Goal: Task Accomplishment & Management: Use online tool/utility

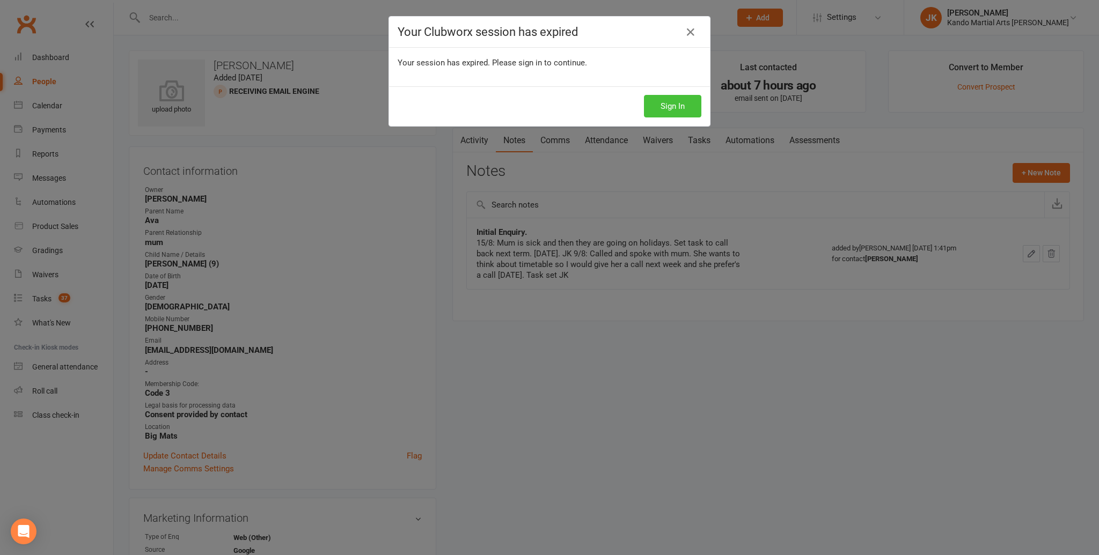
click at [675, 103] on button "Sign In" at bounding box center [672, 106] width 57 height 23
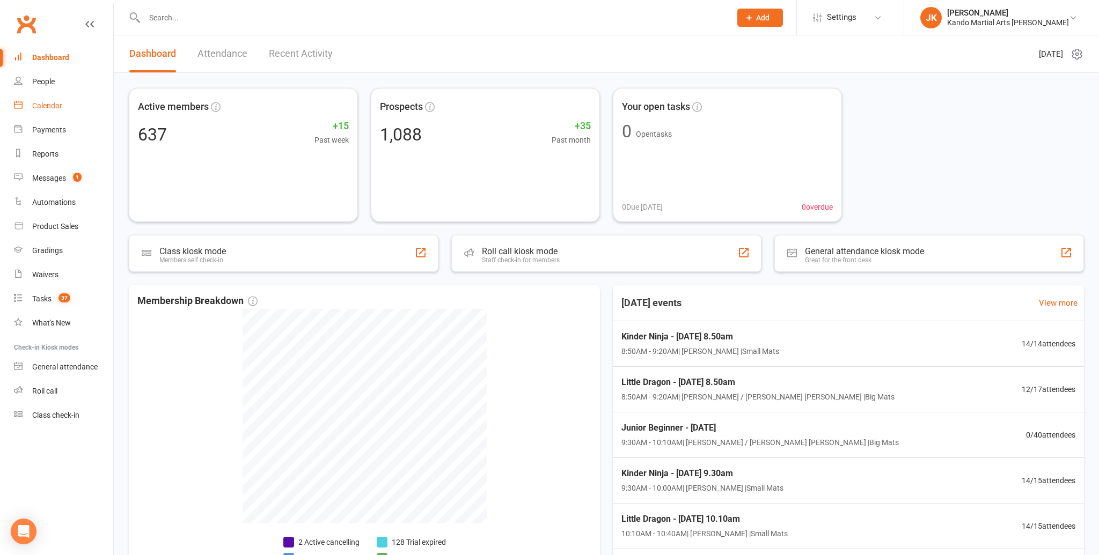
click at [46, 101] on div "Calendar" at bounding box center [47, 105] width 30 height 9
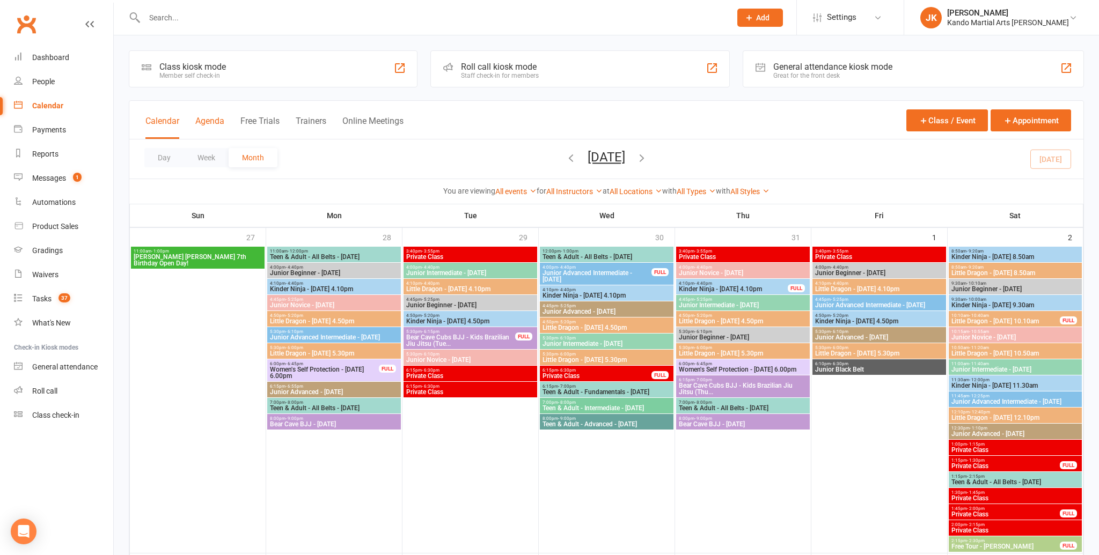
click at [207, 119] on button "Agenda" at bounding box center [209, 127] width 29 height 23
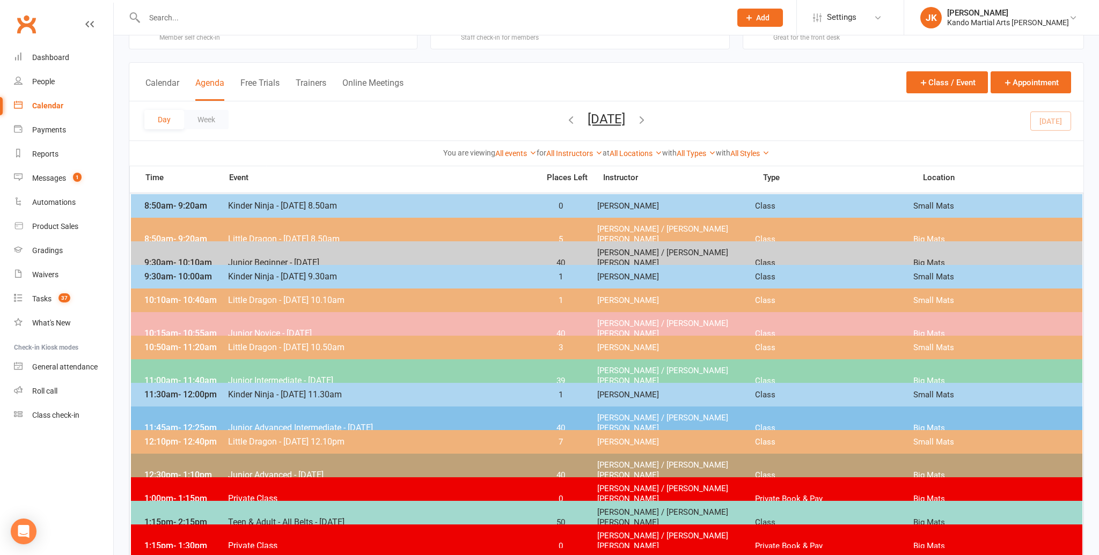
scroll to position [40, 0]
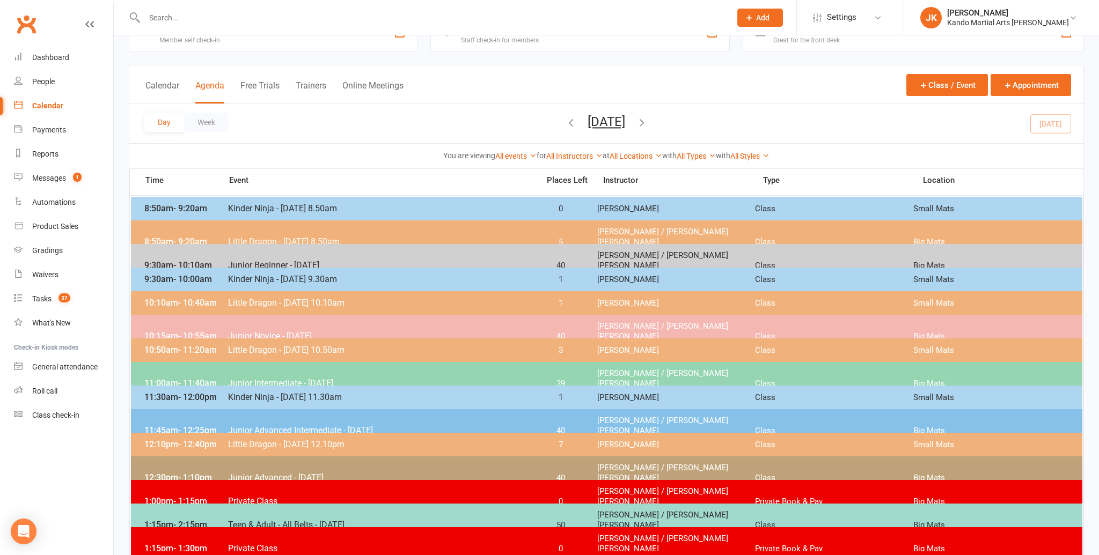
click at [186, 298] on span "- 10:40am" at bounding box center [197, 303] width 39 height 10
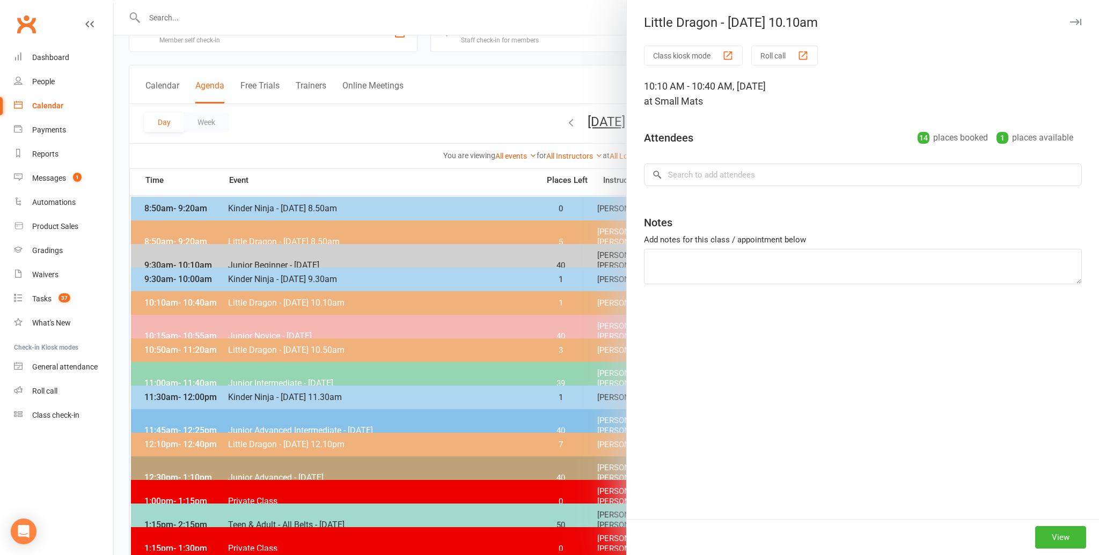
scroll to position [34, 0]
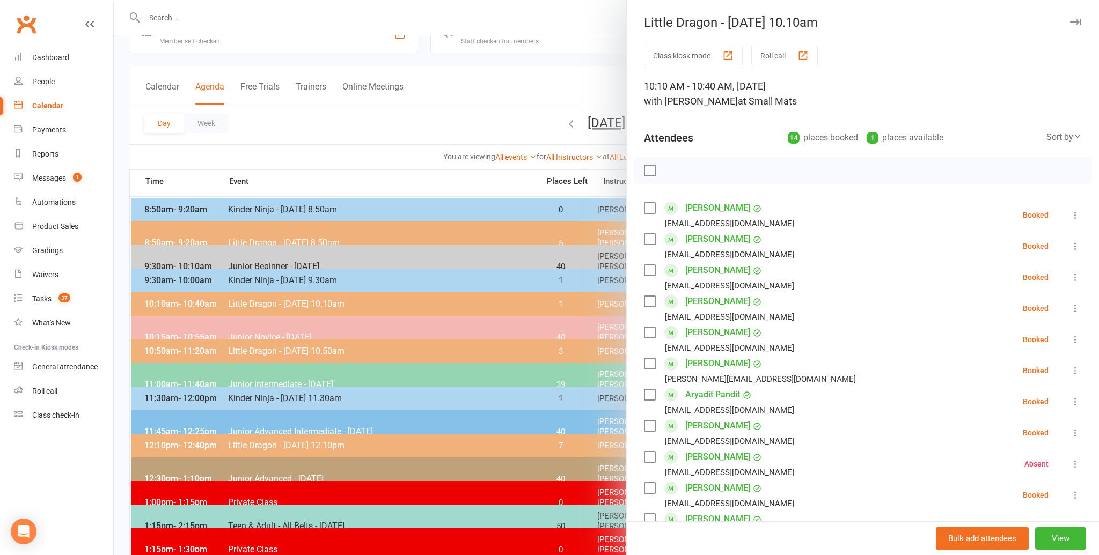
click at [406, 113] on div at bounding box center [606, 277] width 985 height 555
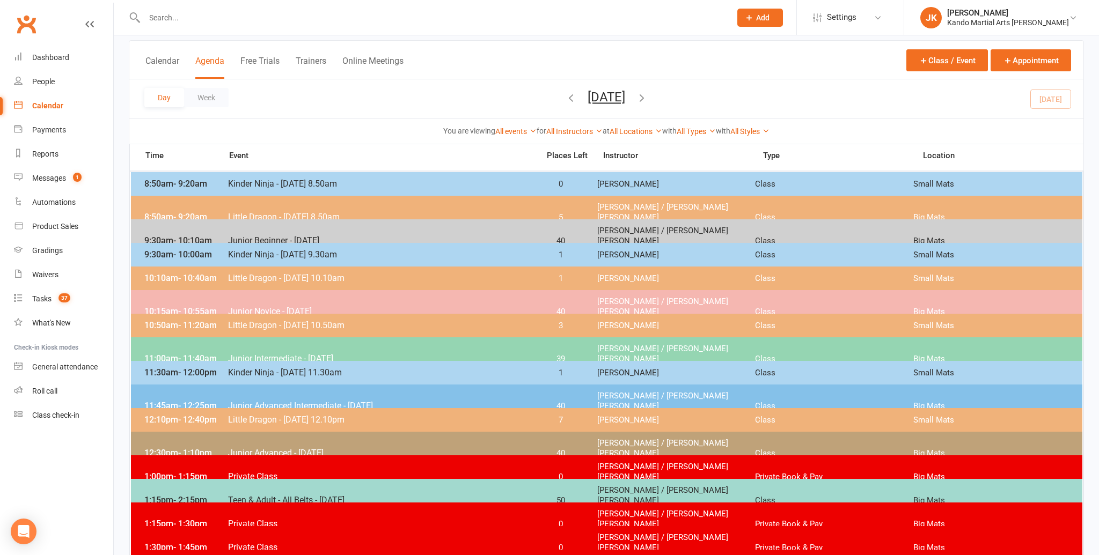
scroll to position [58, 0]
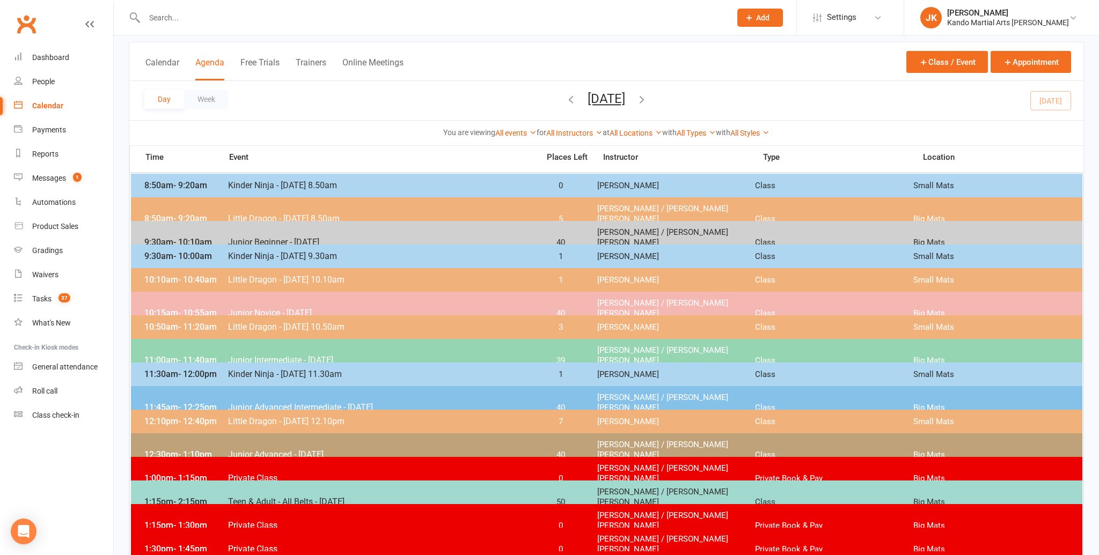
click at [175, 22] on input "text" at bounding box center [432, 17] width 582 height 15
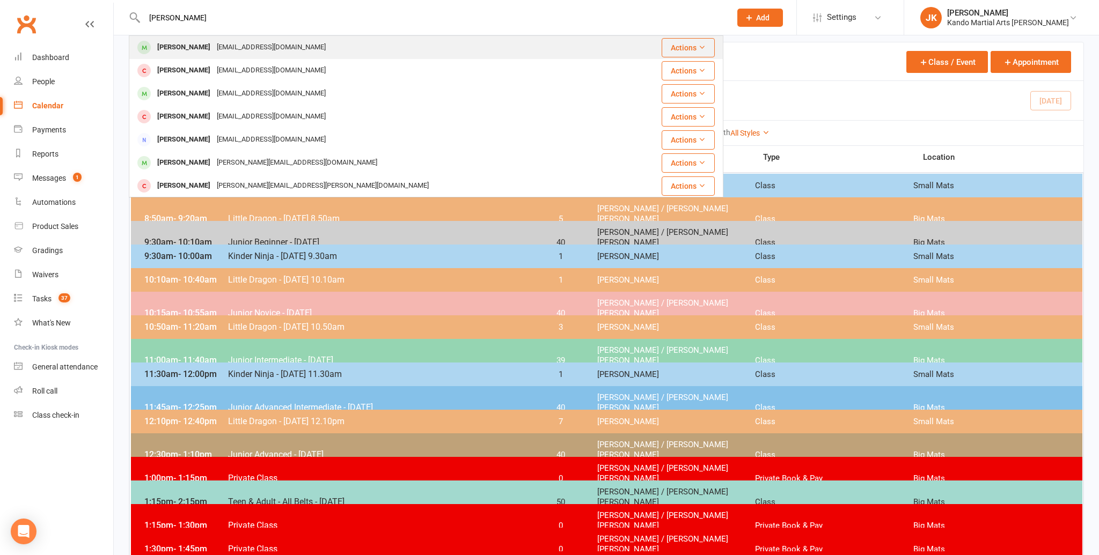
type input "[PERSON_NAME]"
click at [183, 44] on div "[PERSON_NAME]" at bounding box center [184, 48] width 60 height 16
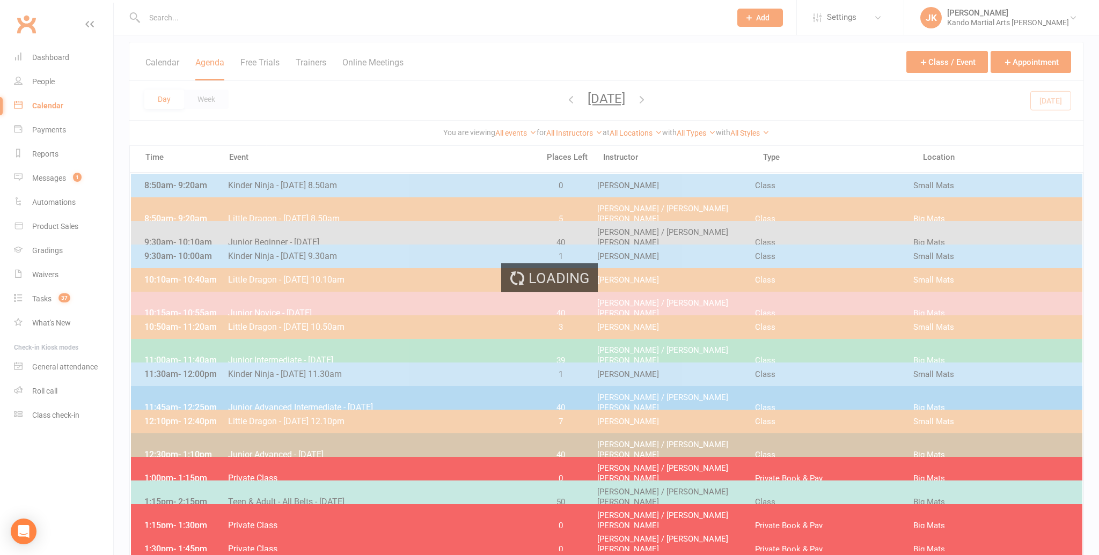
scroll to position [61, 0]
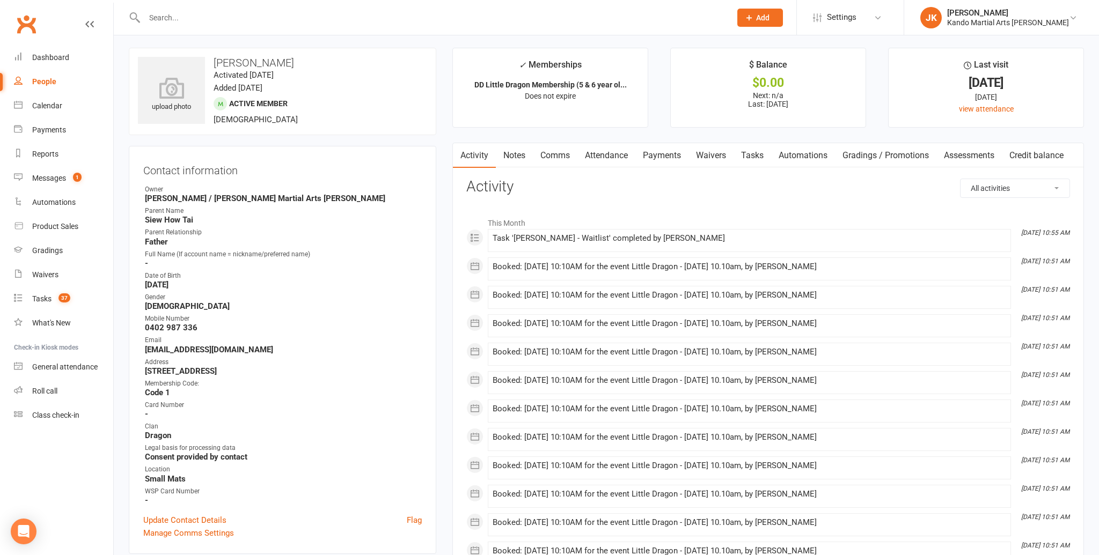
scroll to position [4, 0]
click at [606, 153] on link "Attendance" at bounding box center [606, 154] width 58 height 25
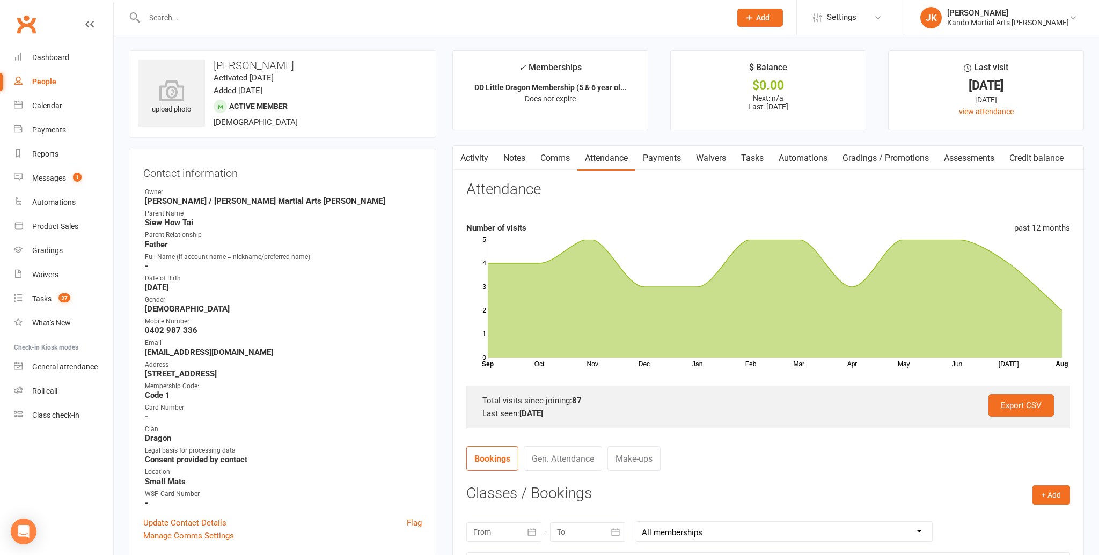
click at [510, 156] on link "Notes" at bounding box center [514, 158] width 37 height 25
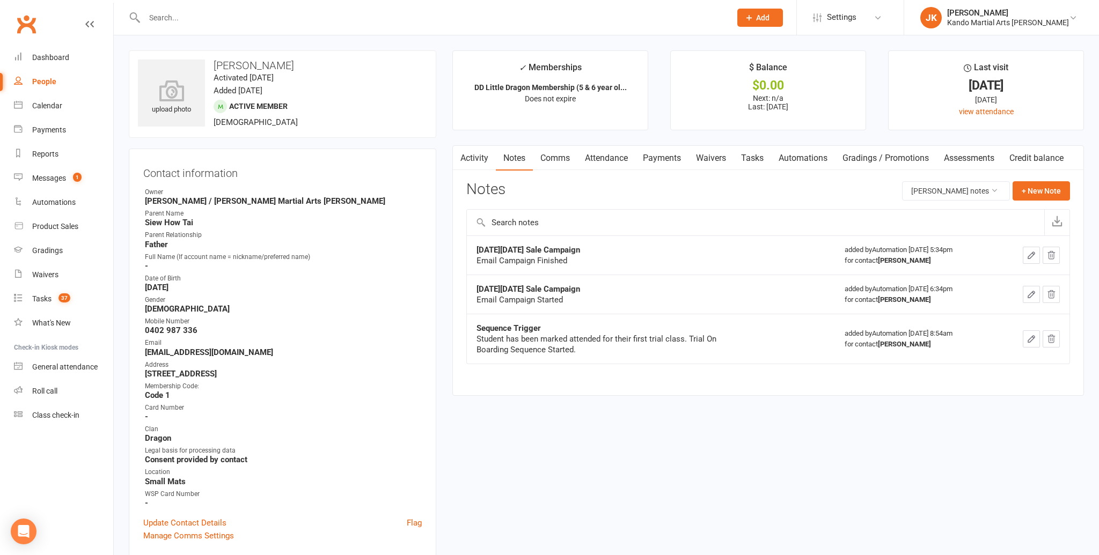
click at [756, 154] on link "Tasks" at bounding box center [752, 158] width 38 height 25
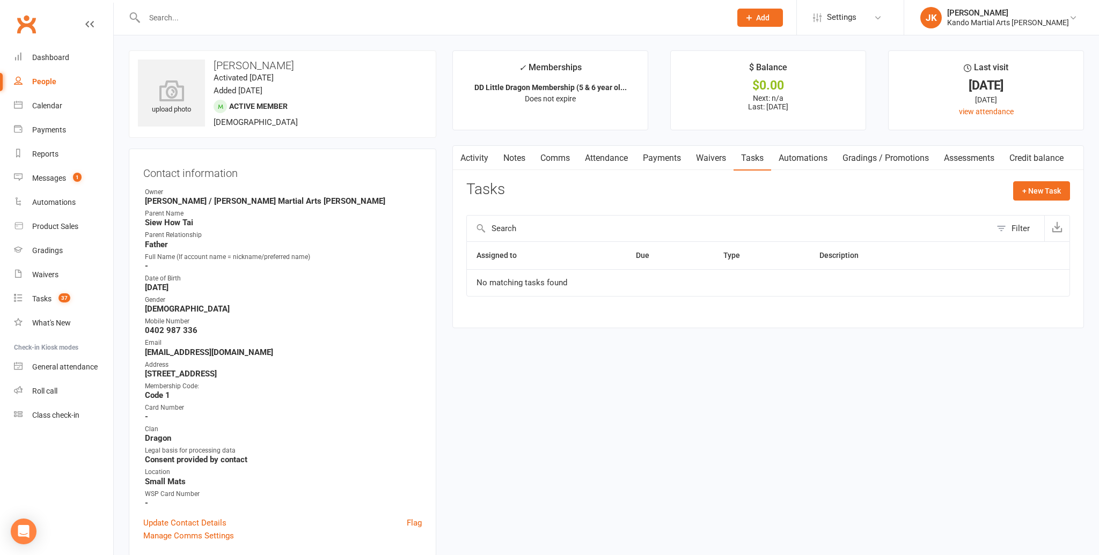
click at [557, 156] on link "Comms" at bounding box center [555, 158] width 45 height 25
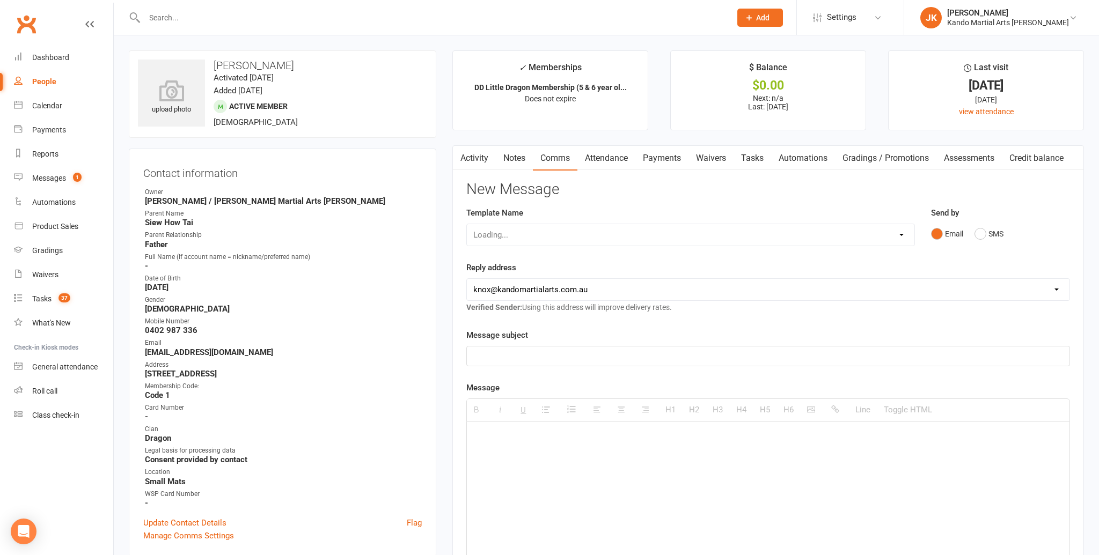
click at [471, 155] on link "Activity" at bounding box center [474, 158] width 43 height 25
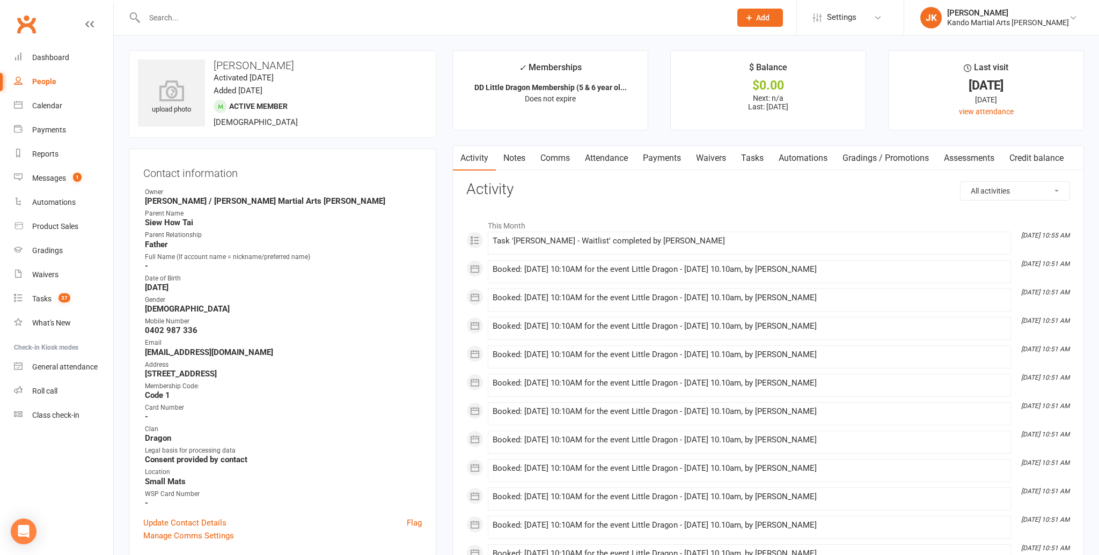
click at [604, 156] on link "Attendance" at bounding box center [606, 158] width 58 height 25
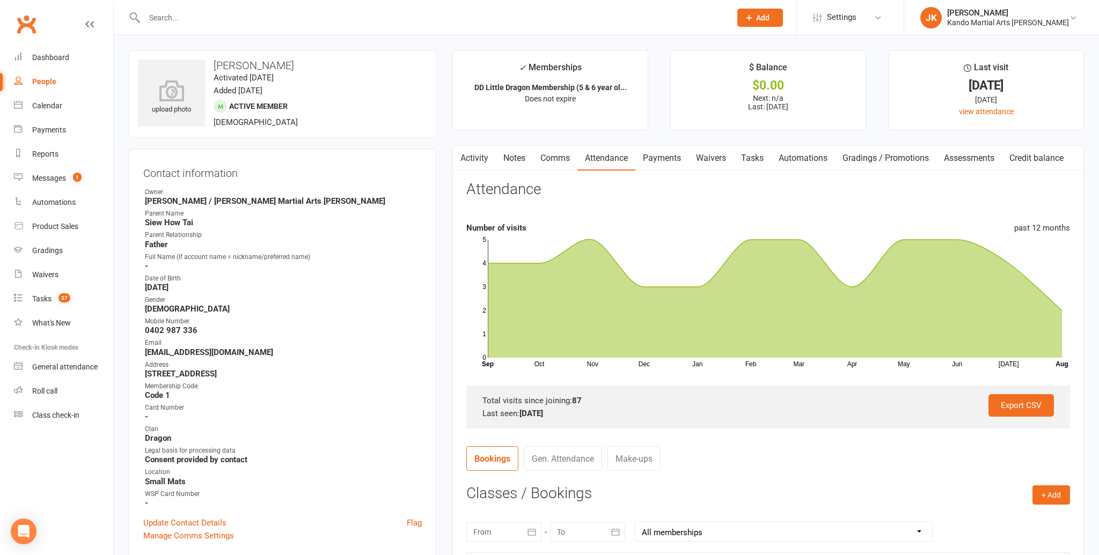
click at [170, 18] on input "text" at bounding box center [432, 17] width 582 height 15
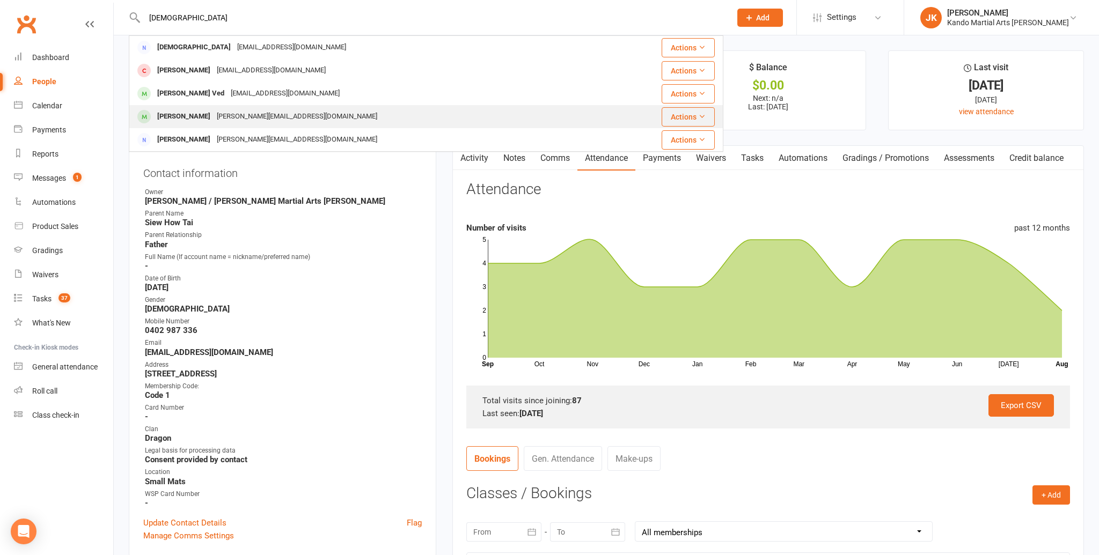
type input "vedit"
click at [179, 116] on div "Vidit Mistry" at bounding box center [184, 117] width 60 height 16
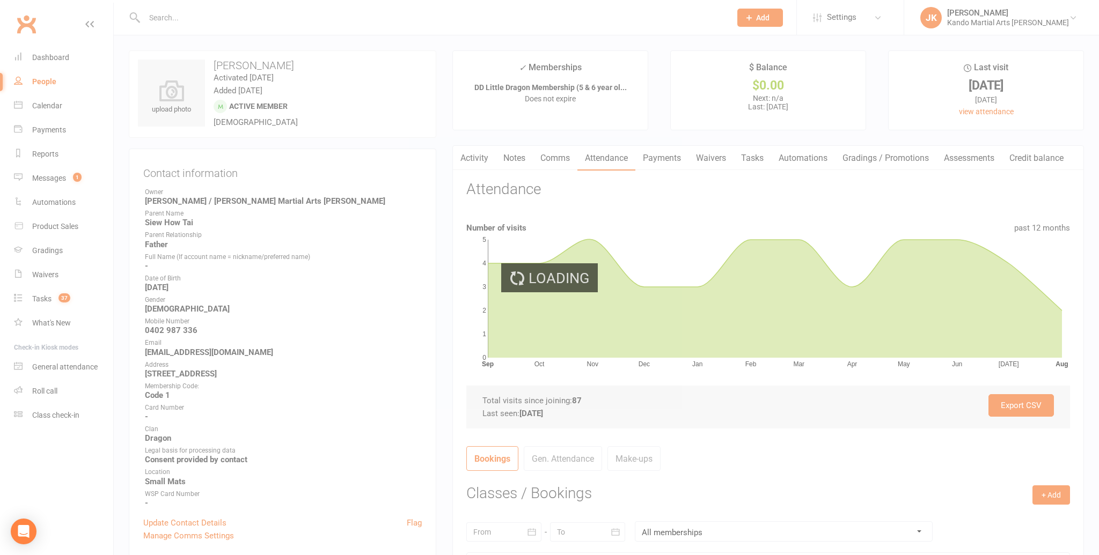
scroll to position [1, 0]
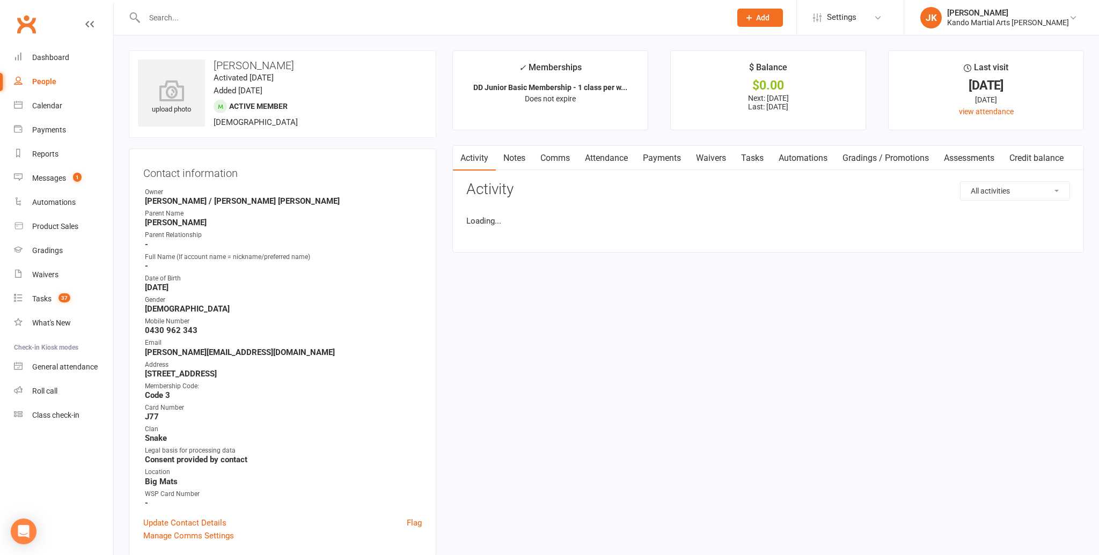
scroll to position [3, 0]
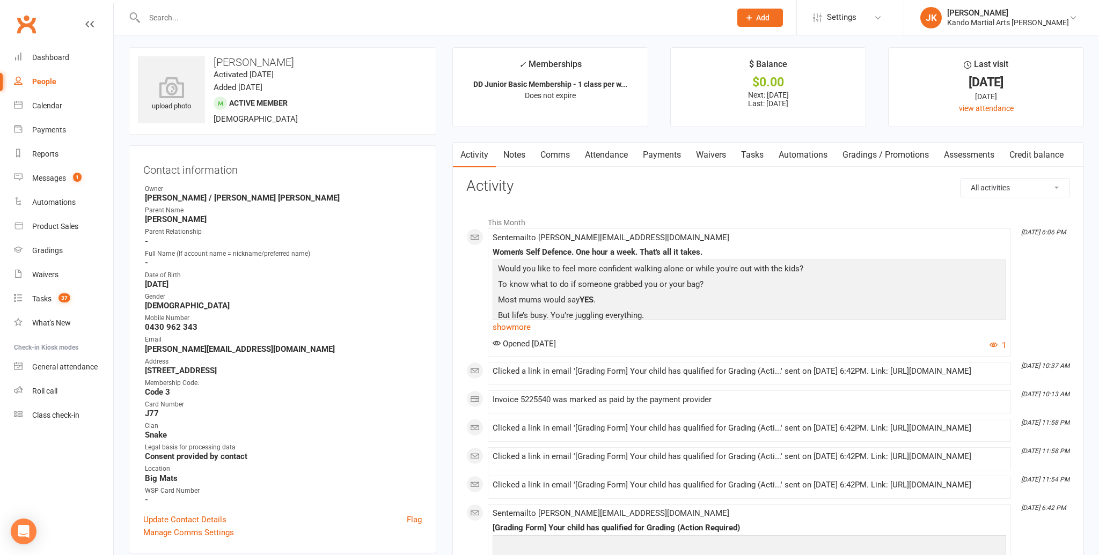
click at [158, 17] on input "text" at bounding box center [432, 17] width 582 height 15
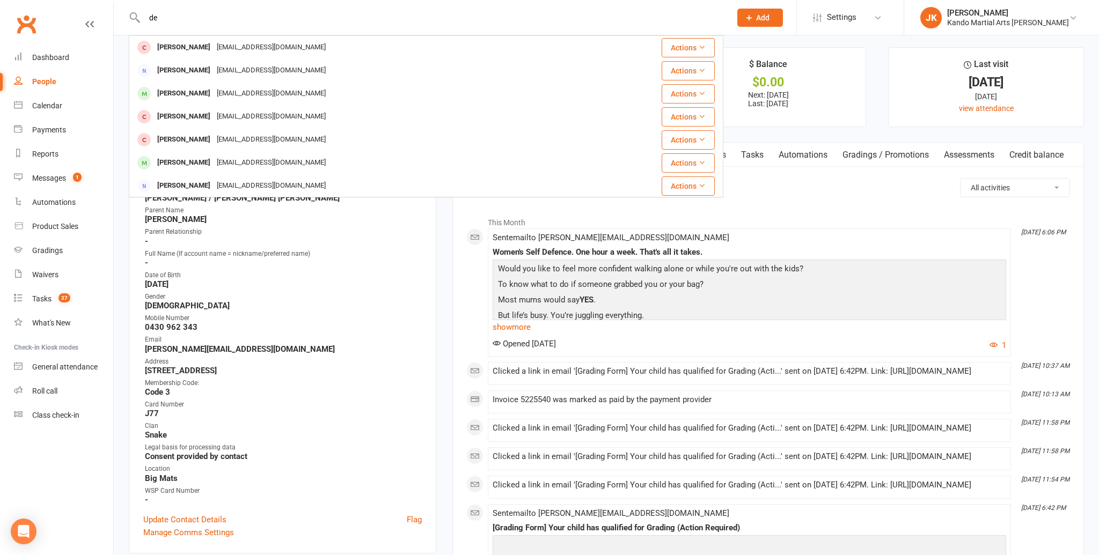
type input "d"
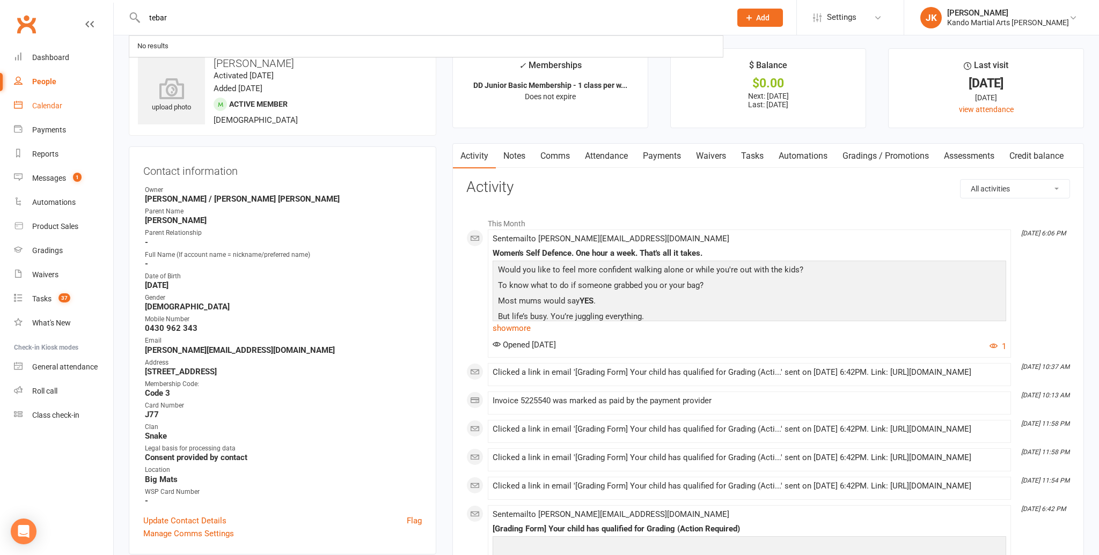
type input "tebar"
click at [48, 102] on div "Calendar" at bounding box center [47, 105] width 30 height 9
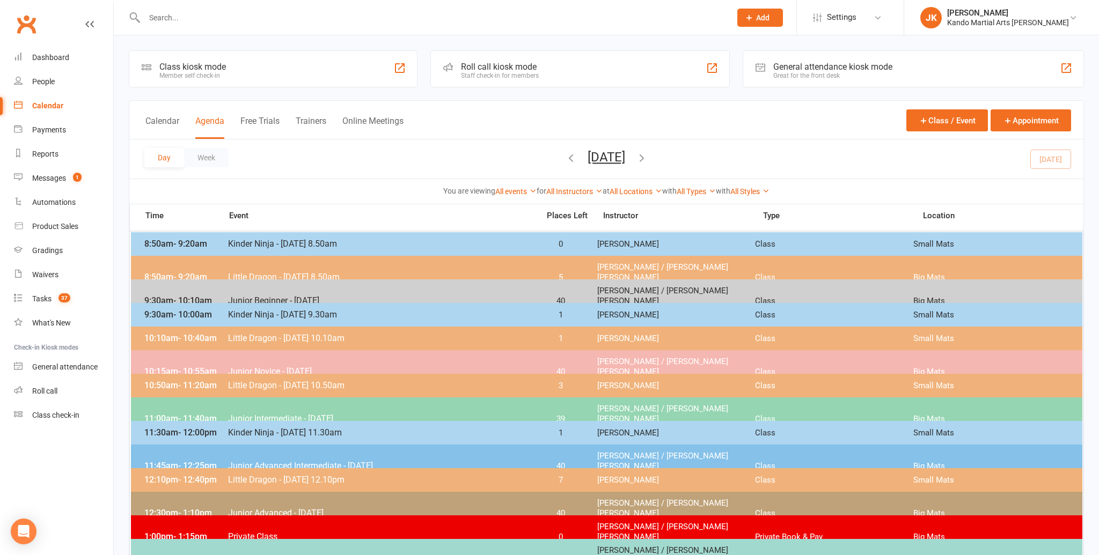
click at [301, 336] on span "Little Dragon - [DATE] 10.10am" at bounding box center [379, 338] width 305 height 10
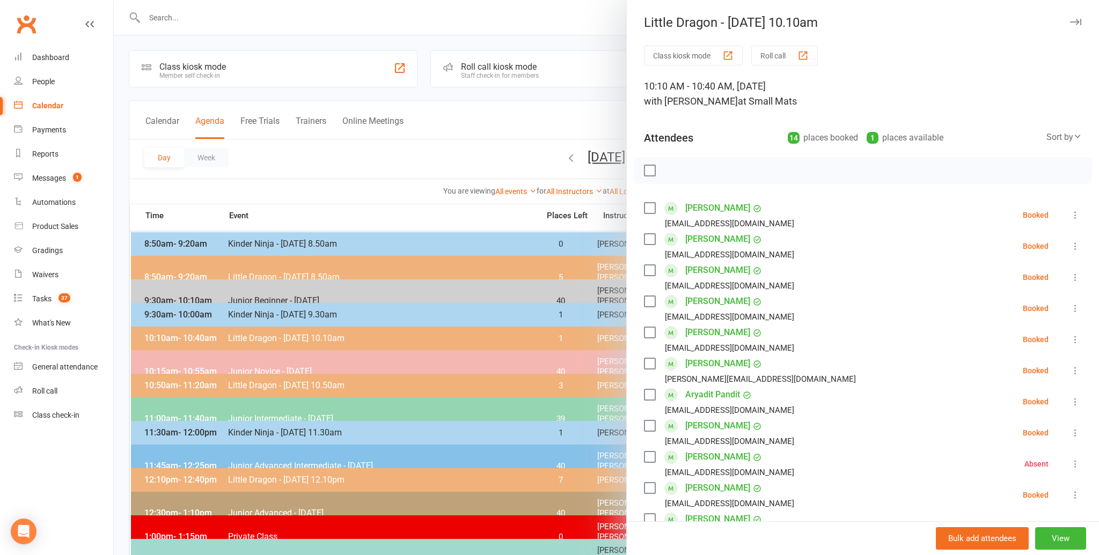
click at [371, 189] on div at bounding box center [606, 277] width 985 height 555
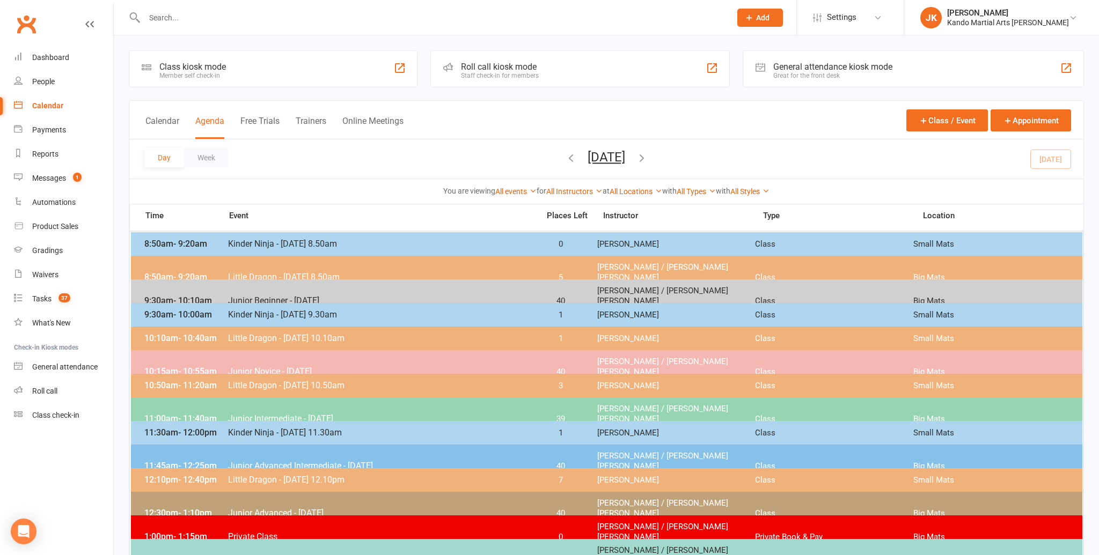
click at [148, 14] on input "text" at bounding box center [432, 17] width 582 height 15
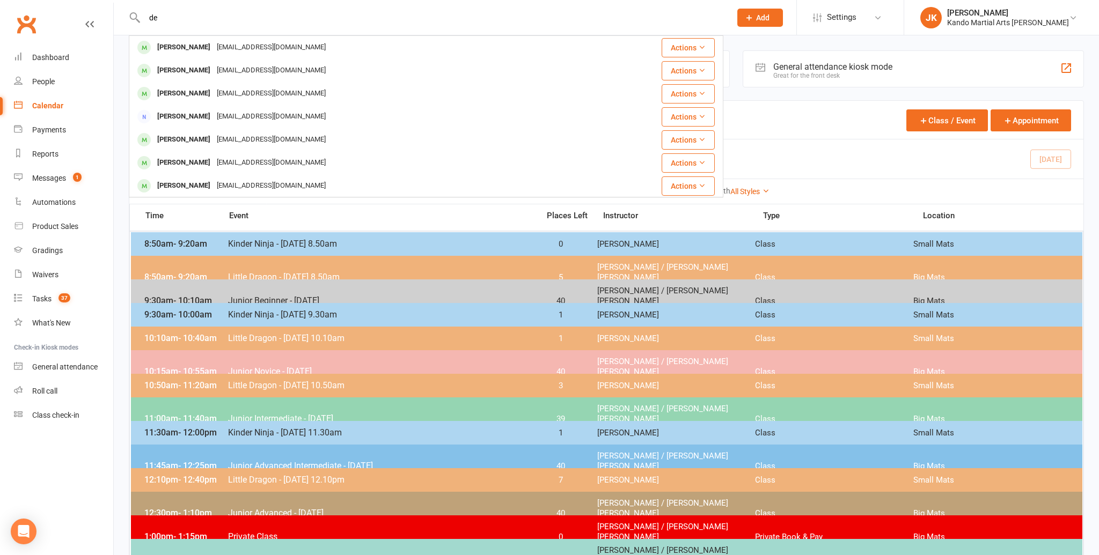
type input "d"
type input "v"
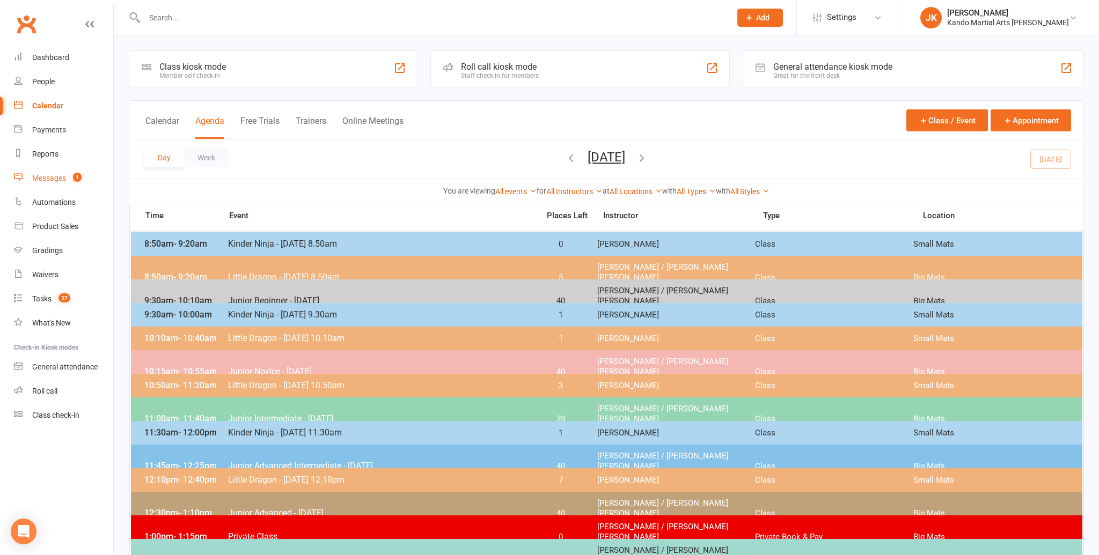
click at [50, 177] on div "Messages" at bounding box center [49, 178] width 34 height 9
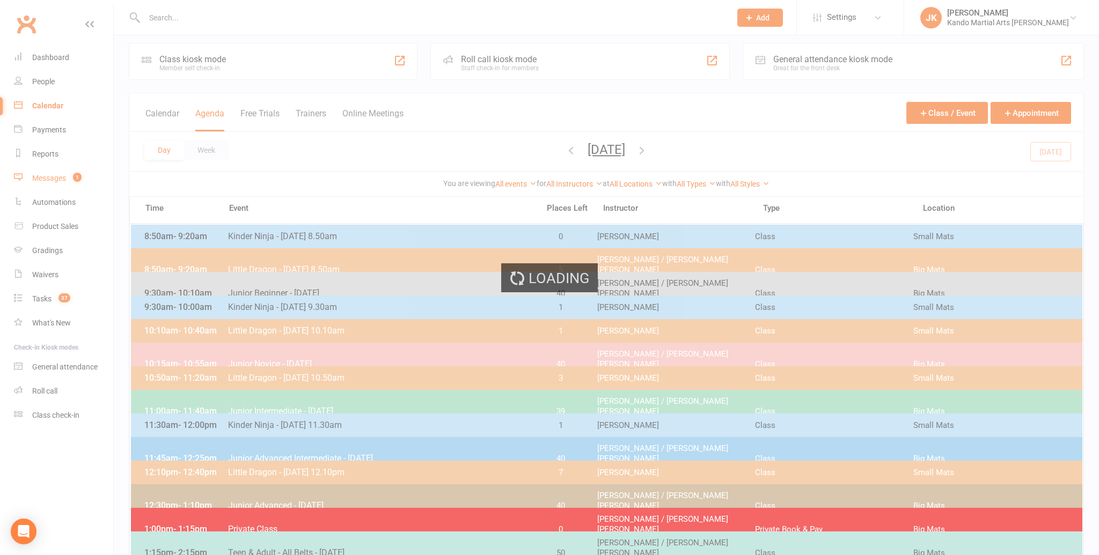
scroll to position [8, 0]
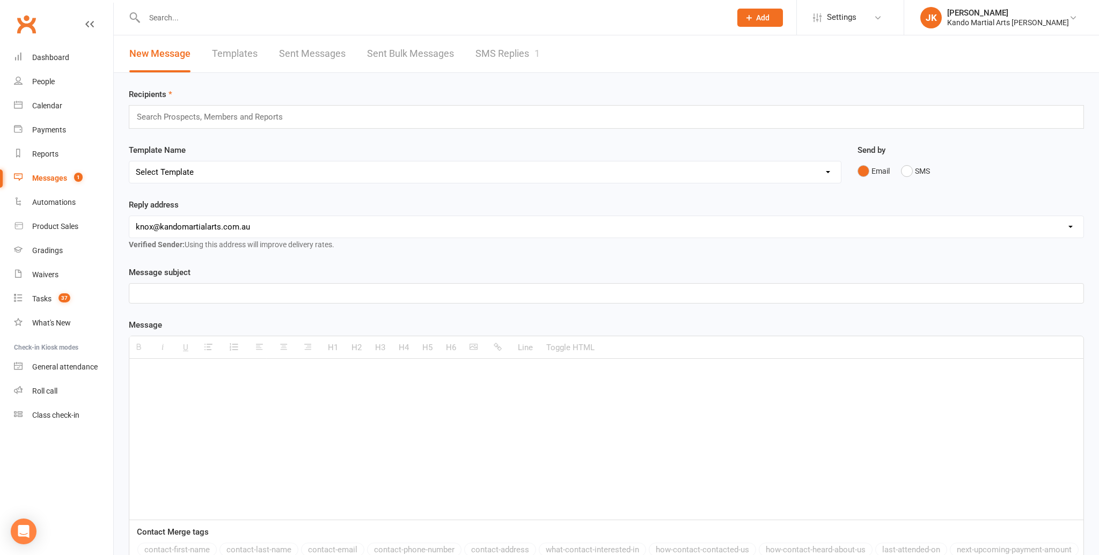
click at [501, 49] on link "SMS Replies 1" at bounding box center [507, 53] width 64 height 37
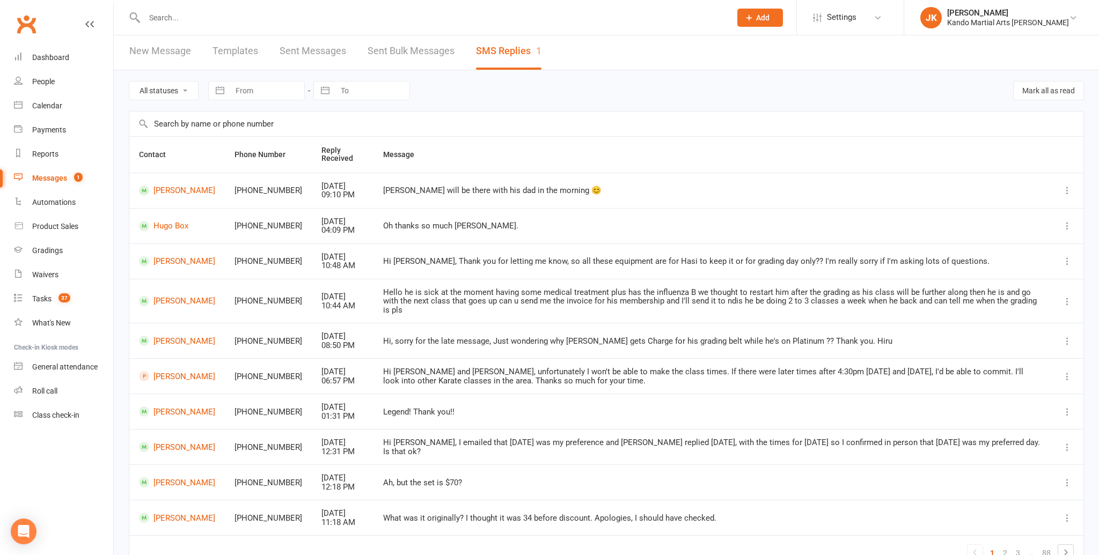
scroll to position [3, 0]
click at [39, 175] on div "Messages" at bounding box center [49, 178] width 35 height 9
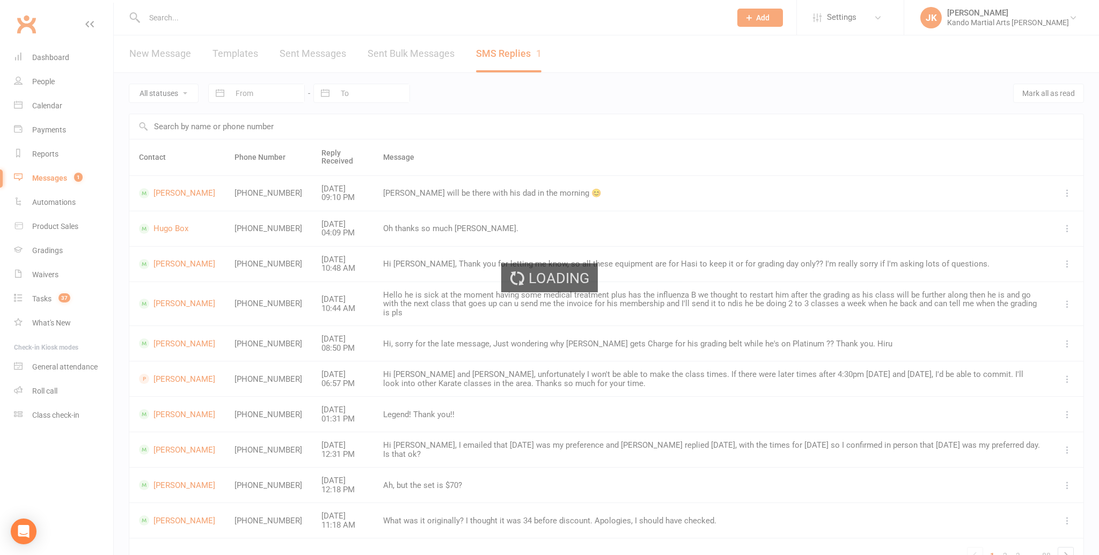
scroll to position [0, 0]
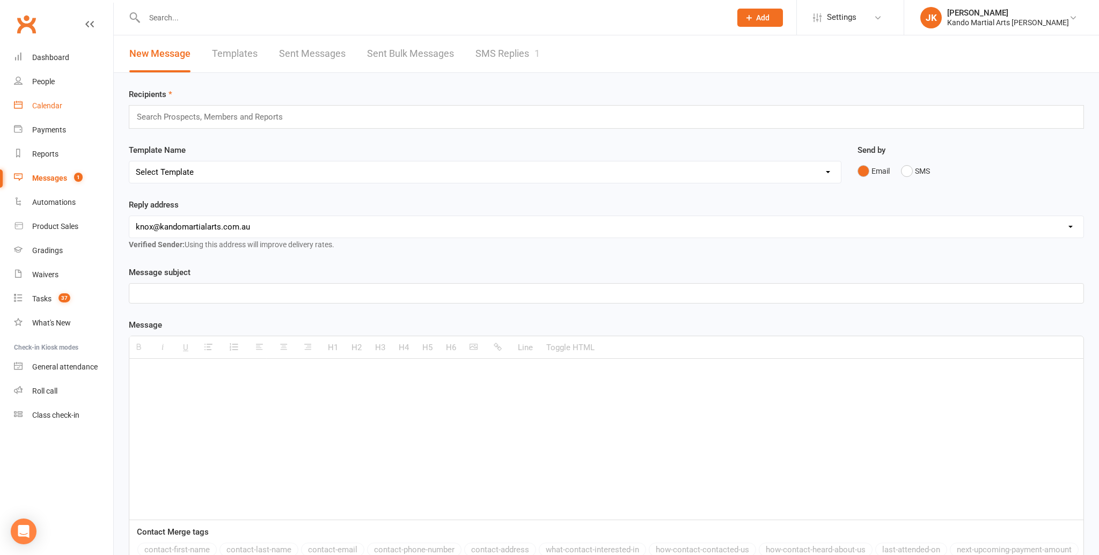
click at [49, 102] on div "Calendar" at bounding box center [47, 105] width 30 height 9
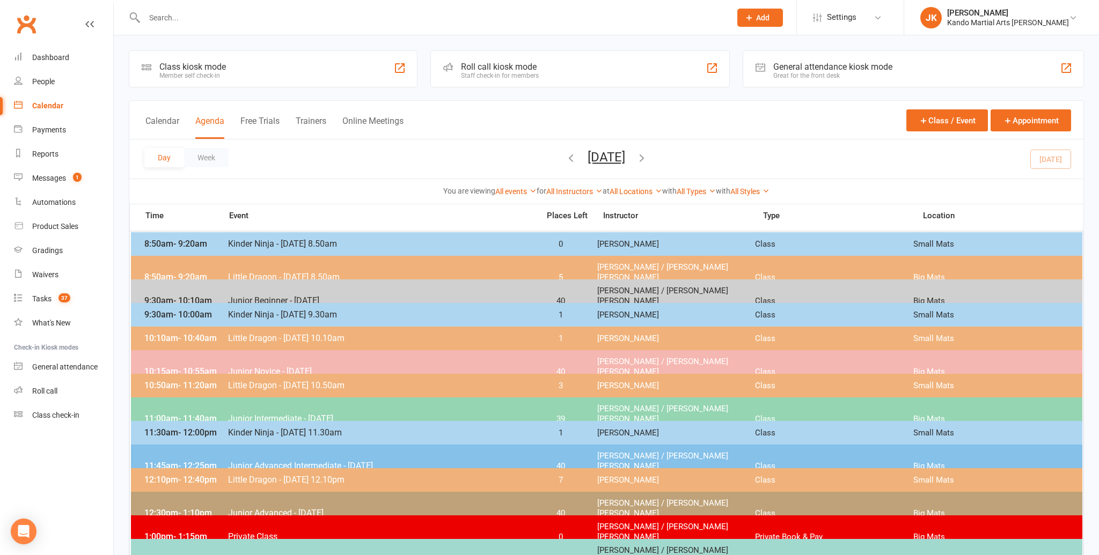
click at [205, 239] on span "- 9:20am" at bounding box center [190, 244] width 34 height 10
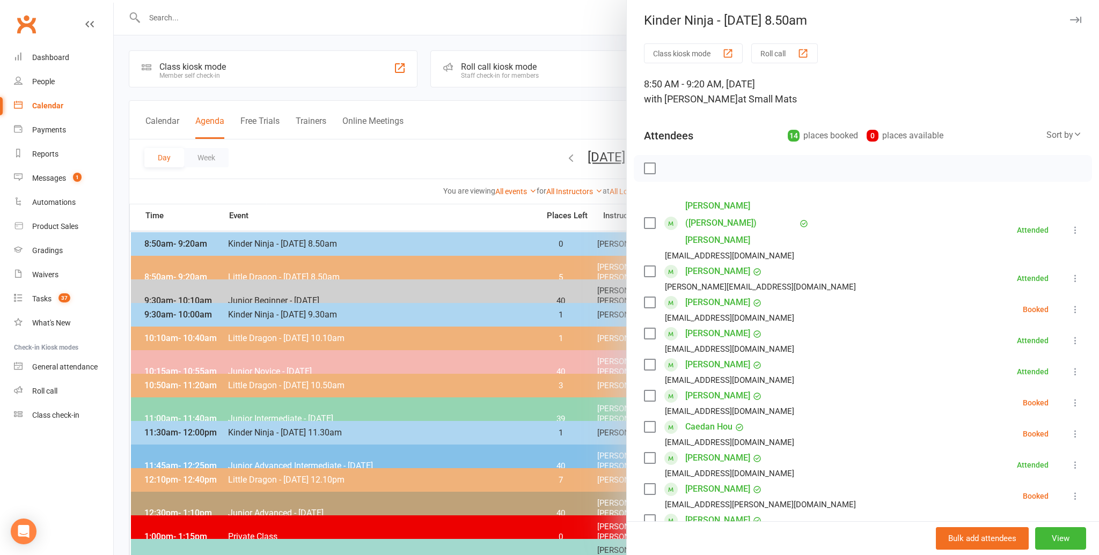
scroll to position [2, 0]
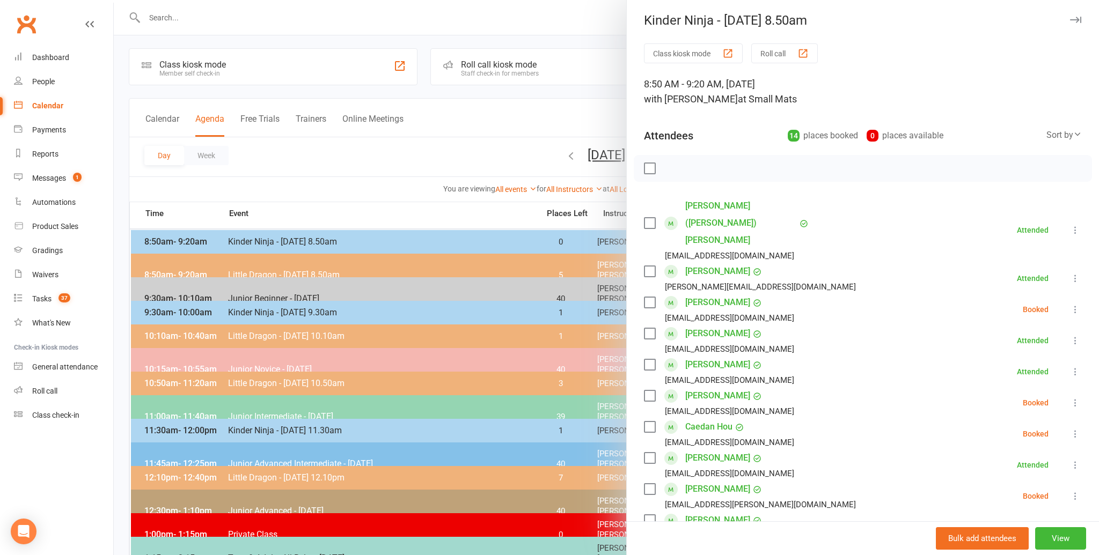
click at [375, 166] on div at bounding box center [606, 277] width 985 height 555
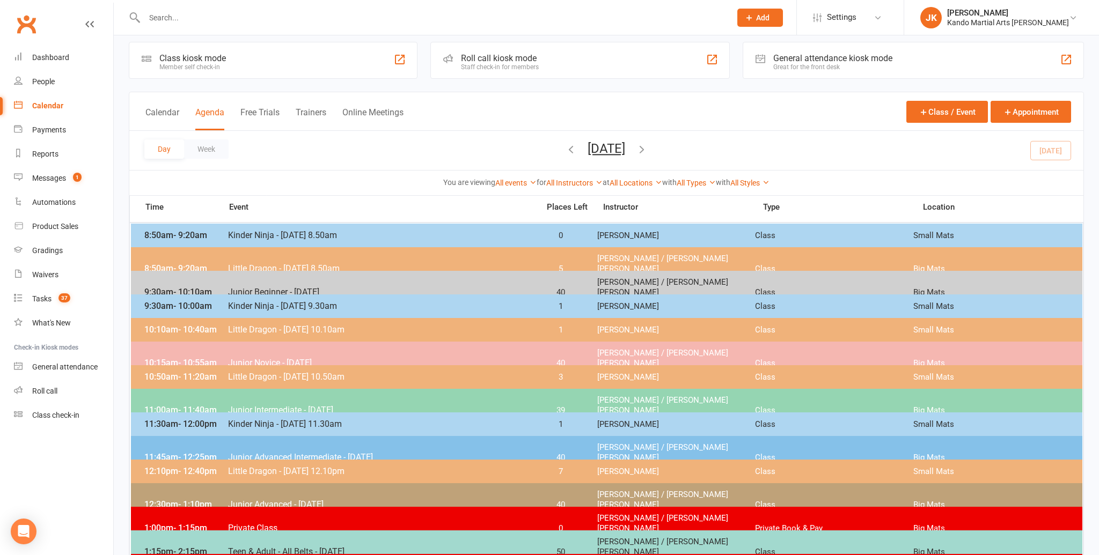
scroll to position [0, 0]
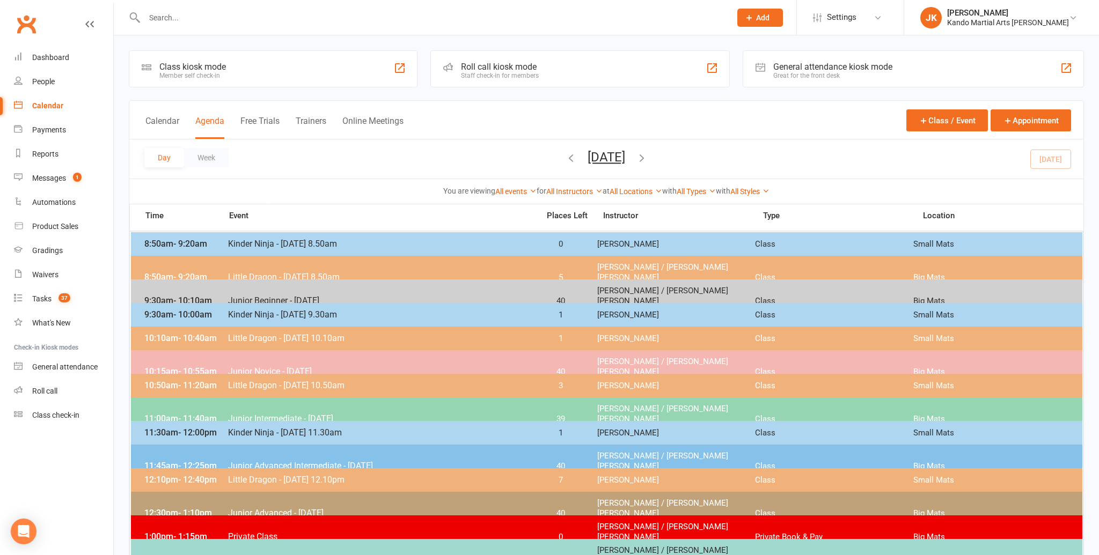
click at [168, 16] on input "text" at bounding box center [432, 17] width 582 height 15
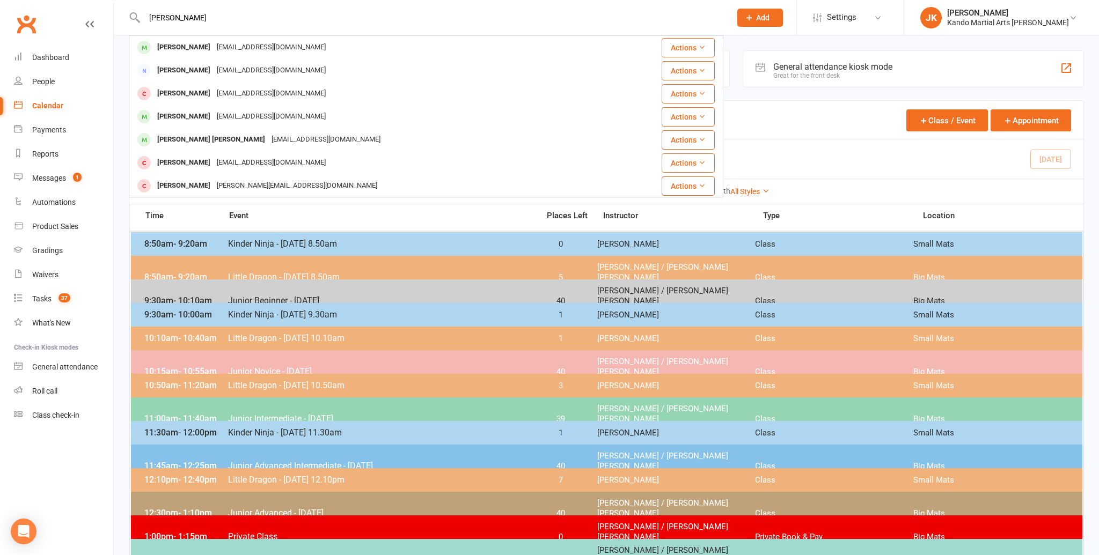
type input "elijah praba"
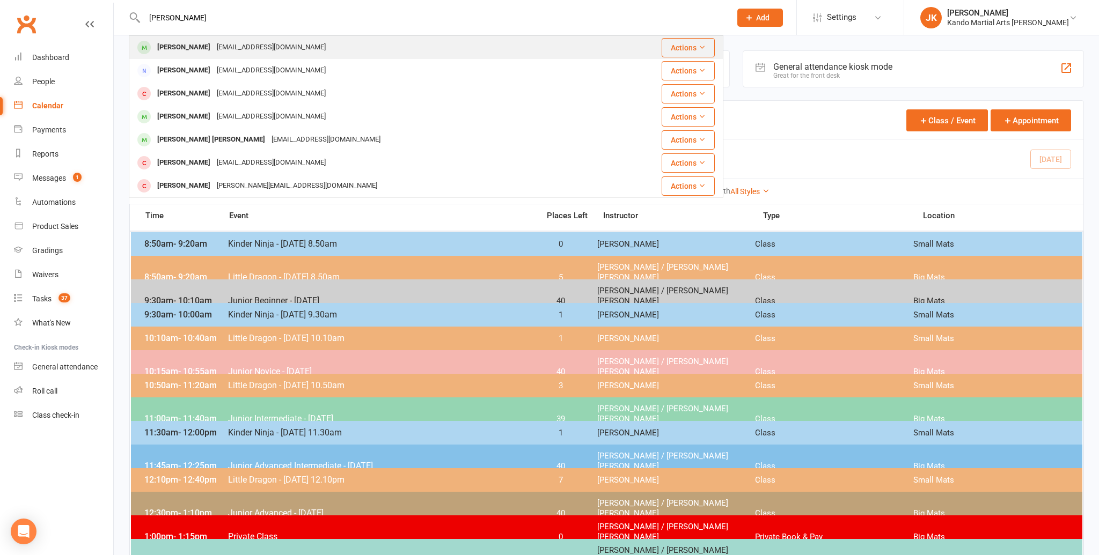
click at [175, 46] on div "Elijah Praba" at bounding box center [184, 48] width 60 height 16
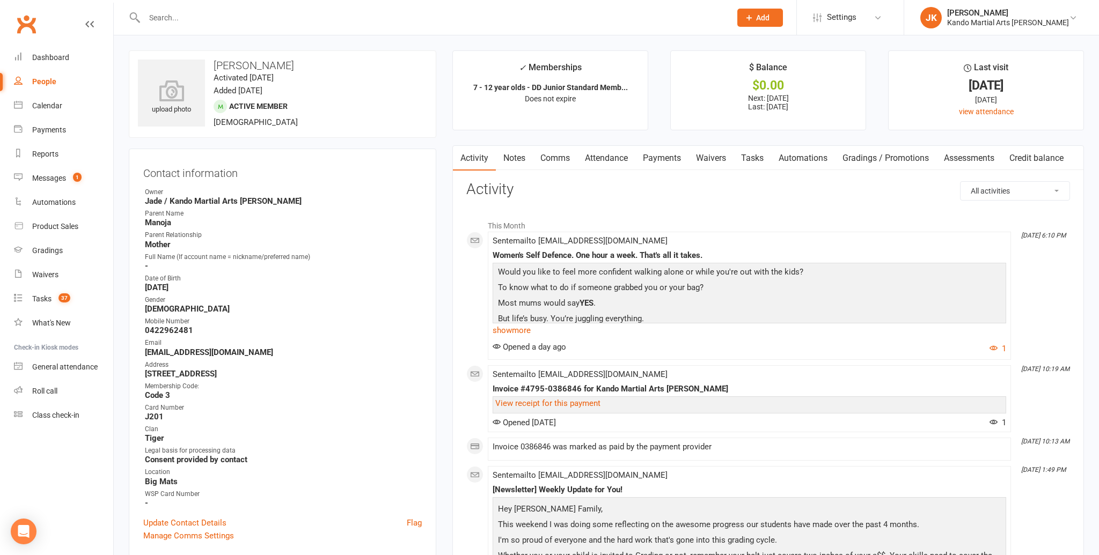
click at [512, 155] on link "Notes" at bounding box center [514, 158] width 37 height 25
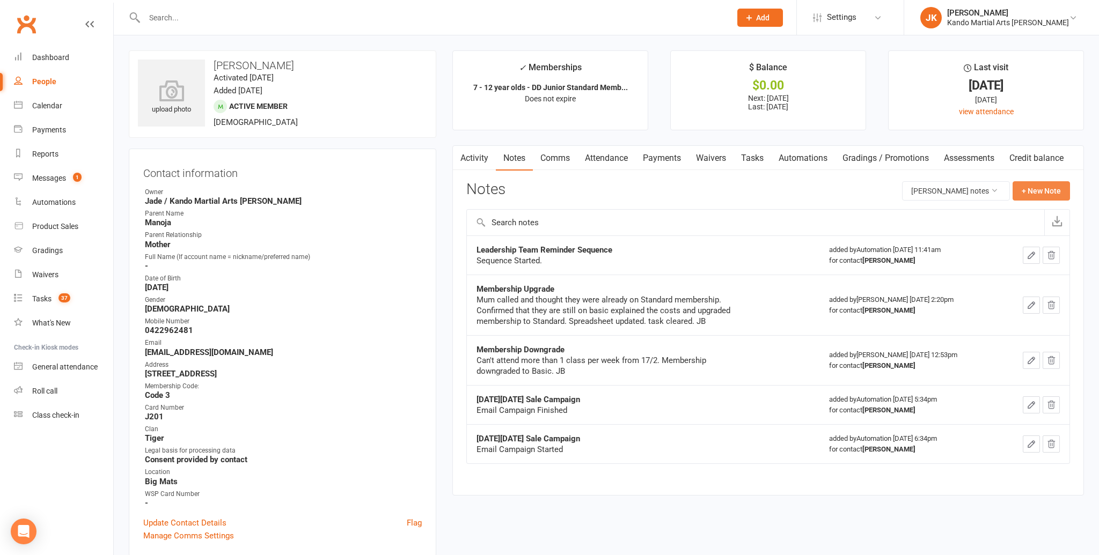
click at [1028, 186] on button "+ New Note" at bounding box center [1040, 190] width 57 height 19
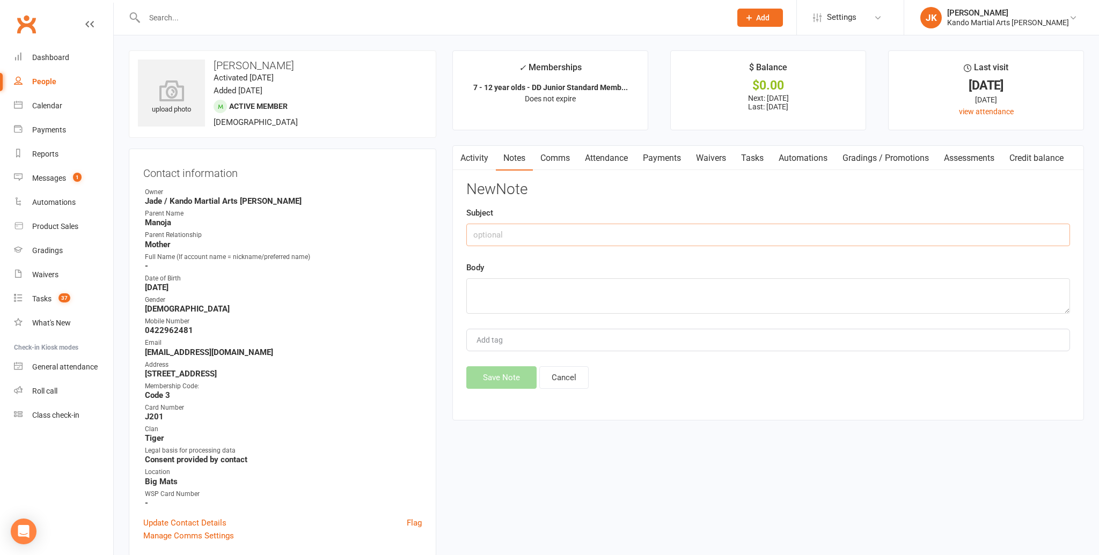
click at [491, 232] on input "text" at bounding box center [768, 235] width 604 height 23
type input "k"
type input "s"
click at [149, 14] on input "text" at bounding box center [432, 17] width 582 height 15
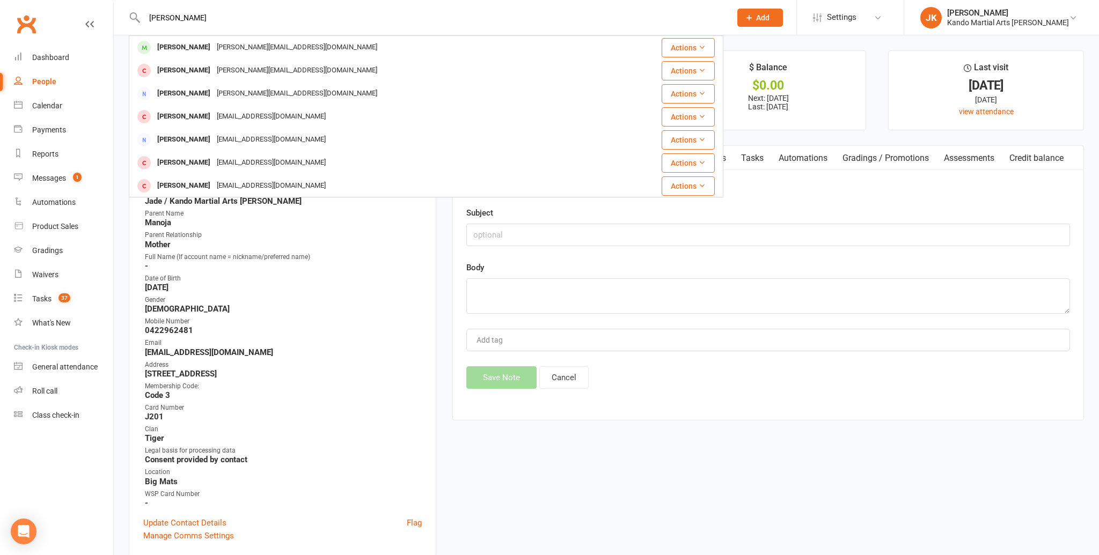
type input "oscar donne"
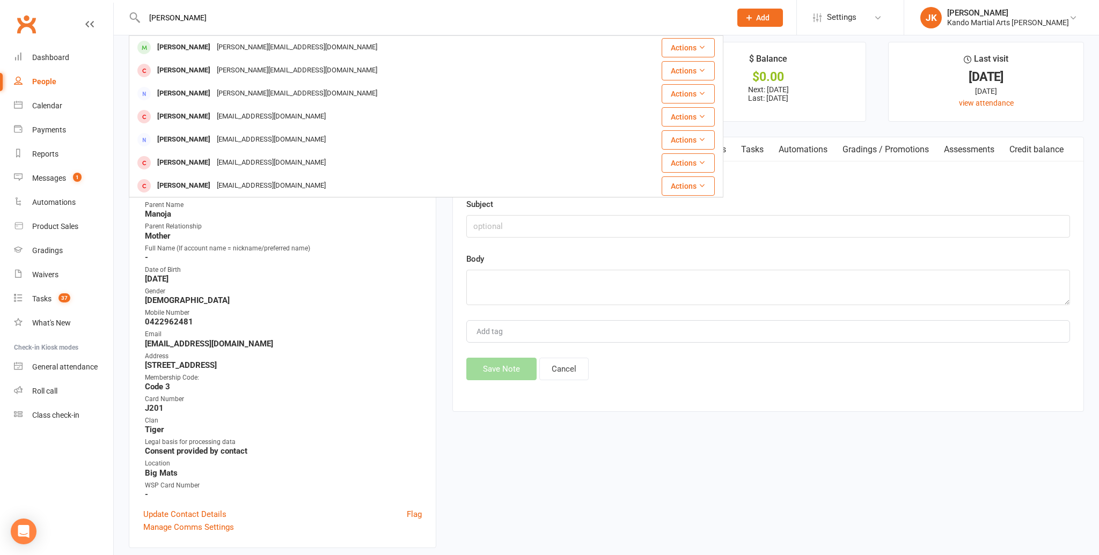
scroll to position [10, 0]
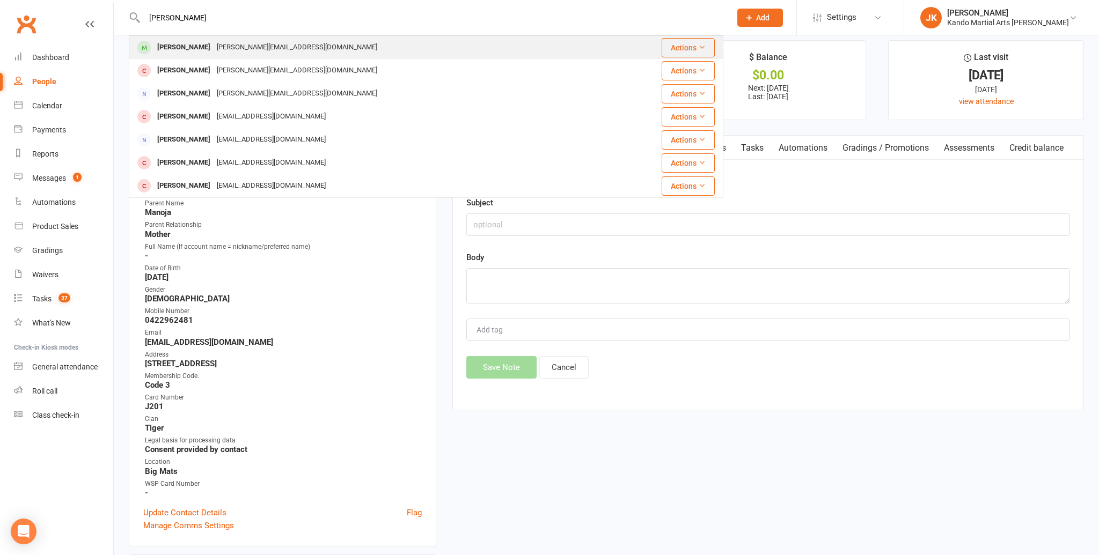
click at [184, 47] on div "Oscar Donne" at bounding box center [184, 48] width 60 height 16
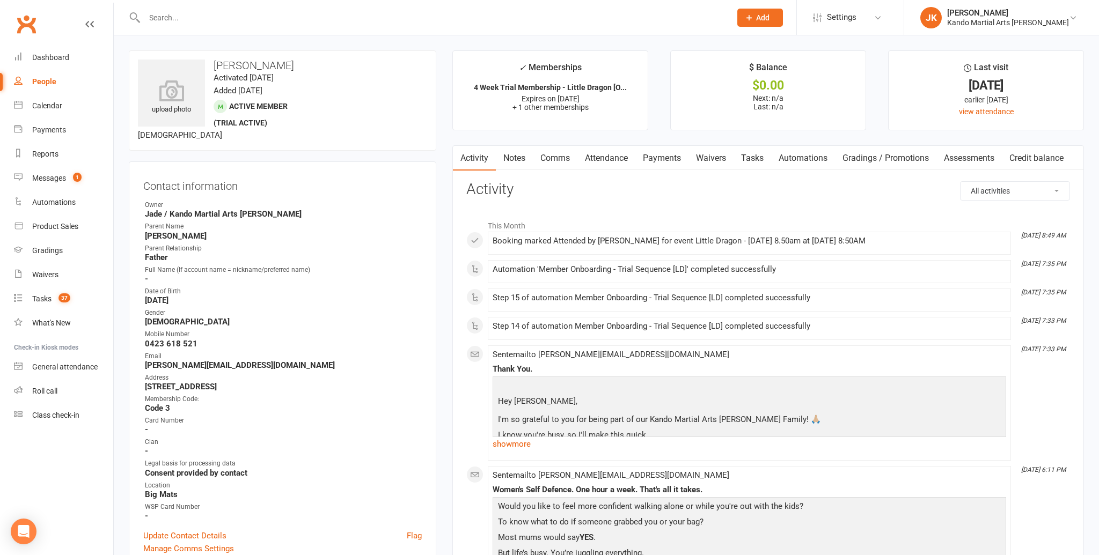
click at [619, 156] on link "Attendance" at bounding box center [606, 158] width 58 height 25
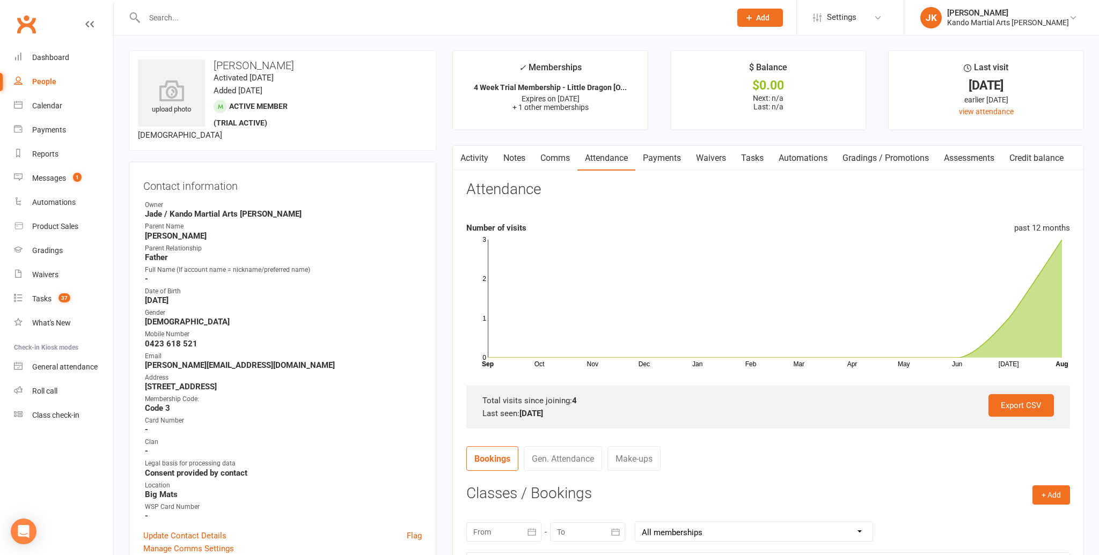
click at [752, 156] on link "Tasks" at bounding box center [752, 158] width 38 height 25
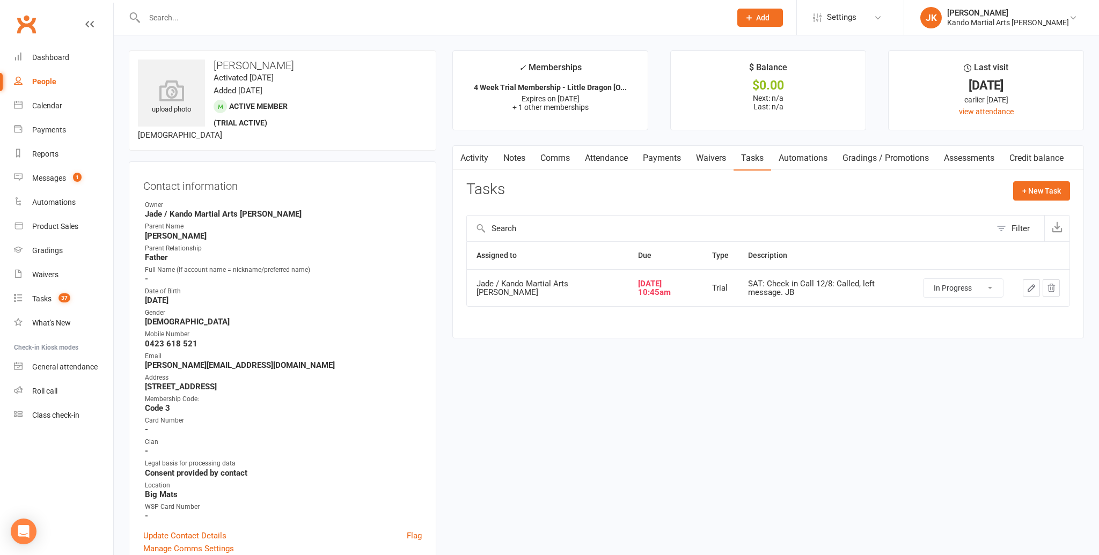
click at [989, 285] on select "Not Started In Progress Waiting Complete" at bounding box center [962, 288] width 79 height 18
select select "started"
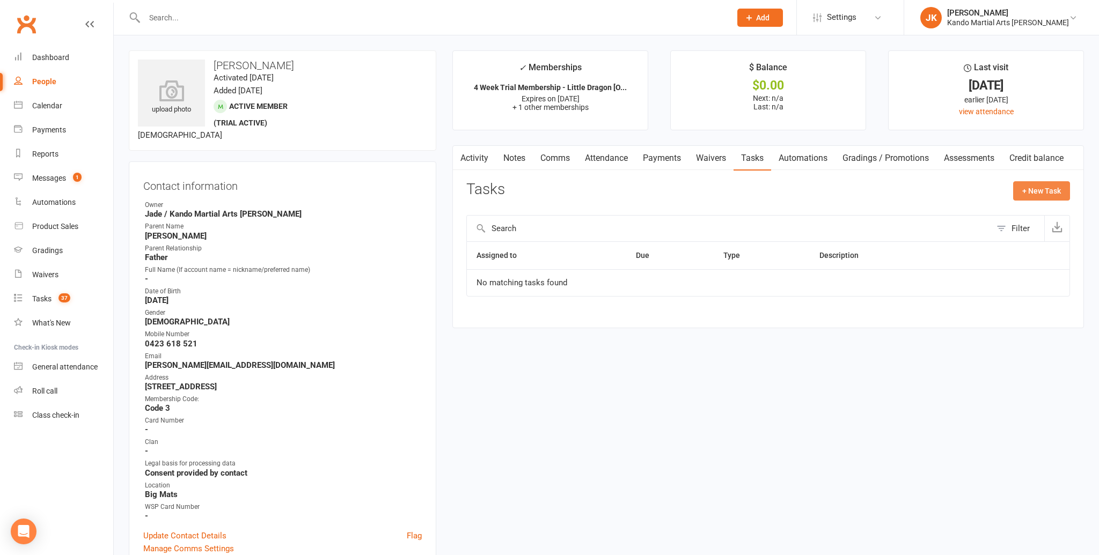
click at [1045, 190] on button "+ New Task" at bounding box center [1041, 190] width 57 height 19
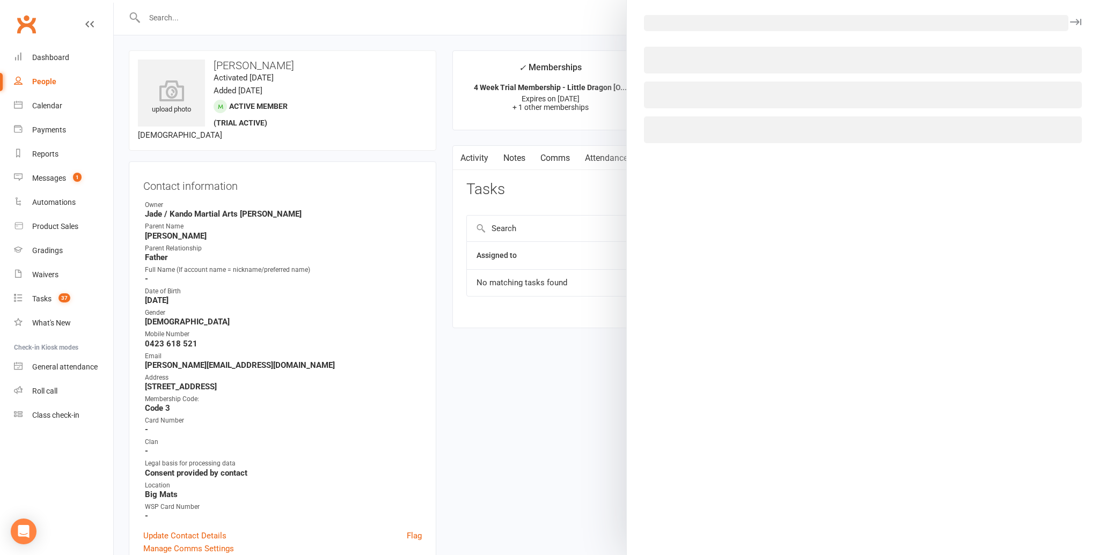
select select "48593"
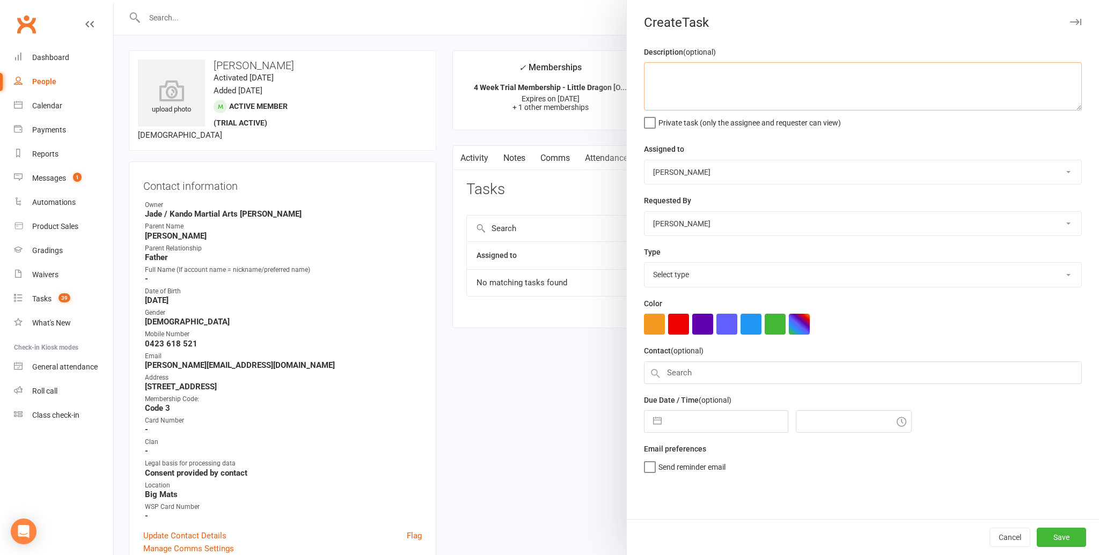
click at [660, 80] on textarea at bounding box center [863, 86] width 438 height 48
type textarea "HTC Family JF."
click at [1064, 169] on select "Andy Muser / Kando Knox Sonya Watz Neve Sharry Jade Brownlie Jade / Kando Marti…" at bounding box center [862, 172] width 437 height 24
select select "41840"
click at [1069, 271] on select "Select type Admin Bbpc - black belt prep course Cancellation Enquiry Follow-up …" at bounding box center [862, 275] width 437 height 24
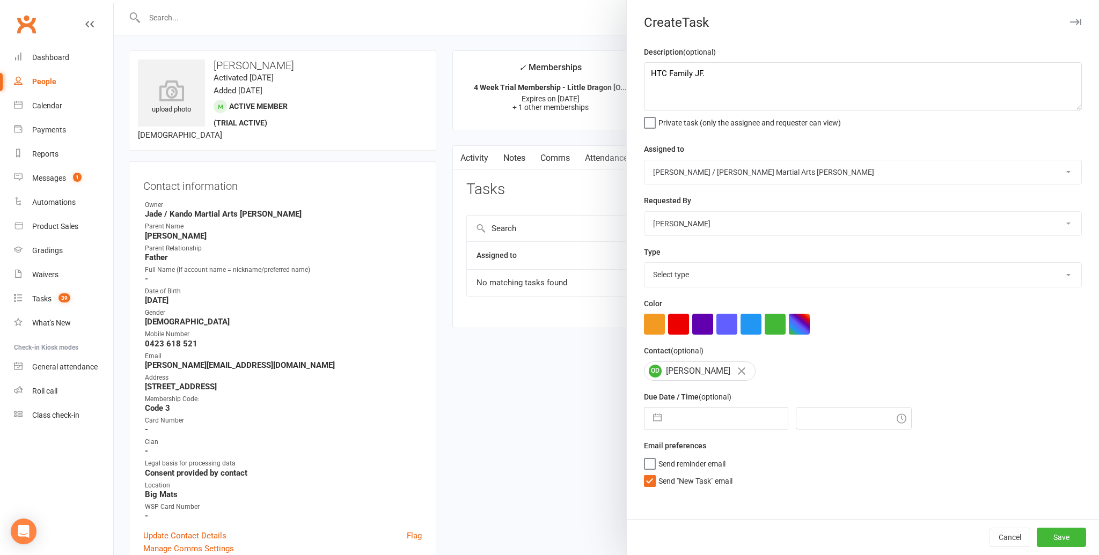
select select "23766"
drag, startPoint x: 654, startPoint y: 417, endPoint x: 660, endPoint y: 417, distance: 5.9
click at [655, 417] on button "button" at bounding box center [657, 418] width 19 height 21
select select "6"
select select "2025"
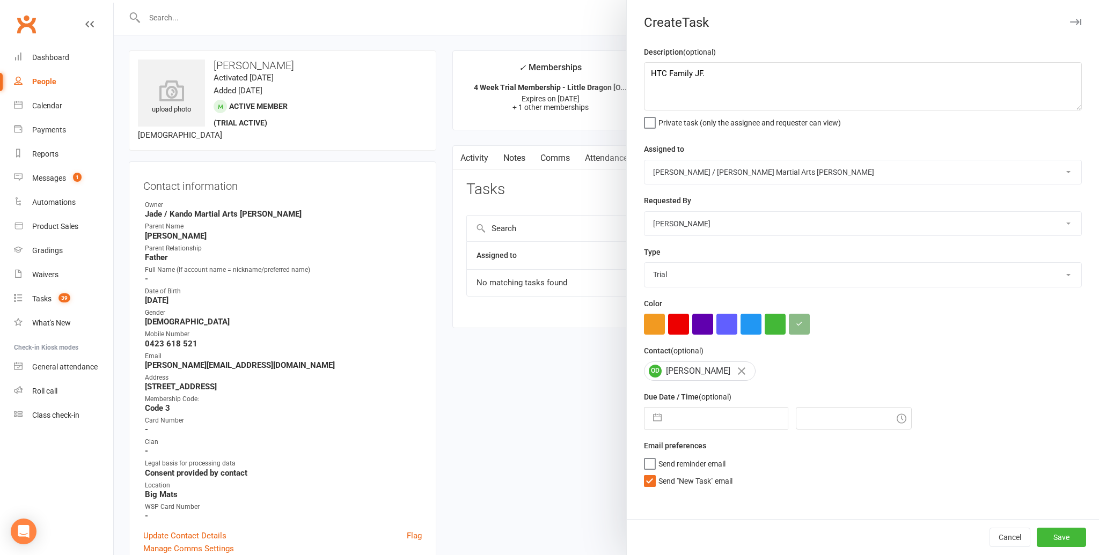
select select "7"
select select "2025"
select select "8"
select select "2025"
click at [794, 538] on td "16" at bounding box center [791, 541] width 21 height 20
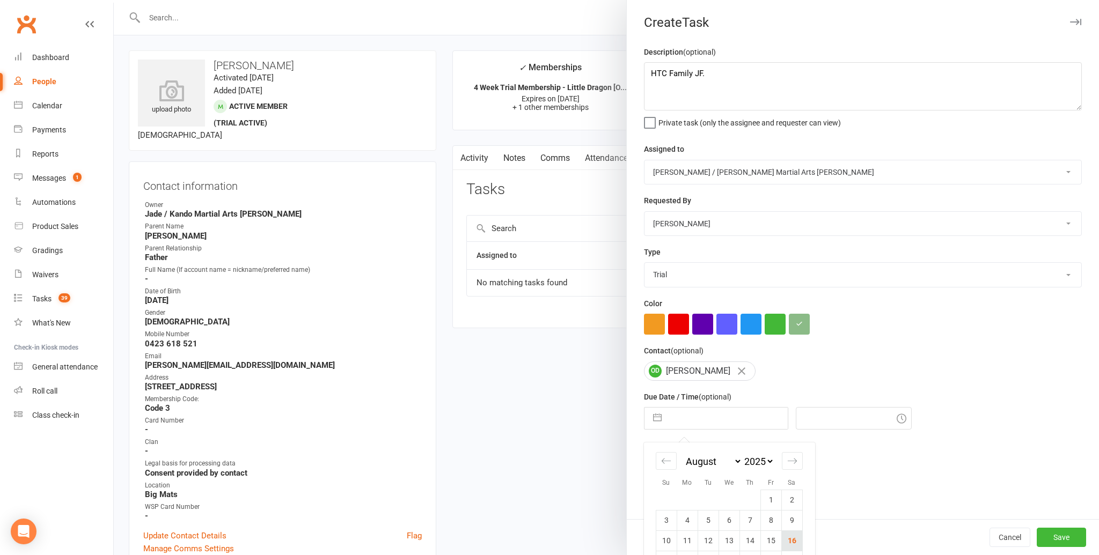
type input "[DATE]"
type input "9:15am"
click at [660, 417] on button "button" at bounding box center [657, 418] width 19 height 21
select select "6"
select select "2025"
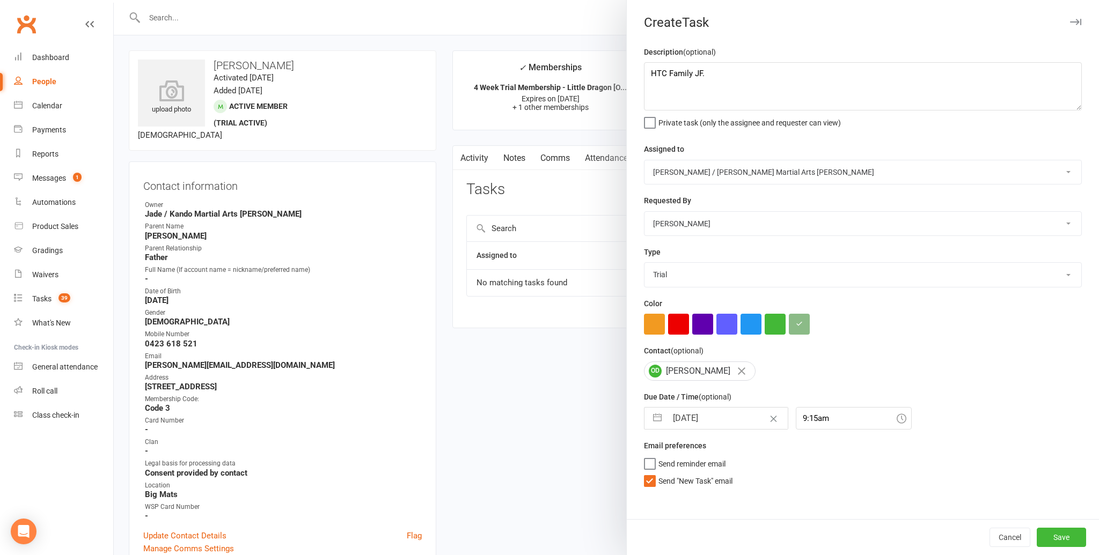
select select "7"
select select "2025"
select select "8"
select select "2025"
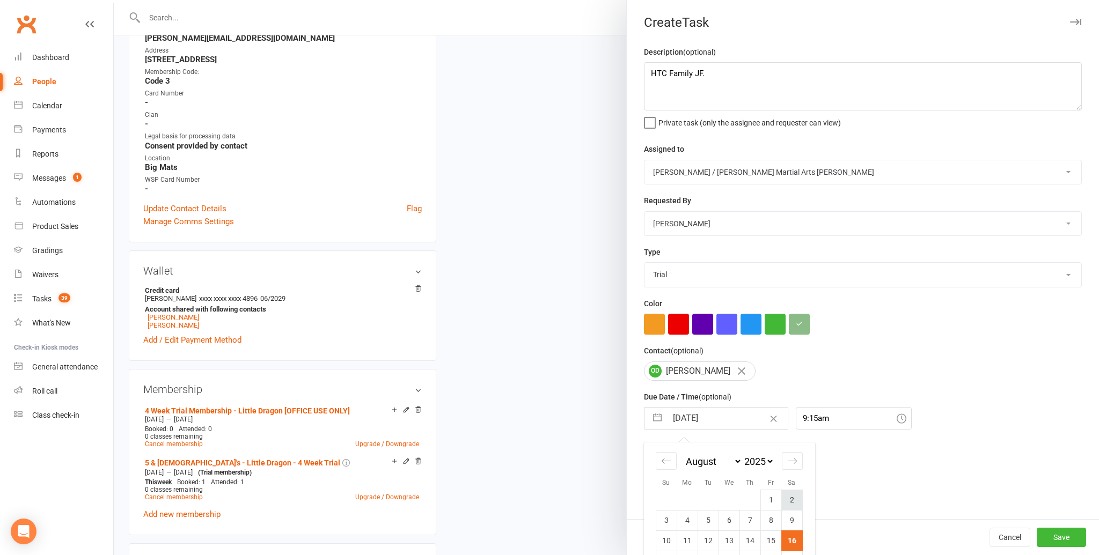
scroll to position [71, 0]
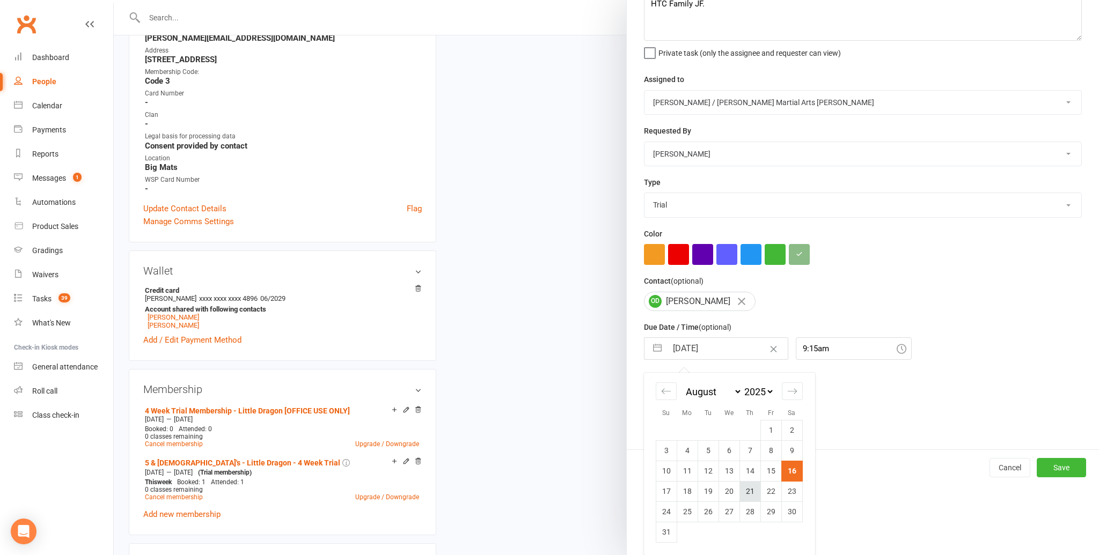
click at [746, 488] on td "21" at bounding box center [749, 491] width 21 height 20
type input "21 Aug 2025"
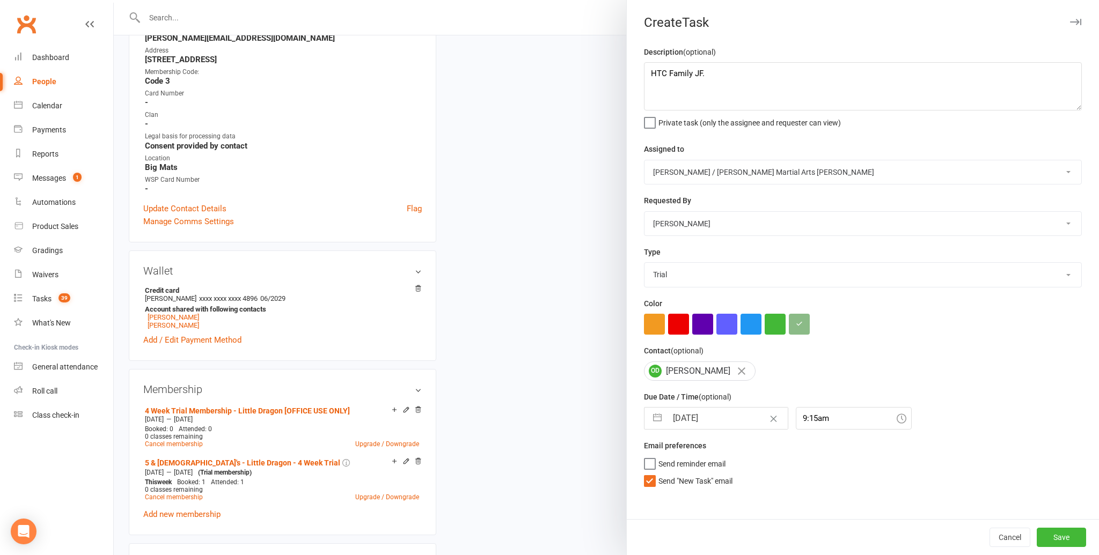
click at [649, 480] on label "Send "New Task" email" at bounding box center [688, 478] width 89 height 11
click at [649, 473] on input "Send "New Task" email" at bounding box center [688, 473] width 89 height 0
click at [1062, 534] on button "Save" at bounding box center [1061, 537] width 49 height 19
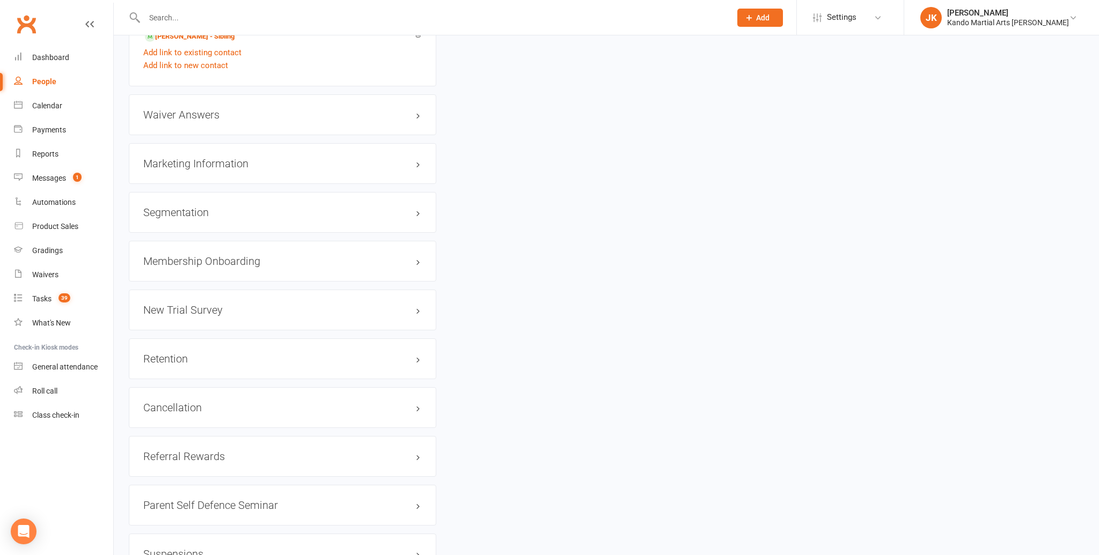
scroll to position [1206, 0]
click at [406, 259] on link "edit" at bounding box center [402, 263] width 13 height 9
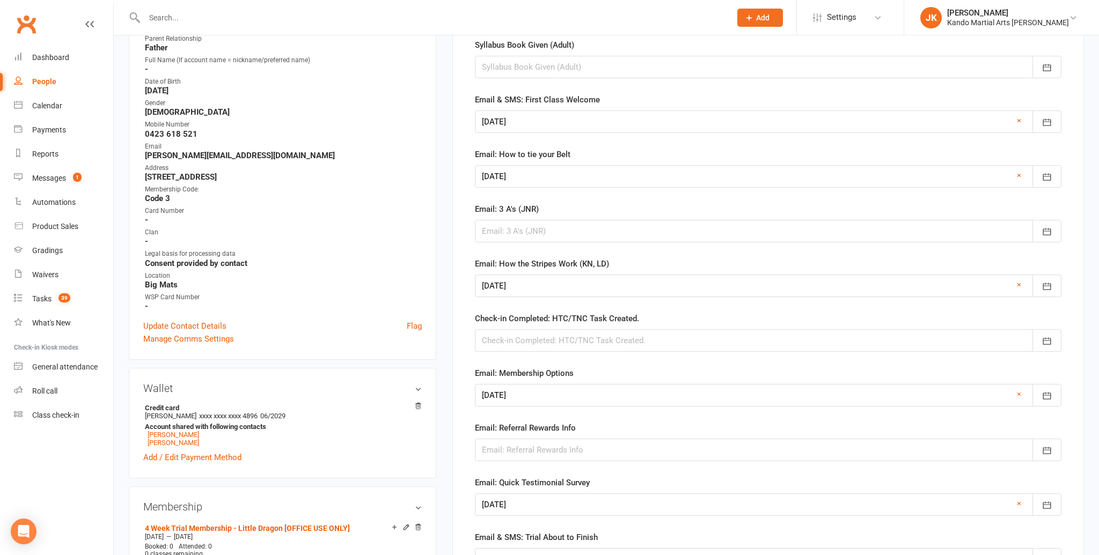
scroll to position [210, 0]
click at [521, 337] on div at bounding box center [768, 340] width 586 height 23
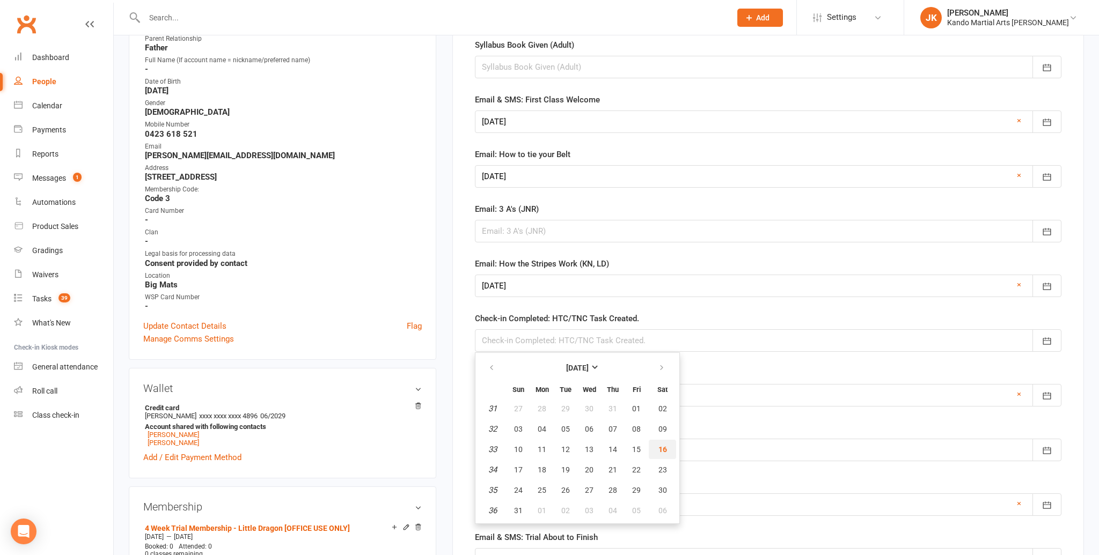
click at [660, 447] on span "16" at bounding box center [662, 449] width 9 height 9
type input "[DATE]"
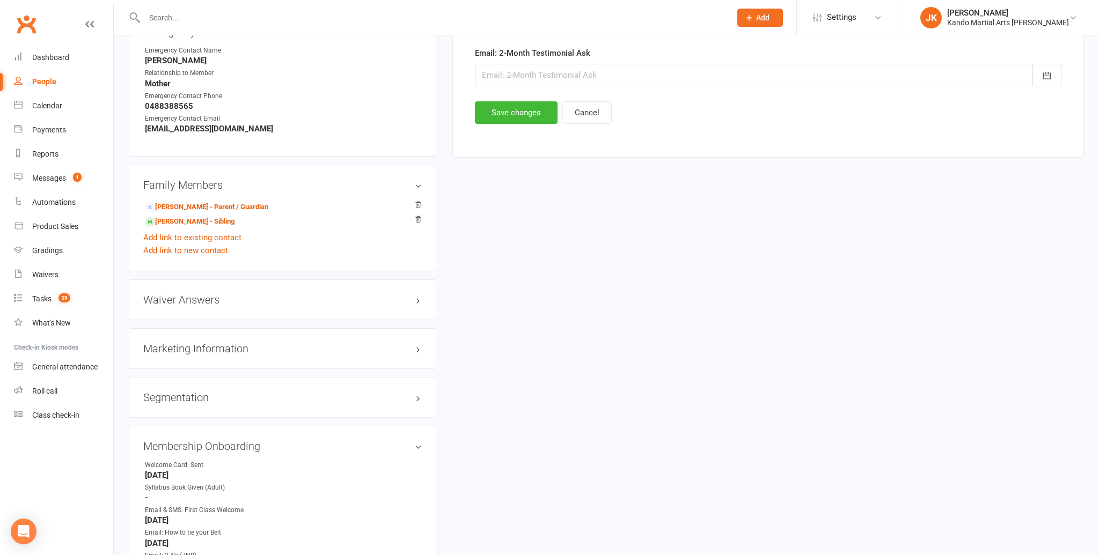
scroll to position [1022, 0]
click at [511, 104] on button "Save changes" at bounding box center [516, 113] width 83 height 23
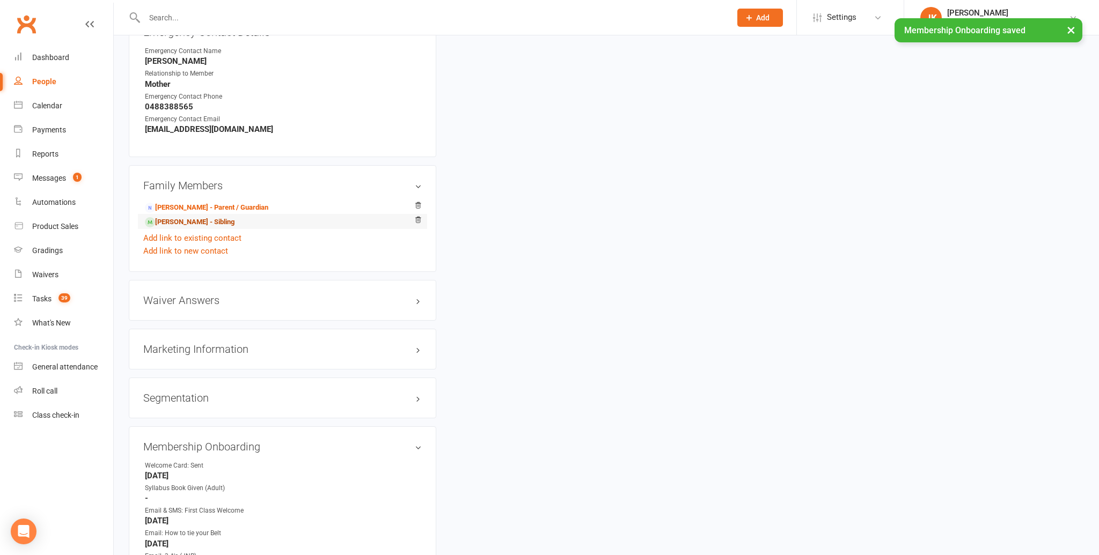
click at [181, 217] on link "Josie Donne - Sibling" at bounding box center [190, 222] width 90 height 11
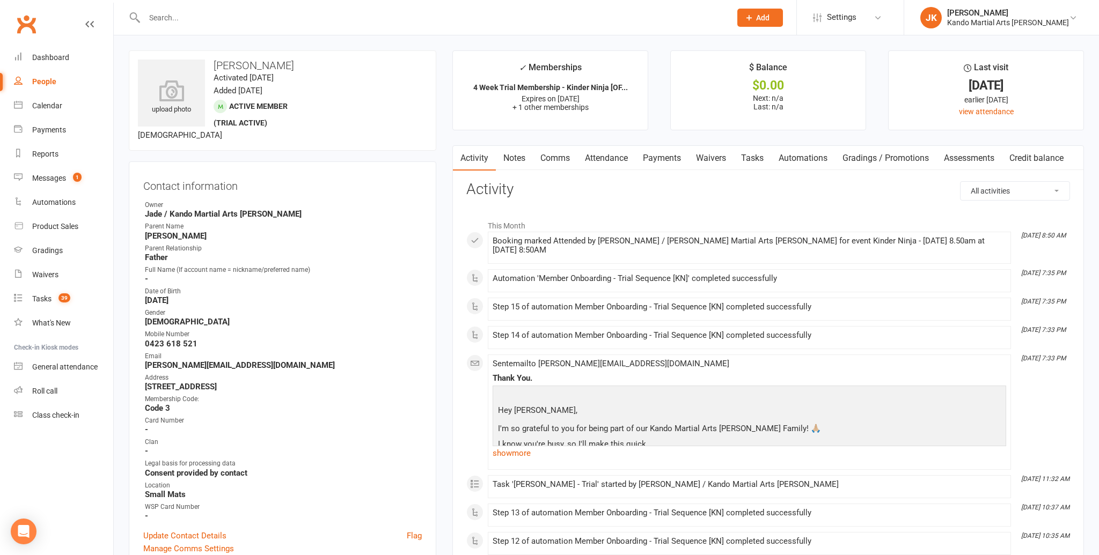
click at [750, 156] on link "Tasks" at bounding box center [752, 158] width 38 height 25
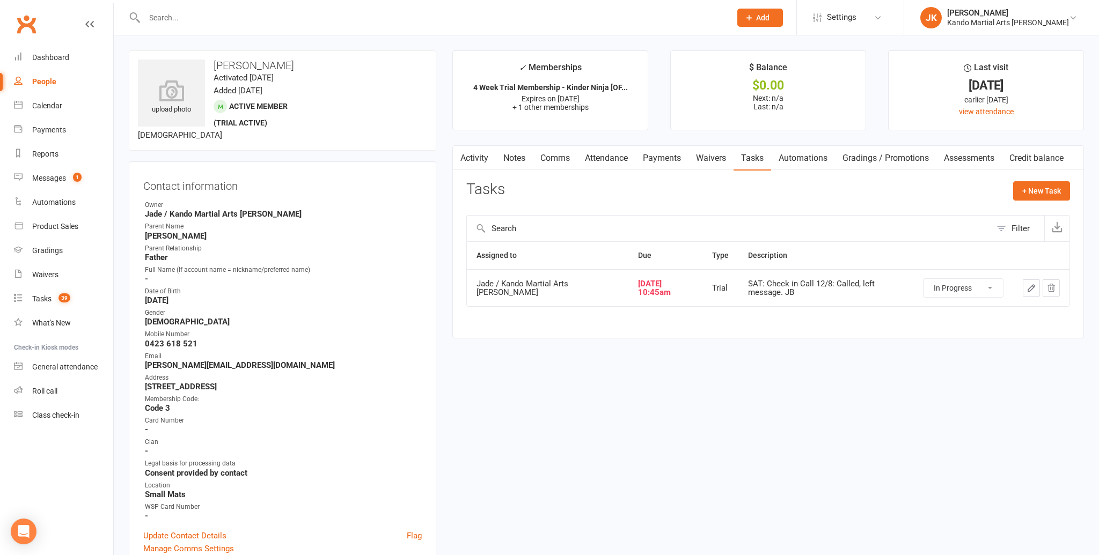
click at [991, 283] on select "Not Started In Progress Waiting Complete" at bounding box center [962, 288] width 79 height 18
select select "started"
click at [1042, 186] on button "+ New Task" at bounding box center [1041, 190] width 57 height 19
select select "48593"
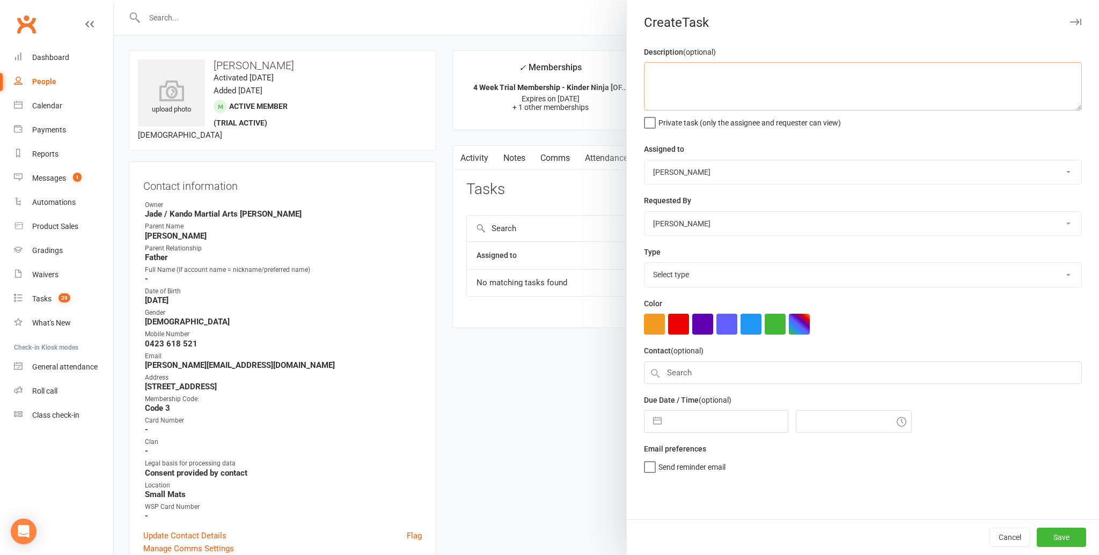
click at [662, 83] on textarea at bounding box center [863, 86] width 438 height 48
type textarea "HTC 10% Second child Discount."
click at [1067, 168] on select "Andy Muser / Kando Knox Sonya Watz Neve Sharry Jade Brownlie Jade / Kando Marti…" at bounding box center [862, 172] width 437 height 24
select select "41840"
click at [1067, 272] on select "Select type Admin Bbpc - black belt prep course Cancellation Enquiry Follow-up …" at bounding box center [862, 275] width 437 height 24
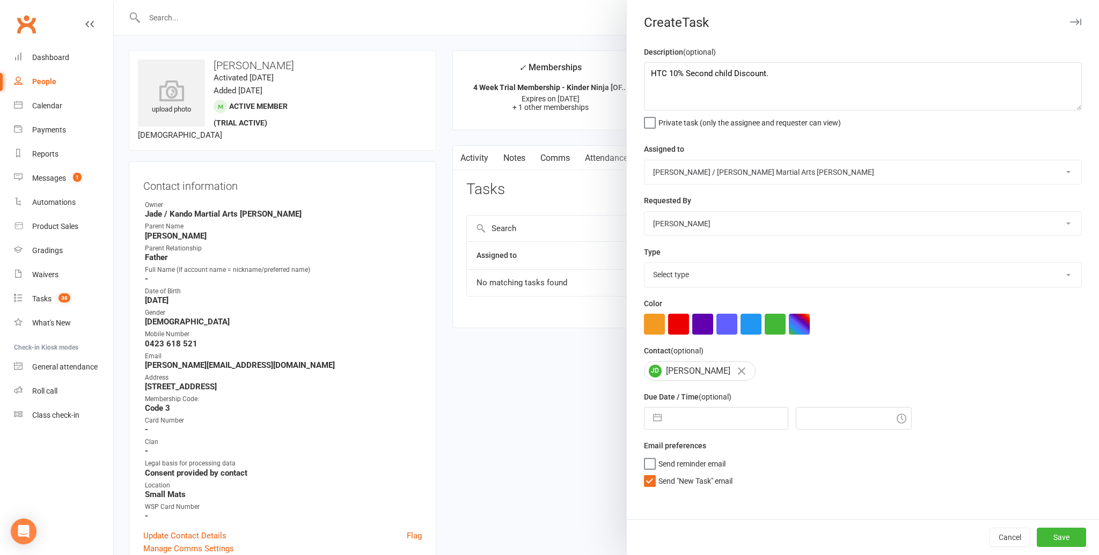
select select "23766"
drag, startPoint x: 647, startPoint y: 482, endPoint x: 656, endPoint y: 453, distance: 29.9
click at [648, 481] on label "Send "New Task" email" at bounding box center [688, 478] width 89 height 11
click at [648, 473] on input "Send "New Task" email" at bounding box center [688, 473] width 89 height 0
click at [657, 416] on button "button" at bounding box center [657, 418] width 19 height 21
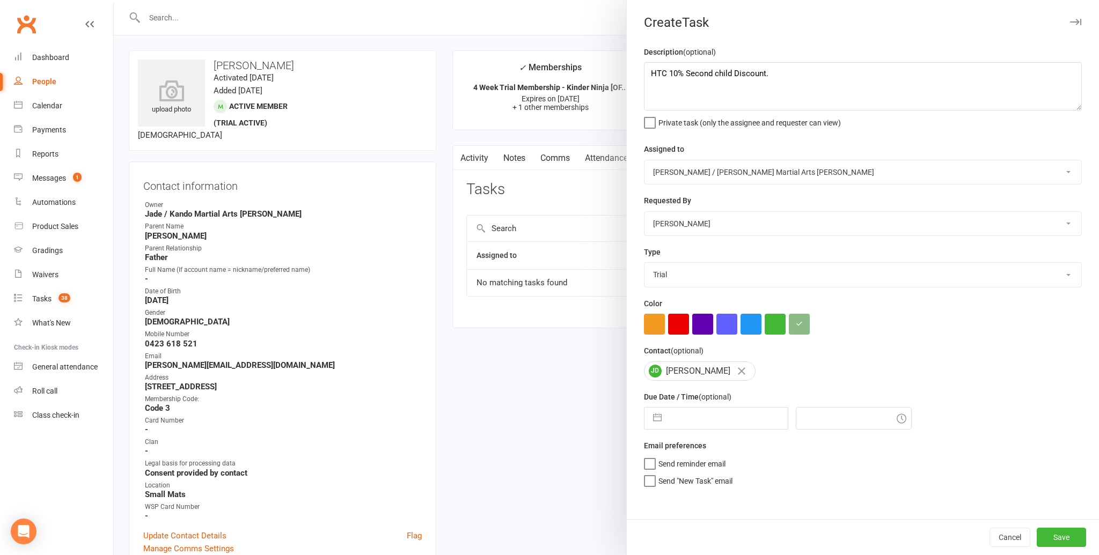
select select "6"
select select "2025"
select select "7"
select select "2025"
select select "8"
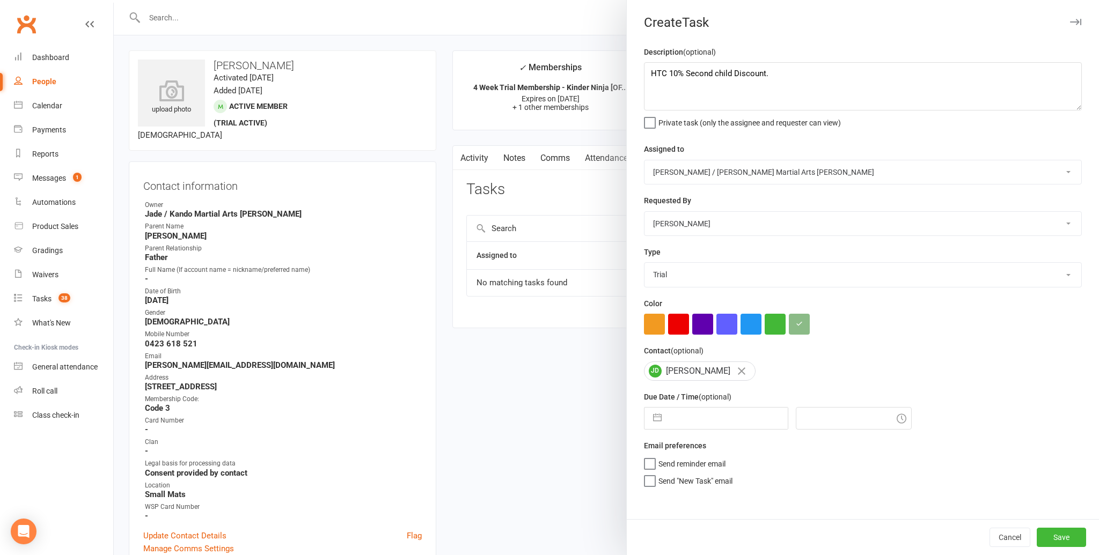
select select "2025"
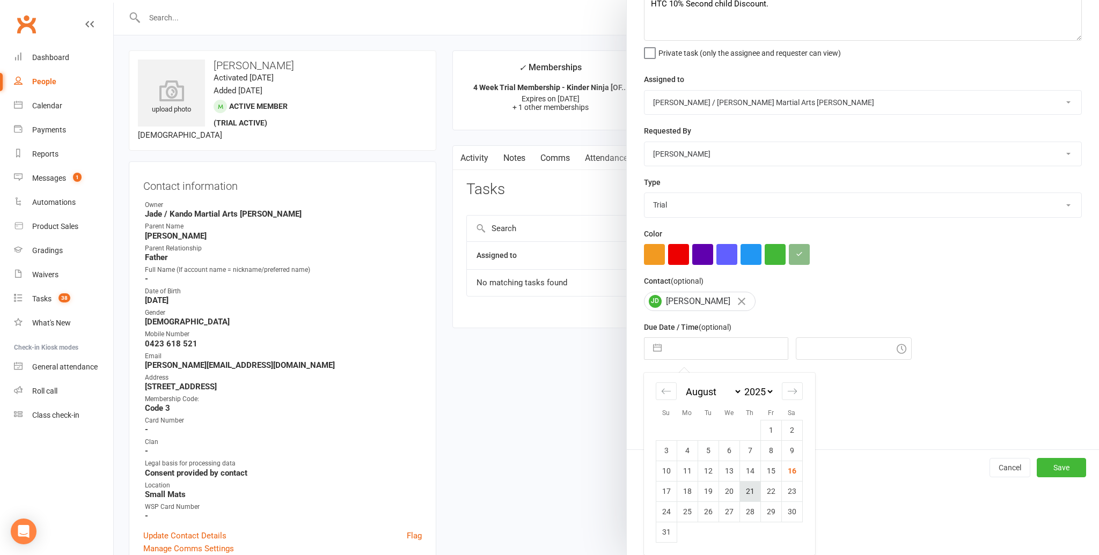
click at [747, 489] on td "21" at bounding box center [749, 491] width 21 height 20
type input "21 Aug 2025"
type input "9:15am"
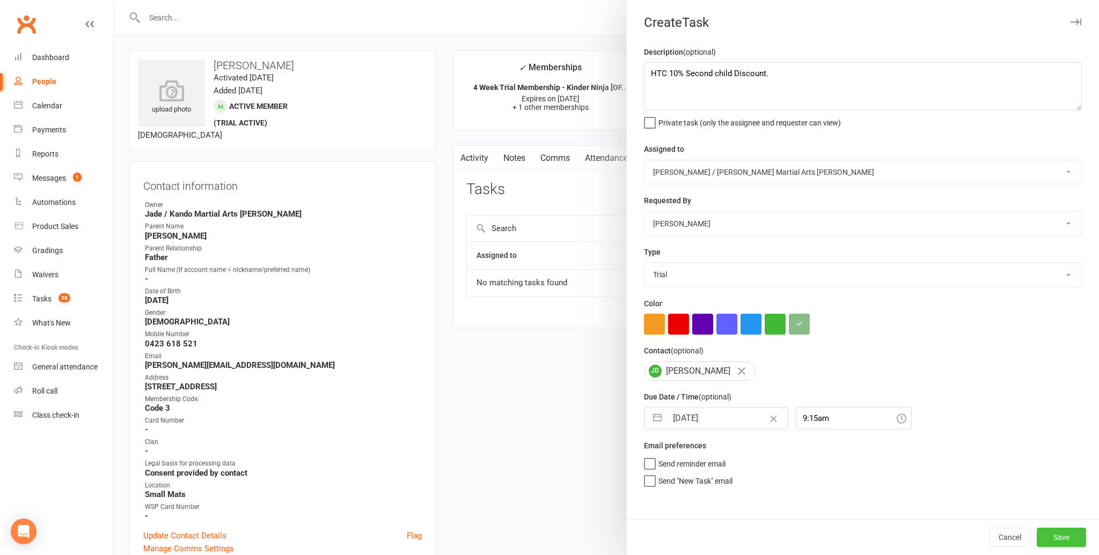
click at [1065, 535] on button "Save" at bounding box center [1061, 537] width 49 height 19
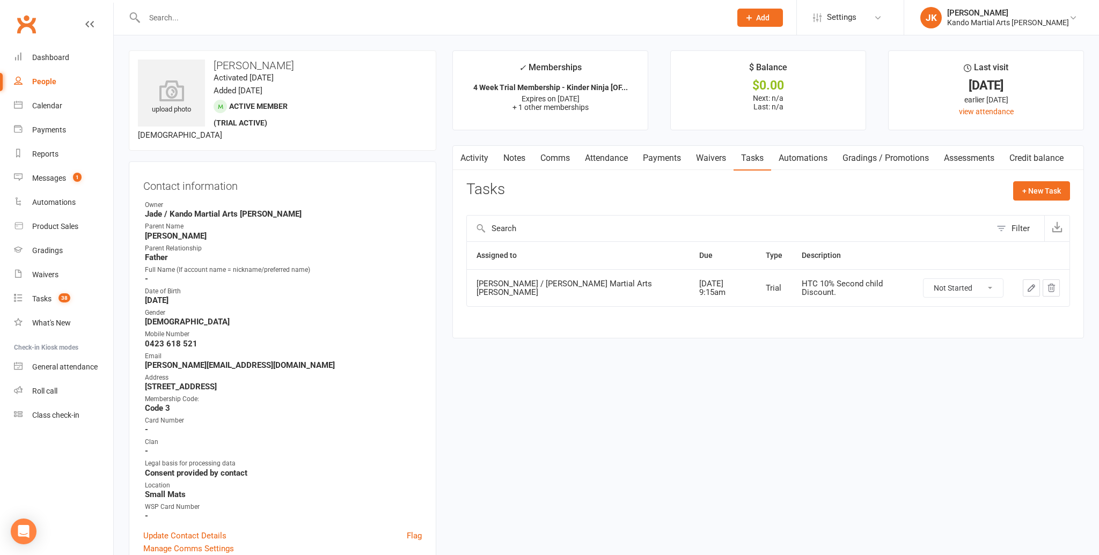
click at [160, 17] on input "text" at bounding box center [432, 17] width 582 height 15
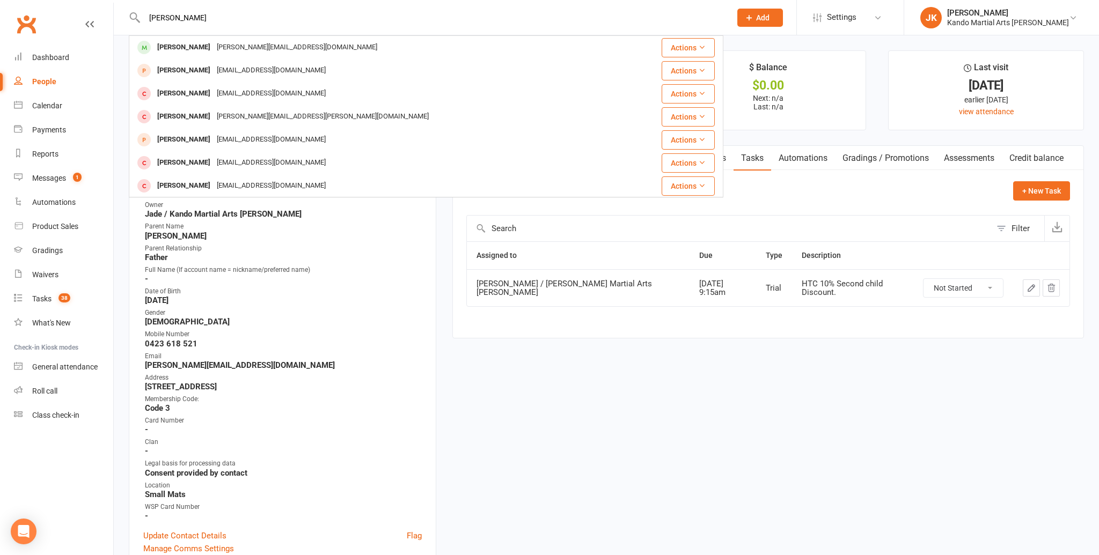
type input "kiaan deo"
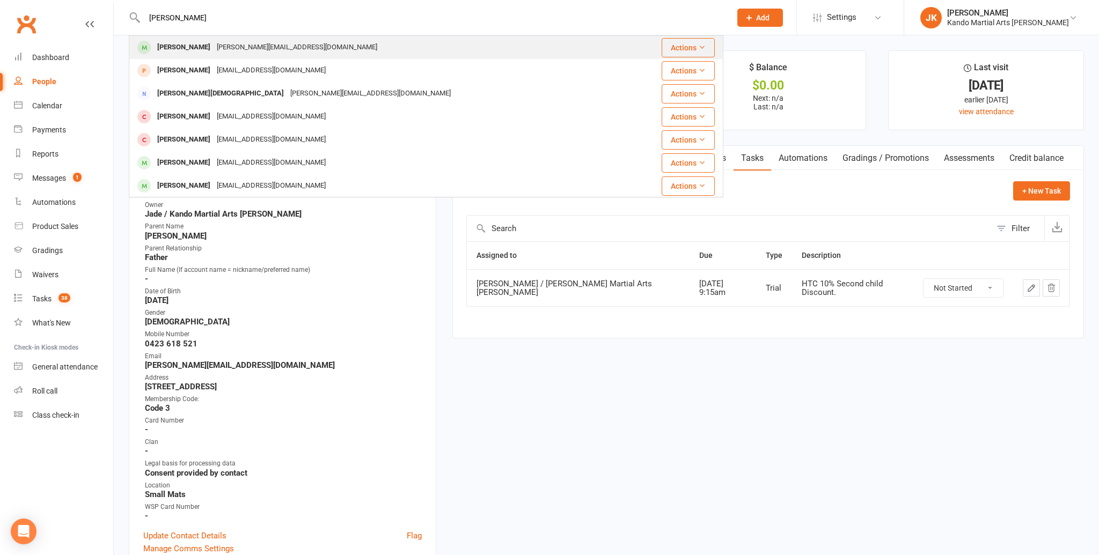
click at [157, 47] on div "Kiaan Deo" at bounding box center [184, 48] width 60 height 16
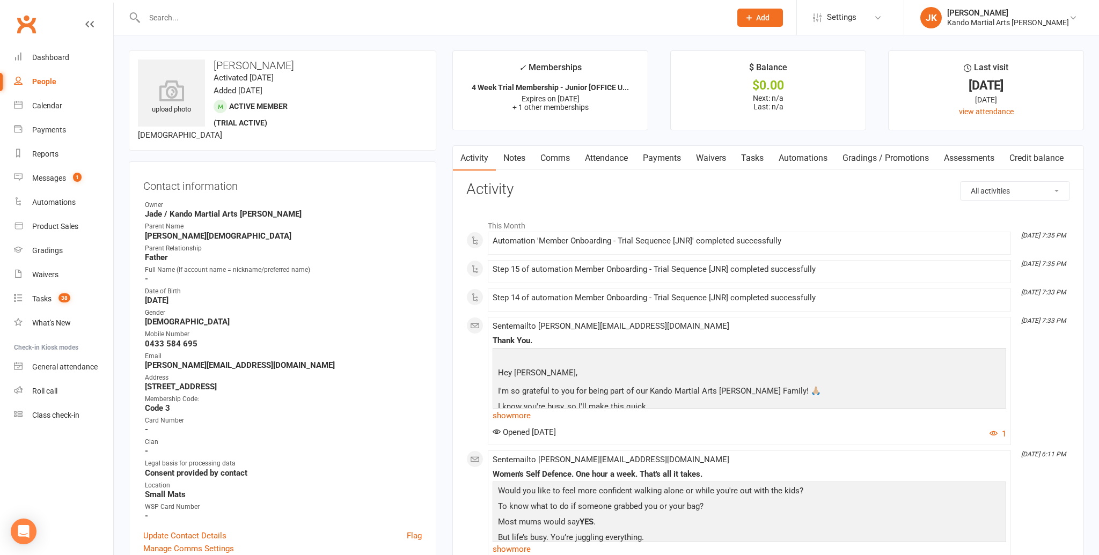
click at [607, 150] on link "Attendance" at bounding box center [606, 158] width 58 height 25
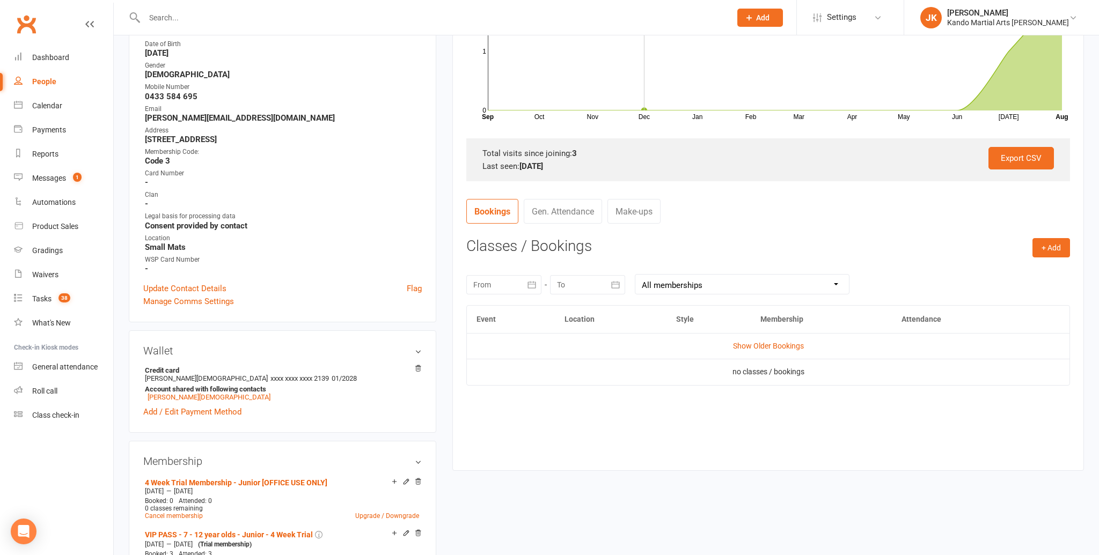
scroll to position [251, 0]
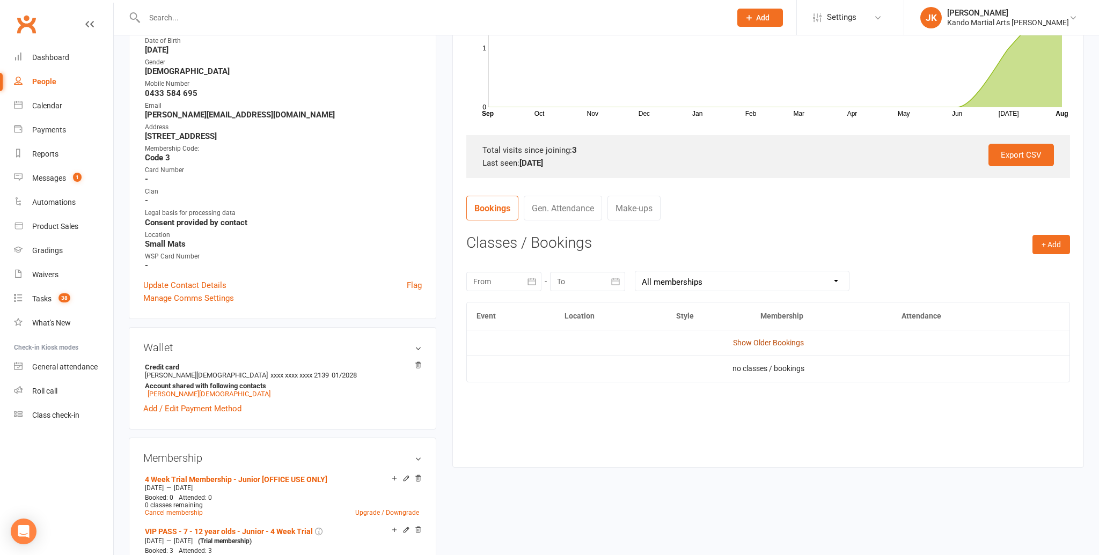
click at [758, 340] on link "Show Older Bookings" at bounding box center [768, 343] width 71 height 9
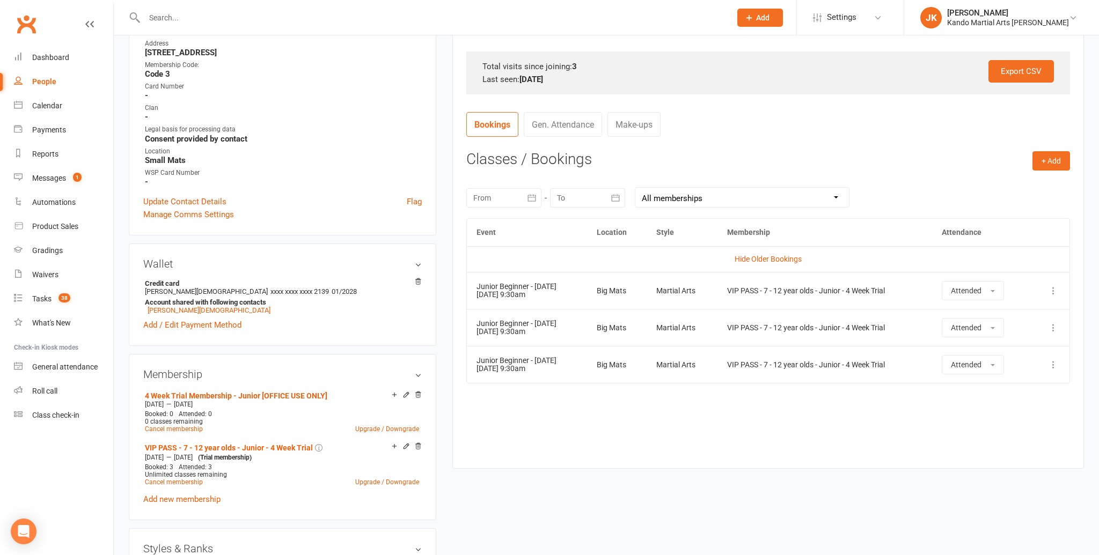
scroll to position [337, 0]
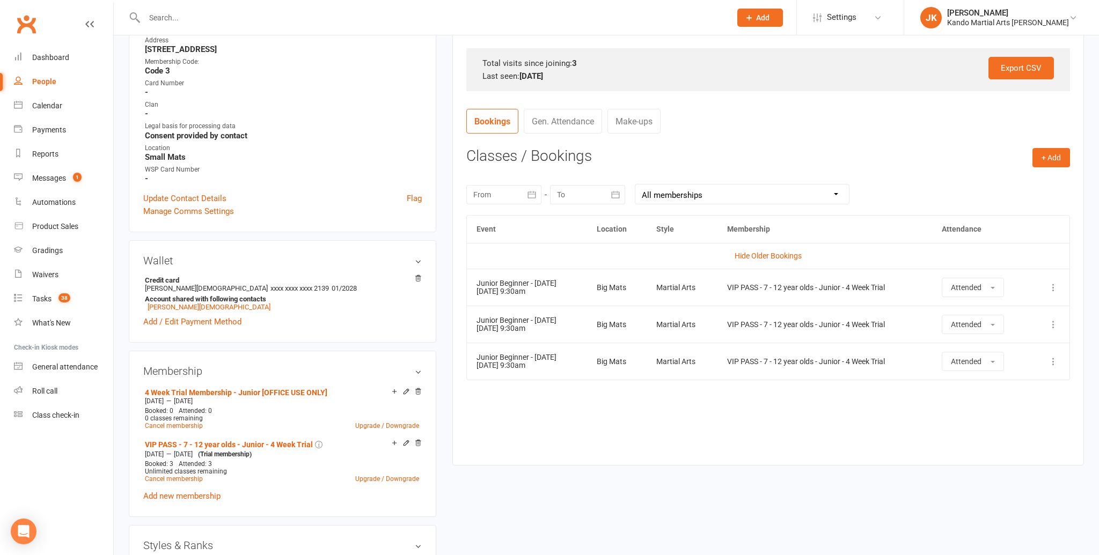
click at [172, 20] on input "text" at bounding box center [432, 17] width 582 height 15
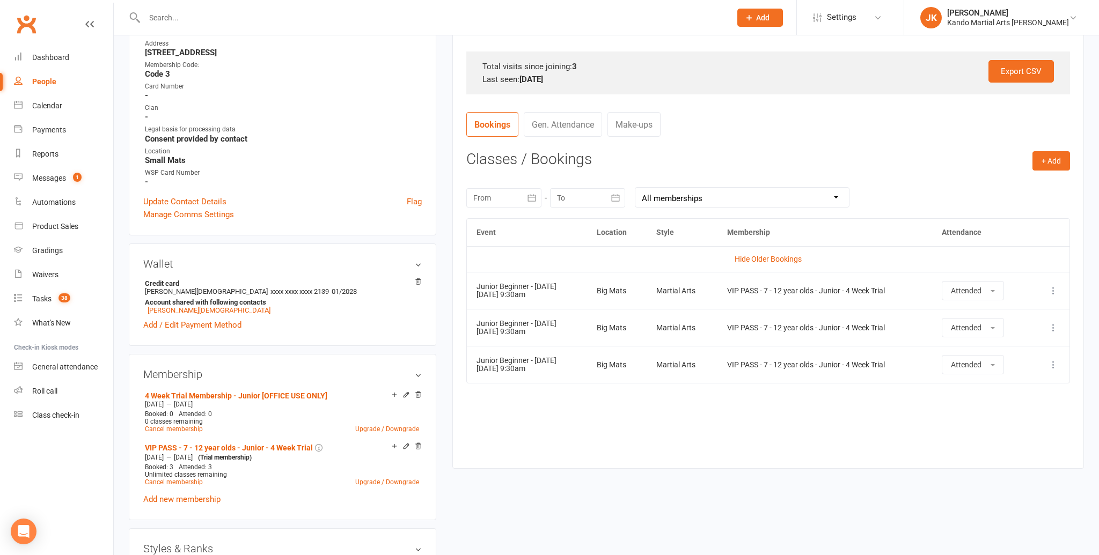
scroll to position [333, 0]
click at [170, 16] on input "text" at bounding box center [432, 17] width 582 height 15
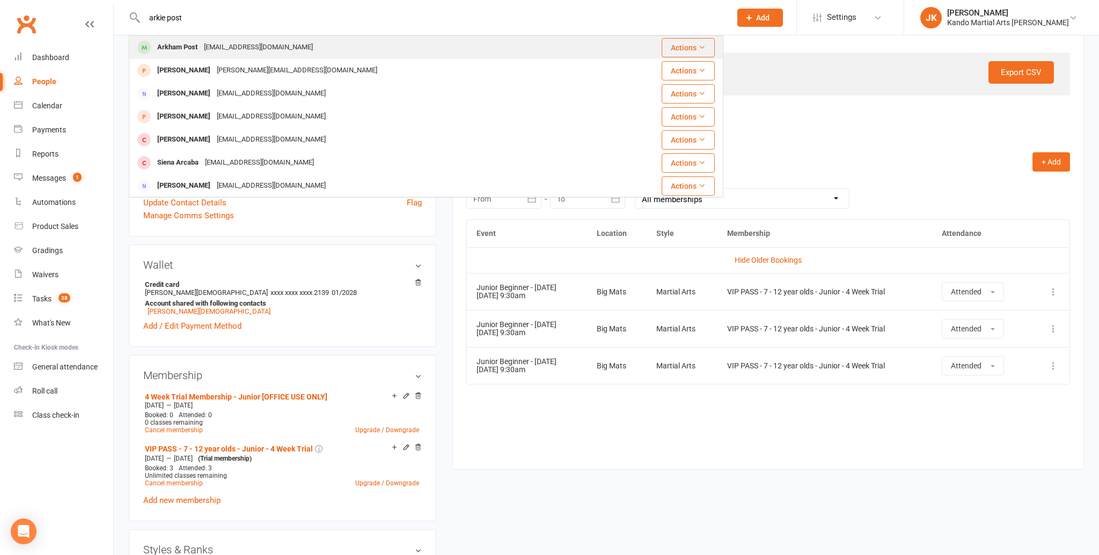
type input "arkie post"
click at [174, 46] on div "Arkham Post" at bounding box center [177, 48] width 47 height 16
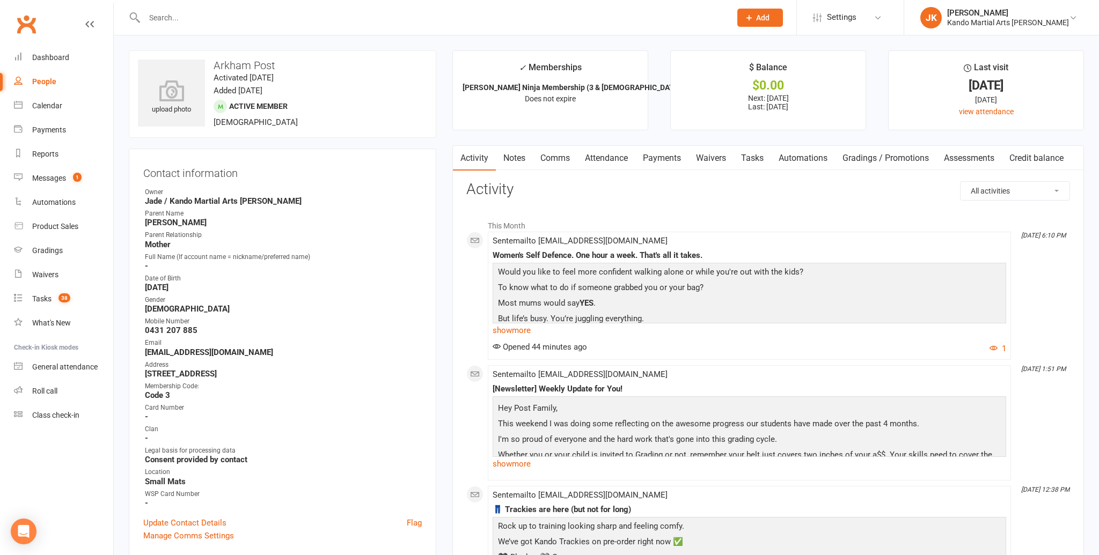
click at [607, 158] on link "Attendance" at bounding box center [606, 158] width 58 height 25
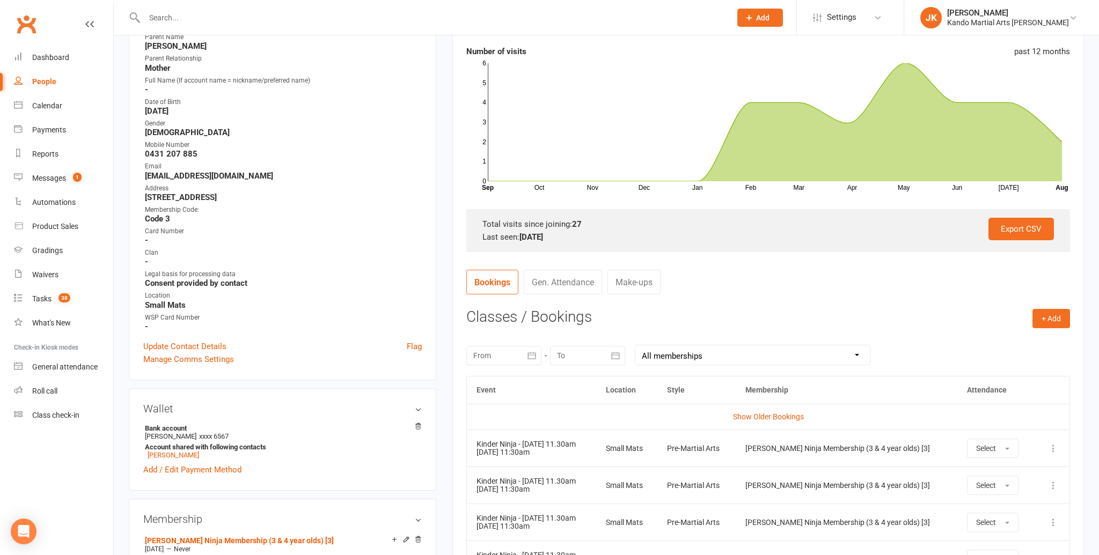
scroll to position [176, 0]
click at [160, 12] on input "text" at bounding box center [432, 17] width 582 height 15
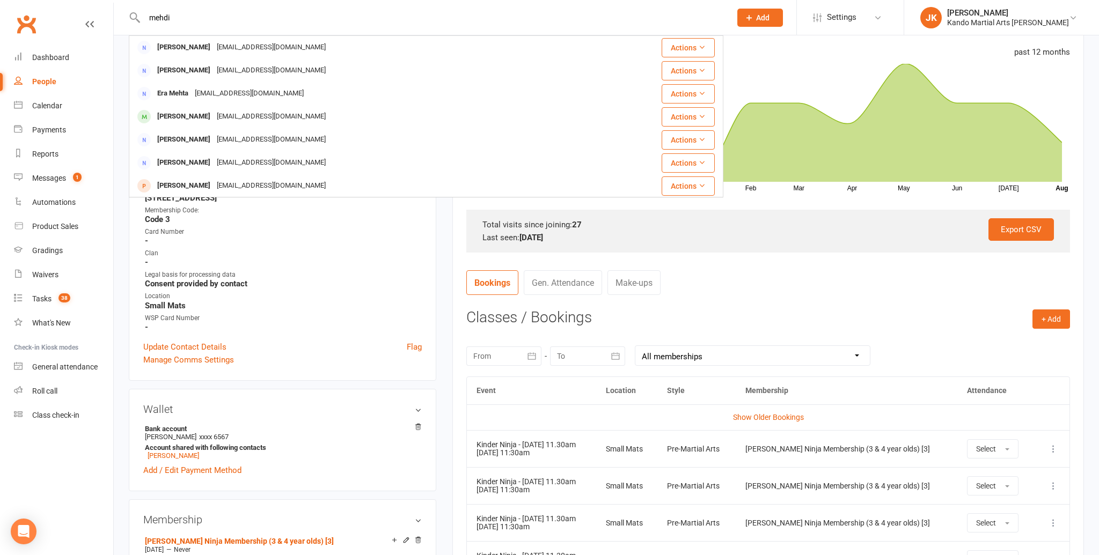
type input "mehdi"
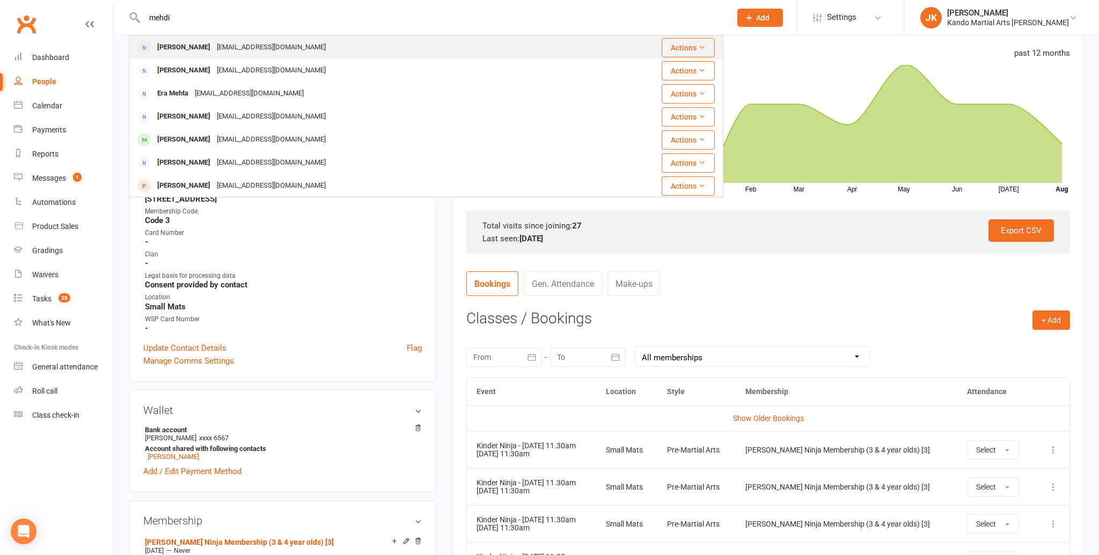
click at [168, 45] on div "Mehdi Niakinezhad" at bounding box center [184, 48] width 60 height 16
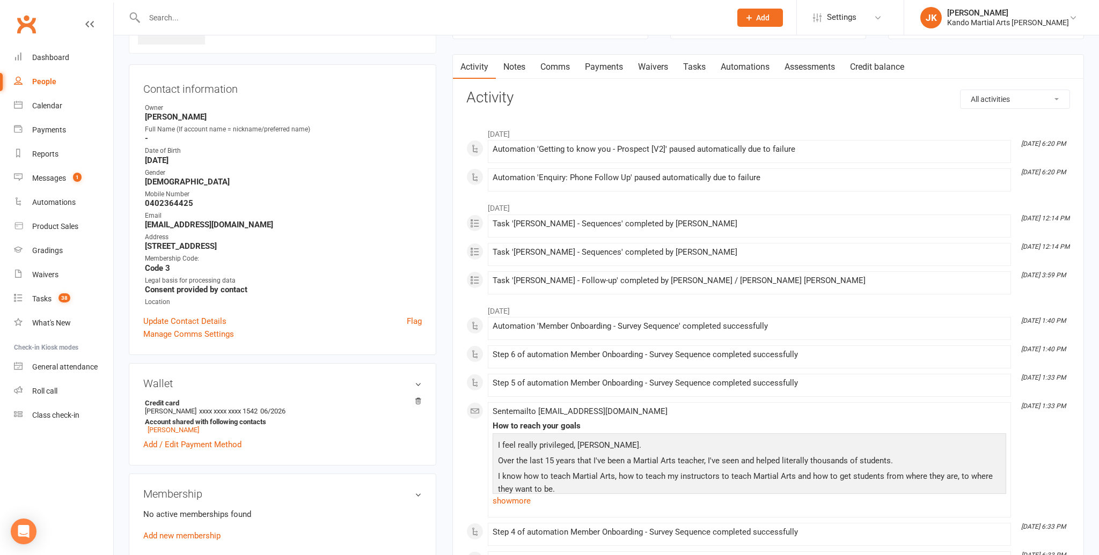
scroll to position [138, 0]
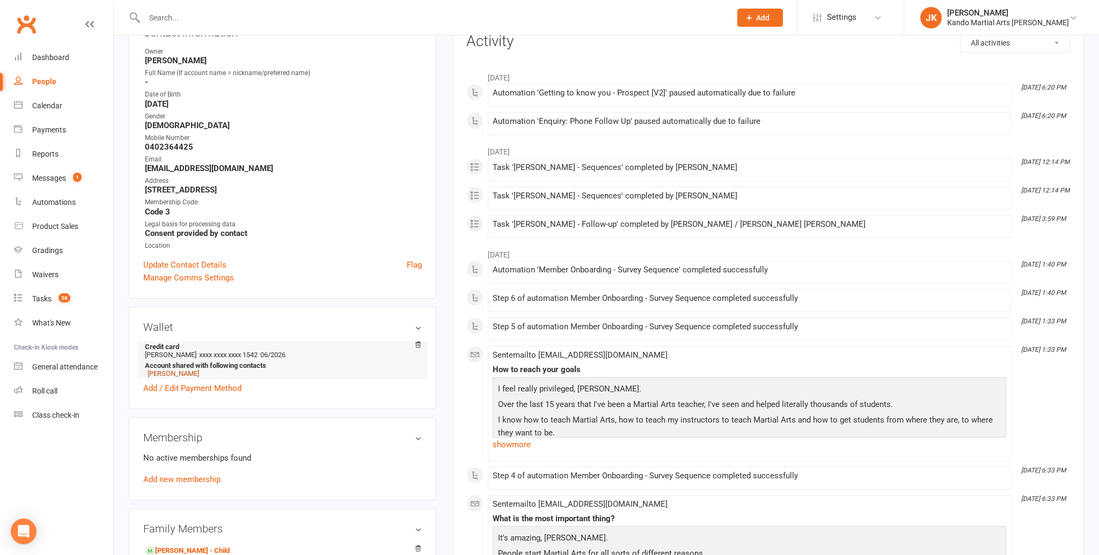
click at [161, 370] on link "Ryan Niaki" at bounding box center [174, 374] width 52 height 8
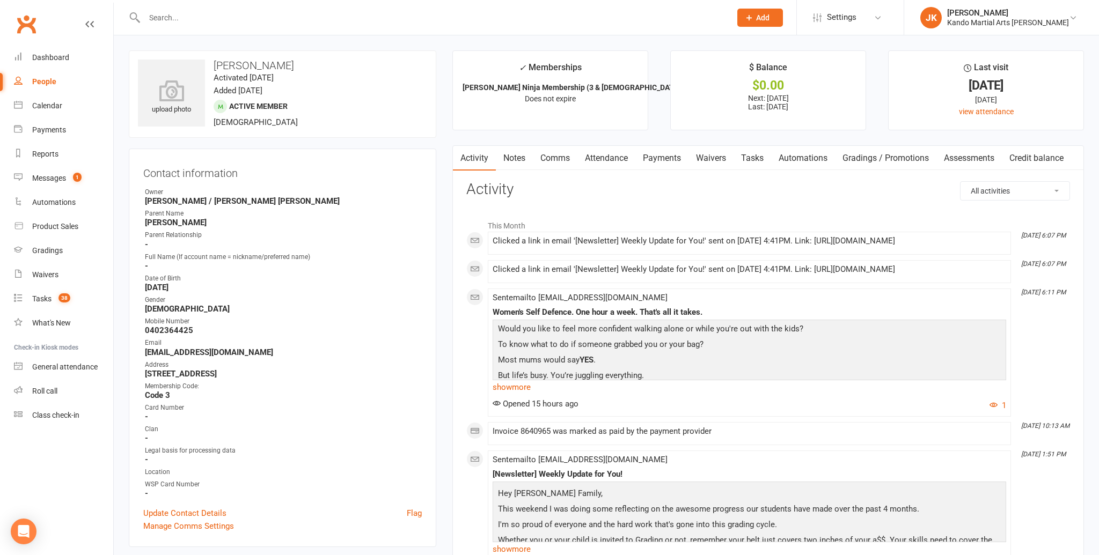
click at [608, 157] on link "Attendance" at bounding box center [606, 158] width 58 height 25
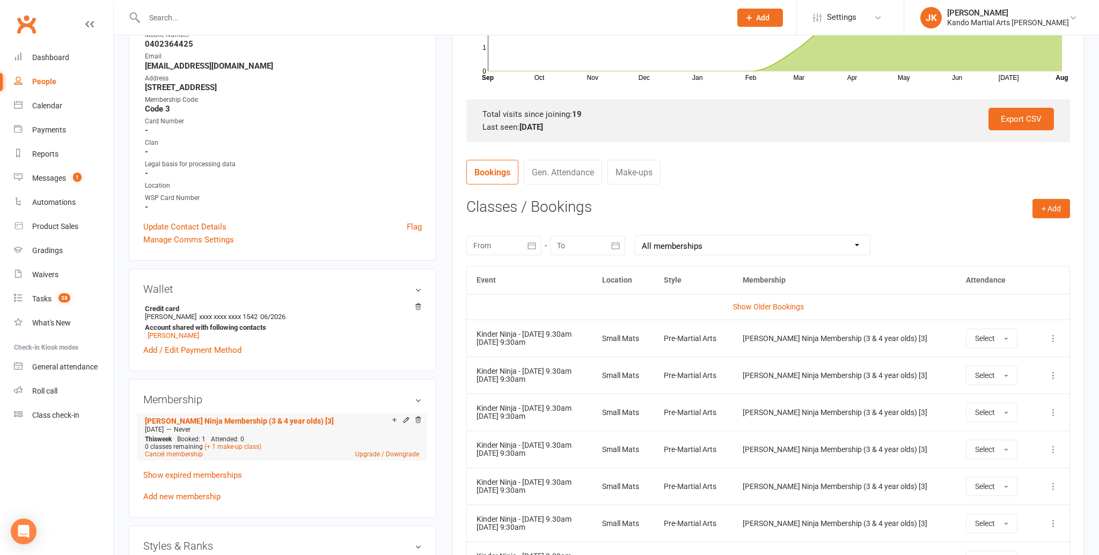
scroll to position [280, 0]
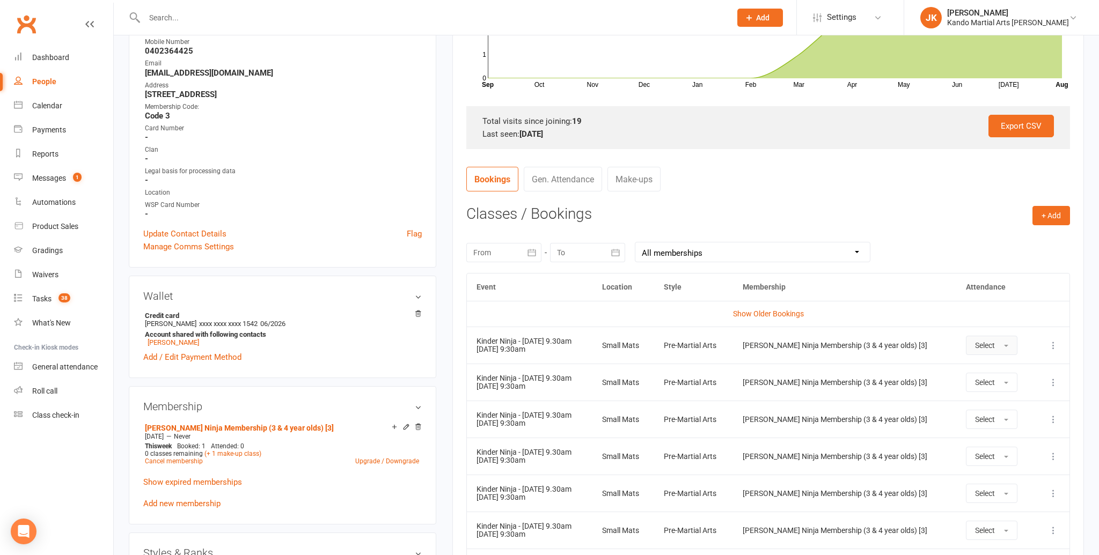
click at [1005, 343] on button "Select" at bounding box center [992, 345] width 52 height 19
click at [989, 387] on span "Absent" at bounding box center [987, 391] width 25 height 10
click at [155, 14] on input "text" at bounding box center [432, 17] width 582 height 15
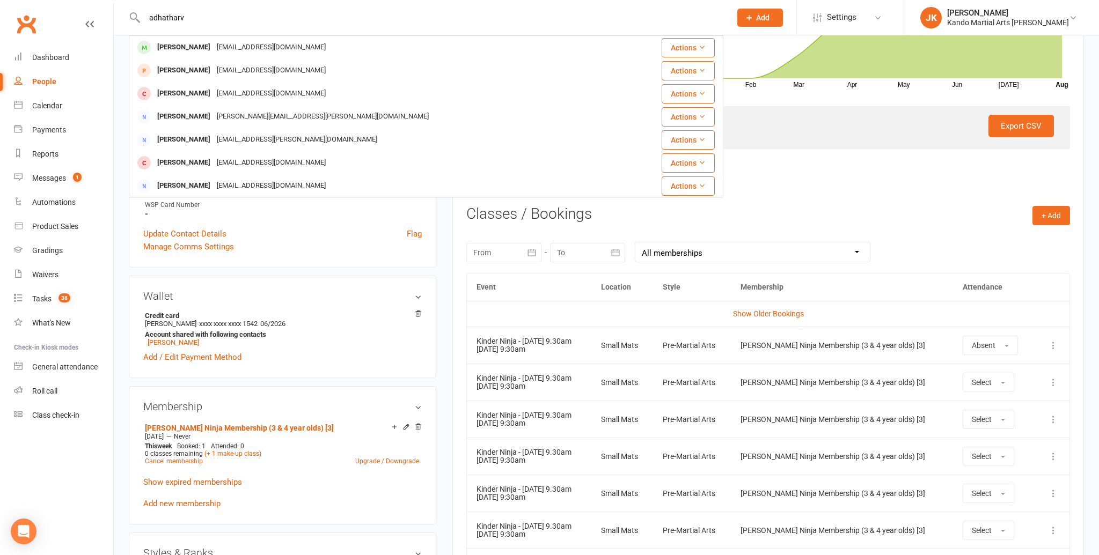
type input "adhatharv"
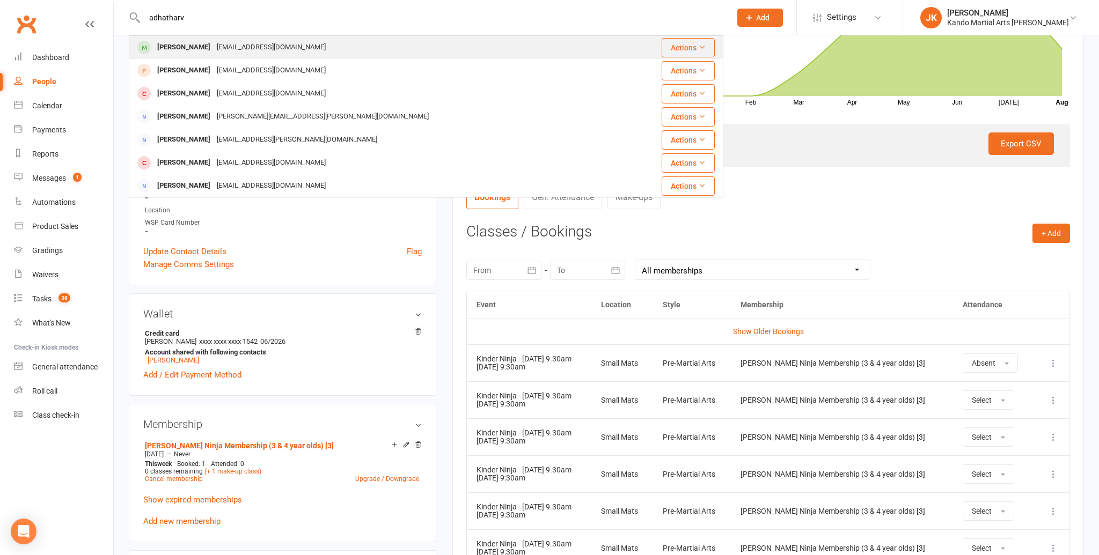
scroll to position [261, 0]
click at [186, 46] on div "Atharv Kraleti" at bounding box center [184, 48] width 60 height 16
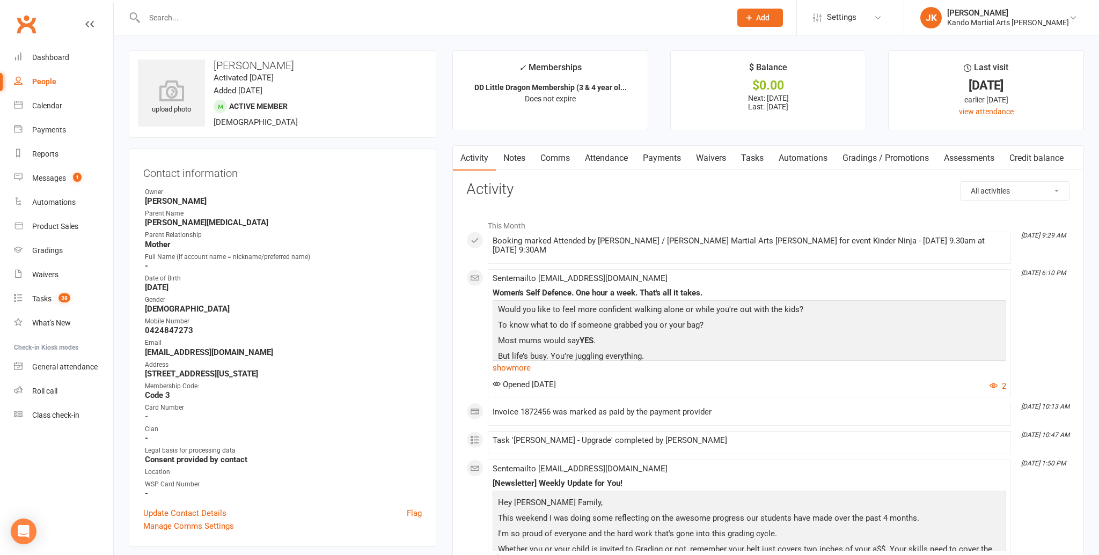
click at [603, 157] on link "Attendance" at bounding box center [606, 158] width 58 height 25
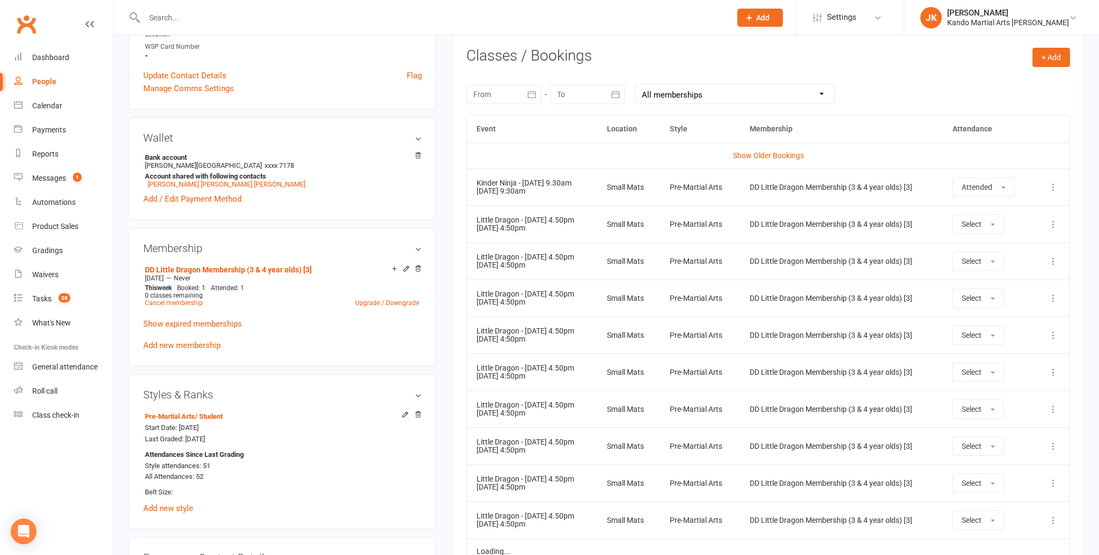
scroll to position [440, 0]
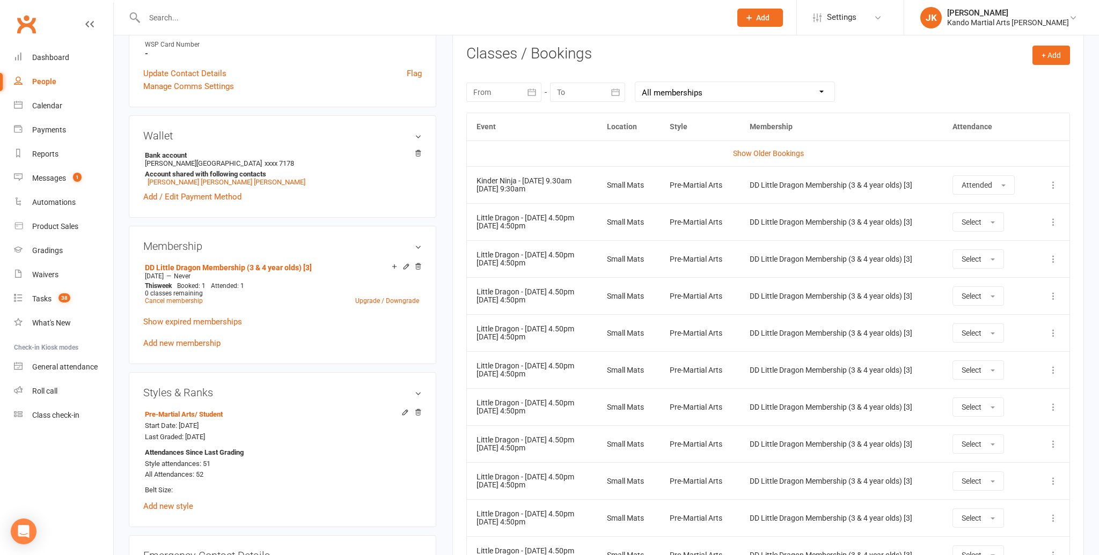
click at [154, 20] on input "text" at bounding box center [432, 17] width 582 height 15
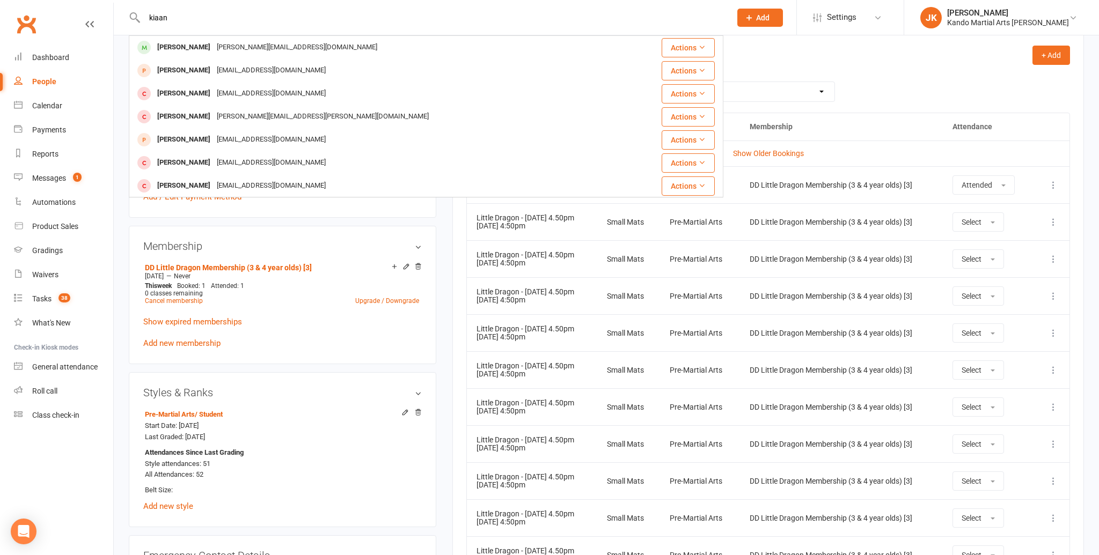
scroll to position [446, 0]
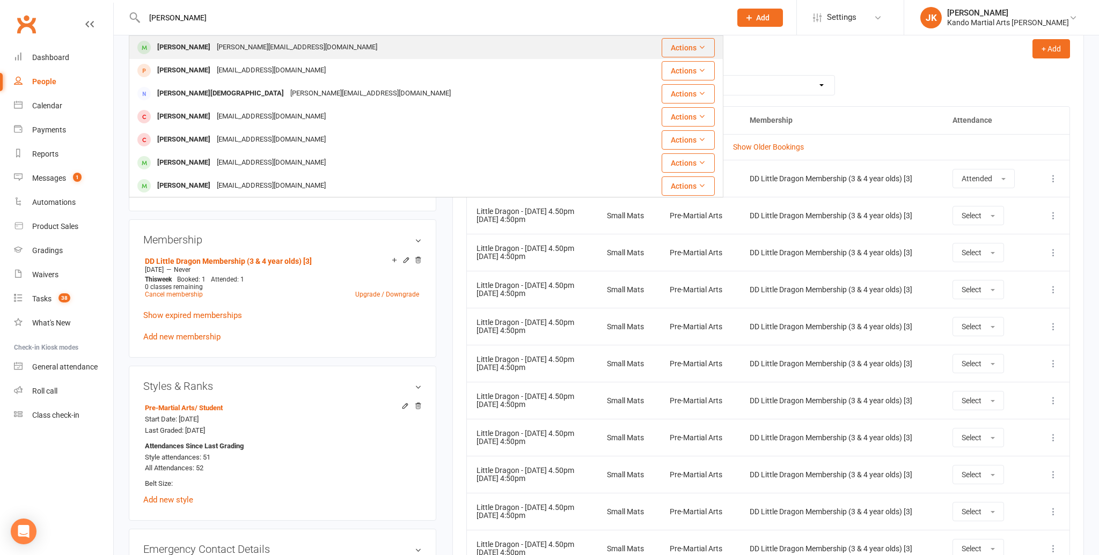
type input "kiaan deo"
click at [177, 47] on div "Kiaan Deo" at bounding box center [184, 48] width 60 height 16
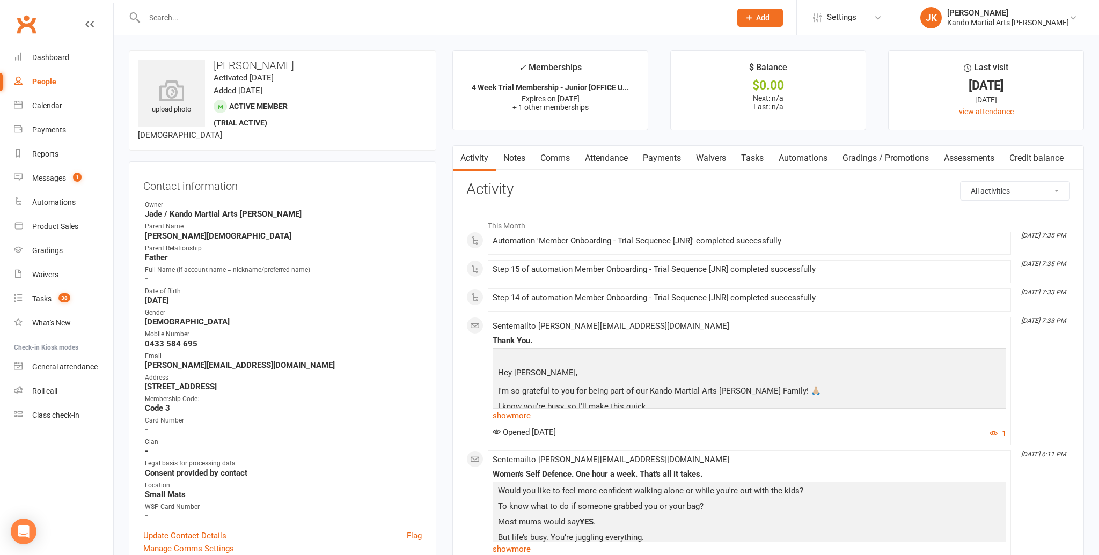
click at [752, 156] on link "Tasks" at bounding box center [752, 158] width 38 height 25
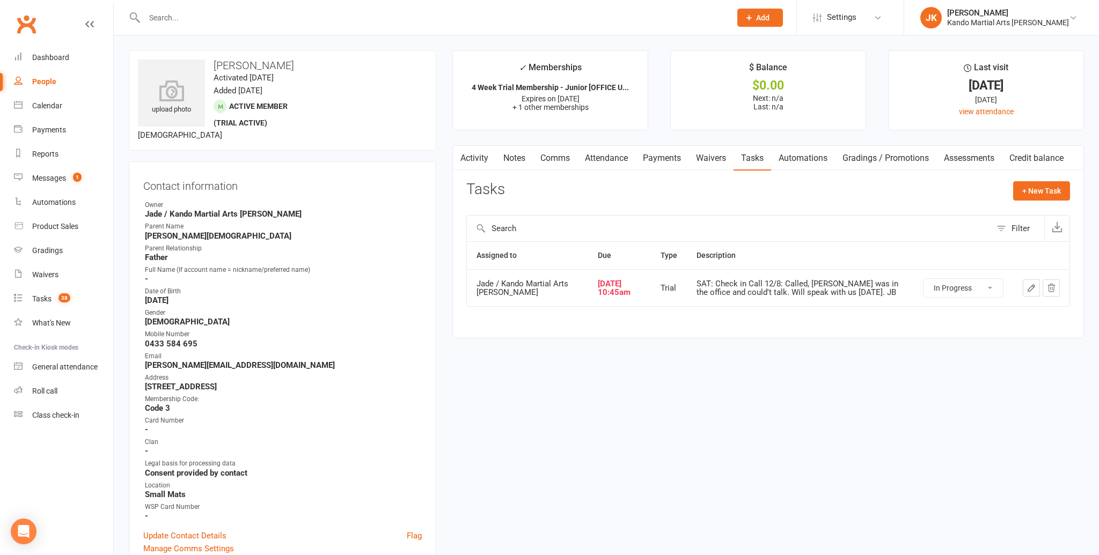
click at [986, 283] on select "Not Started In Progress Waiting Complete" at bounding box center [962, 288] width 79 height 18
select select "started"
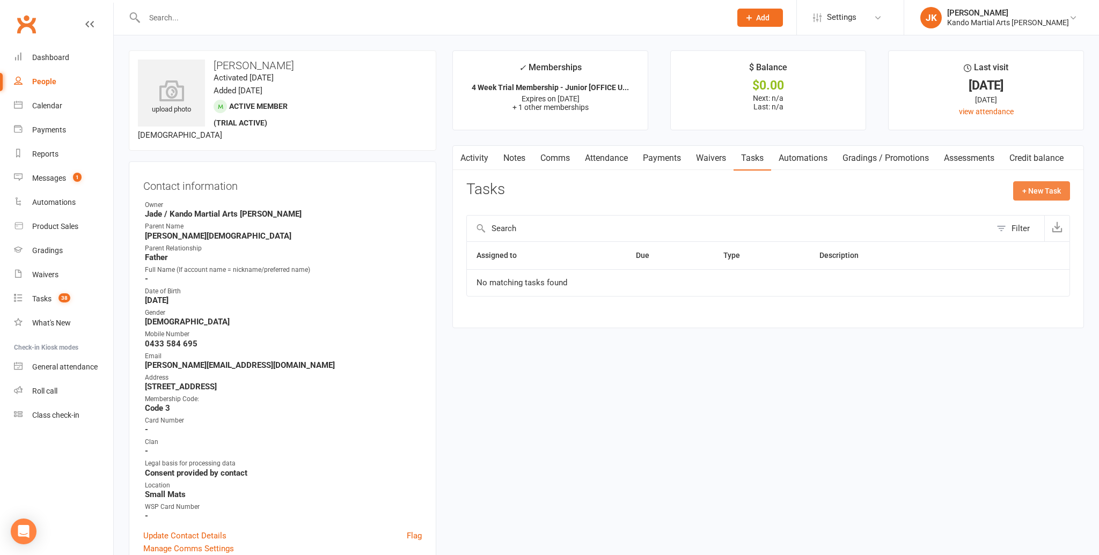
click at [1031, 185] on button "+ New Task" at bounding box center [1041, 190] width 57 height 19
select select "48593"
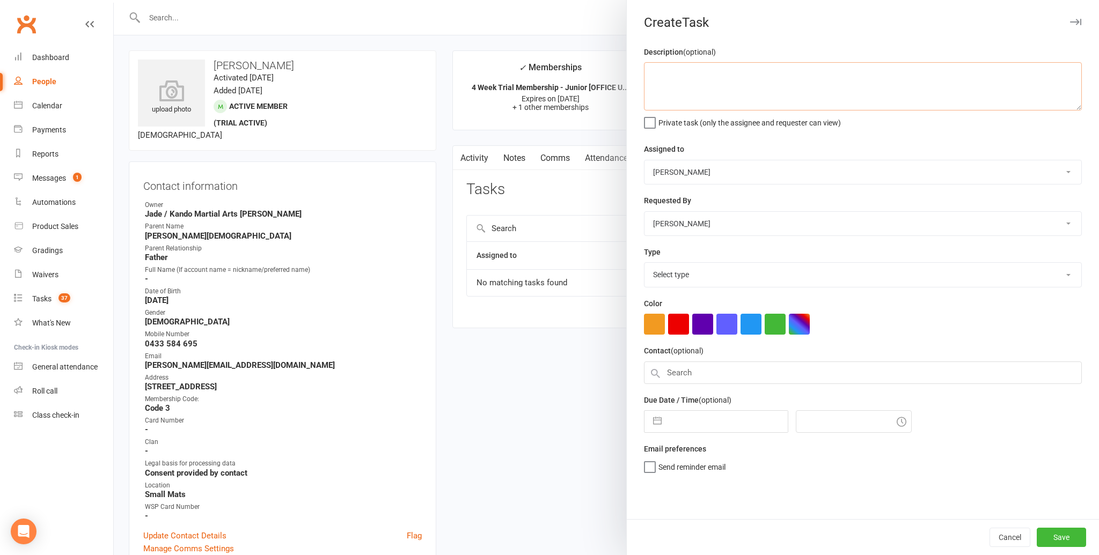
click at [671, 77] on textarea at bounding box center [863, 86] width 438 height 48
type textarea "HTC plus JF. Basic Membership."
click at [1067, 173] on select "Andy Muser / Kando Knox Sonya Watz Neve Sharry Jade Brownlie Jade / Kando Marti…" at bounding box center [862, 172] width 437 height 24
select select "41840"
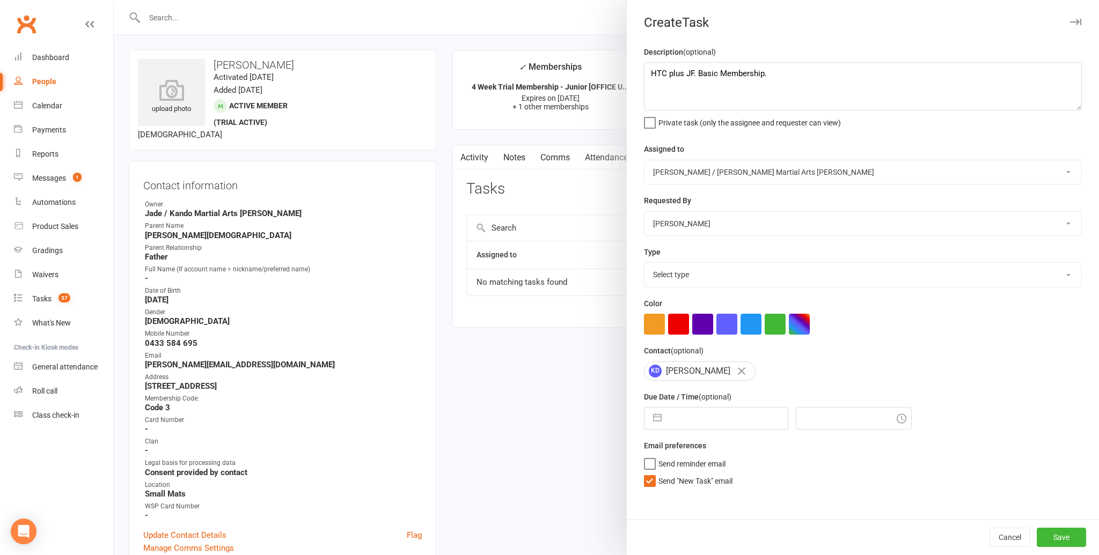
click at [1066, 269] on select "Select type Admin Bbpc - black belt prep course Cancellation Enquiry Follow-up …" at bounding box center [862, 275] width 437 height 24
select select "23766"
click at [651, 418] on button "button" at bounding box center [657, 418] width 19 height 21
select select "6"
select select "2025"
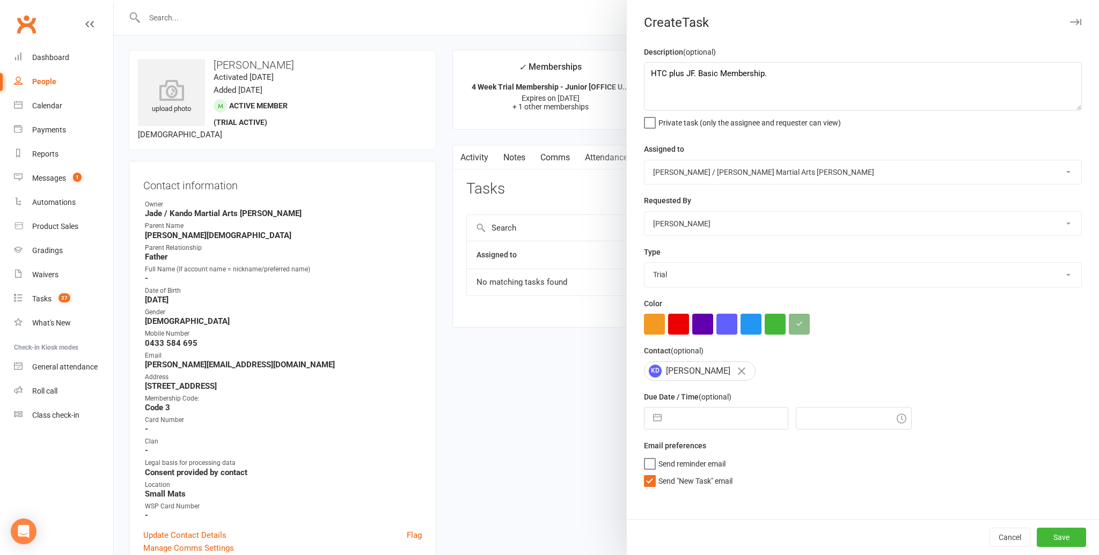
select select "7"
select select "2025"
select select "8"
select select "2025"
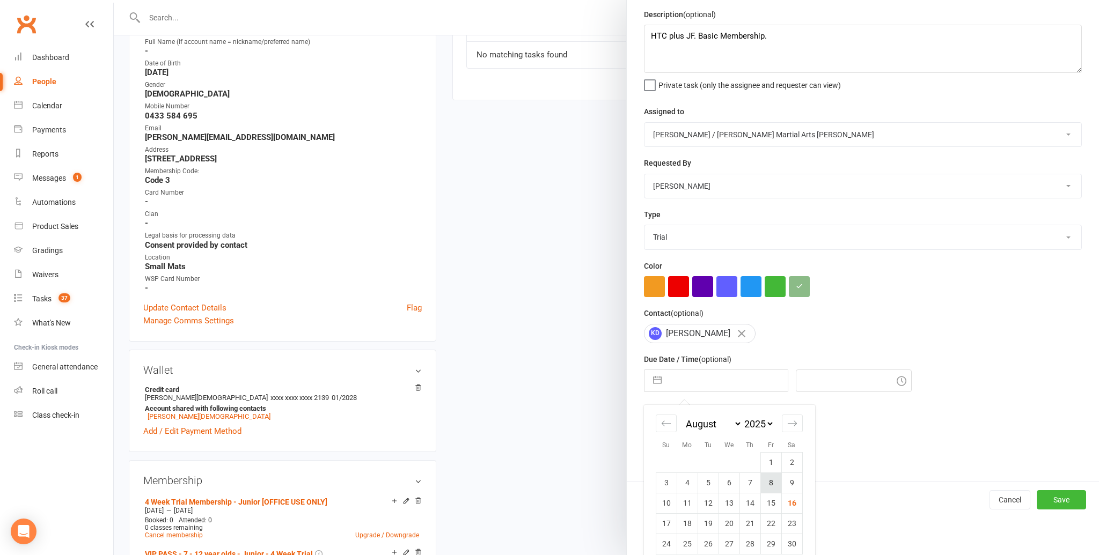
scroll to position [71, 0]
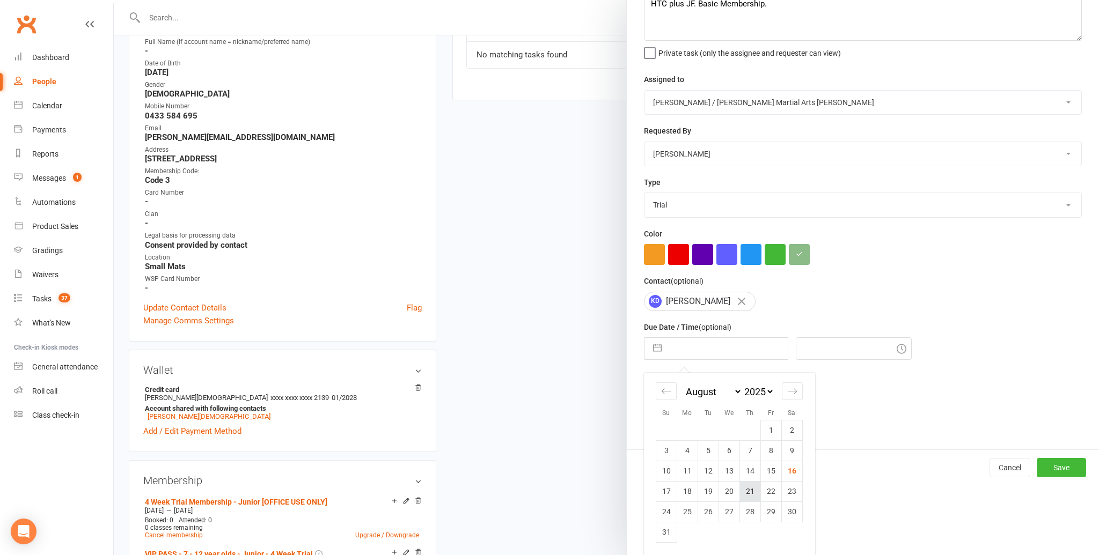
click at [752, 488] on td "21" at bounding box center [749, 491] width 21 height 20
type input "21 Aug 2025"
type input "9:45am"
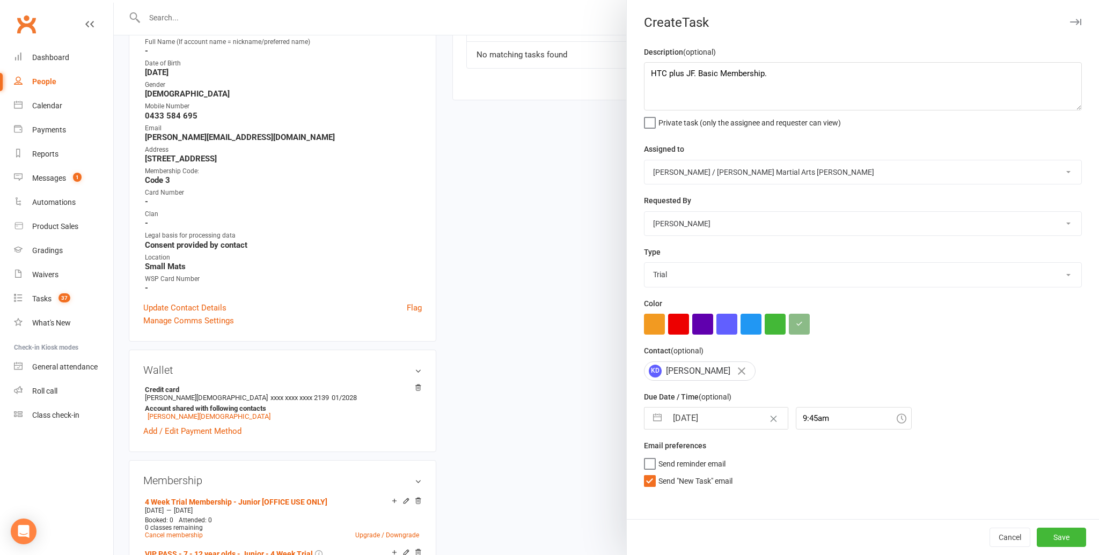
click at [650, 479] on label "Send "New Task" email" at bounding box center [688, 478] width 89 height 11
click at [650, 473] on input "Send "New Task" email" at bounding box center [688, 473] width 89 height 0
click at [1064, 537] on button "Save" at bounding box center [1061, 537] width 49 height 19
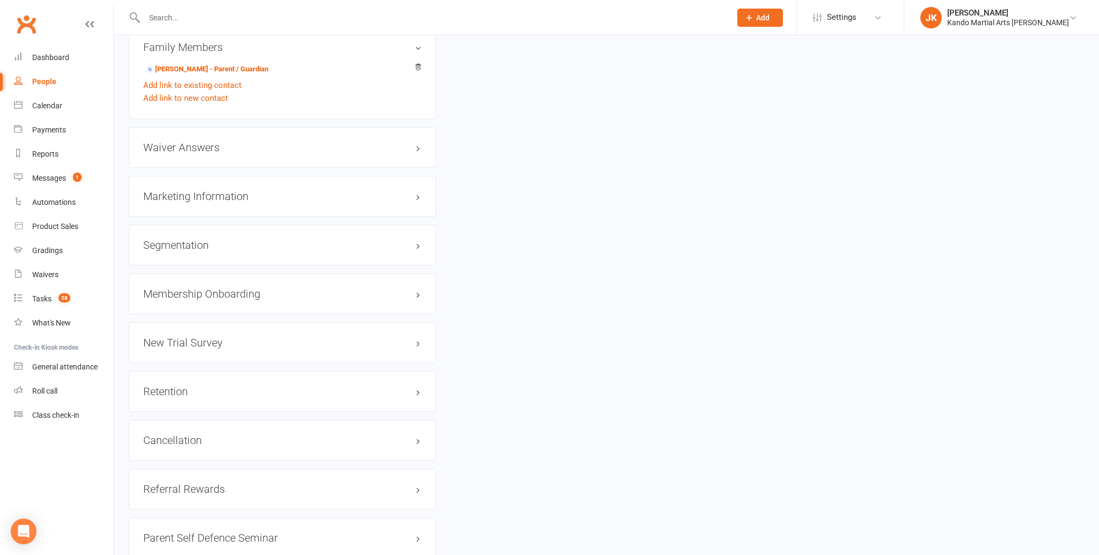
scroll to position [1147, 0]
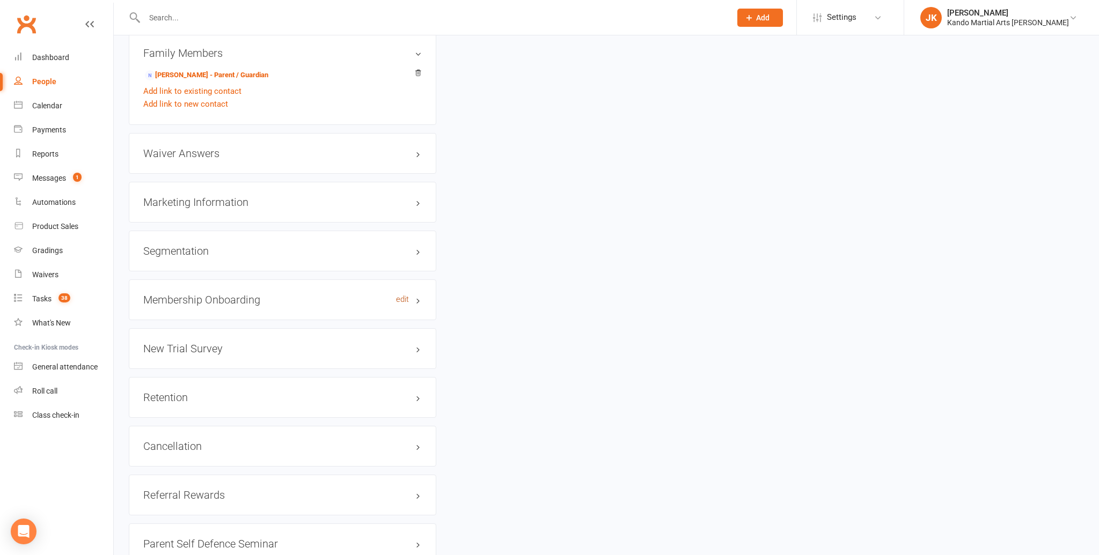
click at [402, 295] on link "edit" at bounding box center [402, 299] width 13 height 9
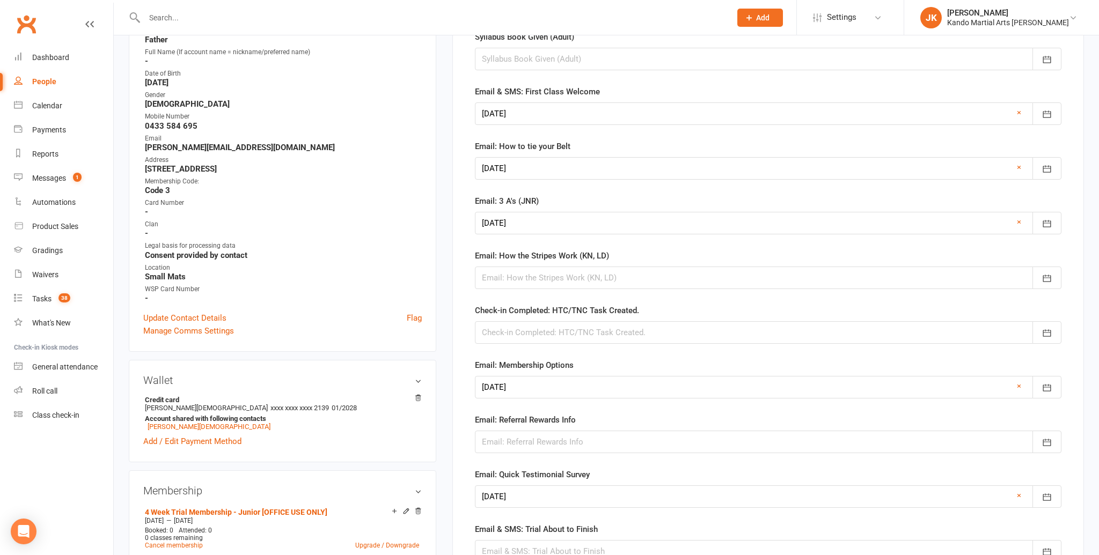
scroll to position [225, 0]
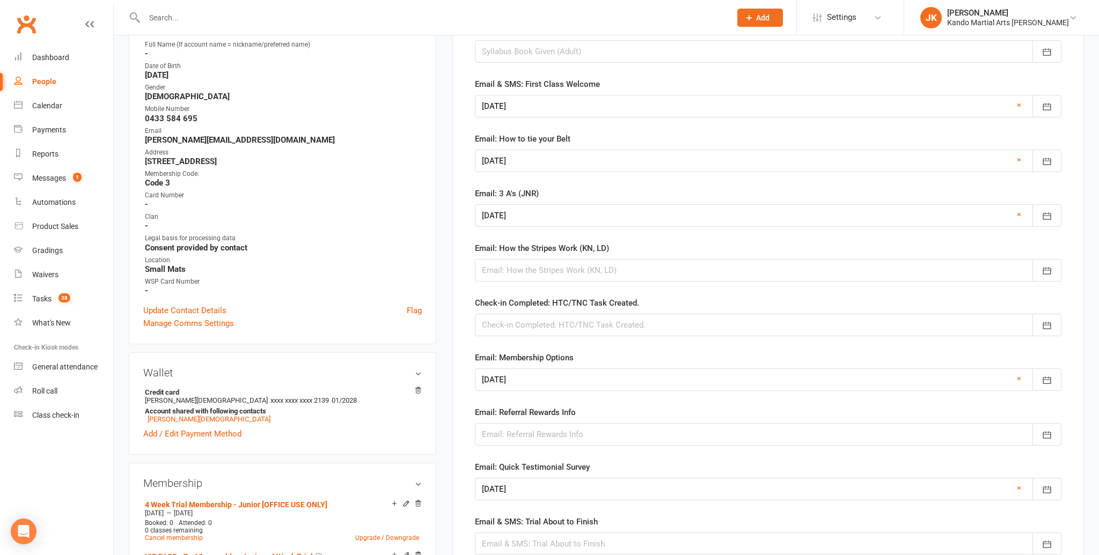
click at [499, 320] on div at bounding box center [768, 325] width 586 height 23
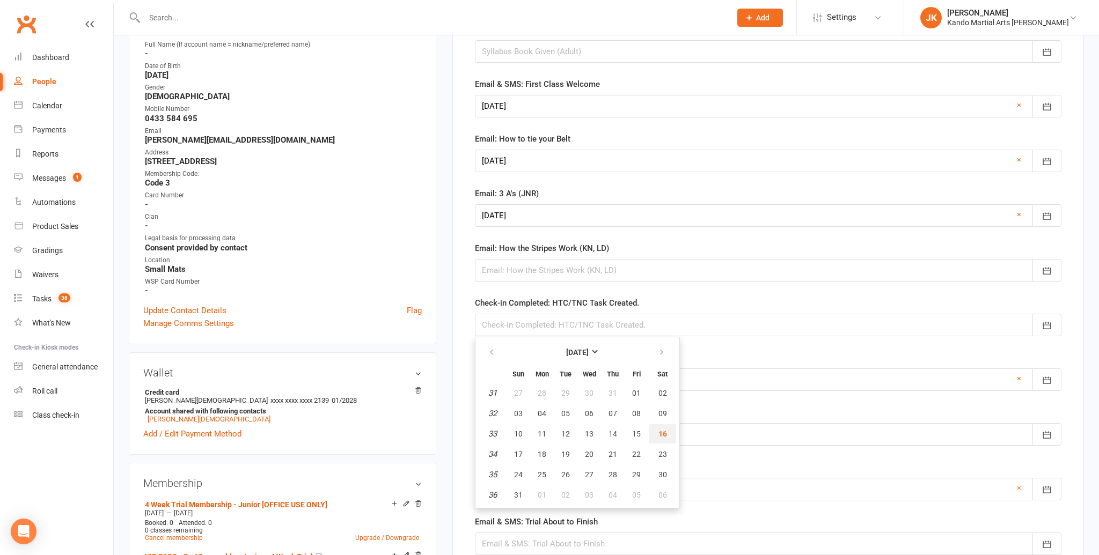
click at [660, 432] on span "16" at bounding box center [662, 434] width 9 height 9
type input "[DATE]"
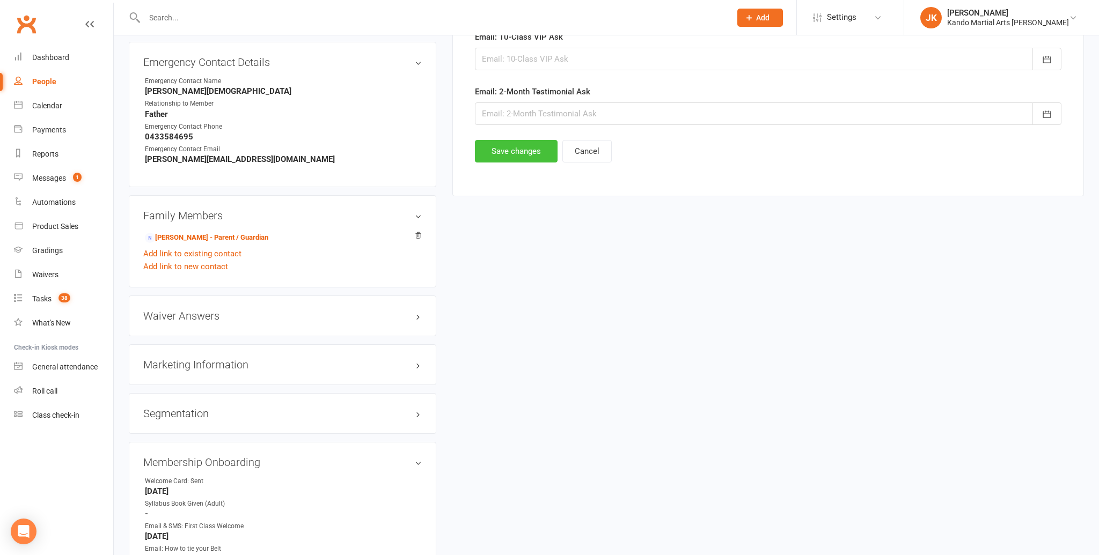
click at [506, 141] on button "Save changes" at bounding box center [516, 151] width 83 height 23
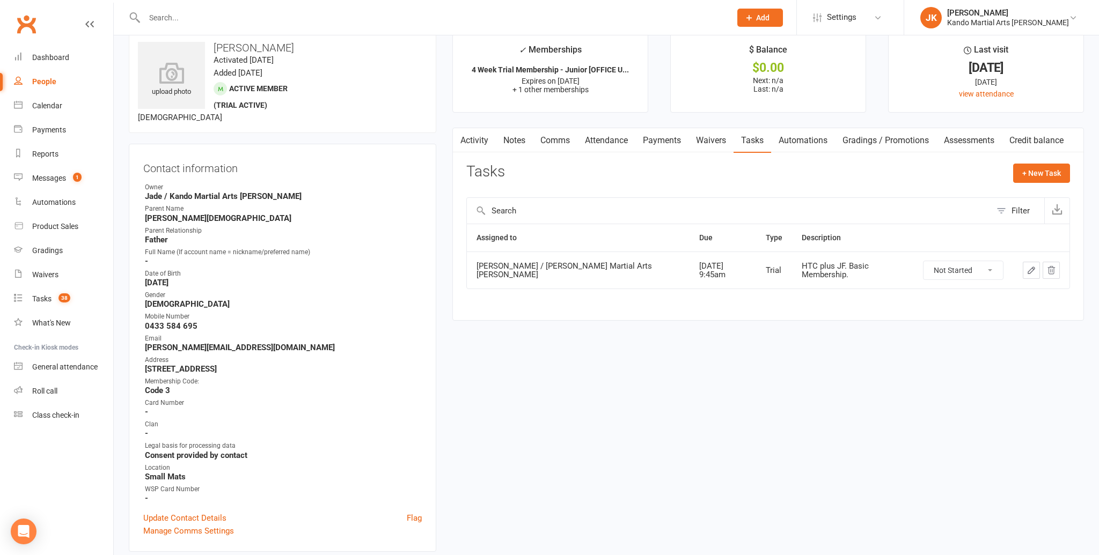
scroll to position [0, 0]
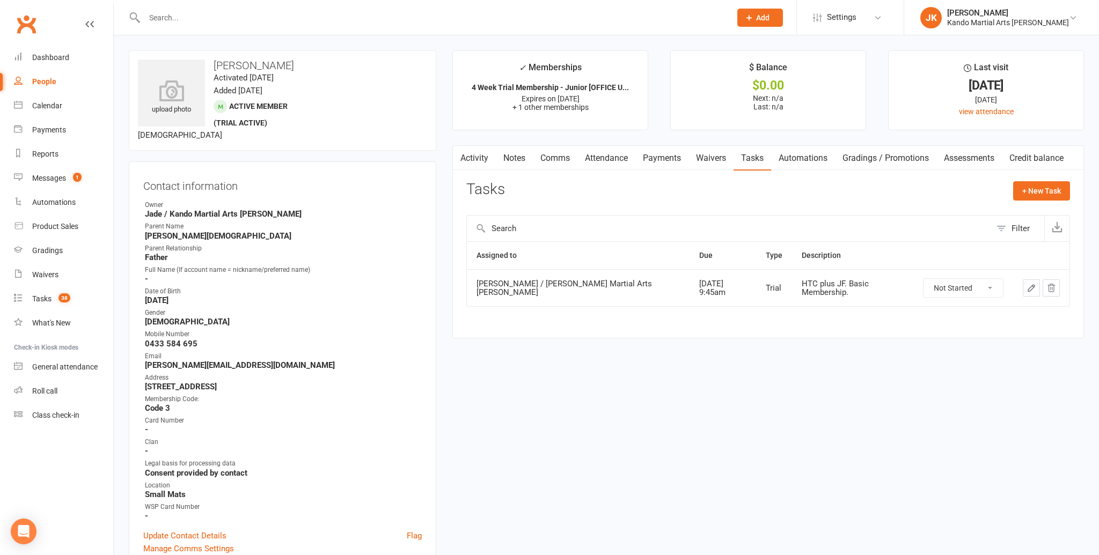
click at [179, 18] on input "text" at bounding box center [432, 17] width 582 height 15
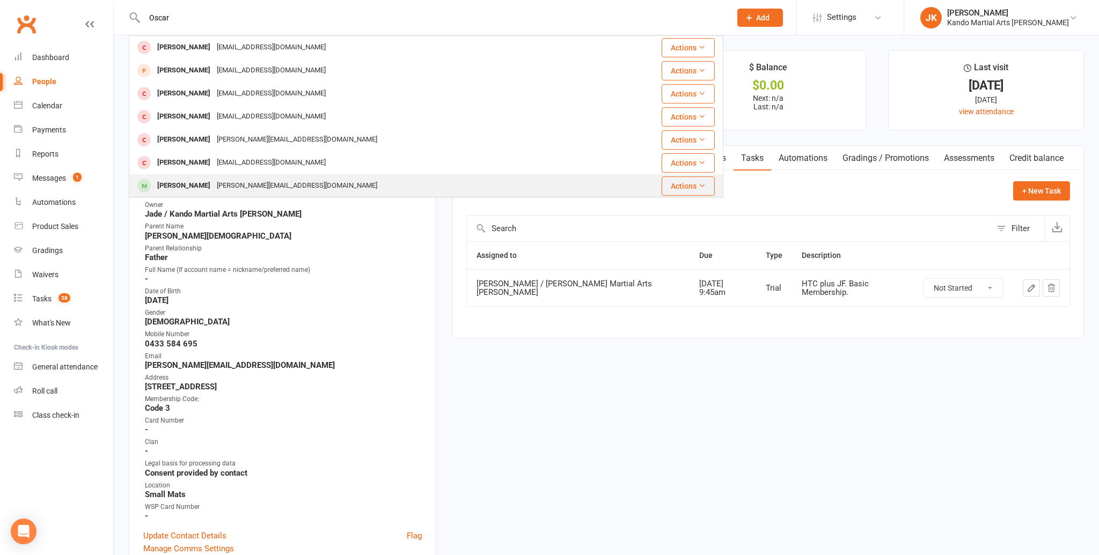
type input "Oscar"
click at [192, 186] on div "Oscar Donne" at bounding box center [184, 186] width 60 height 16
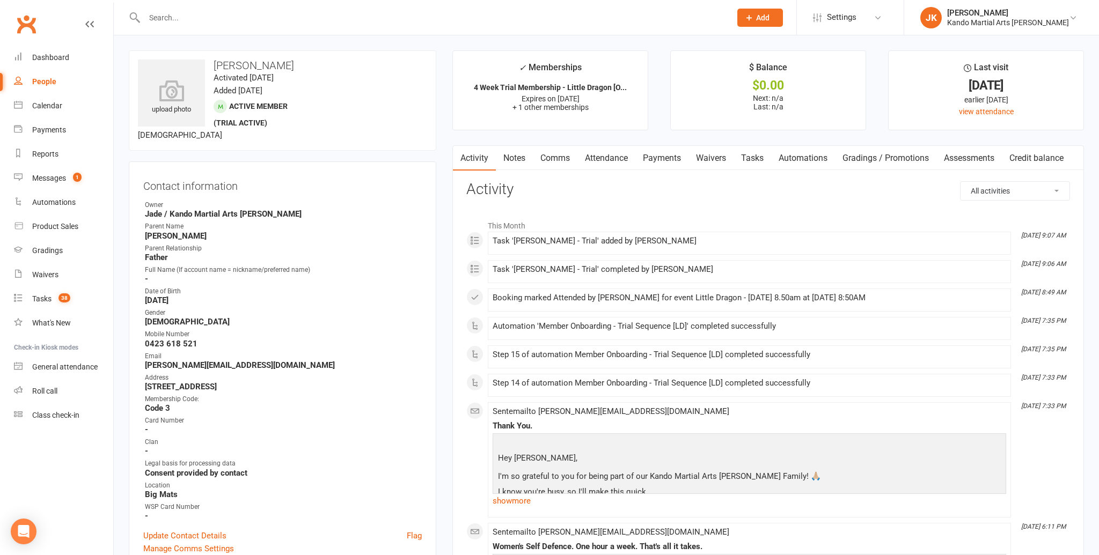
click at [751, 157] on link "Tasks" at bounding box center [752, 158] width 38 height 25
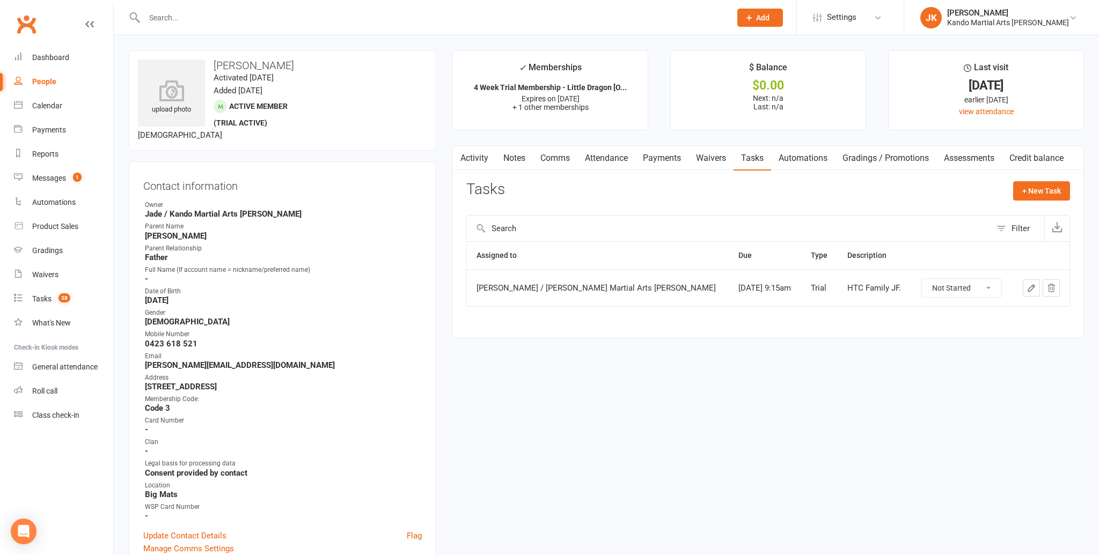
click at [1030, 285] on icon "button" at bounding box center [1031, 288] width 10 height 10
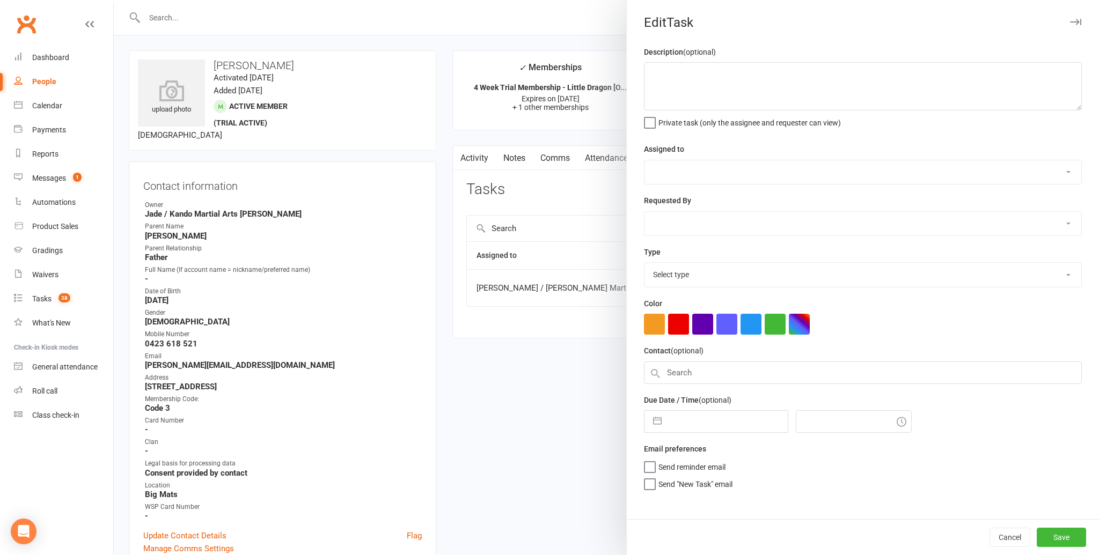
type textarea "HTC Family JF."
select select "41840"
select select "48593"
type input "21 Aug 2025"
type input "9:15am"
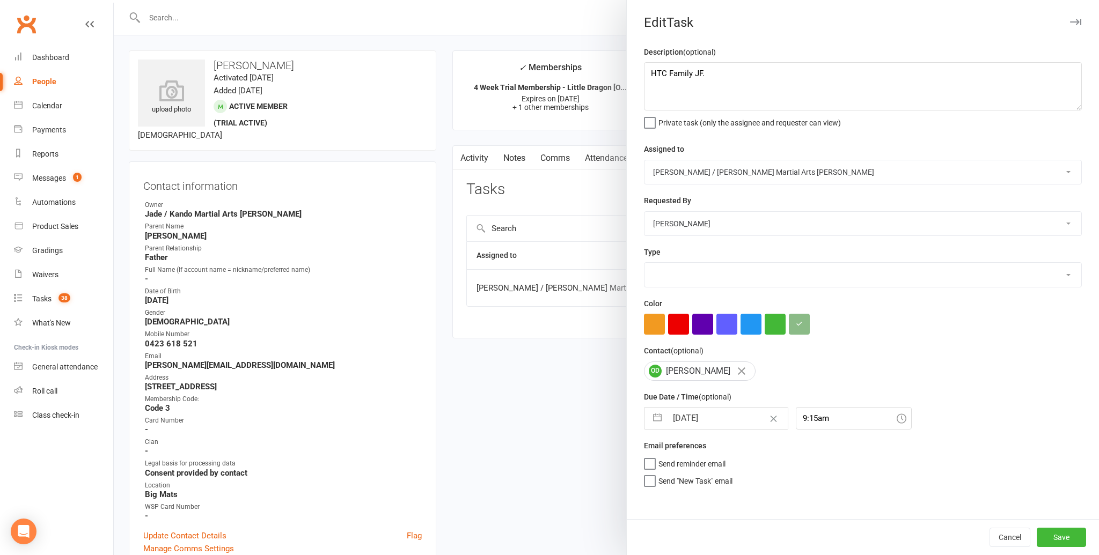
select select "23766"
click at [667, 72] on textarea "HTC Family JF." at bounding box center [863, 86] width 438 height 48
type textarea "HTC Family JF."
click at [577, 382] on div at bounding box center [606, 277] width 985 height 555
click at [1062, 533] on button "Save" at bounding box center [1061, 537] width 49 height 19
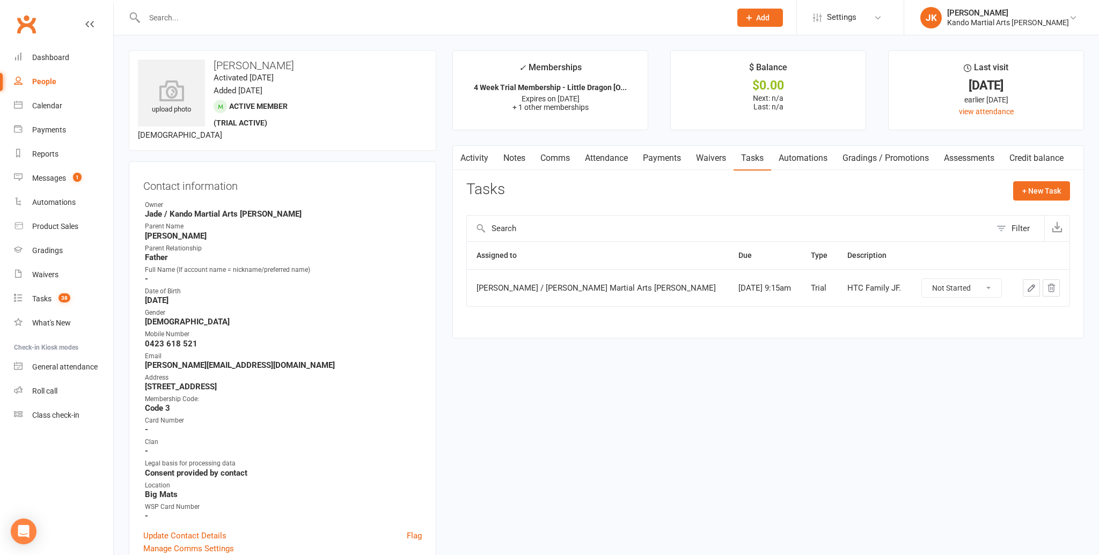
click at [604, 156] on link "Attendance" at bounding box center [606, 158] width 58 height 25
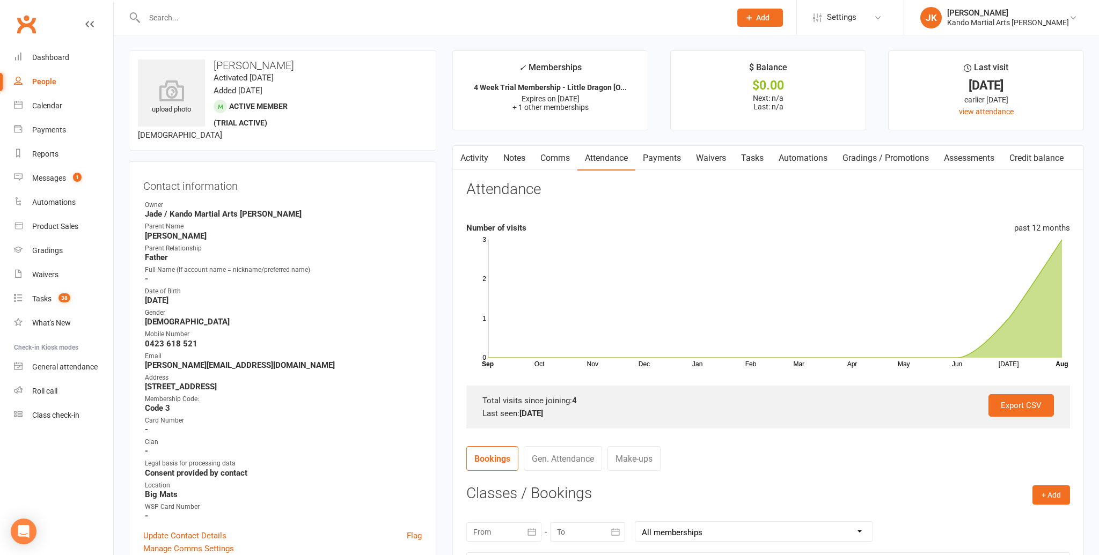
click at [168, 14] on input "text" at bounding box center [432, 17] width 582 height 15
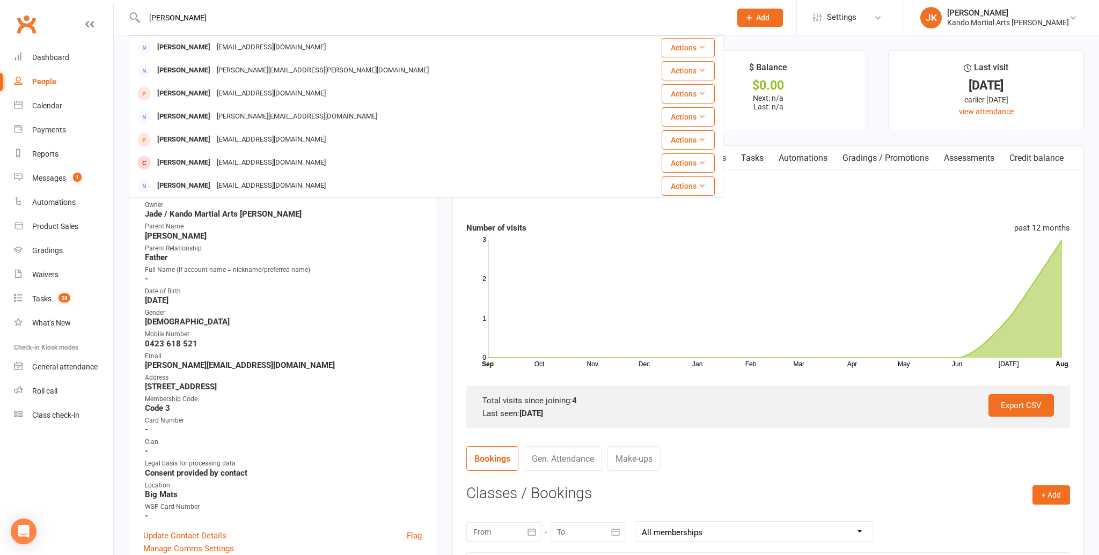
type input "sarah coburn"
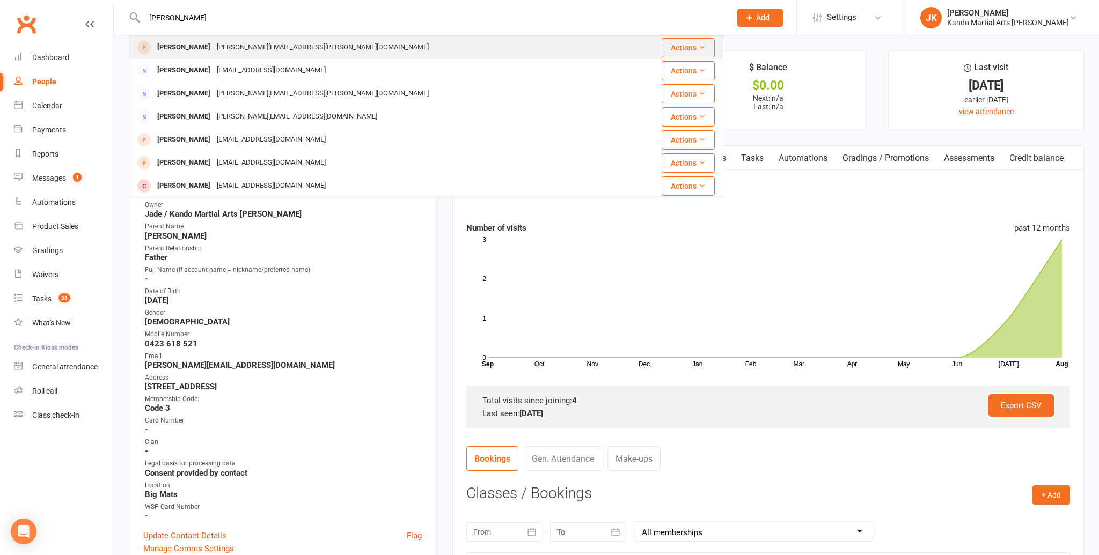
click at [170, 44] on div "Sarah Coburn" at bounding box center [184, 48] width 60 height 16
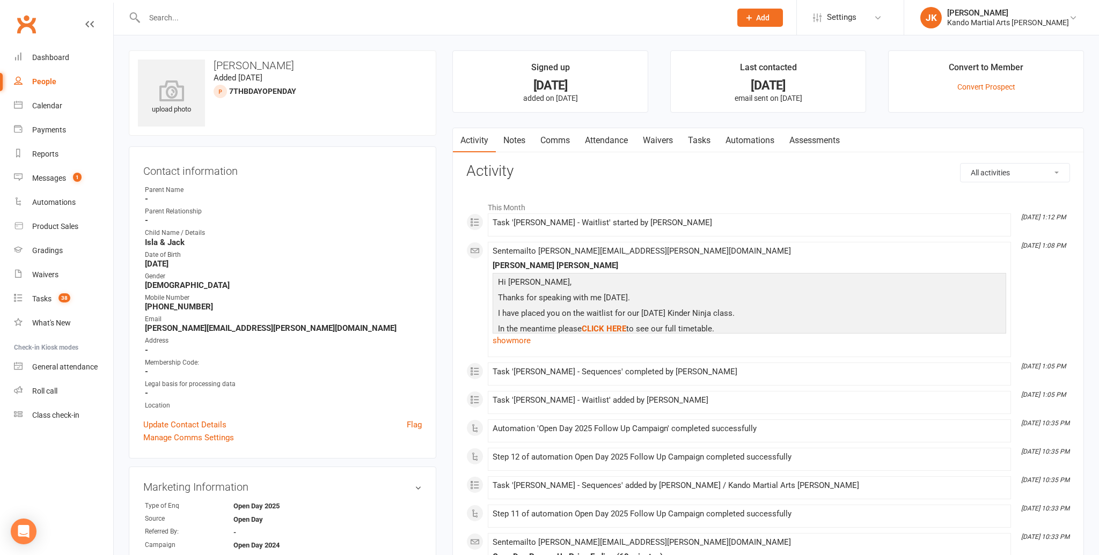
click at [706, 139] on link "Tasks" at bounding box center [699, 140] width 38 height 25
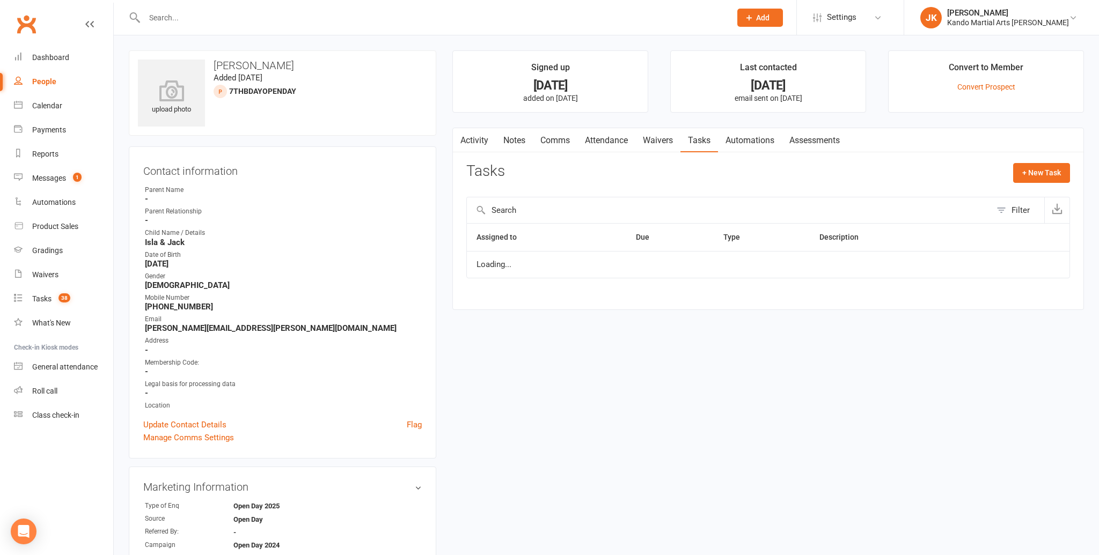
select select "started"
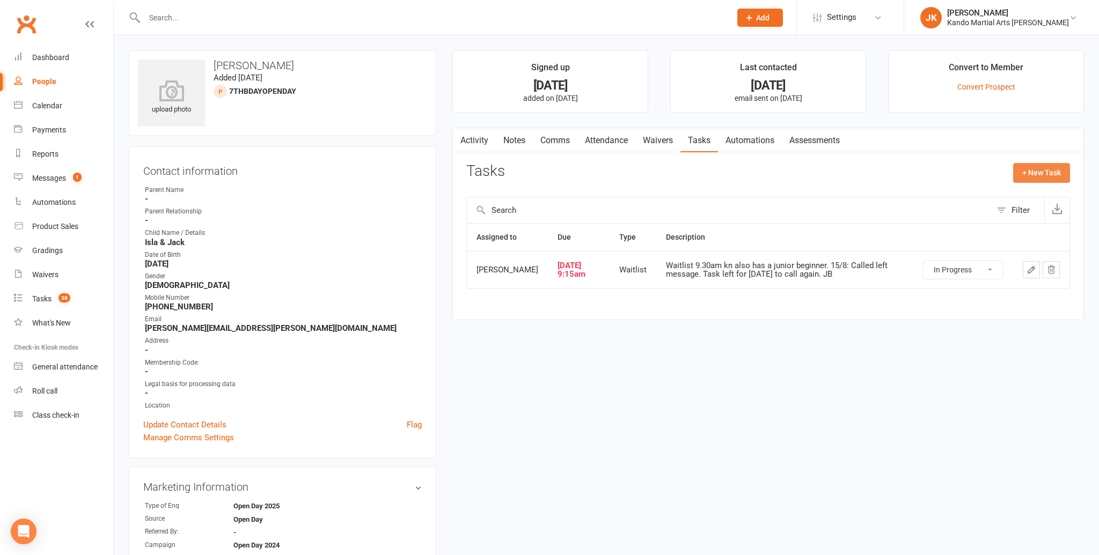
click at [1028, 167] on button "+ New Task" at bounding box center [1041, 172] width 57 height 19
select select "48593"
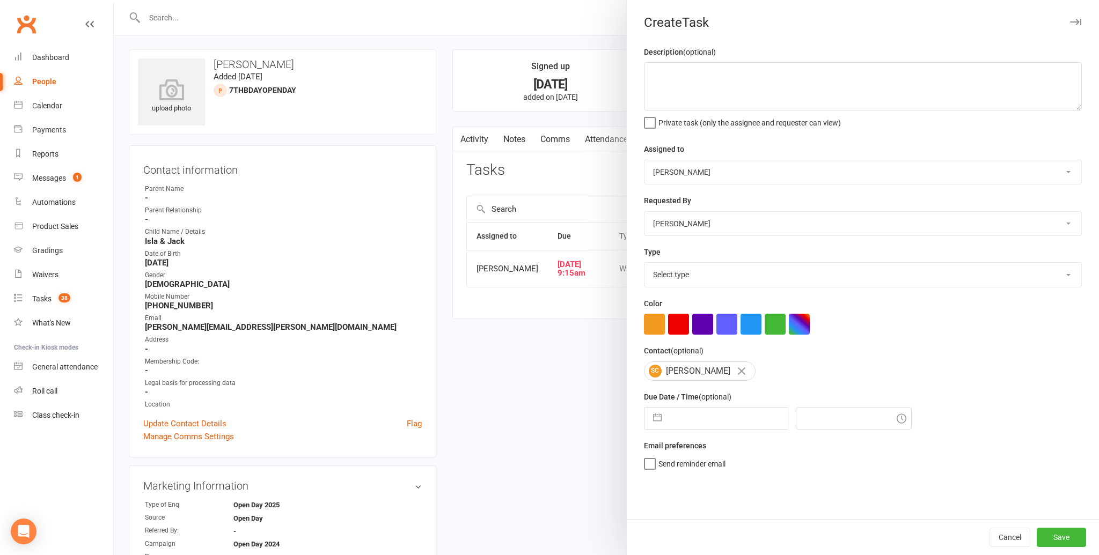
scroll to position [1, 0]
click at [568, 167] on div at bounding box center [606, 277] width 985 height 555
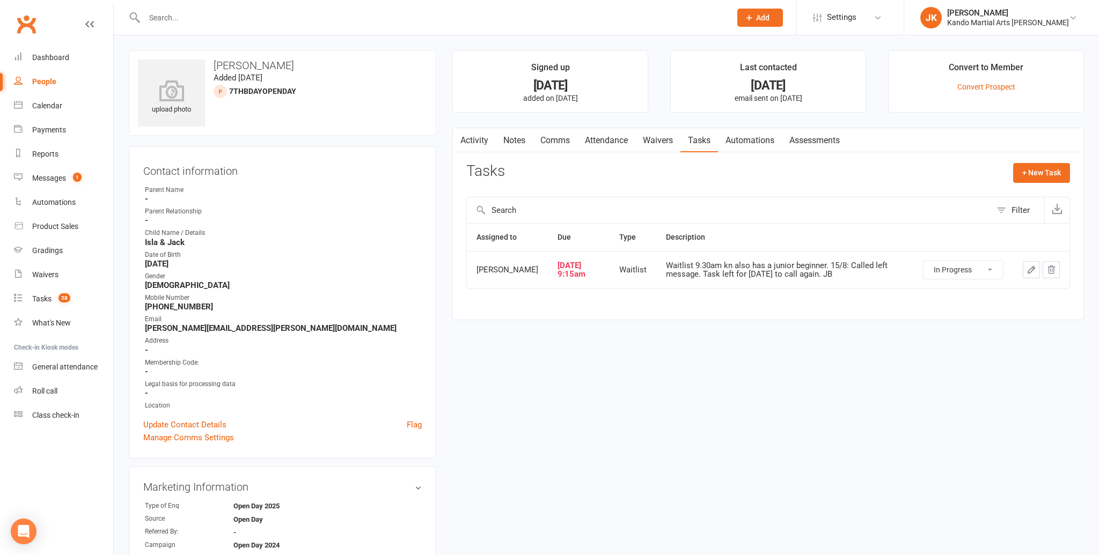
scroll to position [0, 0]
click at [510, 137] on link "Notes" at bounding box center [514, 140] width 37 height 25
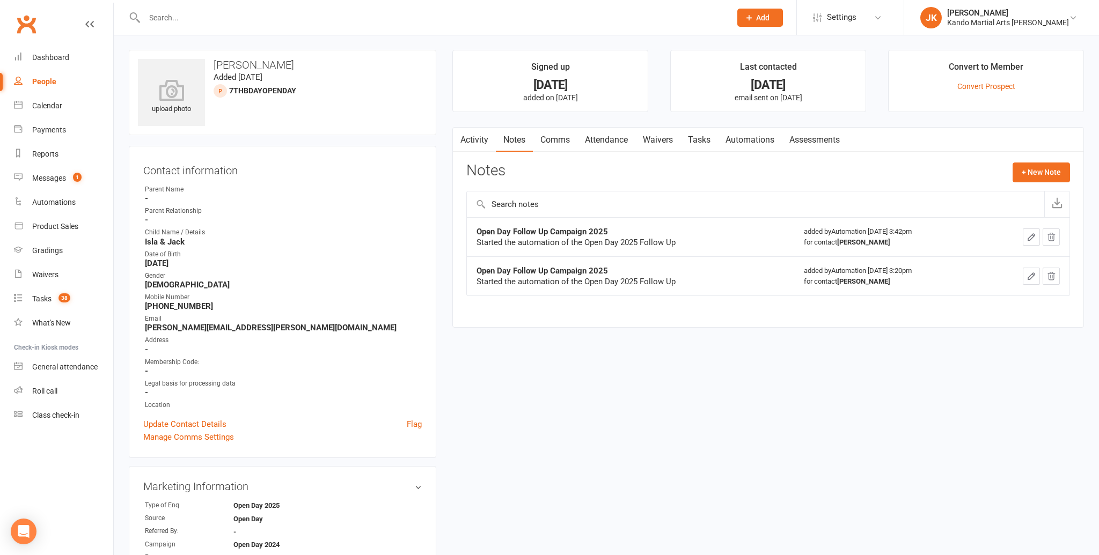
click at [154, 18] on input "text" at bounding box center [432, 17] width 582 height 15
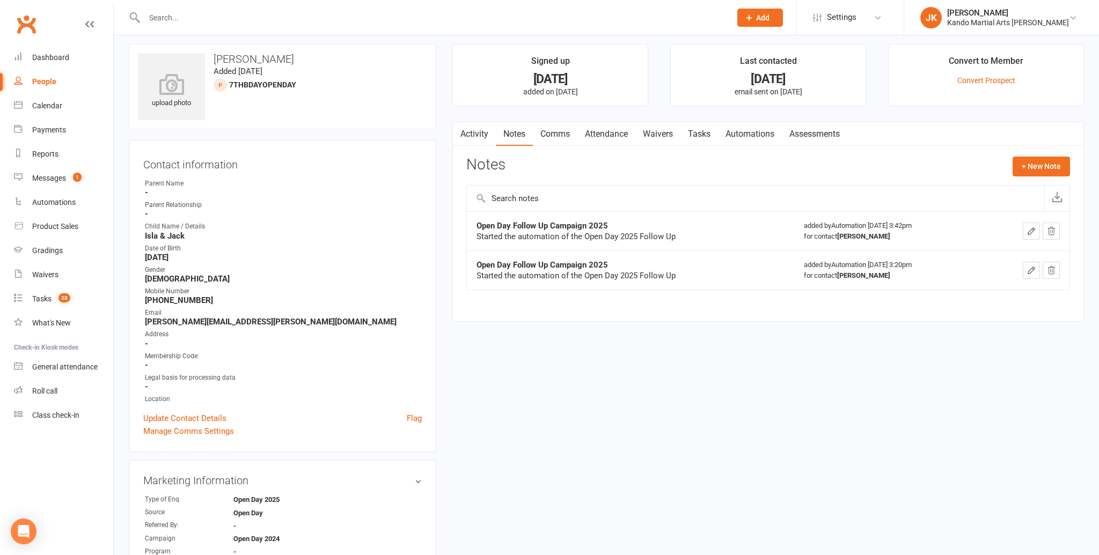
scroll to position [10, 0]
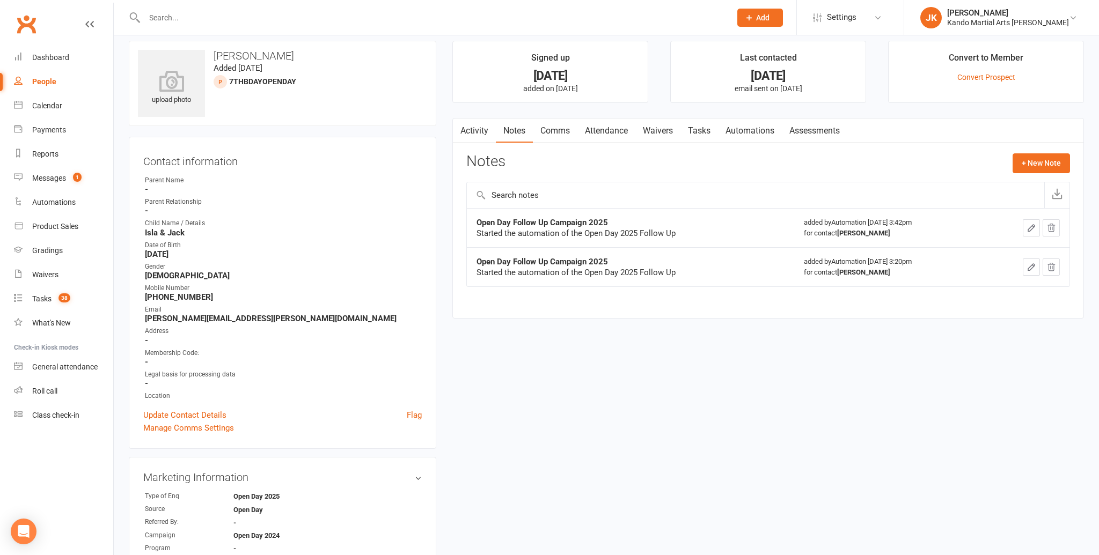
click at [156, 15] on input "text" at bounding box center [432, 17] width 582 height 15
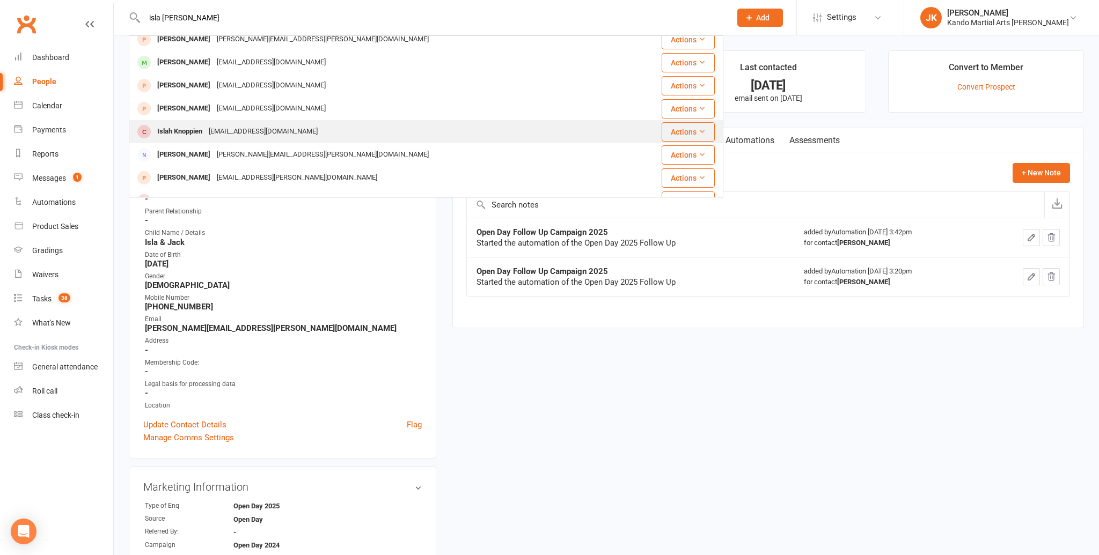
scroll to position [0, 0]
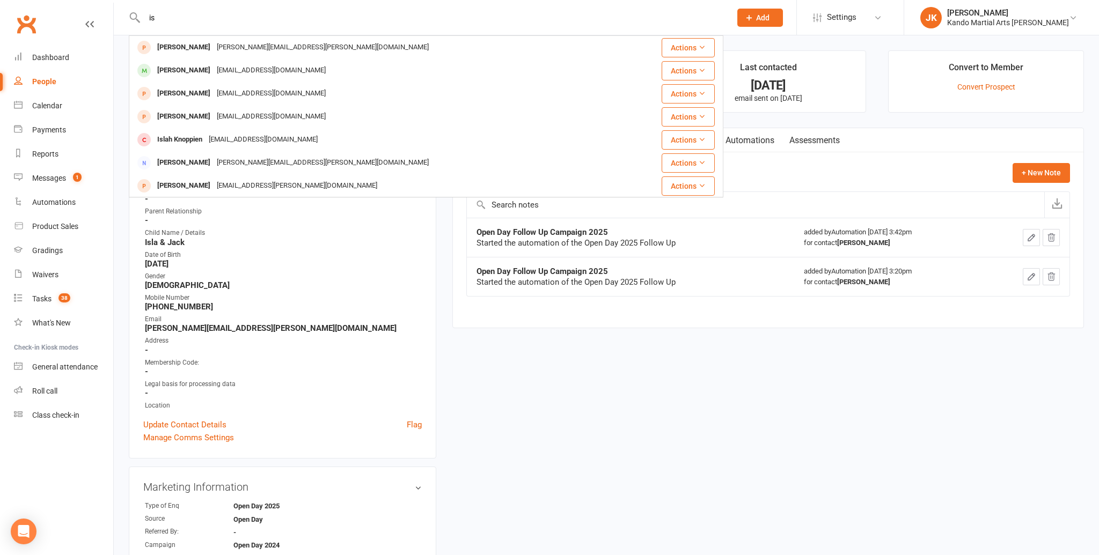
type input "i"
type input "jack coburn"
click at [283, 256] on div "Date of Birth" at bounding box center [283, 255] width 277 height 10
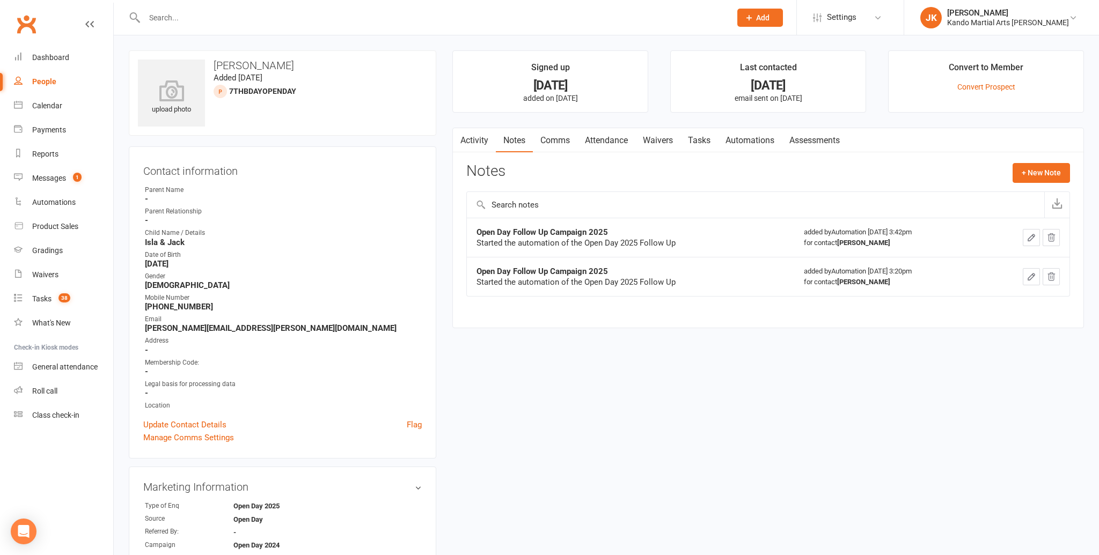
click at [513, 137] on link "Notes" at bounding box center [514, 140] width 37 height 25
click at [701, 137] on link "Tasks" at bounding box center [699, 140] width 38 height 25
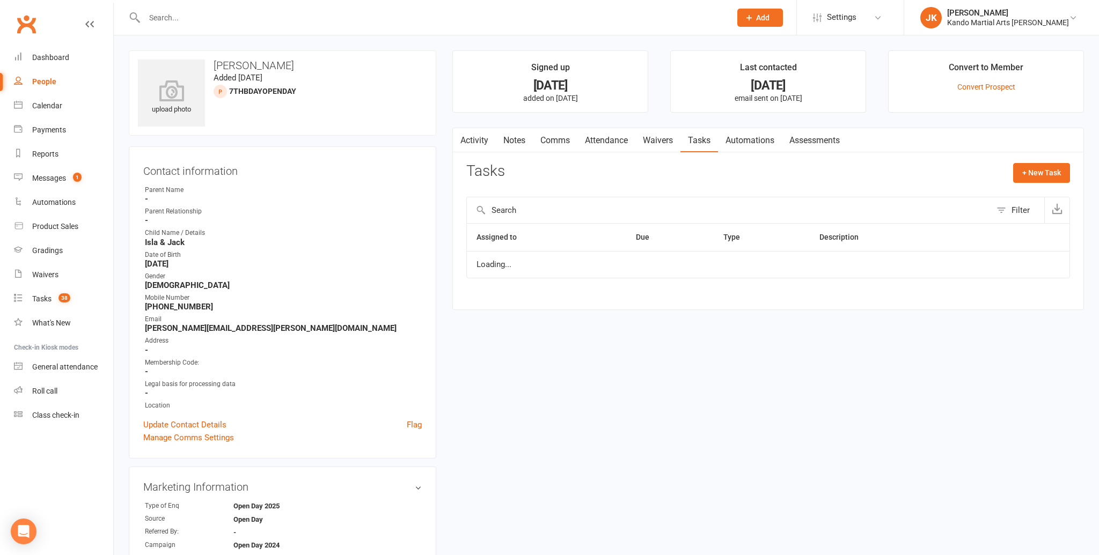
select select "started"
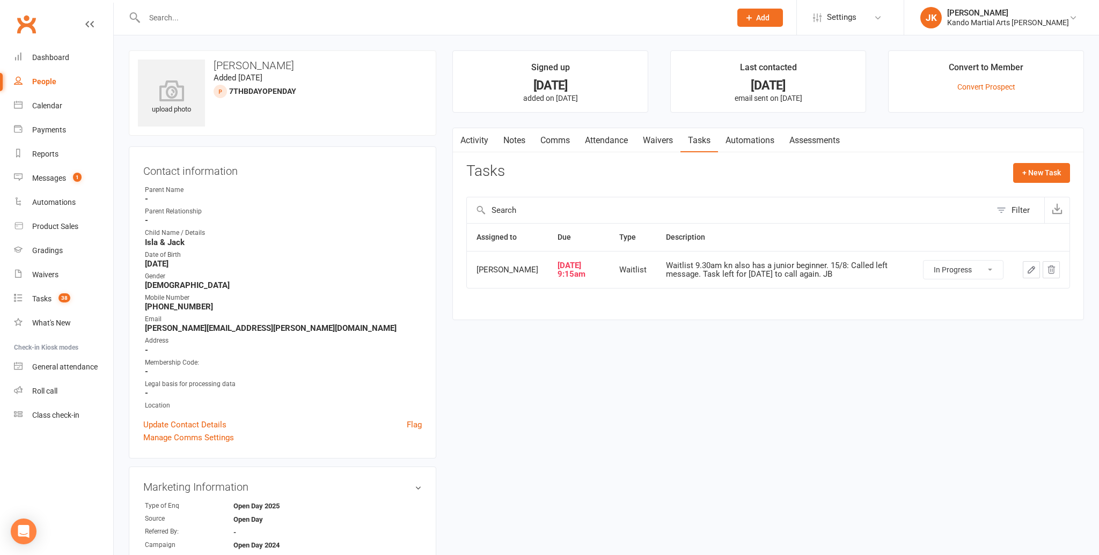
click at [660, 138] on link "Waivers" at bounding box center [657, 140] width 45 height 25
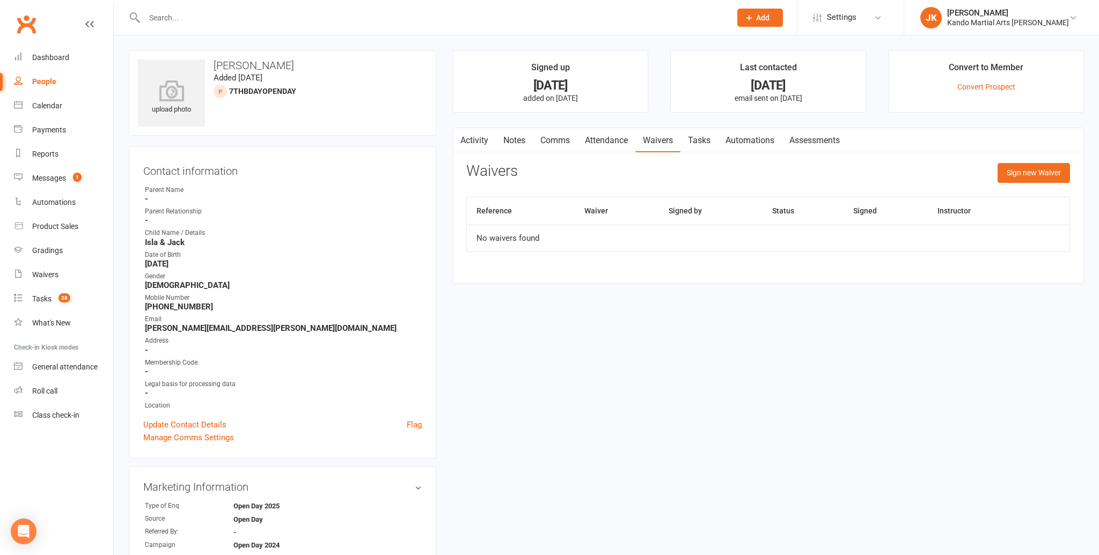
click at [603, 137] on link "Attendance" at bounding box center [606, 140] width 58 height 25
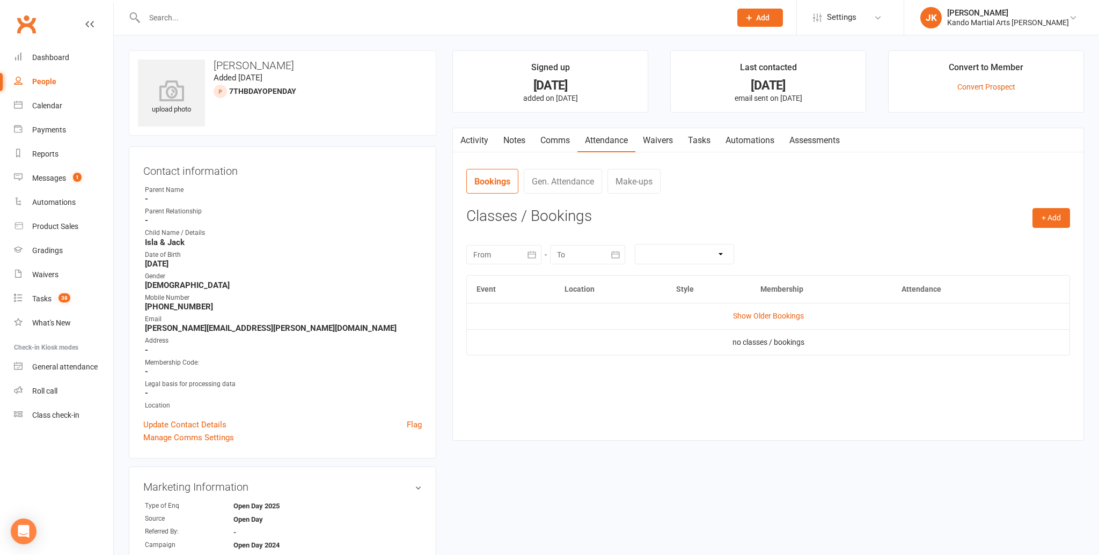
click at [562, 137] on link "Comms" at bounding box center [555, 140] width 45 height 25
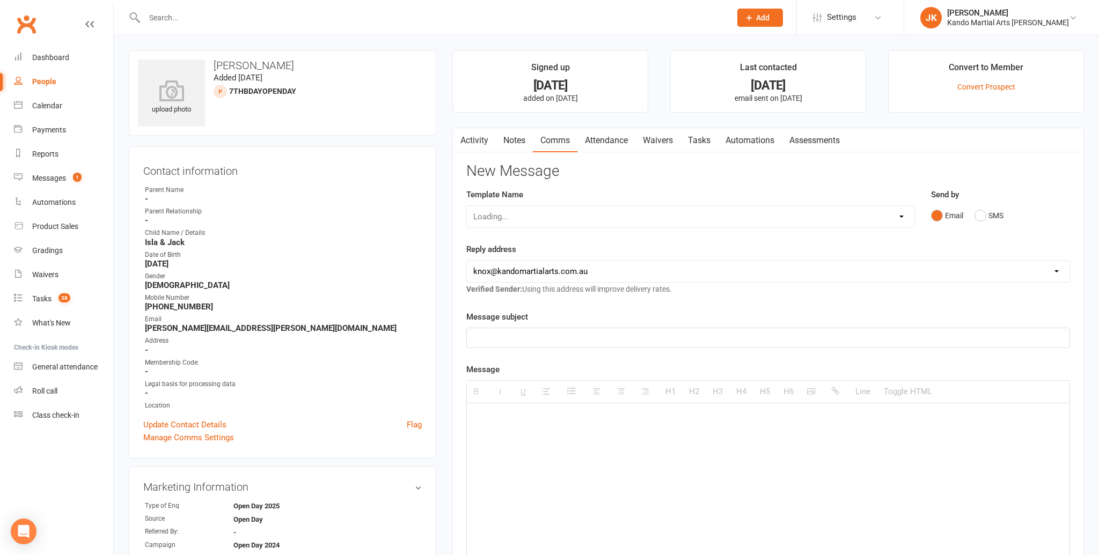
click at [517, 137] on link "Notes" at bounding box center [514, 140] width 37 height 25
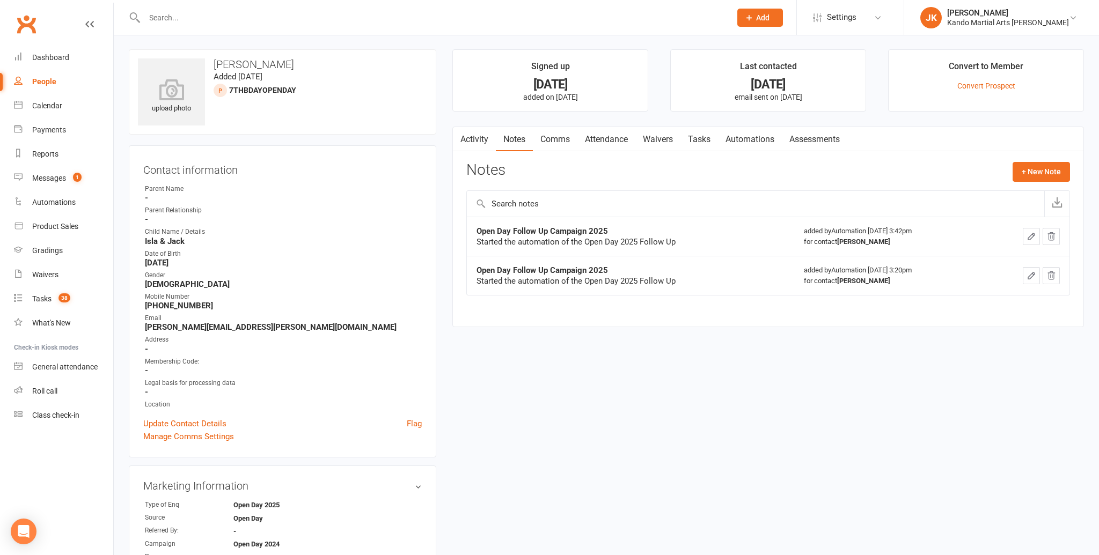
scroll to position [2, 0]
click at [468, 134] on link "Activity" at bounding box center [474, 138] width 43 height 25
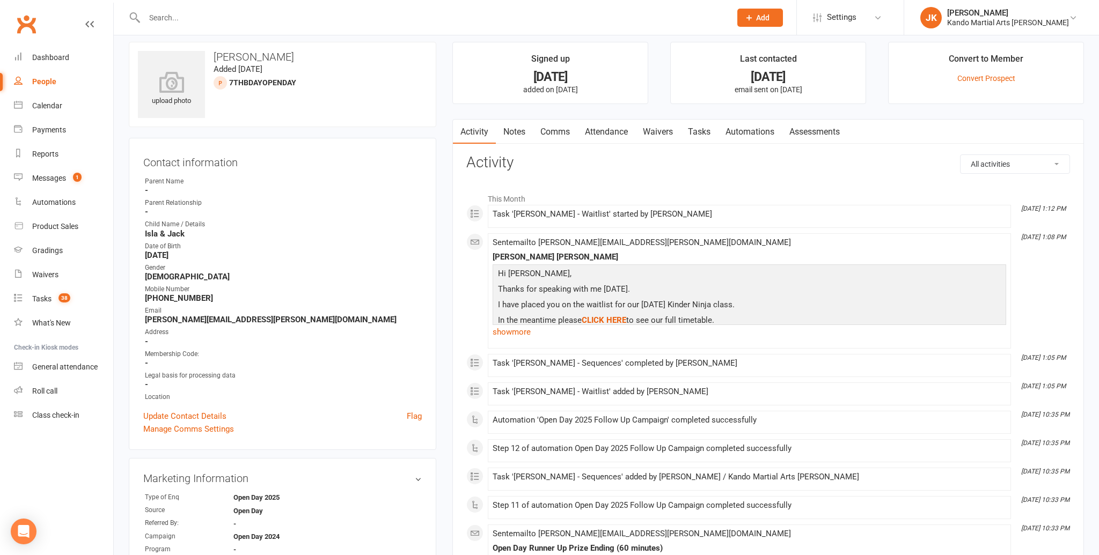
scroll to position [8, 0]
click at [515, 332] on link "show more" at bounding box center [749, 332] width 513 height 15
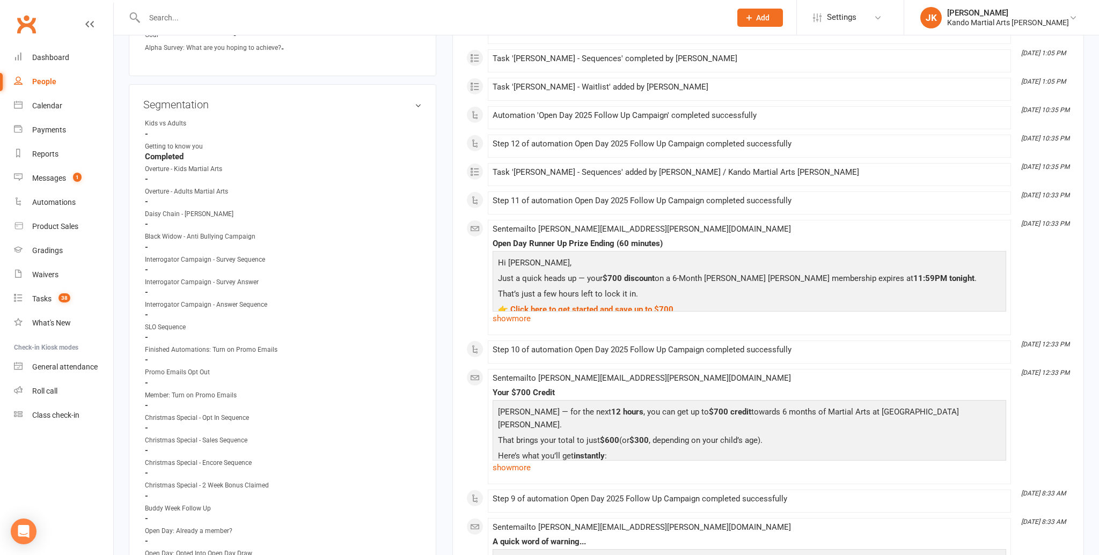
scroll to position [537, 0]
click at [517, 315] on link "show more" at bounding box center [749, 318] width 513 height 15
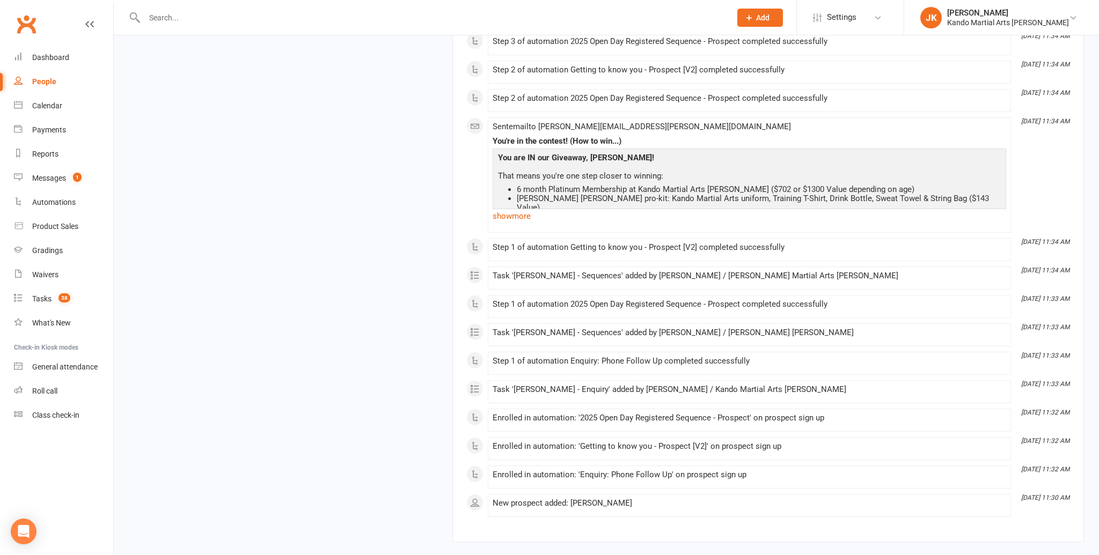
scroll to position [4279, 0]
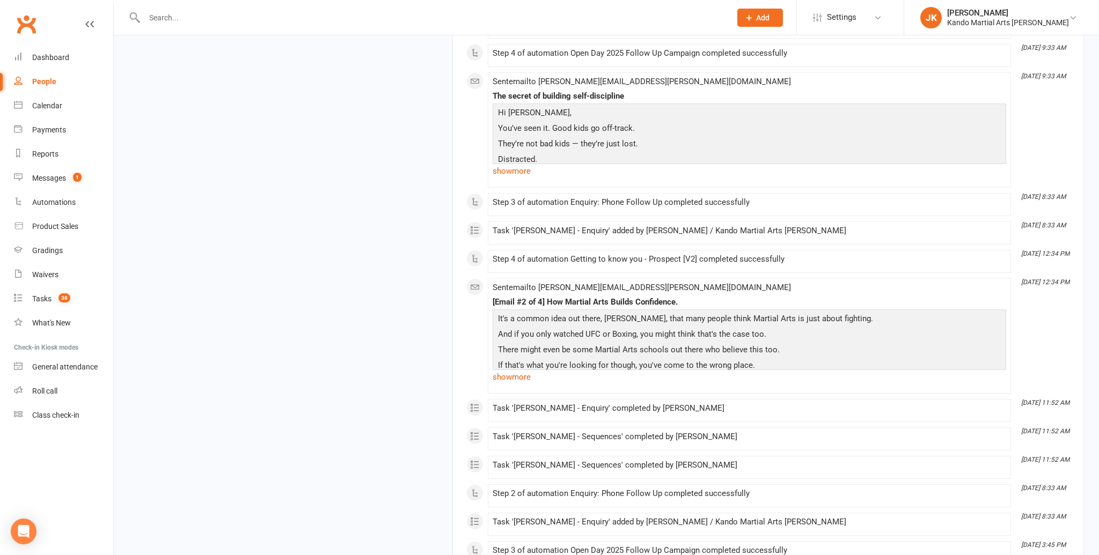
click at [671, 372] on div "Sent email to sarah.moyle@hotmail.com [Email #2 of 4] How Martial Arts Builds C…" at bounding box center [749, 336] width 513 height 106
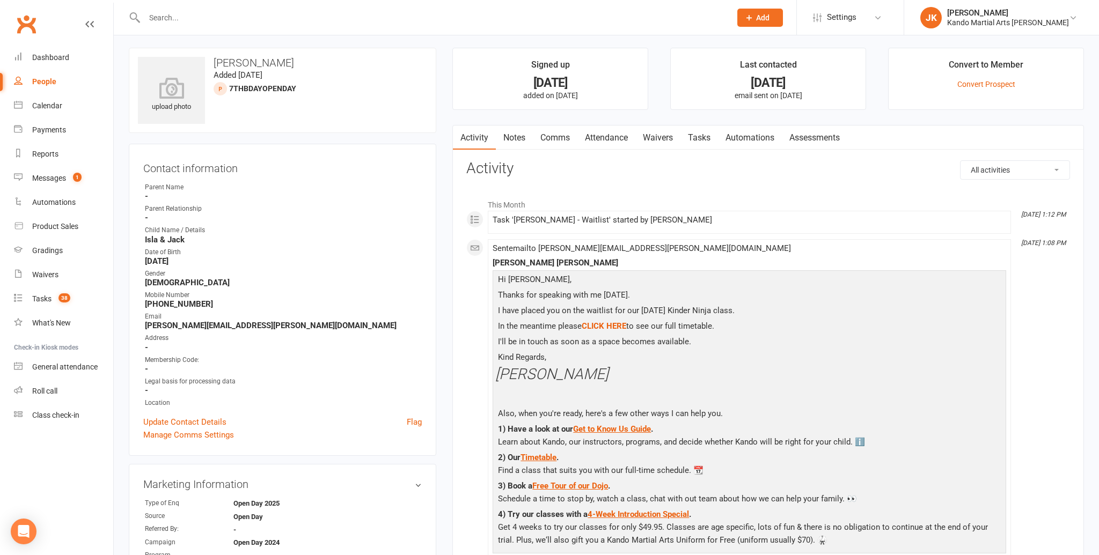
scroll to position [0, 0]
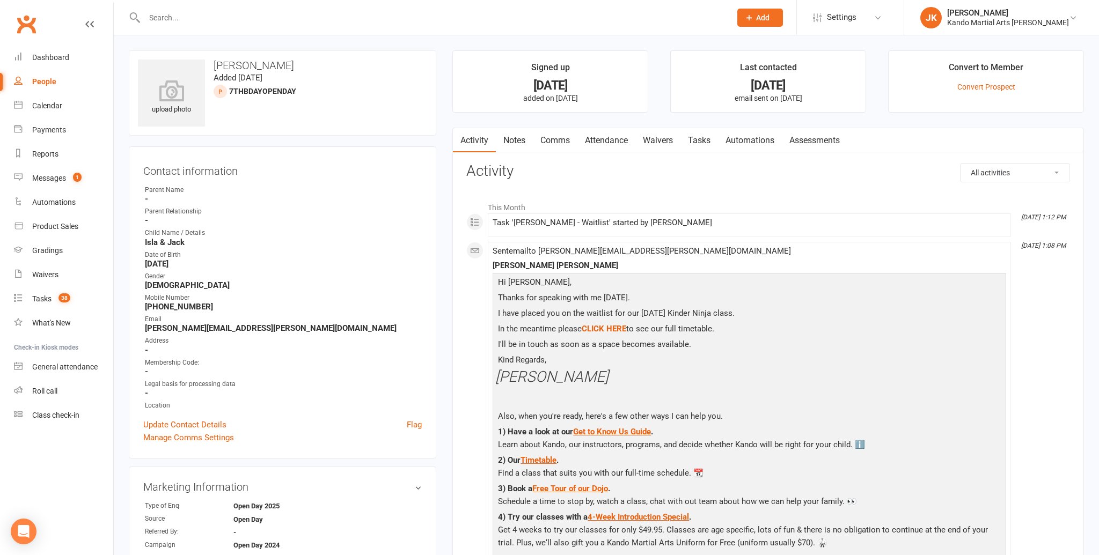
click at [163, 10] on input "text" at bounding box center [432, 17] width 582 height 15
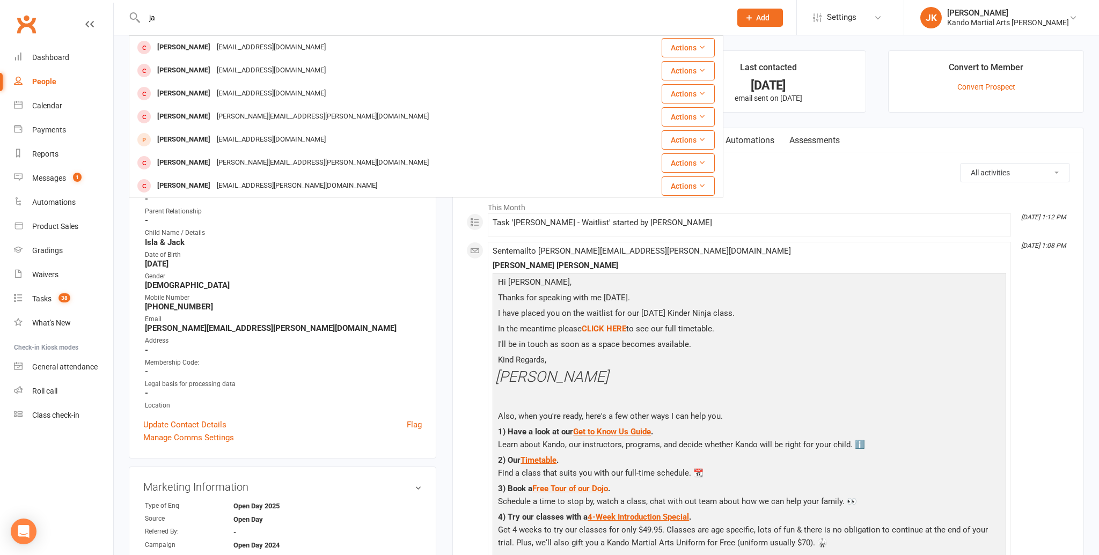
type input "j"
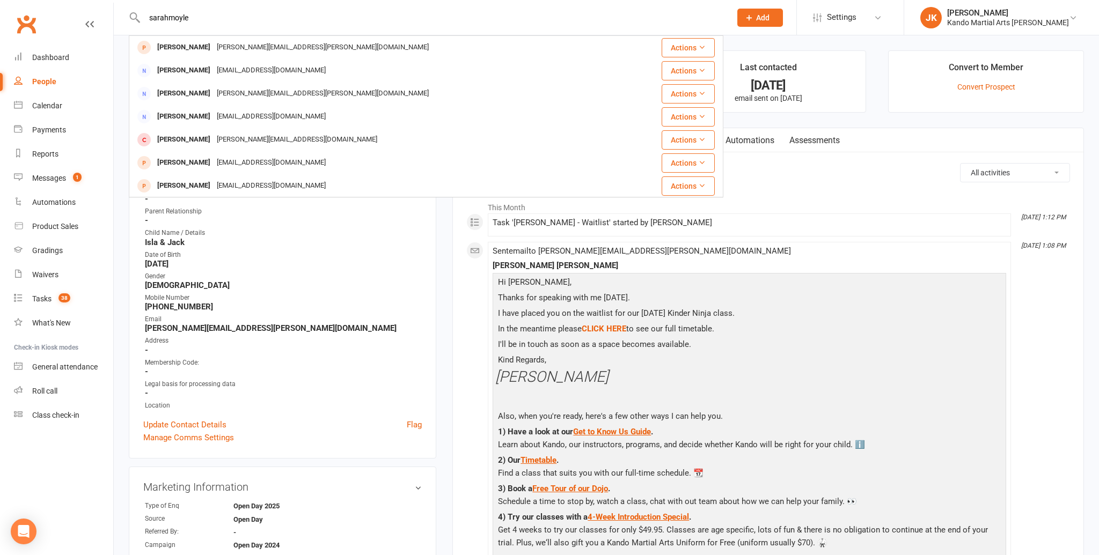
type input "sarahmoyle"
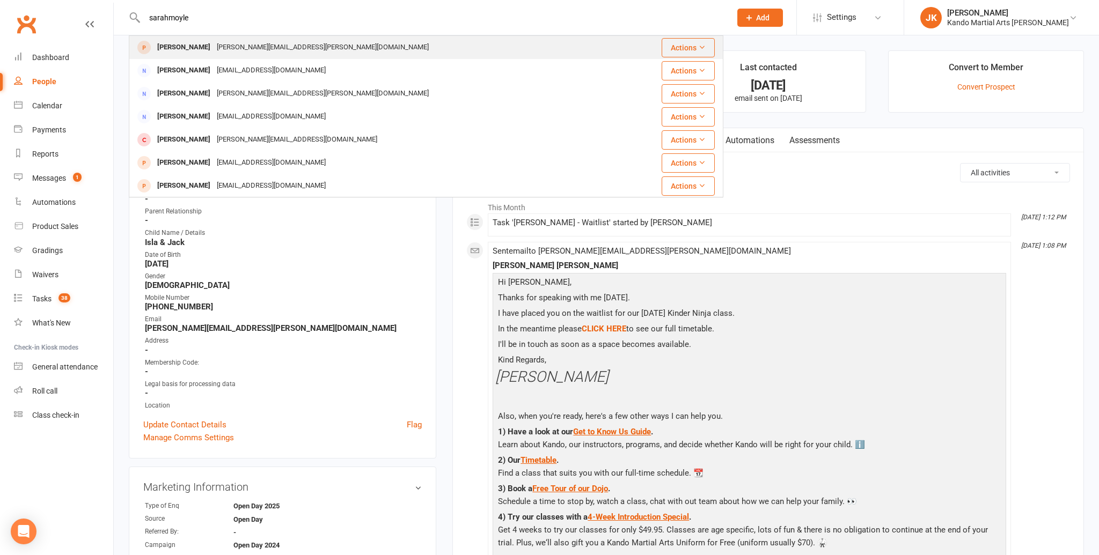
click at [177, 45] on div "Sarah Coburn" at bounding box center [184, 48] width 60 height 16
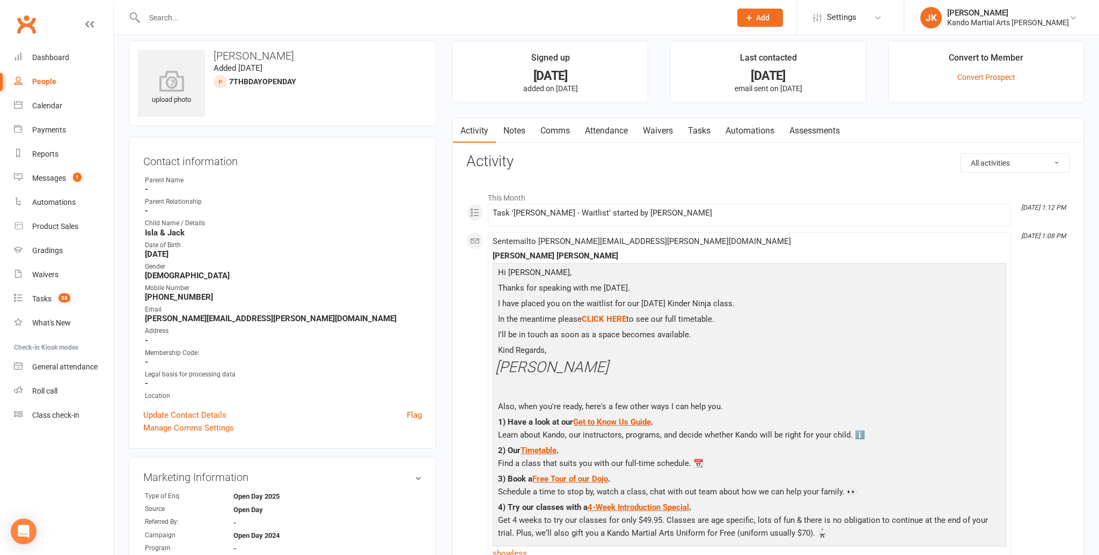
scroll to position [10, 0]
click at [518, 128] on link "Notes" at bounding box center [514, 132] width 37 height 25
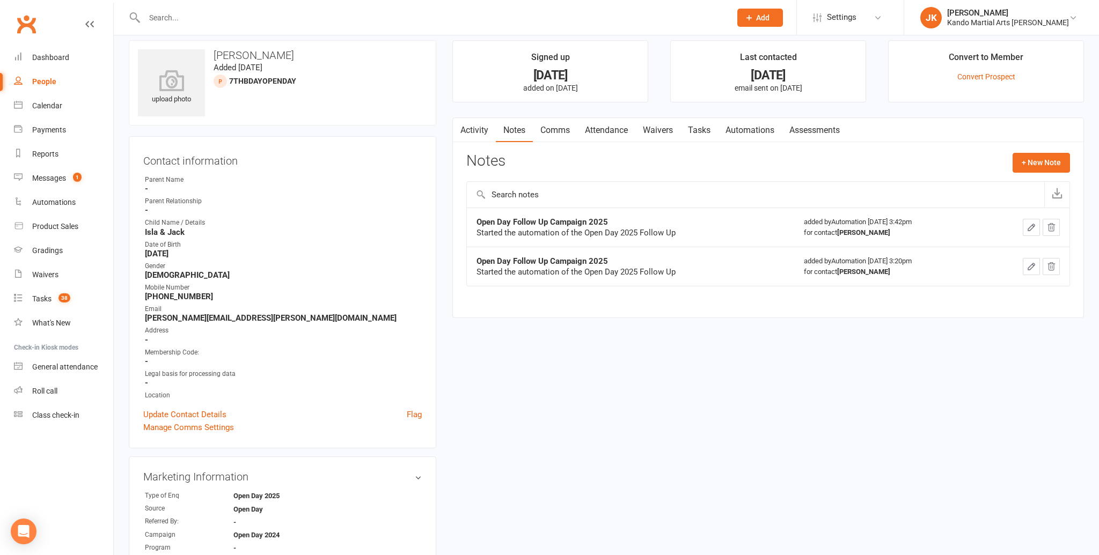
scroll to position [9, 0]
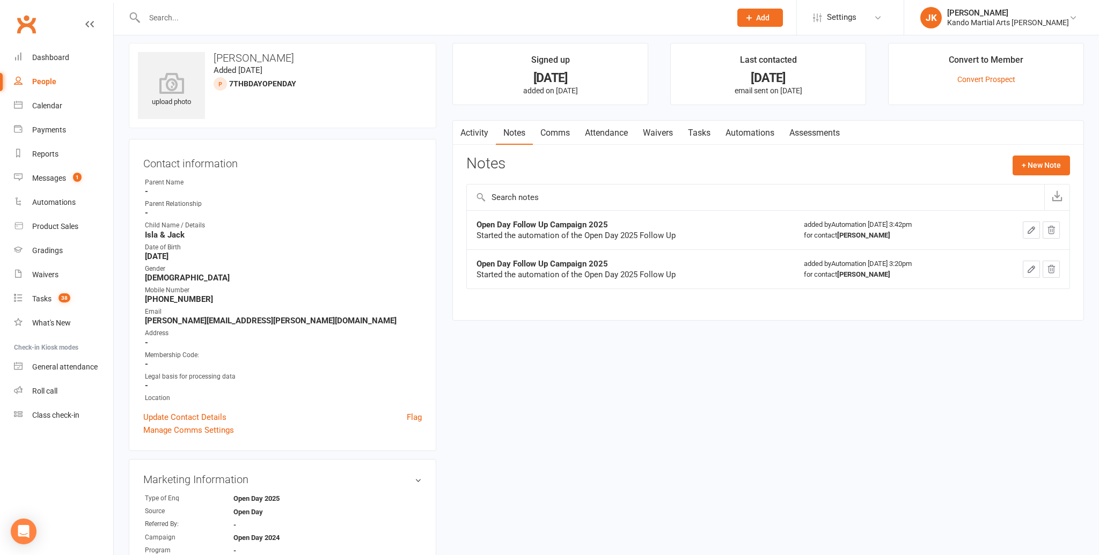
click at [557, 127] on link "Comms" at bounding box center [555, 133] width 45 height 25
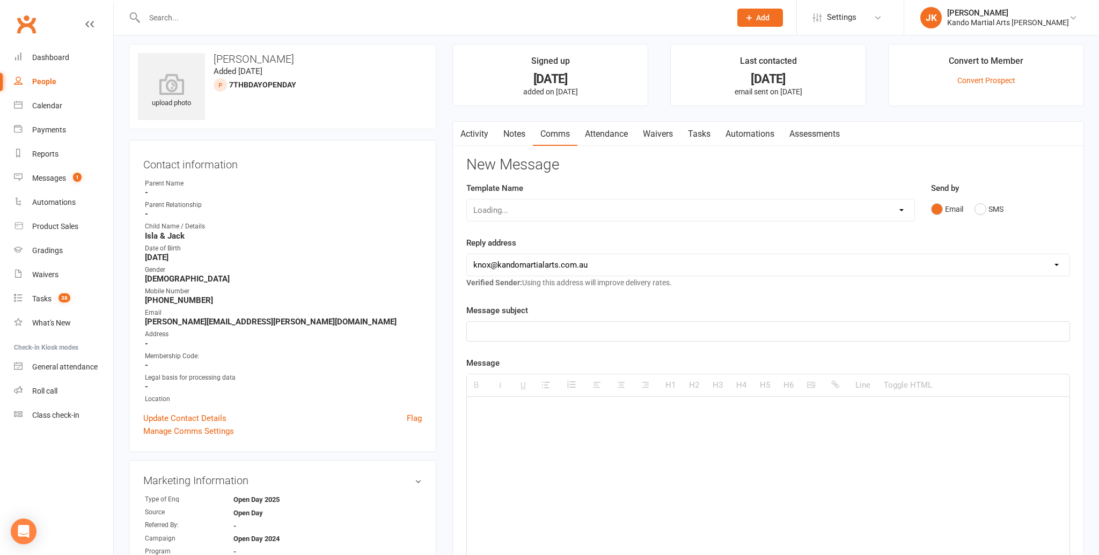
scroll to position [6, 0]
click at [701, 130] on link "Tasks" at bounding box center [699, 134] width 38 height 25
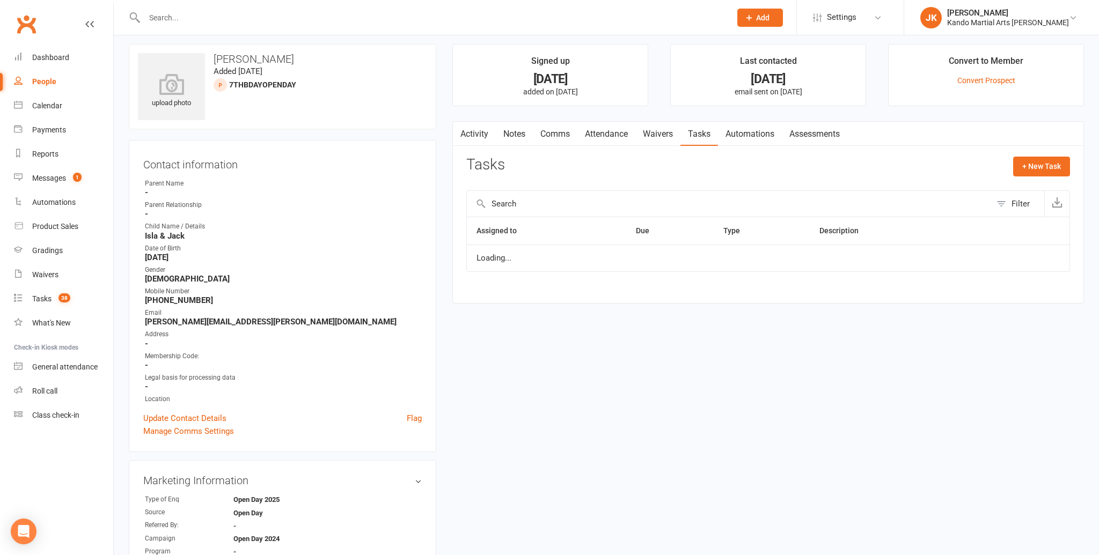
select select "started"
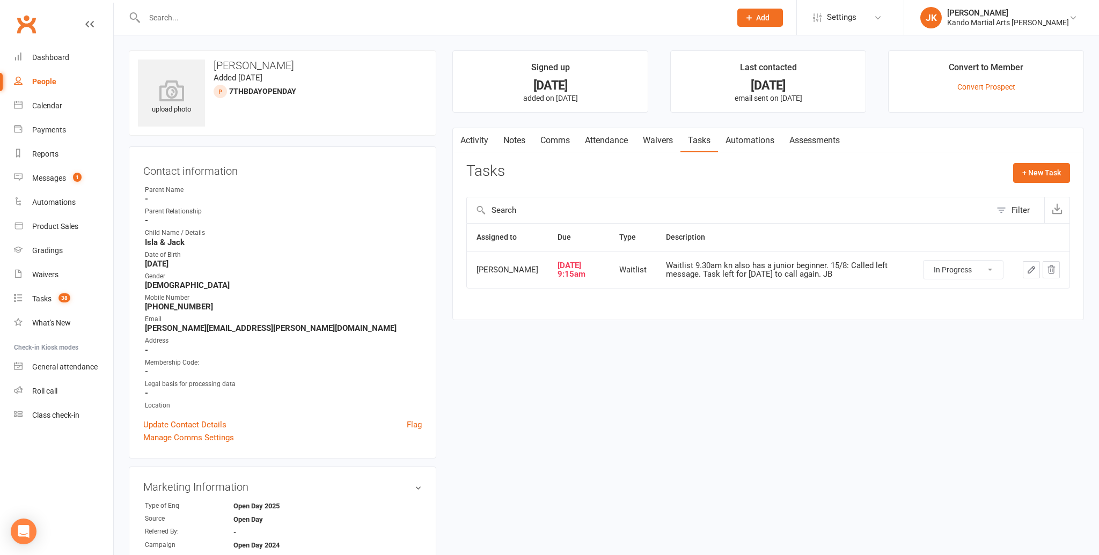
click at [165, 17] on input "text" at bounding box center [432, 17] width 582 height 15
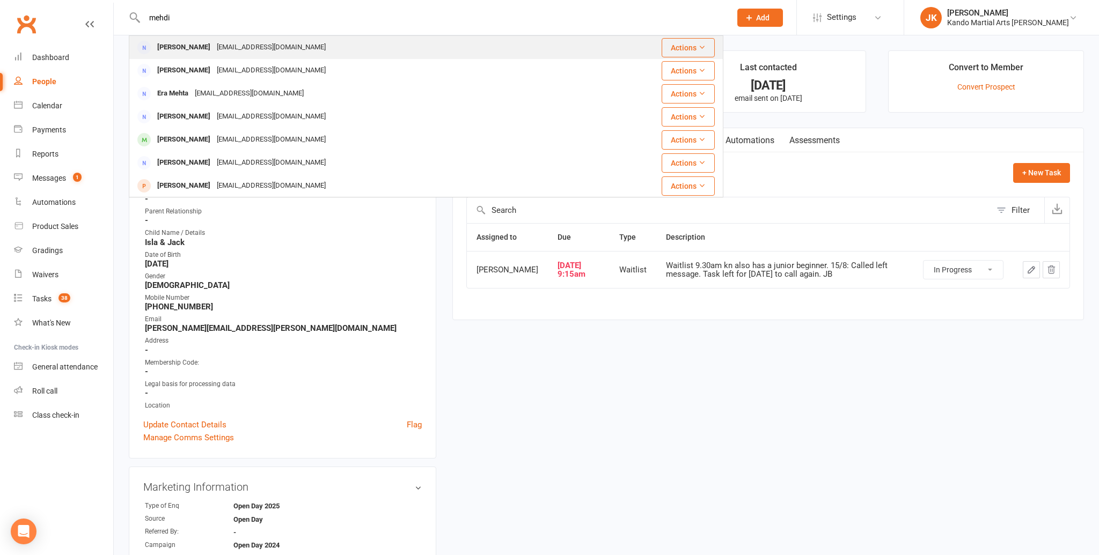
type input "mehdi"
click at [175, 41] on div "Mehdi Niakinezhad" at bounding box center [184, 48] width 60 height 16
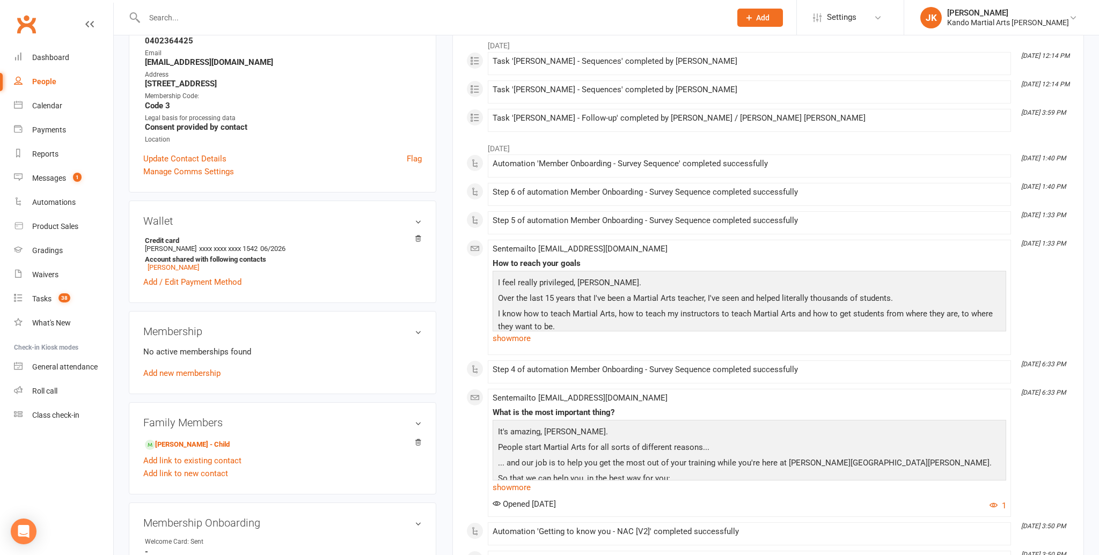
scroll to position [245, 0]
click at [168, 264] on link "Ryan Niaki" at bounding box center [174, 267] width 52 height 8
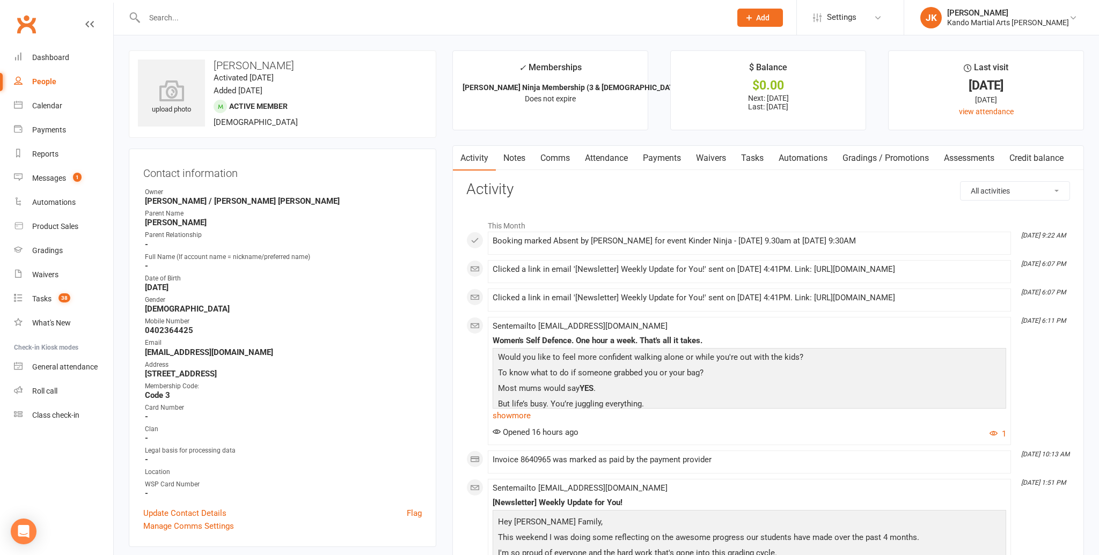
click at [605, 154] on link "Attendance" at bounding box center [606, 158] width 58 height 25
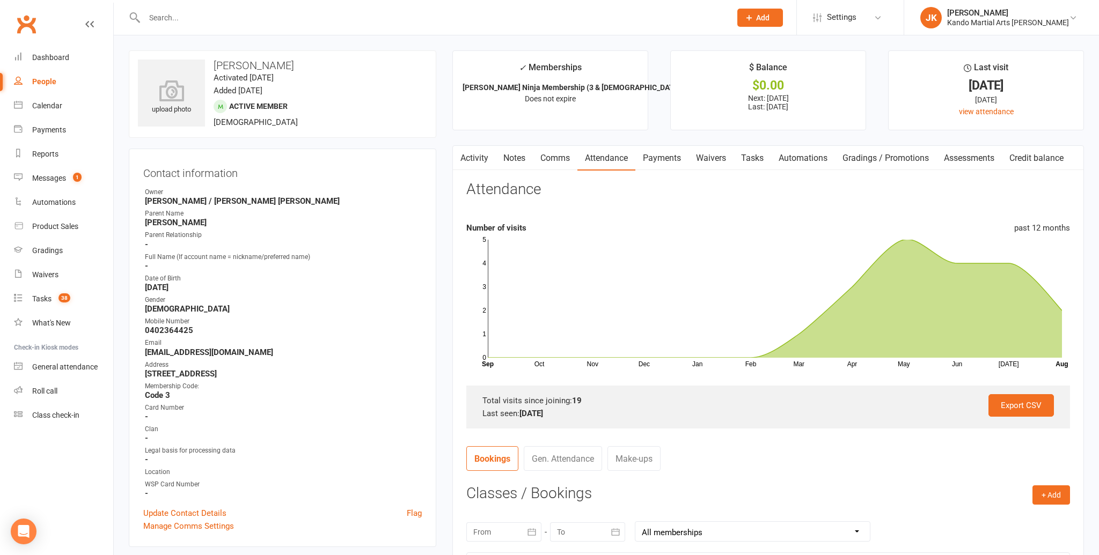
scroll to position [3, 0]
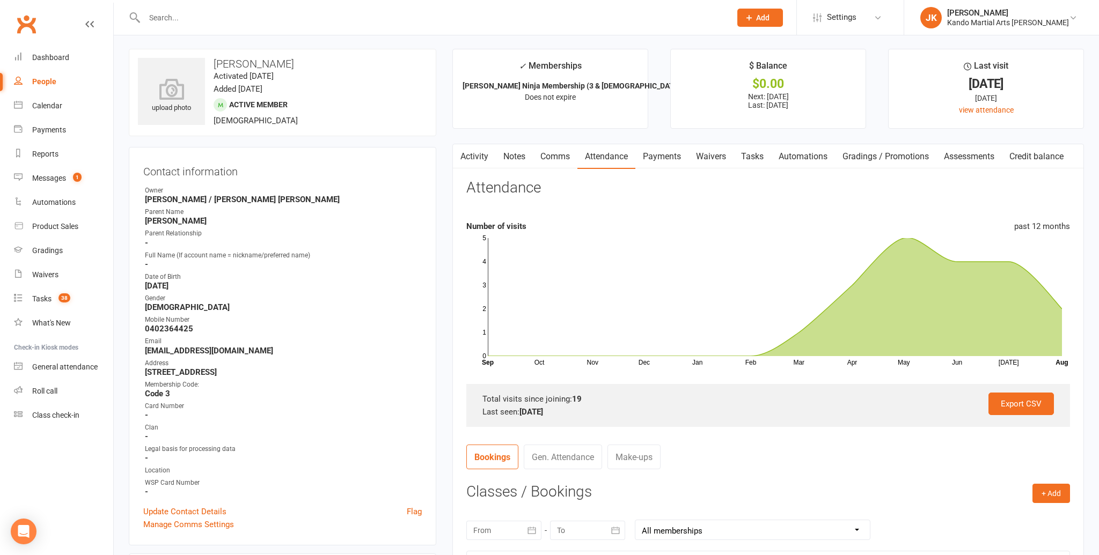
click at [153, 18] on input "text" at bounding box center [432, 17] width 582 height 15
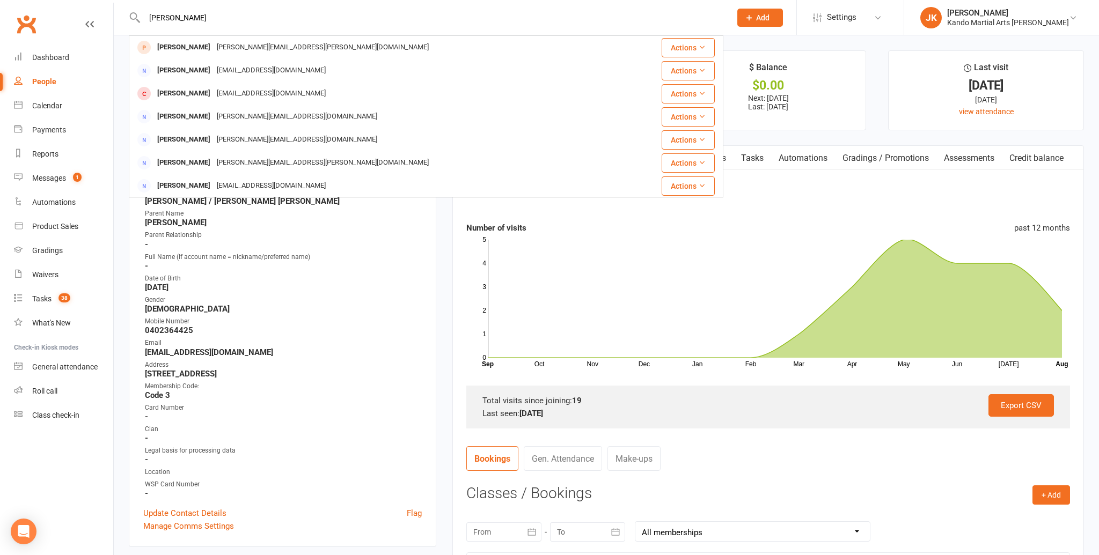
type input "sarah coburn"
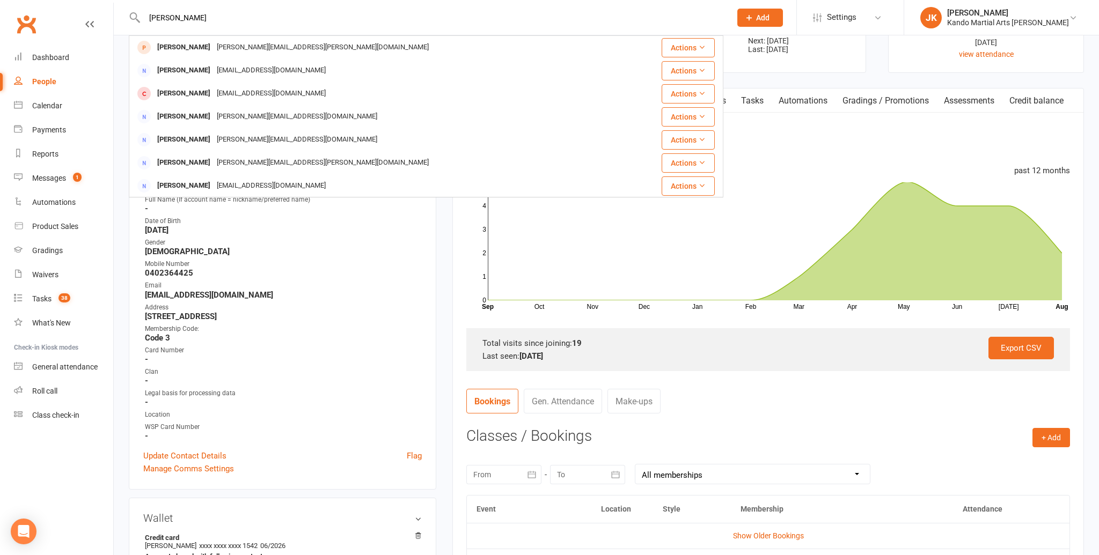
scroll to position [71, 0]
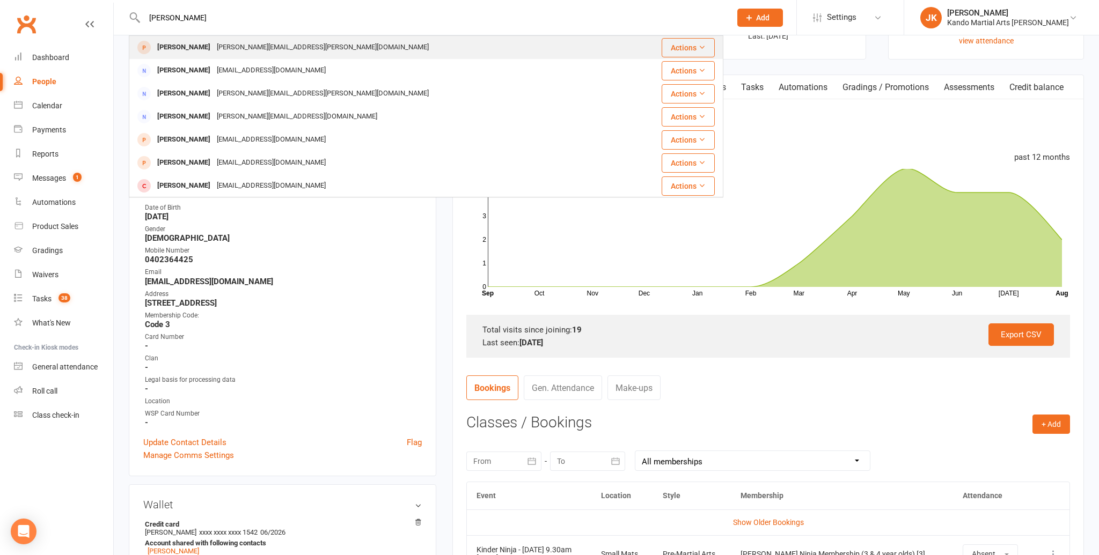
click at [173, 50] on div "Sarah Coburn" at bounding box center [184, 48] width 60 height 16
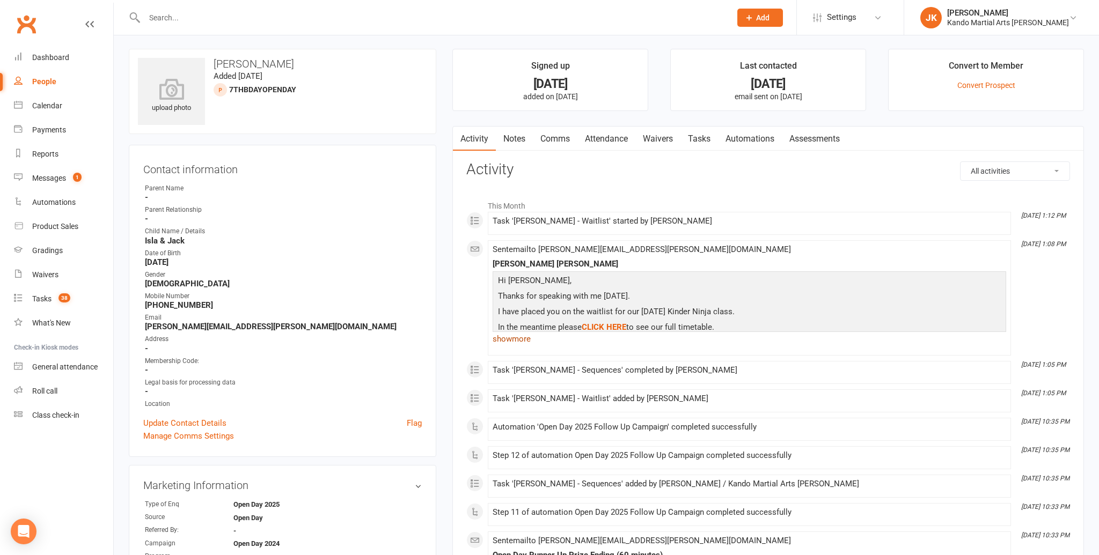
scroll to position [1, 0]
click at [514, 339] on link "show more" at bounding box center [749, 339] width 513 height 15
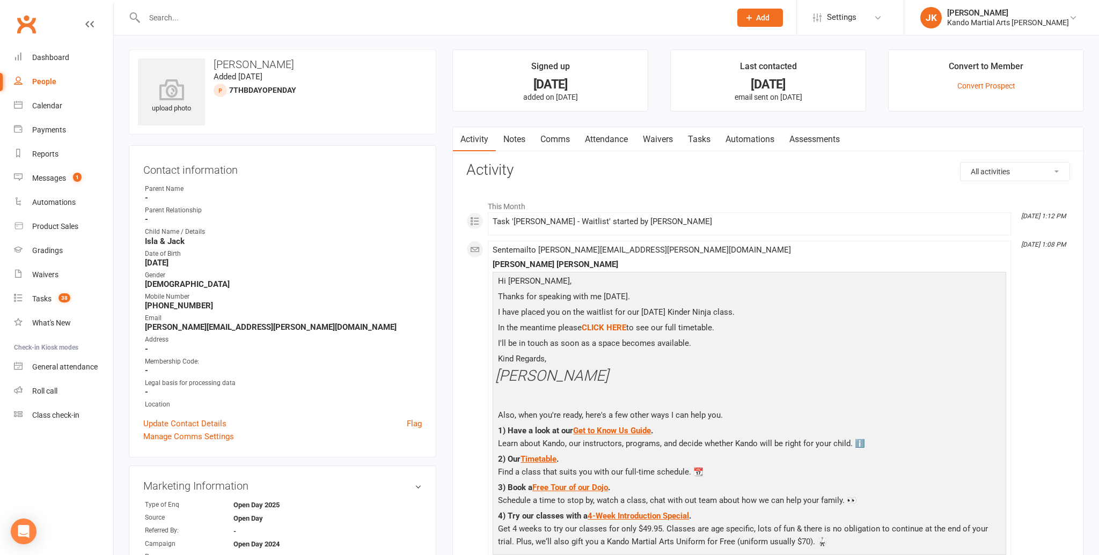
scroll to position [0, 0]
click at [511, 133] on link "Notes" at bounding box center [514, 140] width 37 height 25
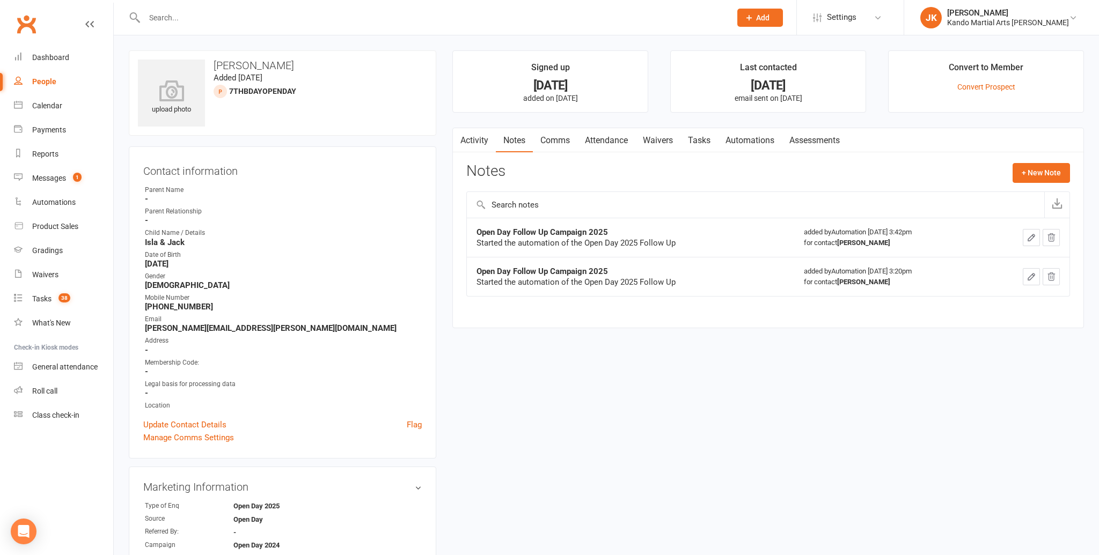
click at [697, 137] on link "Tasks" at bounding box center [699, 140] width 38 height 25
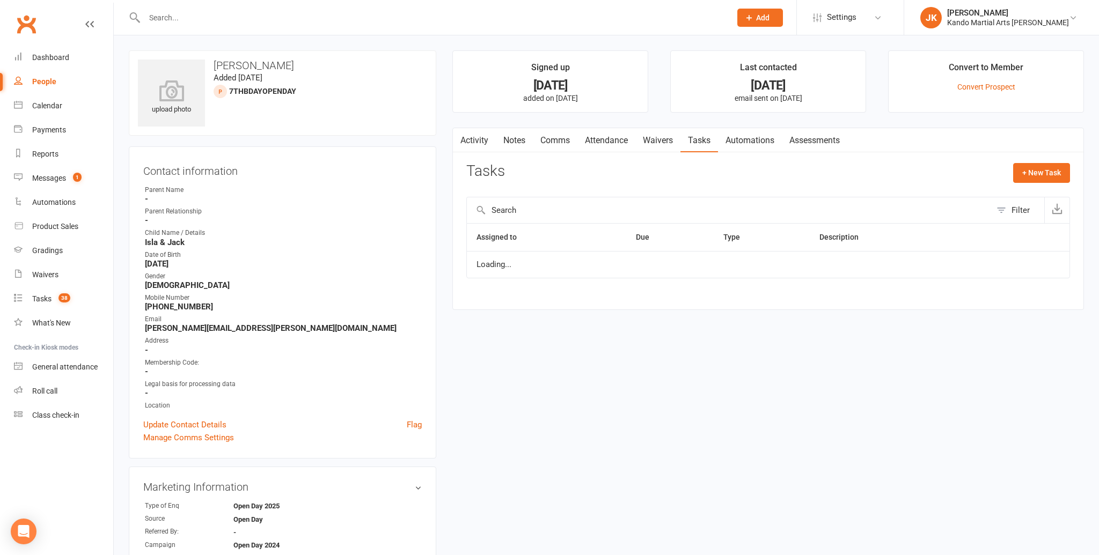
select select "started"
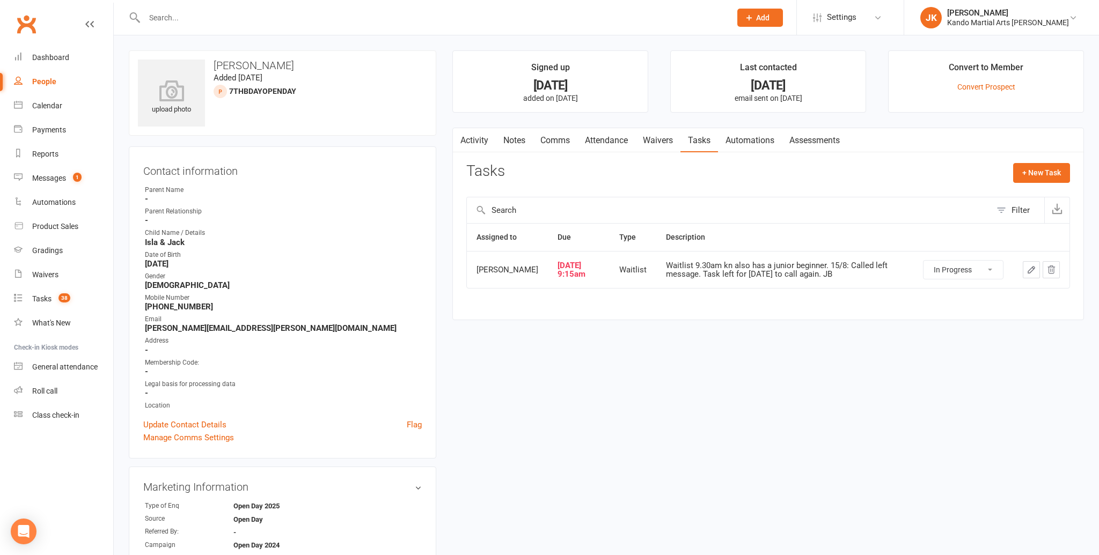
click at [511, 136] on link "Notes" at bounding box center [514, 140] width 37 height 25
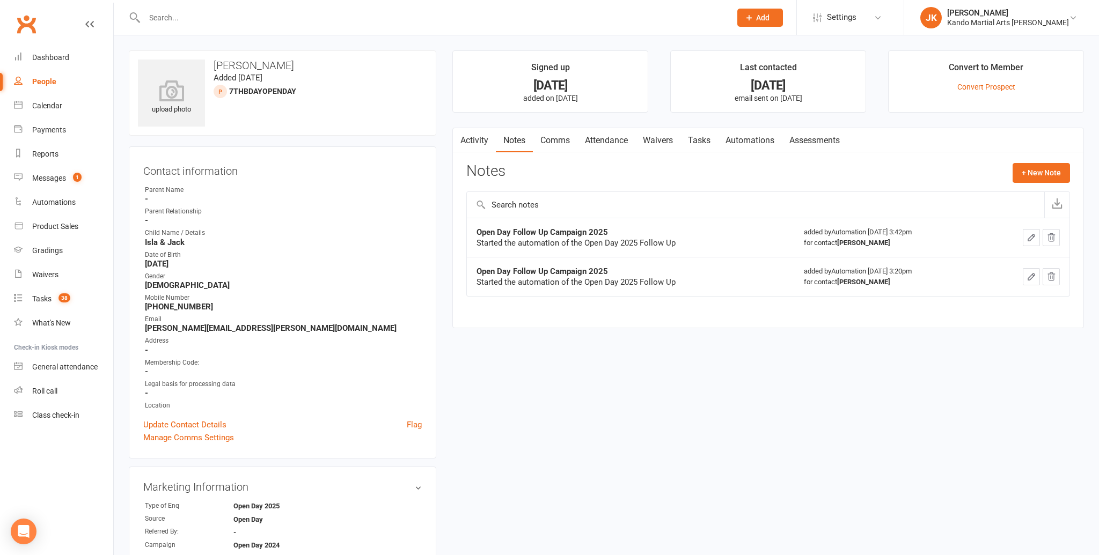
click at [703, 136] on link "Tasks" at bounding box center [699, 140] width 38 height 25
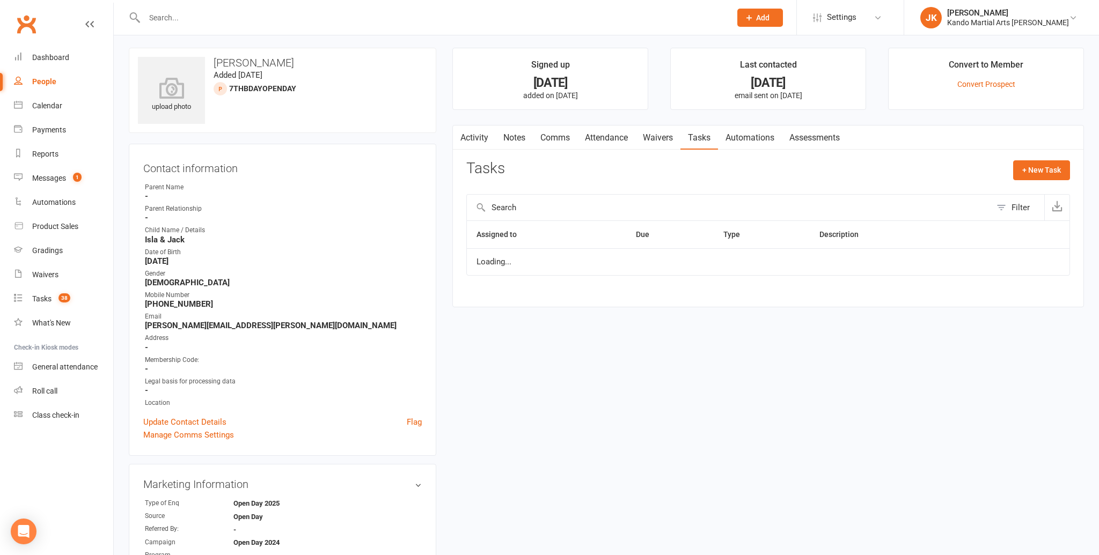
scroll to position [2, 0]
select select "started"
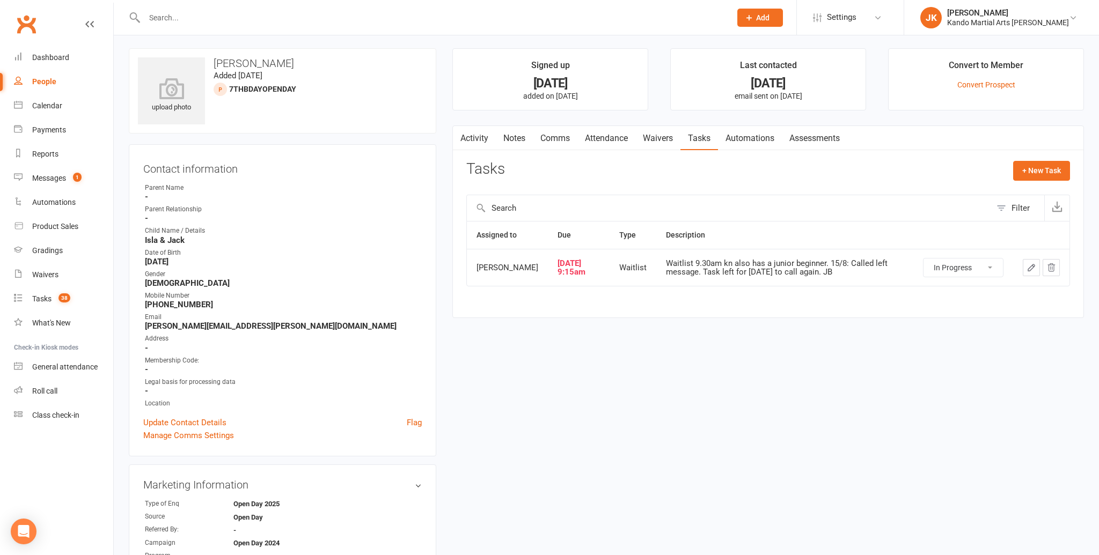
scroll to position [2, 0]
click at [511, 135] on link "Notes" at bounding box center [514, 139] width 37 height 25
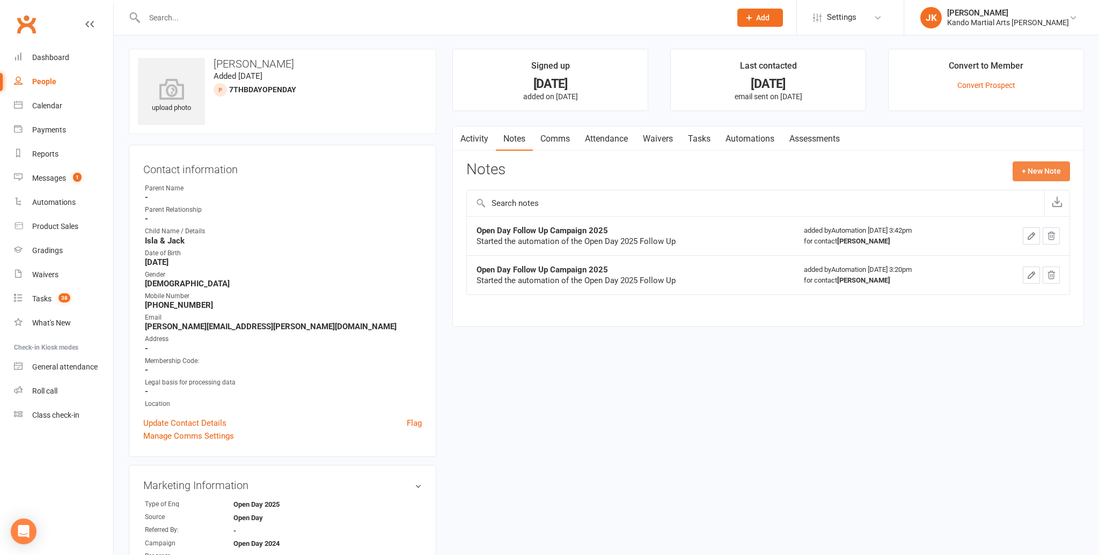
click at [1042, 167] on button "+ New Note" at bounding box center [1040, 170] width 57 height 19
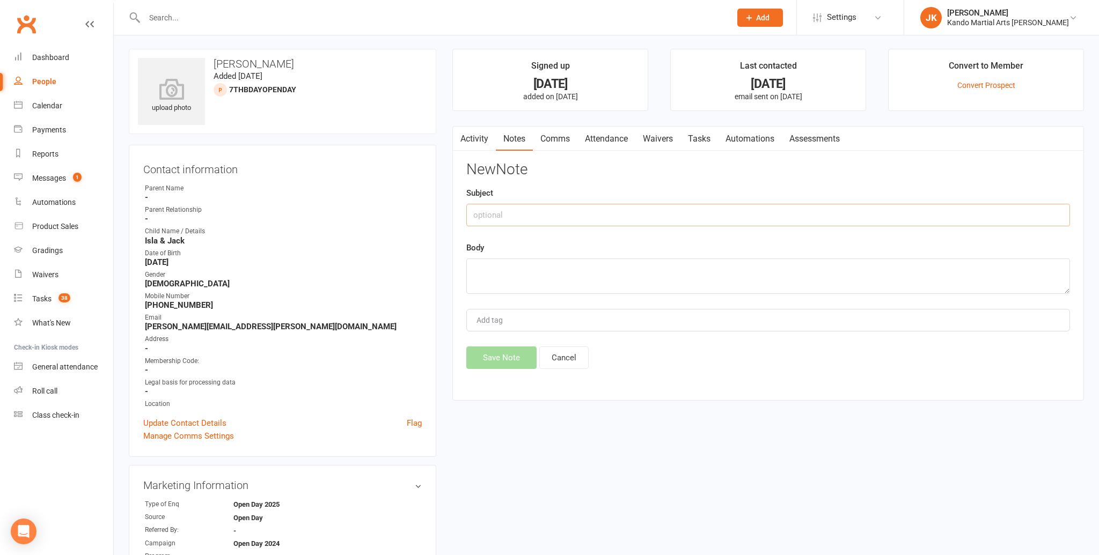
click at [482, 215] on input "text" at bounding box center [768, 215] width 604 height 23
type input "Follow up"
click at [473, 268] on textarea at bounding box center [768, 276] width 604 height 35
type textarea "16/8: Called and left msg also sent sms. JK"
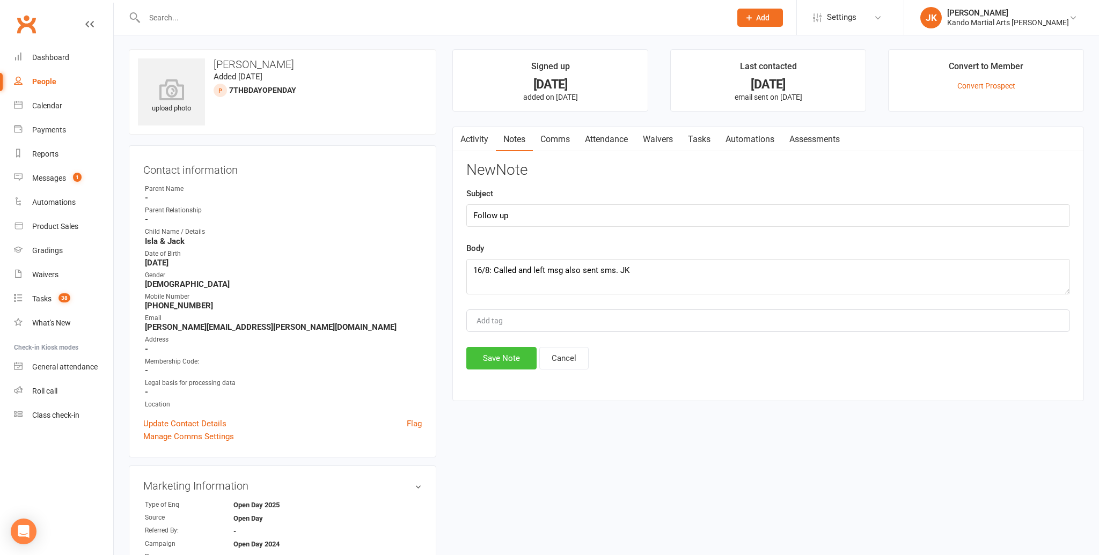
click at [504, 356] on button "Save Note" at bounding box center [501, 358] width 70 height 23
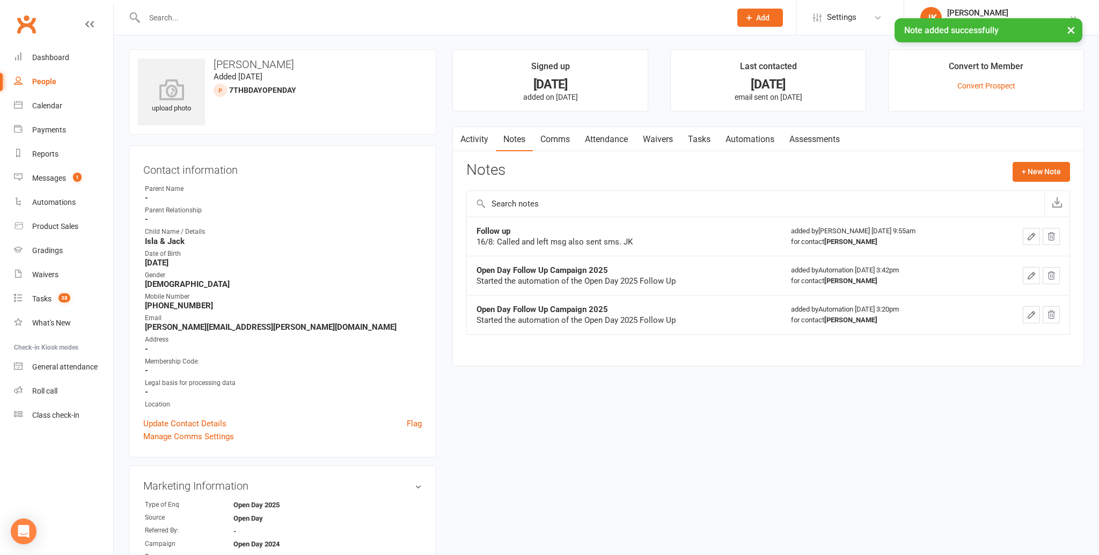
click at [705, 137] on link "Tasks" at bounding box center [699, 139] width 38 height 25
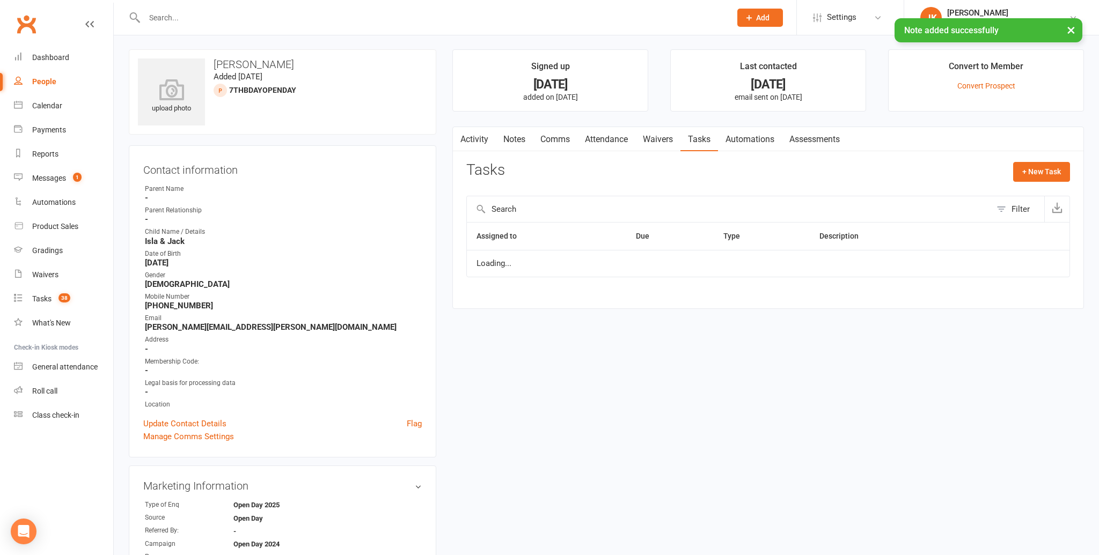
select select "started"
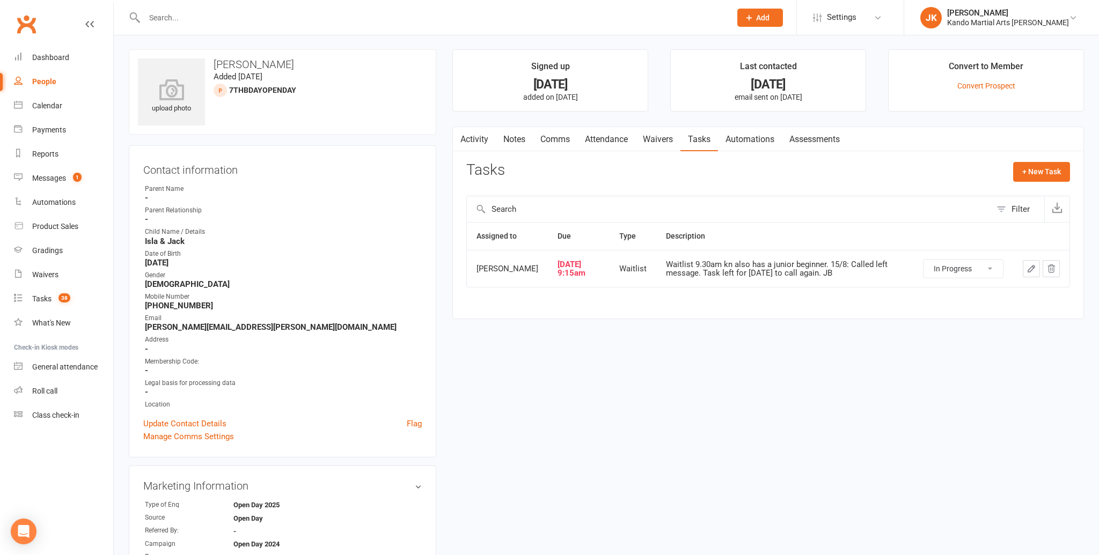
click at [1031, 265] on icon "button" at bounding box center [1031, 269] width 10 height 10
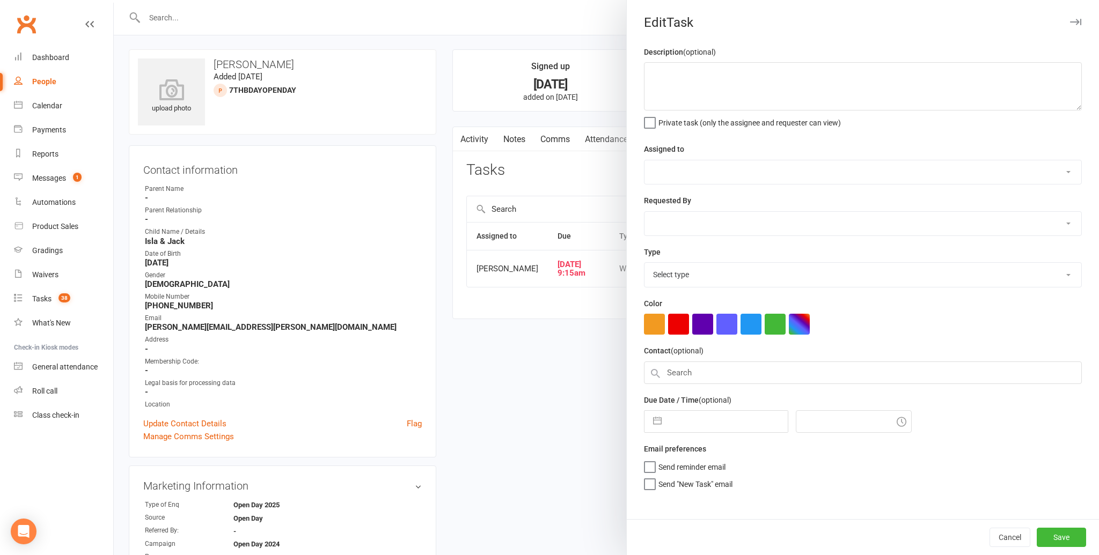
type textarea "Waitlist 9.30am kn also has a junior beginner. 15/8: Called left message. Task …"
select select "48590"
type input "11 Aug 2025"
type input "9:15am"
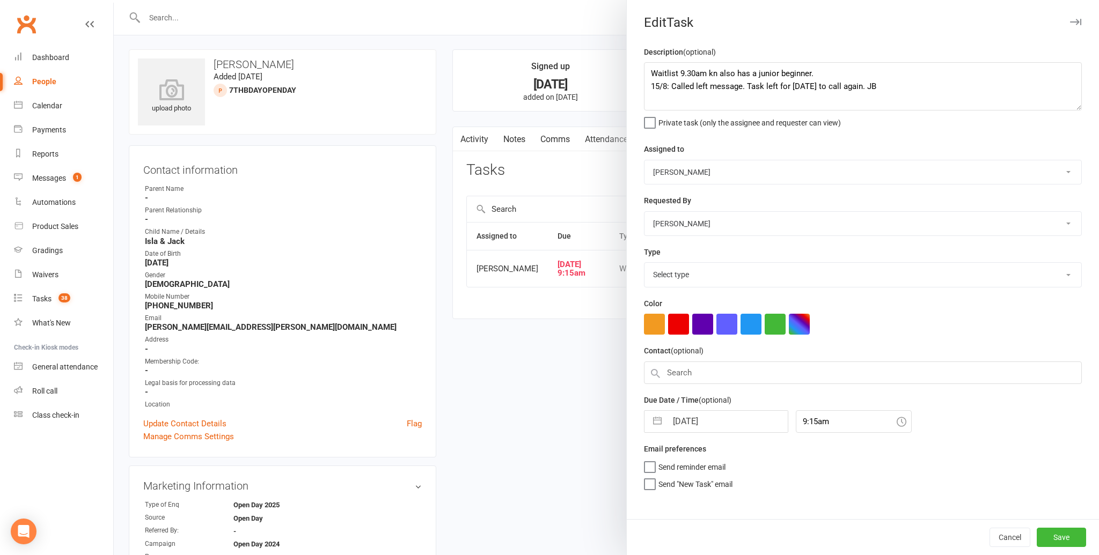
select select "21694"
click at [887, 87] on textarea "Waitlist 9.30am kn also has a junior beginner. 15/8: Called left message. Task …" at bounding box center [863, 86] width 438 height 48
type textarea "Waitlist 9.30am kn also has a junior beginner. 15/8: Called left message. Task …"
click at [1070, 533] on button "Save" at bounding box center [1061, 537] width 49 height 19
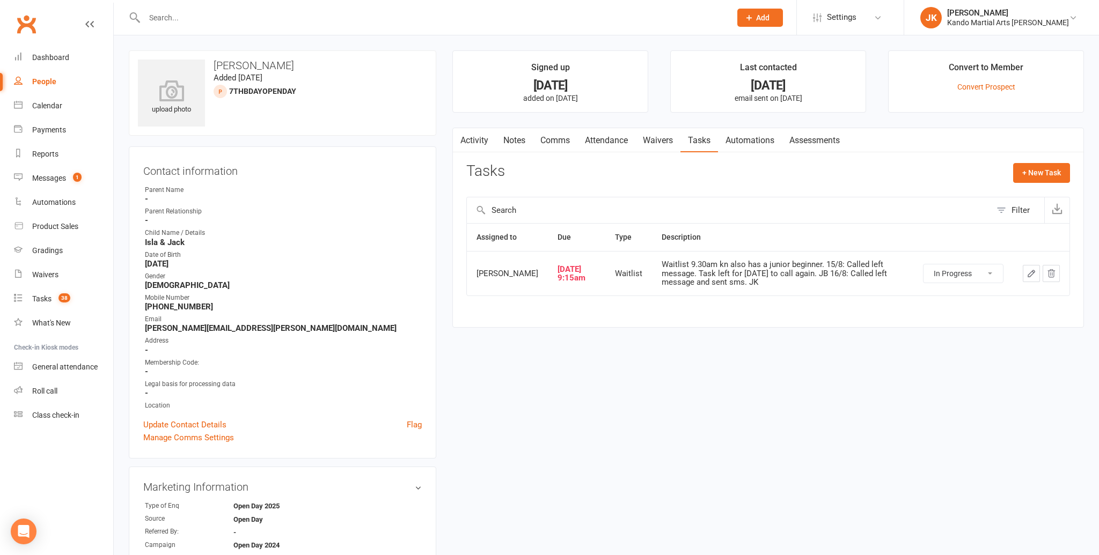
click at [556, 137] on link "Comms" at bounding box center [555, 140] width 45 height 25
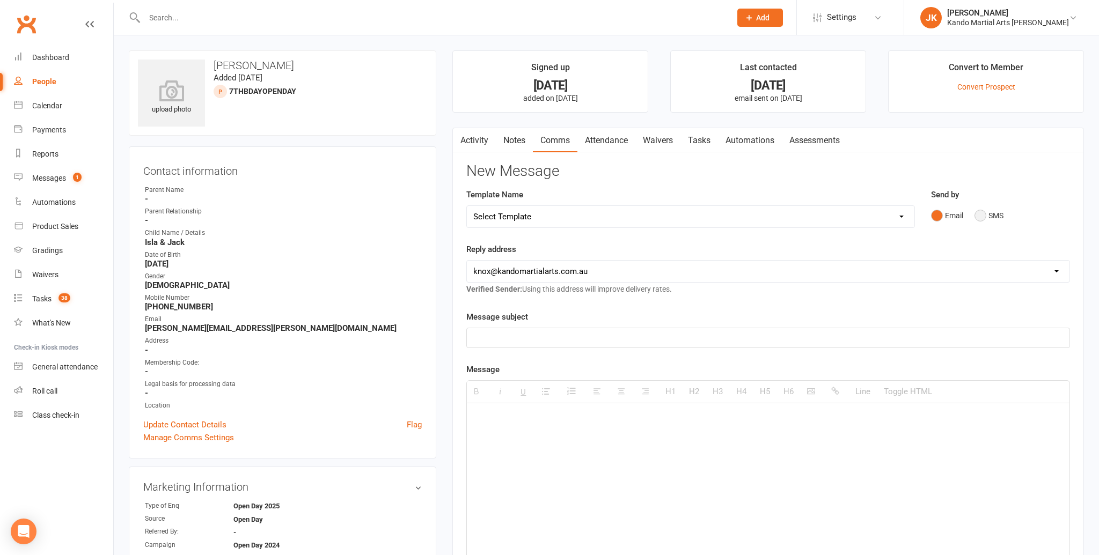
click at [982, 214] on button "SMS" at bounding box center [988, 215] width 29 height 20
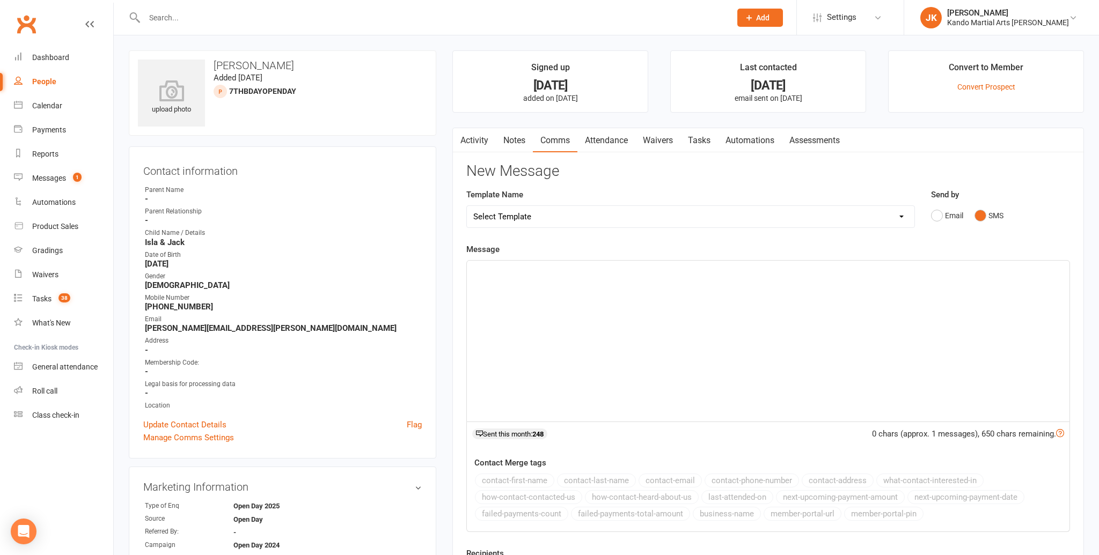
click at [478, 277] on p at bounding box center [768, 272] width 590 height 13
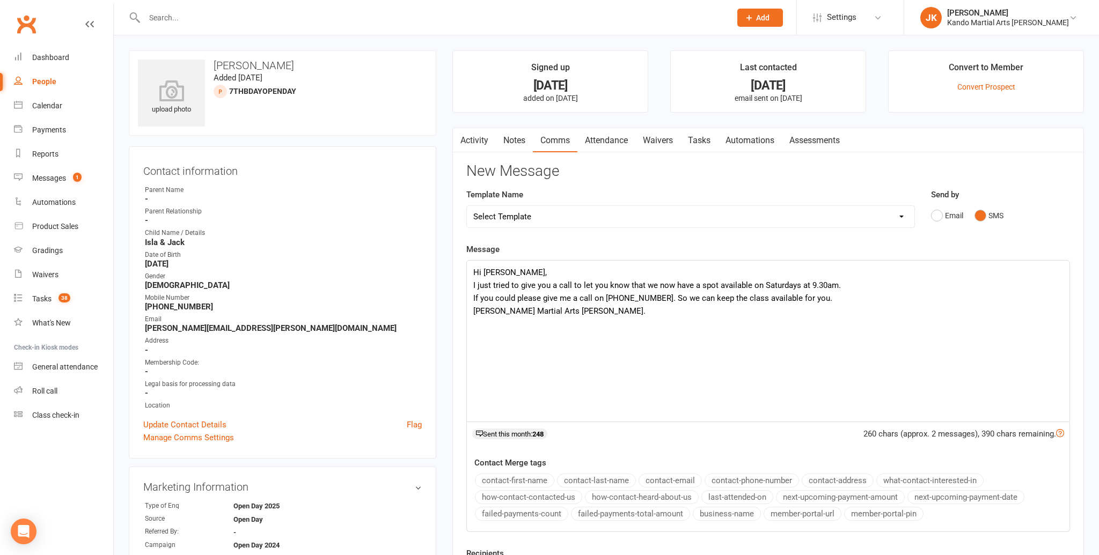
click at [839, 284] on p "I just tried to give you a call to let you know that we now have a spot availab…" at bounding box center [768, 285] width 590 height 13
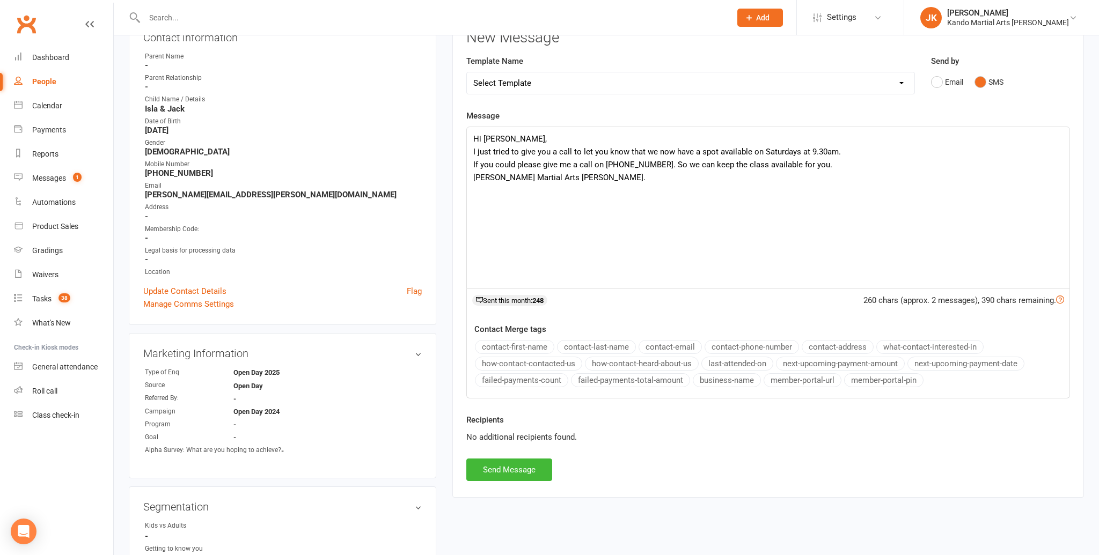
scroll to position [136, 0]
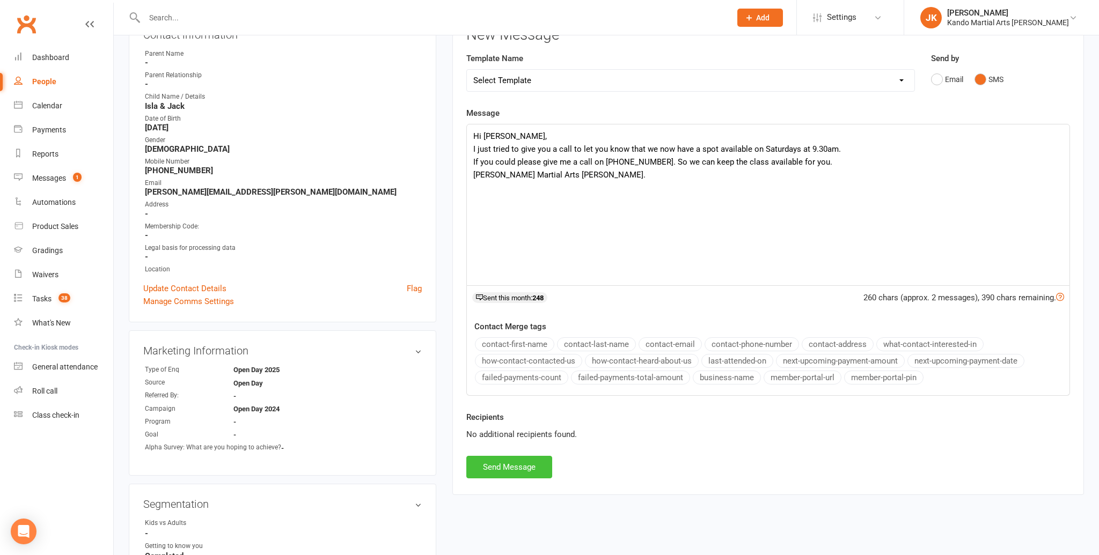
click at [497, 460] on button "Send Message" at bounding box center [509, 467] width 86 height 23
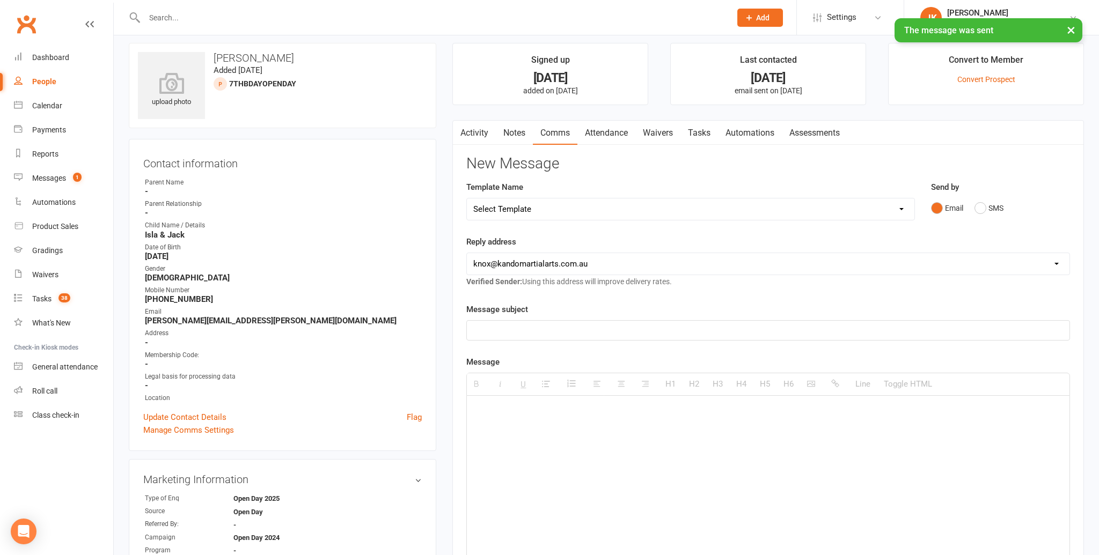
scroll to position [0, 0]
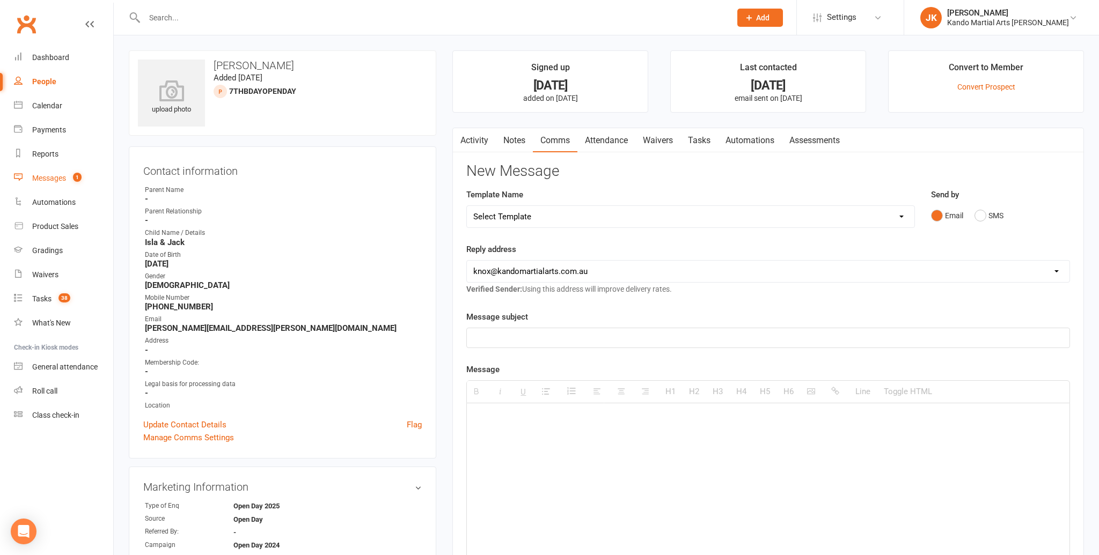
click at [53, 176] on div "Messages" at bounding box center [49, 178] width 34 height 9
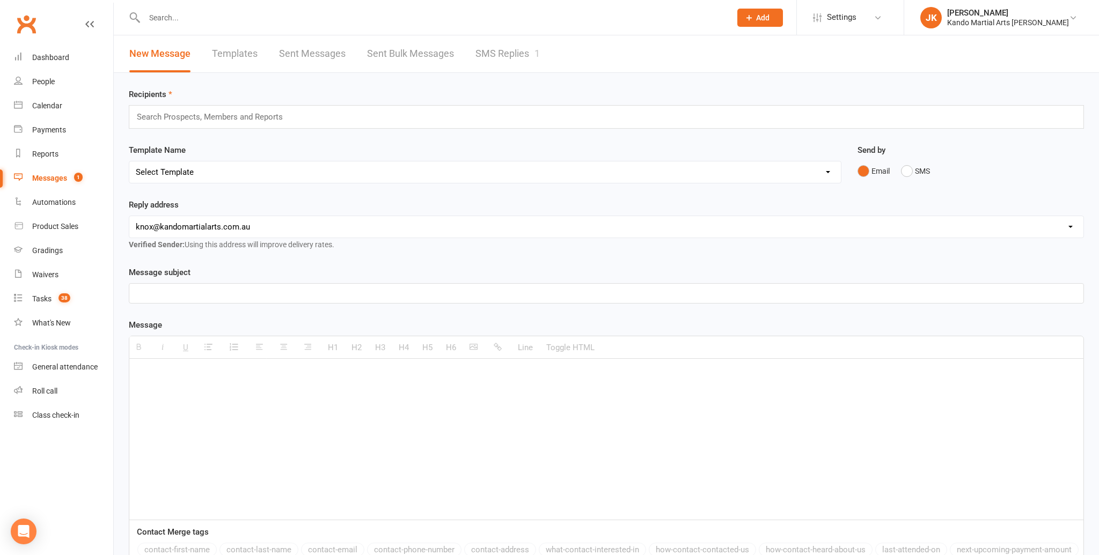
click at [494, 50] on link "SMS Replies 1" at bounding box center [507, 53] width 64 height 37
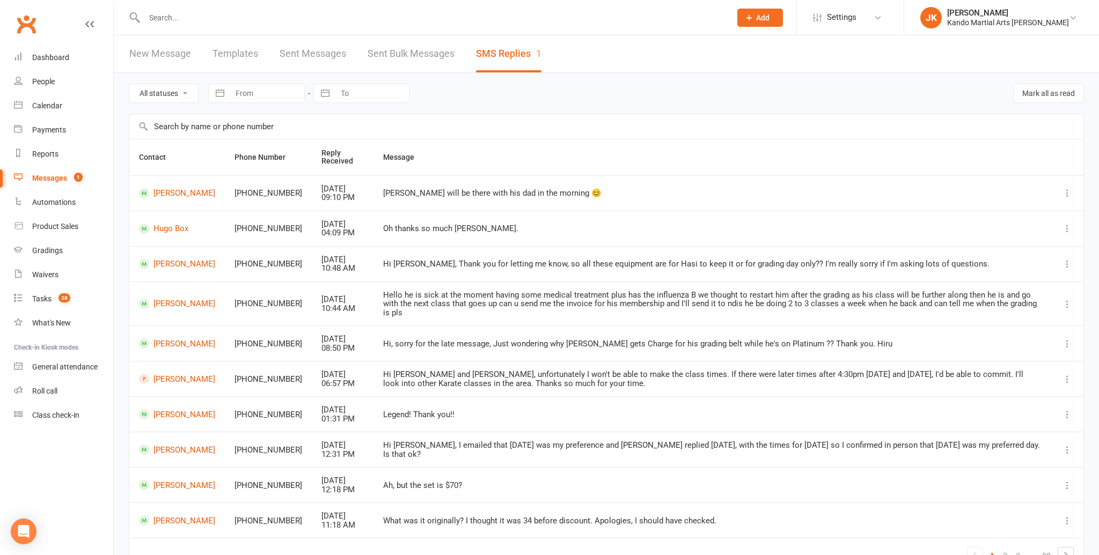
click at [1069, 192] on icon at bounding box center [1067, 193] width 11 height 11
click at [872, 184] on td "Kobe will be there with his dad in the morning 😊" at bounding box center [712, 192] width 678 height 35
click at [163, 339] on link "Hasi Madapatha" at bounding box center [177, 344] width 76 height 10
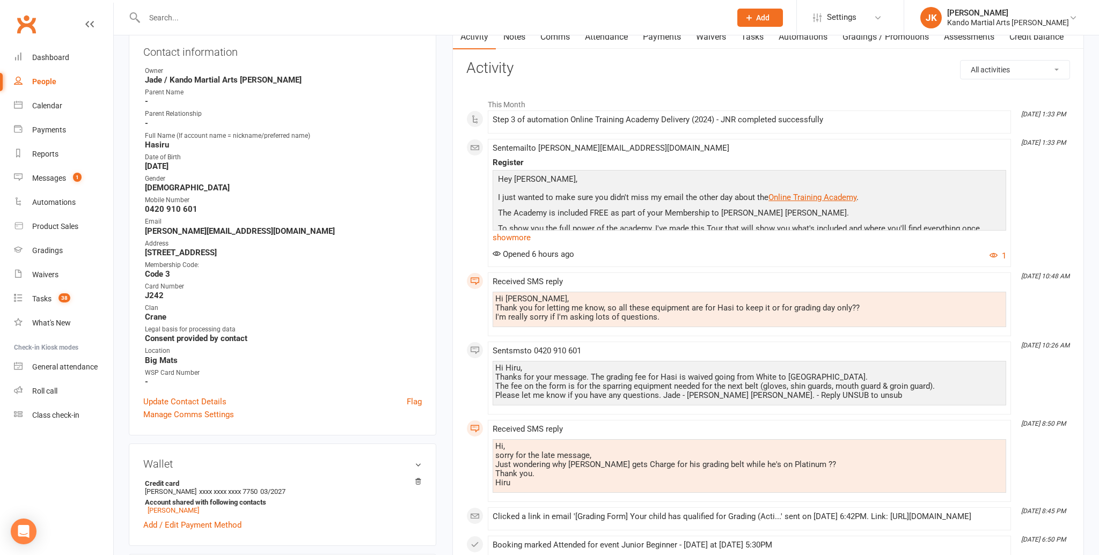
scroll to position [114, 0]
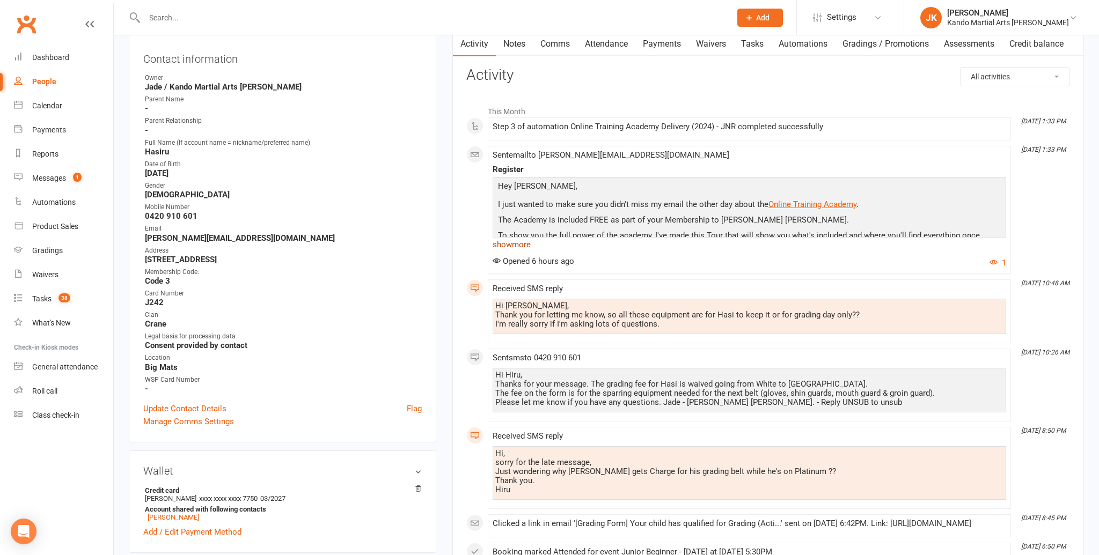
click at [503, 243] on link "show more" at bounding box center [749, 244] width 513 height 15
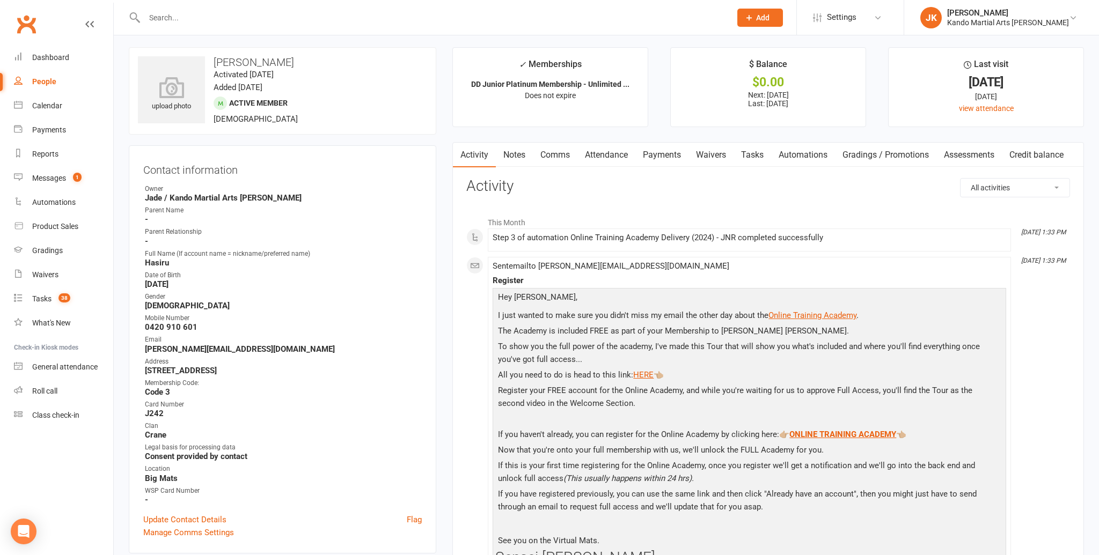
scroll to position [0, 0]
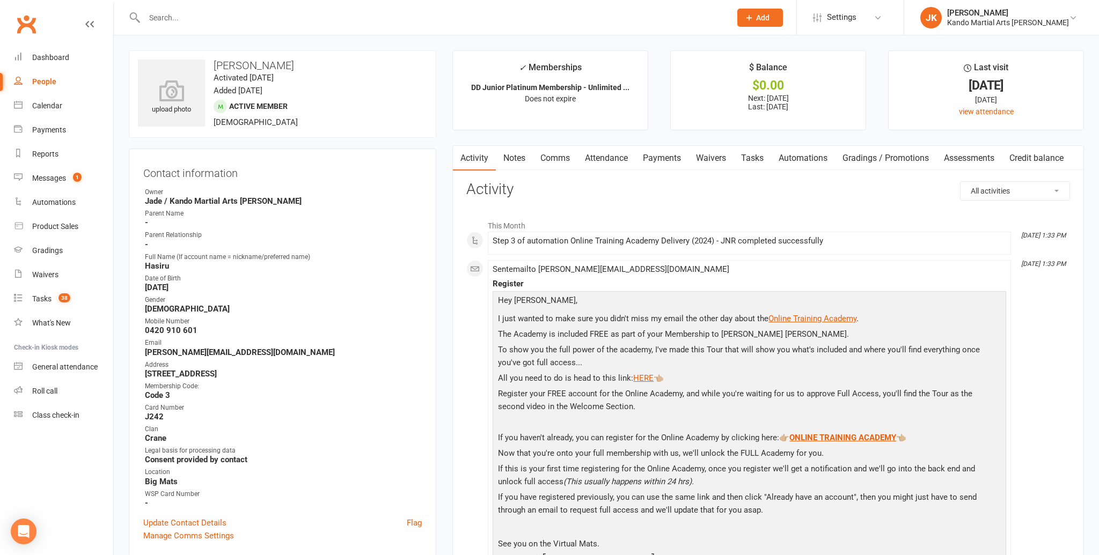
click at [511, 157] on link "Notes" at bounding box center [514, 158] width 37 height 25
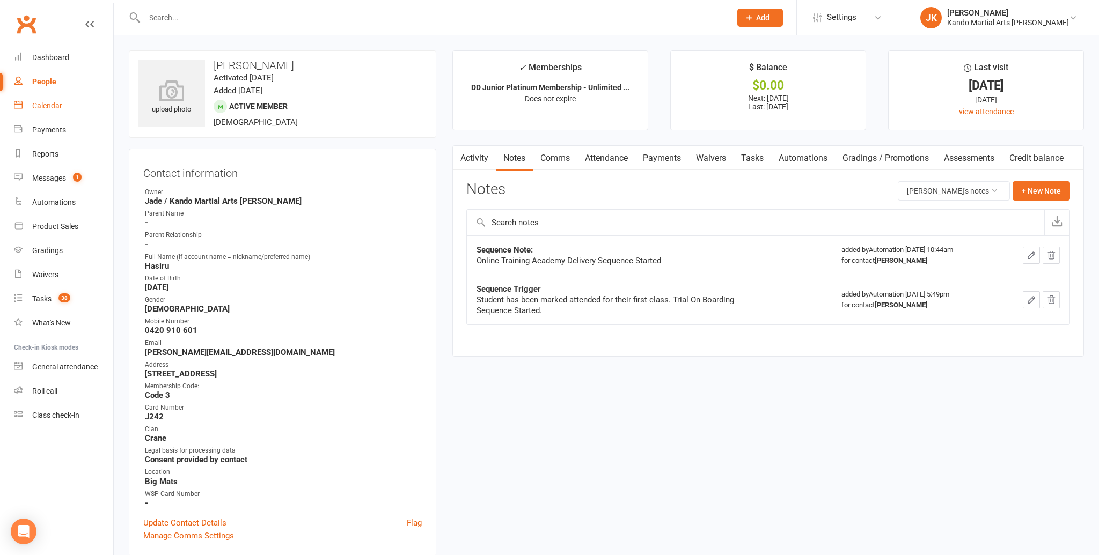
click at [52, 103] on div "Calendar" at bounding box center [47, 105] width 30 height 9
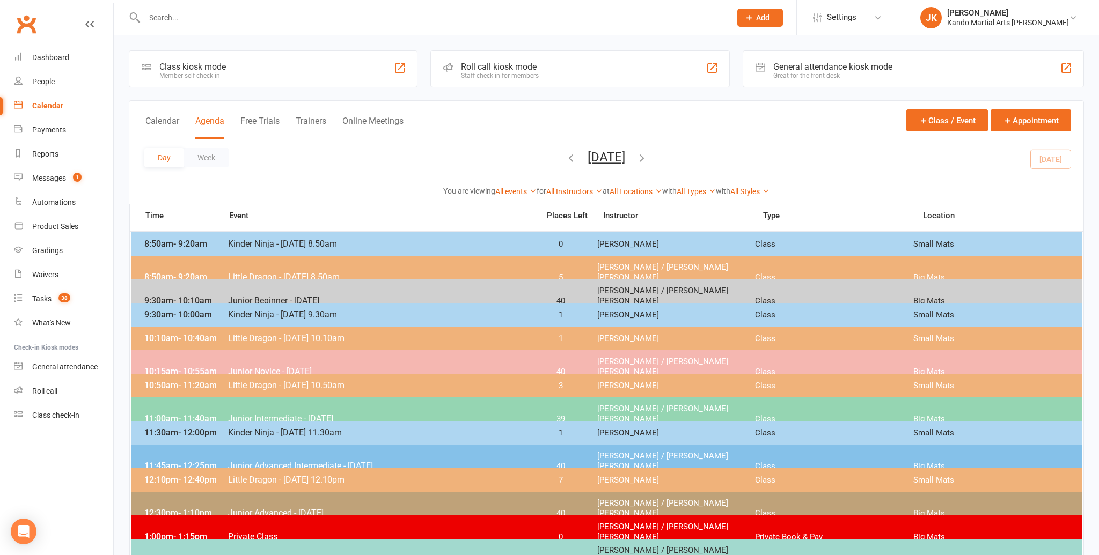
click at [160, 12] on input "text" at bounding box center [432, 17] width 582 height 15
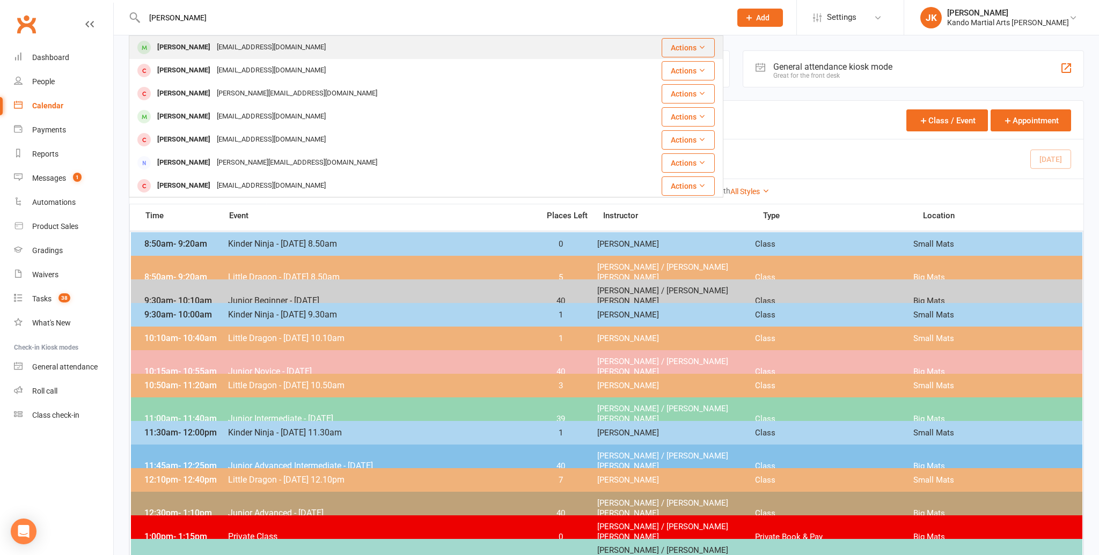
type input "oliver chin"
click at [175, 46] on div "Oliver Chin" at bounding box center [184, 48] width 60 height 16
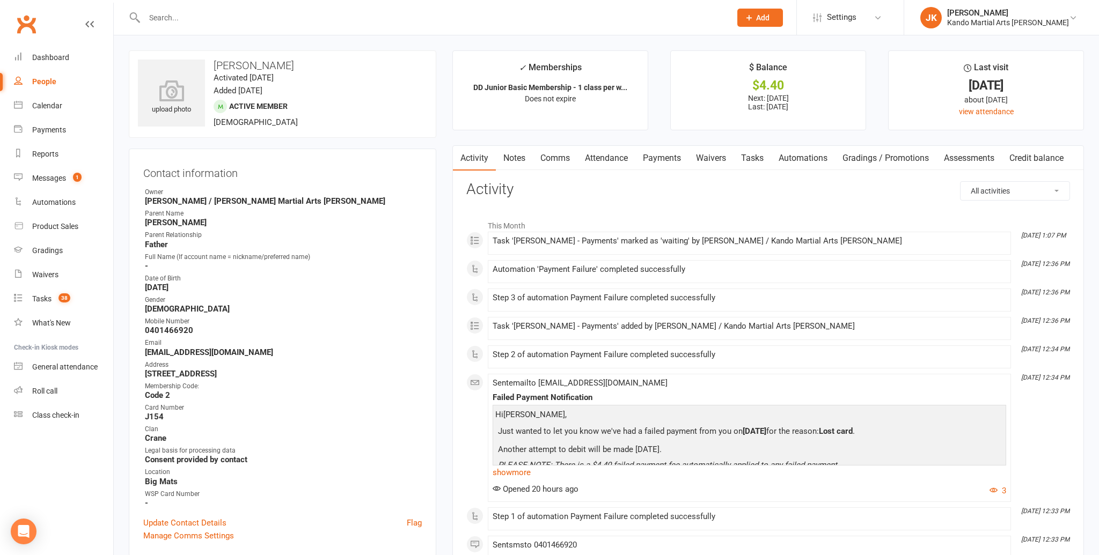
click at [517, 154] on link "Notes" at bounding box center [514, 158] width 37 height 25
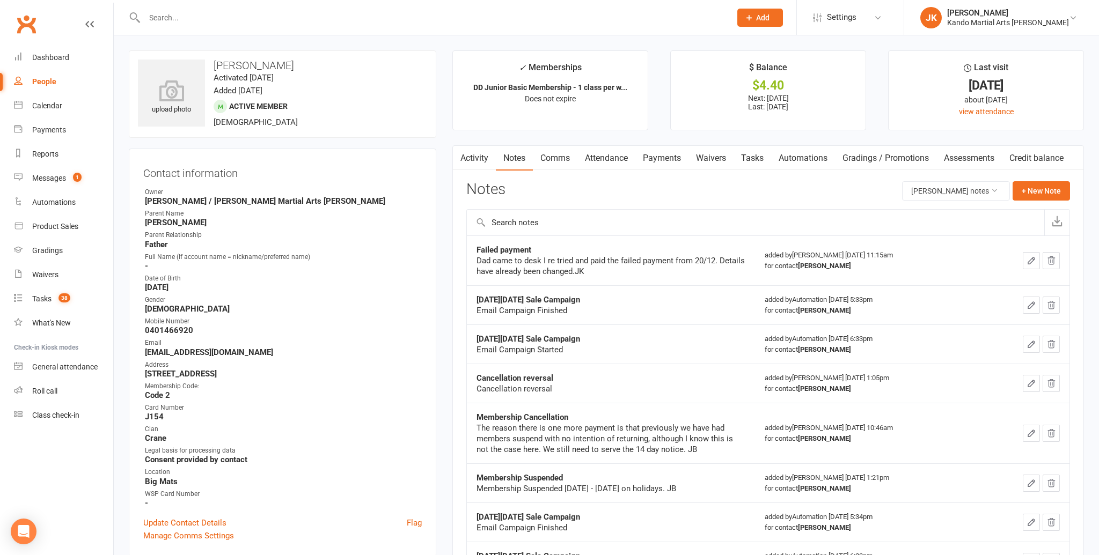
scroll to position [1, 0]
click at [557, 152] on link "Comms" at bounding box center [555, 157] width 45 height 25
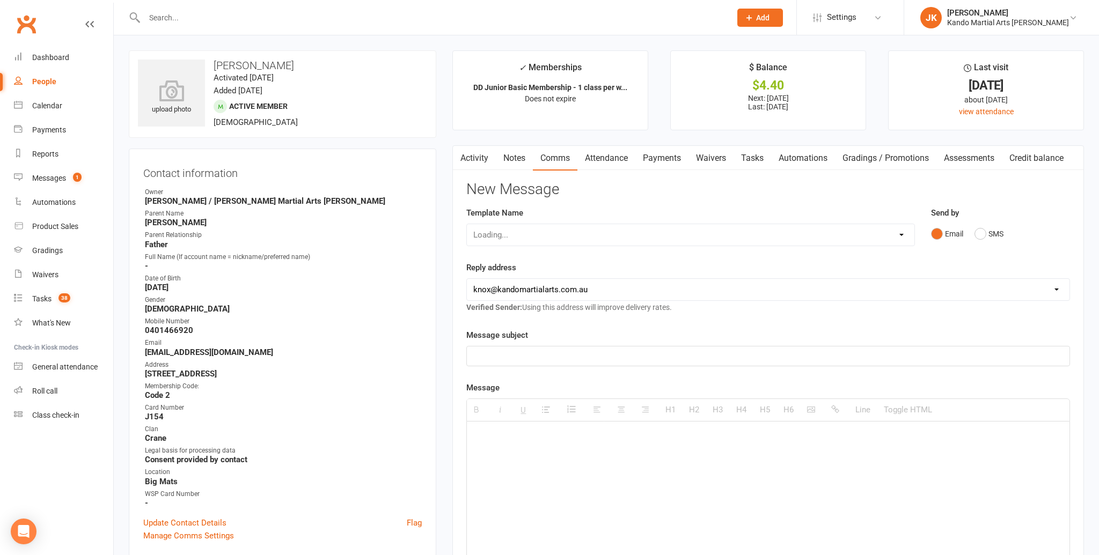
click at [604, 155] on link "Attendance" at bounding box center [606, 158] width 58 height 25
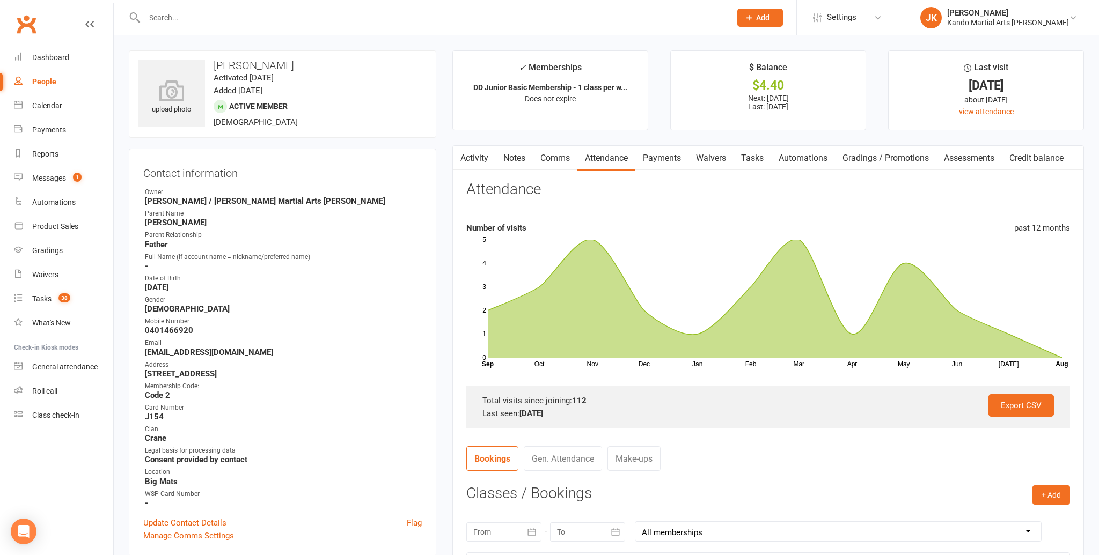
click at [512, 155] on link "Notes" at bounding box center [514, 158] width 37 height 25
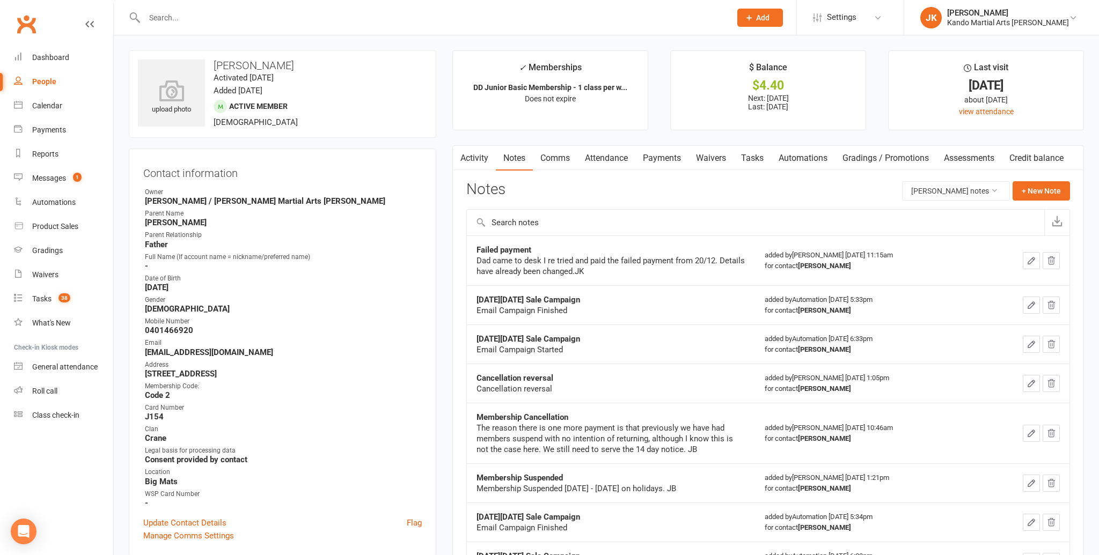
click at [658, 156] on link "Payments" at bounding box center [661, 158] width 53 height 25
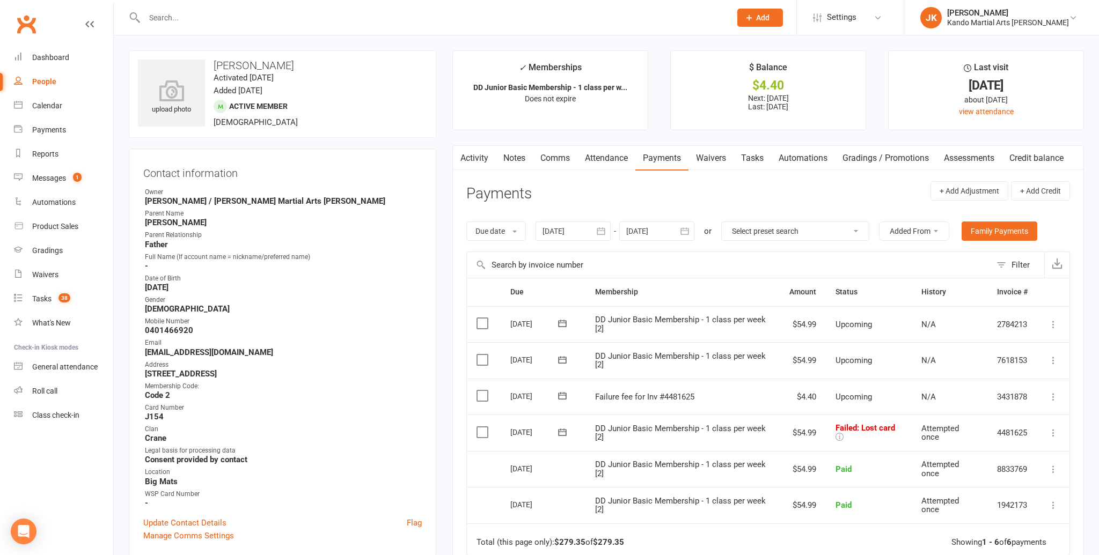
click at [175, 15] on input "text" at bounding box center [432, 17] width 582 height 15
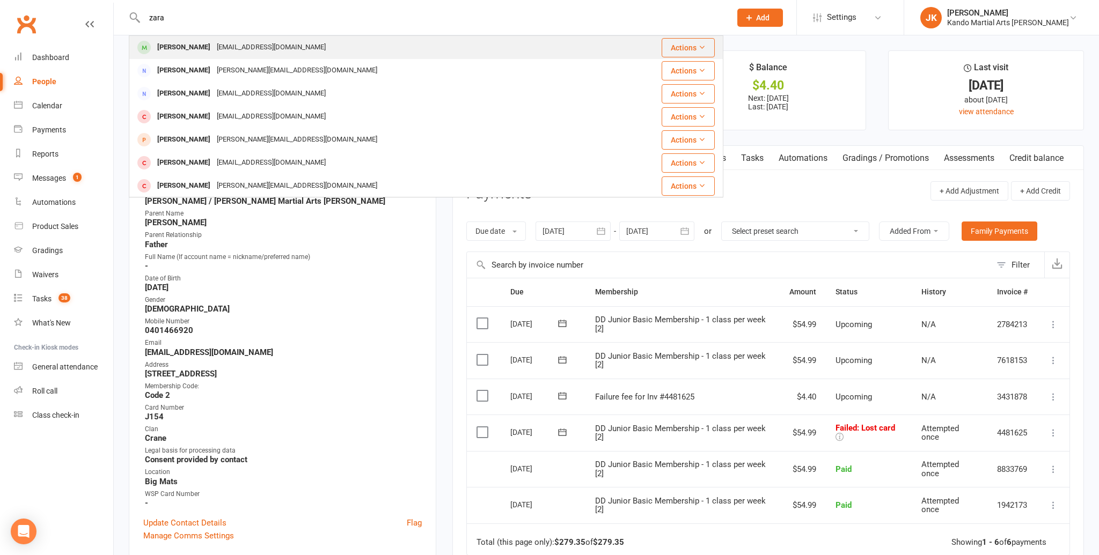
type input "zara"
click at [179, 43] on div "Zara Miran" at bounding box center [184, 48] width 60 height 16
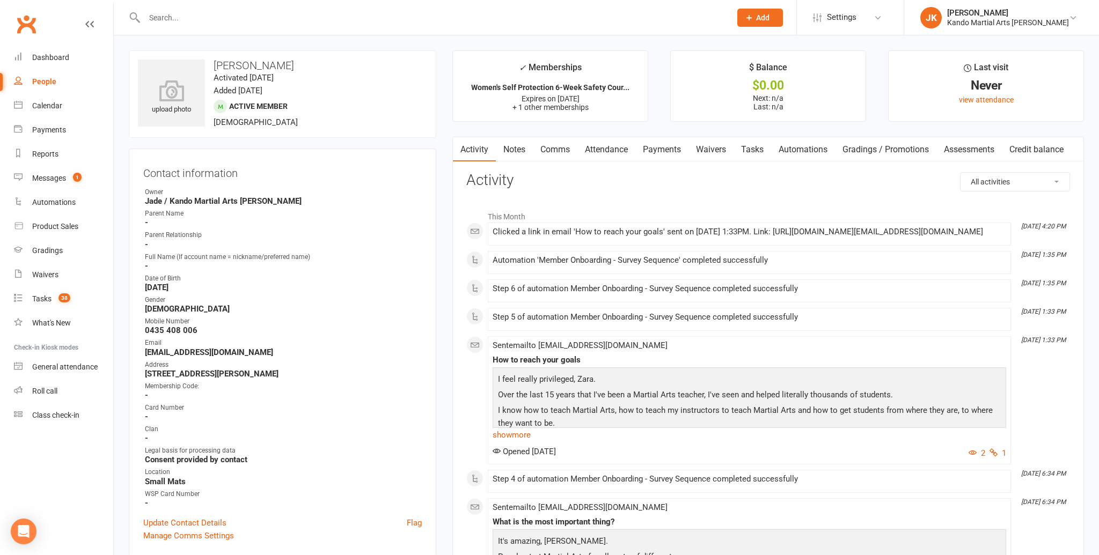
click at [512, 146] on link "Notes" at bounding box center [514, 149] width 37 height 25
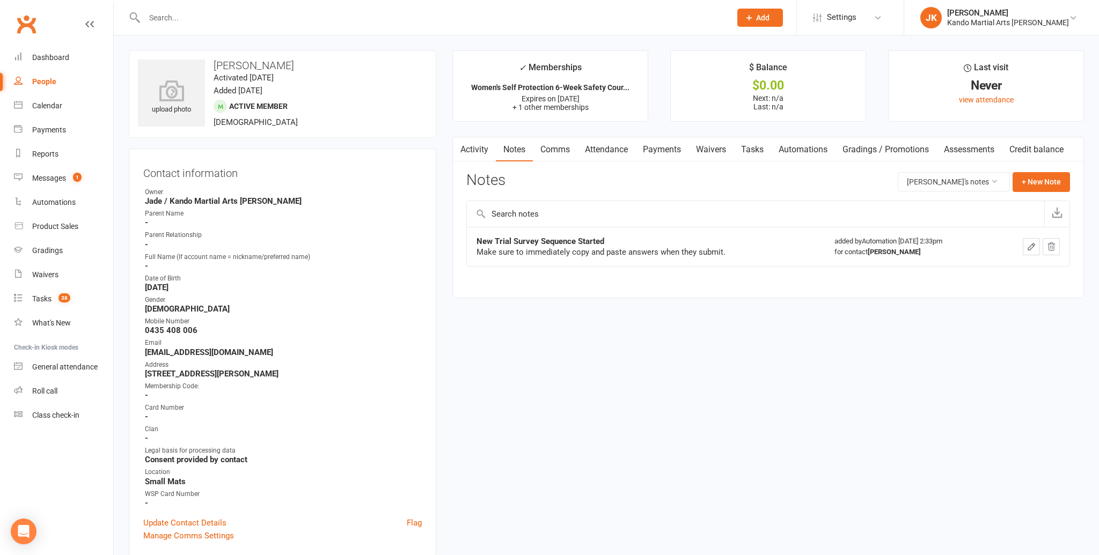
click at [609, 145] on link "Attendance" at bounding box center [606, 149] width 58 height 25
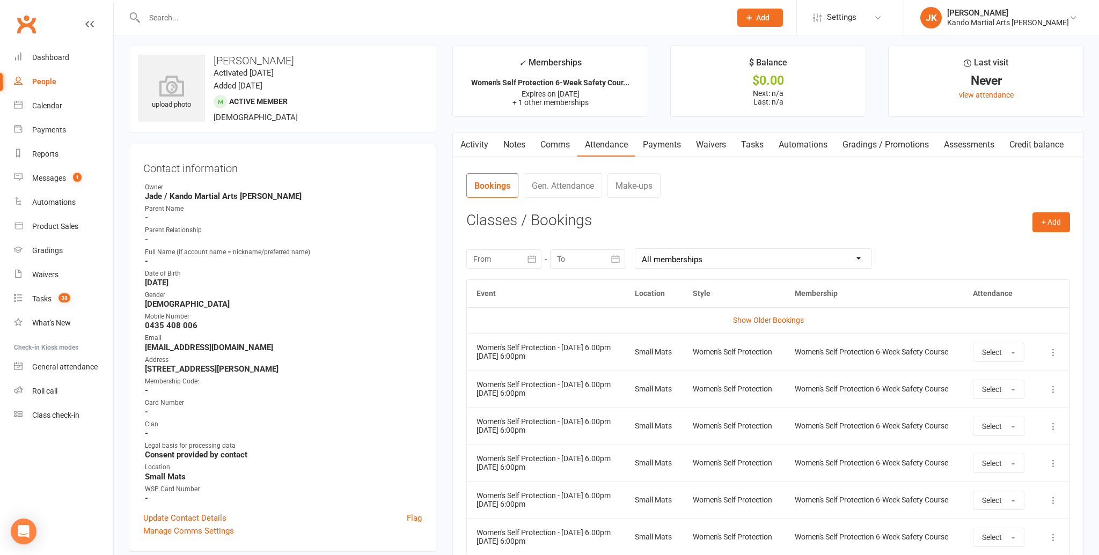
scroll to position [4, 0]
click at [191, 20] on input "text" at bounding box center [432, 17] width 582 height 15
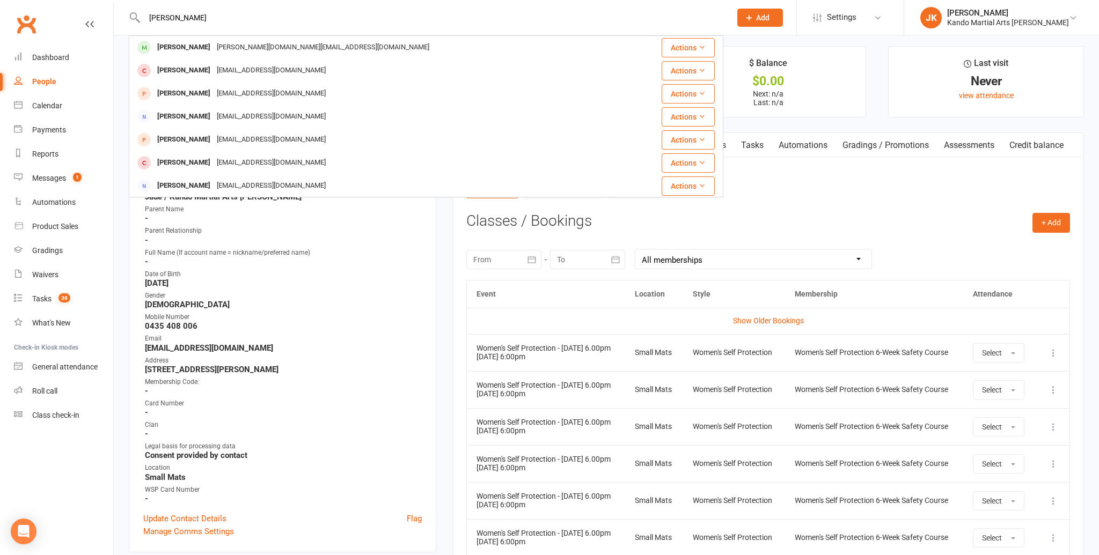
type input "naavya singh"
click at [193, 47] on div "Naavya Singh" at bounding box center [184, 48] width 60 height 16
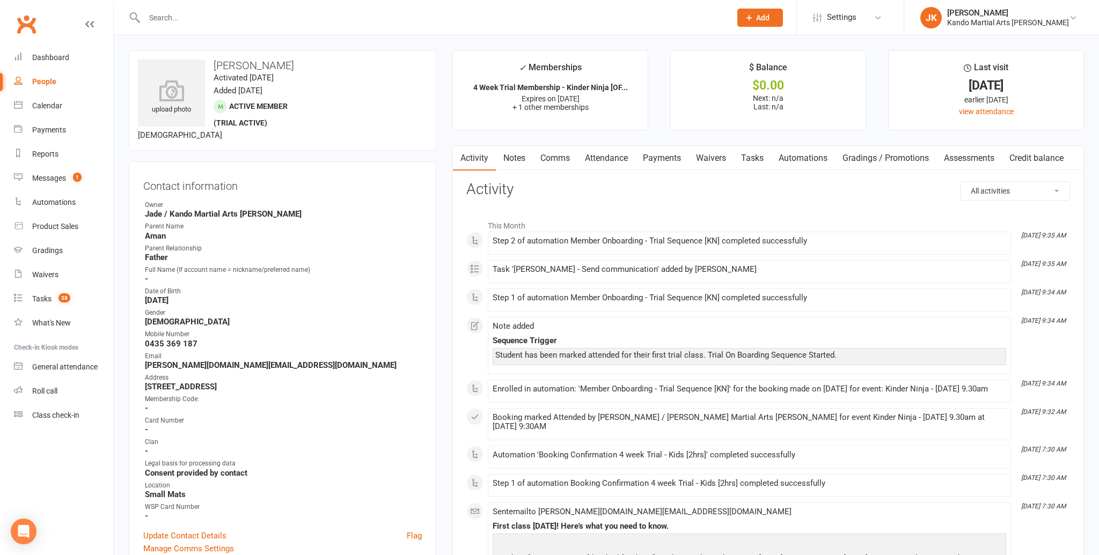
click at [177, 13] on input "text" at bounding box center [432, 17] width 582 height 15
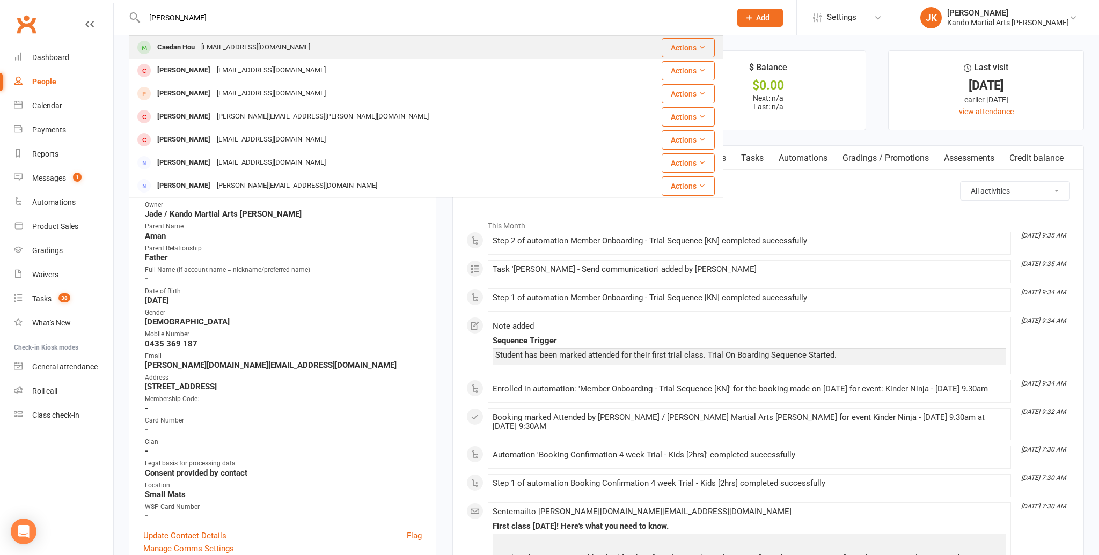
type input "caedan hou"
click at [175, 45] on div "Caedan Hou" at bounding box center [176, 48] width 44 height 16
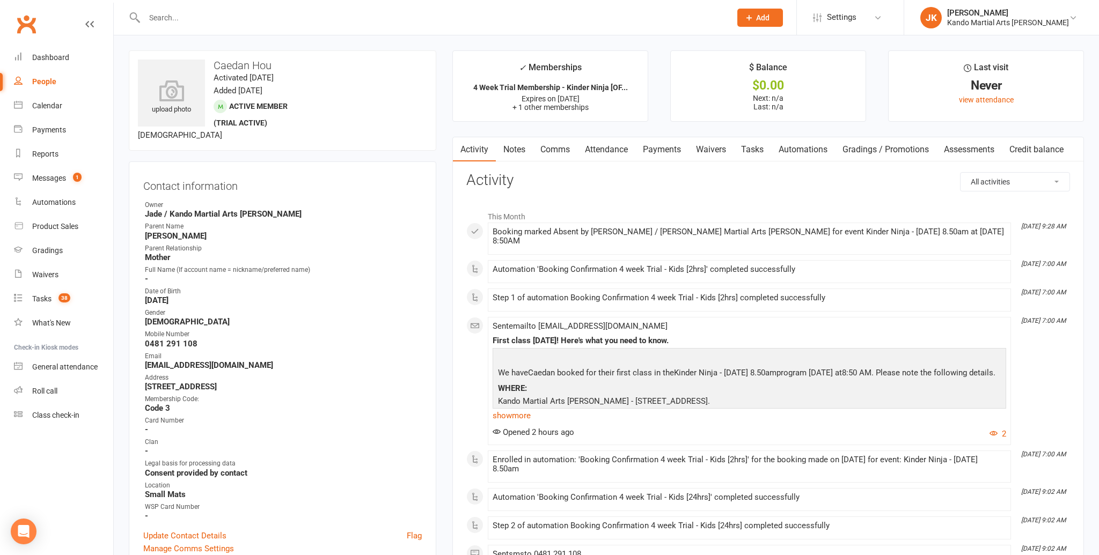
click at [516, 144] on link "Notes" at bounding box center [514, 149] width 37 height 25
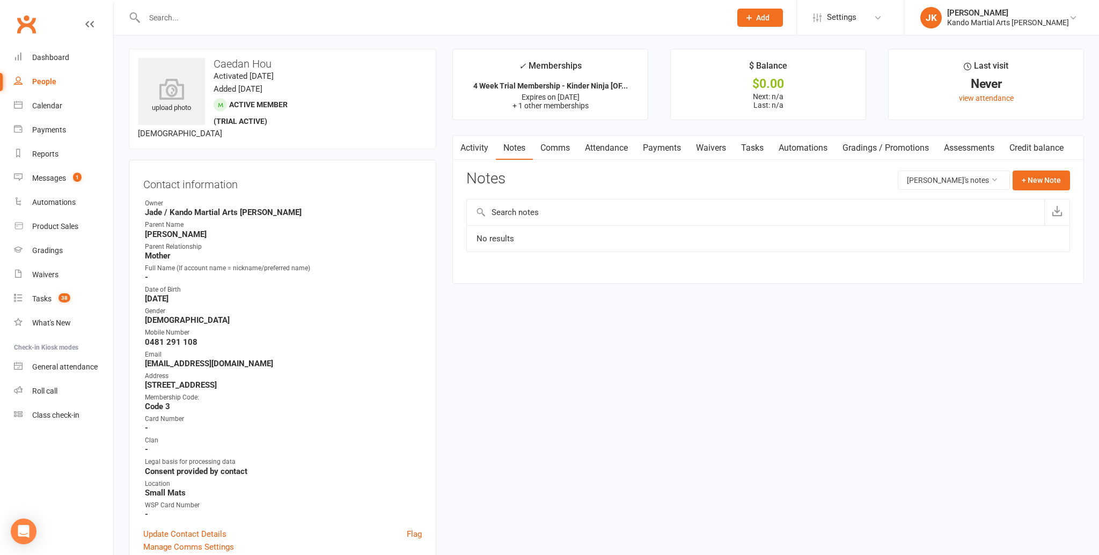
click at [754, 145] on link "Tasks" at bounding box center [752, 148] width 38 height 25
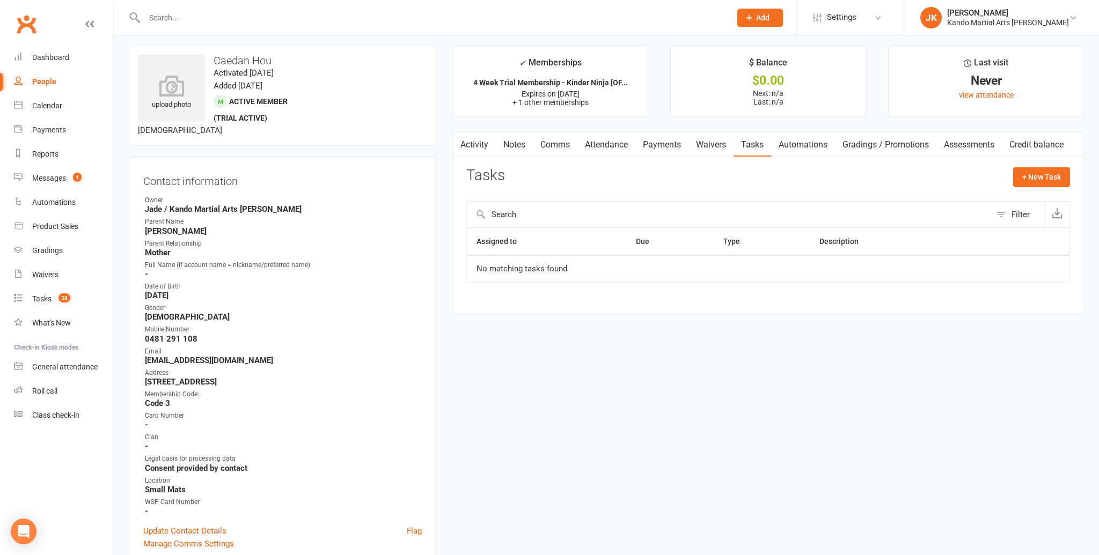
click at [754, 145] on link "Tasks" at bounding box center [752, 145] width 38 height 25
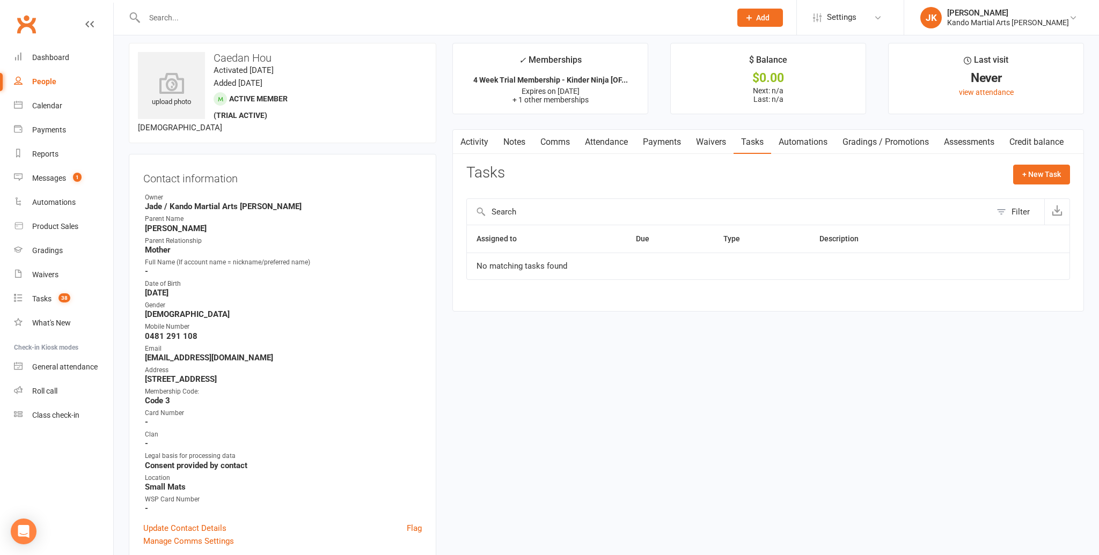
scroll to position [10, 0]
click at [594, 141] on link "Attendance" at bounding box center [606, 141] width 58 height 25
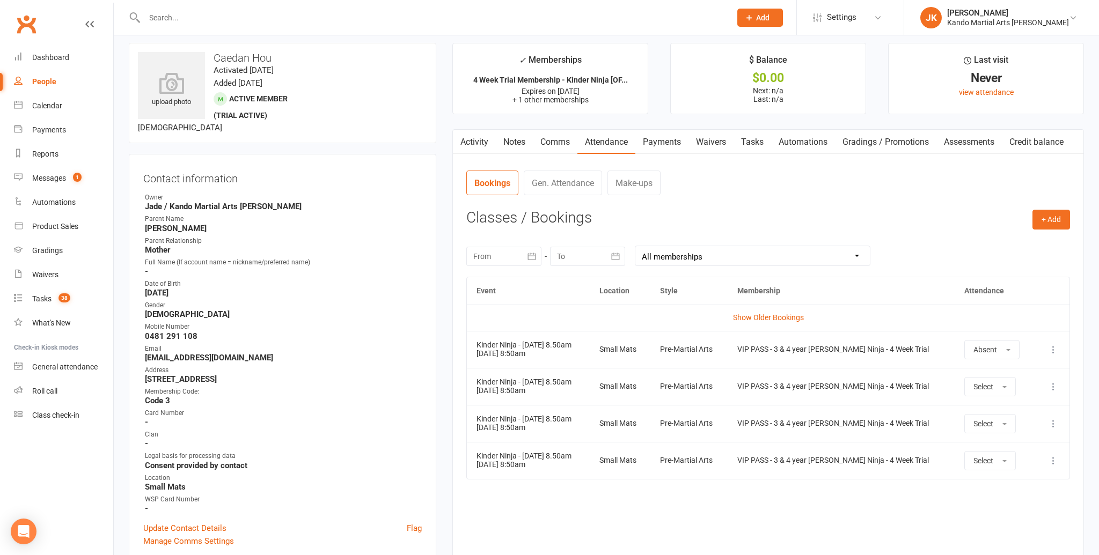
scroll to position [7, 0]
click at [470, 138] on link "Activity" at bounding box center [474, 142] width 43 height 25
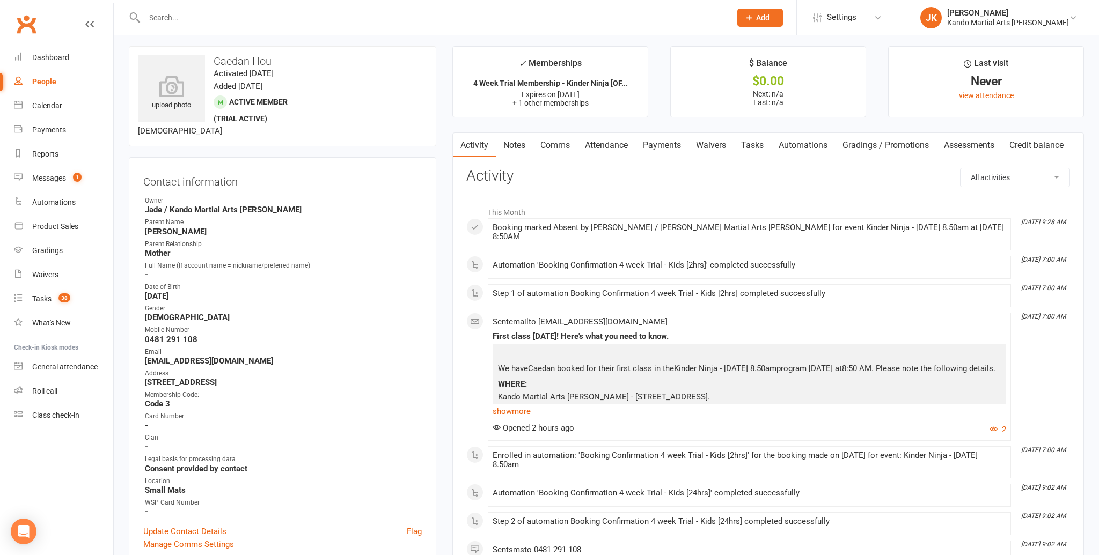
scroll to position [5, 0]
click at [510, 403] on link "show more" at bounding box center [749, 410] width 513 height 15
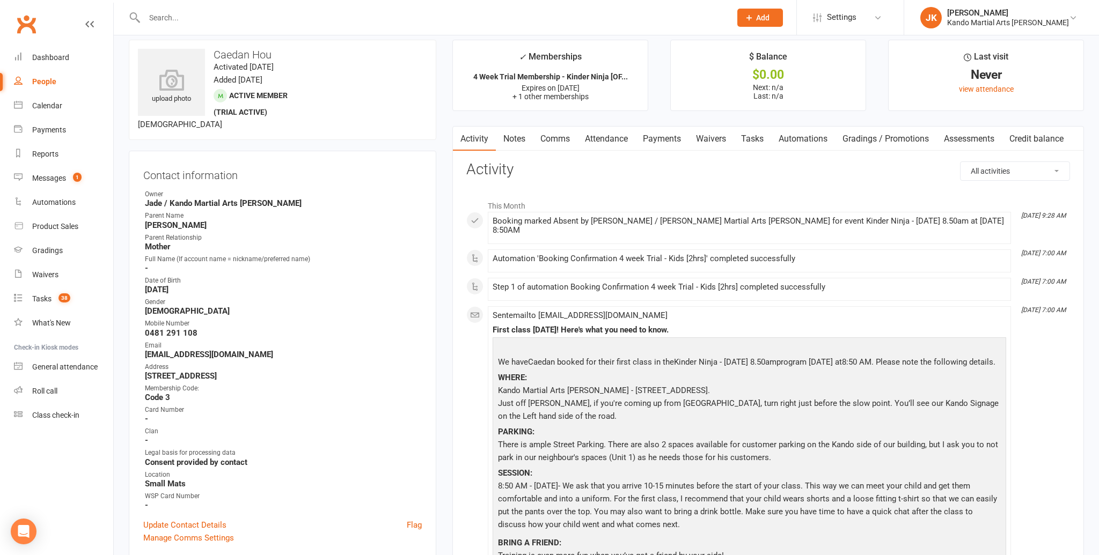
scroll to position [9, 0]
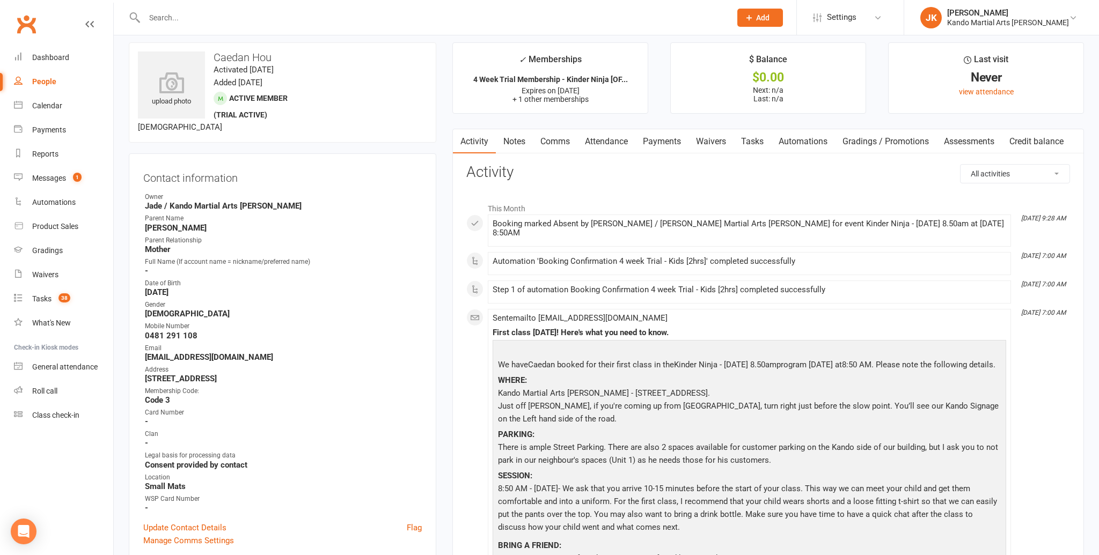
click at [165, 18] on input "text" at bounding box center [432, 17] width 582 height 15
type input "oliver chin"
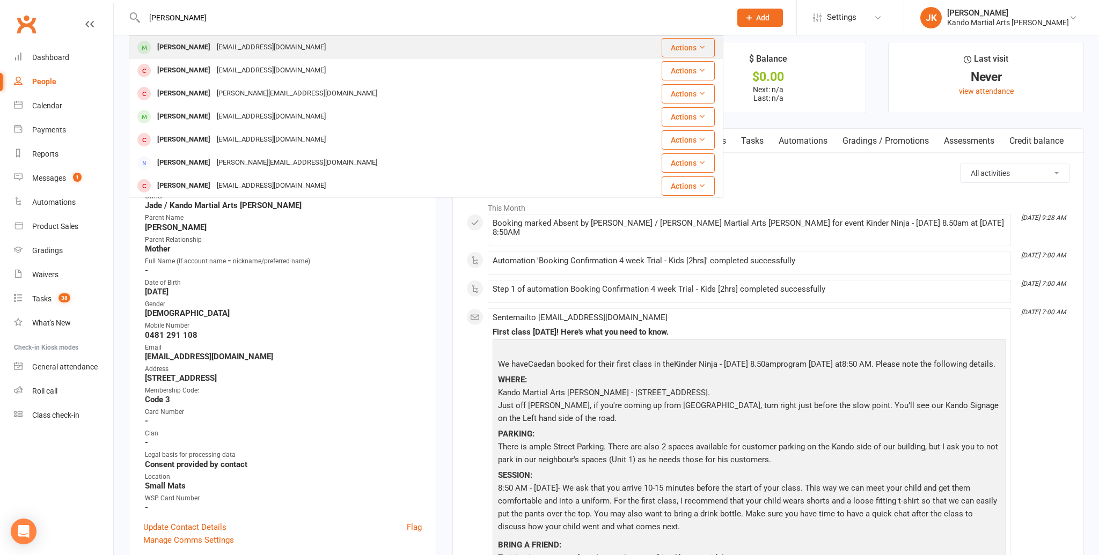
click at [182, 43] on div "Oliver Chin" at bounding box center [184, 48] width 60 height 16
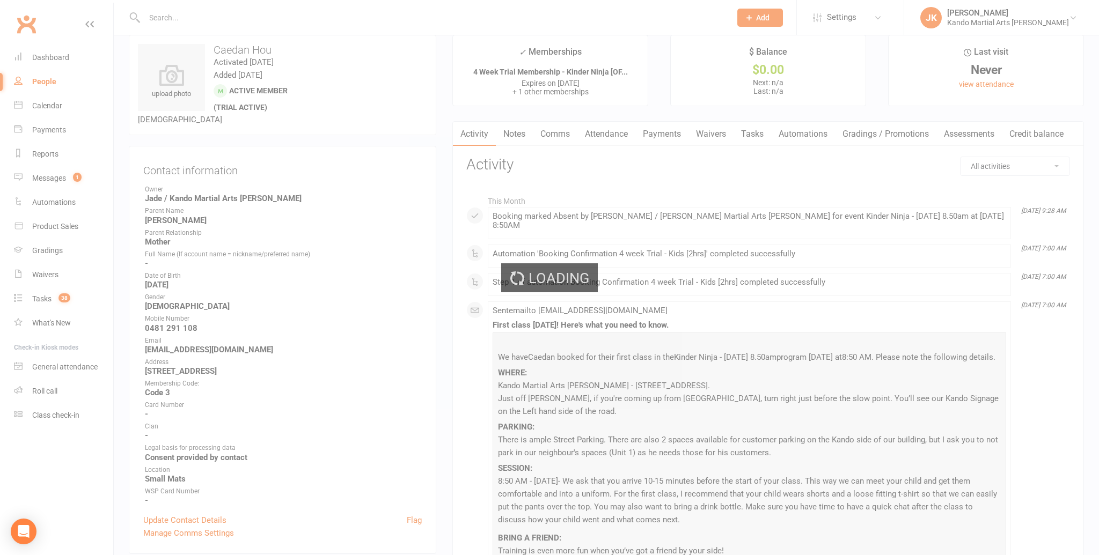
scroll to position [17, 0]
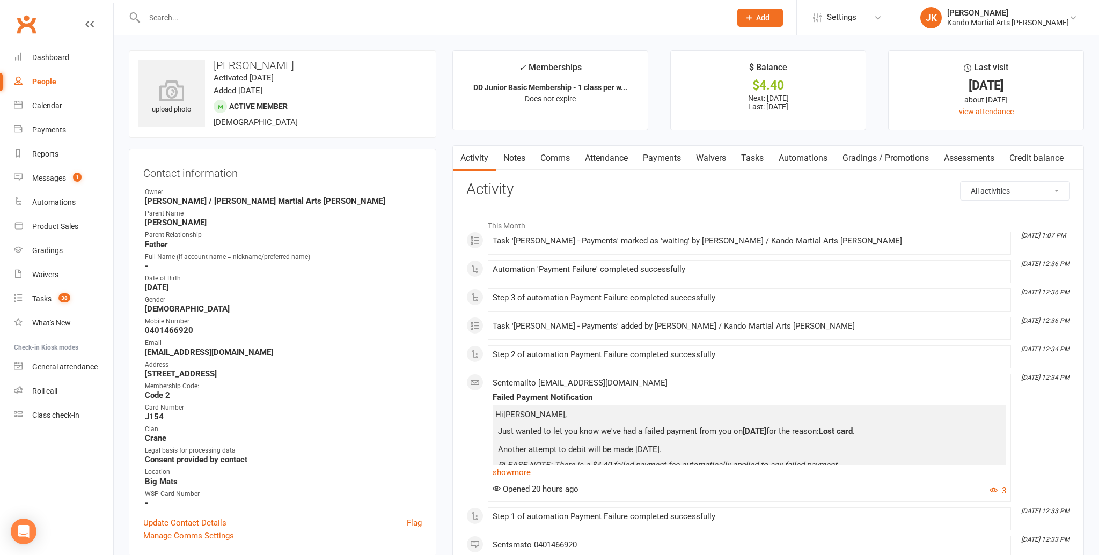
click at [671, 157] on link "Payments" at bounding box center [661, 158] width 53 height 25
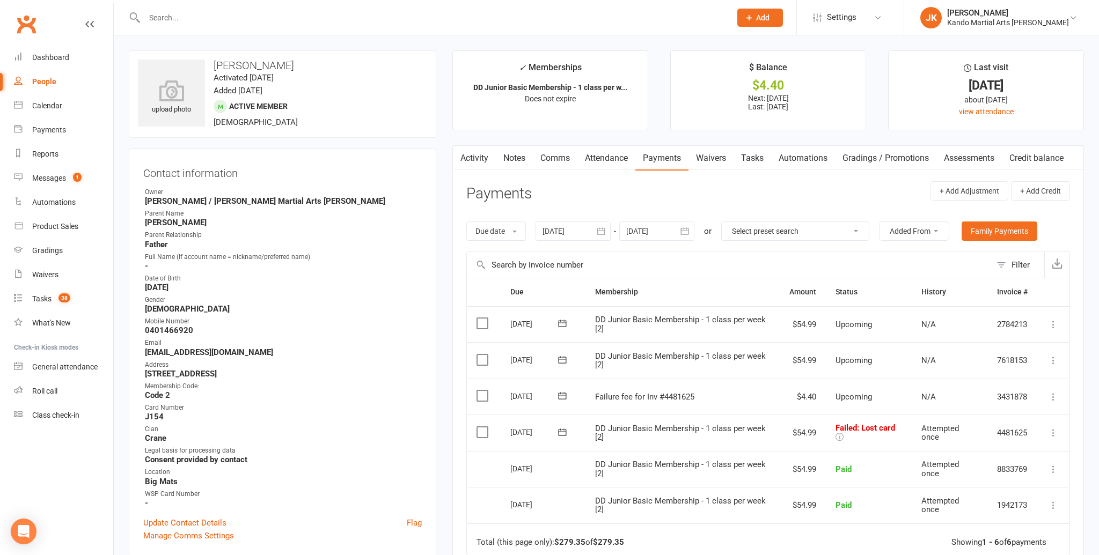
click at [148, 17] on input "text" at bounding box center [432, 17] width 582 height 15
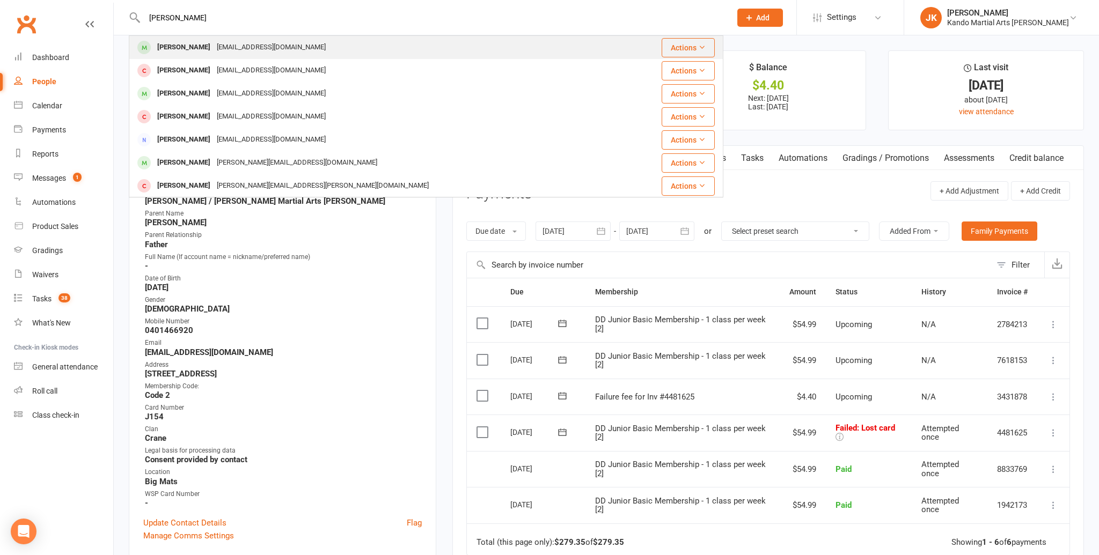
type input "henry tai"
click at [147, 46] on span at bounding box center [143, 47] width 13 height 13
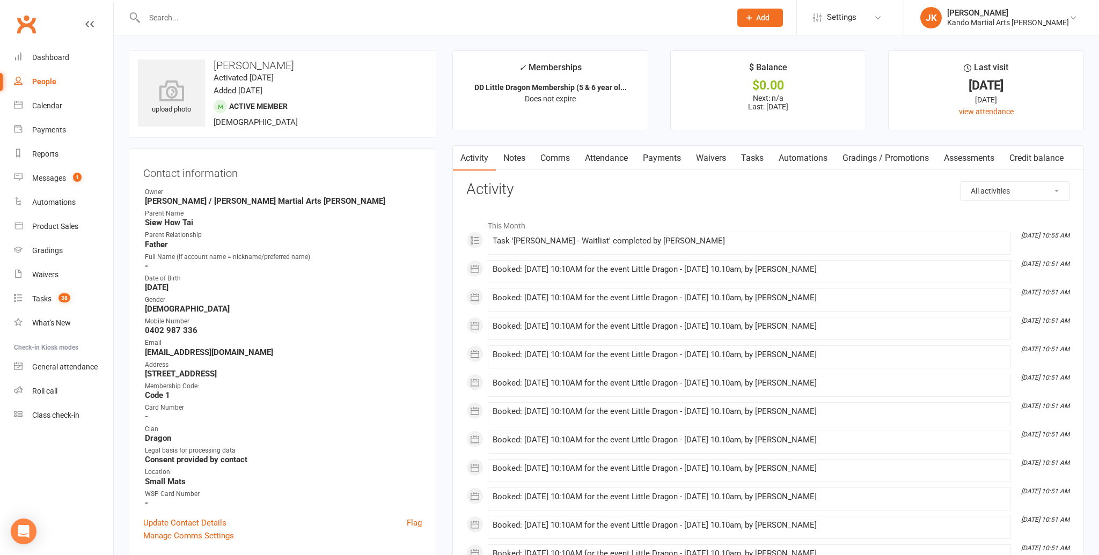
scroll to position [1, 0]
click at [163, 17] on input "text" at bounding box center [432, 17] width 582 height 15
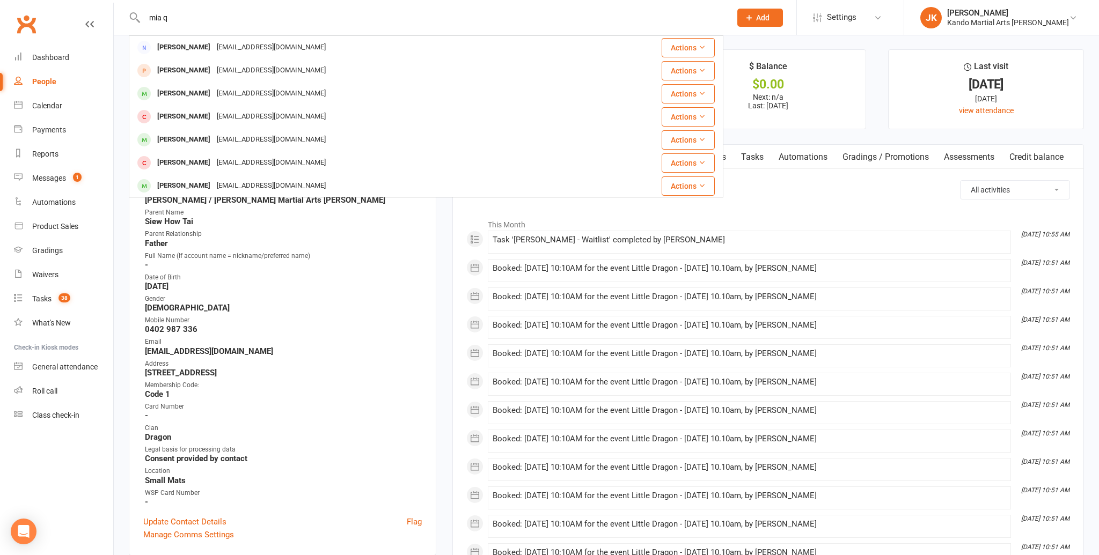
type input "mia q"
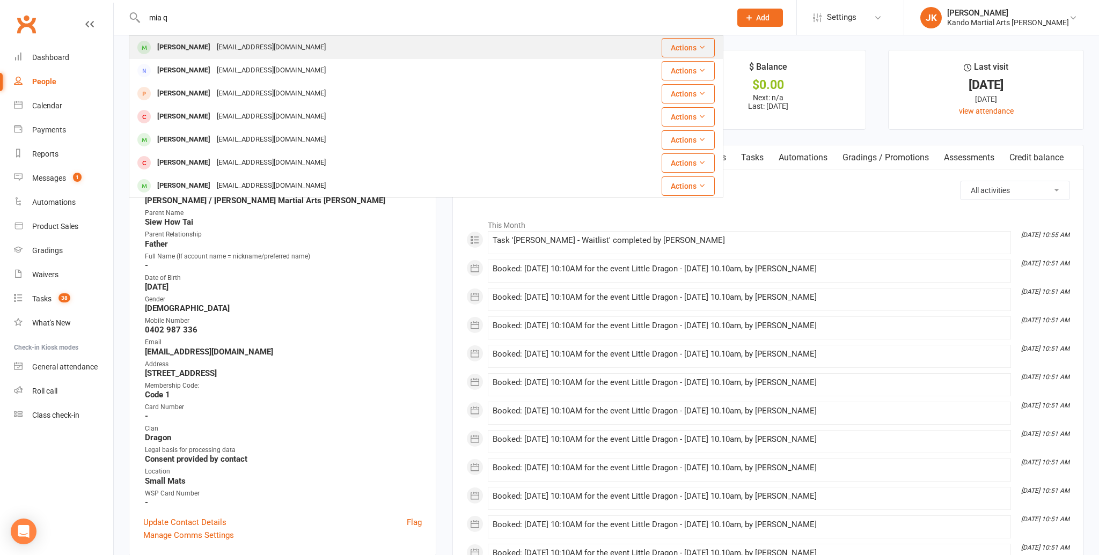
scroll to position [0, 0]
click at [183, 43] on div "Mia Quezada" at bounding box center [184, 48] width 60 height 16
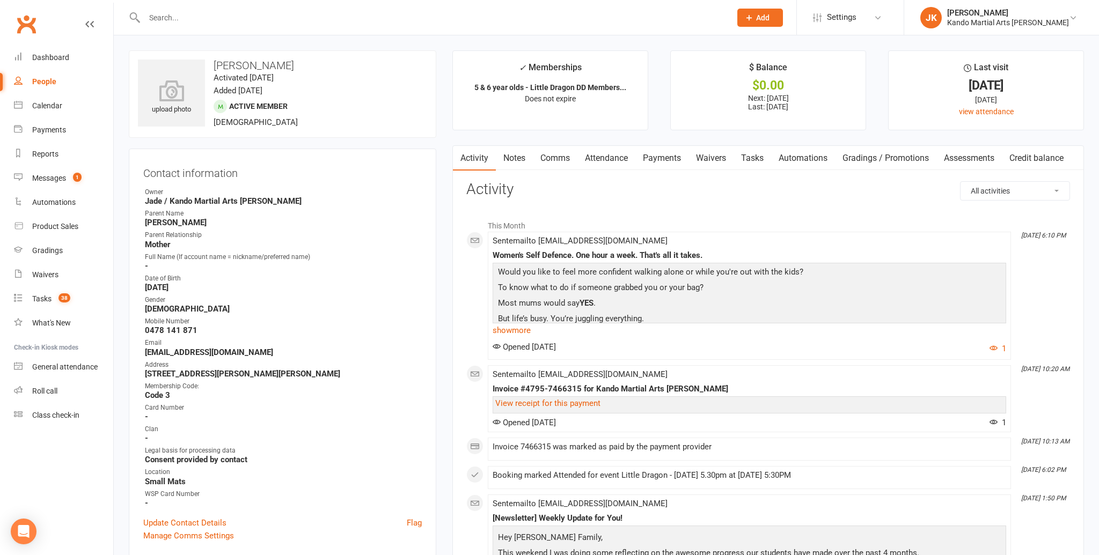
click at [596, 156] on link "Attendance" at bounding box center [606, 158] width 58 height 25
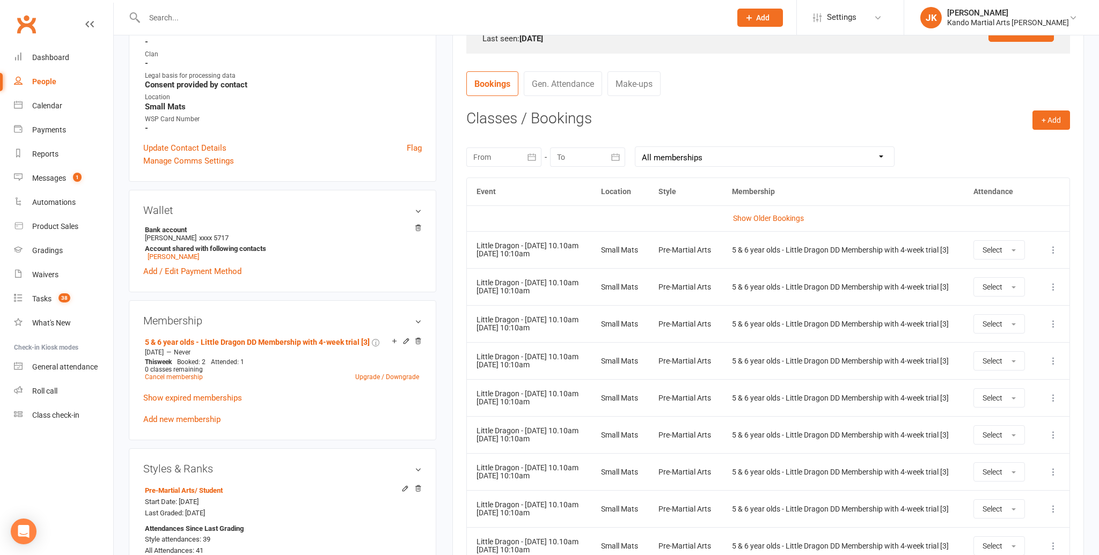
scroll to position [377, 0]
click at [159, 17] on input "text" at bounding box center [432, 17] width 582 height 15
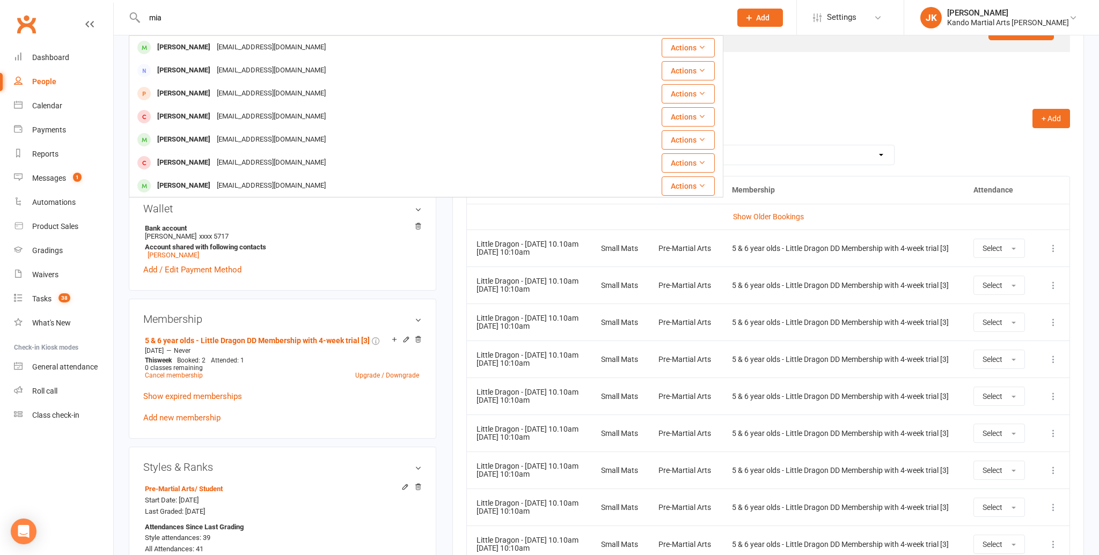
scroll to position [359, 0]
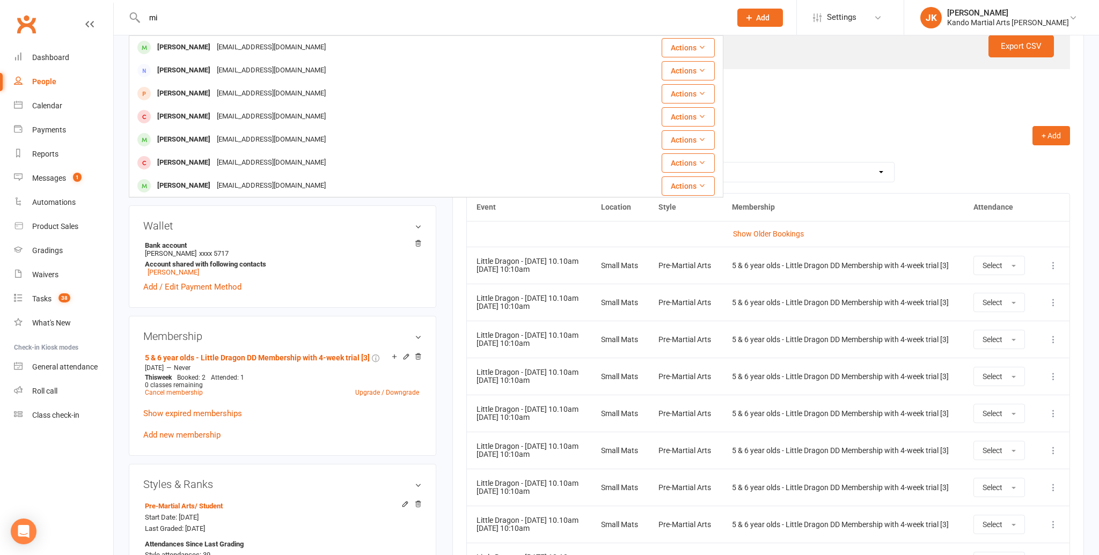
type input "m"
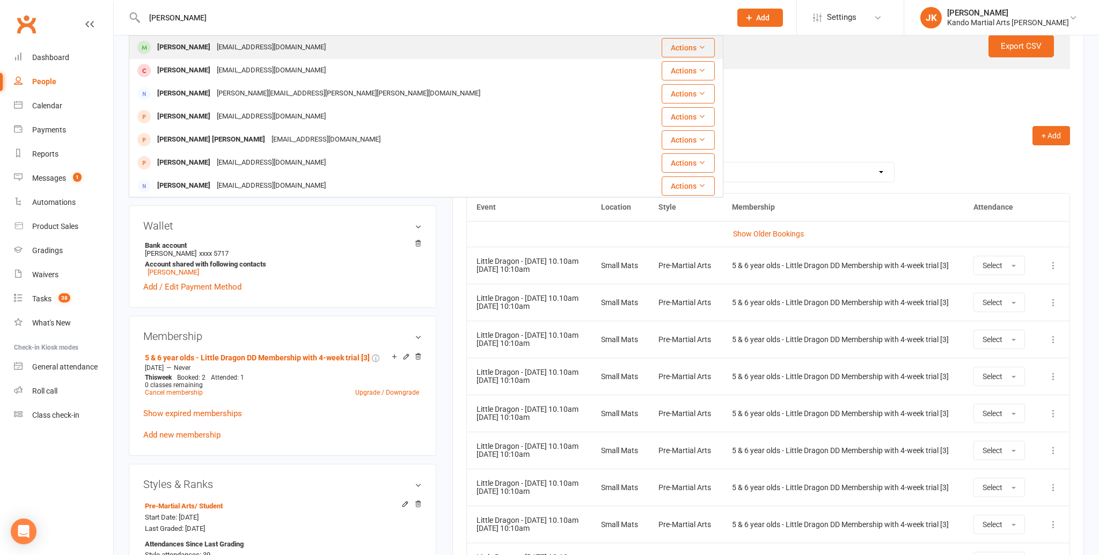
type input "agam singh"
click at [189, 46] on div "Agam Singh" at bounding box center [184, 48] width 60 height 16
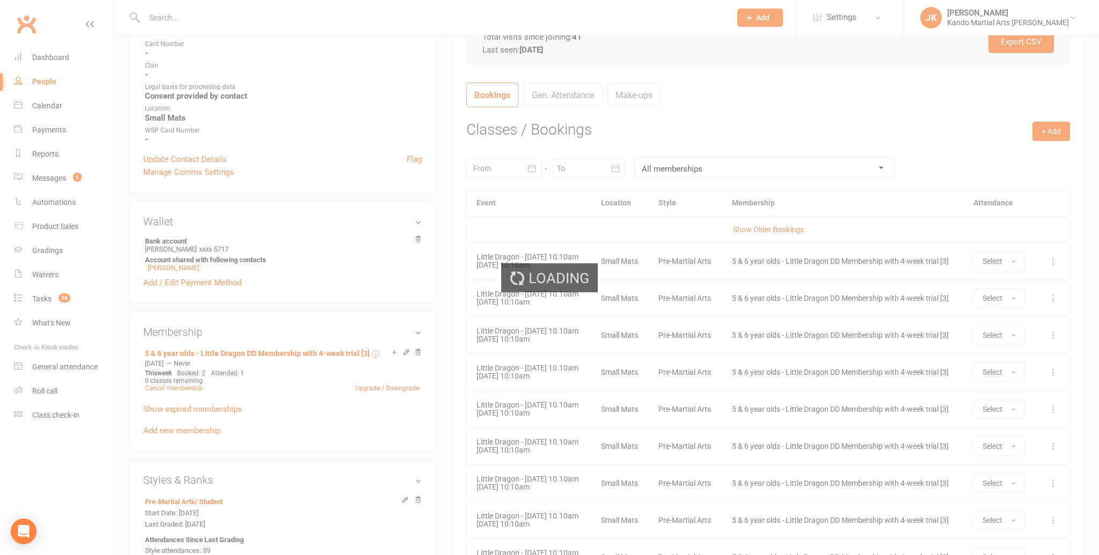
scroll to position [363, 0]
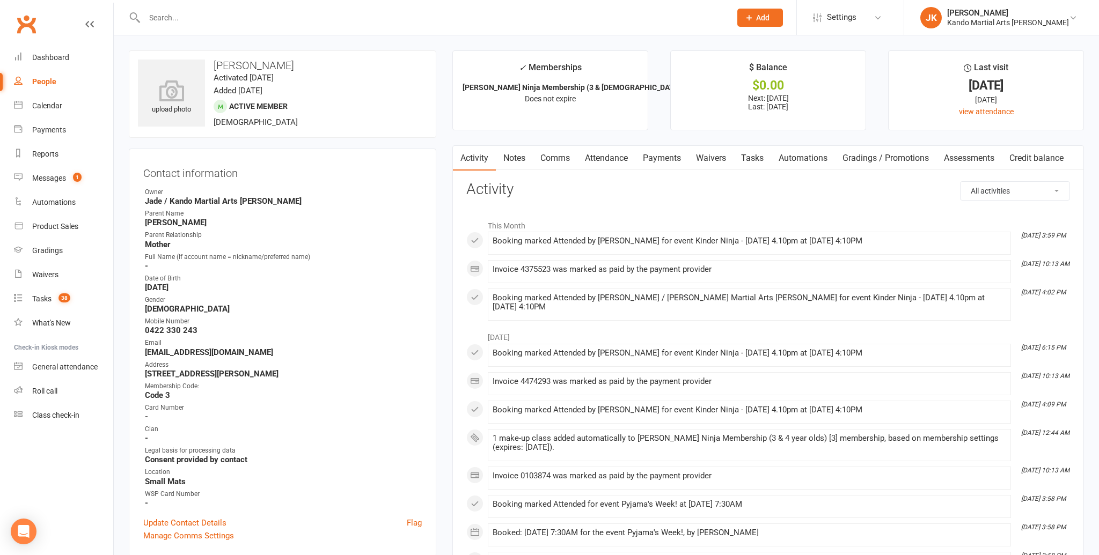
click at [612, 156] on link "Attendance" at bounding box center [606, 158] width 58 height 25
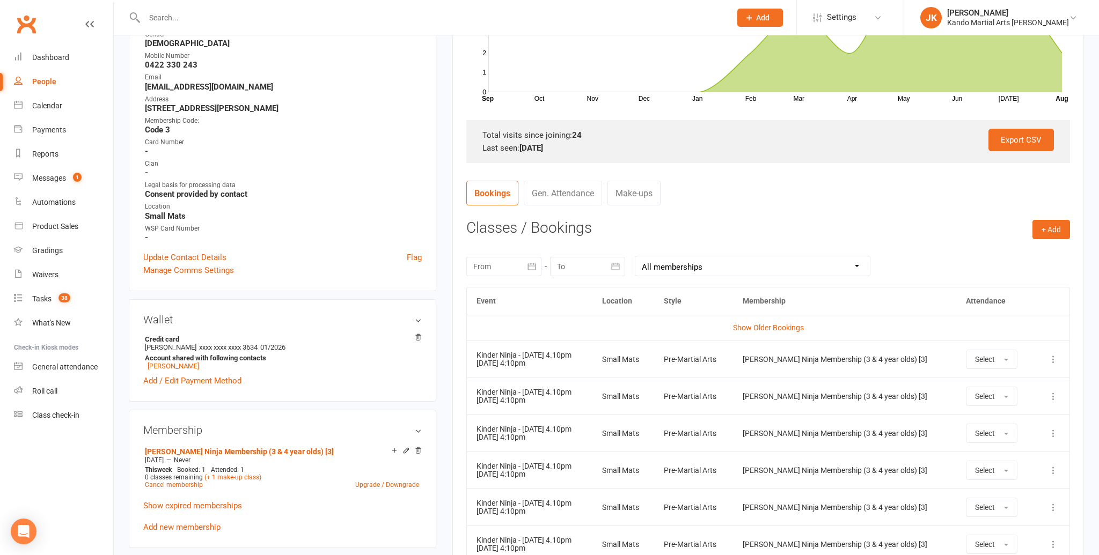
scroll to position [267, 0]
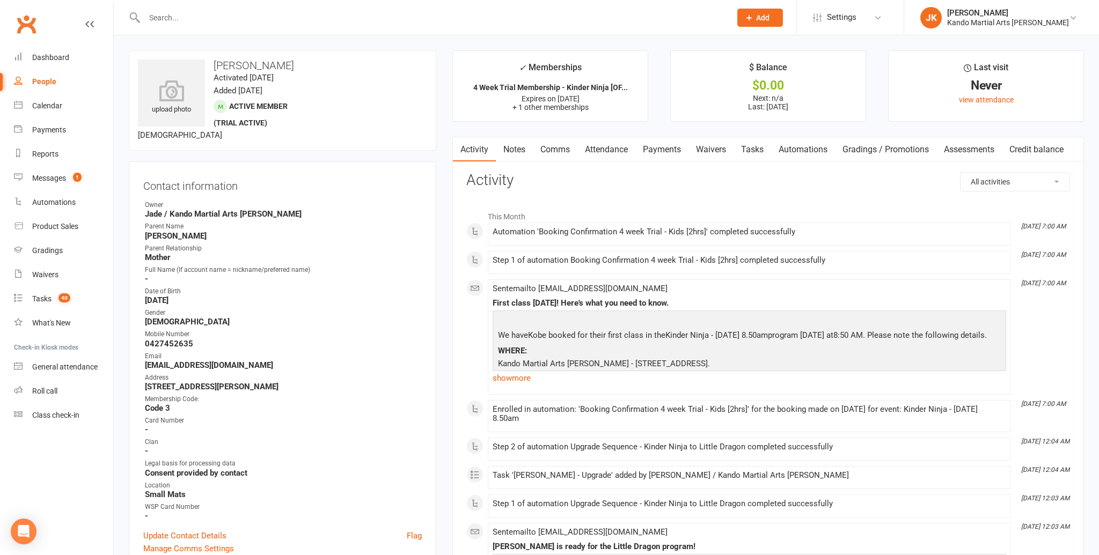
click at [603, 147] on link "Attendance" at bounding box center [606, 149] width 58 height 25
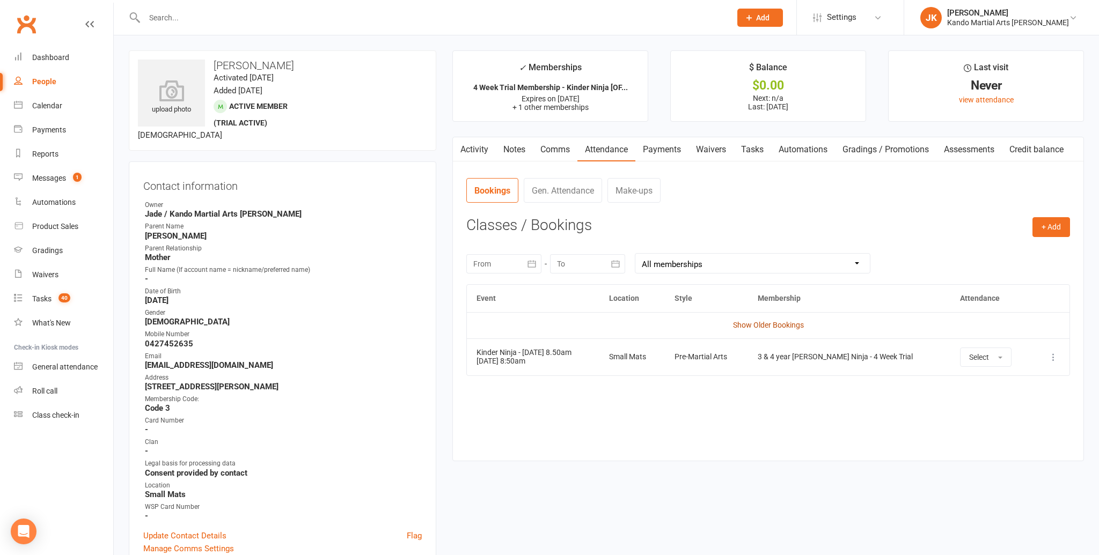
click at [751, 324] on link "Show Older Bookings" at bounding box center [768, 325] width 71 height 9
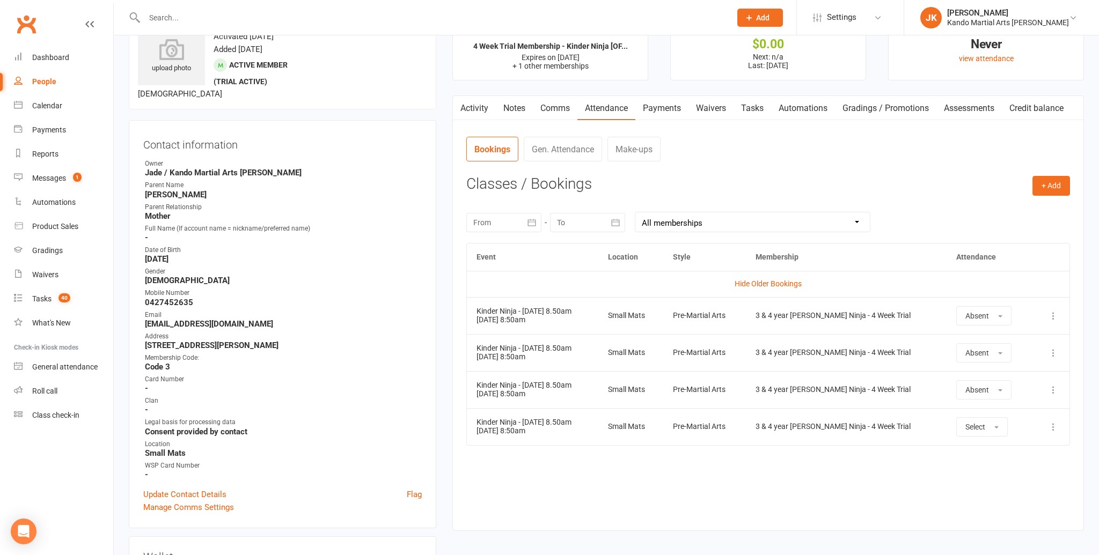
scroll to position [42, 0]
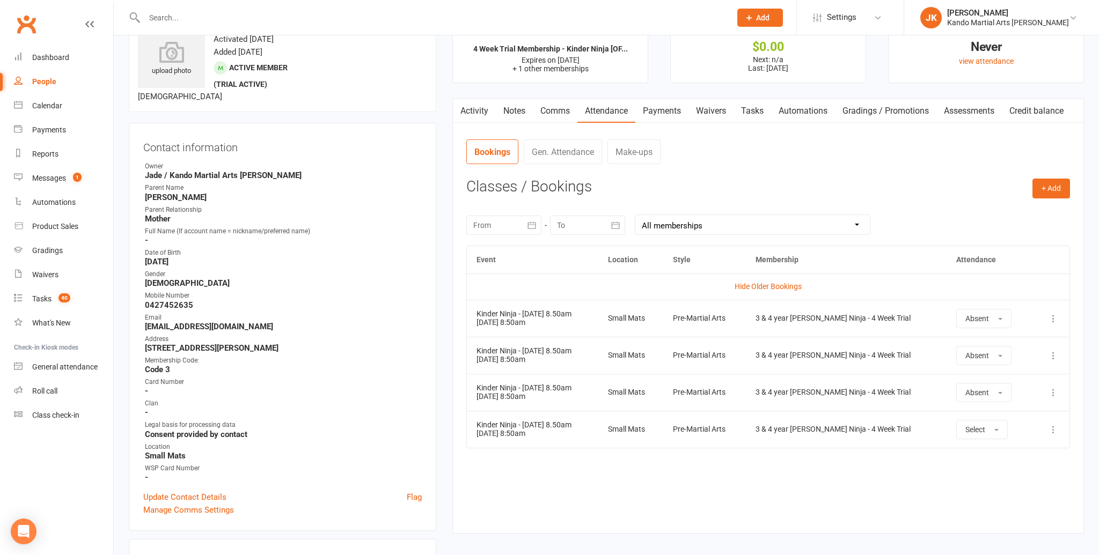
click at [474, 103] on link "Activity" at bounding box center [474, 111] width 43 height 25
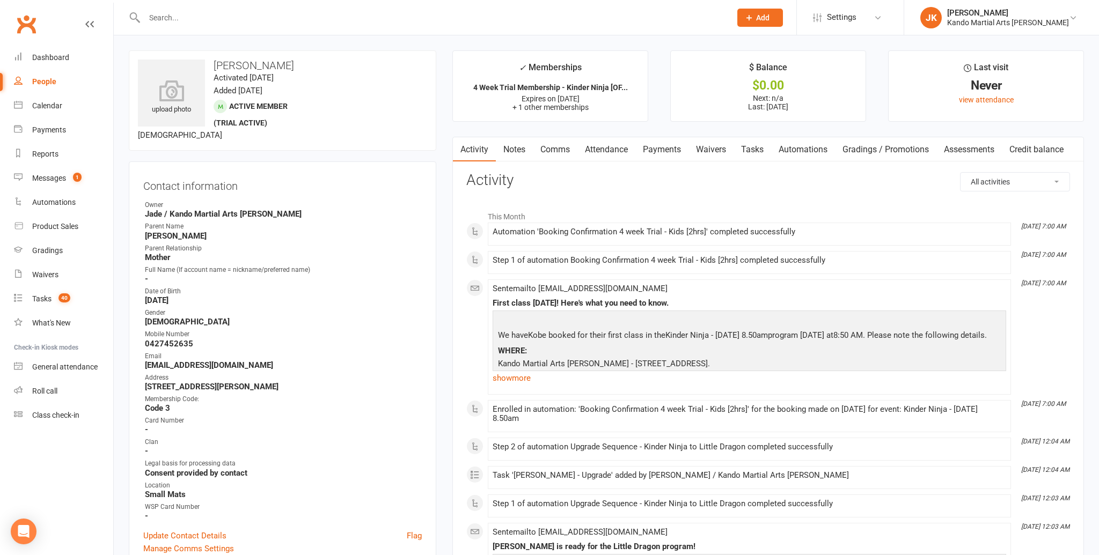
click at [605, 146] on link "Attendance" at bounding box center [606, 149] width 58 height 25
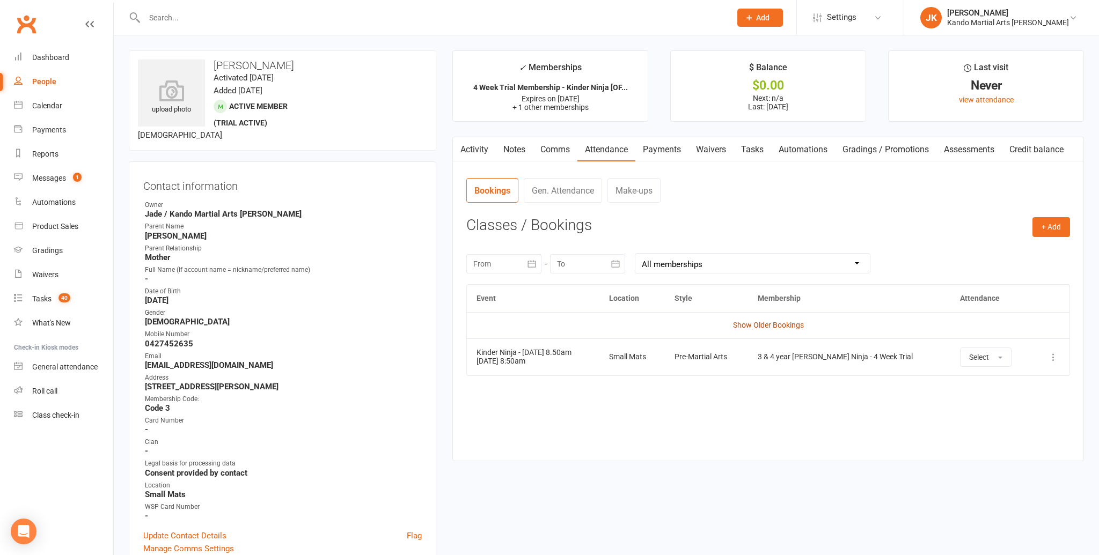
click at [760, 325] on link "Show Older Bookings" at bounding box center [768, 325] width 71 height 9
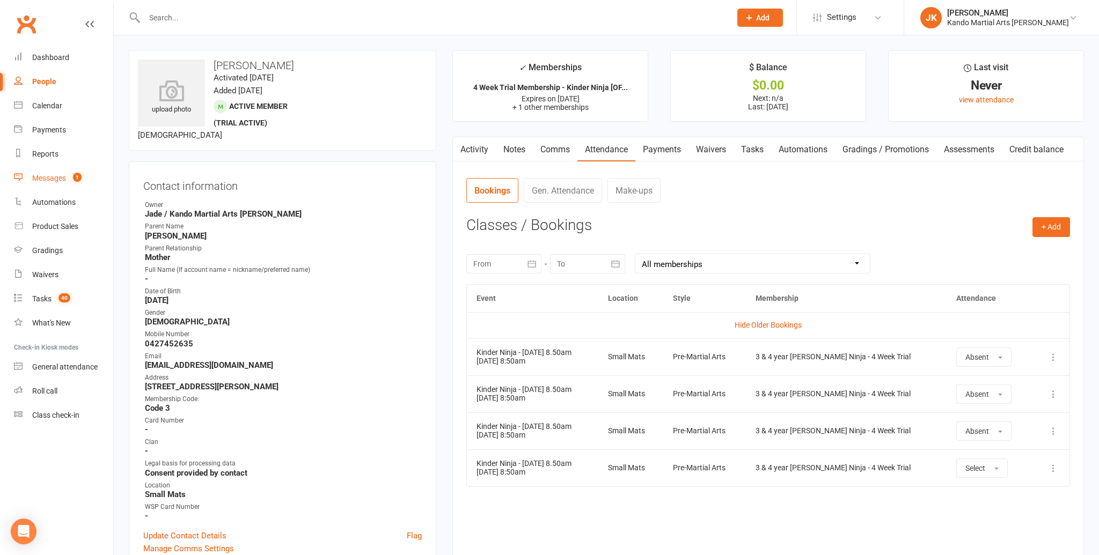
click at [52, 175] on div "Messages" at bounding box center [49, 178] width 34 height 9
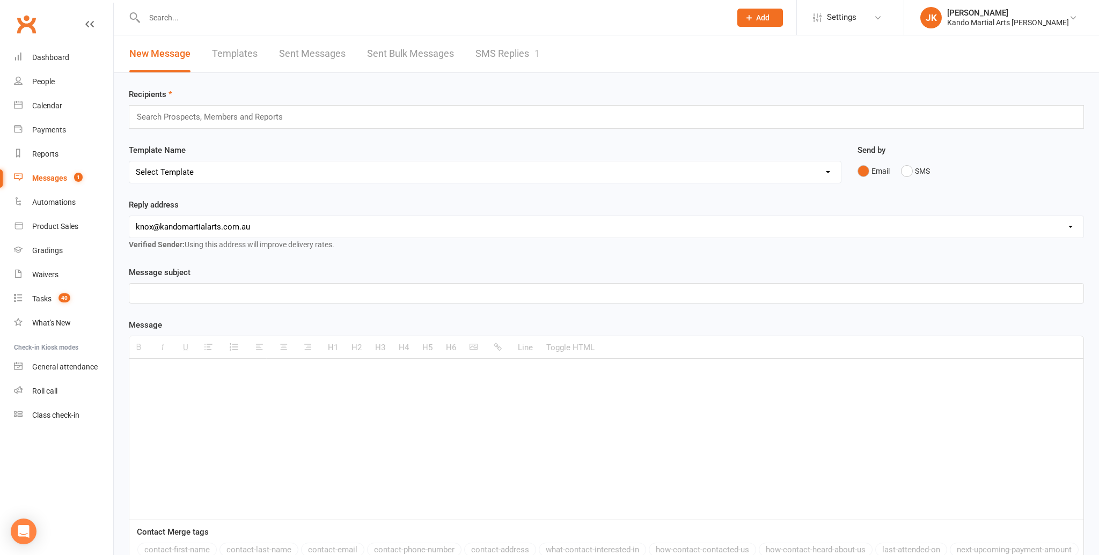
scroll to position [1, 0]
click at [505, 49] on link "SMS Replies 1" at bounding box center [507, 53] width 64 height 37
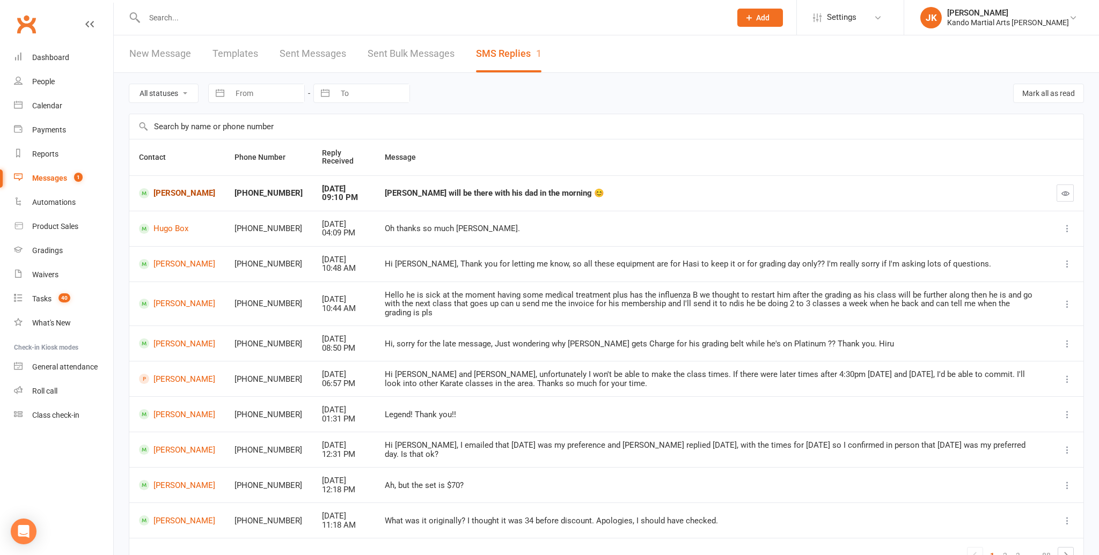
click at [179, 189] on link "Kobe Whitzell" at bounding box center [177, 193] width 76 height 10
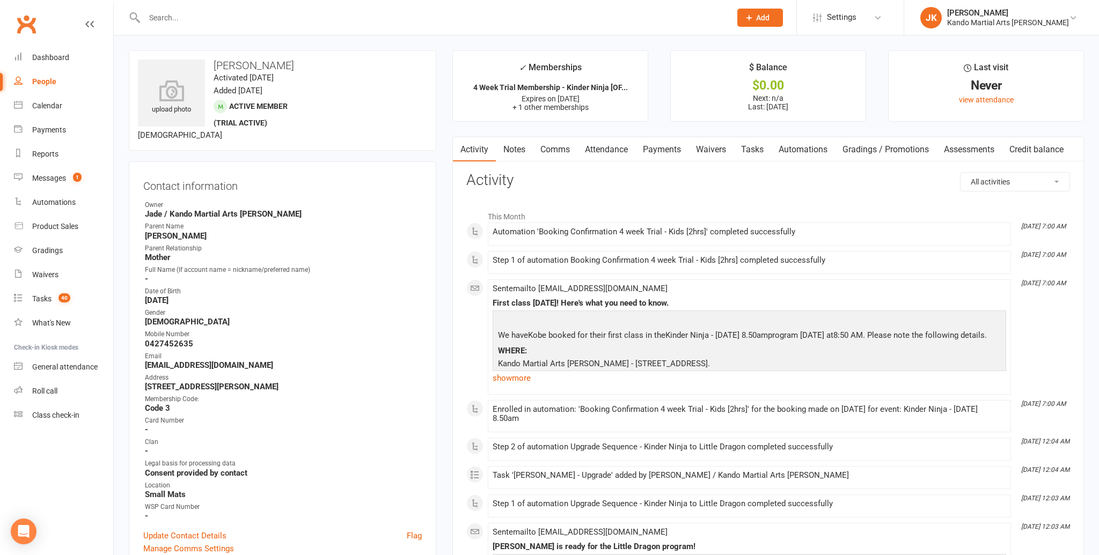
click at [549, 148] on link "Comms" at bounding box center [555, 149] width 45 height 25
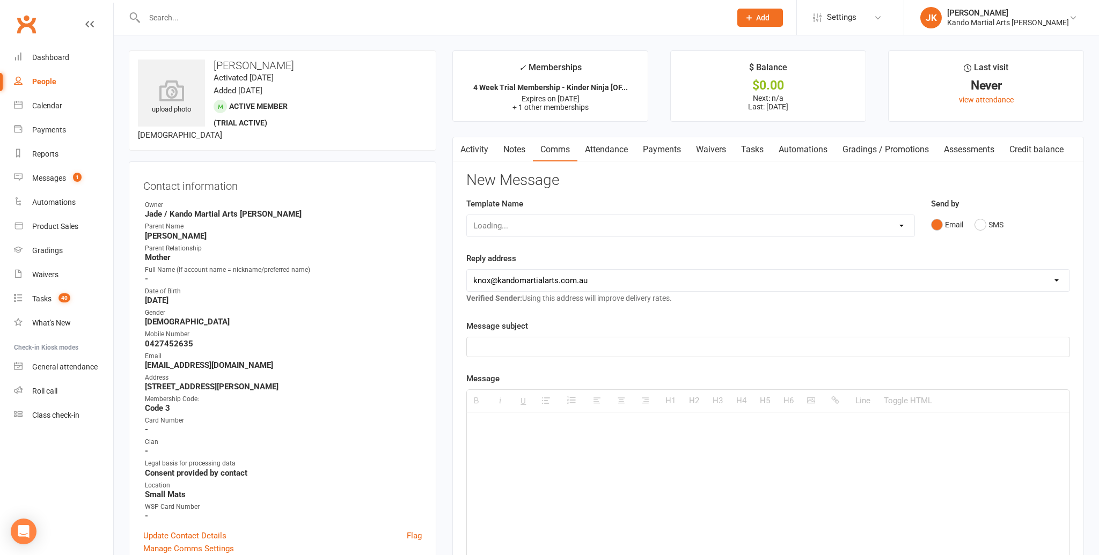
scroll to position [1, 0]
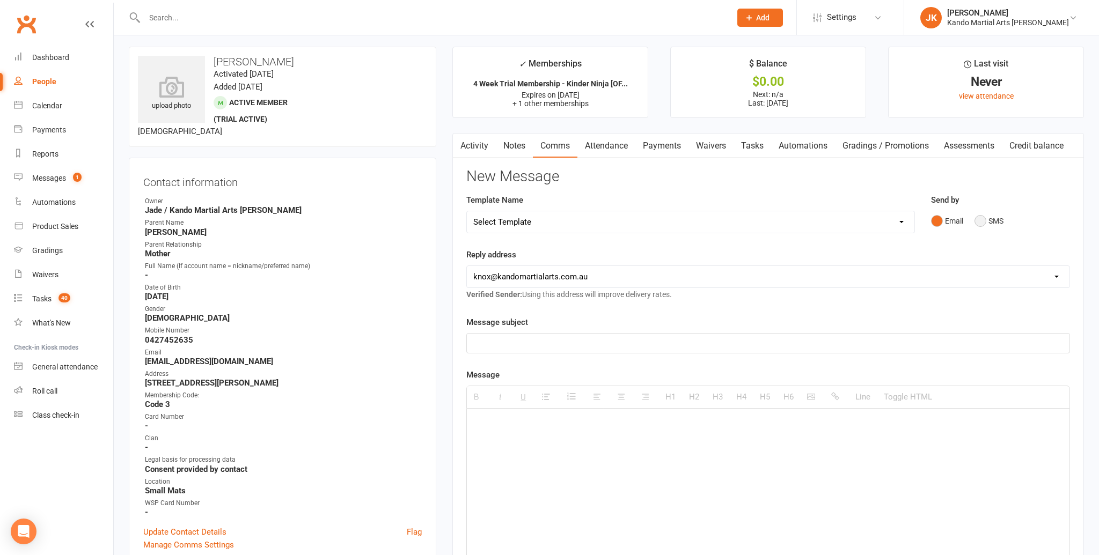
click at [981, 219] on button "SMS" at bounding box center [988, 221] width 29 height 20
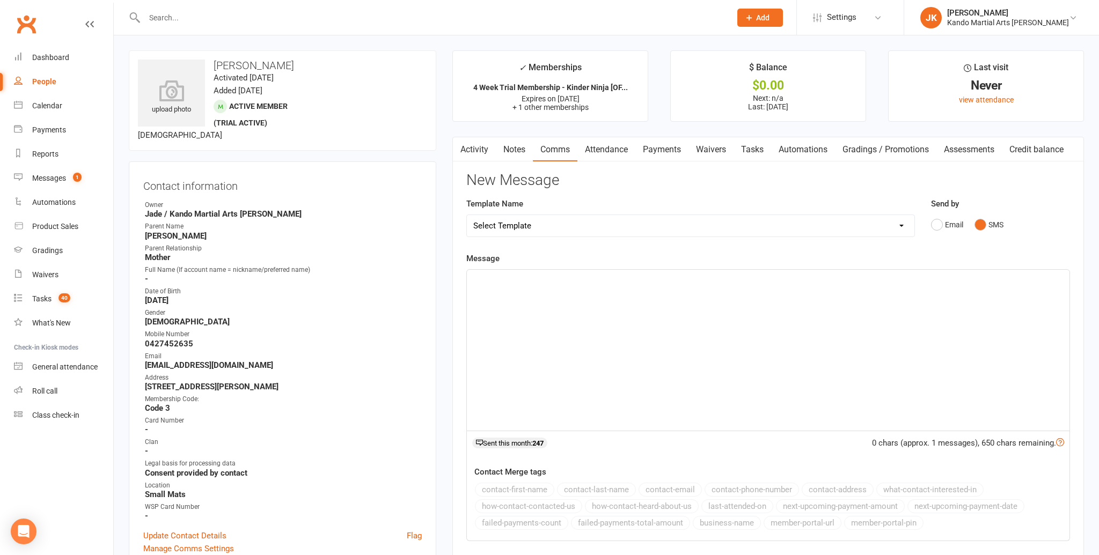
scroll to position [0, 0]
click at [481, 283] on p at bounding box center [768, 281] width 590 height 13
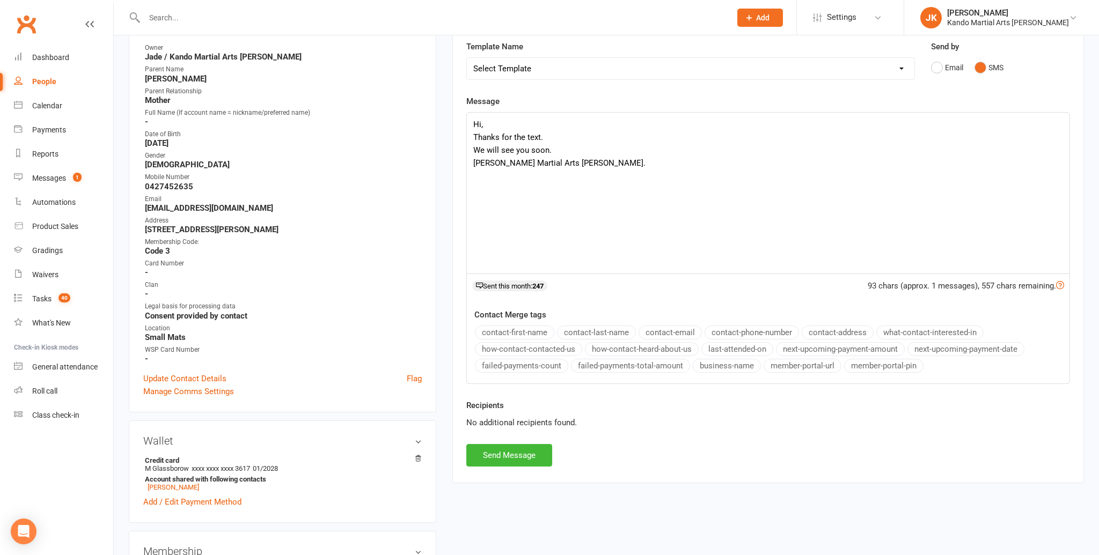
scroll to position [175, 0]
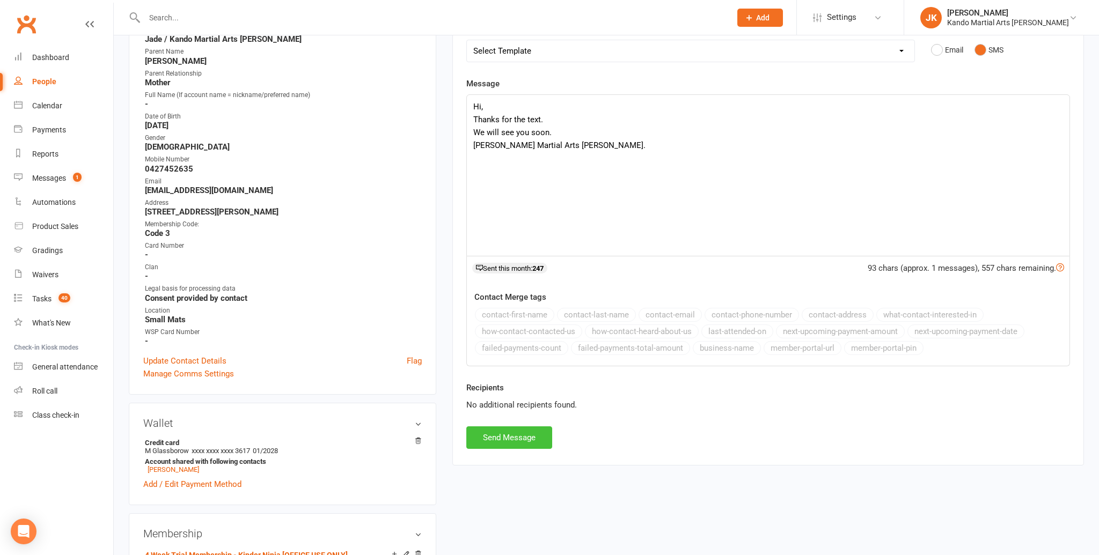
click at [513, 434] on button "Send Message" at bounding box center [509, 438] width 86 height 23
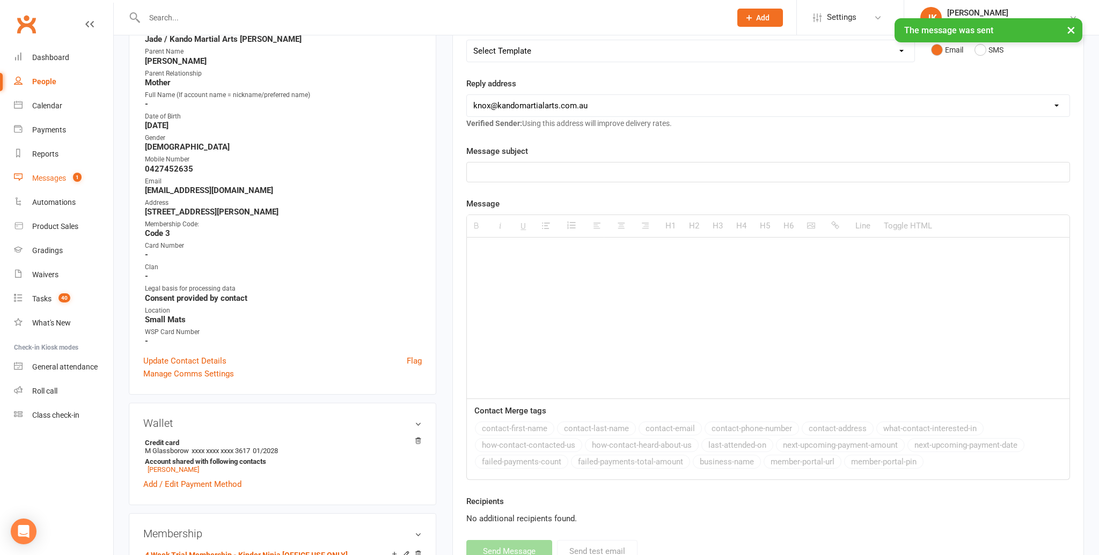
click at [48, 177] on div "Messages" at bounding box center [49, 178] width 34 height 9
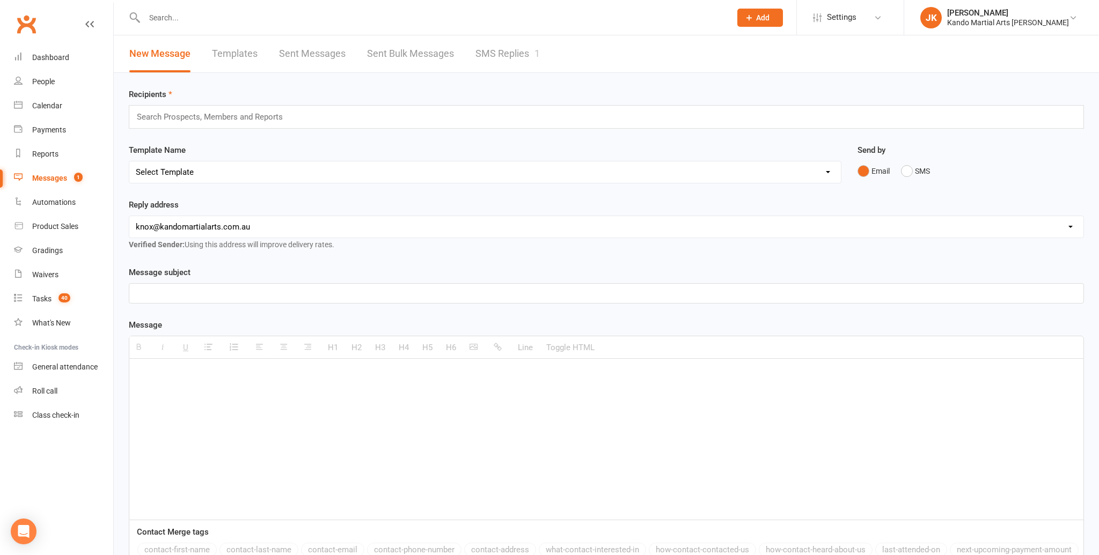
click at [46, 178] on div "Messages" at bounding box center [49, 178] width 35 height 9
click at [507, 53] on link "SMS Replies 1" at bounding box center [507, 53] width 64 height 37
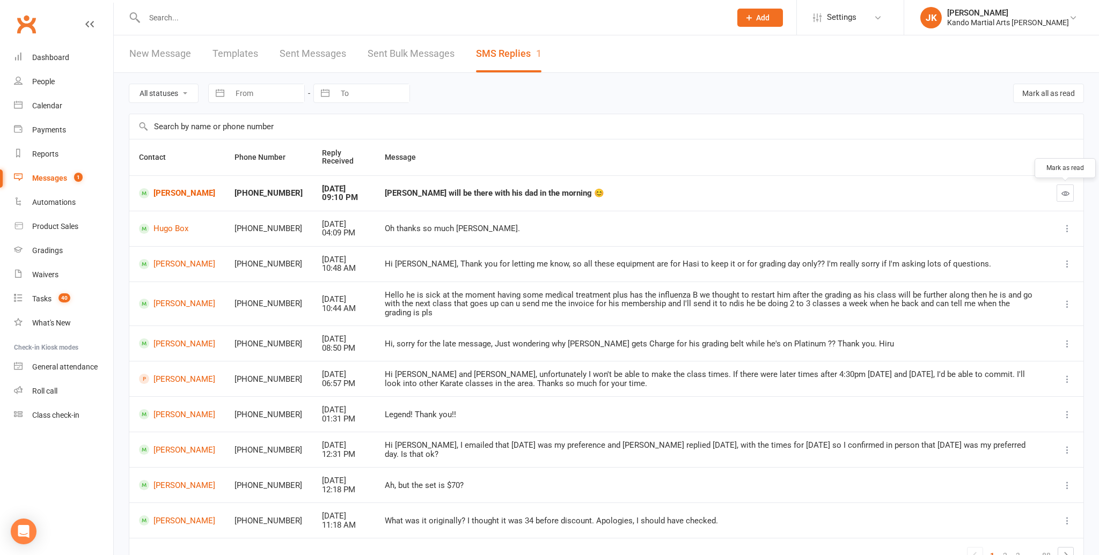
click at [1067, 187] on button "button" at bounding box center [1064, 193] width 17 height 17
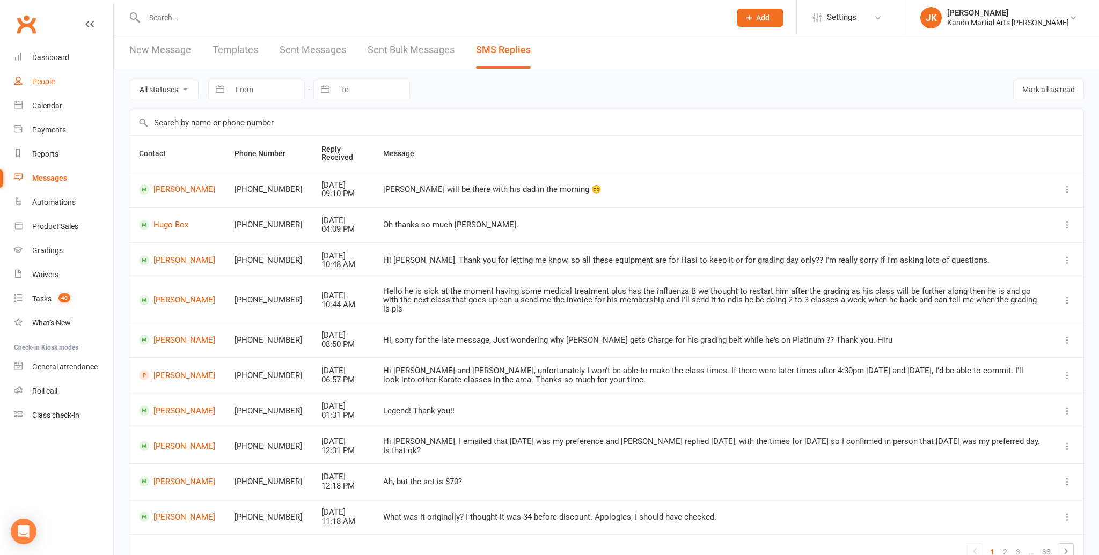
scroll to position [4, 0]
click at [45, 105] on div "Calendar" at bounding box center [47, 105] width 30 height 9
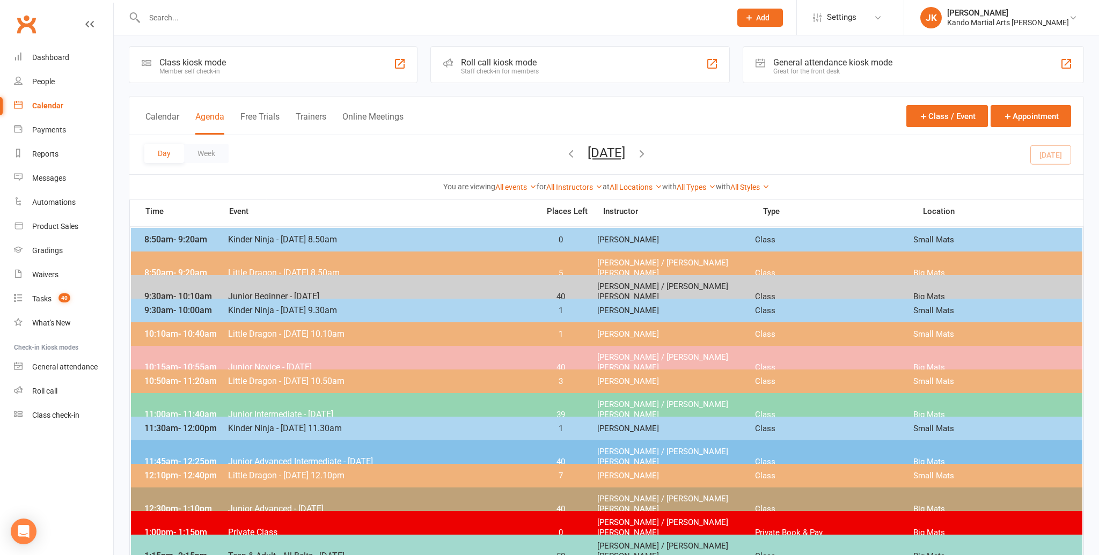
scroll to position [3, 0]
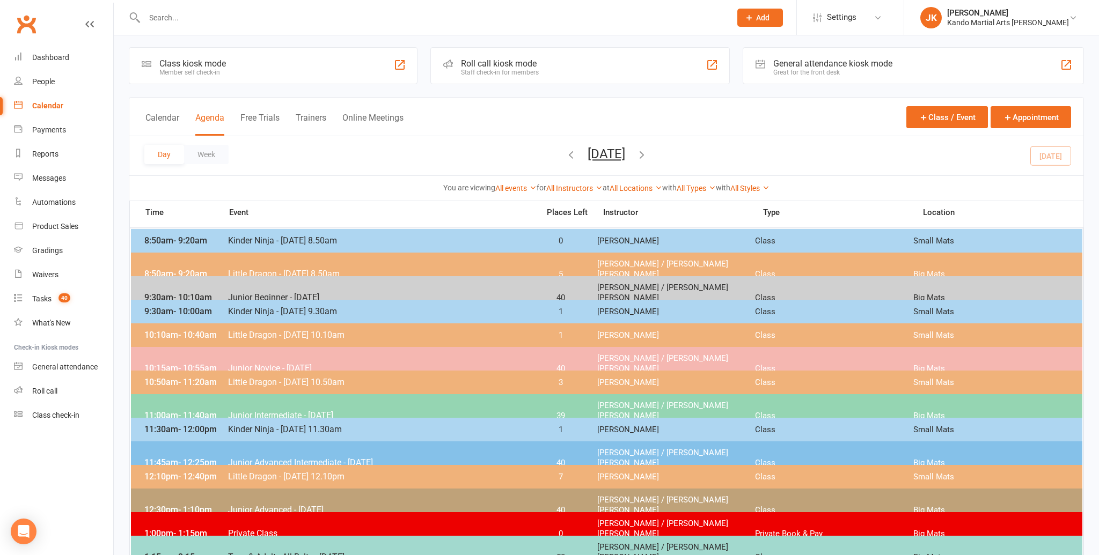
click at [221, 310] on span "9:30am - 10:00am" at bounding box center [185, 311] width 86 height 10
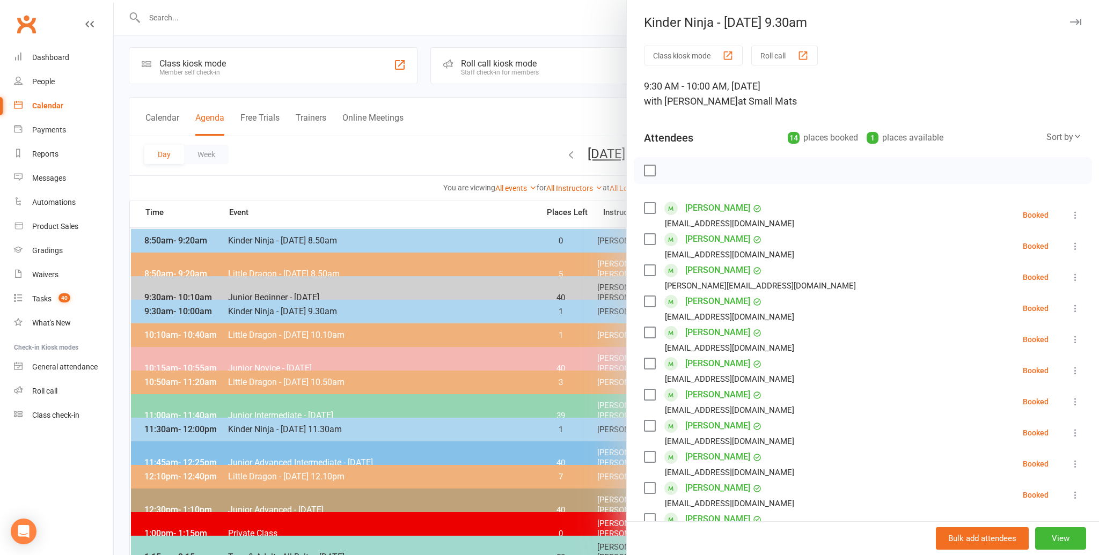
click at [329, 162] on div at bounding box center [606, 277] width 985 height 555
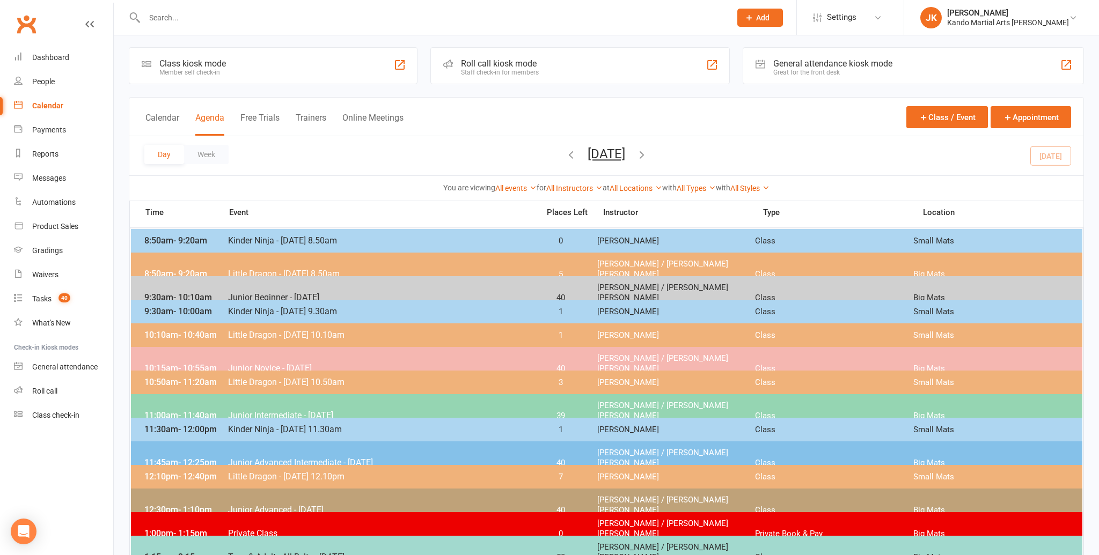
click at [229, 237] on span "Kinder Ninja - [DATE] 8.50am" at bounding box center [379, 241] width 305 height 10
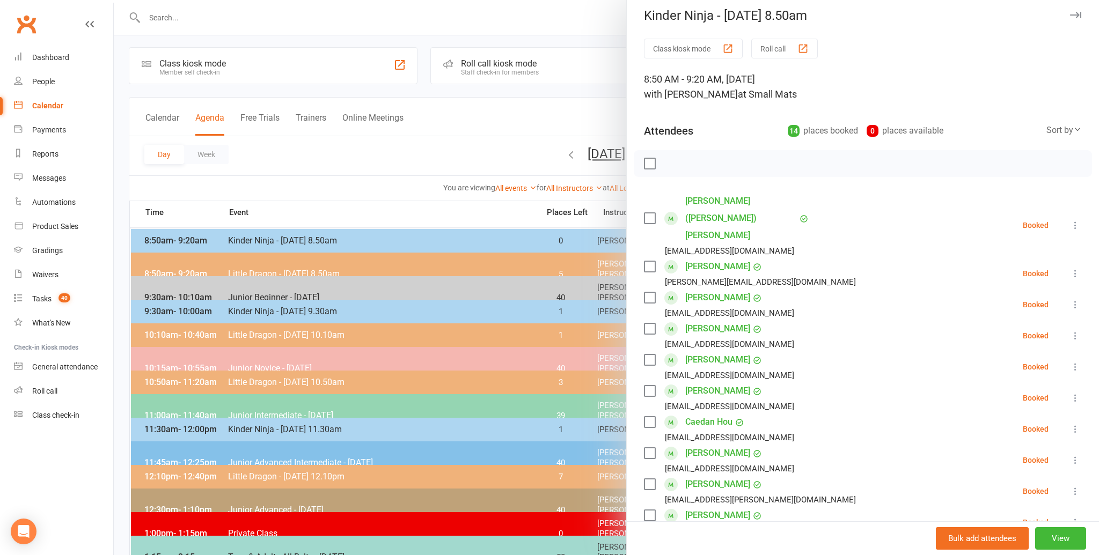
scroll to position [0, 0]
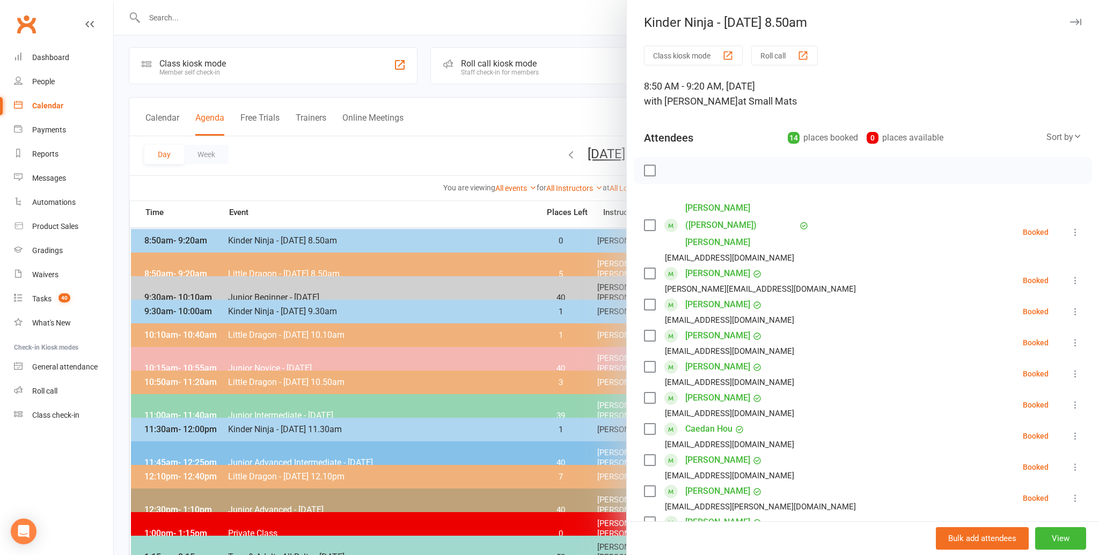
click at [342, 161] on div at bounding box center [606, 277] width 985 height 555
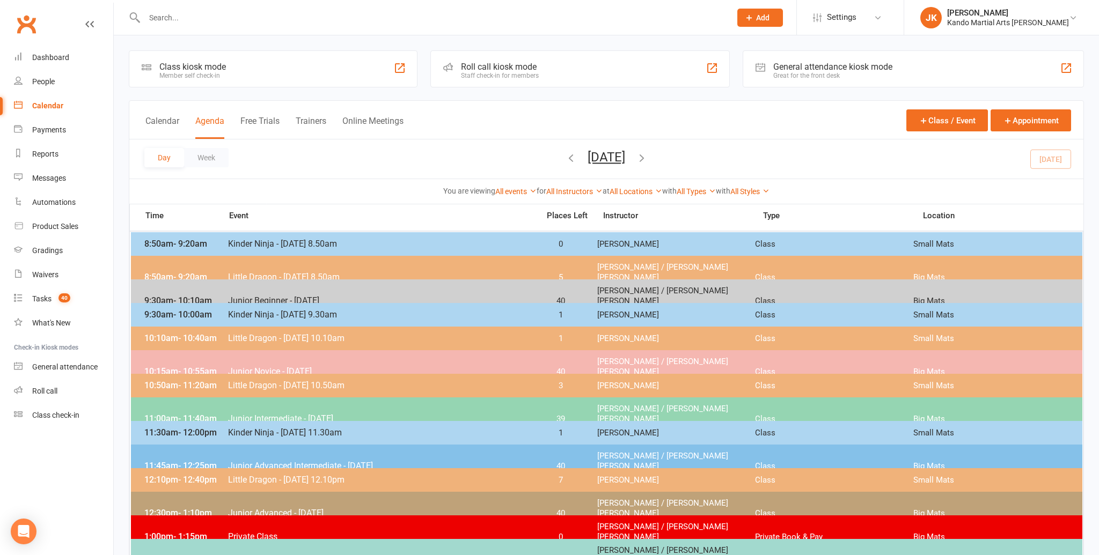
click at [195, 21] on input "text" at bounding box center [432, 17] width 582 height 15
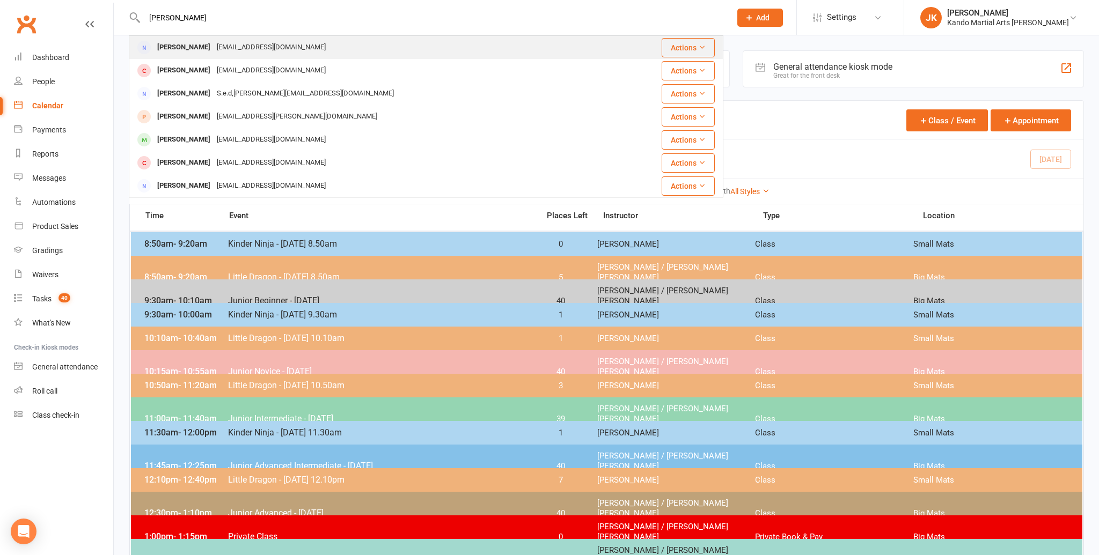
type input "Kim harwood"
click at [197, 48] on div "Kim Harwood" at bounding box center [184, 48] width 60 height 16
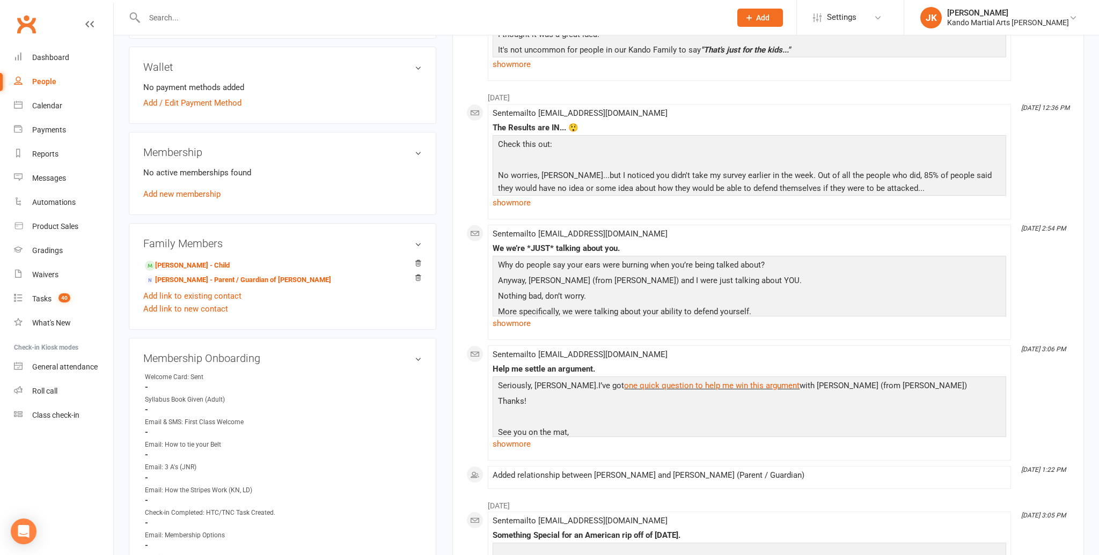
scroll to position [380, 0]
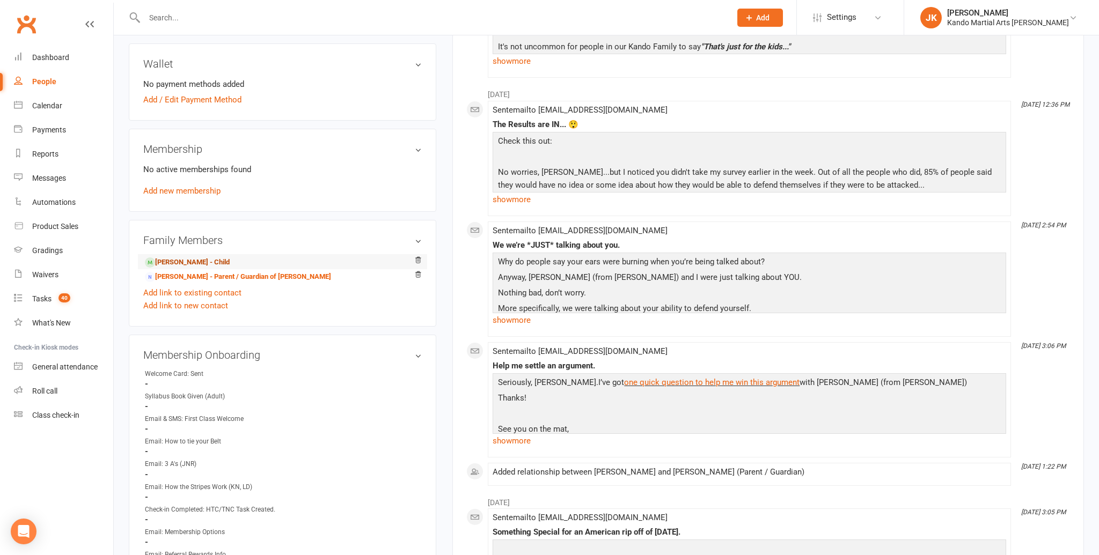
click at [195, 258] on link "Emmaline Brokensha - Child" at bounding box center [187, 262] width 85 height 11
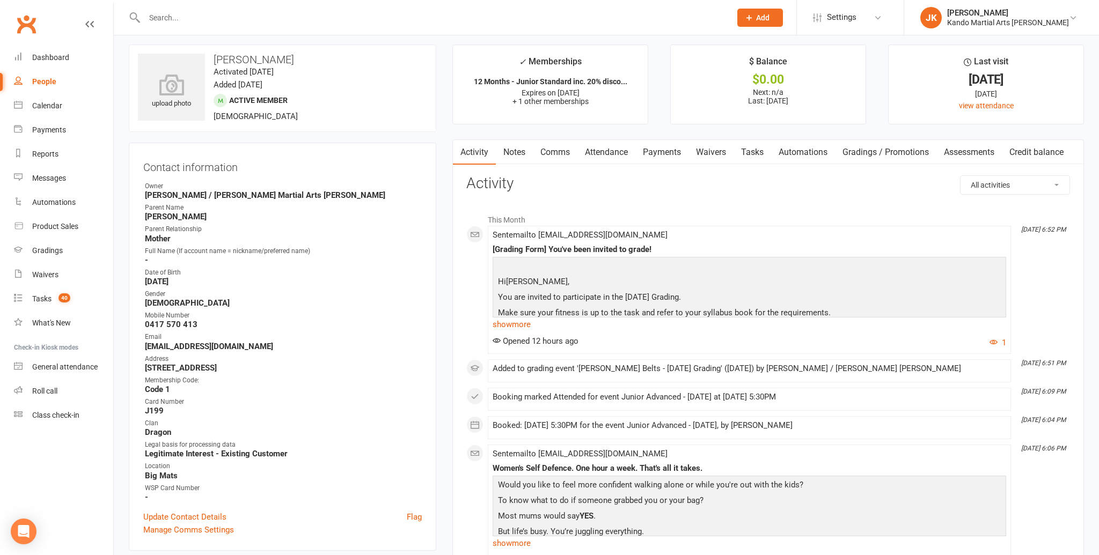
scroll to position [7, 0]
click at [162, 17] on input "text" at bounding box center [432, 17] width 582 height 15
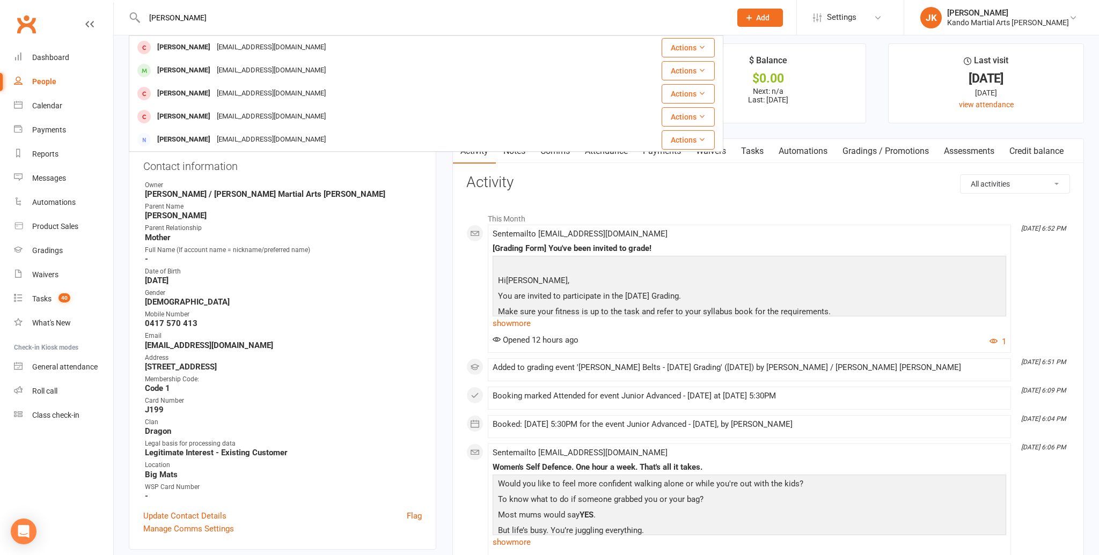
type input "eddie"
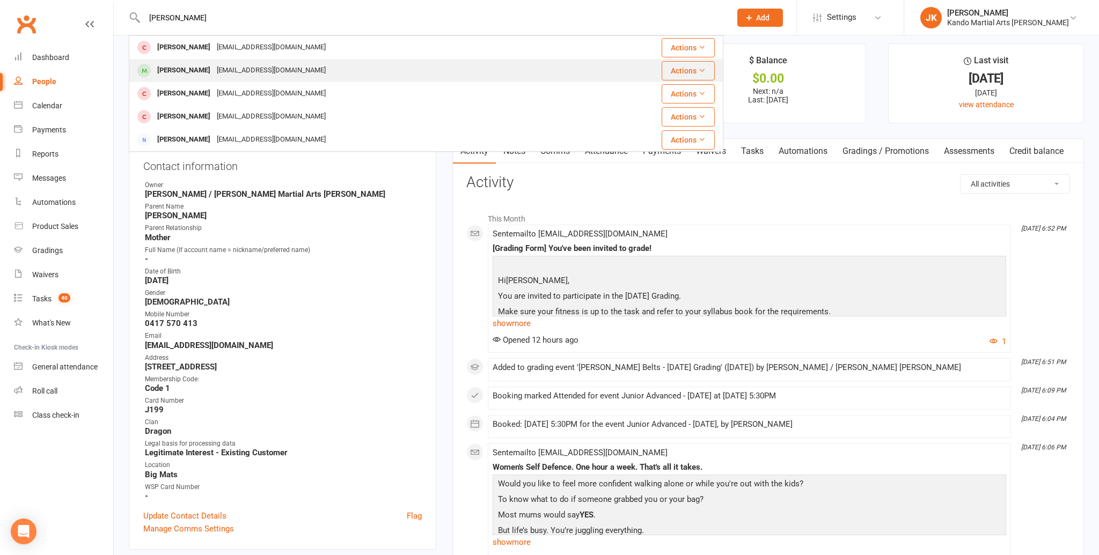
click at [175, 67] on div "Eddie Liu" at bounding box center [184, 71] width 60 height 16
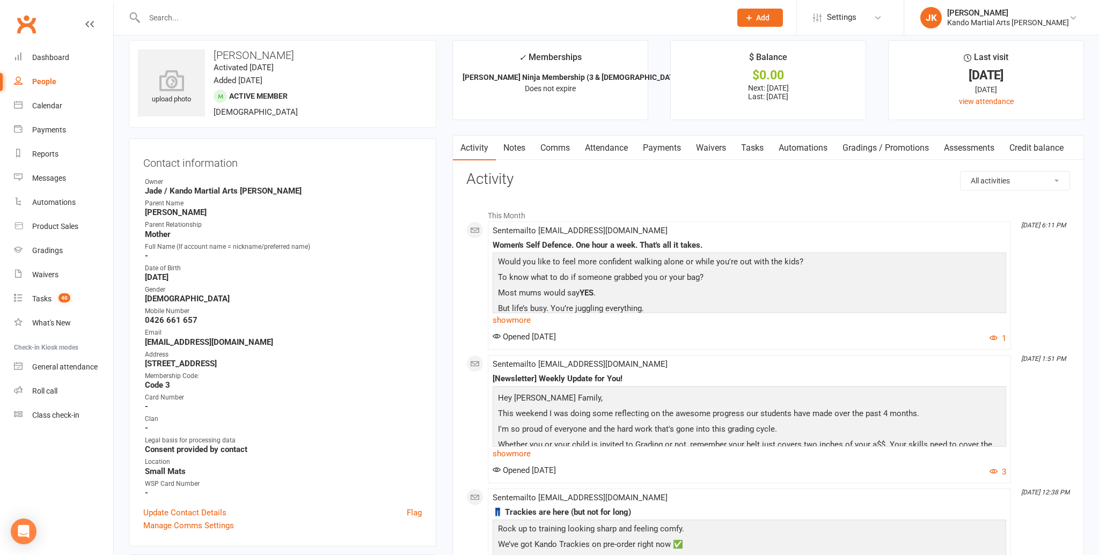
scroll to position [19, 0]
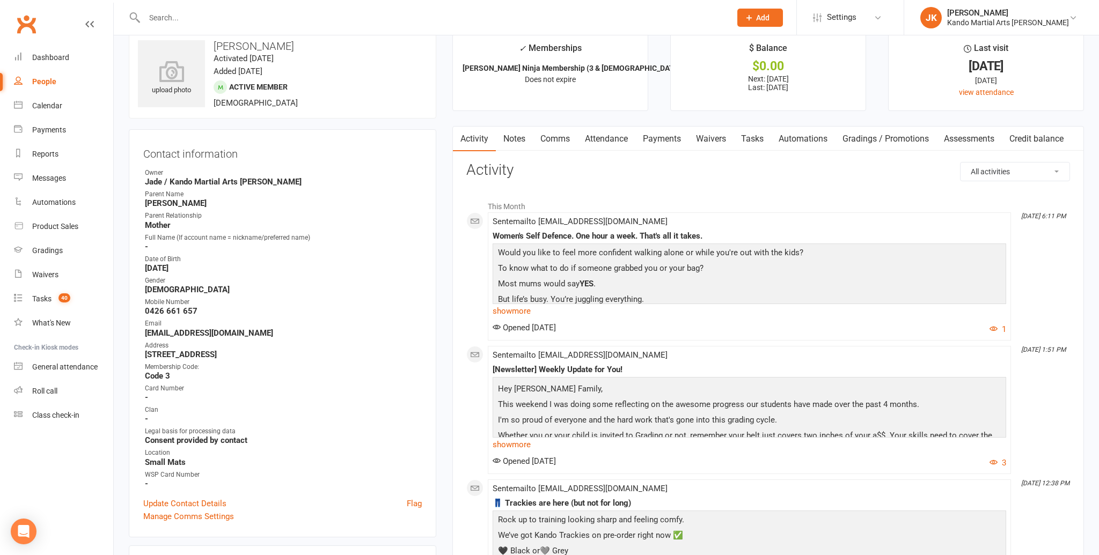
click at [608, 138] on link "Attendance" at bounding box center [606, 139] width 58 height 25
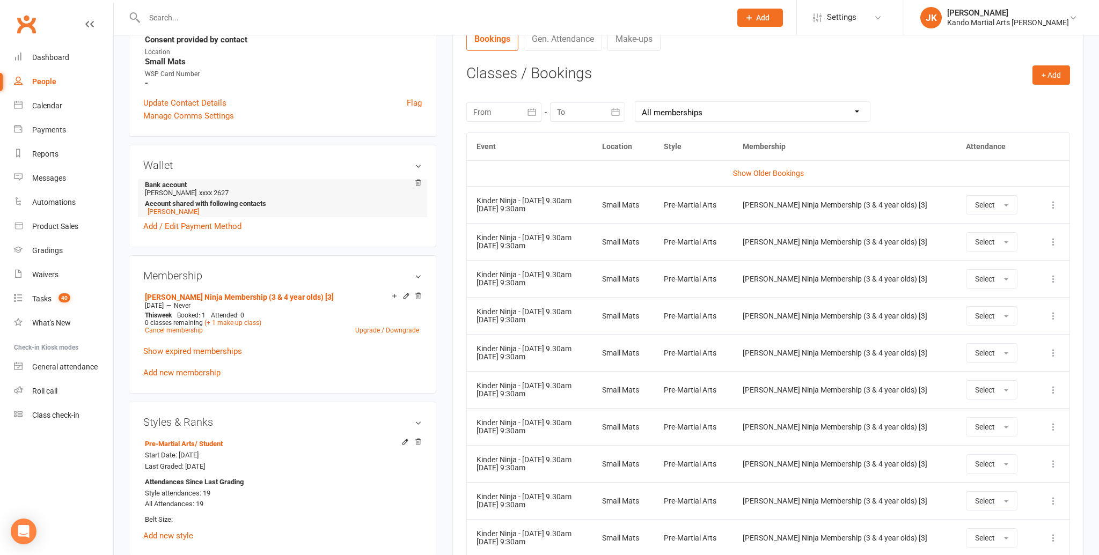
scroll to position [421, 0]
click at [1001, 202] on button "Select" at bounding box center [992, 204] width 52 height 19
click at [990, 249] on span "Absent" at bounding box center [987, 250] width 25 height 10
click at [173, 13] on input "text" at bounding box center [432, 17] width 582 height 15
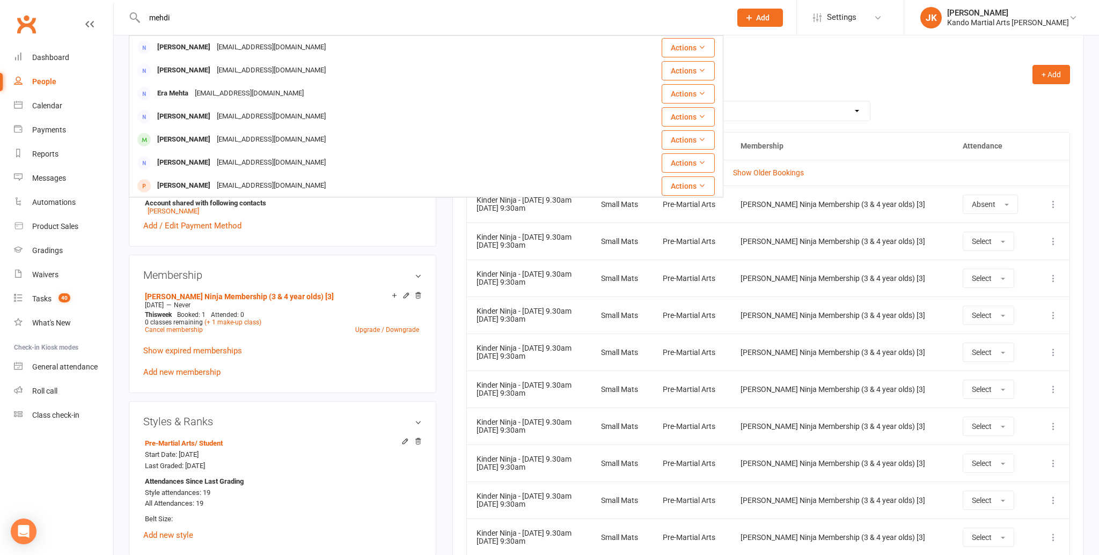
type input "mehdi"
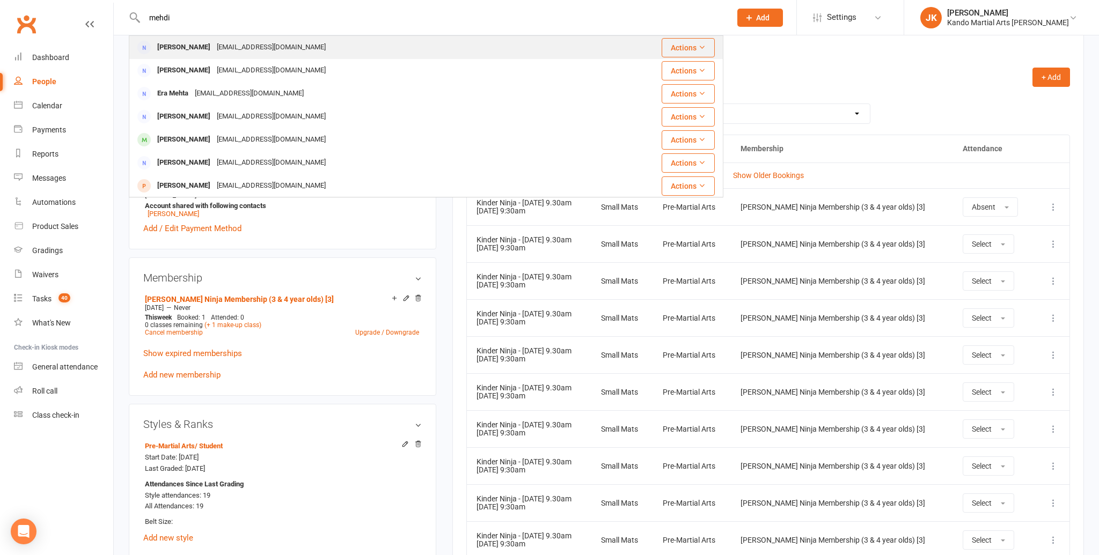
click at [178, 46] on div "Mehdi Niakinezhad" at bounding box center [184, 48] width 60 height 16
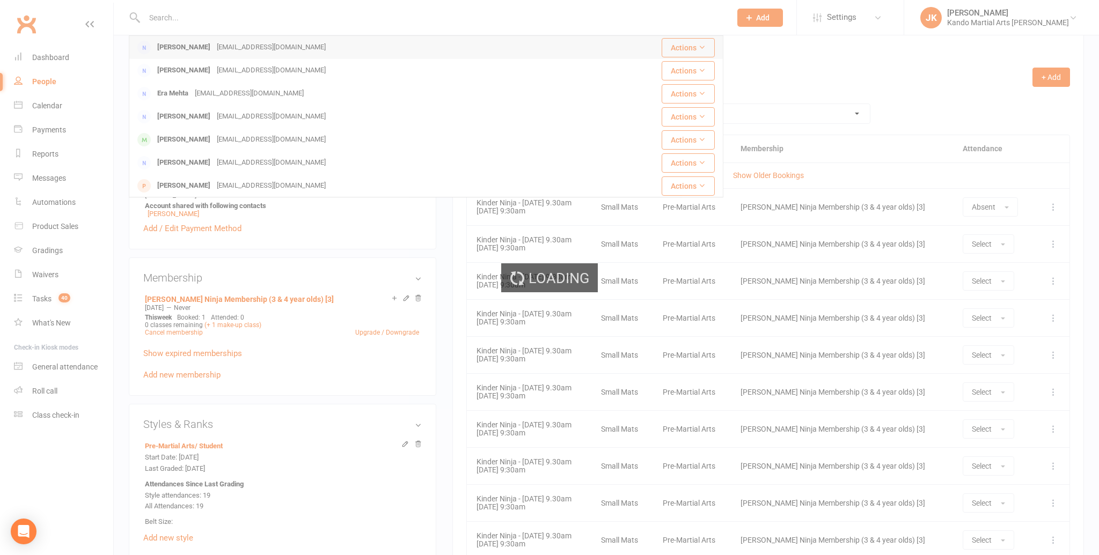
scroll to position [416, 0]
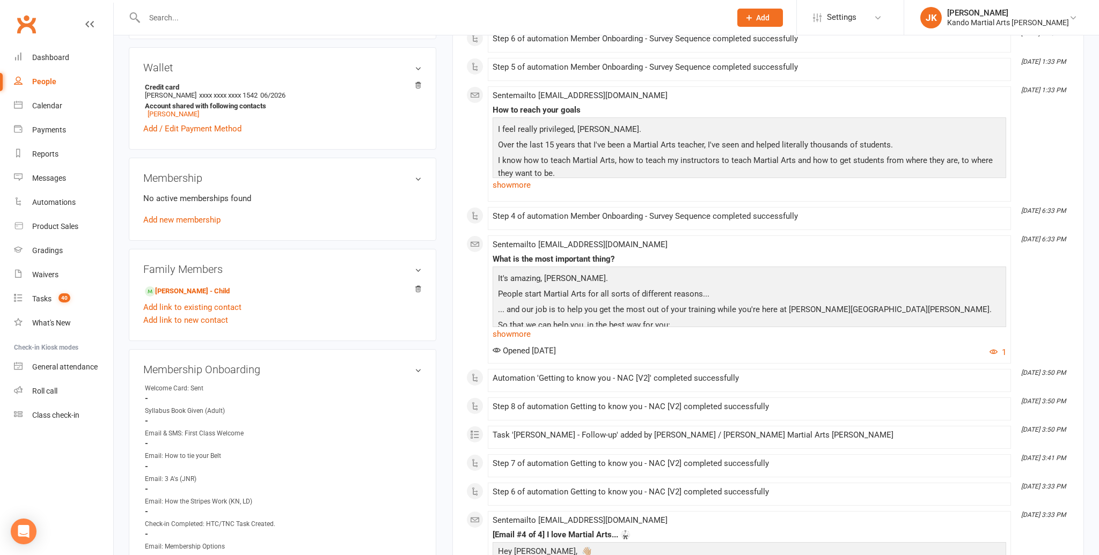
scroll to position [406, 0]
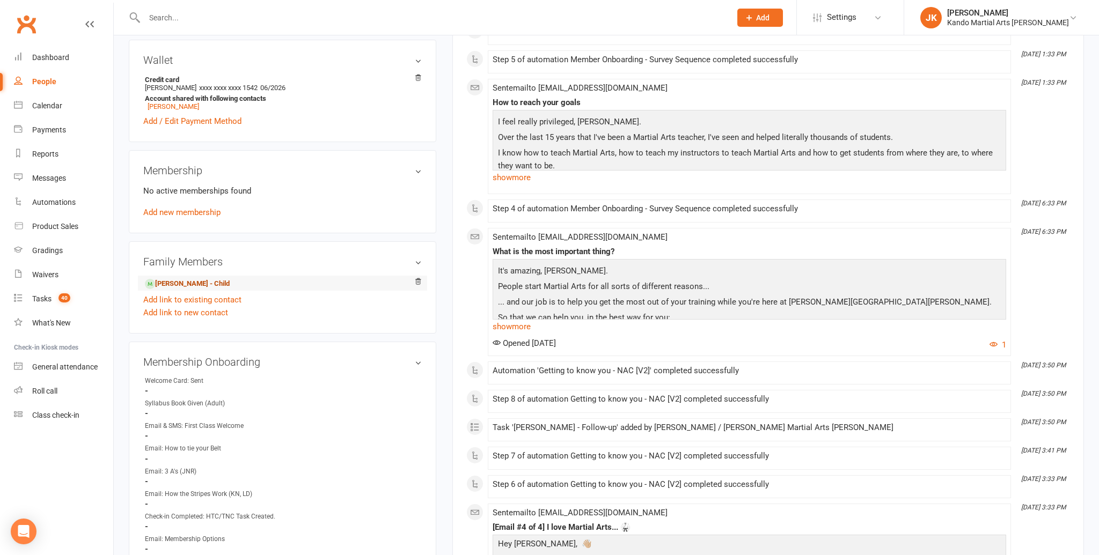
click at [172, 280] on link "Ryan Niaki - Child" at bounding box center [187, 283] width 85 height 11
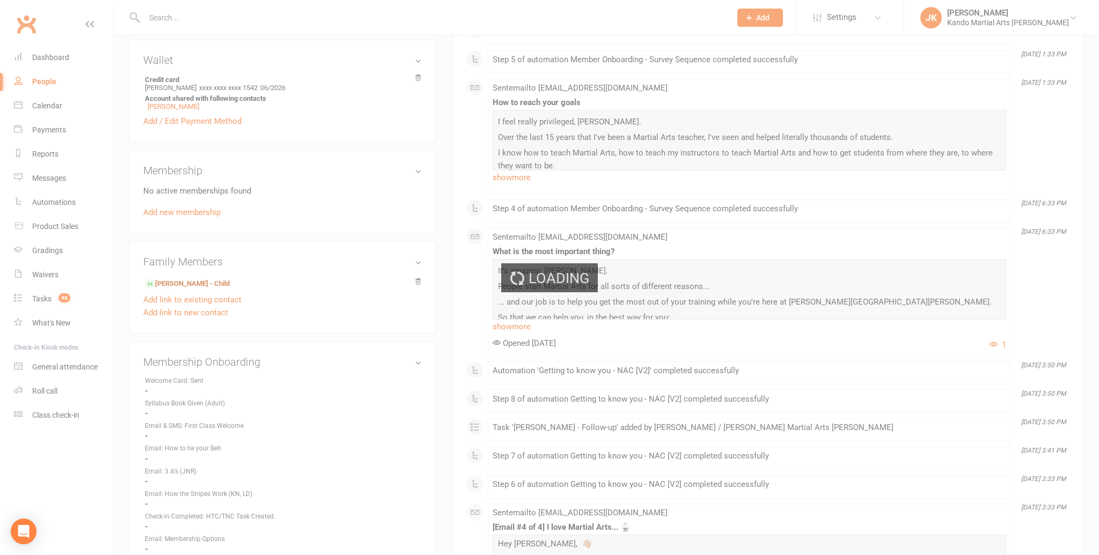
scroll to position [403, 0]
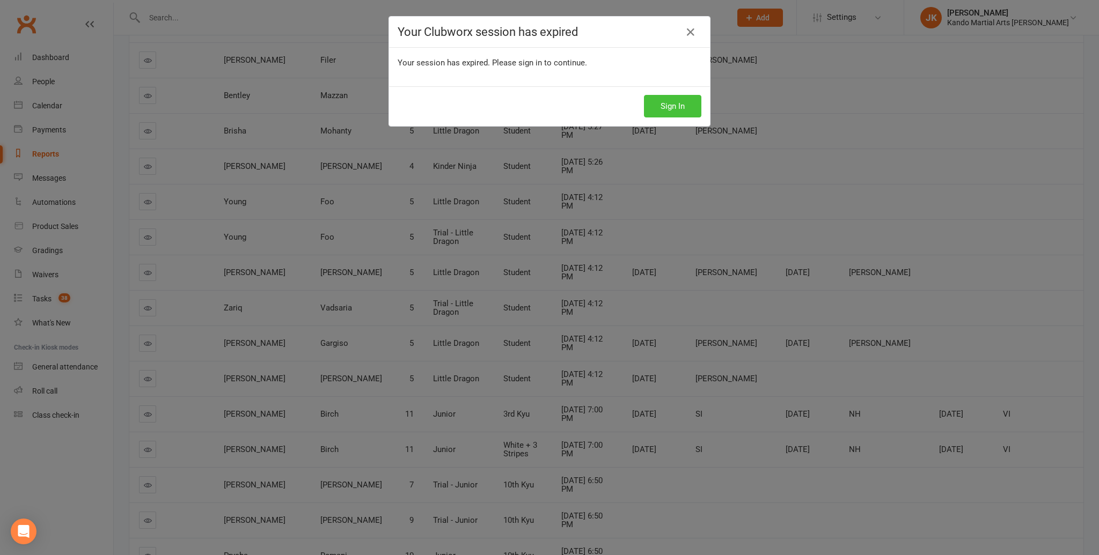
click at [670, 106] on button "Sign In" at bounding box center [672, 106] width 57 height 23
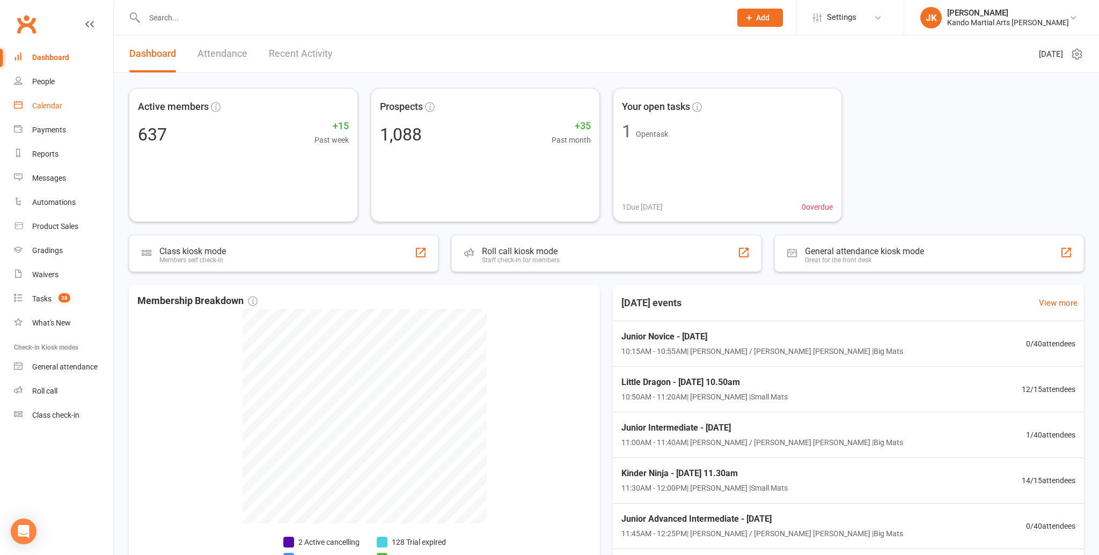
click at [47, 105] on div "Calendar" at bounding box center [47, 105] width 30 height 9
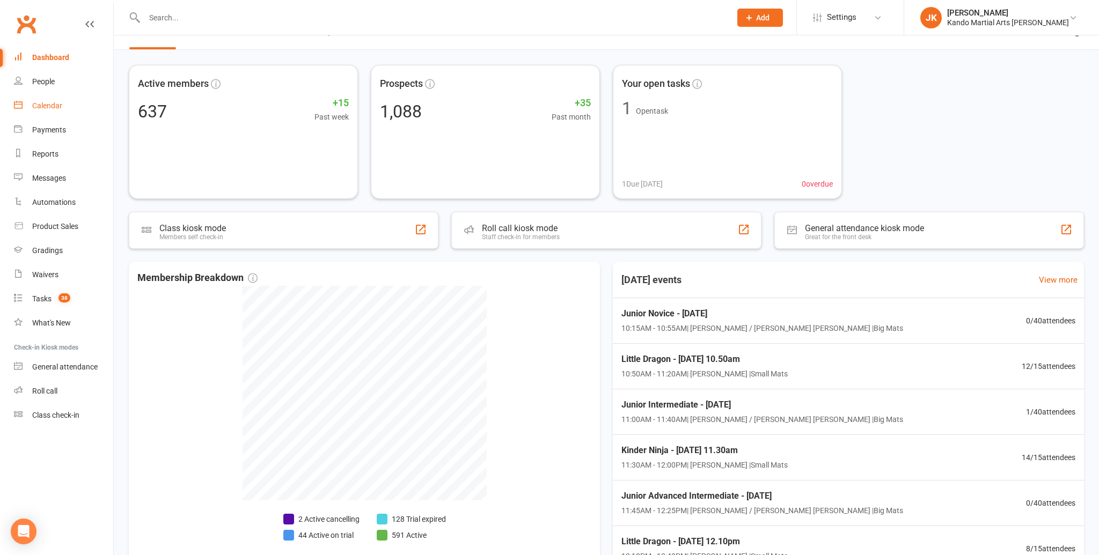
scroll to position [22, 0]
click at [45, 105] on div "Calendar" at bounding box center [47, 105] width 30 height 9
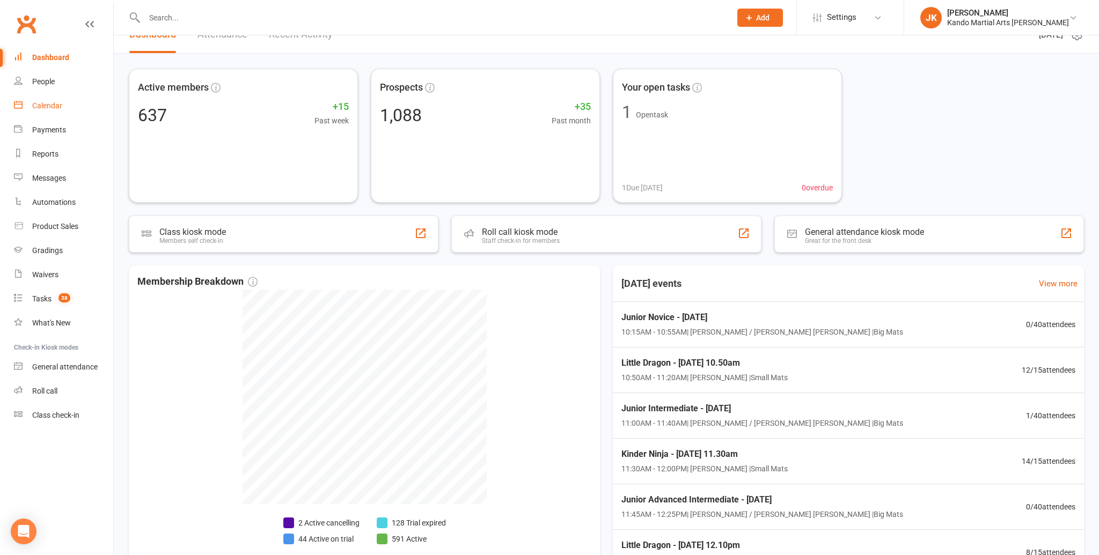
scroll to position [17, 0]
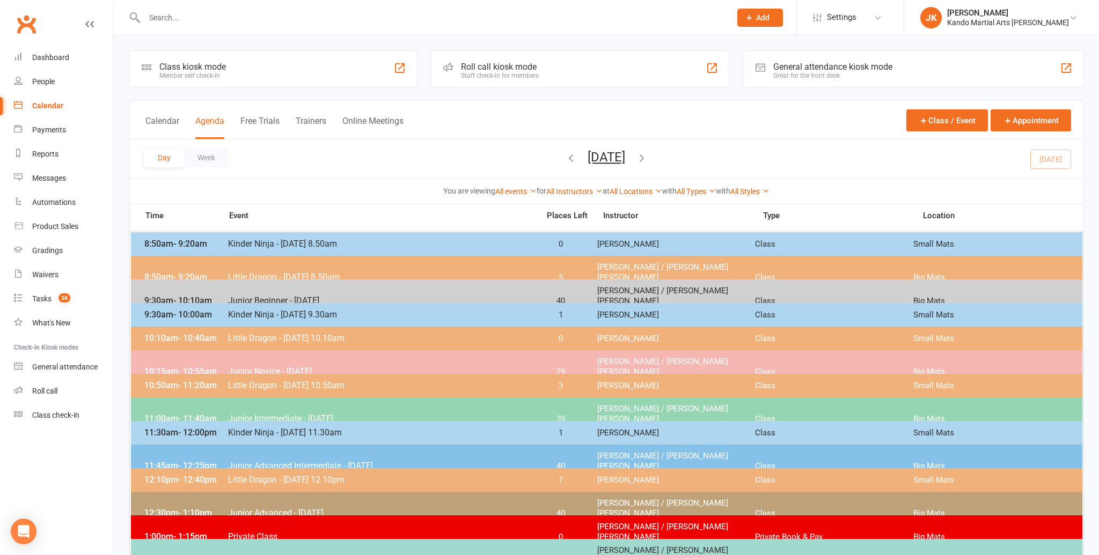
click at [352, 366] on span "Junior Novice - [DATE]" at bounding box center [379, 371] width 305 height 10
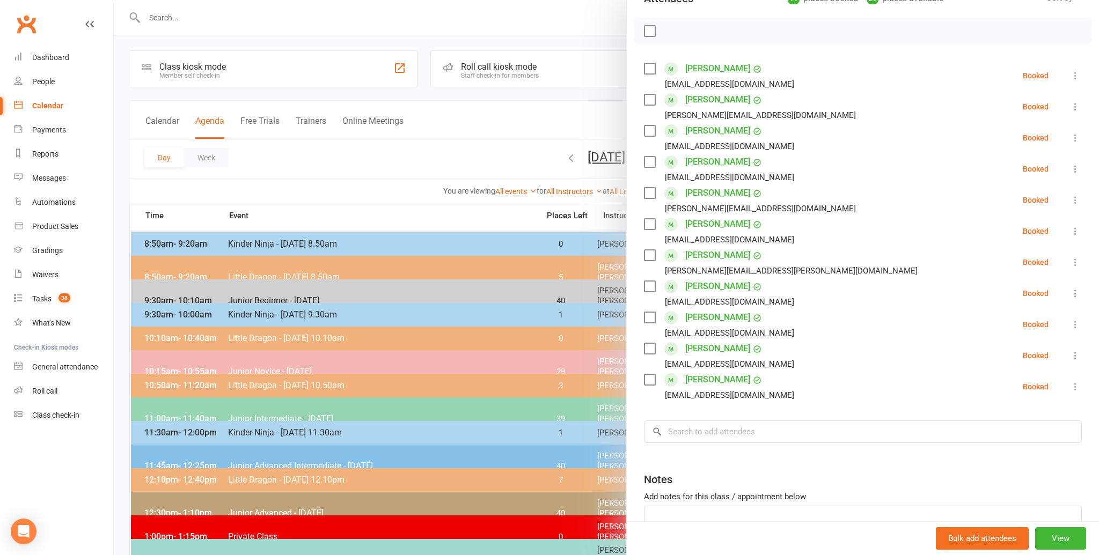
scroll to position [212, 0]
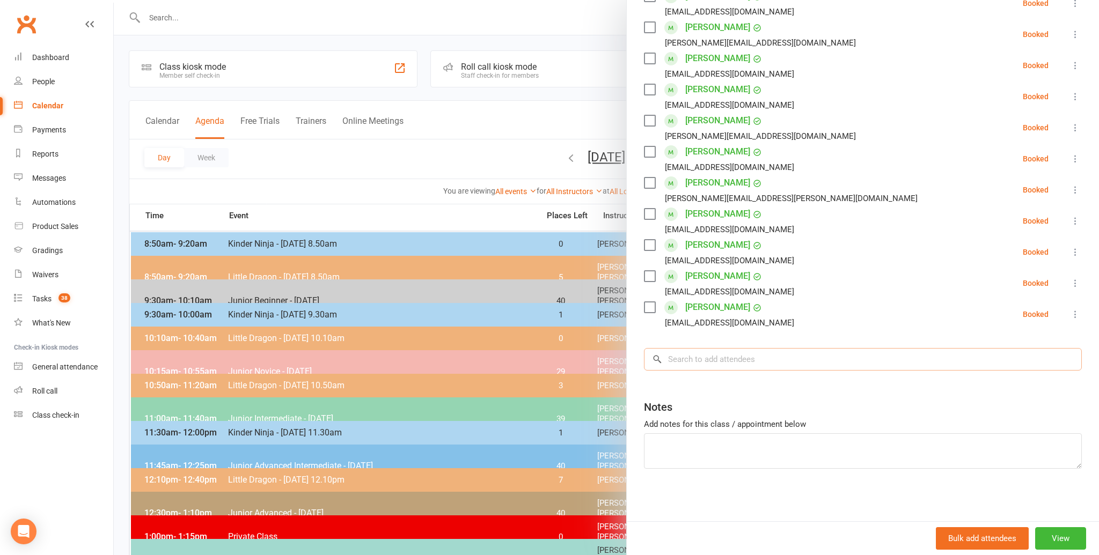
click at [692, 356] on input "search" at bounding box center [863, 359] width 438 height 23
click at [682, 362] on input "search" at bounding box center [863, 359] width 438 height 23
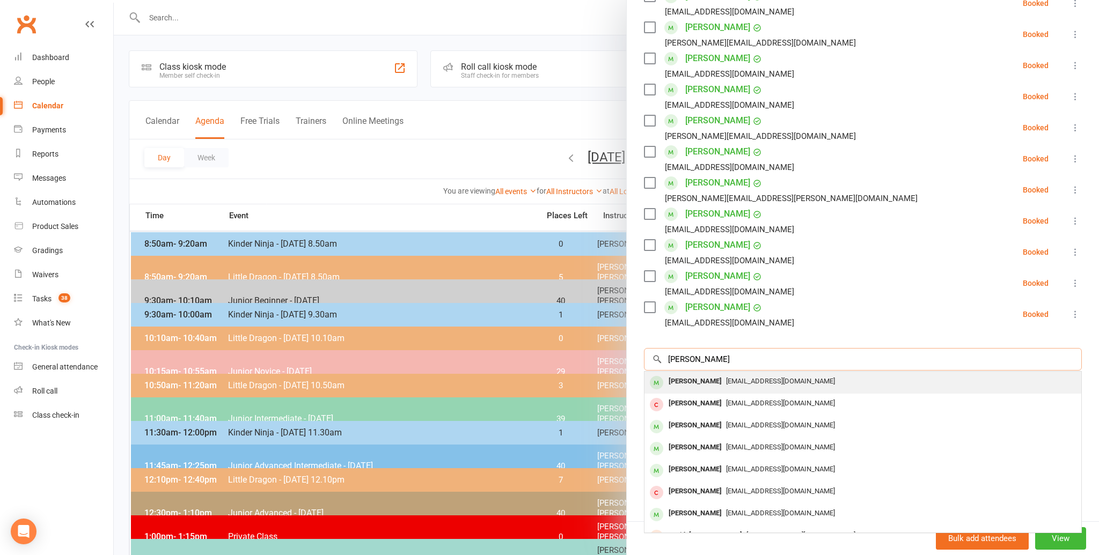
type input "harvey tai"
click at [676, 379] on div "[PERSON_NAME]" at bounding box center [695, 382] width 62 height 16
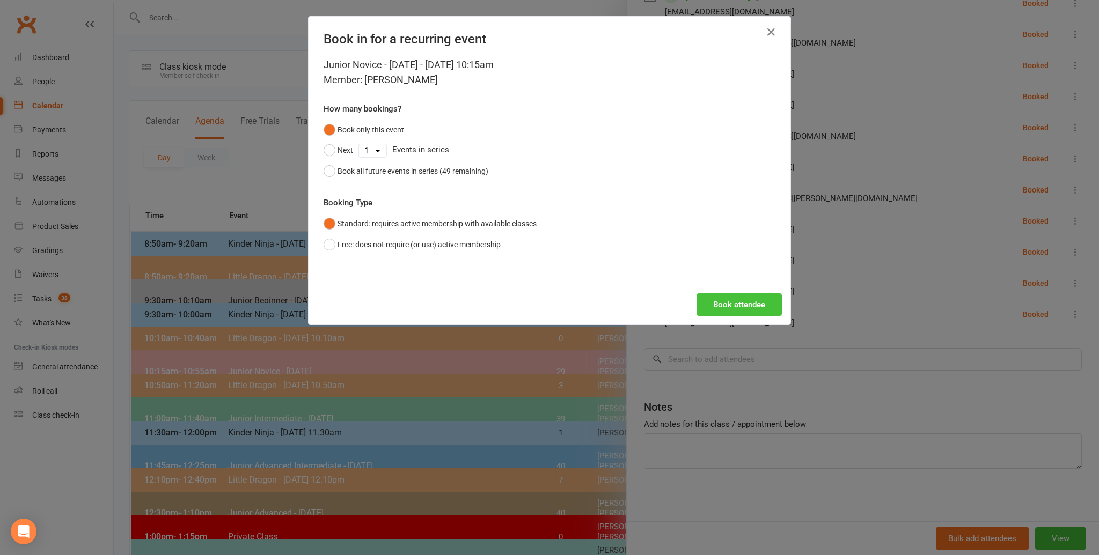
click at [728, 303] on button "Book attendee" at bounding box center [738, 304] width 85 height 23
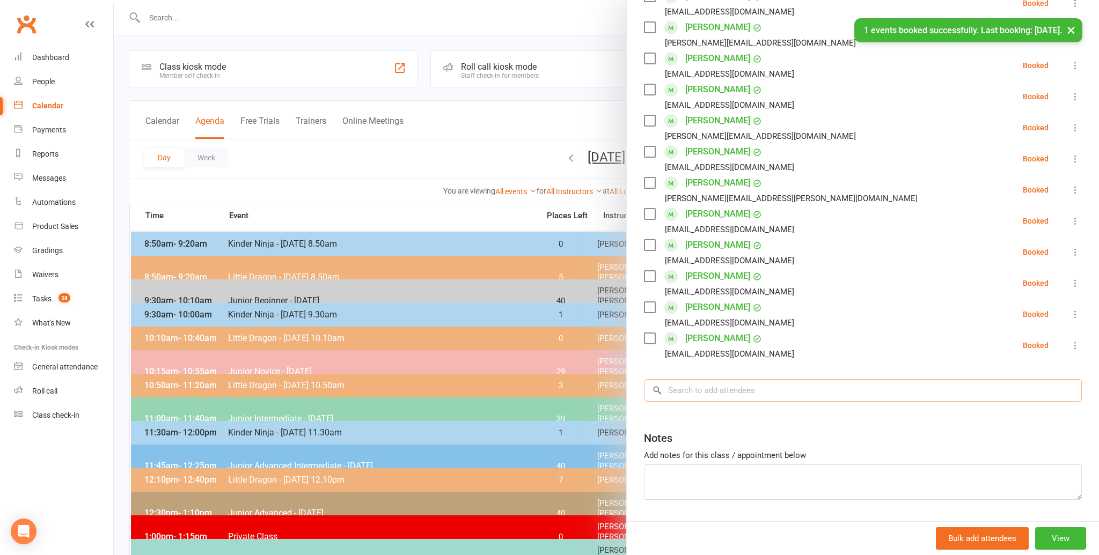
click at [682, 393] on input "search" at bounding box center [863, 390] width 438 height 23
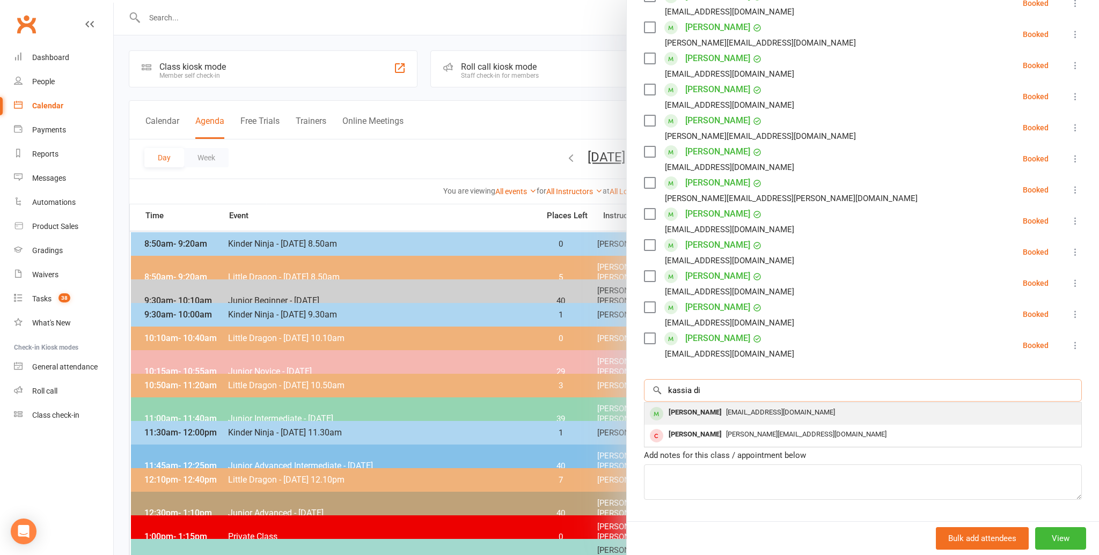
type input "kassia di"
click at [686, 410] on div "Kassia Di Nardo" at bounding box center [695, 413] width 62 height 16
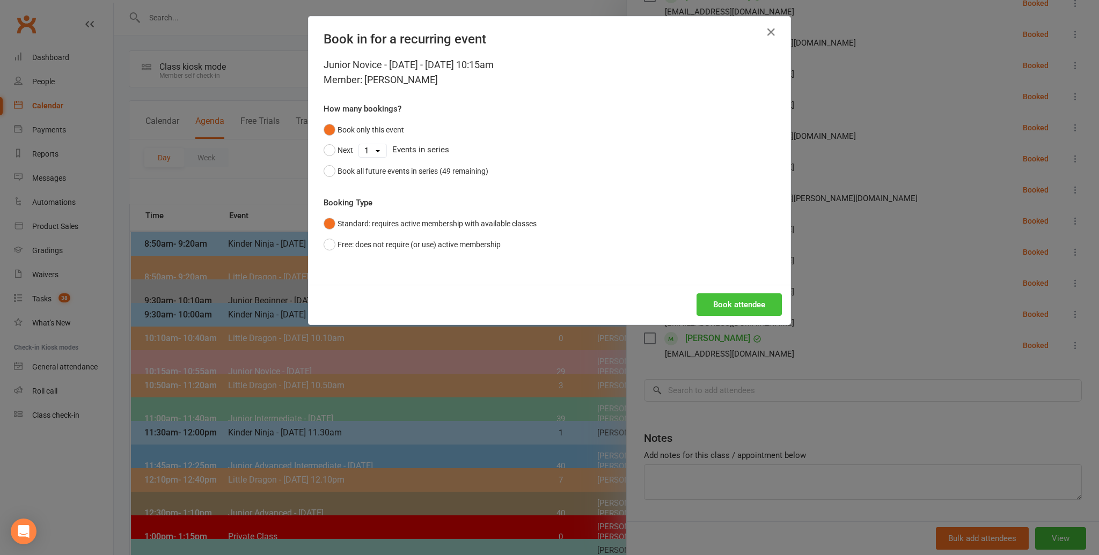
click at [741, 302] on button "Book attendee" at bounding box center [738, 304] width 85 height 23
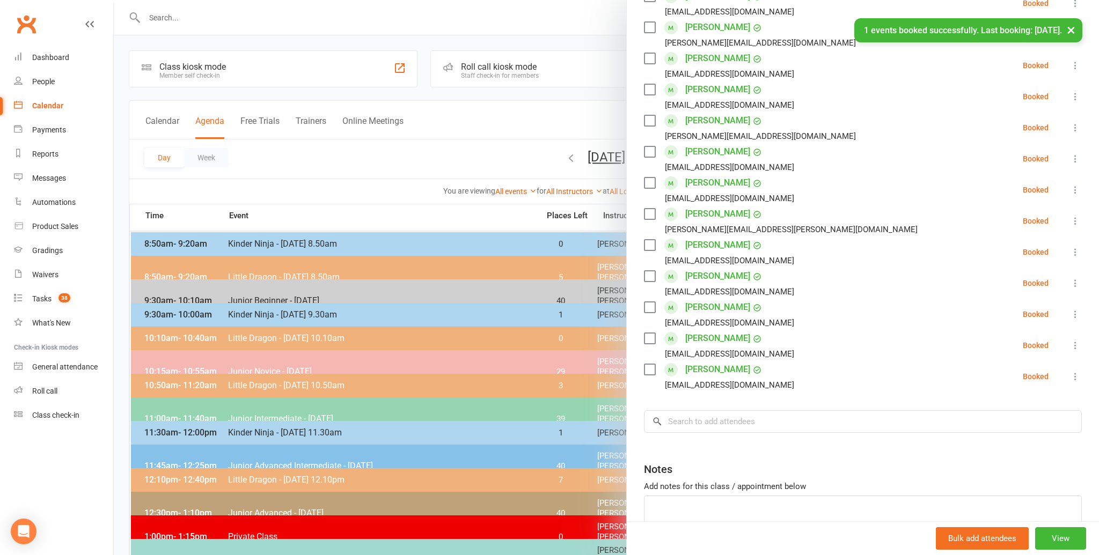
click at [696, 391] on div "jyen23@hotmail.com" at bounding box center [729, 385] width 129 height 14
click at [691, 418] on input "search" at bounding box center [863, 421] width 438 height 23
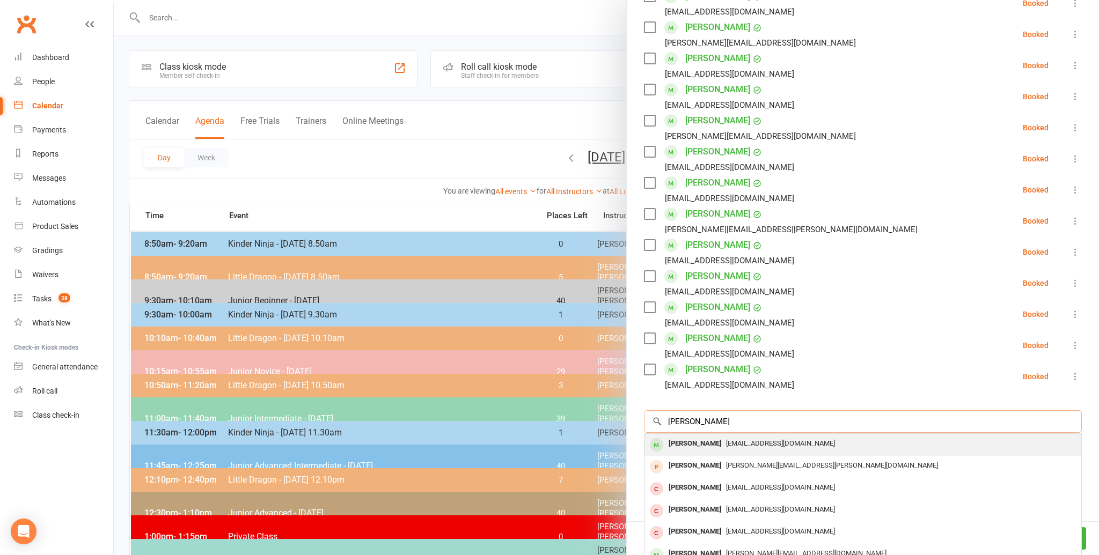
type input "ella collins"
click at [681, 440] on div "Ella Collins" at bounding box center [695, 444] width 62 height 16
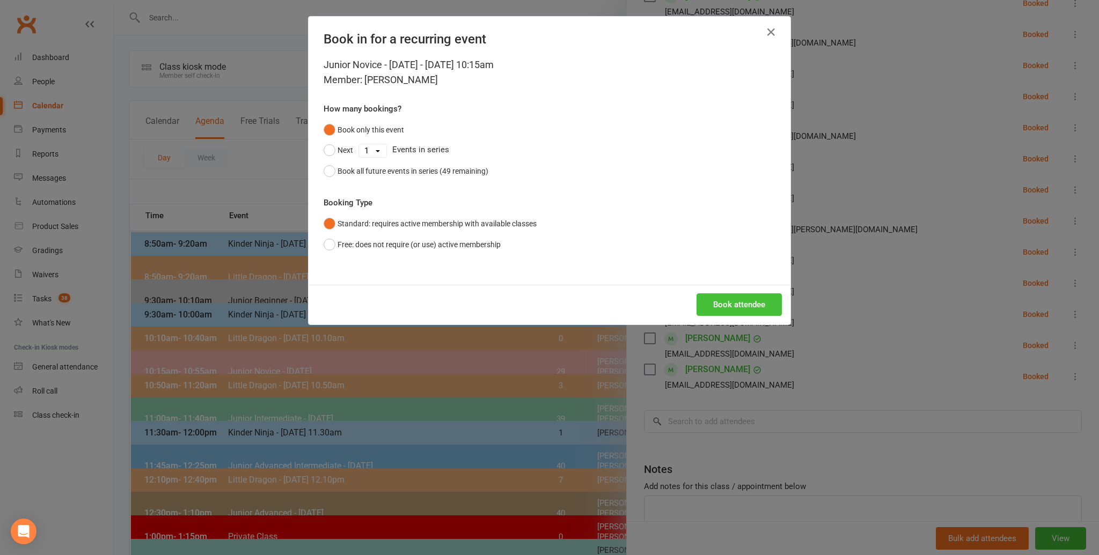
click at [724, 304] on button "Book attendee" at bounding box center [738, 304] width 85 height 23
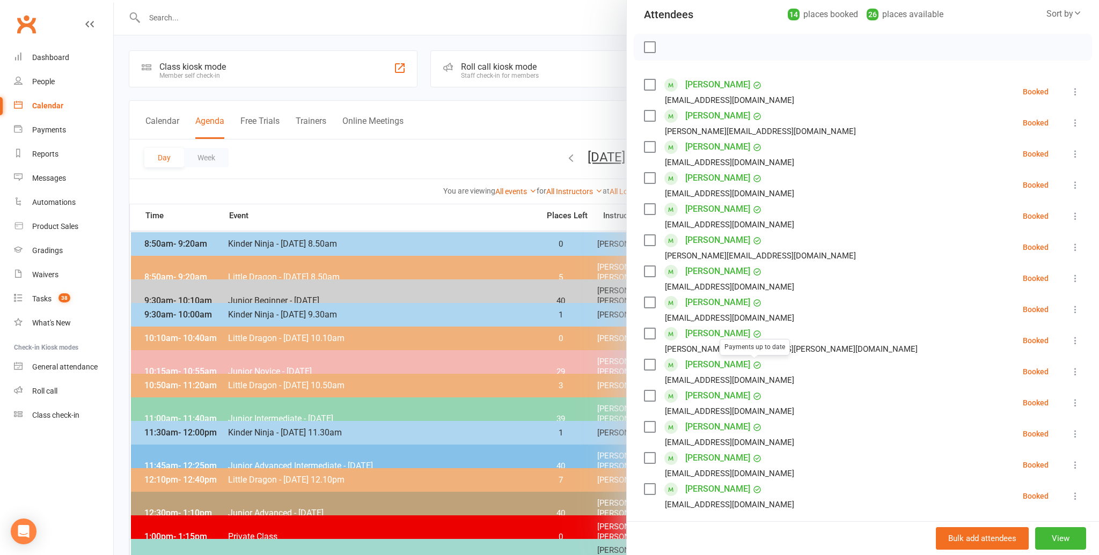
scroll to position [0, 0]
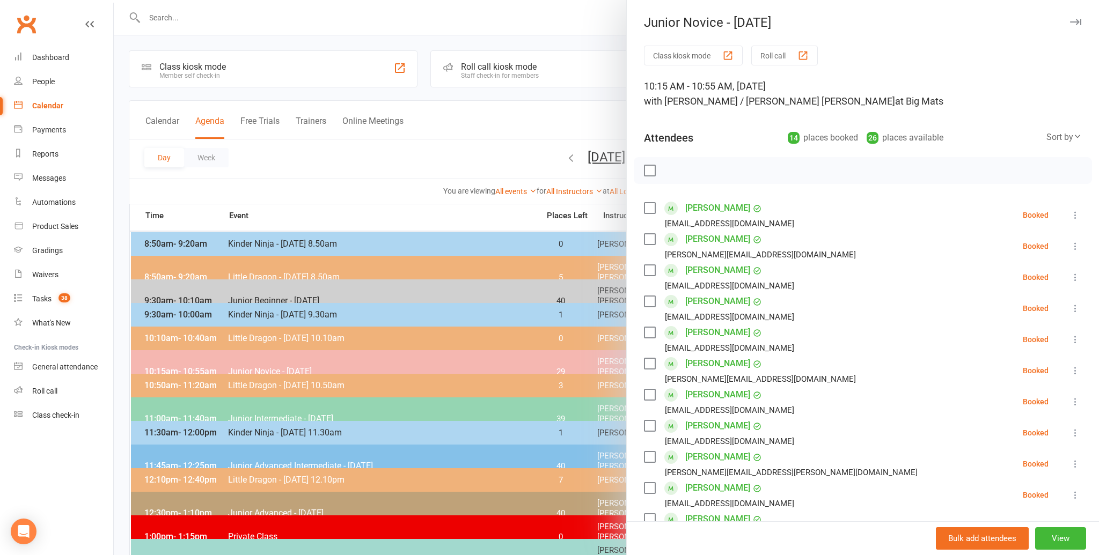
click at [649, 167] on label at bounding box center [649, 170] width 11 height 11
click at [671, 168] on icon "button" at bounding box center [673, 171] width 12 height 12
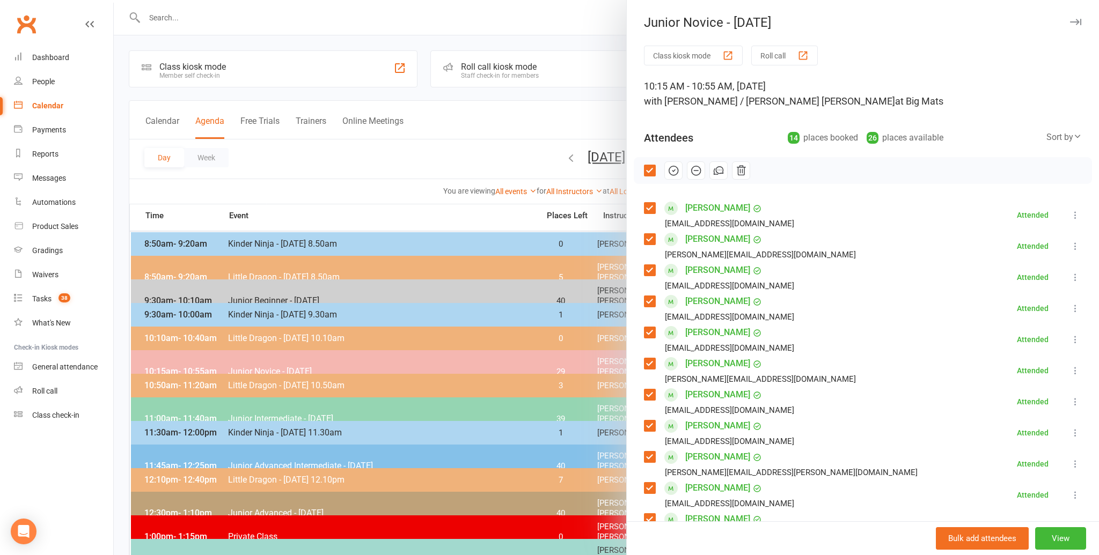
click at [377, 182] on div at bounding box center [606, 277] width 985 height 555
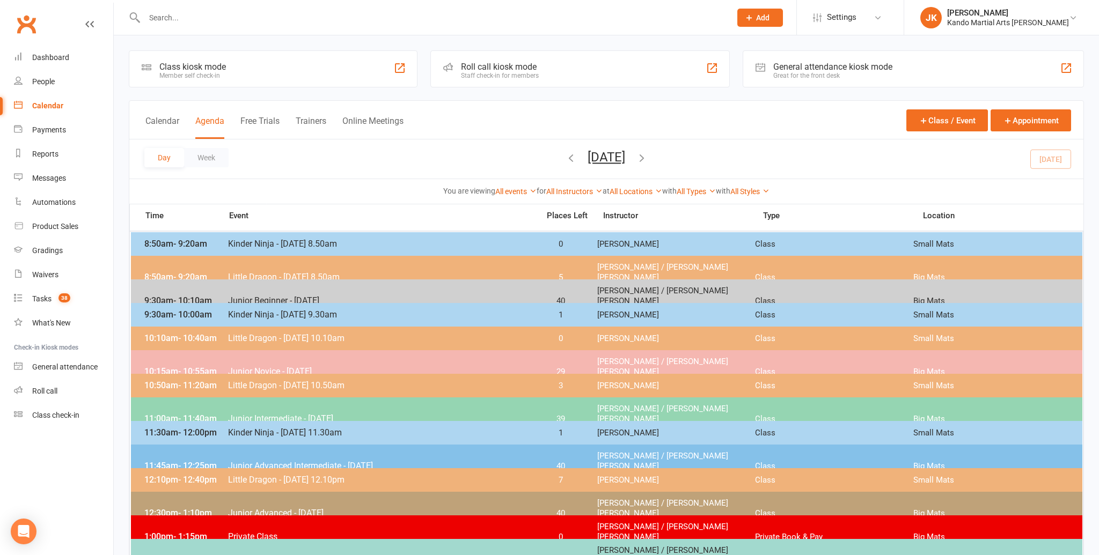
click at [271, 284] on div "9:30am - 10:10am Junior Beginner - Saturday 40 Andy Muser / Kando Knox Class Bi…" at bounding box center [606, 296] width 951 height 33
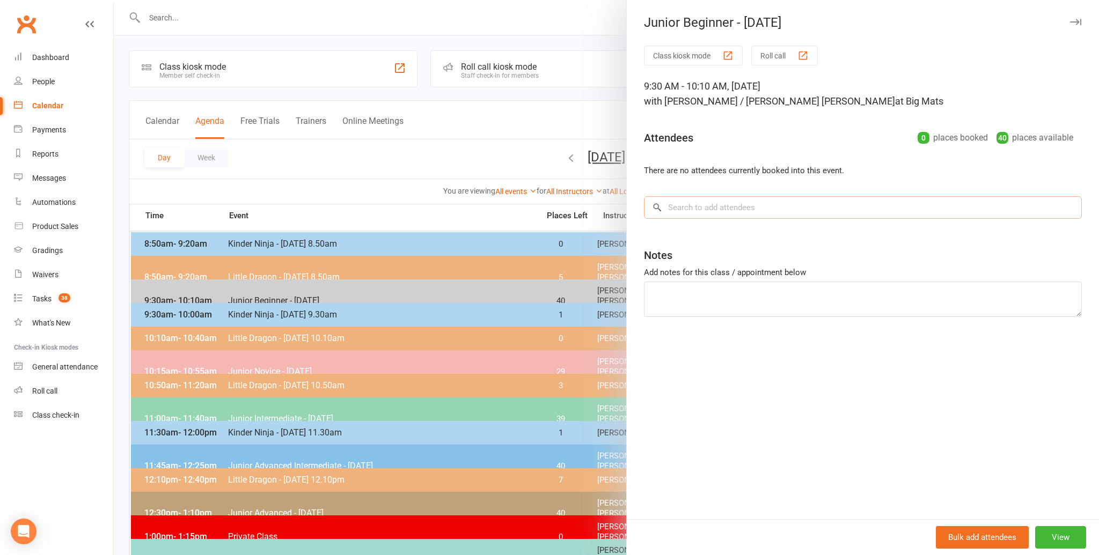
click at [692, 208] on input "search" at bounding box center [863, 207] width 438 height 23
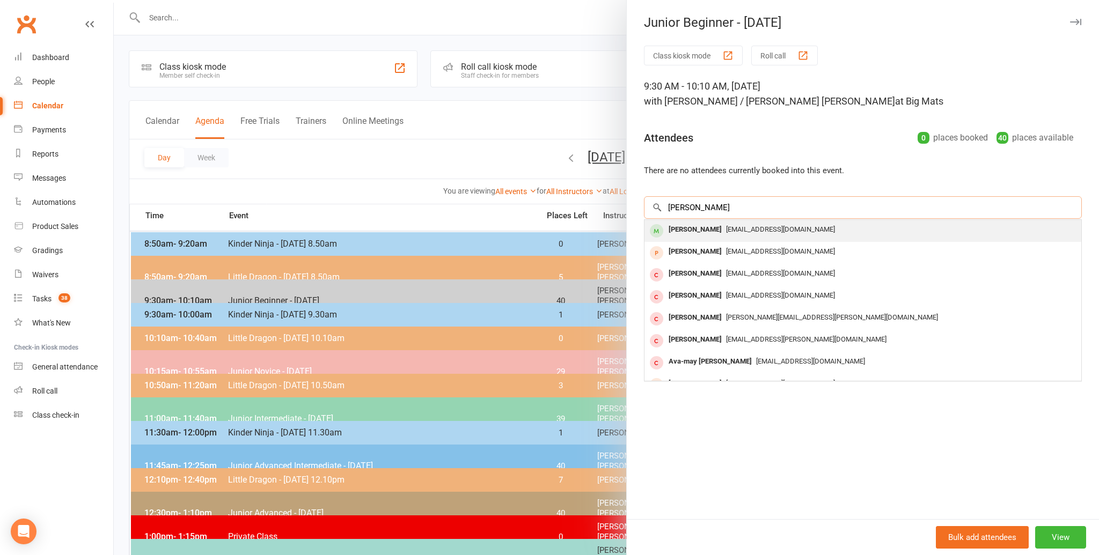
type input "ava chew"
click at [685, 229] on div "Ava Chew" at bounding box center [695, 230] width 62 height 16
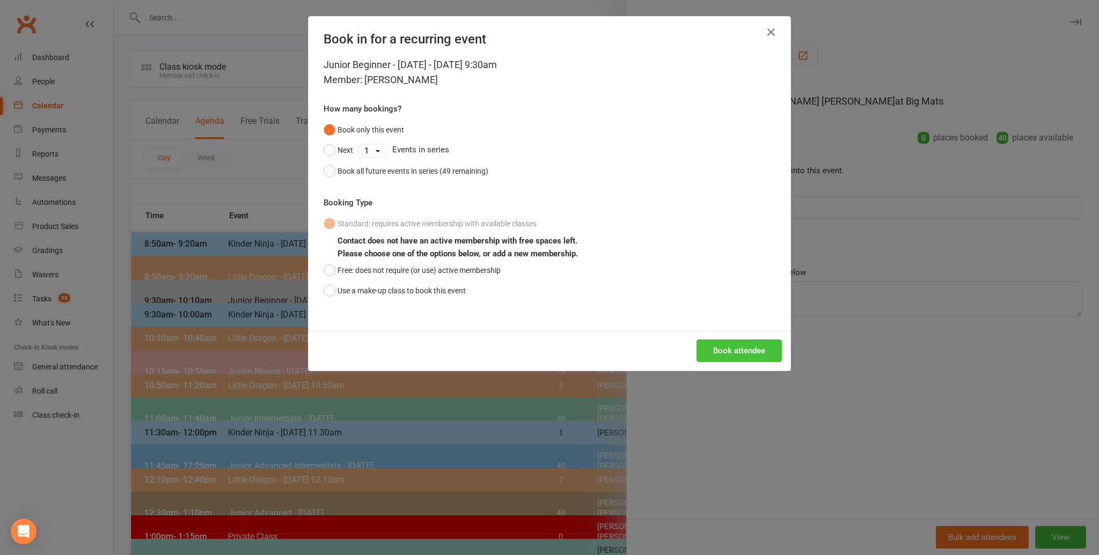
click at [726, 354] on button "Book attendee" at bounding box center [738, 351] width 85 height 23
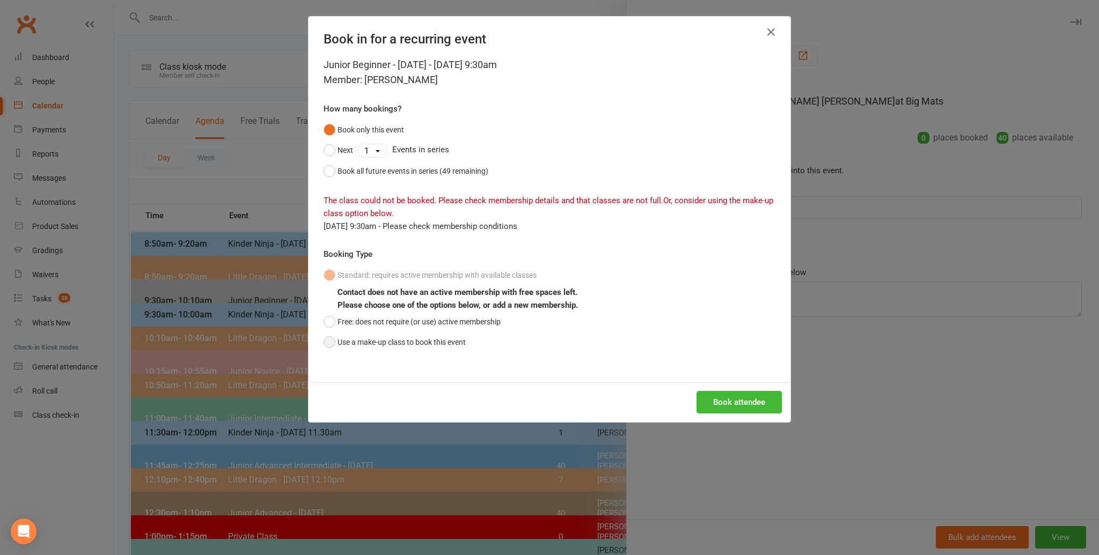
drag, startPoint x: 330, startPoint y: 340, endPoint x: 445, endPoint y: 351, distance: 115.4
click at [330, 340] on button "Use a make-up class to book this event" at bounding box center [395, 342] width 142 height 20
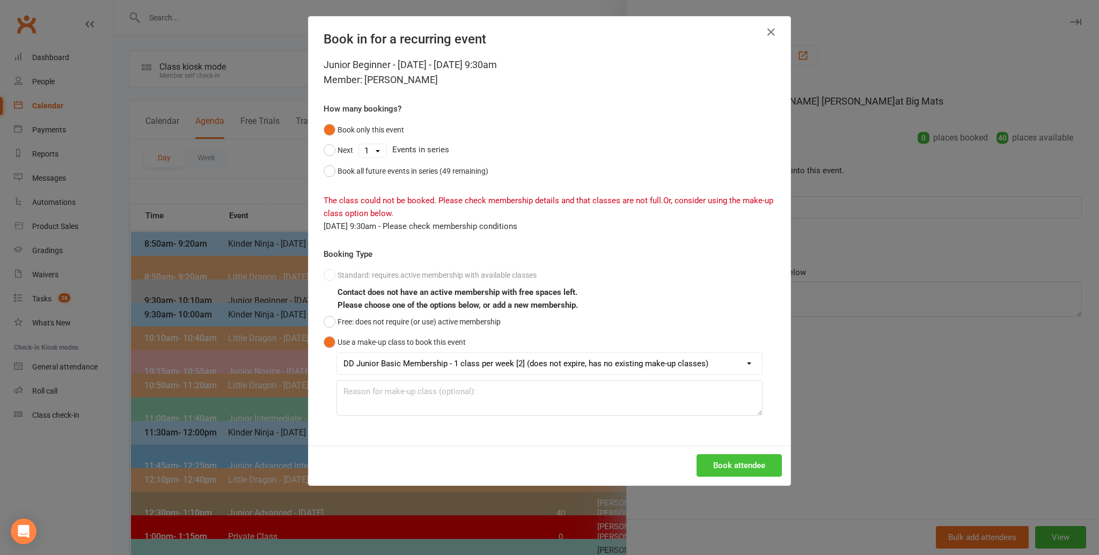
click at [755, 462] on button "Book attendee" at bounding box center [738, 465] width 85 height 23
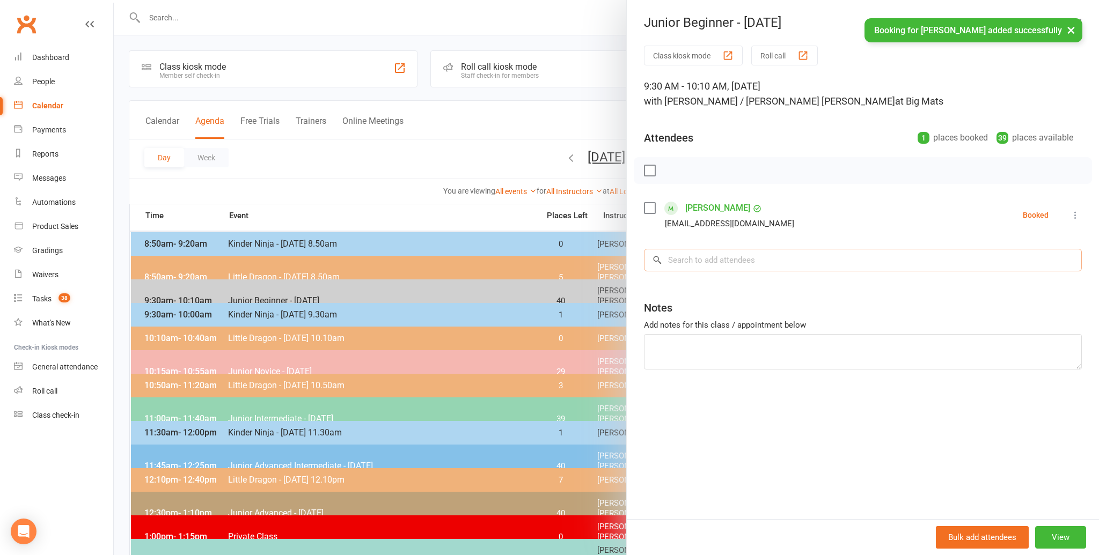
click at [686, 259] on input "search" at bounding box center [863, 260] width 438 height 23
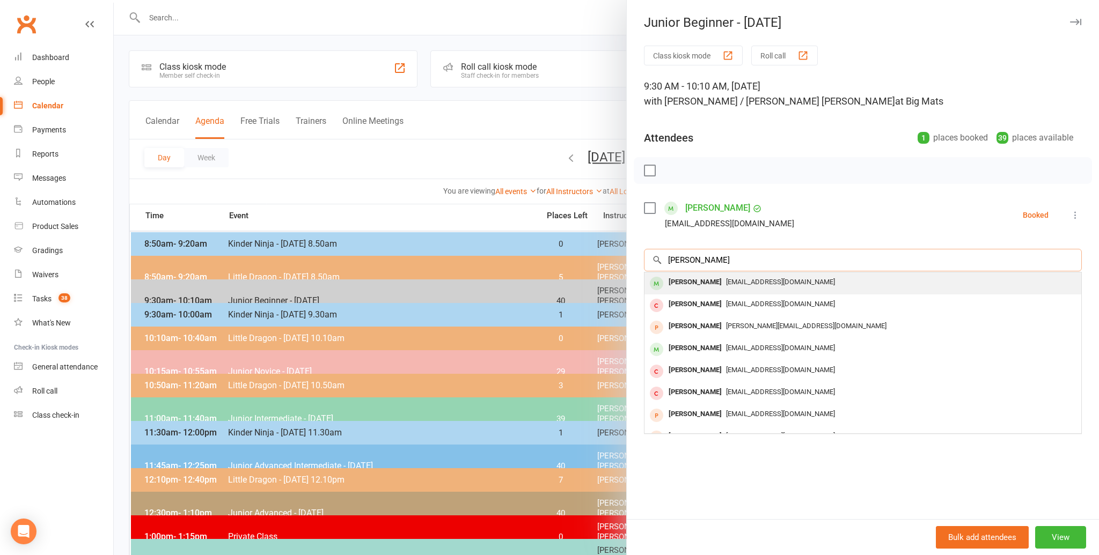
type input "taylor hardwich"
click at [685, 279] on div "Taylor Hardwick" at bounding box center [695, 283] width 62 height 16
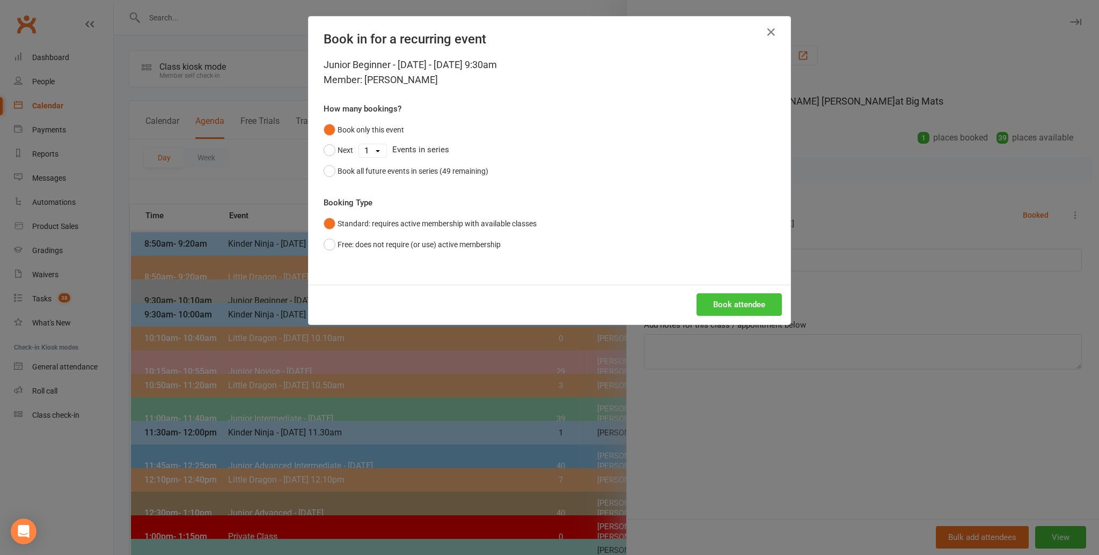
click at [736, 305] on button "Book attendee" at bounding box center [738, 304] width 85 height 23
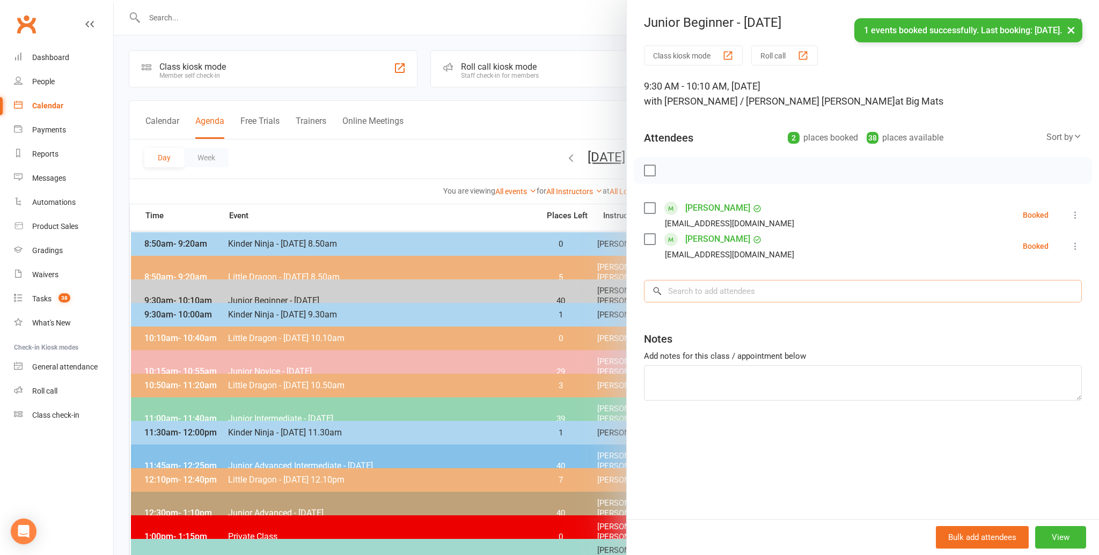
drag, startPoint x: 684, startPoint y: 290, endPoint x: 688, endPoint y: 287, distance: 5.8
click at [688, 287] on input "search" at bounding box center [863, 291] width 438 height 23
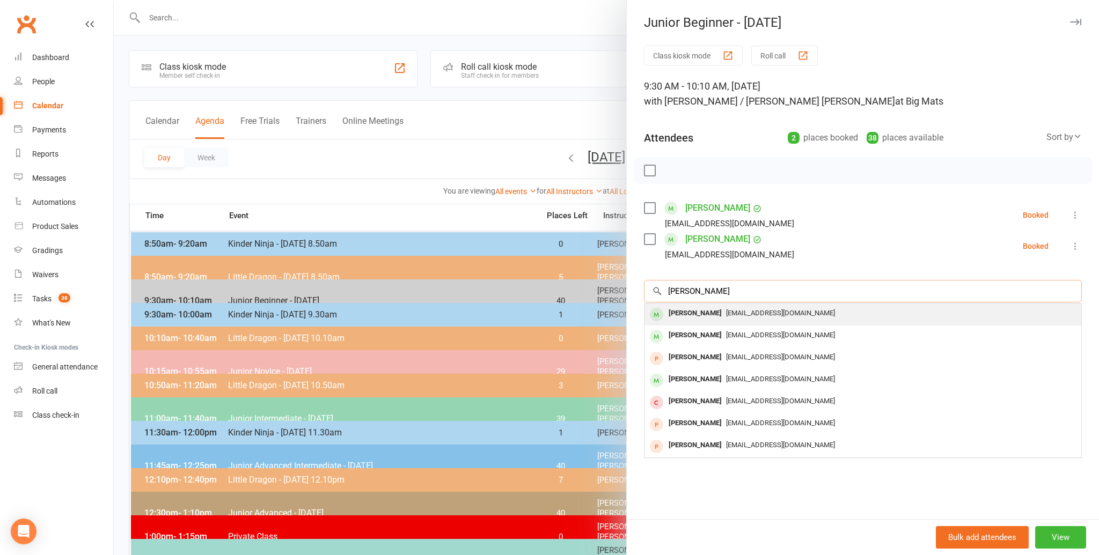
type input "addi hardwich"
click at [684, 311] on div "[PERSON_NAME]" at bounding box center [695, 314] width 62 height 16
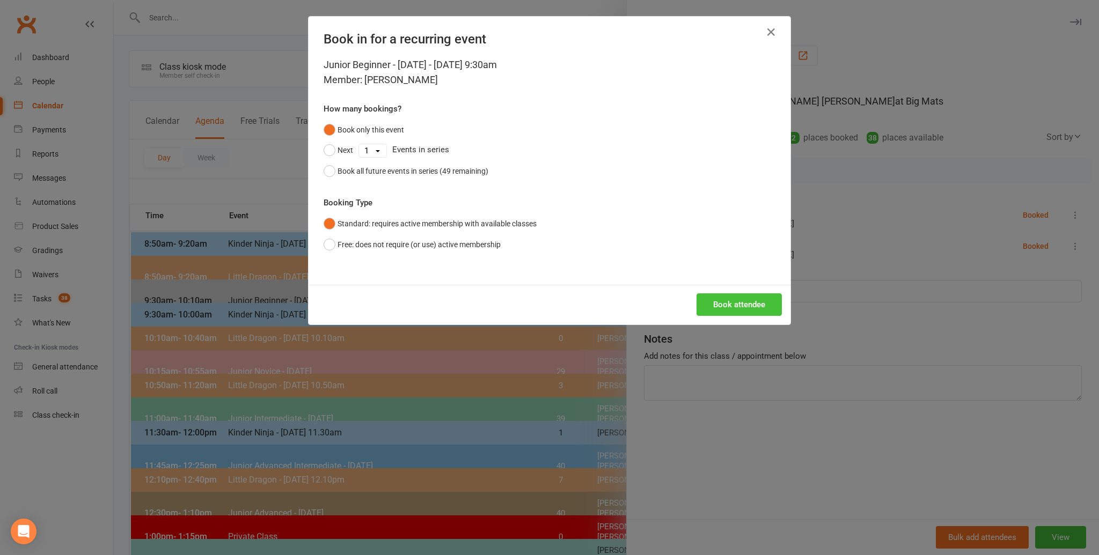
click at [735, 299] on button "Book attendee" at bounding box center [738, 304] width 85 height 23
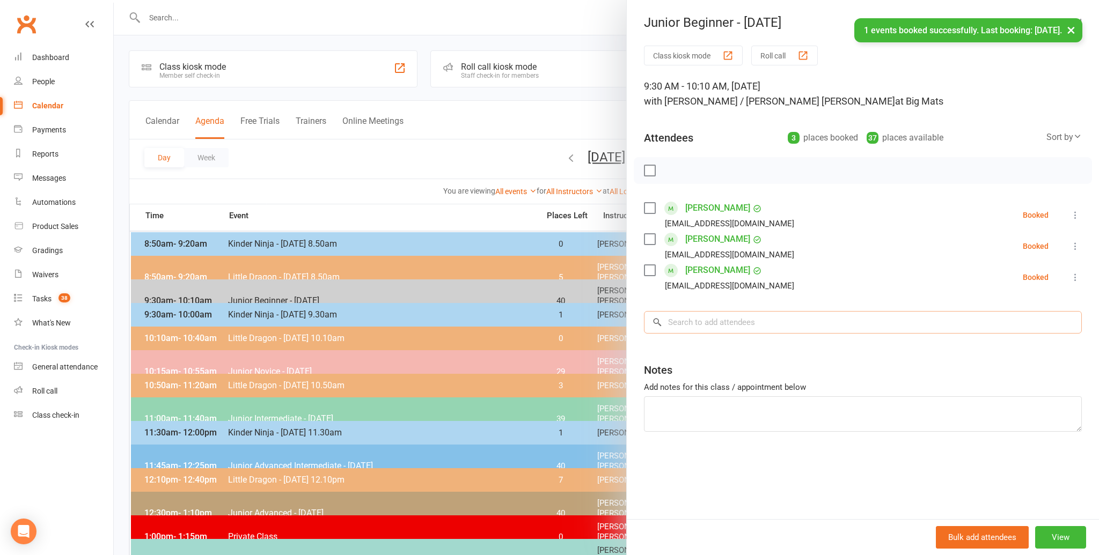
click at [674, 320] on input "search" at bounding box center [863, 322] width 438 height 23
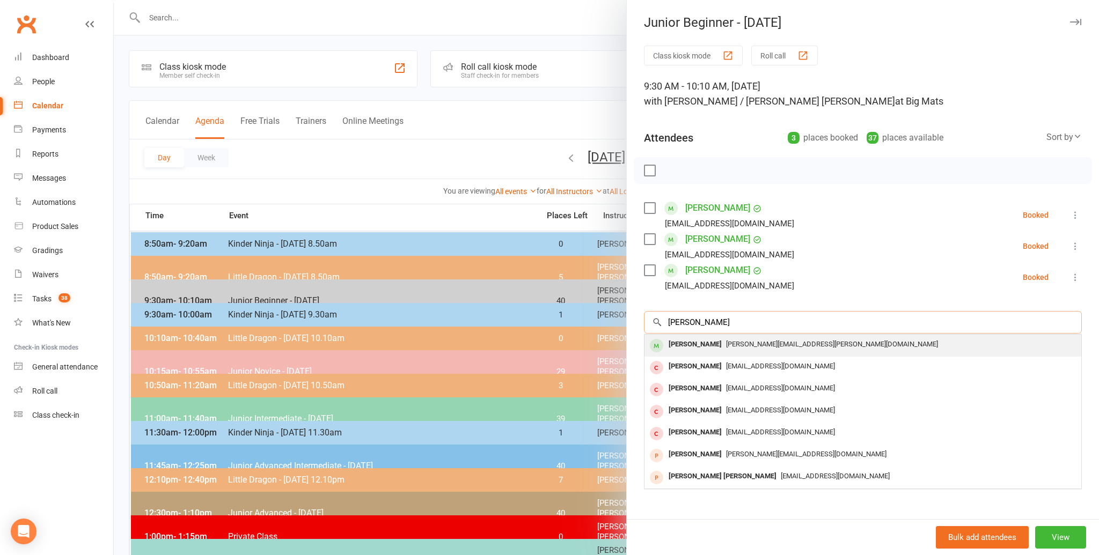
type input "astrid woodberry"
click at [674, 343] on div "Astrid Woodberry" at bounding box center [695, 345] width 62 height 16
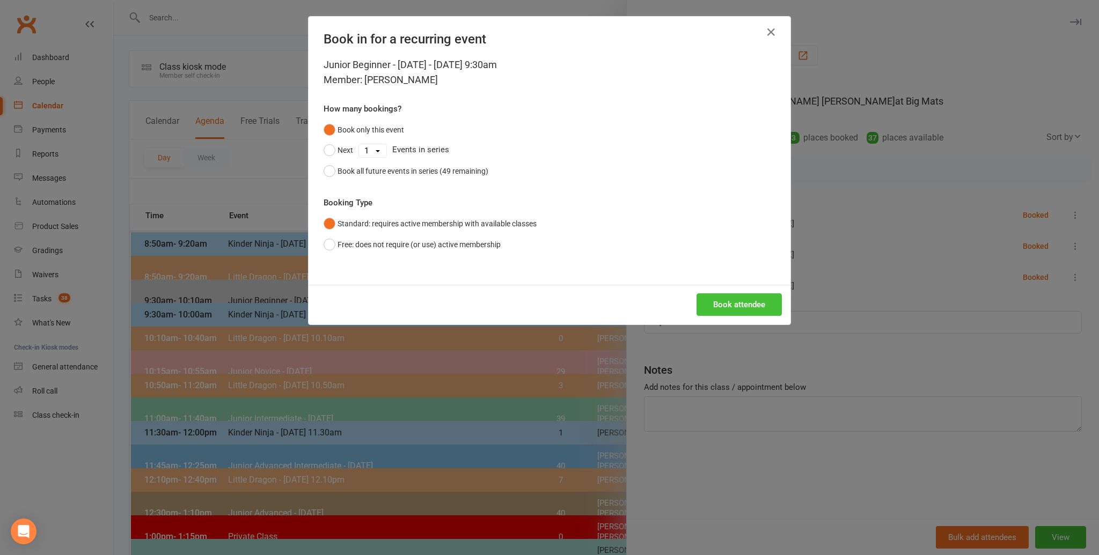
click at [734, 302] on button "Book attendee" at bounding box center [738, 304] width 85 height 23
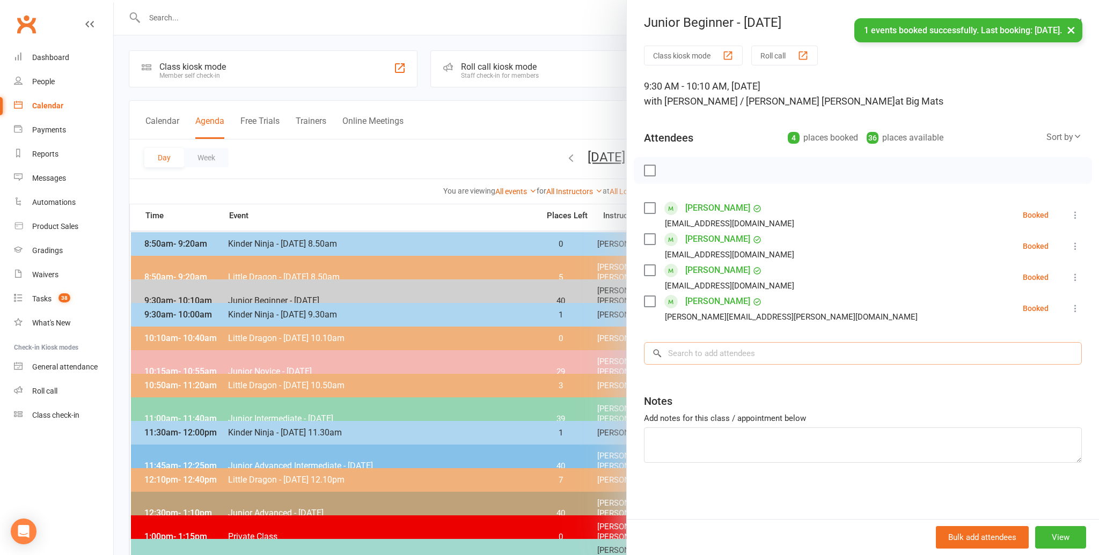
click at [696, 350] on input "search" at bounding box center [863, 353] width 438 height 23
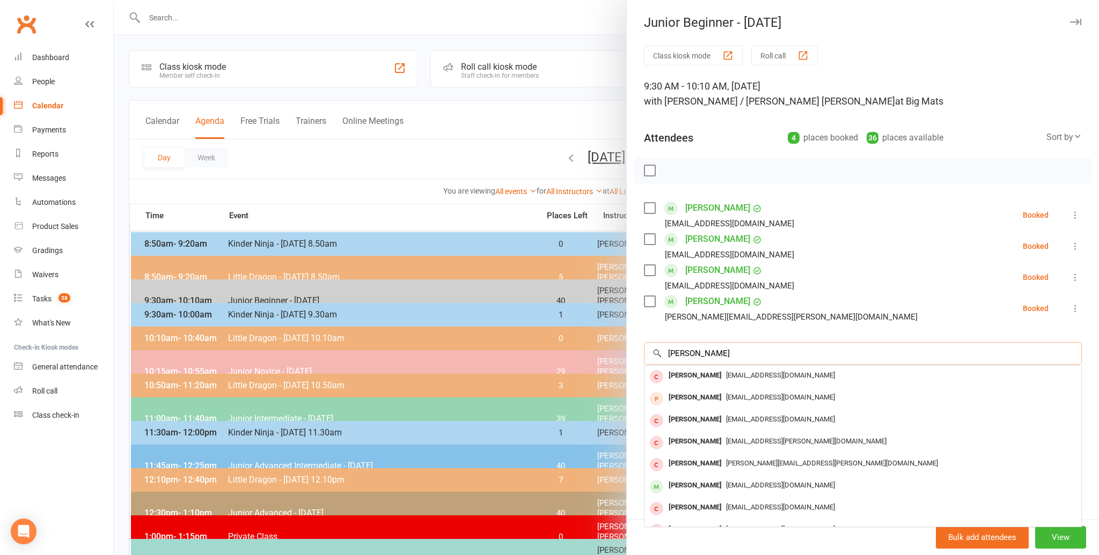
scroll to position [2, 0]
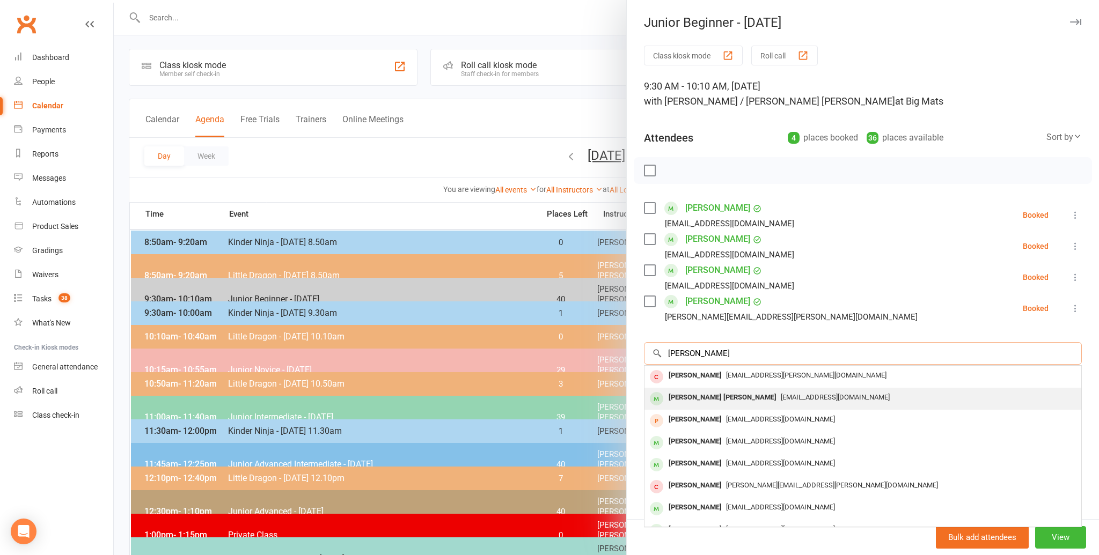
type input "jack rogers"
click at [682, 396] on div "[PERSON_NAME] [PERSON_NAME]" at bounding box center [722, 398] width 116 height 16
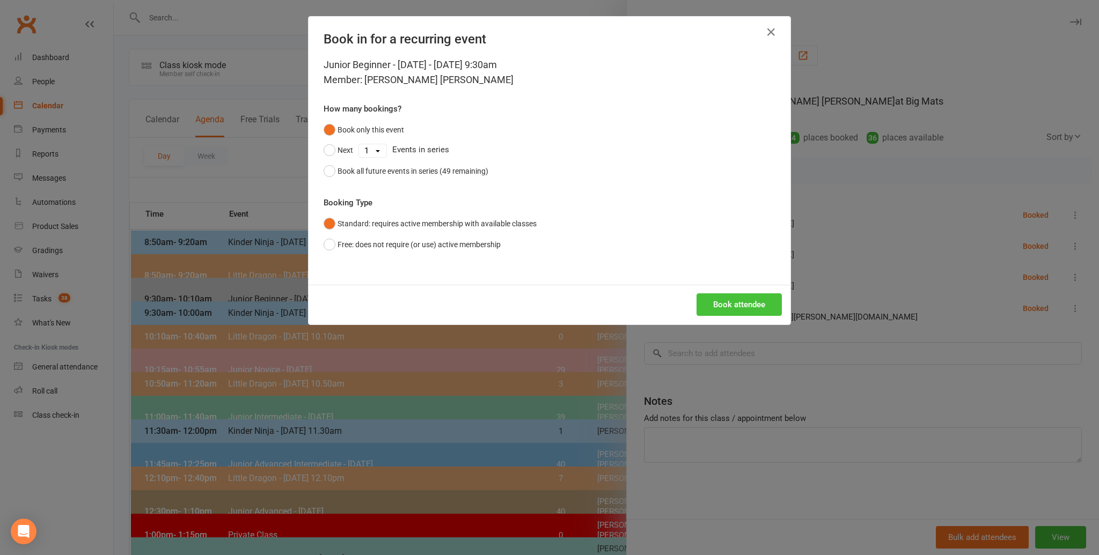
click at [746, 304] on button "Book attendee" at bounding box center [738, 304] width 85 height 23
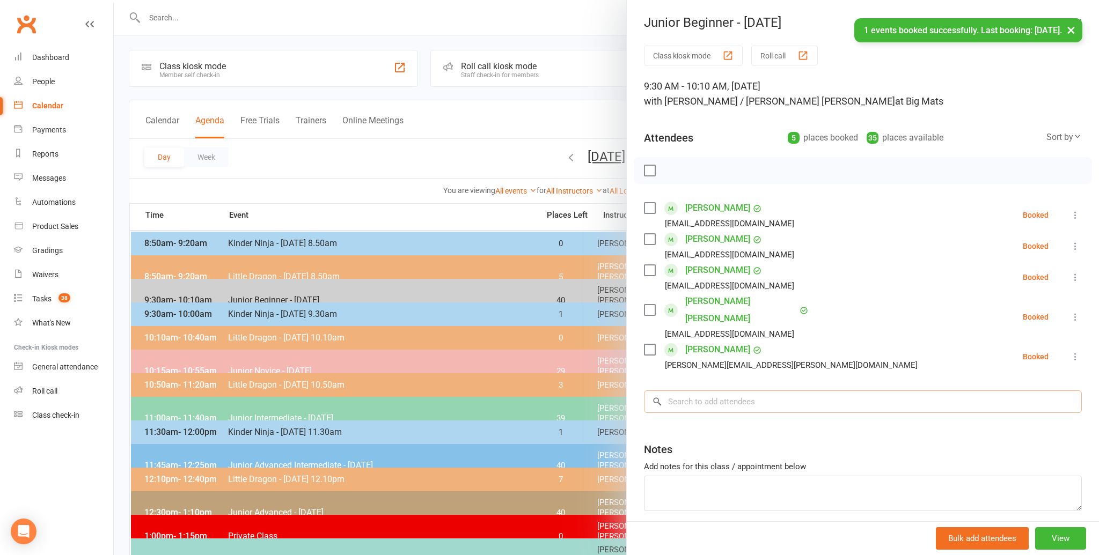
click at [675, 391] on input "search" at bounding box center [863, 402] width 438 height 23
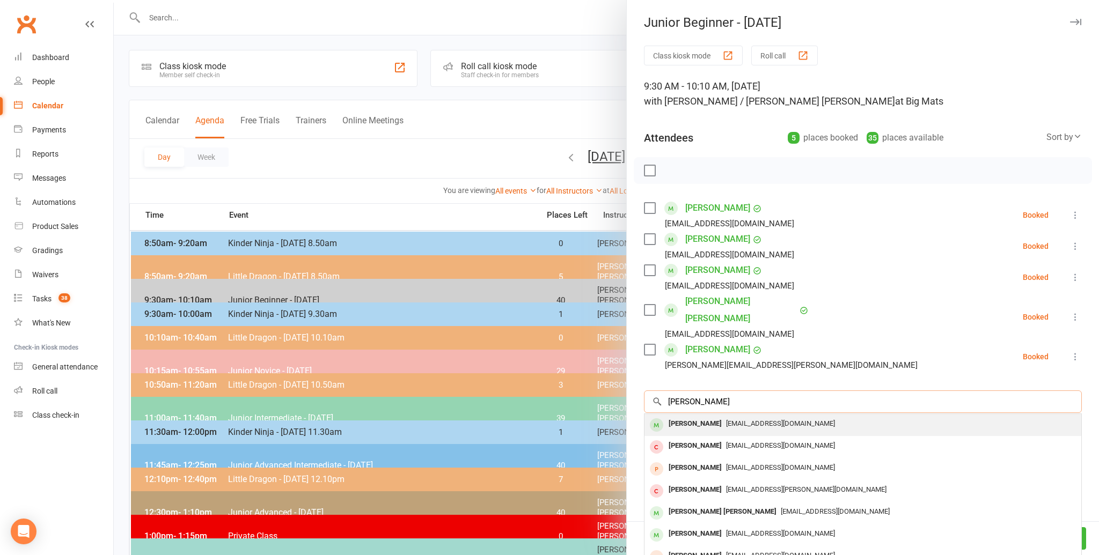
type input "ryan rogers"
click at [680, 416] on div "Ryan Rogers" at bounding box center [695, 424] width 62 height 16
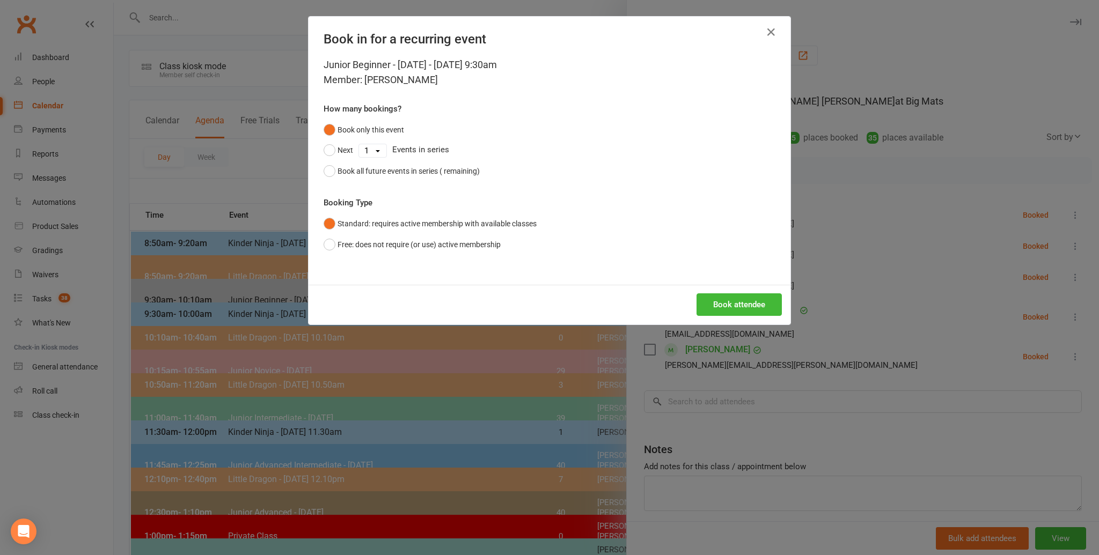
scroll to position [0, 0]
click at [730, 304] on button "Book attendee" at bounding box center [738, 304] width 85 height 23
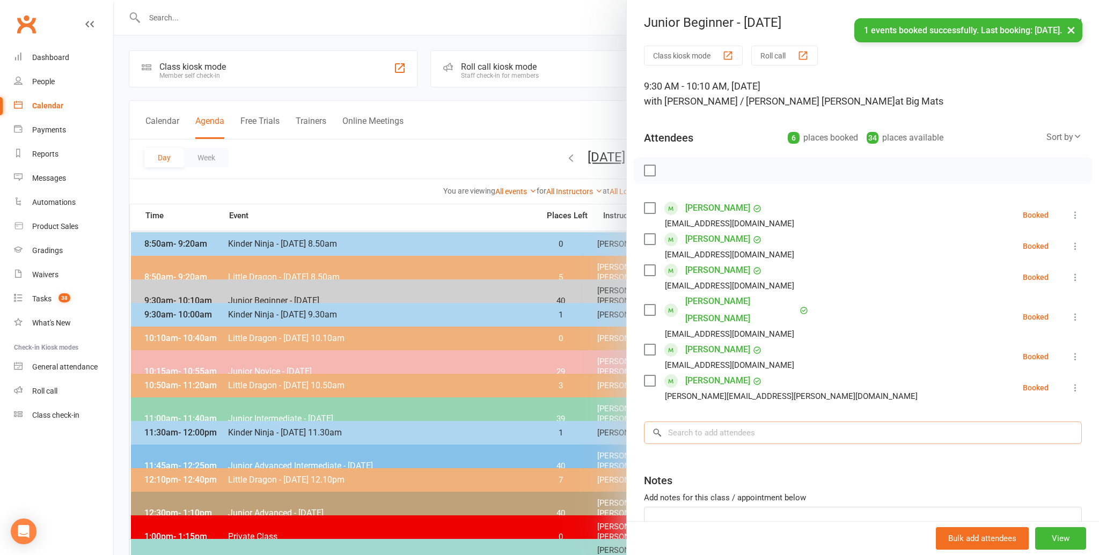
click at [698, 422] on input "search" at bounding box center [863, 433] width 438 height 23
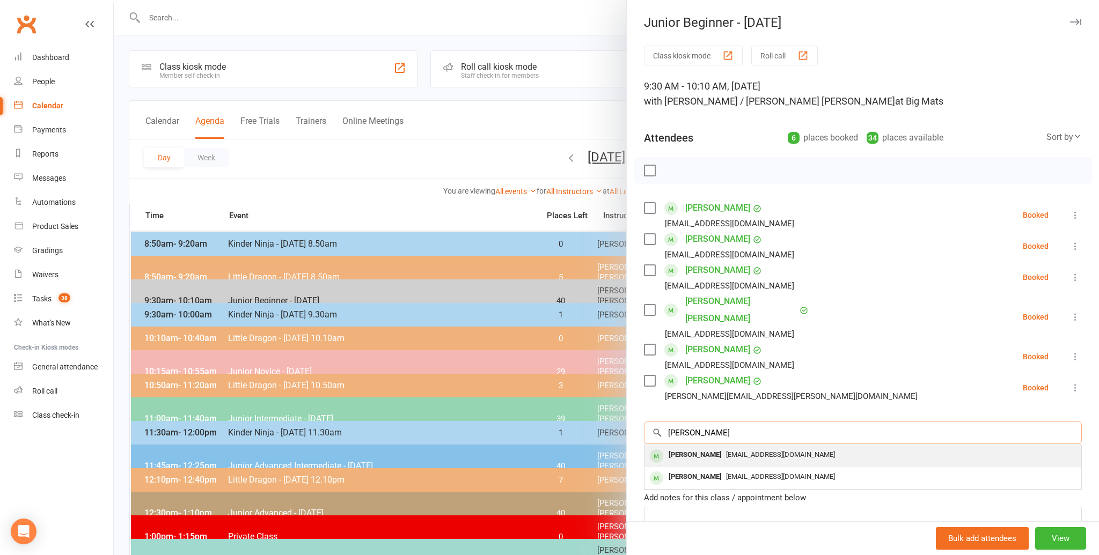
type input "lainey boyd"
click at [678, 447] on div "Lainey Boyd" at bounding box center [695, 455] width 62 height 16
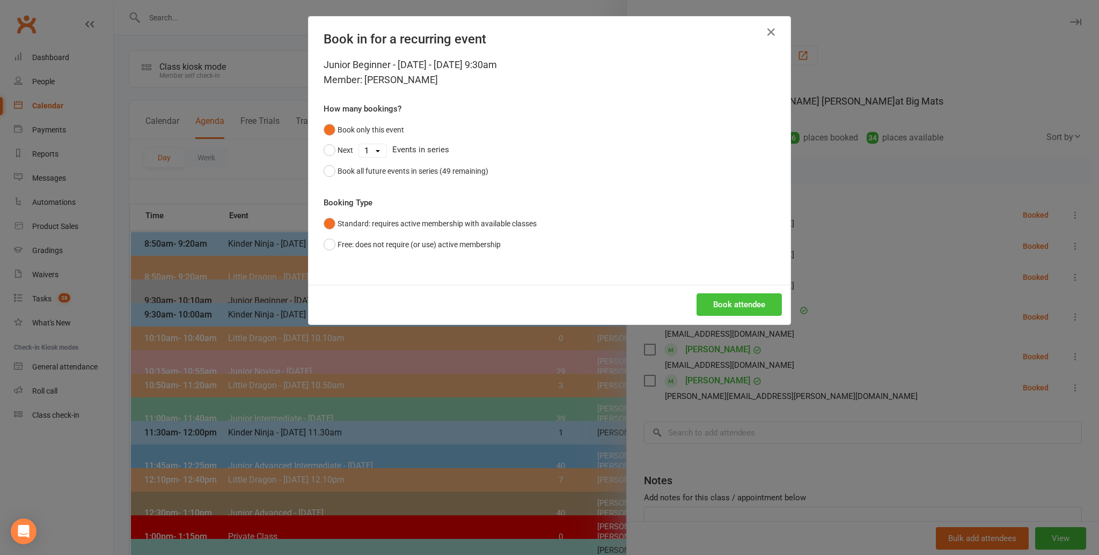
click at [746, 305] on button "Book attendee" at bounding box center [738, 304] width 85 height 23
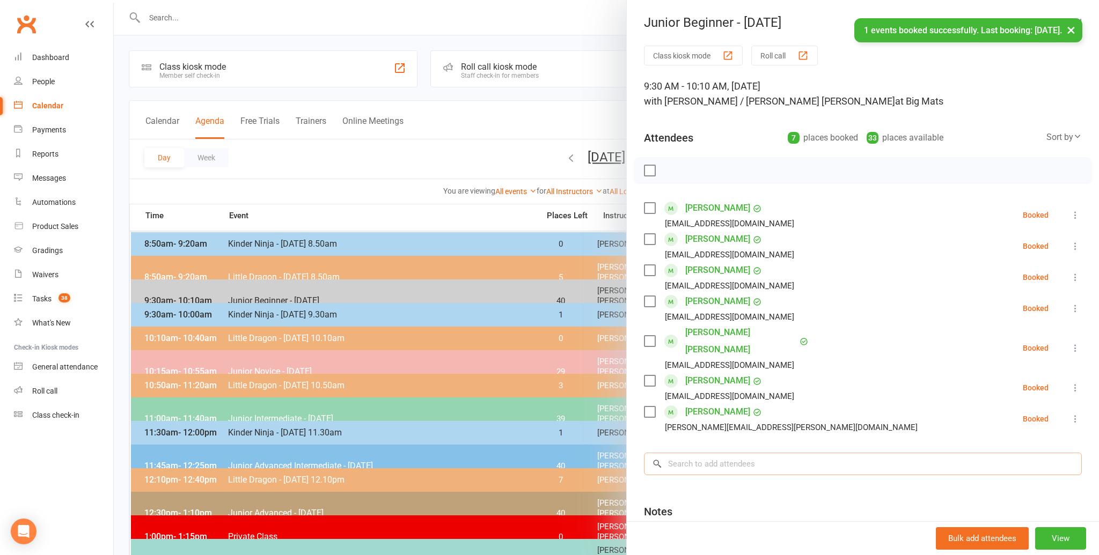
click at [684, 453] on input "search" at bounding box center [863, 464] width 438 height 23
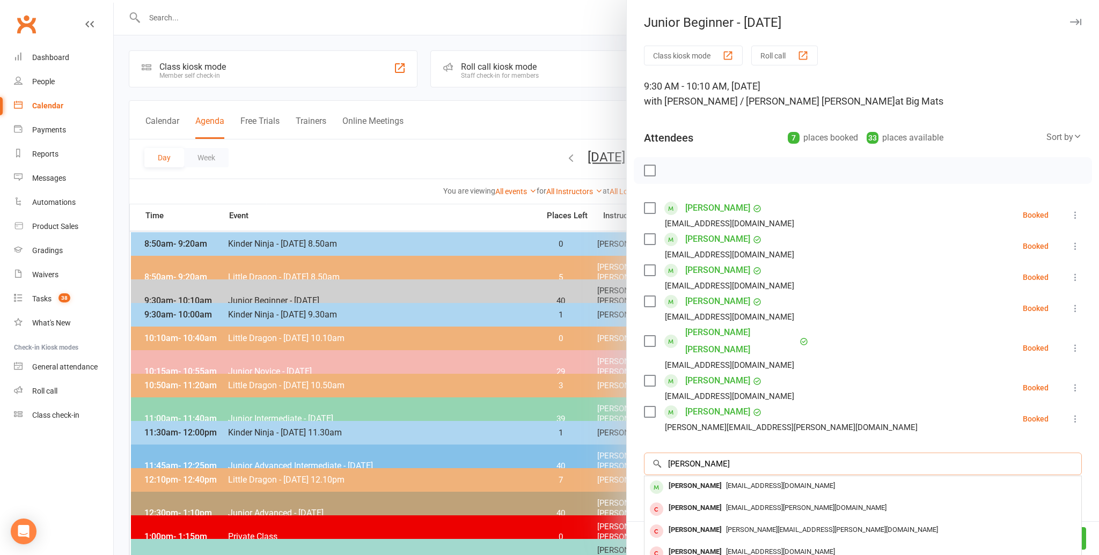
scroll to position [2, 0]
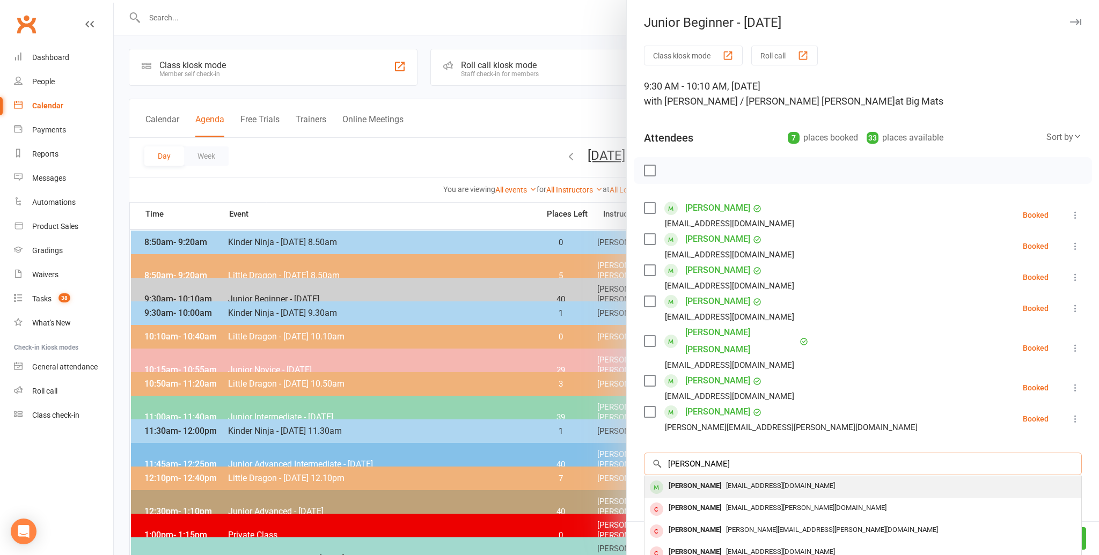
type input "jack rudge"
click at [675, 479] on div "[PERSON_NAME]" at bounding box center [695, 487] width 62 height 16
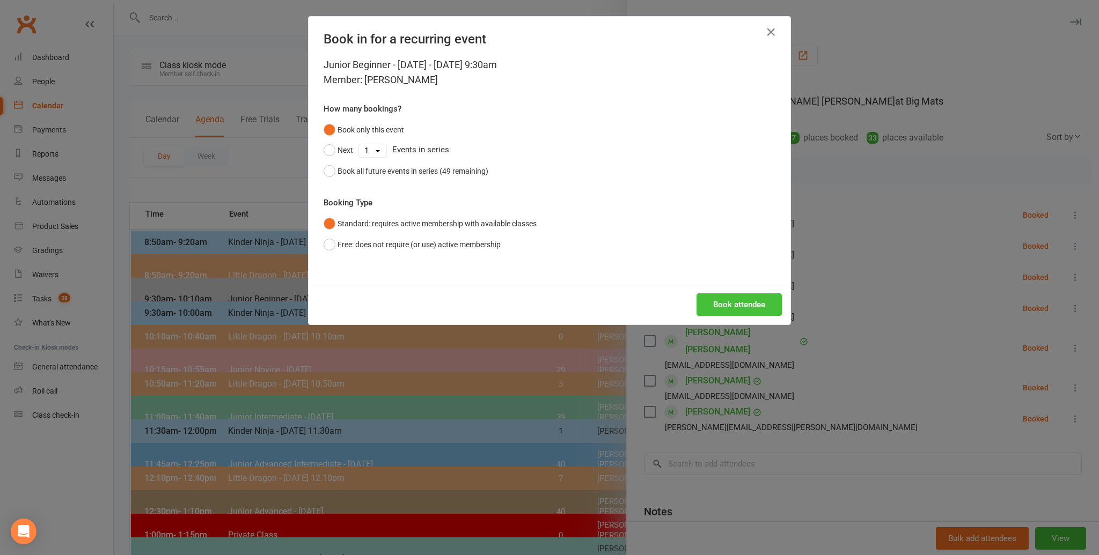
click at [717, 304] on button "Book attendee" at bounding box center [738, 304] width 85 height 23
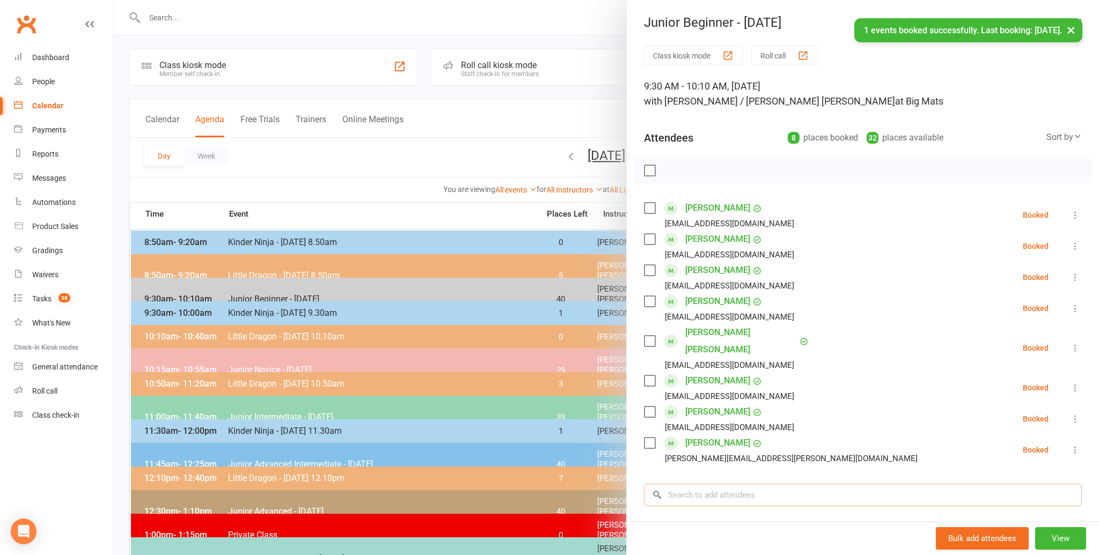
click at [689, 484] on input "search" at bounding box center [863, 495] width 438 height 23
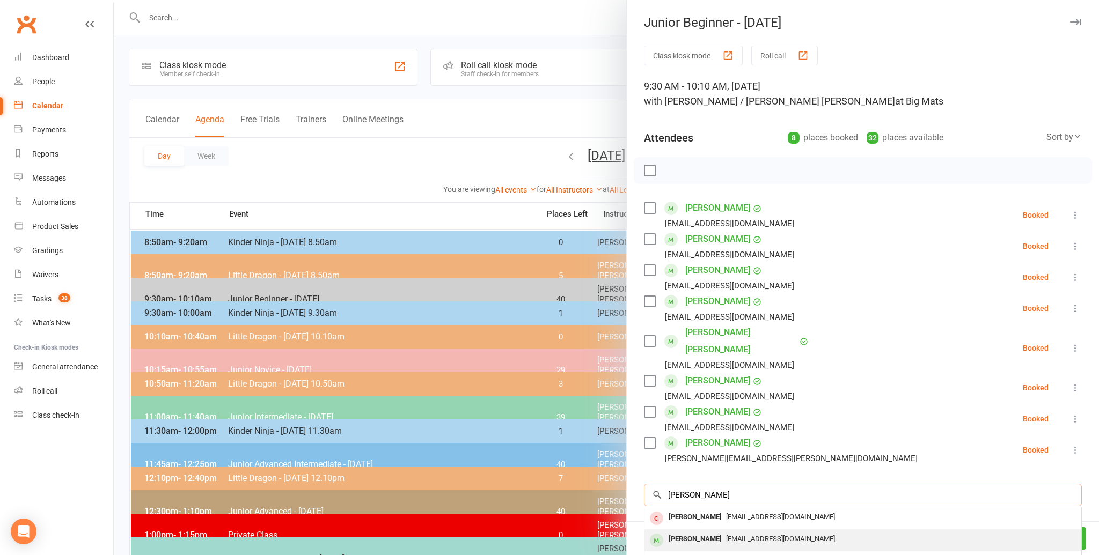
type input "charlie chen"
click at [687, 532] on div "Charlie Chen" at bounding box center [695, 540] width 62 height 16
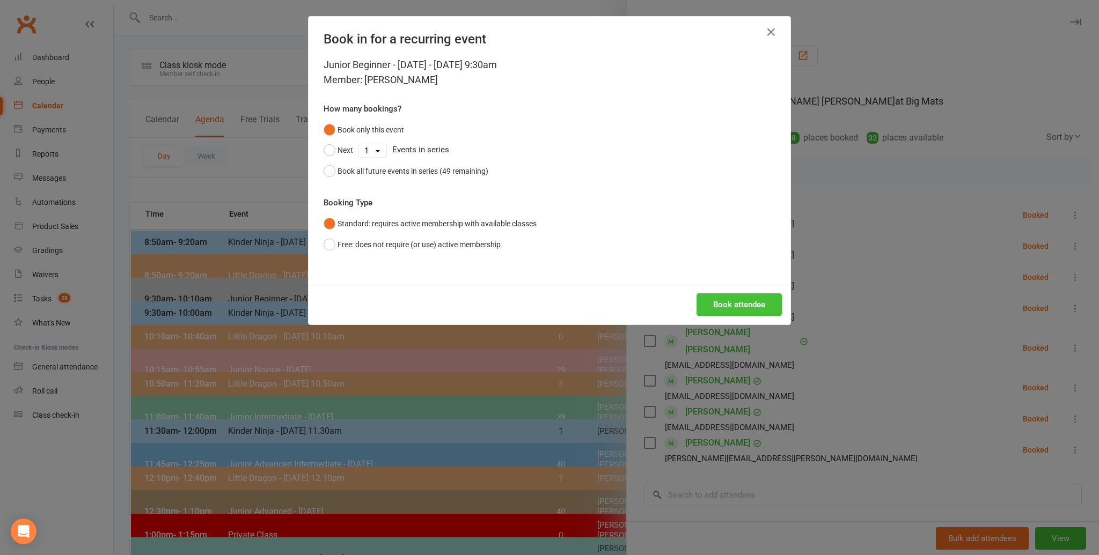
click at [724, 303] on button "Book attendee" at bounding box center [738, 304] width 85 height 23
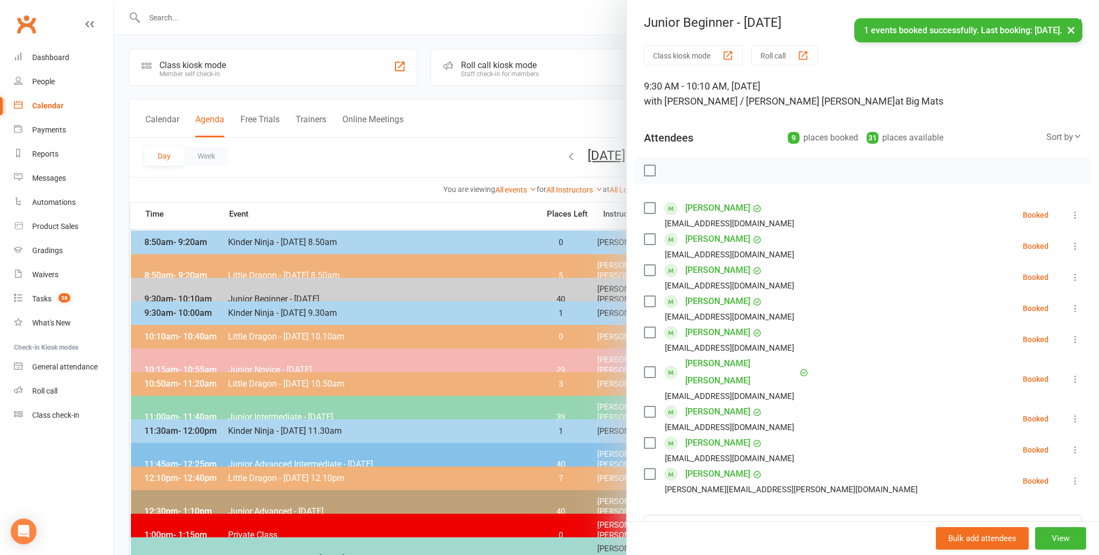
click at [807, 435] on li "Jack Rudge Domingo_lorie@yahoo.com Booked More info Remove Check in Mark absent…" at bounding box center [863, 450] width 438 height 31
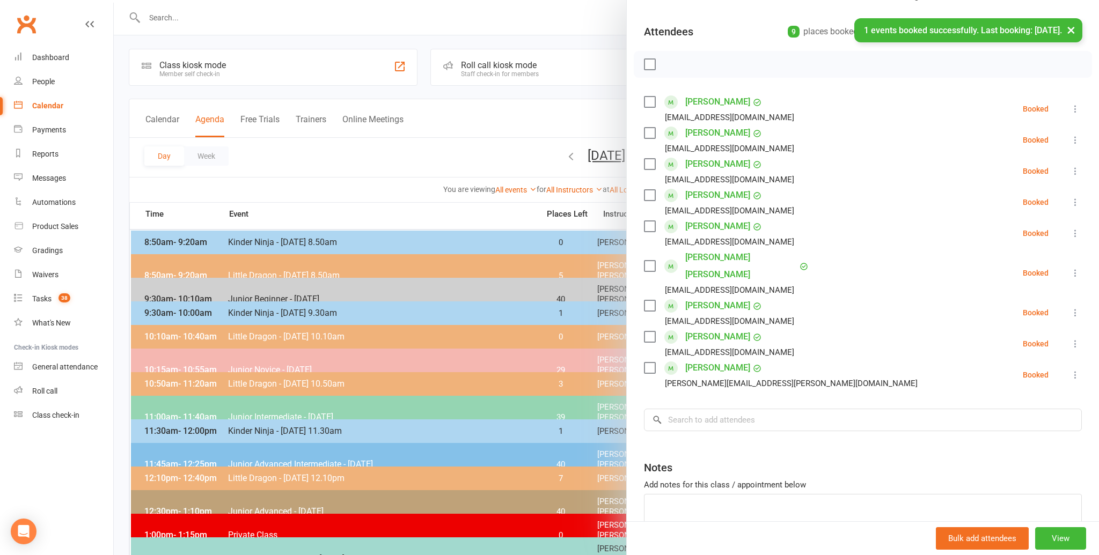
scroll to position [150, 0]
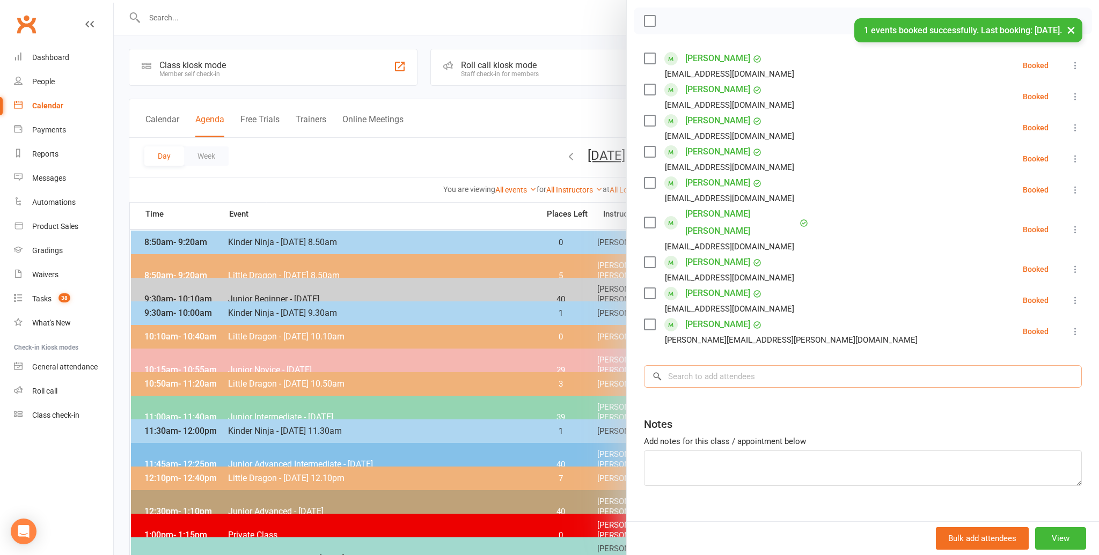
click at [663, 365] on input "search" at bounding box center [863, 376] width 438 height 23
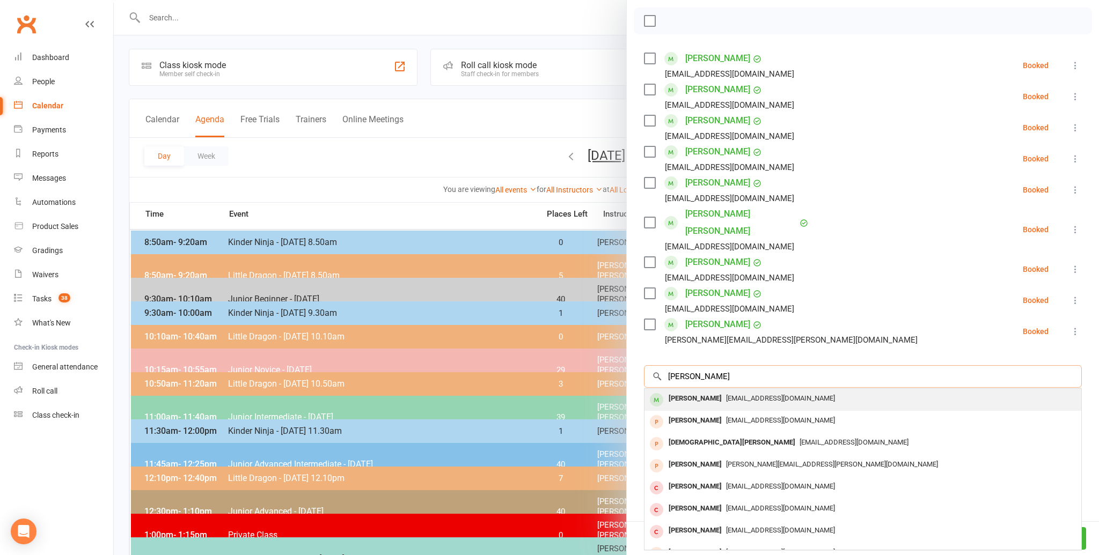
type input "eeshan saimi"
click at [700, 391] on div "Eeshan Saini" at bounding box center [695, 399] width 62 height 16
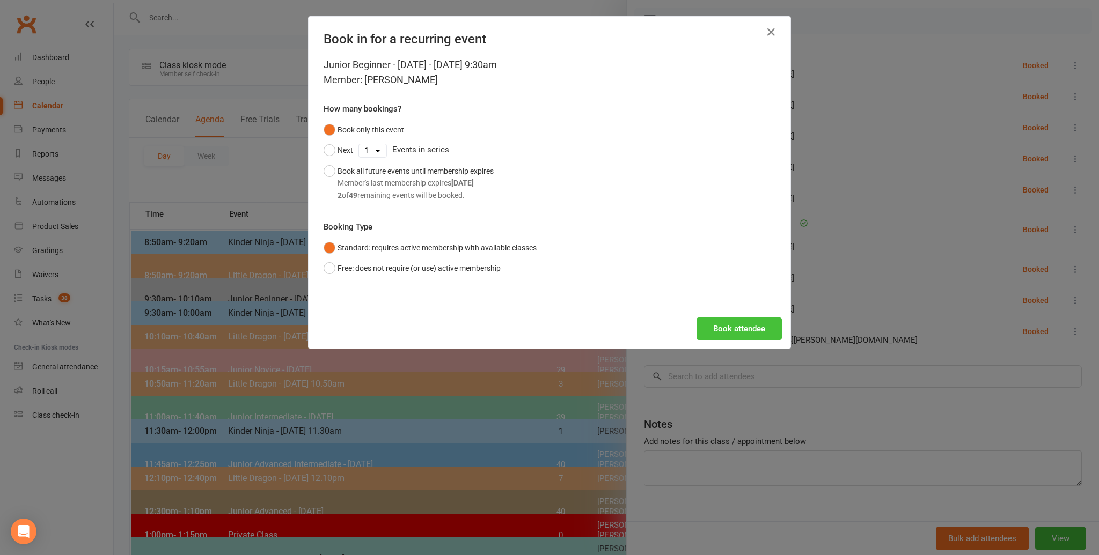
drag, startPoint x: 721, startPoint y: 327, endPoint x: 729, endPoint y: 327, distance: 8.1
click at [724, 327] on button "Book attendee" at bounding box center [738, 329] width 85 height 23
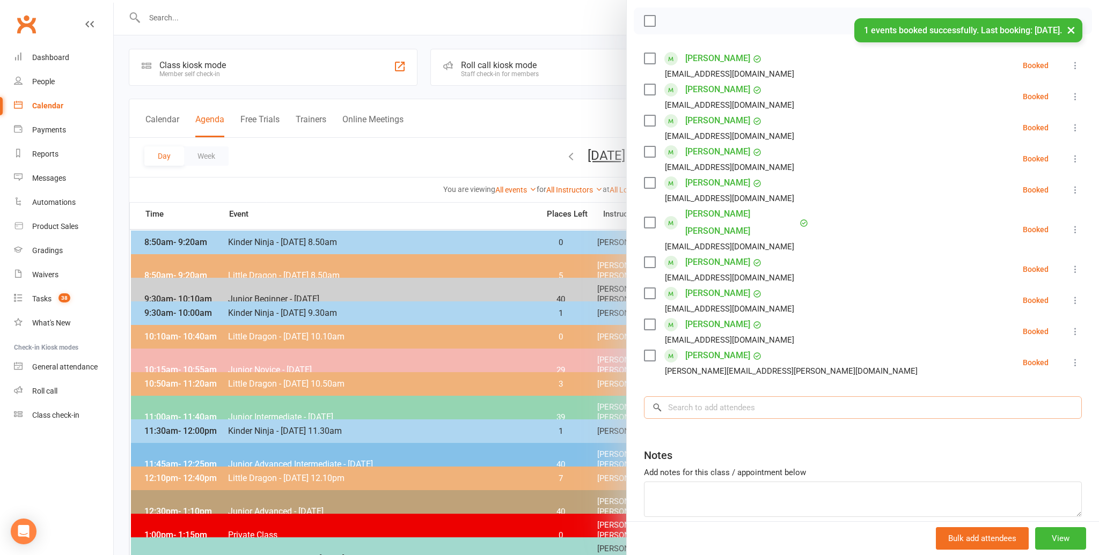
click at [685, 396] on input "search" at bounding box center [863, 407] width 438 height 23
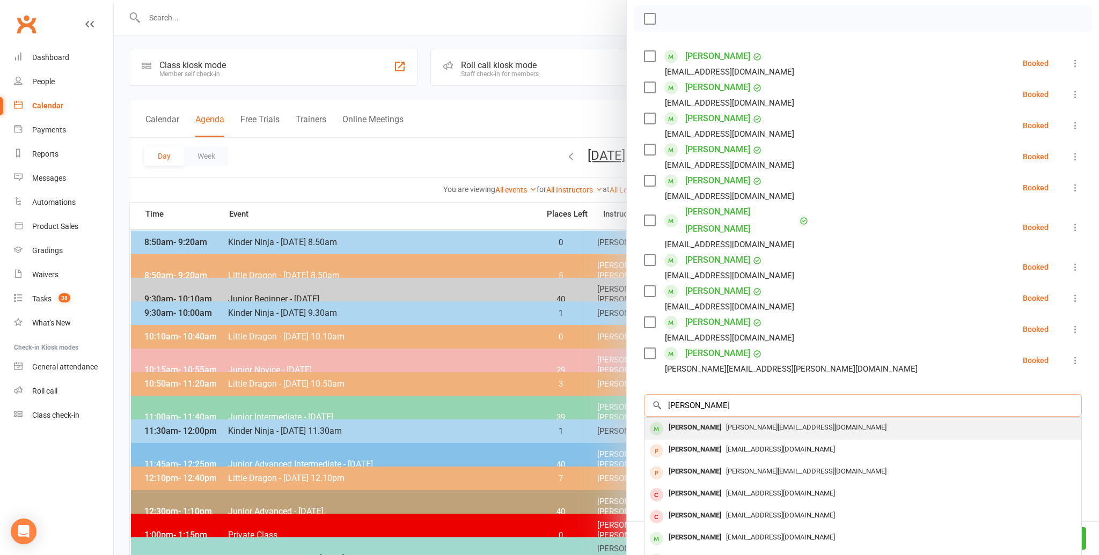
scroll to position [151, 0]
type input "[PERSON_NAME]"
click at [682, 421] on div "[PERSON_NAME]" at bounding box center [695, 429] width 62 height 16
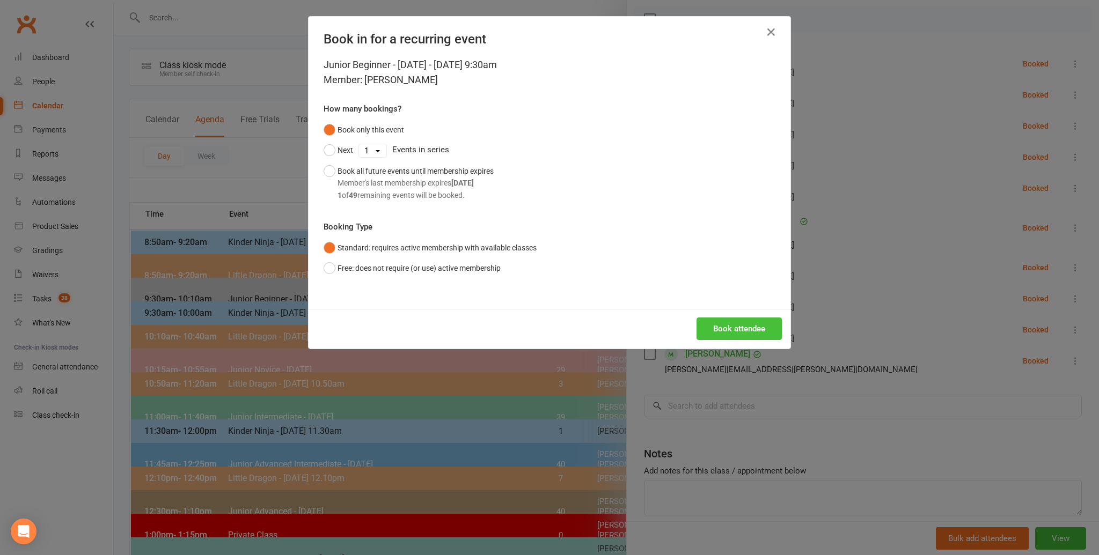
click at [741, 329] on button "Book attendee" at bounding box center [738, 329] width 85 height 23
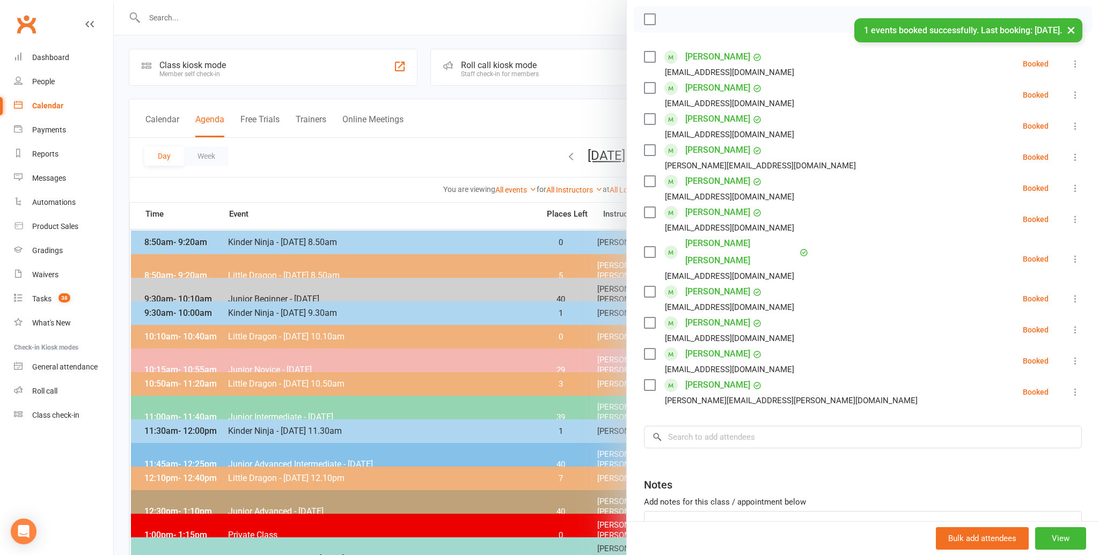
click at [857, 320] on li "Jack Rudge Domingo_lorie@yahoo.com Booked More info Remove Check in Mark absent…" at bounding box center [863, 329] width 438 height 31
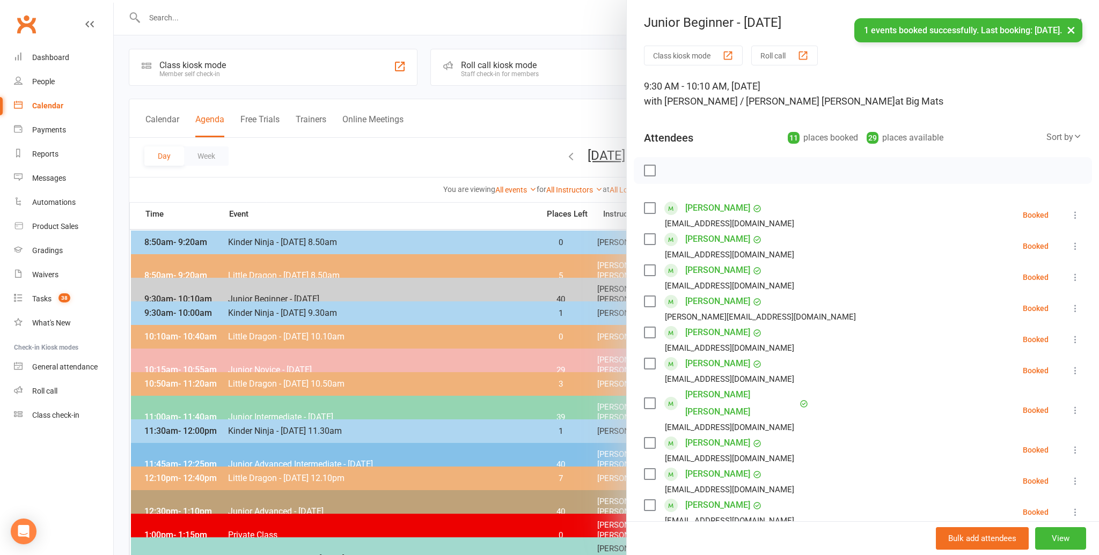
scroll to position [0, 0]
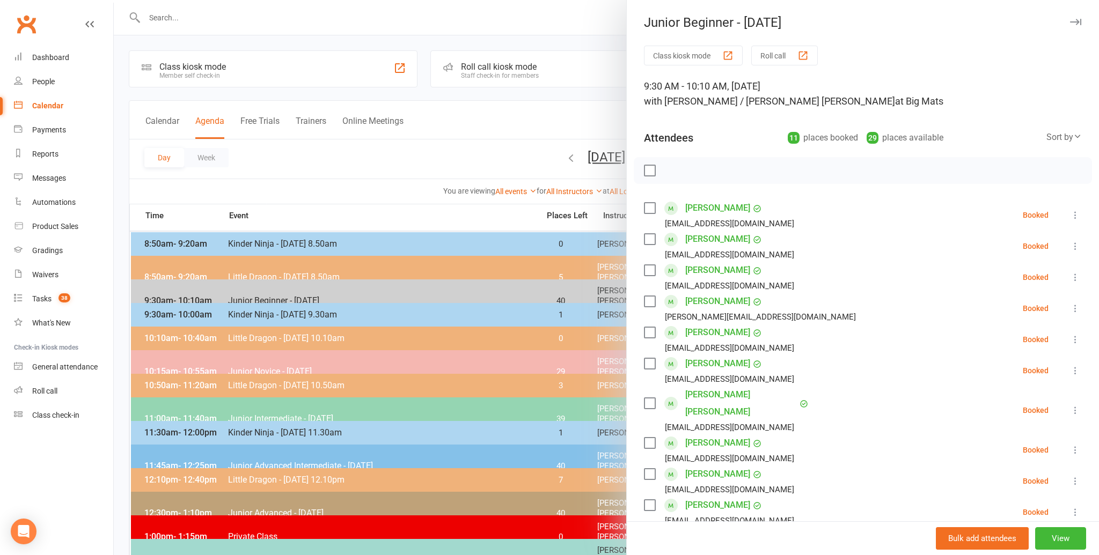
click at [649, 169] on label at bounding box center [649, 170] width 11 height 11
click at [677, 169] on icon "button" at bounding box center [673, 170] width 9 height 9
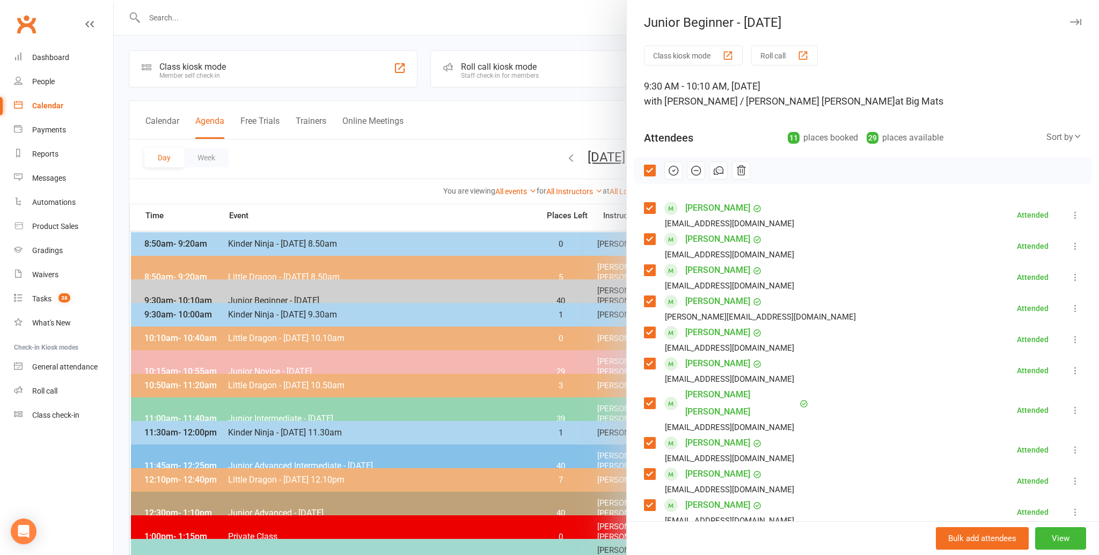
click at [408, 161] on div at bounding box center [606, 277] width 985 height 555
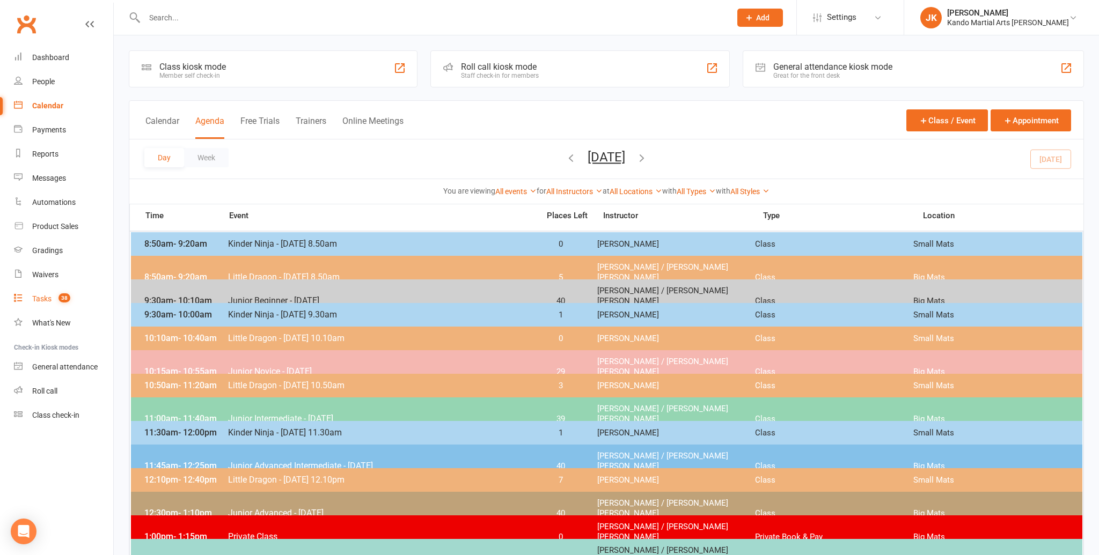
click at [32, 297] on div "Tasks" at bounding box center [41, 299] width 19 height 9
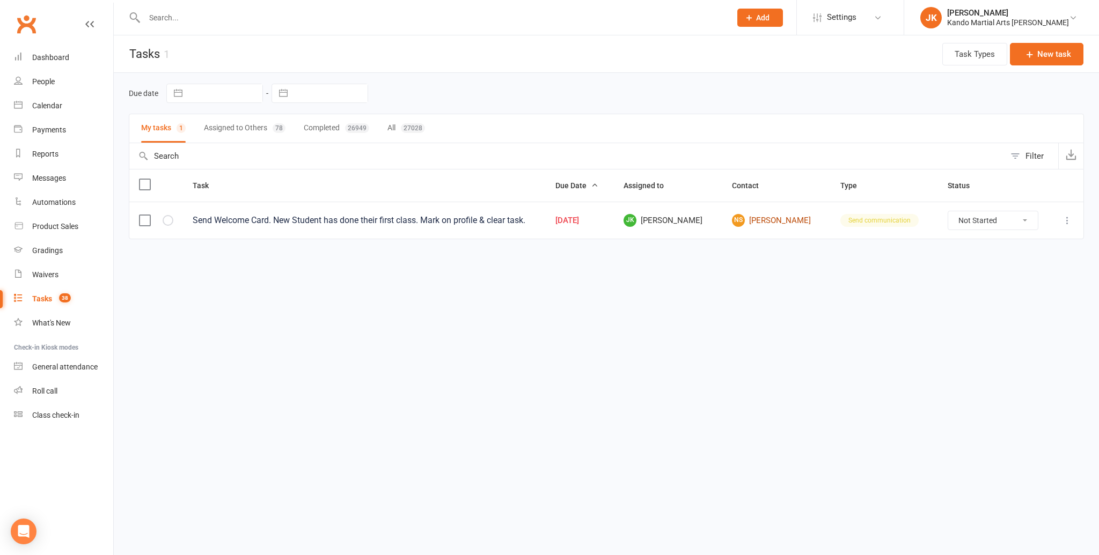
click at [768, 217] on link "NS Naavya Singh" at bounding box center [776, 220] width 89 height 13
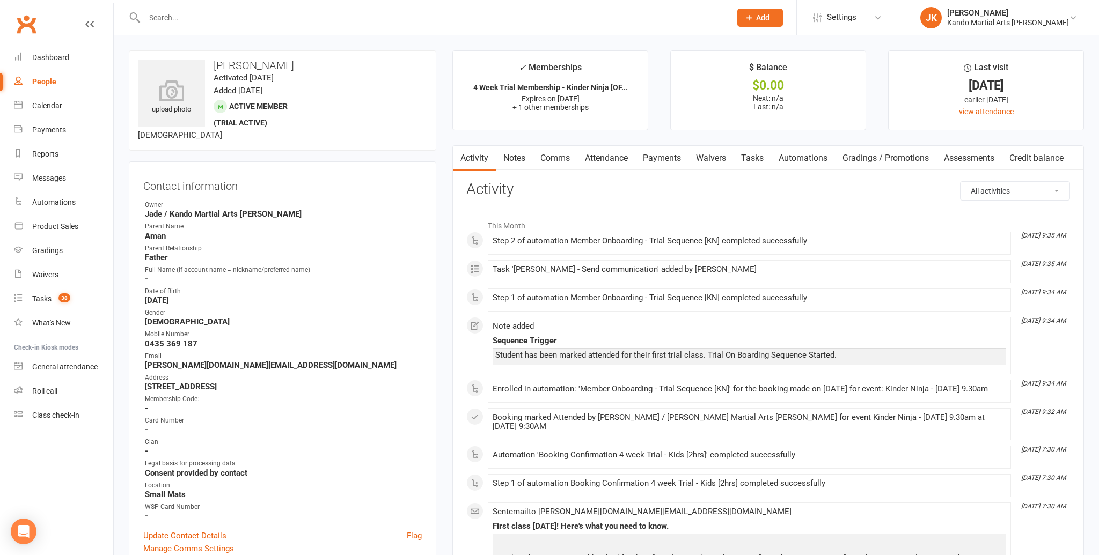
click at [754, 158] on link "Tasks" at bounding box center [752, 158] width 38 height 25
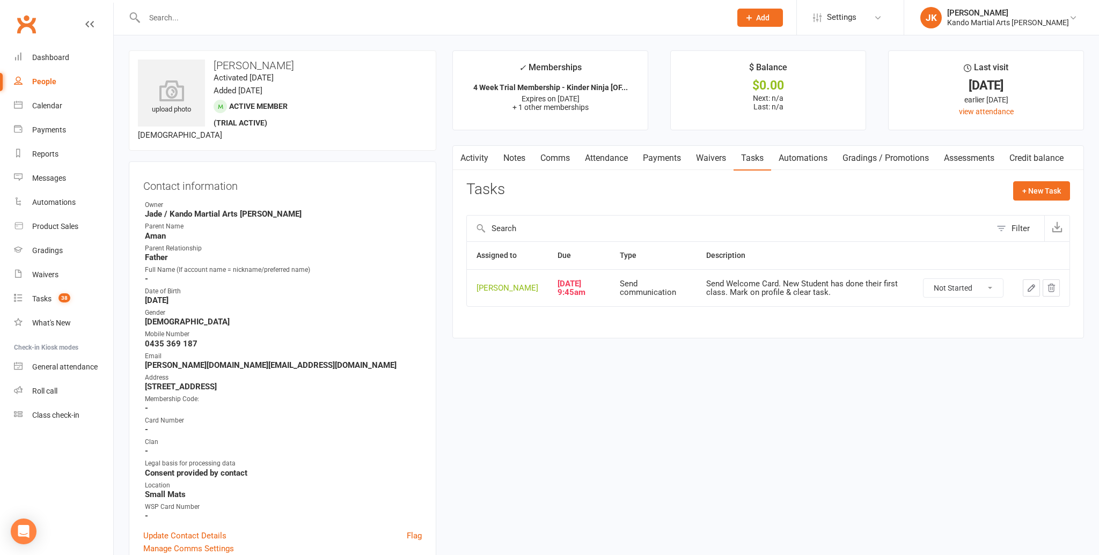
click at [992, 295] on select "Not Started In Progress Waiting Complete" at bounding box center [962, 288] width 79 height 18
select select "unstarted"
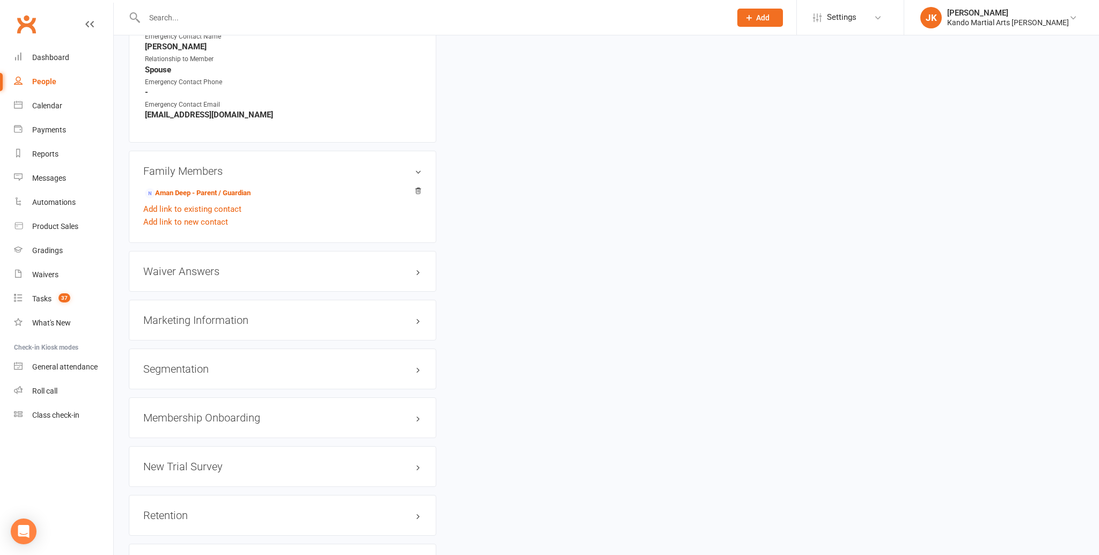
scroll to position [1030, 0]
click at [397, 412] on link "edit" at bounding box center [402, 416] width 13 height 9
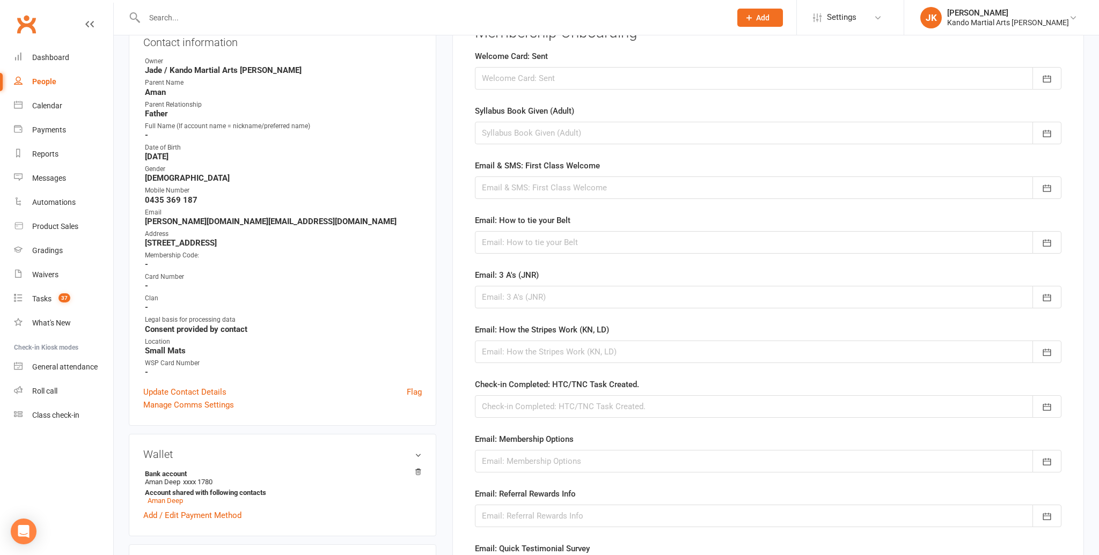
scroll to position [91, 0]
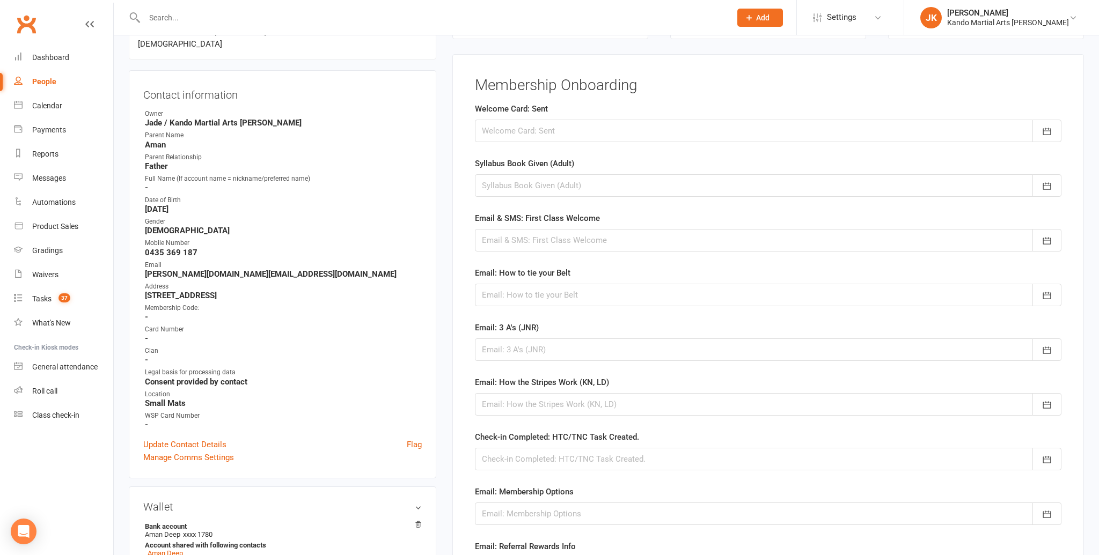
click at [525, 129] on div at bounding box center [768, 131] width 586 height 23
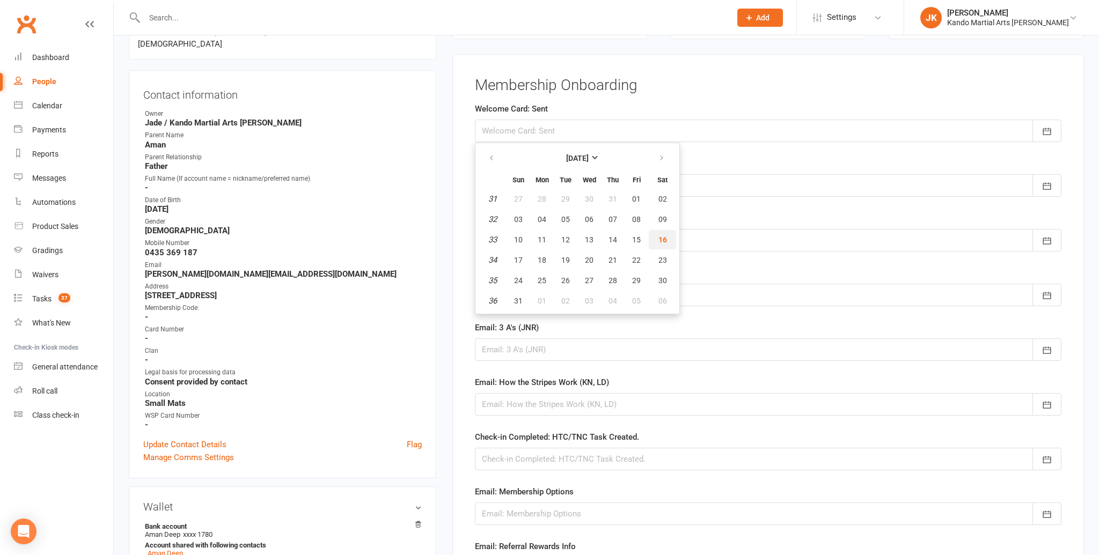
click at [660, 236] on span "16" at bounding box center [662, 240] width 9 height 9
type input "16 Aug 2025"
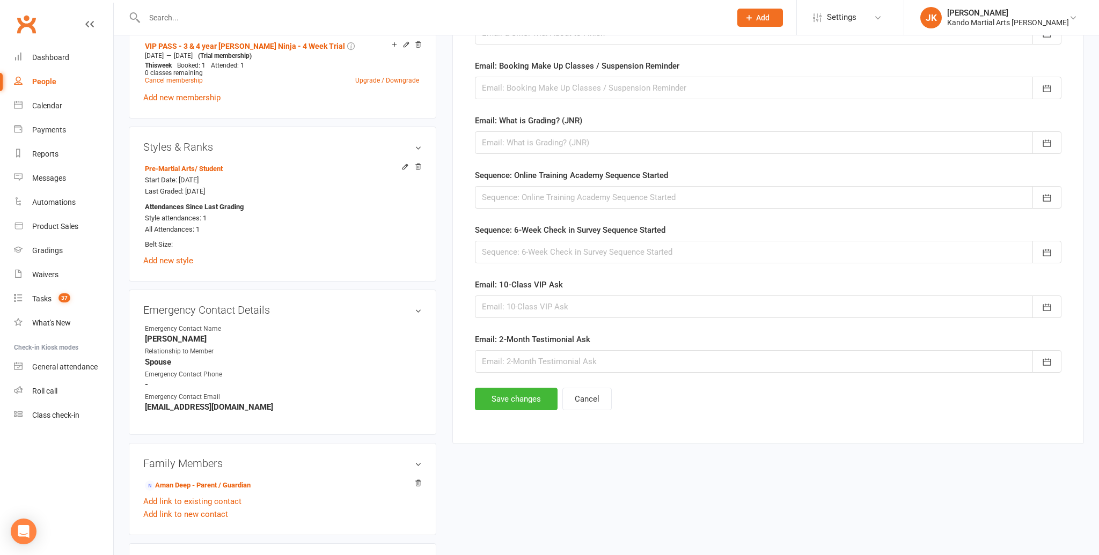
scroll to position [739, 0]
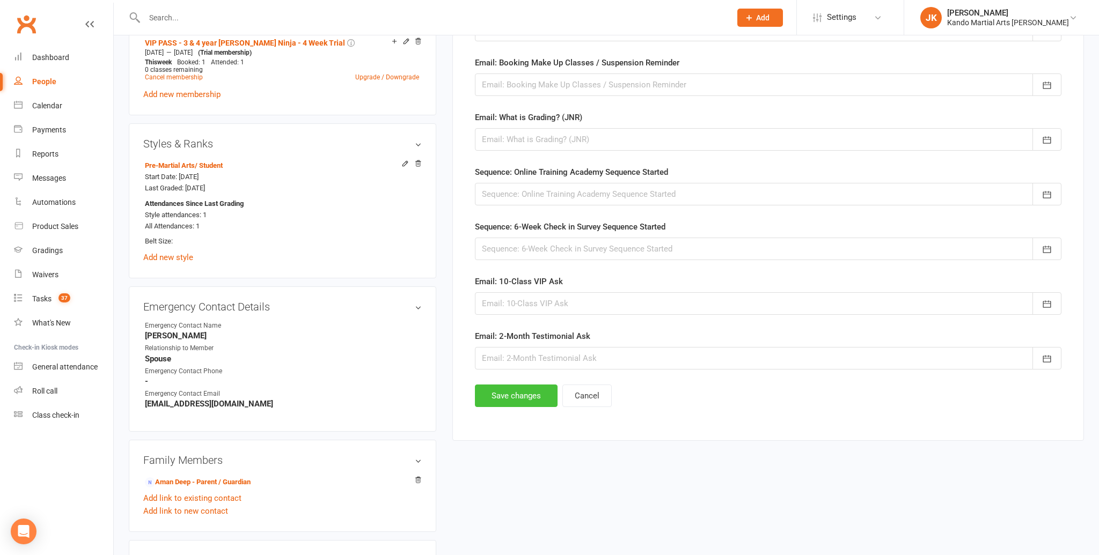
click at [520, 387] on button "Save changes" at bounding box center [516, 396] width 83 height 23
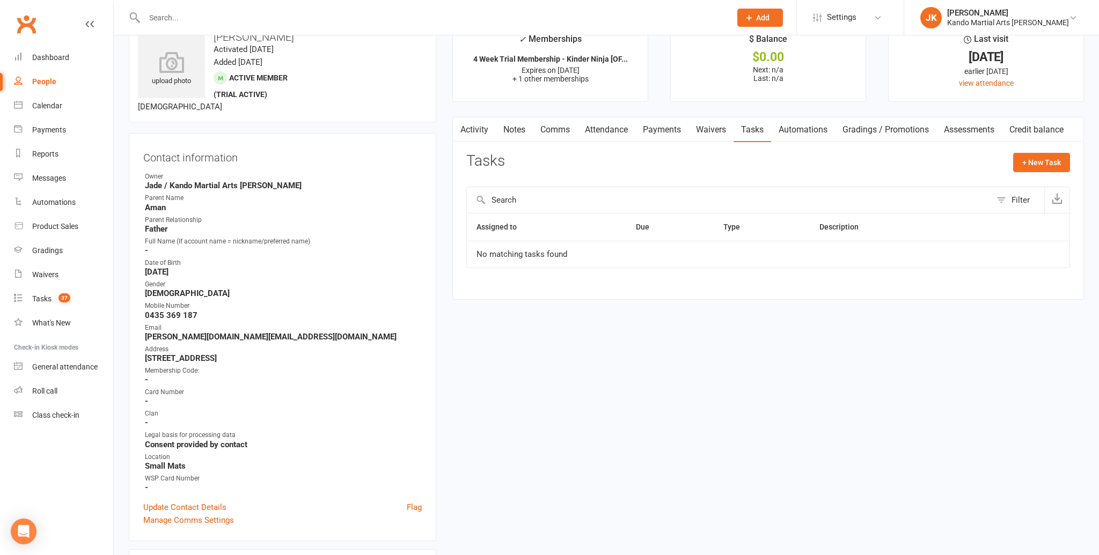
scroll to position [0, 0]
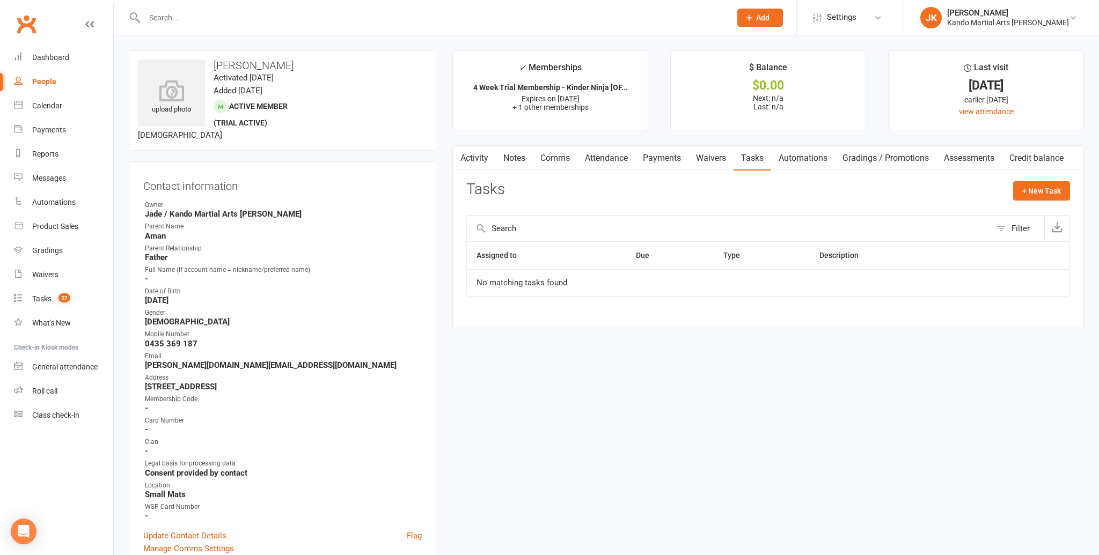
click at [162, 19] on input "text" at bounding box center [432, 17] width 582 height 15
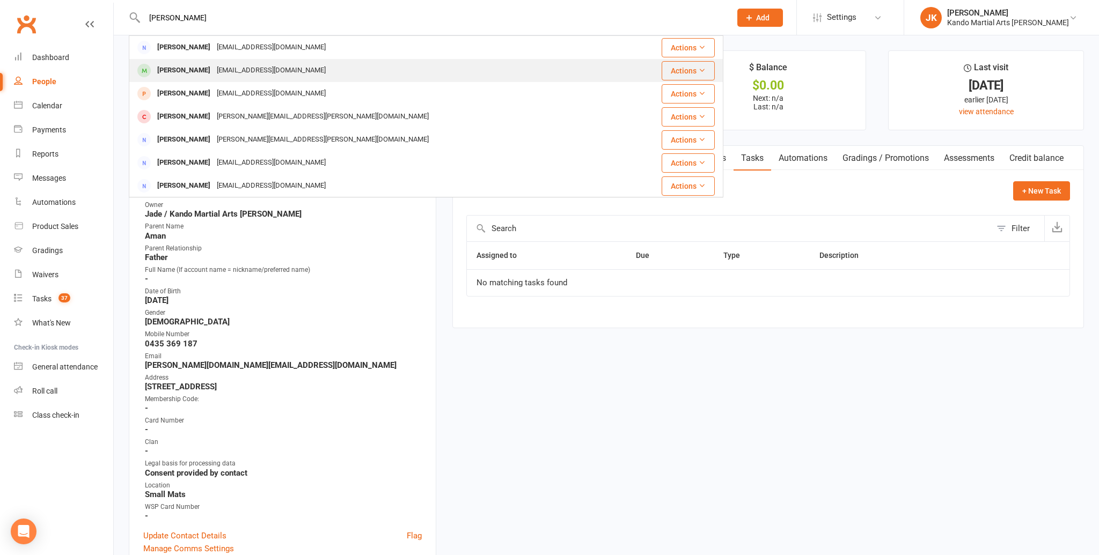
type input "barthol"
click at [190, 68] on div "Nathaniel Bartholomeusz" at bounding box center [184, 71] width 60 height 16
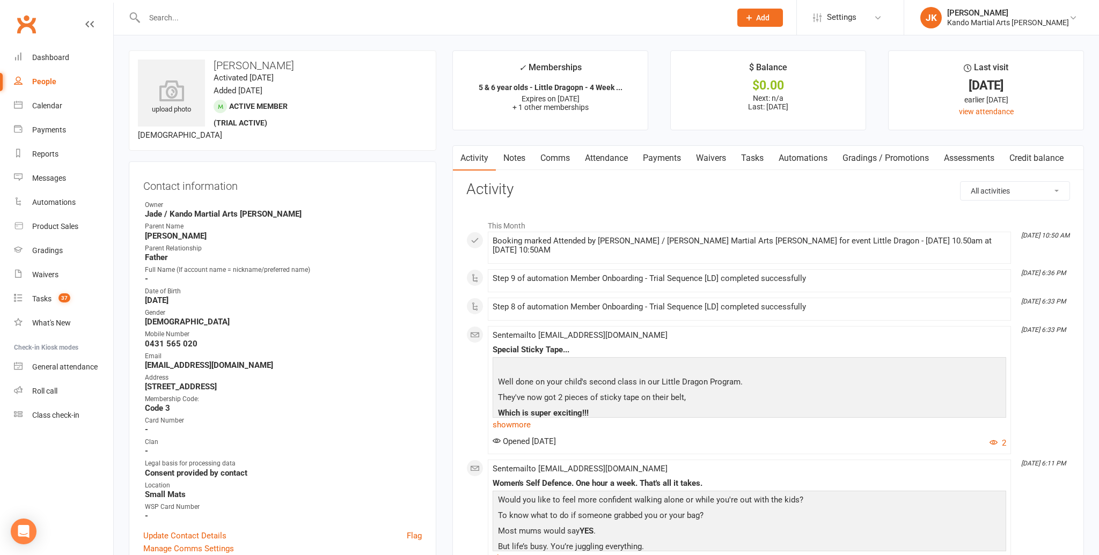
click at [152, 19] on input "text" at bounding box center [432, 17] width 582 height 15
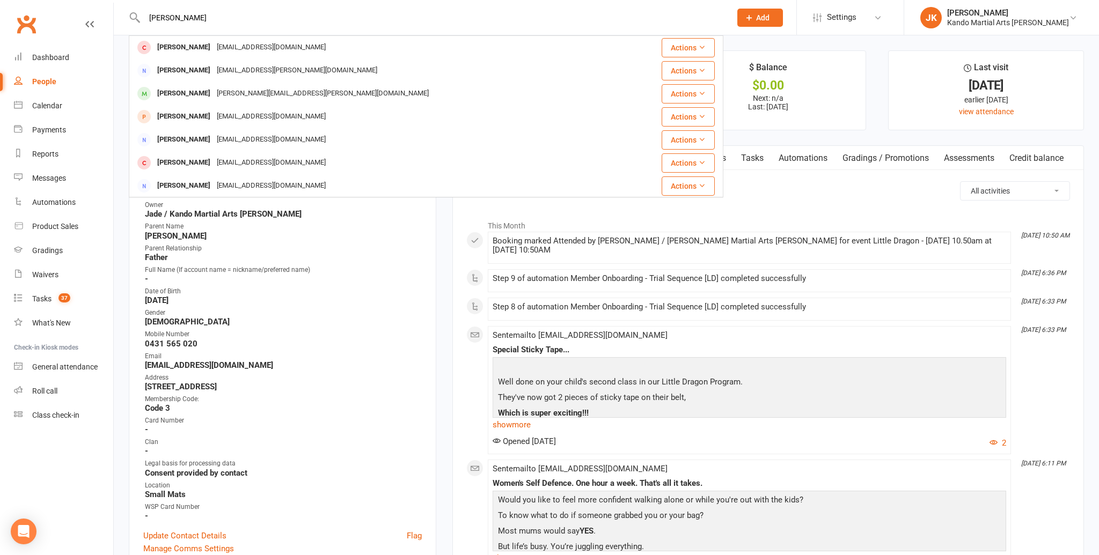
type input "aayav sharma"
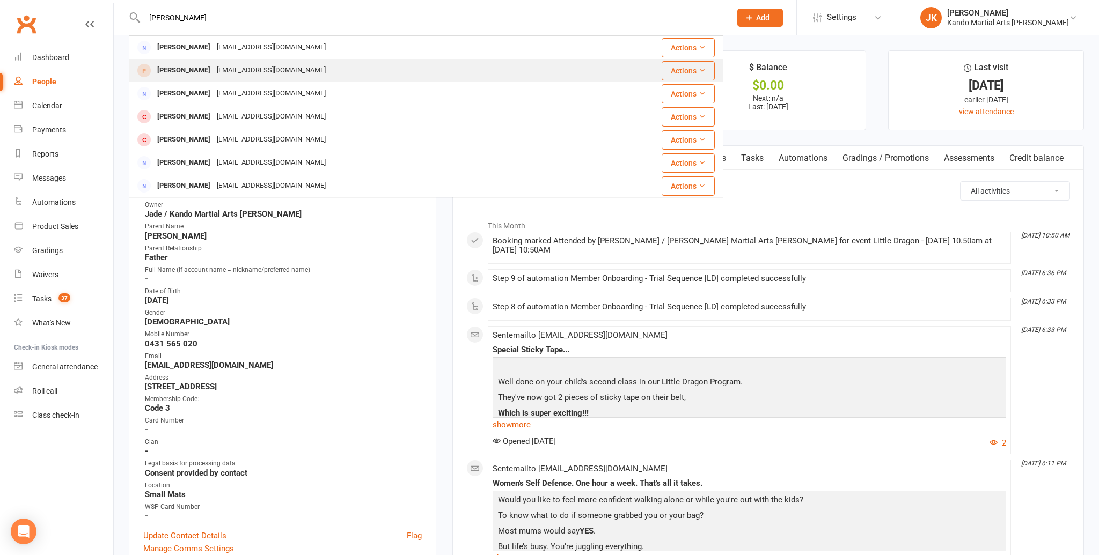
scroll to position [1, 0]
click at [178, 69] on div "Anvi Sharma" at bounding box center [184, 71] width 60 height 16
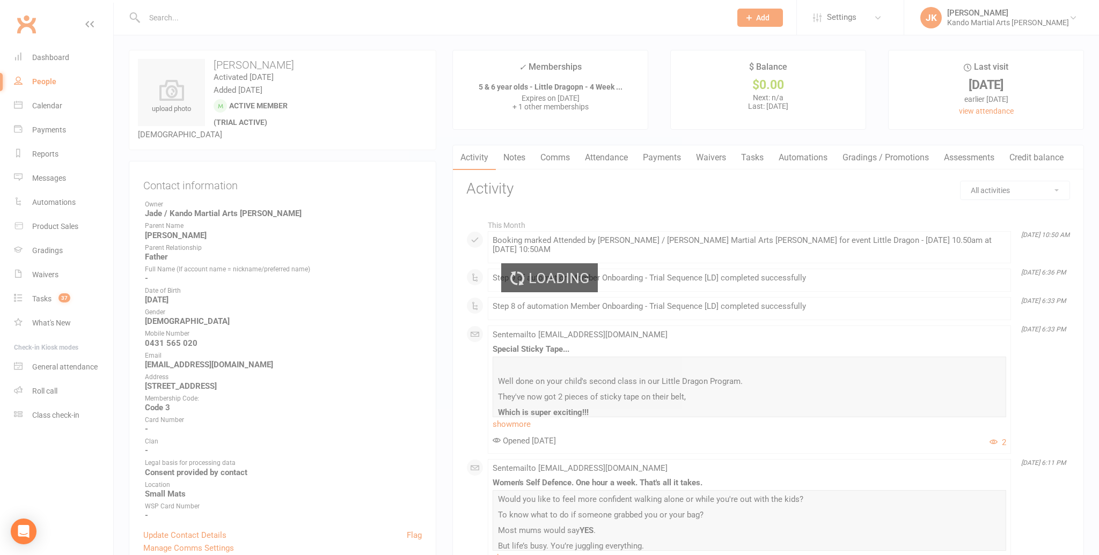
scroll to position [0, 0]
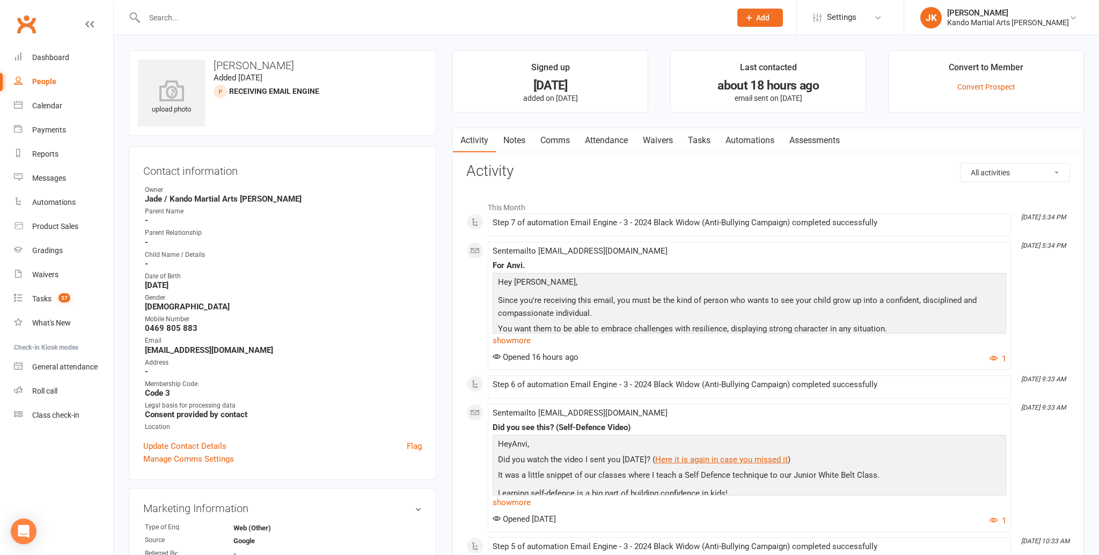
click at [156, 17] on input "text" at bounding box center [432, 17] width 582 height 15
type input "avyan sharma"
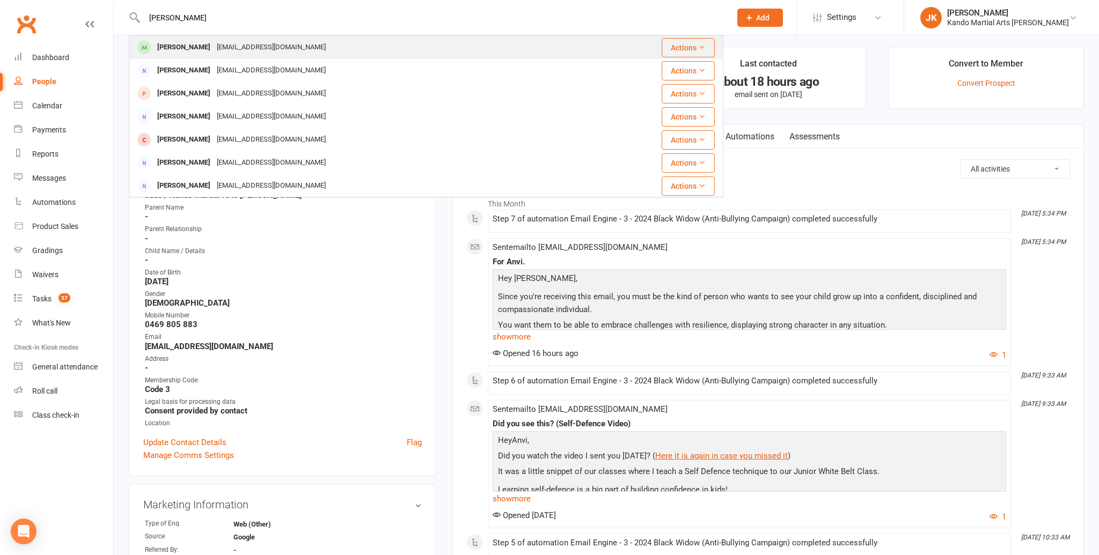
click at [164, 47] on div "Avyan Sharma" at bounding box center [184, 48] width 60 height 16
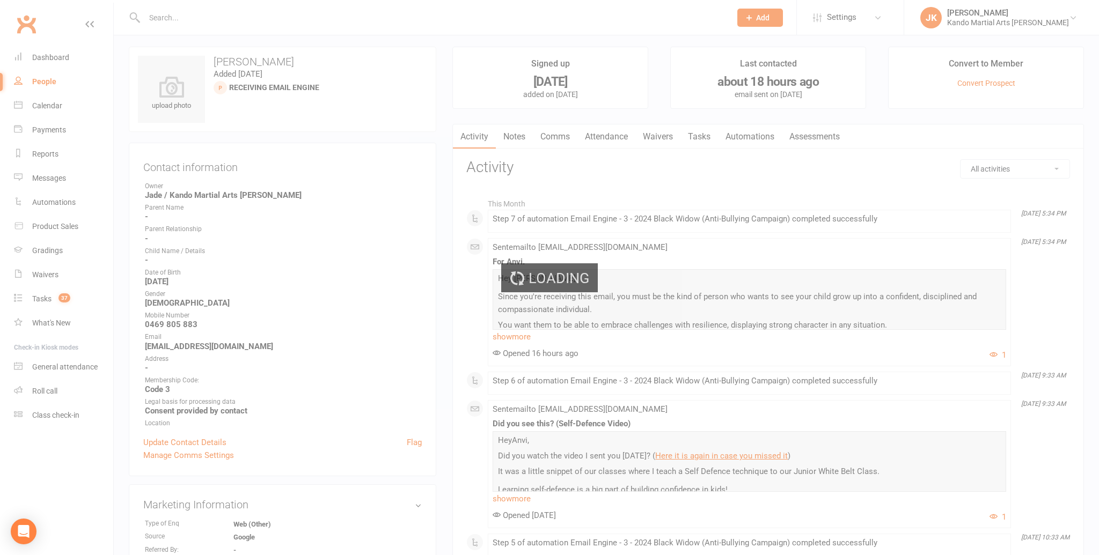
scroll to position [3, 0]
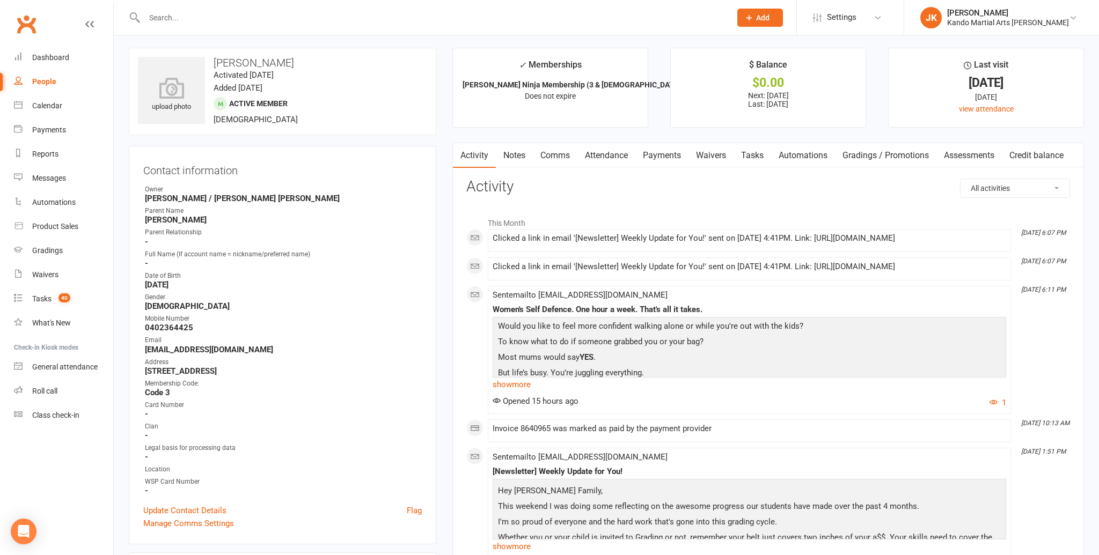
scroll to position [4, 0]
click at [48, 105] on div "Calendar" at bounding box center [47, 105] width 30 height 9
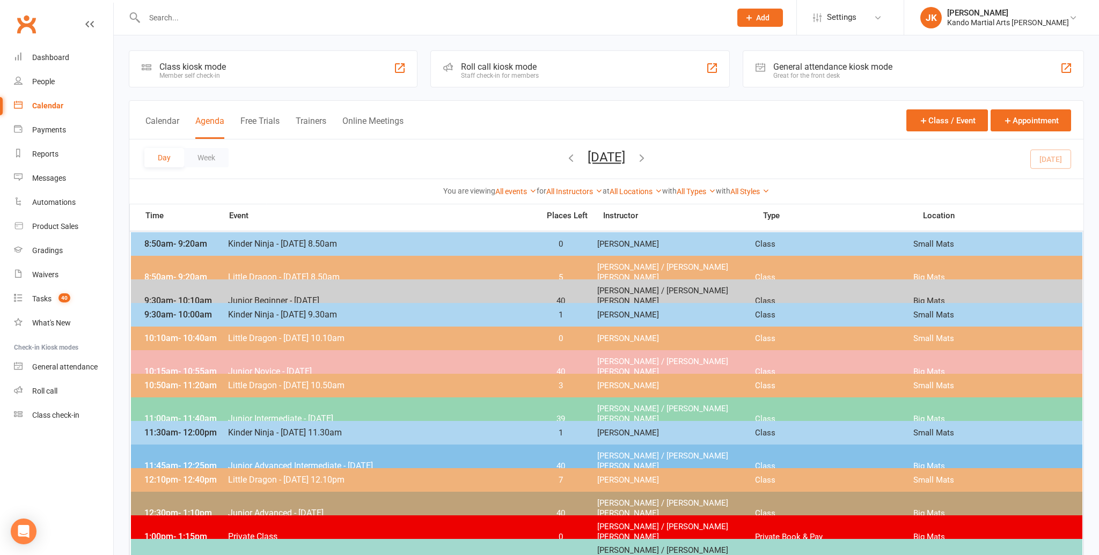
click at [1061, 158] on div "Day Week [DATE] [DATE] Sun Mon Tue Wed Thu Fri Sat 27 28 29 30 31 01 02 03 04 0…" at bounding box center [606, 158] width 954 height 39
click at [270, 366] on span "Junior Novice - [DATE]" at bounding box center [379, 371] width 305 height 10
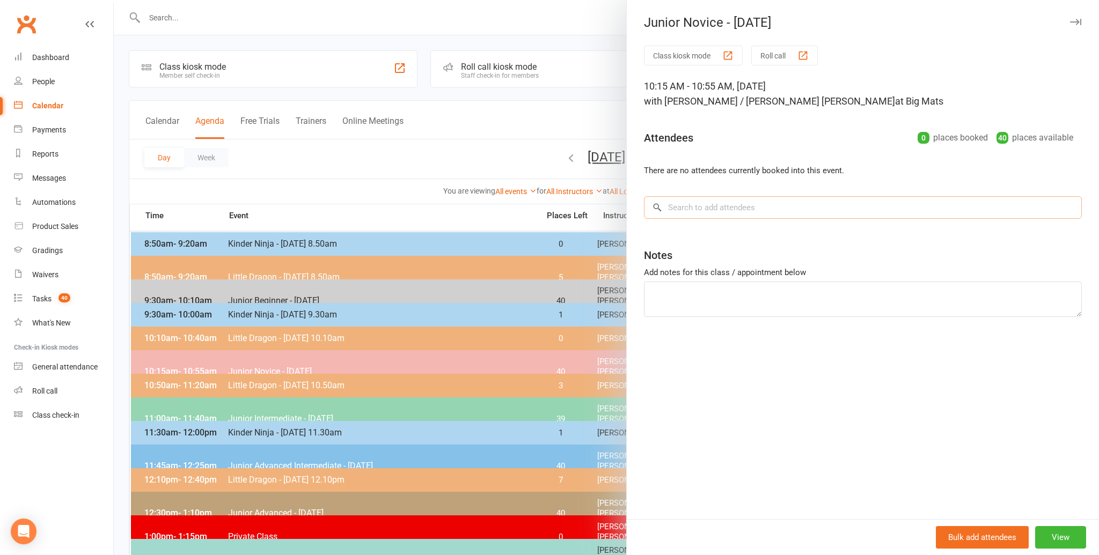
click at [692, 211] on input "search" at bounding box center [863, 207] width 438 height 23
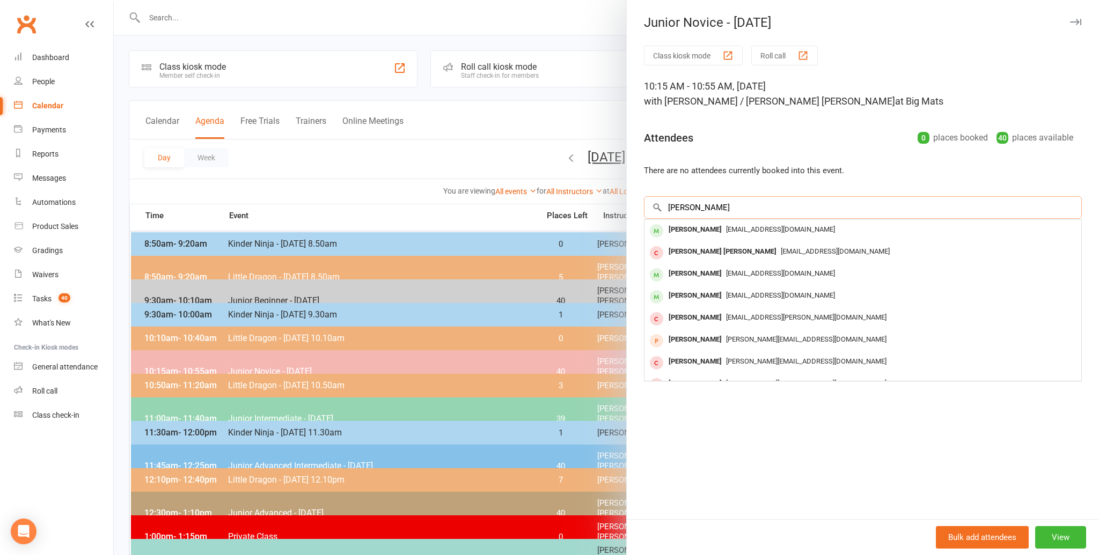
scroll to position [4, 0]
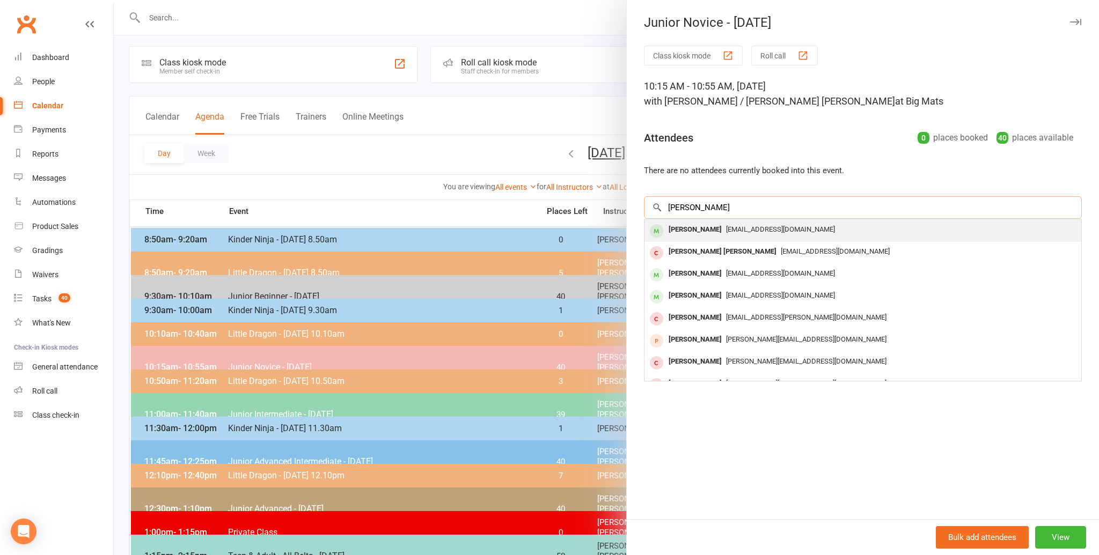
type input "[PERSON_NAME]"
click at [688, 226] on div "[PERSON_NAME]" at bounding box center [695, 230] width 62 height 16
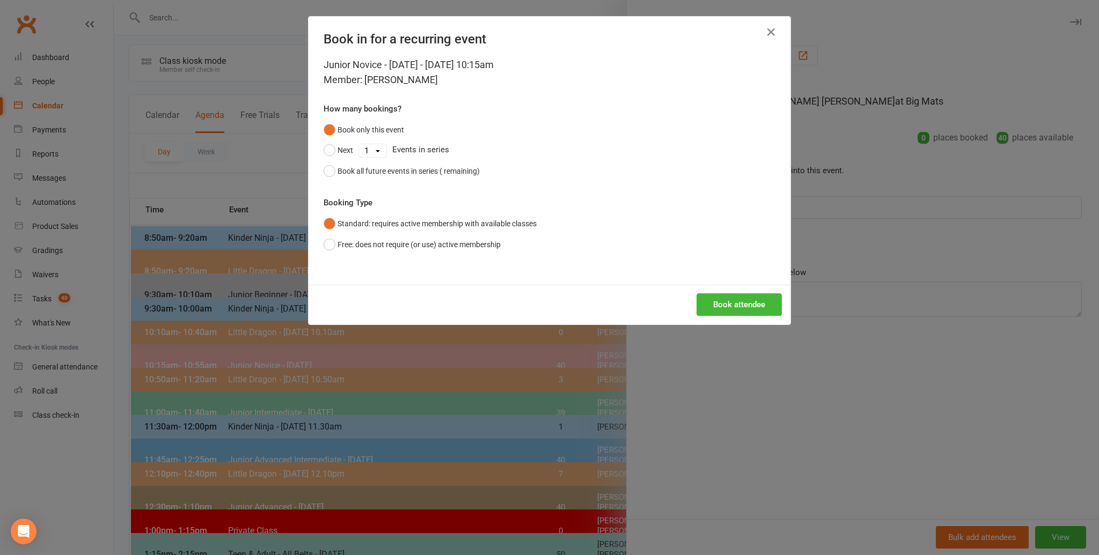
scroll to position [6, 0]
click at [742, 302] on button "Book attendee" at bounding box center [738, 304] width 85 height 23
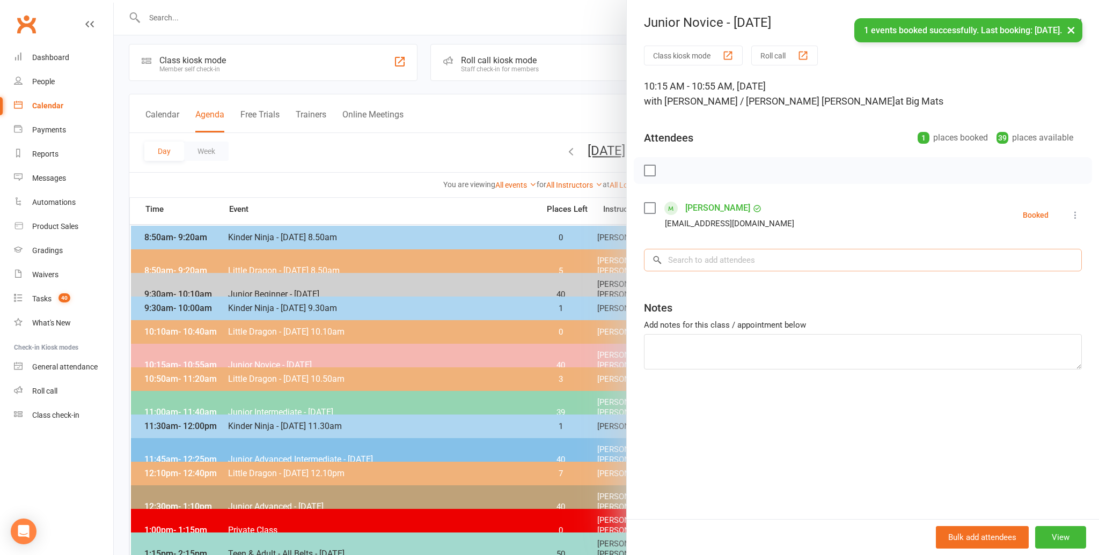
click at [686, 263] on input "search" at bounding box center [863, 260] width 438 height 23
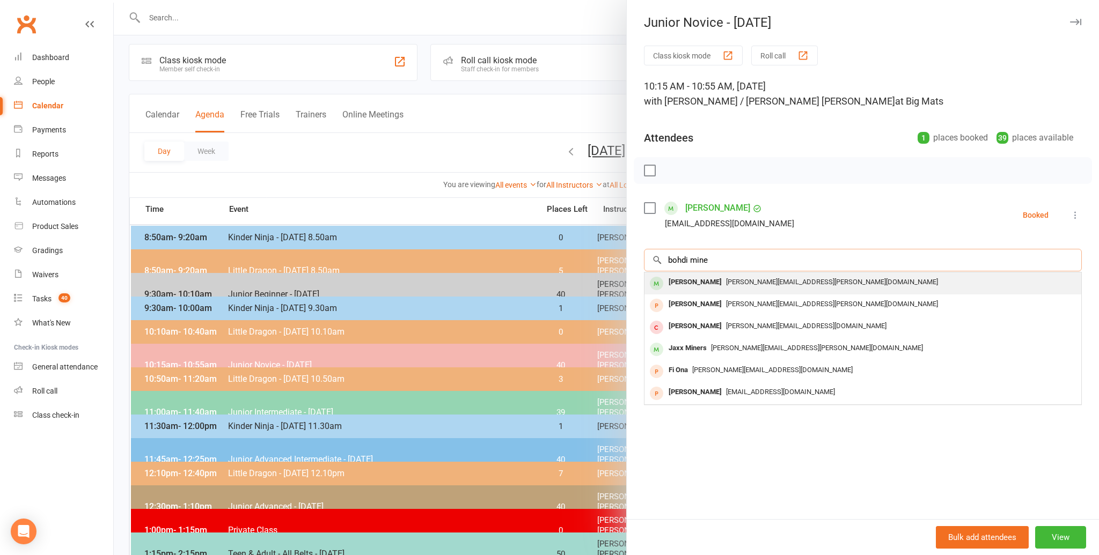
type input "bohdi mine"
click at [681, 281] on div "[PERSON_NAME]" at bounding box center [695, 283] width 62 height 16
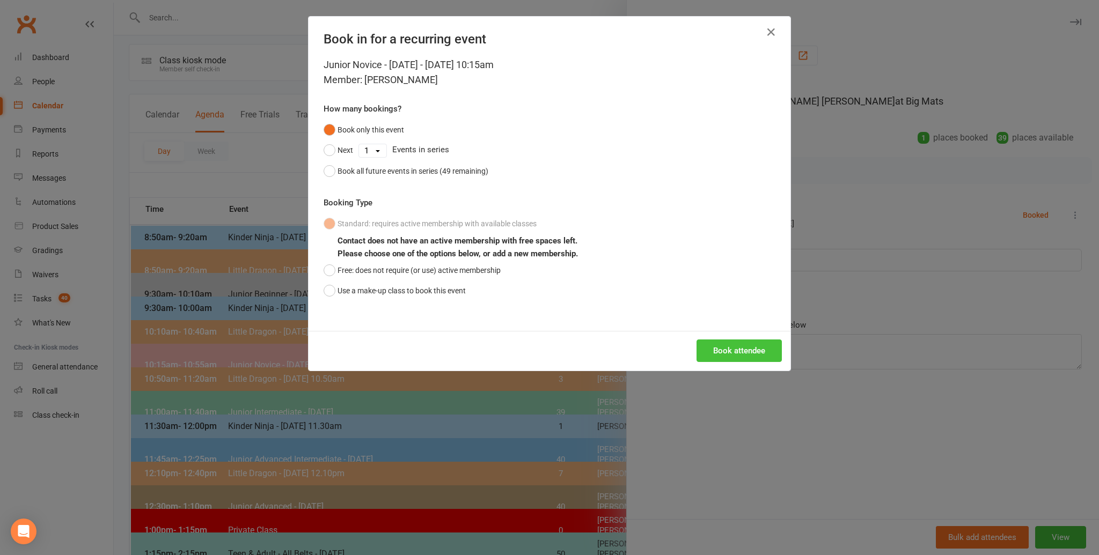
click at [750, 347] on button "Book attendee" at bounding box center [738, 351] width 85 height 23
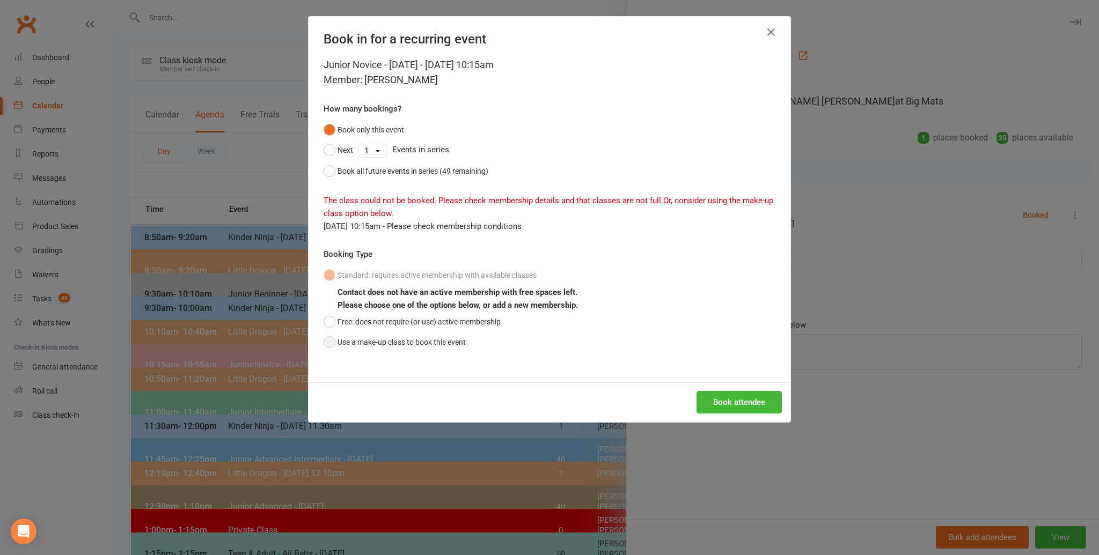
drag, startPoint x: 330, startPoint y: 341, endPoint x: 439, endPoint y: 350, distance: 109.3
click at [330, 341] on button "Use a make-up class to book this event" at bounding box center [395, 342] width 142 height 20
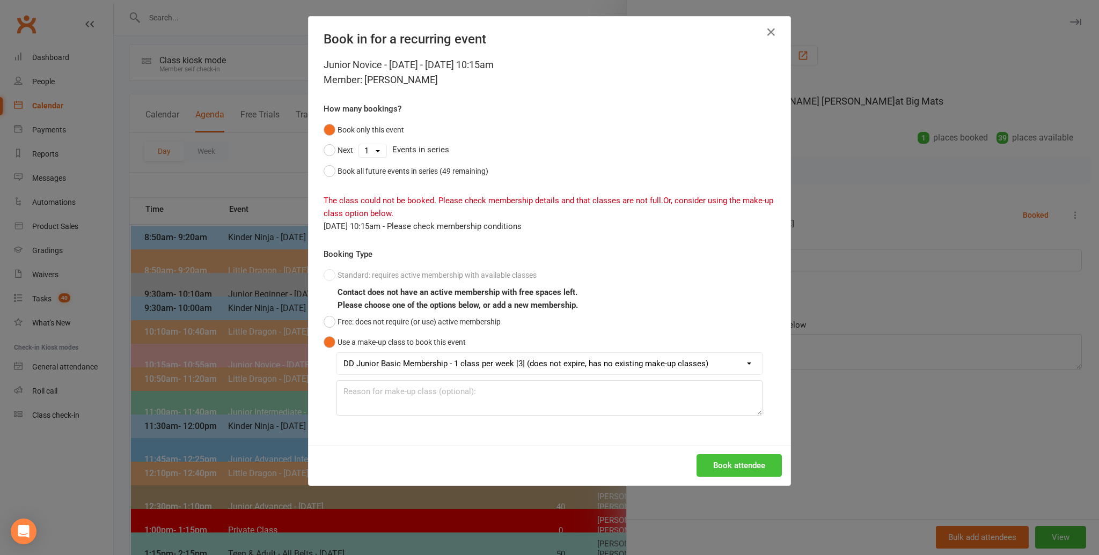
click at [760, 461] on button "Book attendee" at bounding box center [738, 465] width 85 height 23
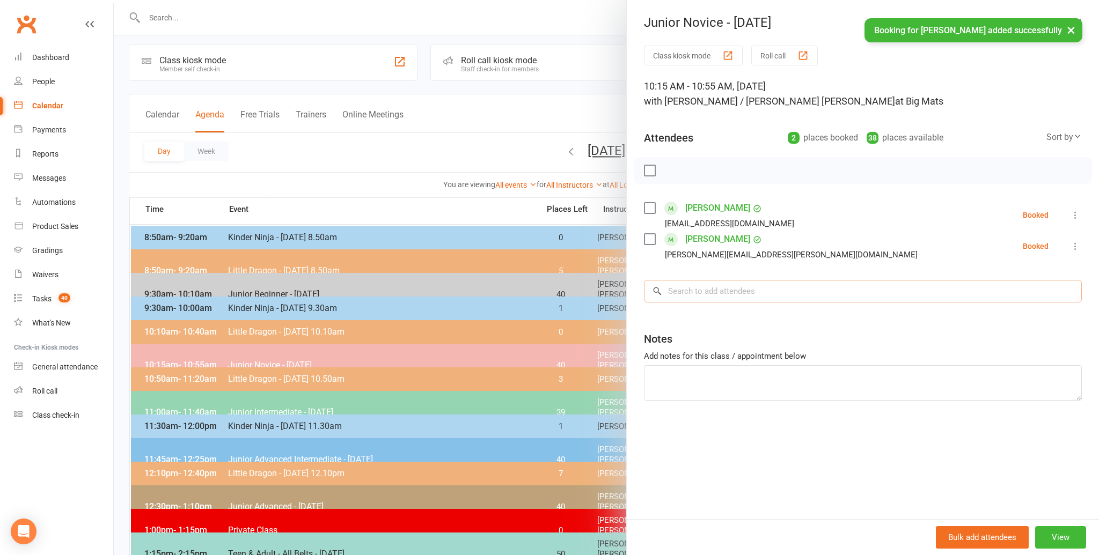
click at [685, 289] on input "search" at bounding box center [863, 291] width 438 height 23
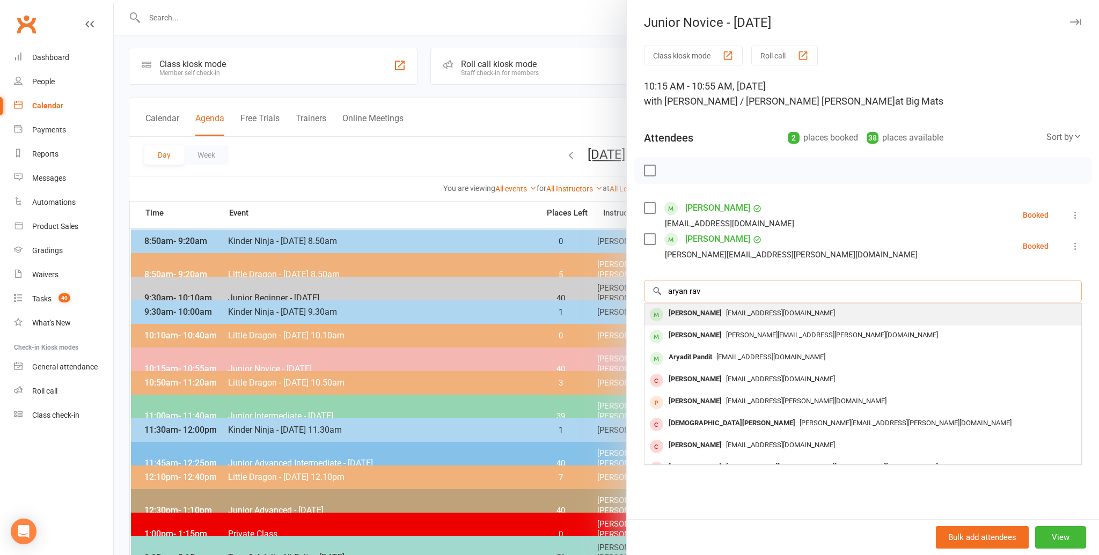
scroll to position [2, 0]
type input "aryan rav"
click at [681, 309] on div "[PERSON_NAME]" at bounding box center [695, 314] width 62 height 16
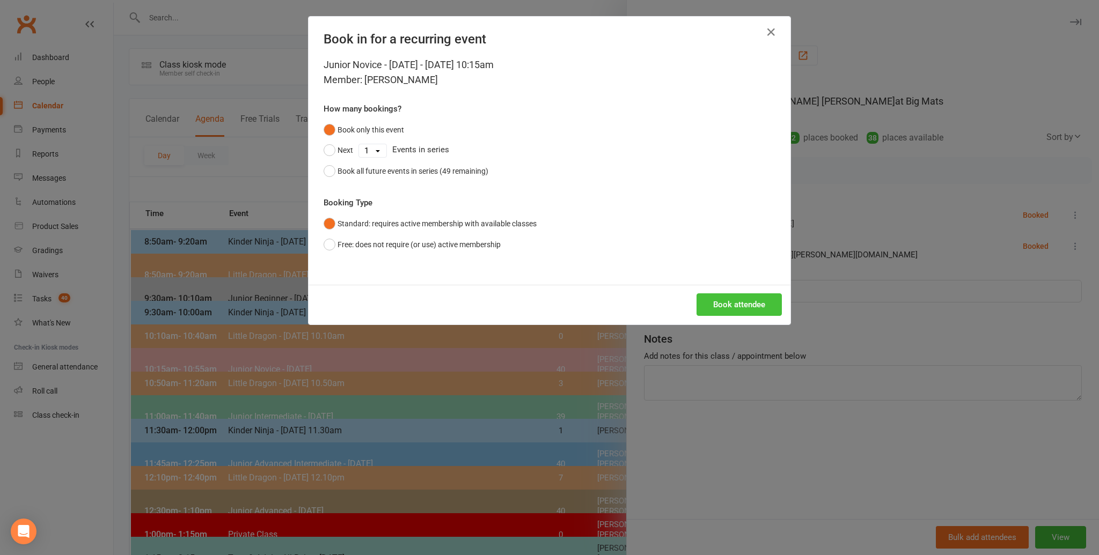
click at [728, 302] on button "Book attendee" at bounding box center [738, 304] width 85 height 23
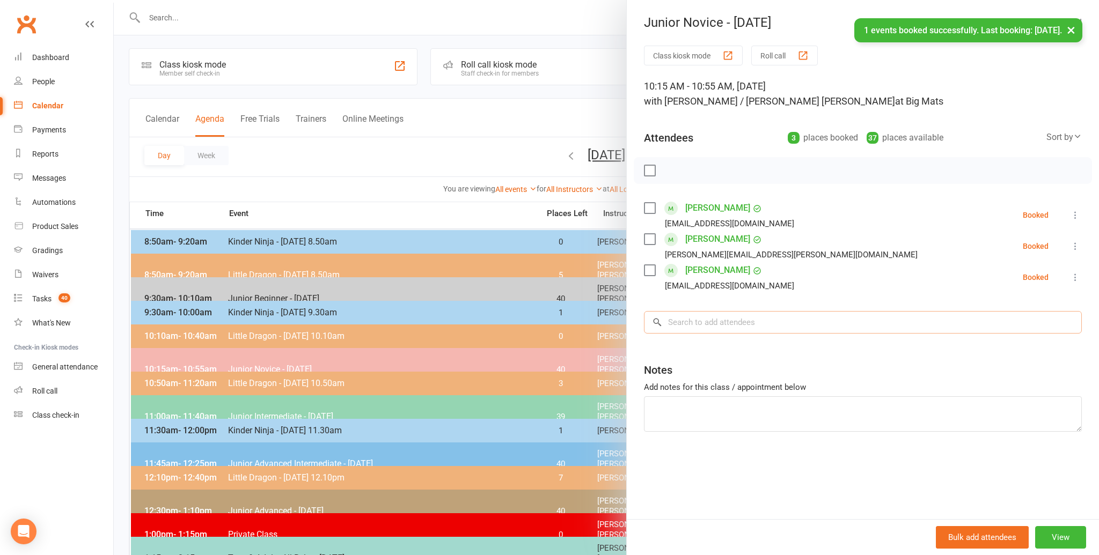
click at [683, 325] on input "search" at bounding box center [863, 322] width 438 height 23
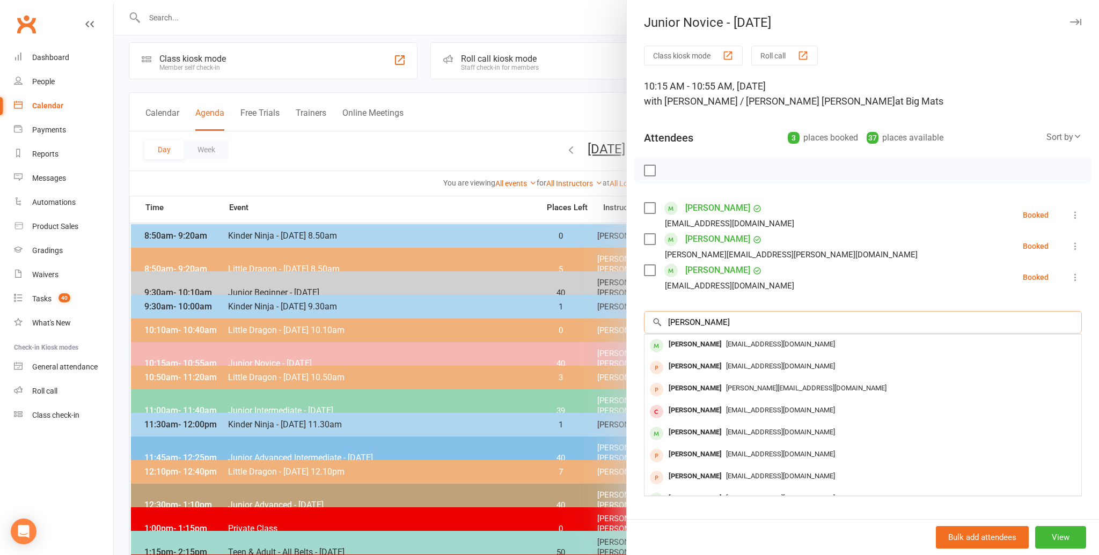
scroll to position [10, 0]
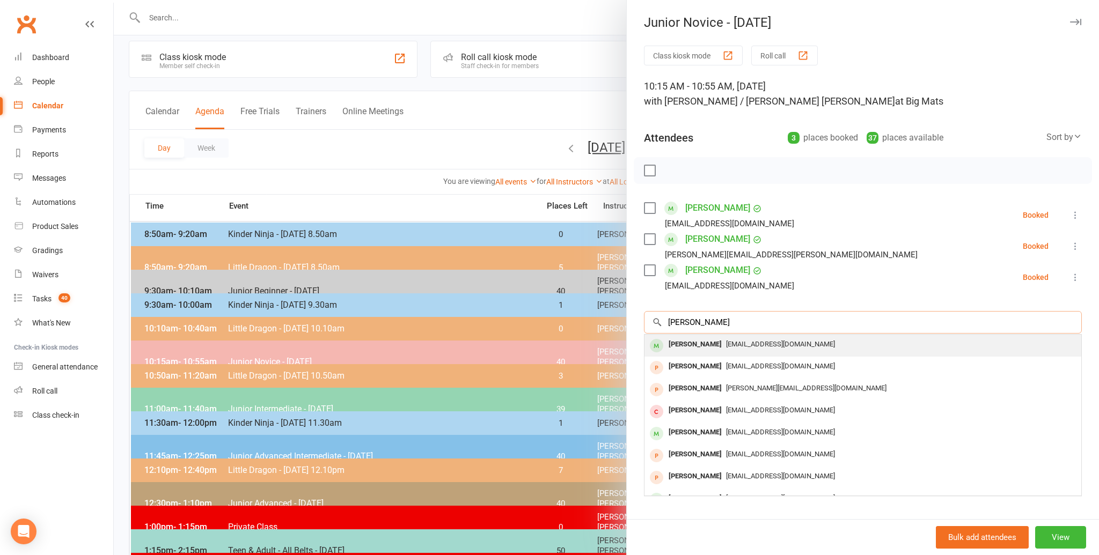
type input "zoe bly"
click at [677, 341] on div "[PERSON_NAME]" at bounding box center [695, 345] width 62 height 16
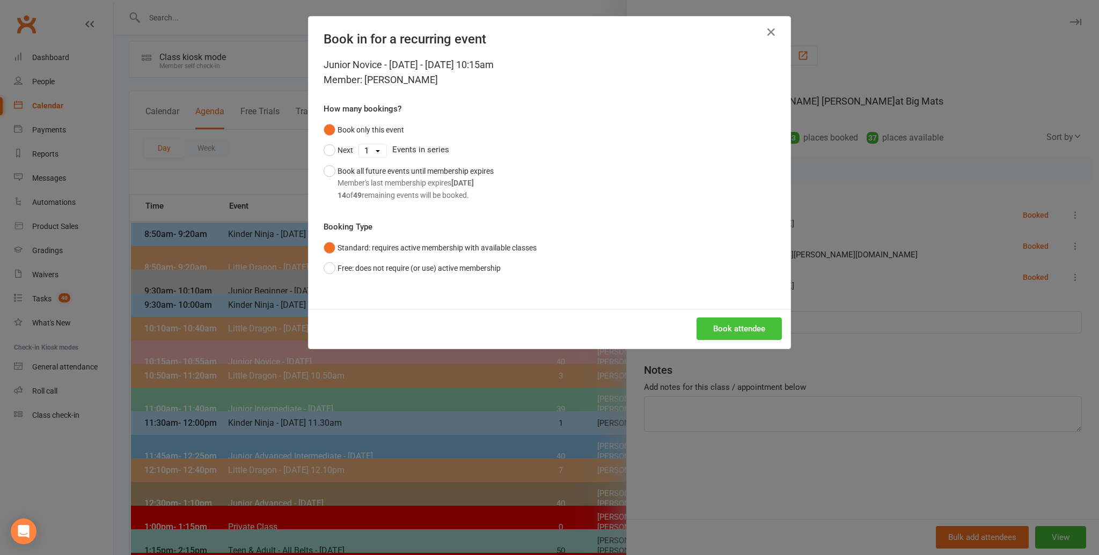
click at [729, 324] on button "Book attendee" at bounding box center [738, 329] width 85 height 23
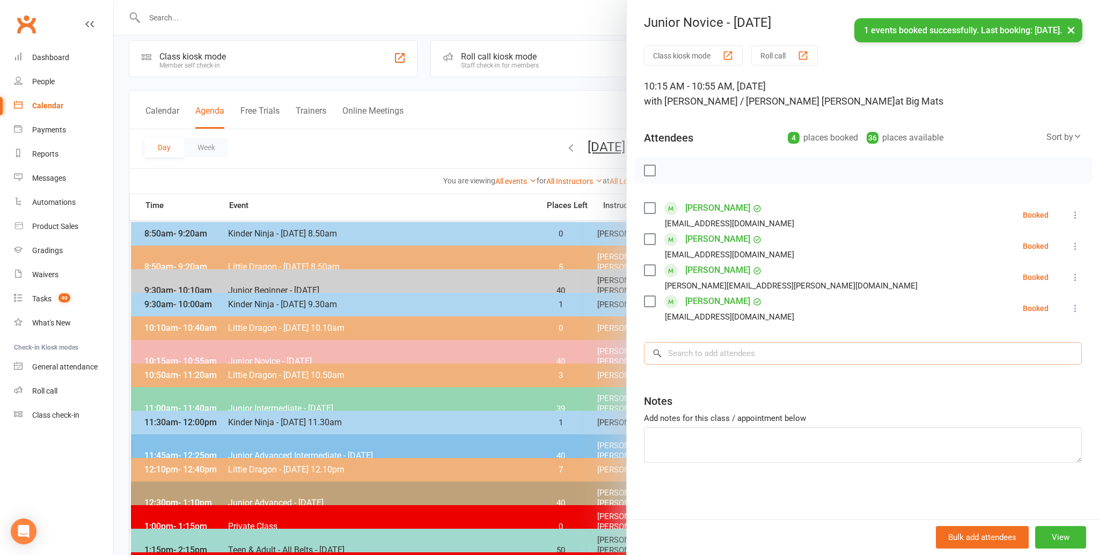
scroll to position [9, 0]
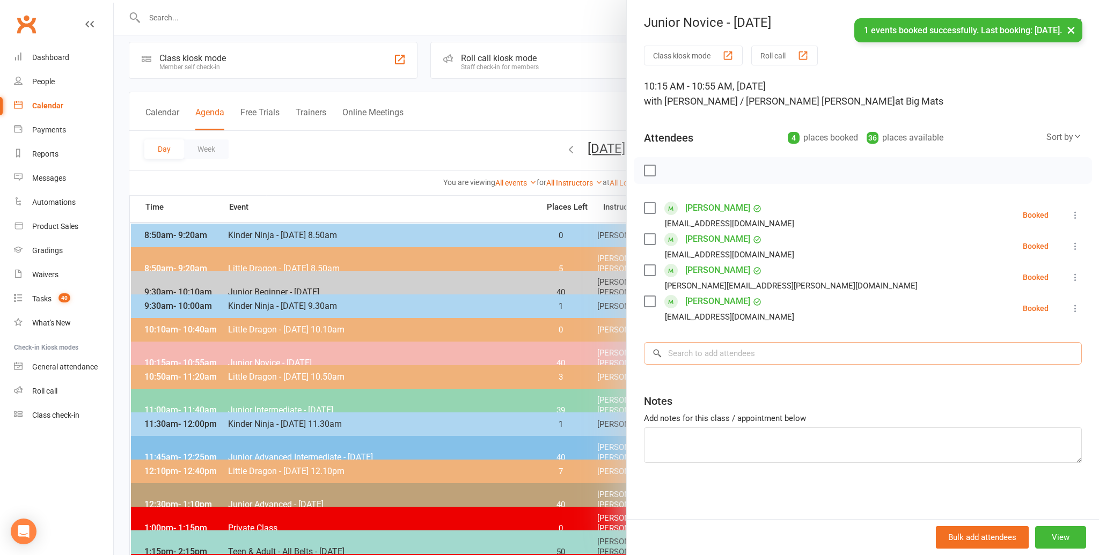
click at [673, 356] on input "search" at bounding box center [863, 353] width 438 height 23
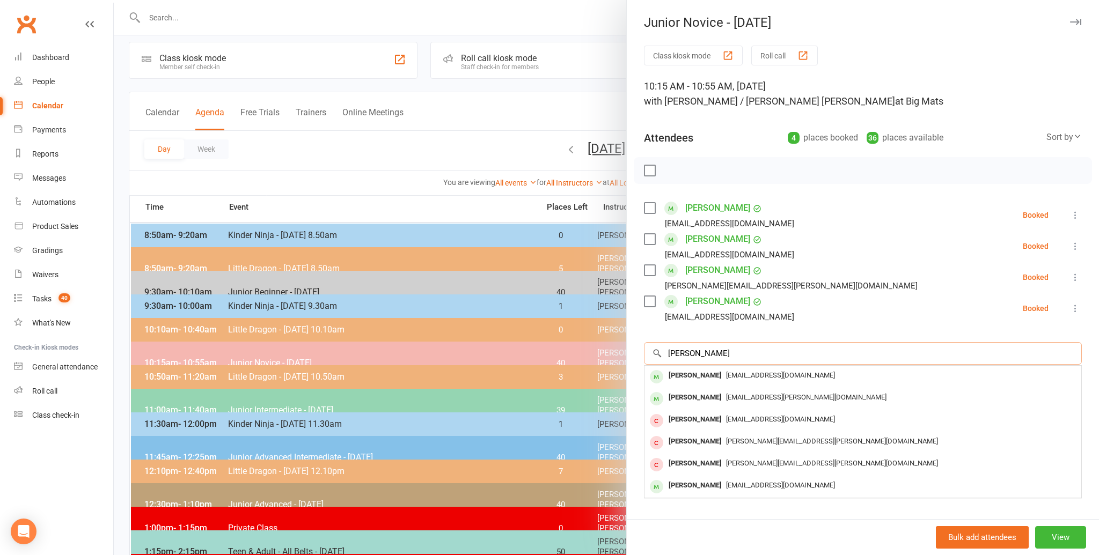
scroll to position [10, 0]
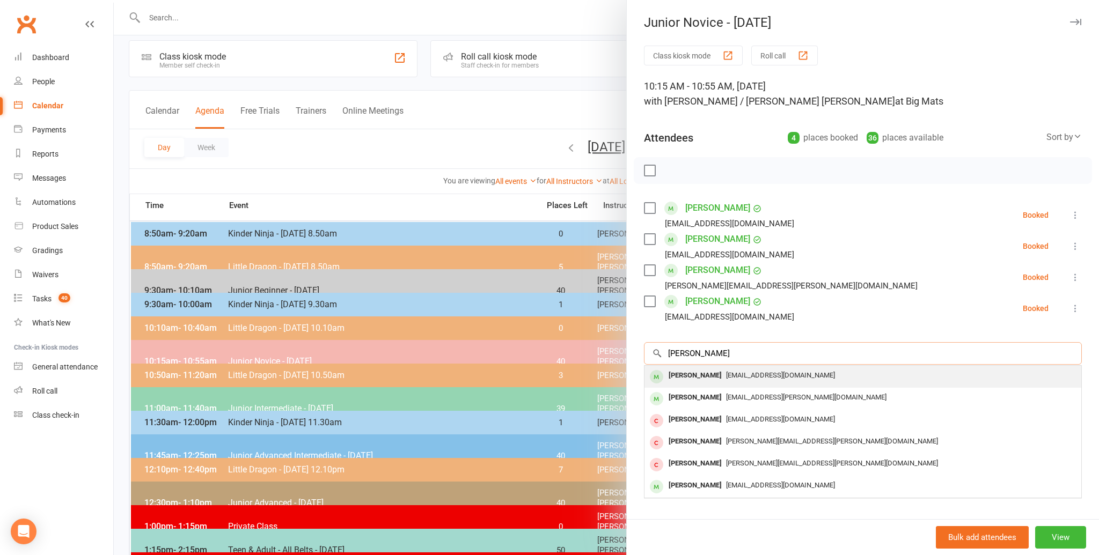
type input "aengus weir"
click at [681, 372] on div "[PERSON_NAME]" at bounding box center [695, 376] width 62 height 16
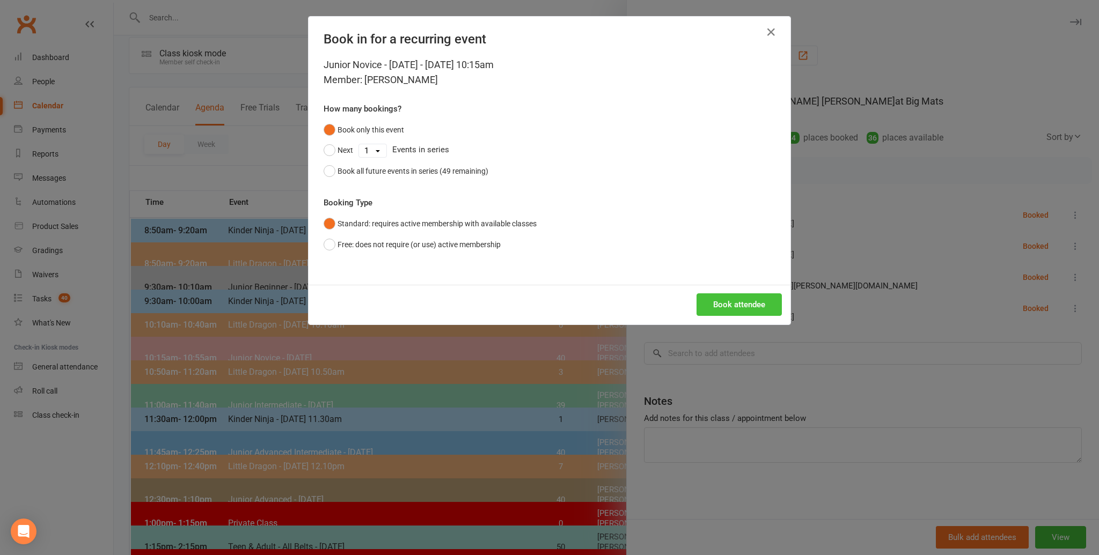
scroll to position [13, 0]
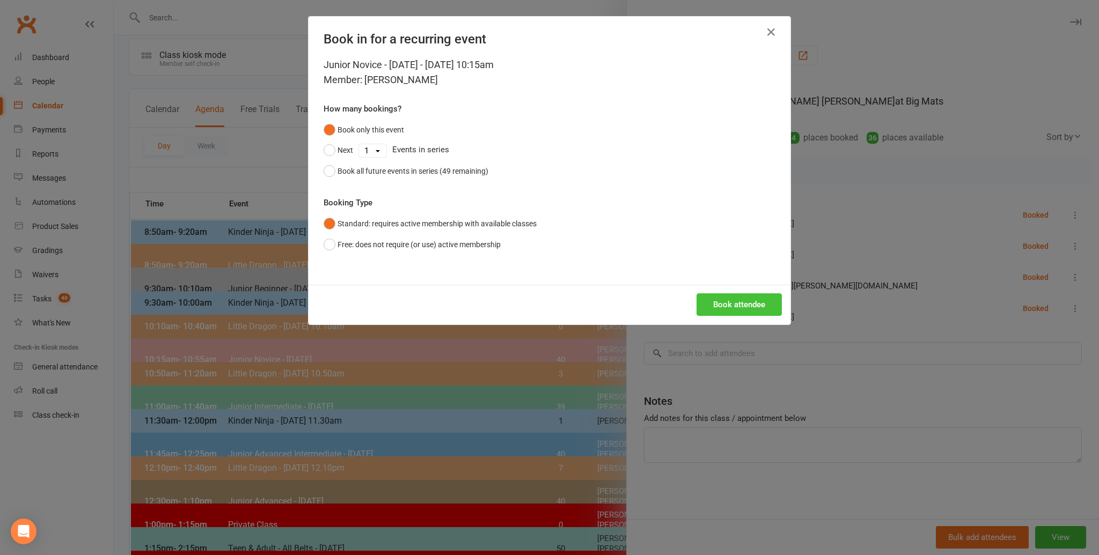
click at [713, 304] on button "Book attendee" at bounding box center [738, 304] width 85 height 23
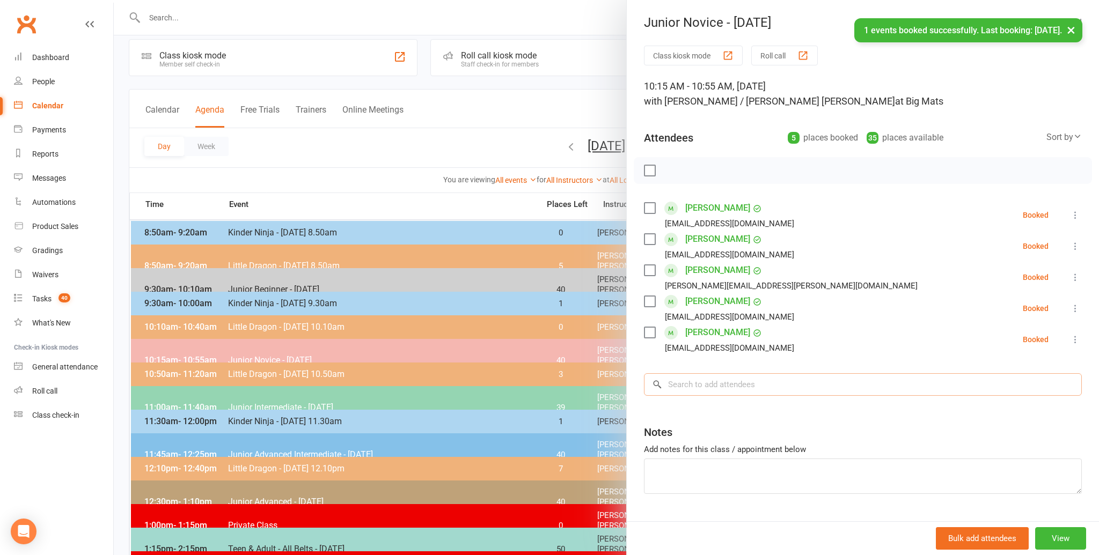
click at [679, 385] on input "search" at bounding box center [863, 384] width 438 height 23
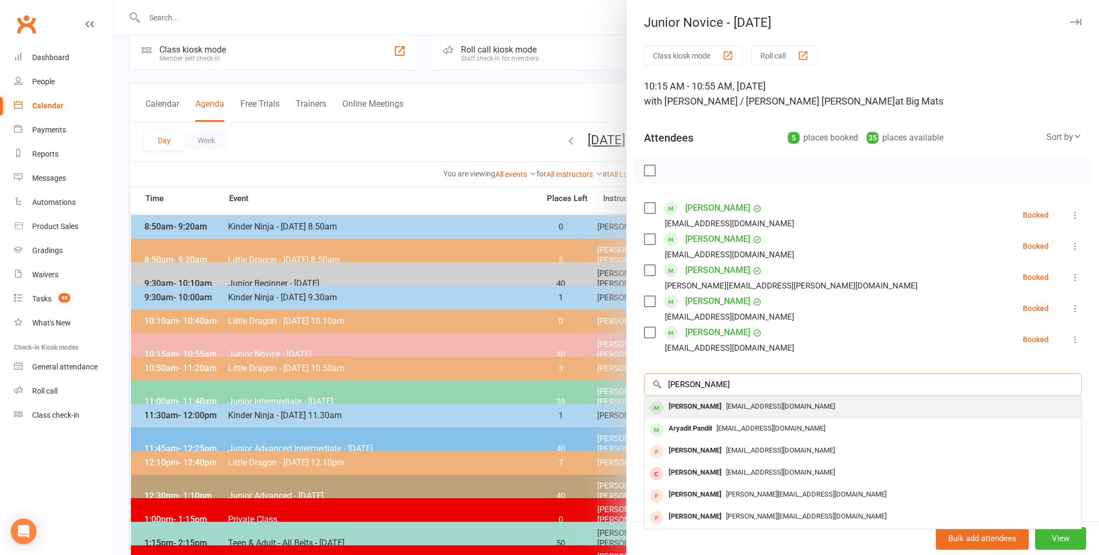
scroll to position [17, 0]
type input "indraeel pandit"
click at [686, 403] on div "[PERSON_NAME]" at bounding box center [695, 407] width 62 height 16
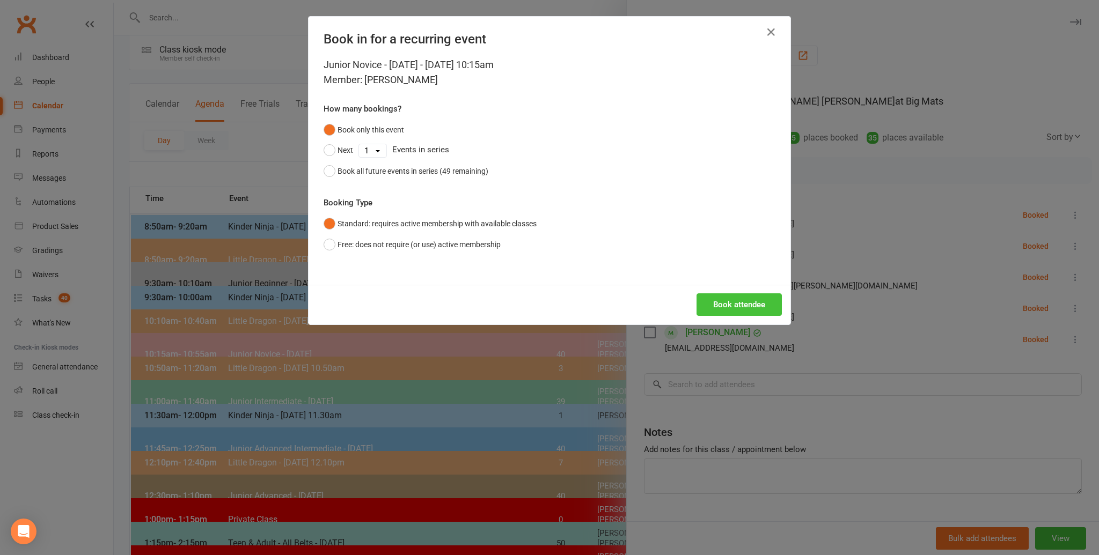
click at [732, 303] on button "Book attendee" at bounding box center [738, 304] width 85 height 23
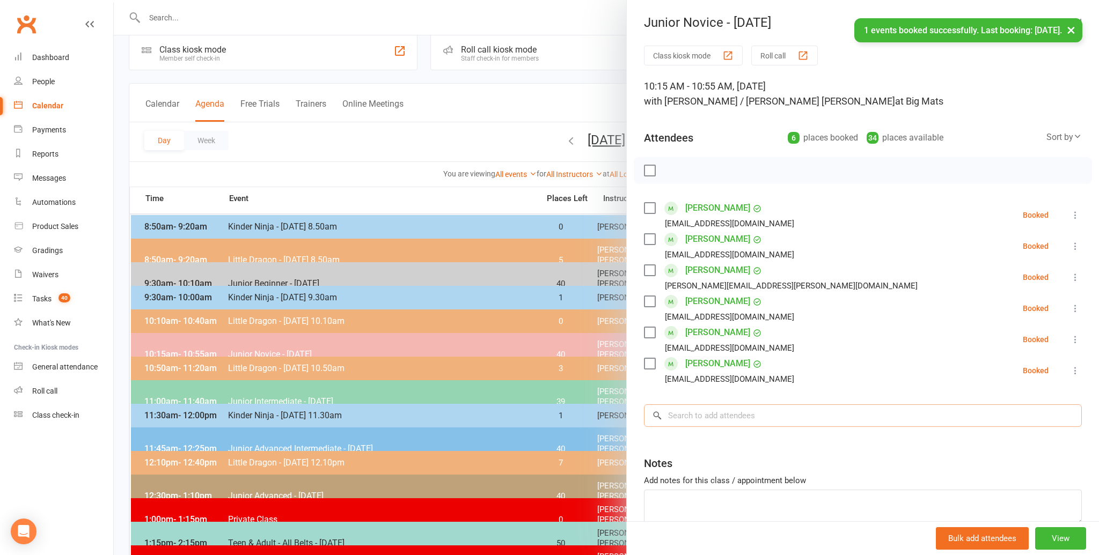
click at [689, 417] on input "search" at bounding box center [863, 416] width 438 height 23
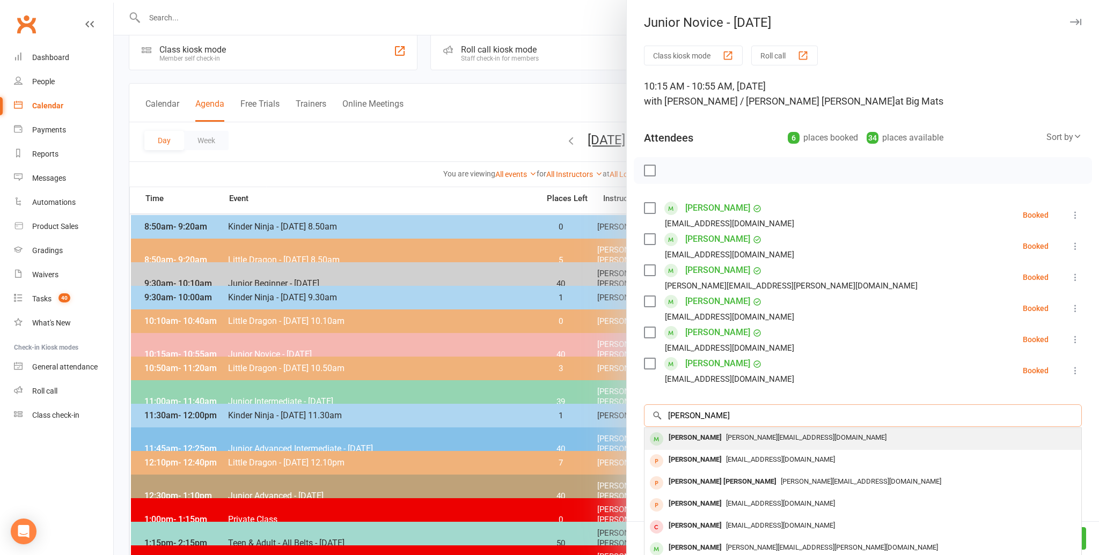
type input "ayansh dhariwal"
click at [695, 434] on div "[PERSON_NAME]" at bounding box center [695, 438] width 62 height 16
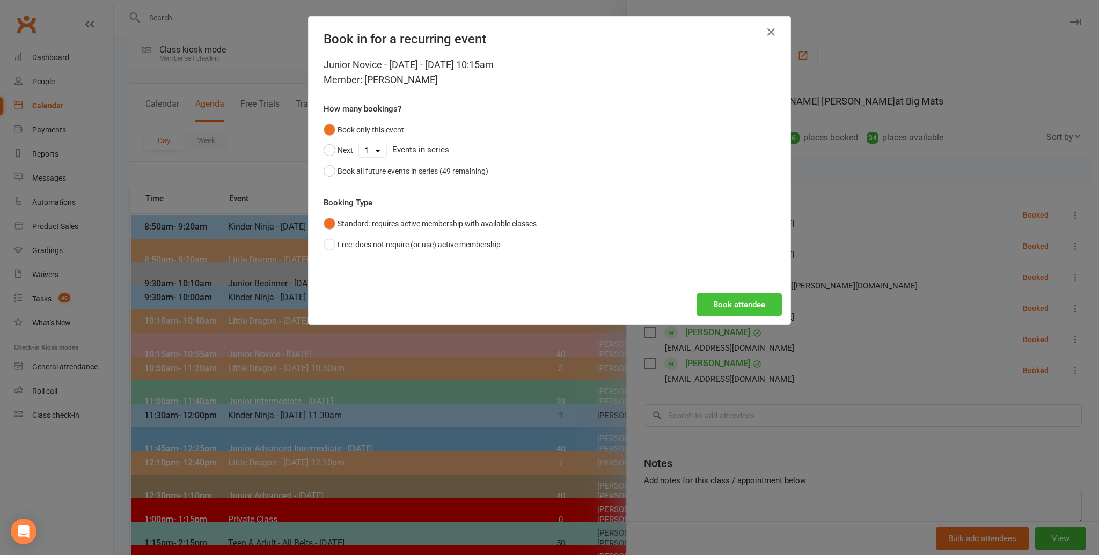
click at [731, 300] on button "Book attendee" at bounding box center [738, 304] width 85 height 23
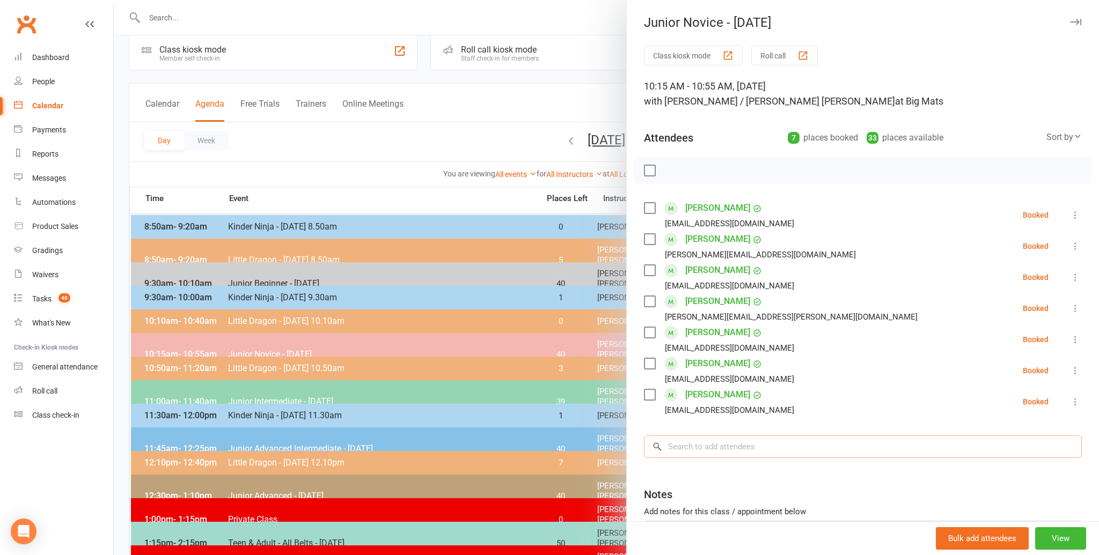
click at [682, 450] on input "search" at bounding box center [863, 447] width 438 height 23
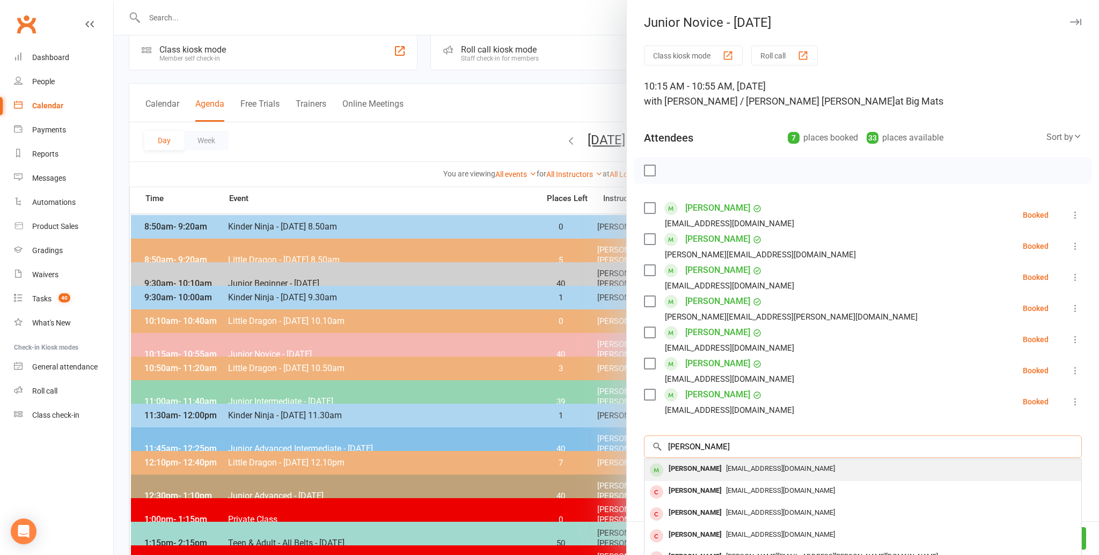
type input "riley yen"
click at [681, 473] on div "[PERSON_NAME]" at bounding box center [695, 469] width 62 height 16
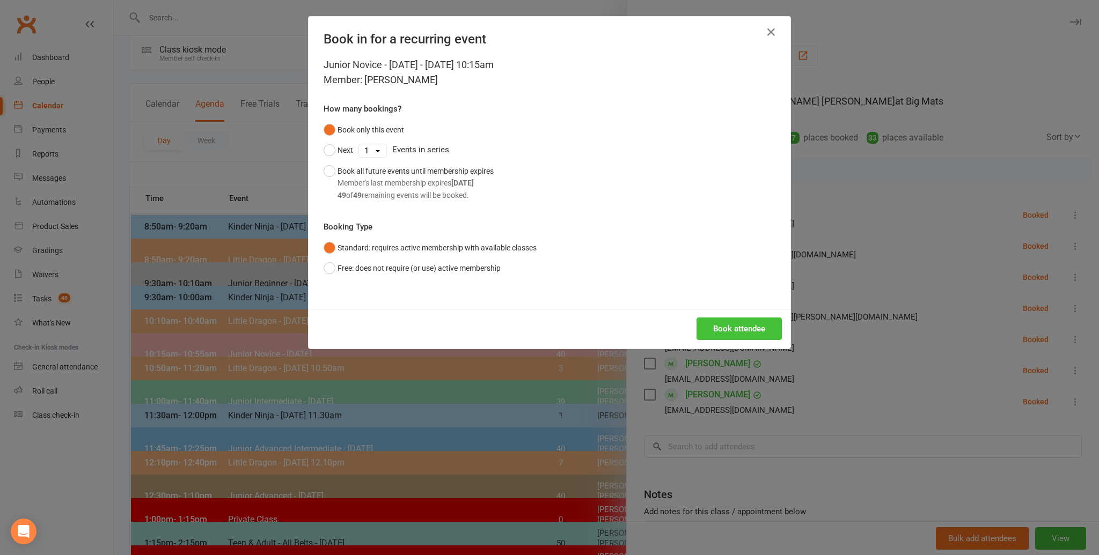
click at [735, 326] on button "Book attendee" at bounding box center [738, 329] width 85 height 23
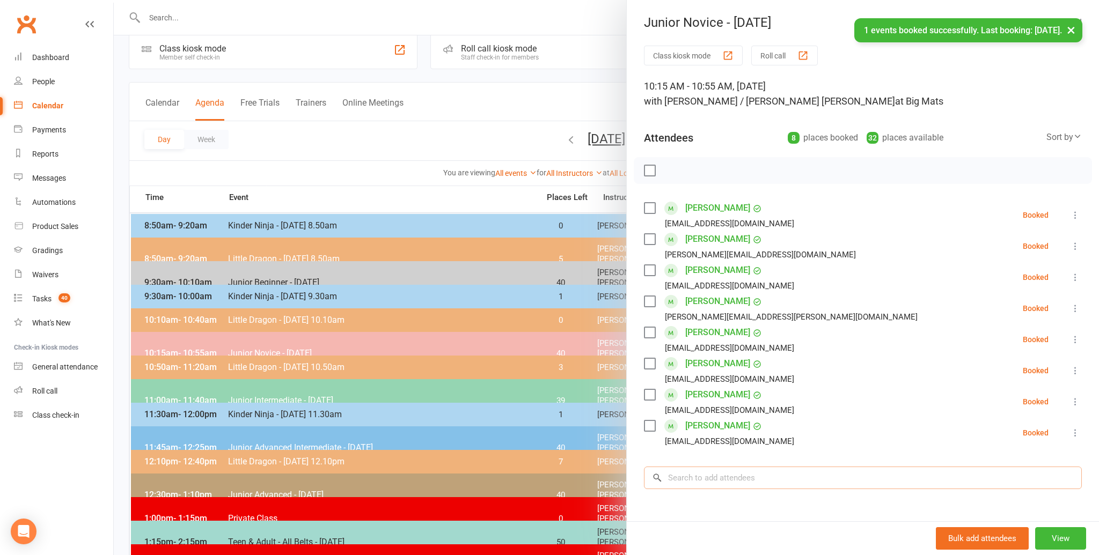
click at [680, 481] on input "search" at bounding box center [863, 478] width 438 height 23
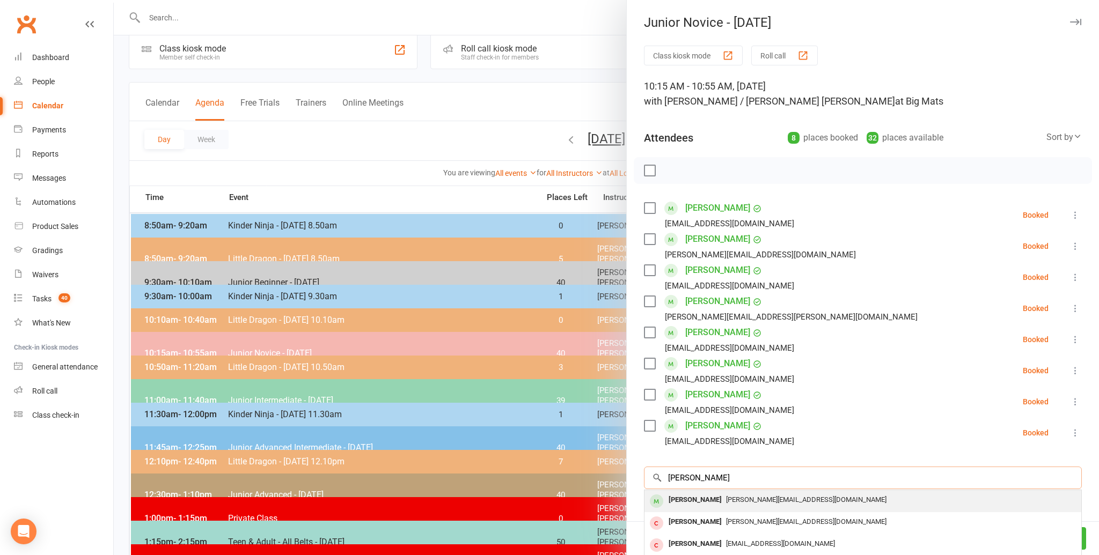
type input "jake chappell"
click at [685, 499] on div "[PERSON_NAME]" at bounding box center [695, 501] width 62 height 16
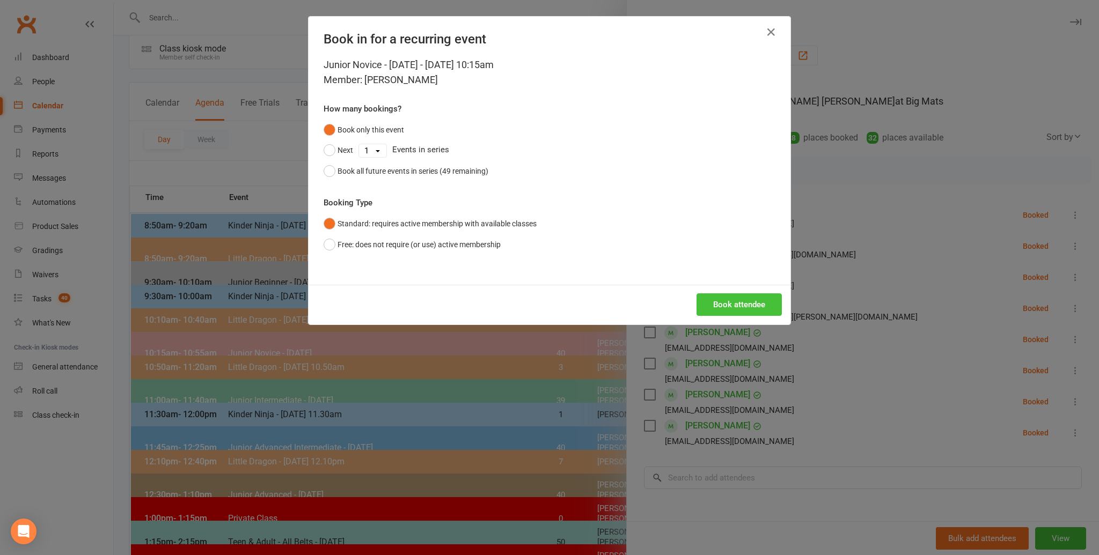
click at [732, 304] on button "Book attendee" at bounding box center [738, 304] width 85 height 23
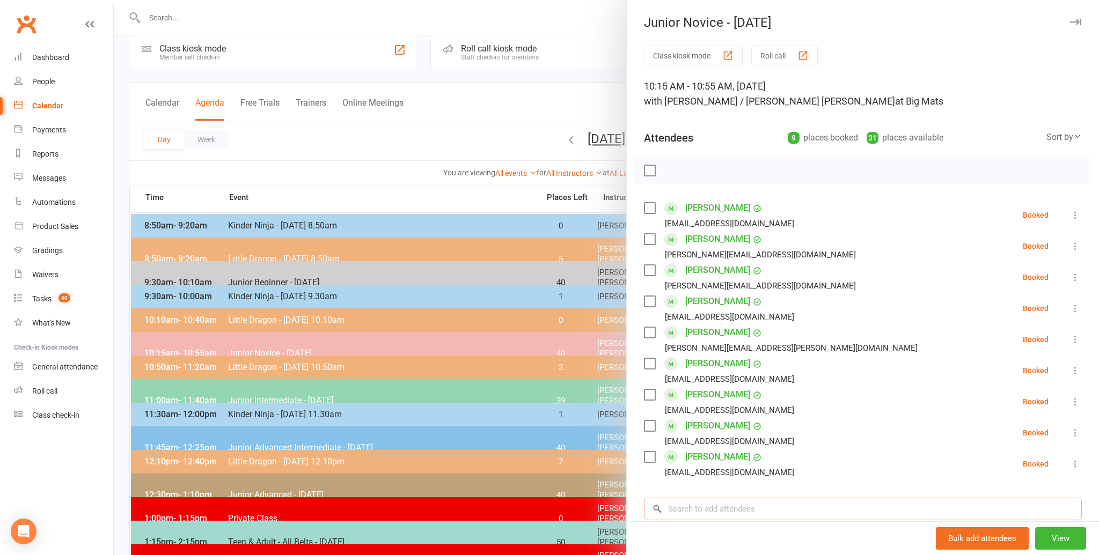
click at [689, 517] on input "search" at bounding box center [863, 509] width 438 height 23
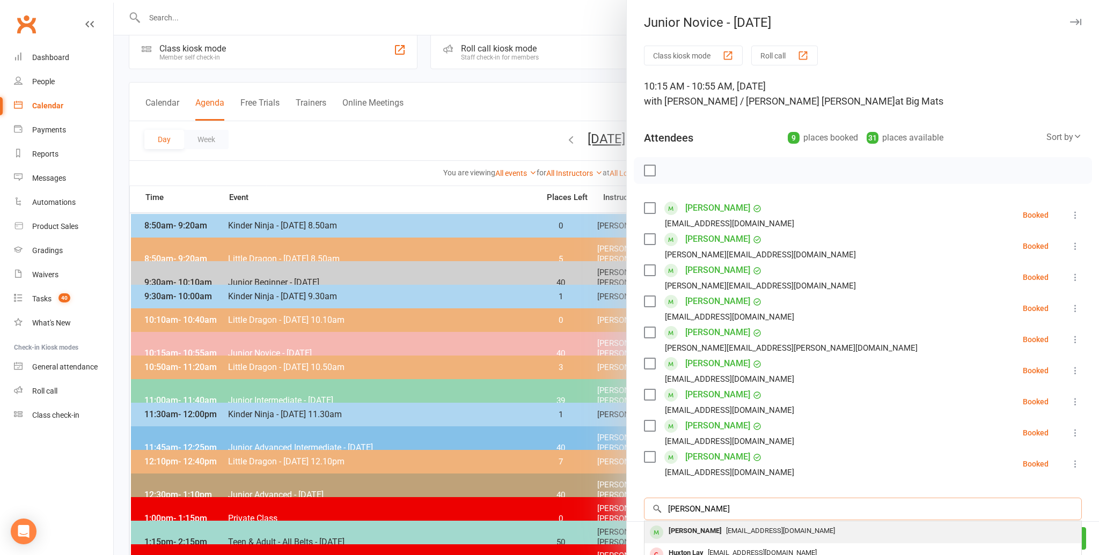
type input "huon crighton"
click at [689, 530] on div "[PERSON_NAME]" at bounding box center [695, 532] width 62 height 16
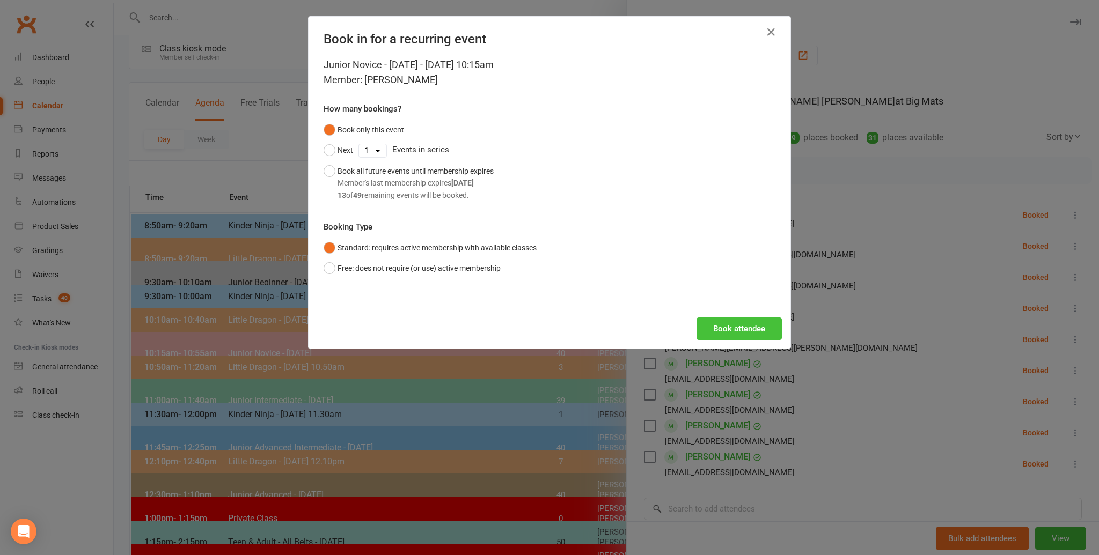
click at [733, 324] on button "Book attendee" at bounding box center [738, 329] width 85 height 23
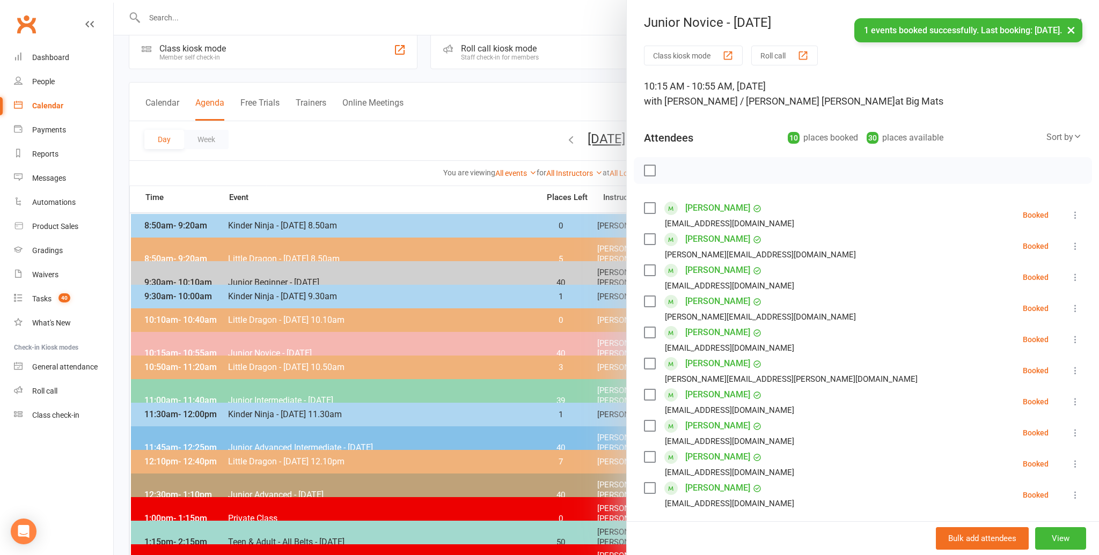
click at [804, 396] on li "Indraneel Pandit pandit.rohit@gmail.com Booked More info Remove Check in Mark a…" at bounding box center [863, 401] width 438 height 31
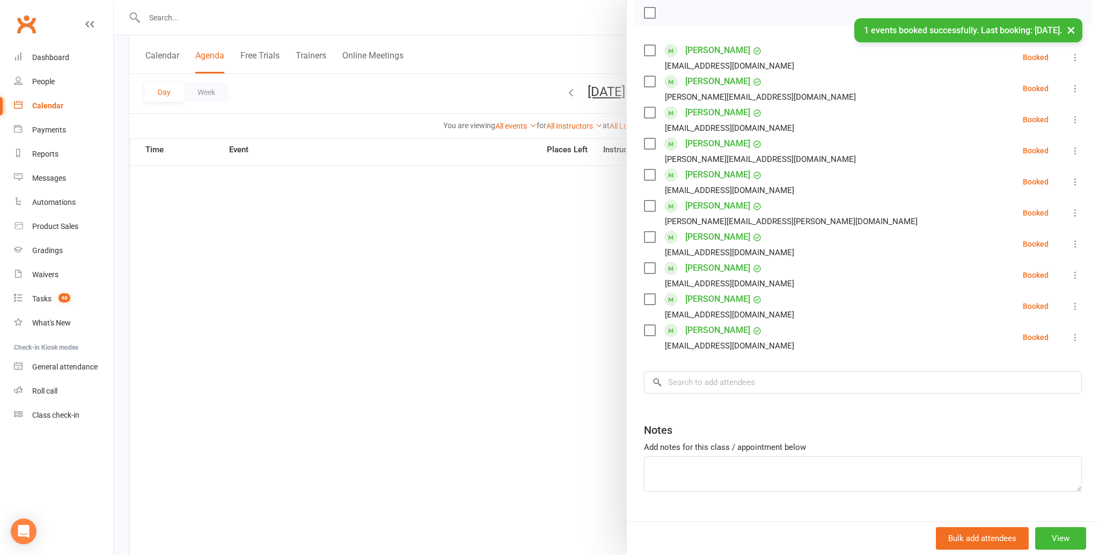
scroll to position [176, 0]
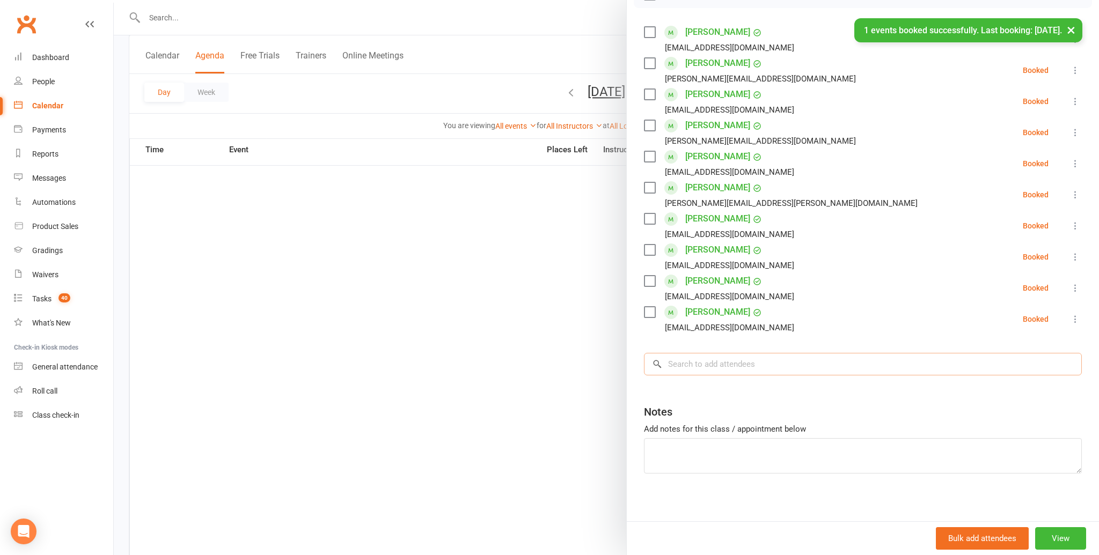
click at [673, 362] on input "search" at bounding box center [863, 364] width 438 height 23
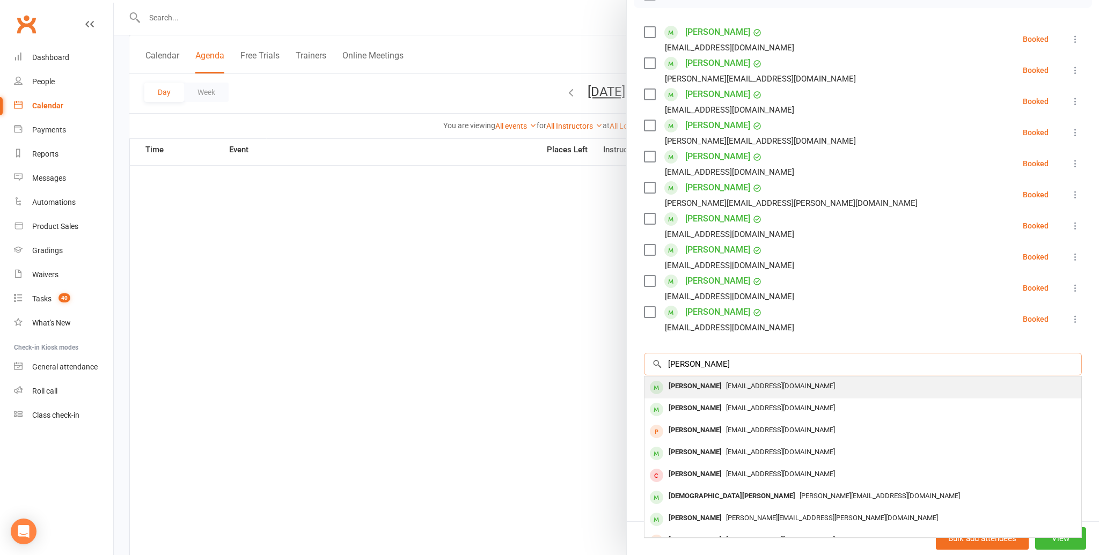
type input "rianna delpachitra"
click at [684, 382] on div "[PERSON_NAME]" at bounding box center [695, 387] width 62 height 16
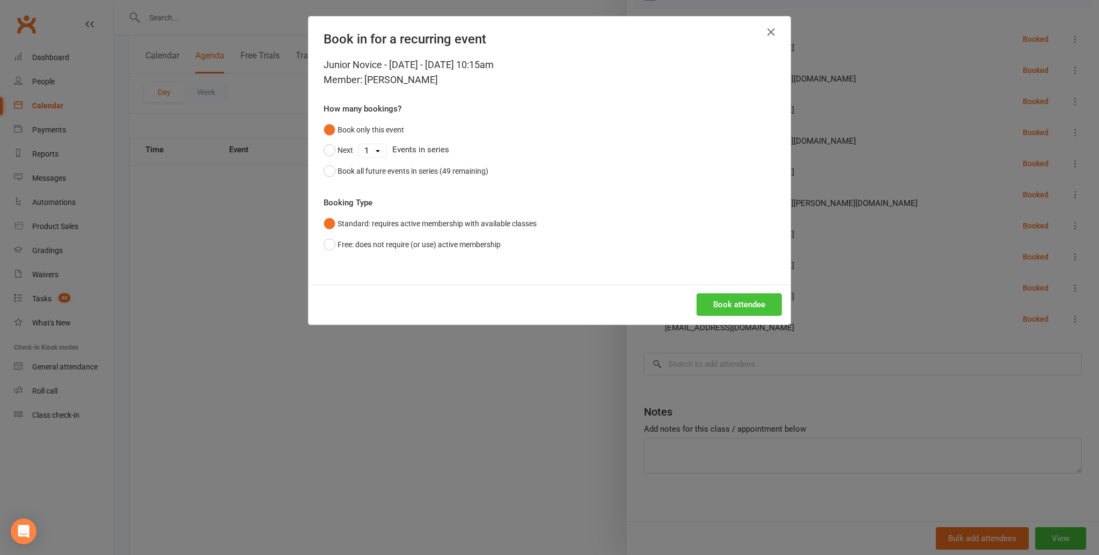
drag, startPoint x: 716, startPoint y: 300, endPoint x: 728, endPoint y: 300, distance: 11.8
click at [716, 300] on button "Book attendee" at bounding box center [738, 304] width 85 height 23
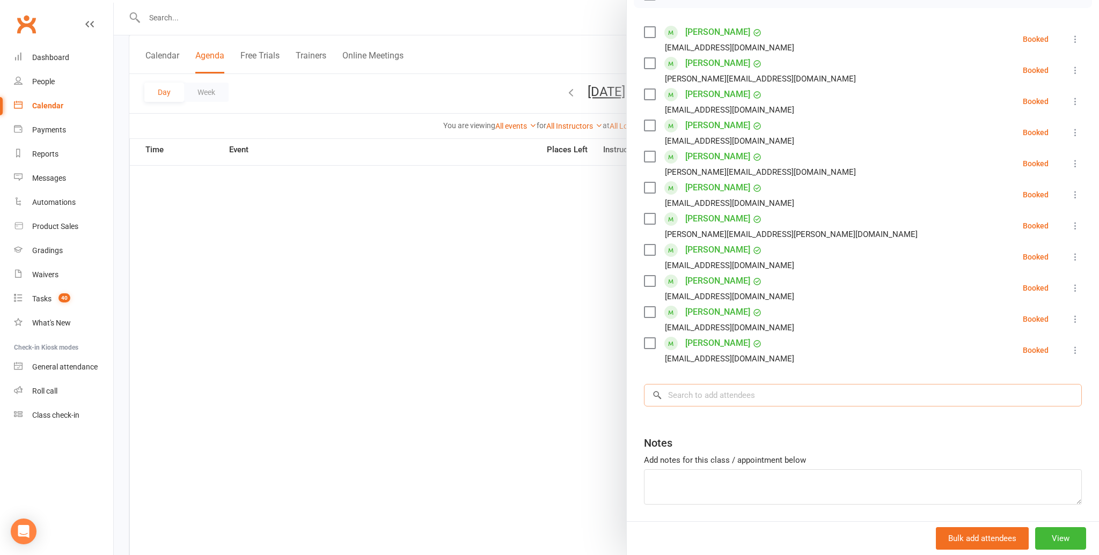
click at [684, 398] on input "search" at bounding box center [863, 395] width 438 height 23
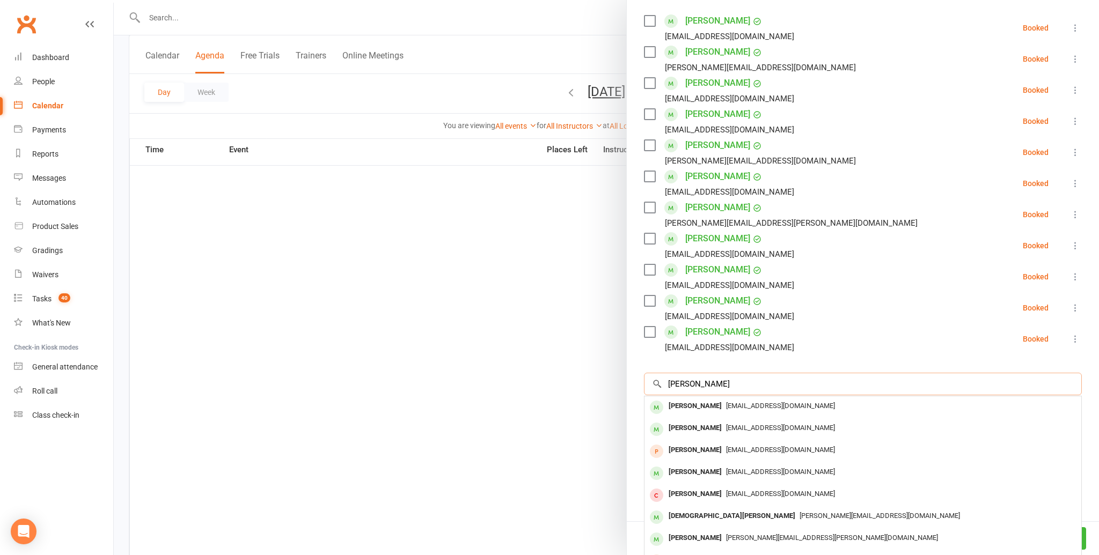
scroll to position [187, 0]
type input "h"
type input "harvey tai"
drag, startPoint x: 429, startPoint y: 322, endPoint x: 490, endPoint y: 317, distance: 61.9
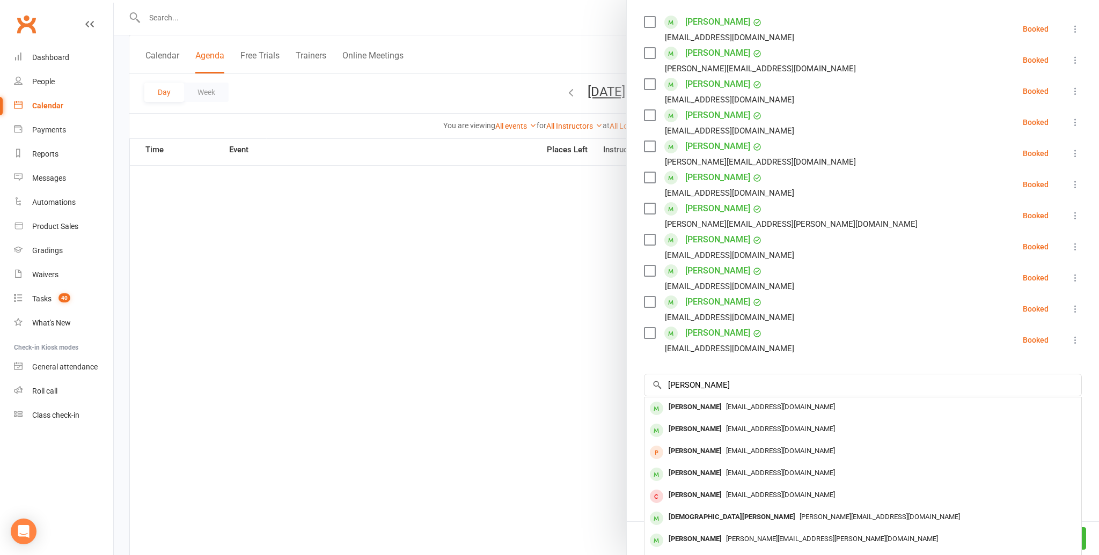
click at [429, 322] on div at bounding box center [606, 277] width 985 height 555
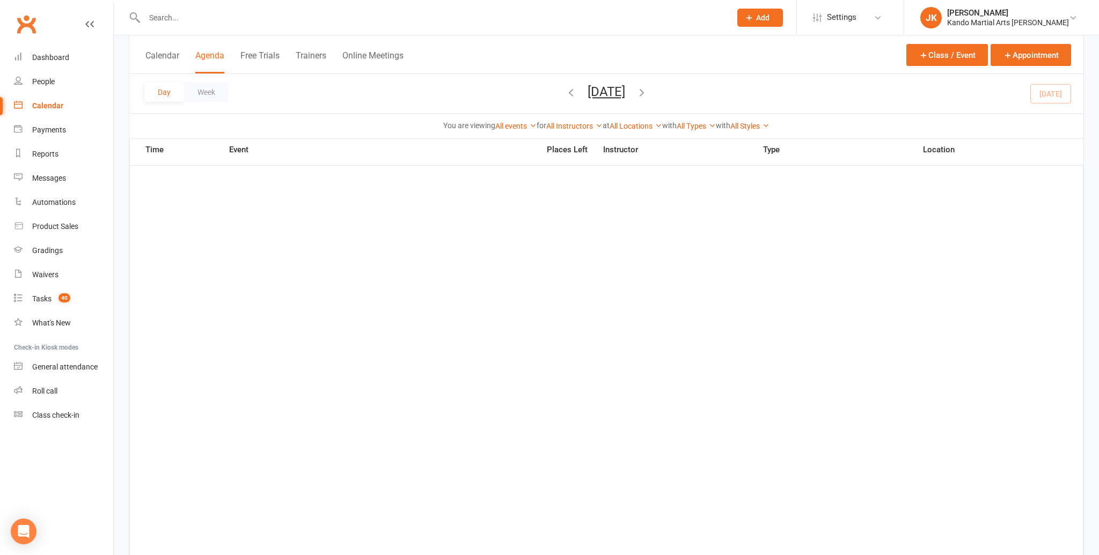
click at [1050, 87] on div "Day Week [DATE] [DATE] Sun Mon Tue Wed Thu Fri Sat 27 28 29 30 31 01 02 03 04 0…" at bounding box center [606, 93] width 954 height 39
click at [48, 103] on div "Calendar" at bounding box center [47, 105] width 31 height 9
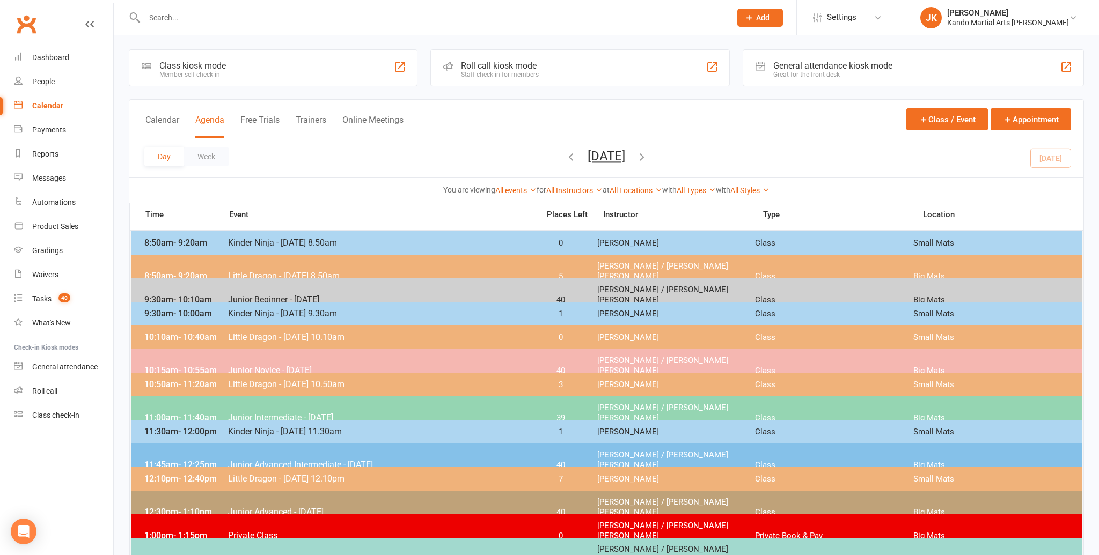
scroll to position [0, 0]
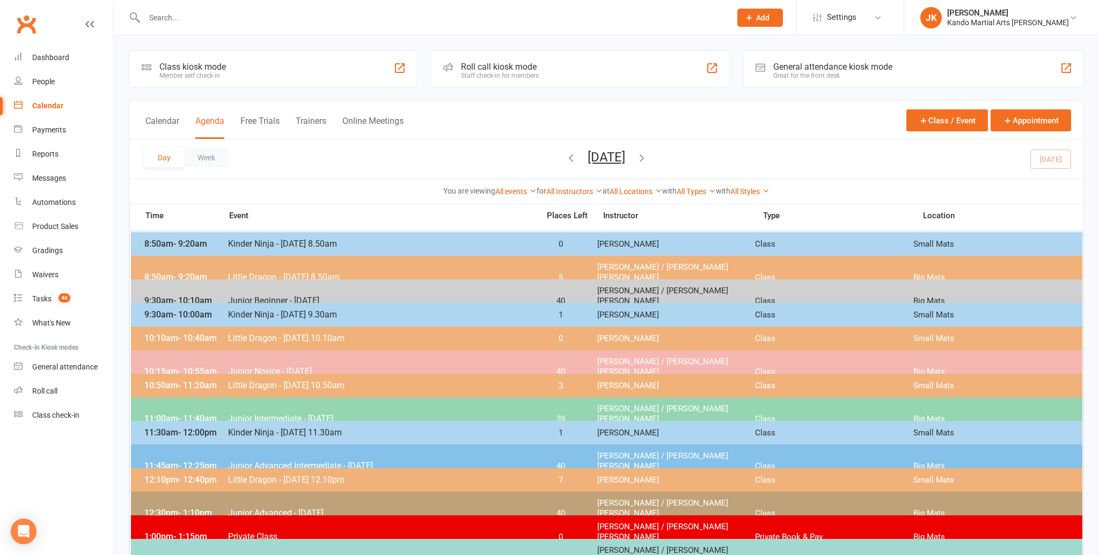
click at [237, 366] on span "Junior Novice - [DATE]" at bounding box center [379, 371] width 305 height 10
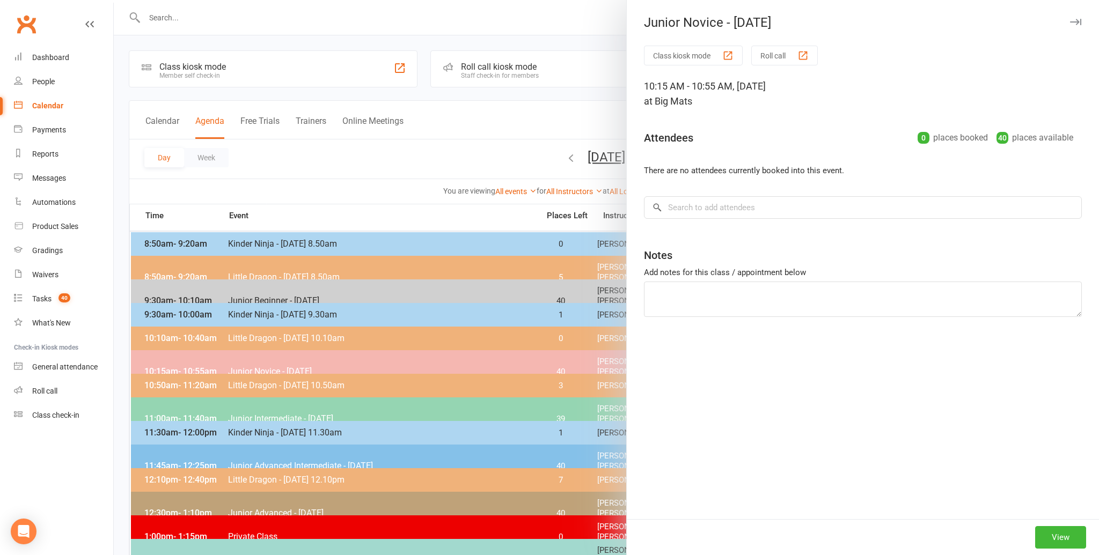
click at [333, 162] on div at bounding box center [606, 277] width 985 height 555
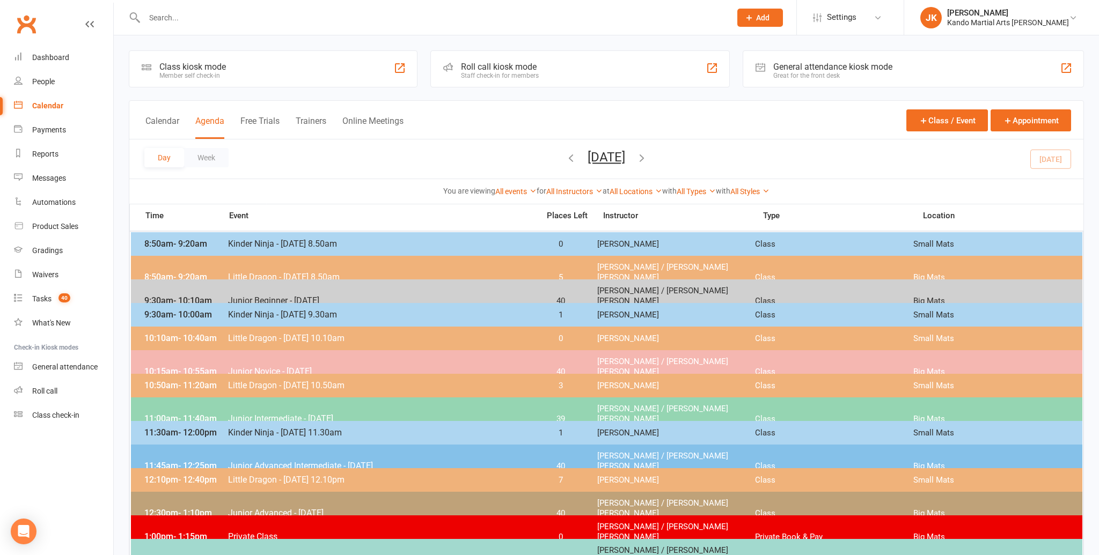
click at [252, 240] on span "Kinder Ninja - [DATE] 8.50am" at bounding box center [379, 244] width 305 height 10
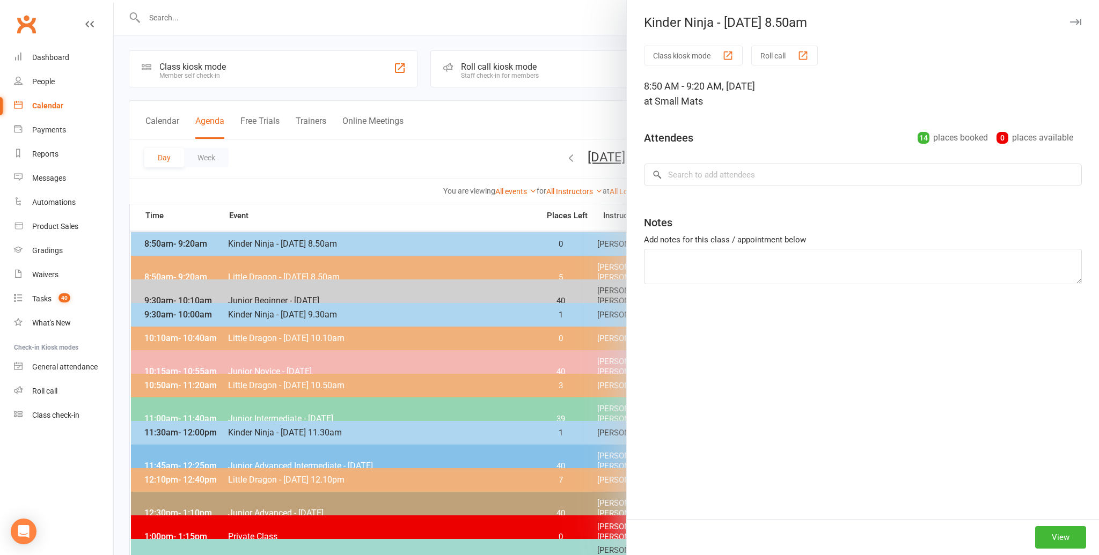
click at [369, 197] on div at bounding box center [606, 277] width 985 height 555
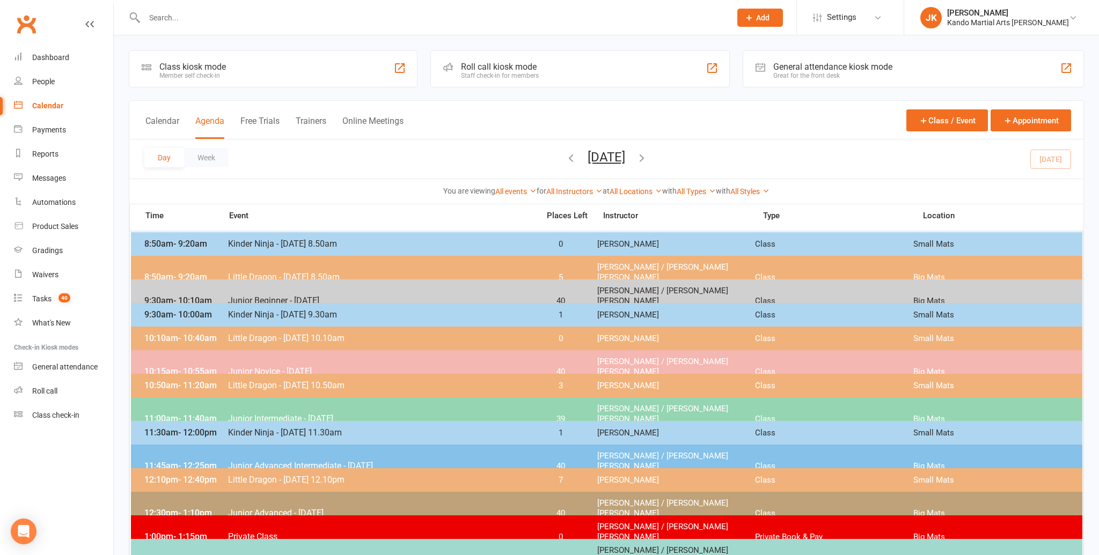
click at [277, 272] on span "Little Dragon - [DATE] 8.50am" at bounding box center [379, 277] width 305 height 10
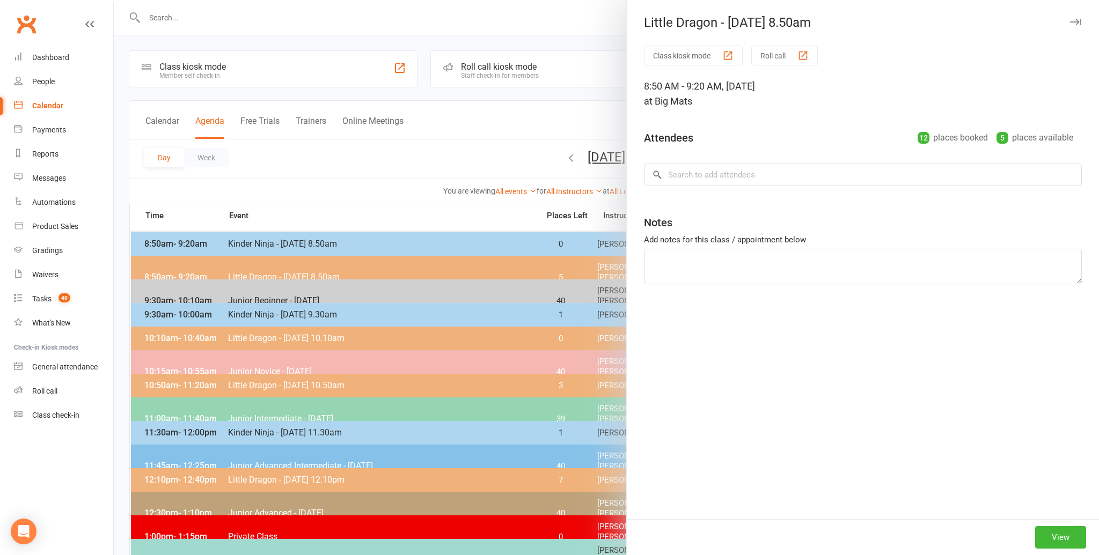
click at [329, 195] on div at bounding box center [606, 277] width 985 height 555
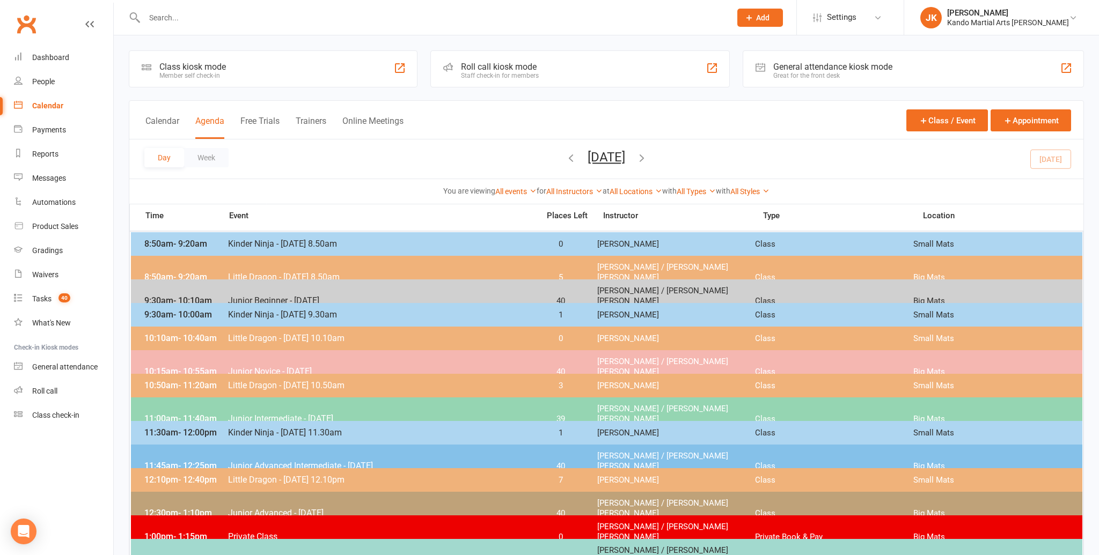
click at [267, 296] on span "Junior Beginner - [DATE]" at bounding box center [379, 301] width 305 height 10
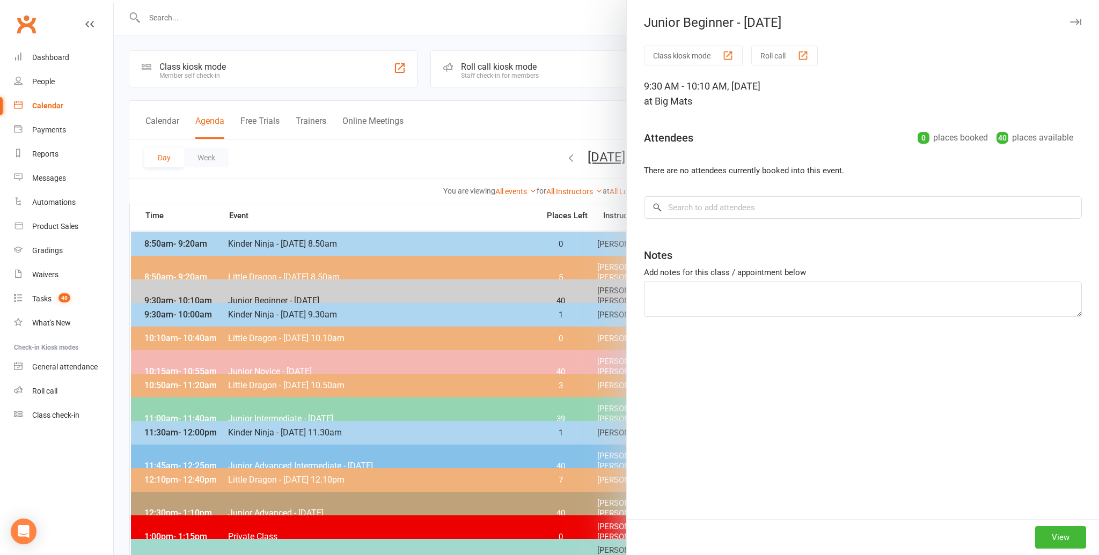
click at [313, 183] on div at bounding box center [606, 277] width 985 height 555
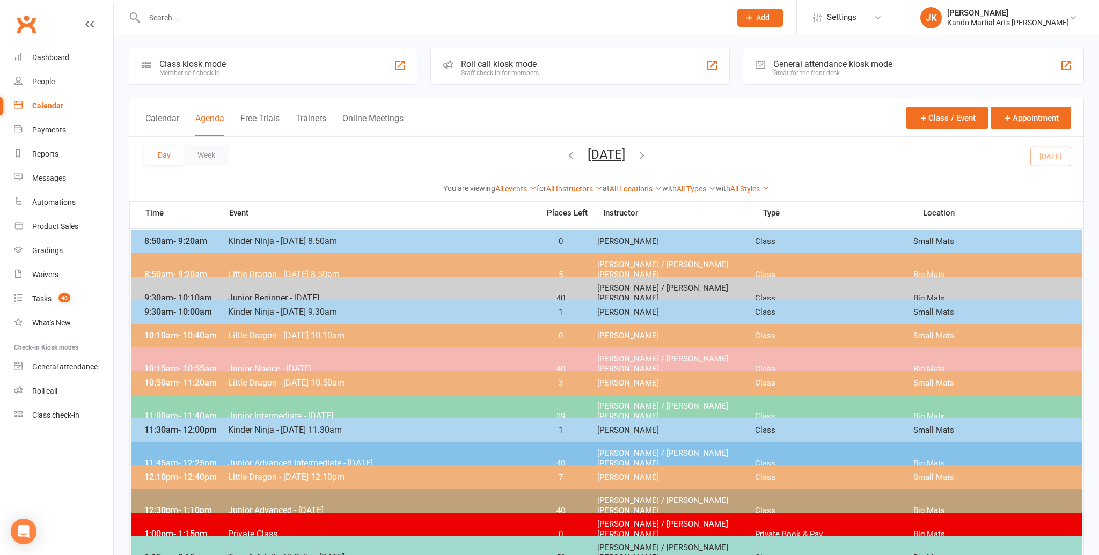
scroll to position [2, 0]
click at [1048, 151] on div "Day Week [DATE] [DATE] Sun Mon Tue Wed Thu Fri Sat 27 28 29 30 31 01 02 03 04 0…" at bounding box center [606, 156] width 954 height 39
click at [287, 364] on span "Junior Novice - [DATE]" at bounding box center [379, 369] width 305 height 10
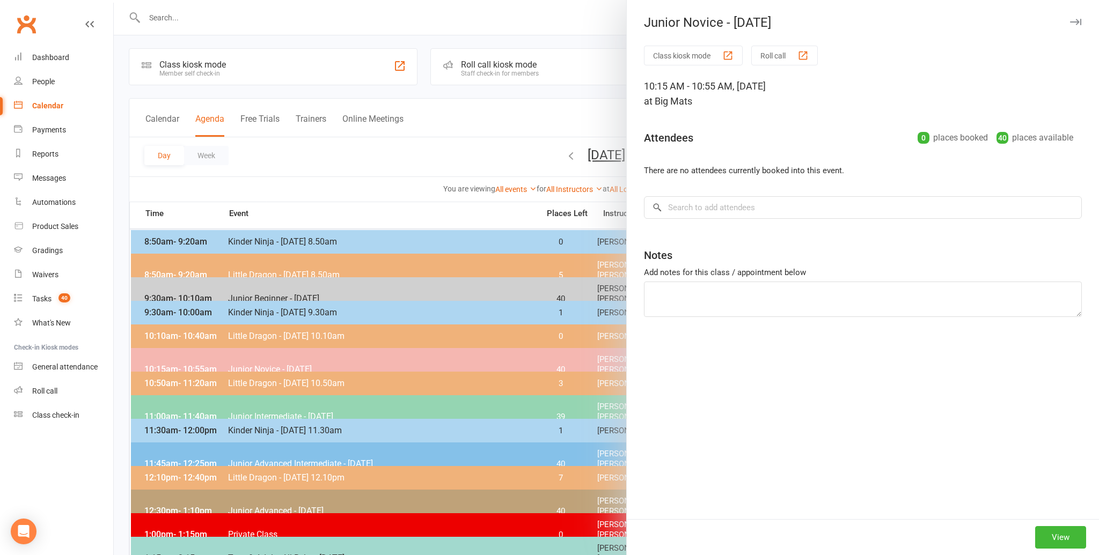
click at [333, 161] on div at bounding box center [606, 277] width 985 height 555
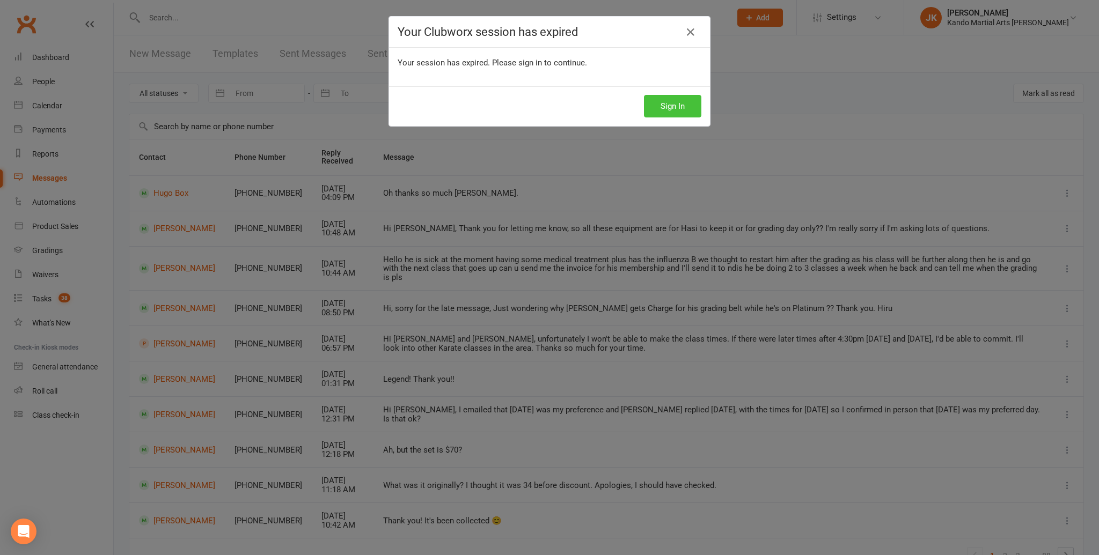
click at [673, 103] on button "Sign In" at bounding box center [672, 106] width 57 height 23
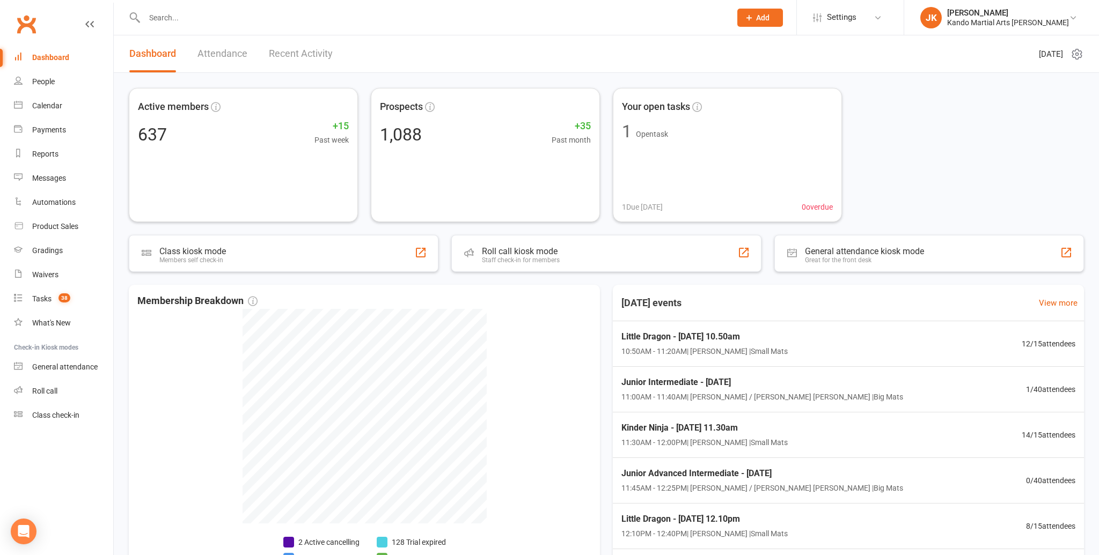
click at [165, 18] on input "text" at bounding box center [432, 17] width 582 height 15
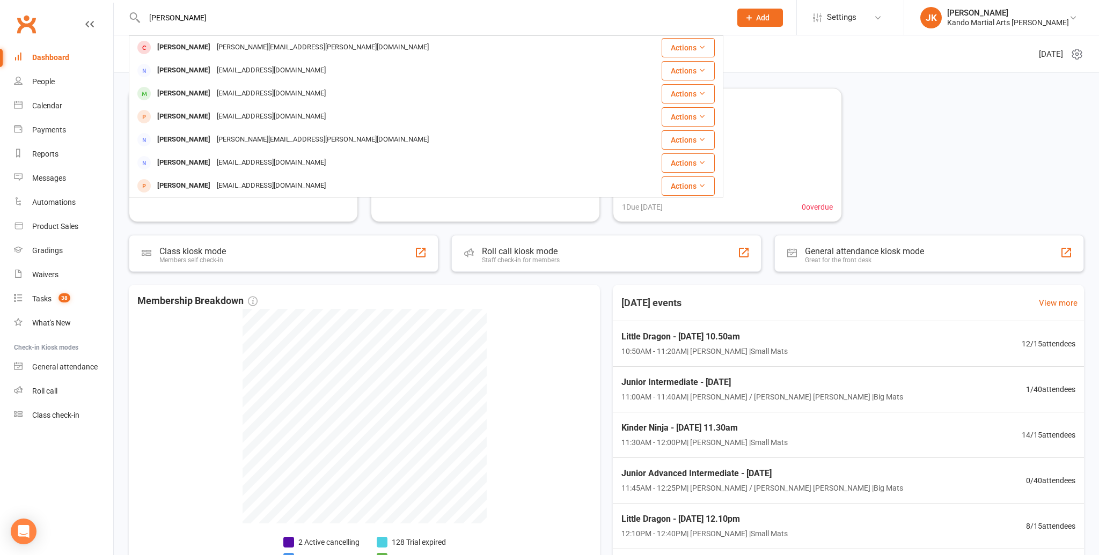
type input "[PERSON_NAME]"
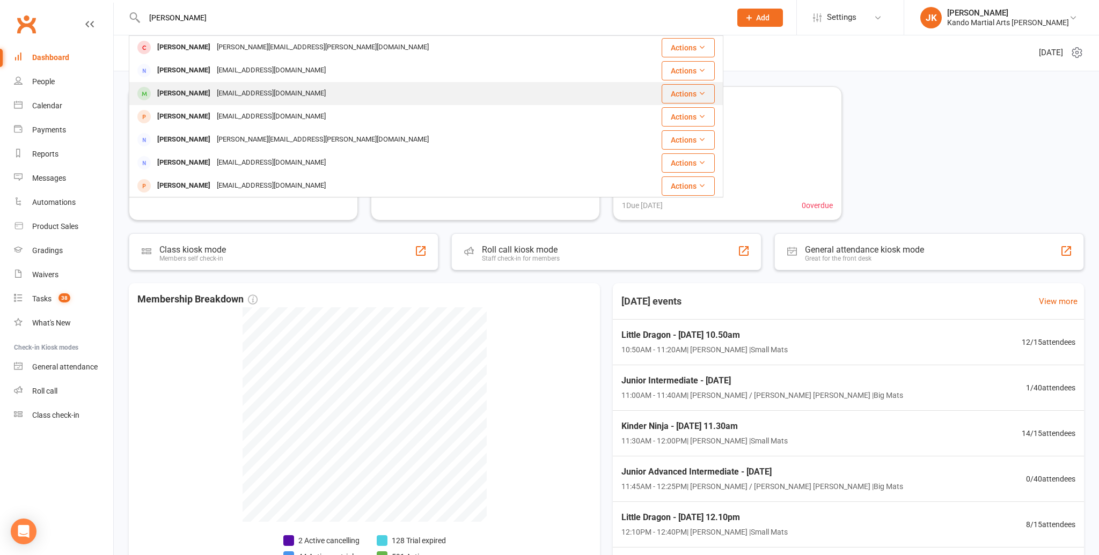
click at [198, 91] on div "[PERSON_NAME]" at bounding box center [184, 94] width 60 height 16
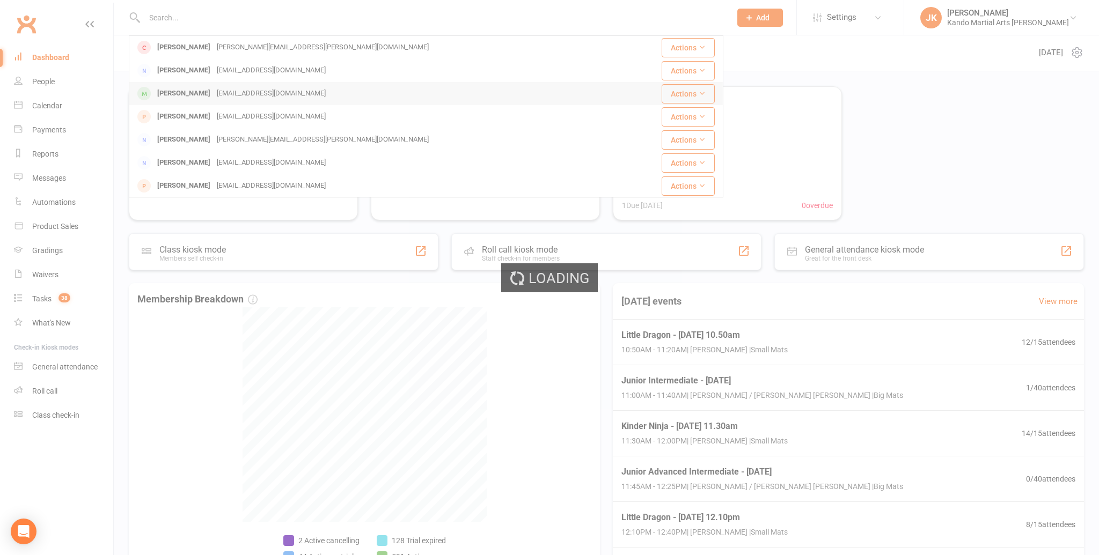
scroll to position [0, 0]
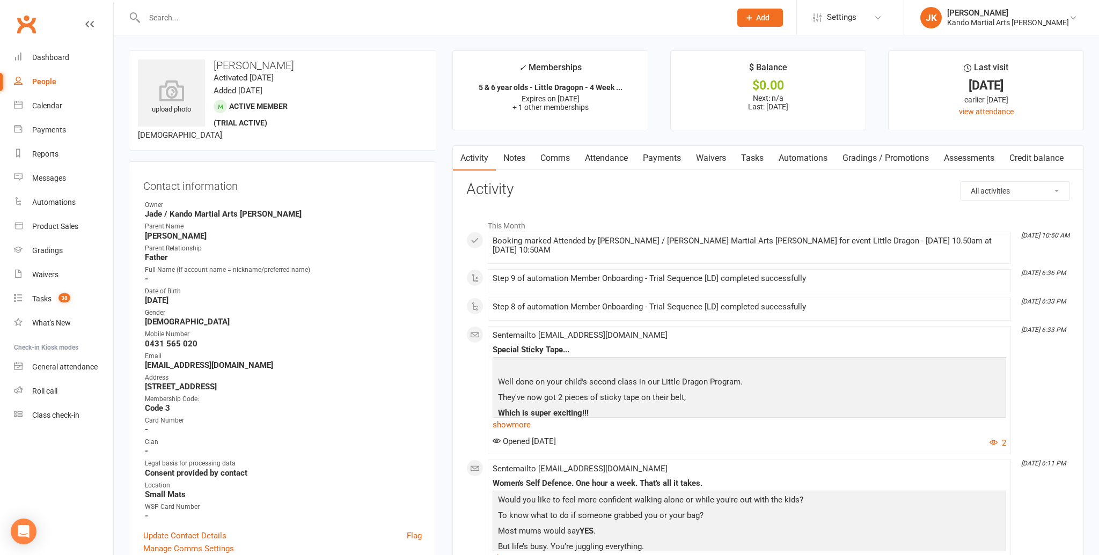
click at [755, 157] on link "Tasks" at bounding box center [752, 158] width 38 height 25
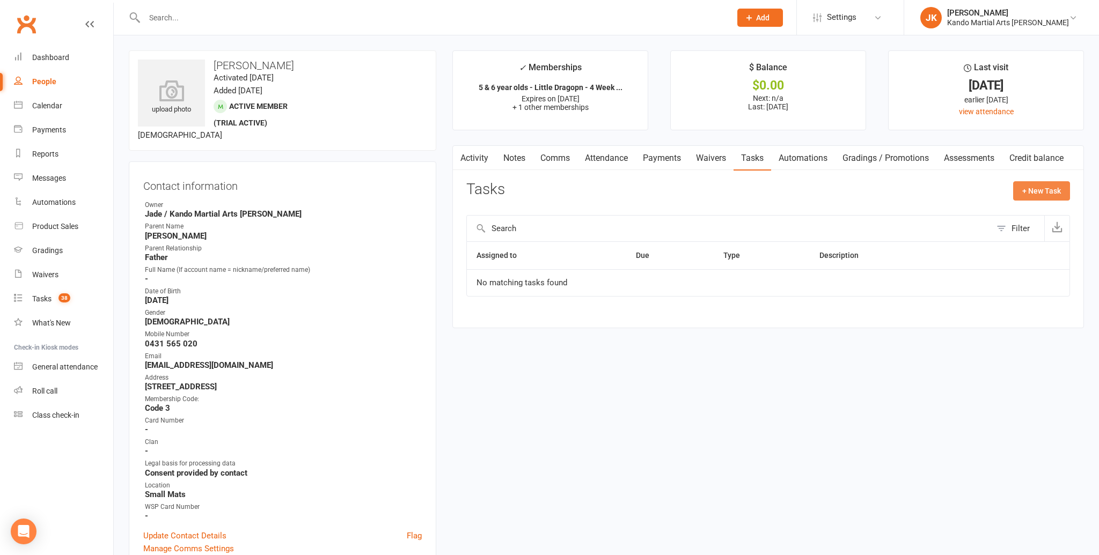
click at [1038, 185] on button "+ New Task" at bounding box center [1041, 190] width 57 height 19
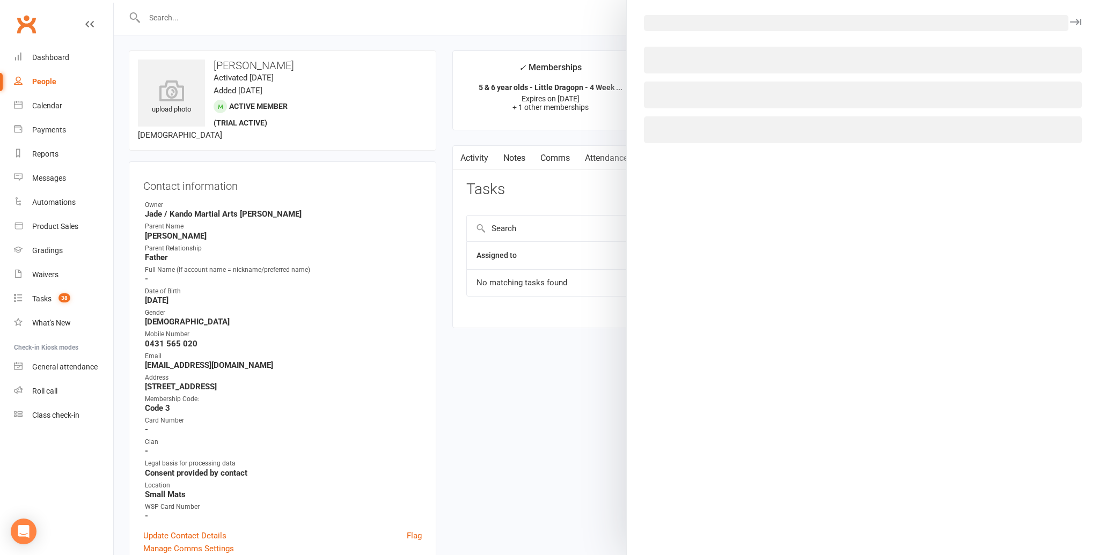
select select "48593"
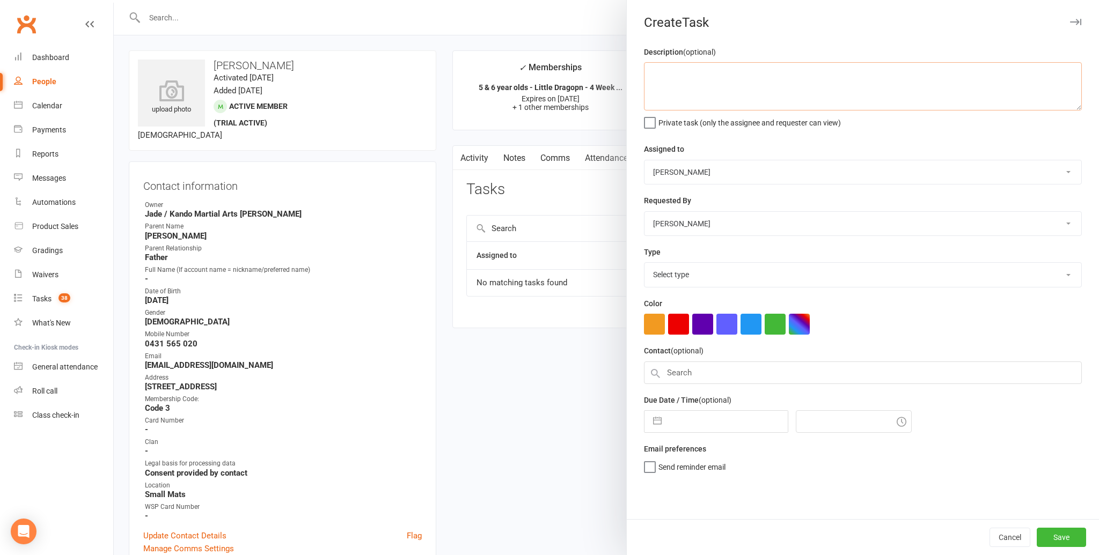
click at [654, 77] on textarea at bounding box center [863, 86] width 438 height 48
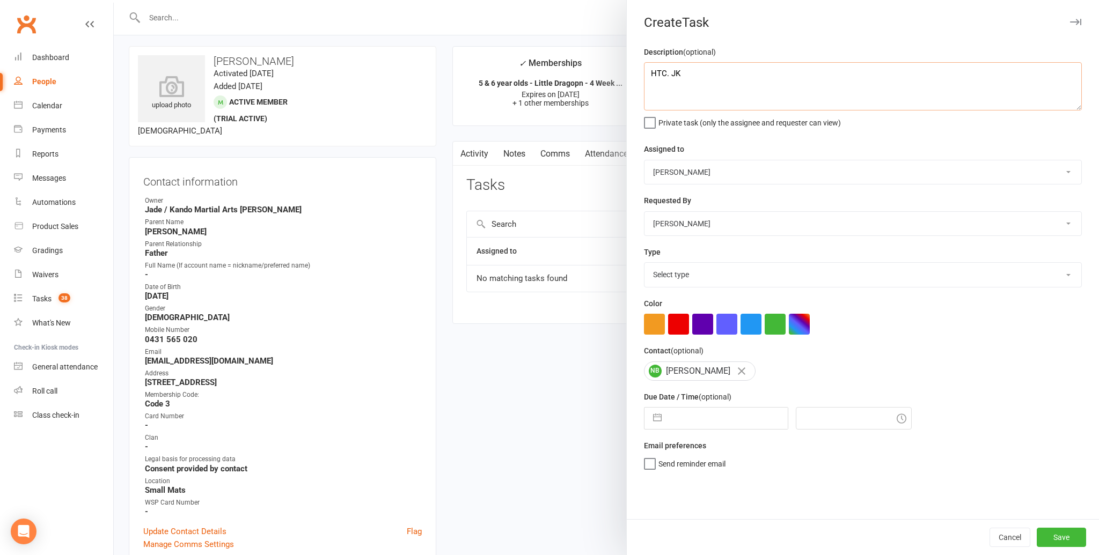
scroll to position [1, 0]
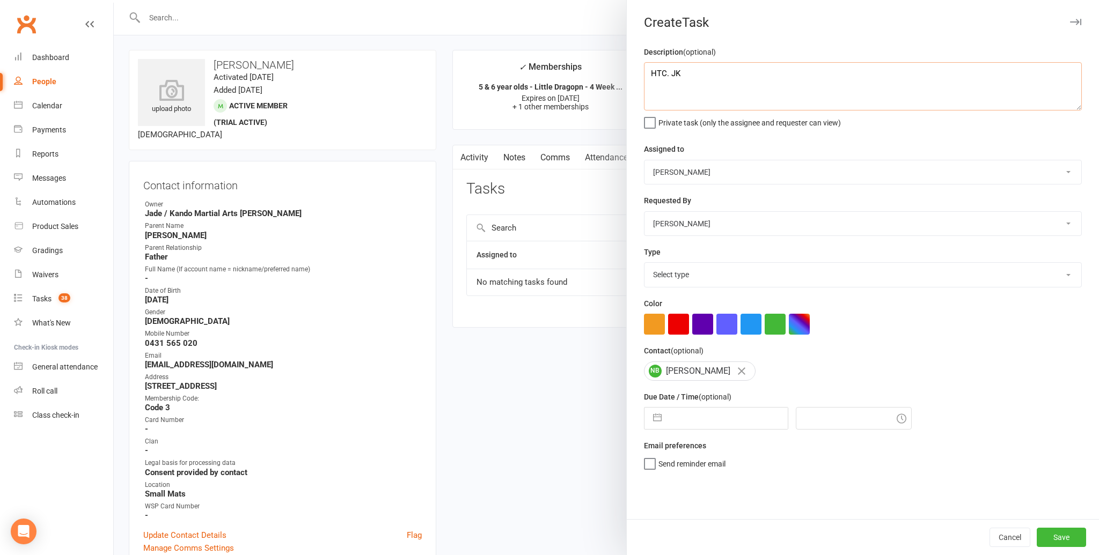
type textarea "HTC. JK"
click at [1067, 168] on select "[PERSON_NAME] / [PERSON_NAME] [PERSON_NAME] [PERSON_NAME] [PERSON_NAME] [PERSON…" at bounding box center [862, 172] width 437 height 24
select select "41840"
click at [1064, 272] on select "Select type Admin Bbpc - black belt prep course Cancellation Enquiry Follow-up …" at bounding box center [862, 275] width 437 height 24
select select "23766"
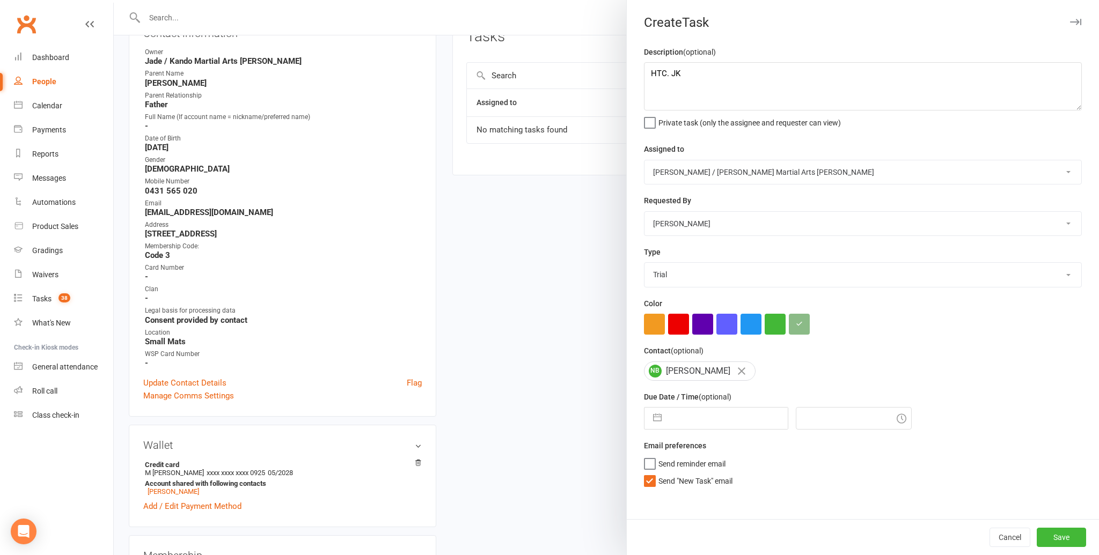
scroll to position [129, 0]
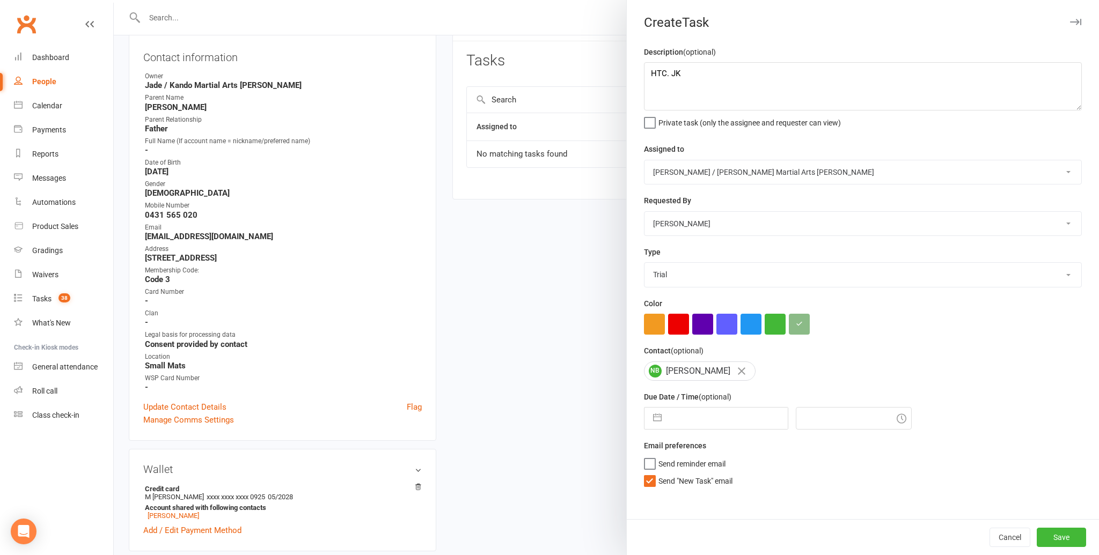
click at [647, 479] on label "Send "New Task" email" at bounding box center [688, 478] width 89 height 11
click at [647, 473] on input "Send "New Task" email" at bounding box center [688, 473] width 89 height 0
click at [655, 419] on button "button" at bounding box center [657, 418] width 19 height 21
select select "6"
select select "2025"
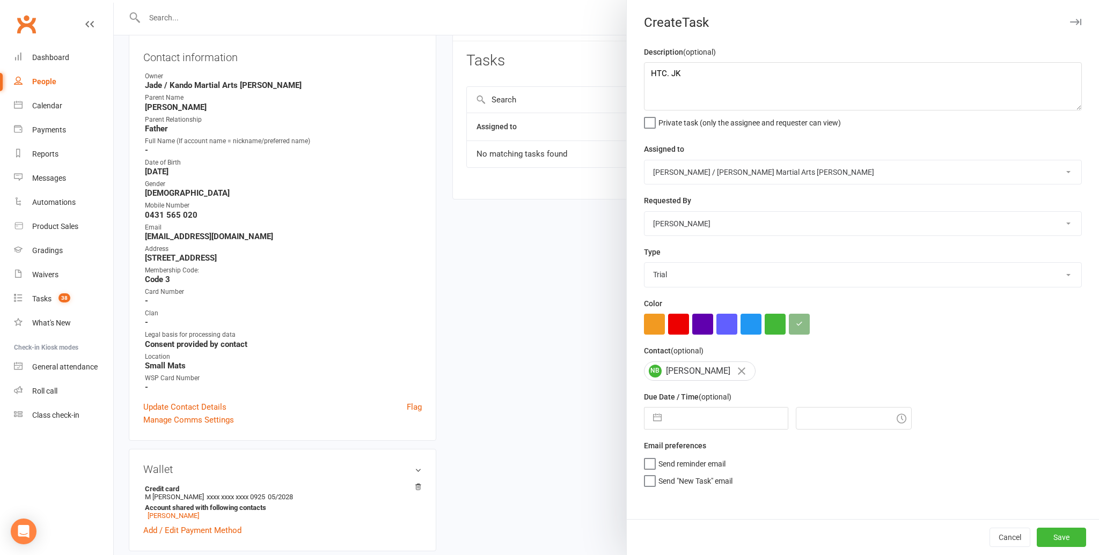
select select "7"
select select "2025"
select select "8"
select select "2025"
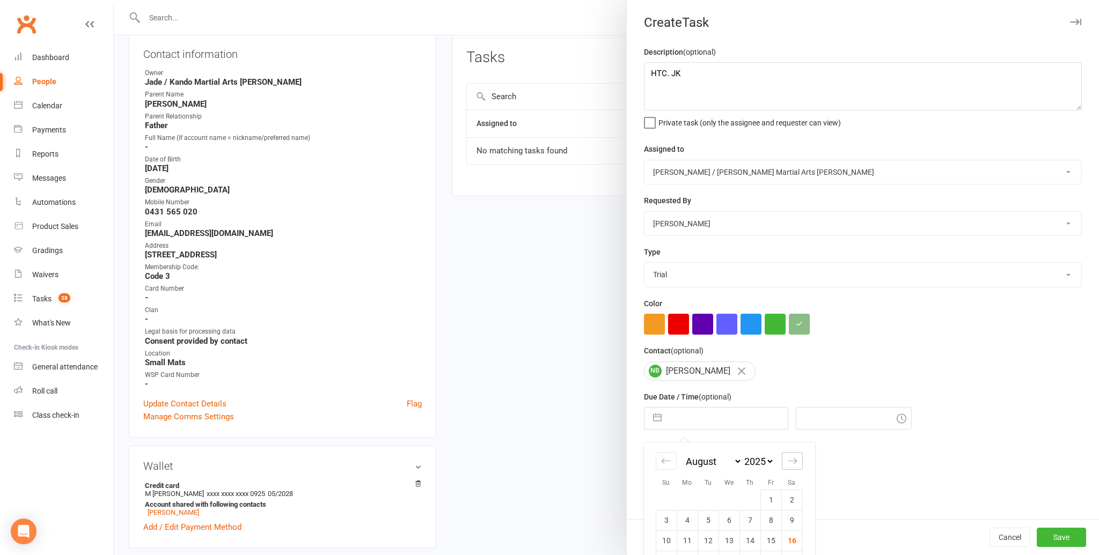
scroll to position [133, 0]
click at [793, 464] on icon "Move forward to switch to the next month." at bounding box center [792, 461] width 10 height 10
select select "9"
select select "2025"
click at [748, 497] on td "4" at bounding box center [749, 500] width 21 height 20
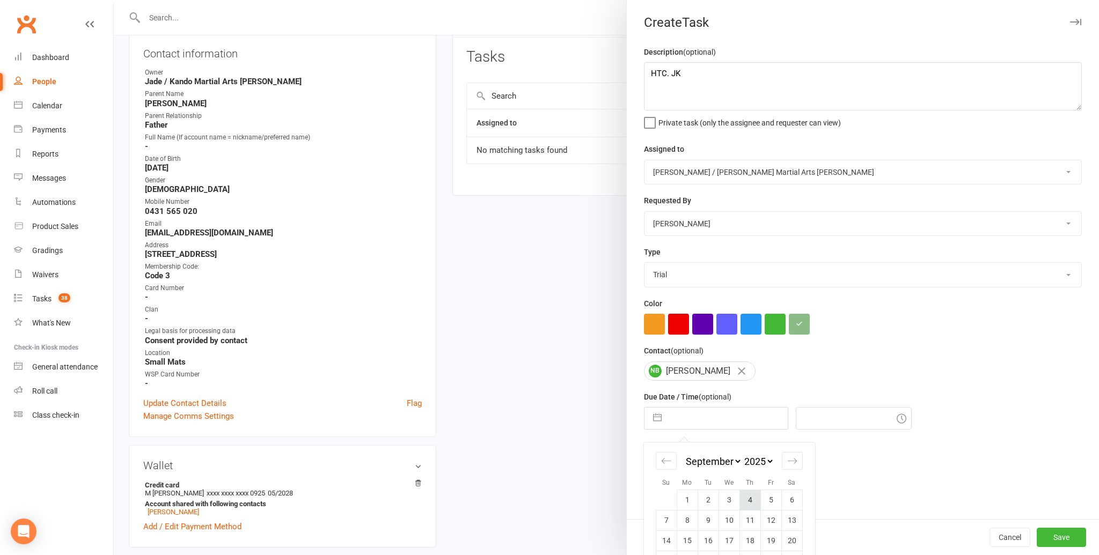
type input "[DATE]"
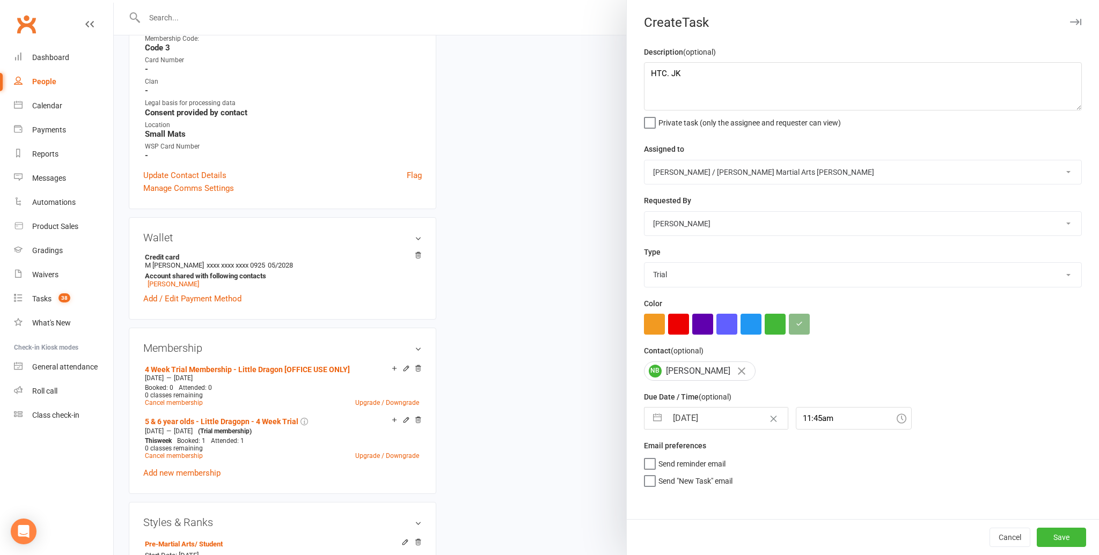
scroll to position [361, 0]
click at [803, 418] on input "11:45am" at bounding box center [854, 418] width 116 height 23
type input "9:00am"
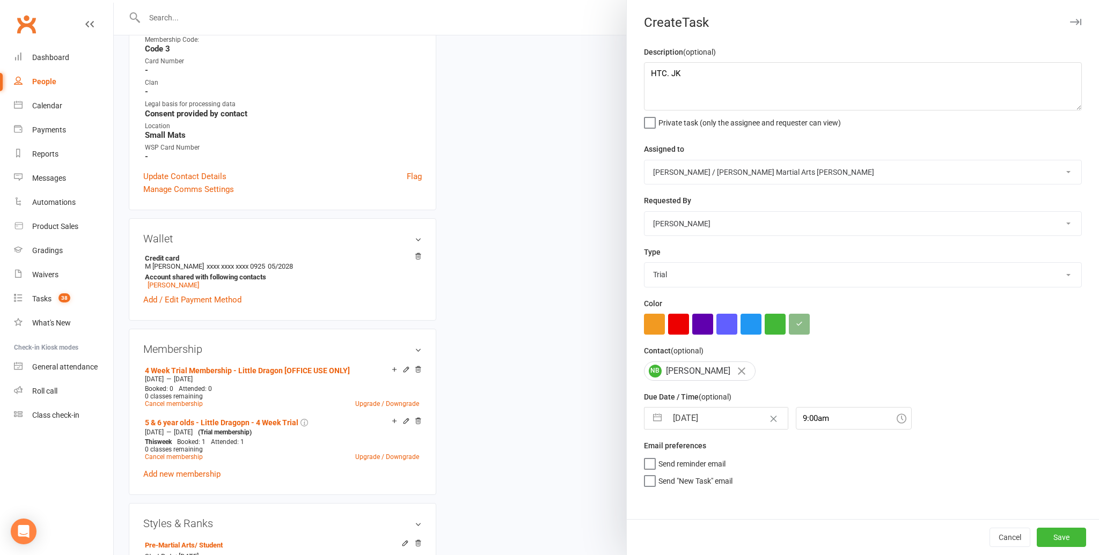
click at [867, 474] on div "Email preferences Send reminder email Send "New Task" email" at bounding box center [863, 462] width 438 height 47
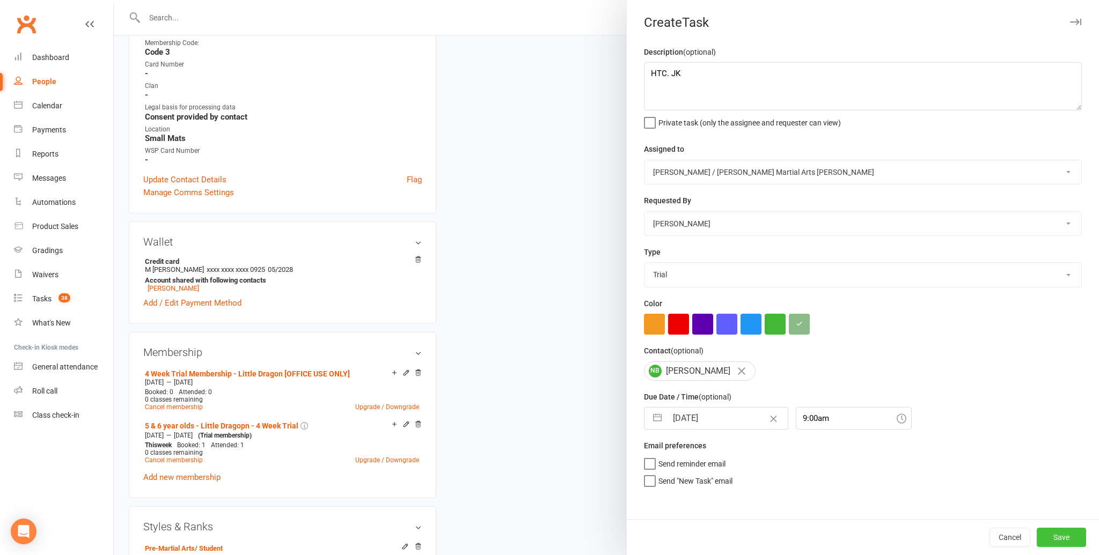
click at [1068, 535] on button "Save" at bounding box center [1061, 537] width 49 height 19
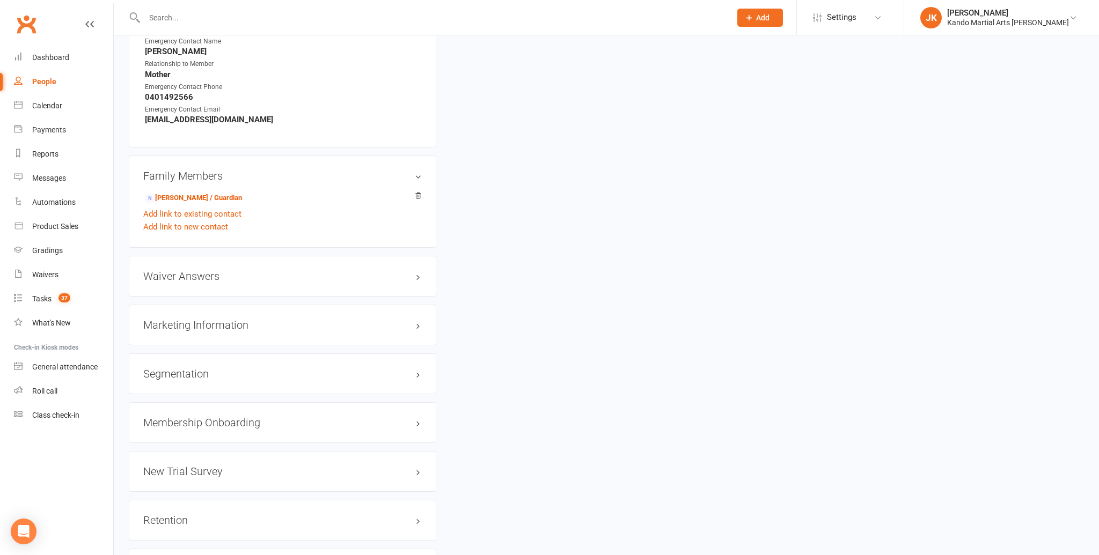
scroll to position [1027, 0]
click at [400, 415] on link "edit" at bounding box center [402, 419] width 13 height 9
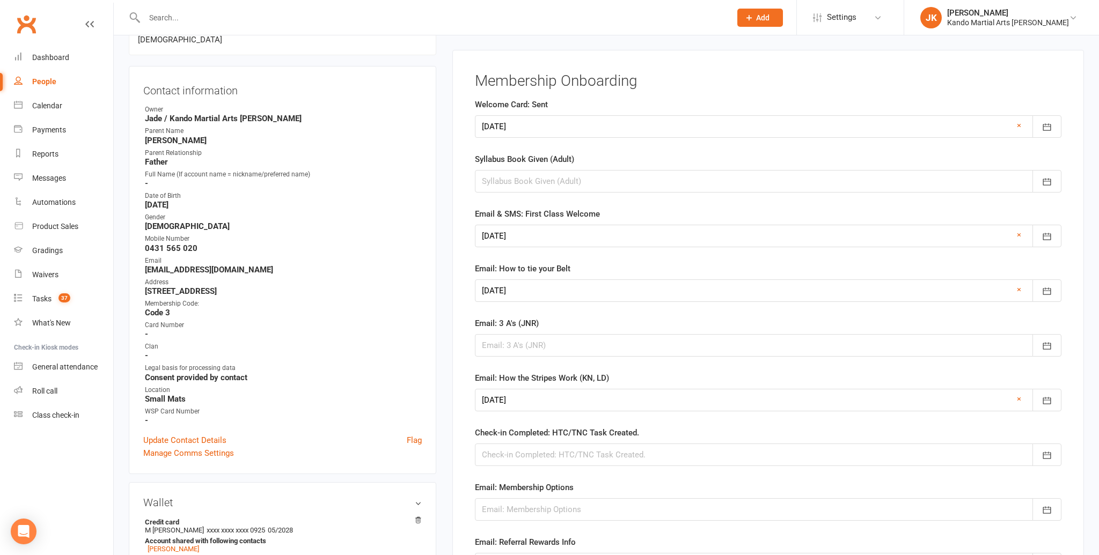
scroll to position [92, 0]
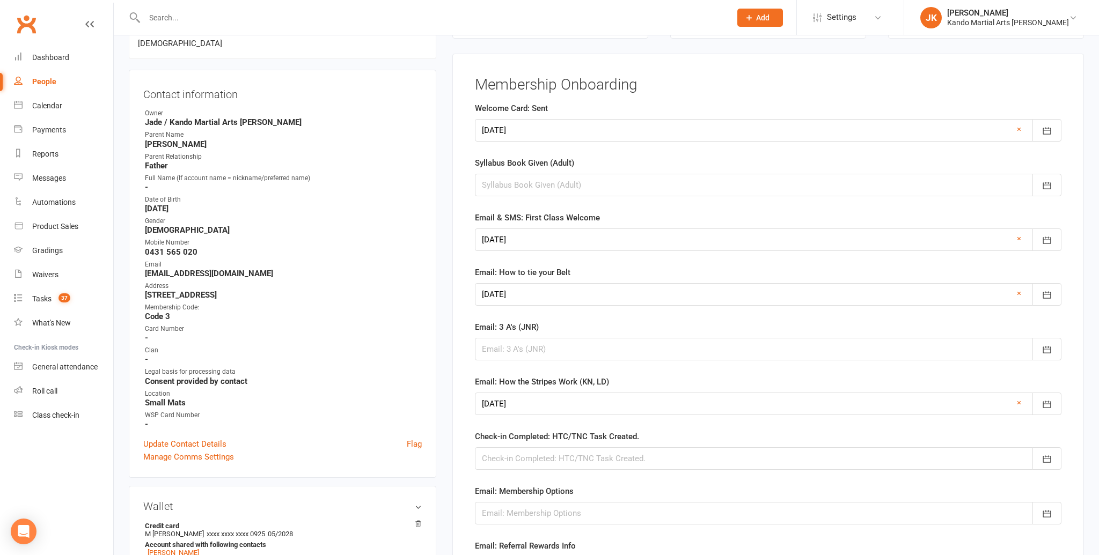
click at [508, 458] on div at bounding box center [768, 458] width 586 height 23
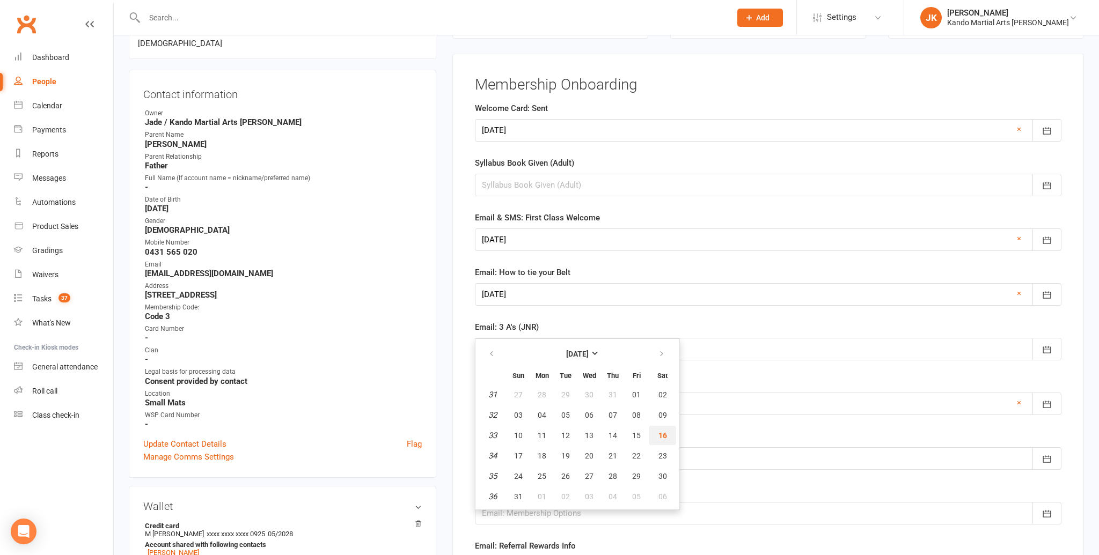
click at [658, 431] on span "16" at bounding box center [662, 435] width 9 height 9
type input "[DATE]"
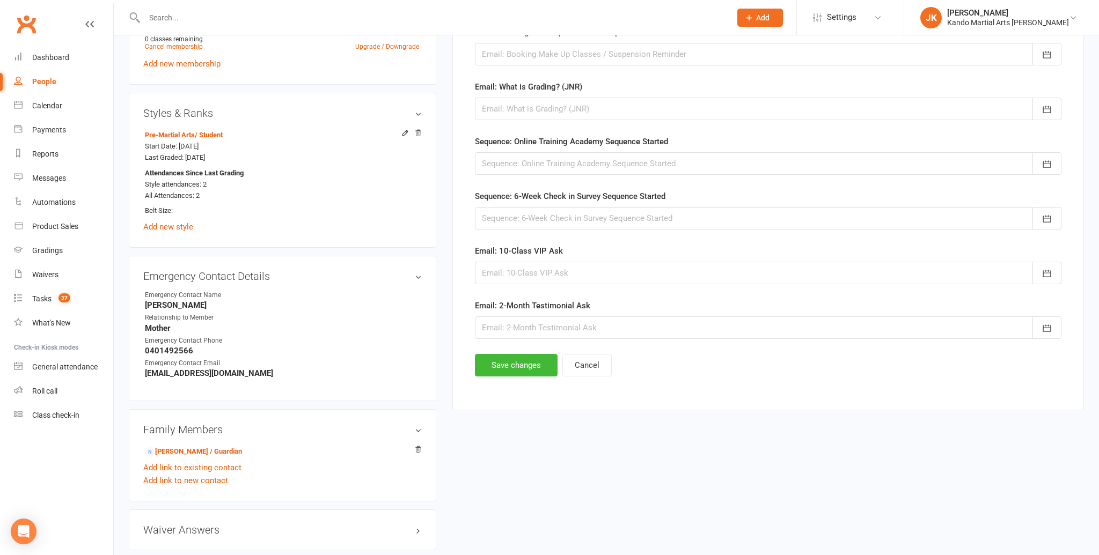
scroll to position [781, 0]
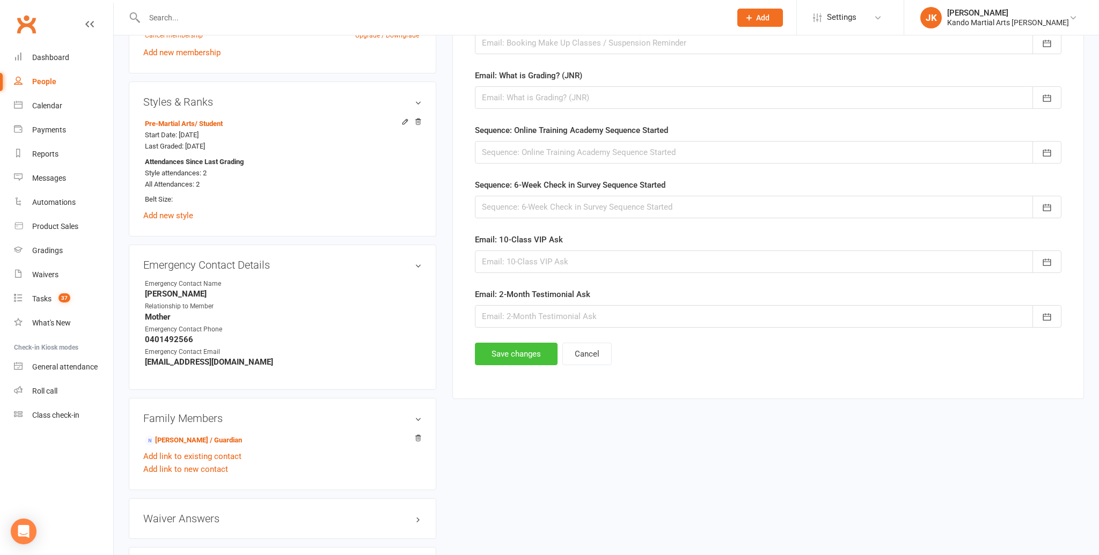
click at [503, 349] on button "Save changes" at bounding box center [516, 354] width 83 height 23
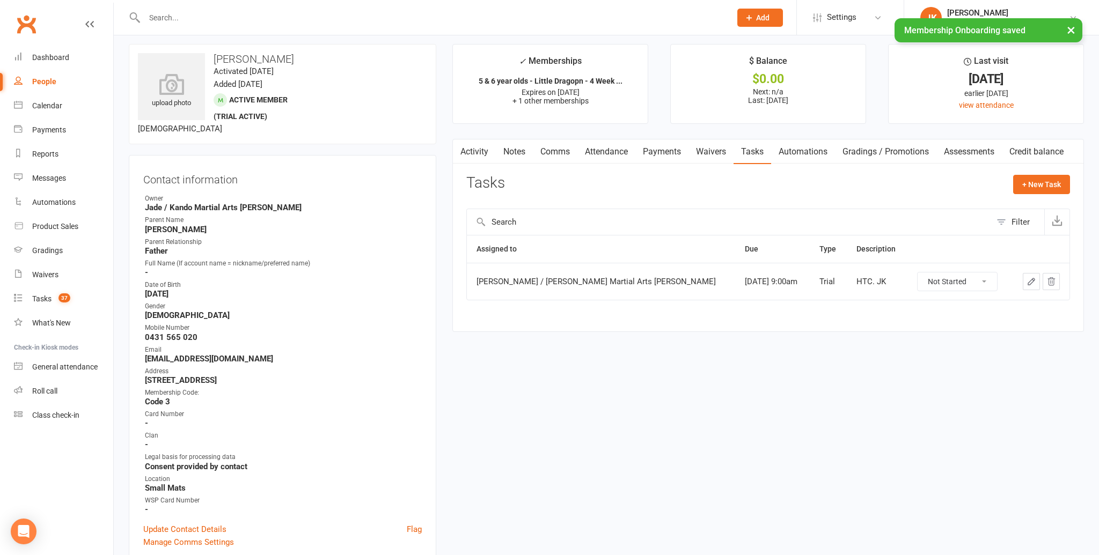
scroll to position [0, 0]
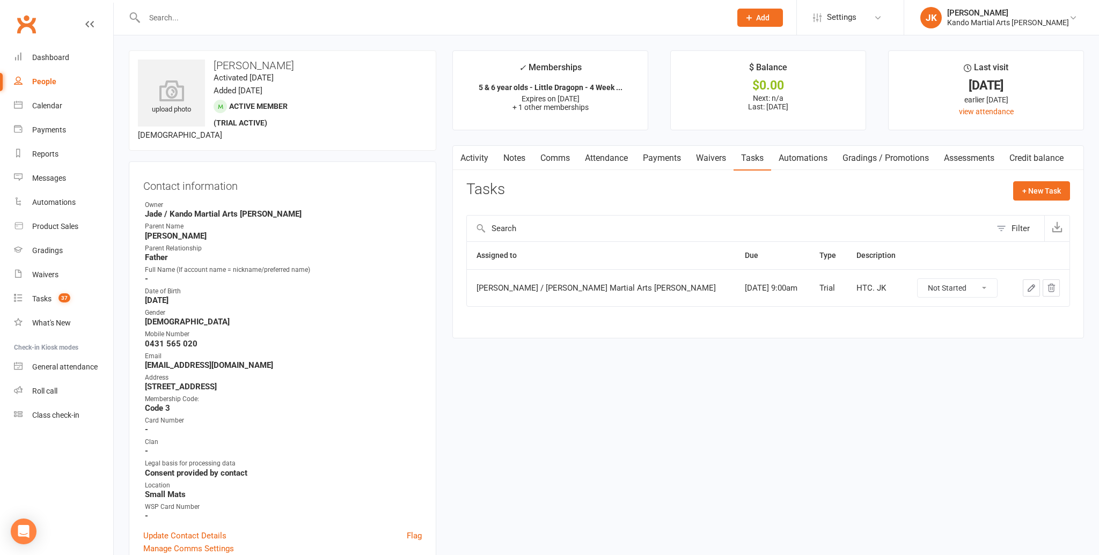
click at [471, 155] on link "Activity" at bounding box center [474, 158] width 43 height 25
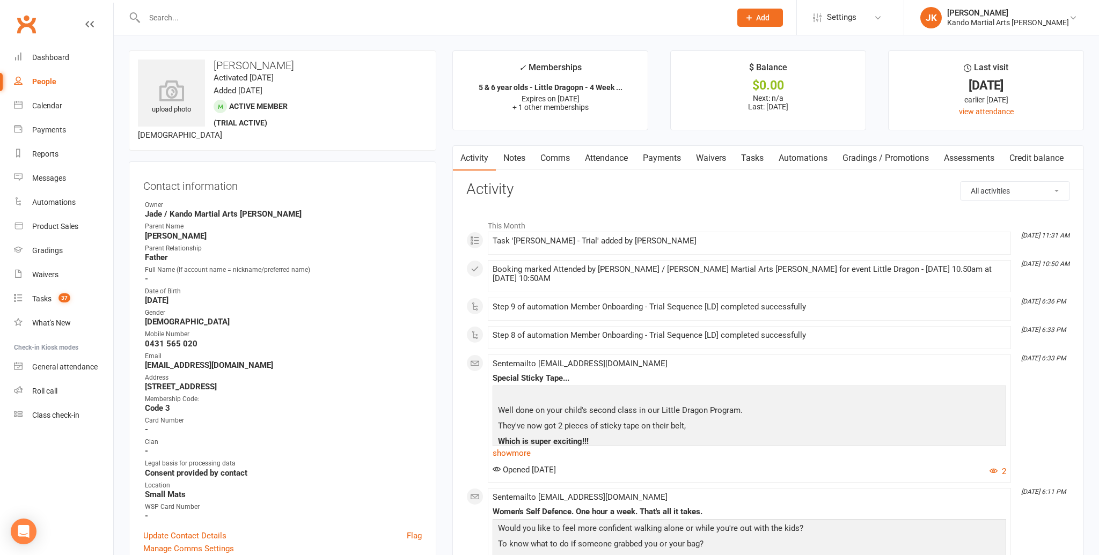
click at [512, 157] on link "Notes" at bounding box center [514, 158] width 37 height 25
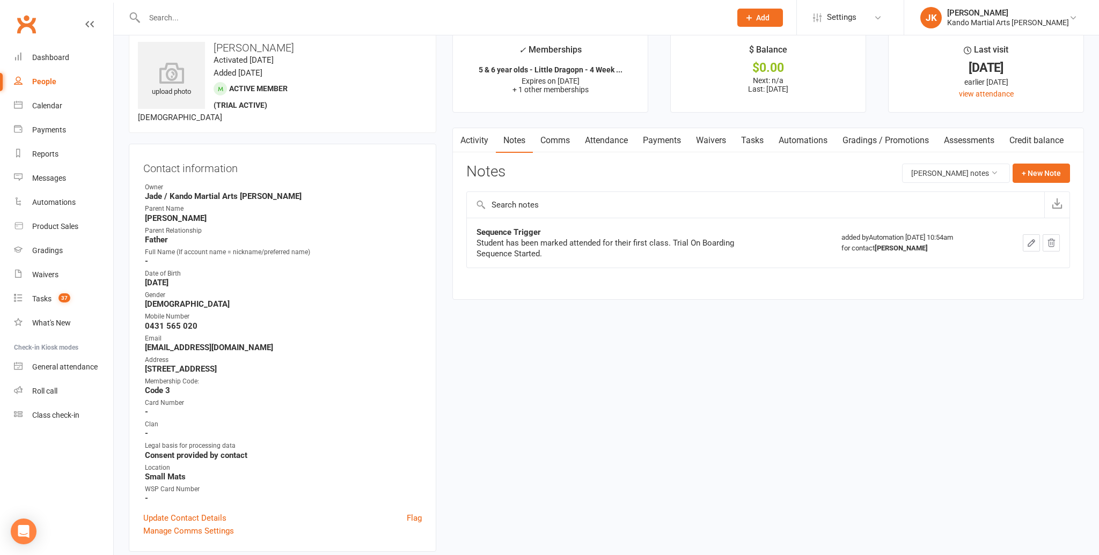
scroll to position [17, 0]
click at [50, 101] on div "Calendar" at bounding box center [47, 105] width 30 height 9
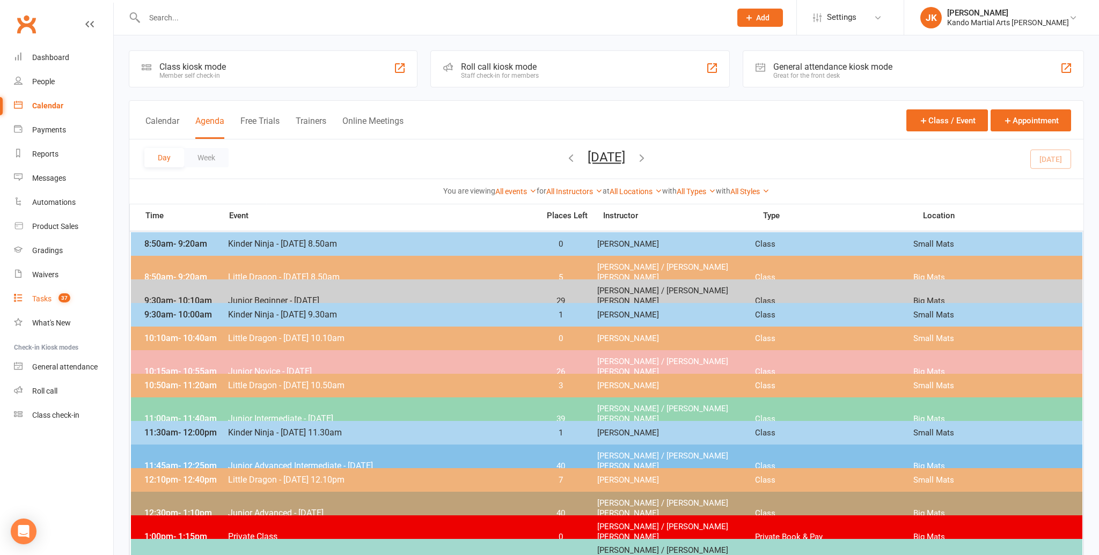
click at [38, 297] on div "Tasks" at bounding box center [41, 299] width 19 height 9
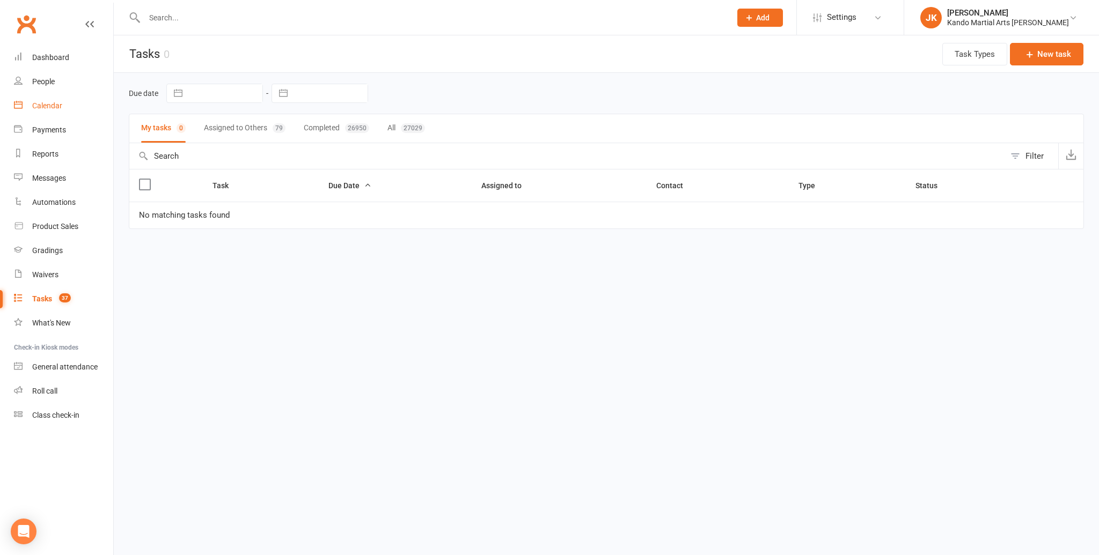
click at [48, 102] on div "Calendar" at bounding box center [47, 105] width 30 height 9
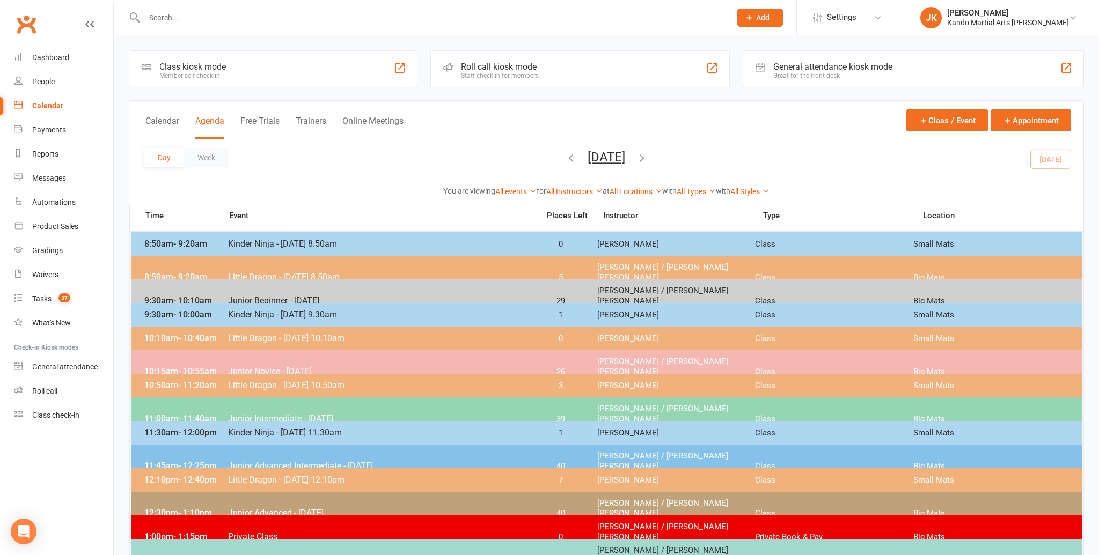
click at [164, 16] on input "text" at bounding box center [432, 17] width 582 height 15
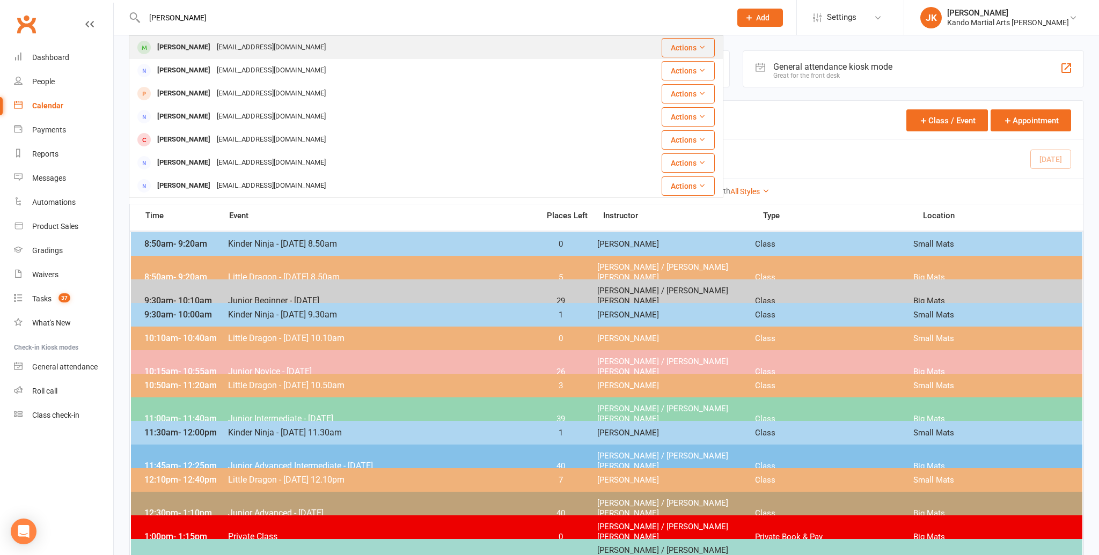
type input "[PERSON_NAME]"
click at [178, 43] on div "[PERSON_NAME]" at bounding box center [184, 48] width 60 height 16
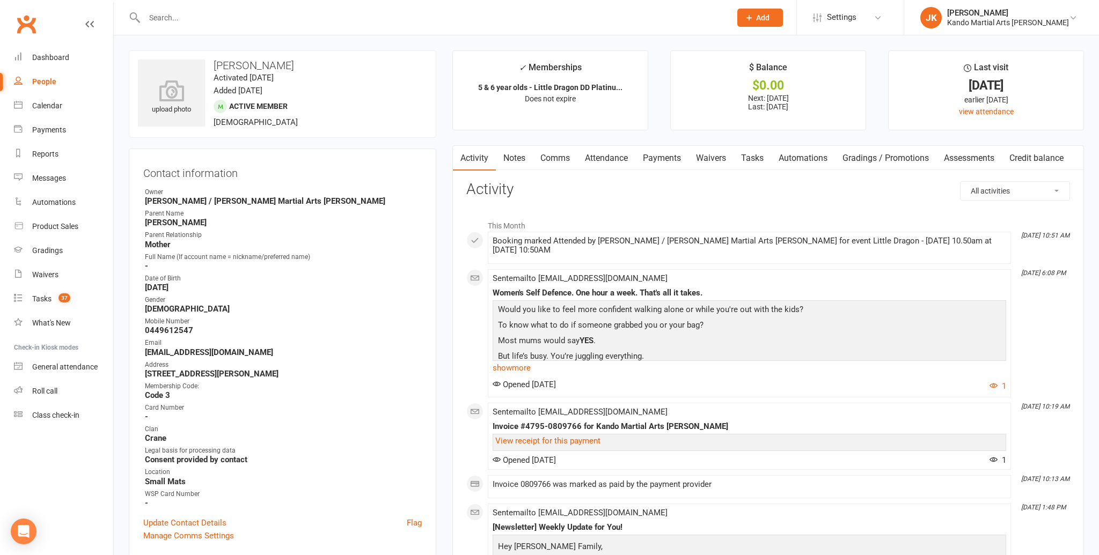
click at [596, 153] on link "Attendance" at bounding box center [606, 158] width 58 height 25
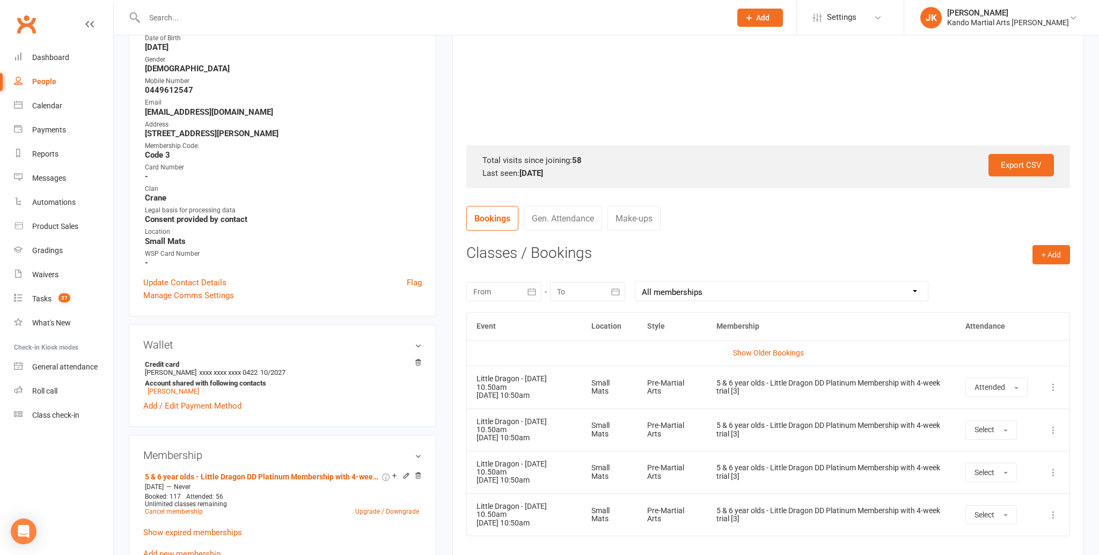
scroll to position [243, 0]
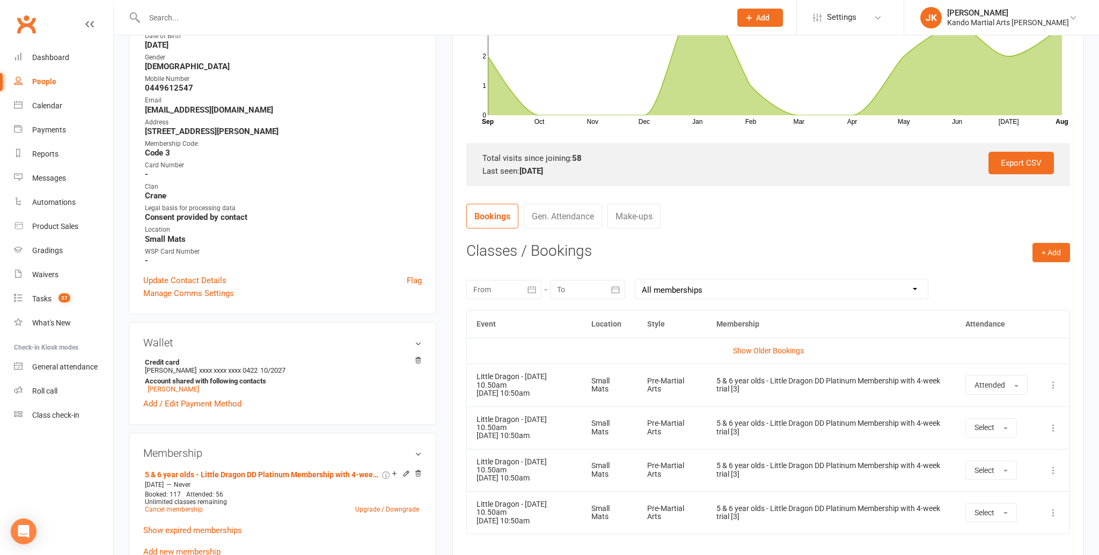
click at [163, 21] on input "text" at bounding box center [432, 17] width 582 height 15
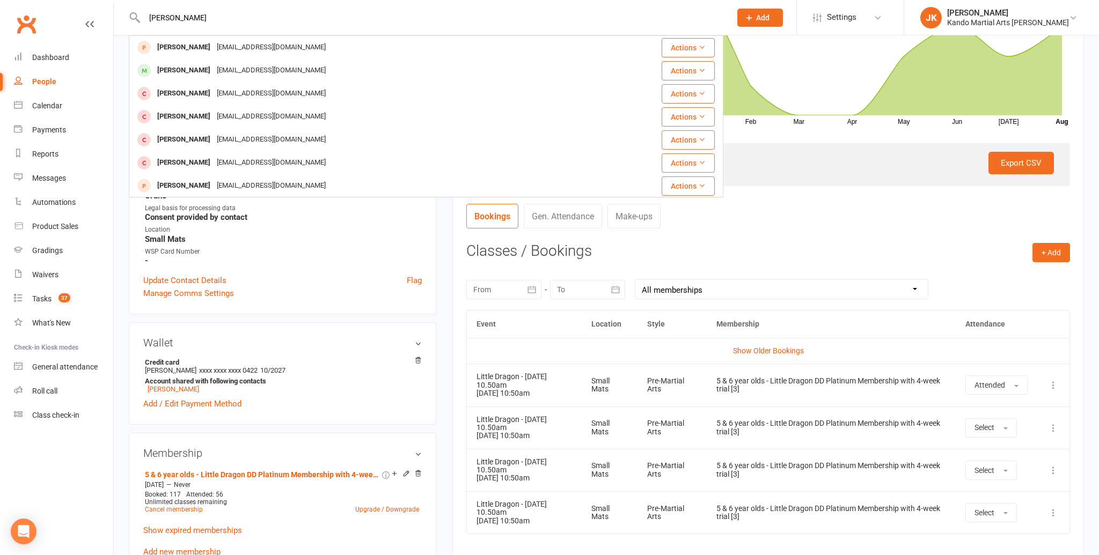
type input "[PERSON_NAME]"
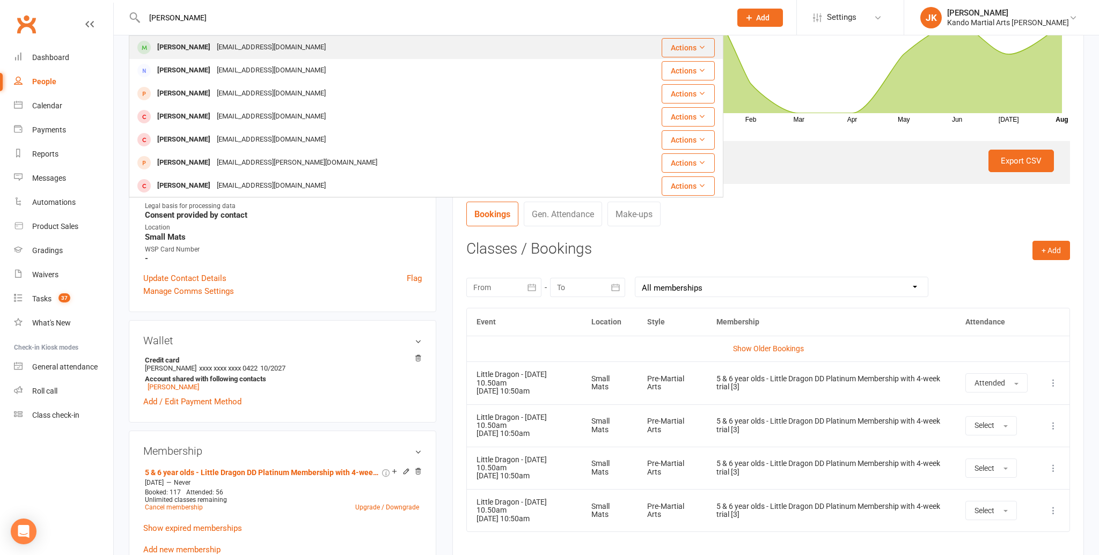
scroll to position [244, 0]
click at [214, 49] on div "[EMAIL_ADDRESS][DOMAIN_NAME]" at bounding box center [271, 48] width 115 height 16
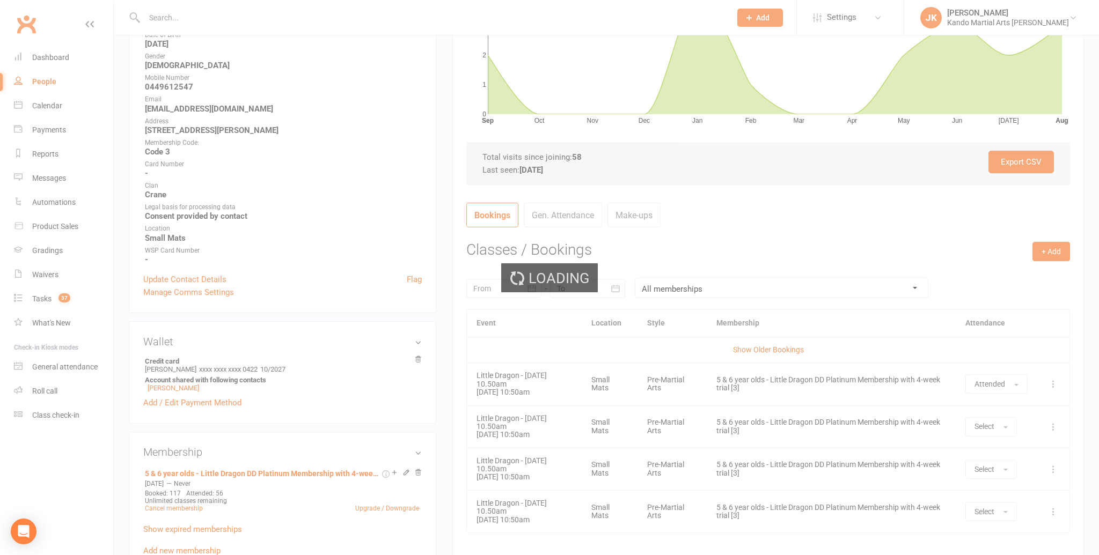
scroll to position [243, 0]
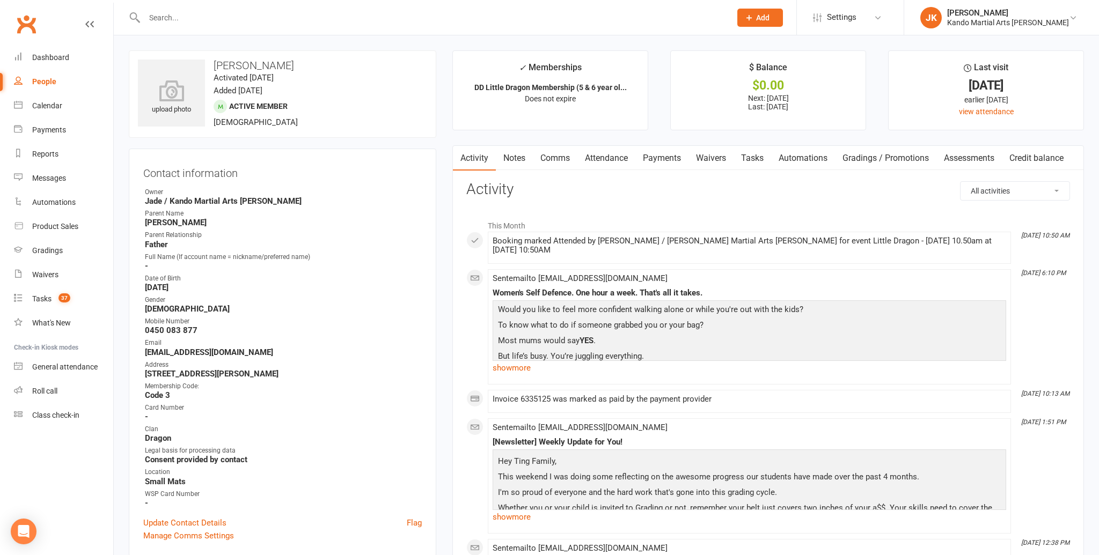
click at [606, 157] on link "Attendance" at bounding box center [606, 158] width 58 height 25
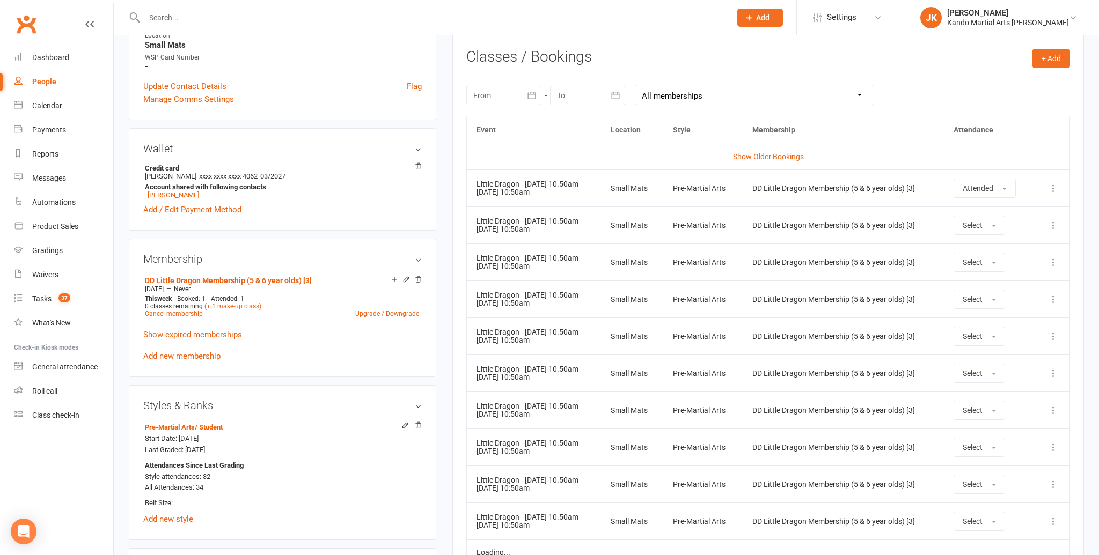
scroll to position [438, 0]
click at [157, 16] on input "text" at bounding box center [432, 17] width 582 height 15
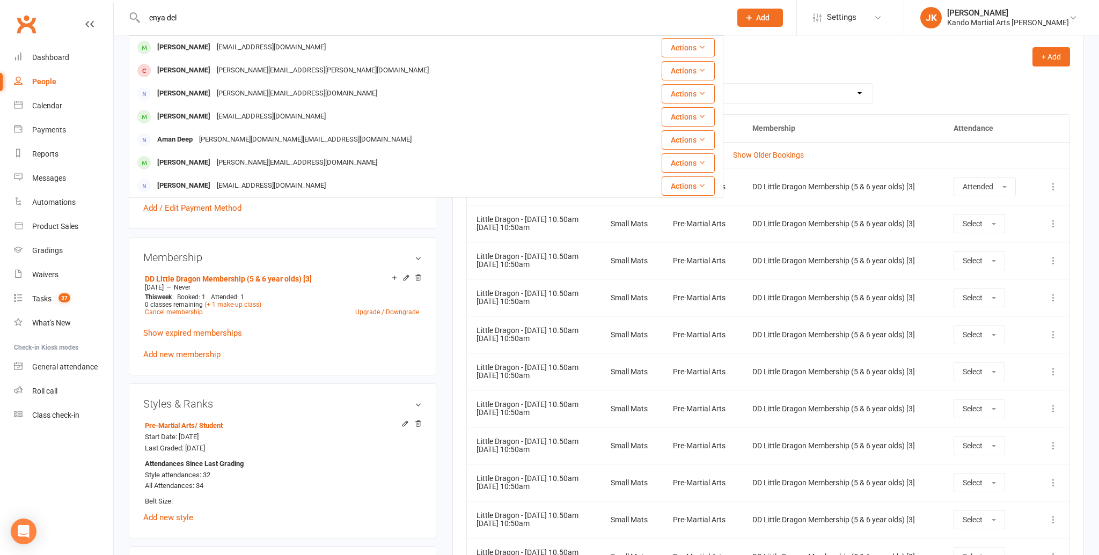
type input "enya del"
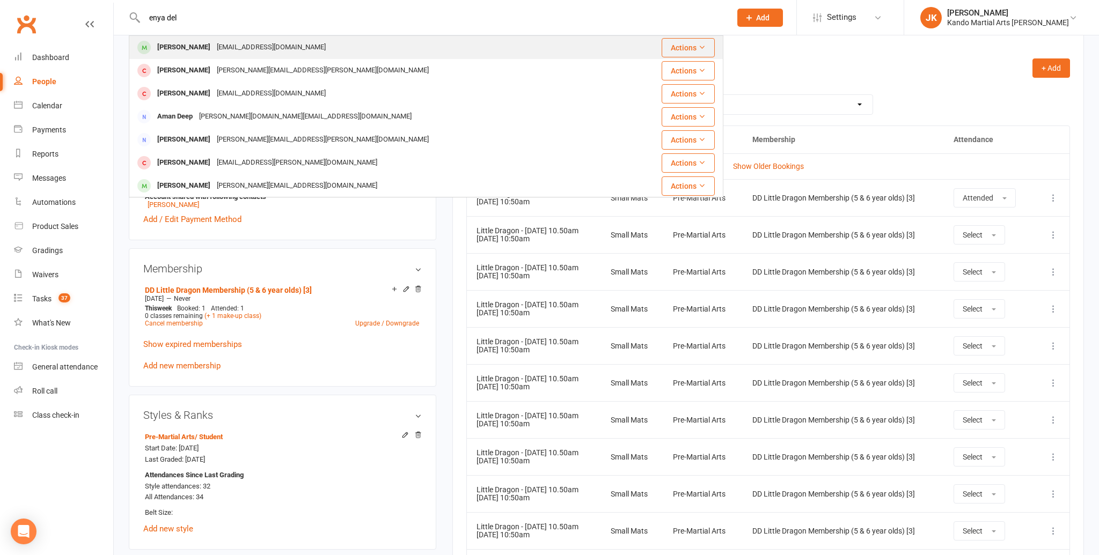
scroll to position [427, 0]
click at [238, 52] on div "[EMAIL_ADDRESS][DOMAIN_NAME]" at bounding box center [271, 48] width 115 height 16
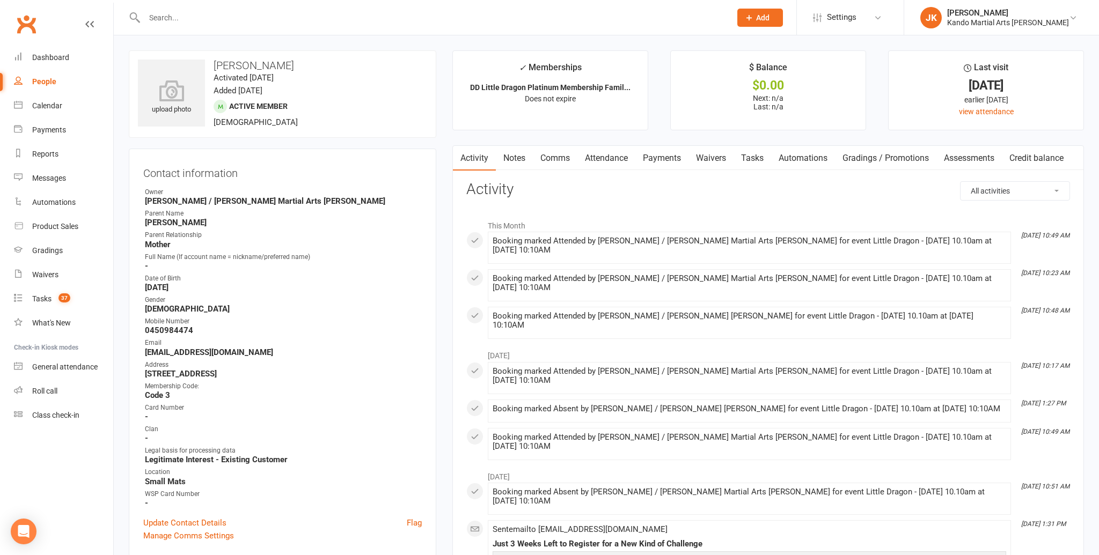
click at [598, 161] on link "Attendance" at bounding box center [606, 158] width 58 height 25
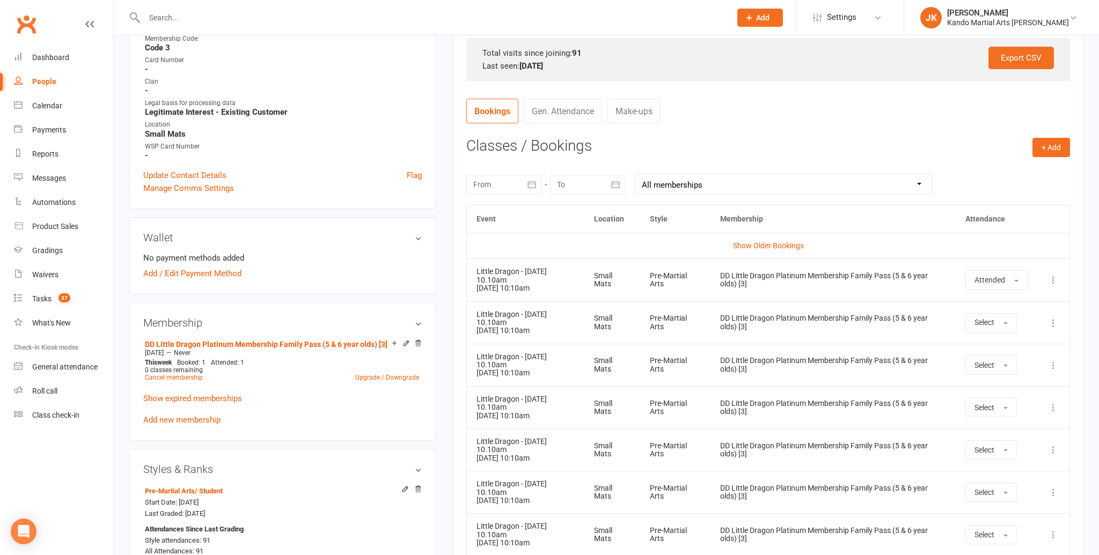
scroll to position [337, 0]
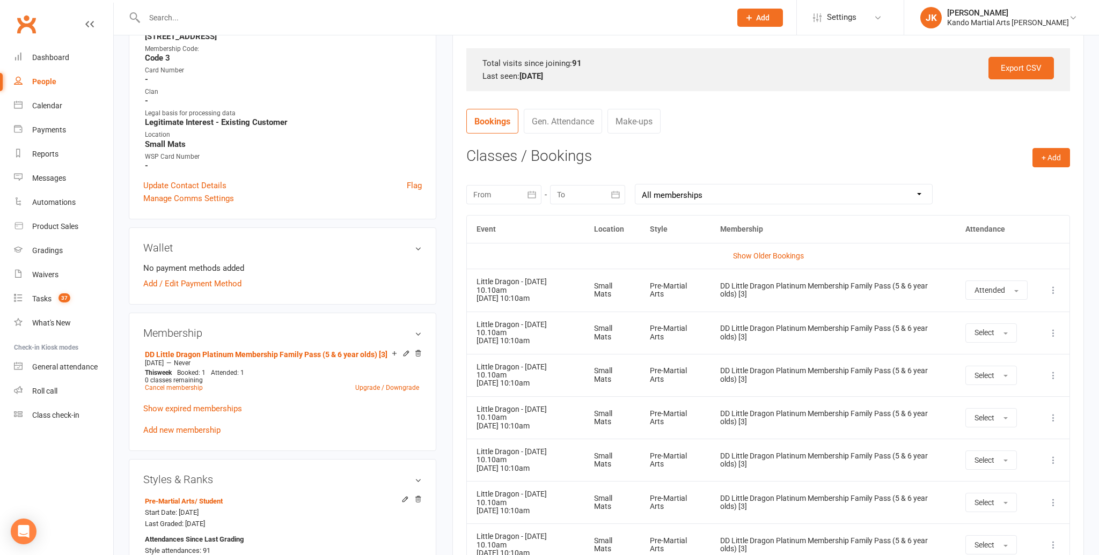
click at [182, 18] on input "text" at bounding box center [432, 17] width 582 height 15
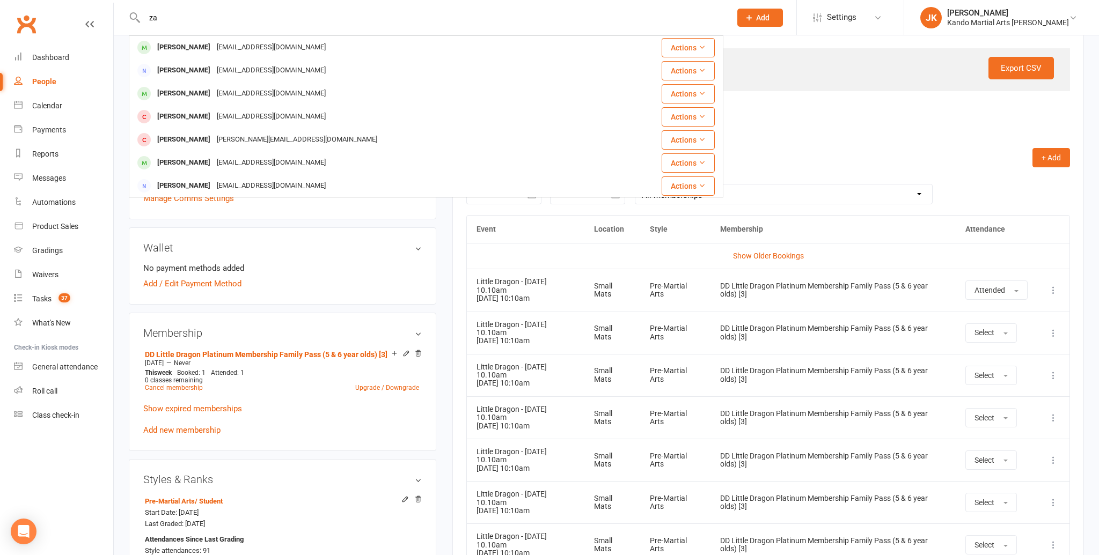
type input "z"
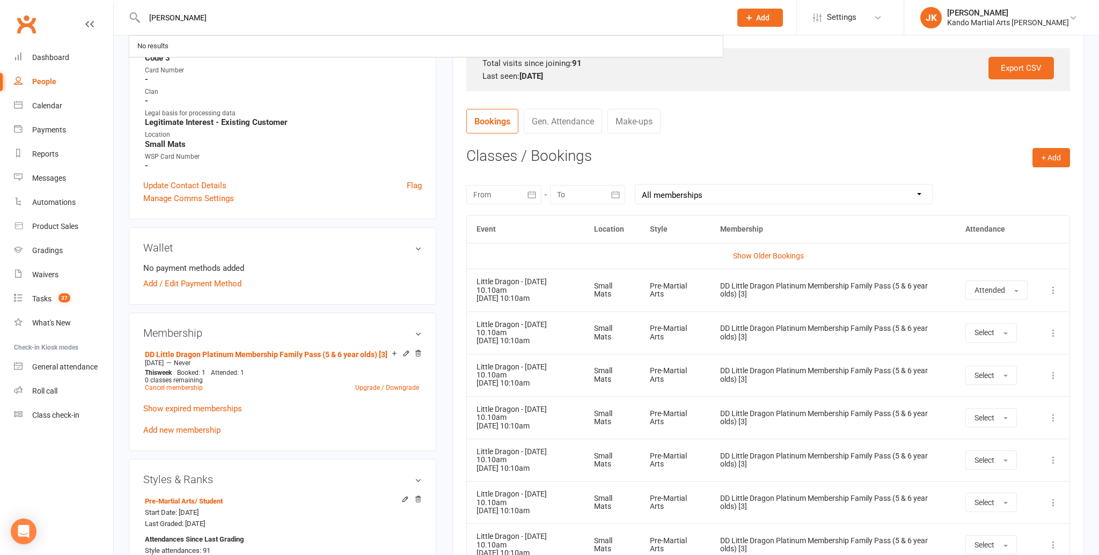
type input "[PERSON_NAME]"
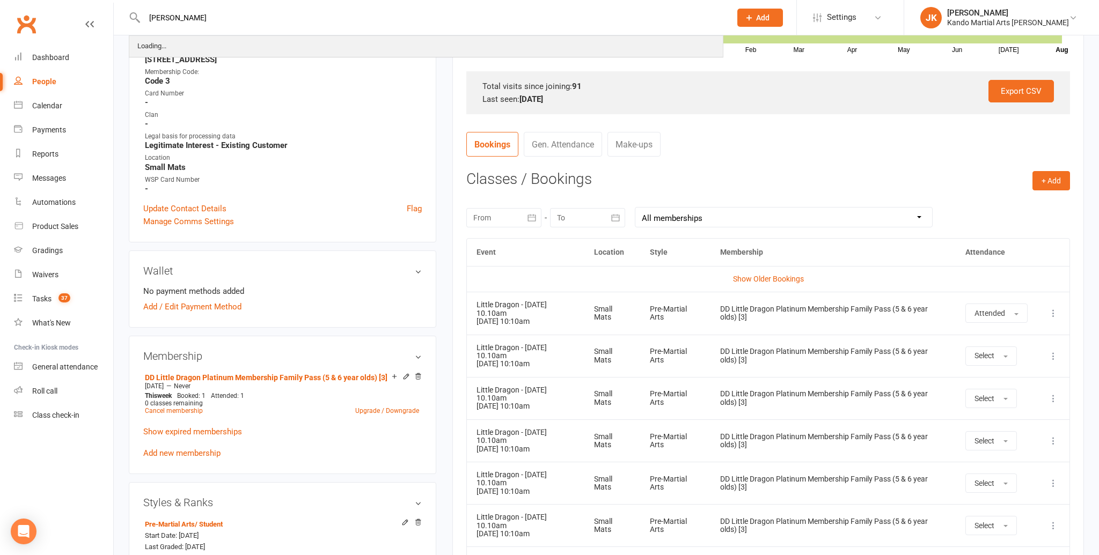
scroll to position [313, 0]
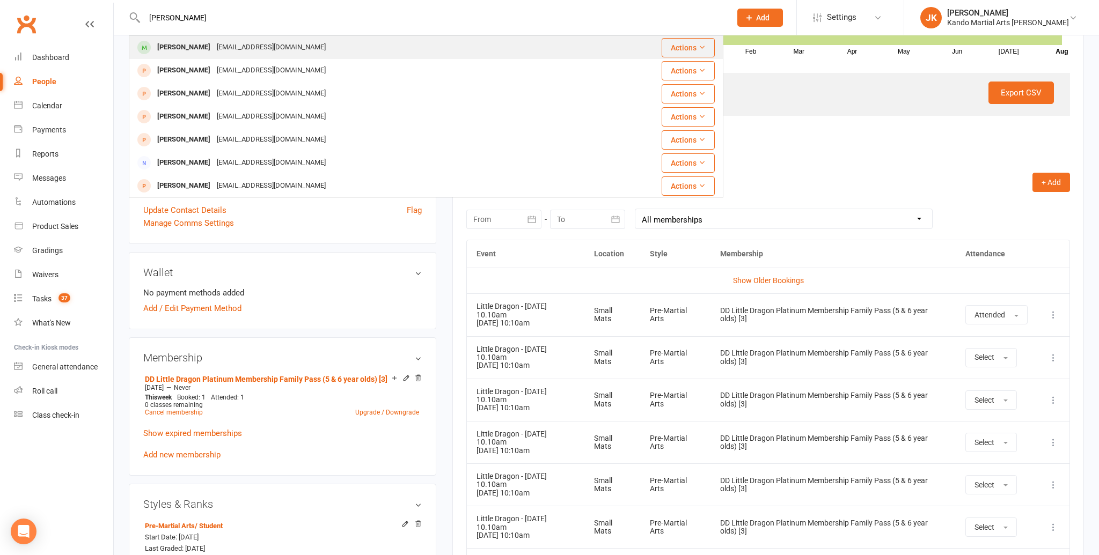
click at [188, 43] on div "[PERSON_NAME]" at bounding box center [184, 48] width 60 height 16
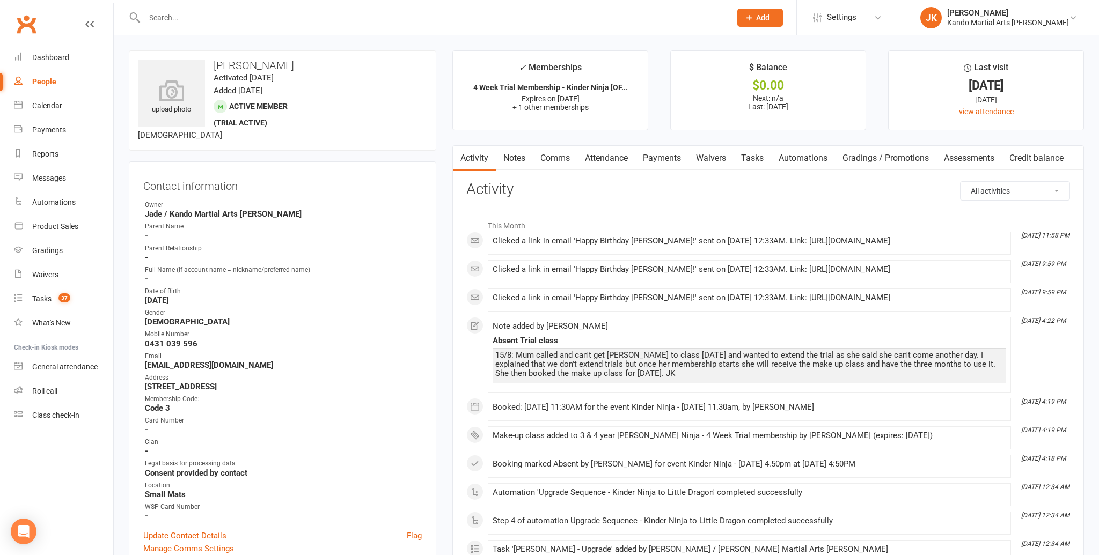
click at [614, 155] on link "Attendance" at bounding box center [606, 158] width 58 height 25
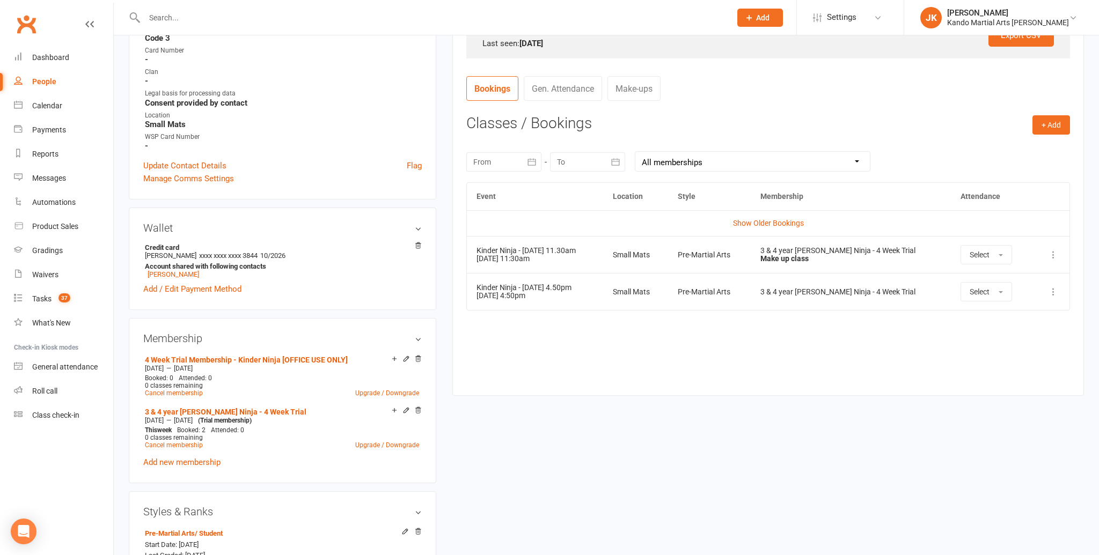
scroll to position [374, 0]
click at [48, 102] on div "Calendar" at bounding box center [47, 105] width 30 height 9
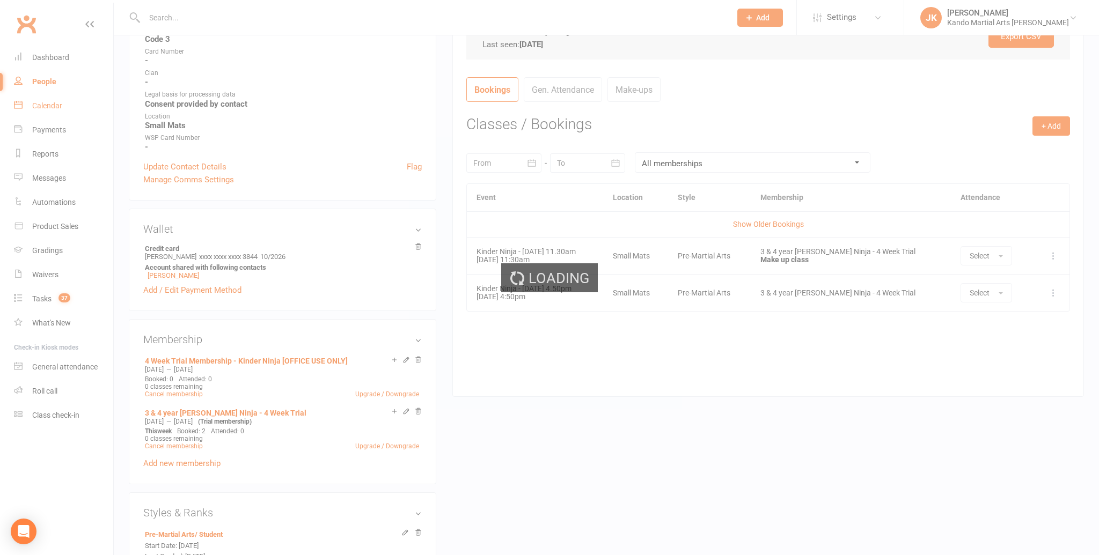
scroll to position [368, 0]
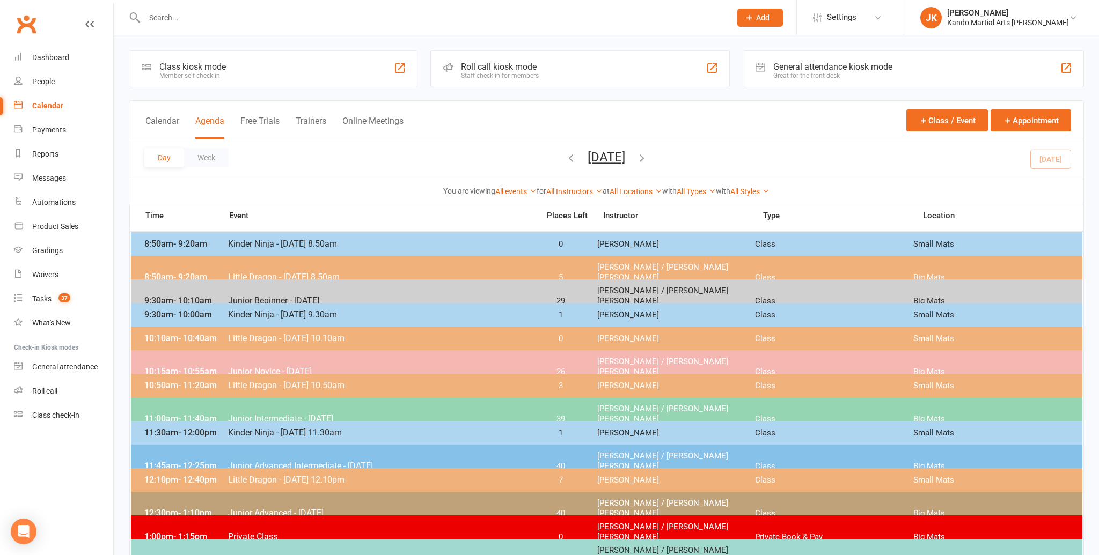
scroll to position [5, 0]
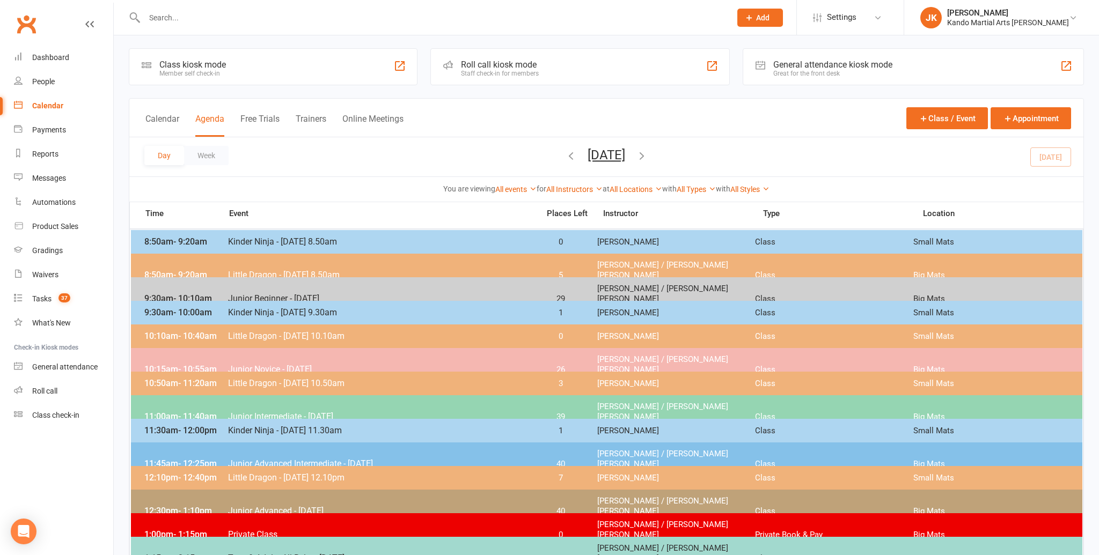
click at [587, 156] on button "[DATE]" at bounding box center [606, 155] width 38 height 15
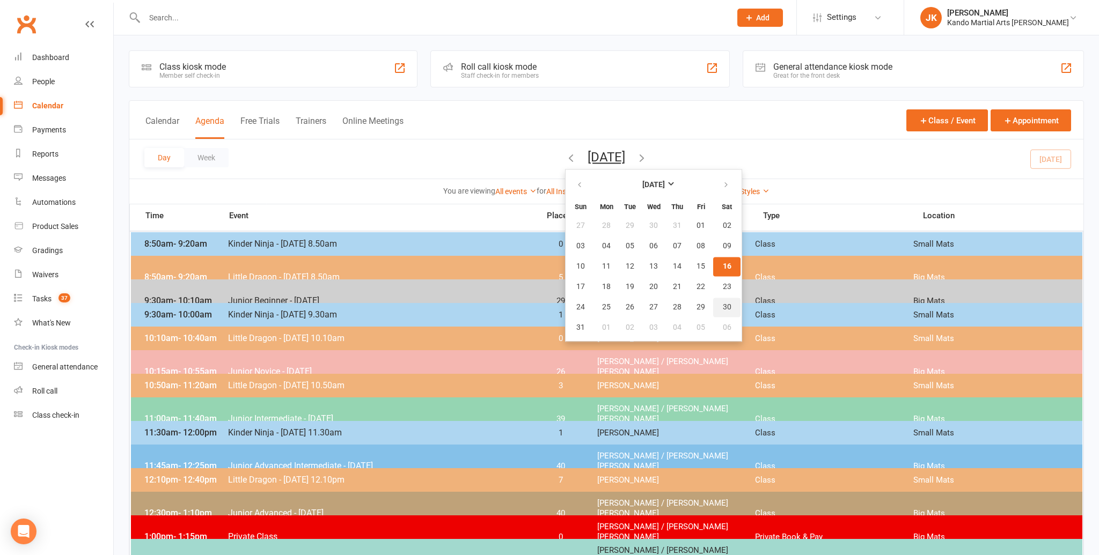
scroll to position [0, 0]
click at [723, 305] on span "30" at bounding box center [727, 307] width 9 height 9
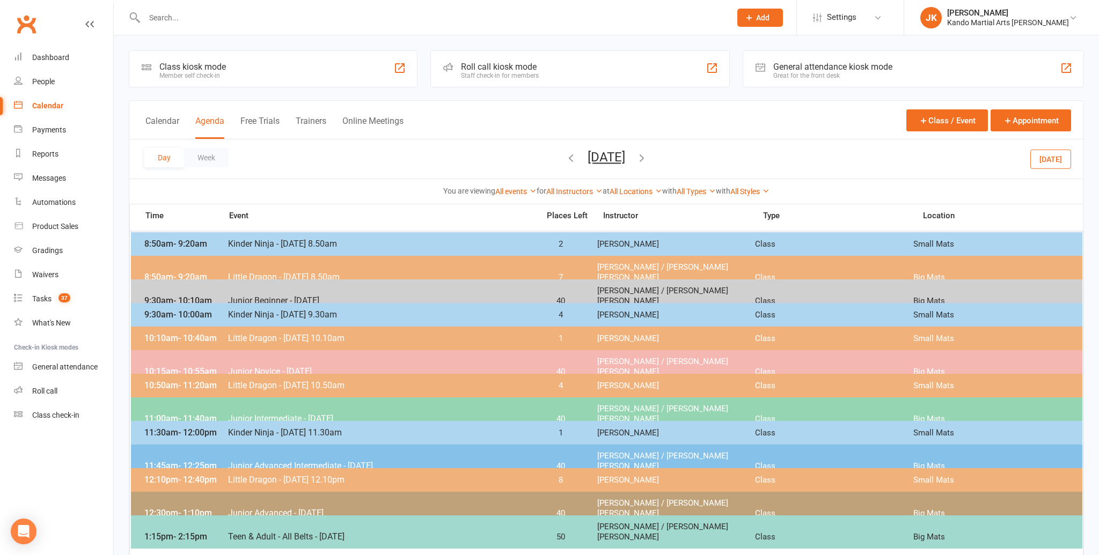
click at [605, 158] on button "[DATE]" at bounding box center [606, 157] width 38 height 15
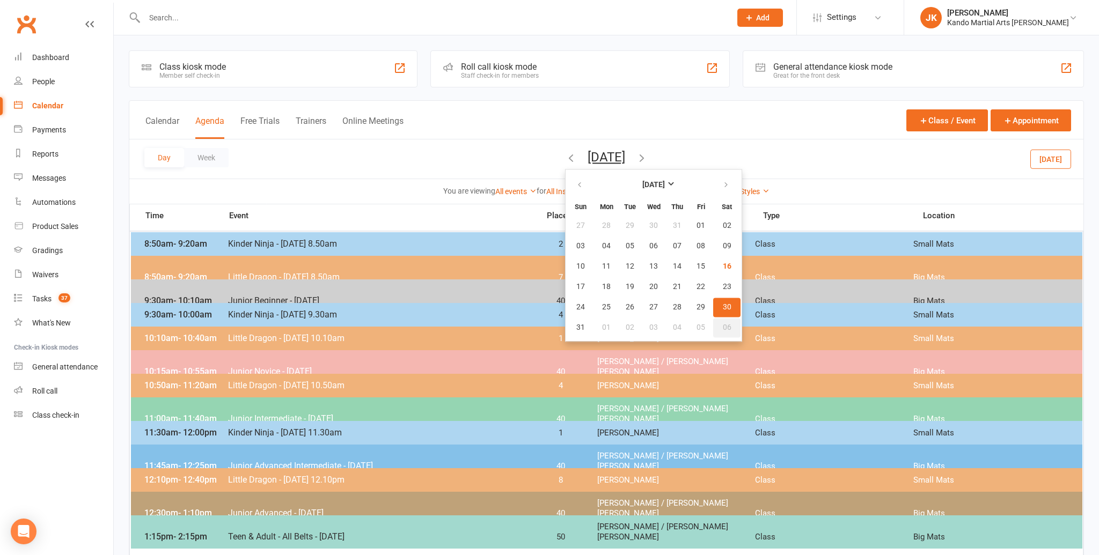
click at [723, 324] on span "06" at bounding box center [727, 328] width 9 height 9
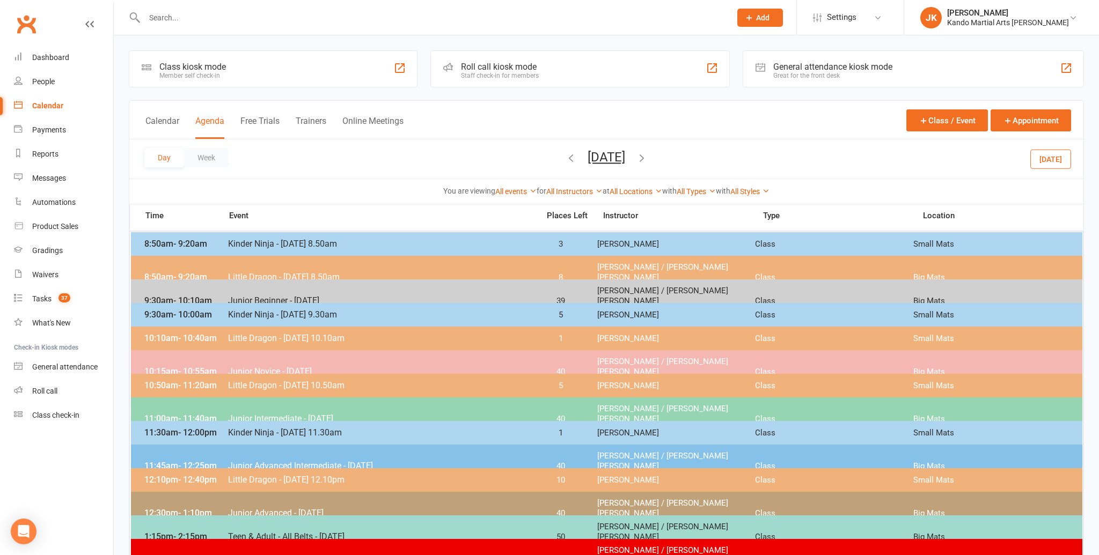
click at [307, 482] on span "Little Dragon - [DATE] 12.10pm" at bounding box center [379, 480] width 305 height 10
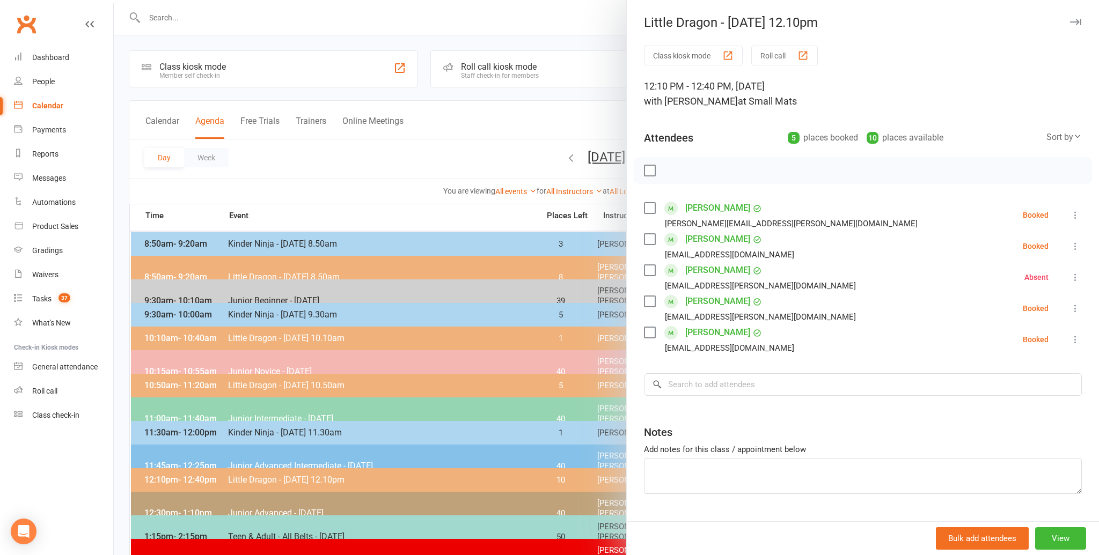
scroll to position [1, 0]
click at [399, 149] on div at bounding box center [606, 277] width 985 height 555
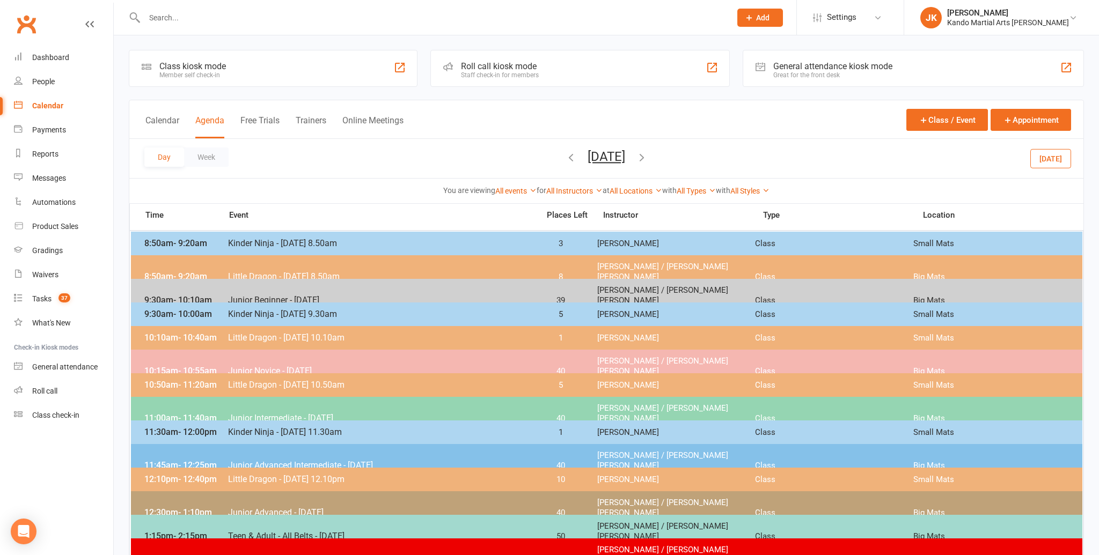
click at [516, 423] on div "11:30am - 12:00pm Kinder Ninja - [DATE] 11.30am 1 [PERSON_NAME] Class Small Mats" at bounding box center [606, 433] width 951 height 24
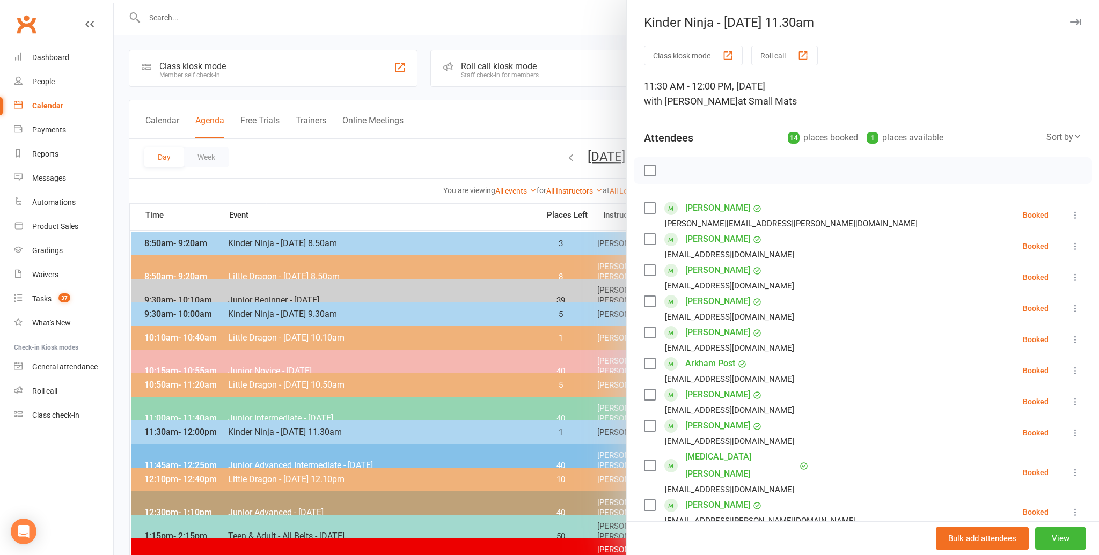
scroll to position [0, 0]
click at [384, 172] on div at bounding box center [606, 277] width 985 height 555
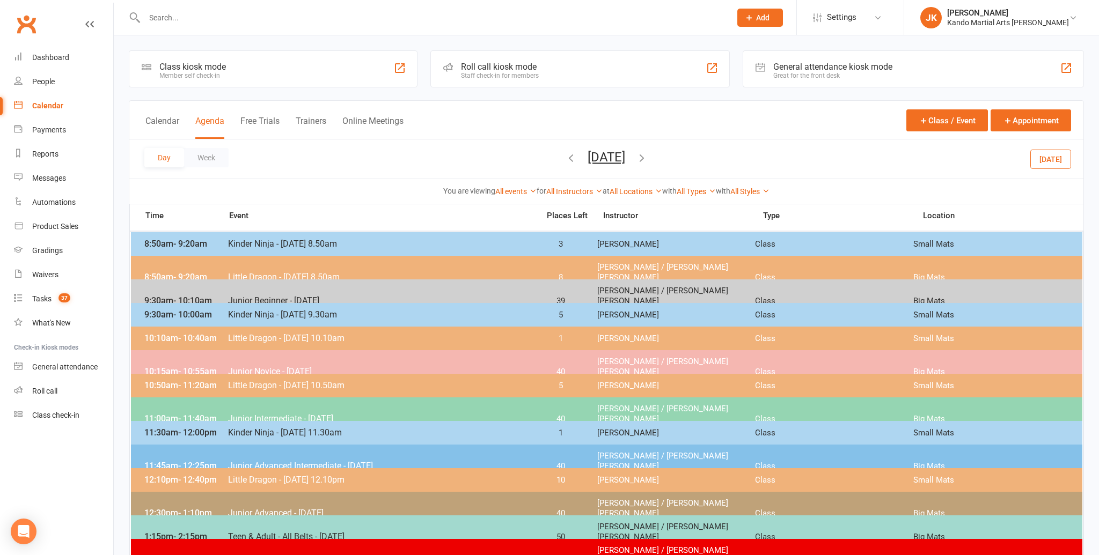
click at [1055, 160] on button "[DATE]" at bounding box center [1050, 158] width 41 height 19
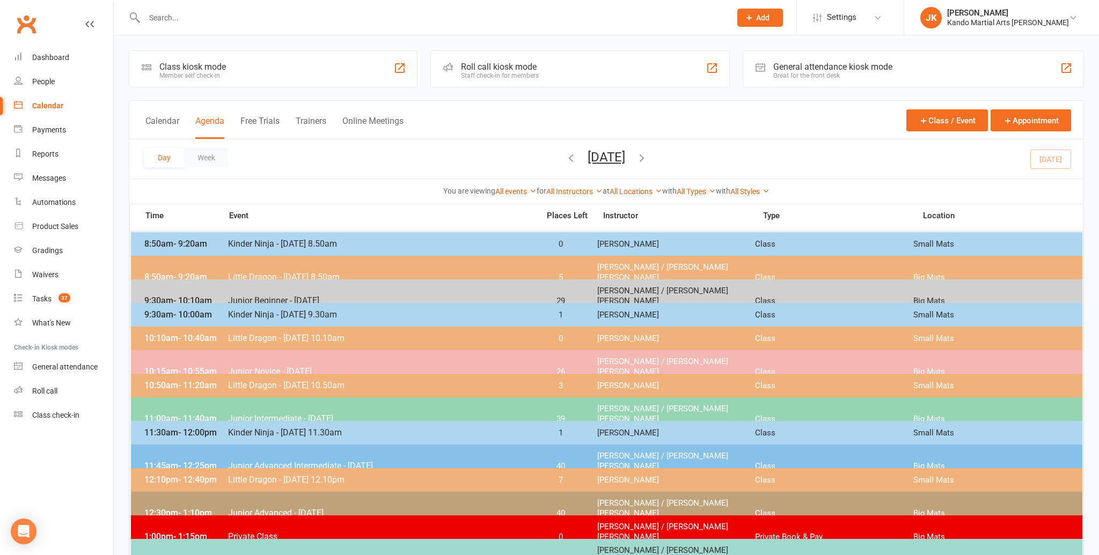
click at [587, 158] on button "[DATE]" at bounding box center [606, 157] width 38 height 15
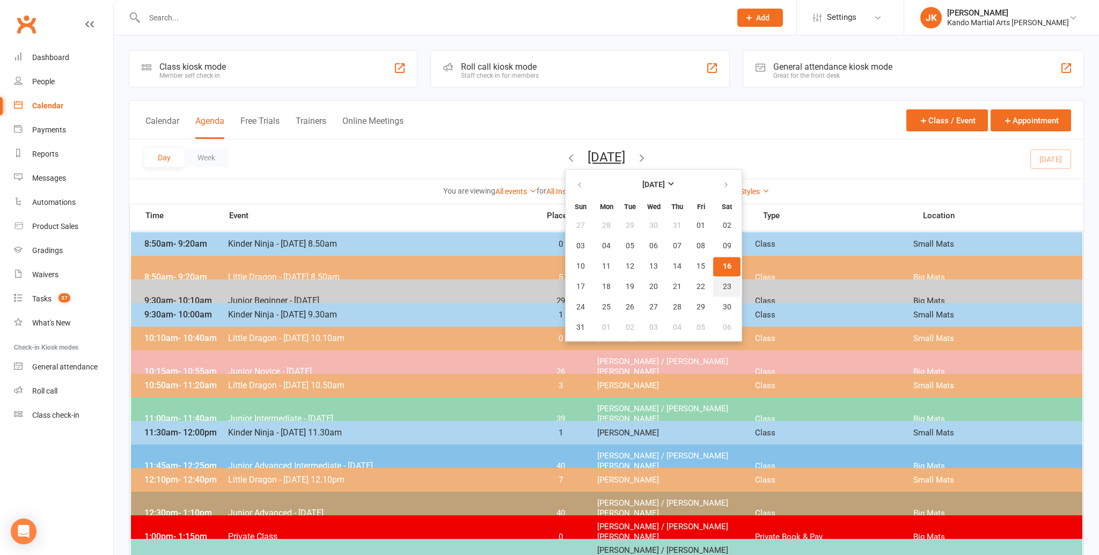
click at [723, 284] on span "23" at bounding box center [727, 287] width 9 height 9
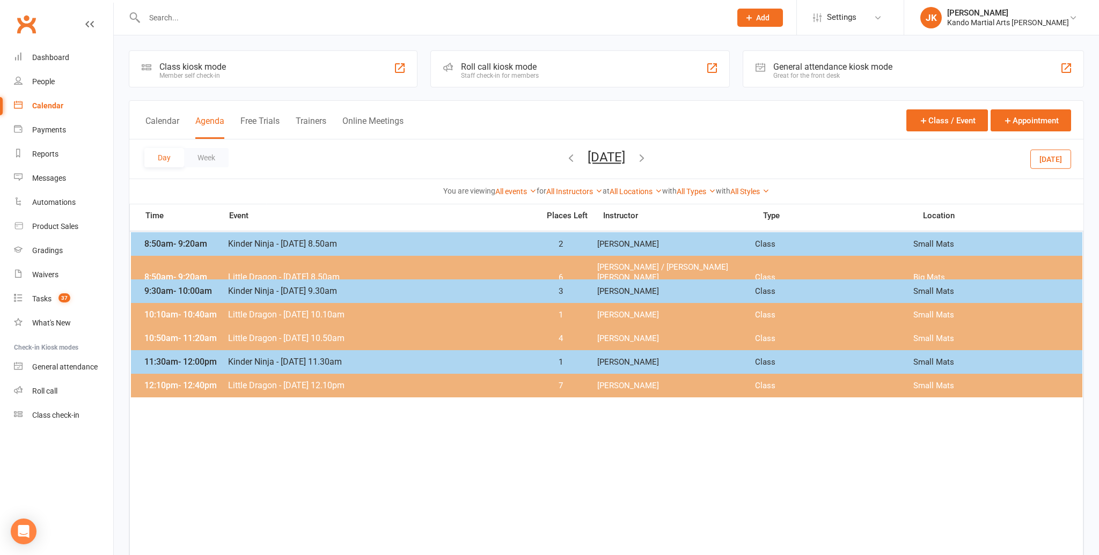
click at [618, 156] on button "[DATE]" at bounding box center [606, 157] width 38 height 15
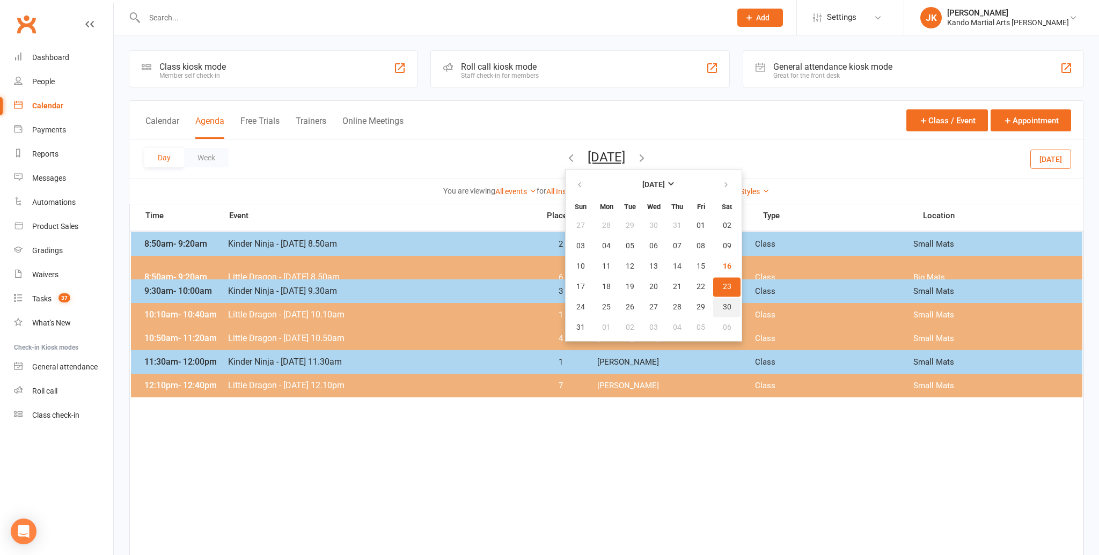
click at [713, 303] on button "30" at bounding box center [726, 307] width 27 height 19
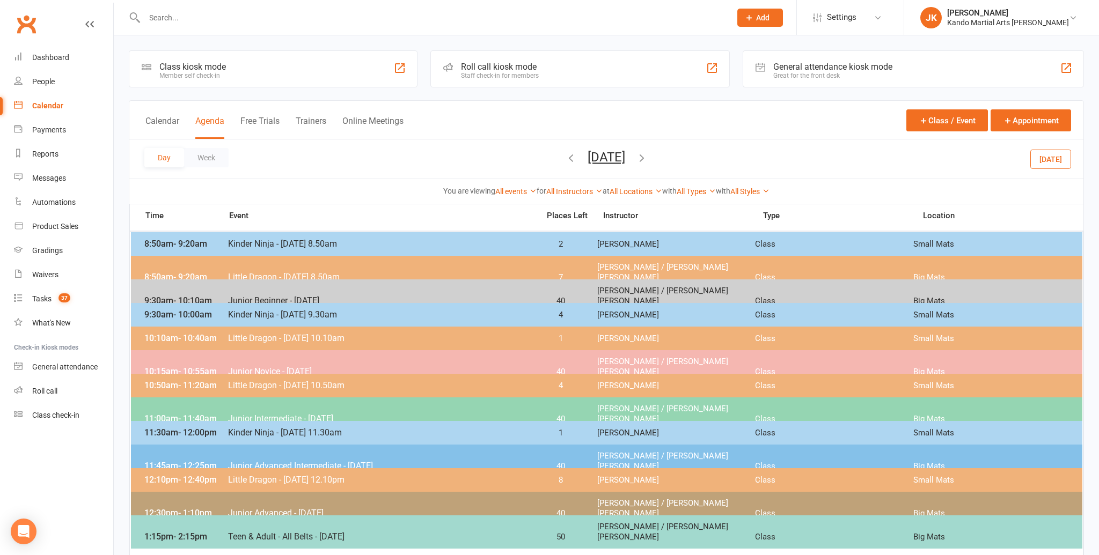
click at [625, 156] on button "[DATE]" at bounding box center [606, 157] width 38 height 15
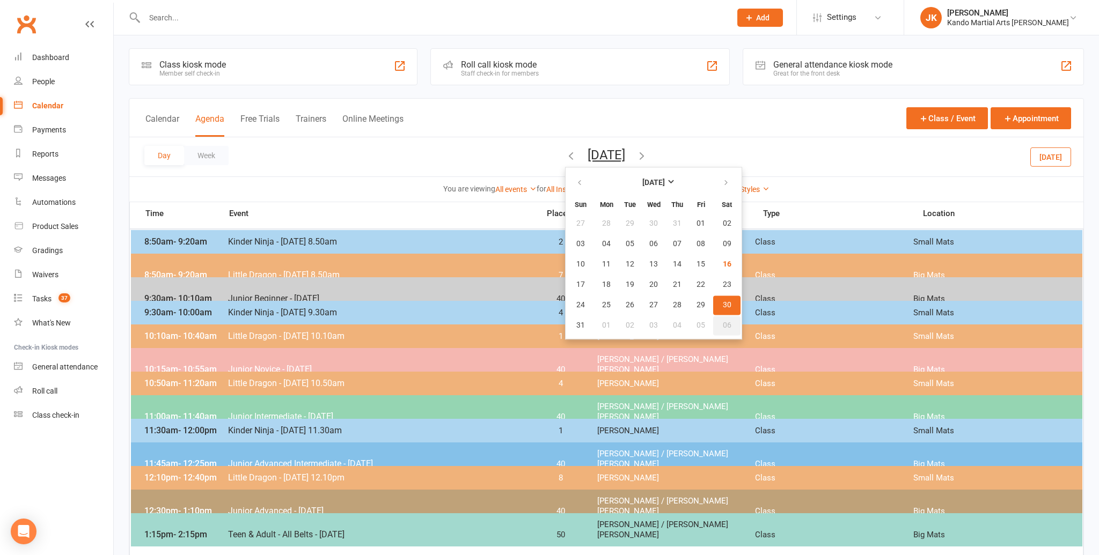
click at [723, 321] on span "06" at bounding box center [727, 325] width 9 height 9
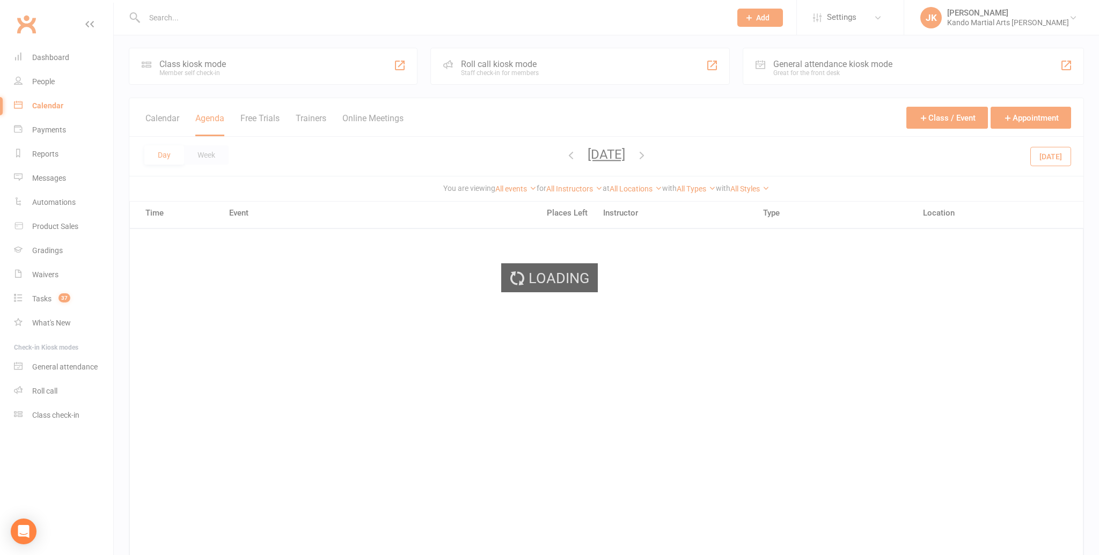
scroll to position [1, 0]
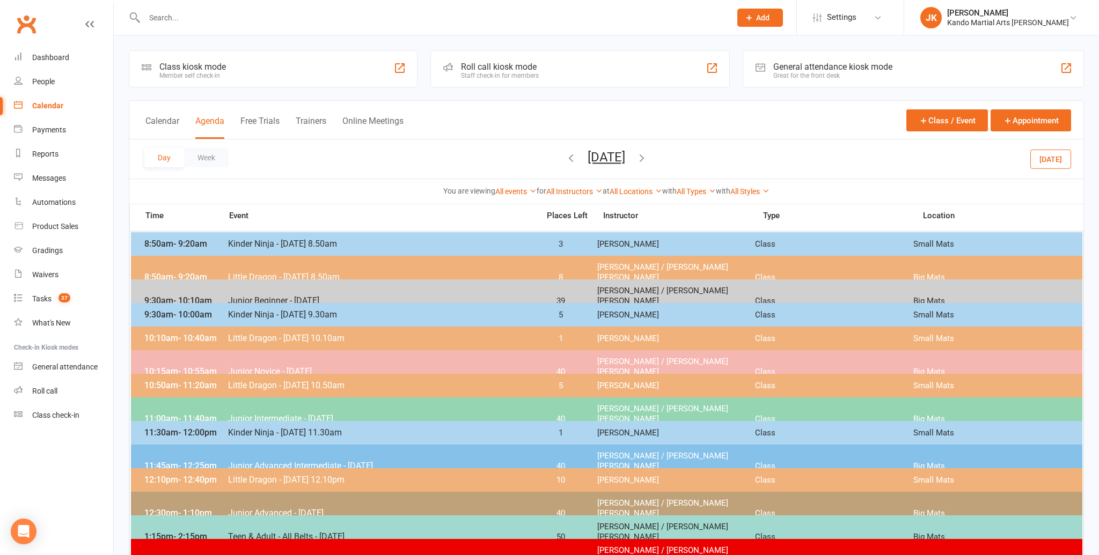
click at [619, 155] on button "[DATE]" at bounding box center [606, 157] width 38 height 15
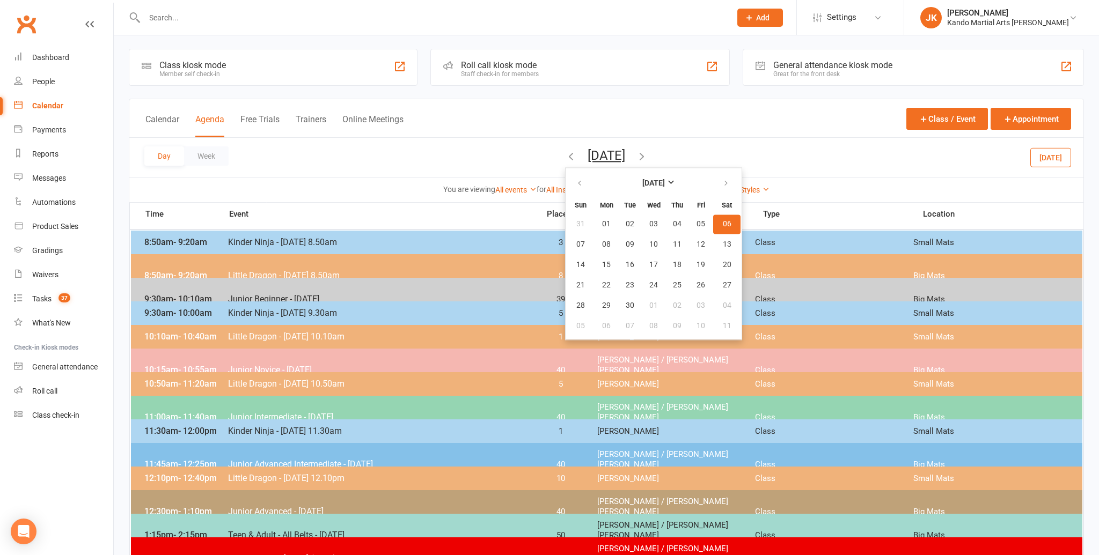
scroll to position [3, 0]
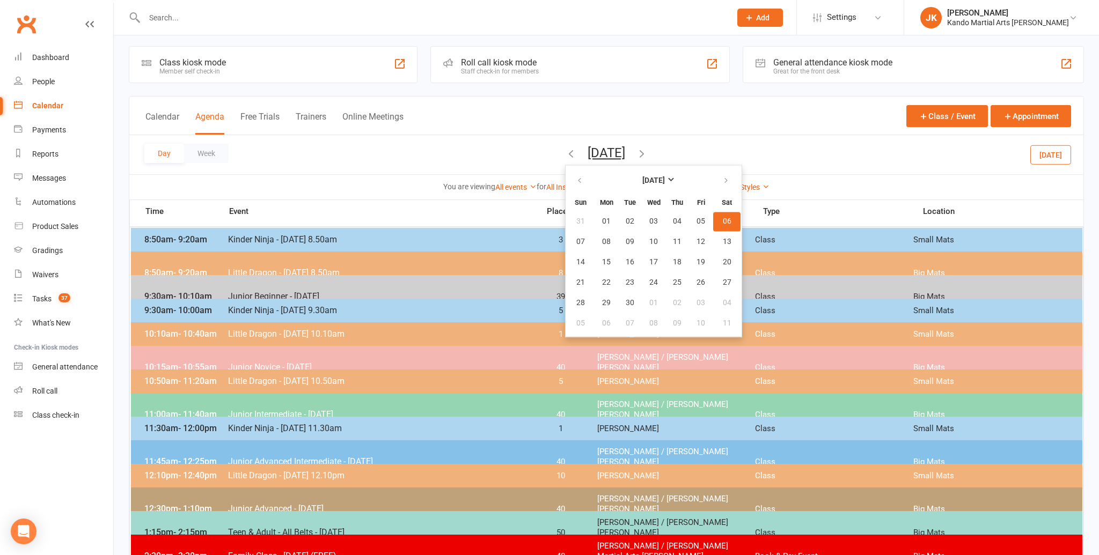
click at [762, 128] on div "Calendar Agenda Free Trials Trainers Online Meetings Class / Event Appointment" at bounding box center [606, 116] width 954 height 39
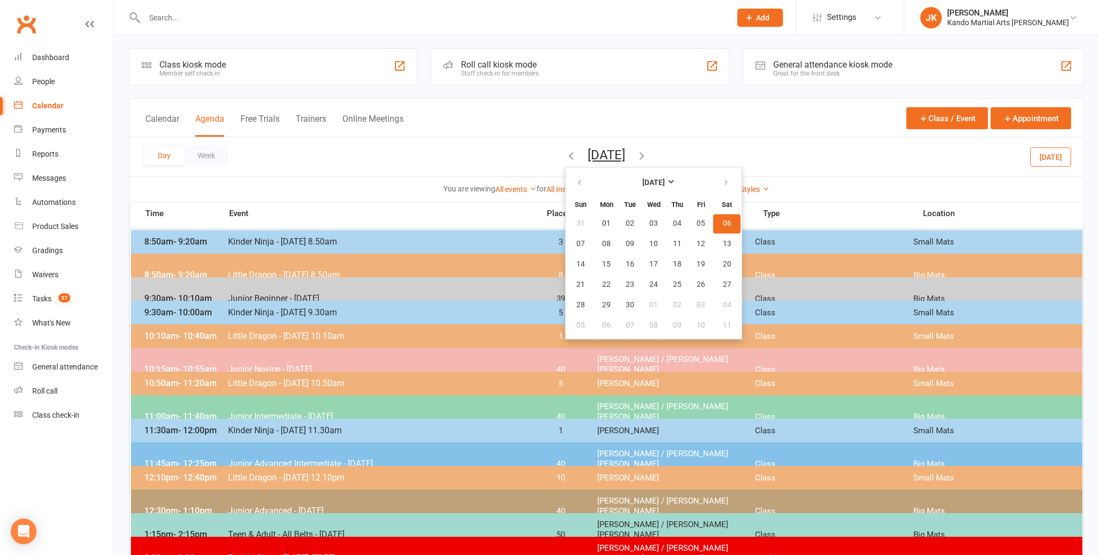
click at [713, 136] on div "Calendar Agenda Free Trials Trainers Online Meetings Class / Event Appointment …" at bounding box center [606, 150] width 955 height 104
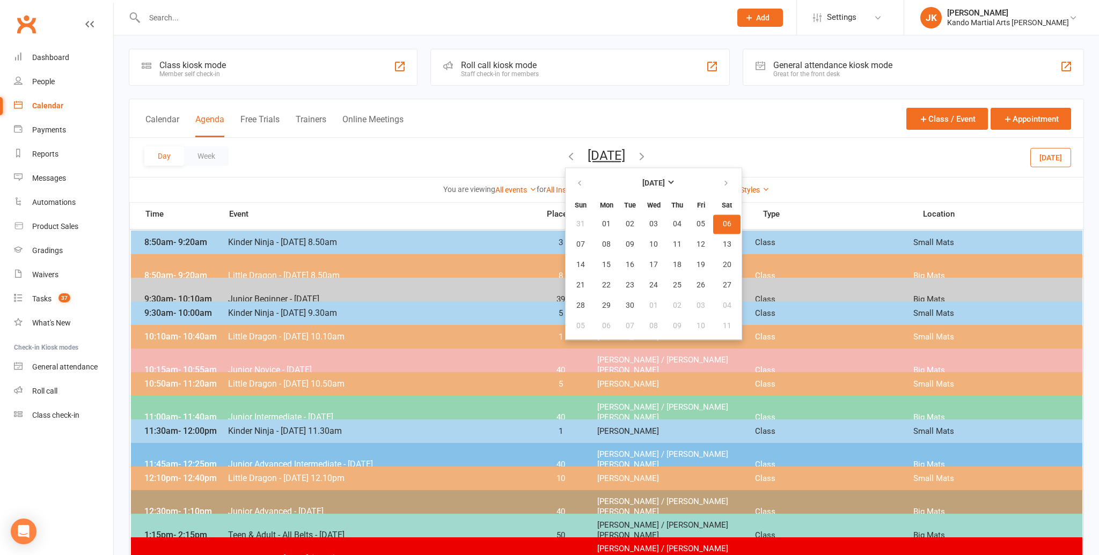
scroll to position [0, 0]
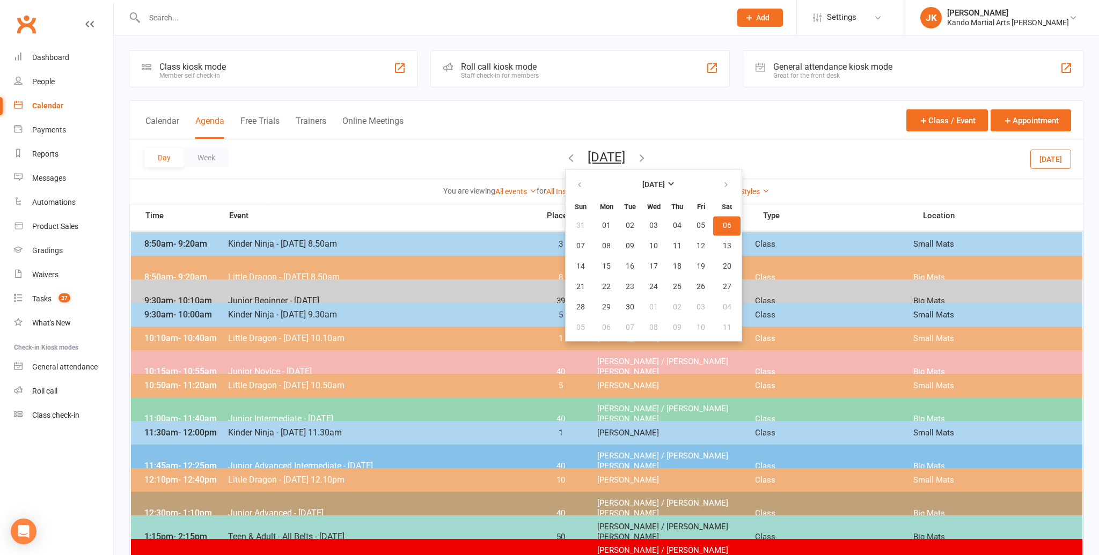
click at [329, 169] on div "Day Week [DATE] [DATE] Sun Mon Tue Wed Thu Fri Sat 31 01 02 03 04 05 06 07 08 0…" at bounding box center [606, 158] width 954 height 39
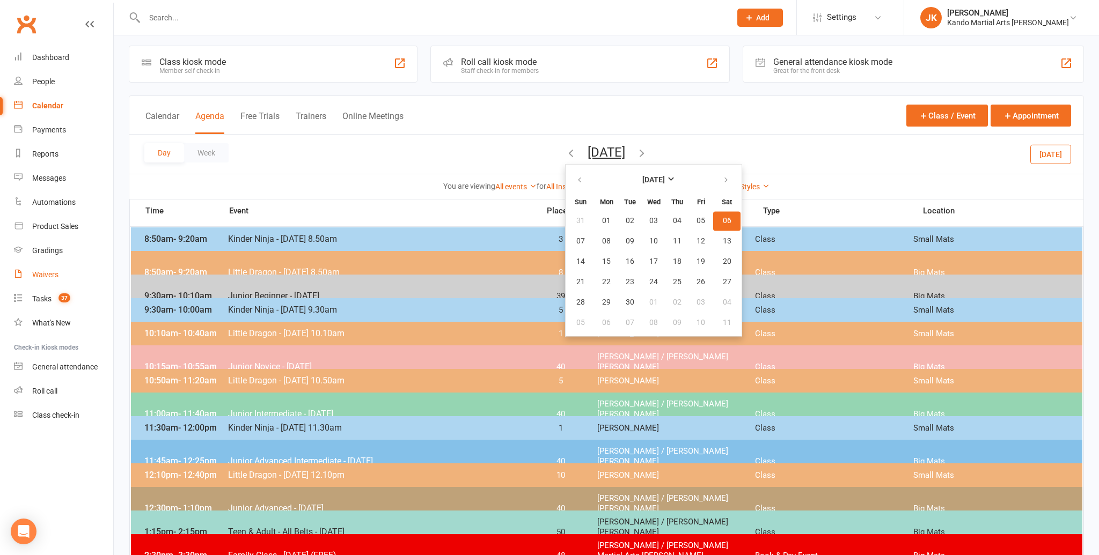
scroll to position [6, 0]
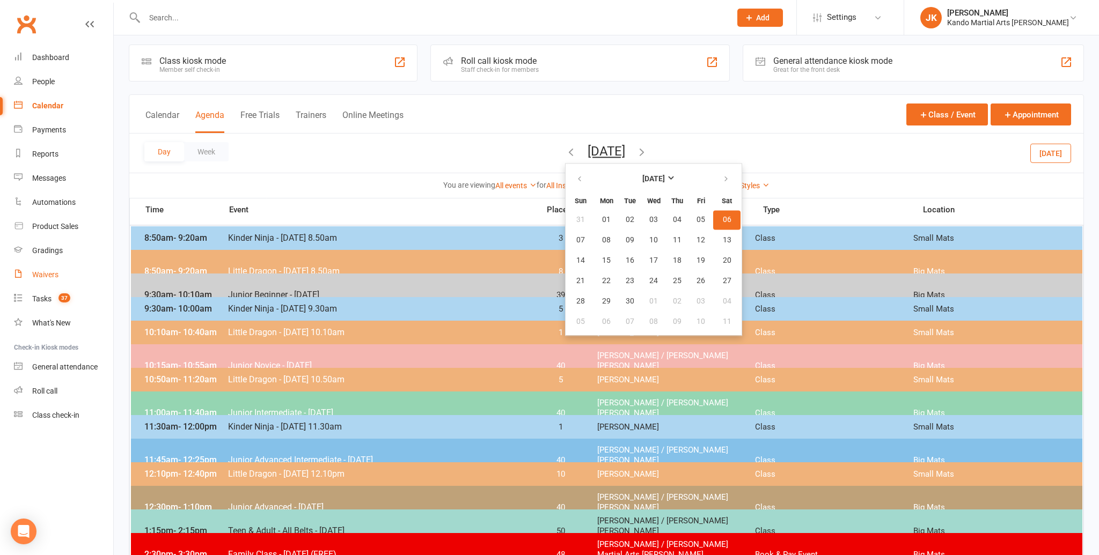
click at [35, 272] on div "Waivers" at bounding box center [45, 274] width 26 height 9
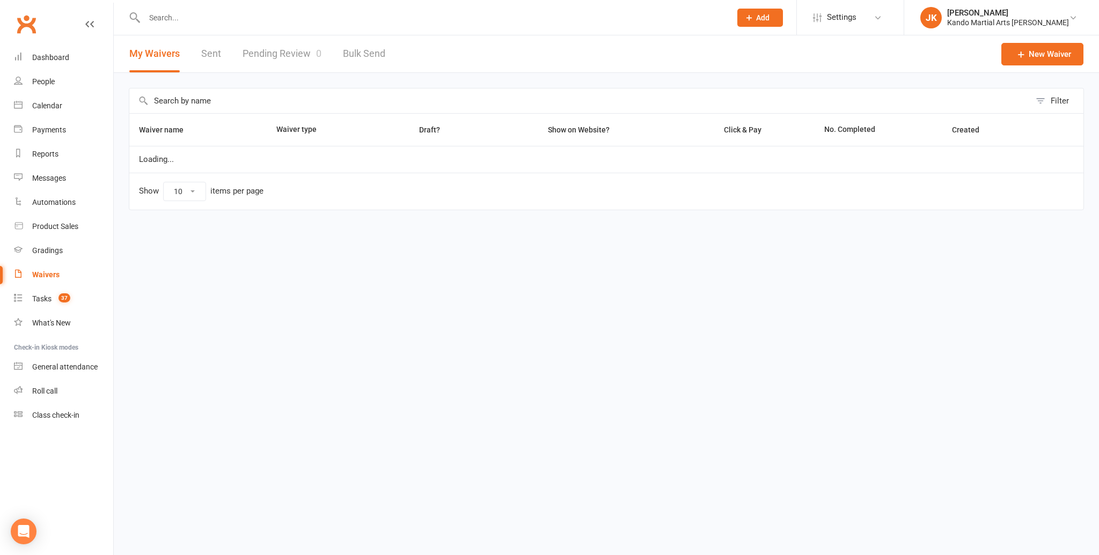
select select "100"
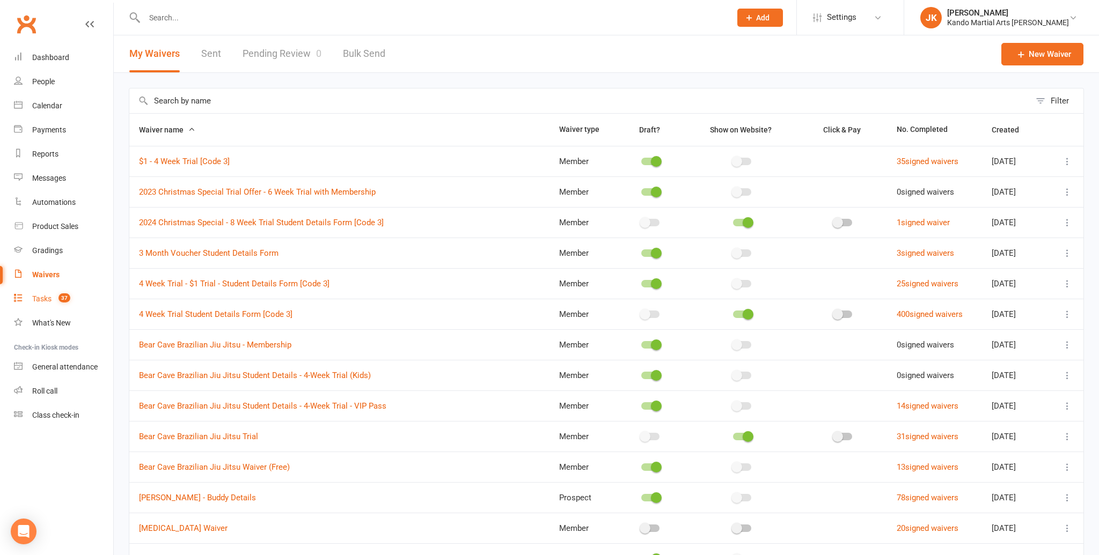
click at [43, 298] on div "Tasks" at bounding box center [41, 299] width 19 height 9
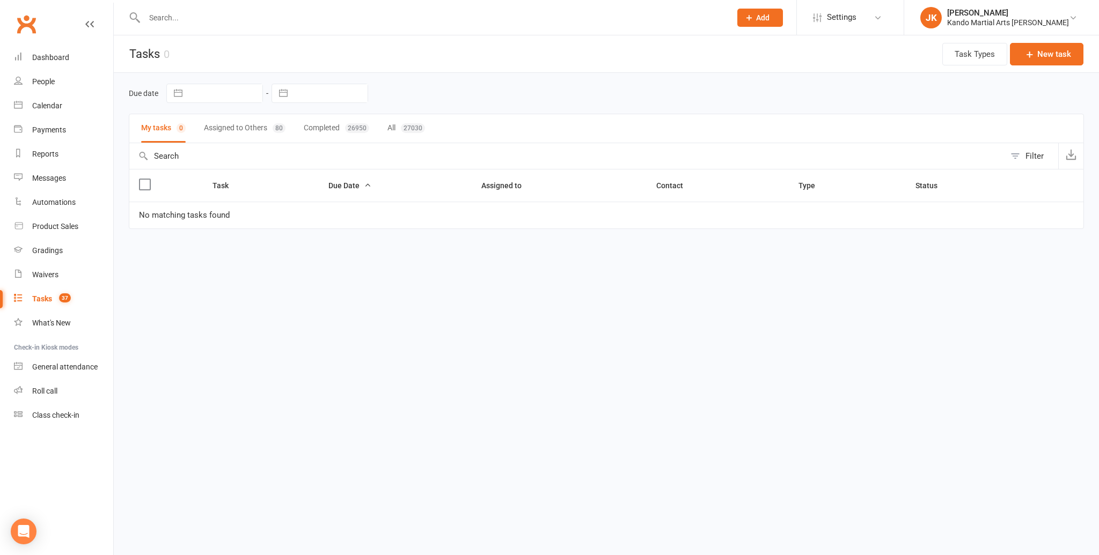
click at [1030, 151] on div "Filter" at bounding box center [1034, 156] width 18 height 13
select select "incomplete"
click at [260, 126] on button "Assigned to Others 80" at bounding box center [245, 128] width 82 height 28
select select "-48593"
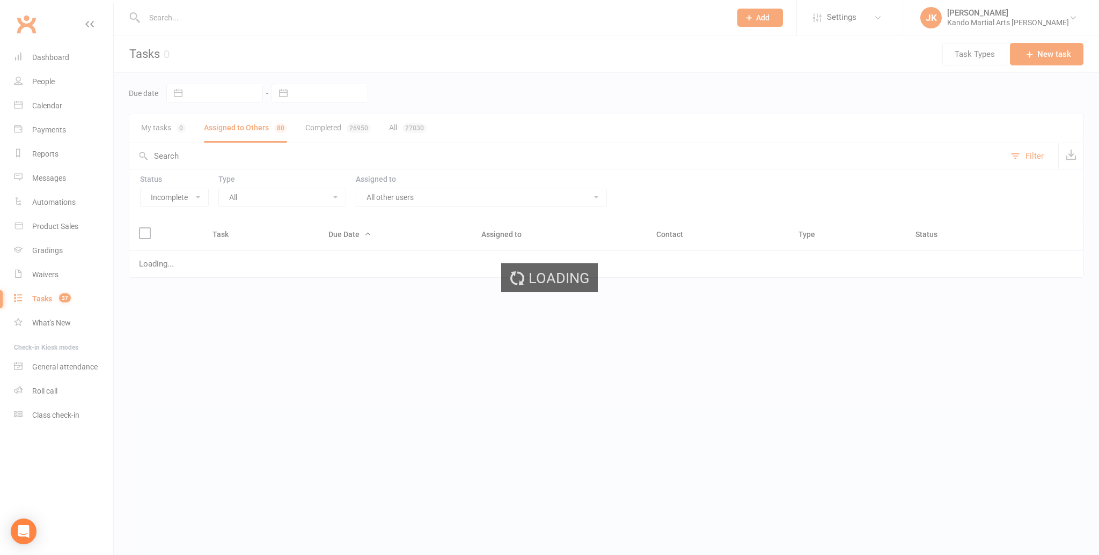
select select "started"
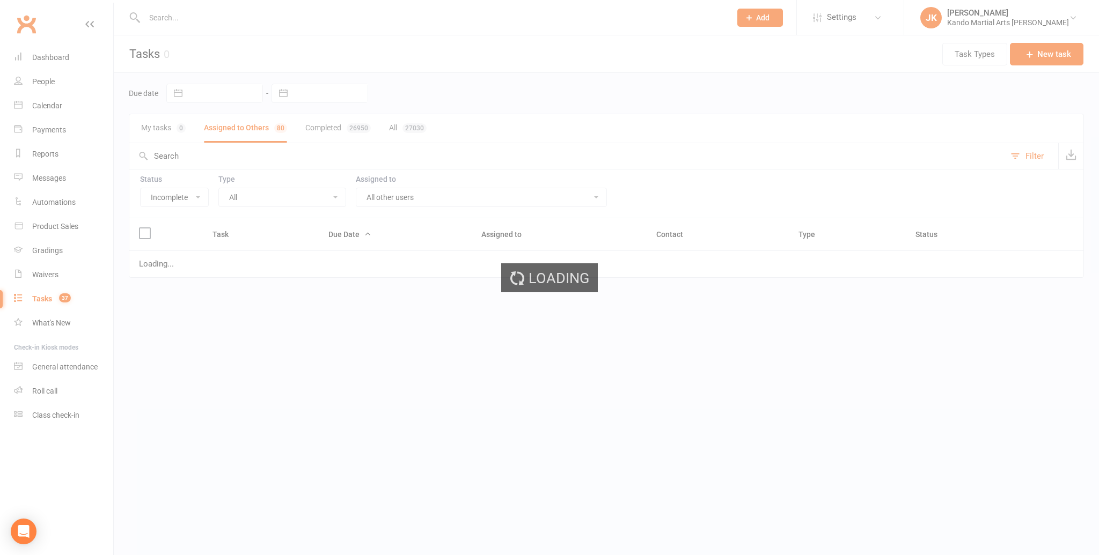
select select "started"
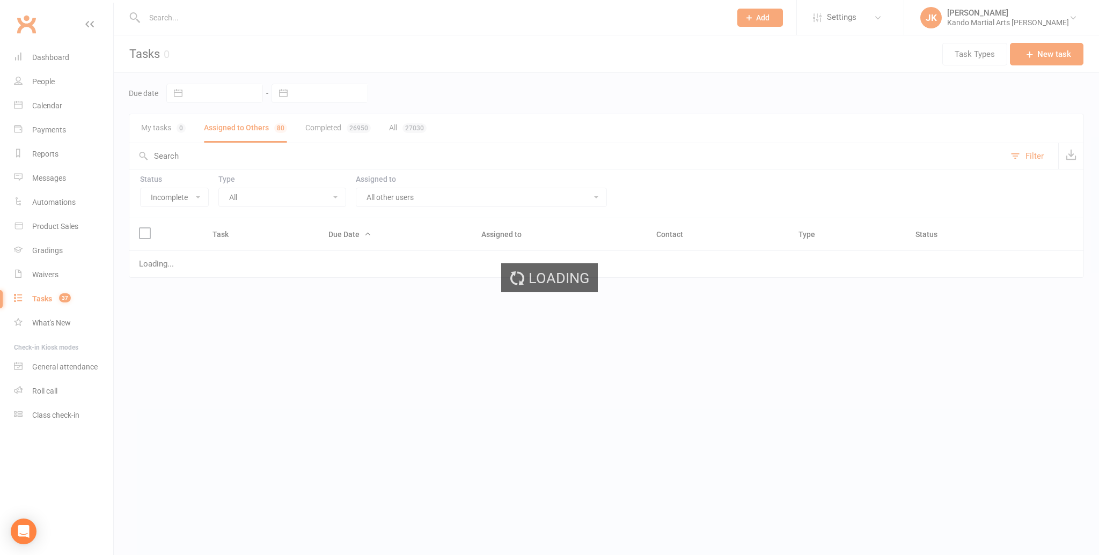
select select "started"
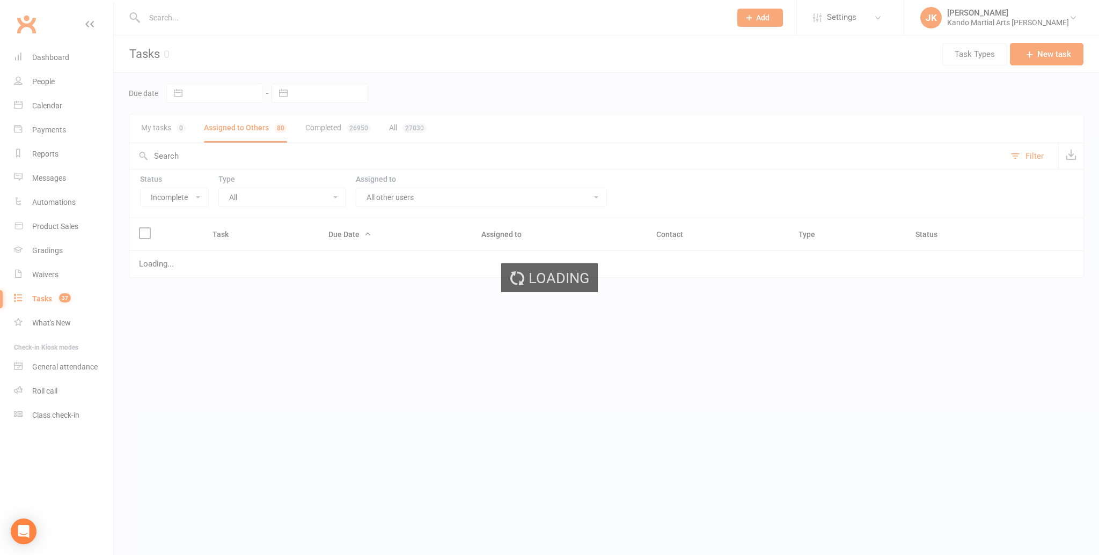
select select "started"
select select "waiting"
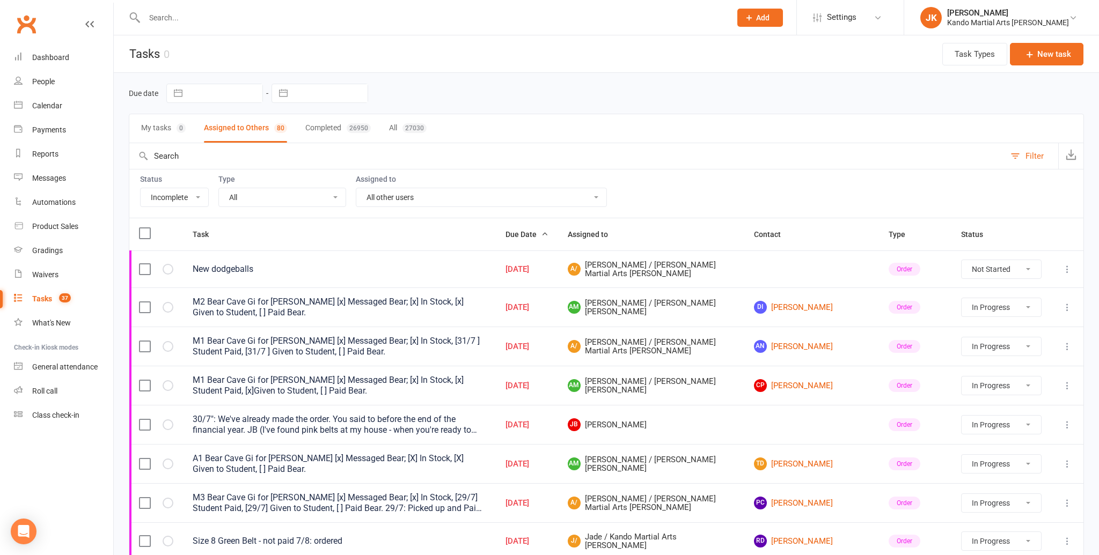
click at [334, 194] on select "All Admin Bbpc - black belt prep course Cancellation Enquiry Follow-up In-class…" at bounding box center [282, 197] width 127 height 18
select select "21694"
select select "started"
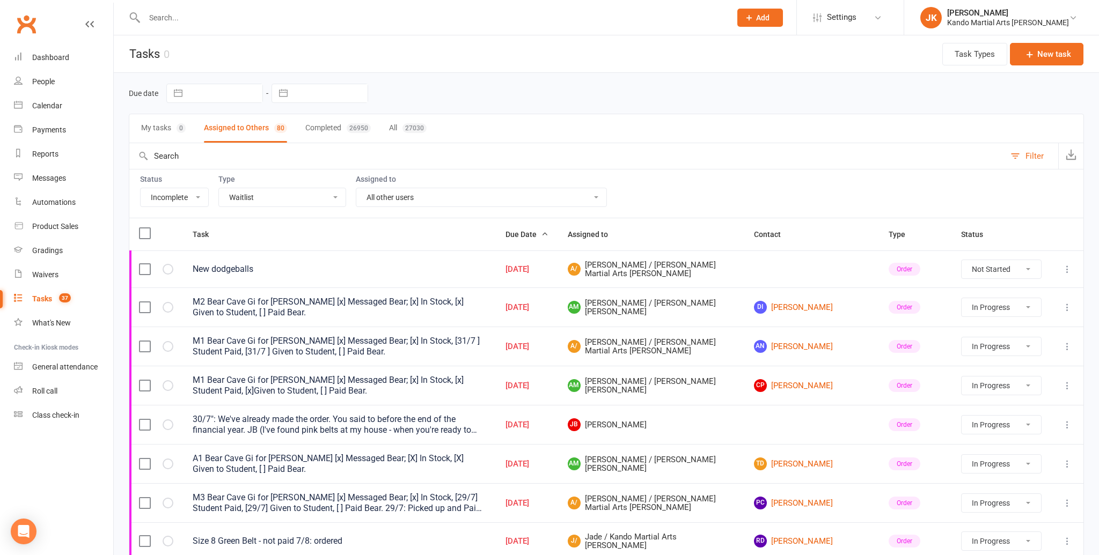
select select "started"
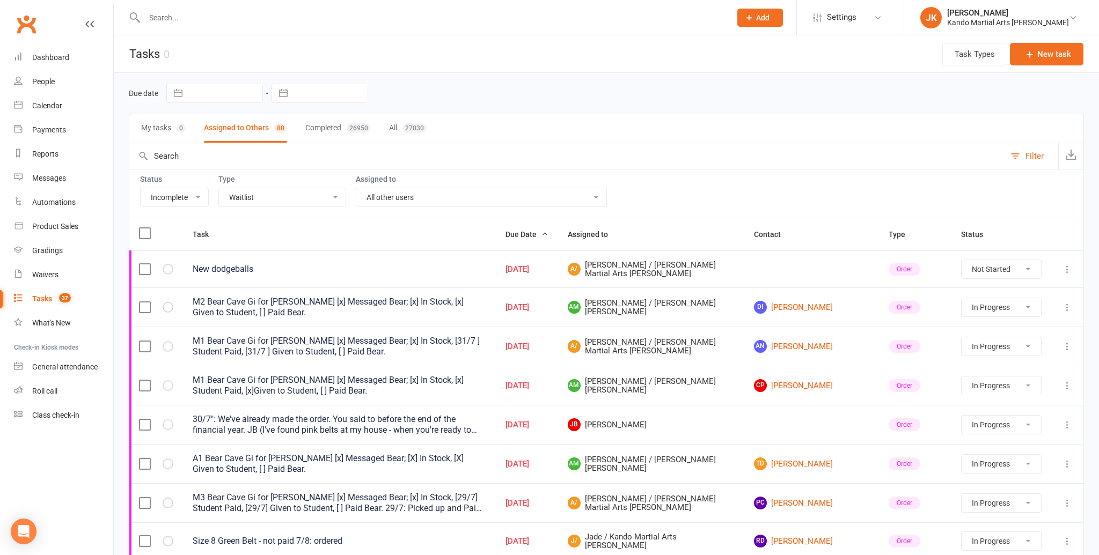
select select "started"
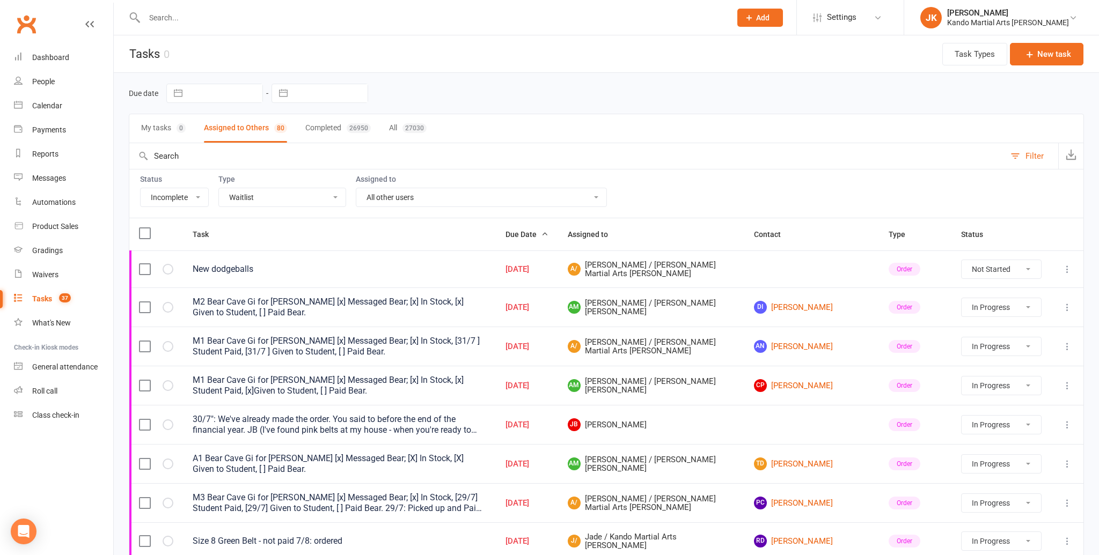
select select "started"
select select "waiting"
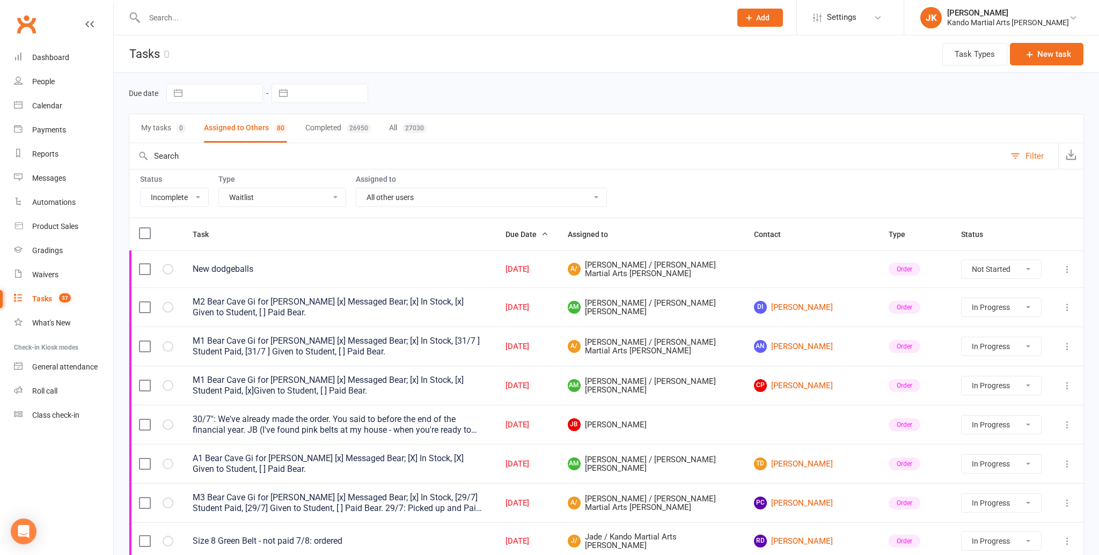
select select "started"
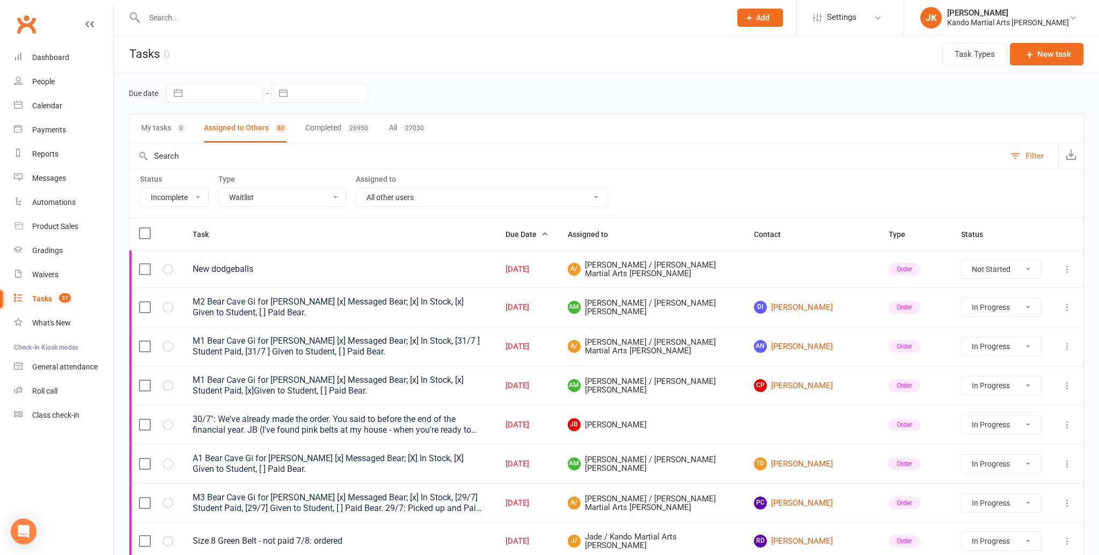
select select "started"
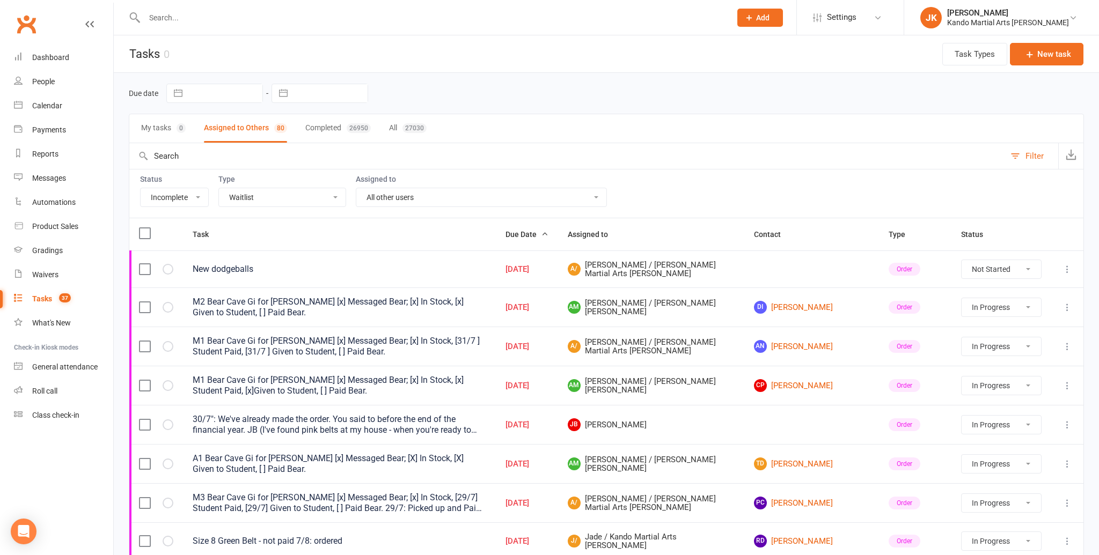
select select "started"
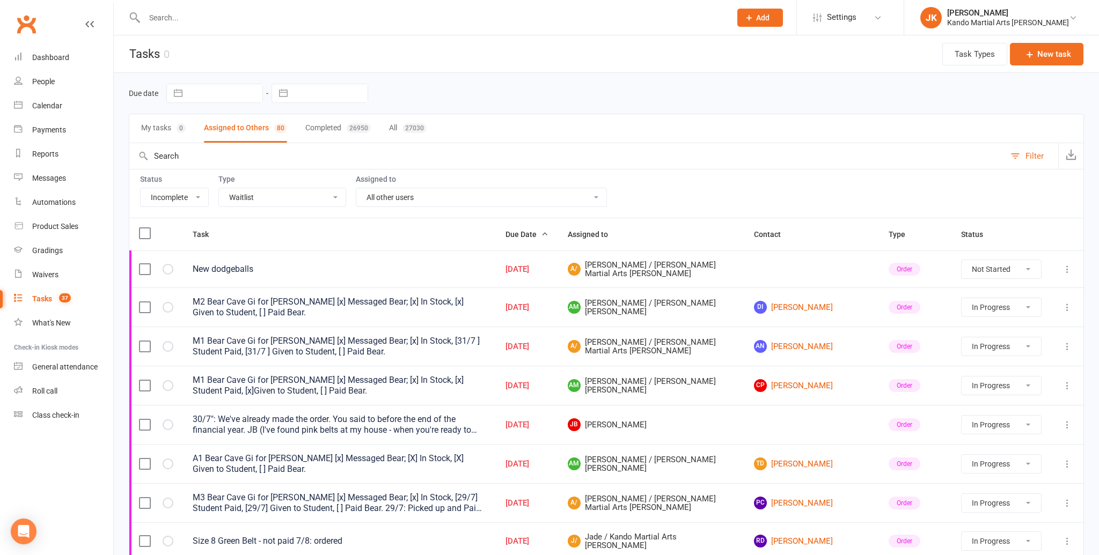
select select "started"
select select "waiting"
select select "started"
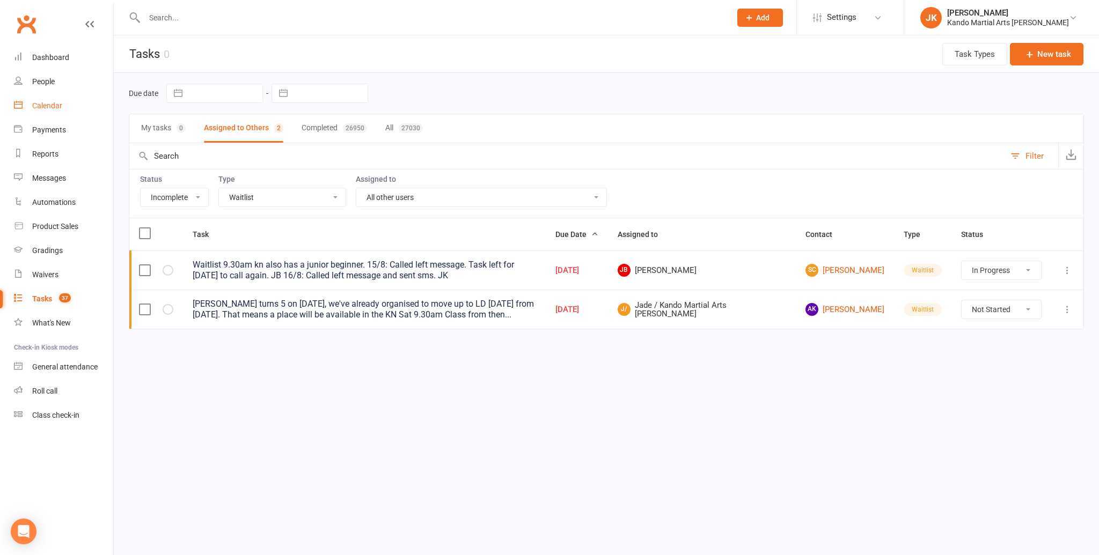
click at [47, 104] on div "Calendar" at bounding box center [47, 105] width 30 height 9
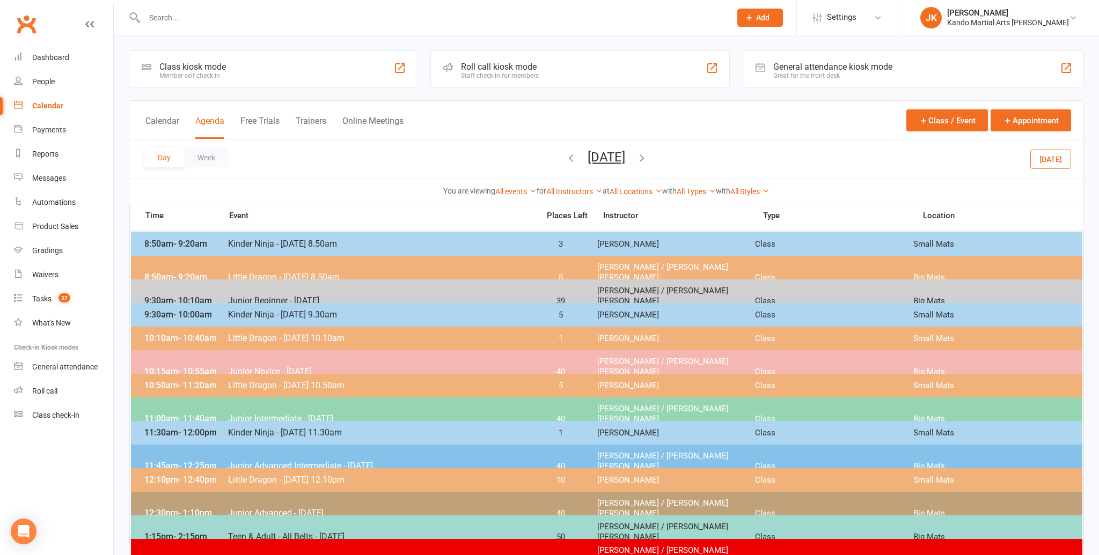
click at [1062, 154] on button "[DATE]" at bounding box center [1050, 158] width 41 height 19
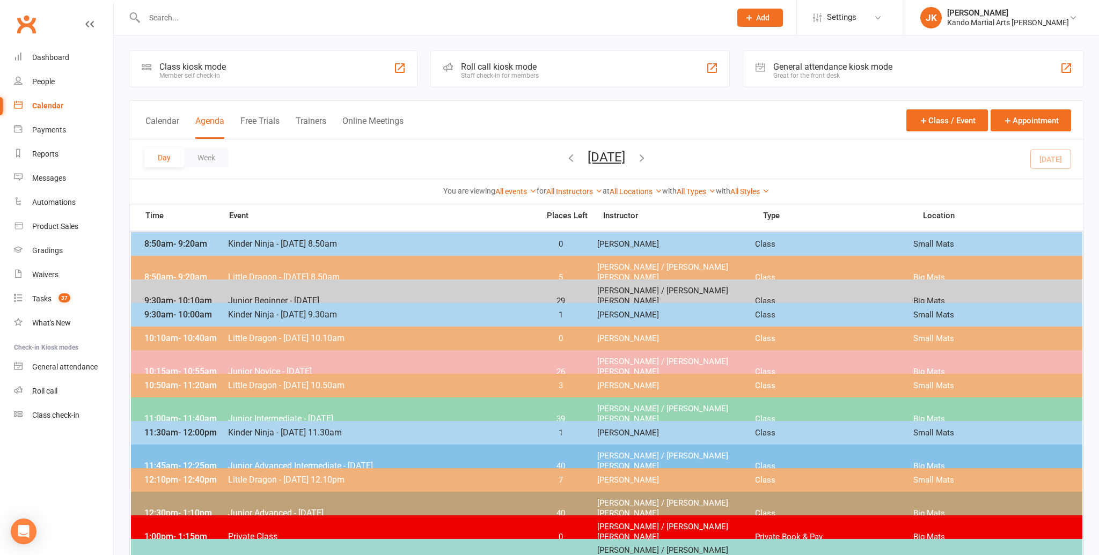
click at [259, 432] on span "Kinder Ninja - [DATE] 11.30am" at bounding box center [379, 433] width 305 height 10
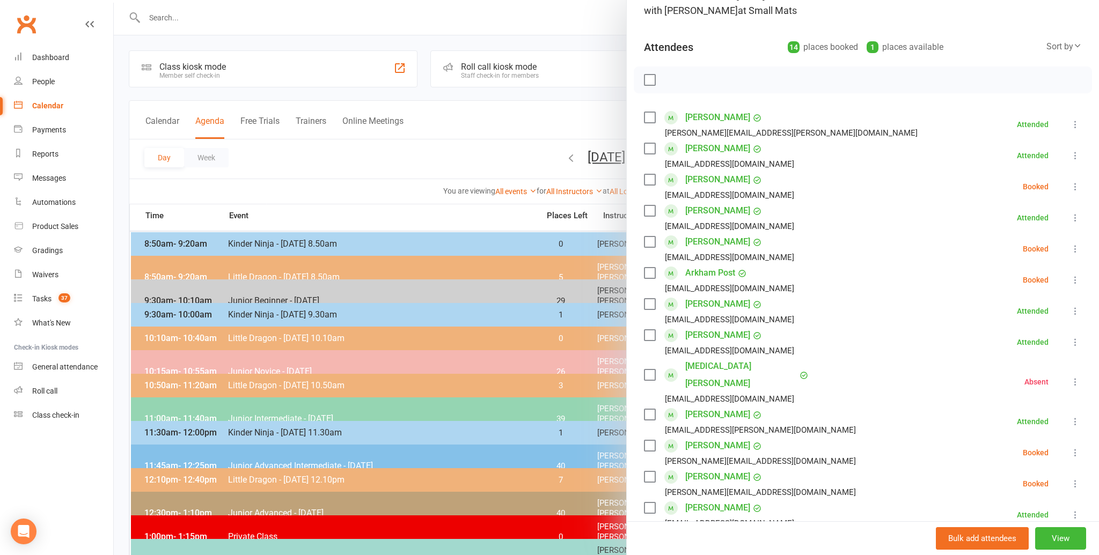
scroll to position [92, 0]
click at [698, 300] on link "[PERSON_NAME]" at bounding box center [717, 302] width 65 height 17
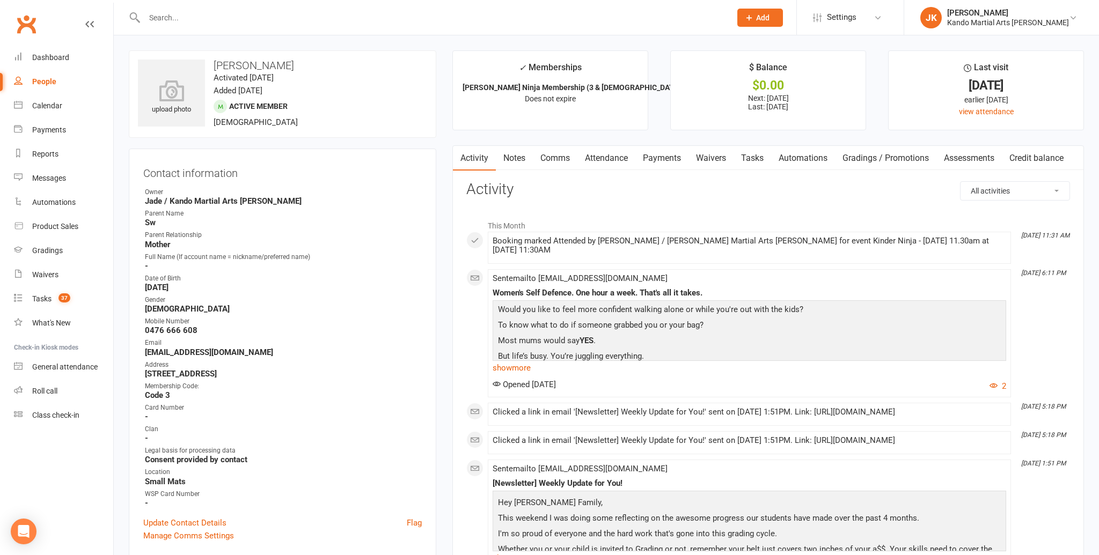
click at [610, 158] on link "Attendance" at bounding box center [606, 158] width 58 height 25
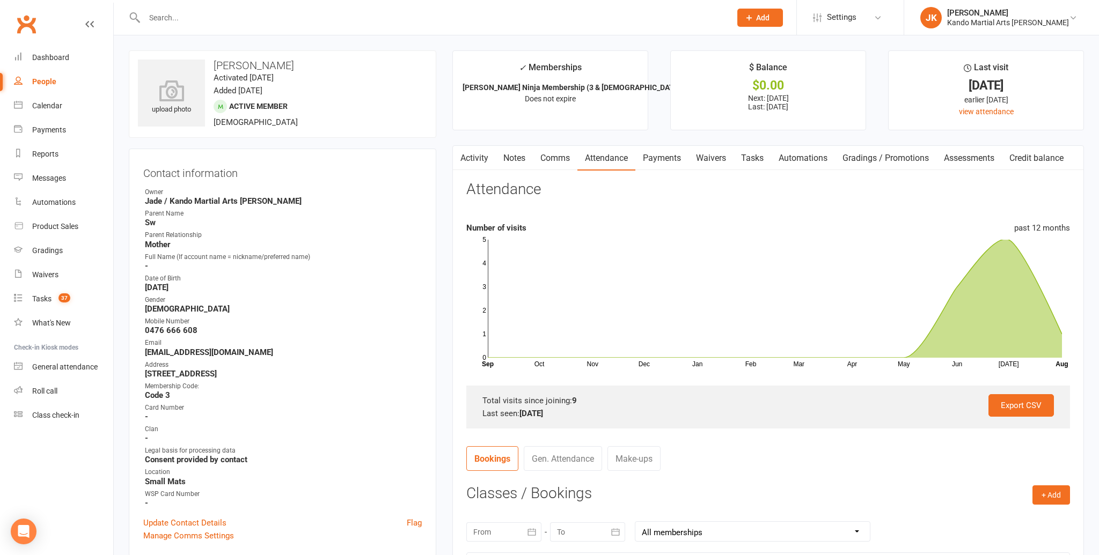
click at [166, 17] on input "text" at bounding box center [432, 17] width 582 height 15
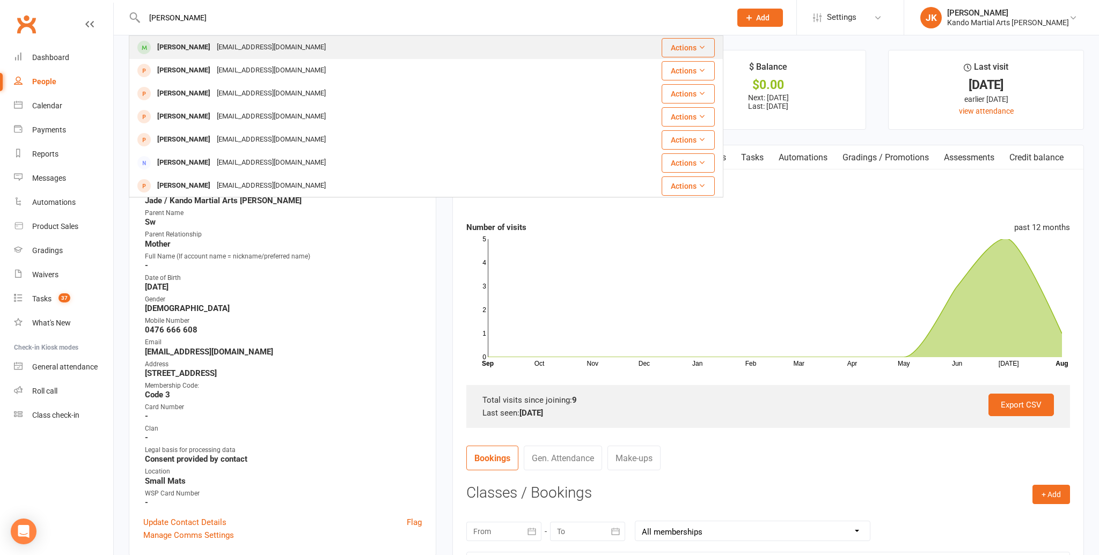
type input "[PERSON_NAME]"
click at [179, 48] on div "[PERSON_NAME]" at bounding box center [184, 48] width 60 height 16
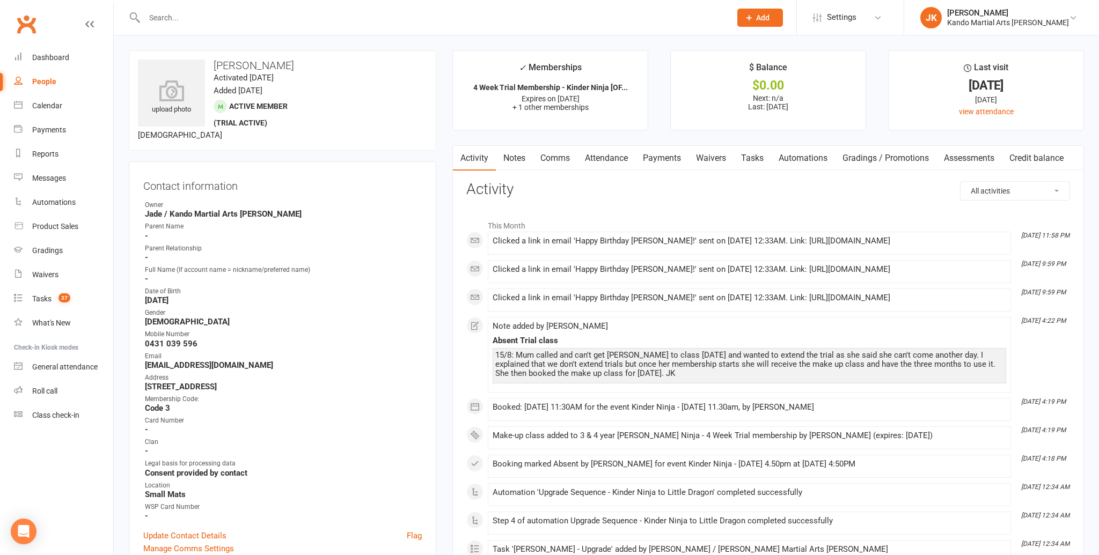
click at [756, 155] on link "Tasks" at bounding box center [752, 158] width 38 height 25
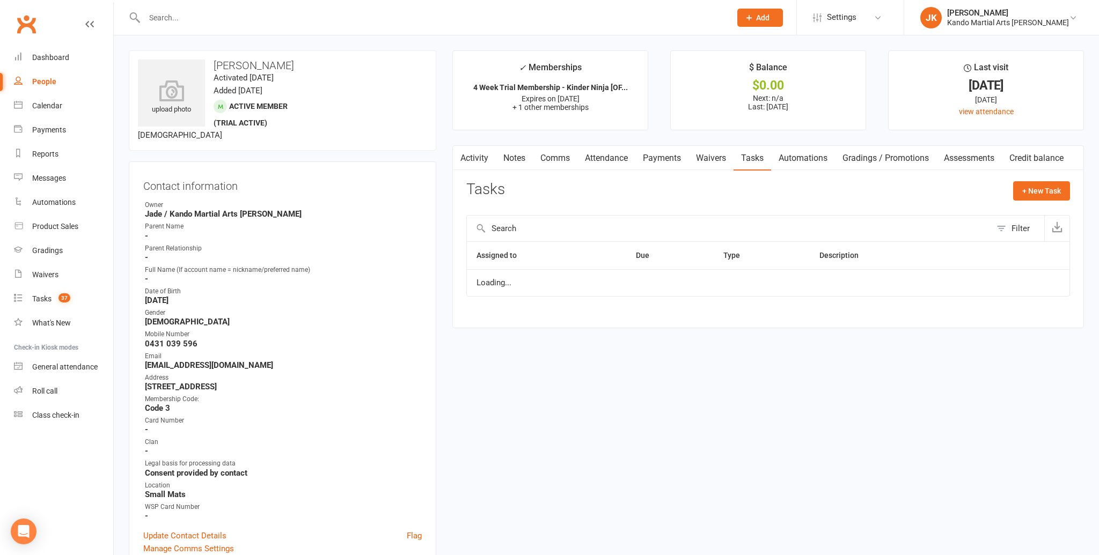
select select "waiting"
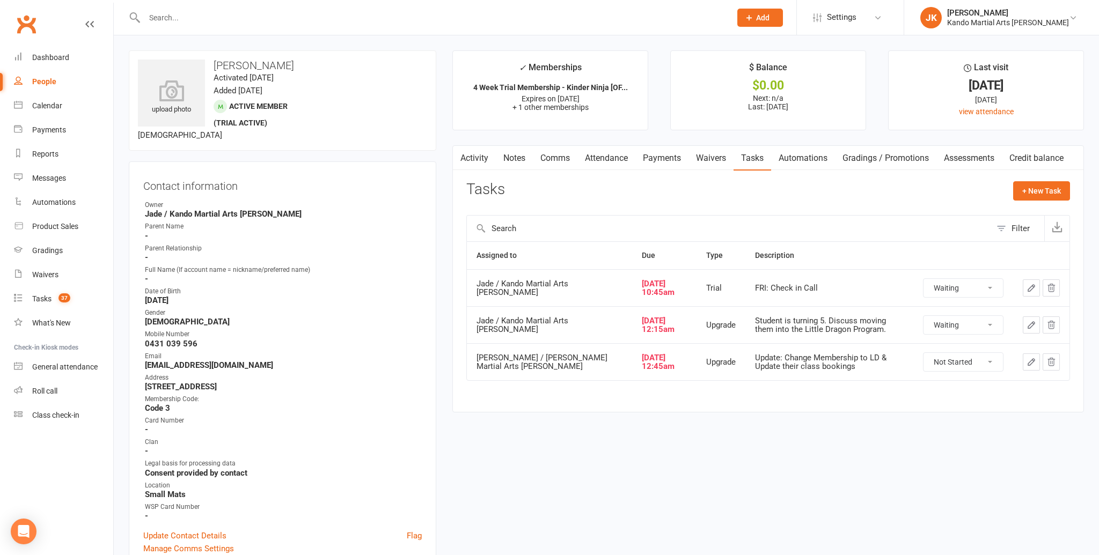
click at [986, 356] on select "Not Started In Progress Waiting Complete" at bounding box center [962, 362] width 79 height 18
select select "waiting"
click at [1028, 357] on icon "button" at bounding box center [1031, 362] width 10 height 10
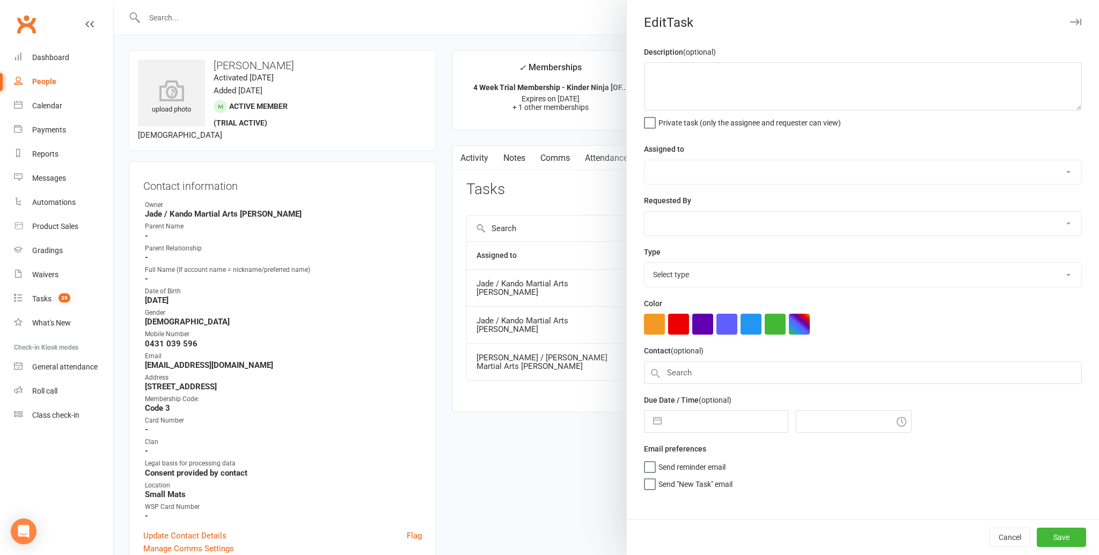
type textarea "Update: Change Membership to LD & Update their class bookings"
select select "41840"
type input "[DATE]"
type input "12:45am"
select select "15398"
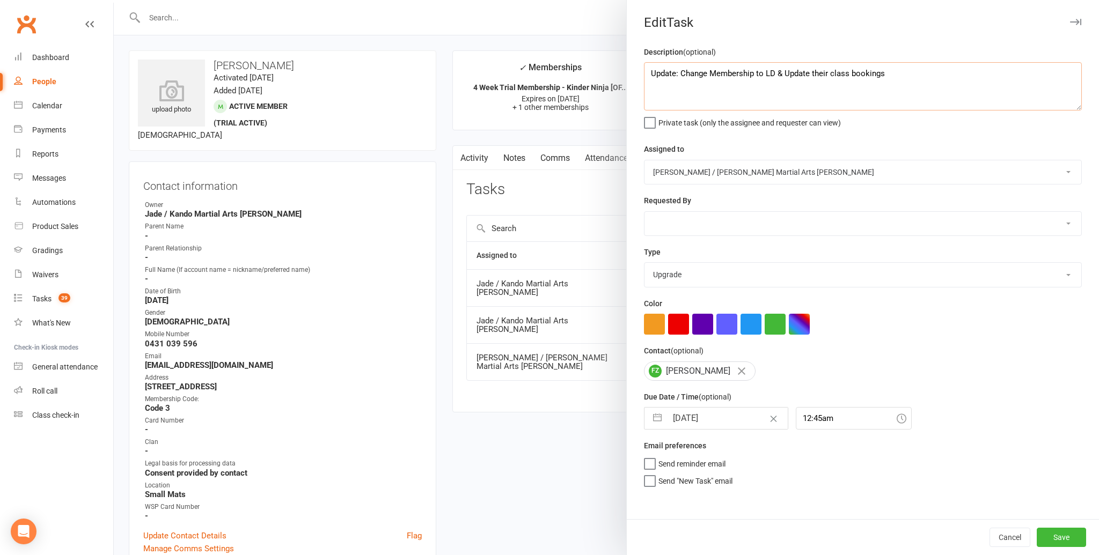
click at [888, 72] on textarea "Update: Change Membership to LD & Update their class bookings" at bounding box center [863, 86] width 438 height 48
type textarea "Update: Change Membership to LD & Update their class bookings 16/8: Spoke to [P…"
click at [1067, 537] on button "Save" at bounding box center [1061, 537] width 49 height 19
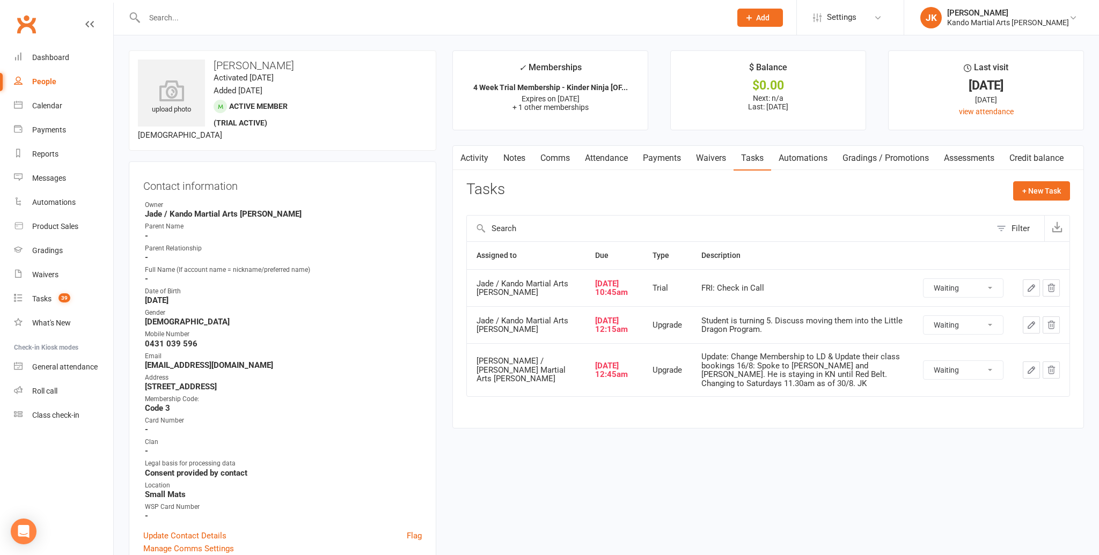
click at [995, 332] on select "Not Started In Progress Waiting Complete" at bounding box center [962, 325] width 79 height 18
select select "waiting"
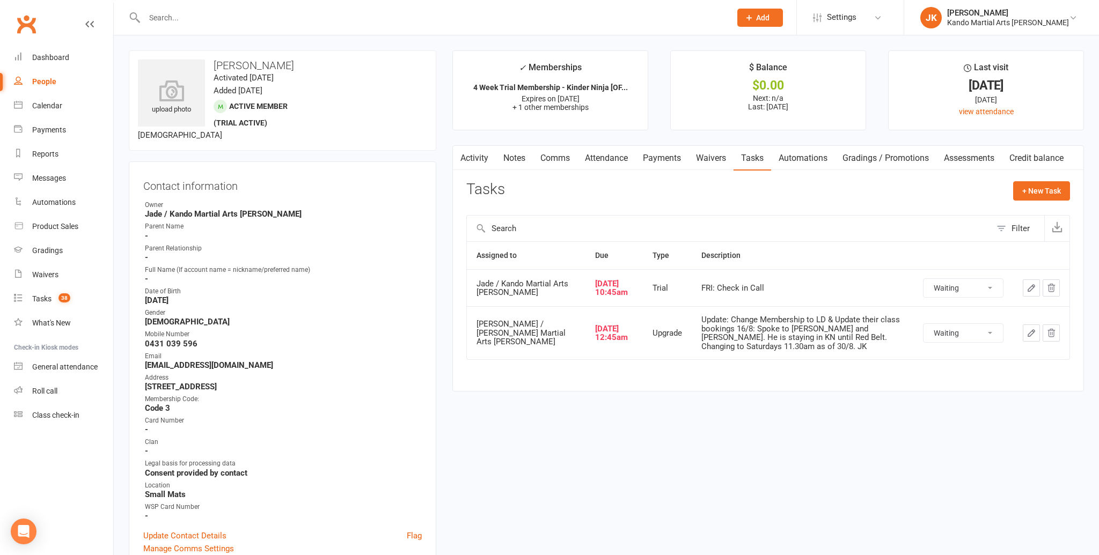
click at [991, 287] on select "Not Started In Progress Waiting Complete" at bounding box center [962, 288] width 79 height 18
select select "waiting"
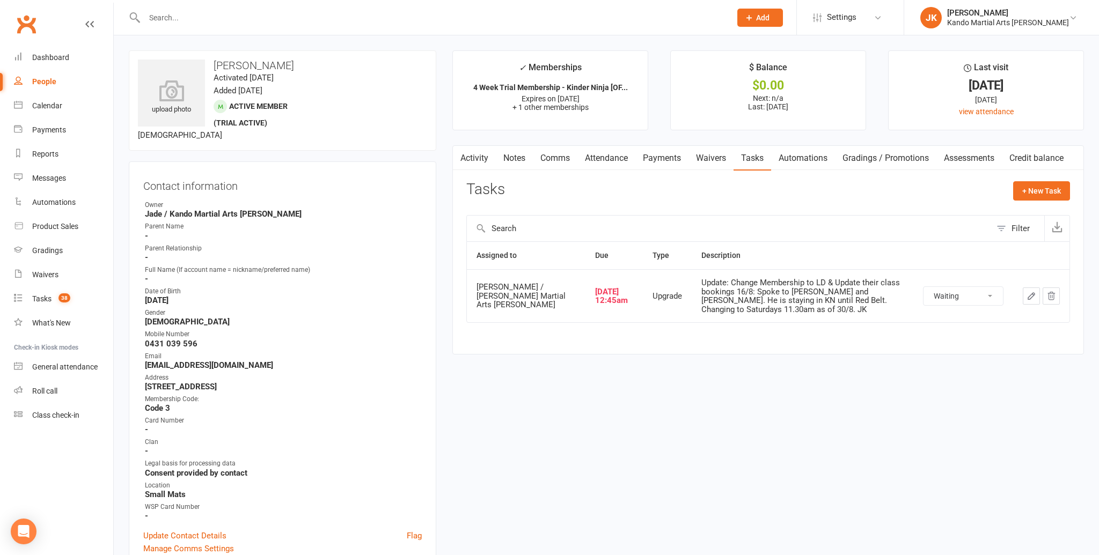
click at [753, 155] on link "Tasks" at bounding box center [752, 158] width 38 height 25
click at [1030, 185] on button "+ New Task" at bounding box center [1041, 190] width 57 height 19
select select "48593"
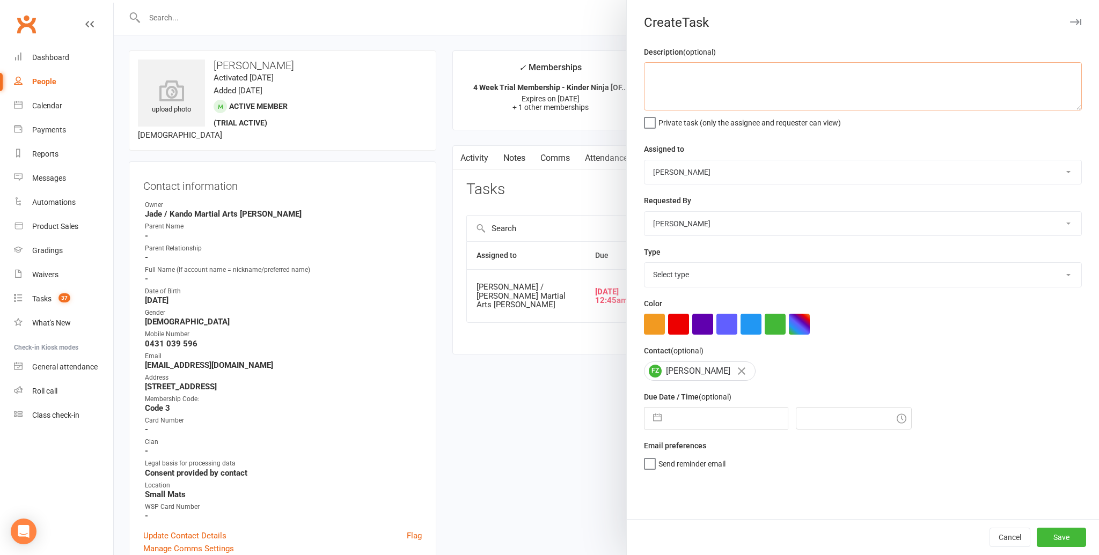
click at [659, 72] on textarea at bounding box center [863, 86] width 438 height 48
type textarea "HTC plus JF."
click at [1067, 167] on select "[PERSON_NAME] / [PERSON_NAME] [PERSON_NAME] [PERSON_NAME] [PERSON_NAME] [PERSON…" at bounding box center [862, 172] width 437 height 24
select select "41840"
click at [1066, 273] on select "Select type Admin Bbpc - black belt prep course Cancellation Enquiry Follow-up …" at bounding box center [862, 275] width 437 height 24
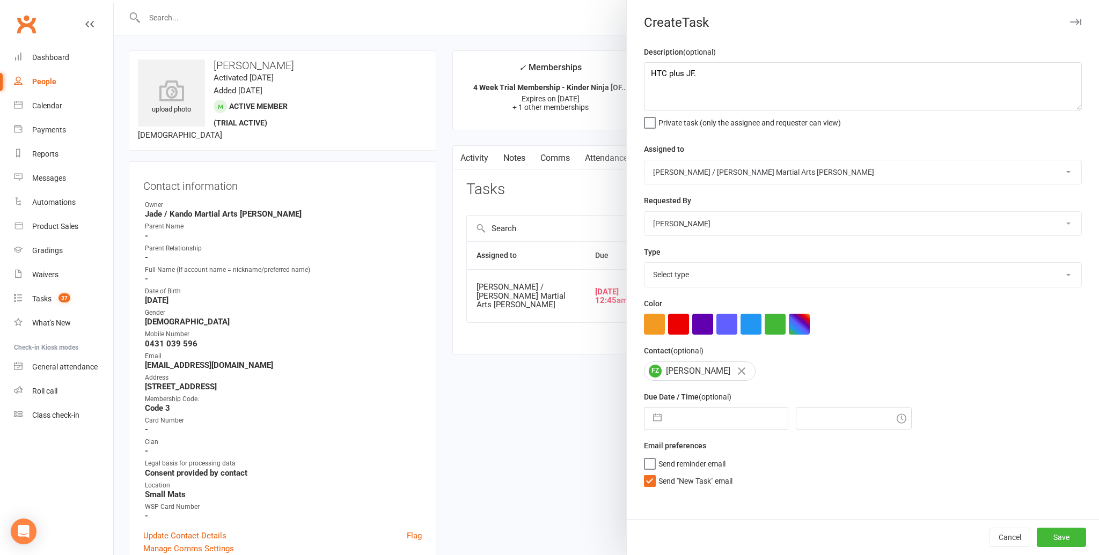
select select "23766"
click at [648, 481] on label "Send "New Task" email" at bounding box center [688, 478] width 89 height 11
click at [648, 473] on input "Send "New Task" email" at bounding box center [688, 473] width 89 height 0
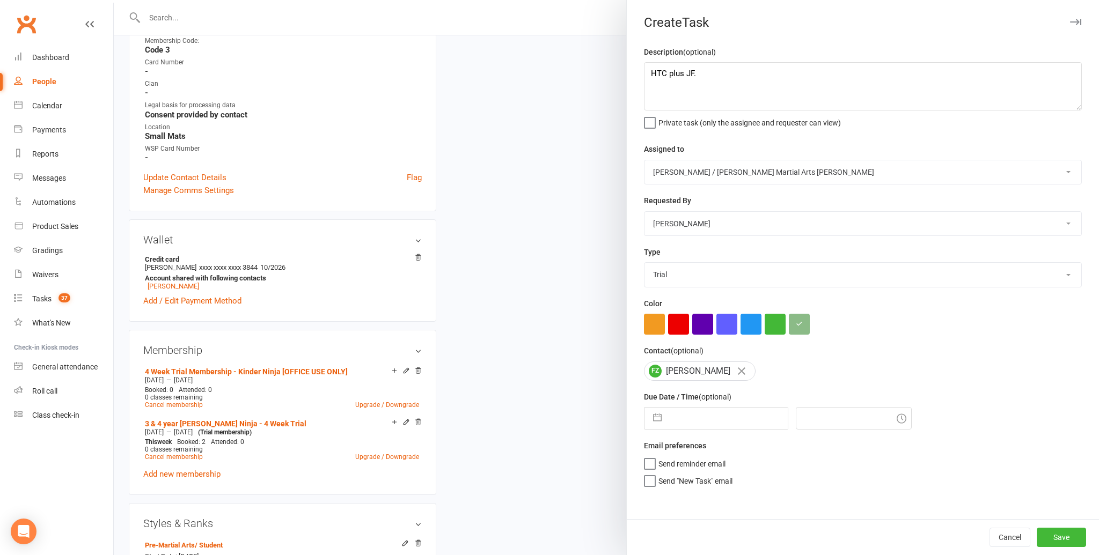
scroll to position [358, 0]
click at [656, 415] on button "button" at bounding box center [657, 418] width 19 height 21
select select "6"
select select "2025"
select select "7"
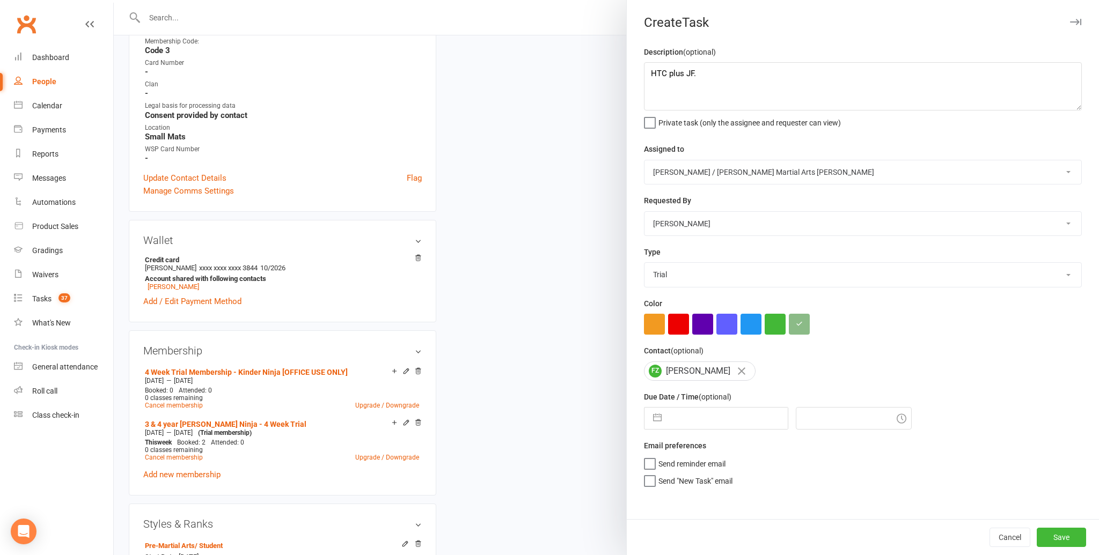
select select "2025"
select select "8"
select select "2025"
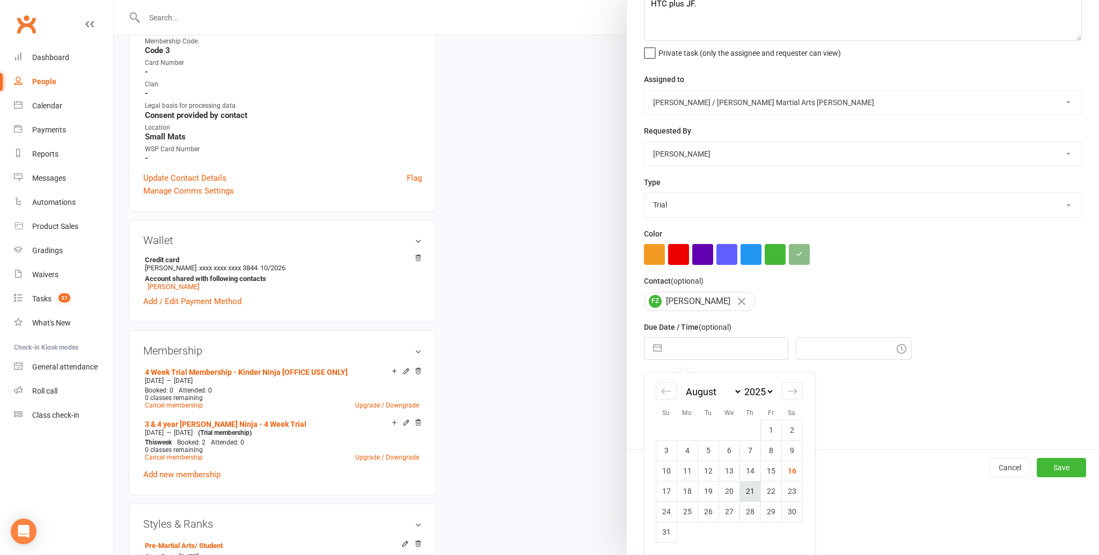
click at [748, 489] on td "21" at bounding box center [749, 491] width 21 height 20
type input "[DATE]"
type input "12:30pm"
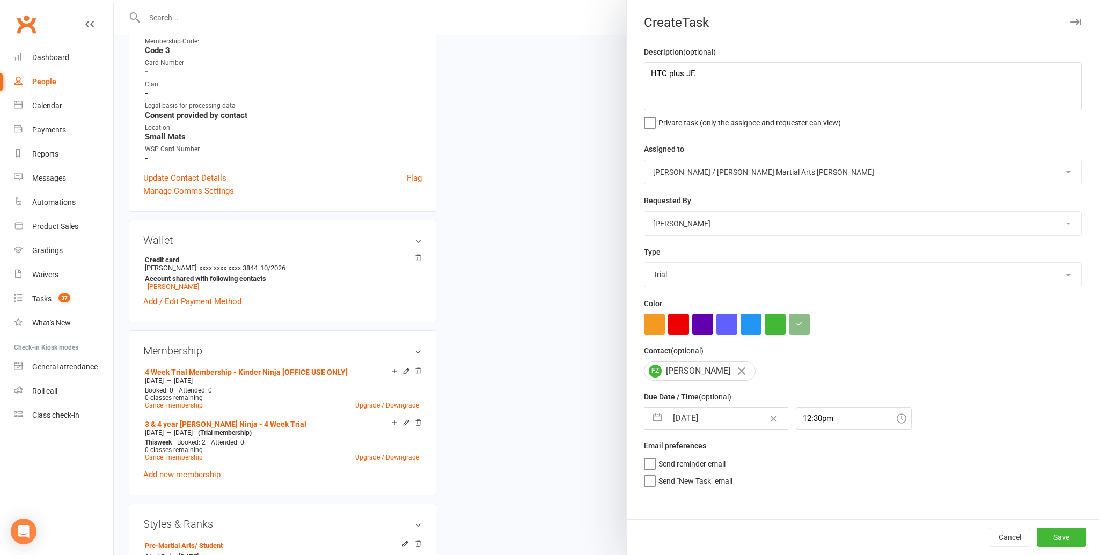
scroll to position [0, 0]
click at [1069, 532] on button "Save" at bounding box center [1061, 537] width 49 height 19
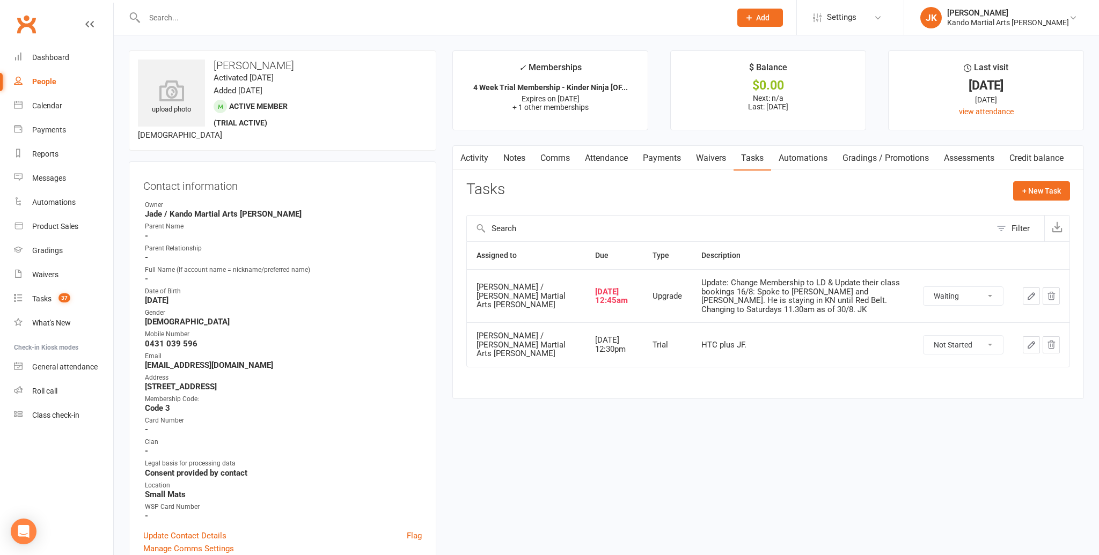
click at [1029, 340] on icon "button" at bounding box center [1031, 345] width 10 height 10
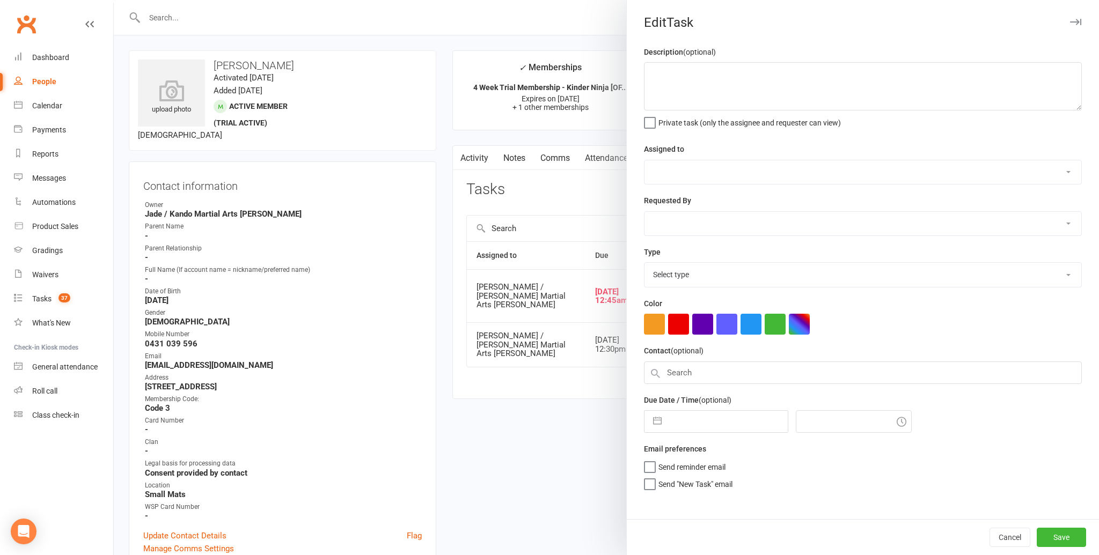
type textarea "HTC plus JF."
select select "41840"
select select "48593"
type input "[DATE]"
type input "12:30pm"
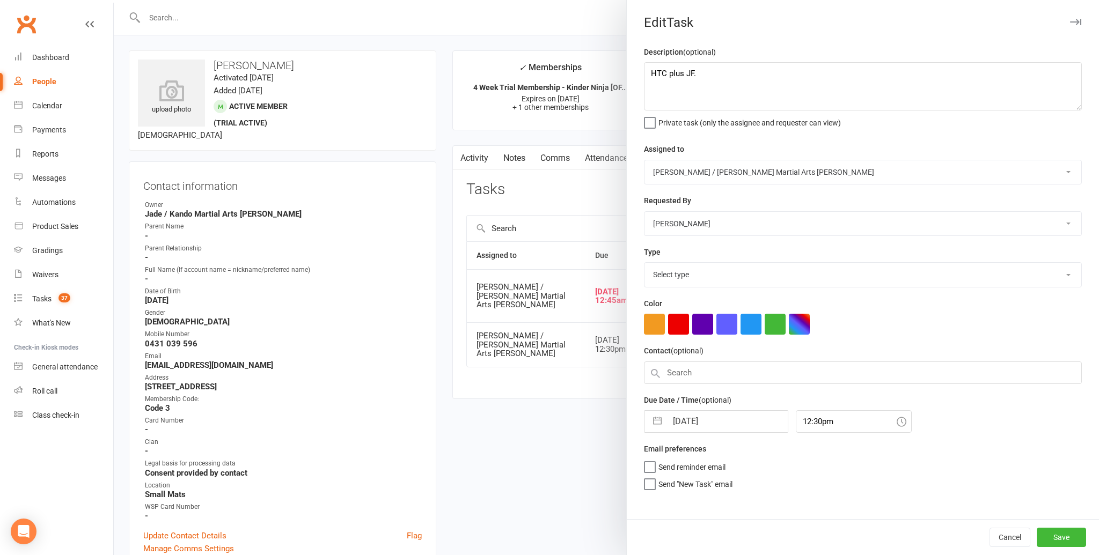
select select "23766"
click at [815, 418] on input "12:30pm" at bounding box center [854, 418] width 116 height 23
type input "1"
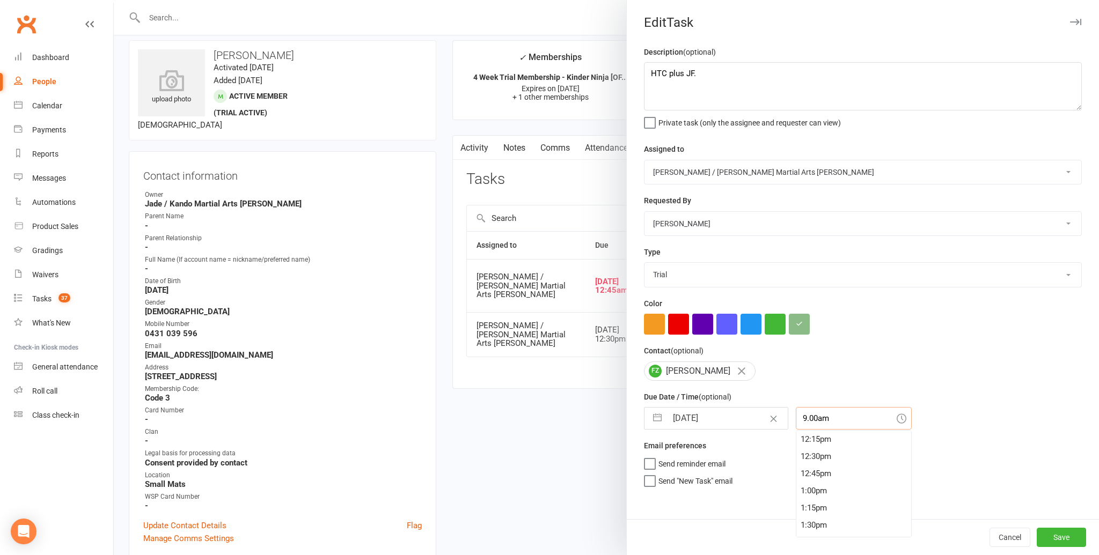
type input "9:00am"
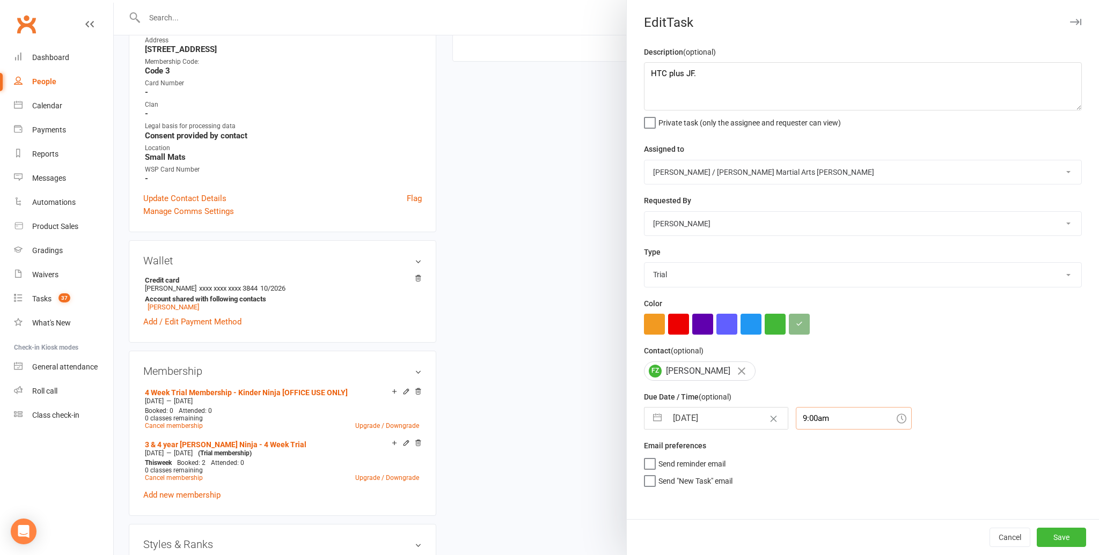
scroll to position [339, 0]
click at [1054, 535] on button "Save" at bounding box center [1061, 537] width 49 height 19
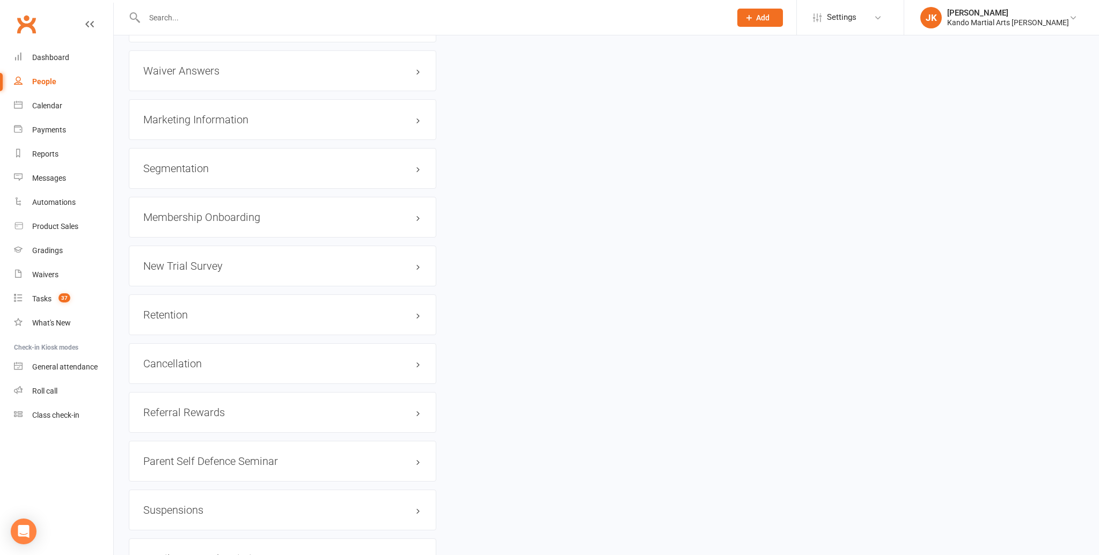
scroll to position [1233, 0]
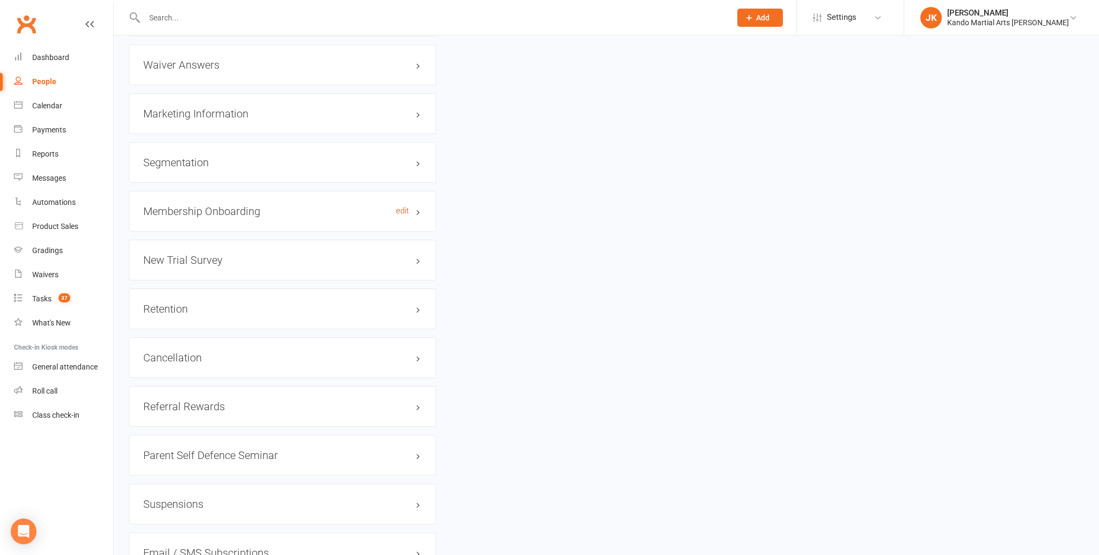
click at [402, 207] on link "edit" at bounding box center [402, 211] width 13 height 9
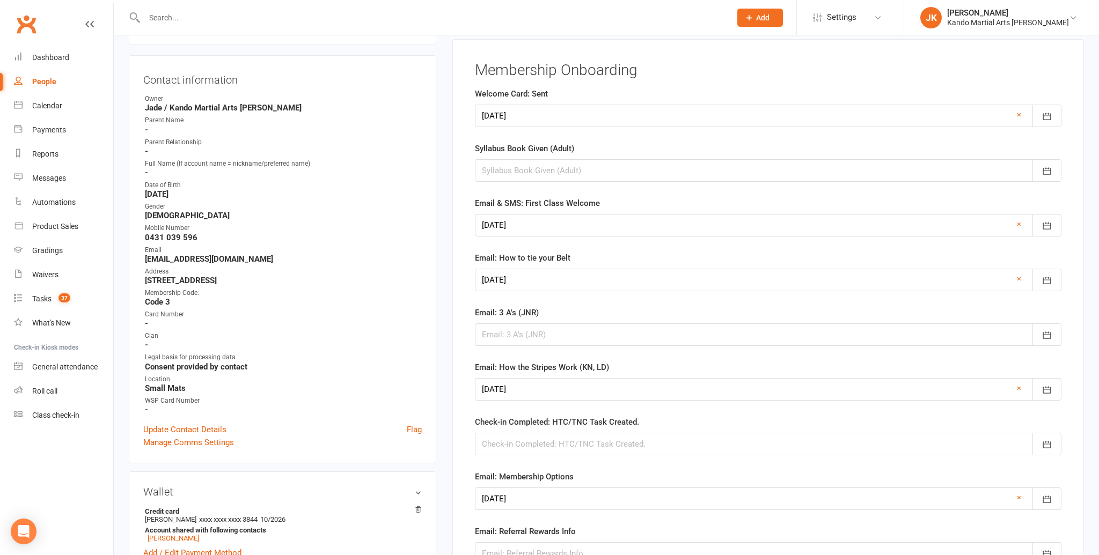
scroll to position [110, 0]
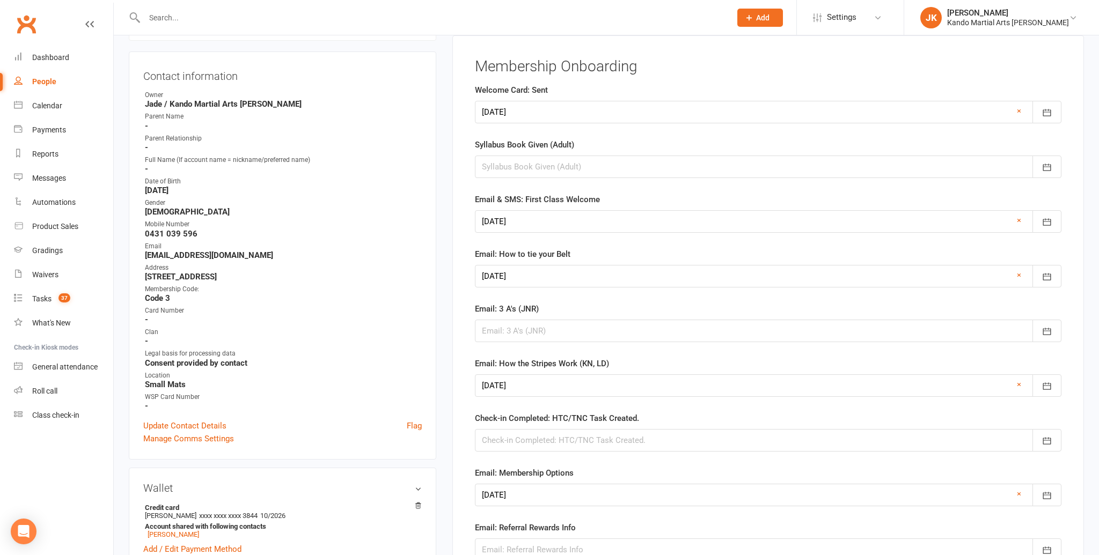
click at [563, 436] on div at bounding box center [768, 440] width 586 height 23
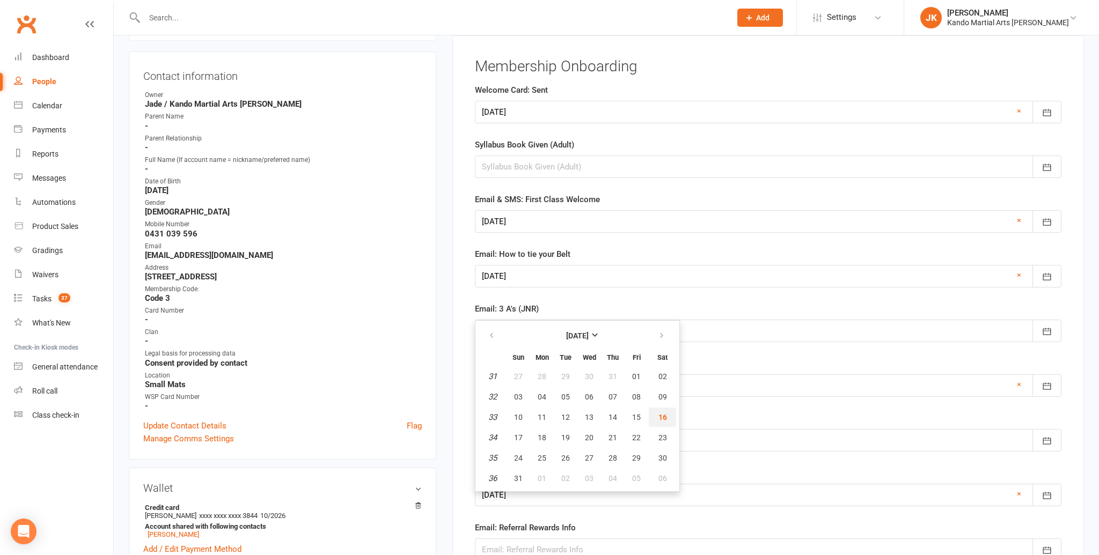
click at [660, 413] on span "16" at bounding box center [662, 417] width 9 height 9
type input "[DATE]"
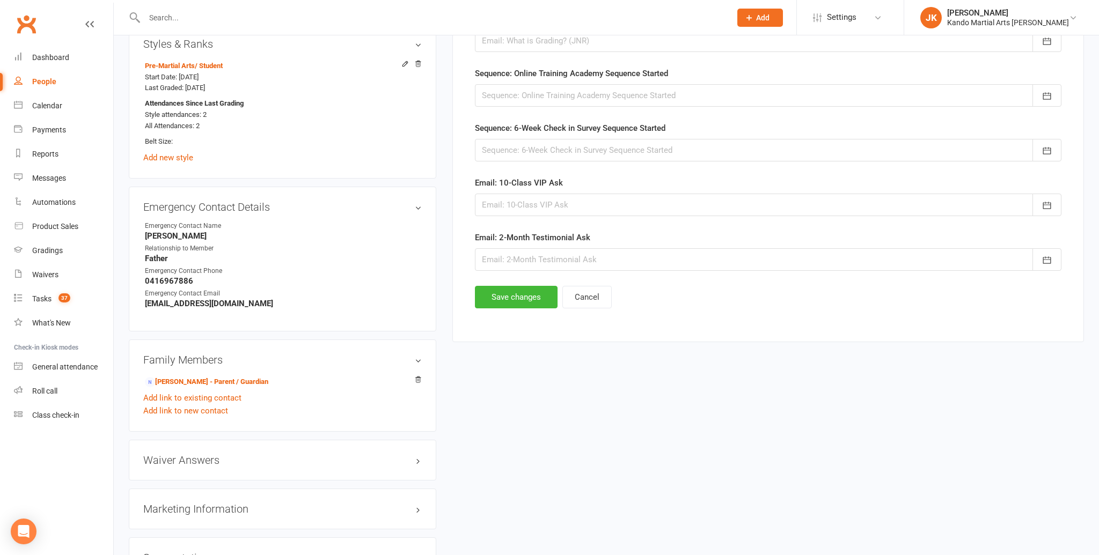
scroll to position [840, 0]
click at [519, 292] on button "Save changes" at bounding box center [516, 295] width 83 height 23
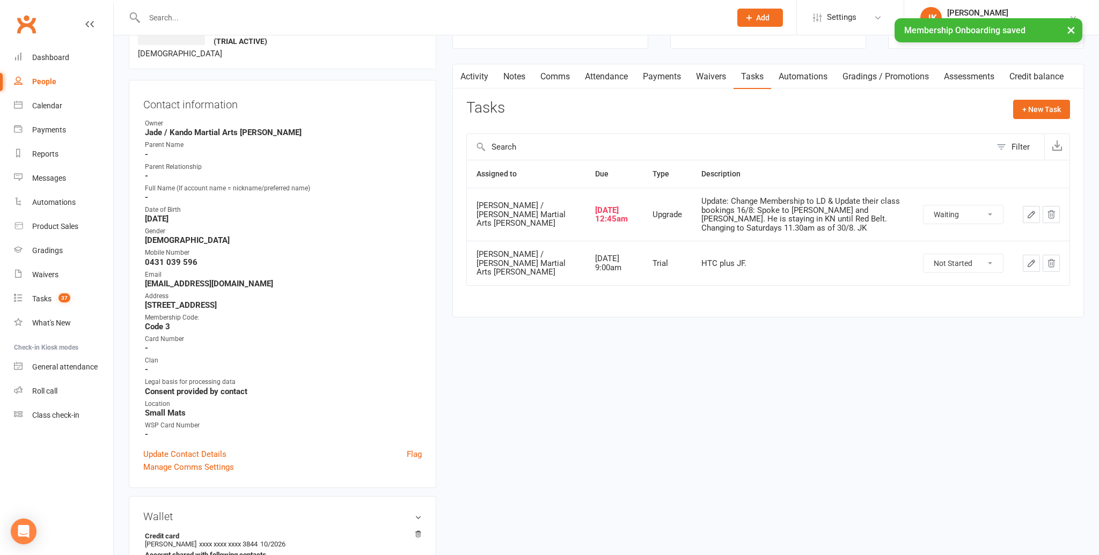
scroll to position [0, 0]
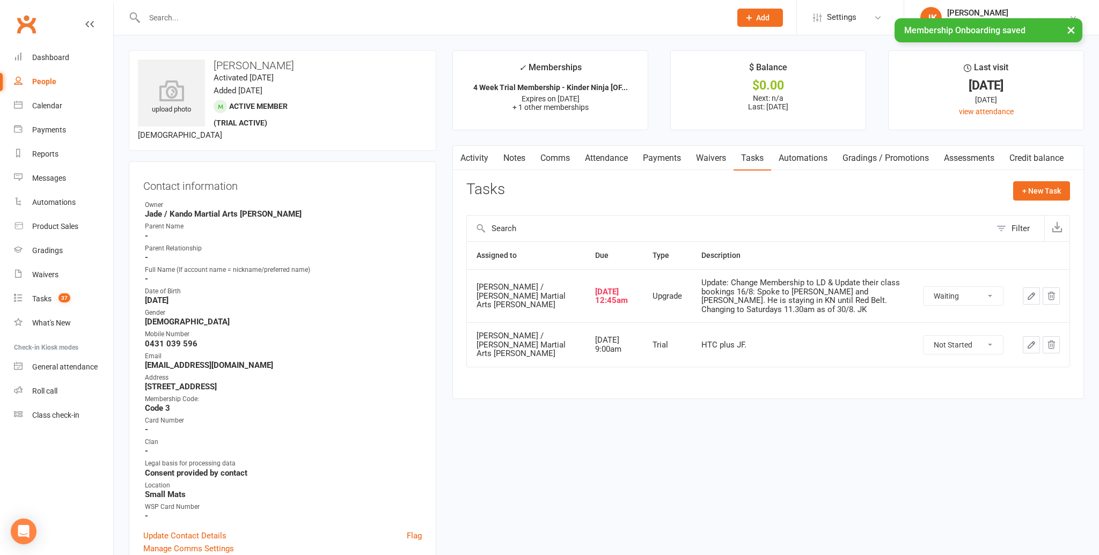
click at [601, 155] on link "Attendance" at bounding box center [606, 158] width 58 height 25
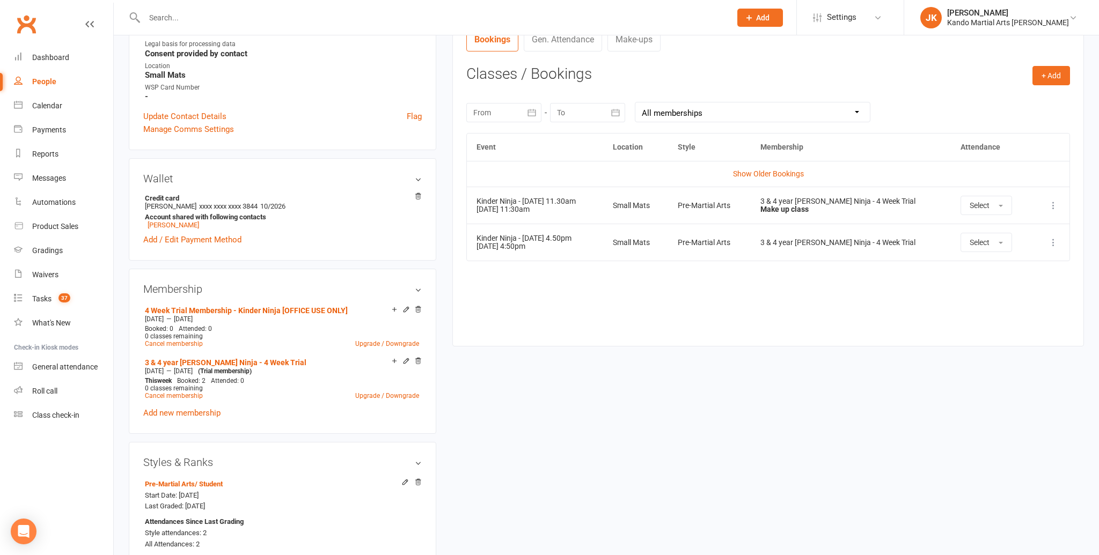
scroll to position [421, 0]
click at [1055, 69] on button "+ Add" at bounding box center [1051, 74] width 38 height 19
click at [1040, 93] on link "Book Event" at bounding box center [1016, 98] width 106 height 21
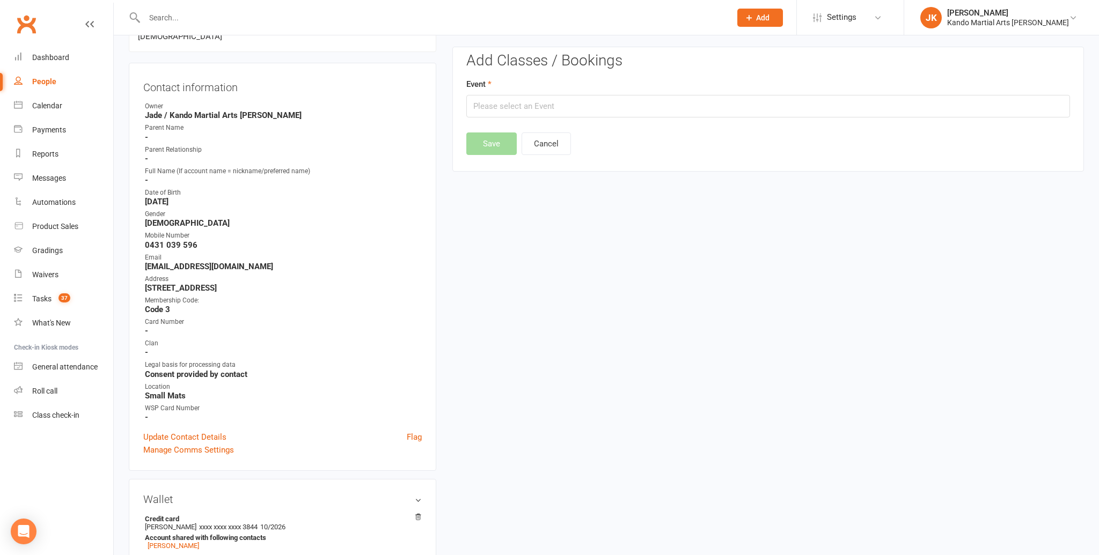
scroll to position [92, 0]
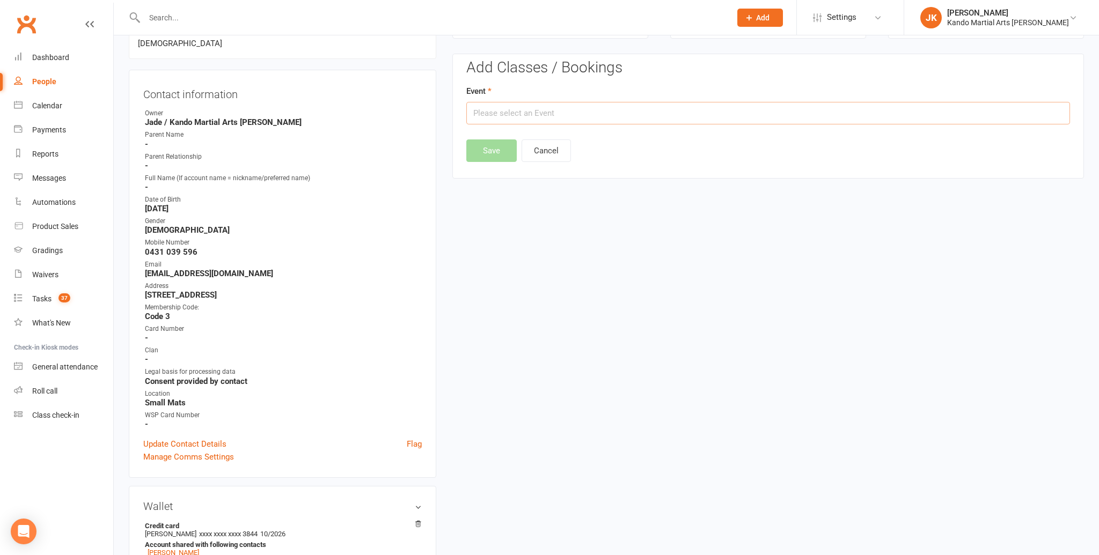
click at [491, 102] on input "text" at bounding box center [768, 113] width 604 height 23
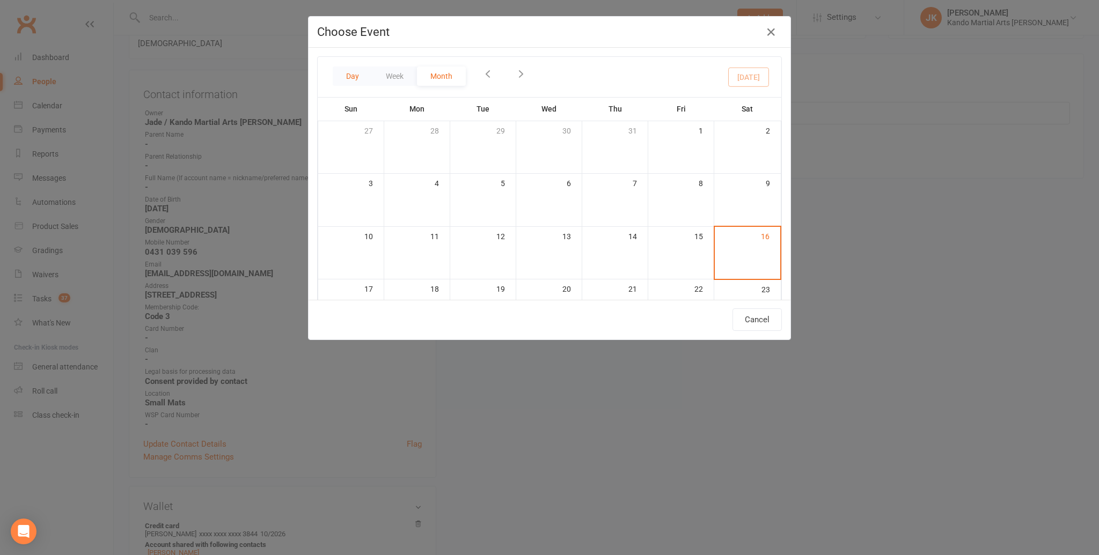
click at [348, 80] on button "Day" at bounding box center [353, 76] width 40 height 19
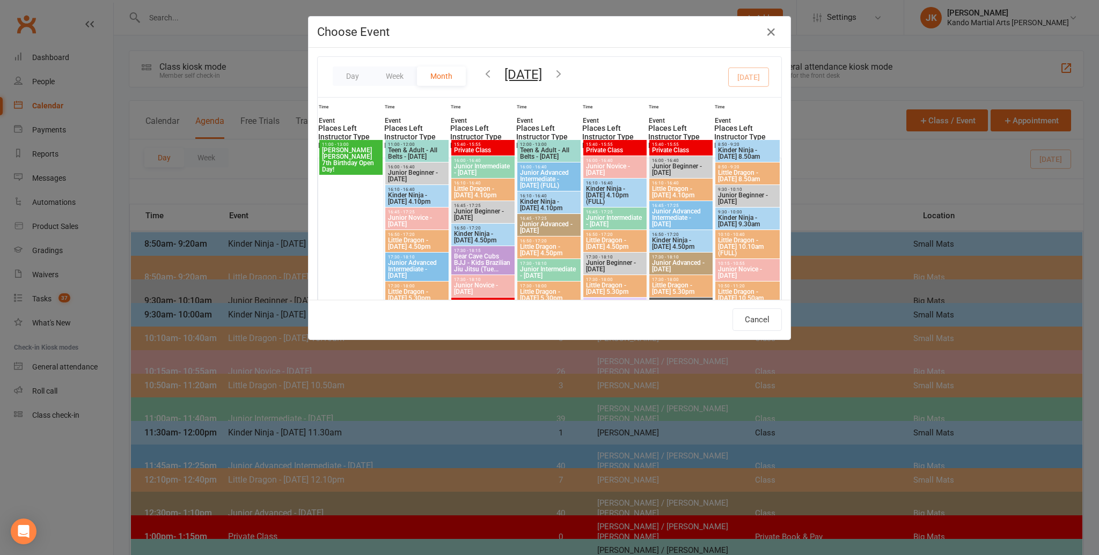
click at [542, 75] on button "[DATE]" at bounding box center [523, 74] width 38 height 15
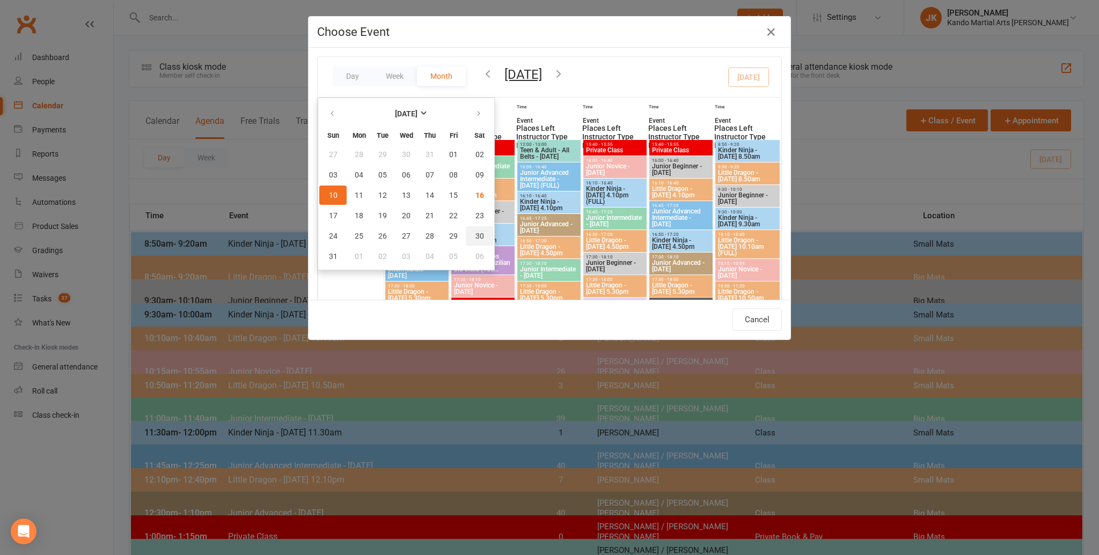
click at [478, 236] on span "30" at bounding box center [479, 236] width 9 height 9
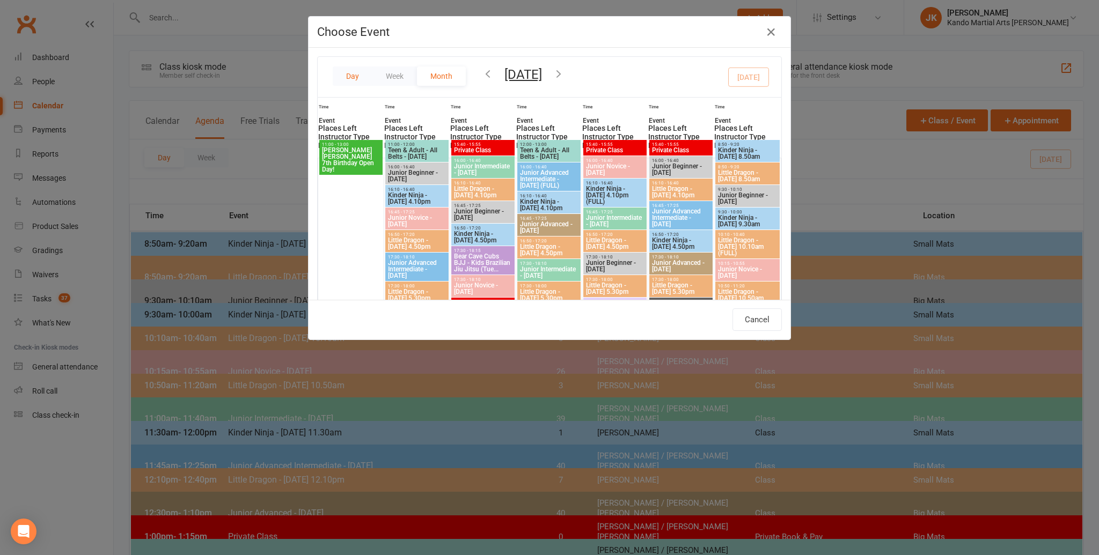
click at [349, 76] on button "Day" at bounding box center [353, 76] width 40 height 19
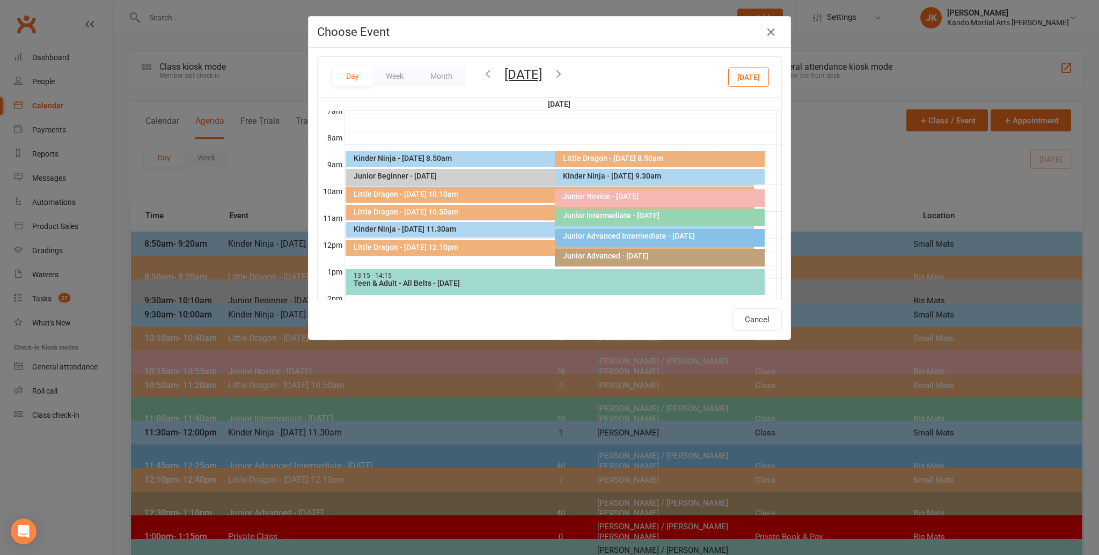
scroll to position [191, 0]
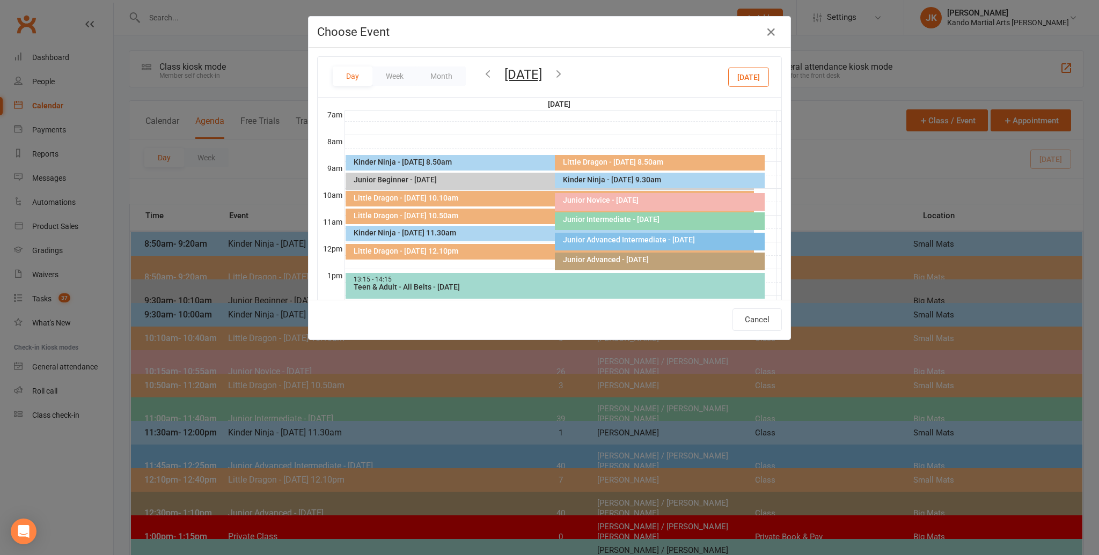
click at [452, 232] on div "Kinder Ninja - [DATE] 11.30am" at bounding box center [552, 233] width 398 height 8
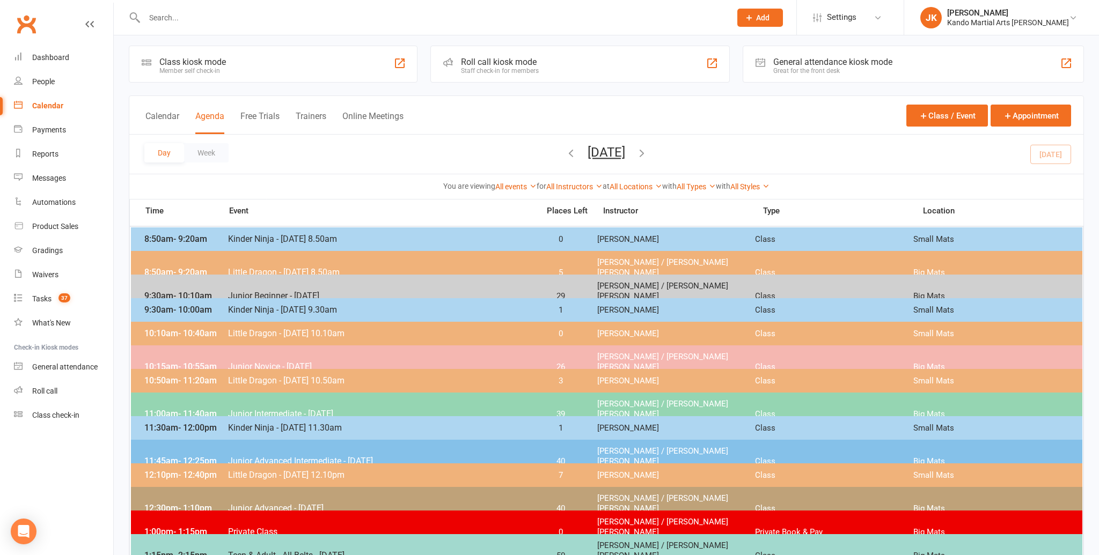
scroll to position [5, 0]
click at [587, 153] on button "[DATE]" at bounding box center [606, 151] width 38 height 15
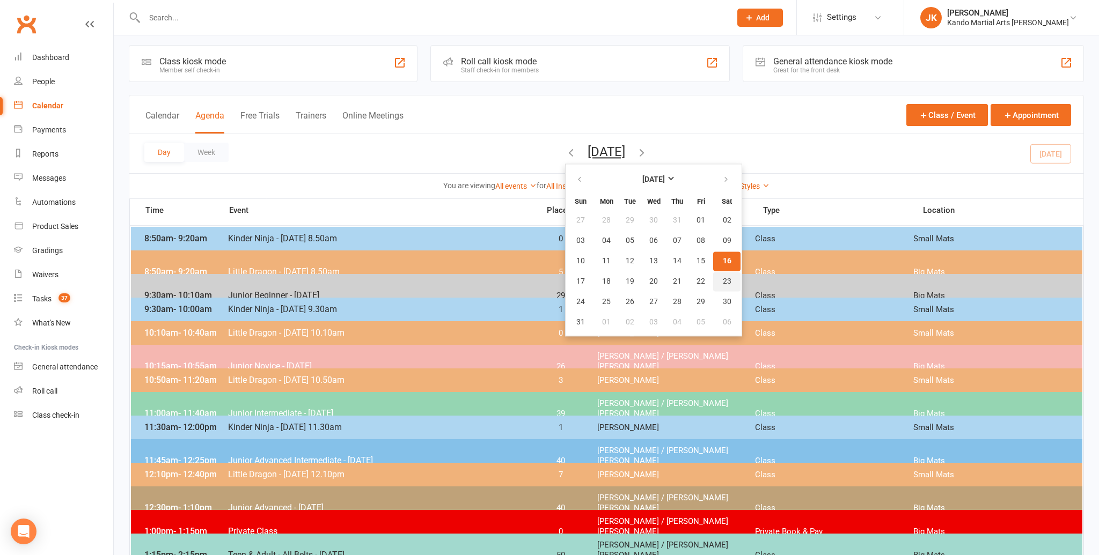
scroll to position [6, 0]
click at [323, 168] on div "Day Week Saturday, Aug 16, 2025 August 2025 Sun Mon Tue Wed Thu Fri Sat 27 28 2…" at bounding box center [606, 153] width 954 height 39
click at [345, 179] on div "You are viewing All events All events Empty events Full events Non-empty events…" at bounding box center [606, 185] width 942 height 12
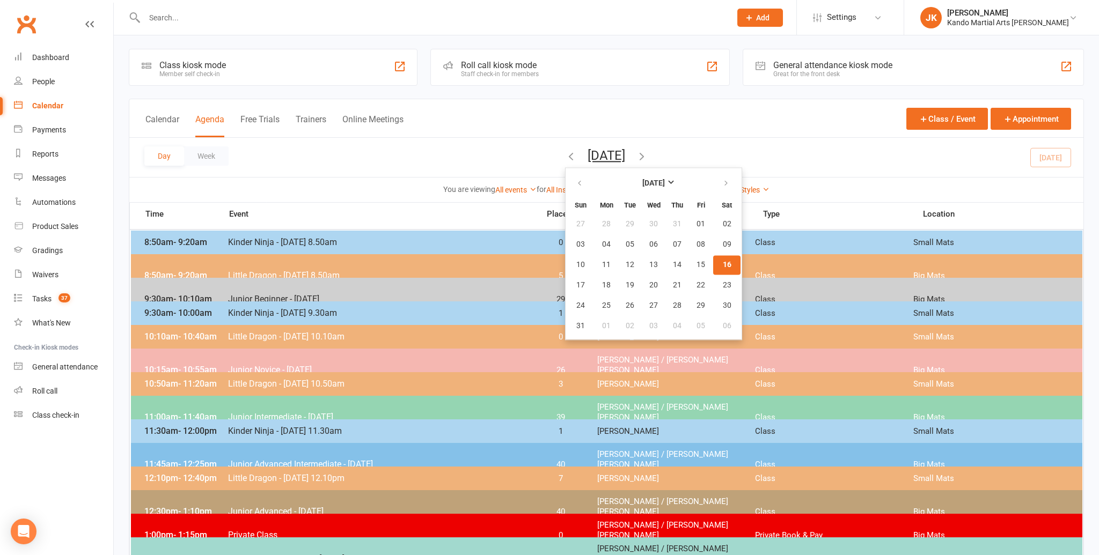
scroll to position [1, 0]
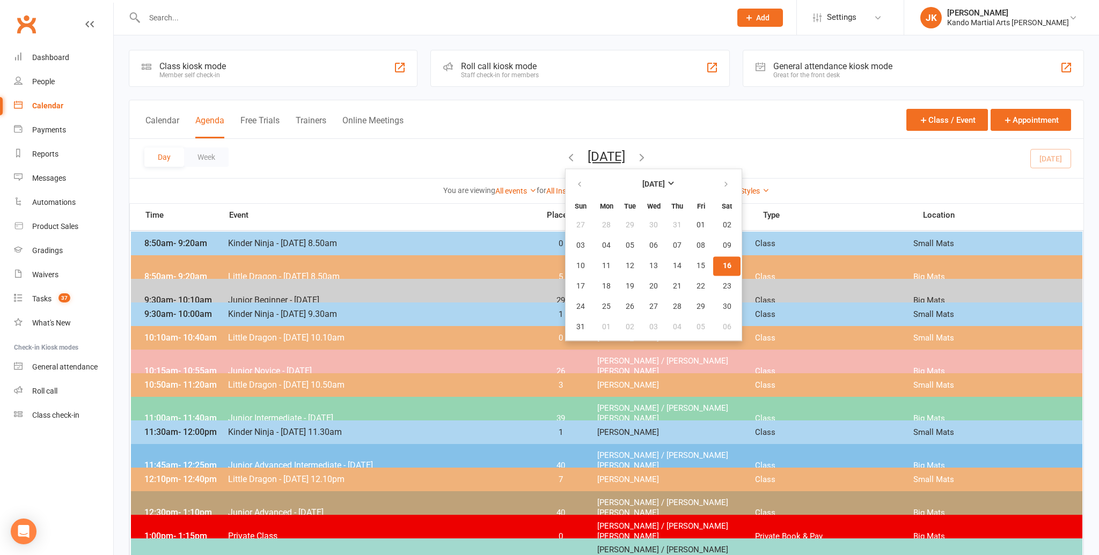
click at [437, 168] on div "Day Week Saturday, Aug 16, 2025 August 2025 Sun Mon Tue Wed Thu Fri Sat 27 28 2…" at bounding box center [606, 158] width 954 height 39
click at [1059, 155] on div "Day Week Saturday, Aug 16, 2025 August 2025 Sun Mon Tue Wed Thu Fri Sat 27 28 2…" at bounding box center [606, 158] width 954 height 39
click at [208, 432] on span "- 12:00pm" at bounding box center [197, 432] width 39 height 10
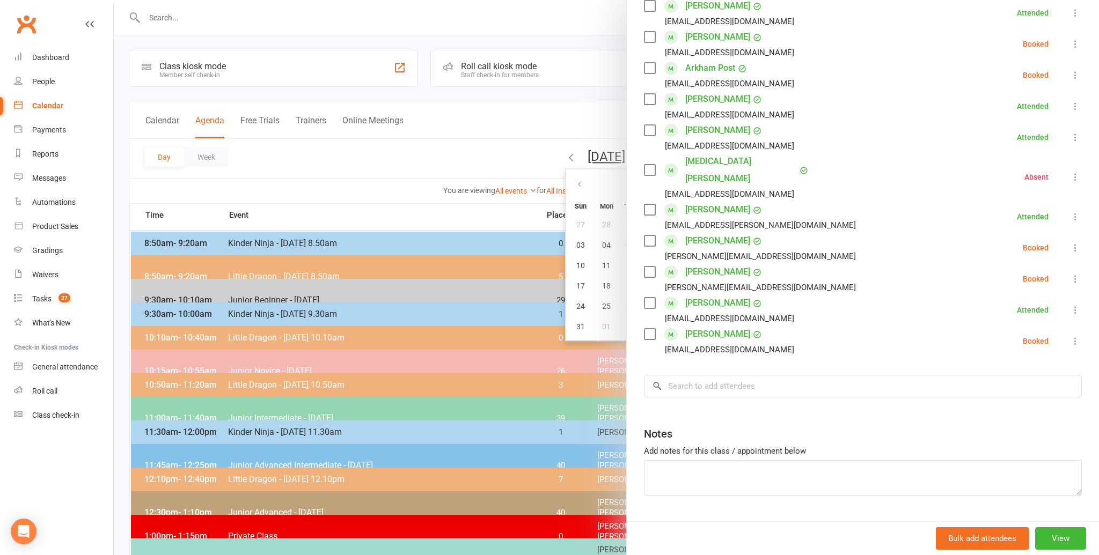
scroll to position [305, 0]
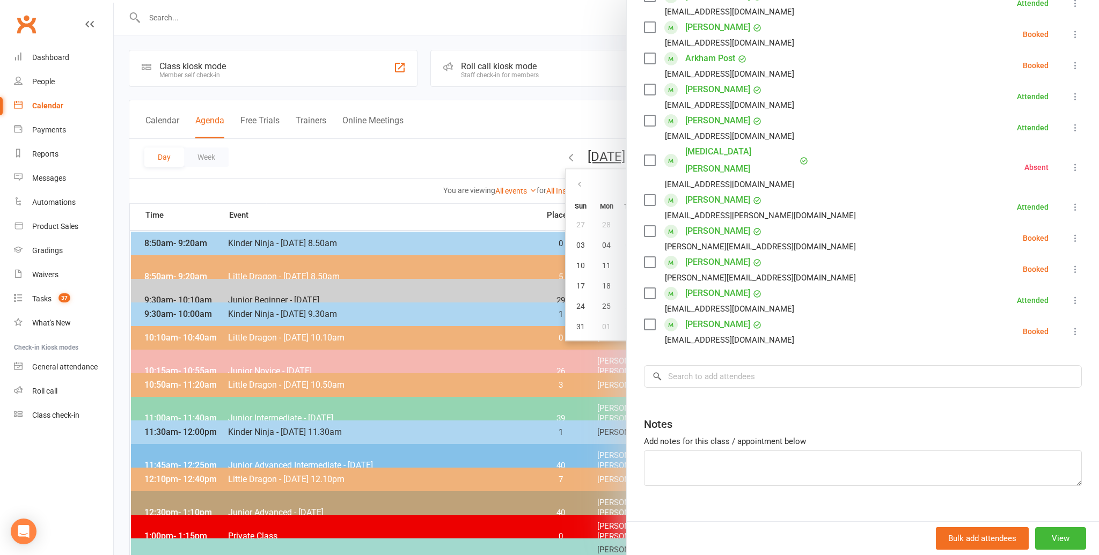
click at [707, 316] on link "Fareed Zaky" at bounding box center [717, 324] width 65 height 17
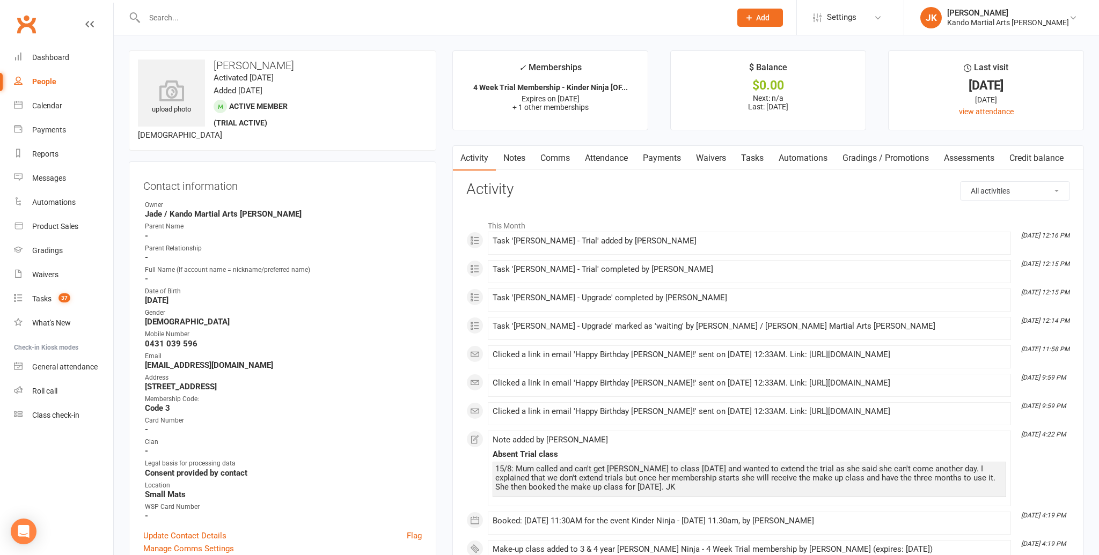
click at [600, 156] on link "Attendance" at bounding box center [606, 158] width 58 height 25
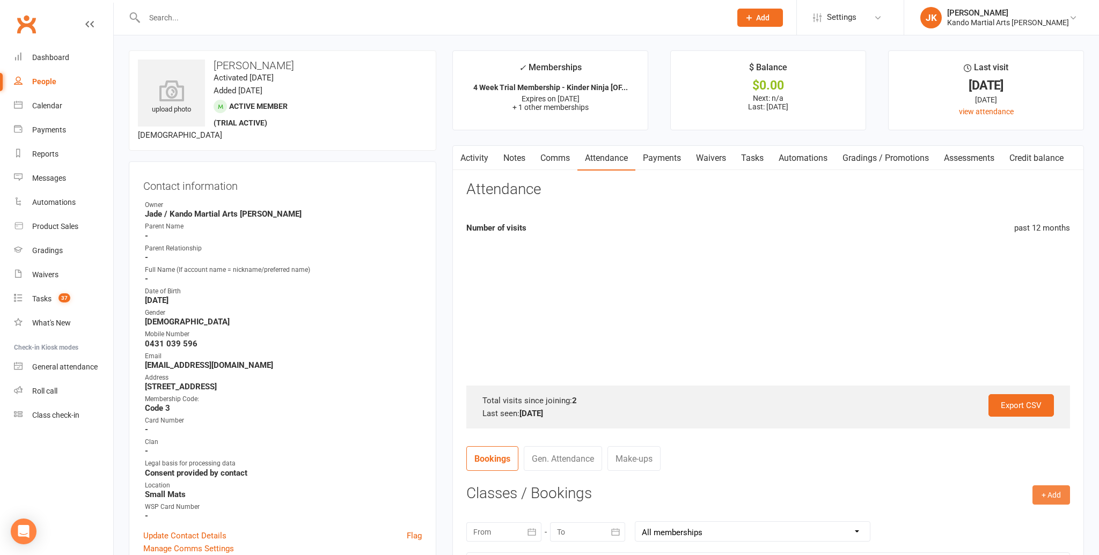
click at [1061, 491] on button "+ Add" at bounding box center [1051, 495] width 38 height 19
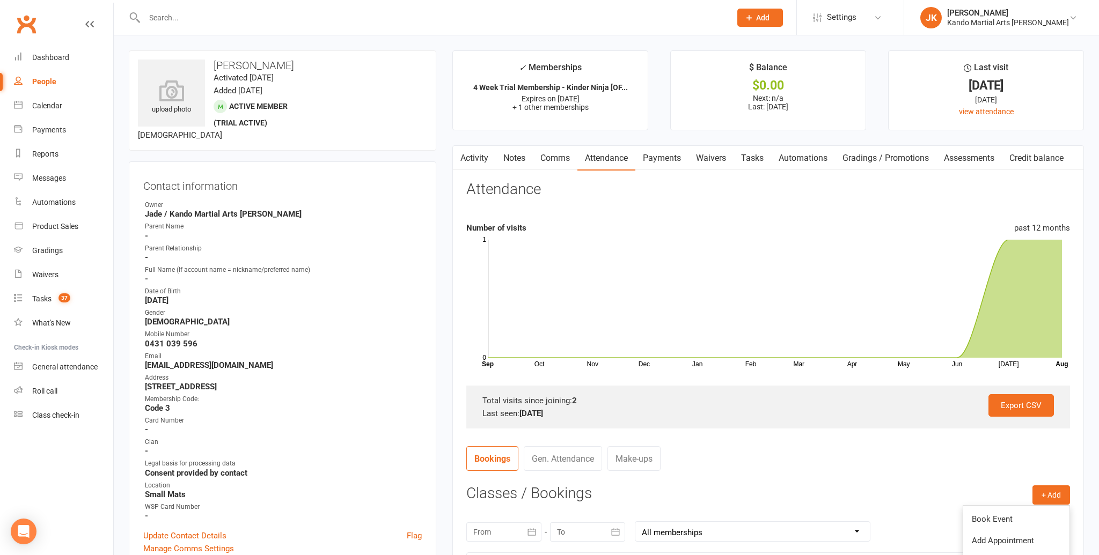
click at [996, 518] on link "Book Event" at bounding box center [1016, 519] width 106 height 21
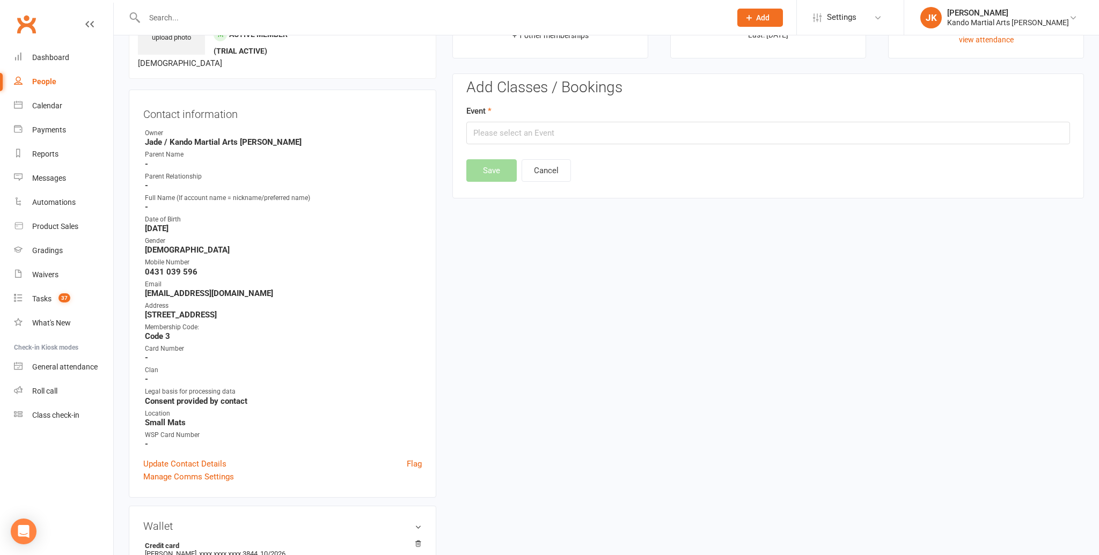
scroll to position [92, 0]
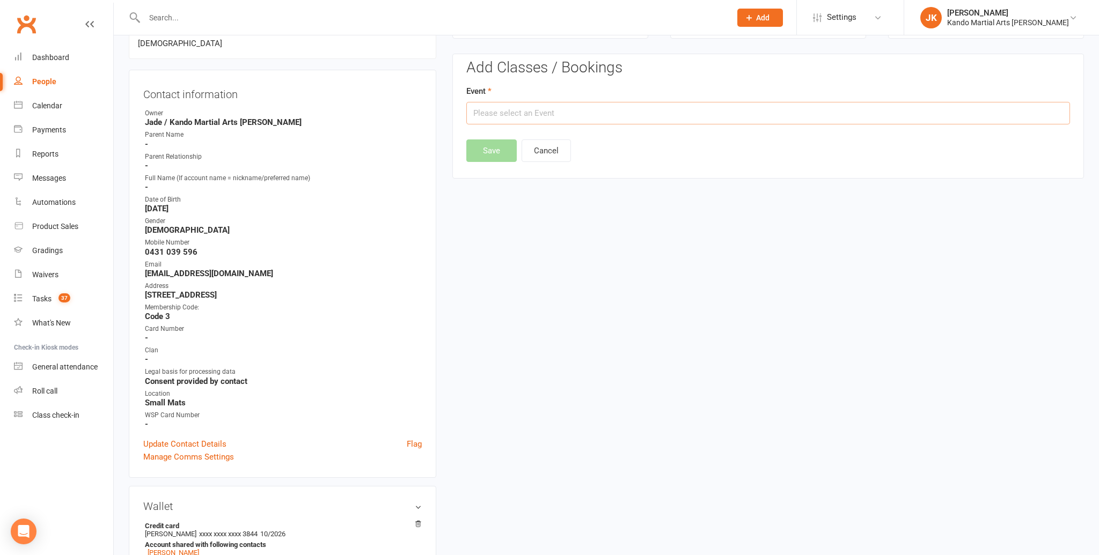
click at [493, 116] on input "text" at bounding box center [768, 113] width 604 height 23
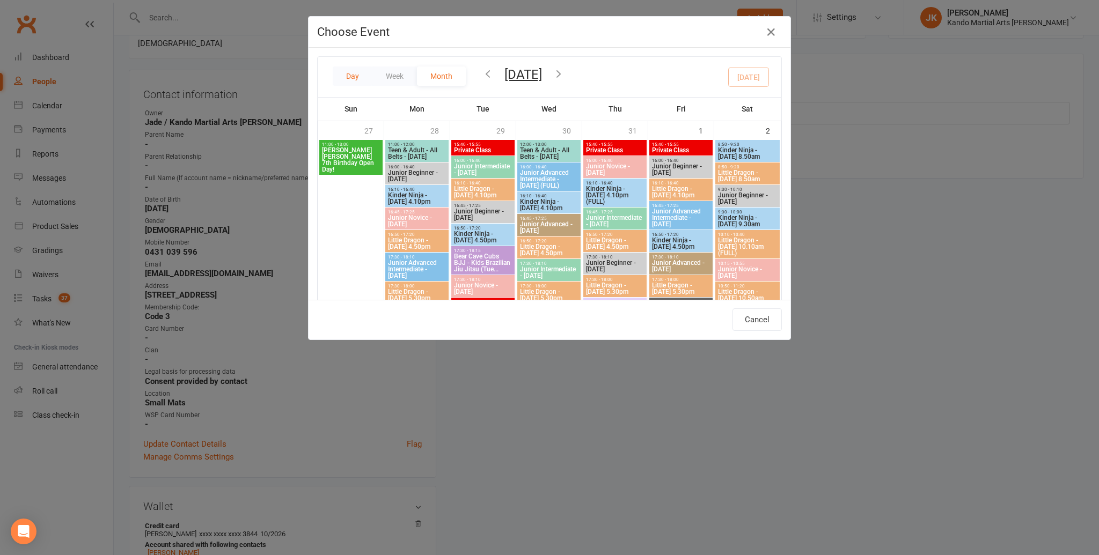
click at [350, 76] on button "Day" at bounding box center [353, 76] width 40 height 19
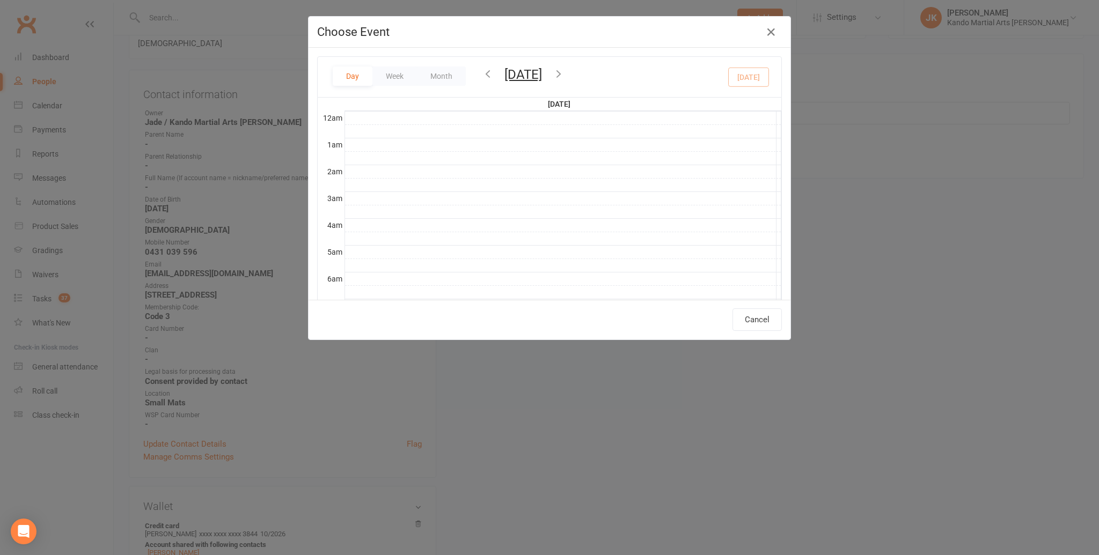
scroll to position [240, 0]
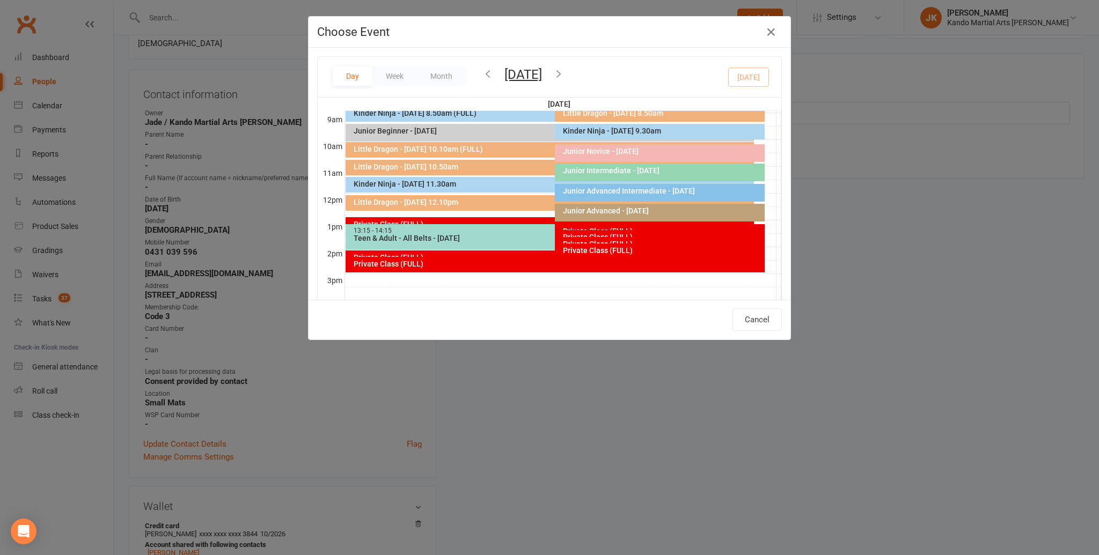
click at [542, 74] on button "[DATE]" at bounding box center [523, 74] width 38 height 15
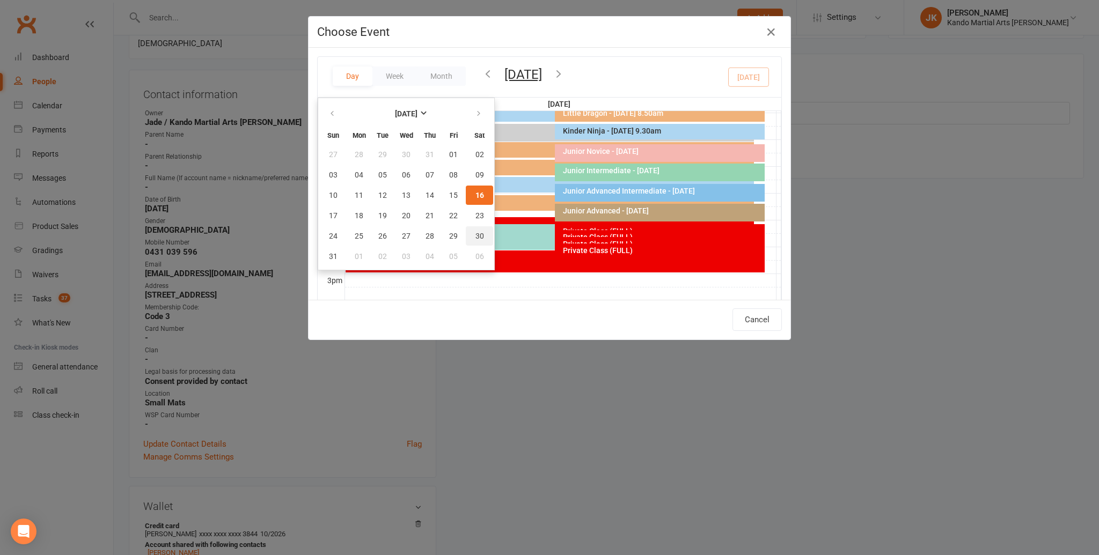
click at [477, 233] on span "30" at bounding box center [479, 236] width 9 height 9
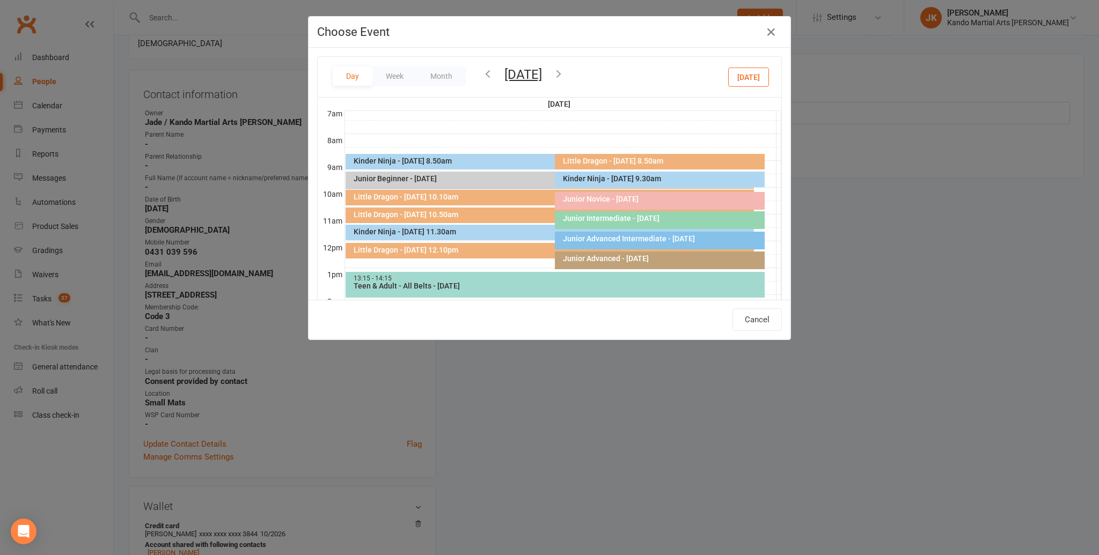
scroll to position [191, 0]
click at [416, 230] on div "Kinder Ninja - [DATE] 11.30am" at bounding box center [552, 233] width 398 height 8
type input "Kinder Ninja - Saturday 11.30am - Aug 30, 2025 11:30:00 AM"
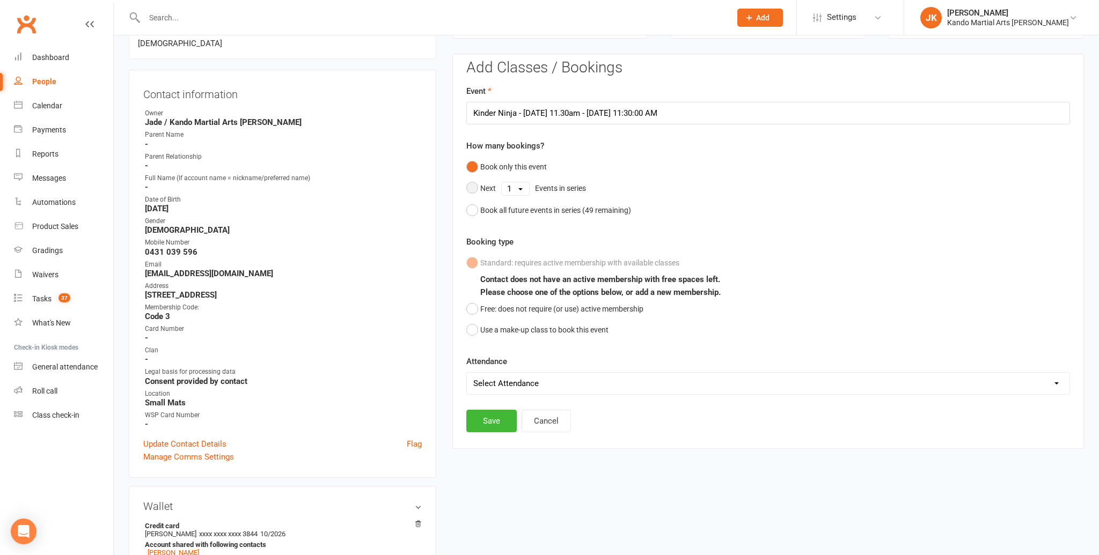
click at [471, 187] on button "Next 1 2 3 4 5 6 7 8 9 10 11 12 13 14 15 16 17 18 19 20 21 22 23 24 25 26 27 28…" at bounding box center [528, 189] width 125 height 23
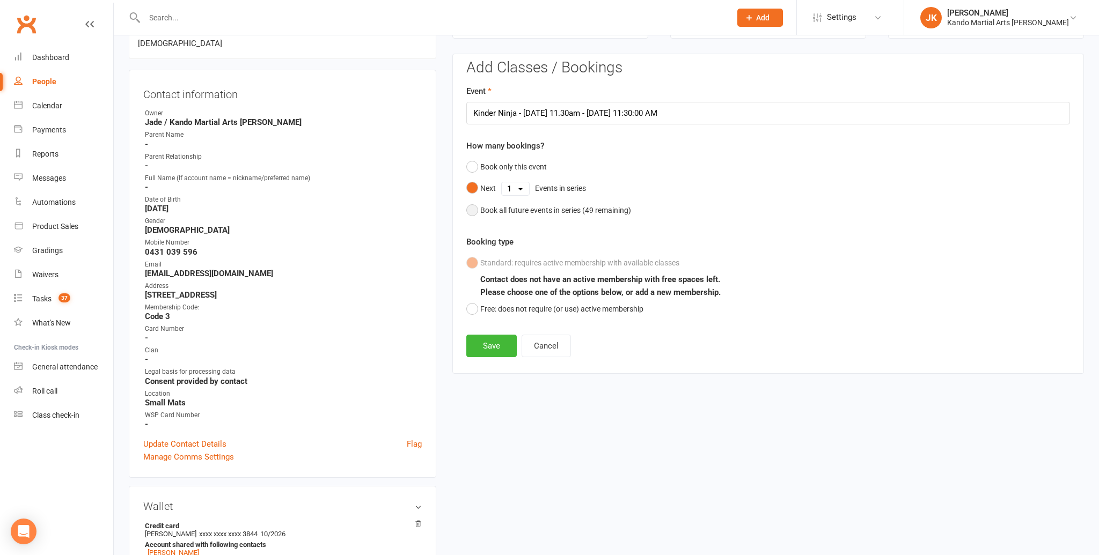
click at [472, 207] on button "Book all future events in series ( 49 remaining)" at bounding box center [548, 210] width 165 height 20
click at [472, 306] on button "Free: does not require (or use) active membership" at bounding box center [554, 309] width 177 height 20
click at [494, 344] on button "Save" at bounding box center [491, 346] width 50 height 23
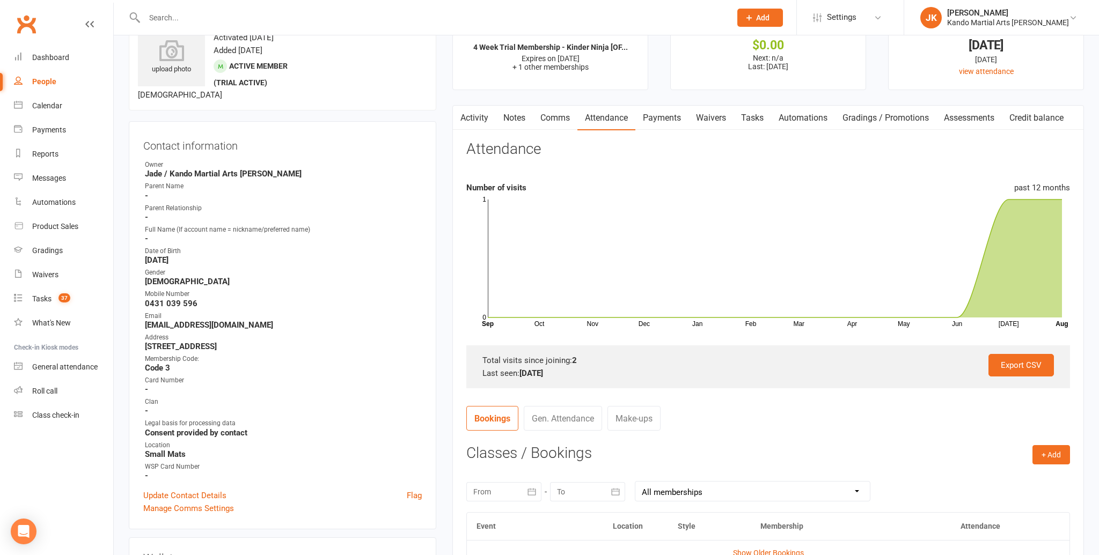
scroll to position [0, 0]
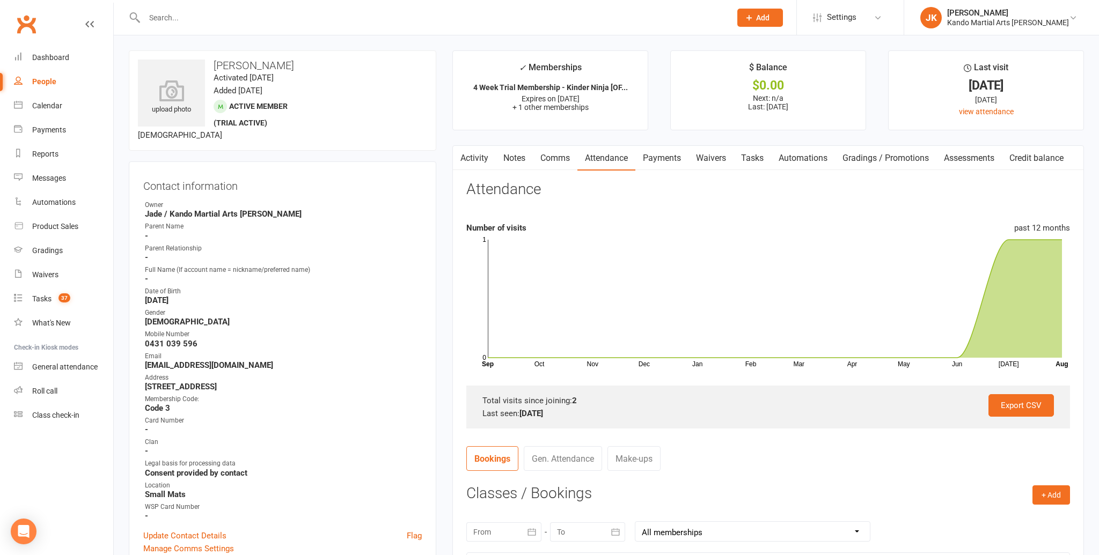
click at [513, 154] on link "Notes" at bounding box center [514, 158] width 37 height 25
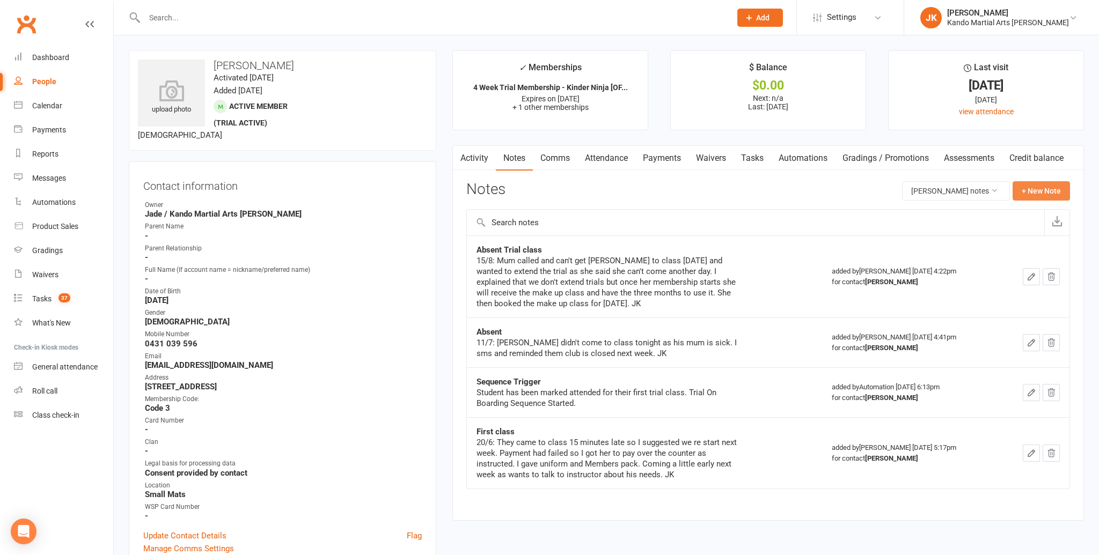
click at [1033, 189] on button "+ New Note" at bounding box center [1040, 190] width 57 height 19
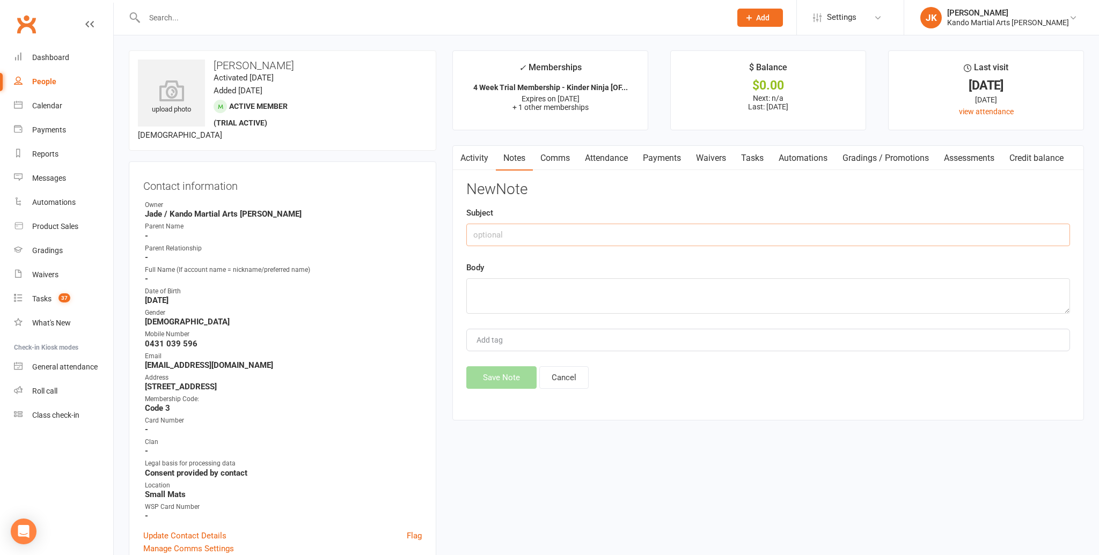
click at [485, 230] on input "text" at bounding box center [768, 235] width 604 height 23
type input "Membership"
click at [464, 286] on div "Activity Notes Comms Attendance Payments Waivers Tasks Automations Gradings / P…" at bounding box center [767, 282] width 631 height 275
click at [475, 286] on textarea at bounding box center [768, 295] width 604 height 35
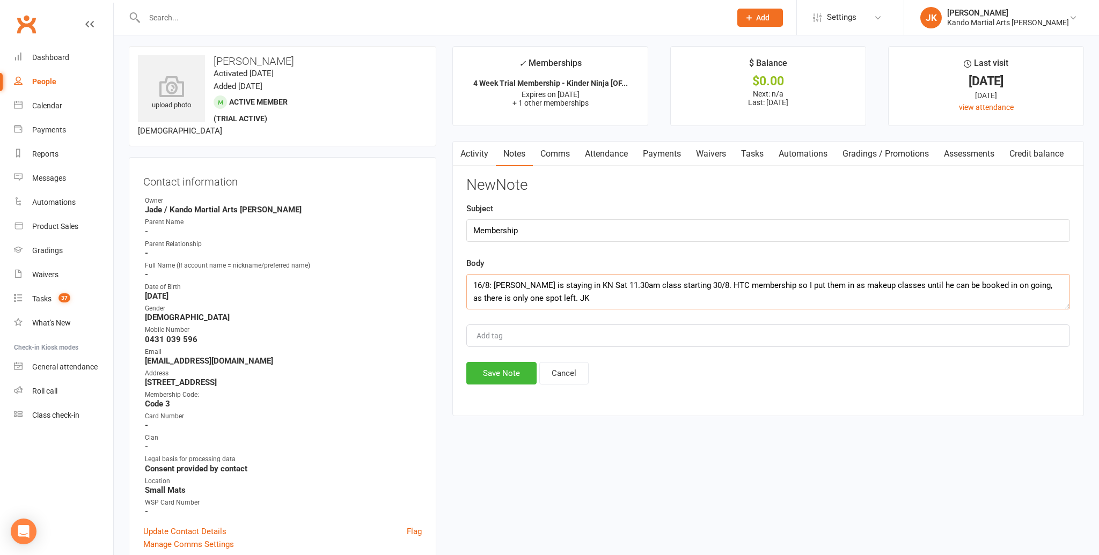
scroll to position [9, 0]
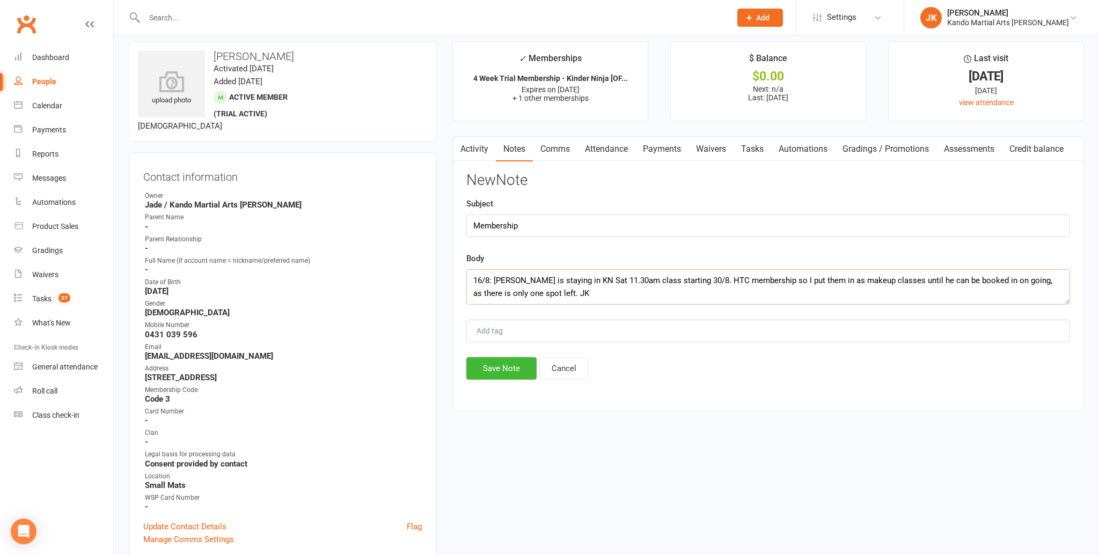
click at [696, 280] on textarea "16/8: Fareed is staying in KN Sat 11.30am class starting 30/8. HTC membership s…" at bounding box center [768, 286] width 604 height 35
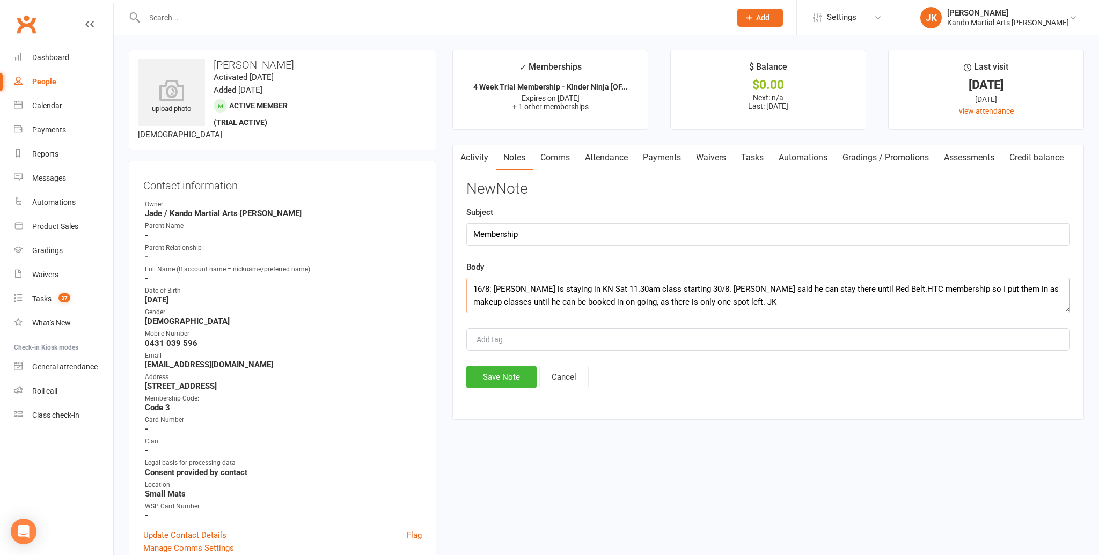
scroll to position [0, 0]
click at [537, 303] on textarea "16/8: Fareed is staying in KN Sat 11.30am class starting 30/8. Sensei said he c…" at bounding box center [768, 295] width 604 height 35
type textarea "16/8: Fareed is staying in KN Sat 11.30am class starting 30/8. Sensei said he c…"
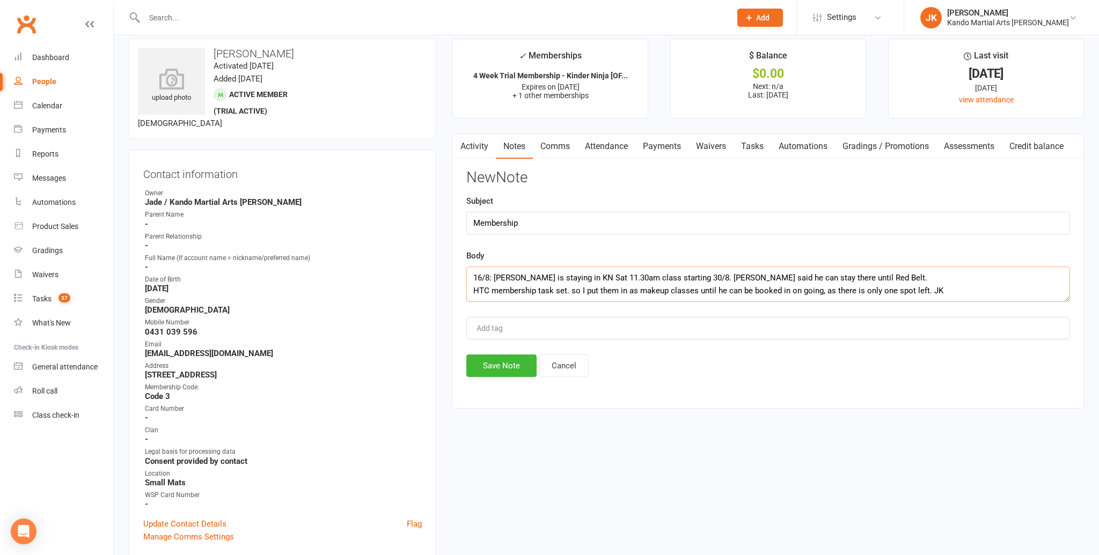
scroll to position [10, 0]
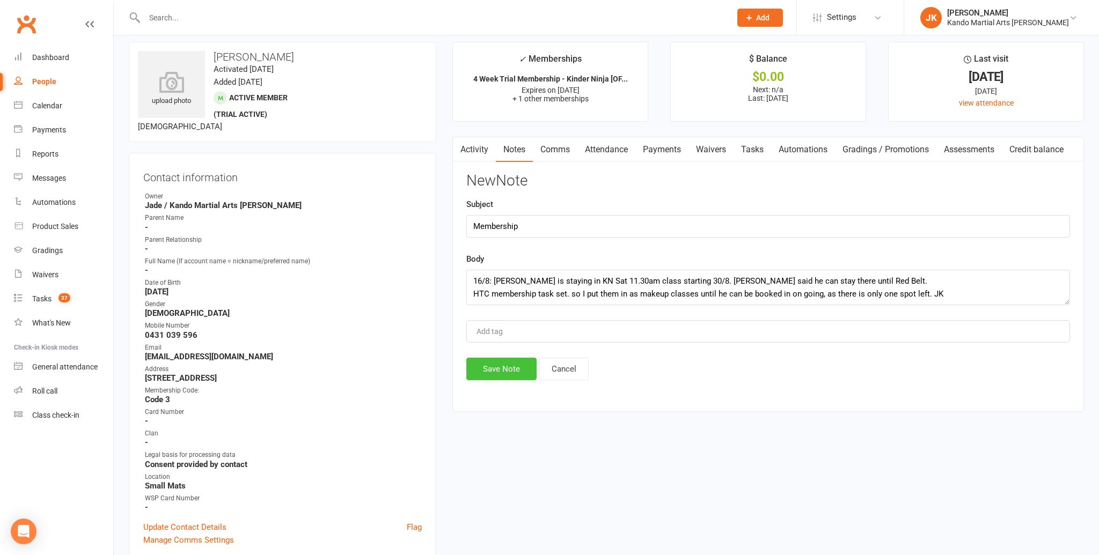
click at [502, 363] on button "Save Note" at bounding box center [501, 369] width 70 height 23
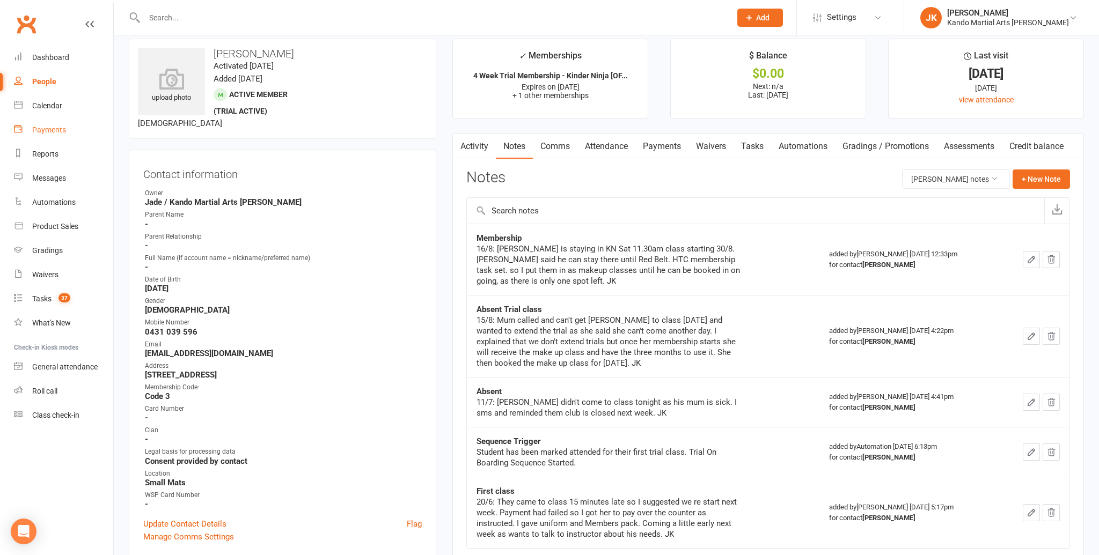
scroll to position [11, 0]
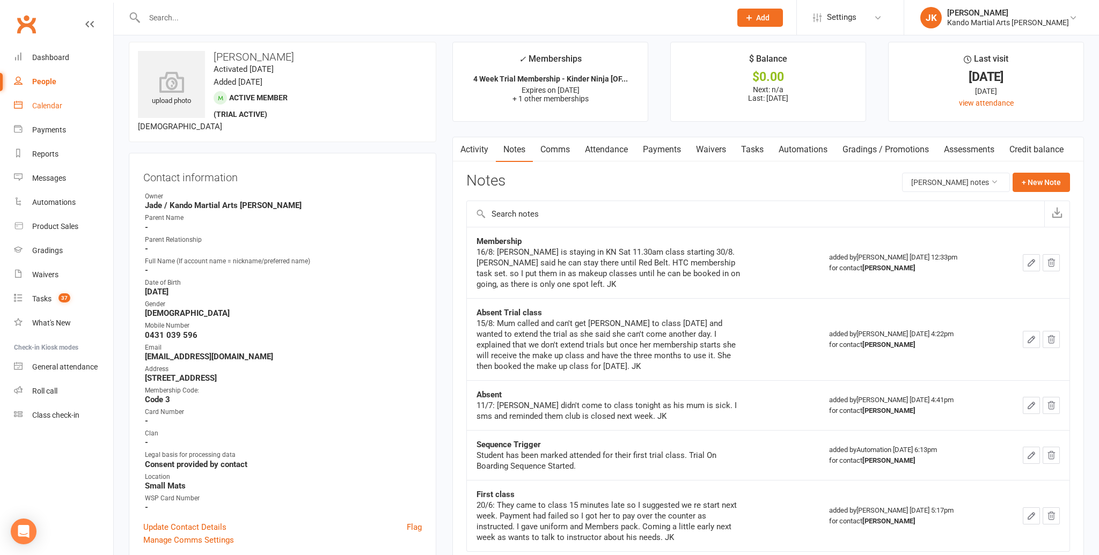
click at [56, 105] on div "Calendar" at bounding box center [47, 105] width 30 height 9
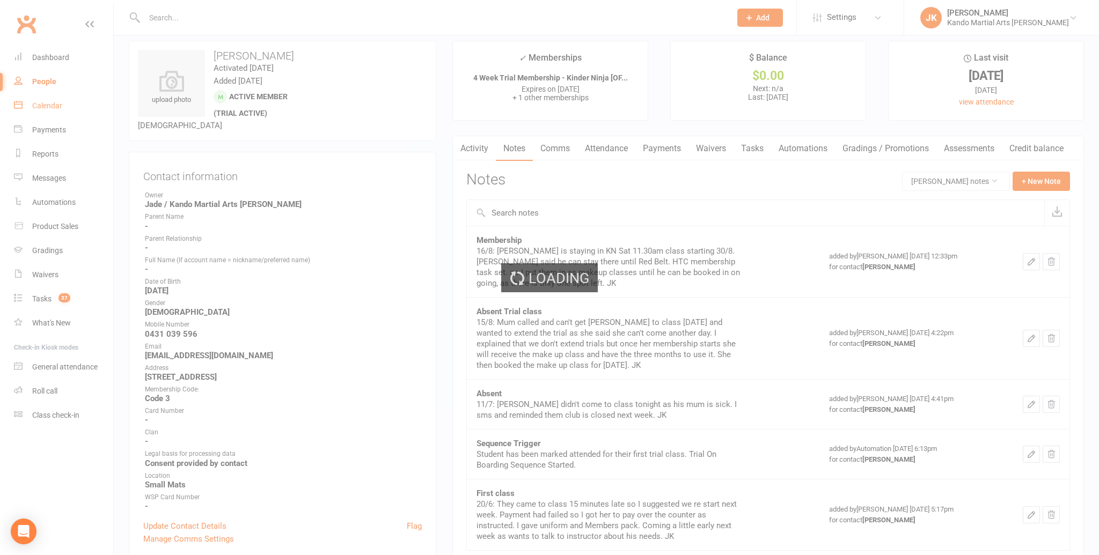
scroll to position [8, 0]
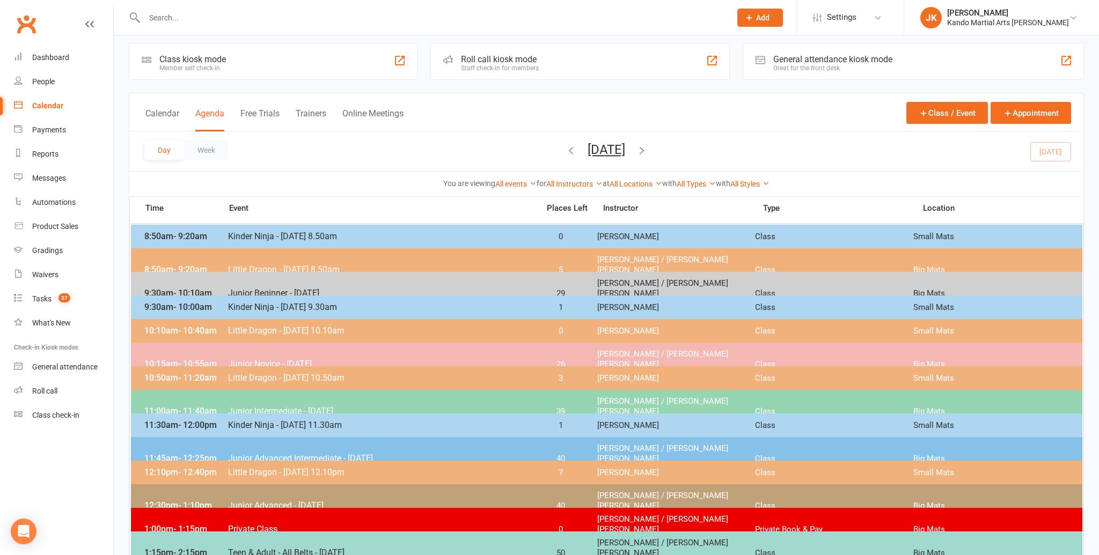
scroll to position [11, 0]
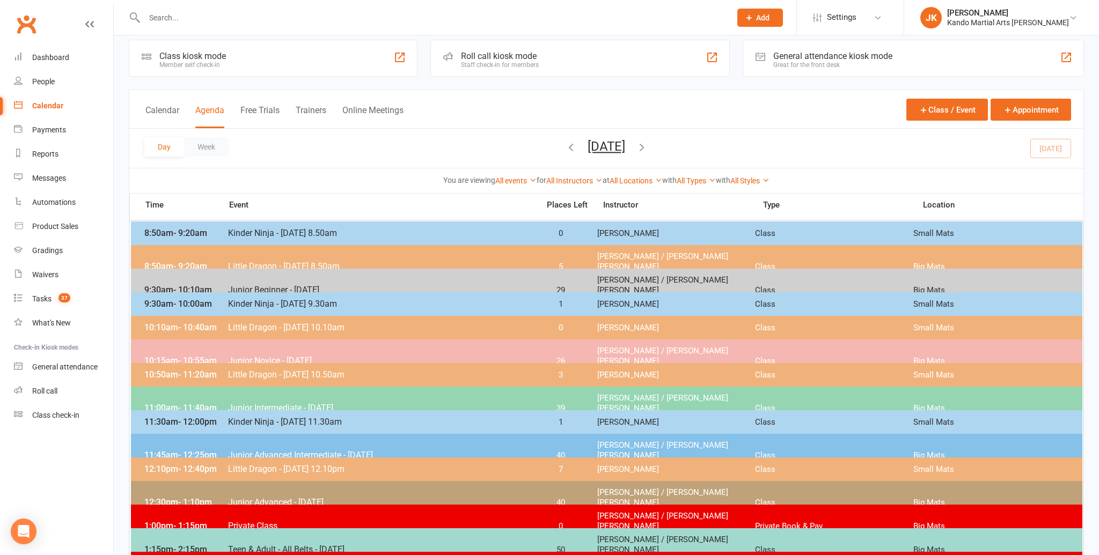
click at [274, 403] on span "Junior Intermediate - [DATE]" at bounding box center [379, 408] width 305 height 10
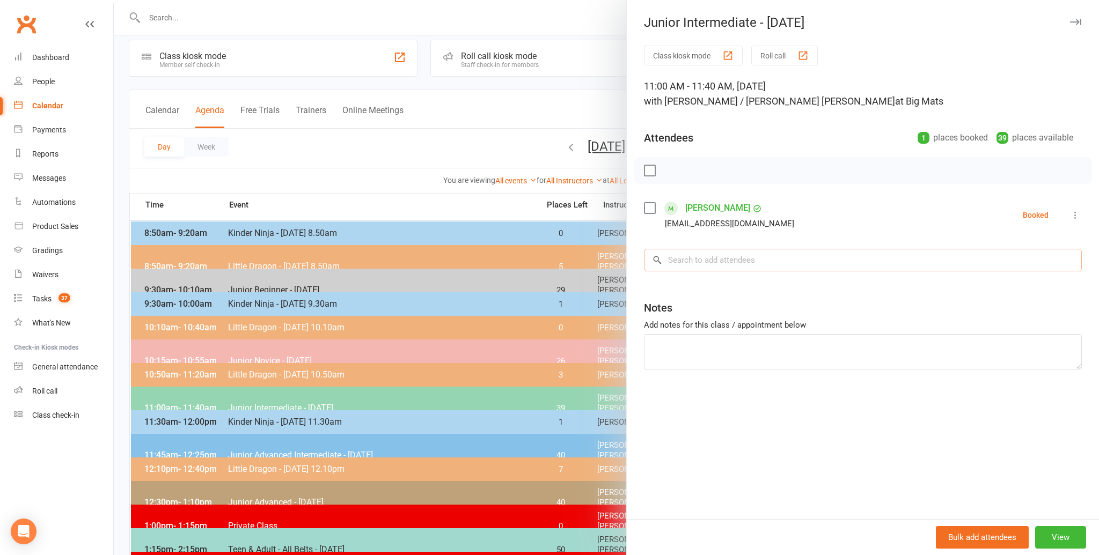
click at [685, 265] on input "search" at bounding box center [863, 260] width 438 height 23
click at [696, 255] on input "search" at bounding box center [863, 260] width 438 height 23
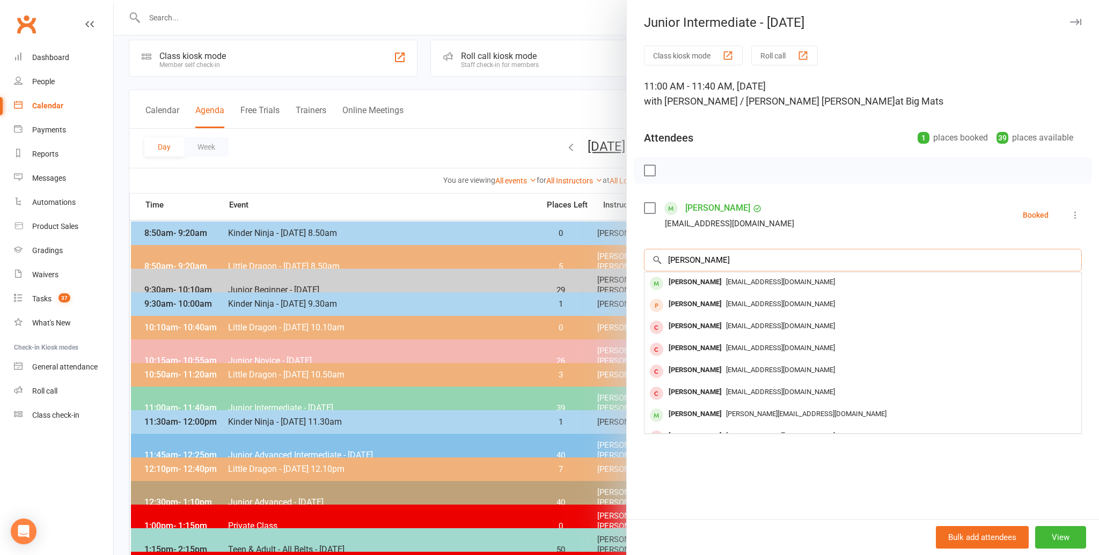
scroll to position [10, 0]
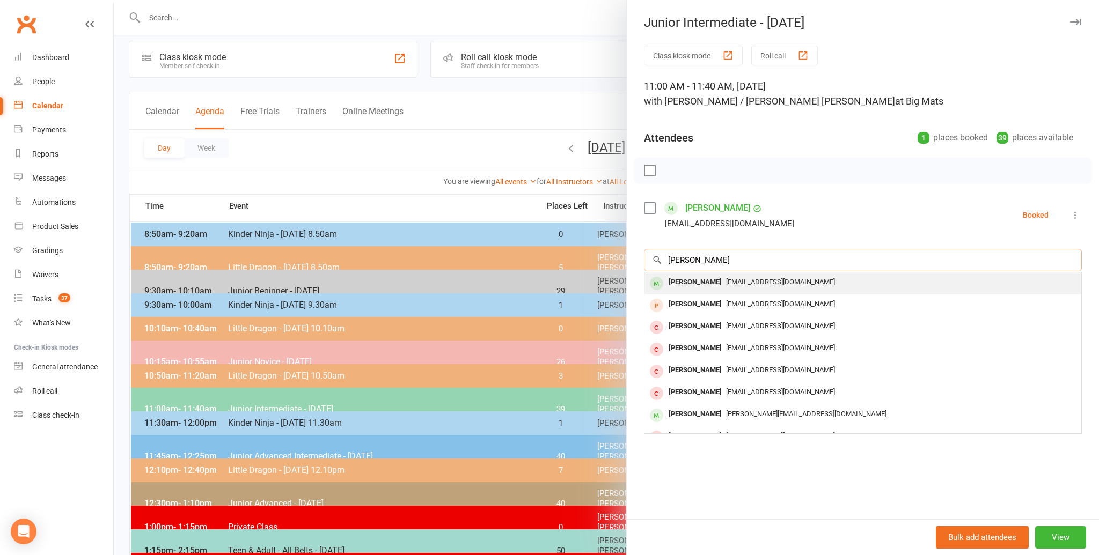
type input "oscar gilliland"
click at [686, 281] on div "Oscar Gilliland" at bounding box center [695, 283] width 62 height 16
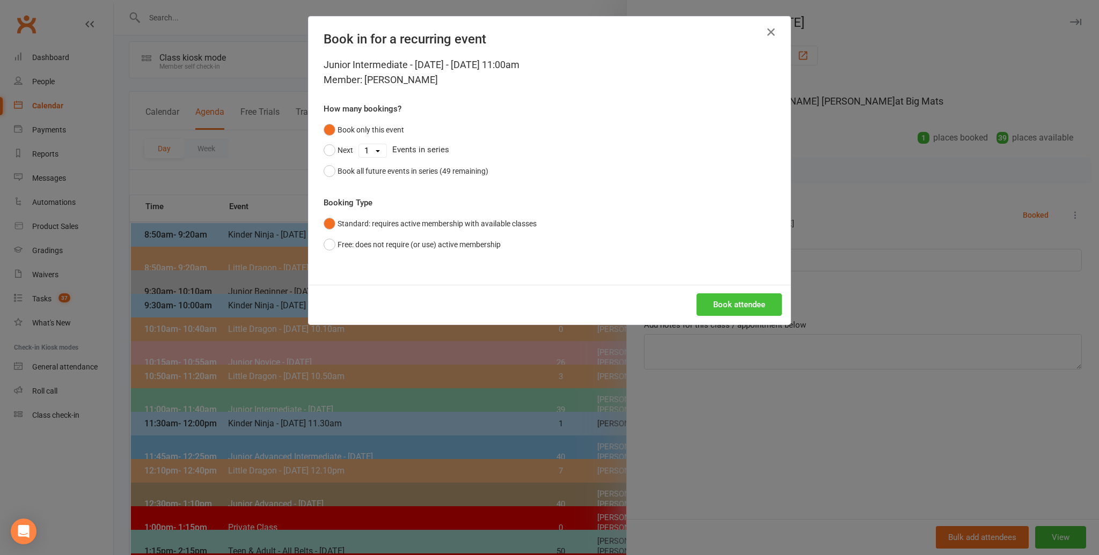
click at [729, 304] on button "Book attendee" at bounding box center [738, 304] width 85 height 23
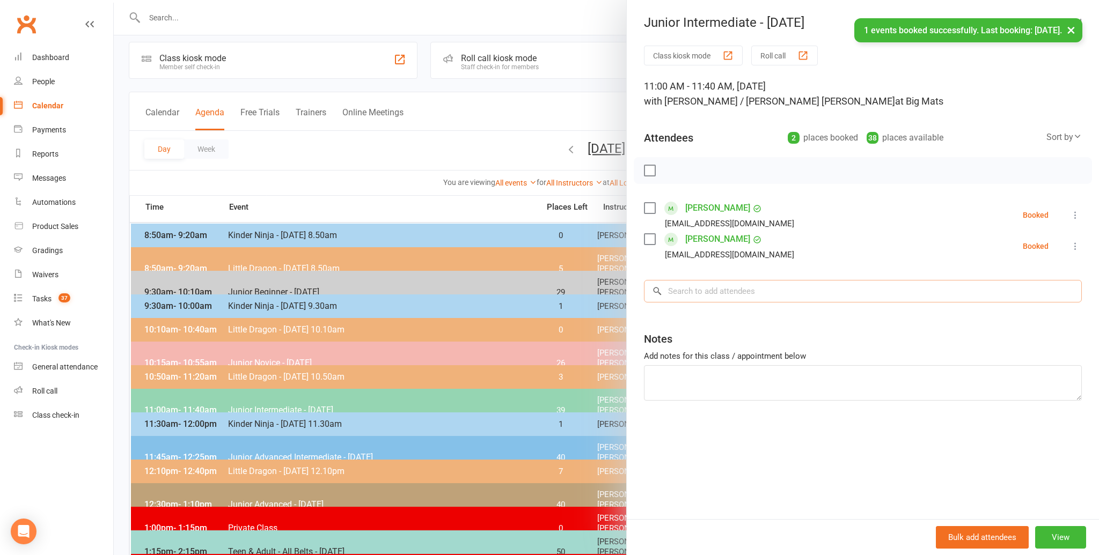
click at [704, 288] on input "search" at bounding box center [863, 291] width 438 height 23
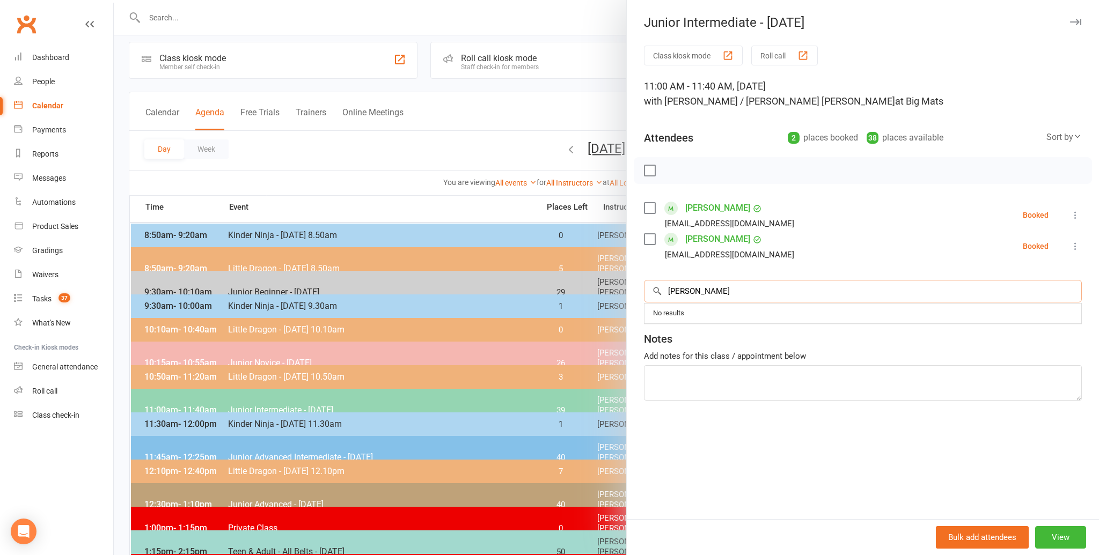
scroll to position [8, 0]
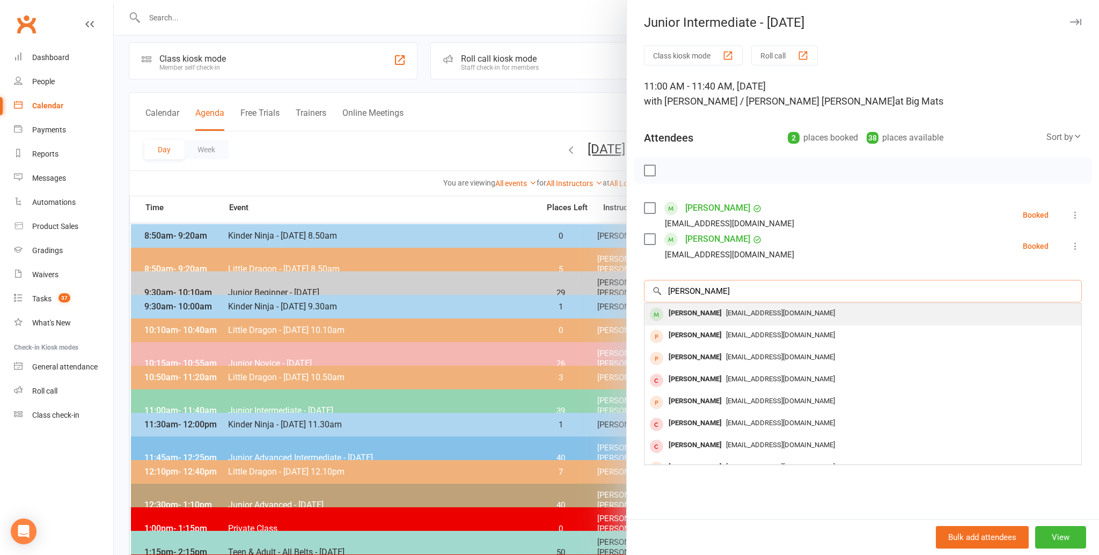
type input "evan zhang"
click at [689, 313] on div "Evan Zhang" at bounding box center [695, 314] width 62 height 16
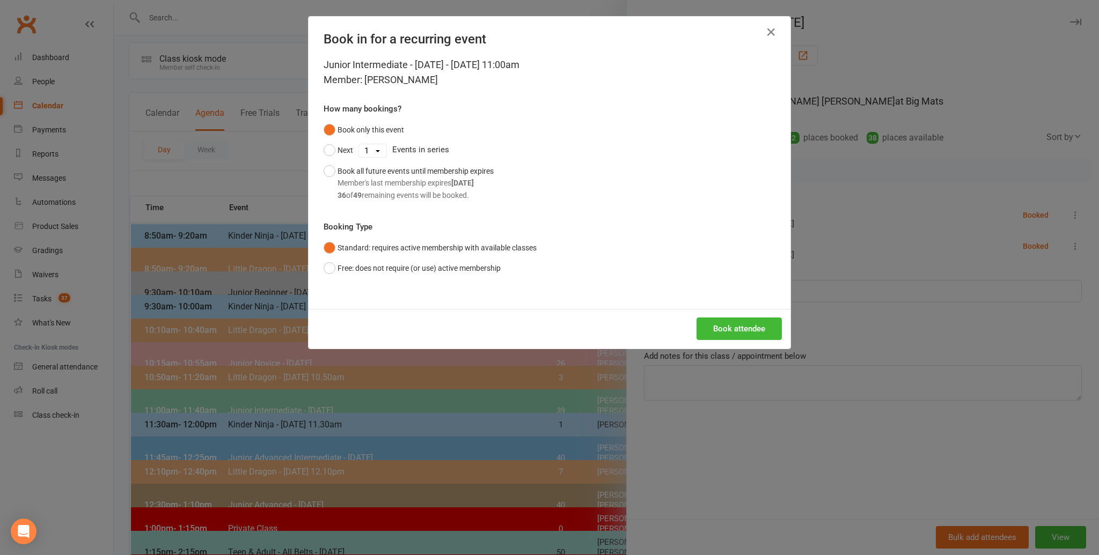
click at [718, 303] on div "Junior Intermediate - Saturday - Aug 16, 2025 11:00am Member: Evan Zhang How ma…" at bounding box center [549, 183] width 482 height 252
click at [731, 326] on button "Book attendee" at bounding box center [738, 329] width 85 height 23
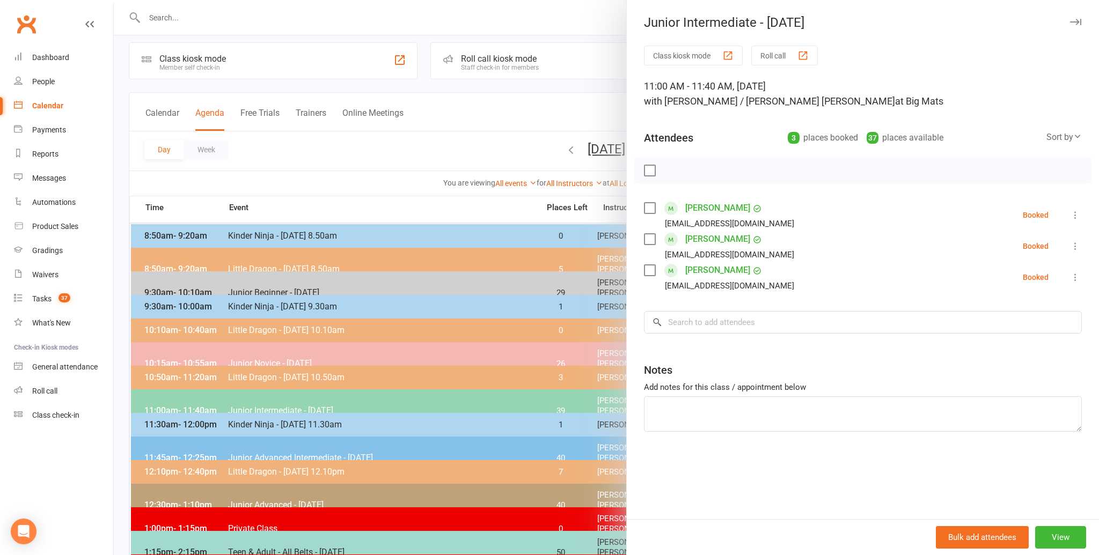
scroll to position [555, 0]
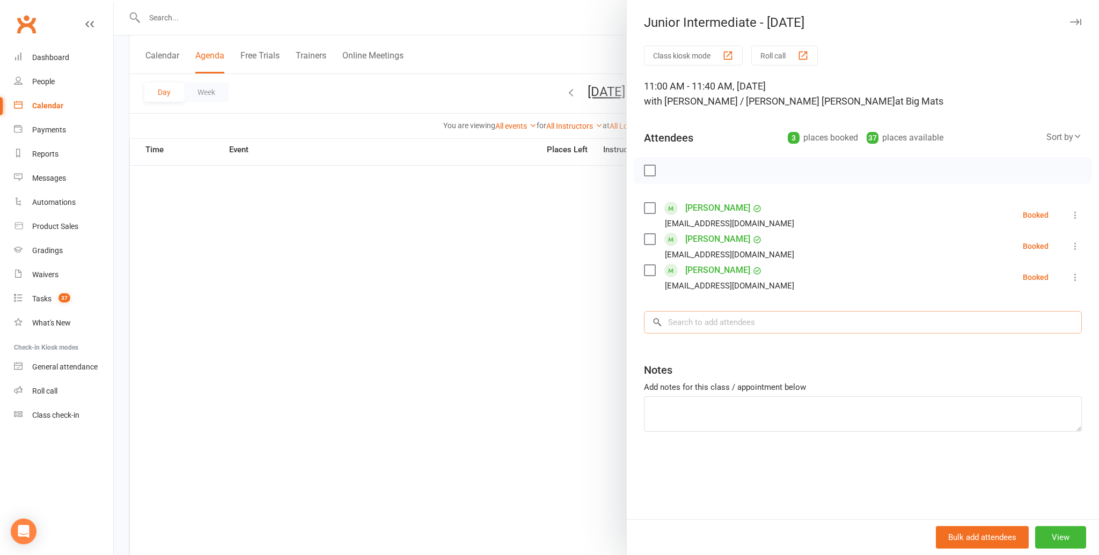
click at [699, 321] on input "search" at bounding box center [863, 322] width 438 height 23
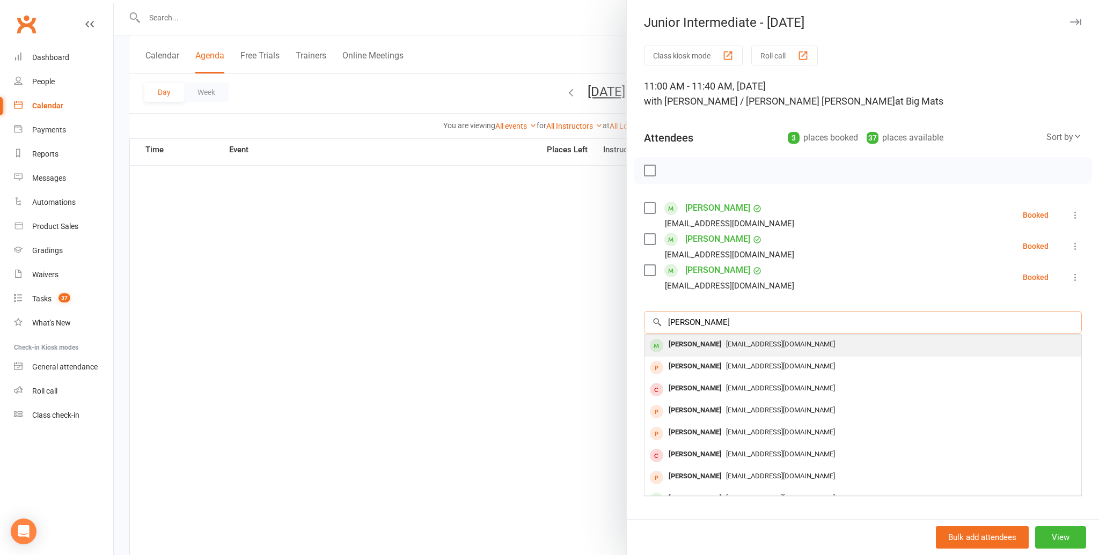
type input "levi chan"
click at [678, 343] on div "Levi Chan" at bounding box center [695, 345] width 62 height 16
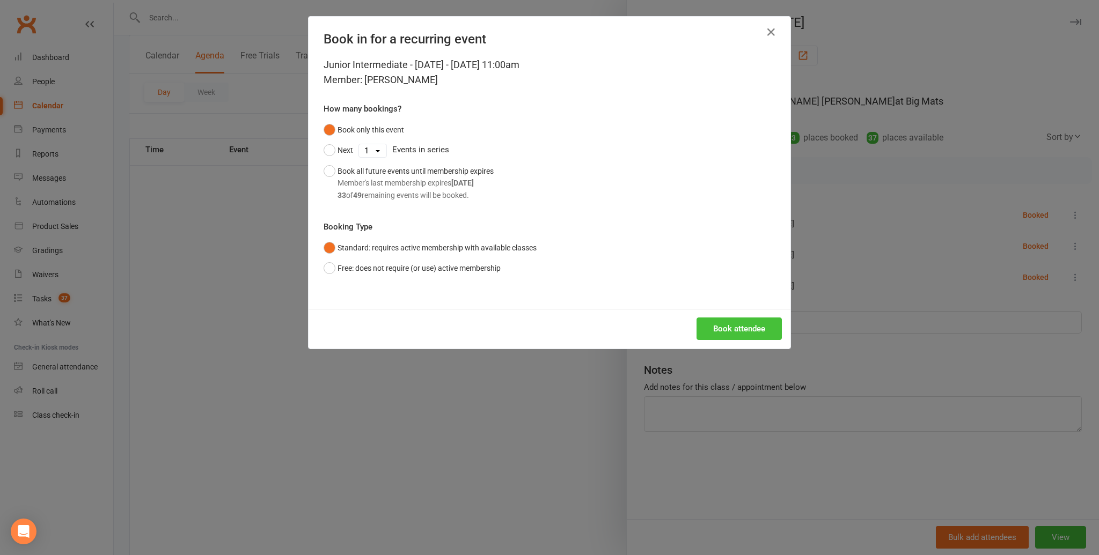
drag, startPoint x: 722, startPoint y: 326, endPoint x: 728, endPoint y: 317, distance: 10.9
click at [722, 326] on button "Book attendee" at bounding box center [738, 329] width 85 height 23
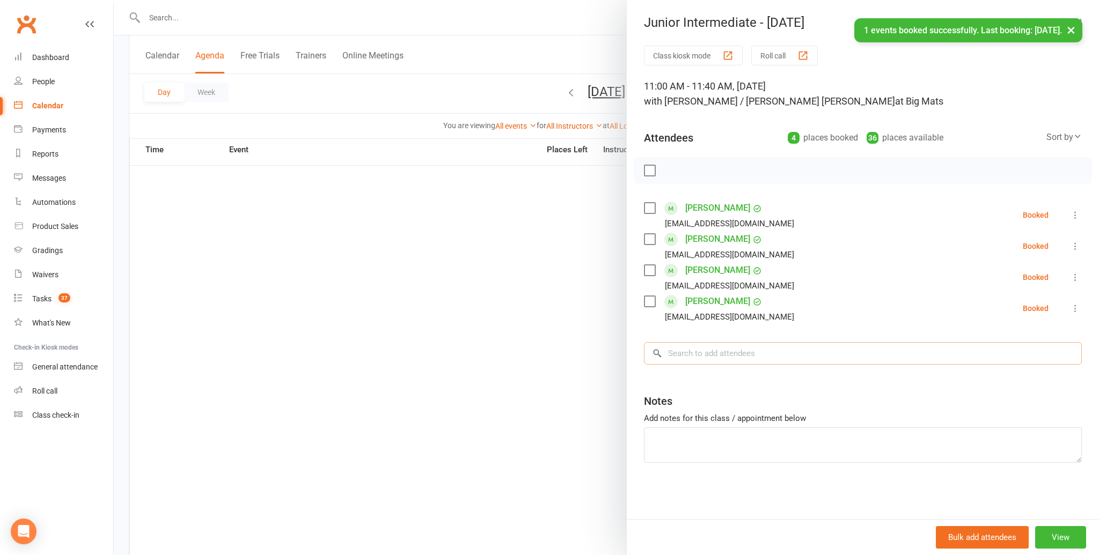
click at [689, 351] on input "search" at bounding box center [863, 353] width 438 height 23
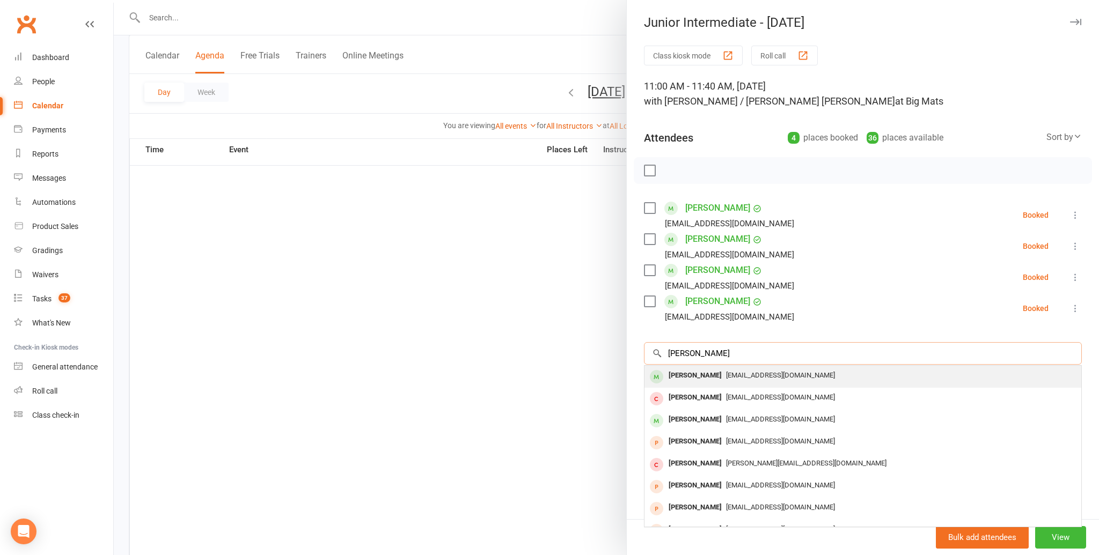
type input "eli meehan"
click at [683, 374] on div "[PERSON_NAME]" at bounding box center [695, 376] width 62 height 16
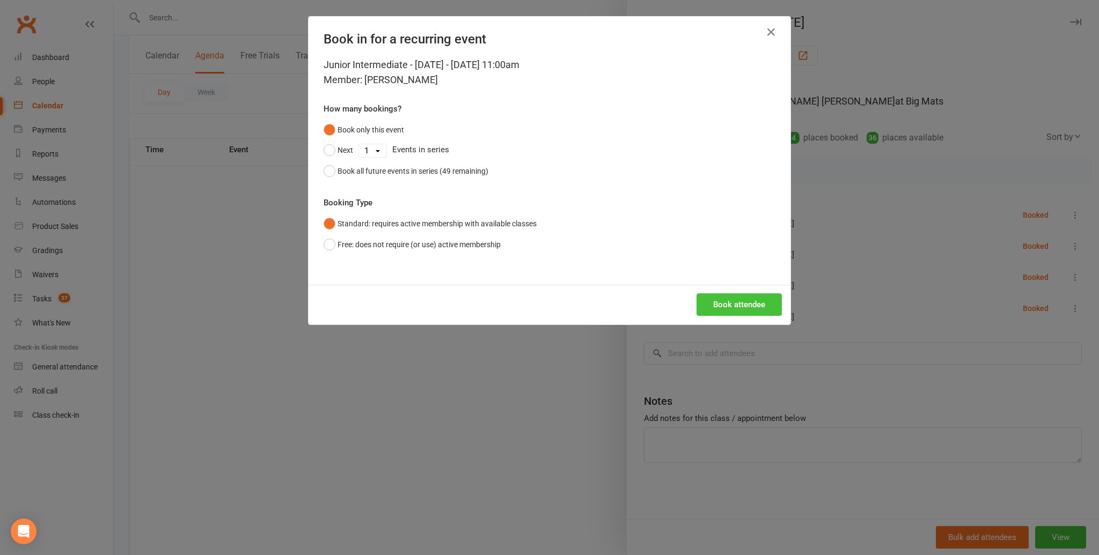
click at [740, 302] on button "Book attendee" at bounding box center [738, 304] width 85 height 23
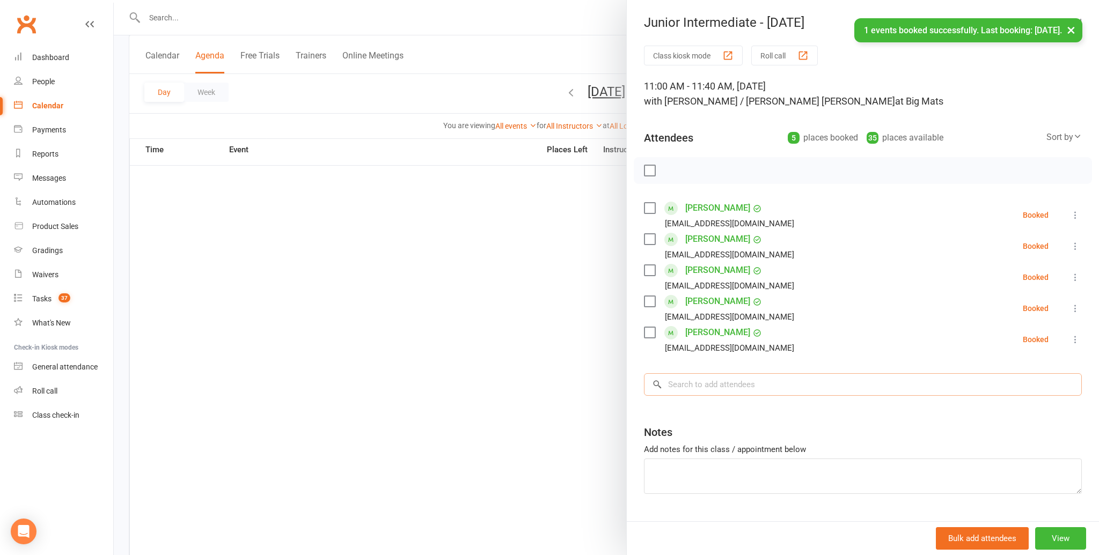
click at [689, 384] on input "search" at bounding box center [863, 384] width 438 height 23
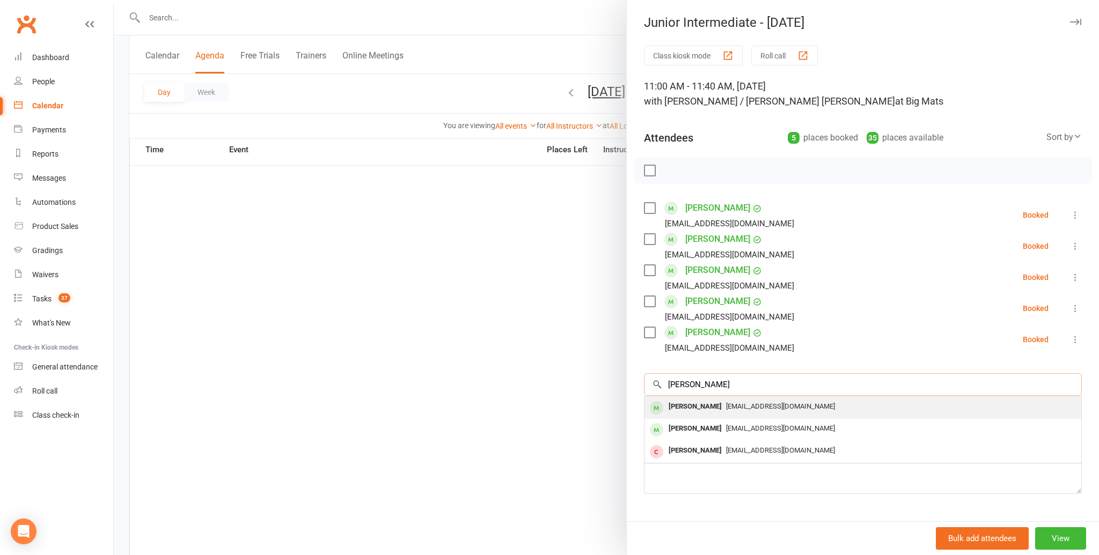
type input "eleanor glaseser"
click at [689, 405] on div "Eleanor Glaeser-Silaen" at bounding box center [695, 407] width 62 height 16
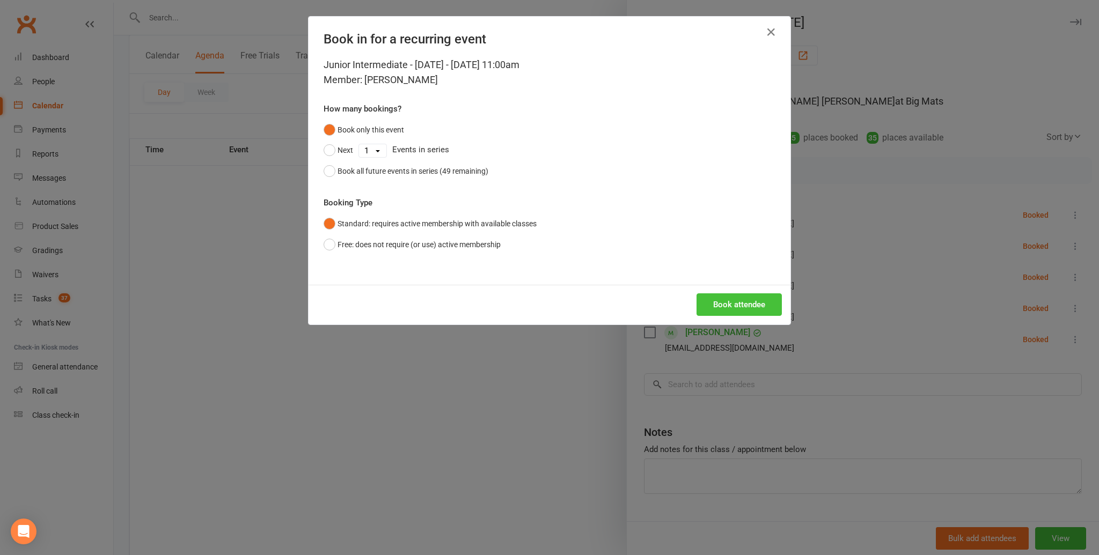
click at [726, 300] on button "Book attendee" at bounding box center [738, 304] width 85 height 23
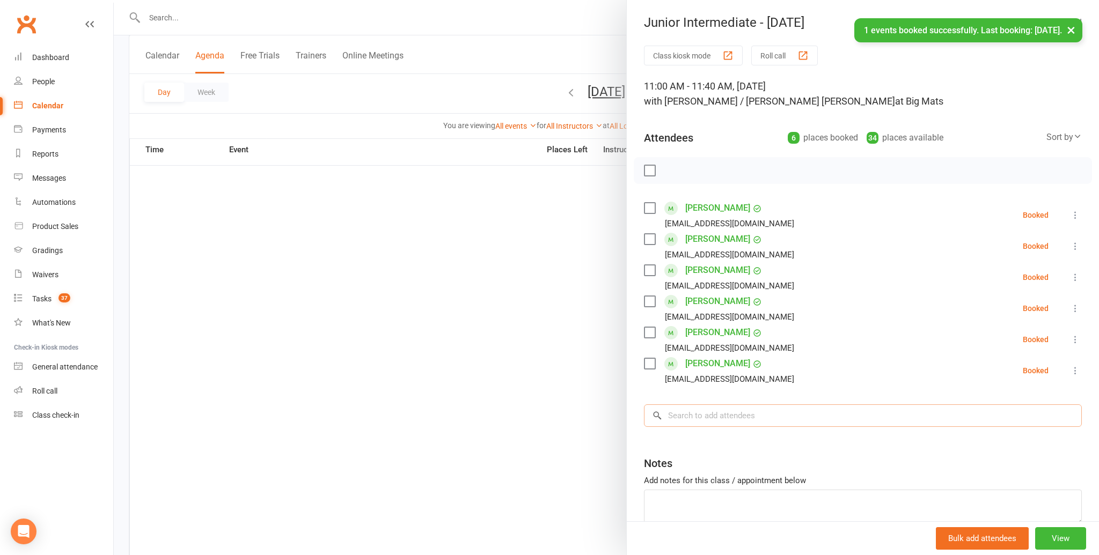
click at [697, 414] on input "search" at bounding box center [863, 416] width 438 height 23
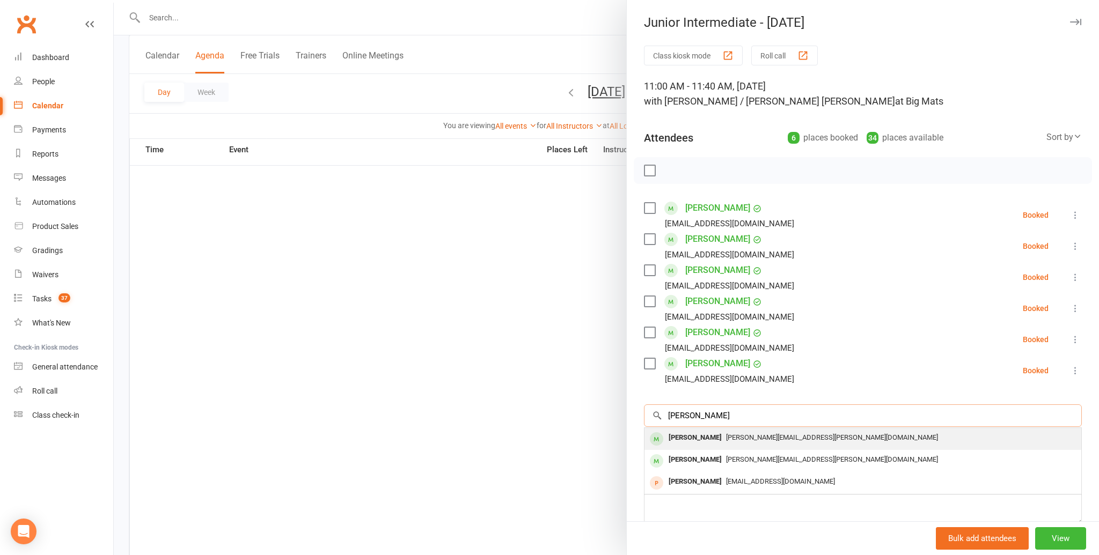
type input "eve wibisono"
click at [688, 436] on div "Eve Wibisono" at bounding box center [695, 438] width 62 height 16
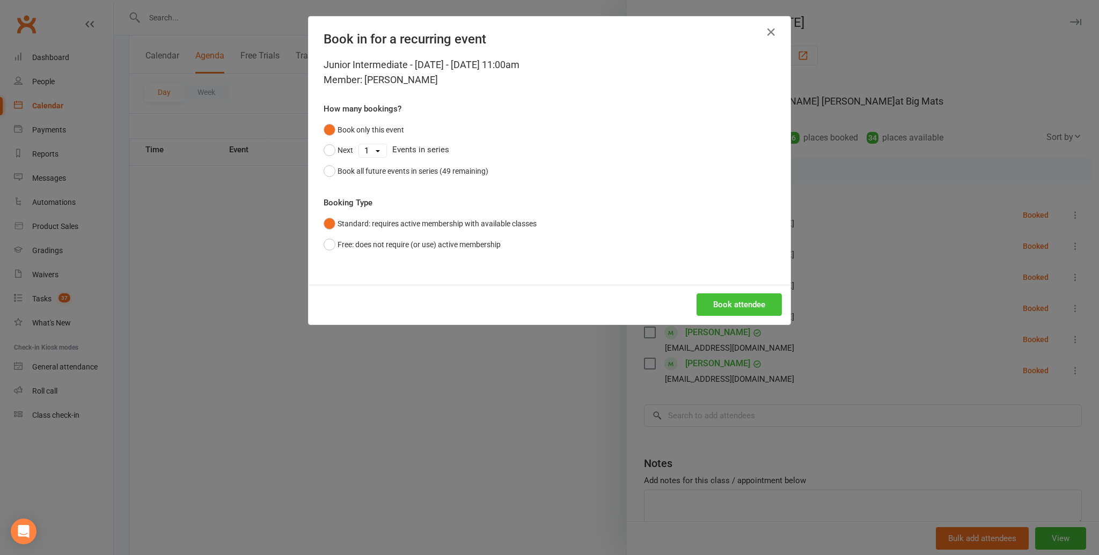
click at [731, 300] on button "Book attendee" at bounding box center [738, 304] width 85 height 23
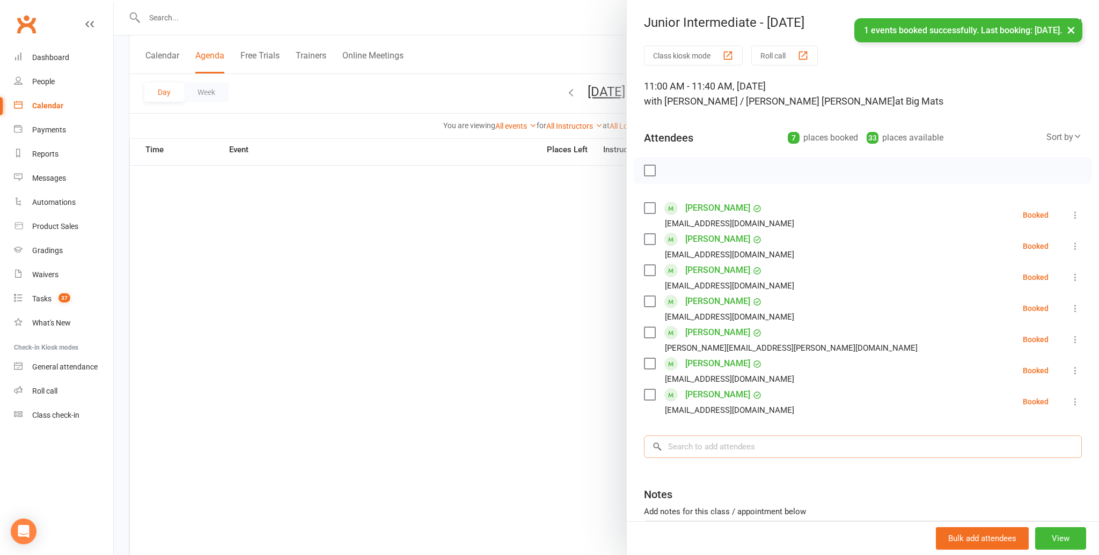
click at [691, 445] on input "search" at bounding box center [863, 447] width 438 height 23
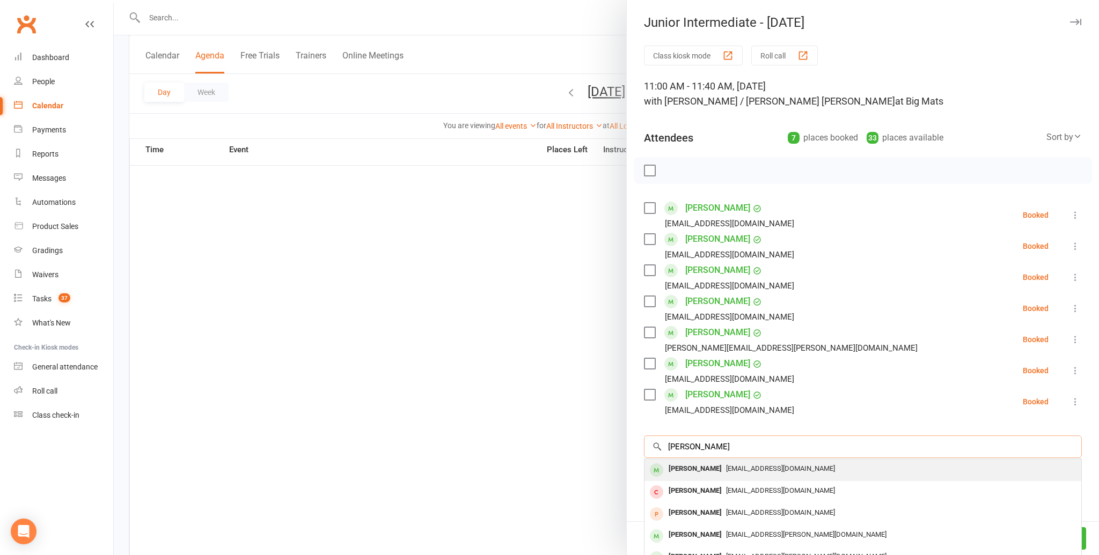
type input "shayel kal"
click at [683, 467] on div "Shayel Kalupahana" at bounding box center [695, 469] width 62 height 16
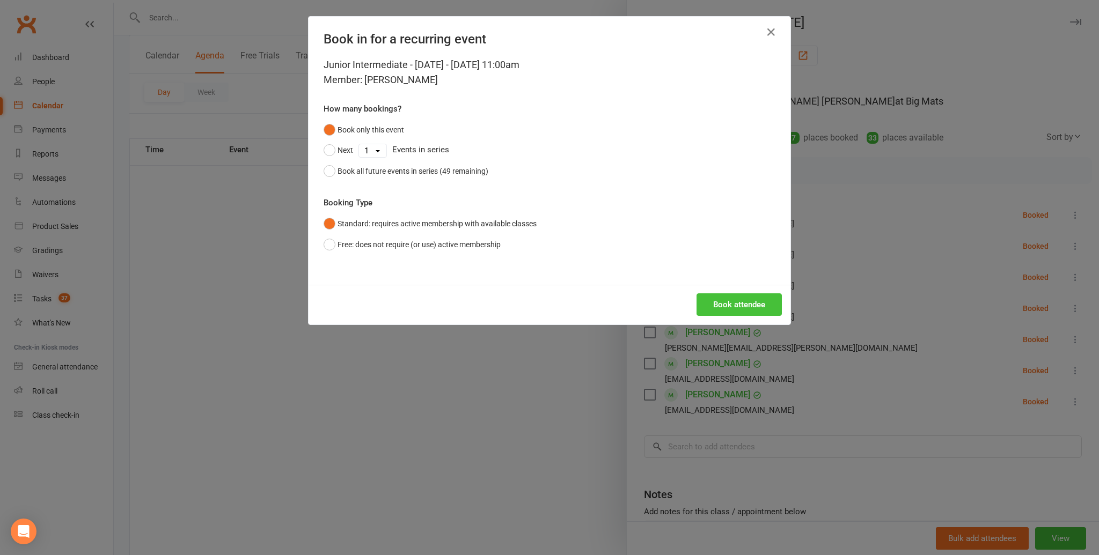
click at [745, 298] on button "Book attendee" at bounding box center [738, 304] width 85 height 23
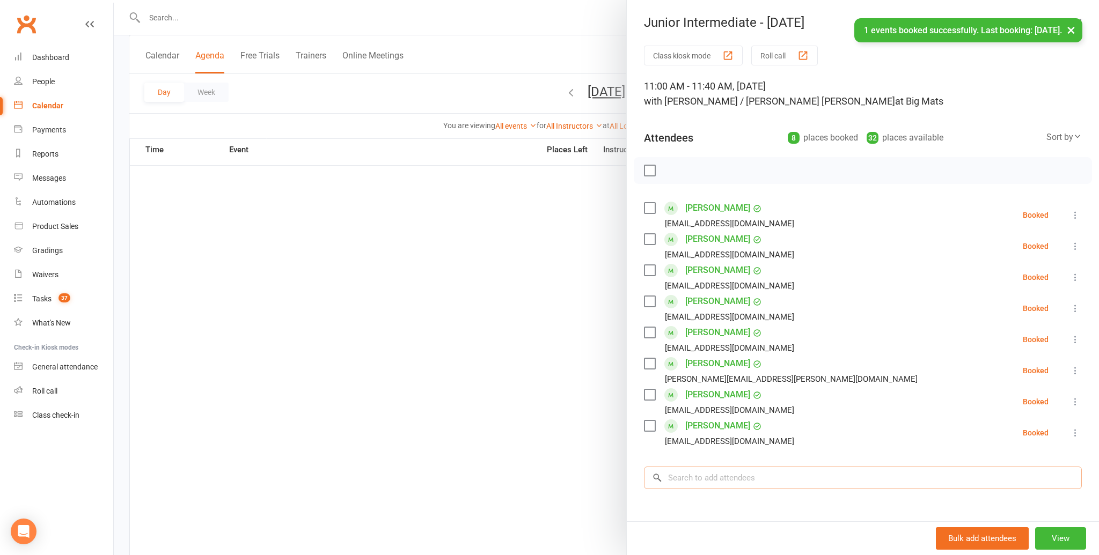
click at [691, 478] on input "search" at bounding box center [863, 478] width 438 height 23
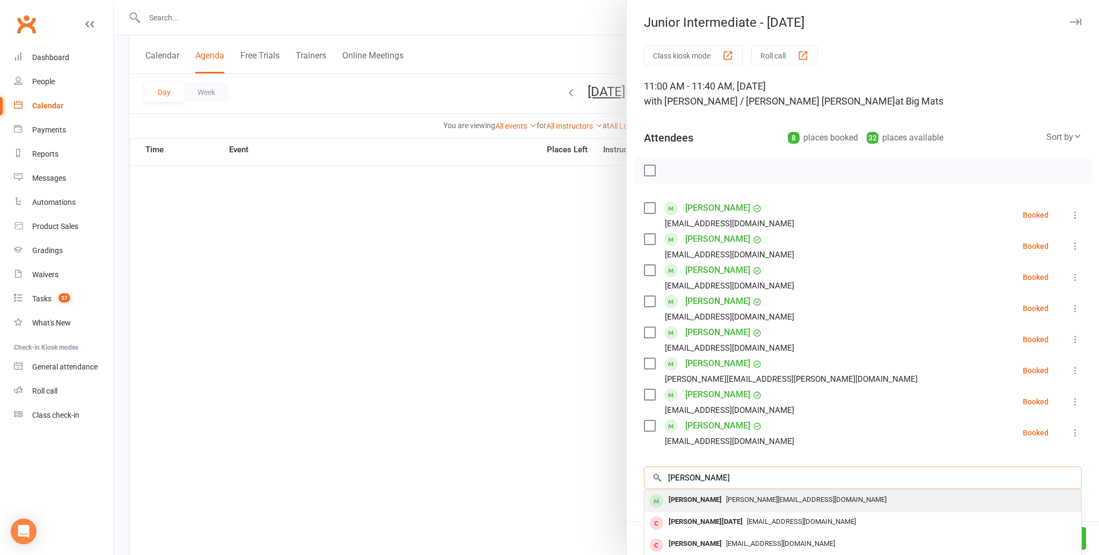
type input "nidhila ram"
click at [687, 496] on div "Nidhila Ramadoss" at bounding box center [695, 501] width 62 height 16
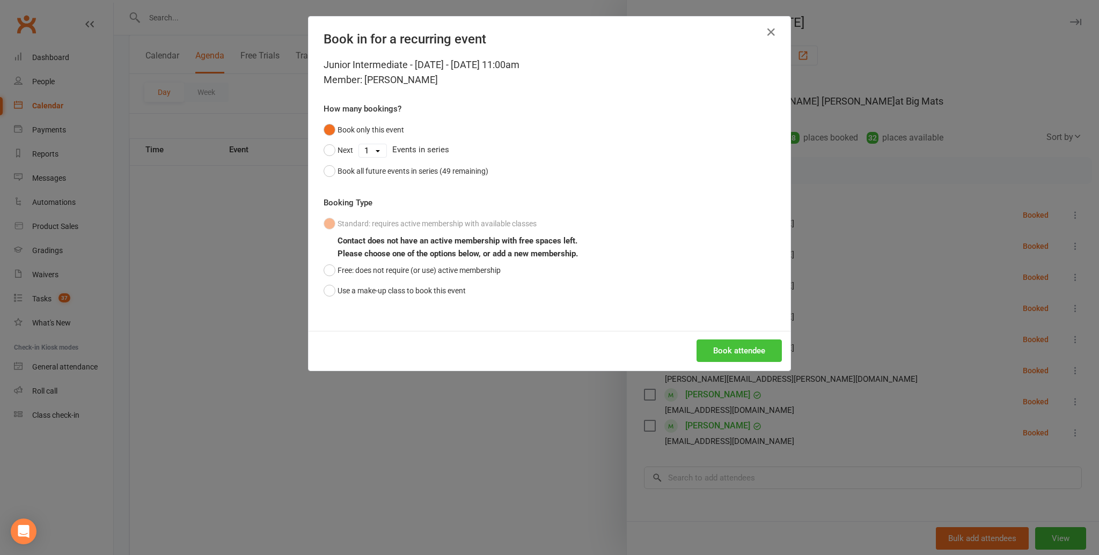
click at [751, 348] on button "Book attendee" at bounding box center [738, 351] width 85 height 23
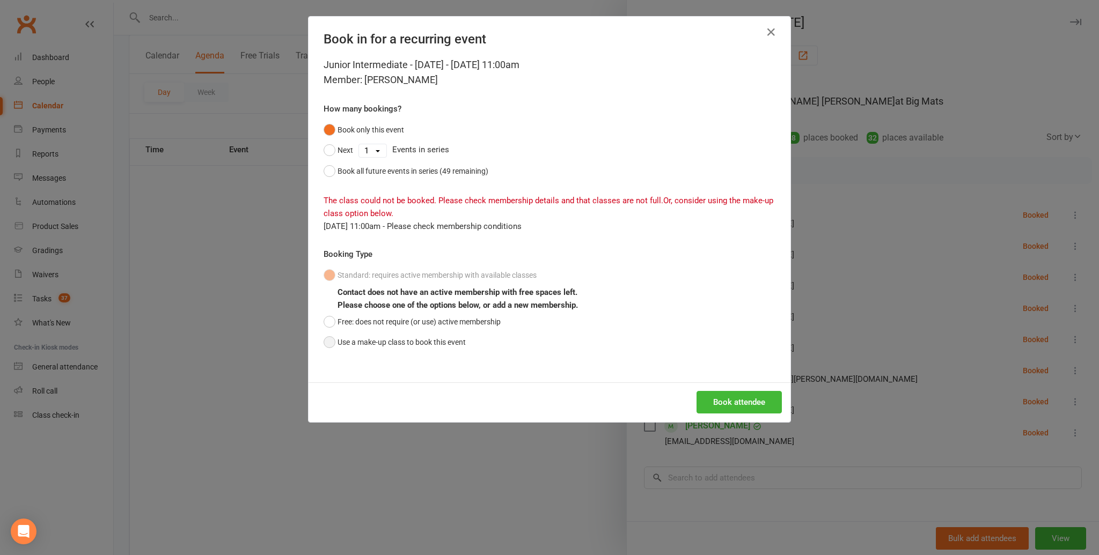
drag, startPoint x: 329, startPoint y: 342, endPoint x: 401, endPoint y: 349, distance: 72.2
click at [329, 342] on button "Use a make-up class to book this event" at bounding box center [395, 342] width 142 height 20
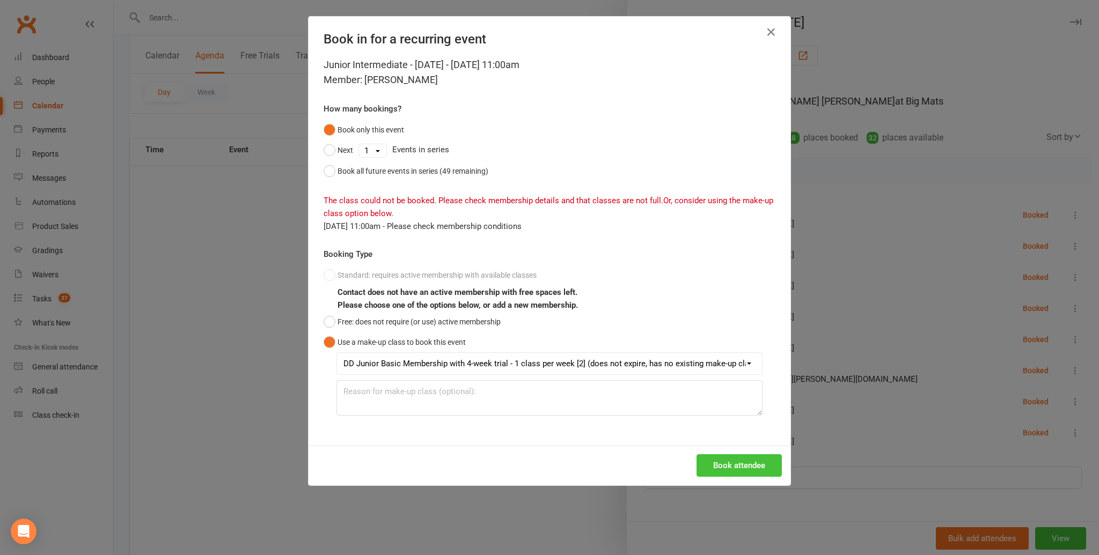
click at [738, 465] on button "Book attendee" at bounding box center [738, 465] width 85 height 23
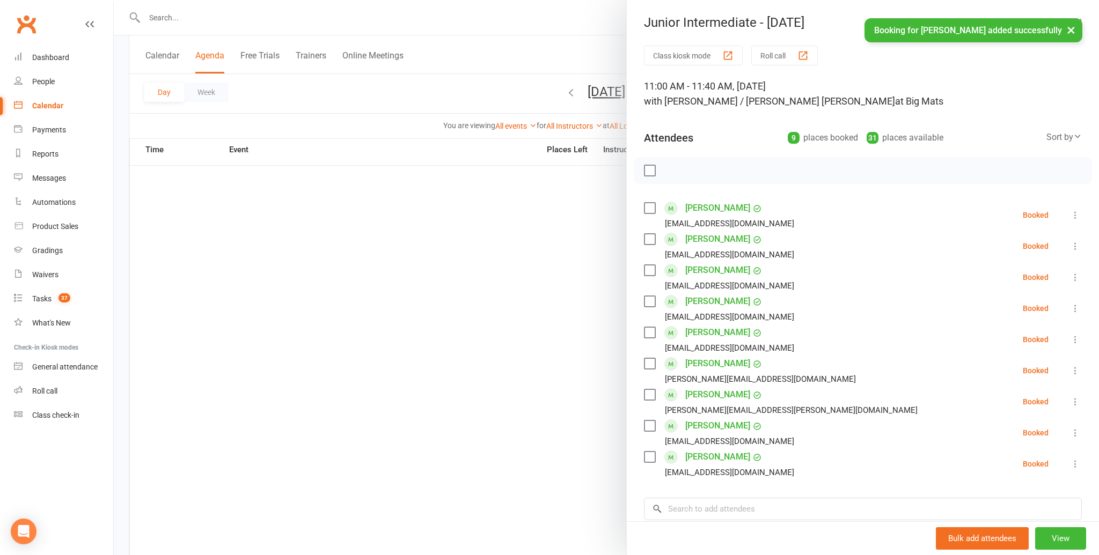
click at [814, 398] on li "Eve Wibisono Eunice.pranoto@yahoo.com.au Booked More info Remove Check in Mark …" at bounding box center [863, 401] width 438 height 31
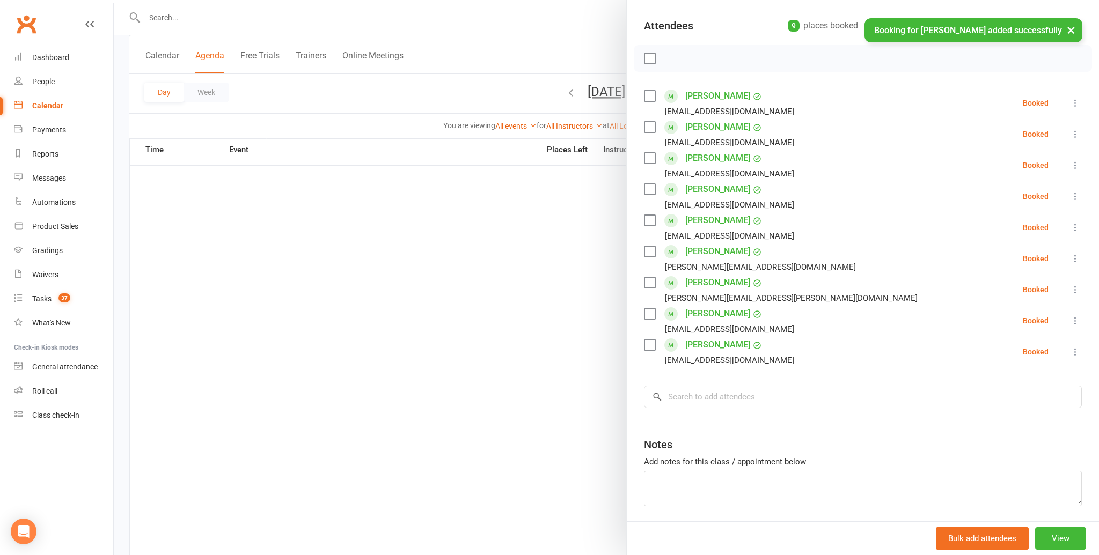
scroll to position [150, 0]
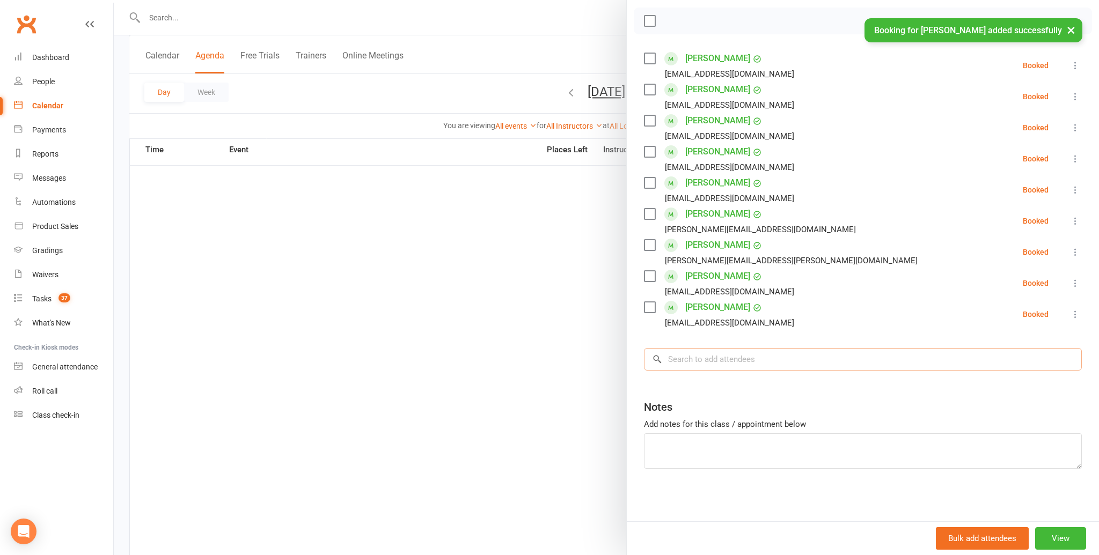
click at [675, 357] on input "search" at bounding box center [863, 359] width 438 height 23
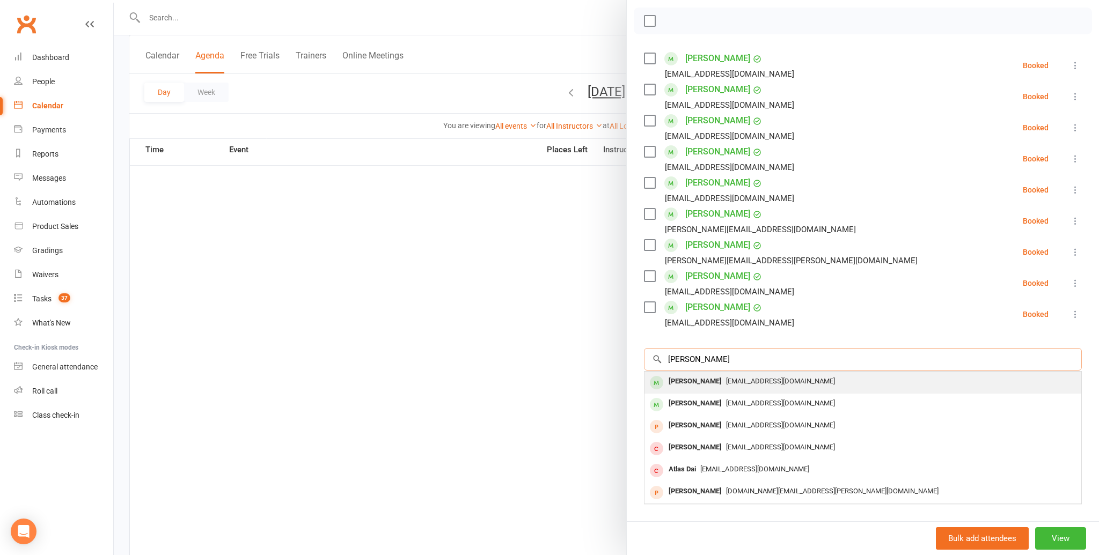
type input "dora xian"
click at [681, 383] on div "Dora Xian" at bounding box center [695, 382] width 62 height 16
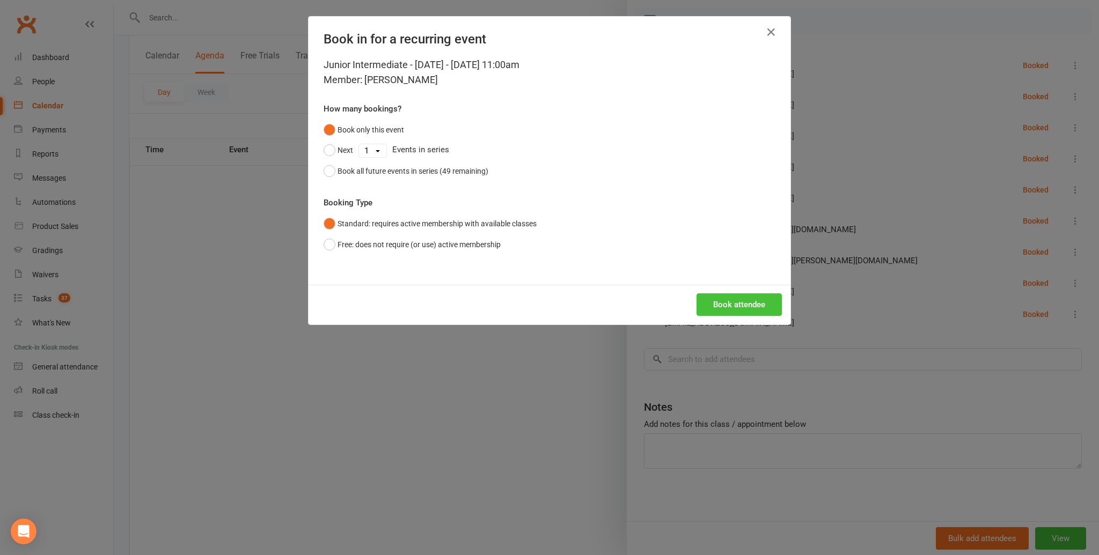
click at [738, 307] on button "Book attendee" at bounding box center [738, 304] width 85 height 23
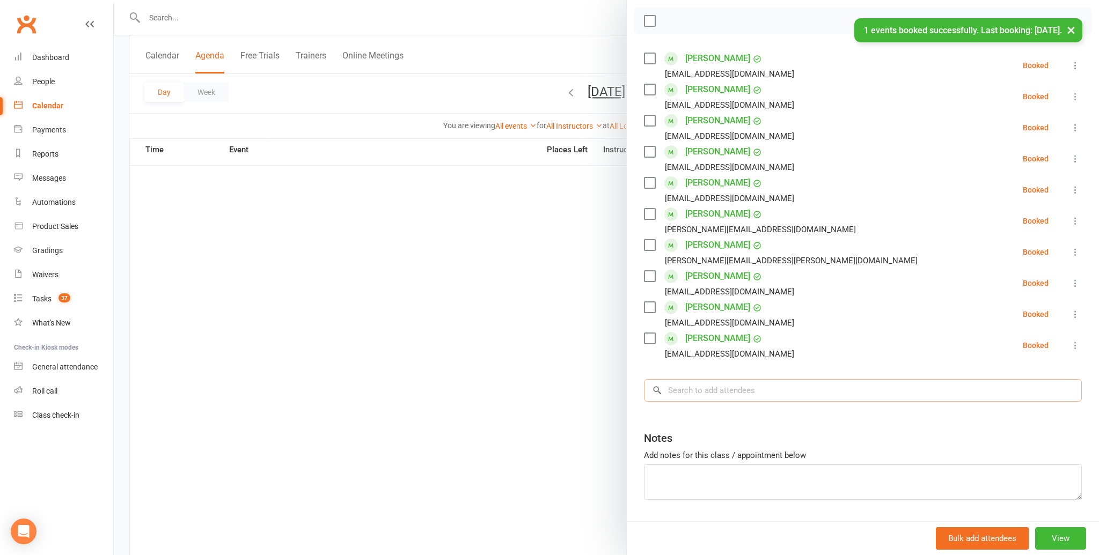
click at [689, 387] on input "search" at bounding box center [863, 390] width 438 height 23
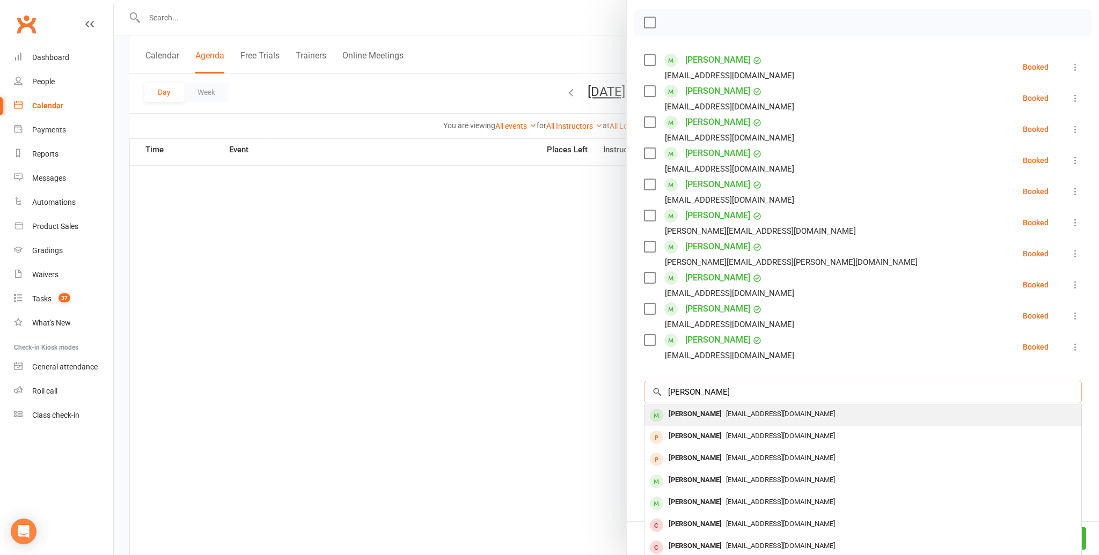
type input "hannah li"
click at [684, 414] on div "Hannah Li" at bounding box center [695, 415] width 62 height 16
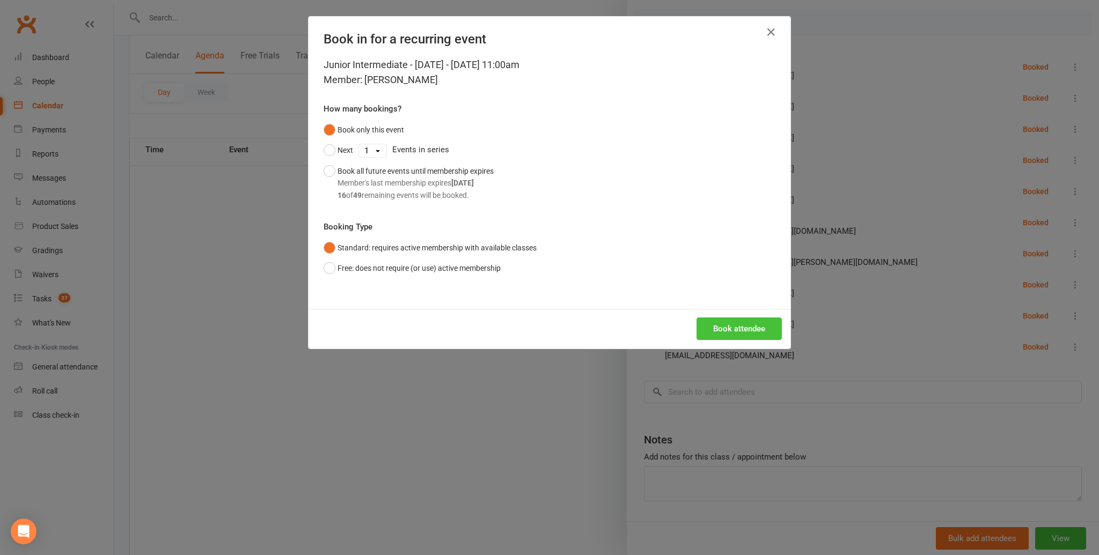
drag, startPoint x: 738, startPoint y: 325, endPoint x: 775, endPoint y: 322, distance: 37.7
click at [738, 326] on button "Book attendee" at bounding box center [738, 329] width 85 height 23
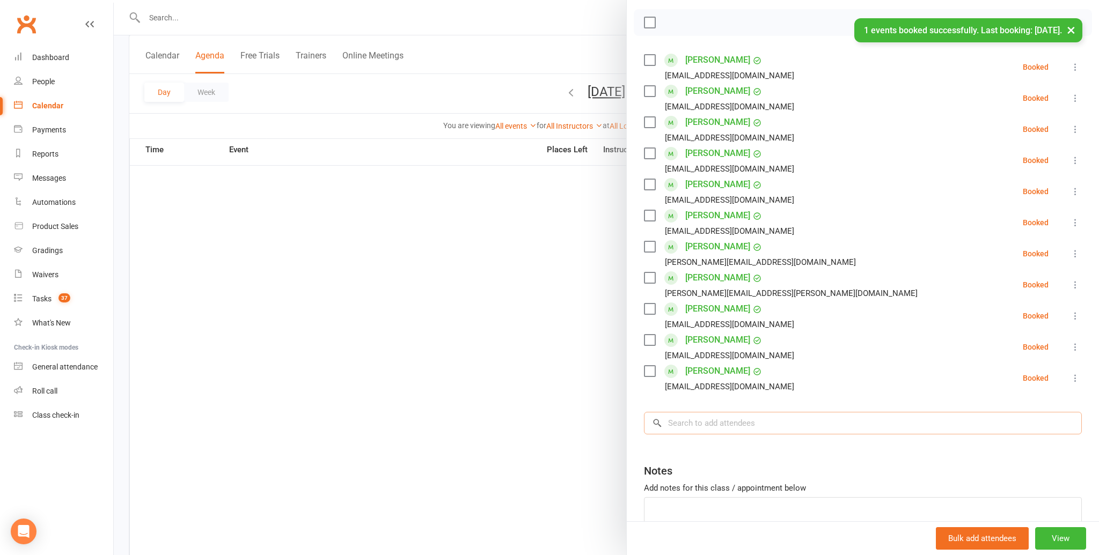
click at [669, 420] on input "search" at bounding box center [863, 423] width 438 height 23
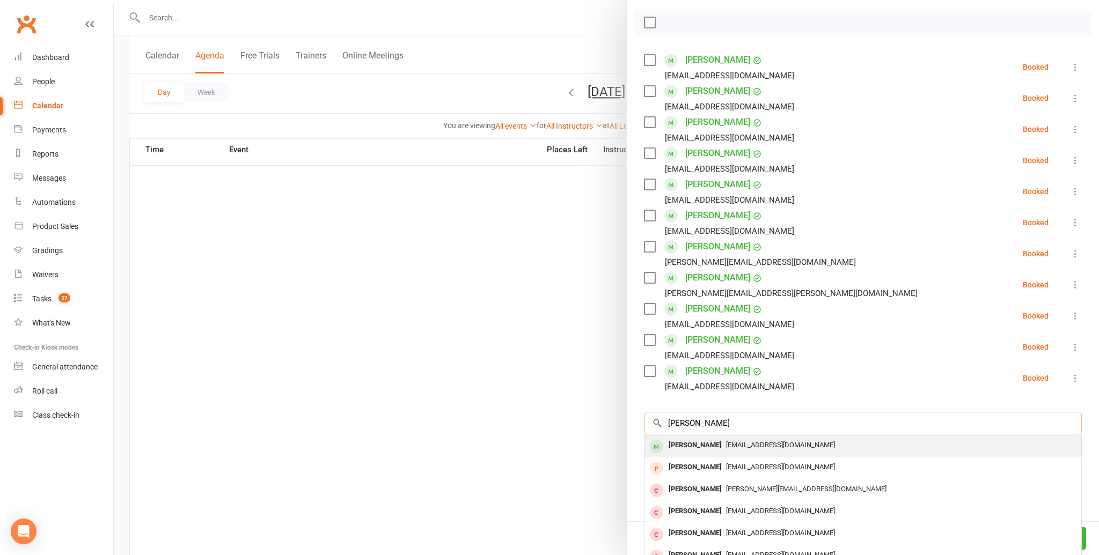
type input "darcy kennedy"
click at [677, 442] on div "Darcy Kennedy" at bounding box center [695, 446] width 62 height 16
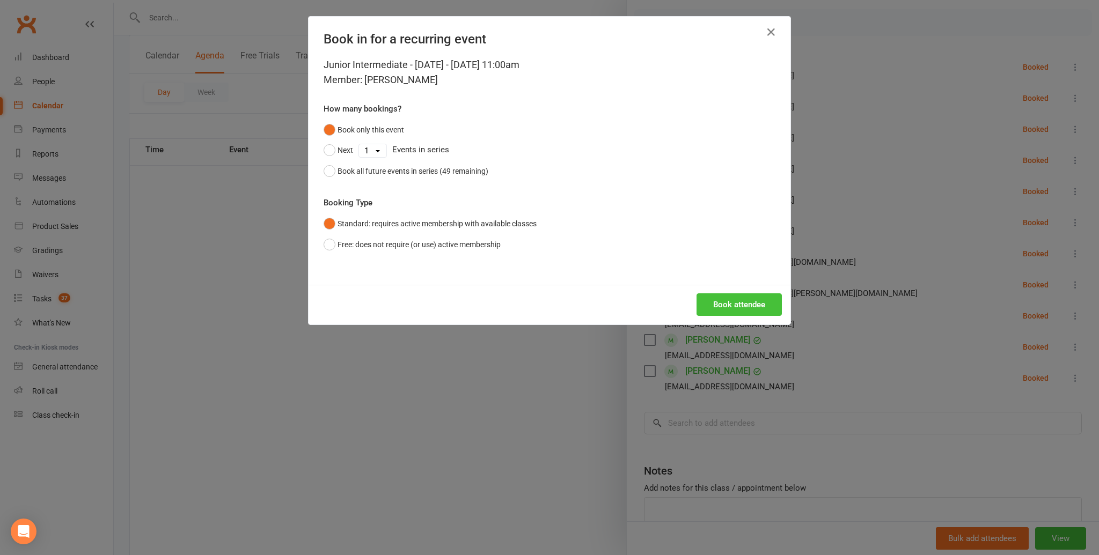
click at [744, 304] on button "Book attendee" at bounding box center [738, 304] width 85 height 23
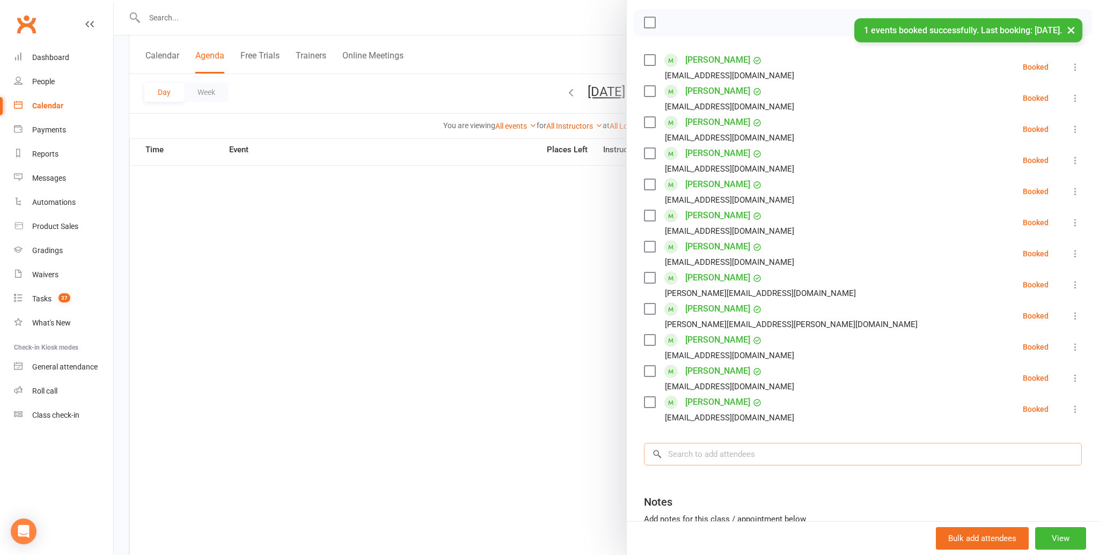
click at [678, 456] on input "search" at bounding box center [863, 454] width 438 height 23
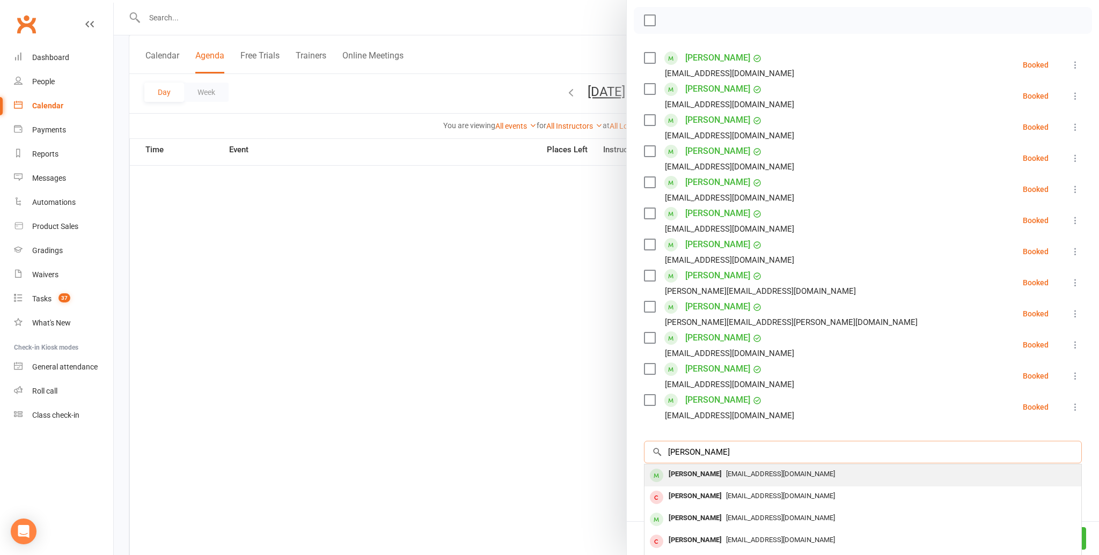
type input "charlie horwood"
click at [683, 473] on div "Charlie Horwood" at bounding box center [695, 475] width 62 height 16
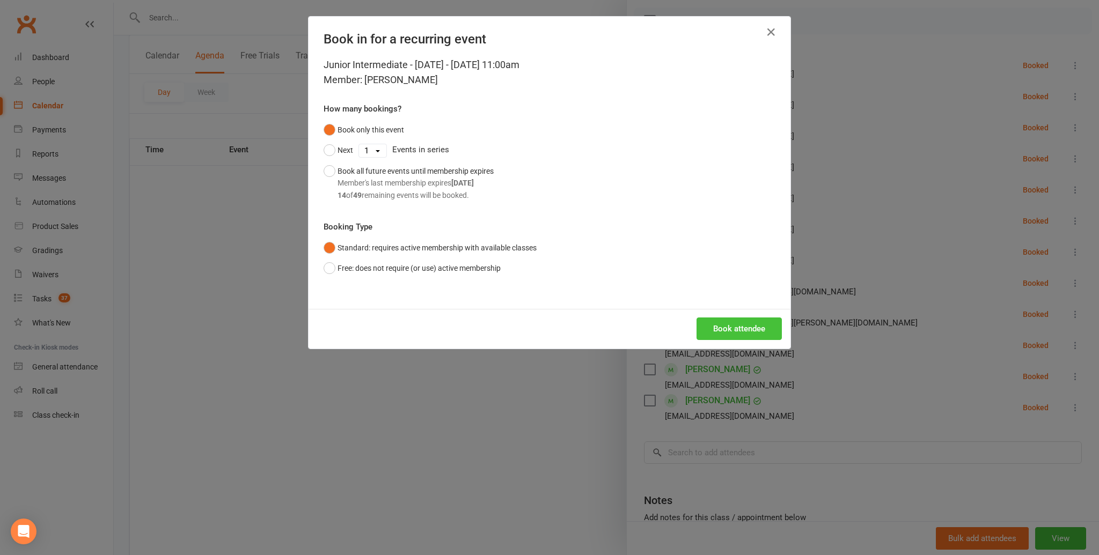
click at [751, 323] on button "Book attendee" at bounding box center [738, 329] width 85 height 23
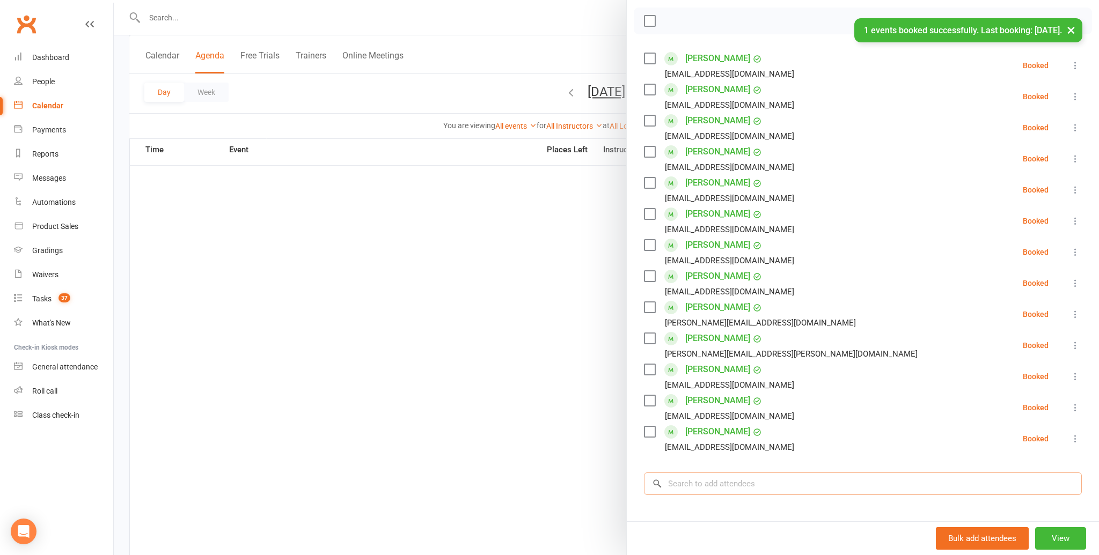
click at [701, 477] on input "search" at bounding box center [863, 484] width 438 height 23
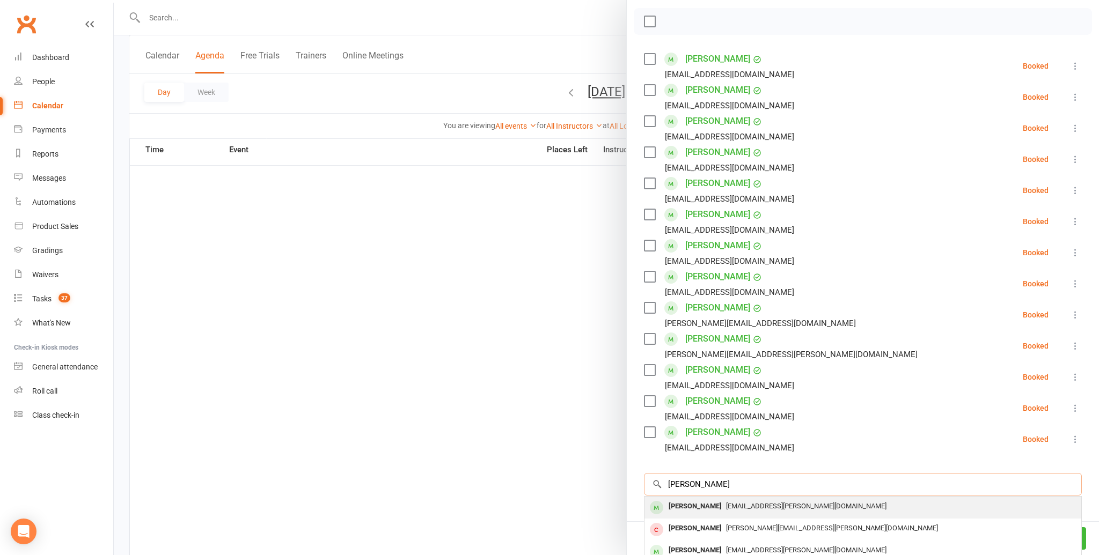
type input "aaryan tharm"
click at [676, 505] on div "[PERSON_NAME]" at bounding box center [695, 507] width 62 height 16
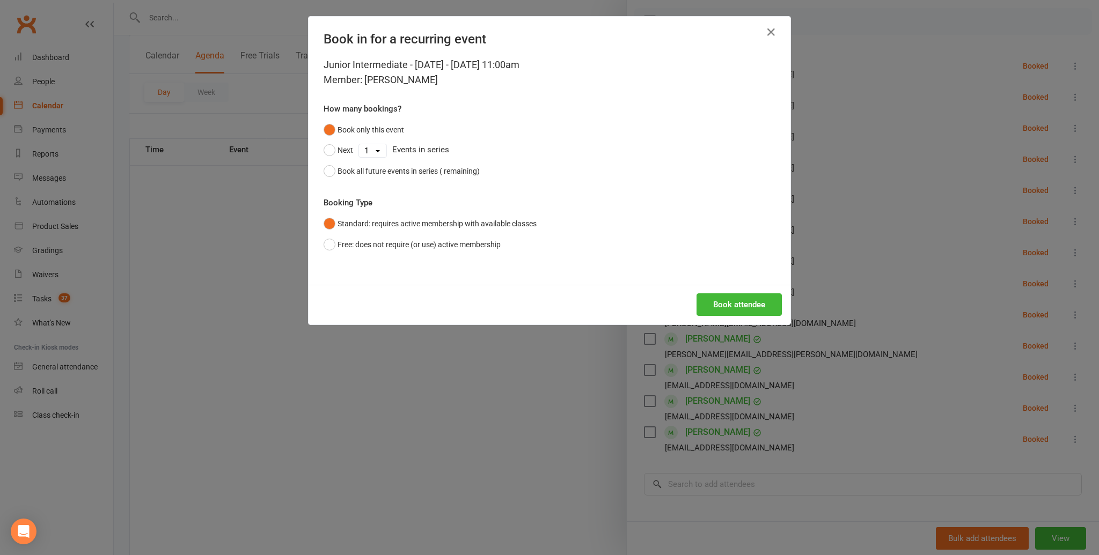
scroll to position [553, 0]
click at [744, 302] on button "Book attendee" at bounding box center [738, 304] width 85 height 23
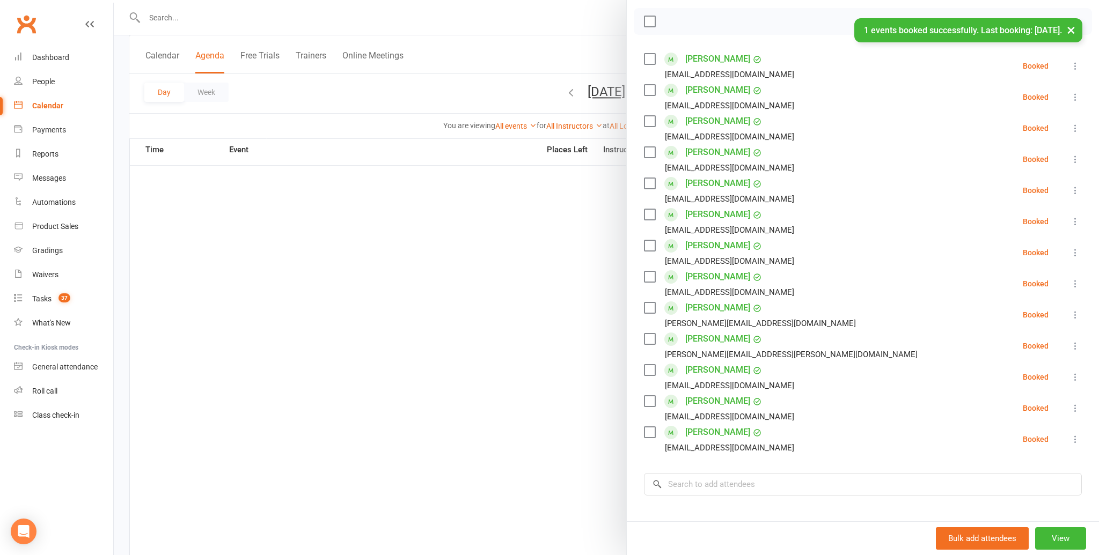
scroll to position [552, 0]
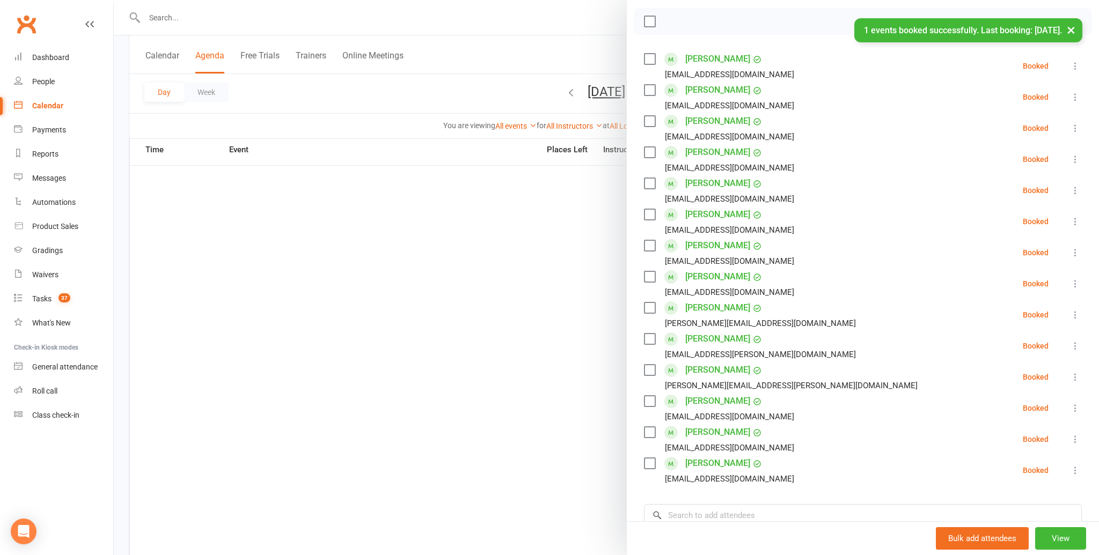
click at [832, 380] on li "Eve Wibisono Eunice.pranoto@yahoo.com.au Booked More info Remove Check in Mark …" at bounding box center [863, 377] width 438 height 31
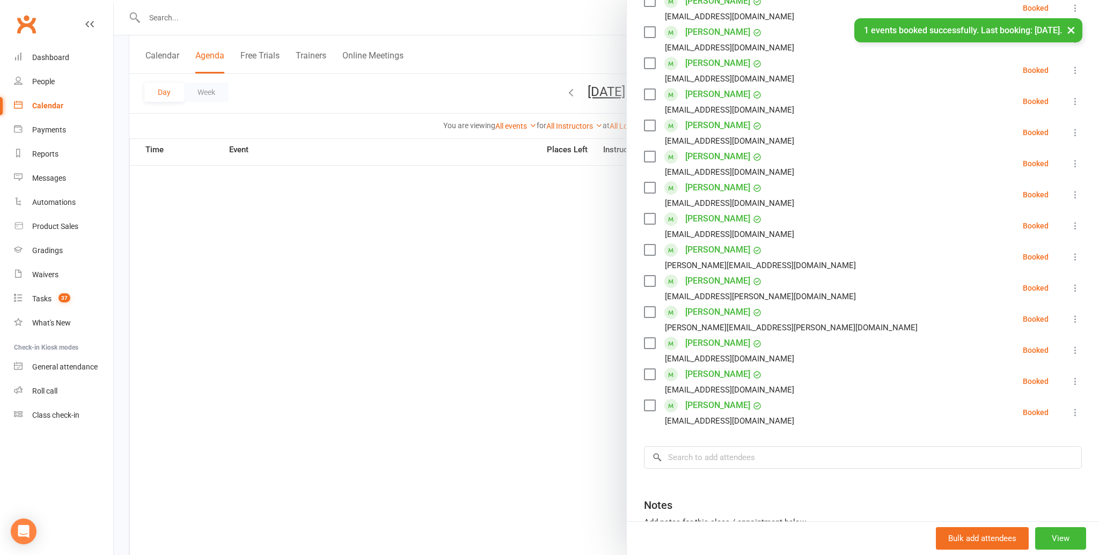
scroll to position [305, 0]
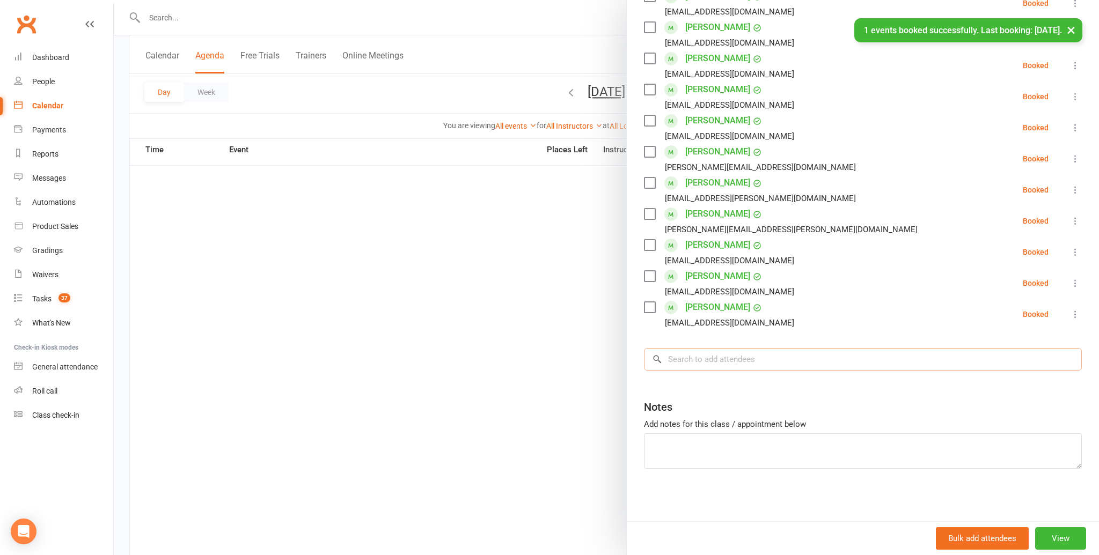
click at [706, 362] on input "search" at bounding box center [863, 359] width 438 height 23
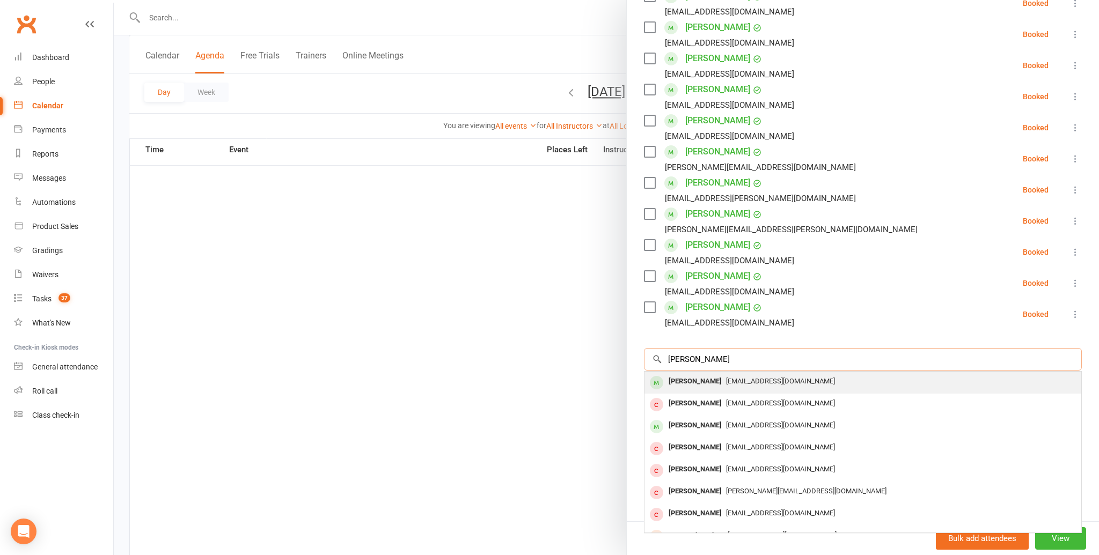
type input "levi szulc"
click at [705, 381] on div "Levi Szulczyk" at bounding box center [695, 382] width 62 height 16
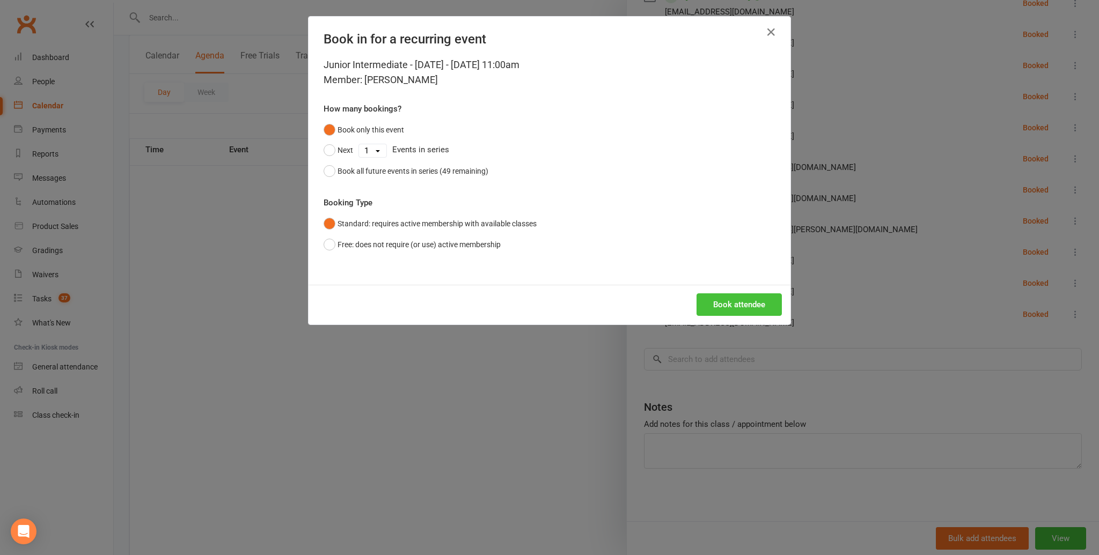
click at [737, 302] on button "Book attendee" at bounding box center [738, 304] width 85 height 23
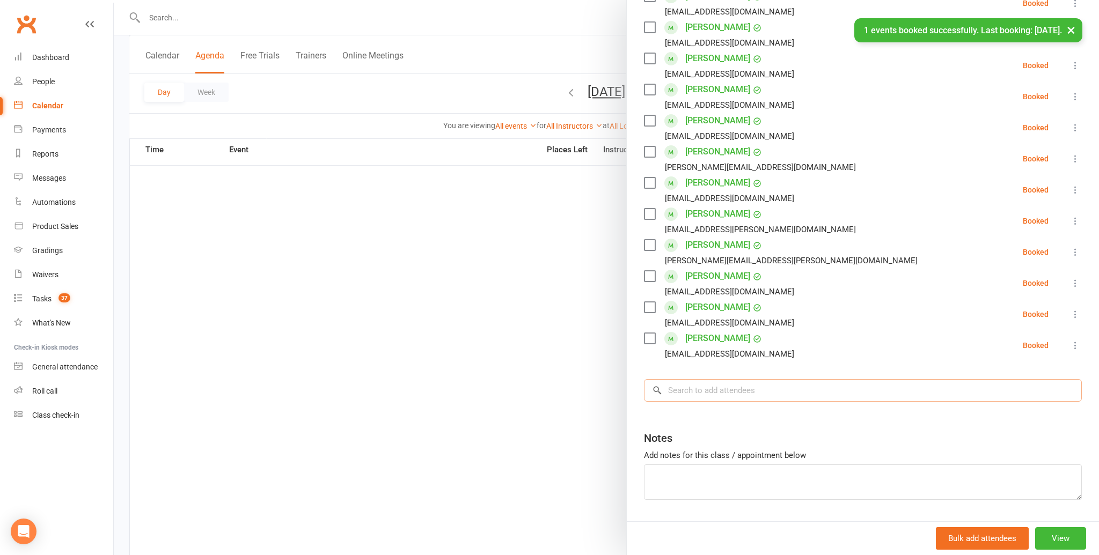
click at [690, 389] on input "search" at bounding box center [863, 390] width 438 height 23
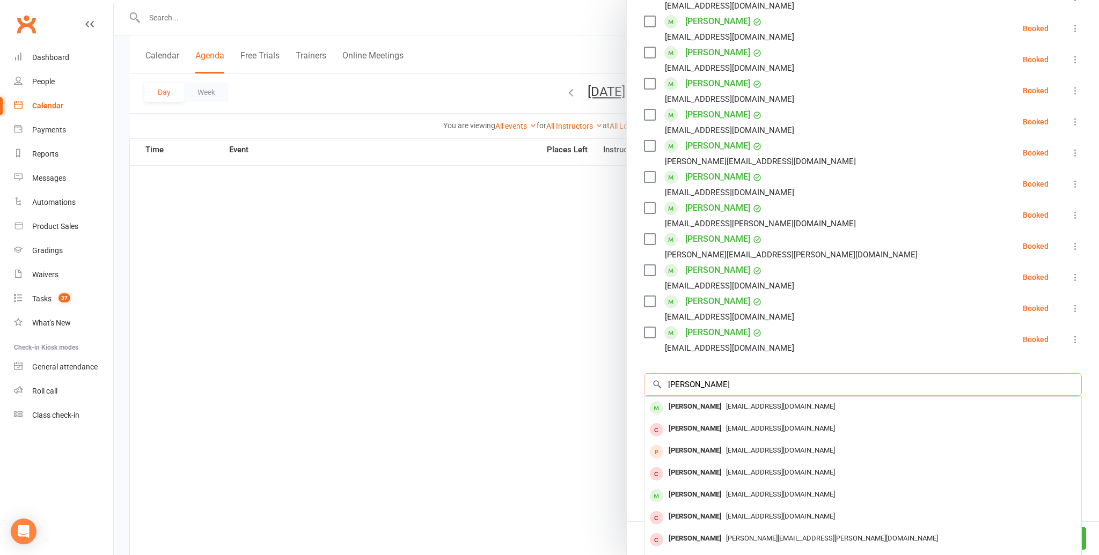
scroll to position [313, 0]
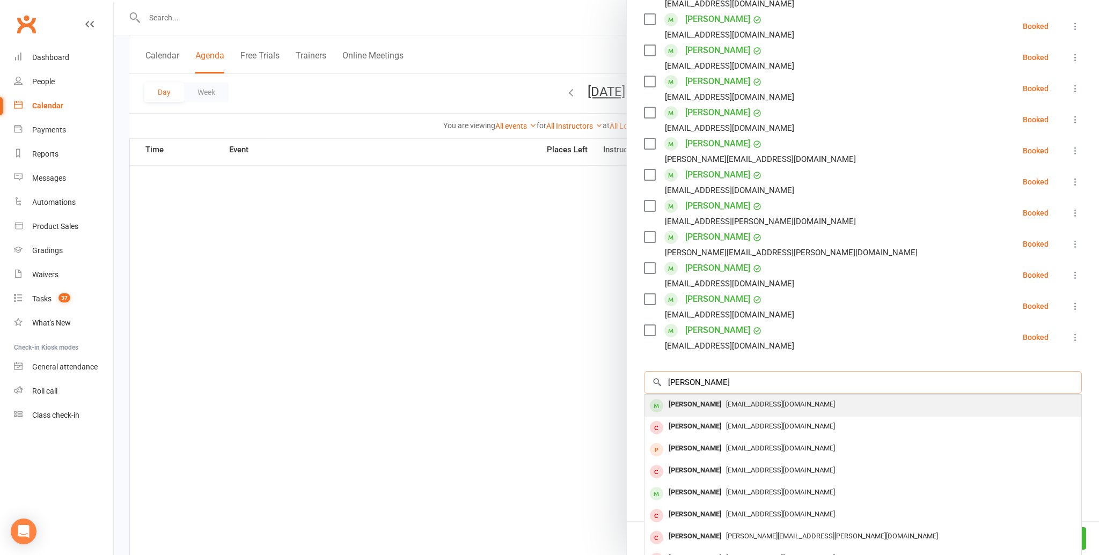
type input "liam lenihan"
click at [683, 400] on div "Liam Lenihan" at bounding box center [695, 406] width 62 height 16
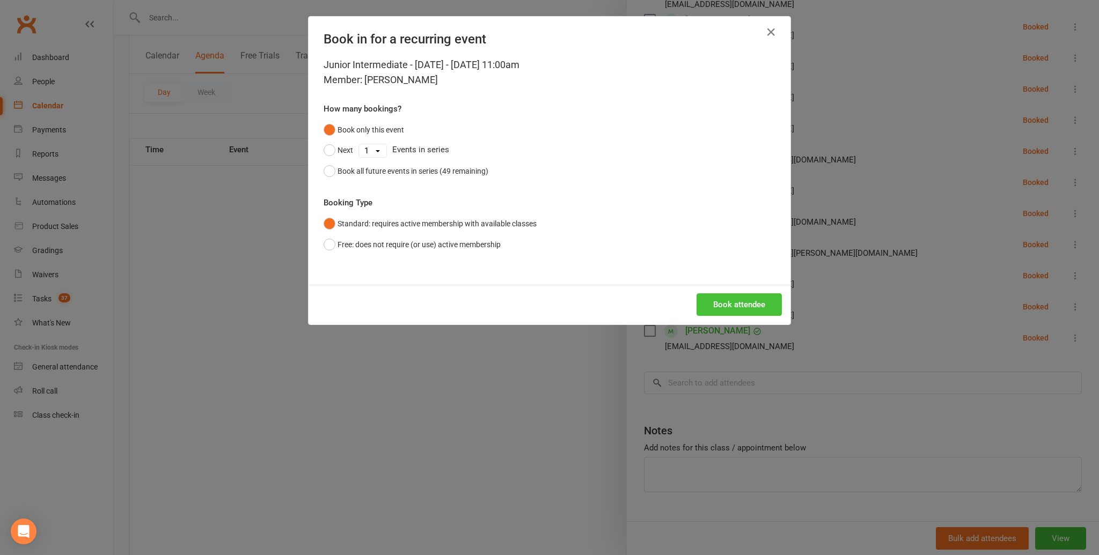
click at [744, 305] on button "Book attendee" at bounding box center [738, 304] width 85 height 23
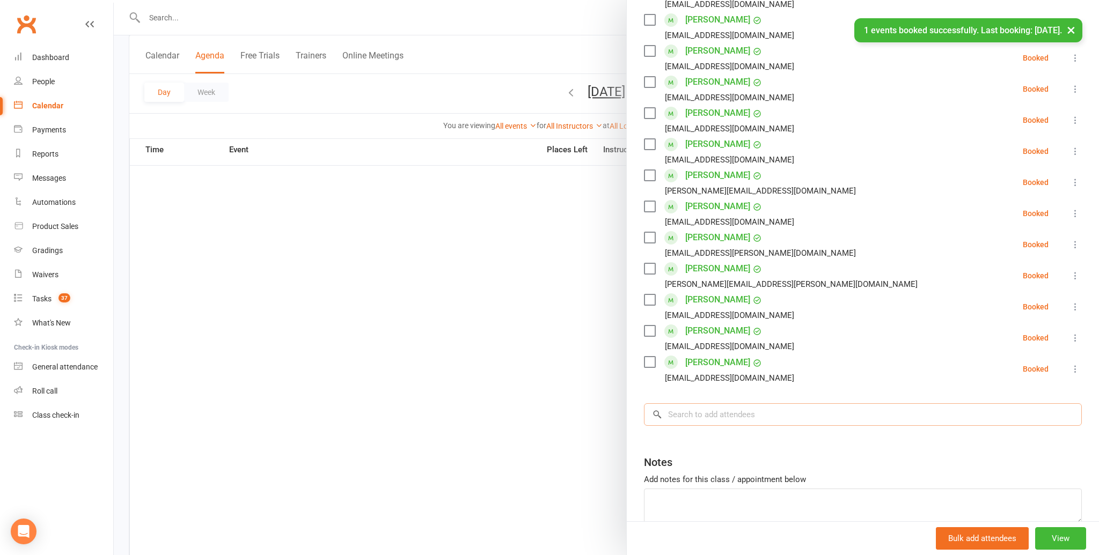
click at [671, 413] on input "search" at bounding box center [863, 414] width 438 height 23
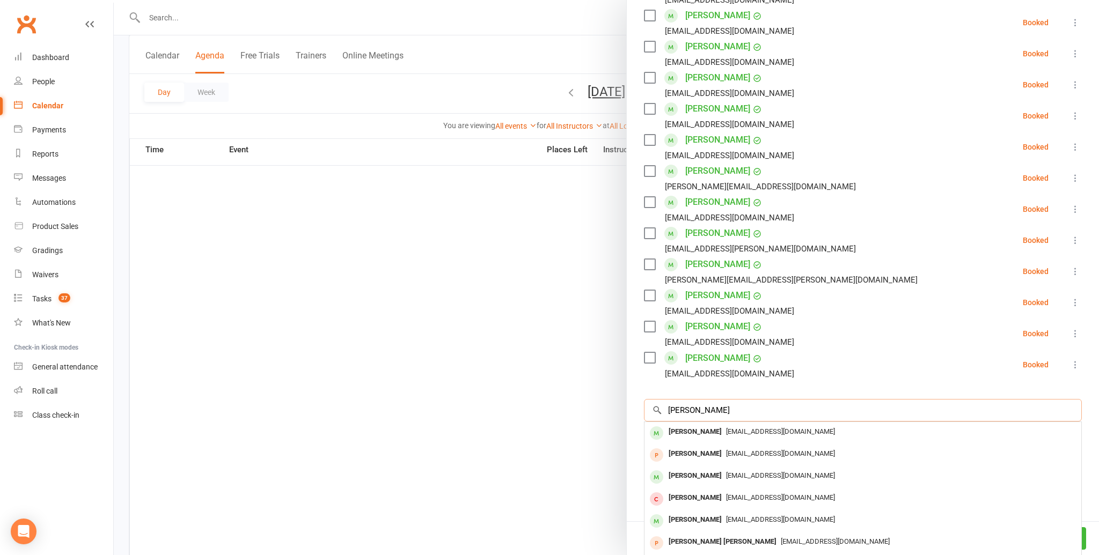
scroll to position [318, 0]
type input "alyssa hodges"
click at [685, 425] on div "Alyssa Hodges" at bounding box center [695, 431] width 62 height 16
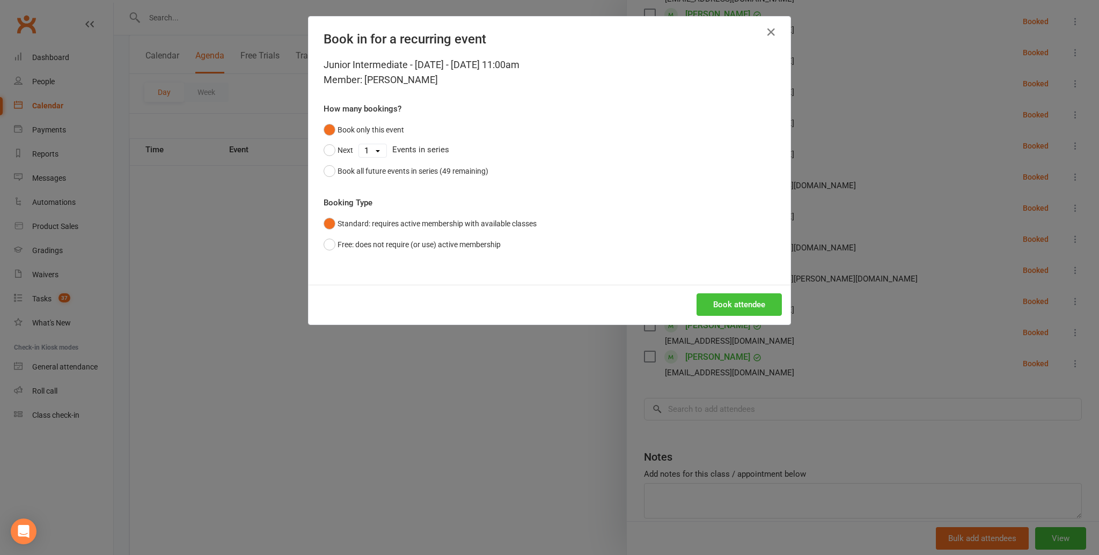
click at [728, 299] on button "Book attendee" at bounding box center [738, 304] width 85 height 23
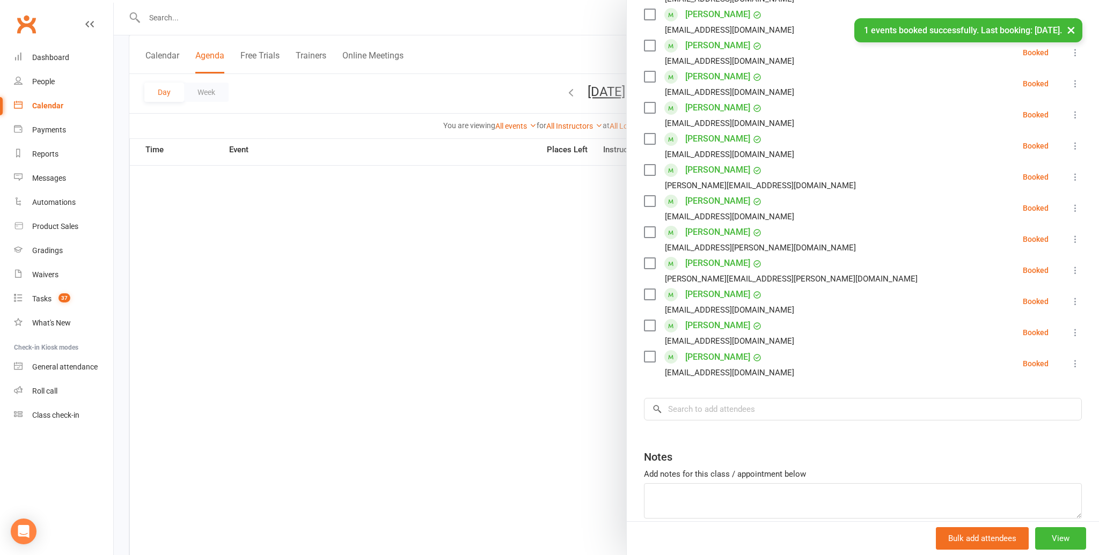
scroll to position [349, 0]
click at [689, 410] on input "search" at bounding box center [863, 409] width 438 height 23
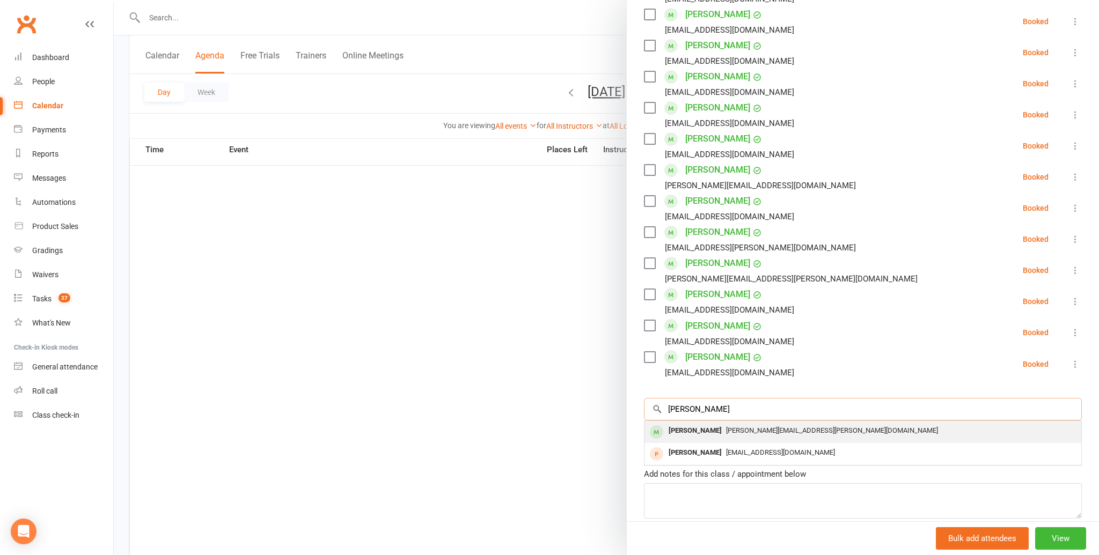
type input "kaladin turney"
click at [692, 428] on div "Kaladin Turney" at bounding box center [695, 431] width 62 height 16
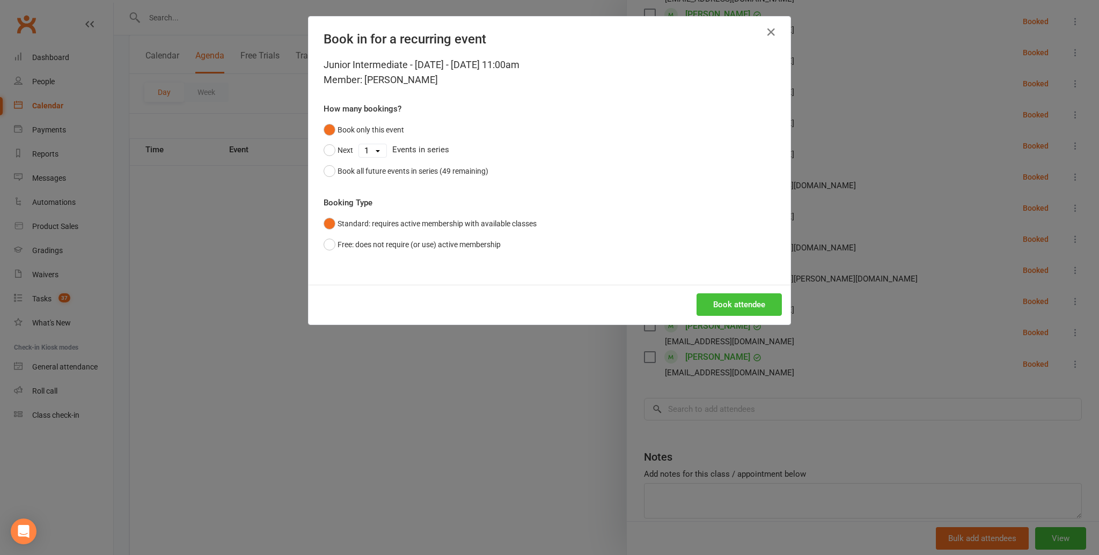
click at [723, 298] on button "Book attendee" at bounding box center [738, 304] width 85 height 23
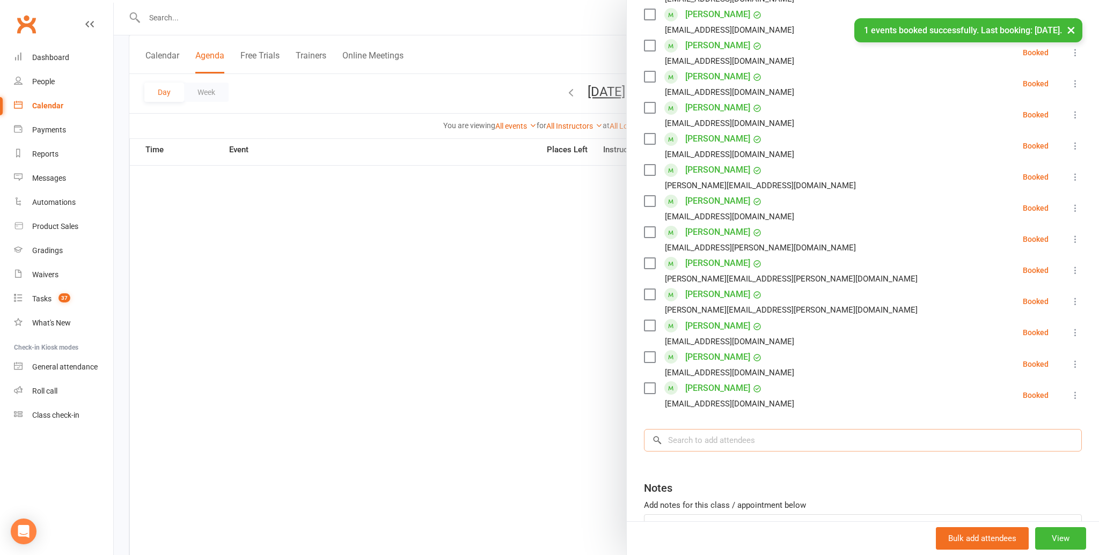
click at [686, 440] on input "search" at bounding box center [863, 440] width 438 height 23
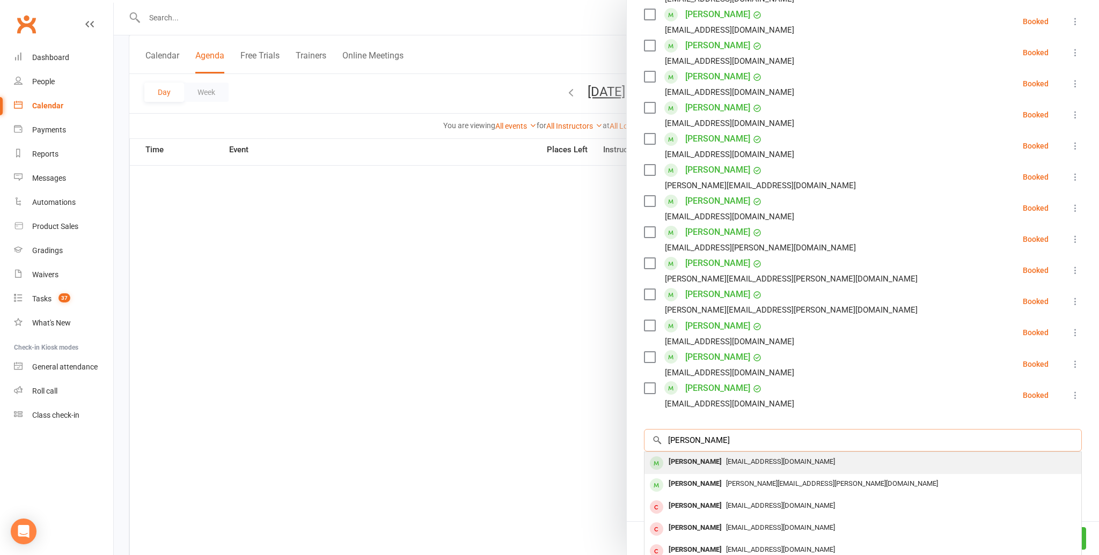
type input "alexander ooi"
click at [680, 459] on div "Alexander Ooi" at bounding box center [695, 462] width 62 height 16
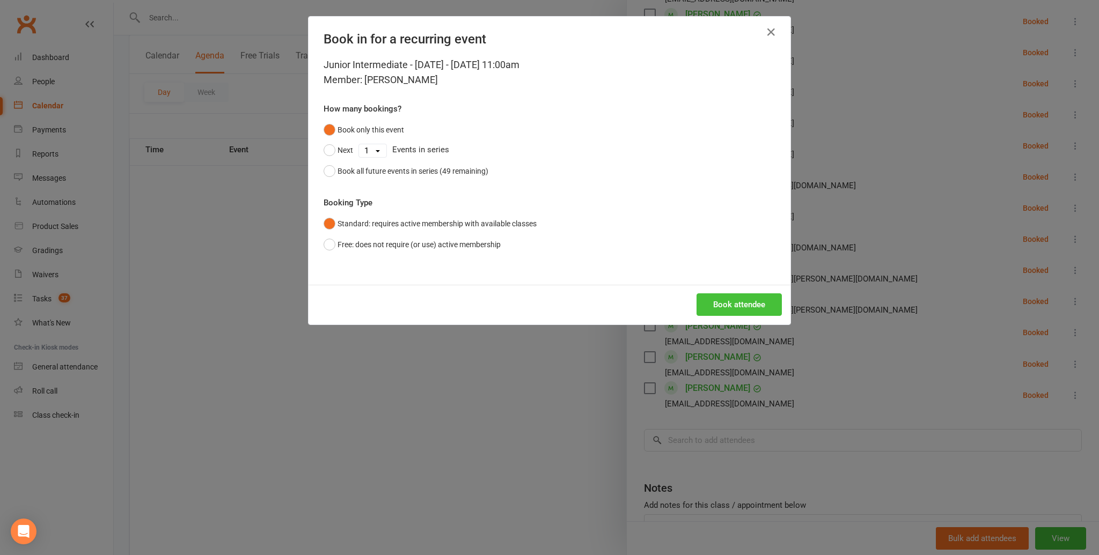
click at [744, 298] on button "Book attendee" at bounding box center [738, 304] width 85 height 23
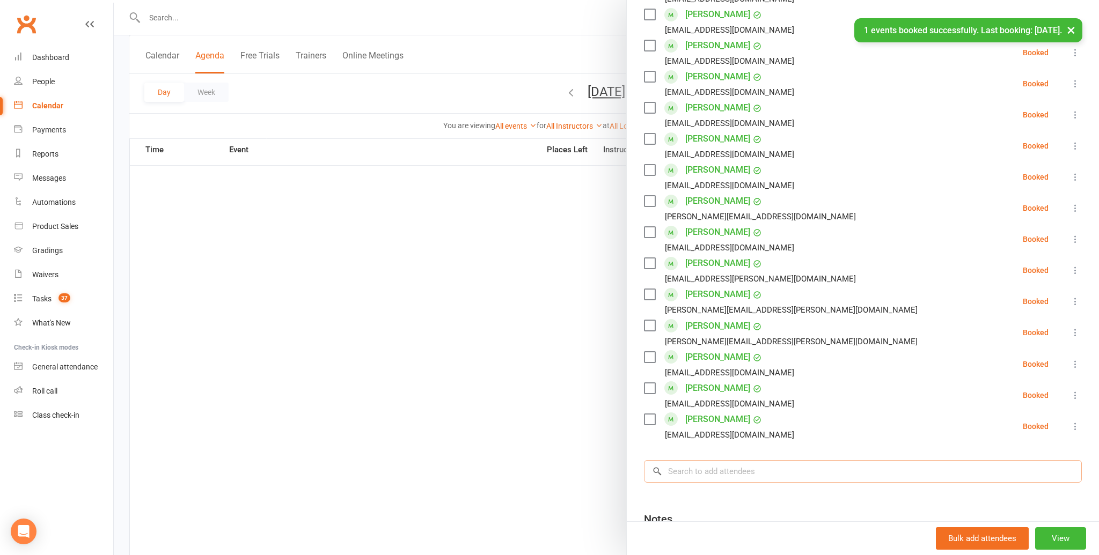
click at [690, 470] on input "search" at bounding box center [863, 471] width 438 height 23
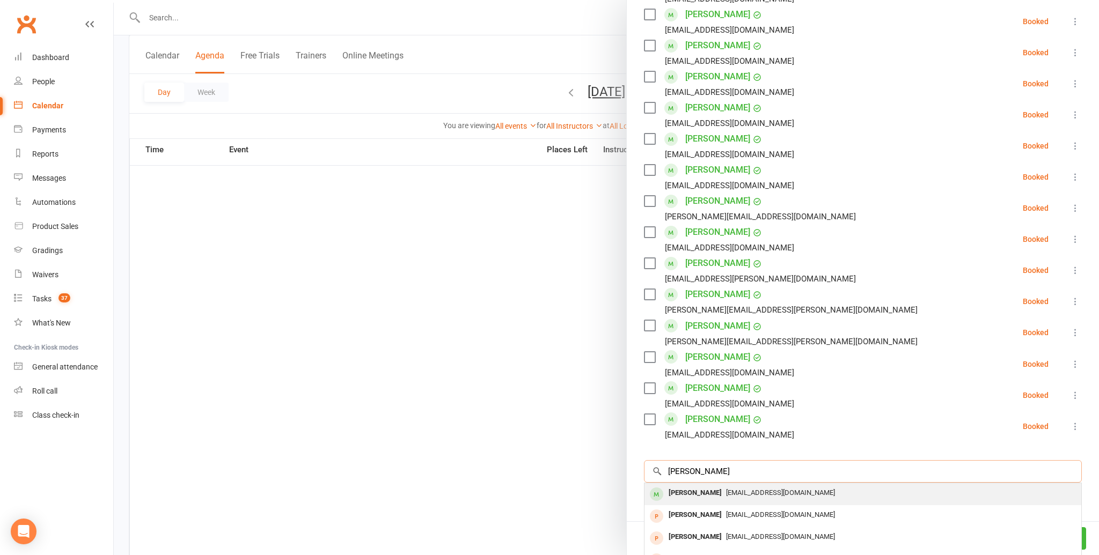
type input "thomas raj"
click at [679, 488] on div "Thomas Raj" at bounding box center [695, 494] width 62 height 16
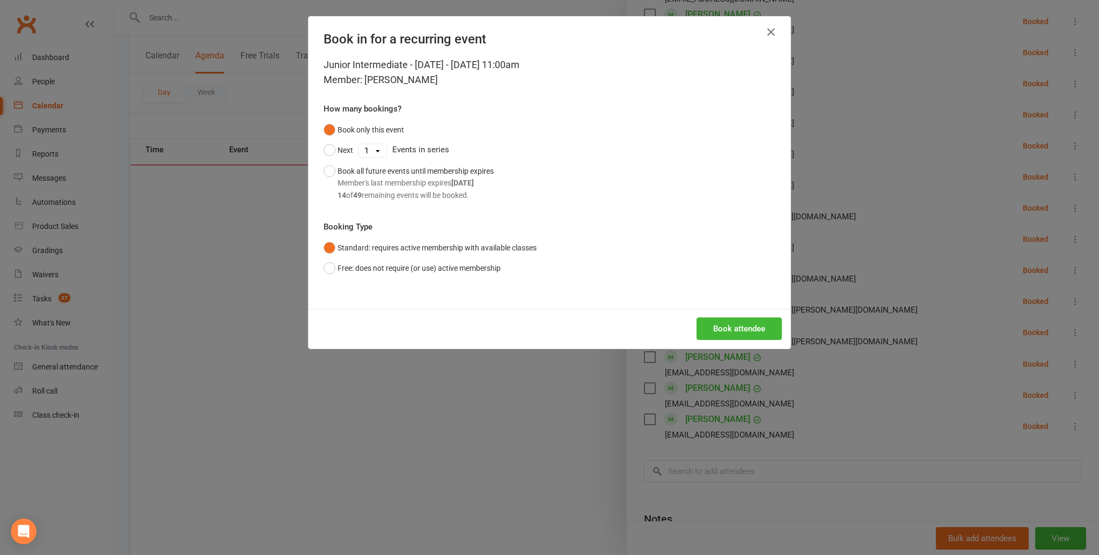
scroll to position [547, 0]
click at [741, 322] on button "Book attendee" at bounding box center [738, 329] width 85 height 23
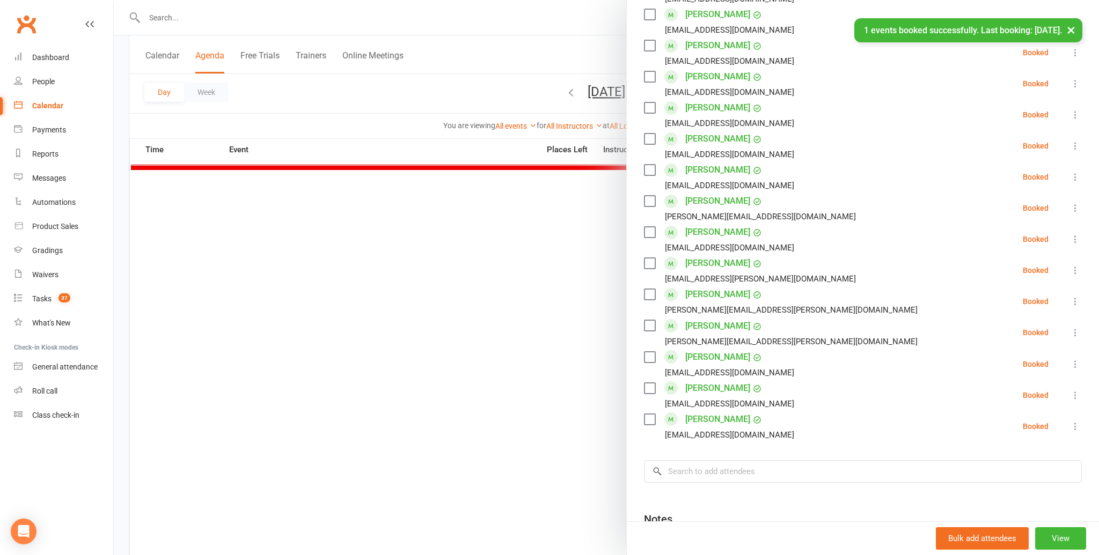
scroll to position [545, 0]
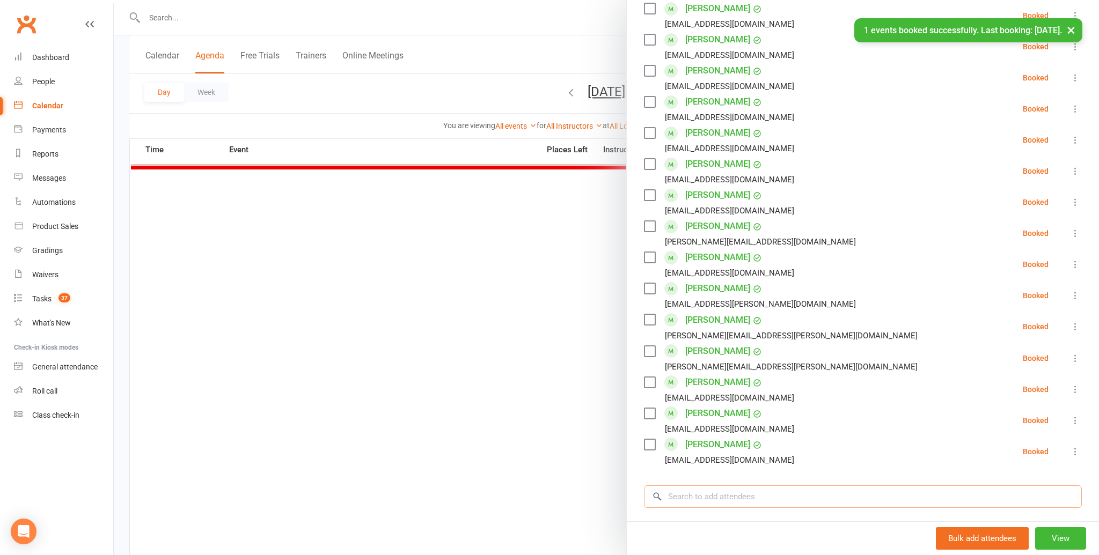
click at [698, 495] on input "search" at bounding box center [863, 497] width 438 height 23
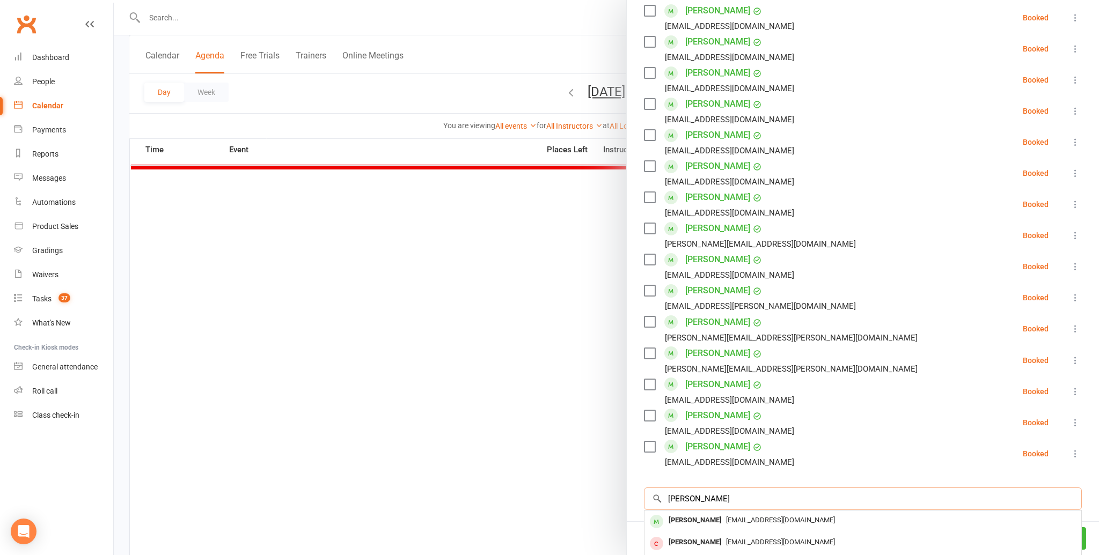
scroll to position [357, 0]
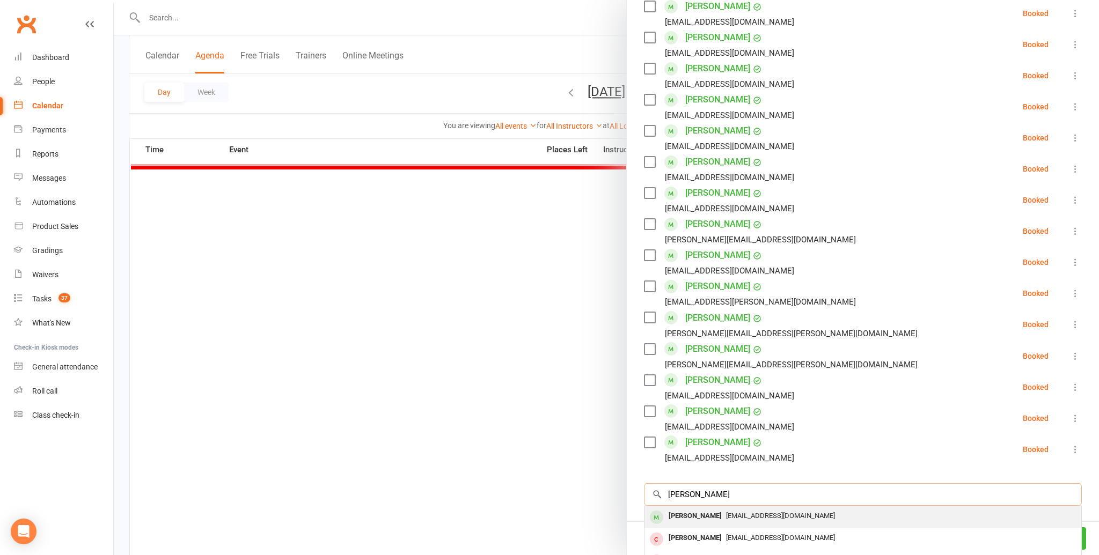
type input "ewan mcgill"
click at [690, 512] on div "Ewan McGillicuddy" at bounding box center [695, 517] width 62 height 16
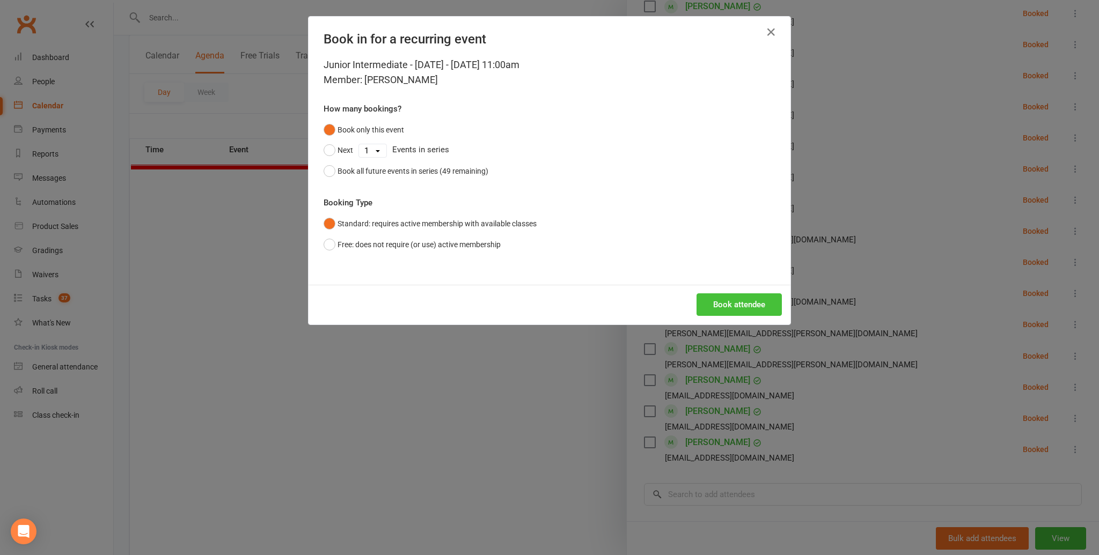
click at [738, 302] on button "Book attendee" at bounding box center [738, 304] width 85 height 23
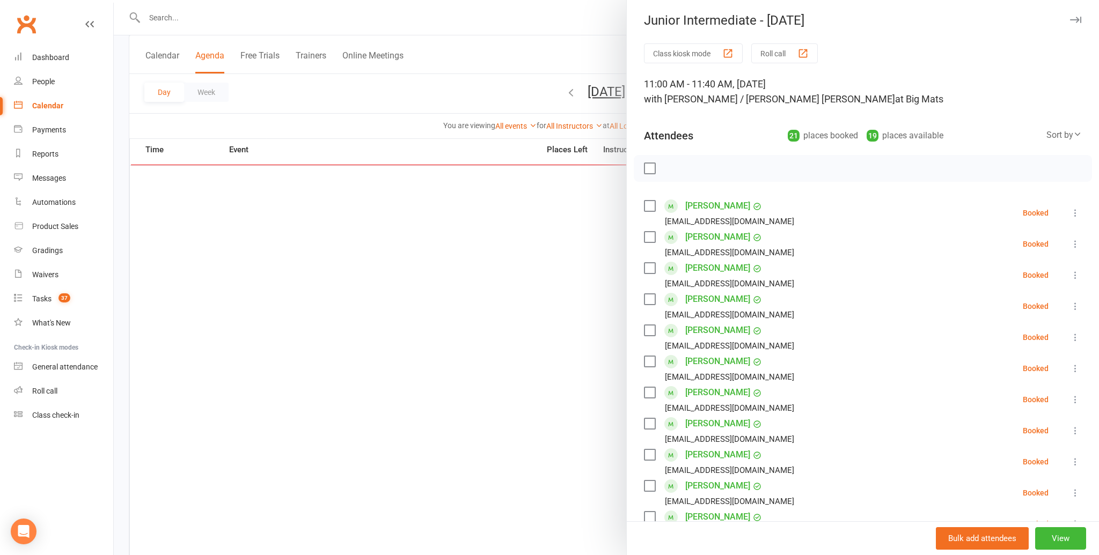
scroll to position [0, 0]
click at [649, 167] on label at bounding box center [649, 170] width 11 height 11
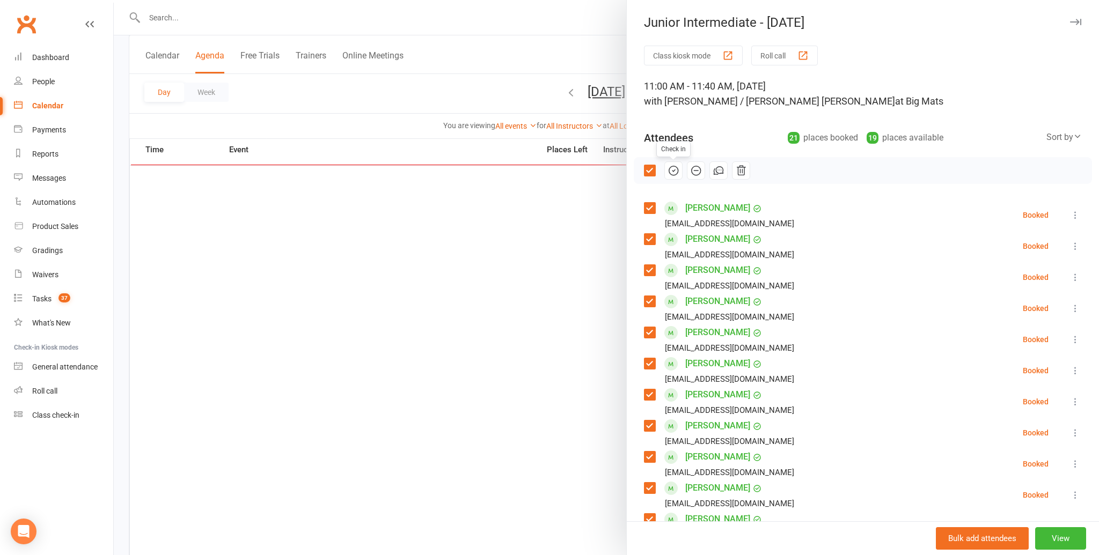
click at [672, 166] on icon "button" at bounding box center [673, 171] width 12 height 12
click at [529, 343] on div at bounding box center [606, 277] width 985 height 555
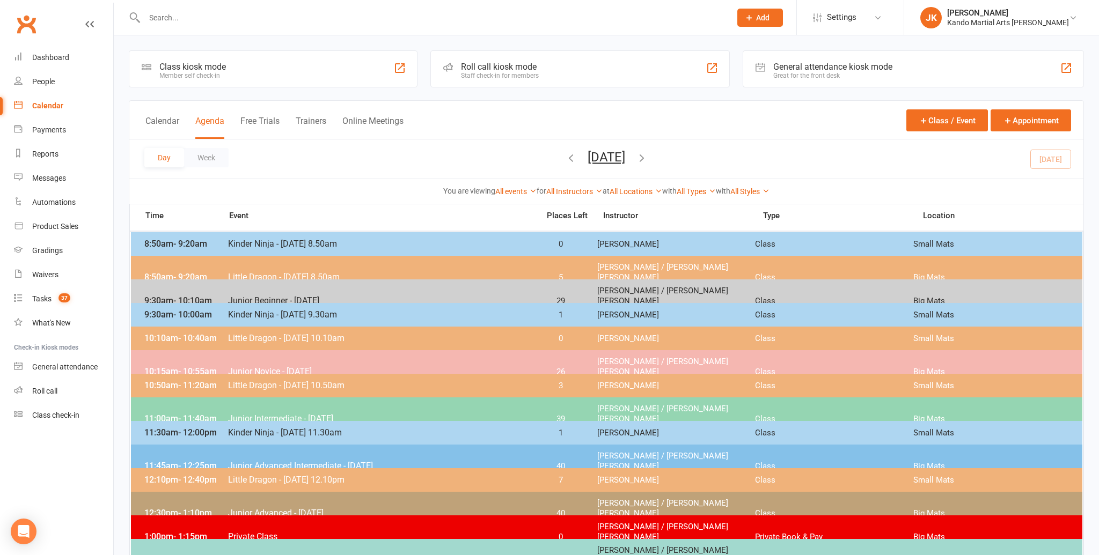
click at [1054, 156] on div "Day Week Saturday, Aug 16, 2025 August 2025 Sun Mon Tue Wed Thu Fri Sat 27 28 2…" at bounding box center [606, 158] width 954 height 39
click at [262, 508] on span "Junior Advanced - [DATE]" at bounding box center [379, 513] width 305 height 10
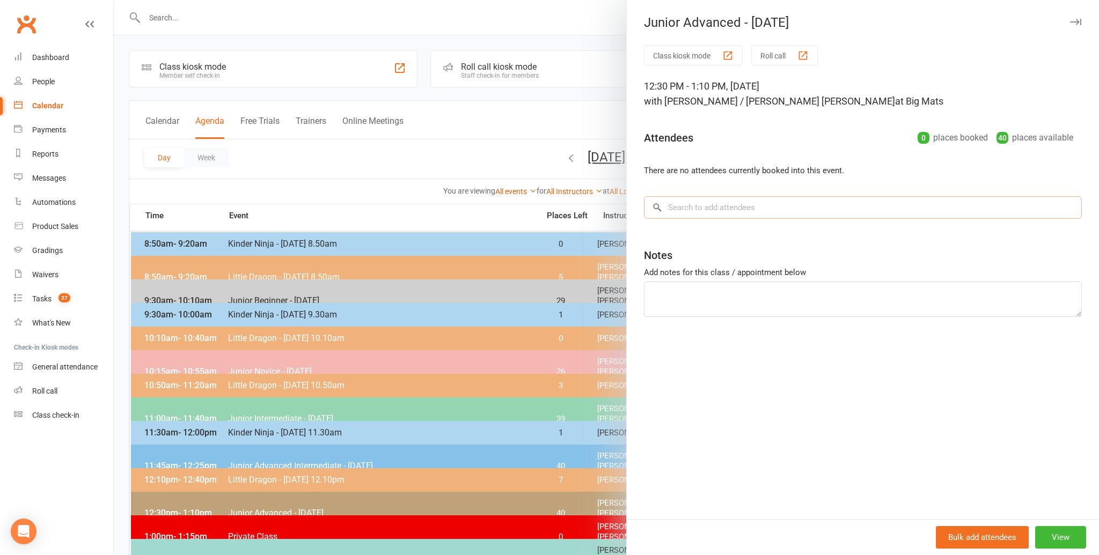
click at [692, 209] on input "search" at bounding box center [863, 207] width 438 height 23
click at [664, 208] on input "search" at bounding box center [863, 207] width 438 height 23
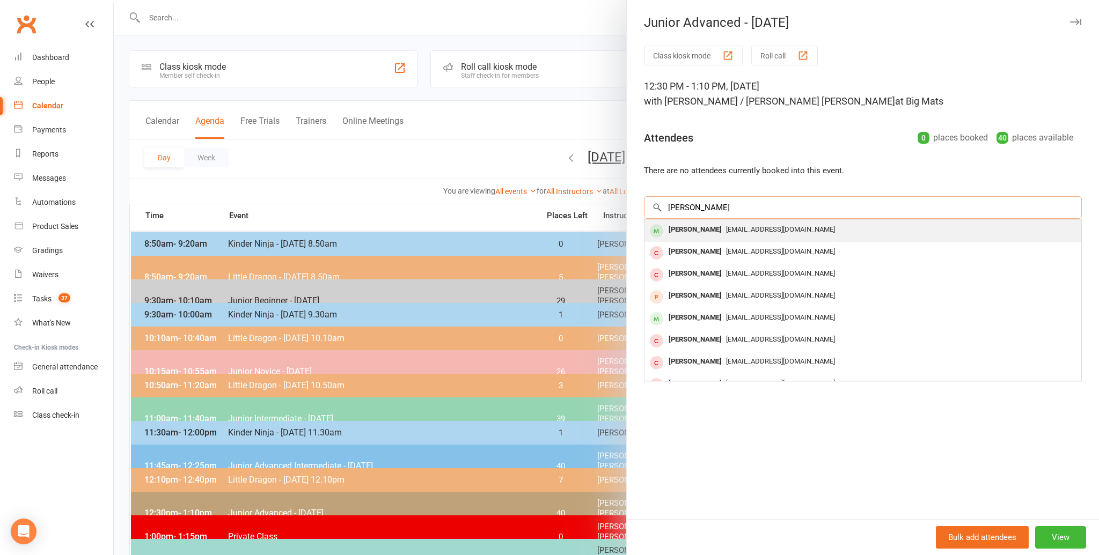
type input "jayden kand"
click at [695, 229] on div "Jayden Singh Kanda" at bounding box center [695, 230] width 62 height 16
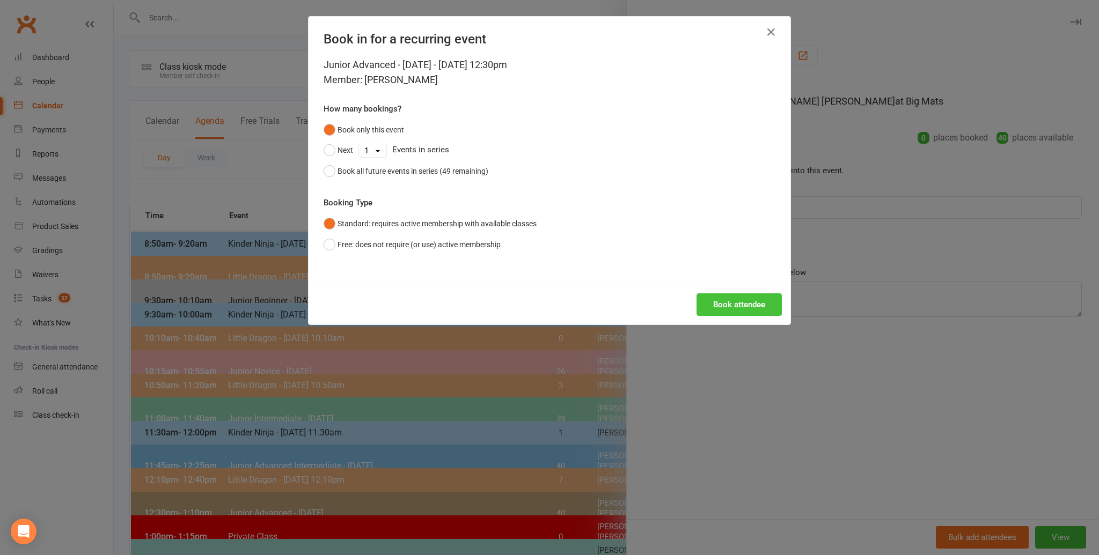
click at [728, 304] on button "Book attendee" at bounding box center [738, 304] width 85 height 23
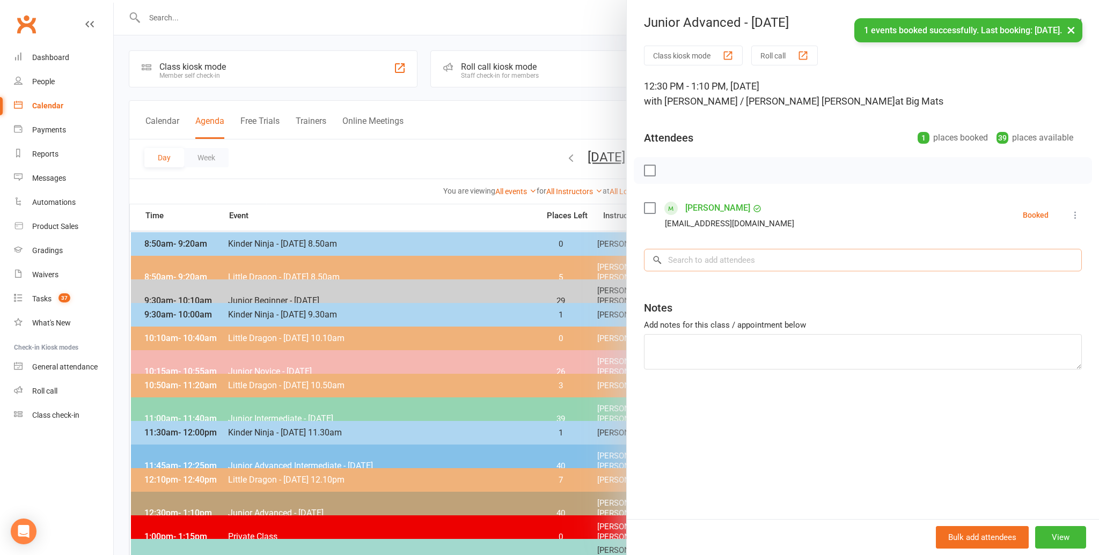
click at [694, 261] on input "search" at bounding box center [863, 260] width 438 height 23
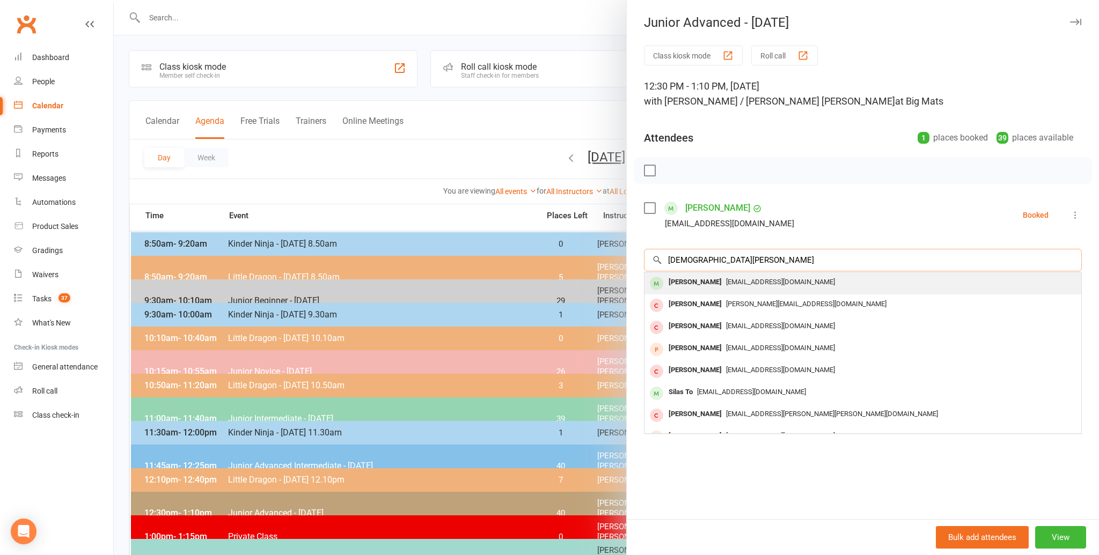
type input "christian tan"
click at [694, 280] on div "Christian Tan" at bounding box center [695, 283] width 62 height 16
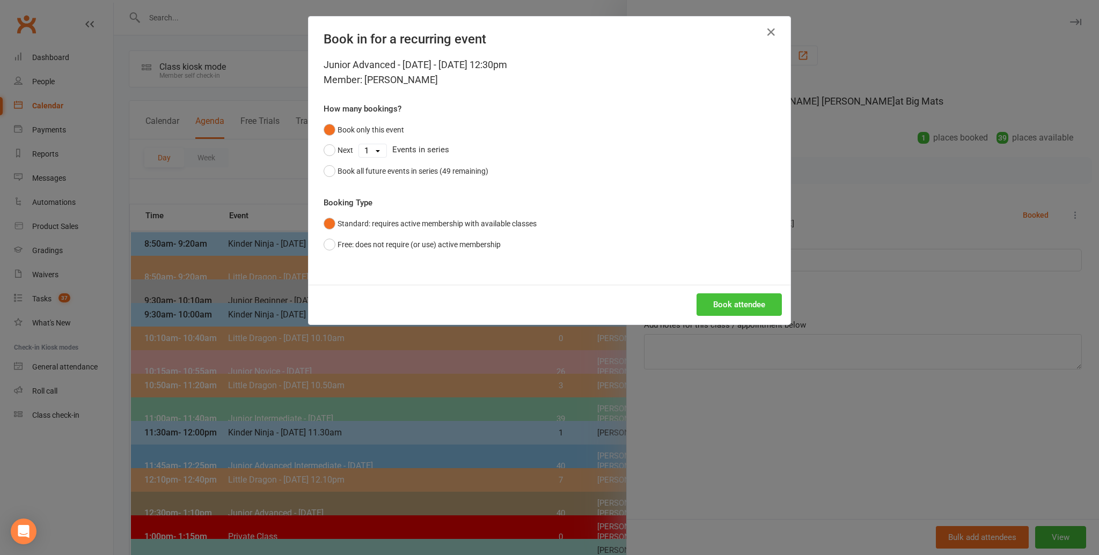
click at [736, 297] on button "Book attendee" at bounding box center [738, 304] width 85 height 23
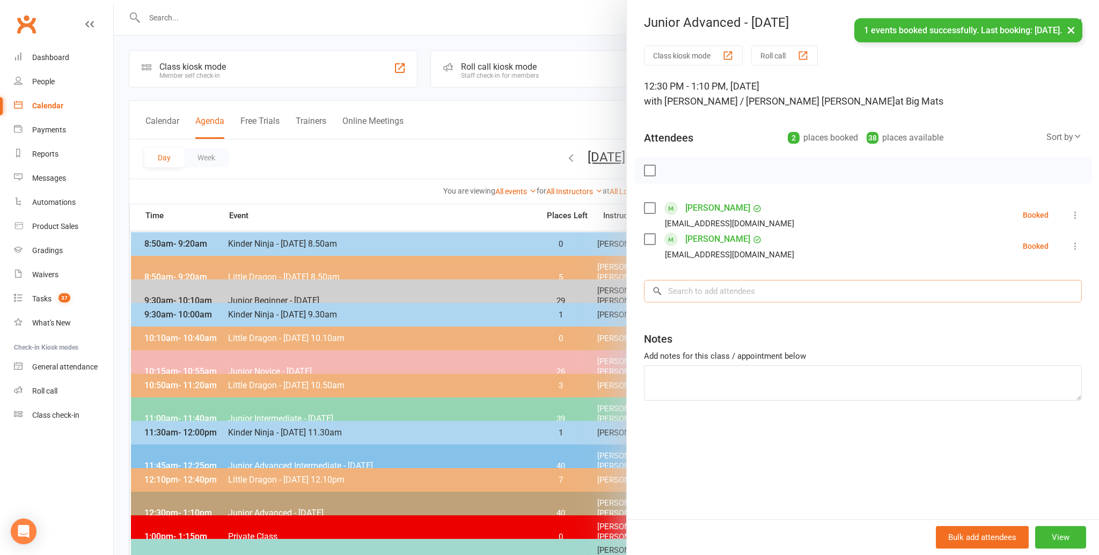
click at [688, 290] on input "search" at bounding box center [863, 291] width 438 height 23
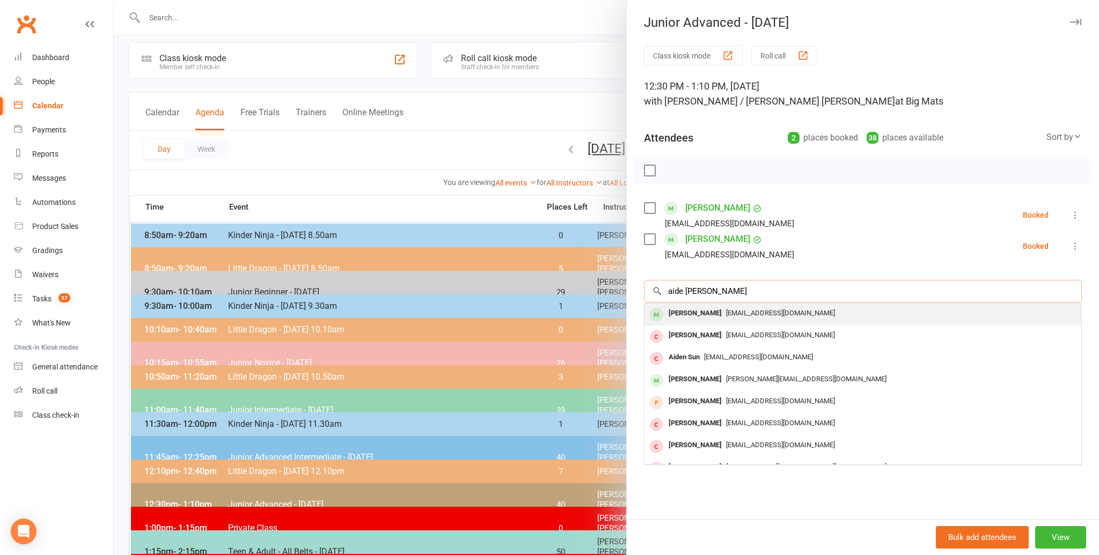
scroll to position [9, 0]
type input "aide ken"
click at [693, 312] on div "Aiden Kendrick" at bounding box center [695, 314] width 62 height 16
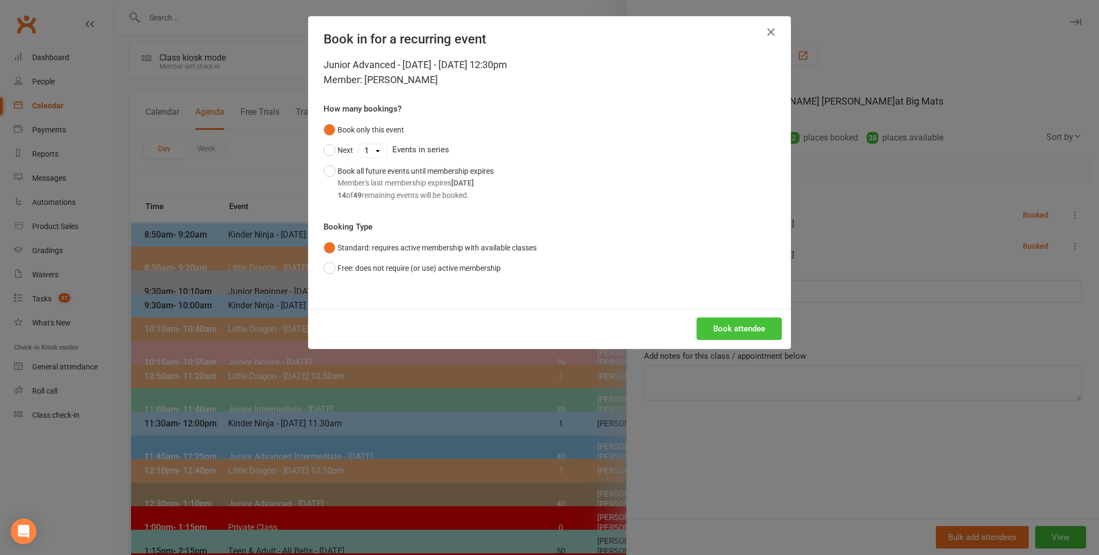
click at [731, 324] on button "Book attendee" at bounding box center [738, 329] width 85 height 23
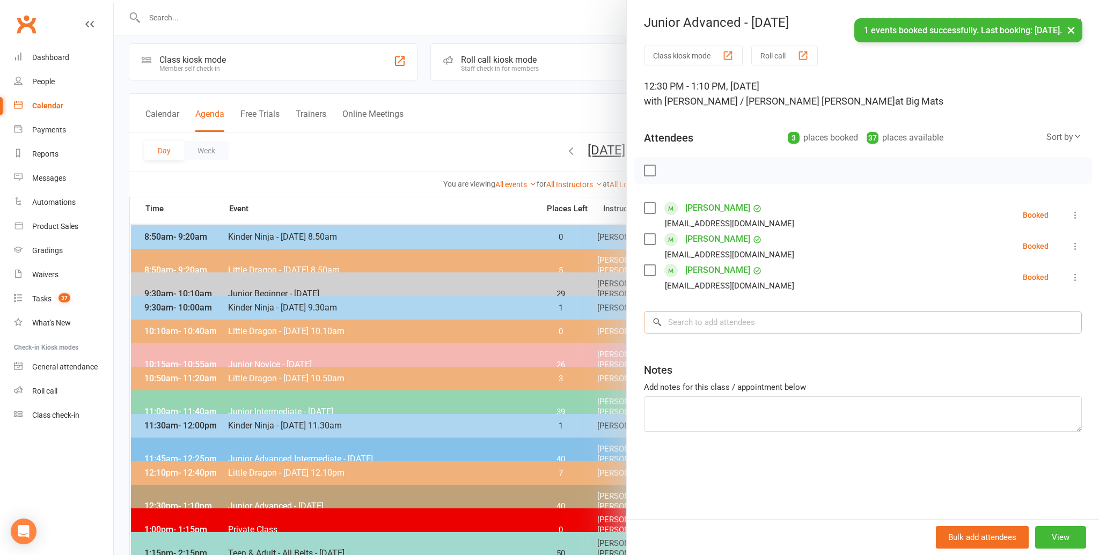
click at [701, 321] on input "search" at bounding box center [863, 322] width 438 height 23
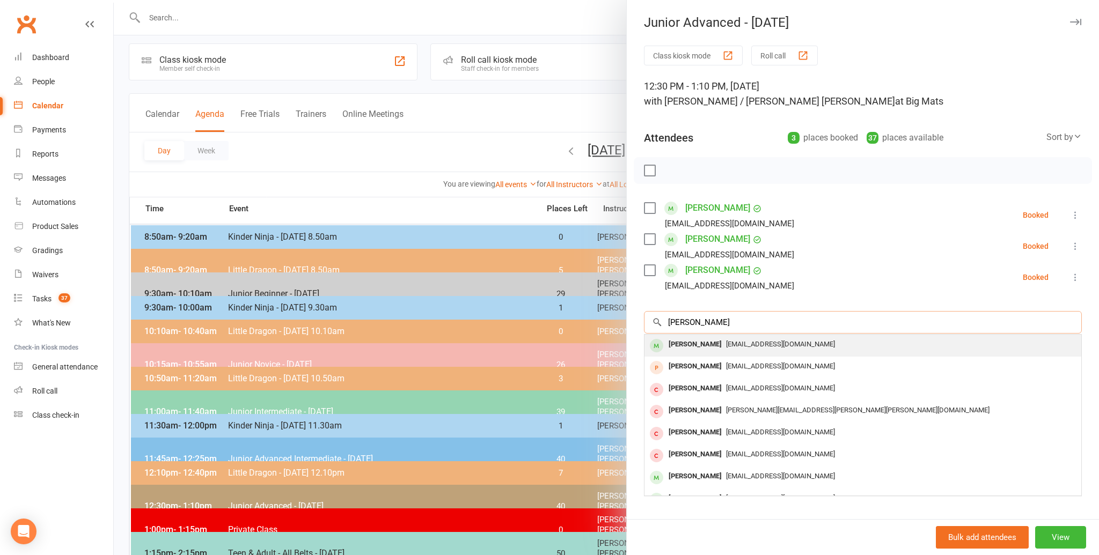
type input "jacob burns"
click at [689, 344] on div "Jacob Burns" at bounding box center [695, 345] width 62 height 16
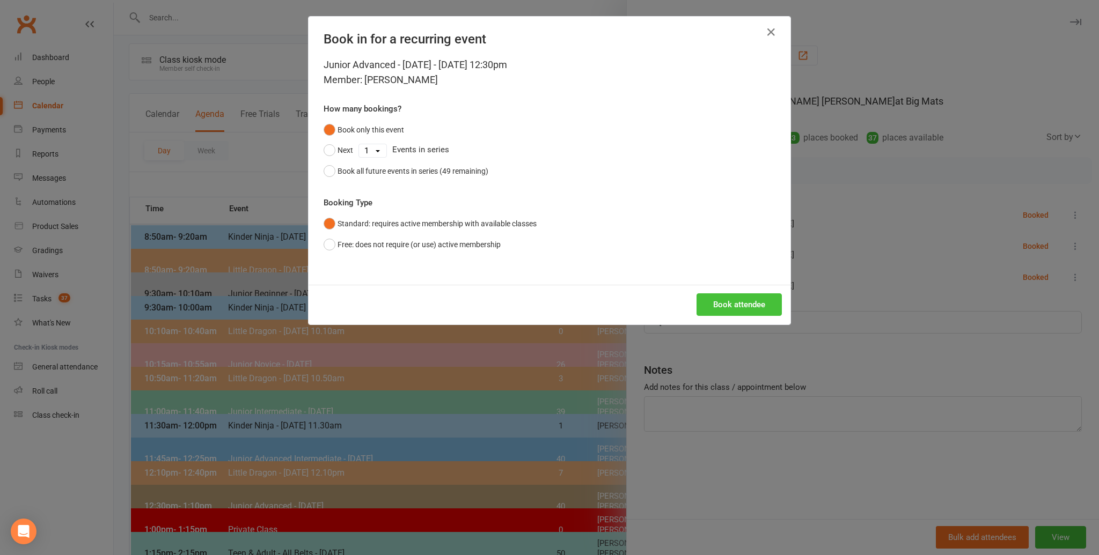
click at [741, 300] on button "Book attendee" at bounding box center [738, 304] width 85 height 23
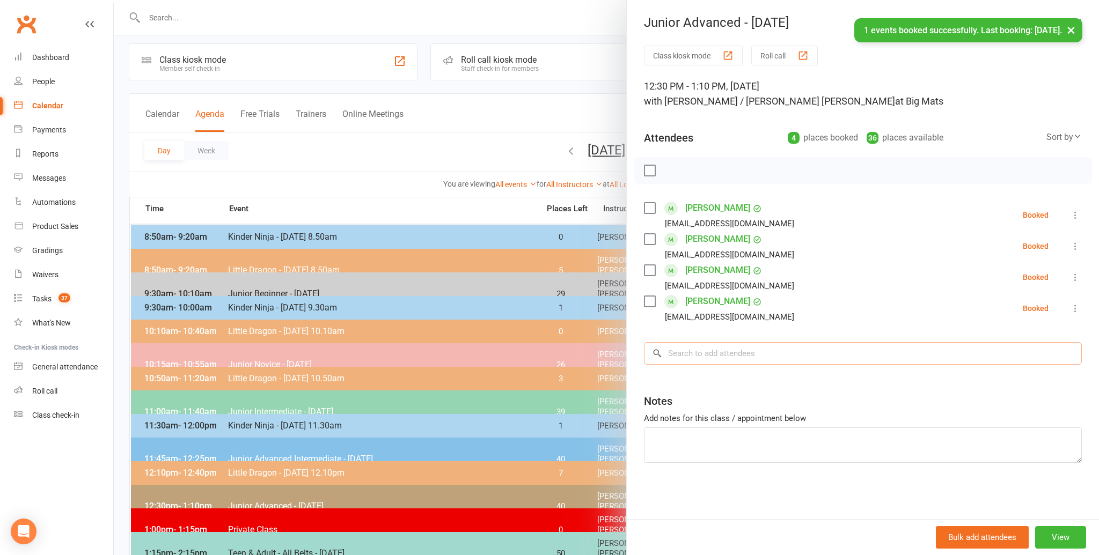
click at [701, 354] on input "search" at bounding box center [863, 353] width 438 height 23
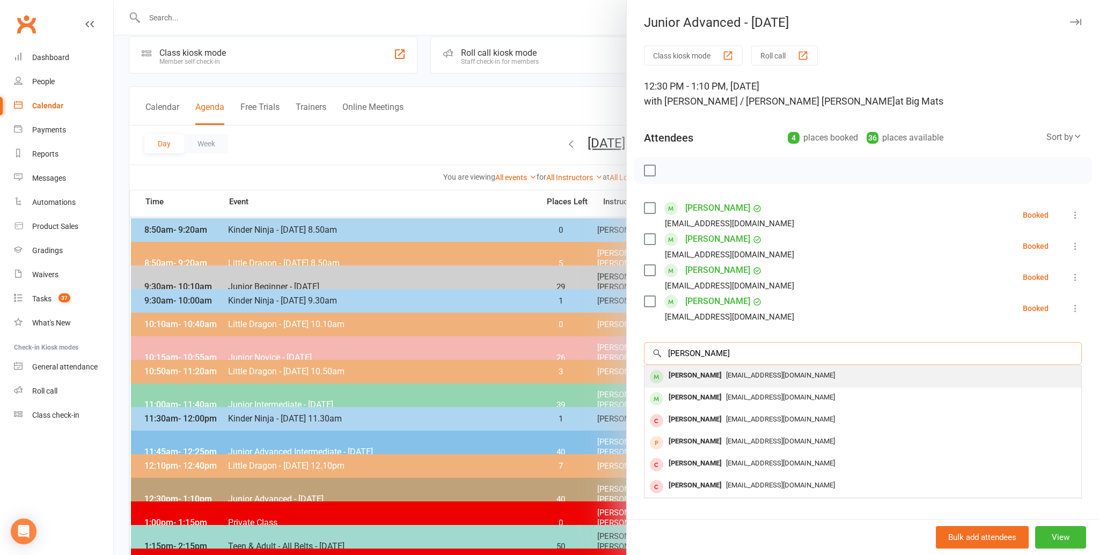
scroll to position [14, 0]
type input "ira mehta"
click at [679, 373] on div "Ira Mehta" at bounding box center [695, 376] width 62 height 16
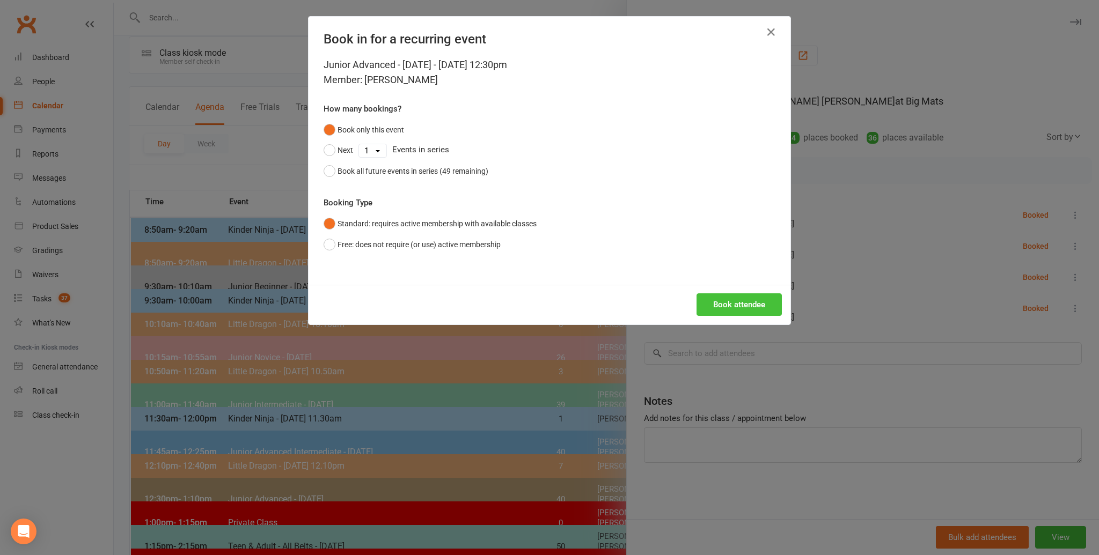
click at [729, 299] on button "Book attendee" at bounding box center [738, 304] width 85 height 23
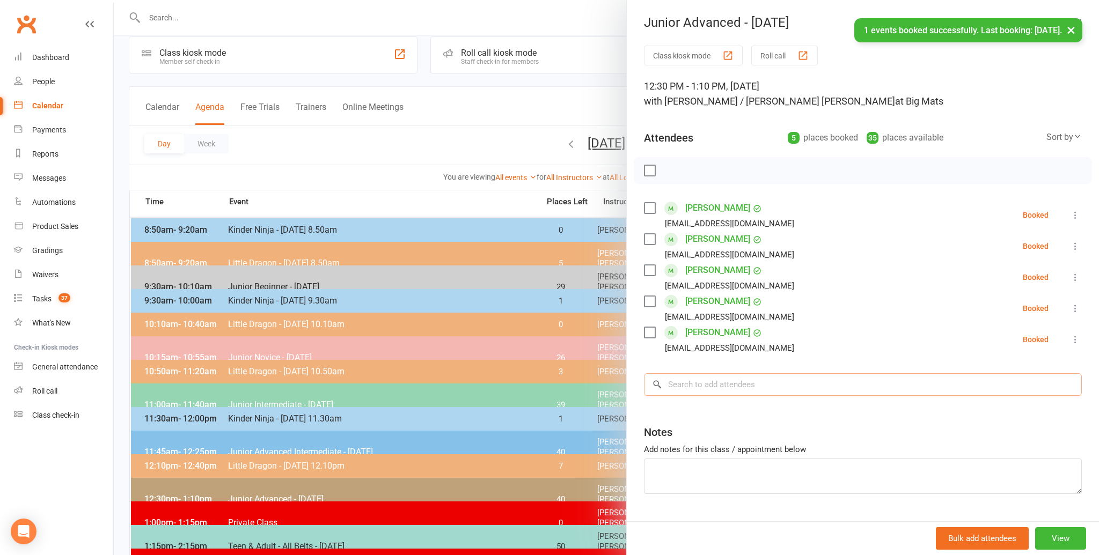
click at [679, 387] on input "search" at bounding box center [863, 384] width 438 height 23
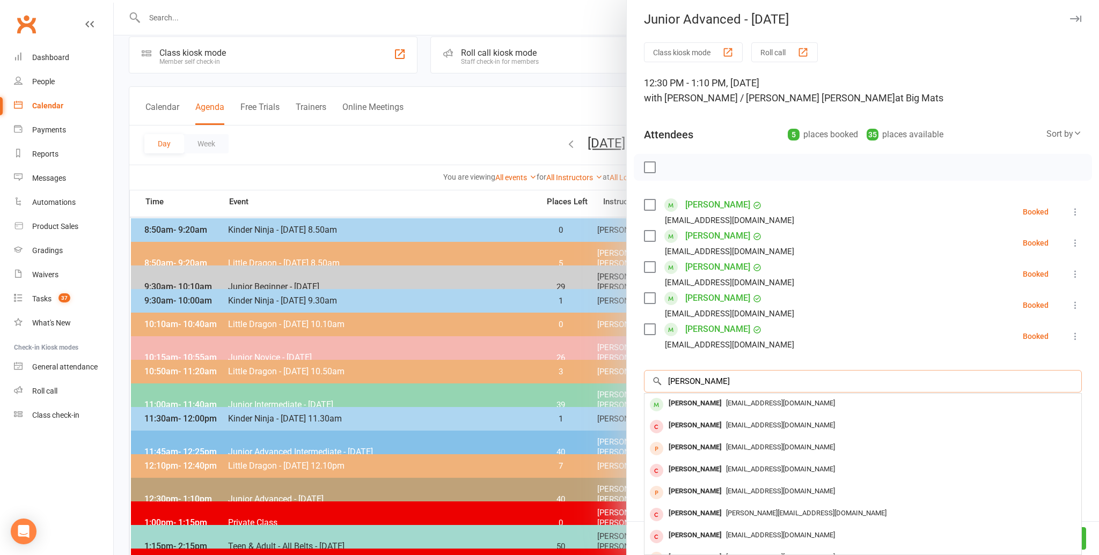
scroll to position [2, 0]
type input "chris qu"
click at [684, 402] on div "Chris Qu" at bounding box center [695, 405] width 62 height 16
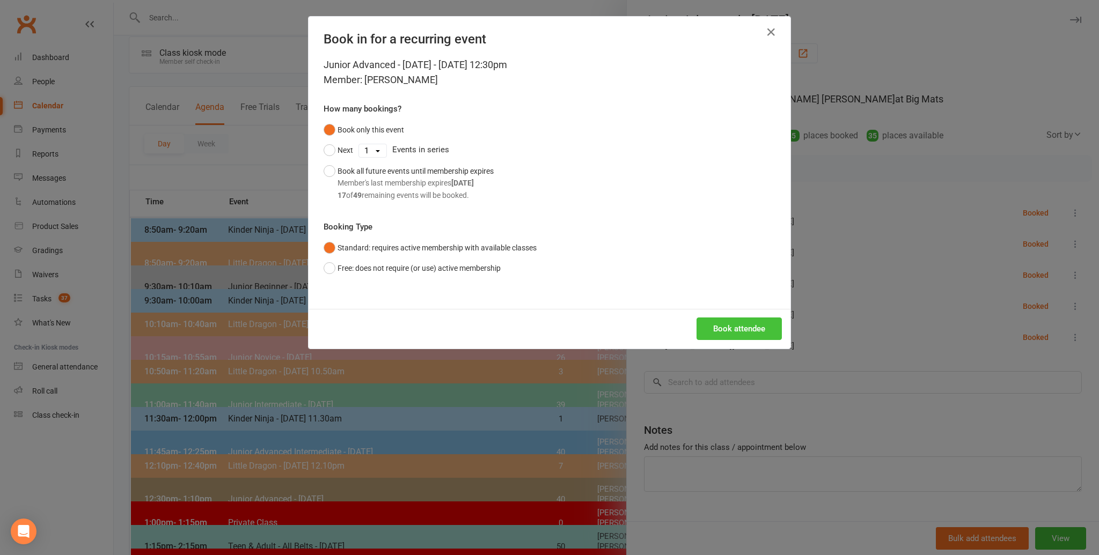
click at [737, 326] on button "Book attendee" at bounding box center [738, 329] width 85 height 23
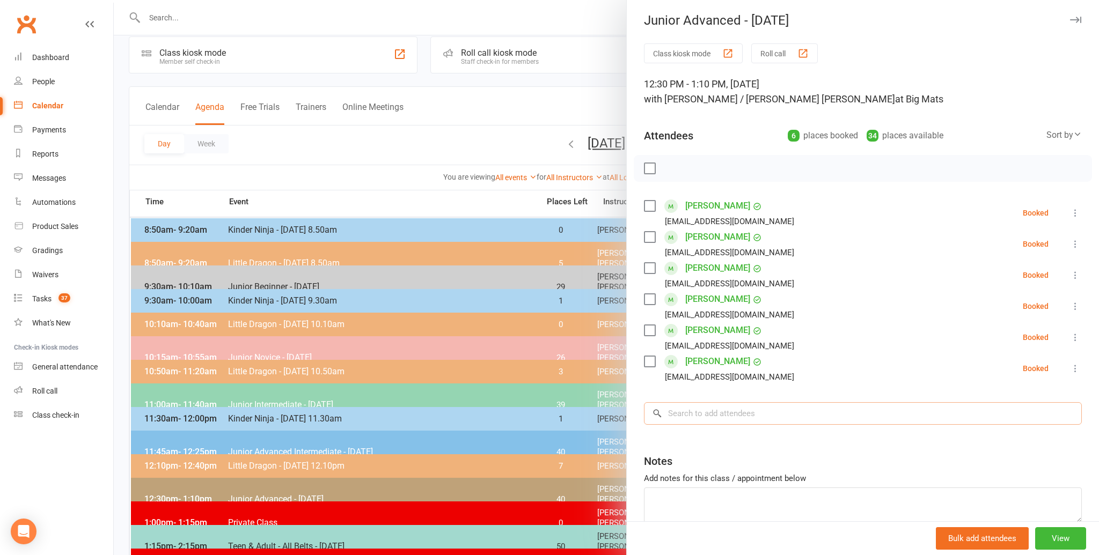
click at [688, 409] on input "search" at bounding box center [863, 413] width 438 height 23
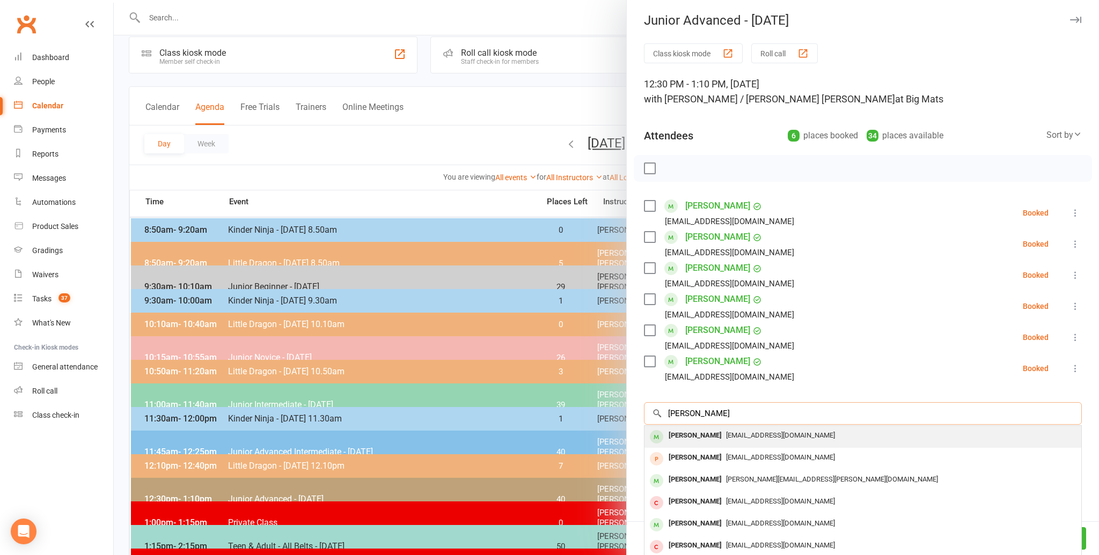
type input "ryan gan"
click at [686, 436] on div "Ryan Ganji" at bounding box center [695, 436] width 62 height 16
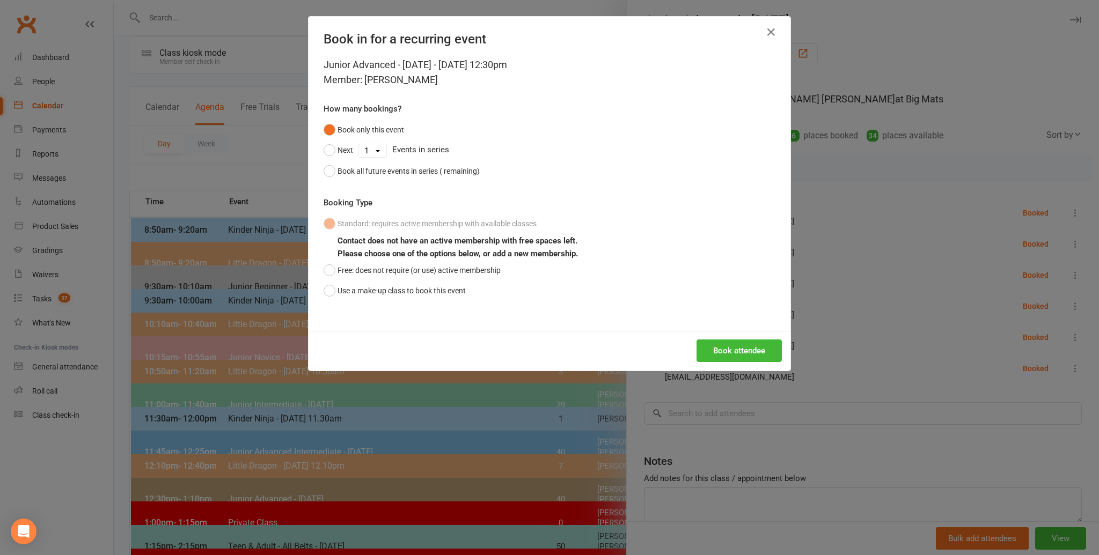
scroll to position [14, 0]
click at [733, 348] on button "Book attendee" at bounding box center [738, 351] width 85 height 23
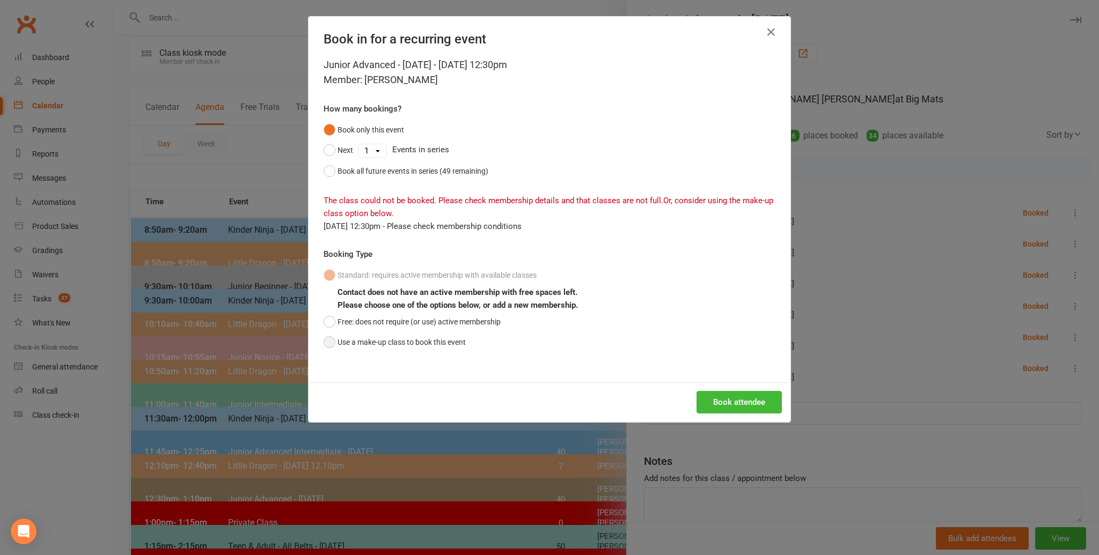
click at [328, 340] on button "Use a make-up class to book this event" at bounding box center [395, 342] width 142 height 20
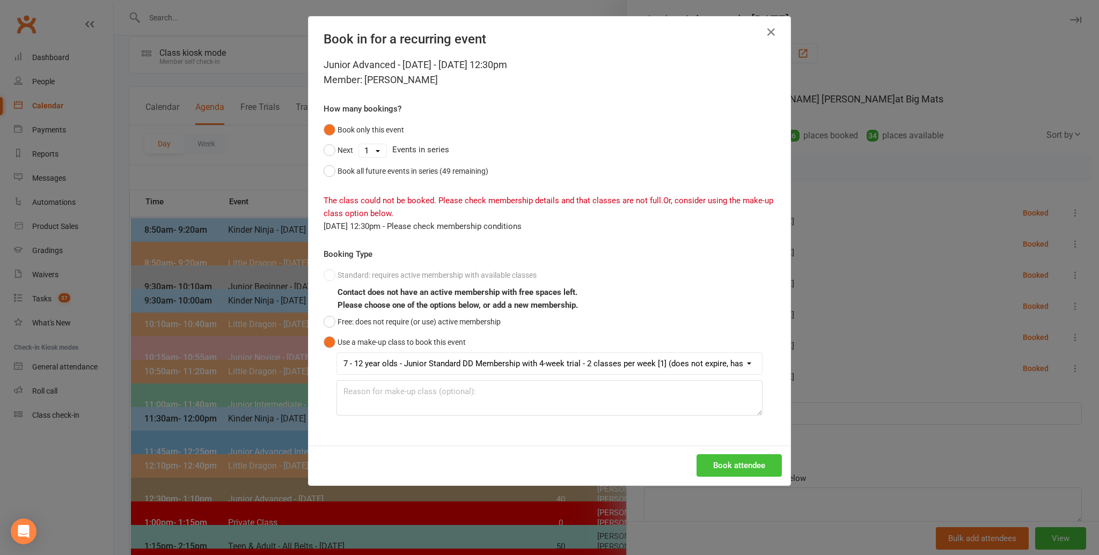
click at [750, 461] on button "Book attendee" at bounding box center [738, 465] width 85 height 23
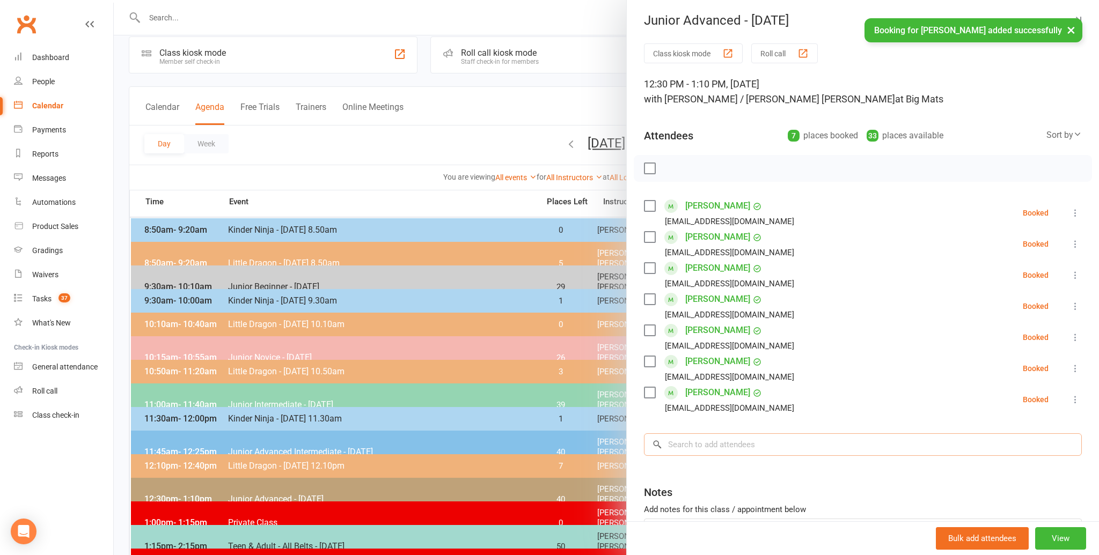
click at [683, 439] on input "search" at bounding box center [863, 445] width 438 height 23
type input "k"
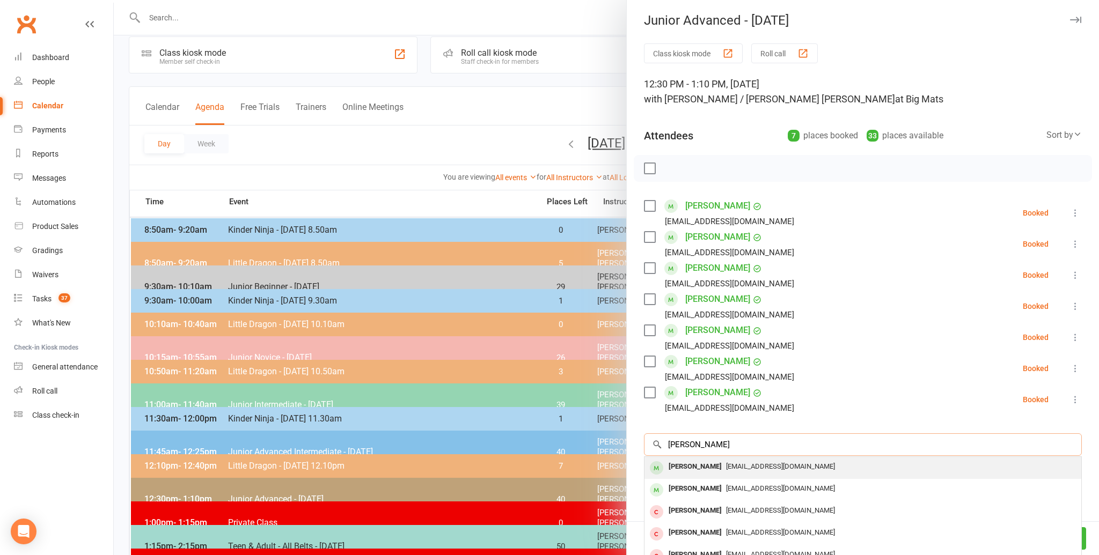
type input "lucais li"
click at [677, 464] on div "Lucais Li" at bounding box center [695, 467] width 62 height 16
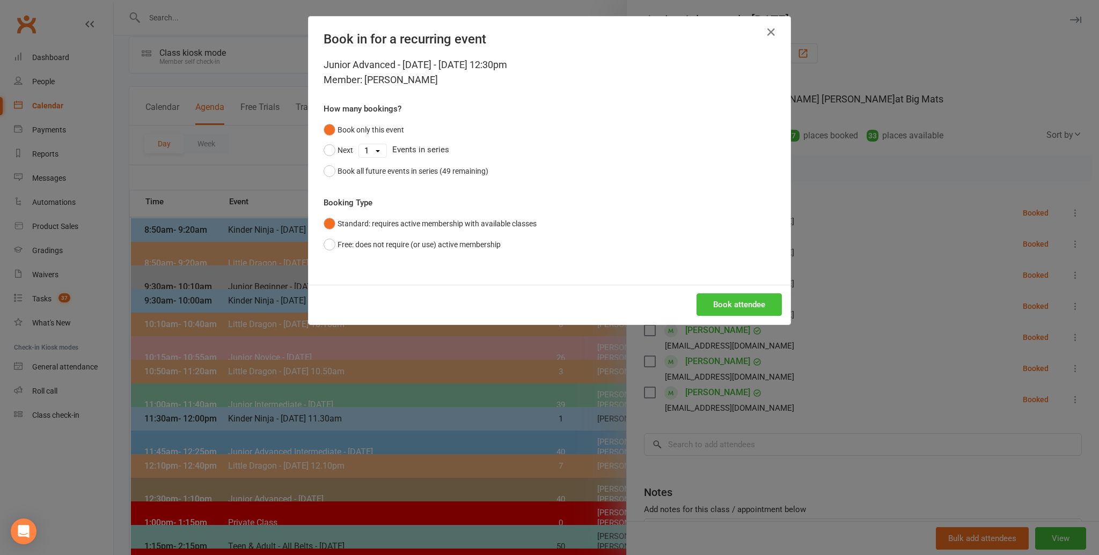
click at [739, 298] on button "Book attendee" at bounding box center [738, 304] width 85 height 23
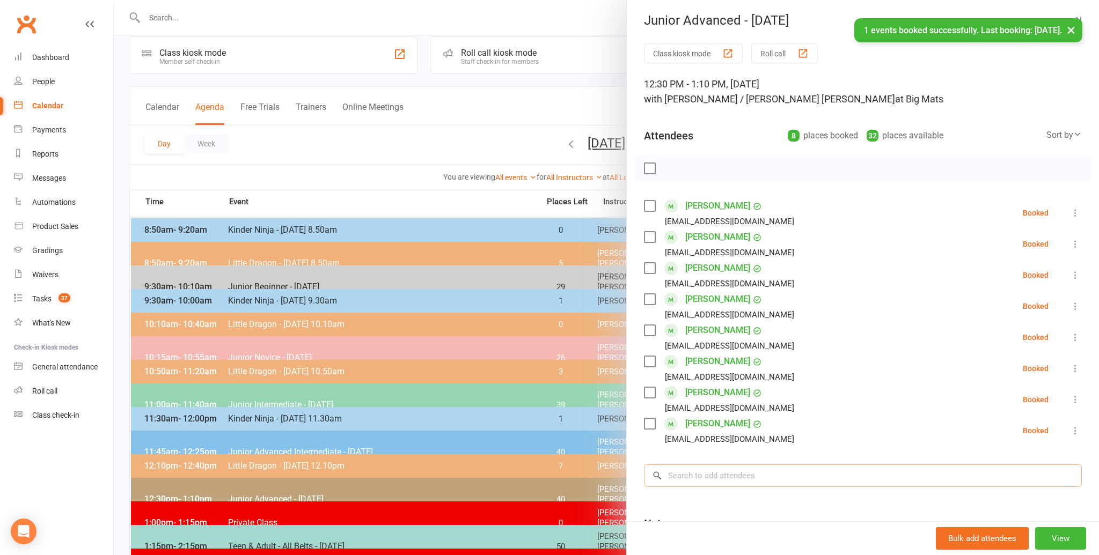
click at [687, 476] on input "search" at bounding box center [863, 476] width 438 height 23
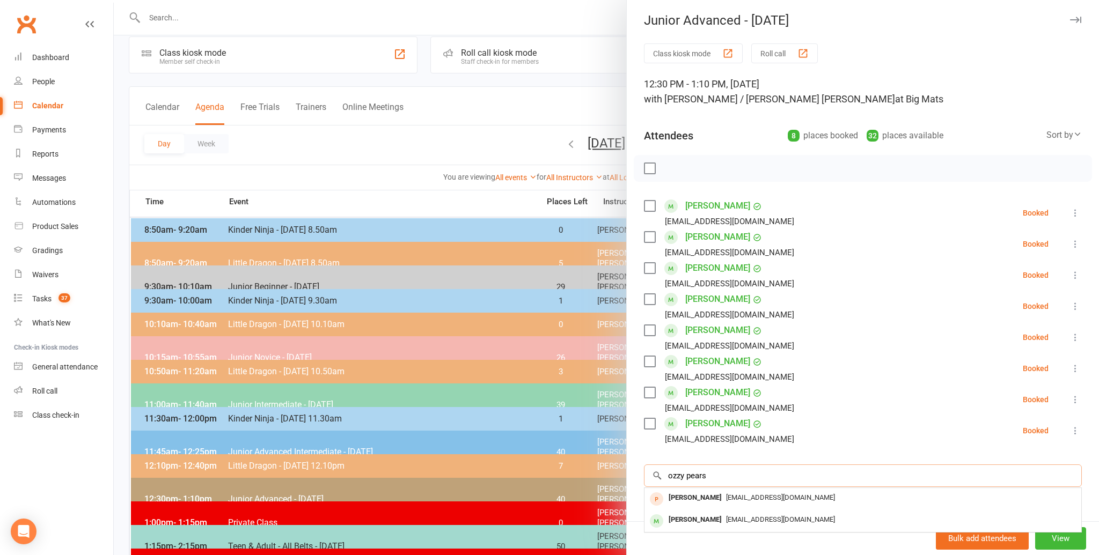
scroll to position [119, 0]
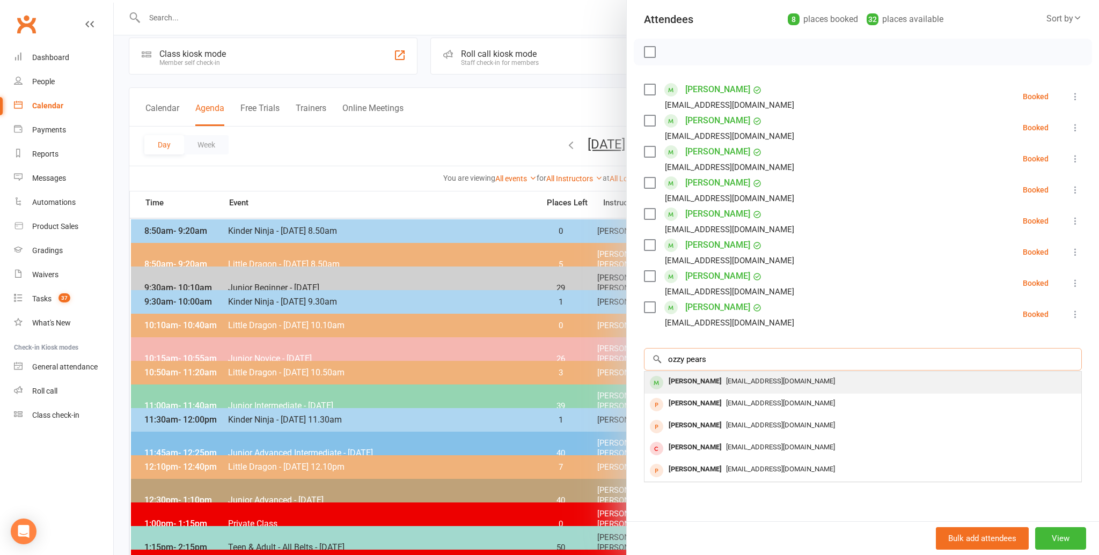
type input "ozzy pears"
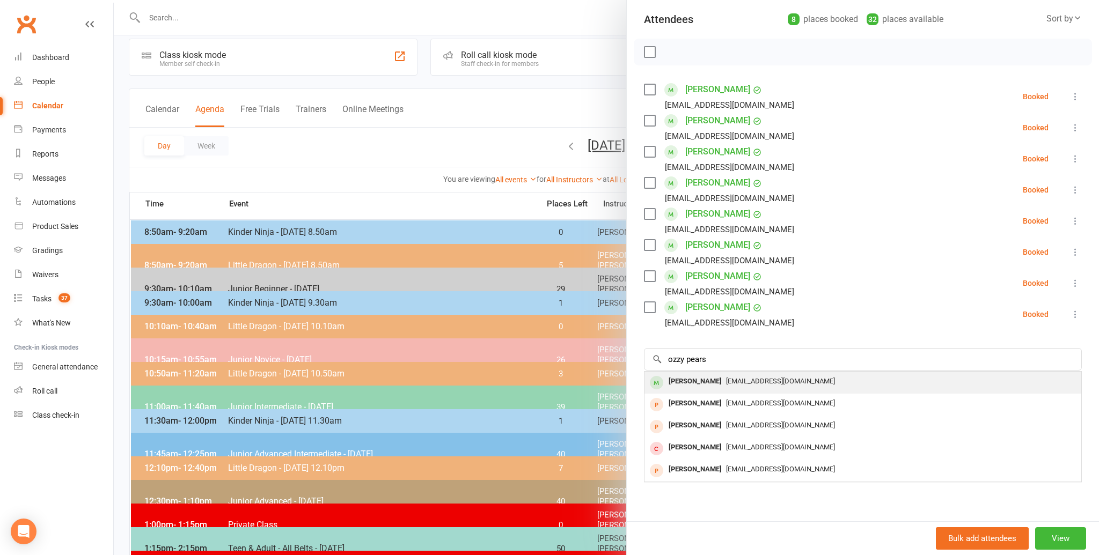
click at [699, 378] on div "Ozzy Pearse" at bounding box center [695, 382] width 62 height 16
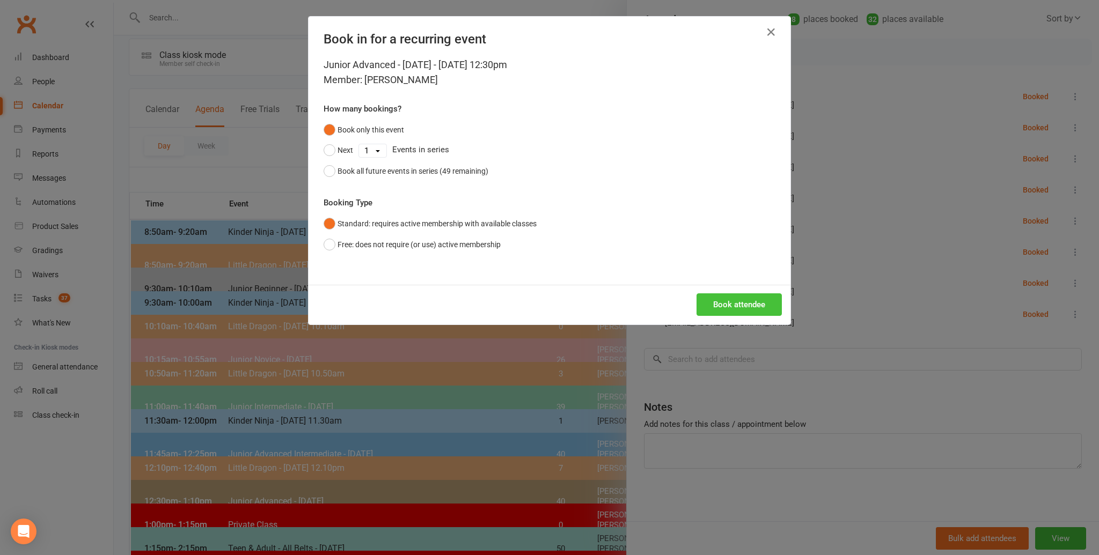
click at [738, 303] on button "Book attendee" at bounding box center [738, 304] width 85 height 23
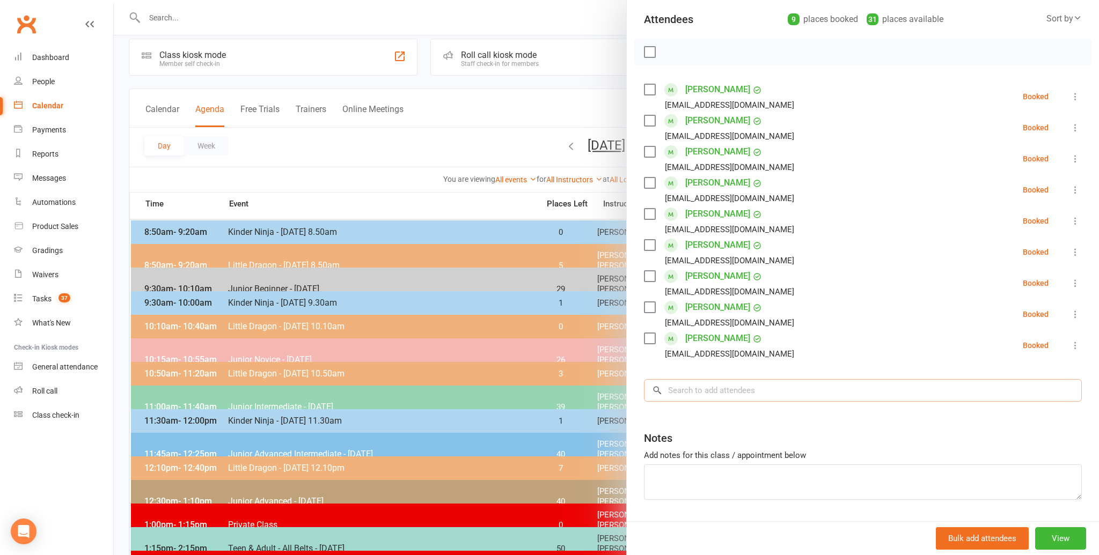
click at [680, 388] on input "search" at bounding box center [863, 390] width 438 height 23
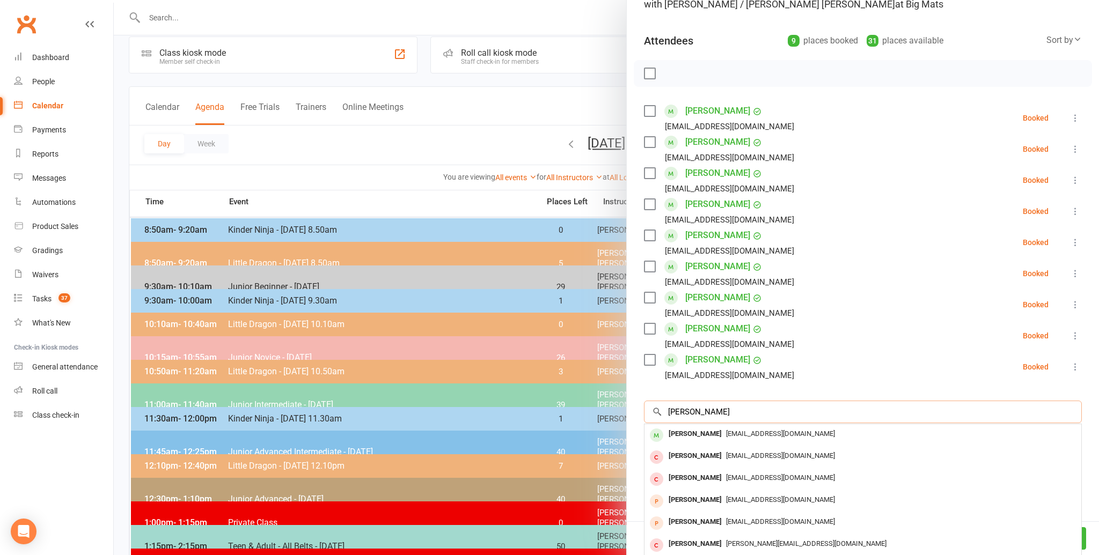
scroll to position [15, 0]
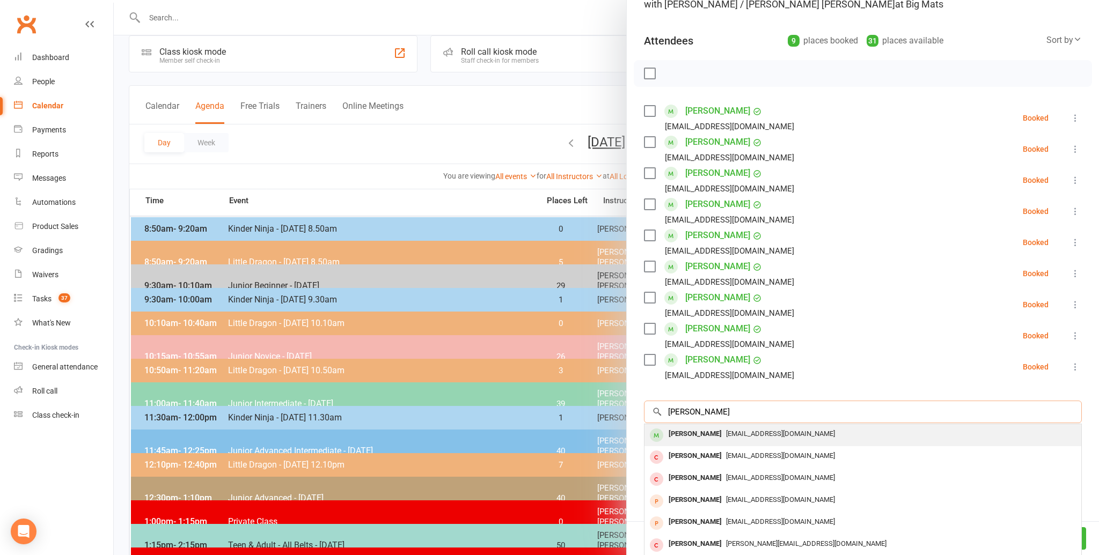
type input "ruby balaam"
click at [694, 430] on div "Ruby Balaam" at bounding box center [695, 435] width 62 height 16
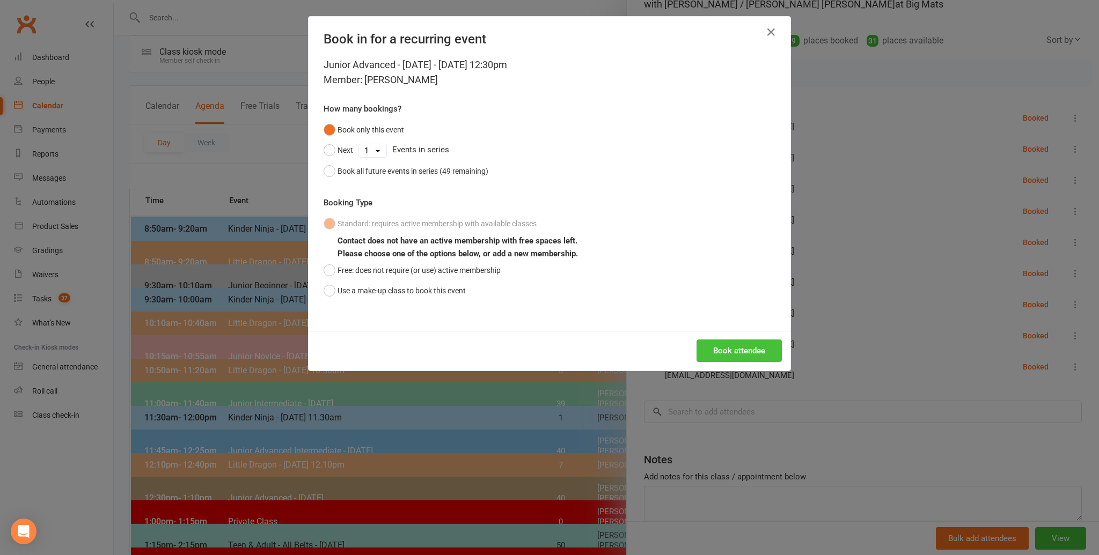
click at [725, 350] on button "Book attendee" at bounding box center [738, 351] width 85 height 23
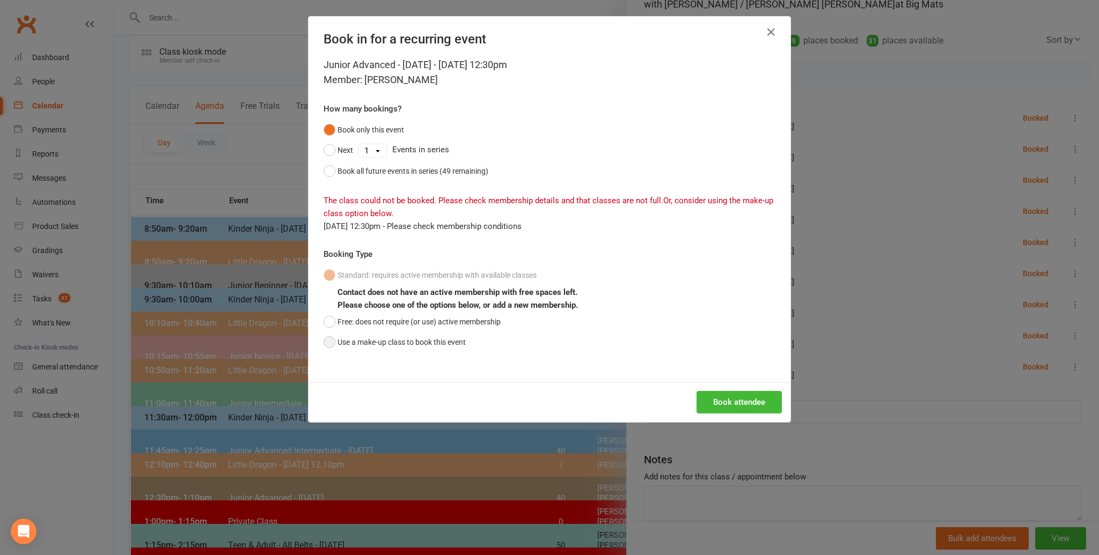
click at [332, 339] on button "Use a make-up class to book this event" at bounding box center [395, 342] width 142 height 20
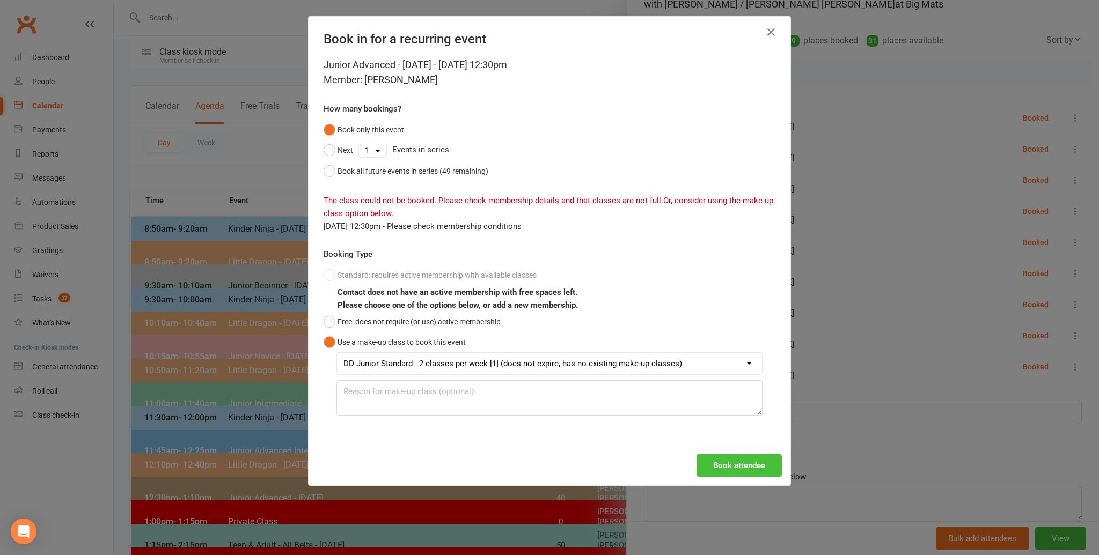
click at [740, 463] on button "Book attendee" at bounding box center [738, 465] width 85 height 23
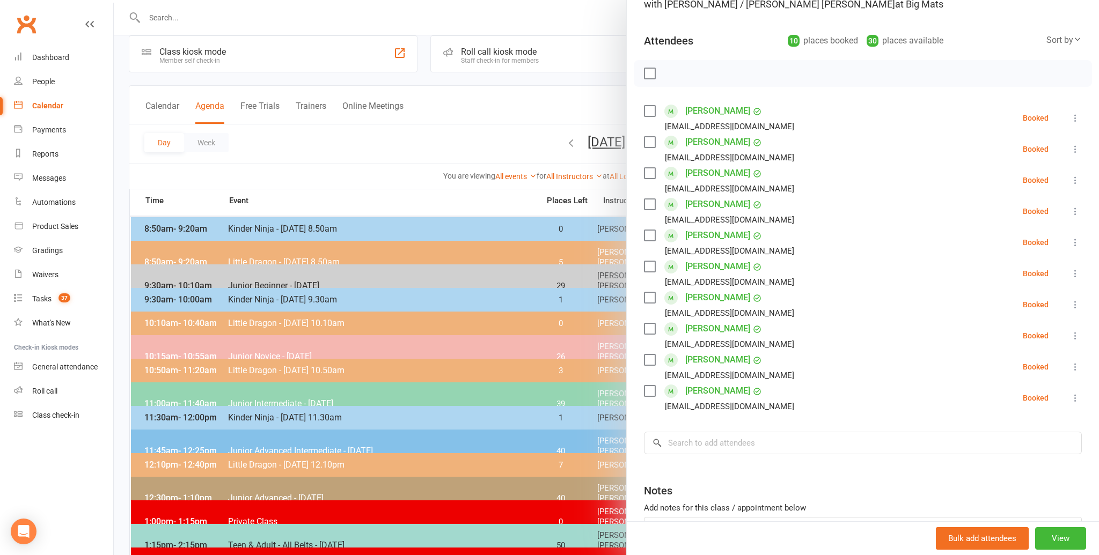
click at [288, 143] on div at bounding box center [606, 277] width 985 height 555
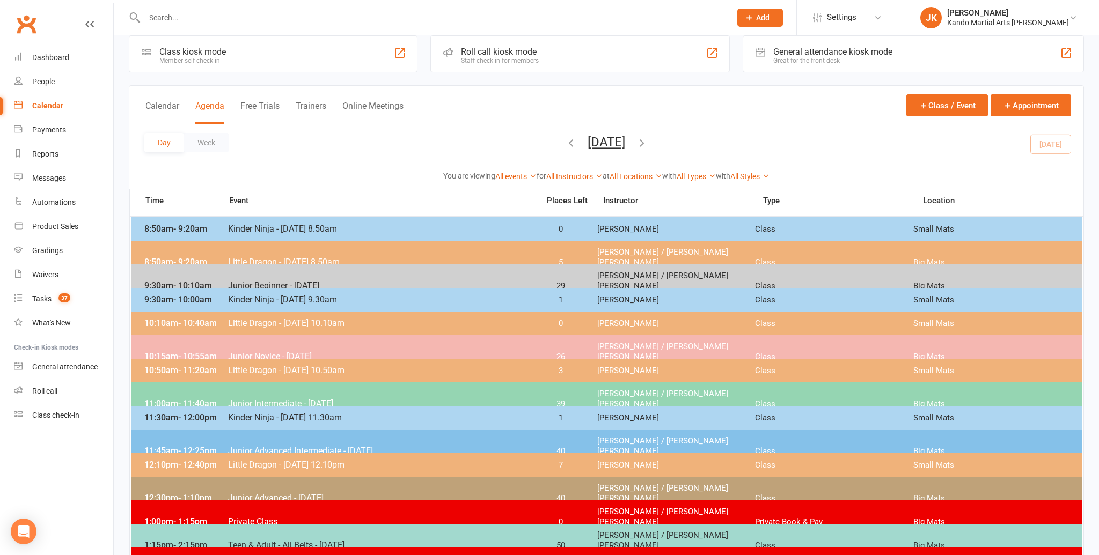
click at [164, 16] on input "text" at bounding box center [432, 17] width 582 height 15
type input "ryan"
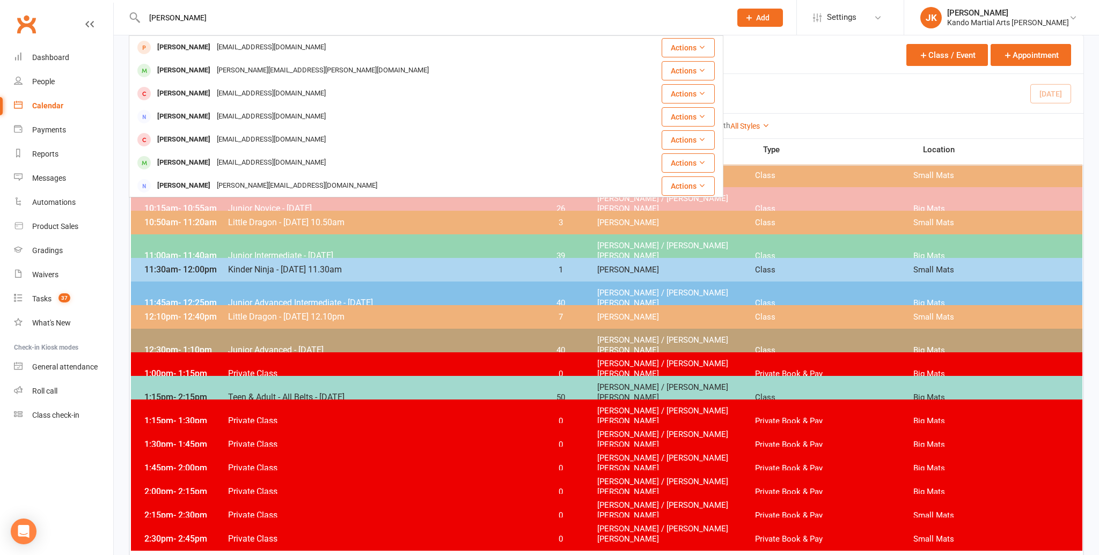
scroll to position [165, 0]
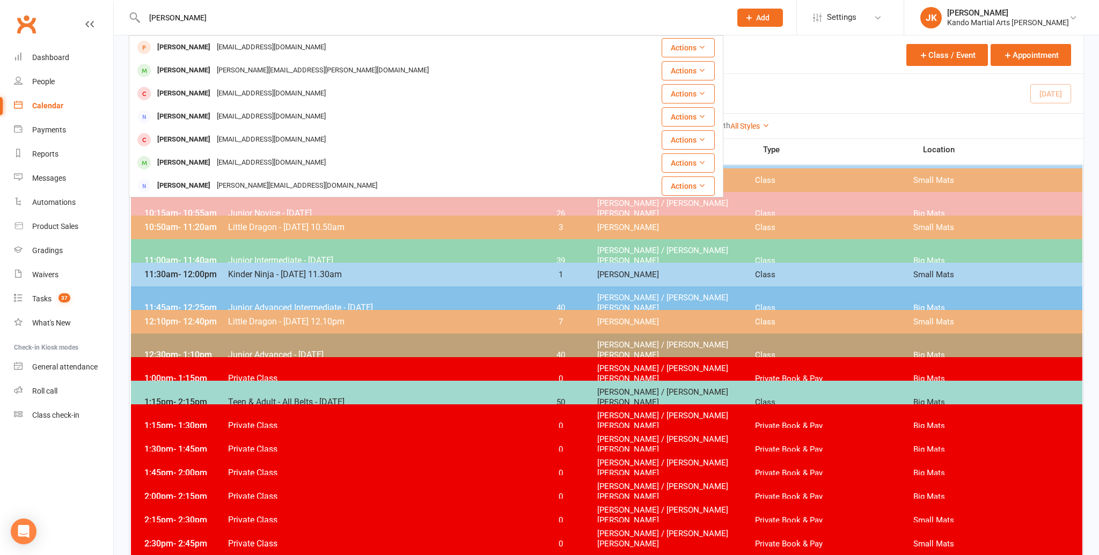
click at [229, 317] on span "Little Dragon - [DATE] 12.10pm" at bounding box center [379, 322] width 305 height 10
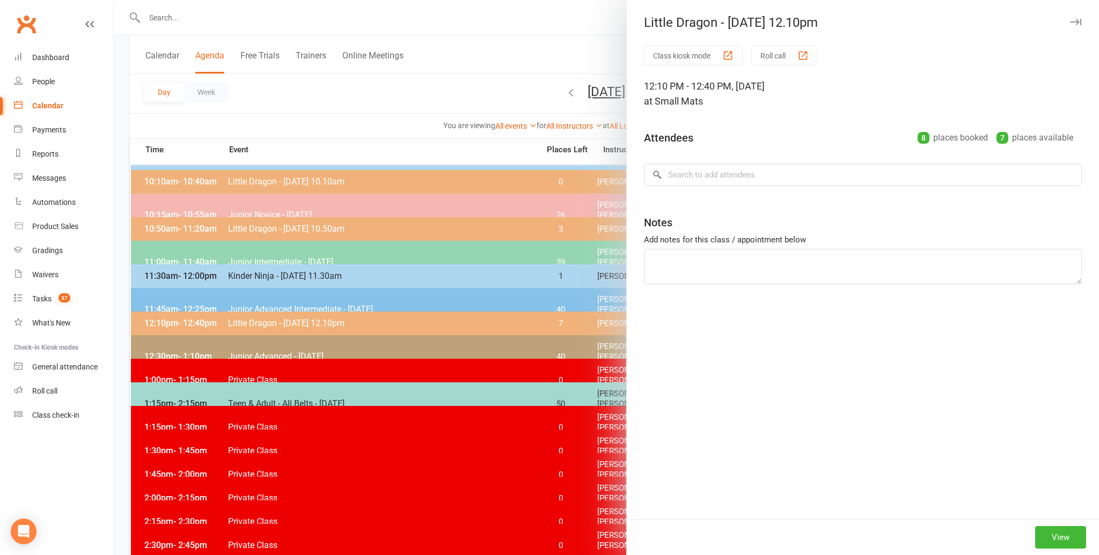
scroll to position [156, 0]
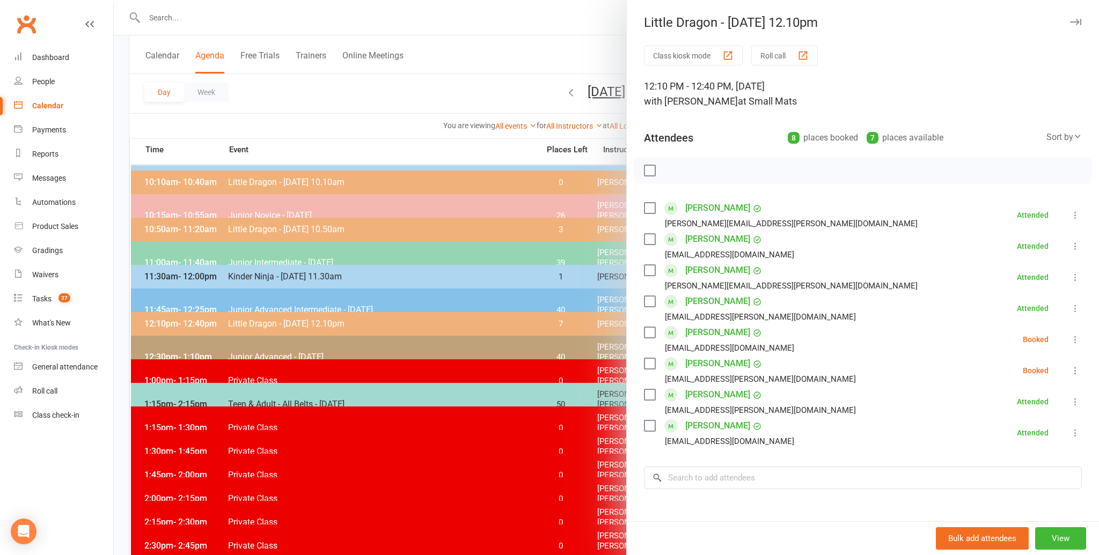
click at [705, 268] on link "Ryan Dave" at bounding box center [717, 270] width 65 height 17
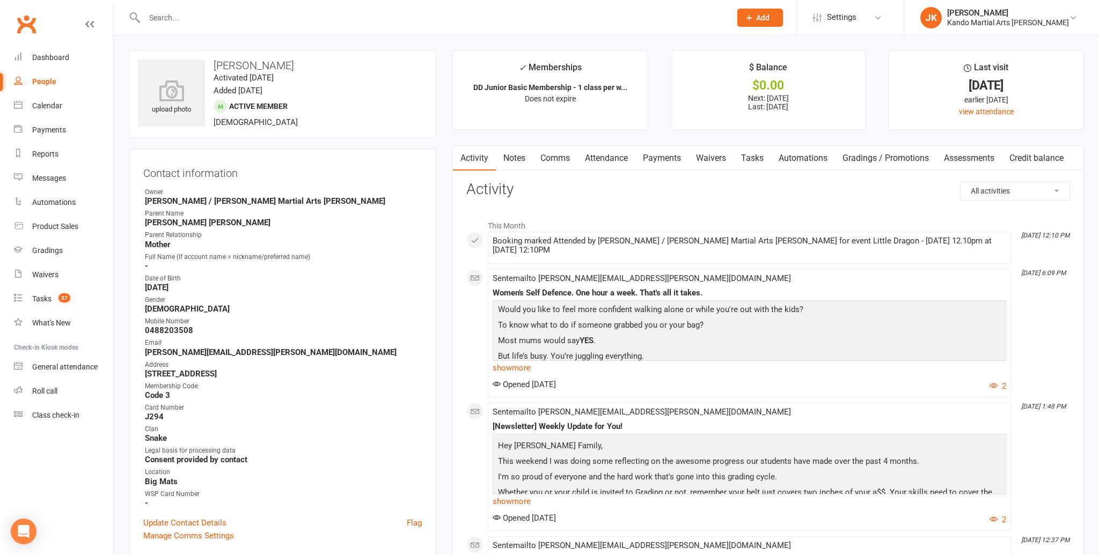
click at [517, 155] on link "Notes" at bounding box center [514, 158] width 37 height 25
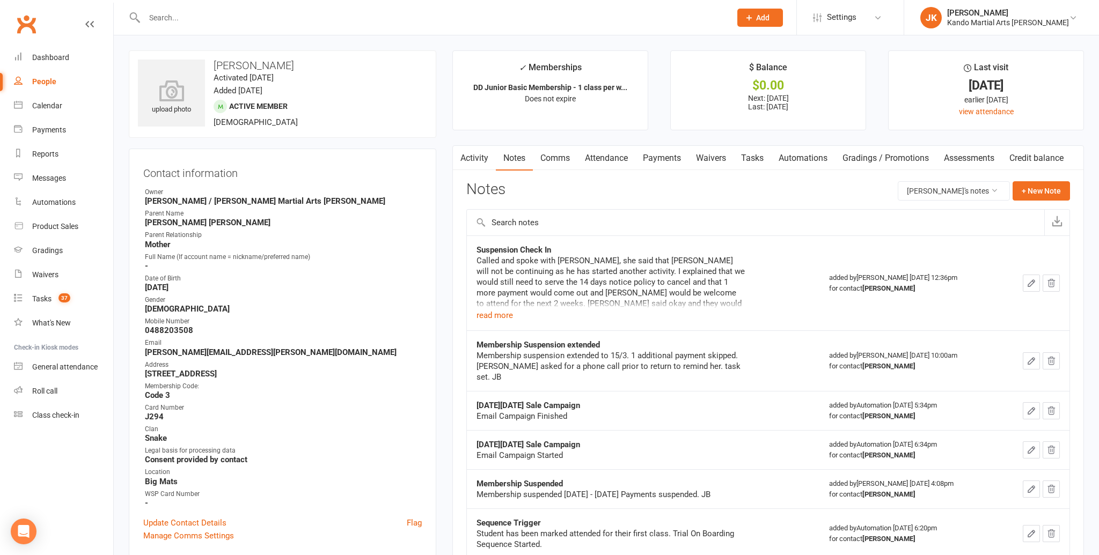
click at [606, 156] on link "Attendance" at bounding box center [606, 158] width 58 height 25
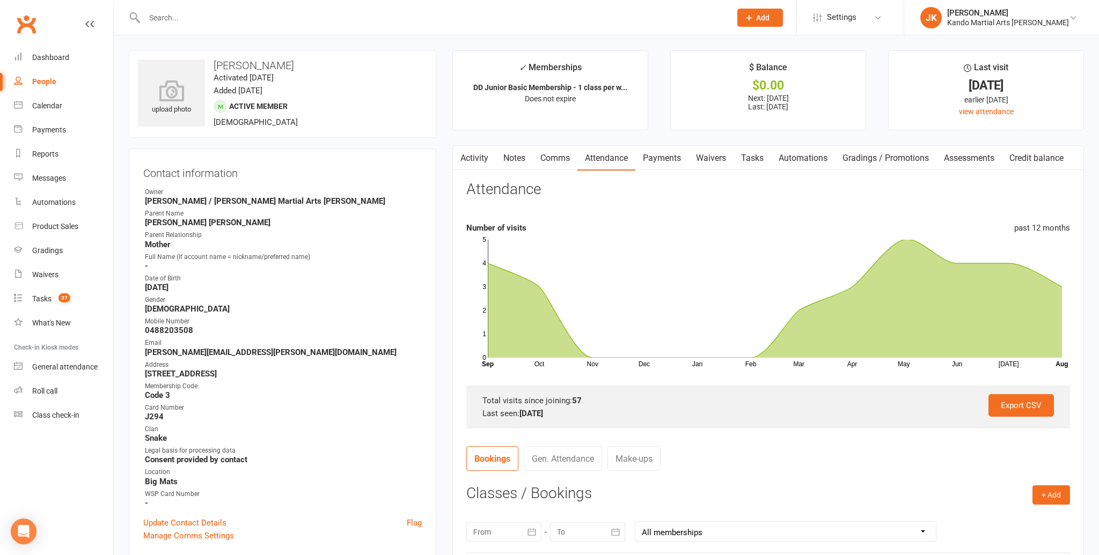
click at [753, 155] on link "Tasks" at bounding box center [752, 158] width 38 height 25
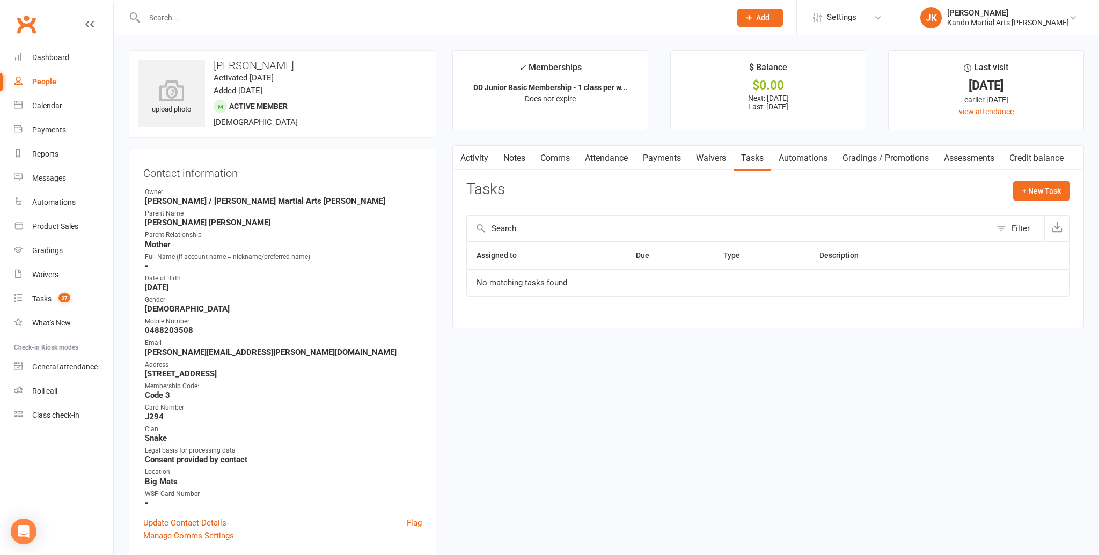
click at [518, 156] on link "Notes" at bounding box center [514, 158] width 37 height 25
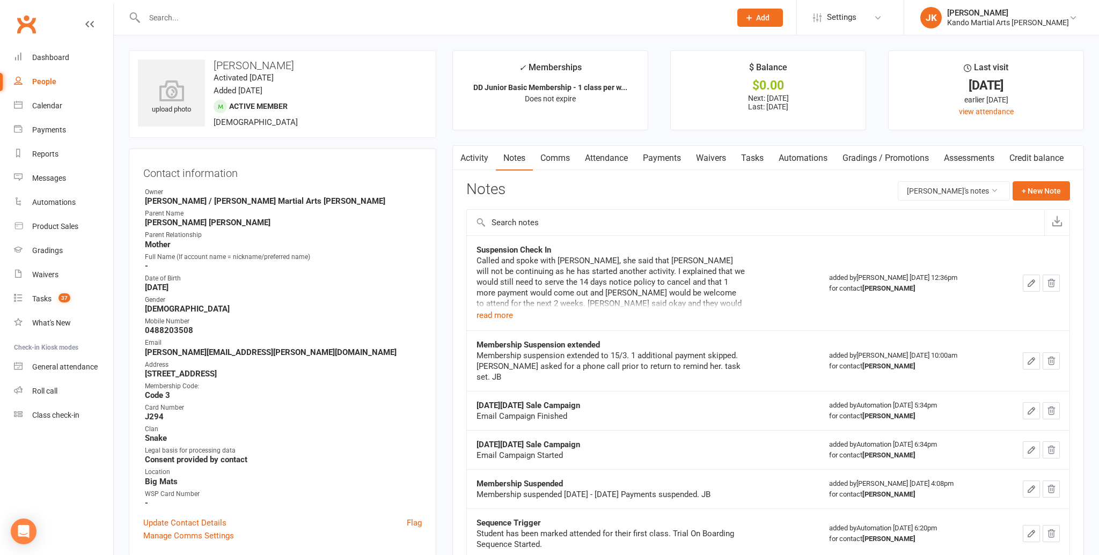
click at [619, 156] on link "Attendance" at bounding box center [606, 158] width 58 height 25
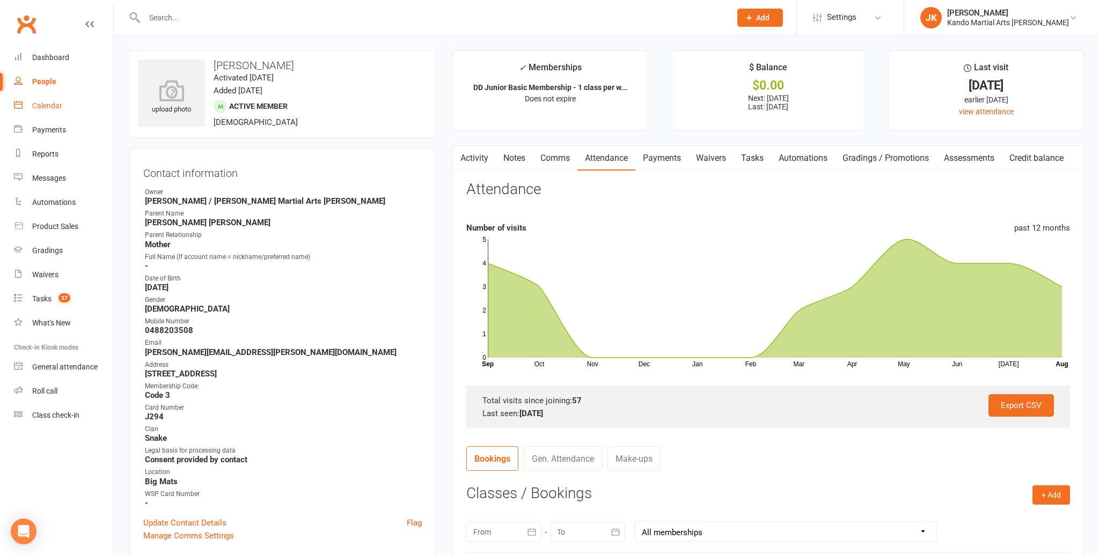
click at [44, 102] on div "Calendar" at bounding box center [47, 105] width 30 height 9
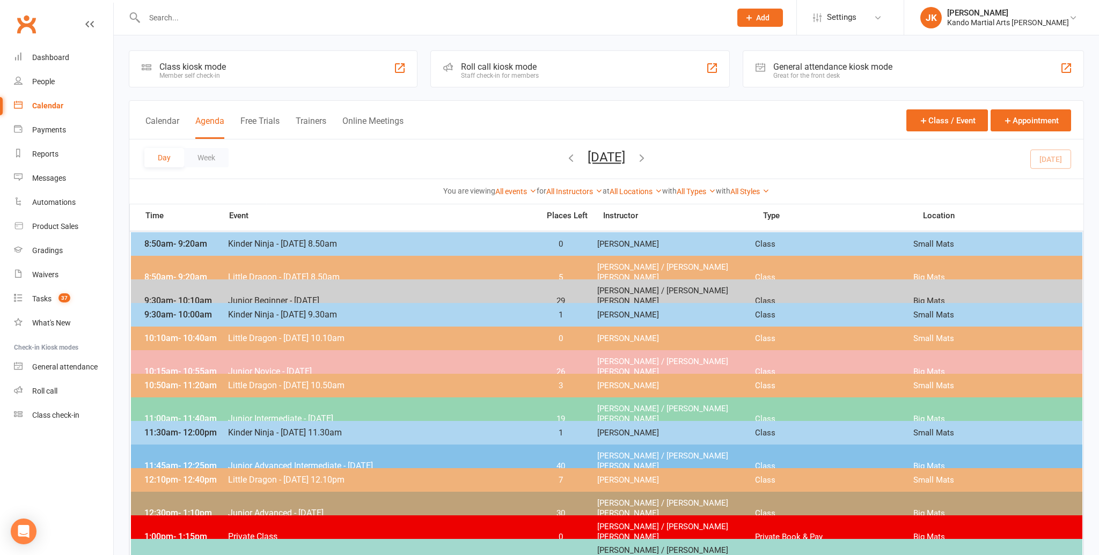
click at [300, 461] on span "Junior Advanced Intermediate - [DATE]" at bounding box center [379, 466] width 305 height 10
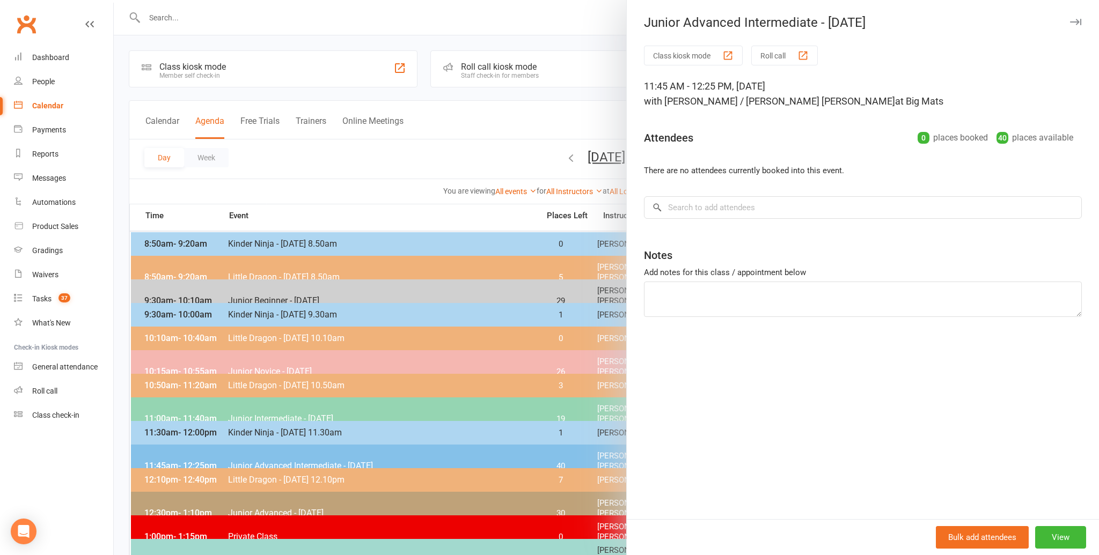
scroll to position [3, 0]
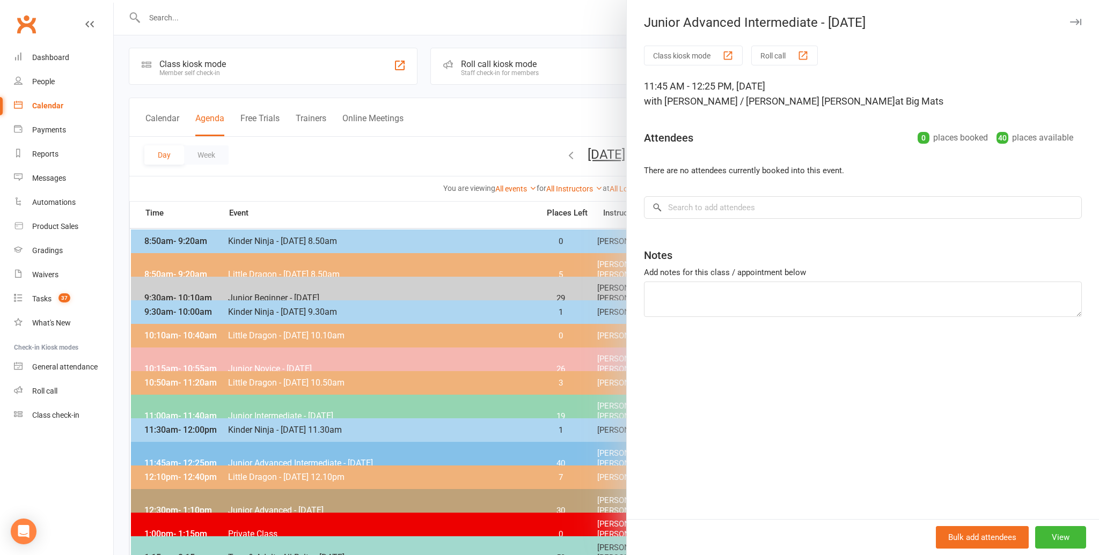
click at [382, 157] on div at bounding box center [606, 277] width 985 height 555
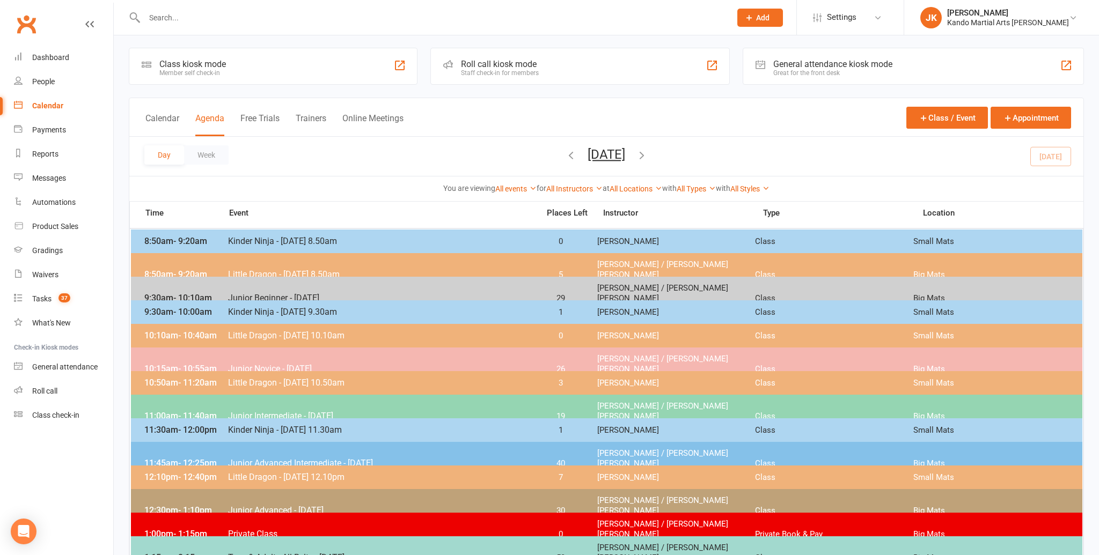
click at [345, 293] on span "Junior Beginner - [DATE]" at bounding box center [379, 298] width 305 height 10
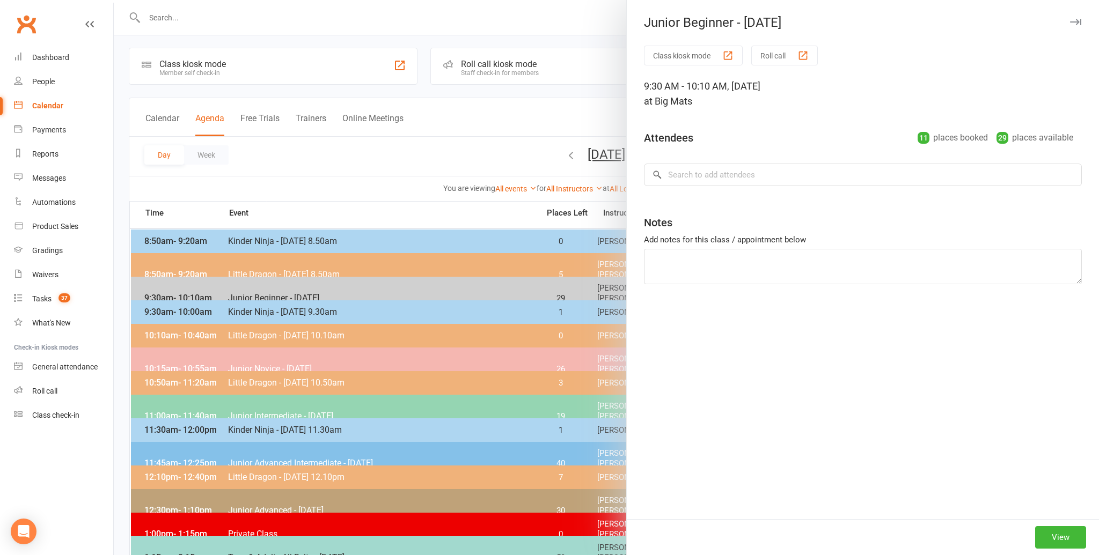
scroll to position [2, 0]
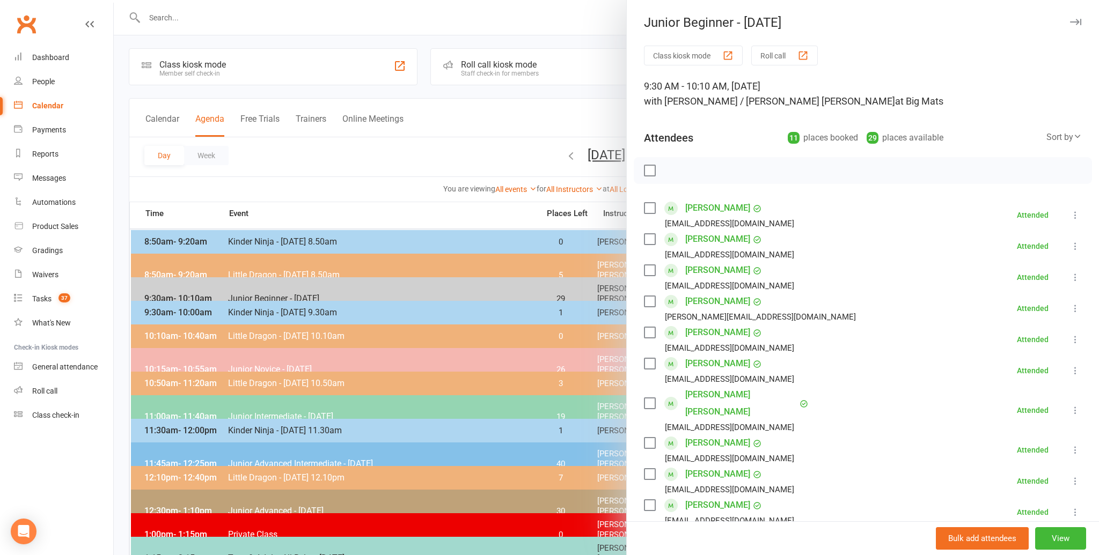
click at [281, 356] on div at bounding box center [606, 277] width 985 height 555
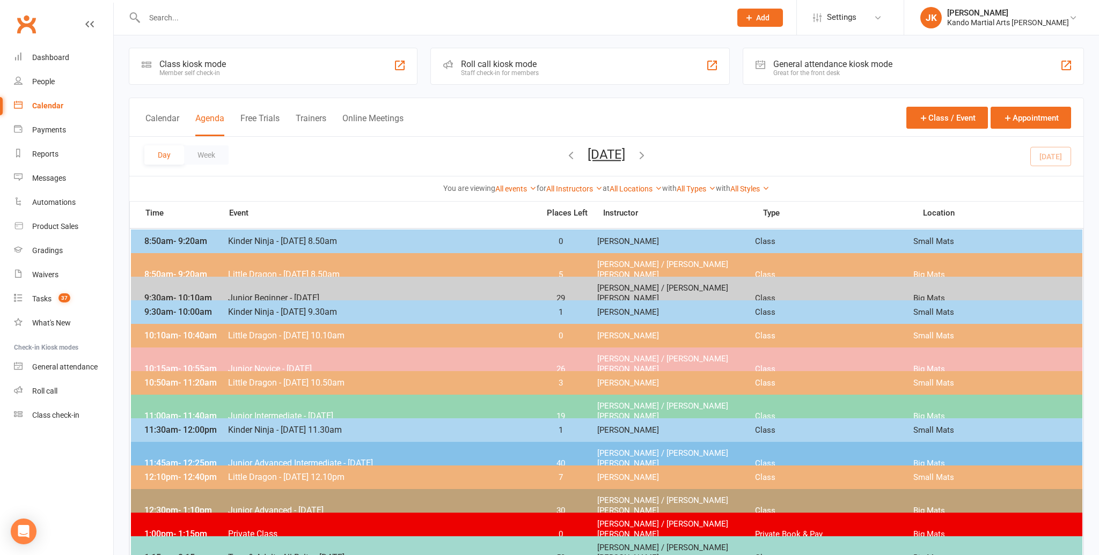
click at [281, 364] on span "Junior Novice - [DATE]" at bounding box center [379, 369] width 305 height 10
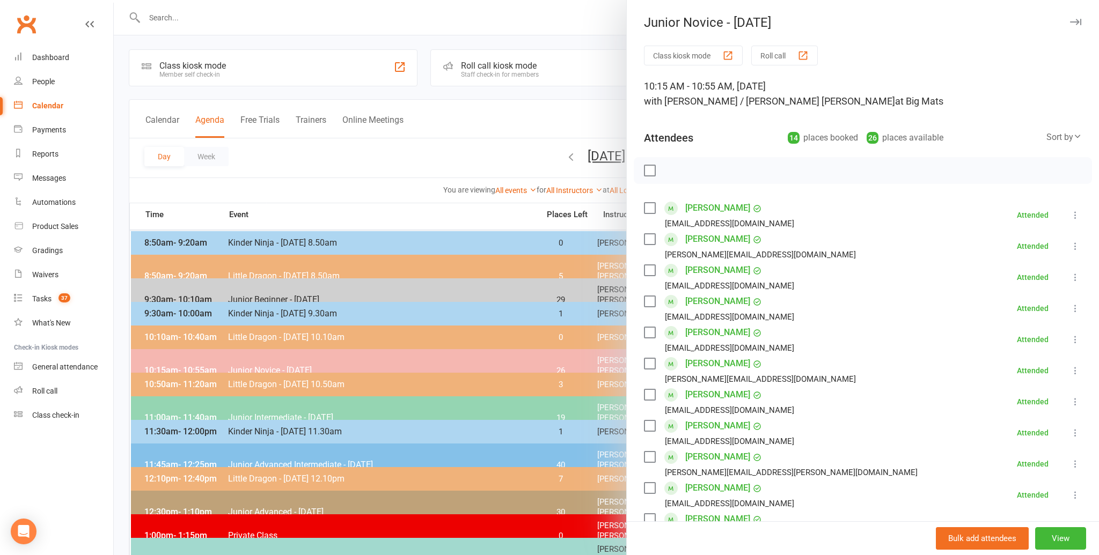
scroll to position [0, 0]
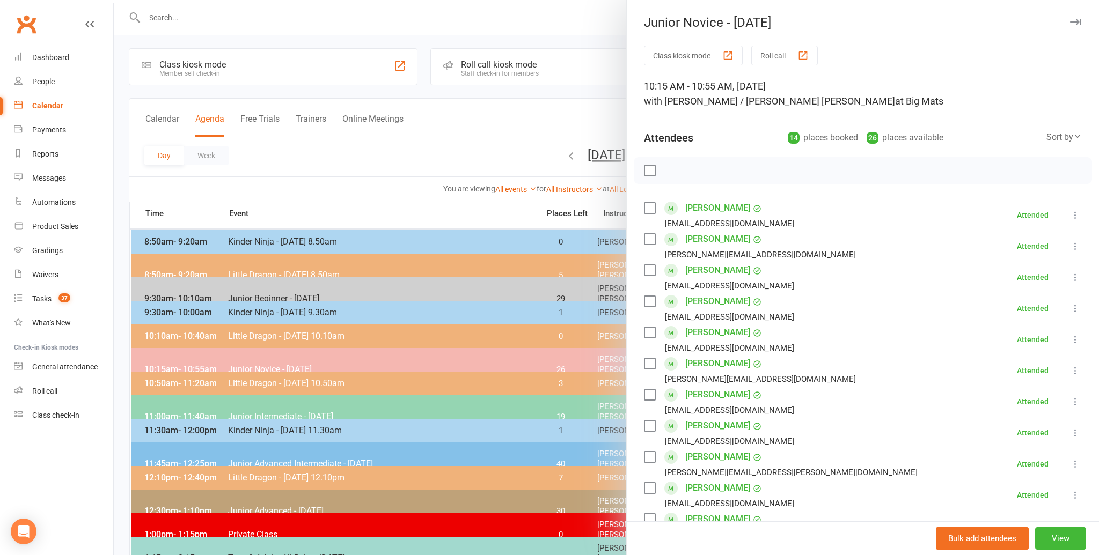
click at [274, 406] on div at bounding box center [606, 277] width 985 height 555
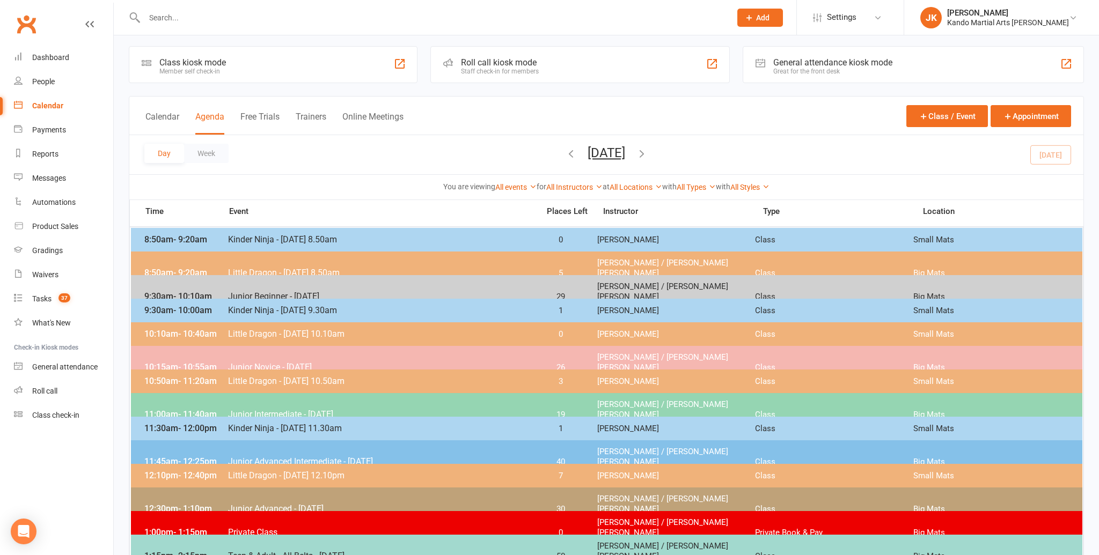
click at [274, 409] on span "Junior Intermediate - [DATE]" at bounding box center [379, 414] width 305 height 10
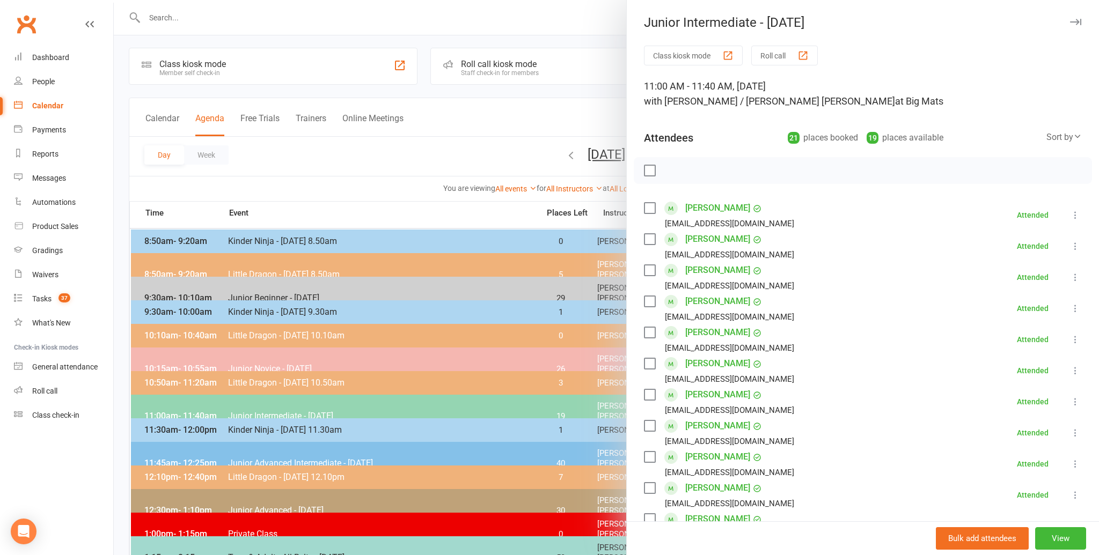
scroll to position [5, 0]
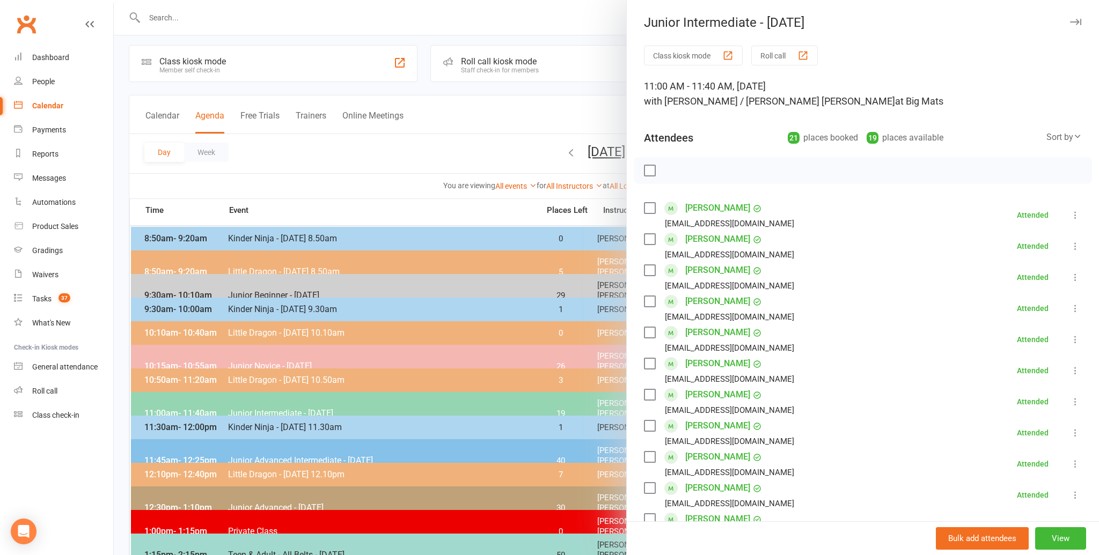
click at [305, 451] on div at bounding box center [606, 277] width 985 height 555
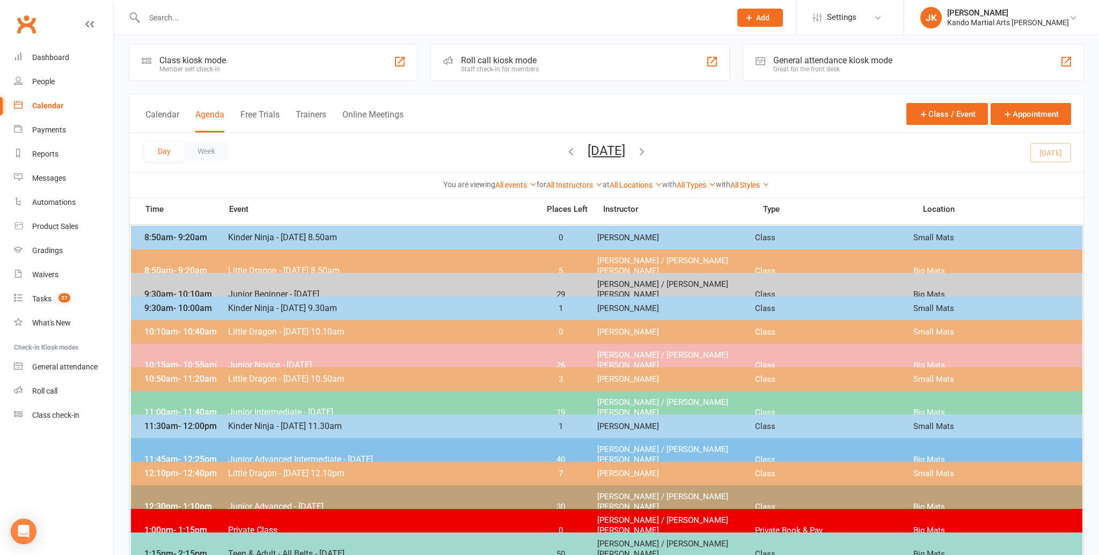
scroll to position [5, 0]
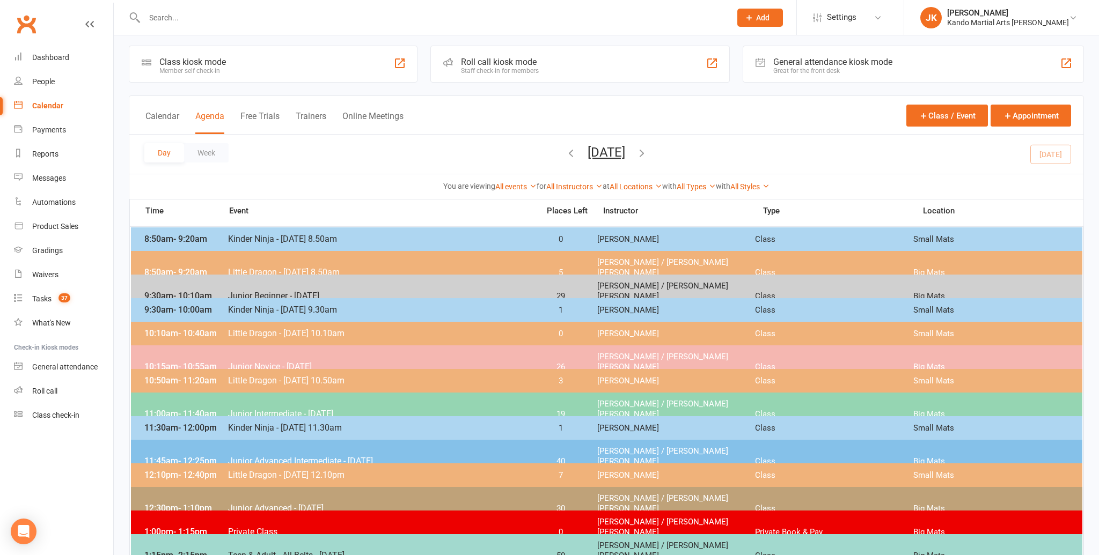
click at [305, 456] on span "Junior Advanced Intermediate - [DATE]" at bounding box center [379, 461] width 305 height 10
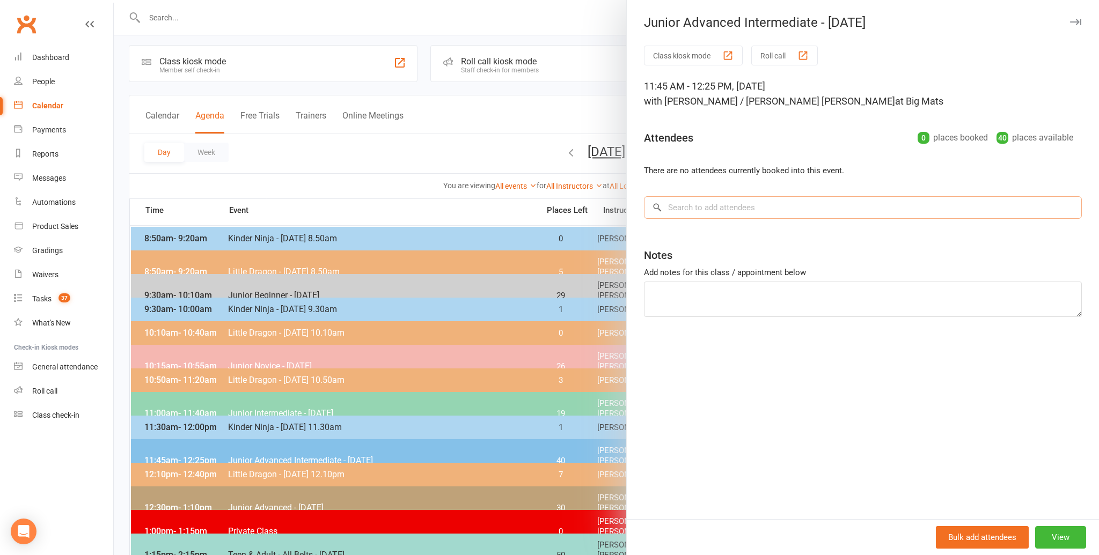
scroll to position [0, 0]
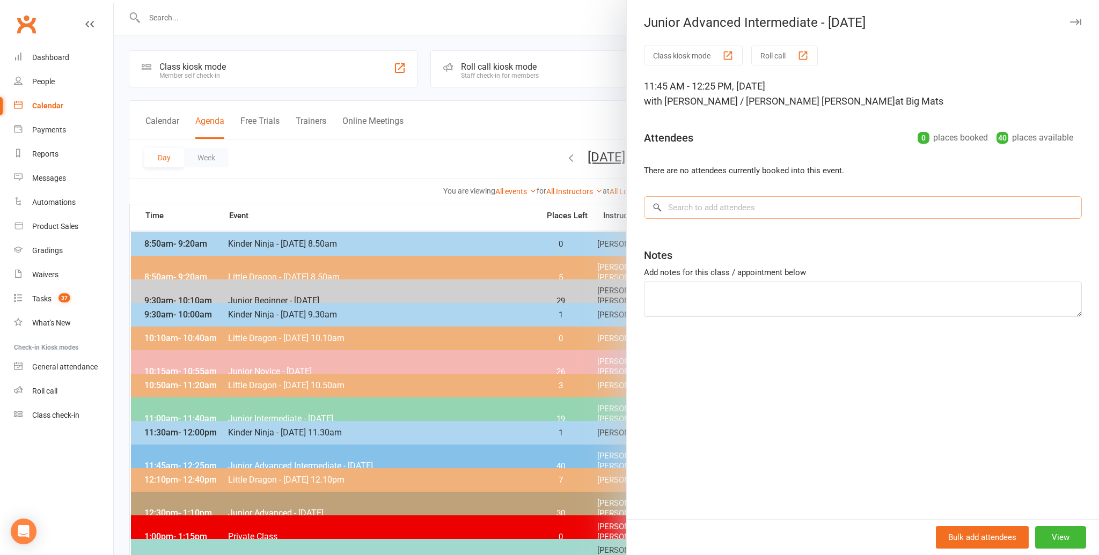
click at [687, 102] on div "Class kiosk mode Roll call 11:45 AM - 12:25 PM, Saturday, August, 16, 2025 with…" at bounding box center [863, 283] width 472 height 474
click at [371, 119] on div at bounding box center [606, 277] width 985 height 555
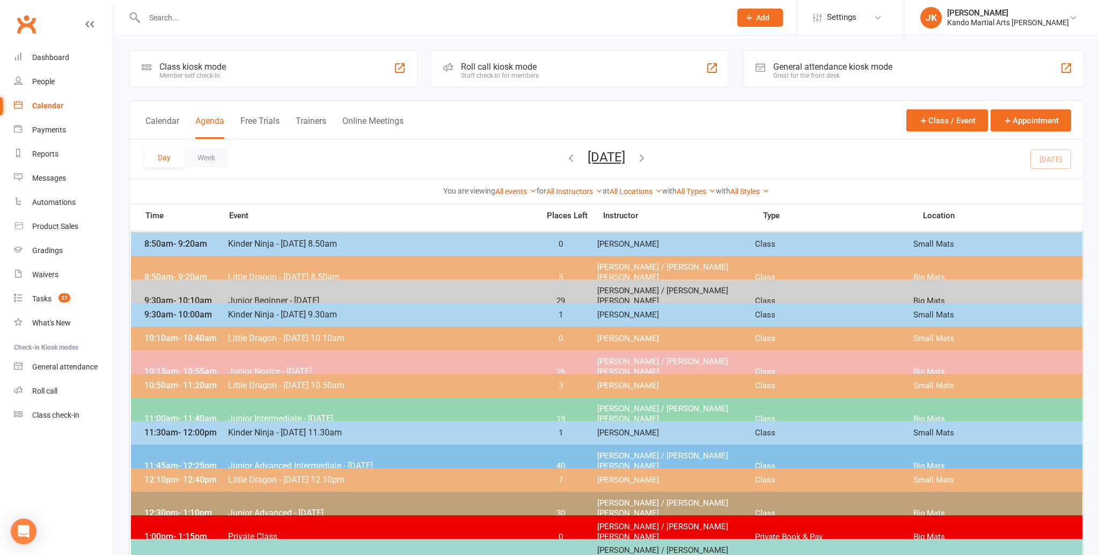
click at [1047, 156] on div "Day Week Saturday, Aug 16, 2025 August 2025 Sun Mon Tue Wed Thu Fri Sat 27 28 2…" at bounding box center [606, 158] width 954 height 39
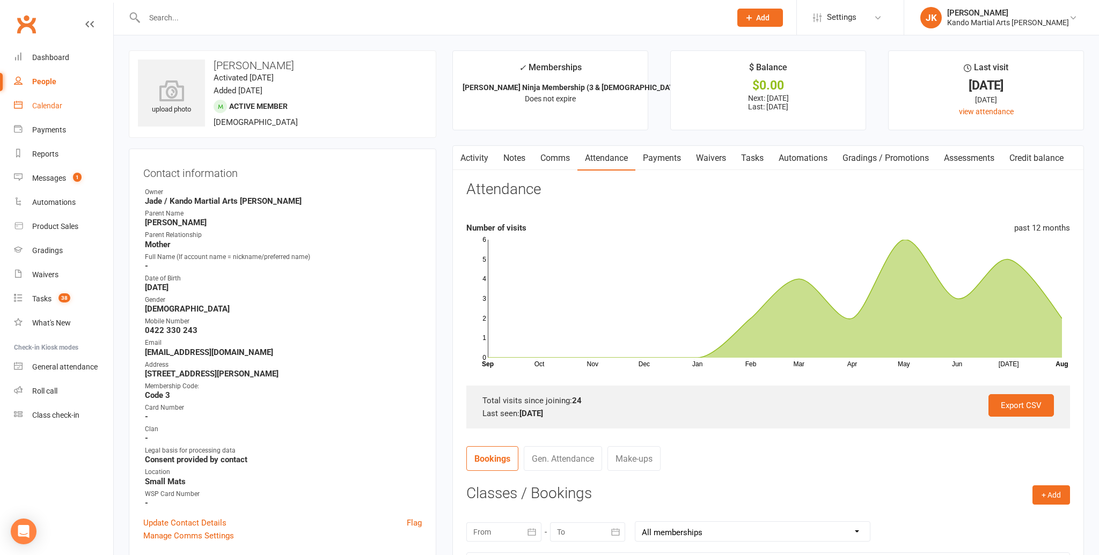
click at [46, 103] on div "Calendar" at bounding box center [47, 105] width 30 height 9
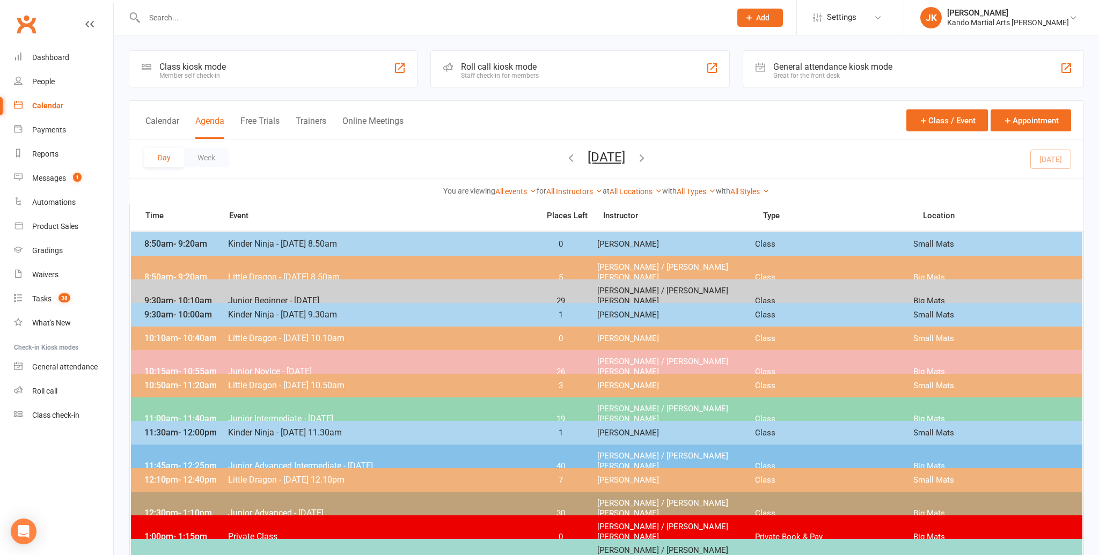
click at [324, 508] on span "Junior Advanced - [DATE]" at bounding box center [379, 513] width 305 height 10
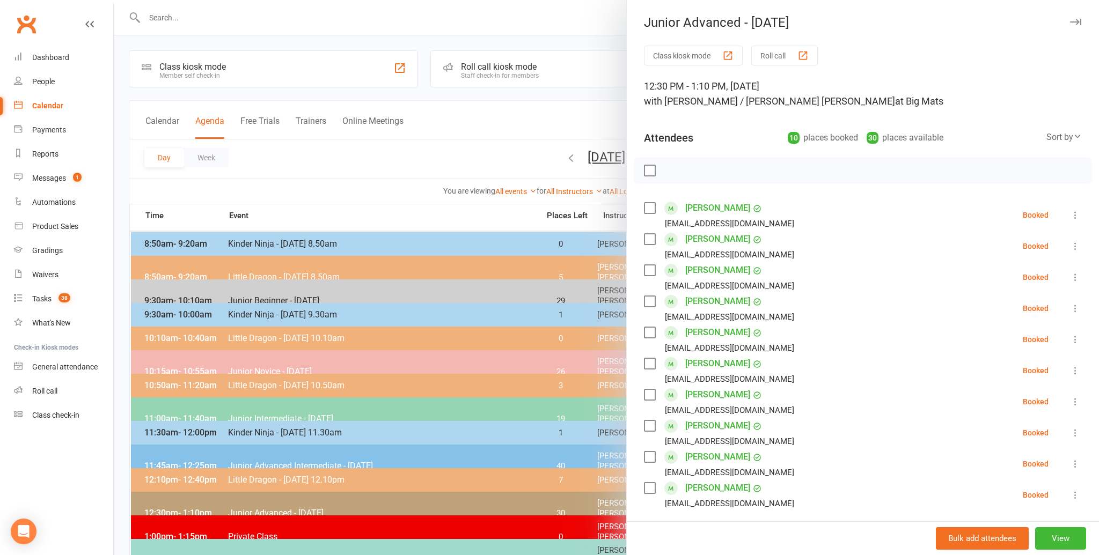
click at [651, 170] on label at bounding box center [649, 170] width 11 height 11
click at [740, 167] on icon "button" at bounding box center [741, 171] width 9 height 10
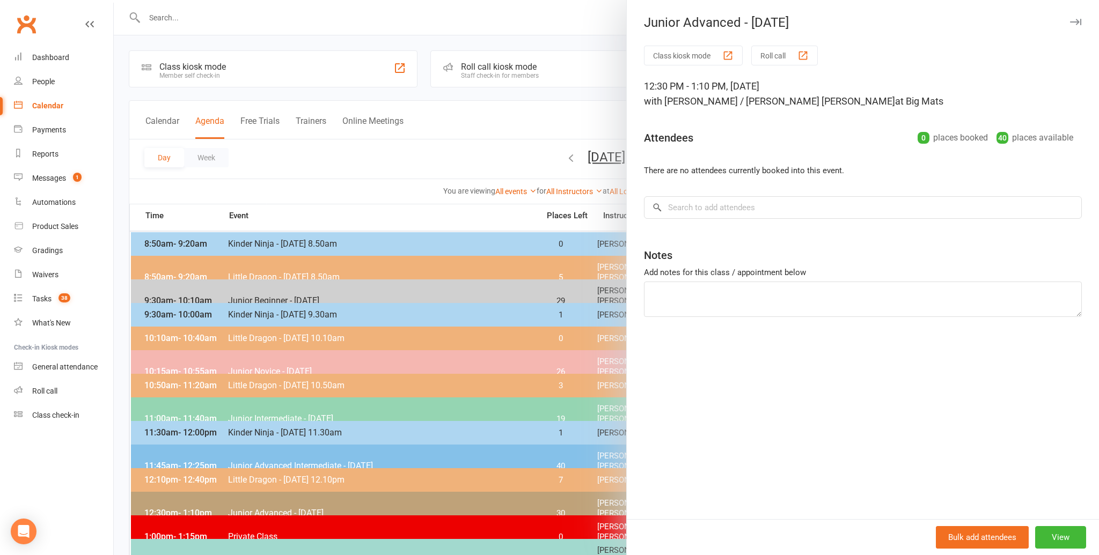
click at [387, 186] on div at bounding box center [606, 277] width 985 height 555
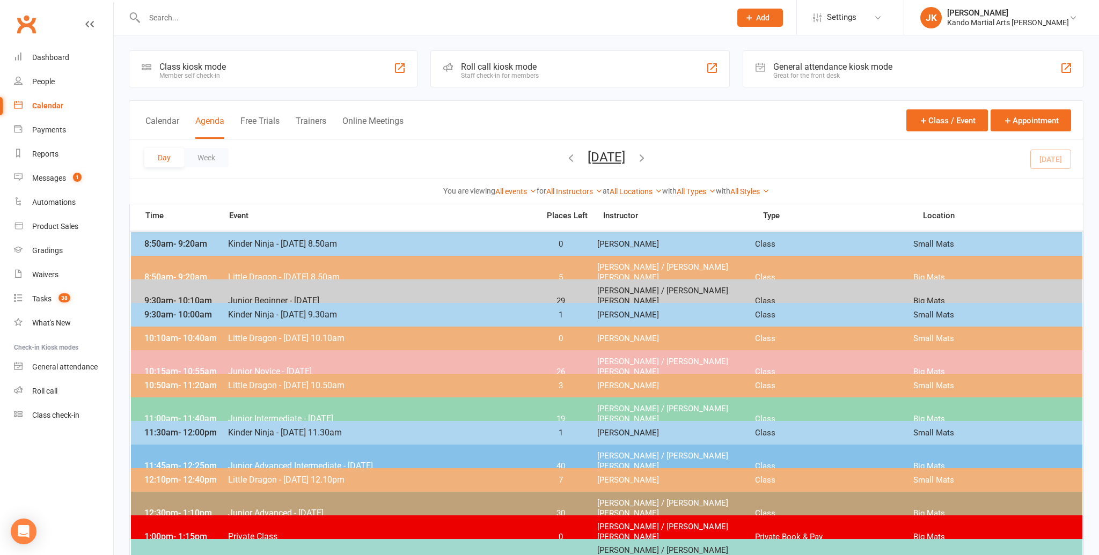
click at [261, 461] on span "Junior Advanced Intermediate - [DATE]" at bounding box center [379, 466] width 305 height 10
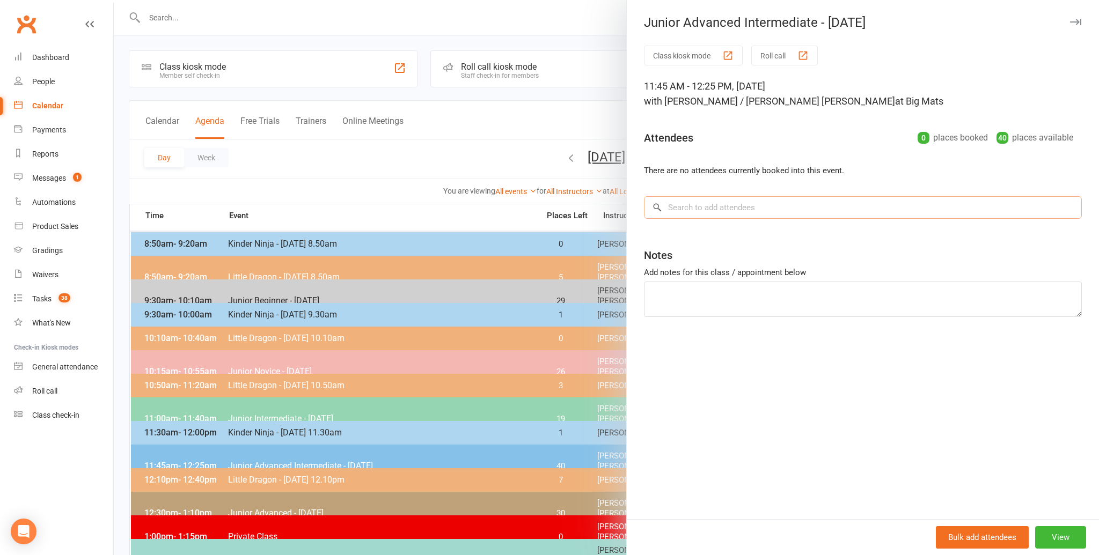
click at [673, 205] on input "search" at bounding box center [863, 207] width 438 height 23
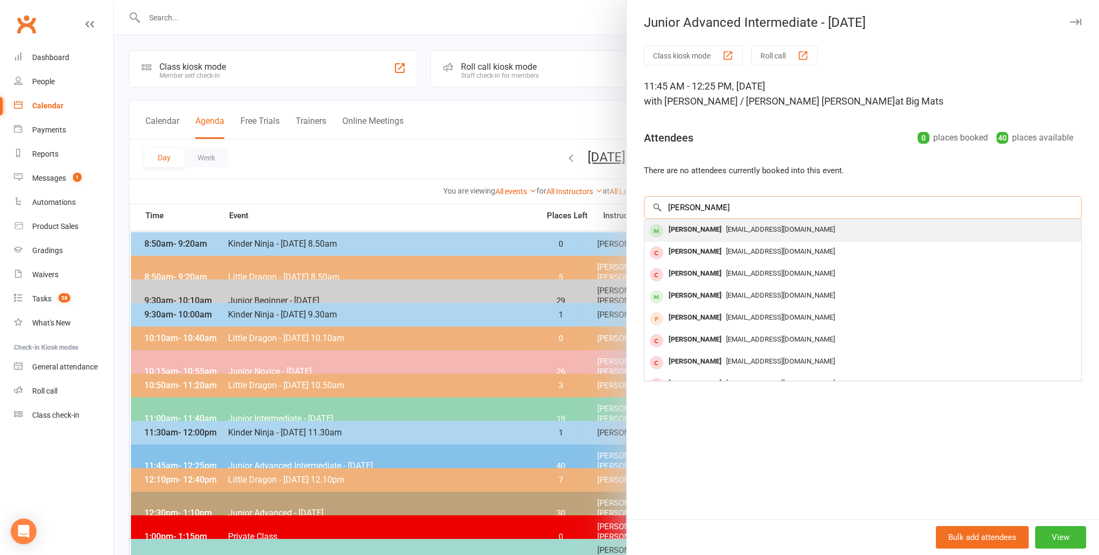
type input "[PERSON_NAME]"
click at [695, 229] on div "[PERSON_NAME]" at bounding box center [695, 230] width 62 height 16
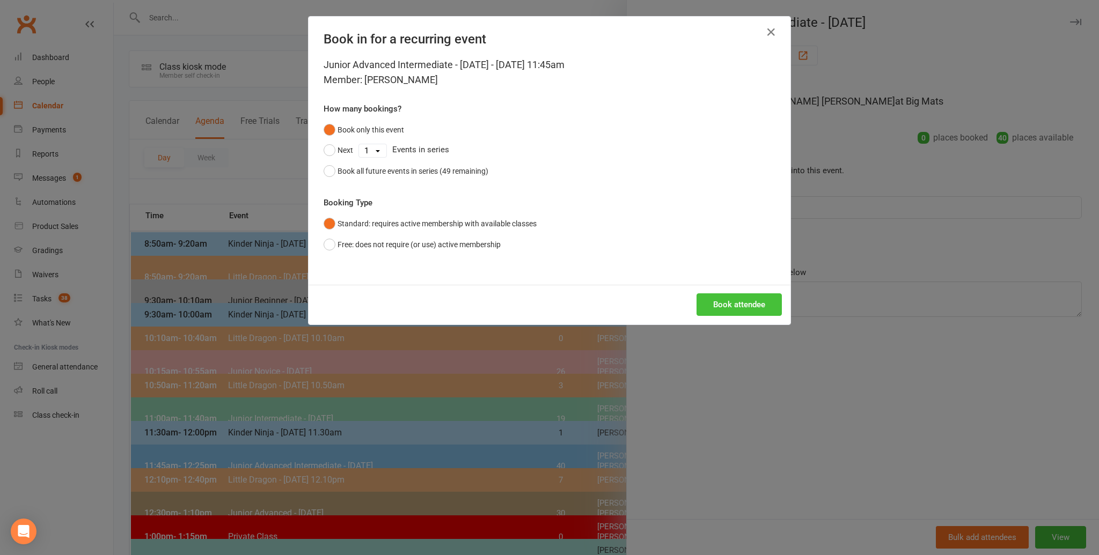
click at [722, 303] on button "Book attendee" at bounding box center [738, 304] width 85 height 23
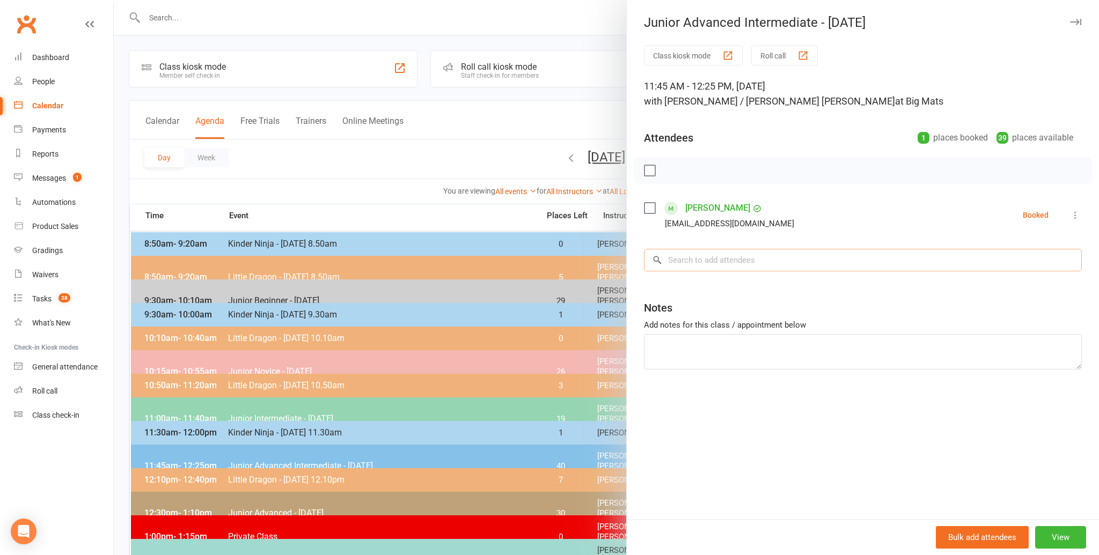
click at [685, 258] on input "search" at bounding box center [863, 260] width 438 height 23
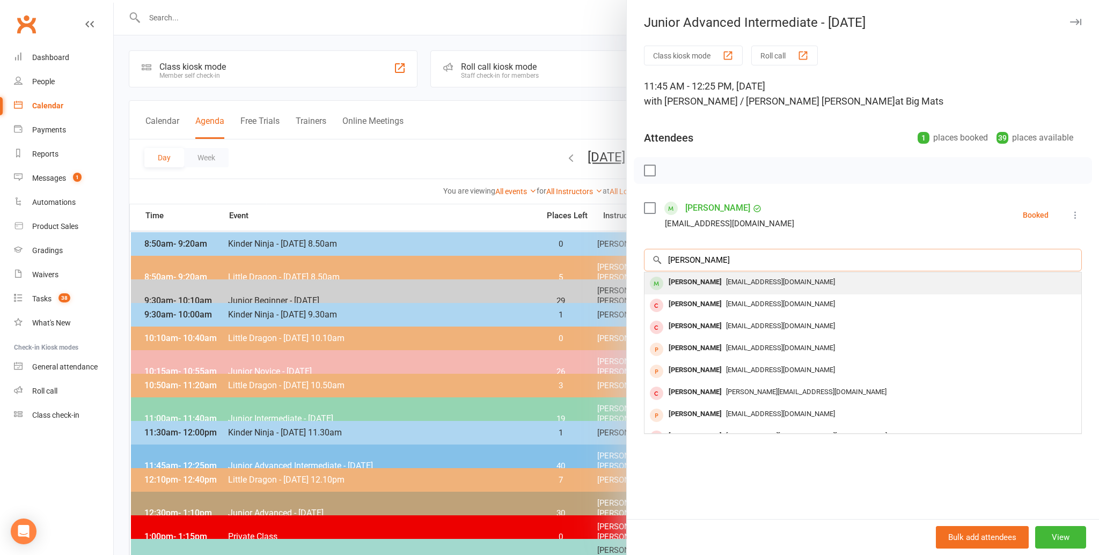
type input "[PERSON_NAME]"
click at [683, 278] on div "[PERSON_NAME]" at bounding box center [695, 283] width 62 height 16
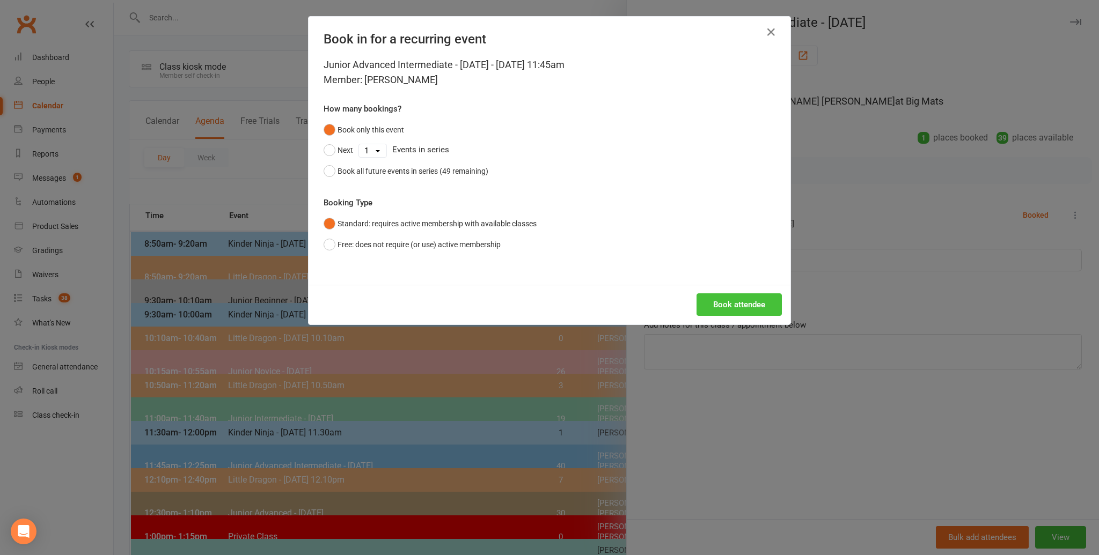
click at [731, 298] on button "Book attendee" at bounding box center [738, 304] width 85 height 23
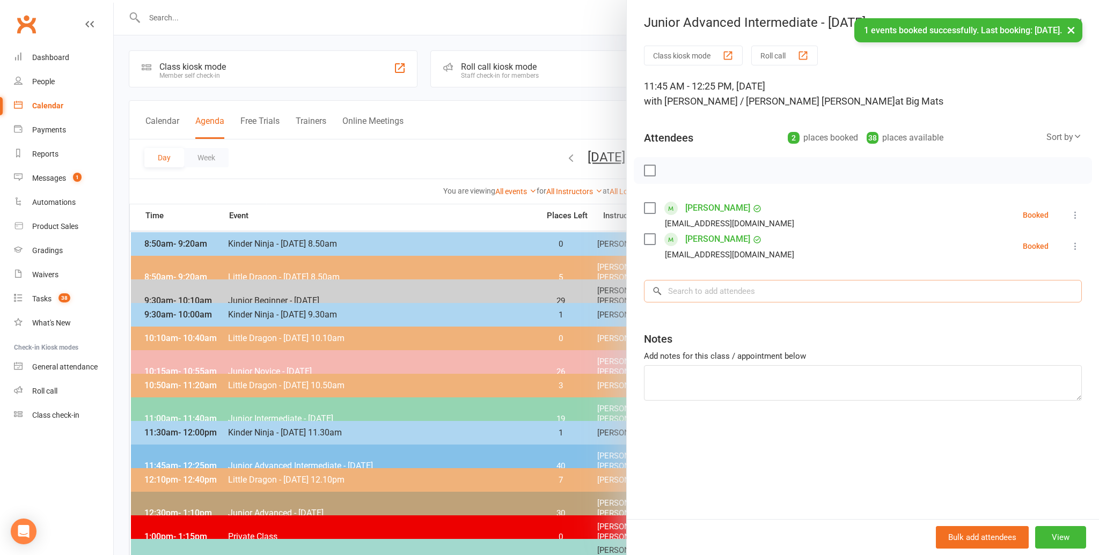
click at [693, 289] on input "search" at bounding box center [863, 291] width 438 height 23
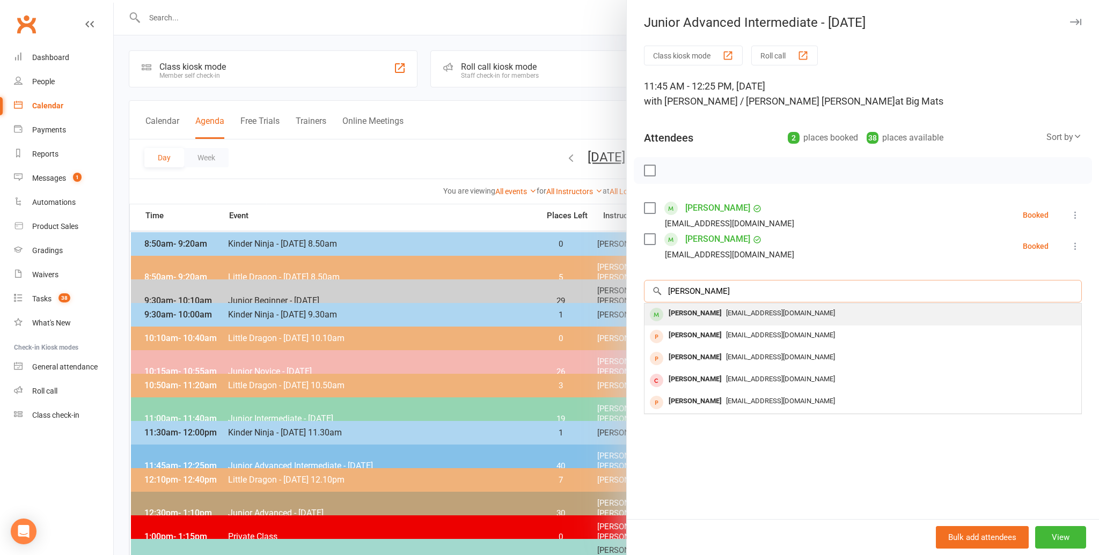
type input "ozzy pearse"
click at [687, 311] on div "Ozzy Pearse" at bounding box center [695, 314] width 62 height 16
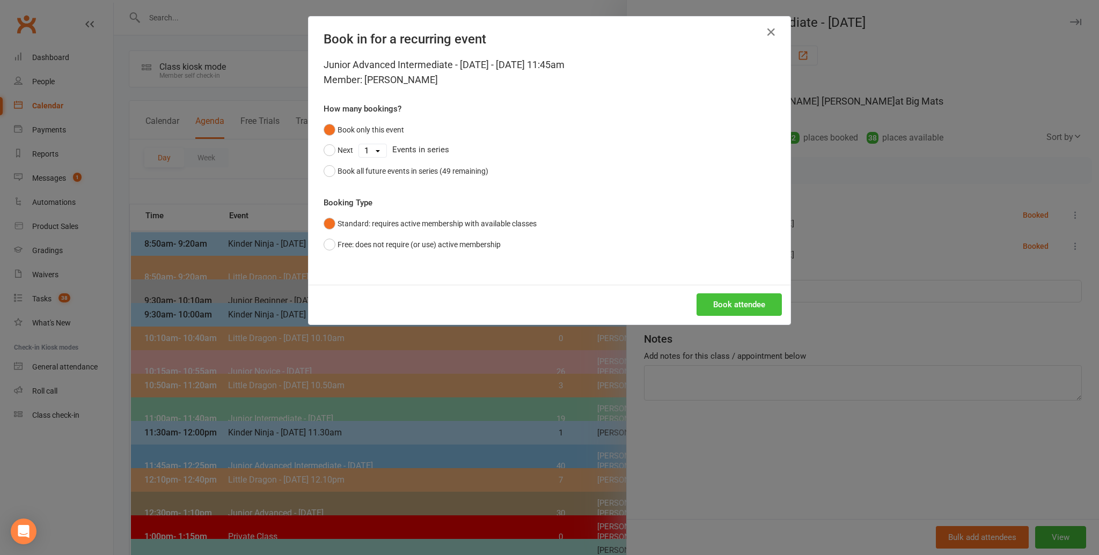
click at [738, 300] on button "Book attendee" at bounding box center [738, 304] width 85 height 23
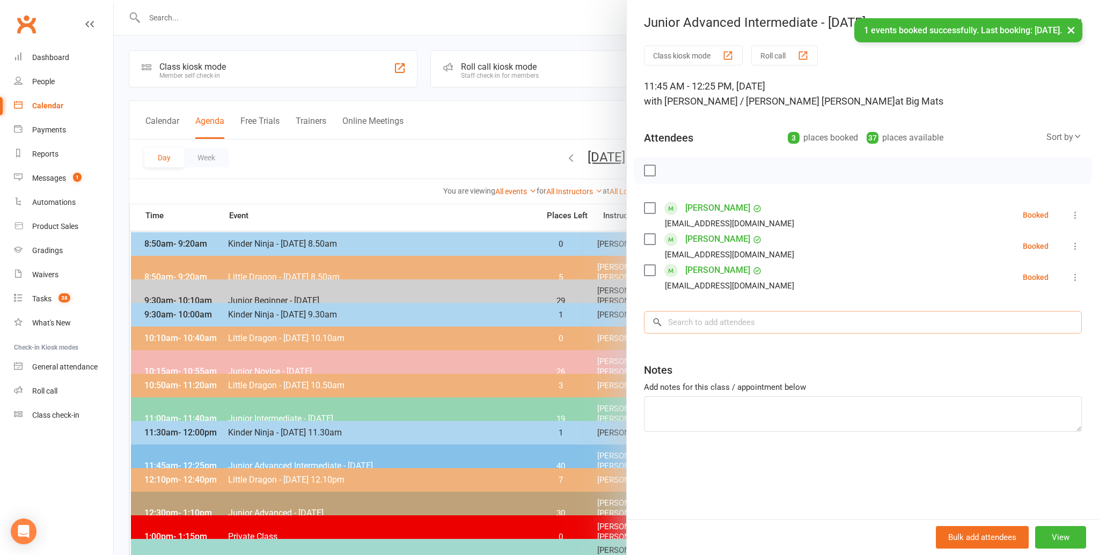
click at [680, 322] on input "search" at bounding box center [863, 322] width 438 height 23
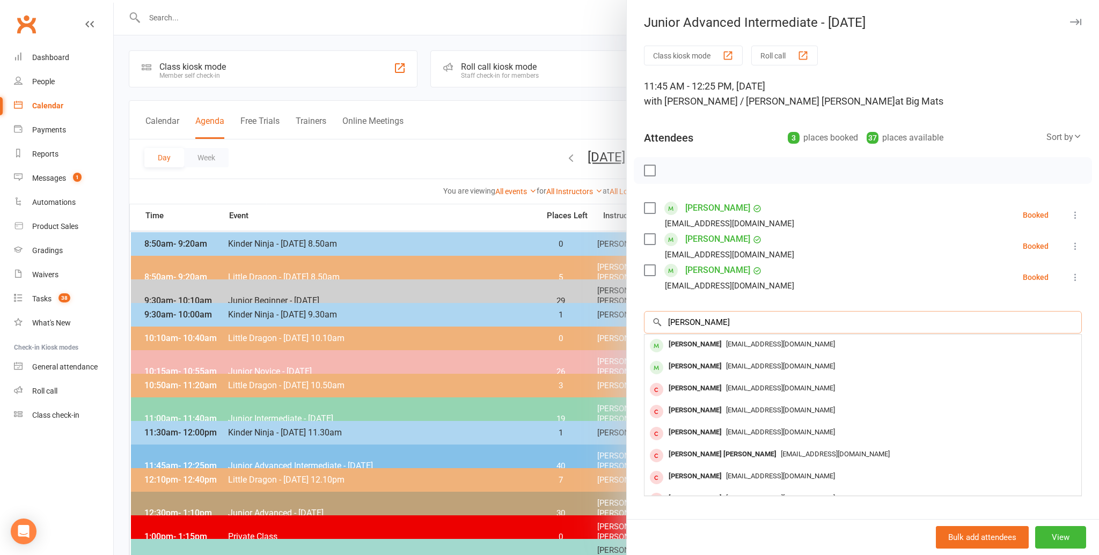
scroll to position [2, 0]
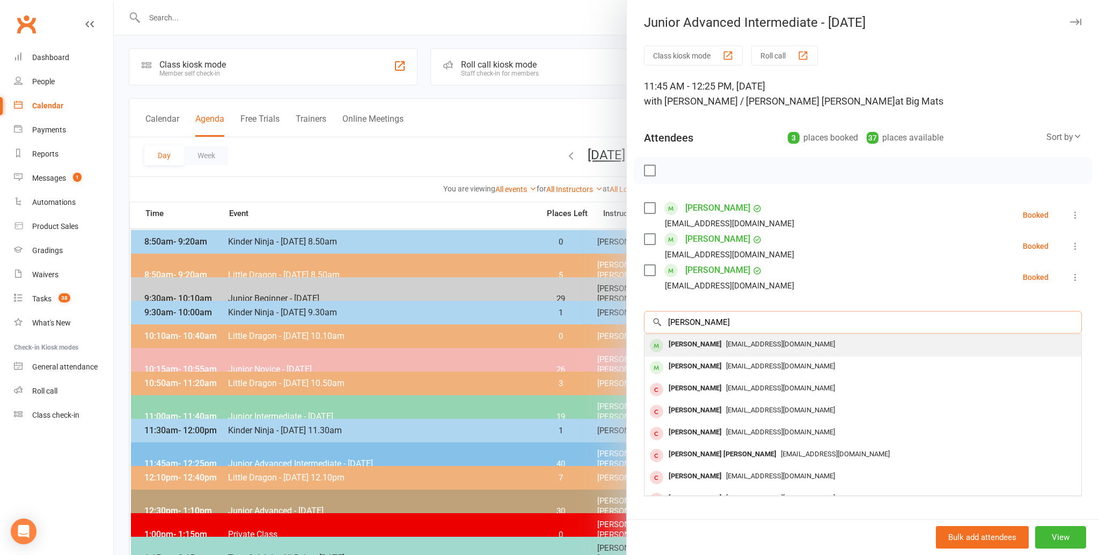
type input "lucais li"
click at [681, 341] on div "Lucais Li" at bounding box center [695, 345] width 62 height 16
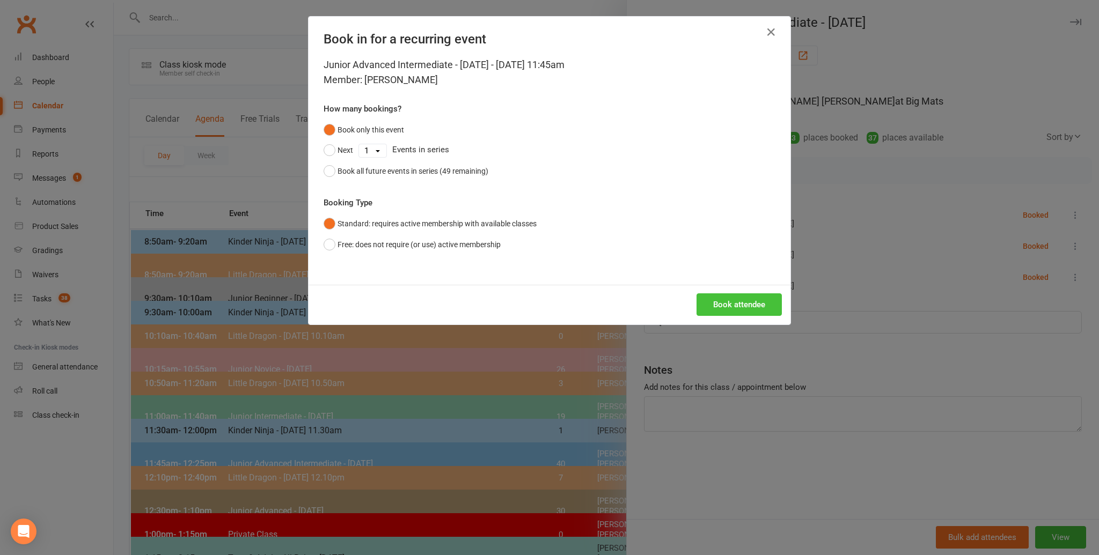
click at [726, 300] on button "Book attendee" at bounding box center [738, 304] width 85 height 23
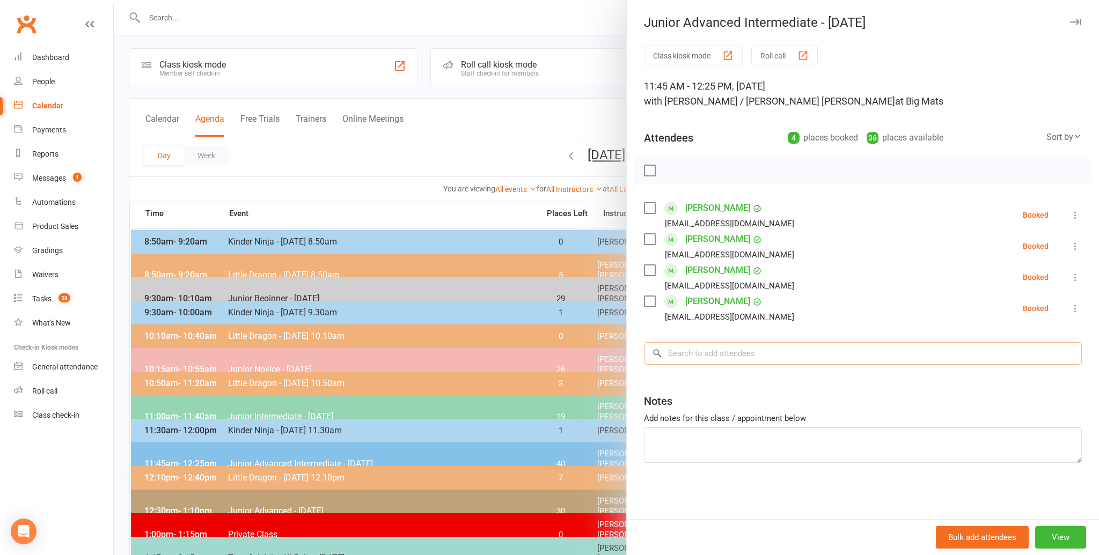
click at [686, 352] on input "search" at bounding box center [863, 353] width 438 height 23
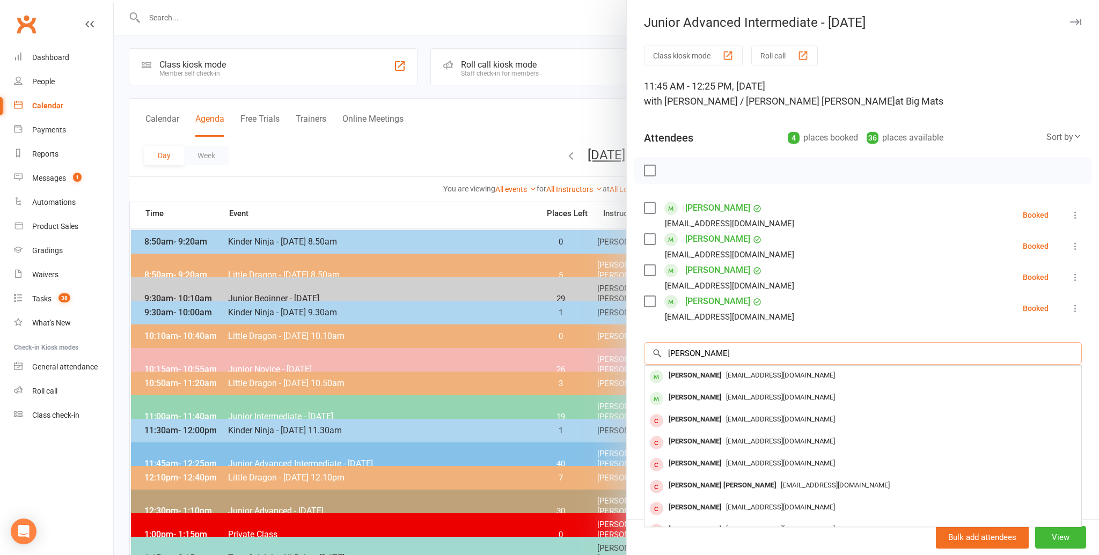
scroll to position [5, 0]
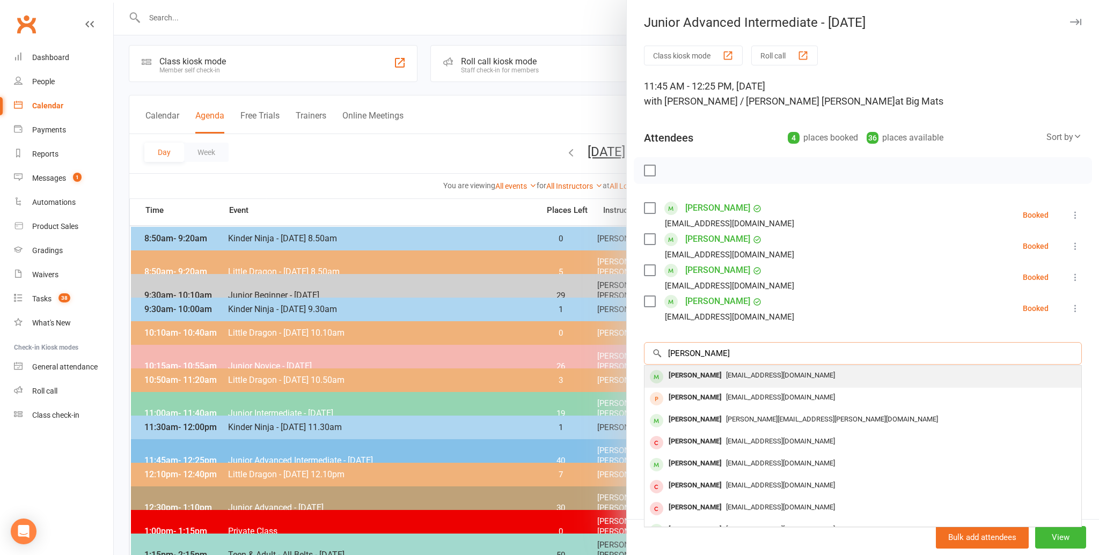
type input "ryan gan"
click at [684, 372] on div "Ryan Ganji" at bounding box center [695, 376] width 62 height 16
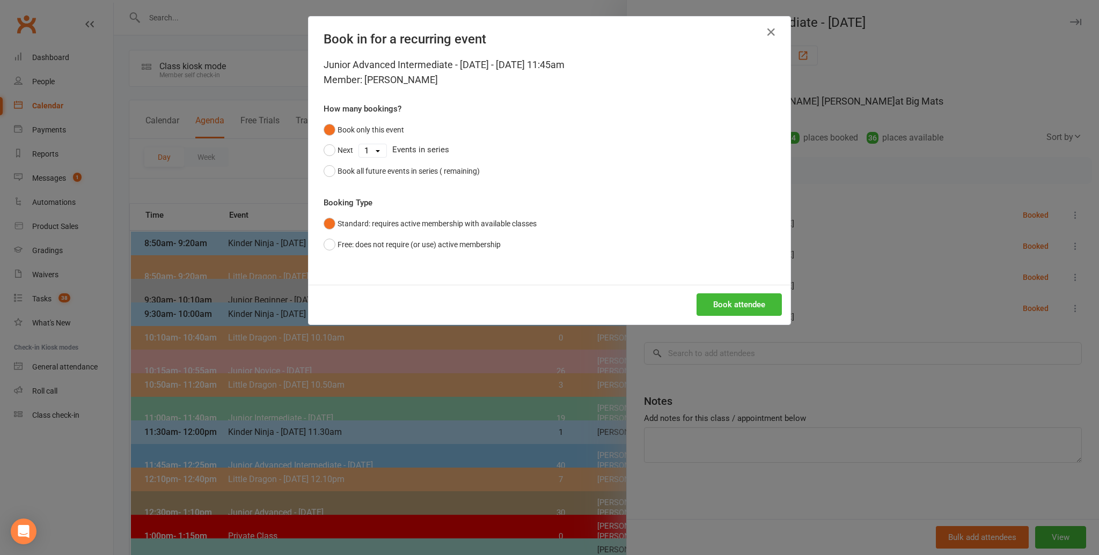
scroll to position [0, 0]
click at [725, 304] on button "Book attendee" at bounding box center [738, 304] width 85 height 23
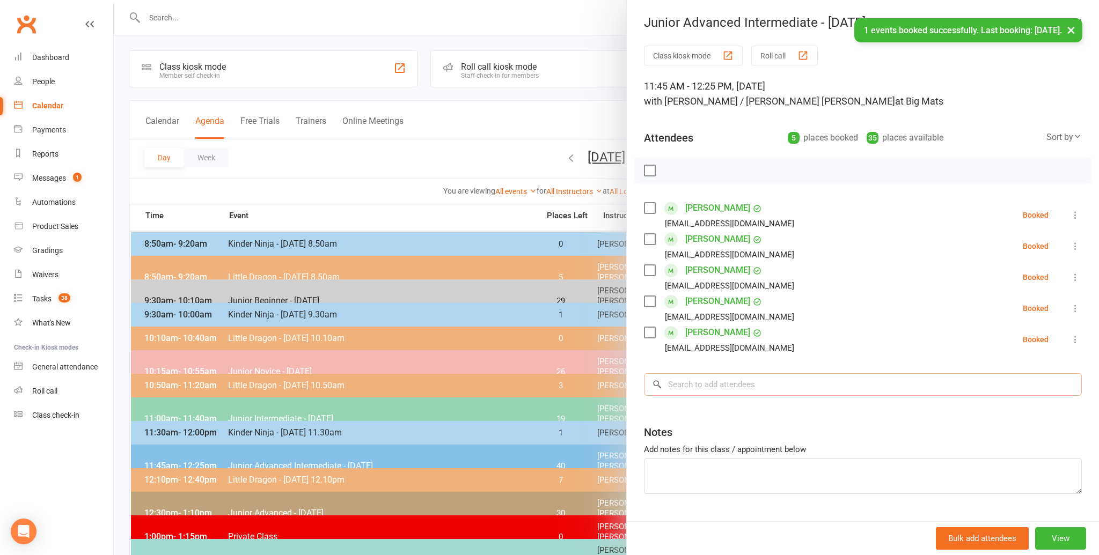
click at [678, 381] on input "search" at bounding box center [863, 384] width 438 height 23
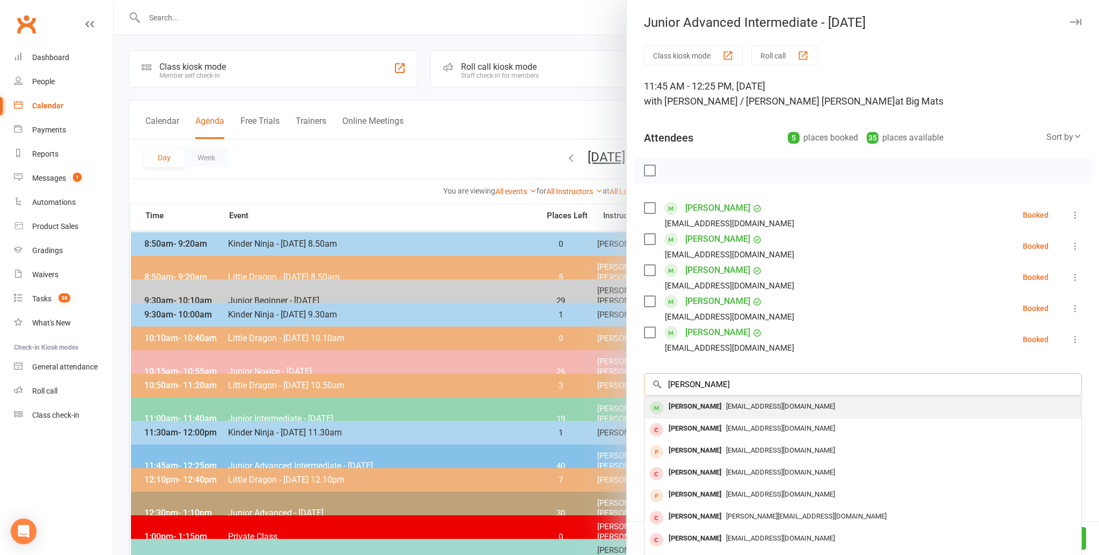
type input "chris qu"
click at [672, 401] on div "Chris Qu" at bounding box center [695, 407] width 62 height 16
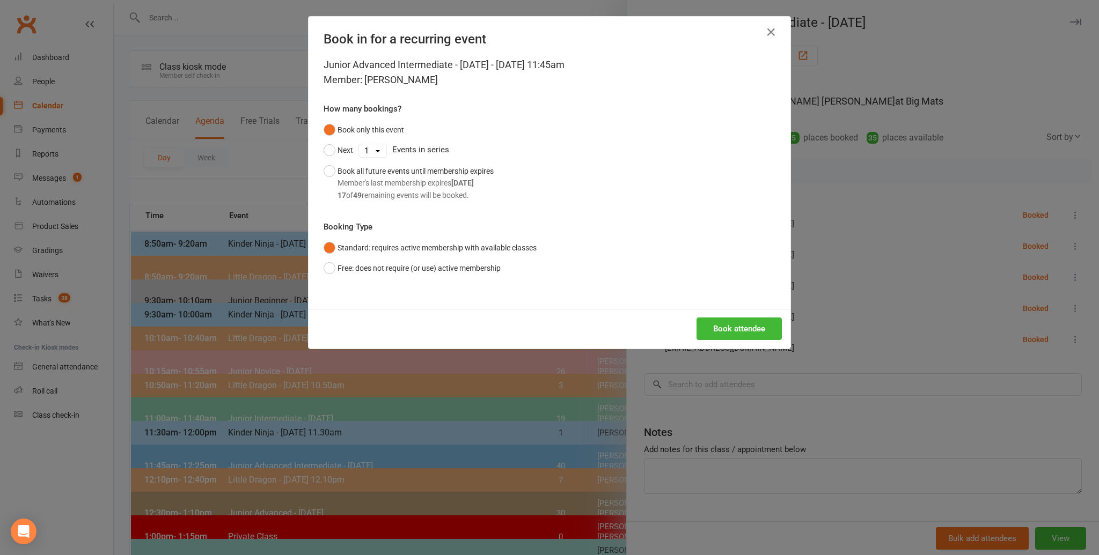
click at [740, 302] on div "Junior Advanced Intermediate - Saturday - Aug 16, 2025 11:45am Member: Chris Qu…" at bounding box center [549, 183] width 482 height 252
click at [744, 325] on button "Book attendee" at bounding box center [738, 329] width 85 height 23
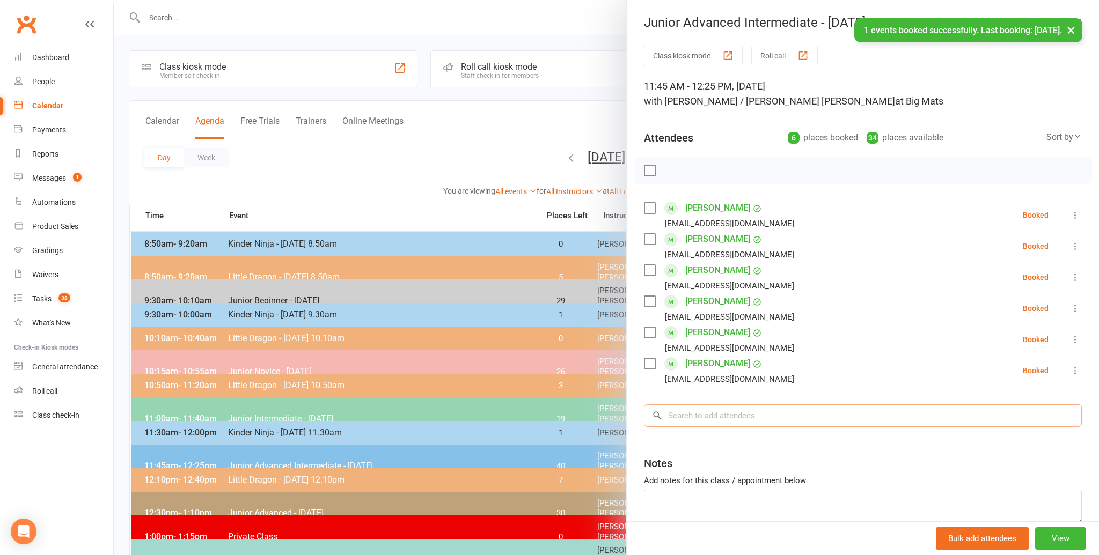
click at [685, 416] on input "search" at bounding box center [863, 416] width 438 height 23
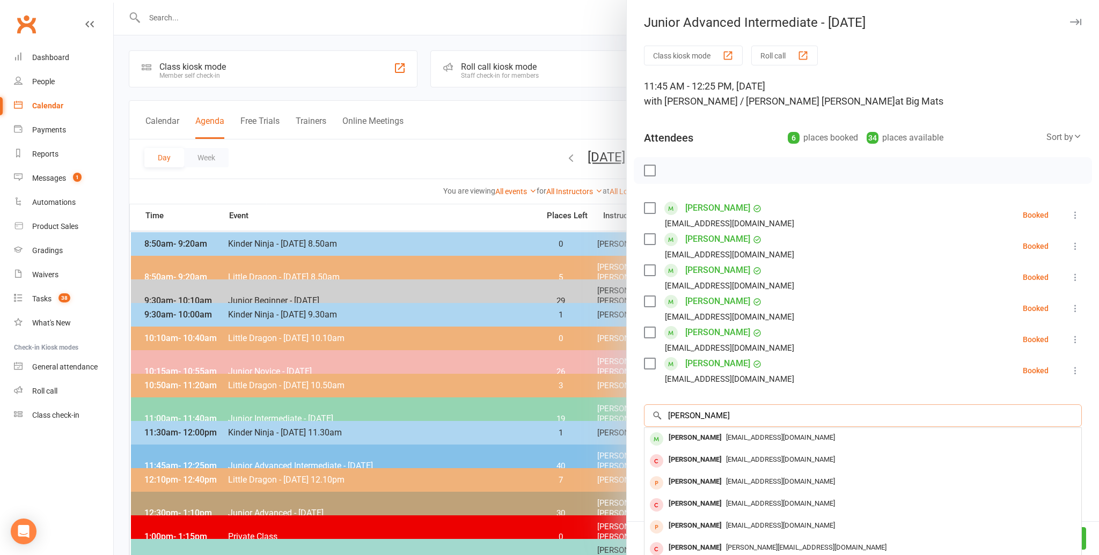
scroll to position [56, 0]
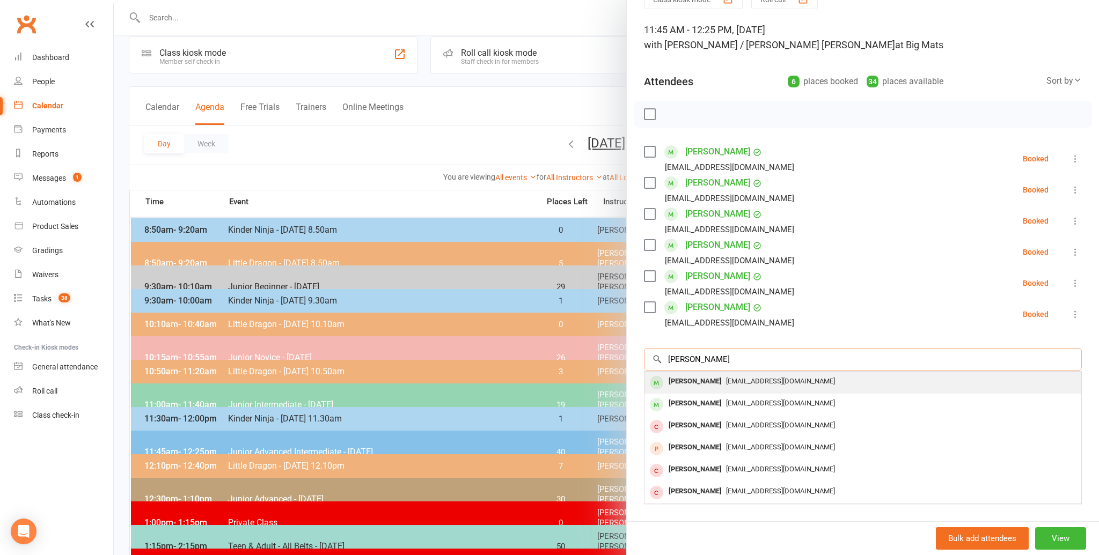
type input "ira mehta"
click at [684, 382] on div "Ira Mehta" at bounding box center [695, 382] width 62 height 16
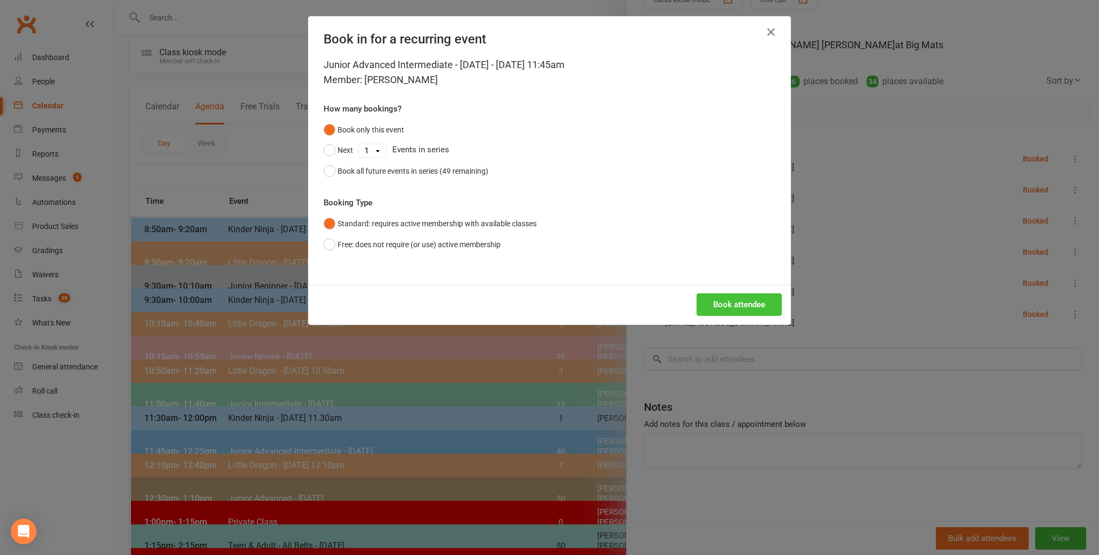
click at [738, 302] on button "Book attendee" at bounding box center [738, 304] width 85 height 23
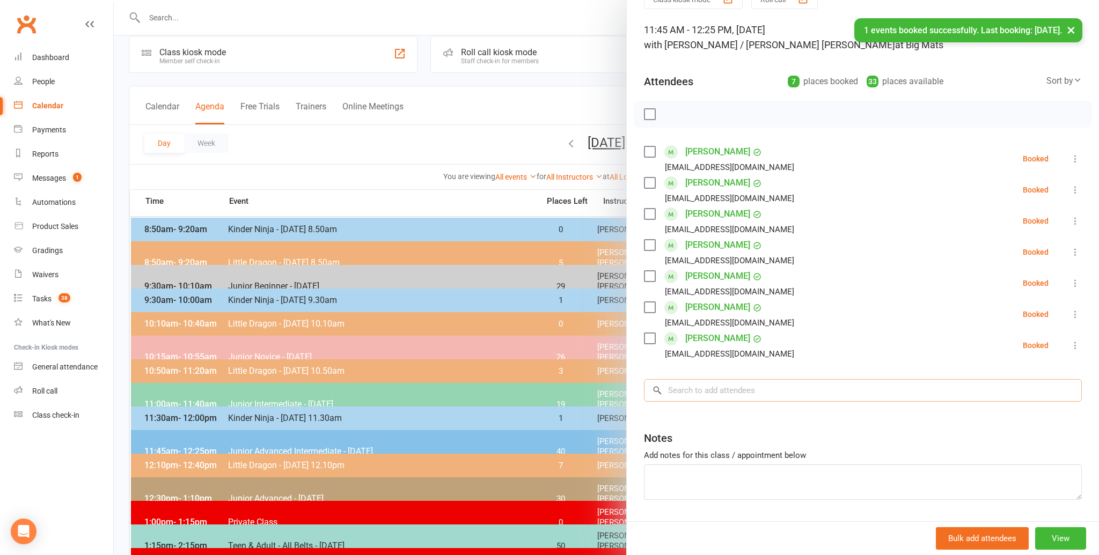
click at [693, 386] on input "search" at bounding box center [863, 390] width 438 height 23
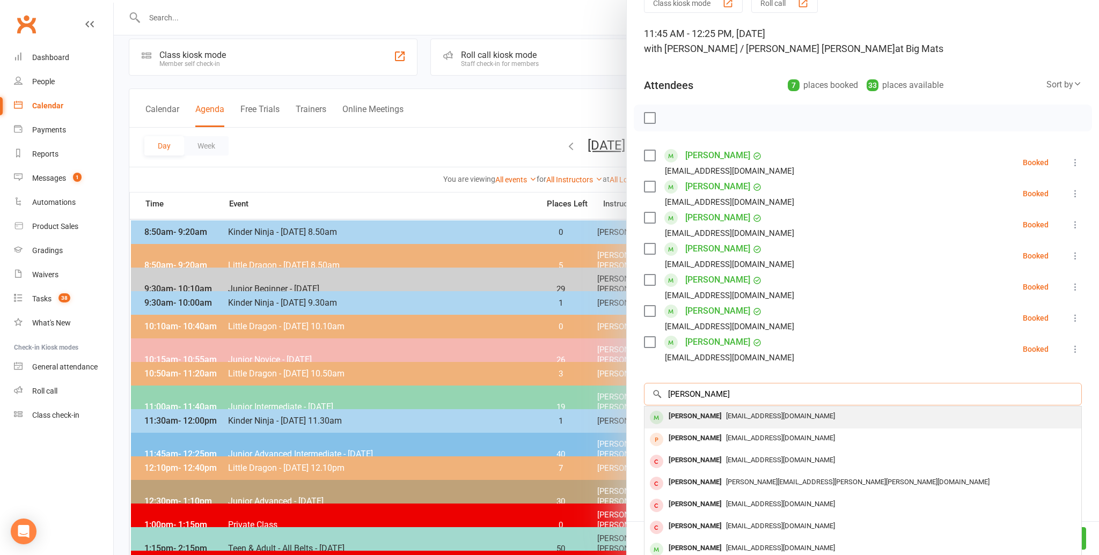
scroll to position [53, 0]
type input "jacob burns"
click at [688, 412] on div "Jacob Burns" at bounding box center [695, 416] width 62 height 16
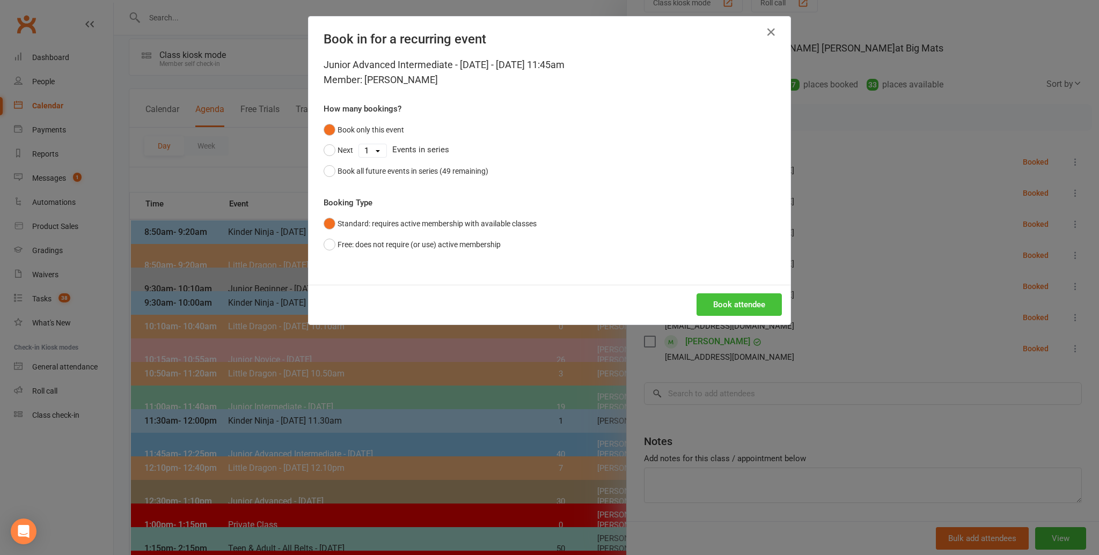
click at [741, 302] on button "Book attendee" at bounding box center [738, 304] width 85 height 23
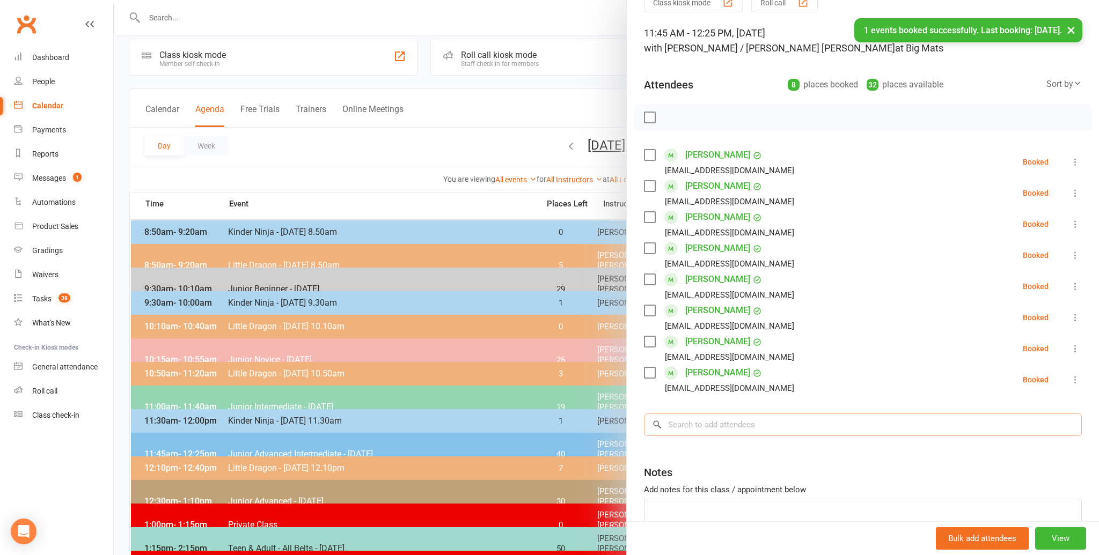
click at [679, 427] on input "search" at bounding box center [863, 425] width 438 height 23
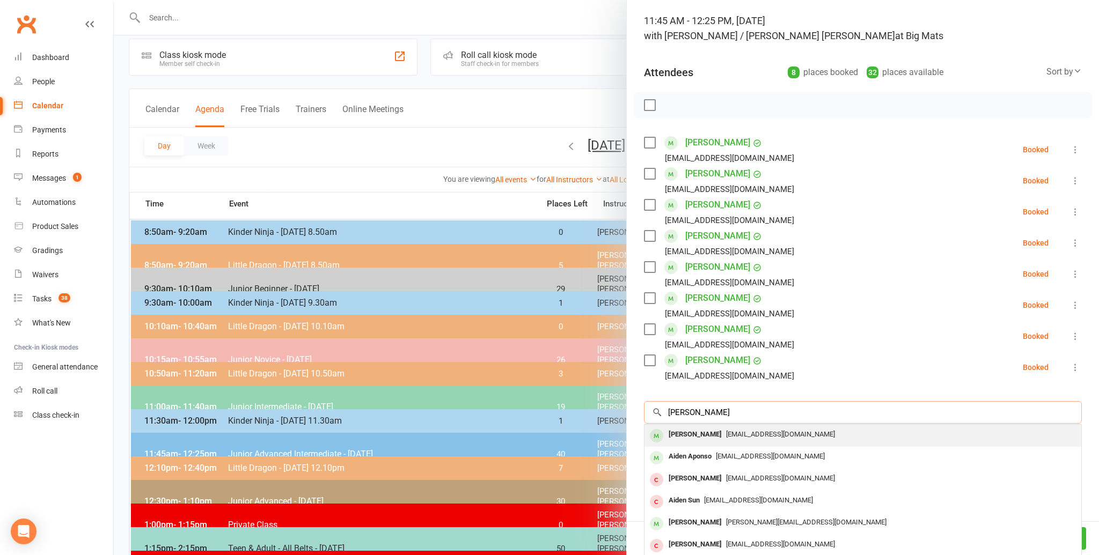
scroll to position [68, 0]
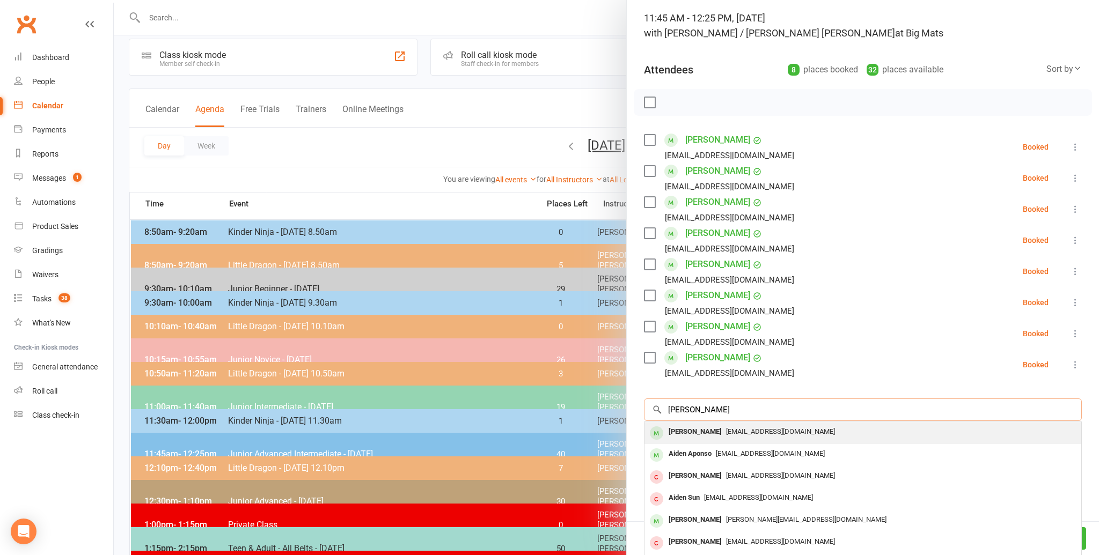
type input "aiden kendrik"
click at [678, 430] on div "Aiden Kendrick" at bounding box center [695, 433] width 62 height 16
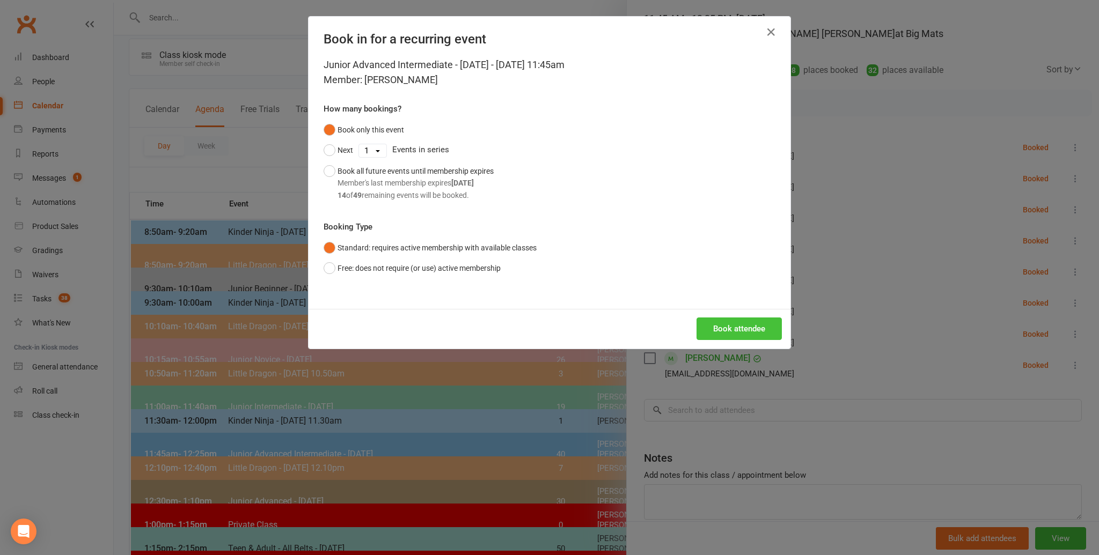
click at [739, 328] on button "Book attendee" at bounding box center [738, 329] width 85 height 23
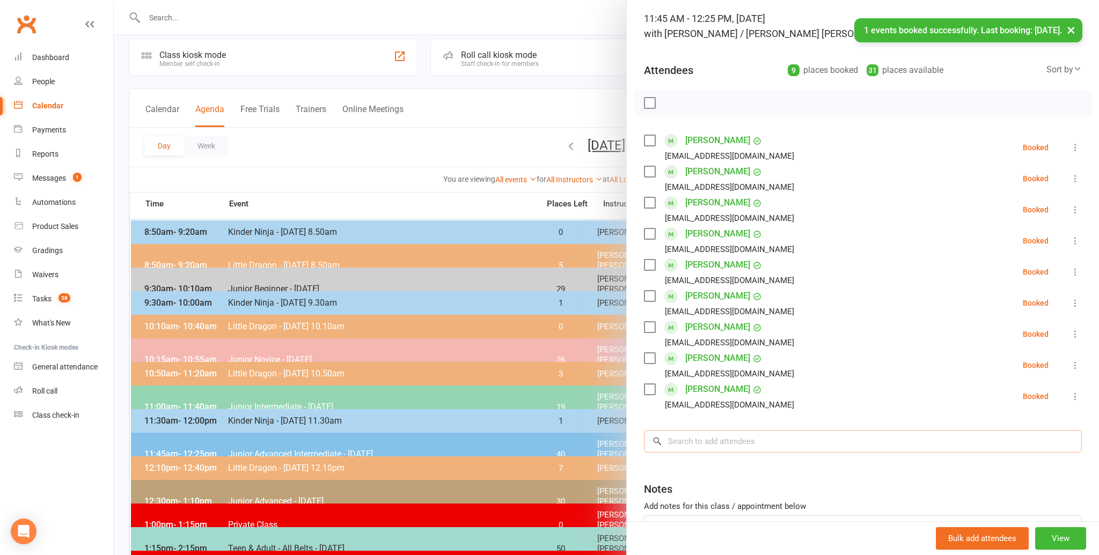
click at [686, 442] on input "search" at bounding box center [863, 441] width 438 height 23
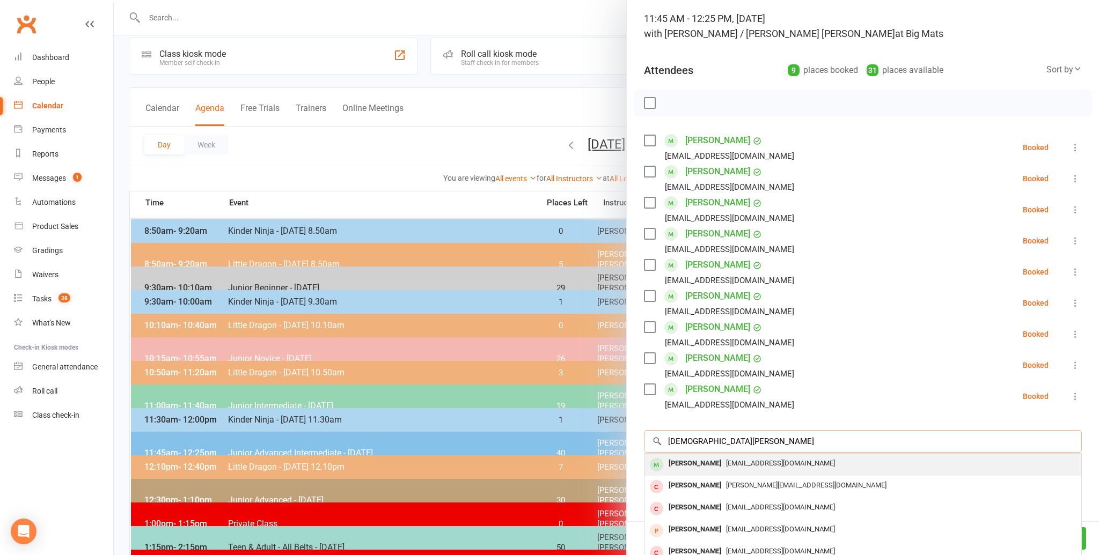
scroll to position [13, 0]
type input "christian tan"
click at [685, 461] on div "Christian Tan" at bounding box center [695, 464] width 62 height 16
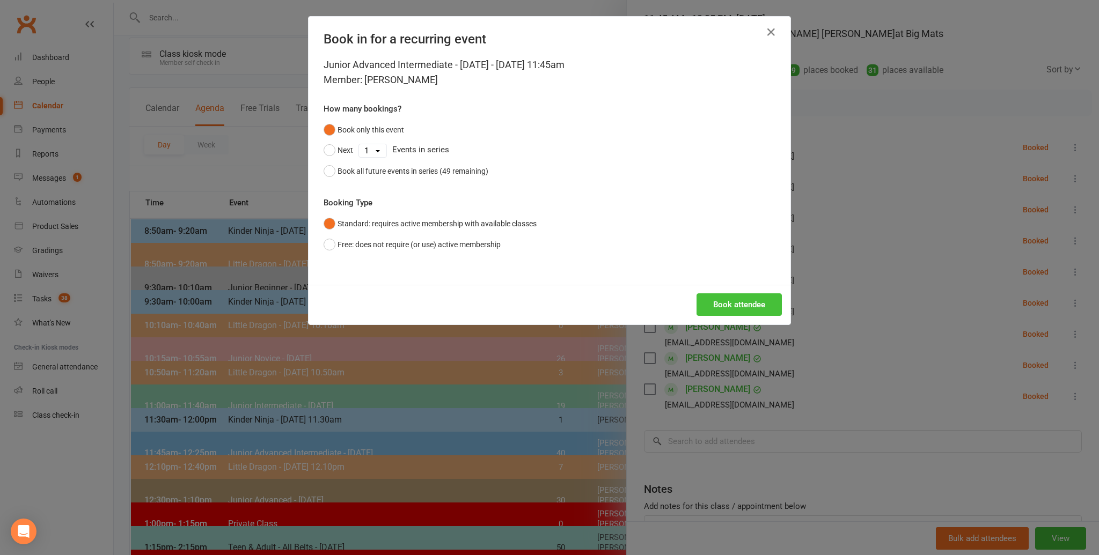
click at [745, 301] on button "Book attendee" at bounding box center [738, 304] width 85 height 23
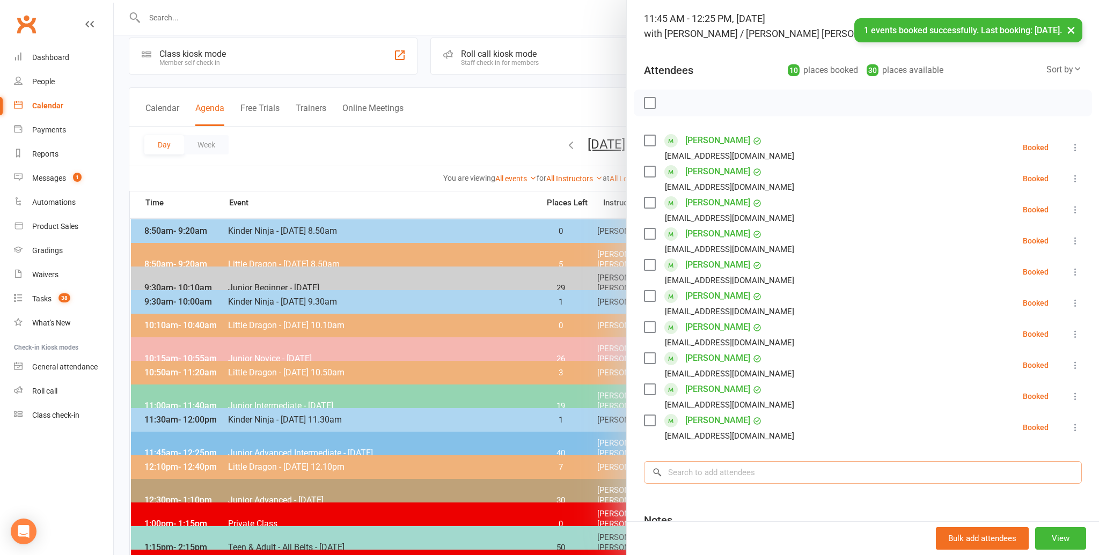
click at [675, 473] on input "search" at bounding box center [863, 472] width 438 height 23
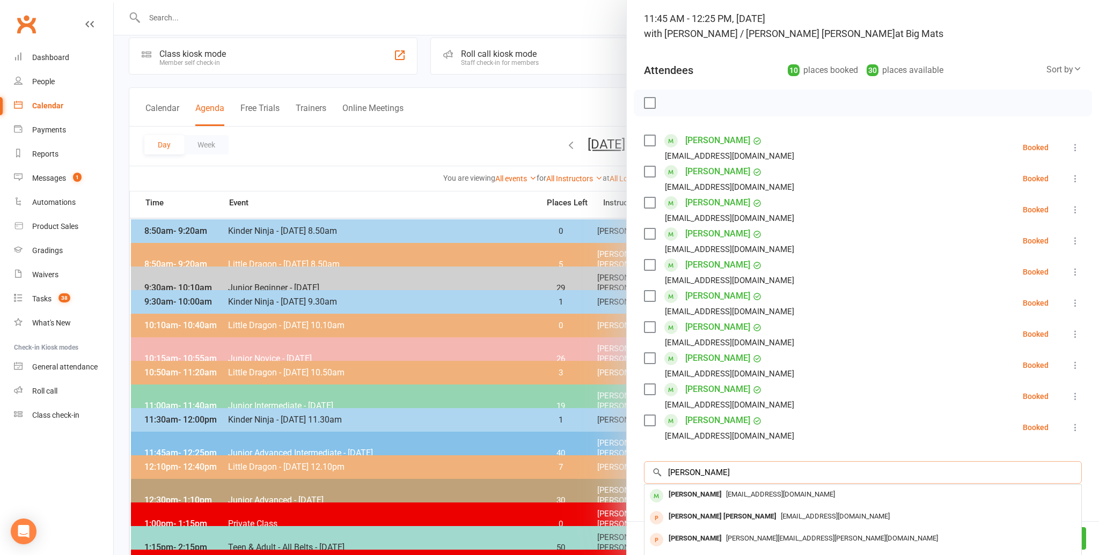
scroll to position [11, 0]
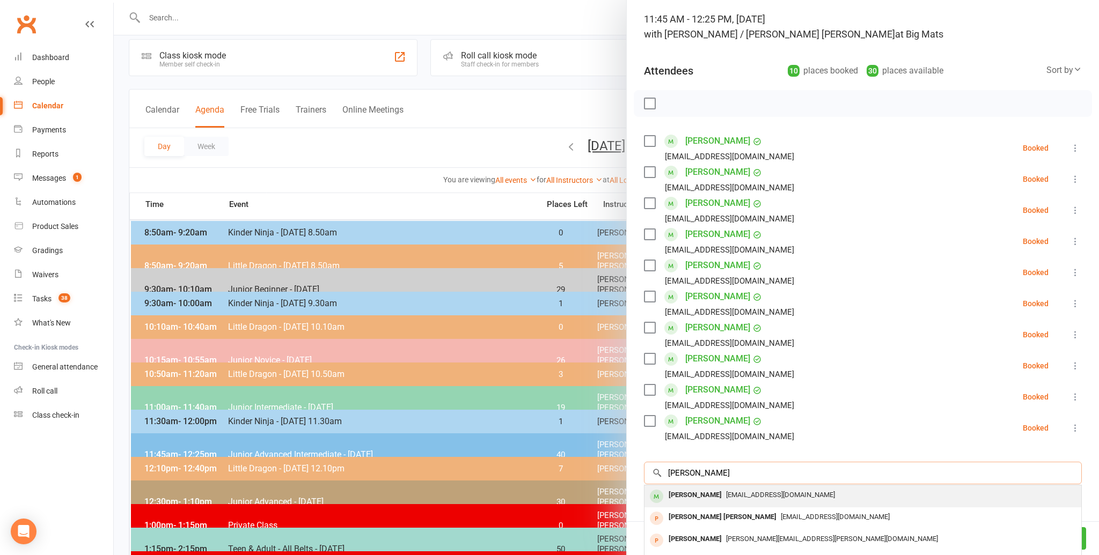
type input "tom biggin"
click at [674, 490] on div "Tom Biggin" at bounding box center [695, 496] width 62 height 16
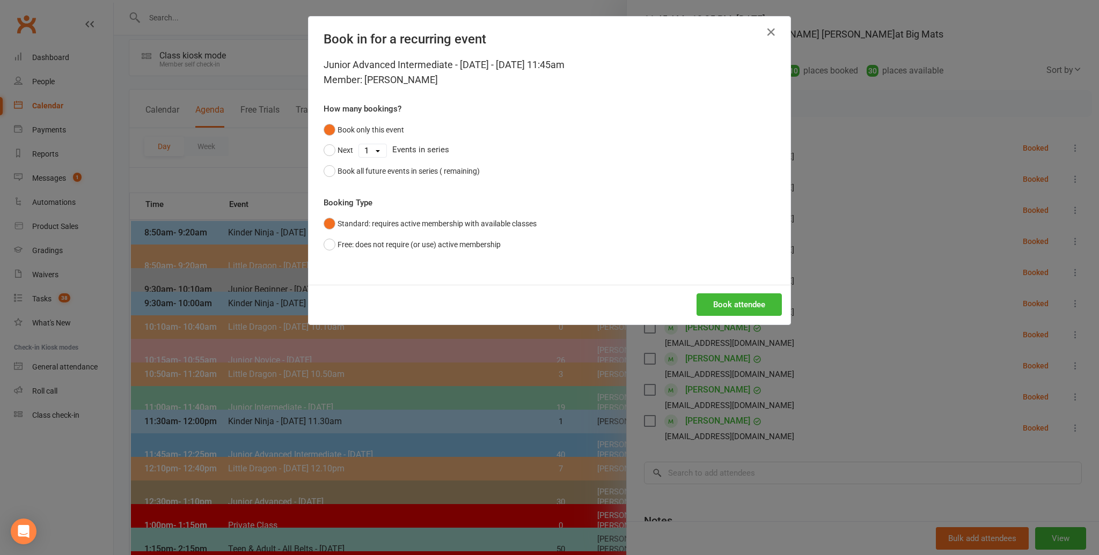
scroll to position [66, 0]
click at [749, 301] on button "Book attendee" at bounding box center [738, 304] width 85 height 23
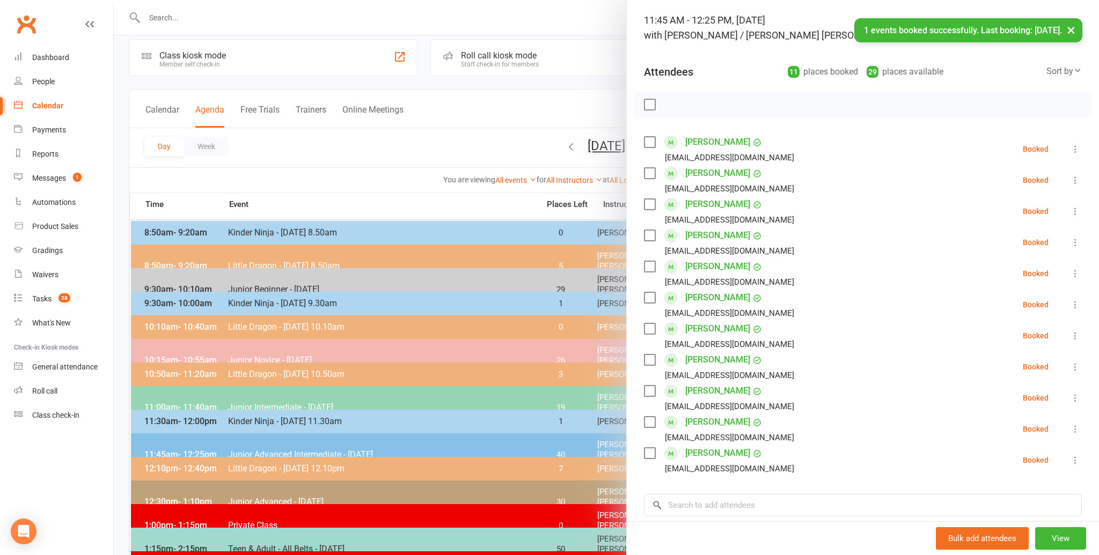
click at [867, 437] on li "Chris Qu ququ0704@gmail.com Booked More info Remove Check in Mark absent Send m…" at bounding box center [863, 429] width 438 height 31
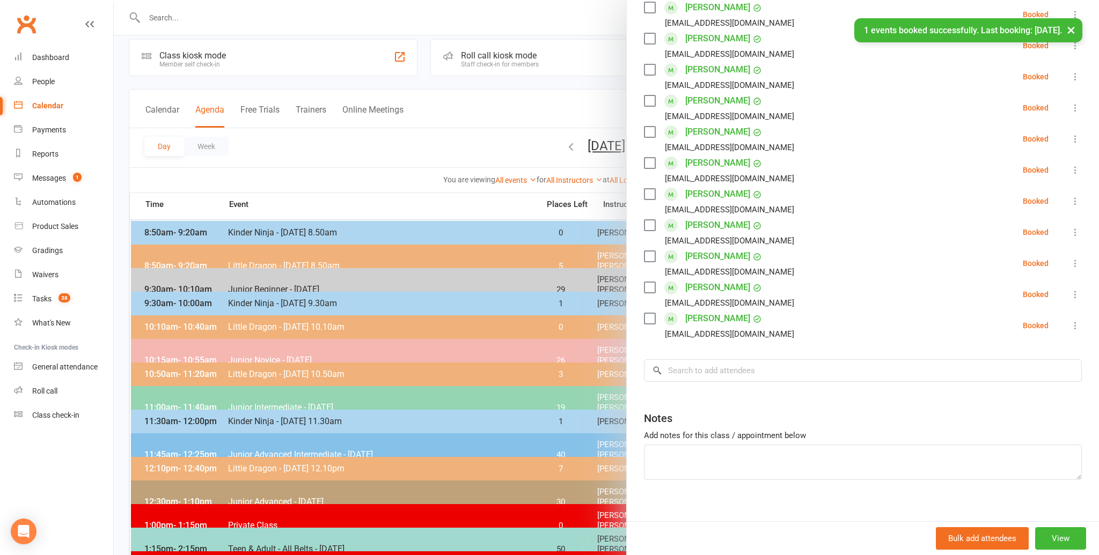
scroll to position [212, 0]
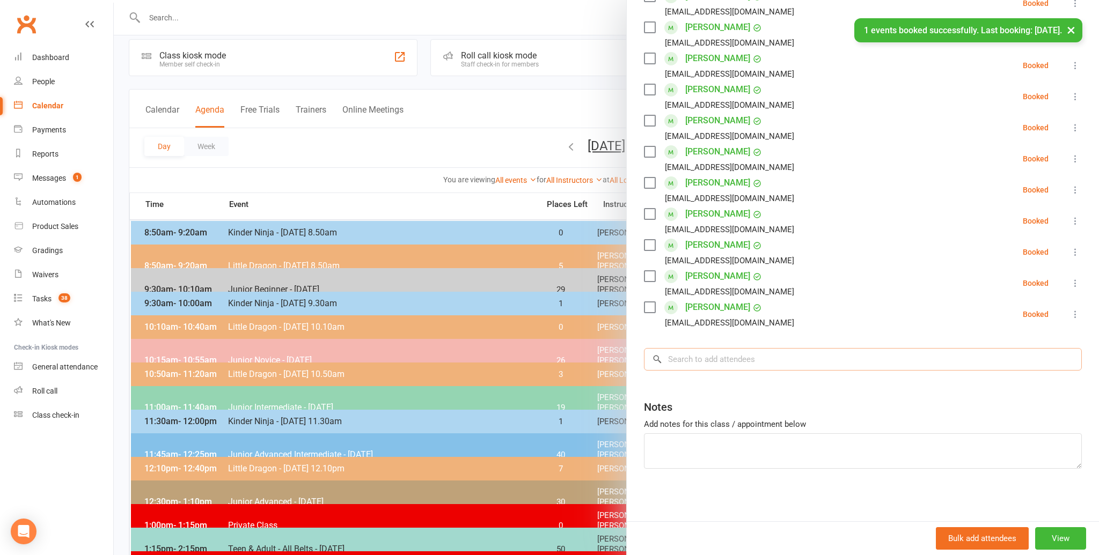
click at [678, 358] on input "search" at bounding box center [863, 359] width 438 height 23
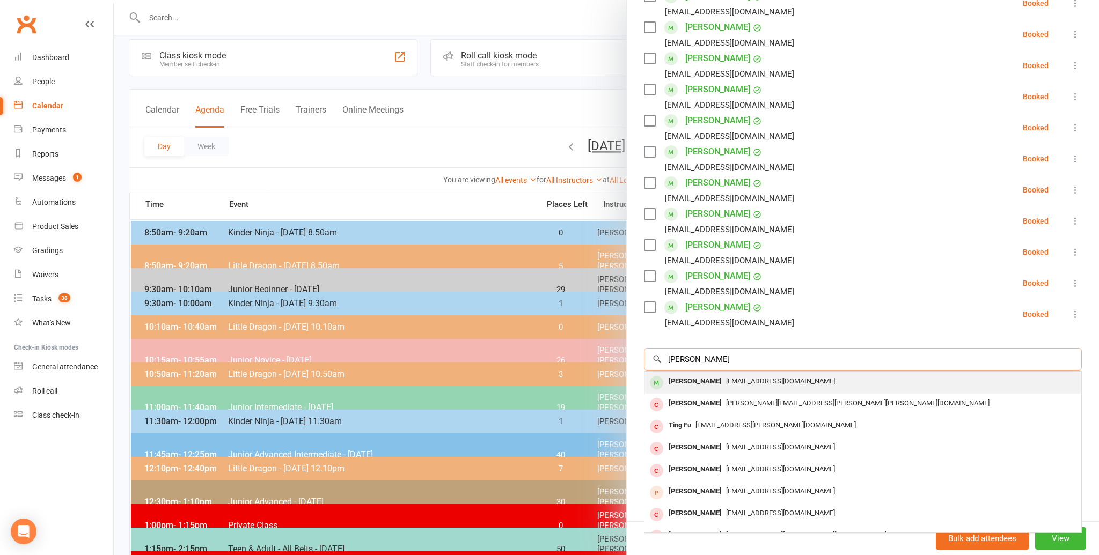
type input "luke smith"
click at [693, 380] on div "Luke Smith" at bounding box center [695, 382] width 62 height 16
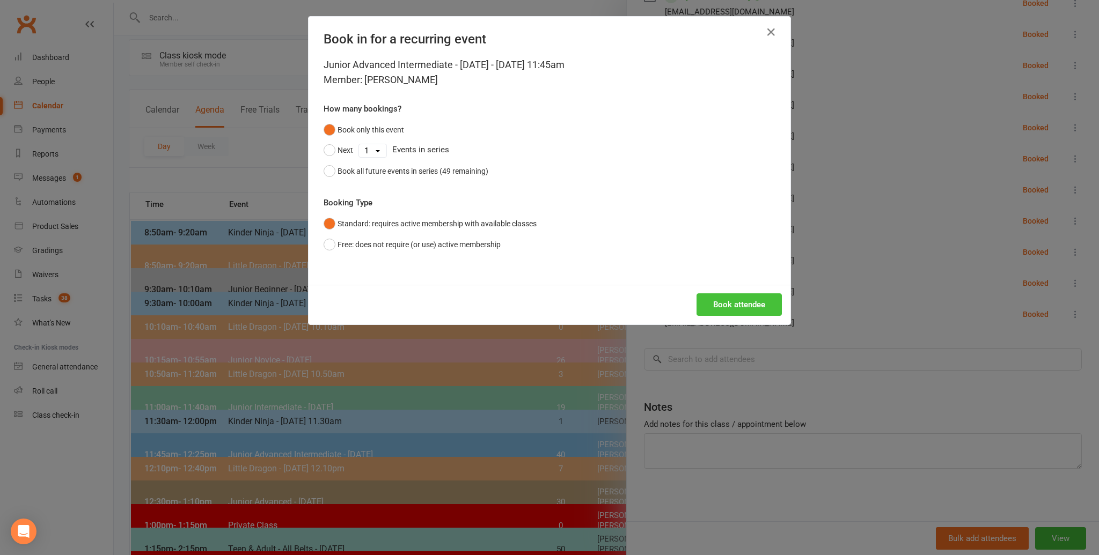
click at [730, 299] on button "Book attendee" at bounding box center [738, 304] width 85 height 23
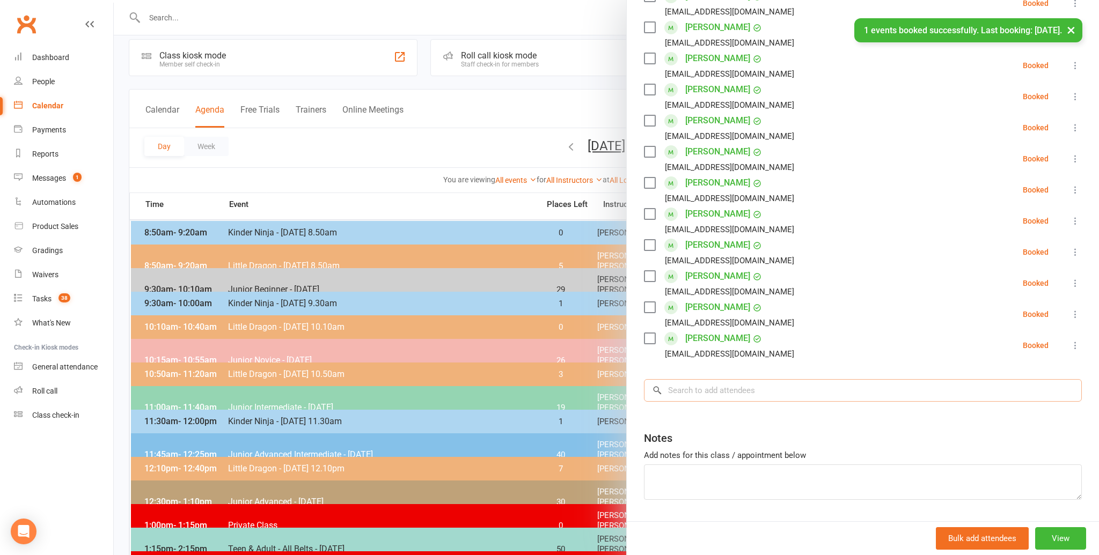
click at [701, 384] on input "search" at bounding box center [863, 390] width 438 height 23
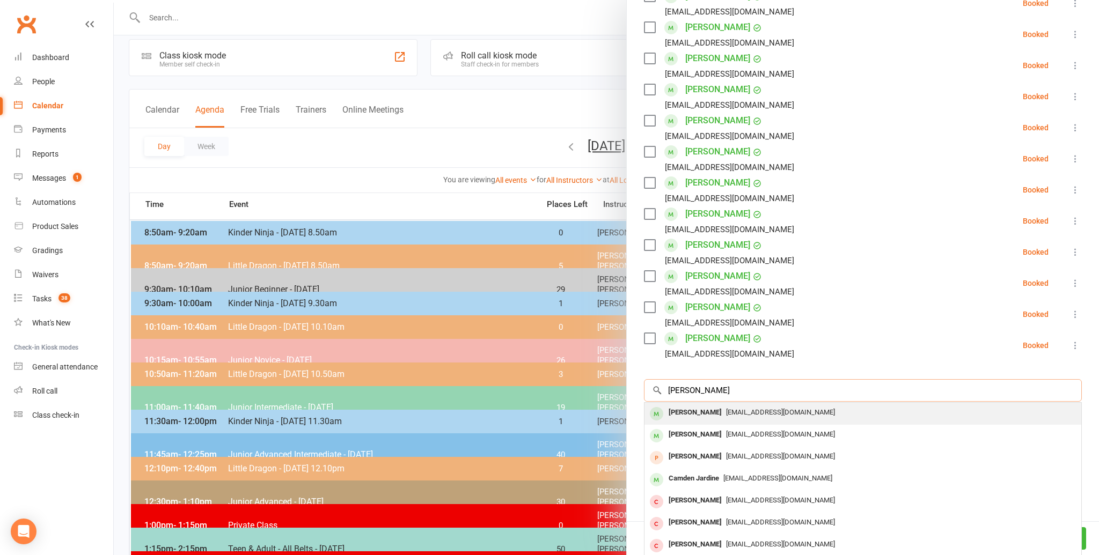
type input "hayley tia"
click at [696, 407] on div "Hayley Tia" at bounding box center [695, 413] width 62 height 16
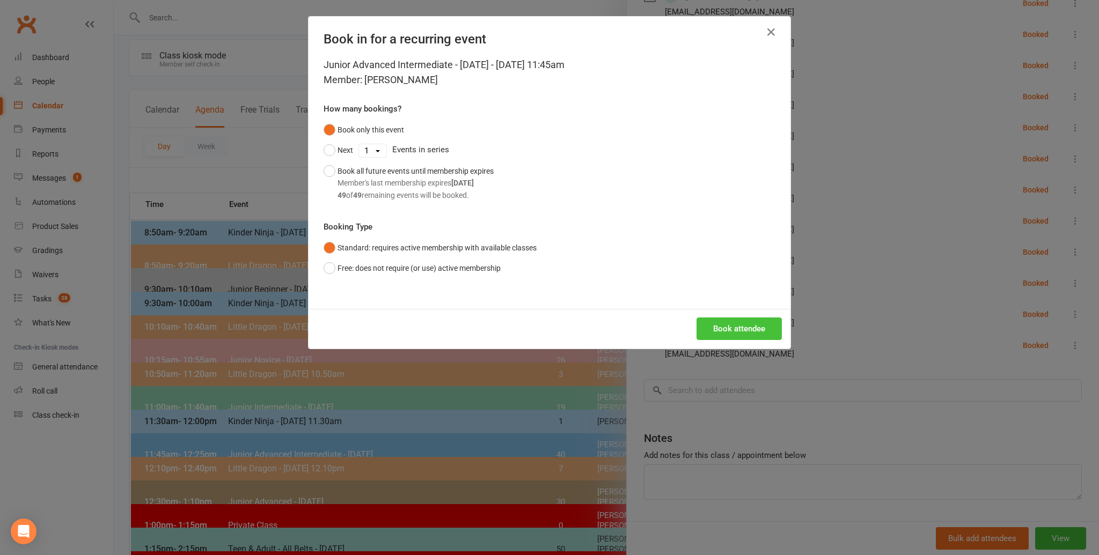
click at [750, 328] on button "Book attendee" at bounding box center [738, 329] width 85 height 23
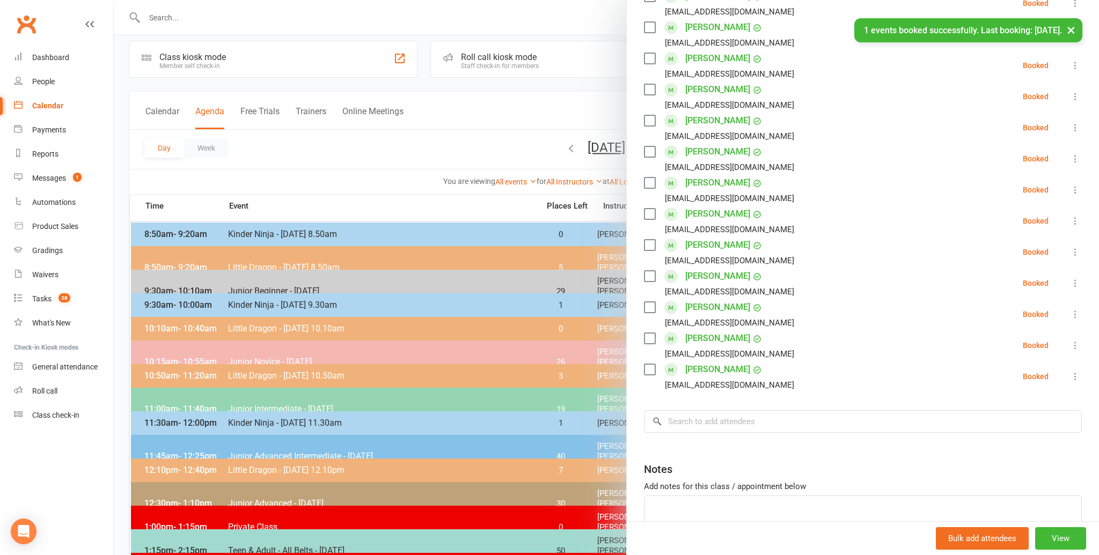
scroll to position [9, 0]
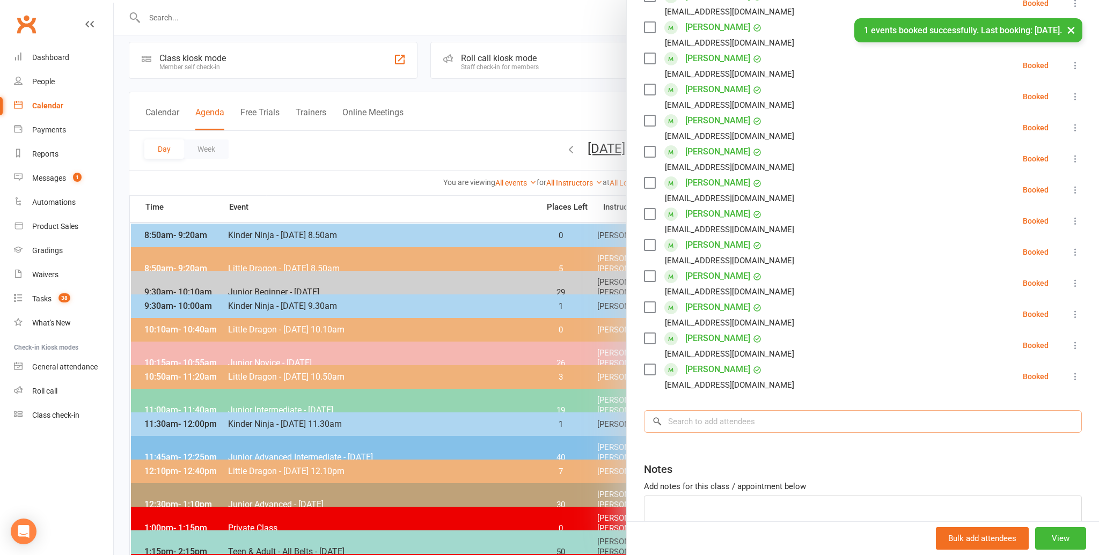
click at [689, 416] on input "search" at bounding box center [863, 421] width 438 height 23
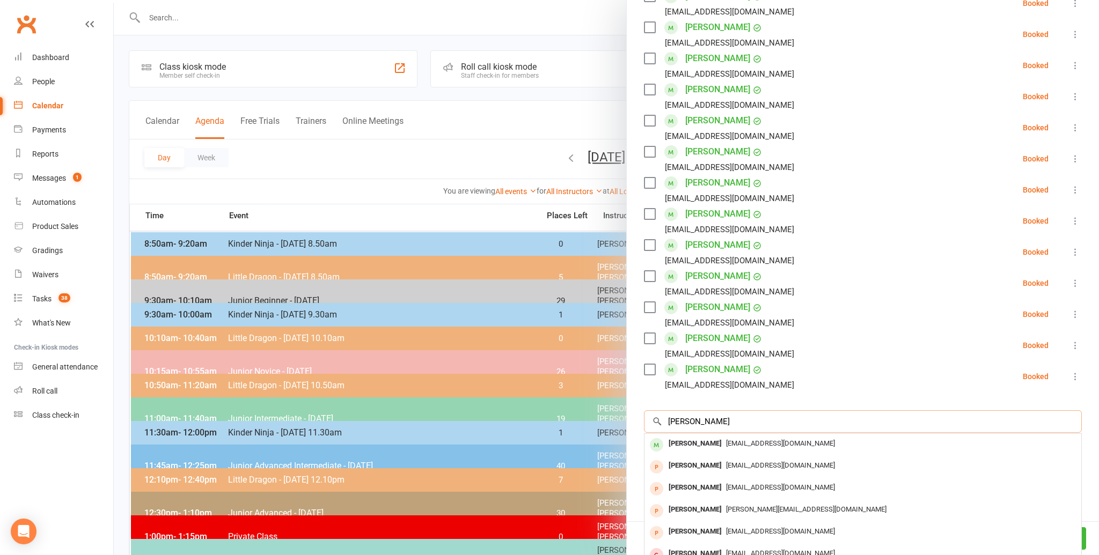
scroll to position [2, 0]
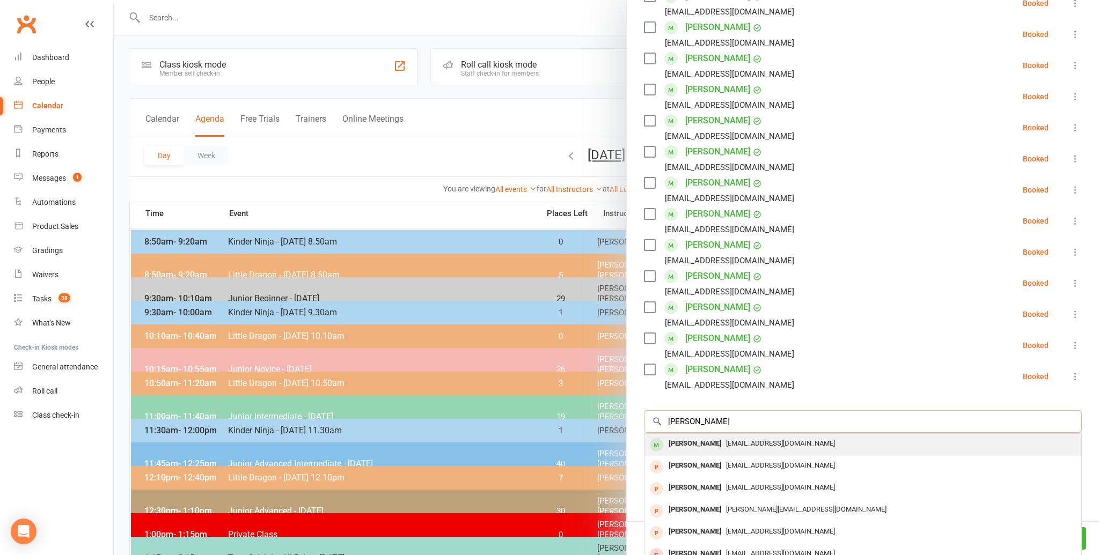
type input "kevin shen"
click at [681, 443] on div "Kevin Shen" at bounding box center [695, 444] width 62 height 16
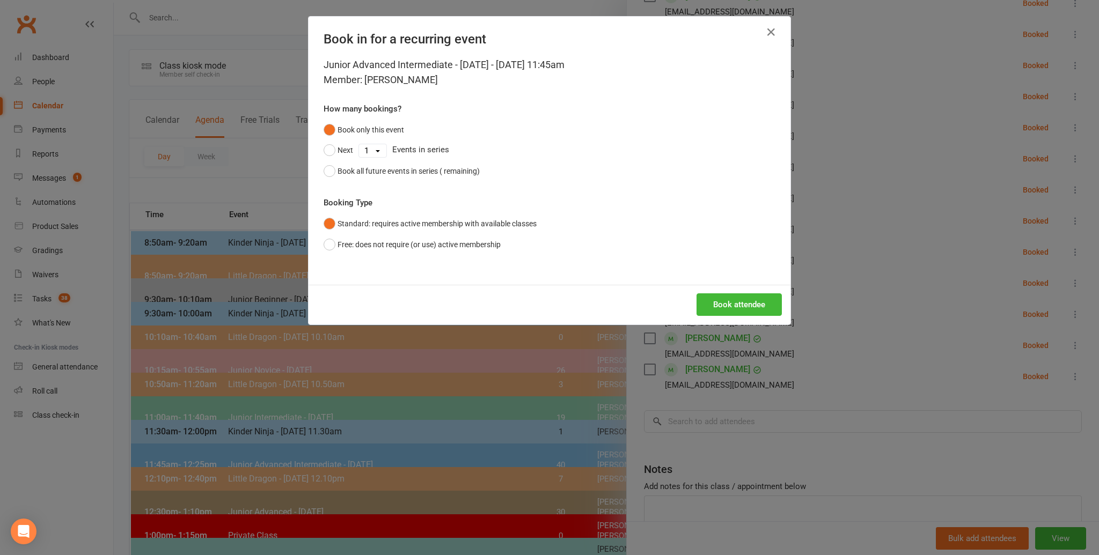
scroll to position [0, 0]
click at [737, 305] on button "Book attendee" at bounding box center [738, 304] width 85 height 23
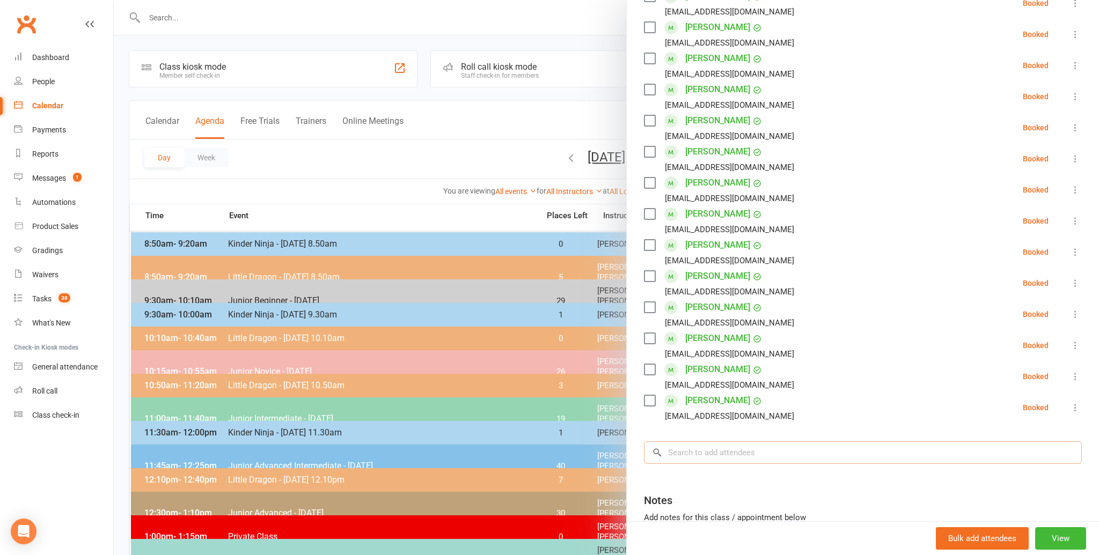
click at [674, 452] on input "search" at bounding box center [863, 453] width 438 height 23
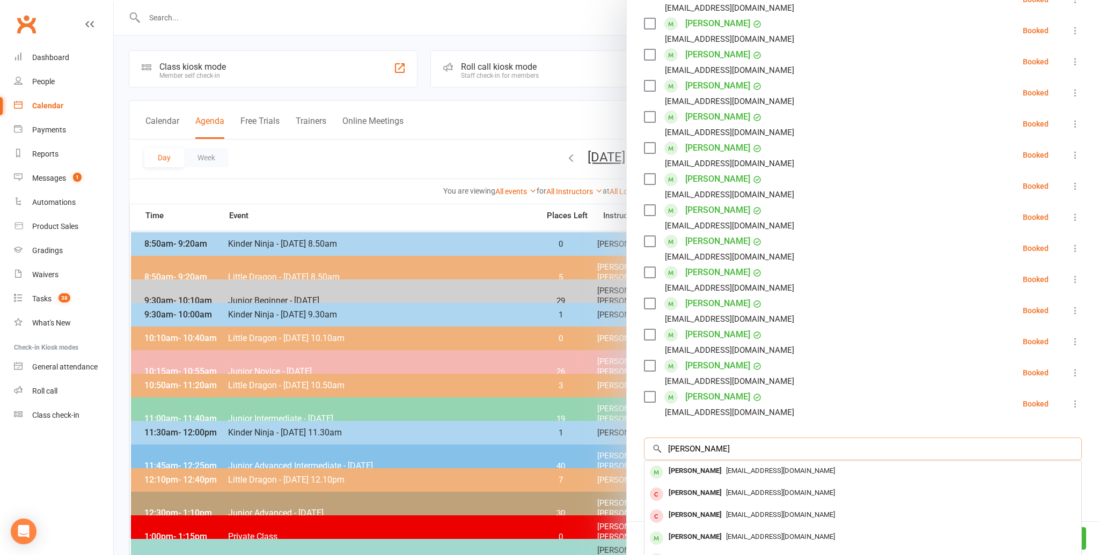
scroll to position [224, 0]
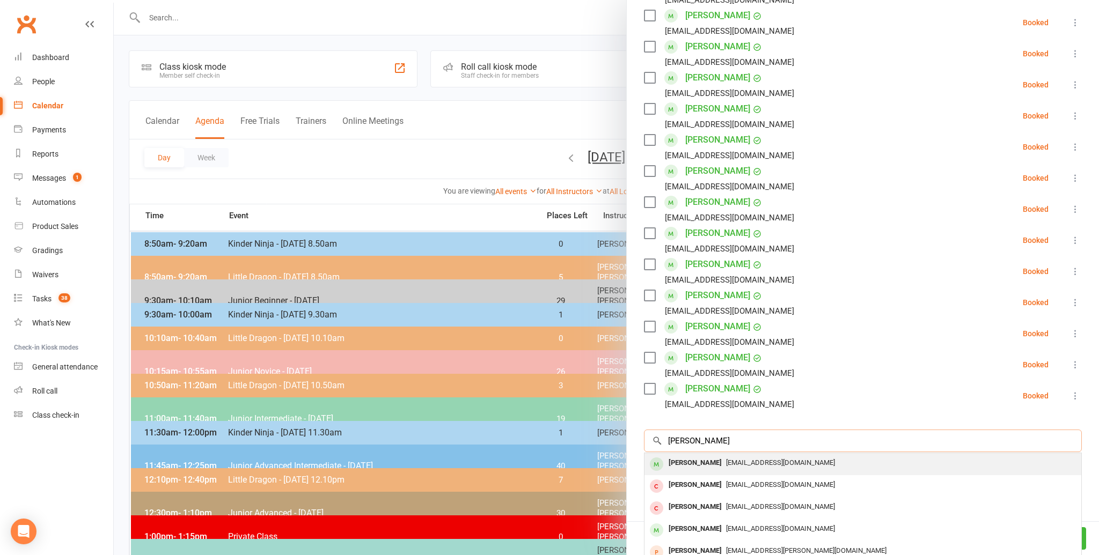
type input "zachary huang"
click at [685, 458] on div "Zachary Huang" at bounding box center [695, 464] width 62 height 16
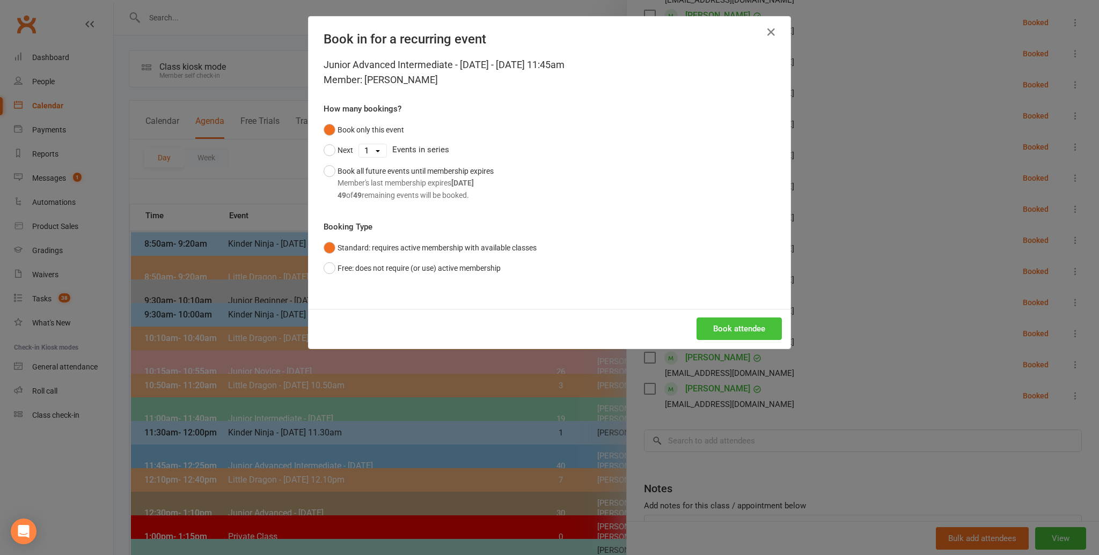
click at [737, 327] on button "Book attendee" at bounding box center [738, 329] width 85 height 23
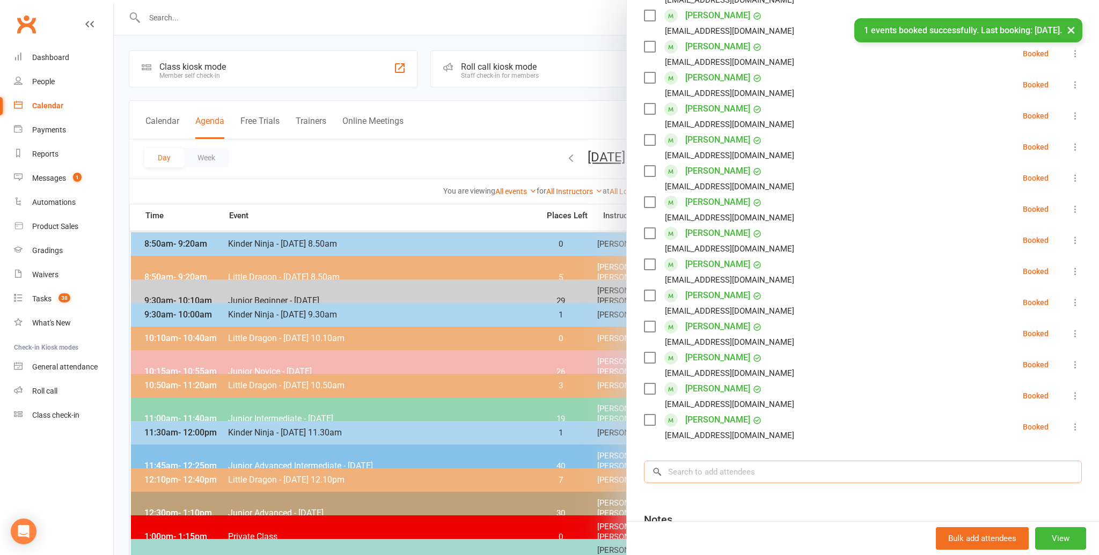
click at [690, 472] on input "search" at bounding box center [863, 472] width 438 height 23
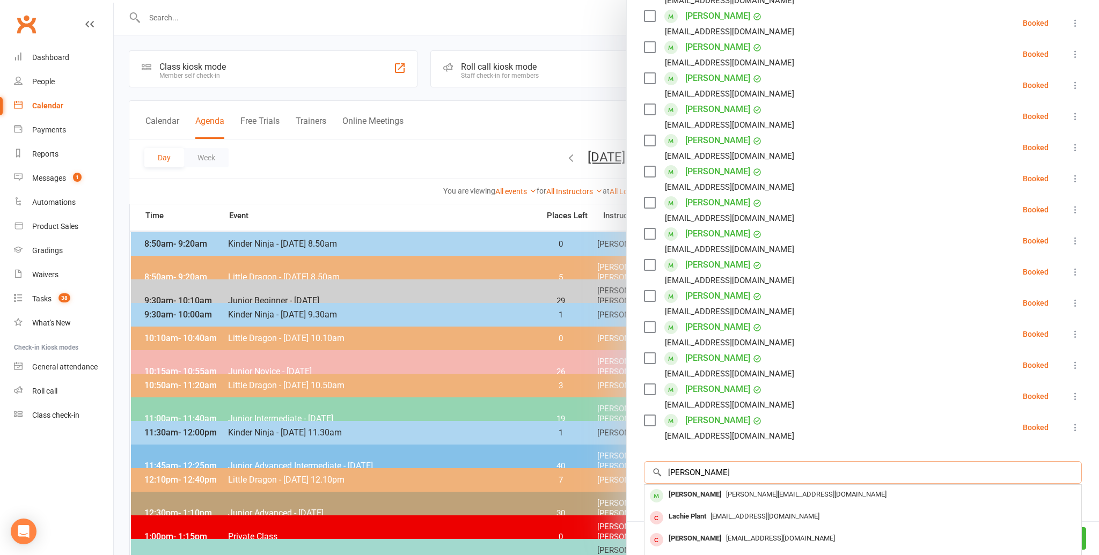
scroll to position [336, 0]
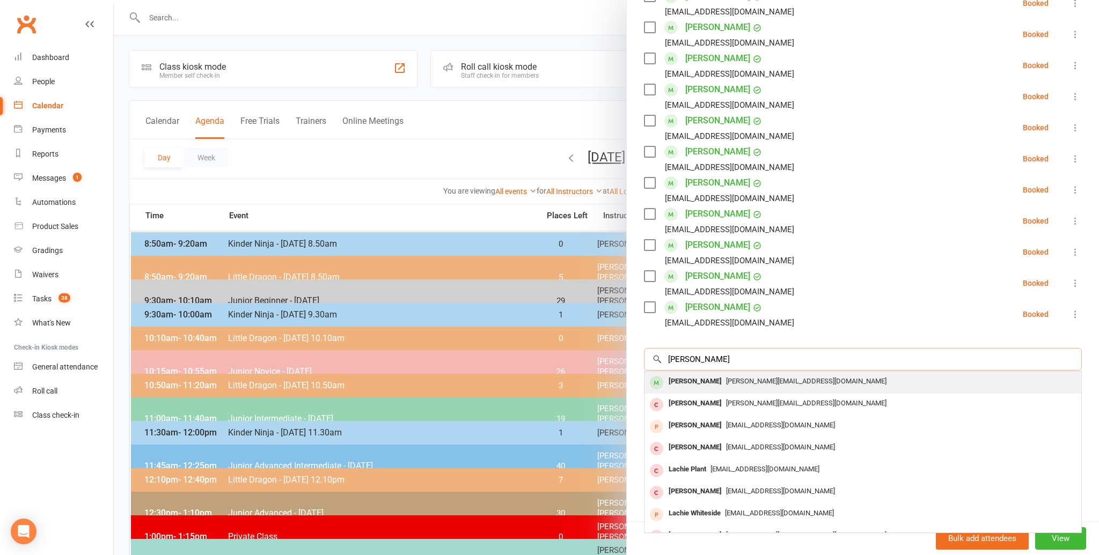
type input "lachie marshall"
click at [684, 379] on div "Lachie Marshall" at bounding box center [695, 382] width 62 height 16
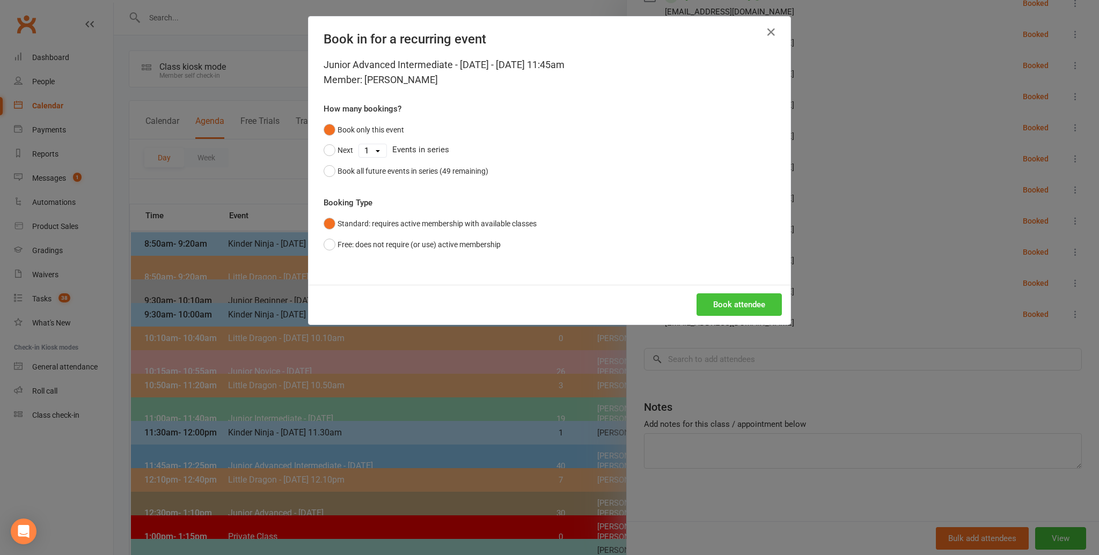
click at [726, 300] on button "Book attendee" at bounding box center [738, 304] width 85 height 23
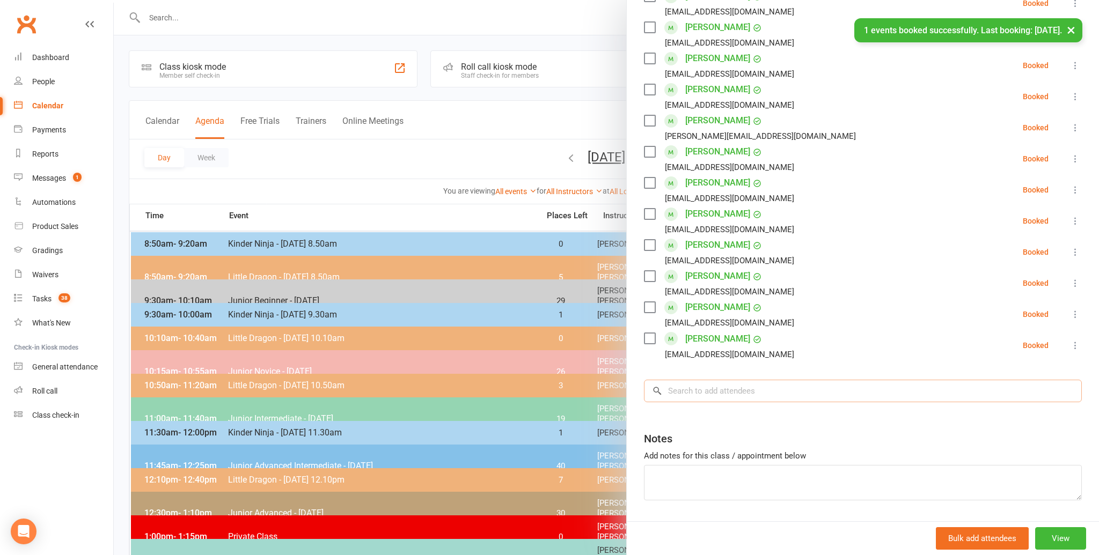
click at [701, 392] on input "search" at bounding box center [863, 391] width 438 height 23
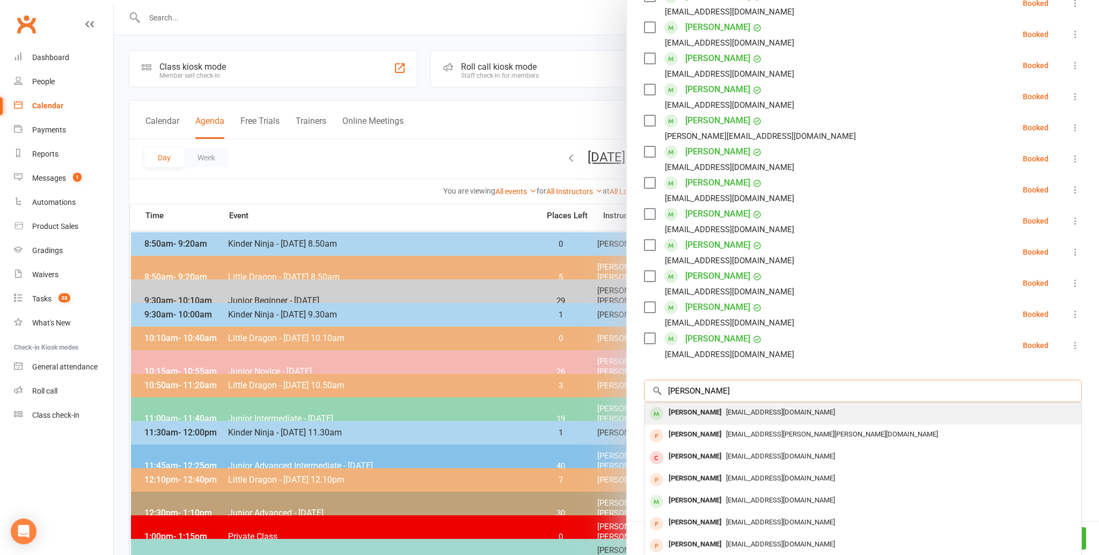
type input "charlie nguyen"
click at [693, 410] on div "Charlie Nguyen" at bounding box center [695, 413] width 62 height 16
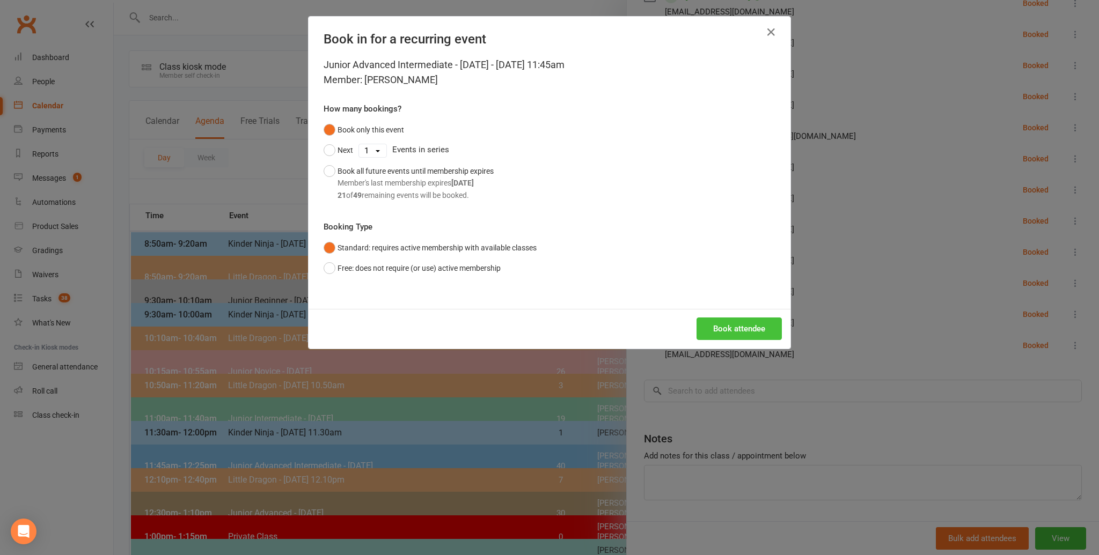
click at [747, 325] on button "Book attendee" at bounding box center [738, 329] width 85 height 23
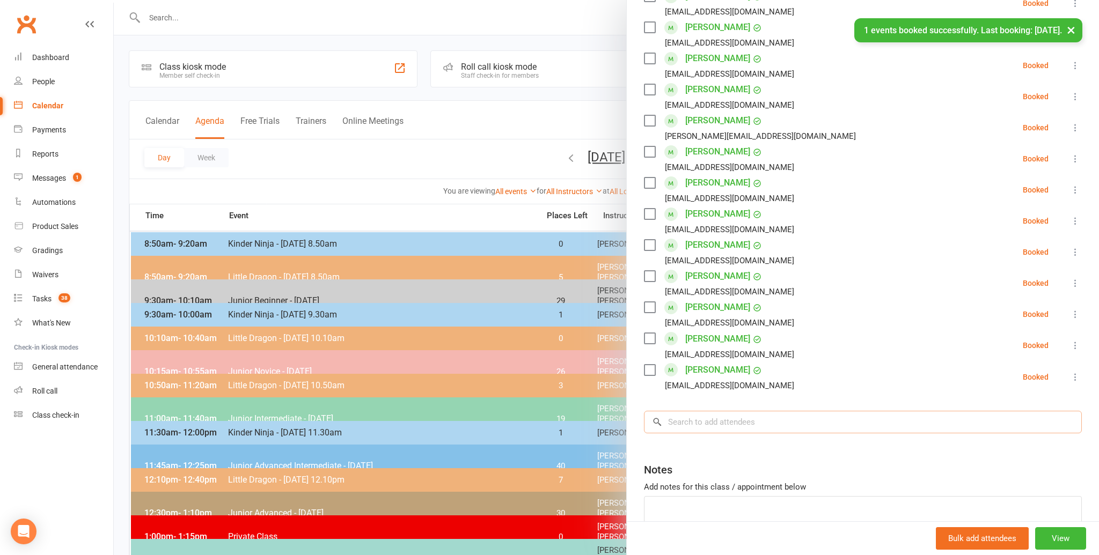
click at [695, 417] on input "search" at bounding box center [863, 422] width 438 height 23
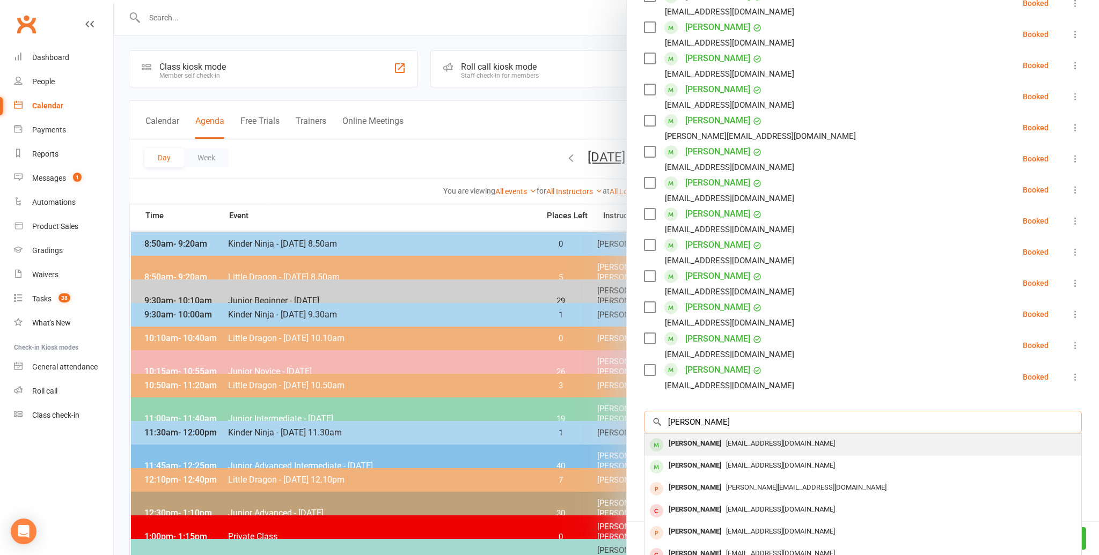
type input "robert schaap"
click at [694, 440] on div "Robert Schaap" at bounding box center [695, 444] width 62 height 16
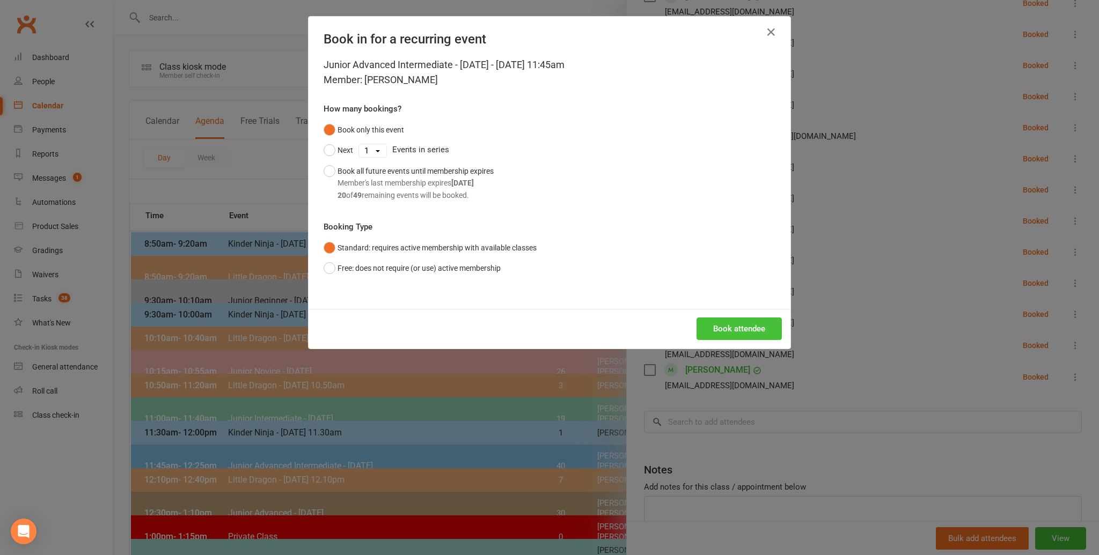
click at [740, 323] on button "Book attendee" at bounding box center [738, 329] width 85 height 23
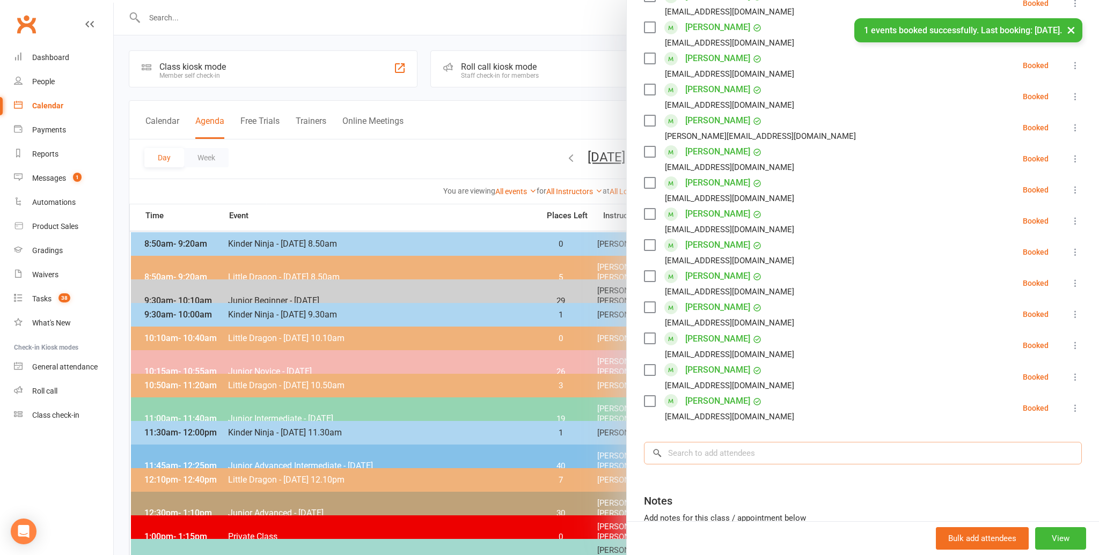
click at [672, 453] on input "search" at bounding box center [863, 453] width 438 height 23
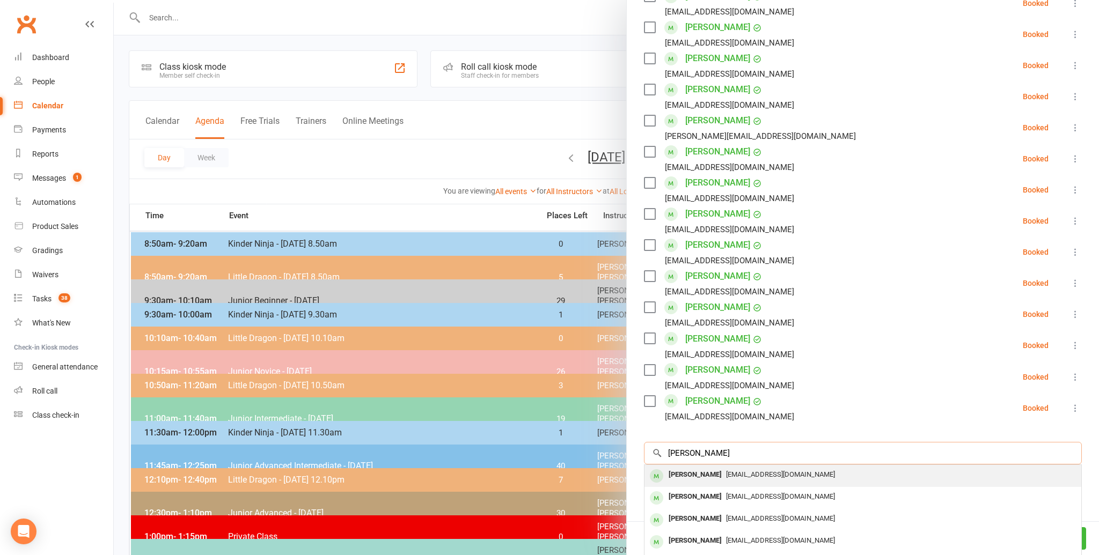
type input "lachlan crombie"
click at [678, 472] on div "[PERSON_NAME]" at bounding box center [695, 475] width 62 height 16
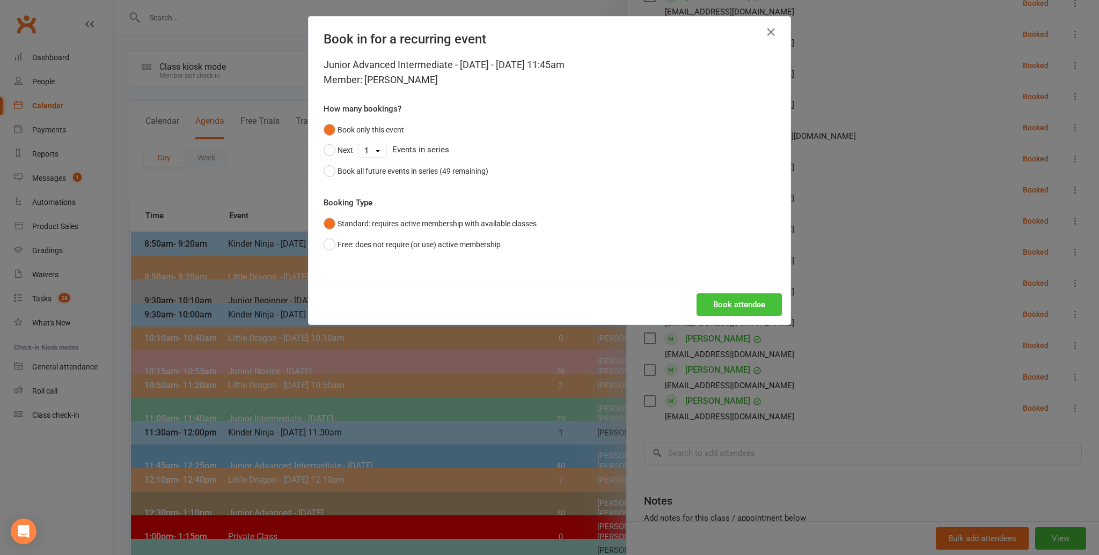
click at [732, 302] on button "Book attendee" at bounding box center [738, 304] width 85 height 23
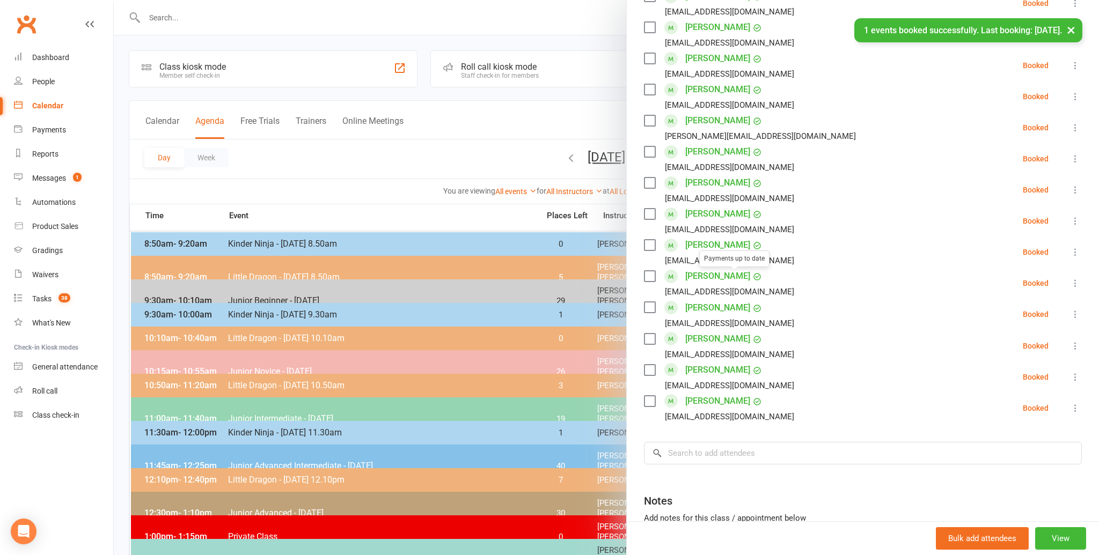
click at [822, 337] on li "Luke Smith sabearc@hotmail.com Booked More info Remove Check in Mark absent Sen…" at bounding box center [863, 345] width 438 height 31
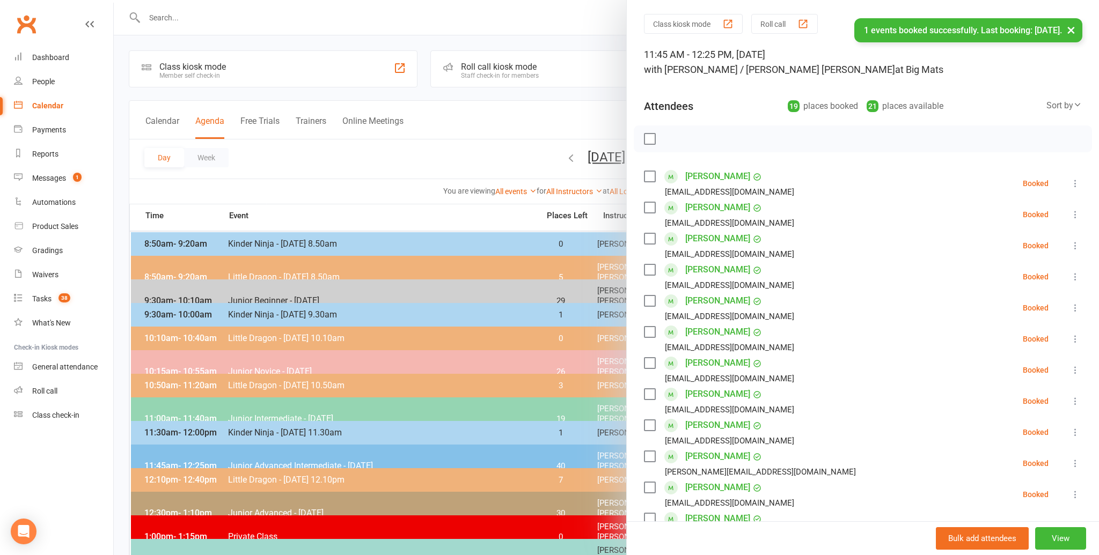
scroll to position [0, 0]
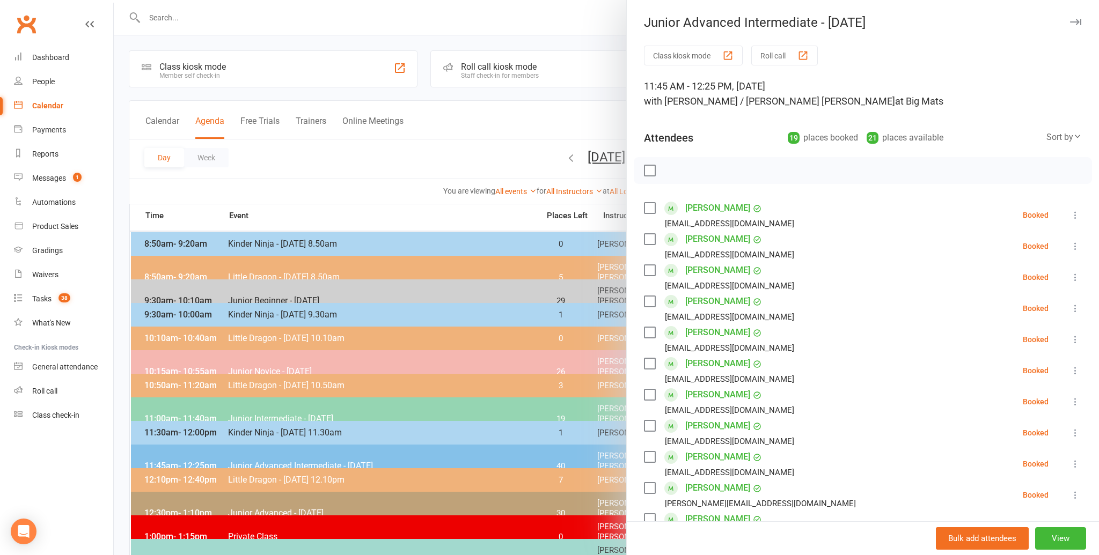
click at [649, 168] on label at bounding box center [649, 170] width 11 height 11
click at [672, 167] on icon "button" at bounding box center [673, 171] width 12 height 12
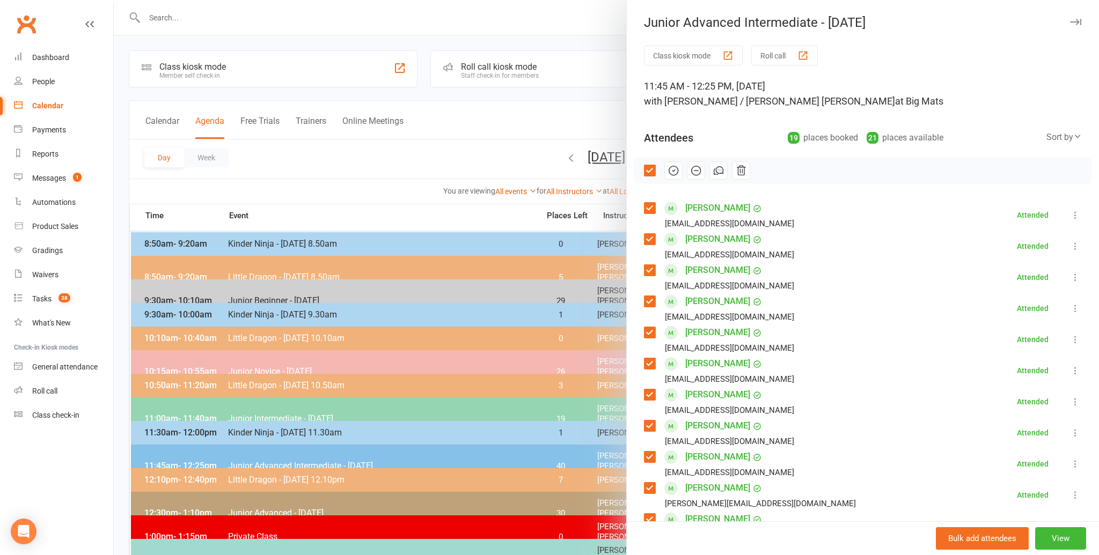
click at [348, 173] on div at bounding box center [606, 277] width 985 height 555
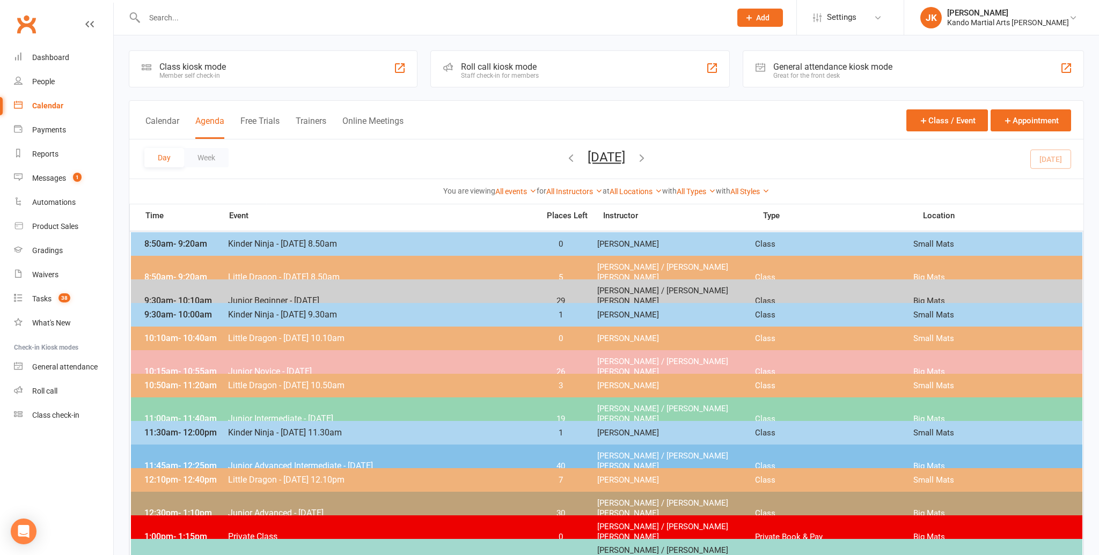
click at [181, 14] on input "text" at bounding box center [432, 17] width 582 height 15
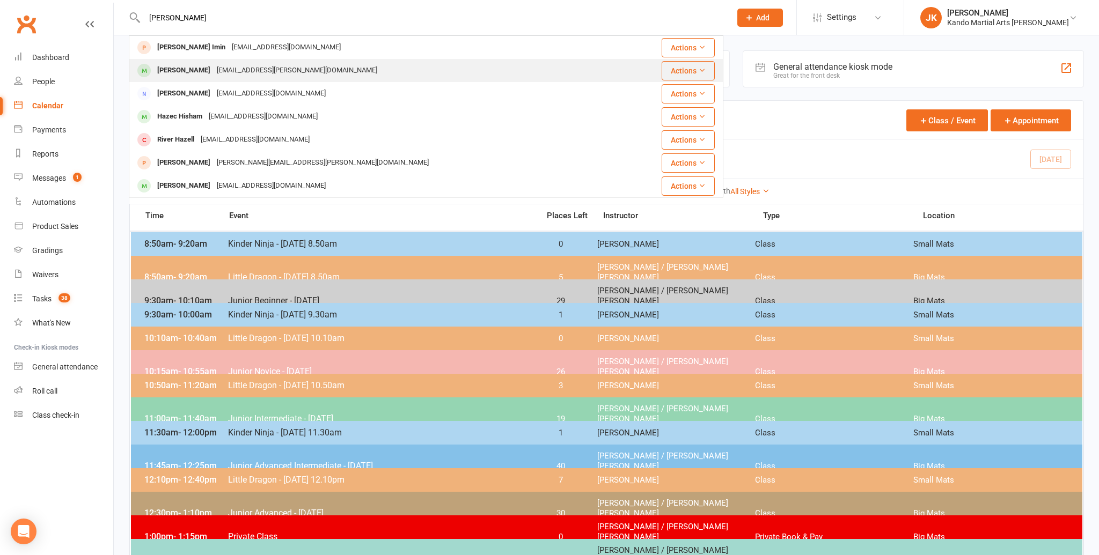
type input "hazel"
click at [191, 67] on div "Hazel Gooden" at bounding box center [184, 71] width 60 height 16
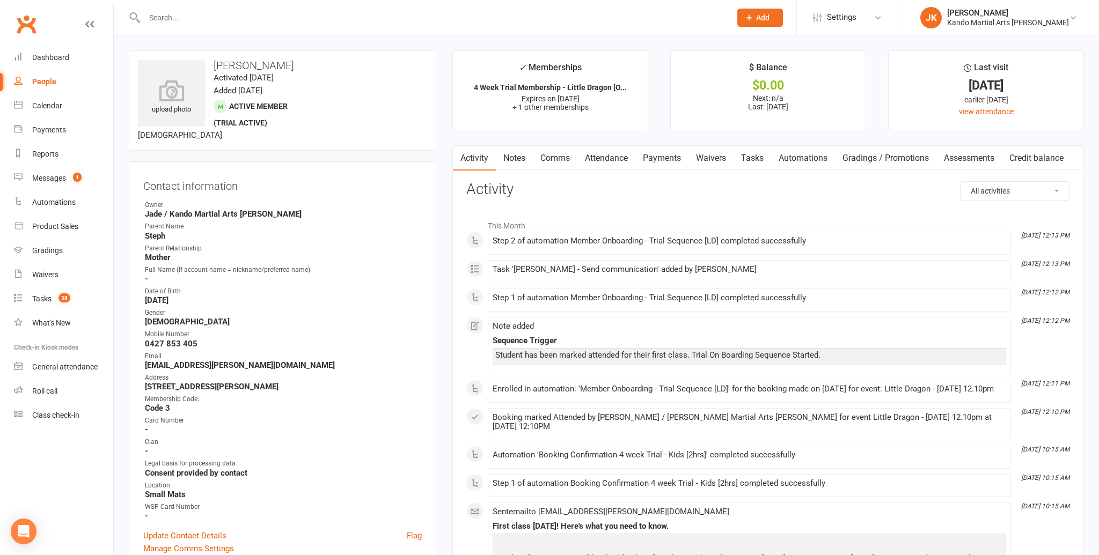
click at [754, 155] on link "Tasks" at bounding box center [752, 158] width 38 height 25
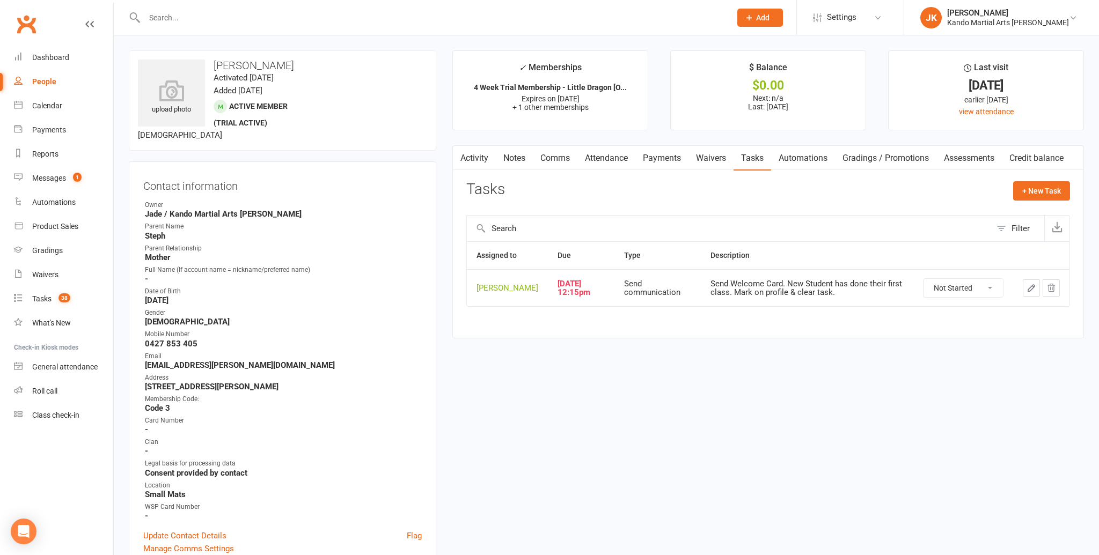
click at [989, 291] on select "Not Started In Progress Waiting Complete" at bounding box center [962, 288] width 79 height 18
select select "unstarted"
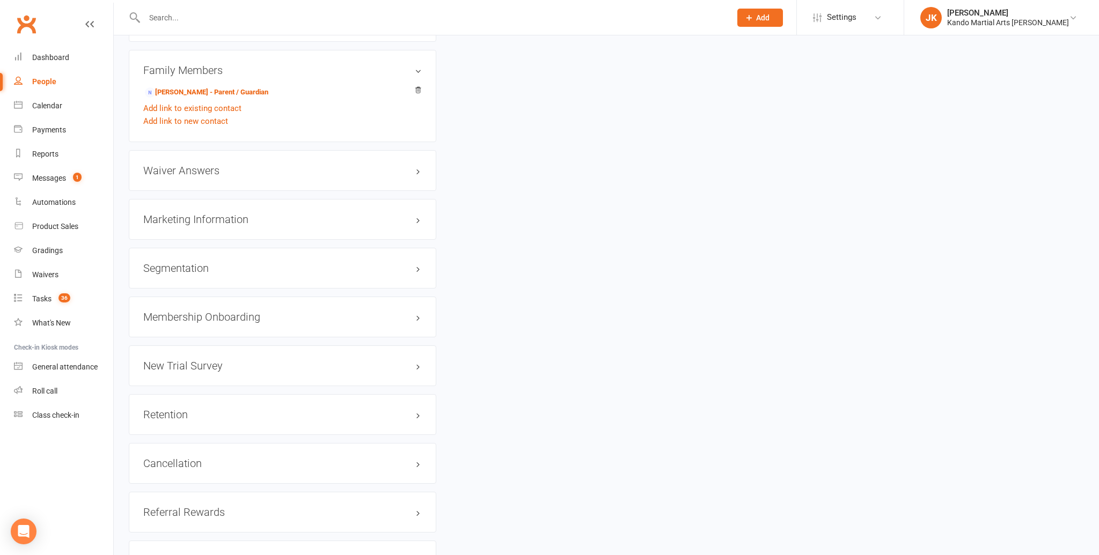
scroll to position [1130, 0]
click at [400, 309] on link "edit" at bounding box center [402, 313] width 13 height 9
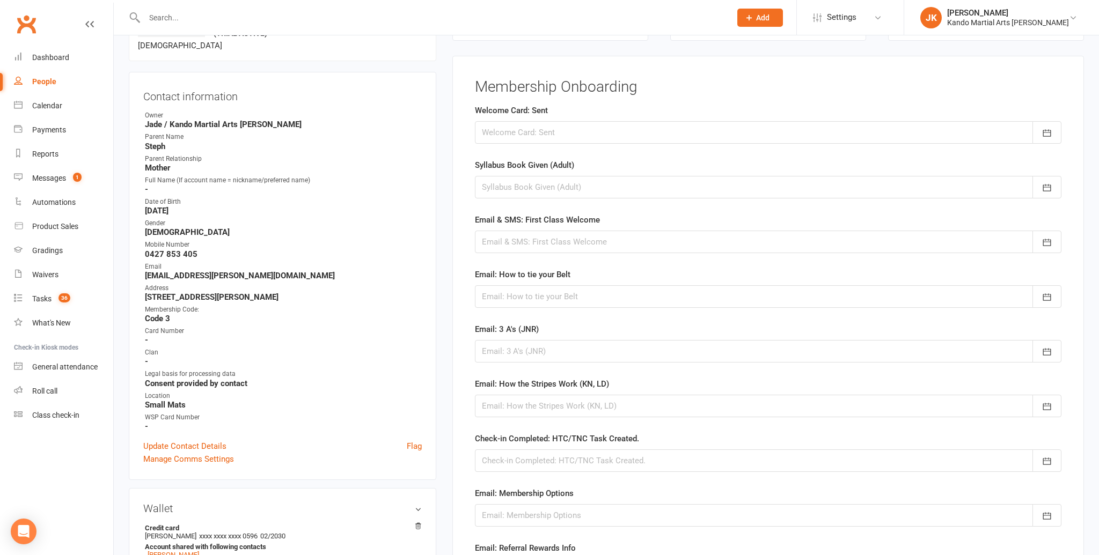
scroll to position [89, 0]
click at [495, 132] on div at bounding box center [768, 133] width 586 height 23
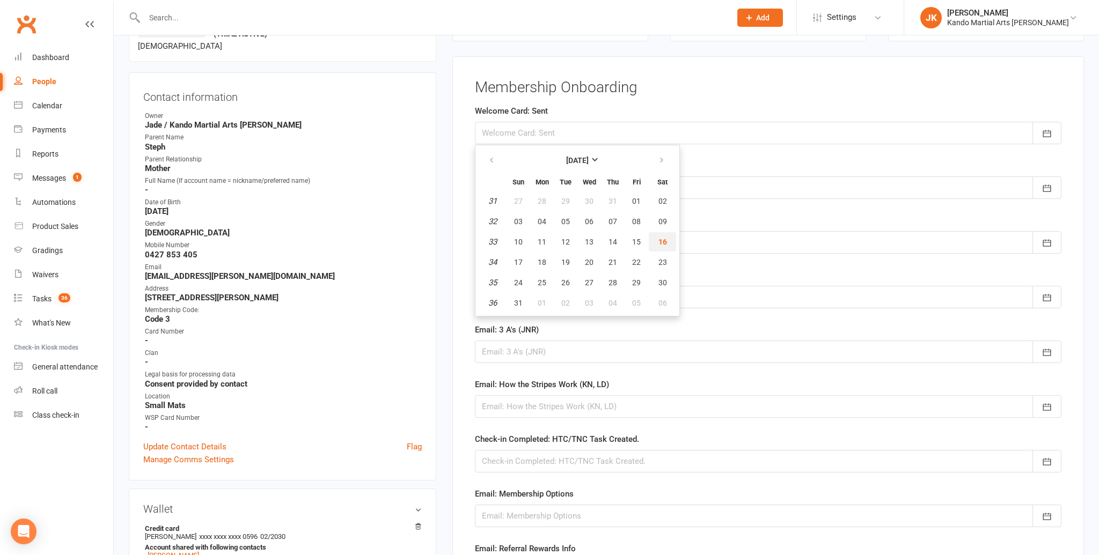
click at [664, 239] on span "16" at bounding box center [662, 242] width 9 height 9
type input "[DATE]"
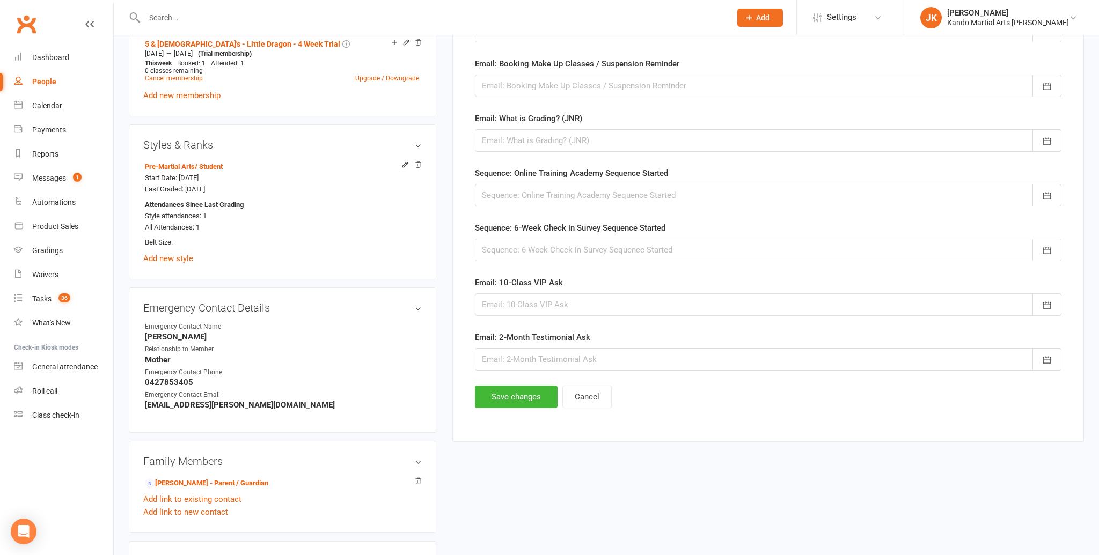
scroll to position [740, 0]
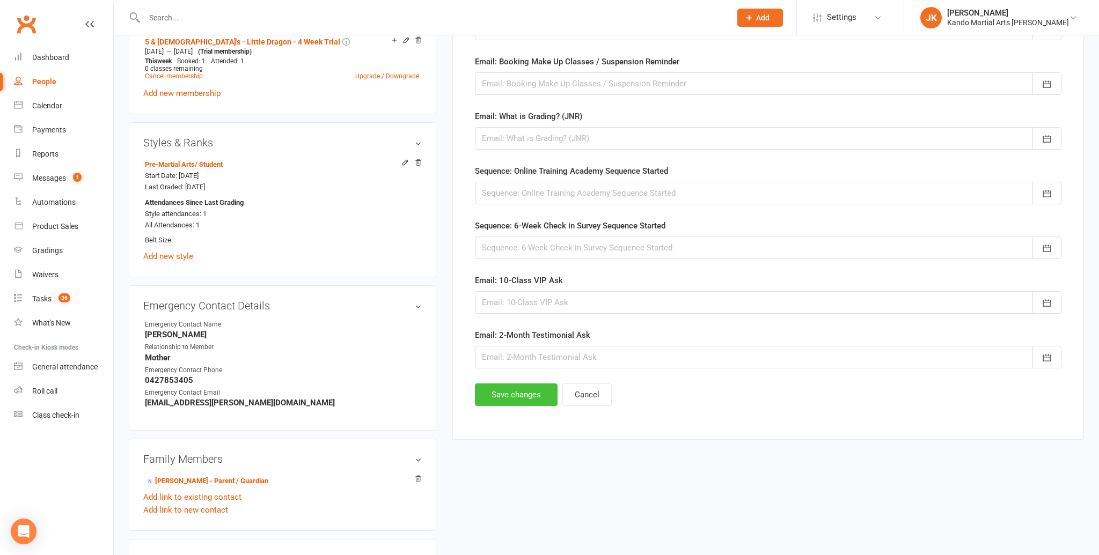
click at [518, 386] on button "Save changes" at bounding box center [516, 395] width 83 height 23
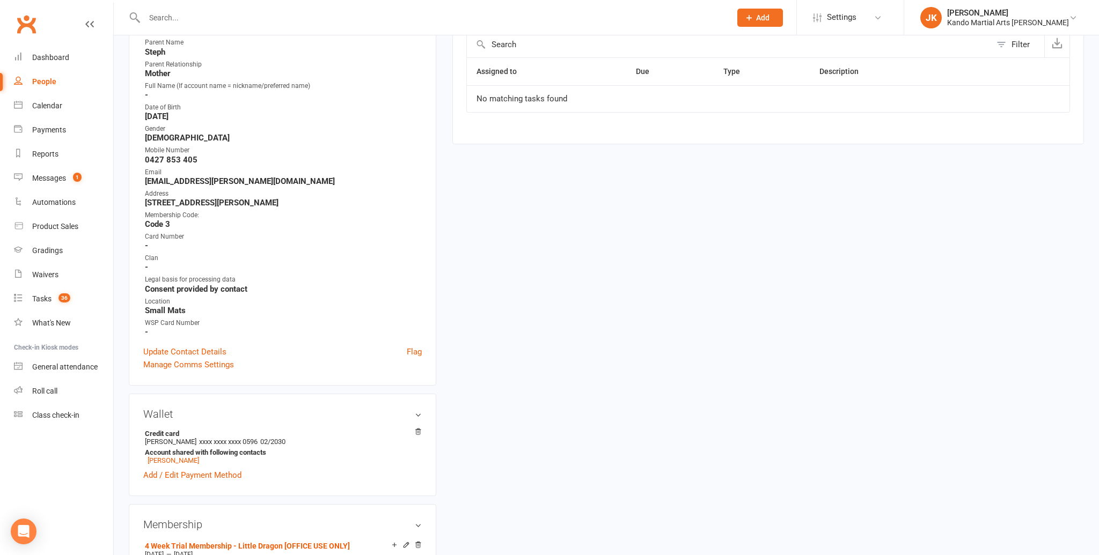
scroll to position [0, 0]
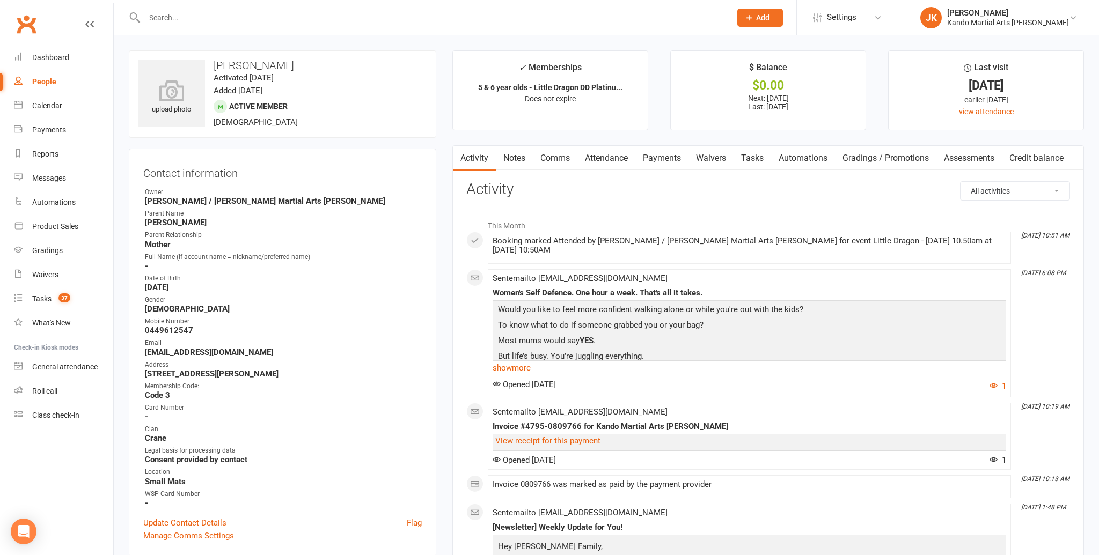
click at [163, 12] on input "text" at bounding box center [432, 17] width 582 height 15
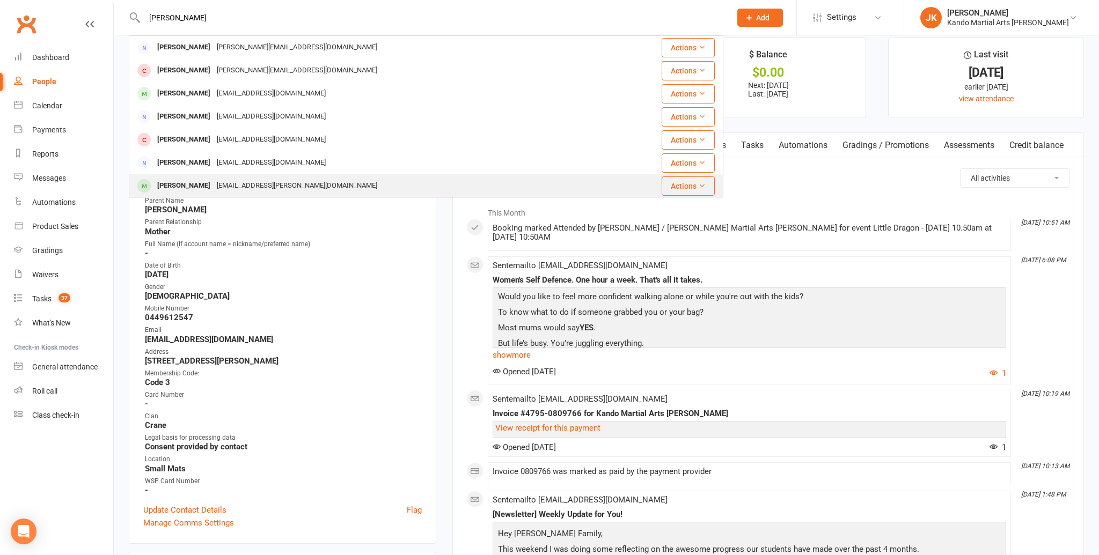
scroll to position [12, 0]
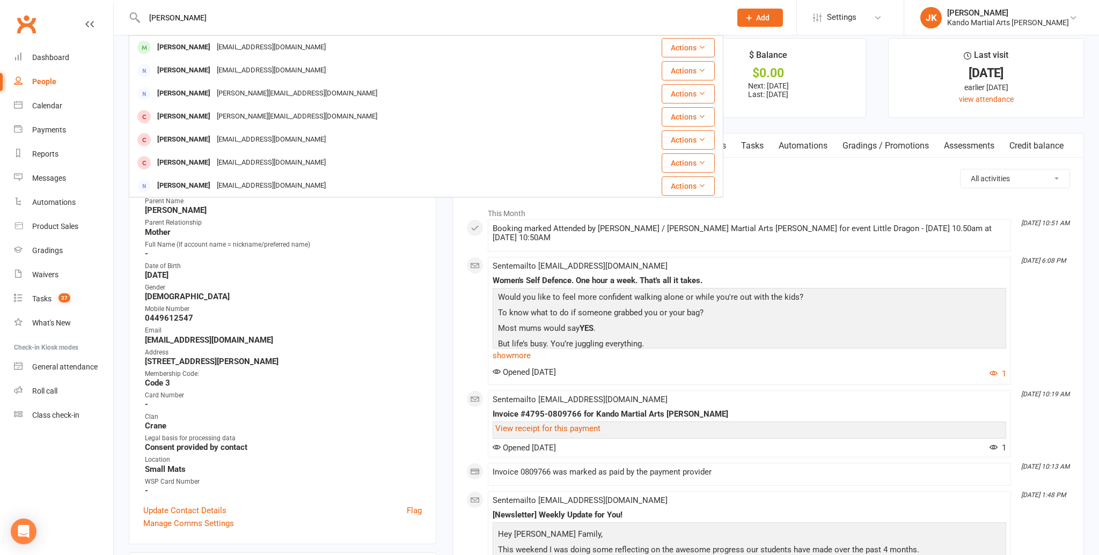
type input "[PERSON_NAME]"
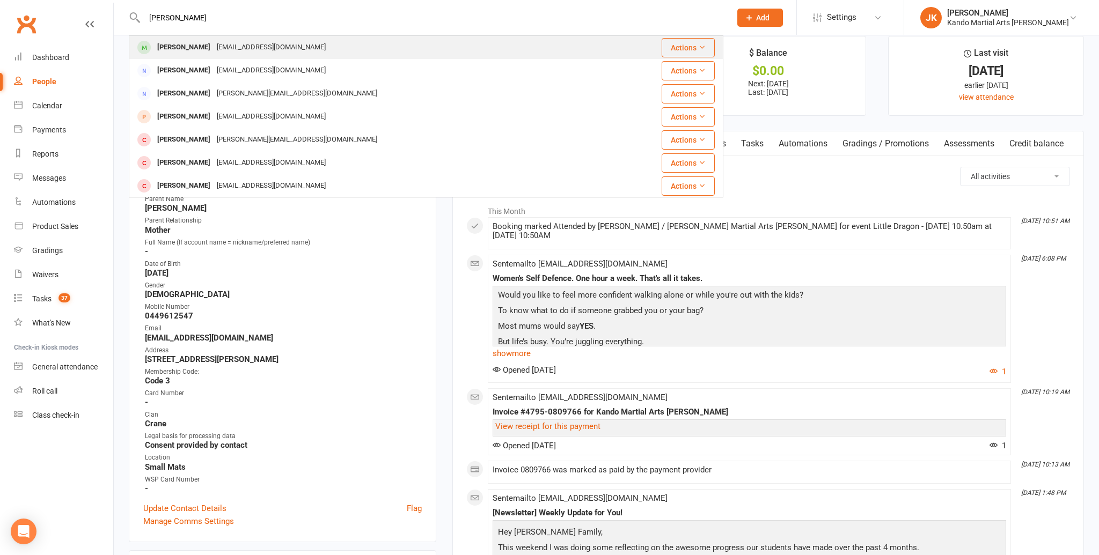
click at [178, 46] on div "[PERSON_NAME]" at bounding box center [184, 48] width 60 height 16
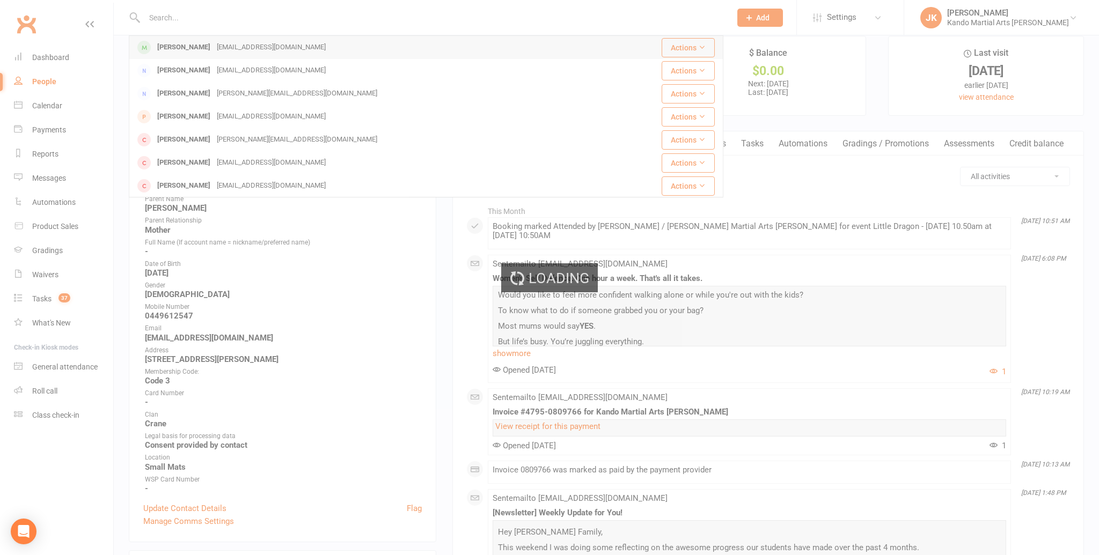
scroll to position [14, 0]
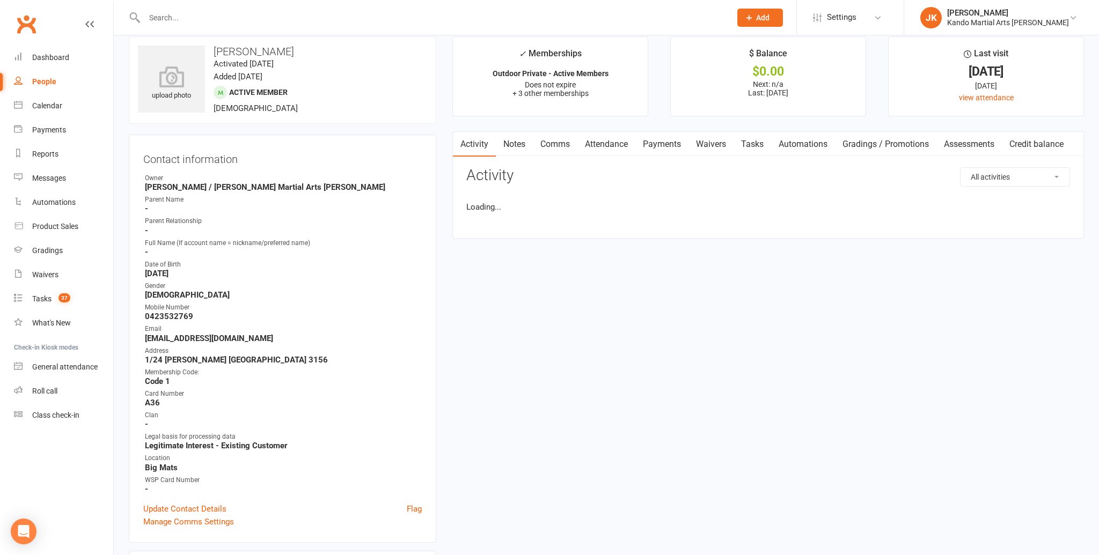
scroll to position [6, 0]
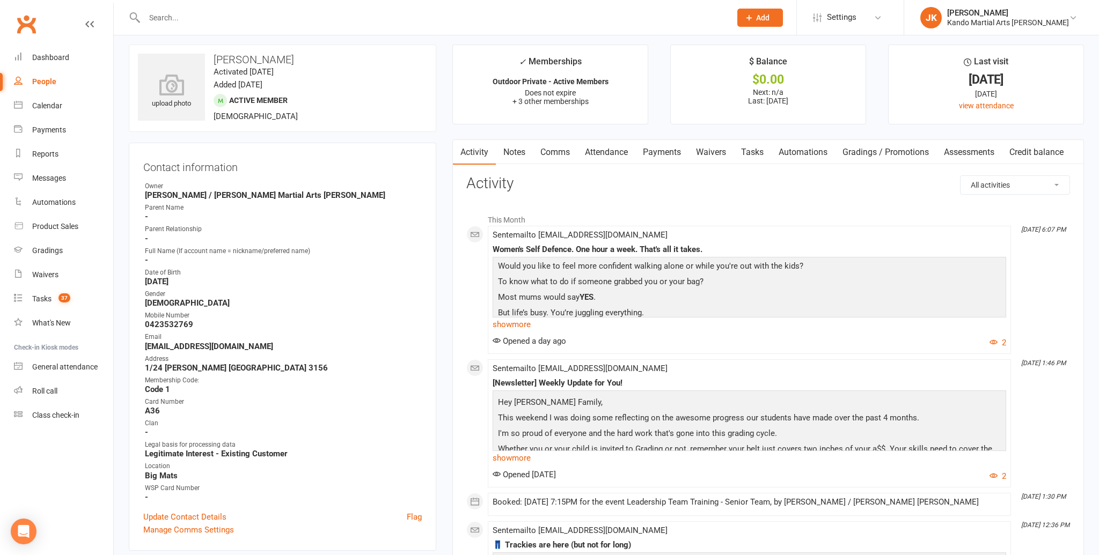
click at [753, 149] on link "Tasks" at bounding box center [752, 152] width 38 height 25
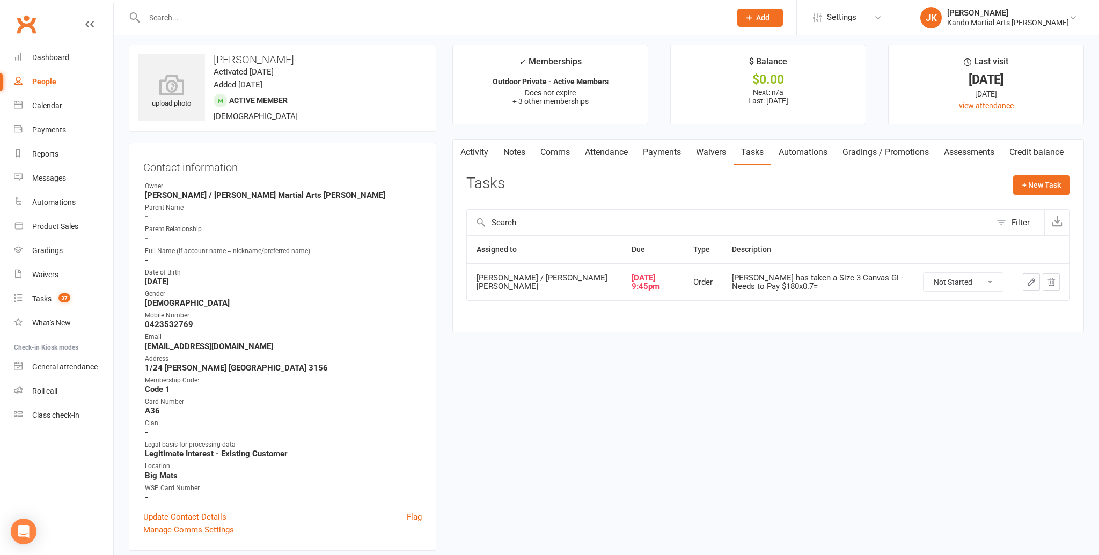
click at [993, 280] on select "Not Started In Progress Waiting Complete" at bounding box center [962, 282] width 79 height 18
select select "unstarted"
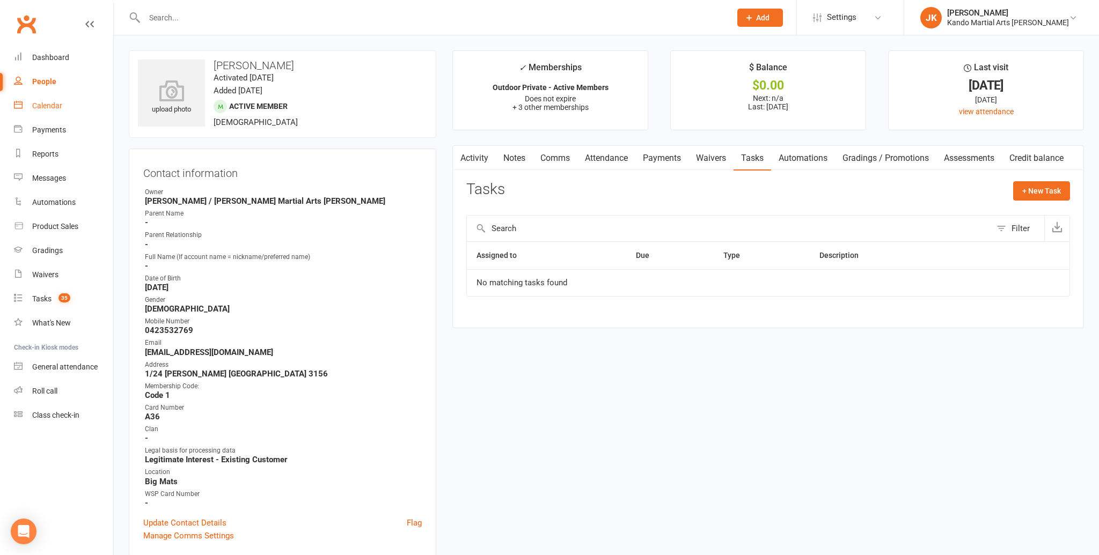
click at [52, 101] on div "Calendar" at bounding box center [47, 105] width 30 height 9
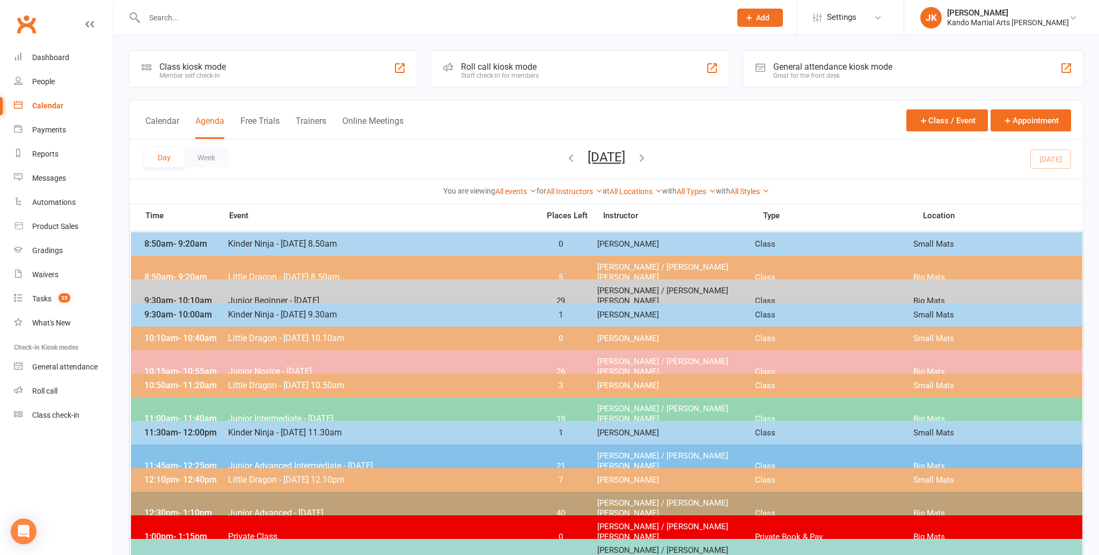
click at [270, 508] on span "Junior Advanced - [DATE]" at bounding box center [379, 513] width 305 height 10
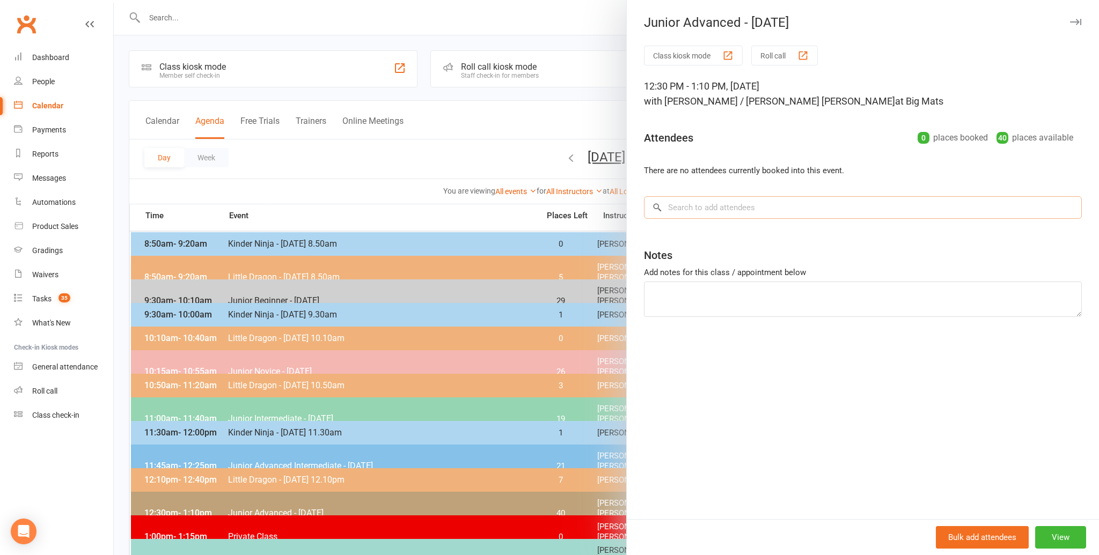
click at [678, 205] on input "search" at bounding box center [863, 207] width 438 height 23
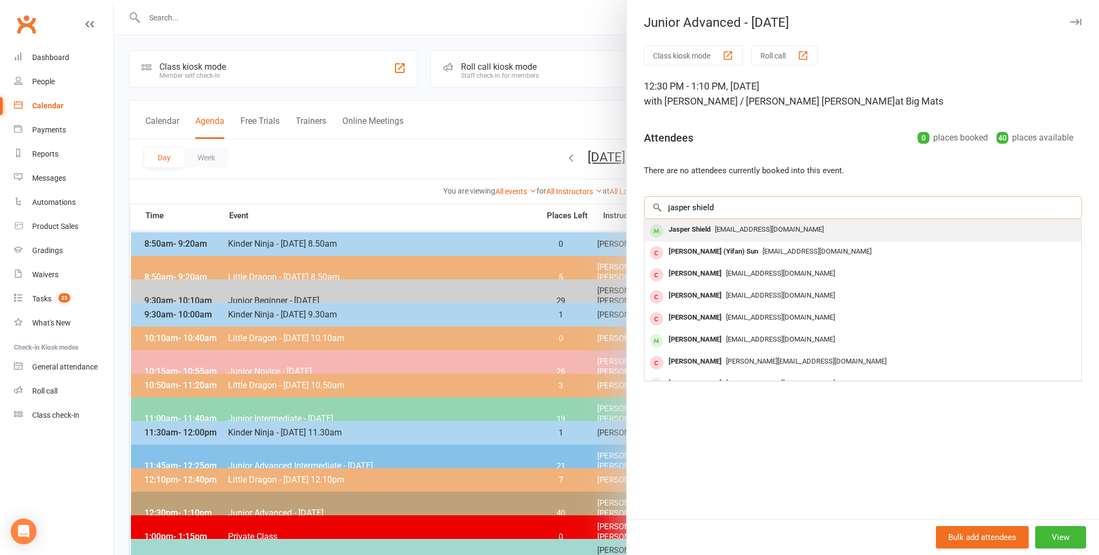
type input "jasper shield"
click at [678, 230] on div "Jasper Shield" at bounding box center [689, 230] width 50 height 16
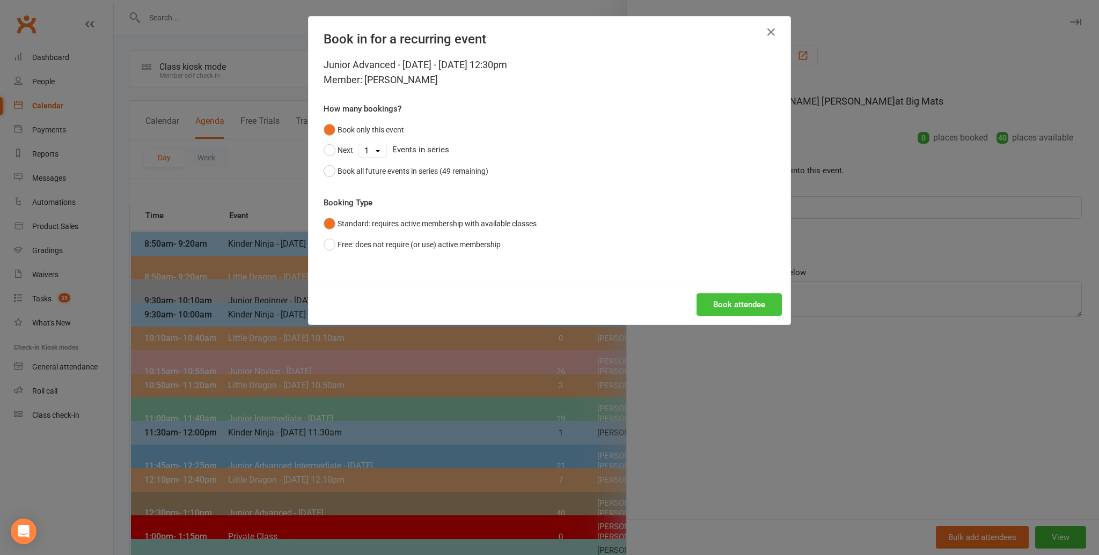
click at [733, 301] on button "Book attendee" at bounding box center [738, 304] width 85 height 23
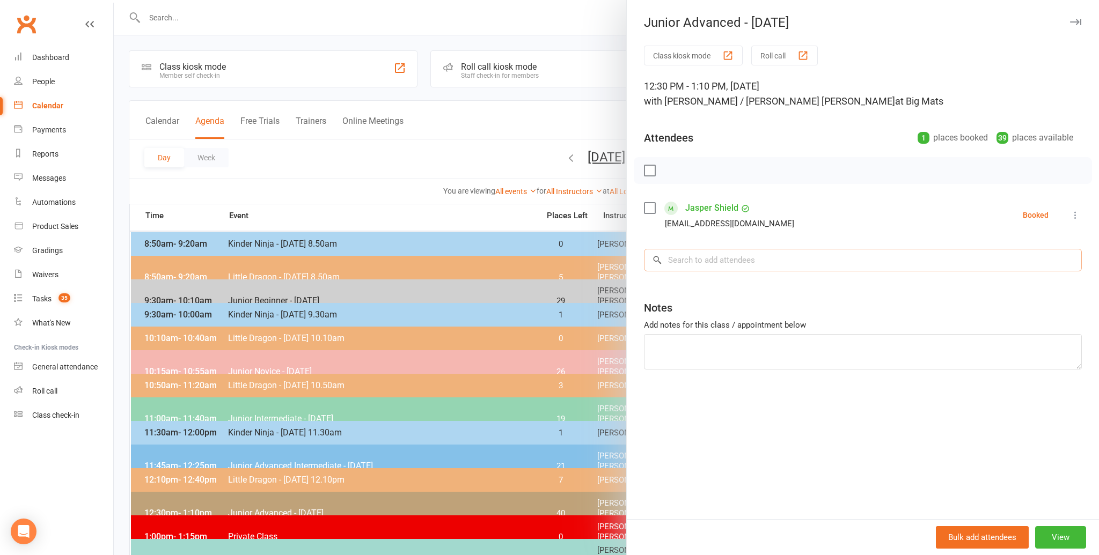
click at [669, 261] on input "search" at bounding box center [863, 260] width 438 height 23
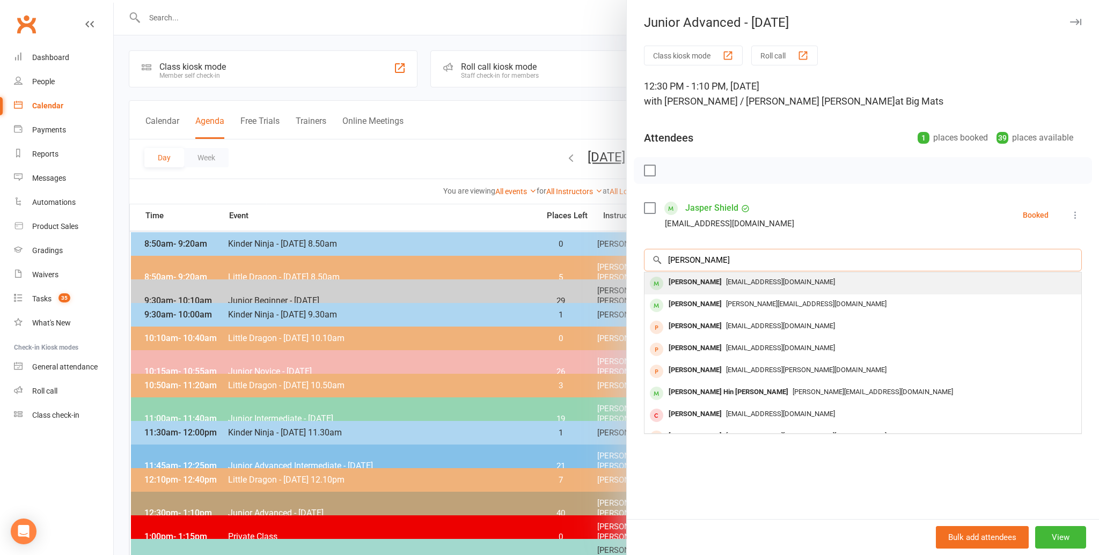
type input "[PERSON_NAME]"
click at [682, 280] on div "[PERSON_NAME]" at bounding box center [695, 283] width 62 height 16
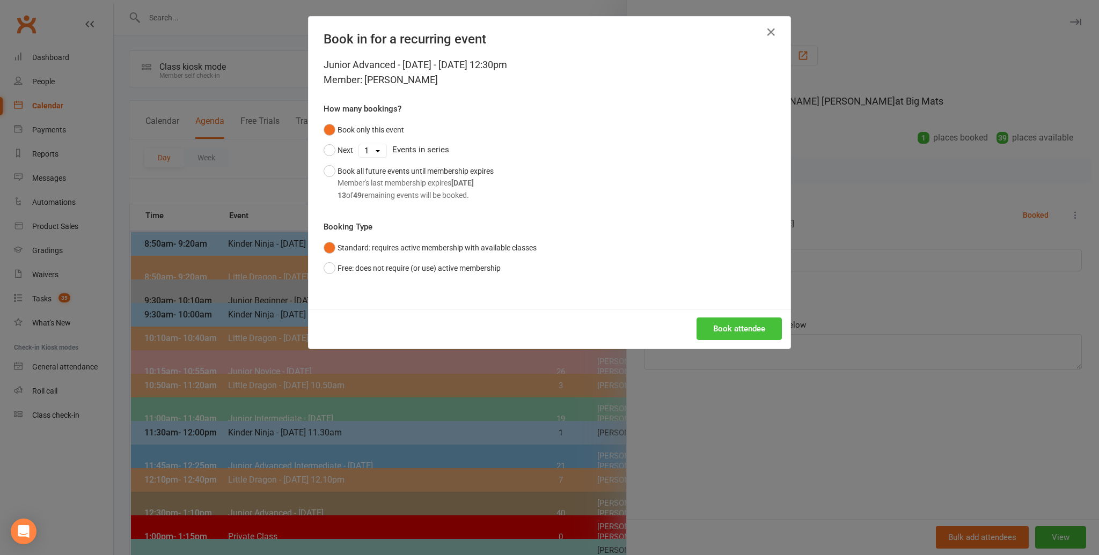
click at [728, 325] on button "Book attendee" at bounding box center [738, 329] width 85 height 23
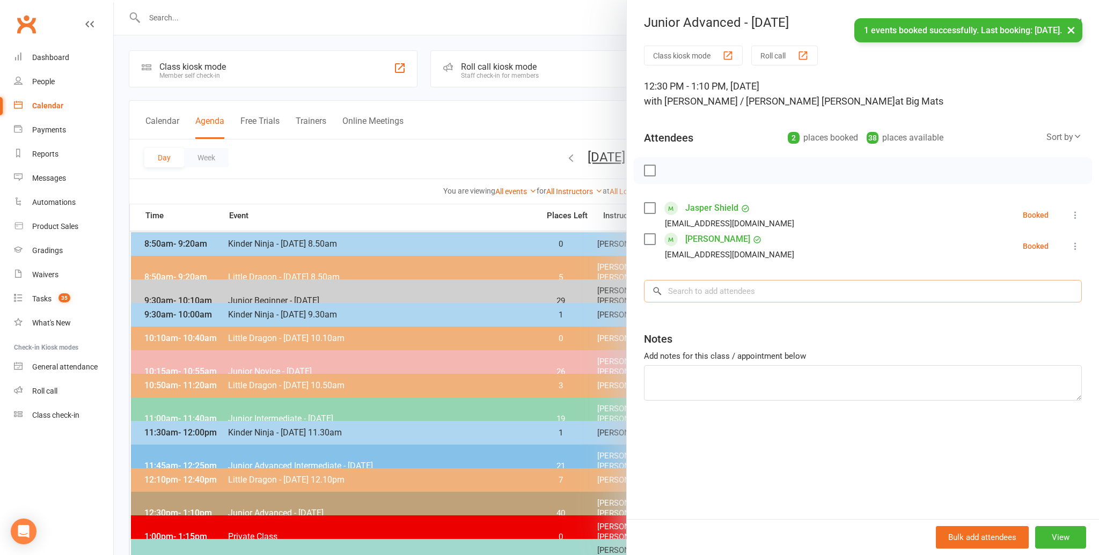
click at [679, 290] on input "search" at bounding box center [863, 291] width 438 height 23
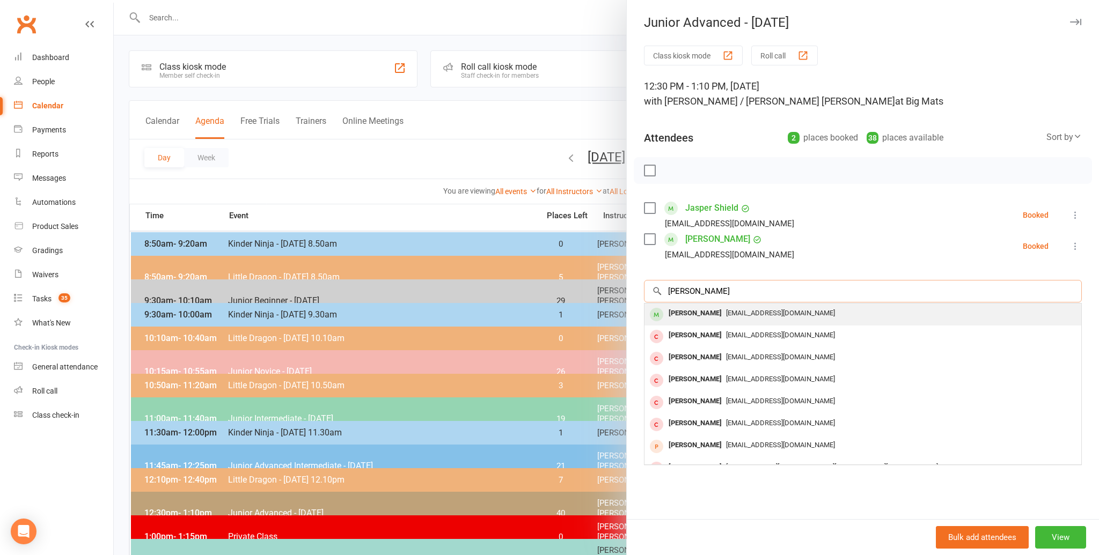
type input "[PERSON_NAME]"
click at [678, 310] on div "[PERSON_NAME]" at bounding box center [695, 314] width 62 height 16
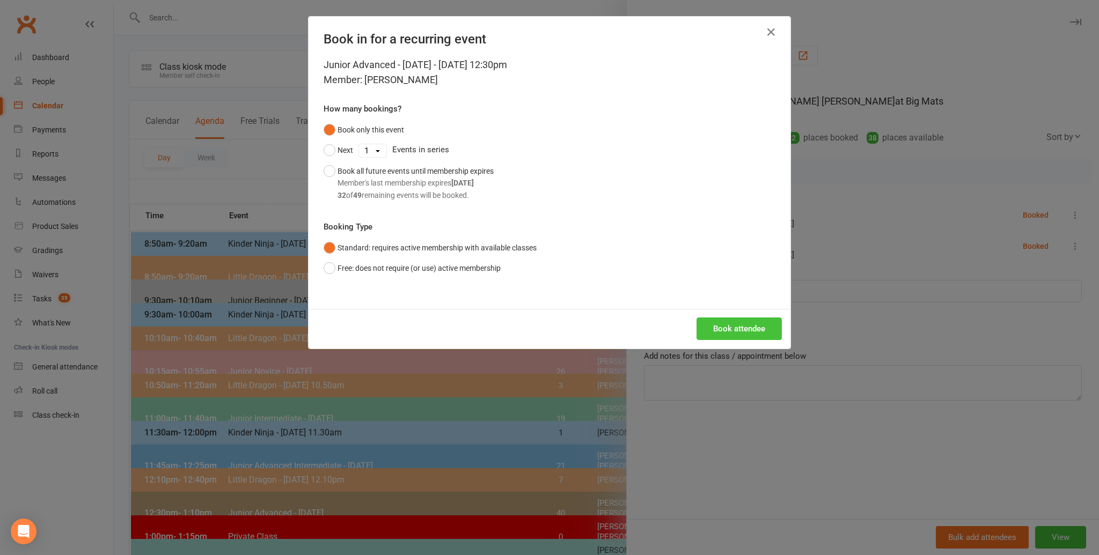
click at [729, 327] on button "Book attendee" at bounding box center [738, 329] width 85 height 23
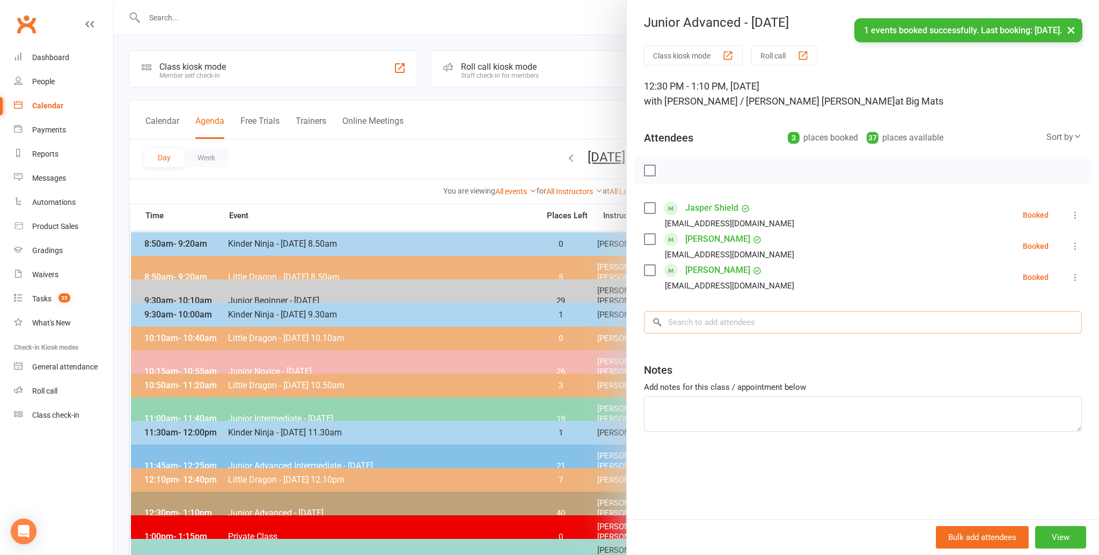
click at [680, 325] on input "search" at bounding box center [863, 322] width 438 height 23
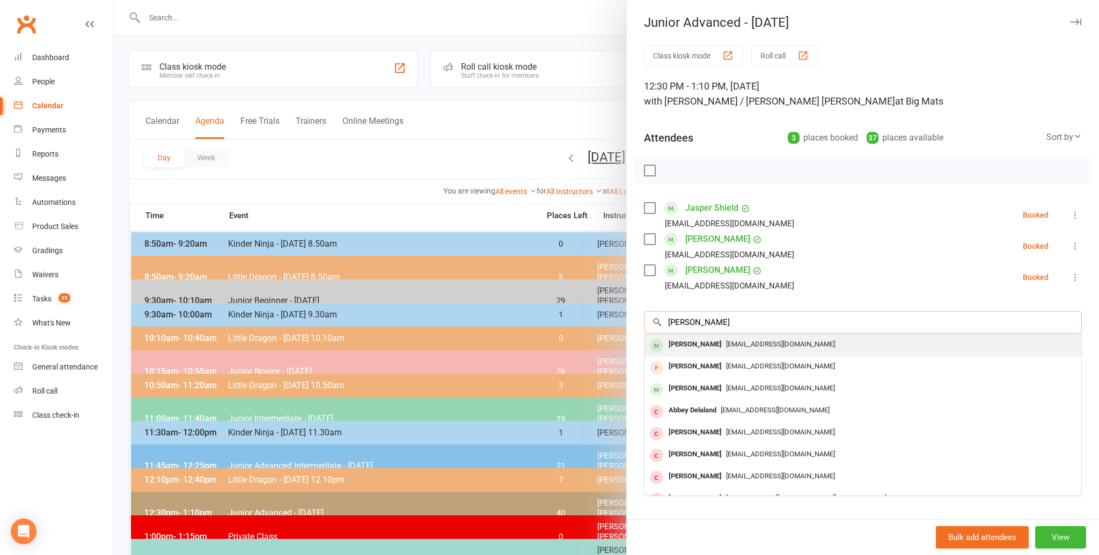
type input "[PERSON_NAME]"
click at [701, 340] on div "[PERSON_NAME]" at bounding box center [695, 345] width 62 height 16
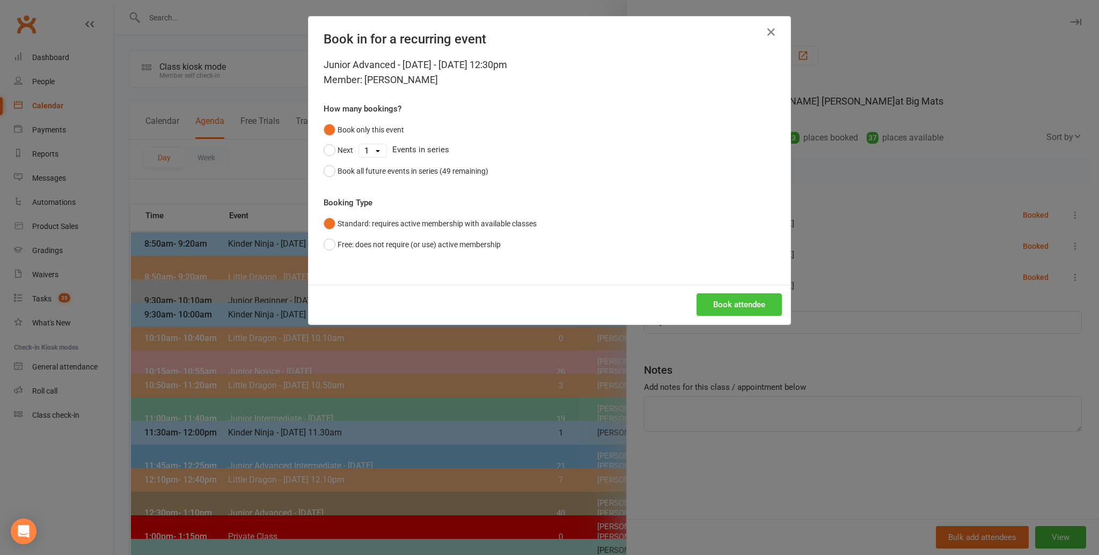
click at [733, 302] on button "Book attendee" at bounding box center [738, 304] width 85 height 23
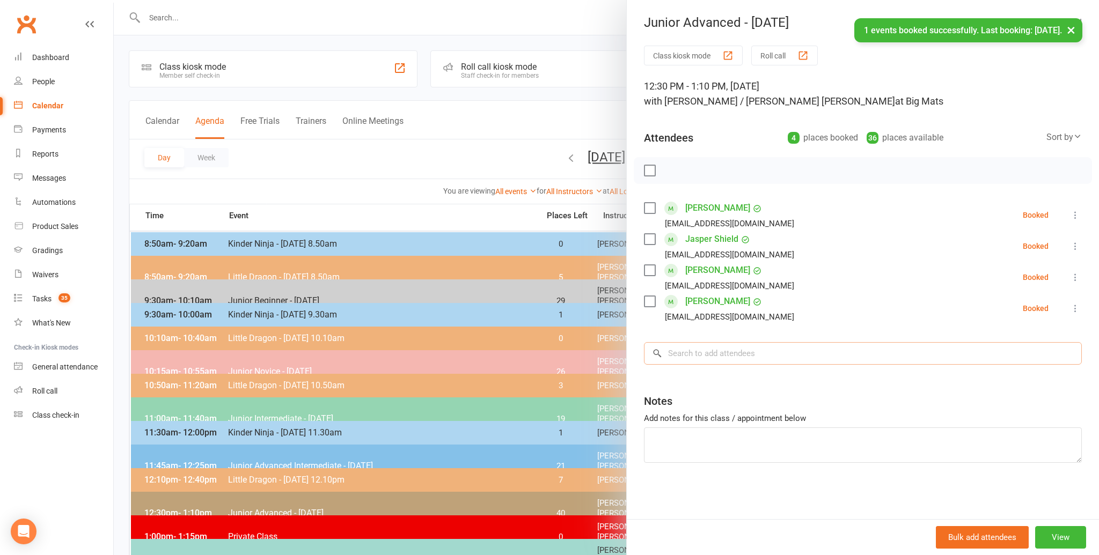
click at [695, 348] on input "search" at bounding box center [863, 353] width 438 height 23
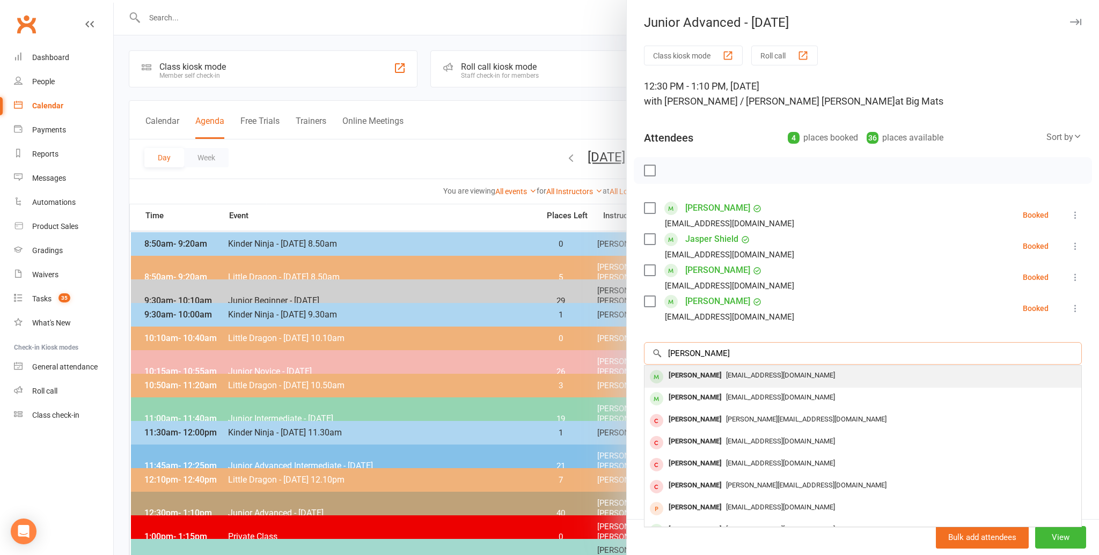
type input "[PERSON_NAME]"
click at [676, 372] on div "[PERSON_NAME]" at bounding box center [695, 376] width 62 height 16
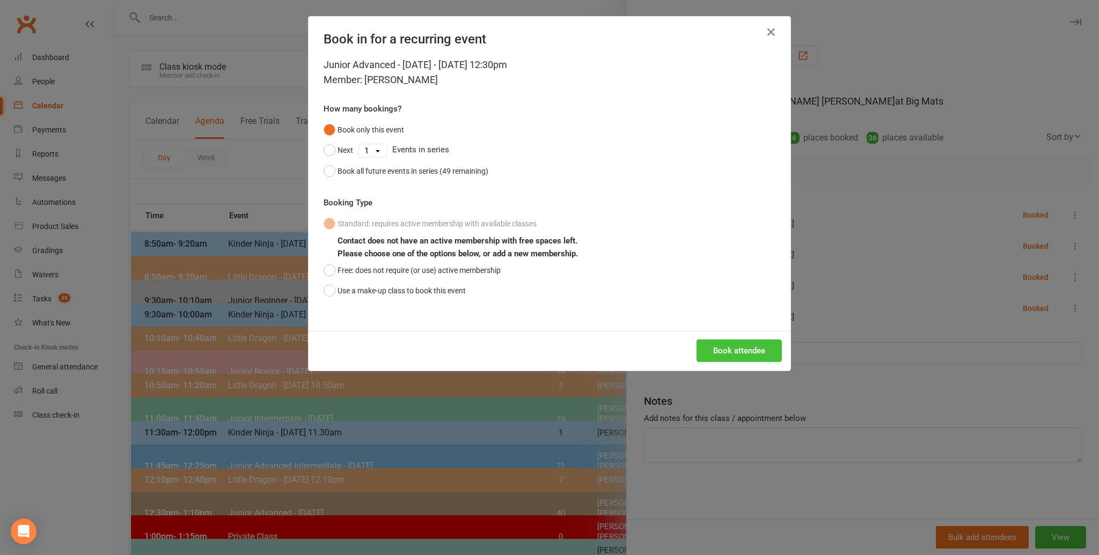
click at [728, 344] on button "Book attendee" at bounding box center [738, 351] width 85 height 23
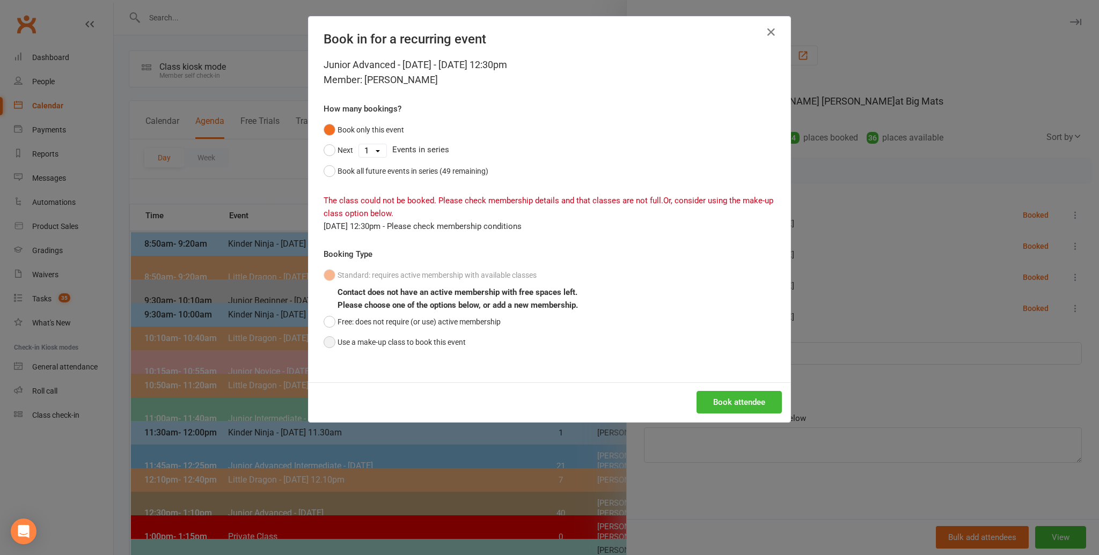
drag, startPoint x: 332, startPoint y: 339, endPoint x: 354, endPoint y: 339, distance: 22.0
click at [335, 339] on button "Use a make-up class to book this event" at bounding box center [395, 342] width 142 height 20
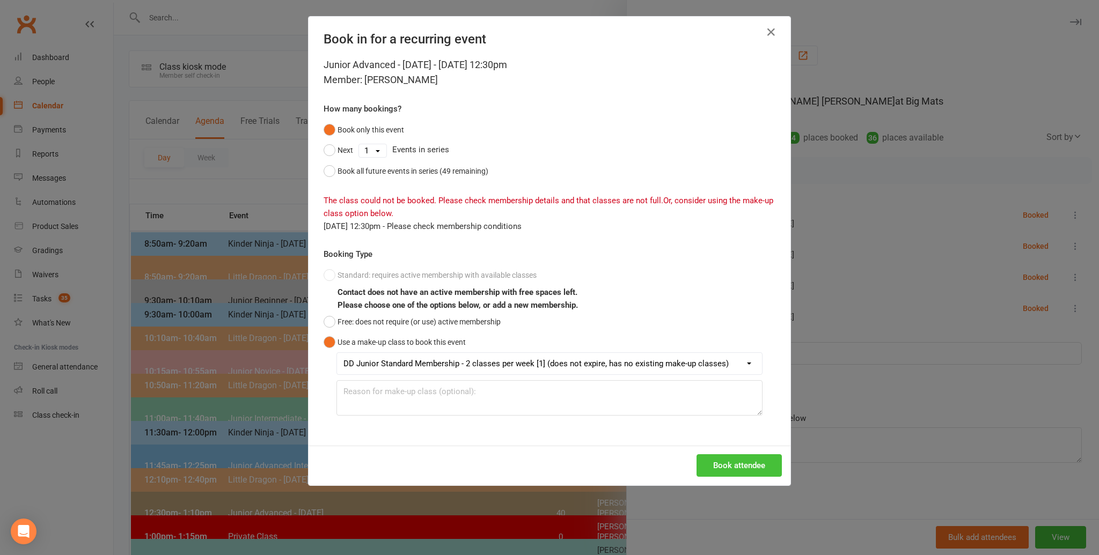
click at [745, 465] on button "Book attendee" at bounding box center [738, 465] width 85 height 23
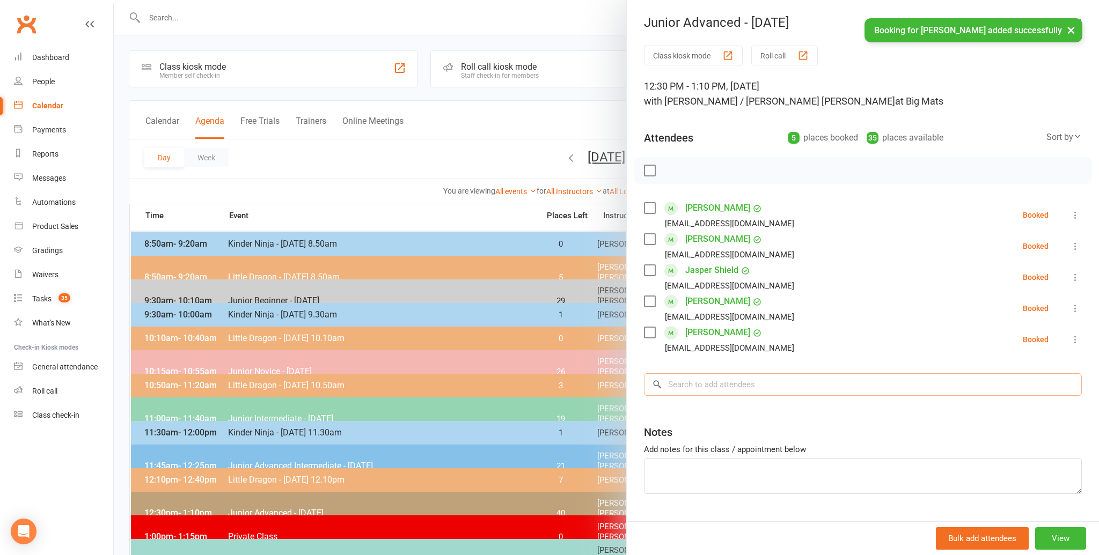
click at [696, 383] on input "search" at bounding box center [863, 384] width 438 height 23
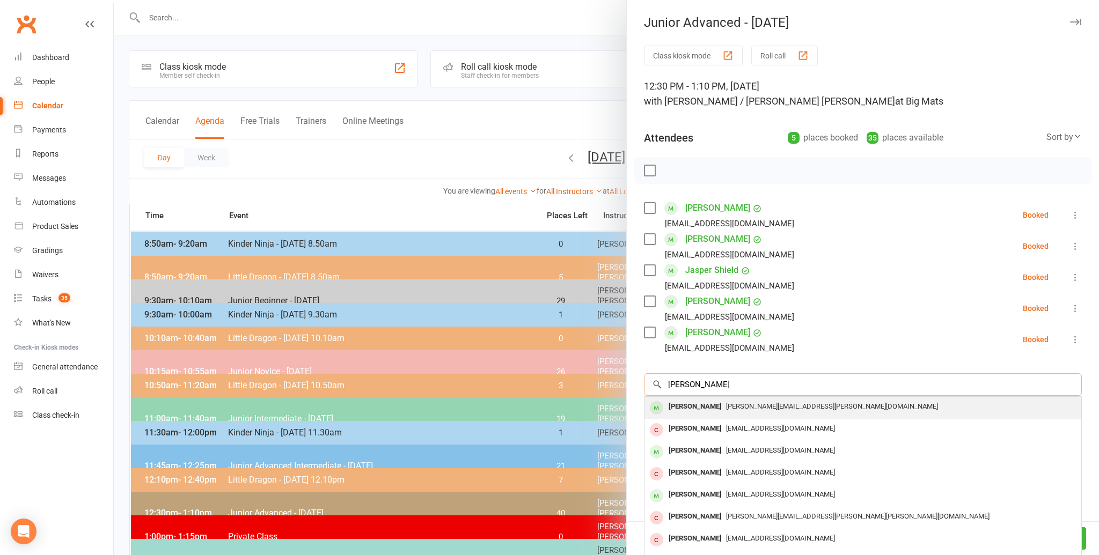
type input "[PERSON_NAME]"
click at [681, 406] on div "[PERSON_NAME]" at bounding box center [695, 407] width 62 height 16
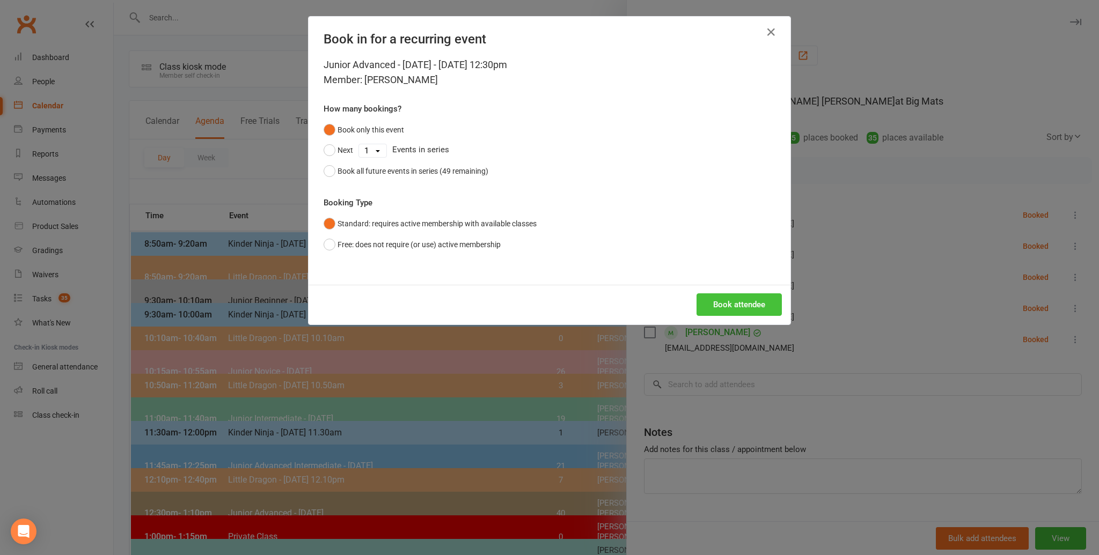
click at [730, 302] on button "Book attendee" at bounding box center [738, 304] width 85 height 23
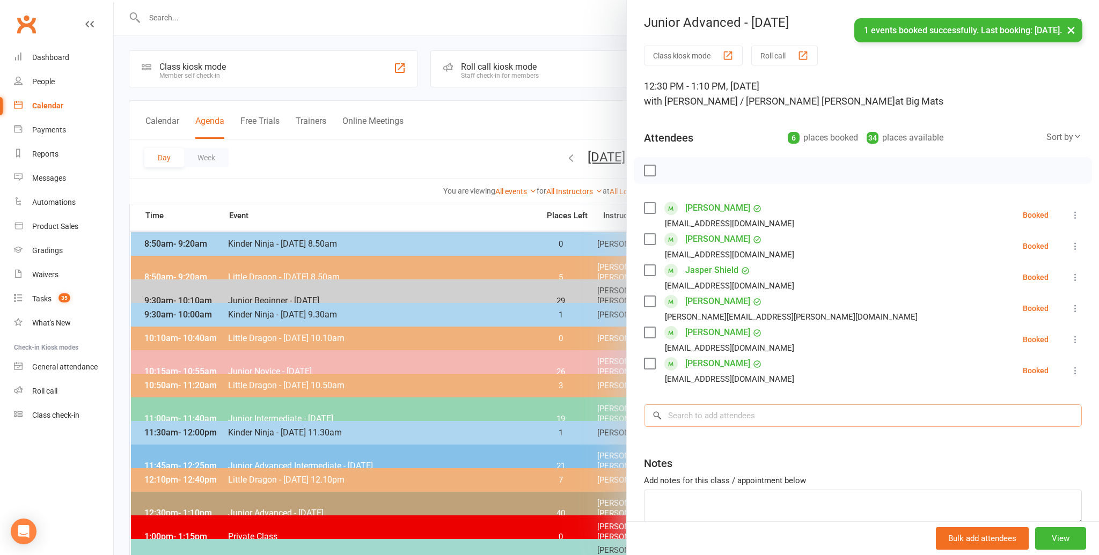
click at [695, 412] on input "search" at bounding box center [863, 416] width 438 height 23
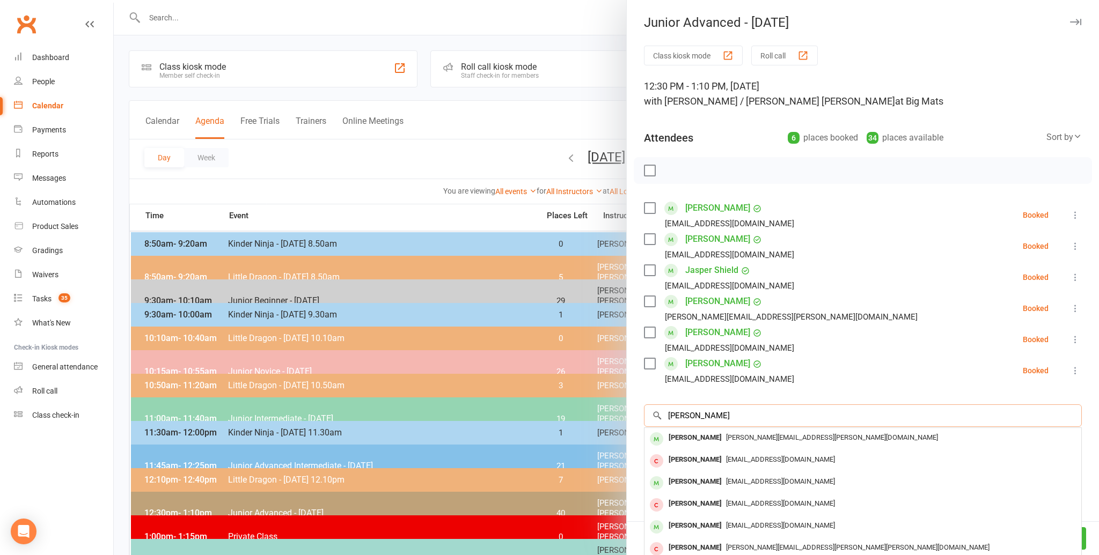
scroll to position [1, 0]
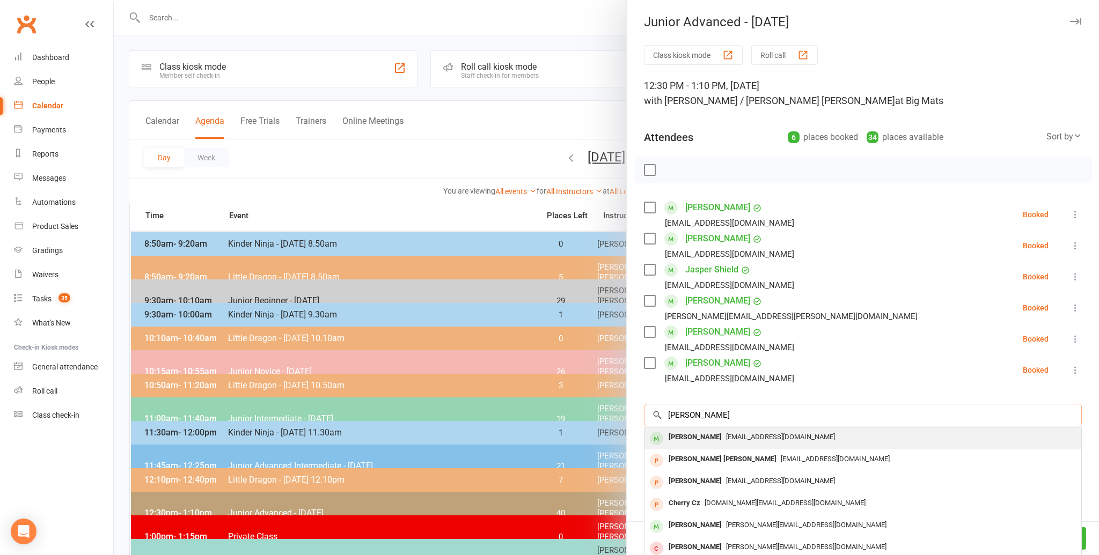
type input "[PERSON_NAME]"
click at [685, 435] on div "[PERSON_NAME]" at bounding box center [695, 438] width 62 height 16
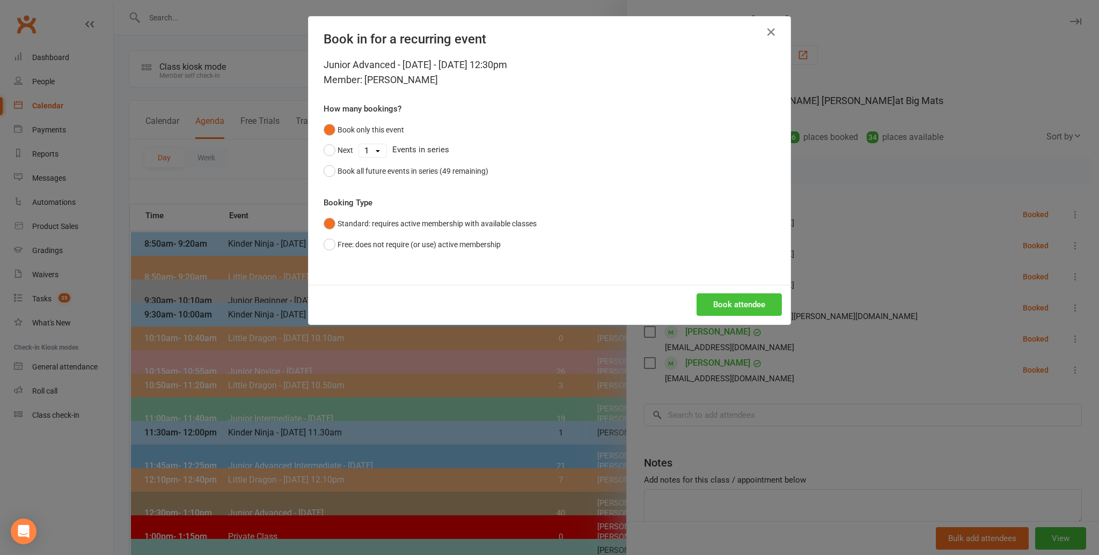
click at [740, 298] on button "Book attendee" at bounding box center [738, 304] width 85 height 23
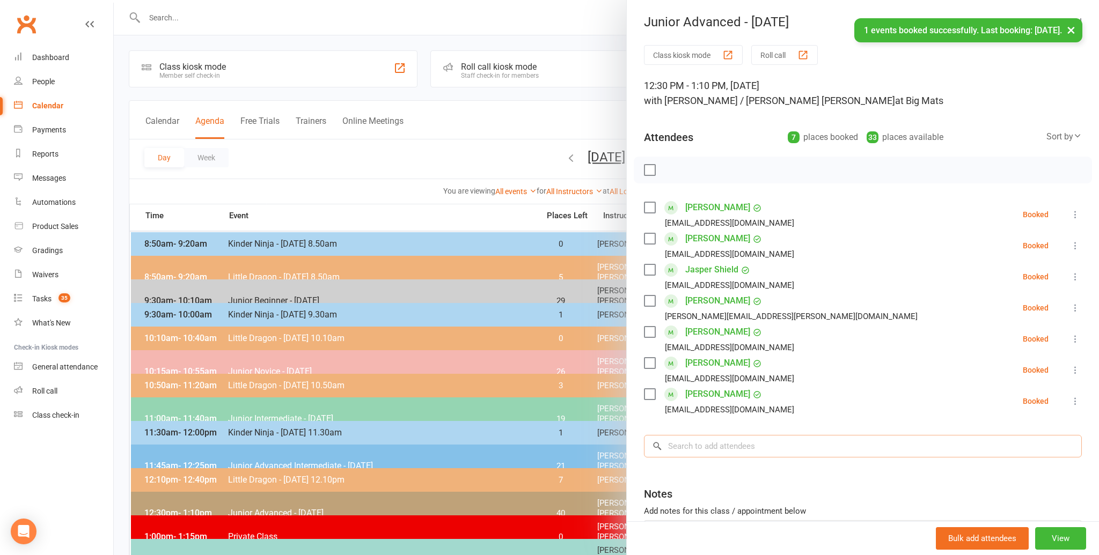
click at [694, 440] on input "search" at bounding box center [863, 446] width 438 height 23
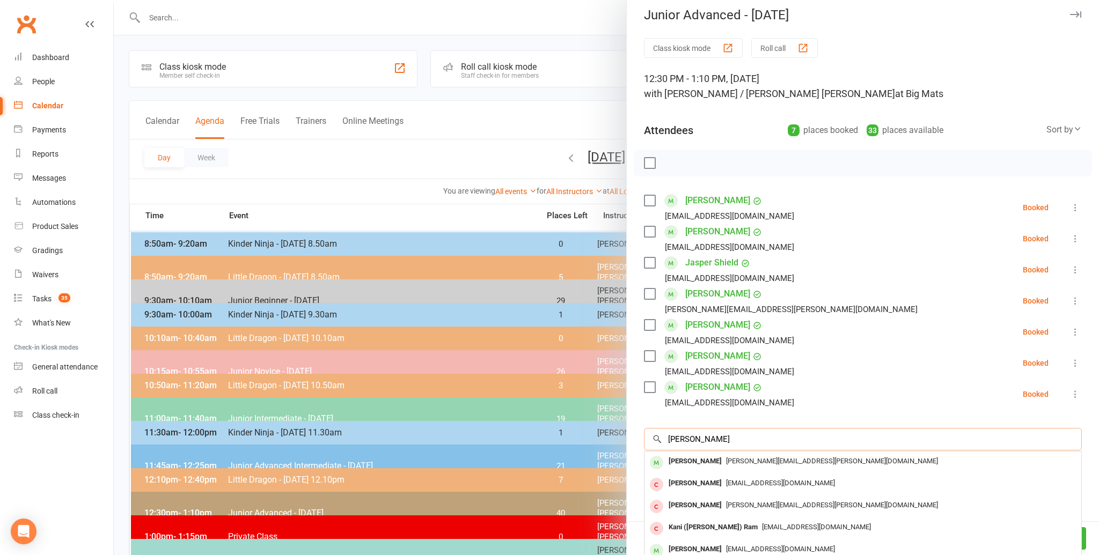
scroll to position [8, 0]
type input "[PERSON_NAME]"
click at [697, 458] on div "[PERSON_NAME]" at bounding box center [695, 461] width 62 height 16
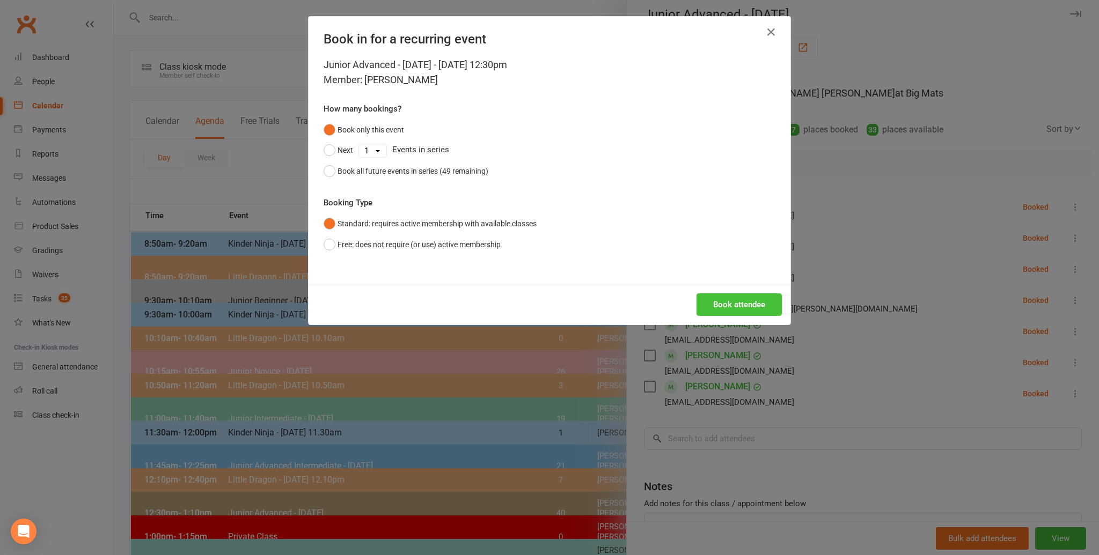
click at [727, 303] on button "Book attendee" at bounding box center [738, 304] width 85 height 23
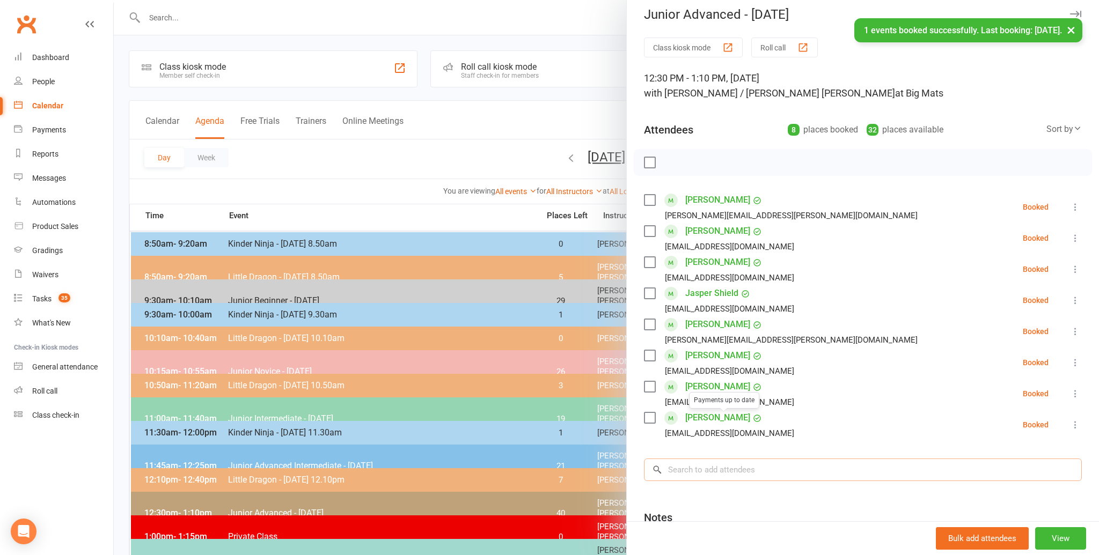
click at [698, 469] on input "search" at bounding box center [863, 470] width 438 height 23
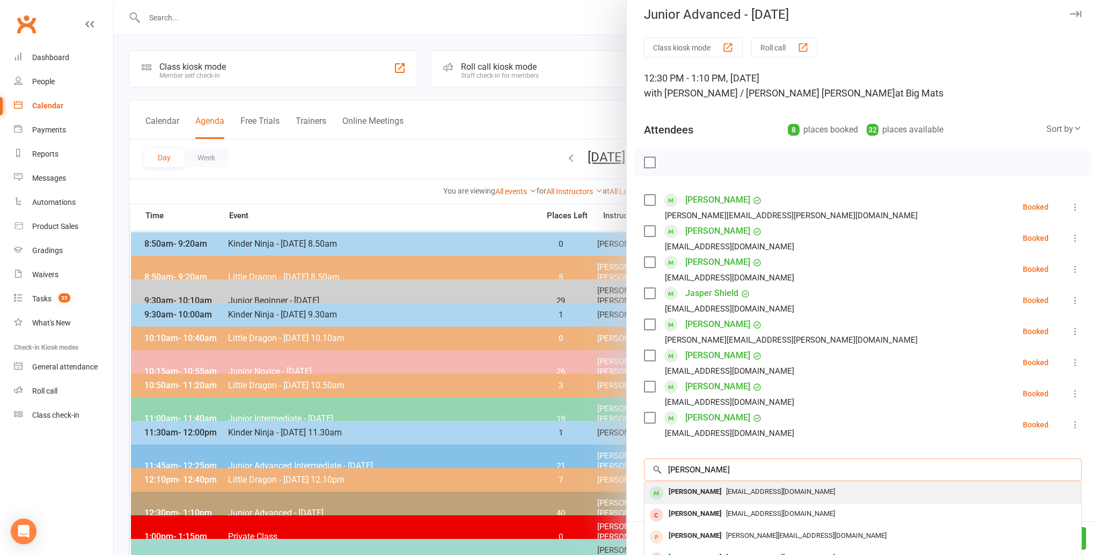
type input "[PERSON_NAME]"
click at [686, 490] on div "[PERSON_NAME]" at bounding box center [695, 492] width 62 height 16
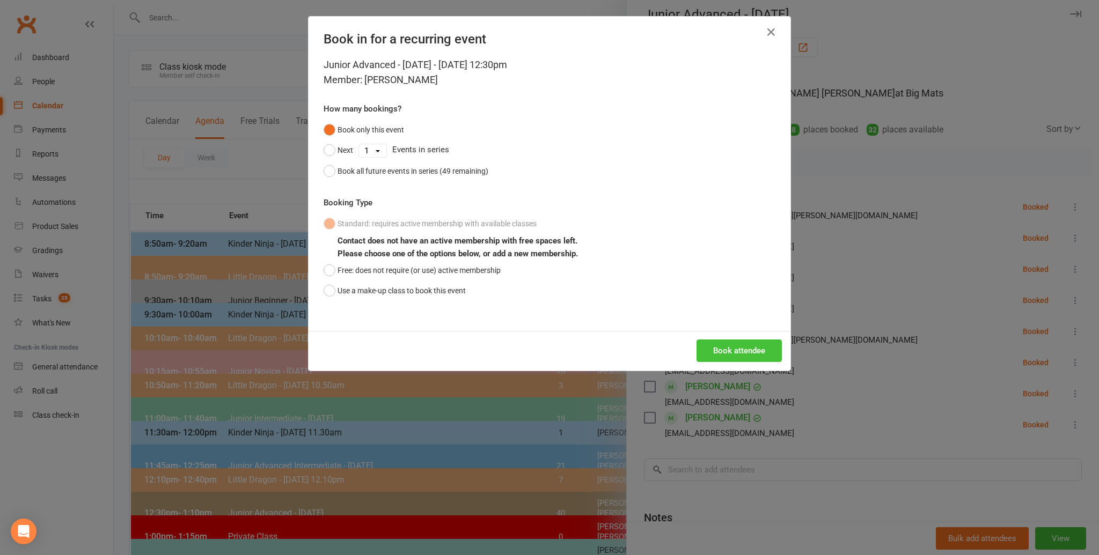
click at [730, 347] on button "Book attendee" at bounding box center [738, 351] width 85 height 23
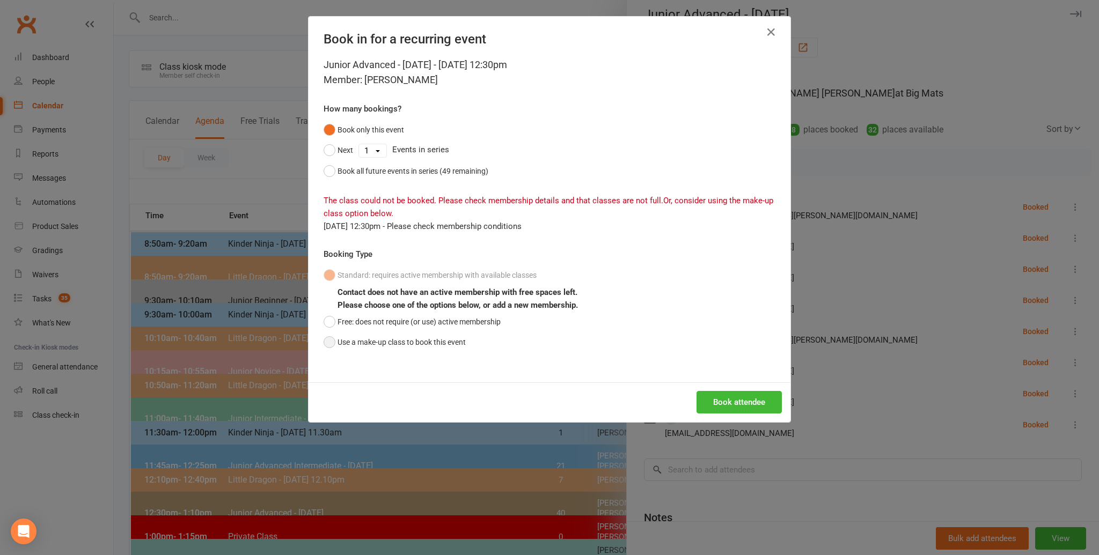
drag, startPoint x: 328, startPoint y: 342, endPoint x: 388, endPoint y: 349, distance: 60.6
click at [330, 343] on button "Use a make-up class to book this event" at bounding box center [395, 342] width 142 height 20
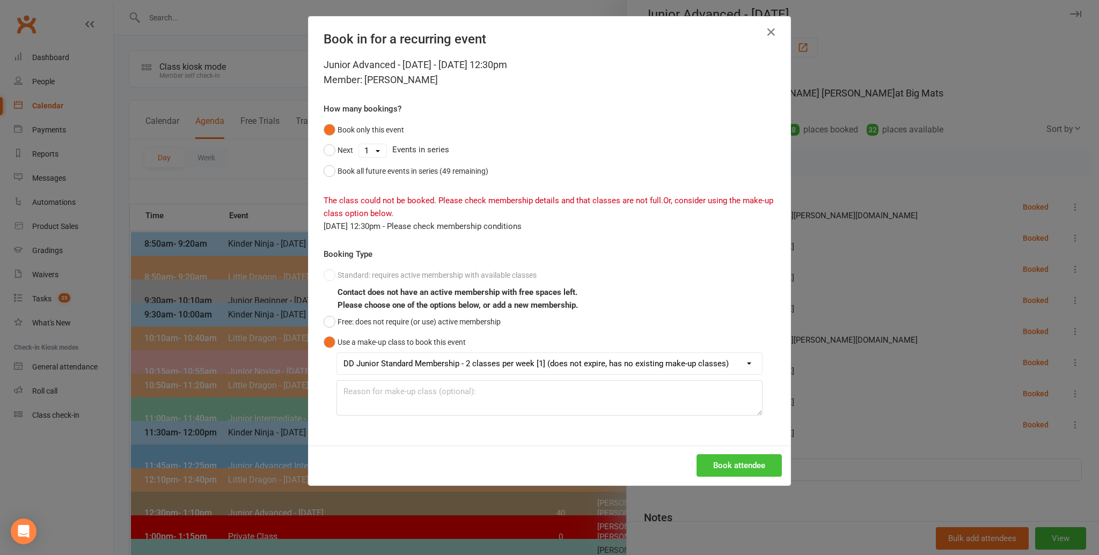
click at [731, 464] on button "Book attendee" at bounding box center [738, 465] width 85 height 23
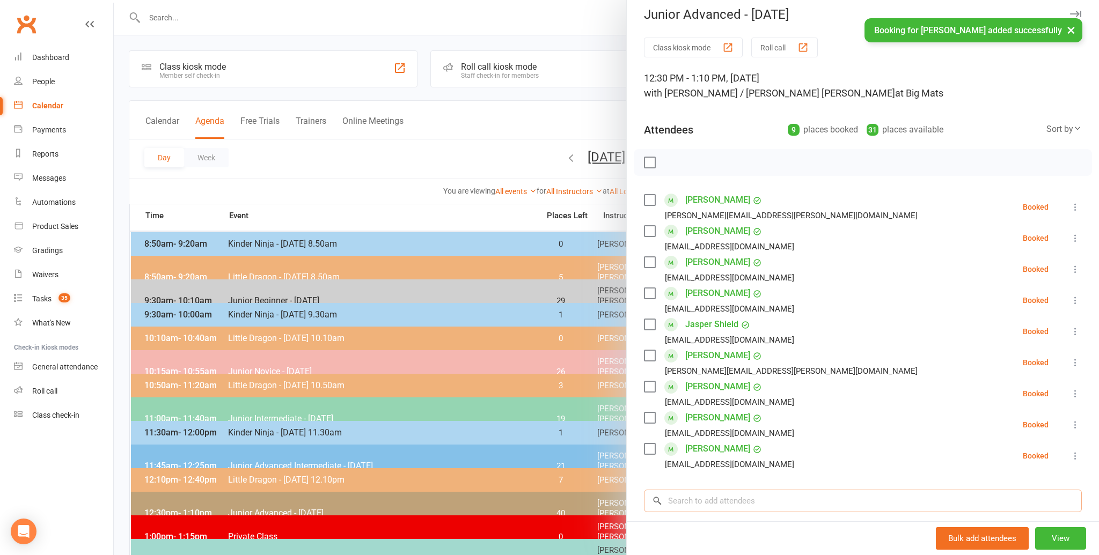
click at [687, 502] on input "search" at bounding box center [863, 501] width 438 height 23
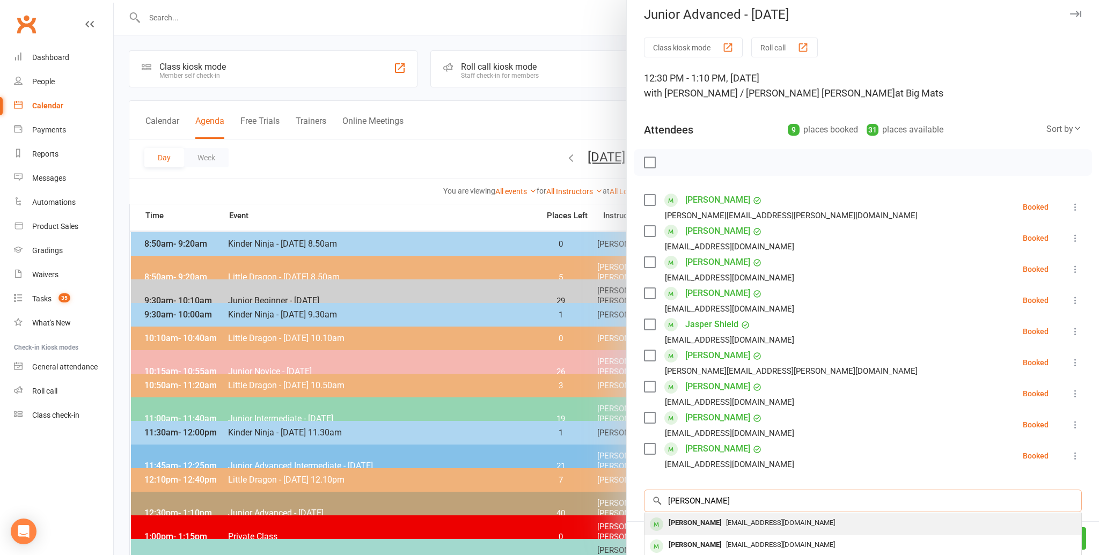
type input "[PERSON_NAME]"
click at [700, 521] on div "[PERSON_NAME]" at bounding box center [695, 524] width 62 height 16
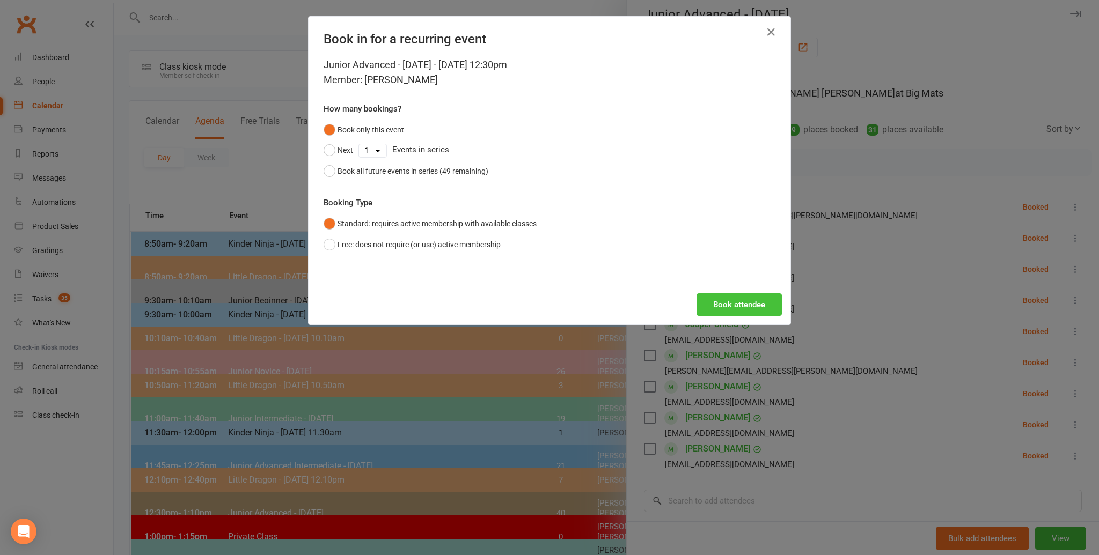
click at [734, 305] on button "Book attendee" at bounding box center [738, 304] width 85 height 23
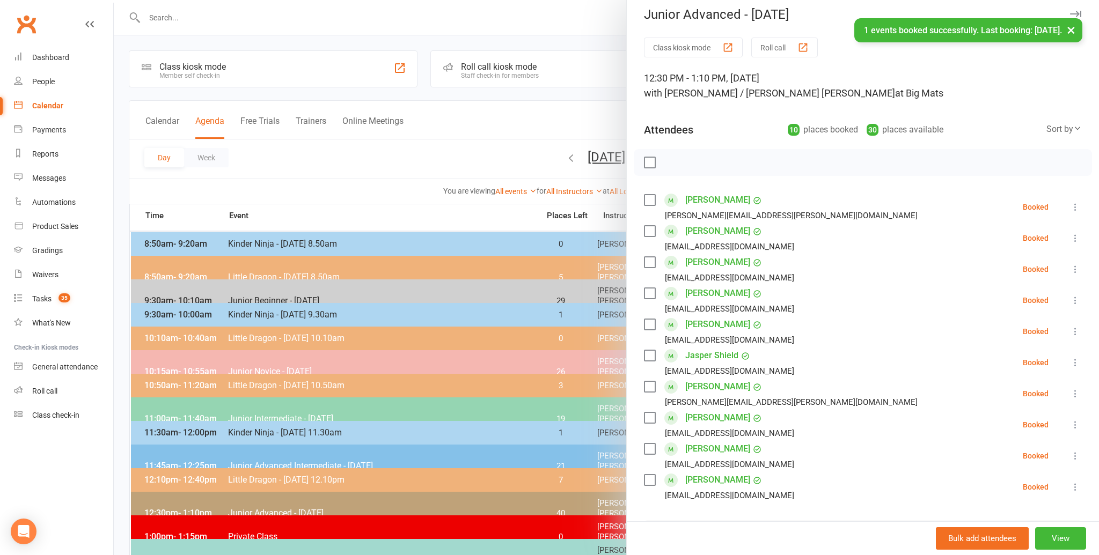
click at [806, 365] on li "Jasper Shield [EMAIL_ADDRESS][DOMAIN_NAME] Booked More info Remove Check in Mar…" at bounding box center [863, 362] width 438 height 31
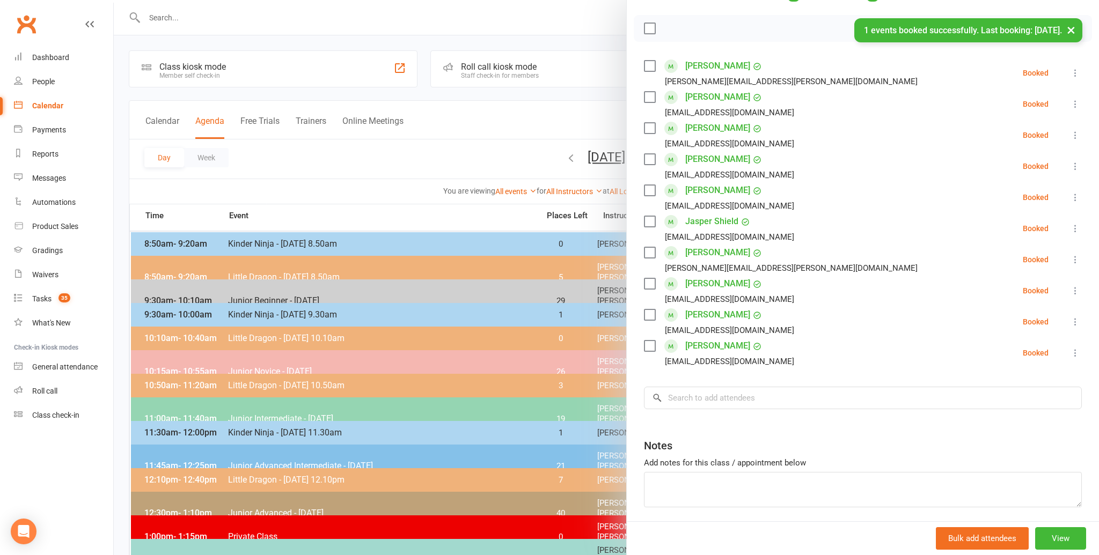
scroll to position [181, 0]
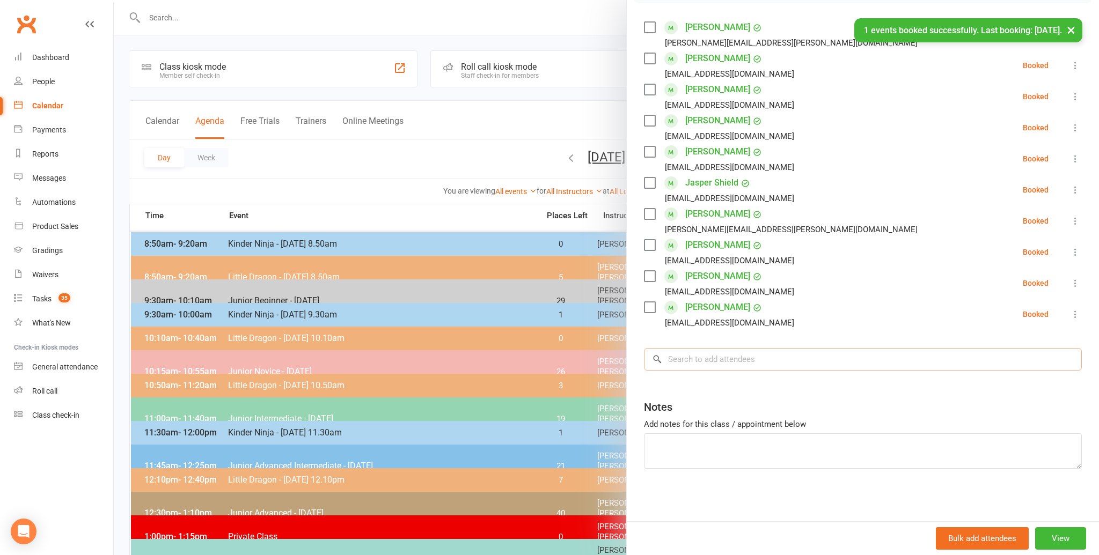
click at [682, 359] on input "search" at bounding box center [863, 359] width 438 height 23
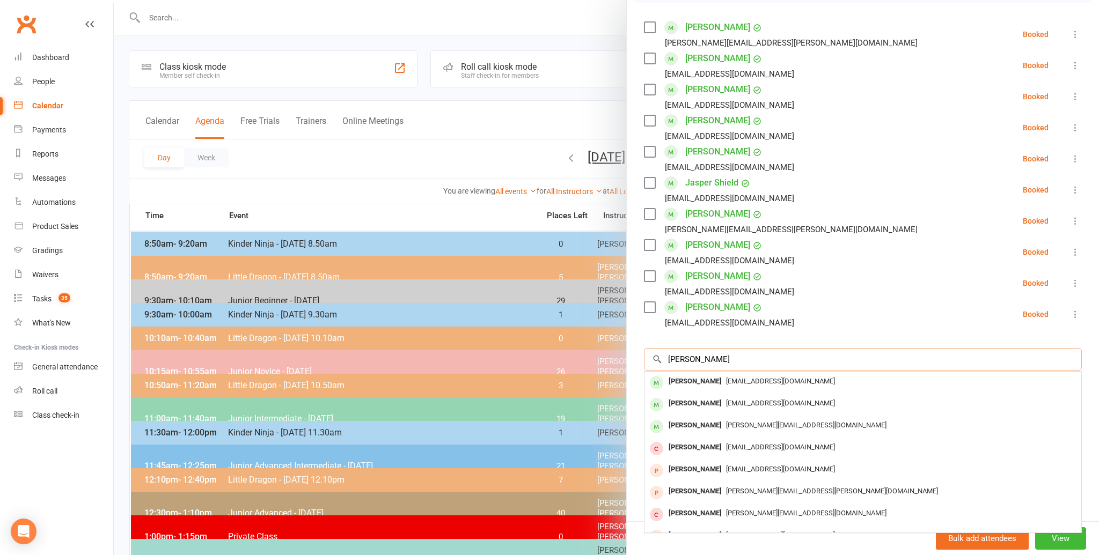
scroll to position [180, 0]
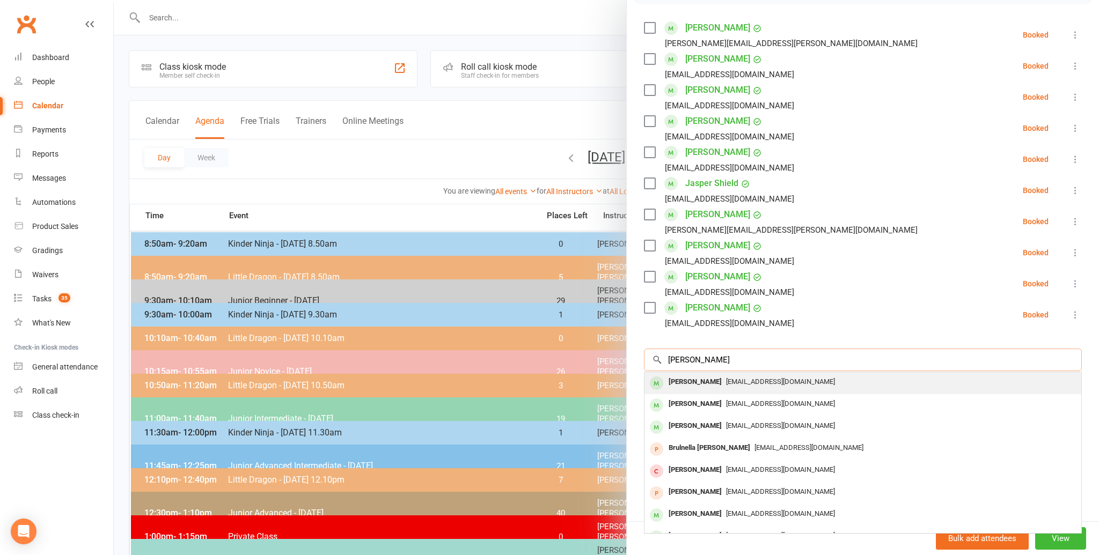
type input "[PERSON_NAME]"
click at [680, 380] on div "[PERSON_NAME]" at bounding box center [695, 382] width 62 height 16
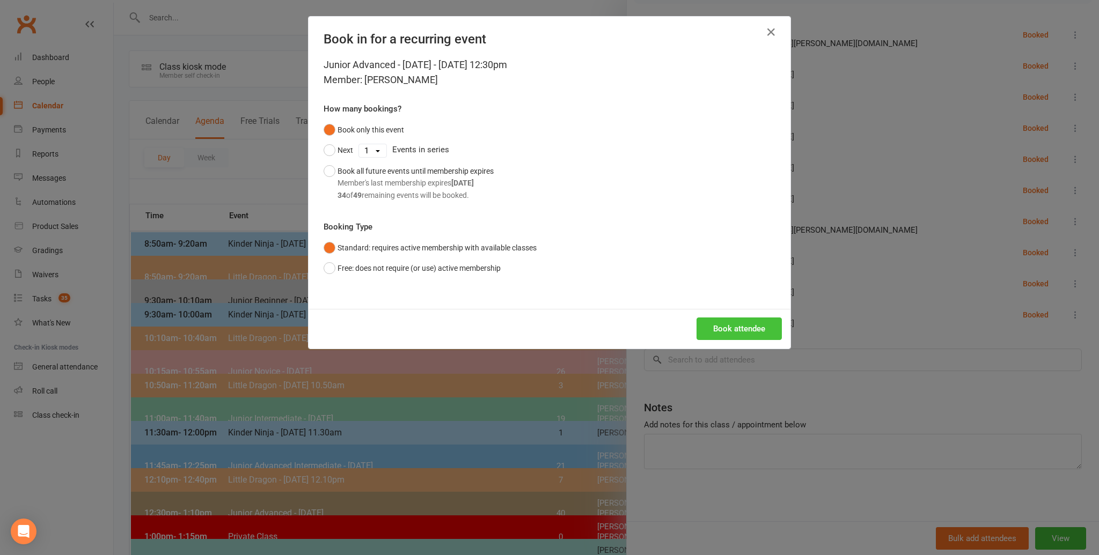
click at [746, 324] on button "Book attendee" at bounding box center [738, 329] width 85 height 23
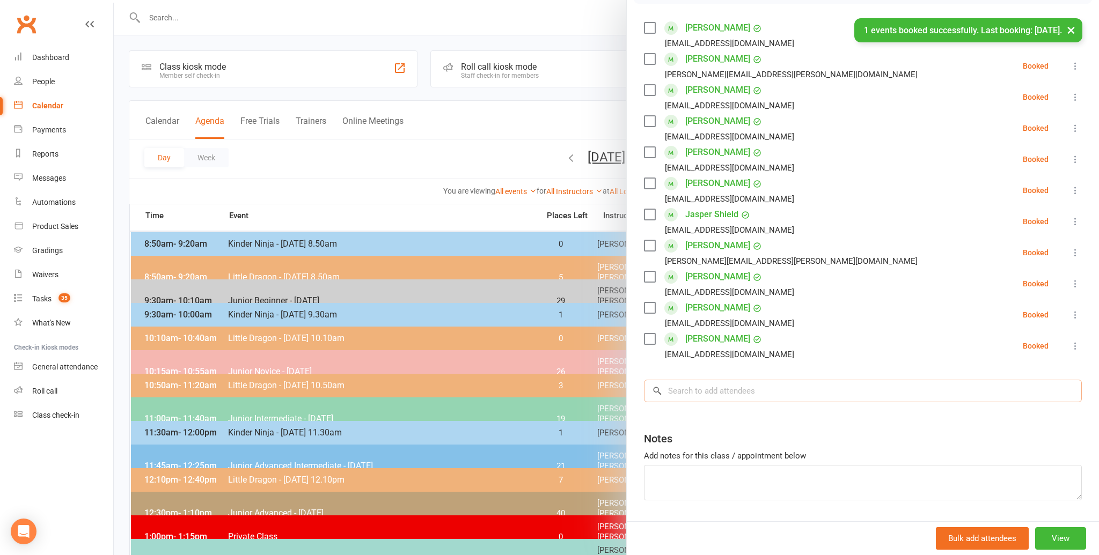
click at [711, 390] on input "search" at bounding box center [863, 391] width 438 height 23
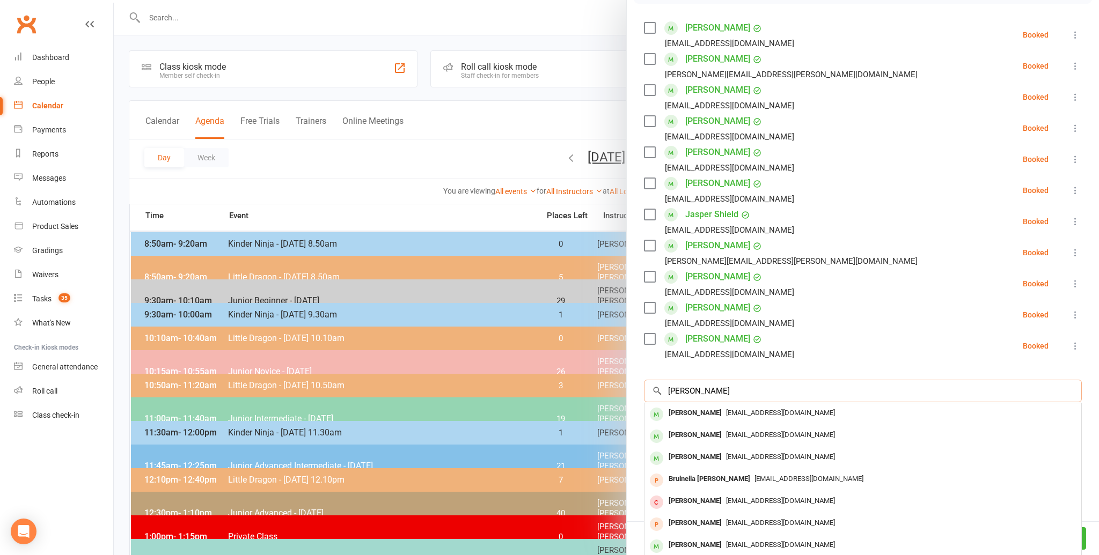
scroll to position [180, 0]
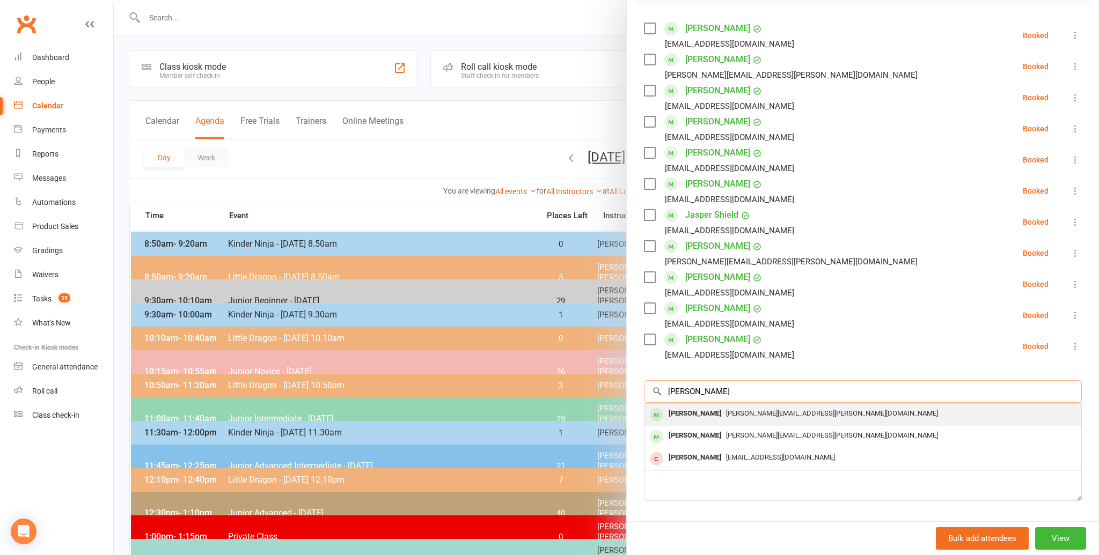
type input "[PERSON_NAME]"
click at [690, 410] on div "[PERSON_NAME]" at bounding box center [695, 414] width 62 height 16
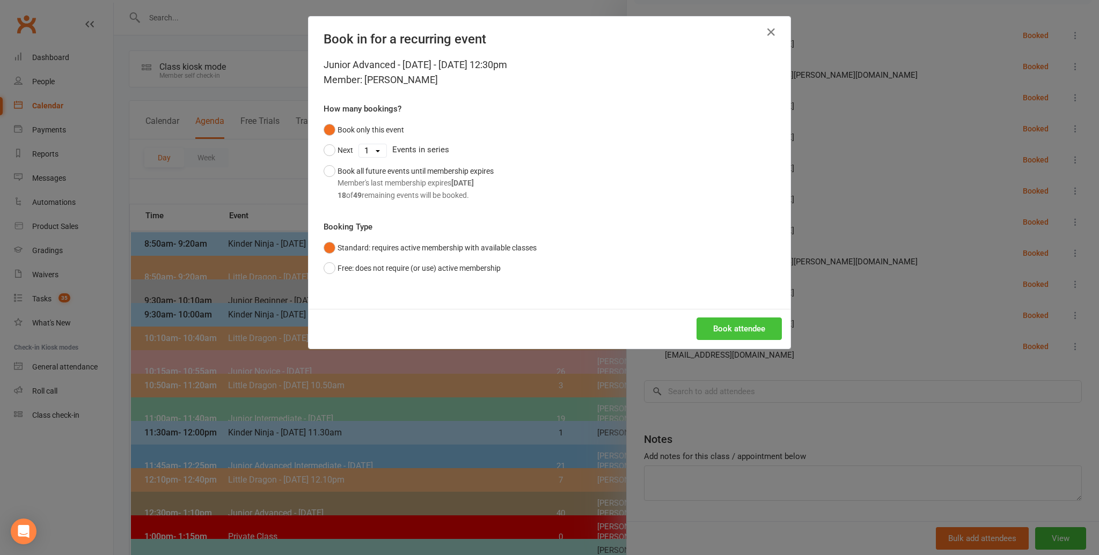
click at [734, 327] on button "Book attendee" at bounding box center [738, 329] width 85 height 23
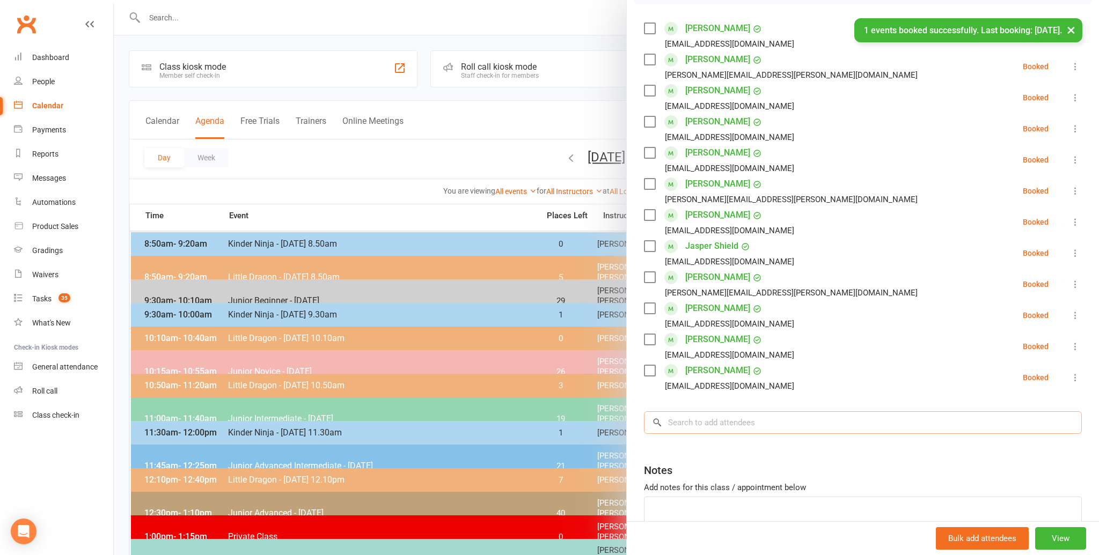
click at [680, 420] on input "search" at bounding box center [863, 423] width 438 height 23
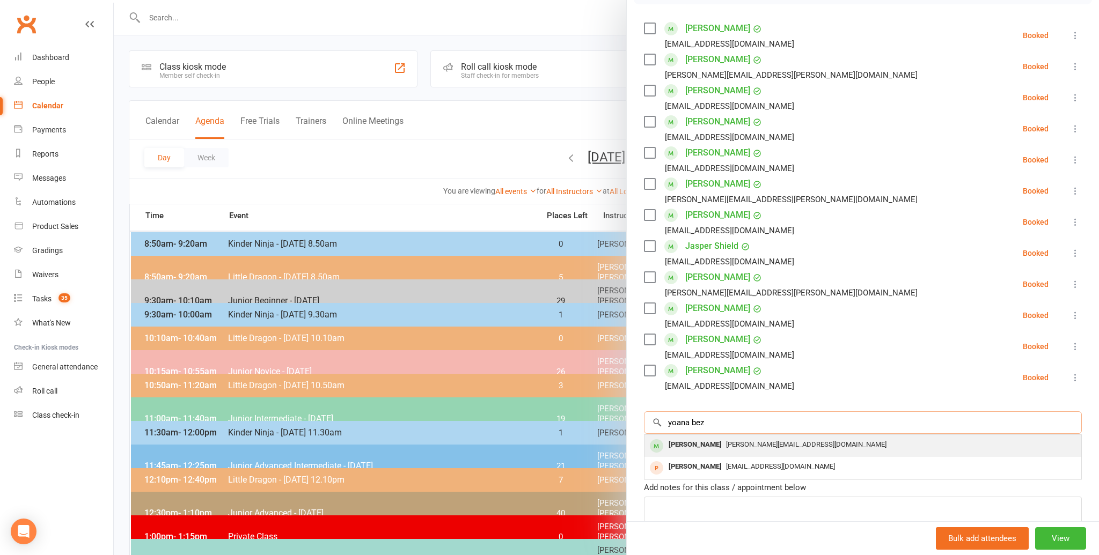
type input "yoana bez"
click at [708, 444] on div "[PERSON_NAME]" at bounding box center [695, 445] width 62 height 16
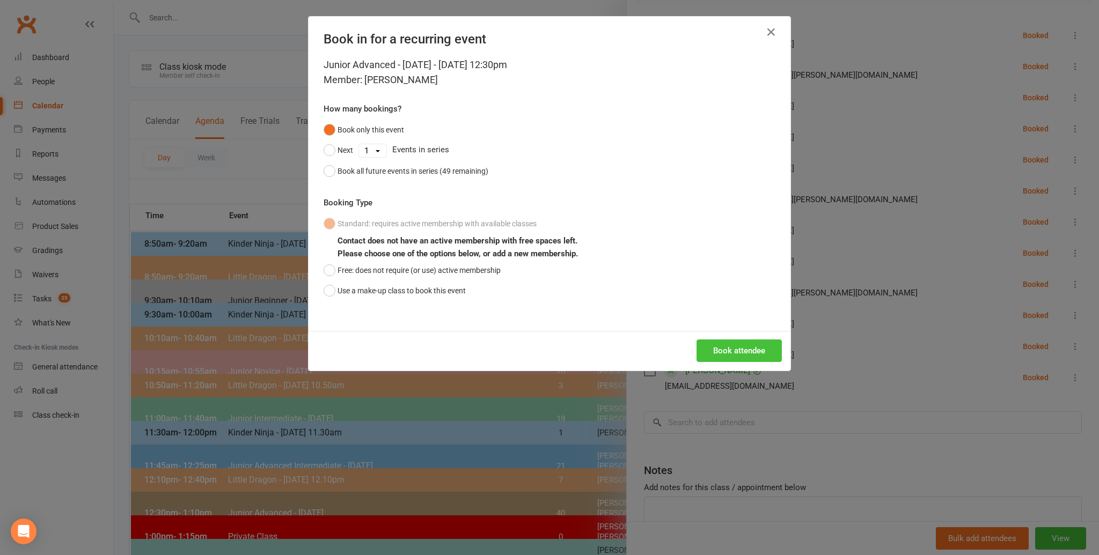
click at [762, 343] on button "Book attendee" at bounding box center [738, 351] width 85 height 23
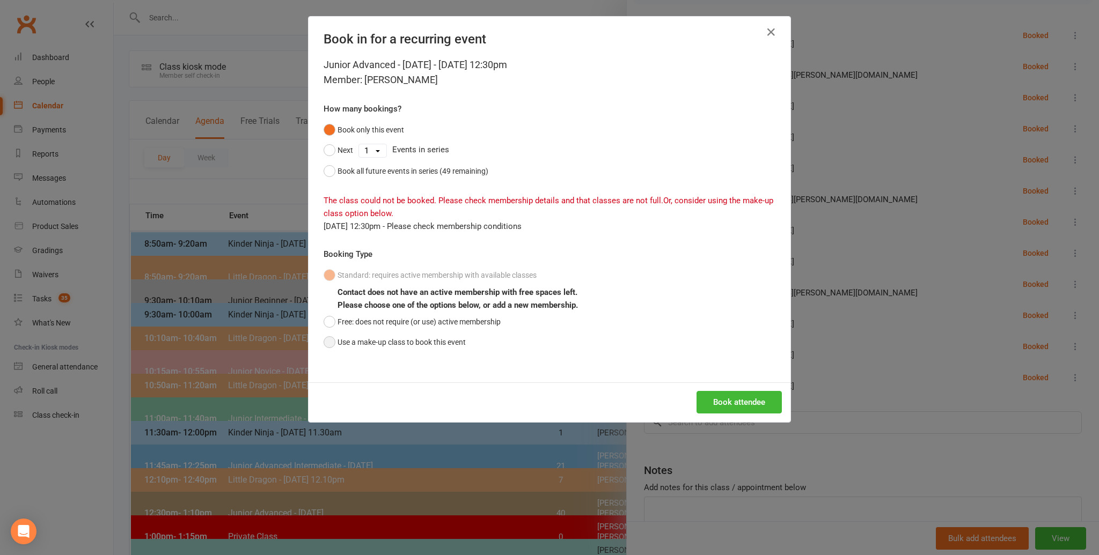
drag, startPoint x: 325, startPoint y: 337, endPoint x: 338, endPoint y: 337, distance: 13.4
click at [325, 337] on button "Use a make-up class to book this event" at bounding box center [395, 342] width 142 height 20
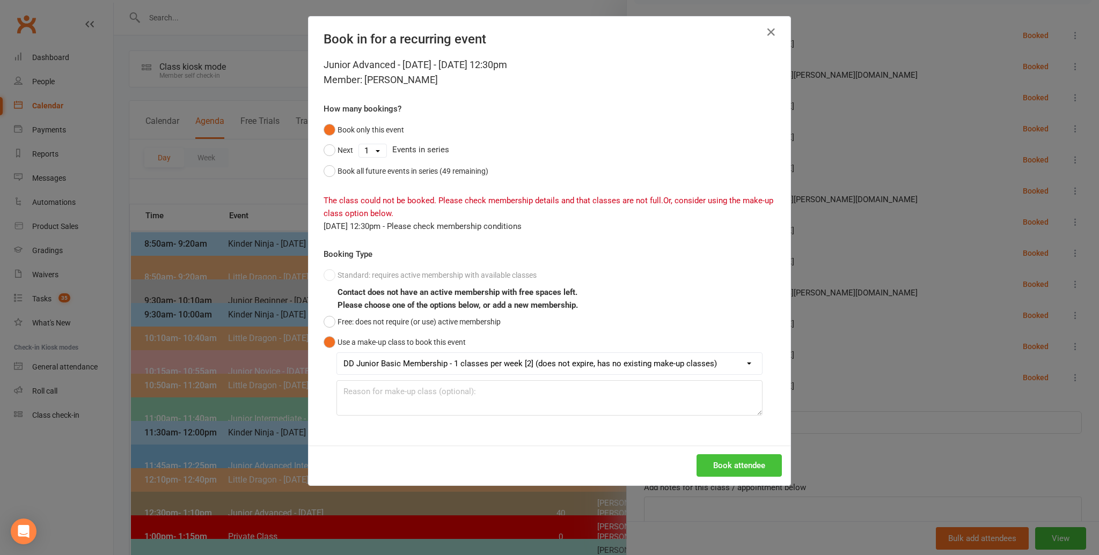
drag, startPoint x: 737, startPoint y: 463, endPoint x: 750, endPoint y: 451, distance: 18.2
click at [737, 462] on button "Book attendee" at bounding box center [738, 465] width 85 height 23
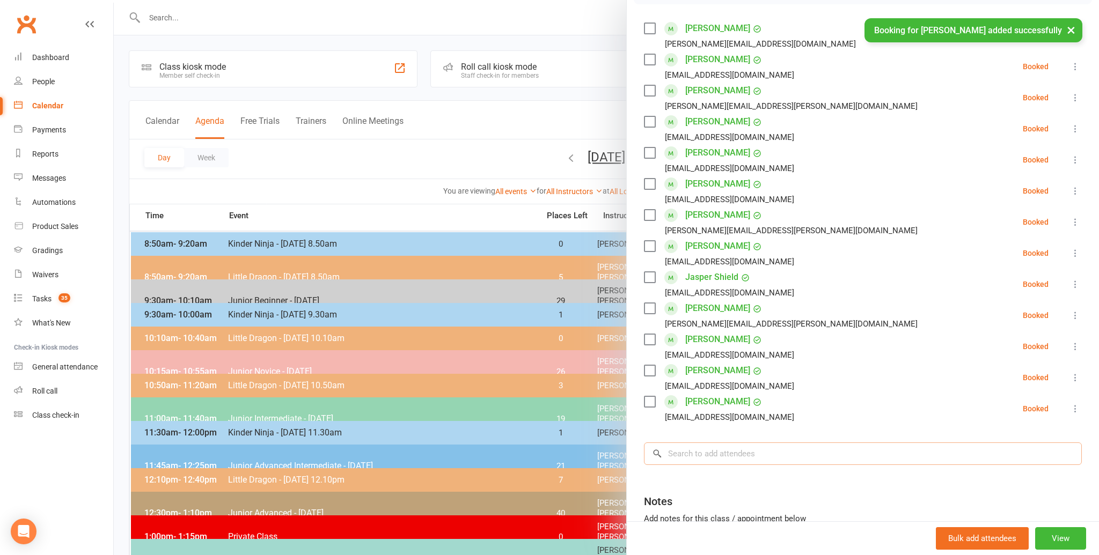
click at [679, 458] on input "search" at bounding box center [863, 454] width 438 height 23
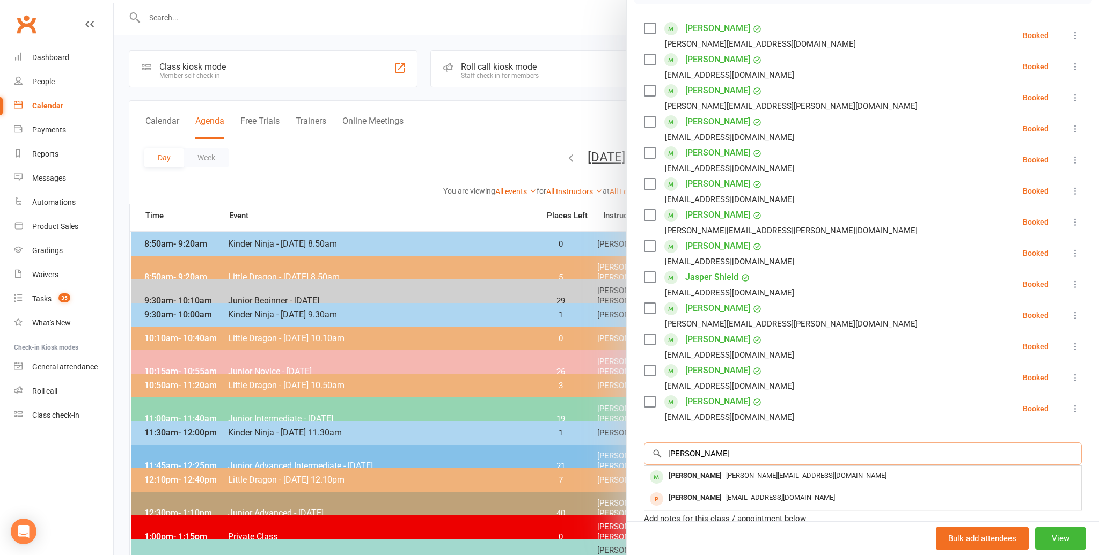
scroll to position [182, 0]
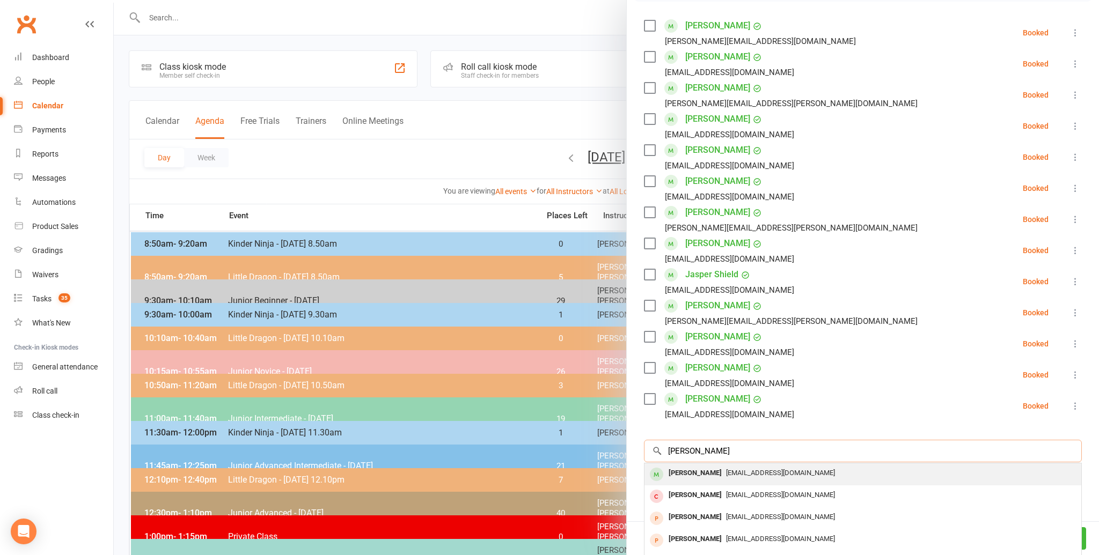
type input "[PERSON_NAME]"
click at [697, 469] on div "[PERSON_NAME]" at bounding box center [695, 474] width 62 height 16
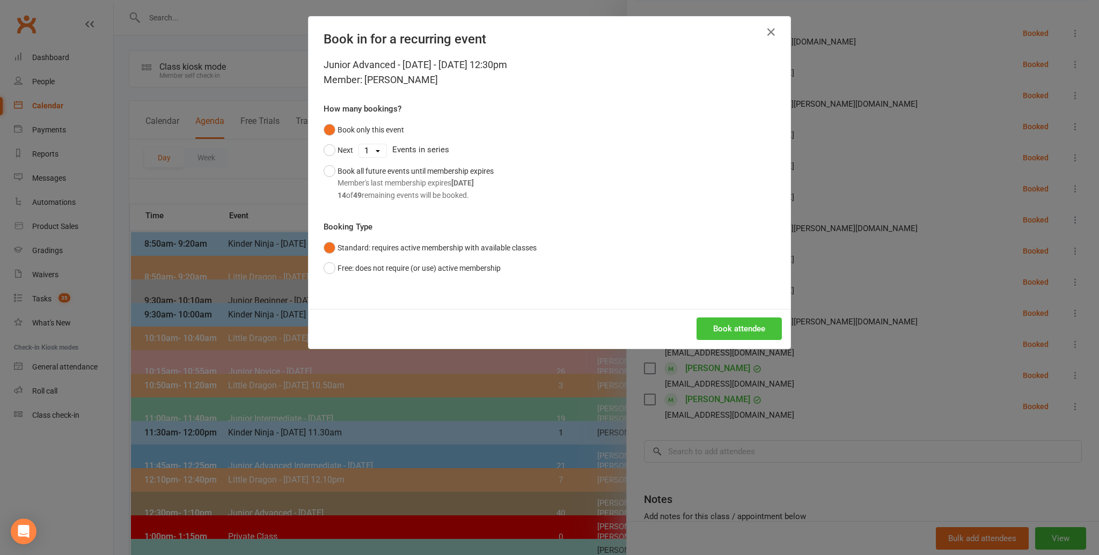
click at [733, 329] on button "Book attendee" at bounding box center [738, 329] width 85 height 23
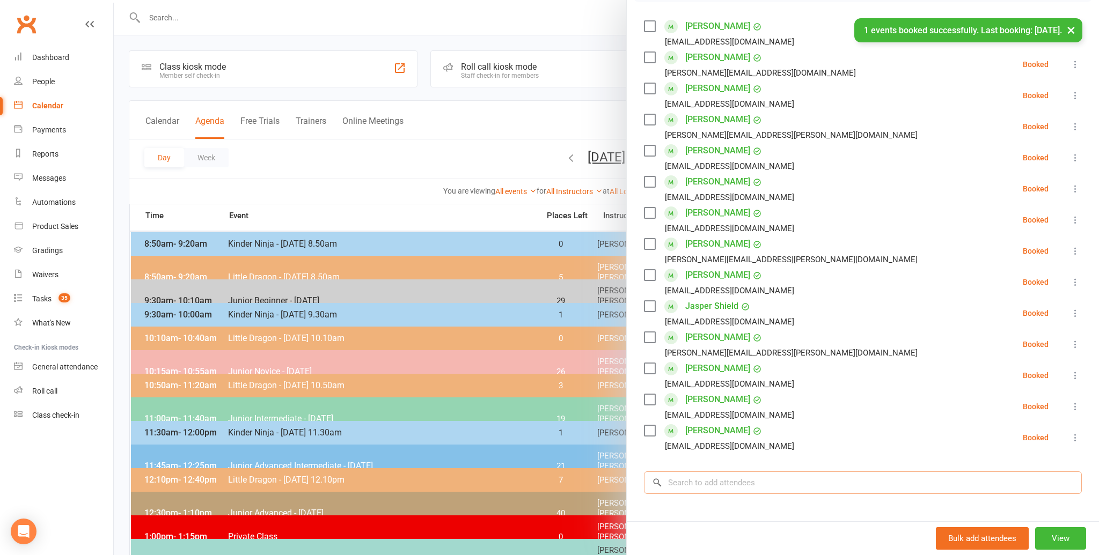
click at [678, 480] on input "search" at bounding box center [863, 483] width 438 height 23
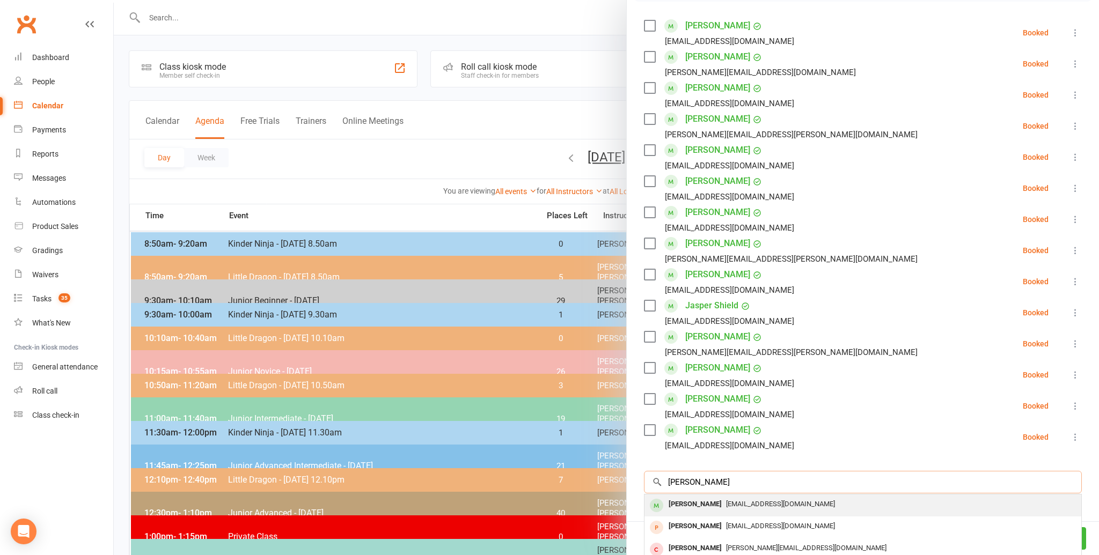
type input "[PERSON_NAME]"
click at [683, 500] on div "[PERSON_NAME]" at bounding box center [695, 504] width 62 height 16
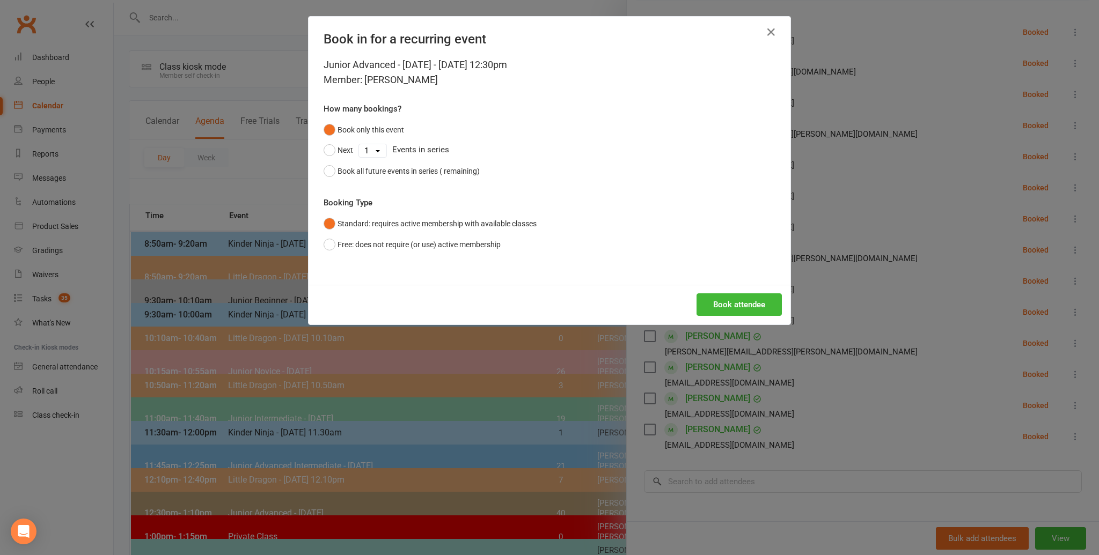
scroll to position [181, 0]
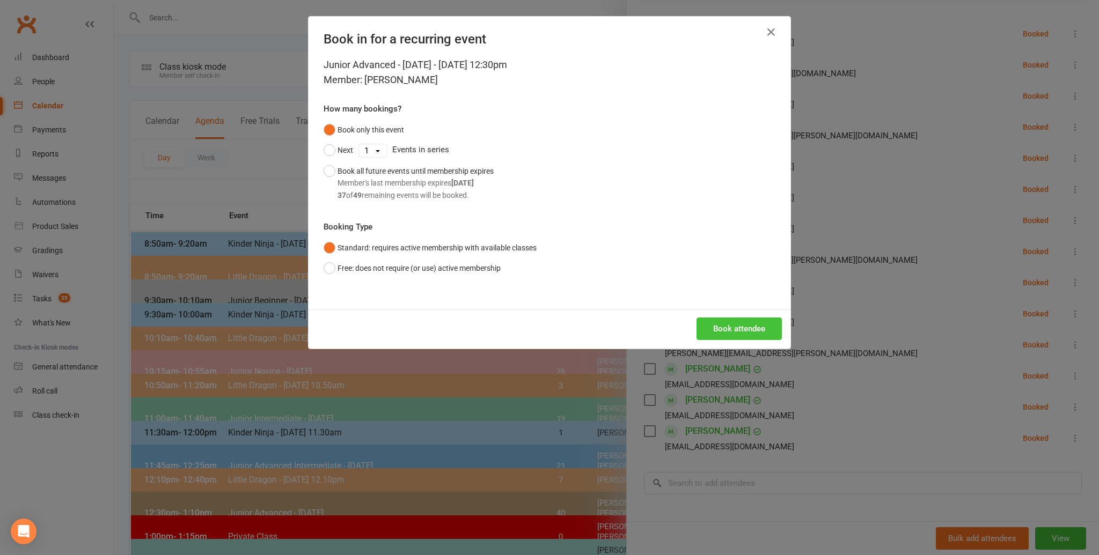
click at [734, 325] on button "Book attendee" at bounding box center [738, 329] width 85 height 23
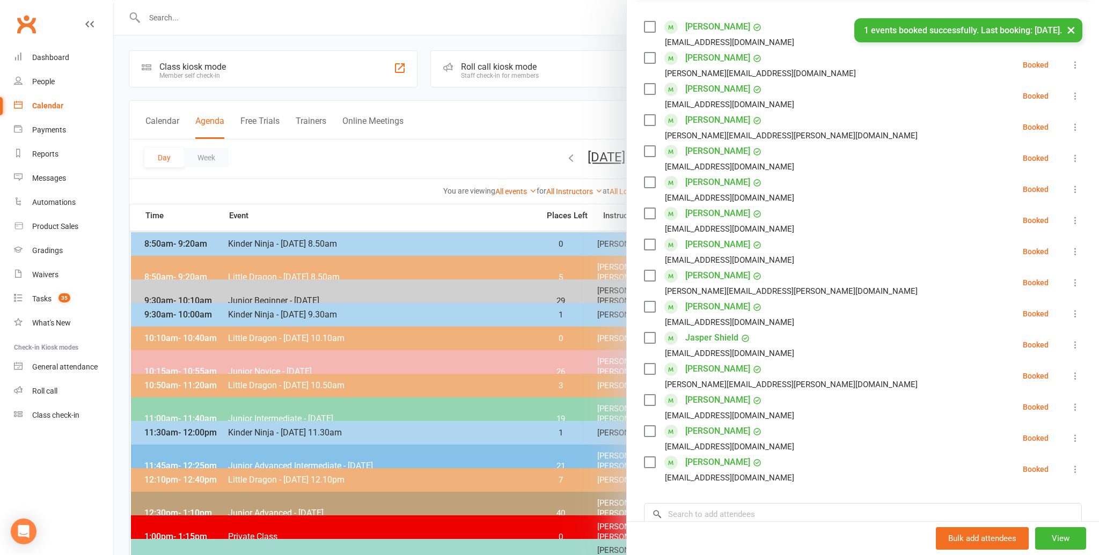
click at [791, 336] on li "Jasper Shield [EMAIL_ADDRESS][DOMAIN_NAME] Booked More info Remove Check in Mar…" at bounding box center [863, 344] width 438 height 31
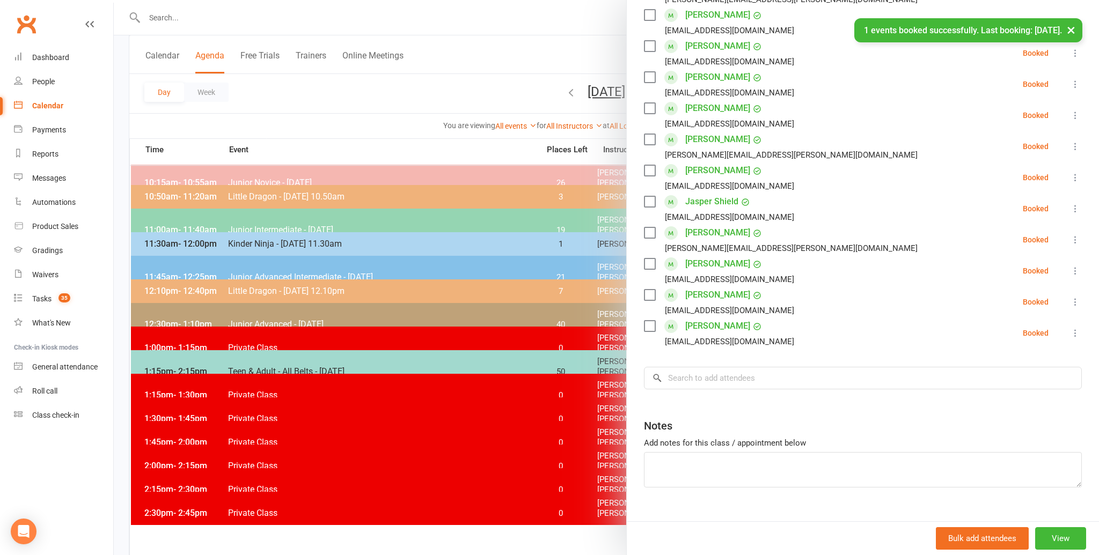
scroll to position [335, 0]
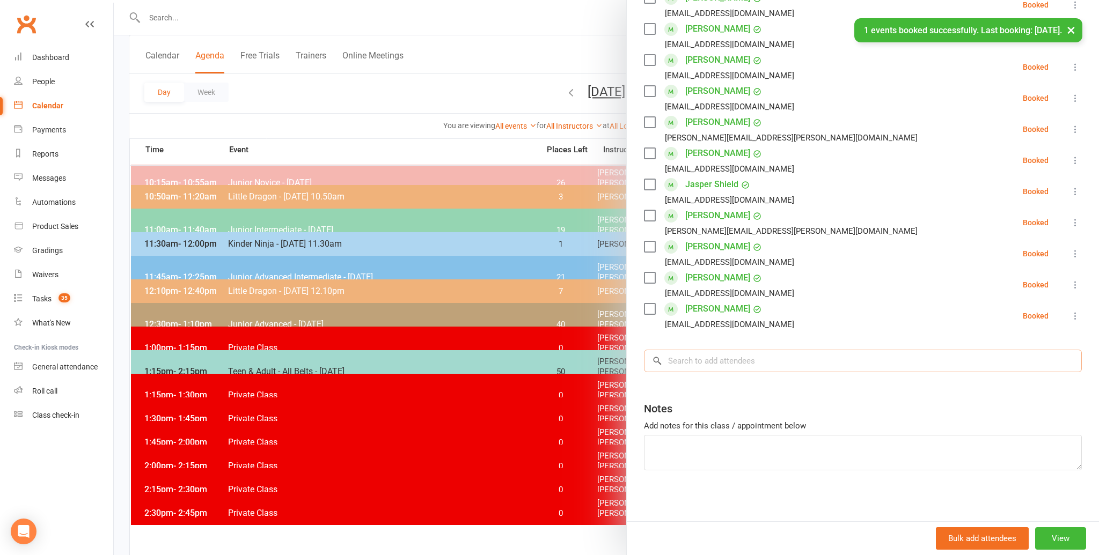
click at [679, 361] on input "search" at bounding box center [863, 361] width 438 height 23
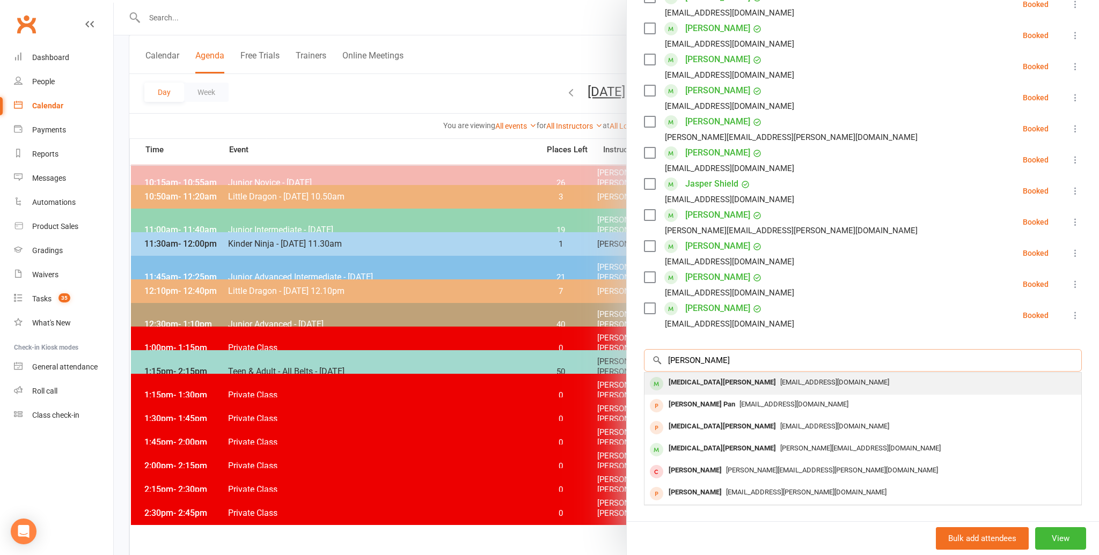
scroll to position [334, 0]
type input "[PERSON_NAME]"
click at [689, 378] on div "[MEDICAL_DATA][PERSON_NAME]" at bounding box center [722, 384] width 116 height 16
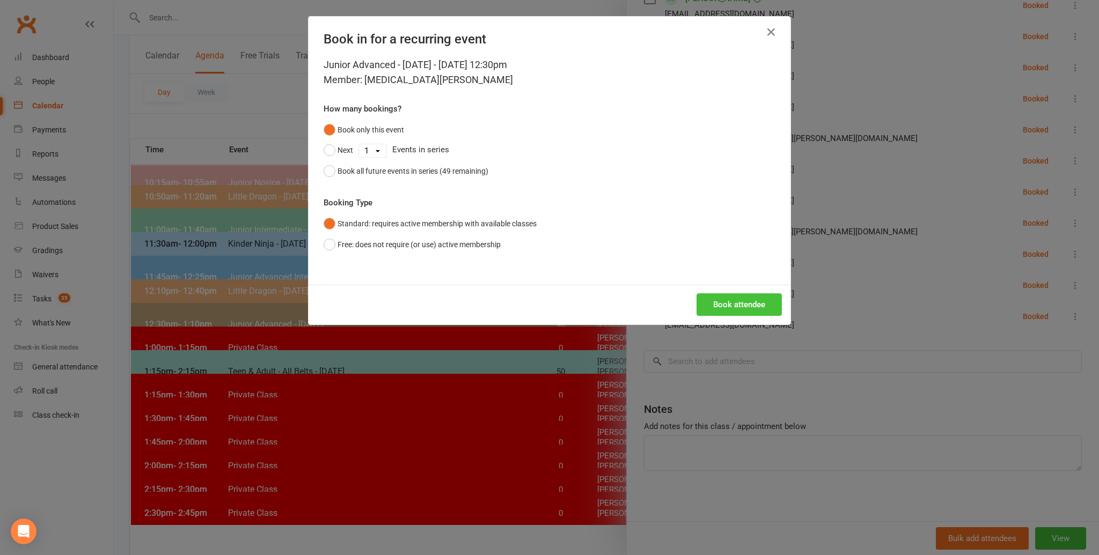
click at [737, 303] on button "Book attendee" at bounding box center [738, 304] width 85 height 23
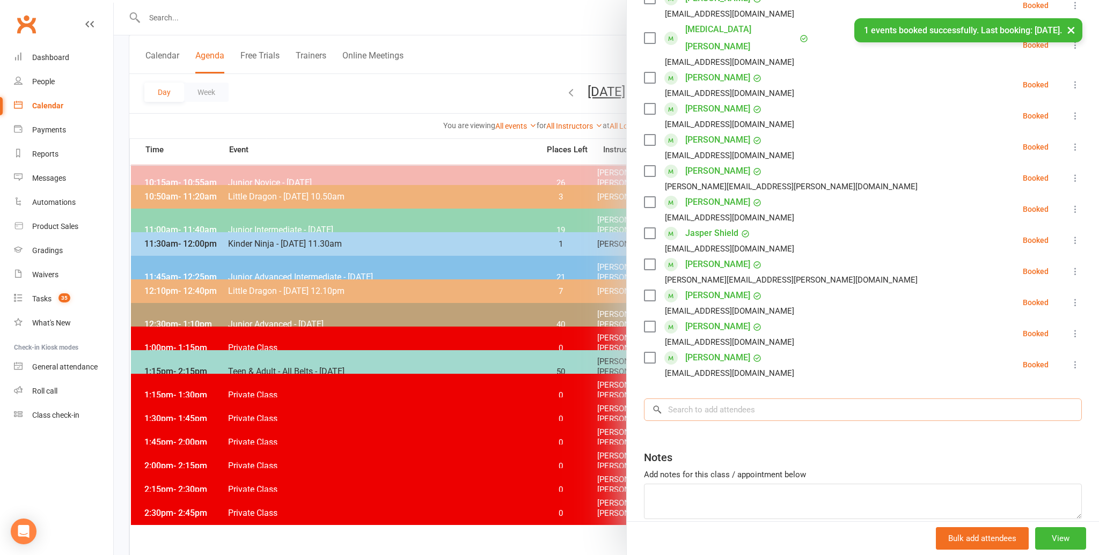
click at [696, 399] on input "search" at bounding box center [863, 410] width 438 height 23
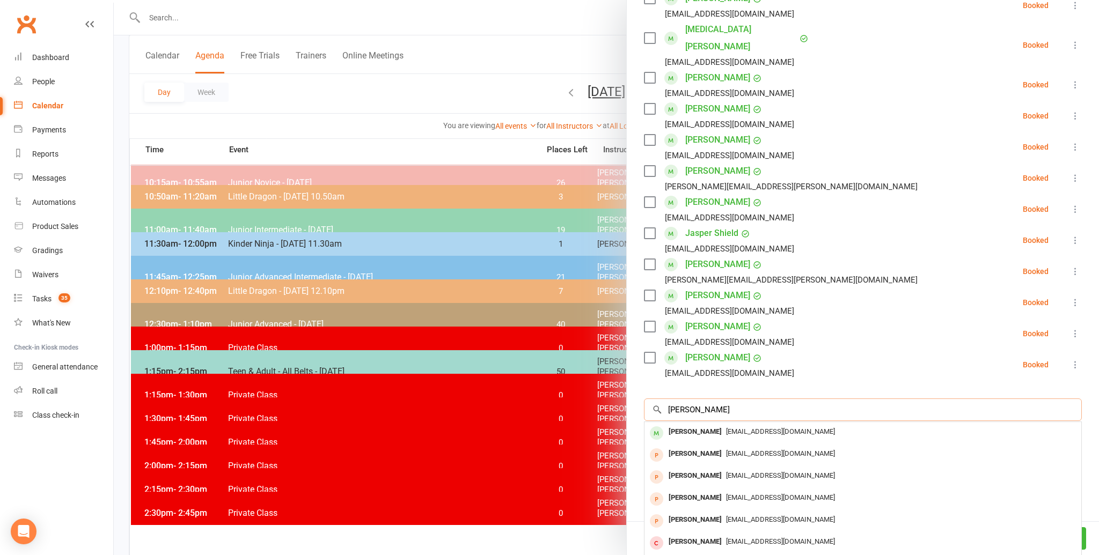
scroll to position [189, 0]
type input "[PERSON_NAME]"
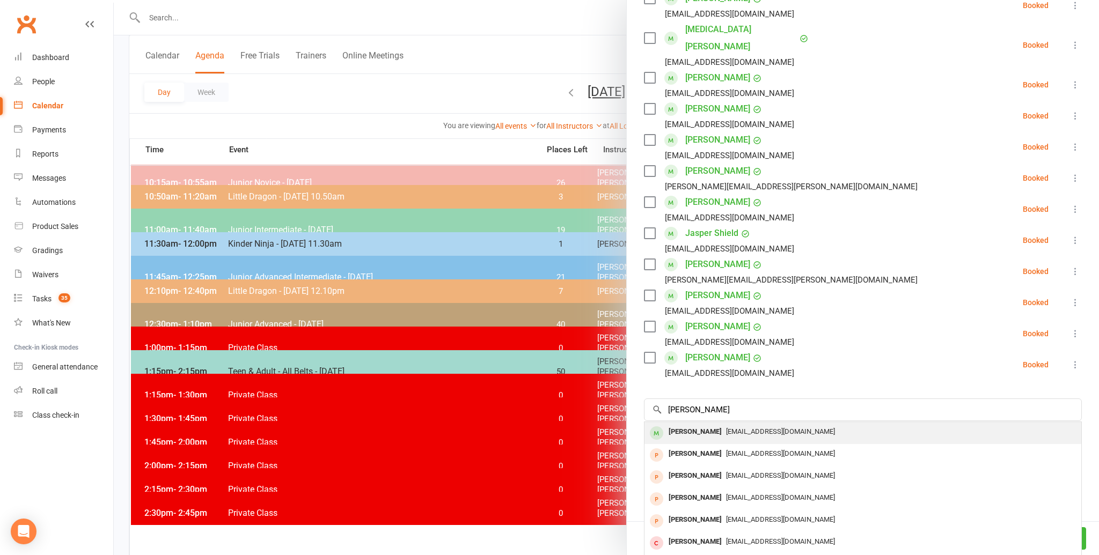
click at [684, 424] on div "[PERSON_NAME]" at bounding box center [695, 432] width 62 height 16
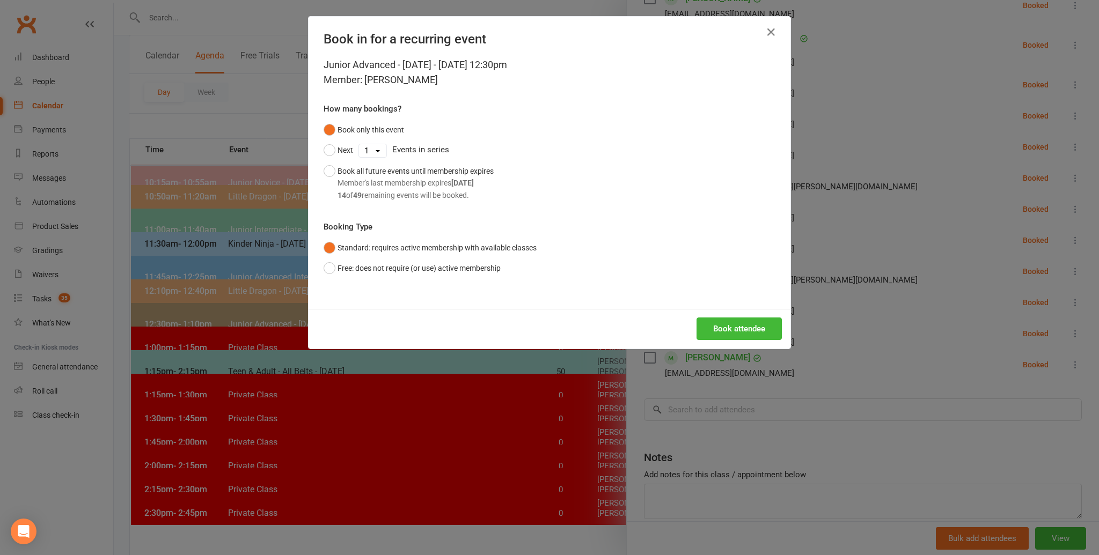
click at [738, 299] on div "Junior Advanced - [DATE] - [DATE] 12:30pm Member: [PERSON_NAME] How many bookin…" at bounding box center [549, 183] width 482 height 252
click at [743, 321] on button "Book attendee" at bounding box center [738, 329] width 85 height 23
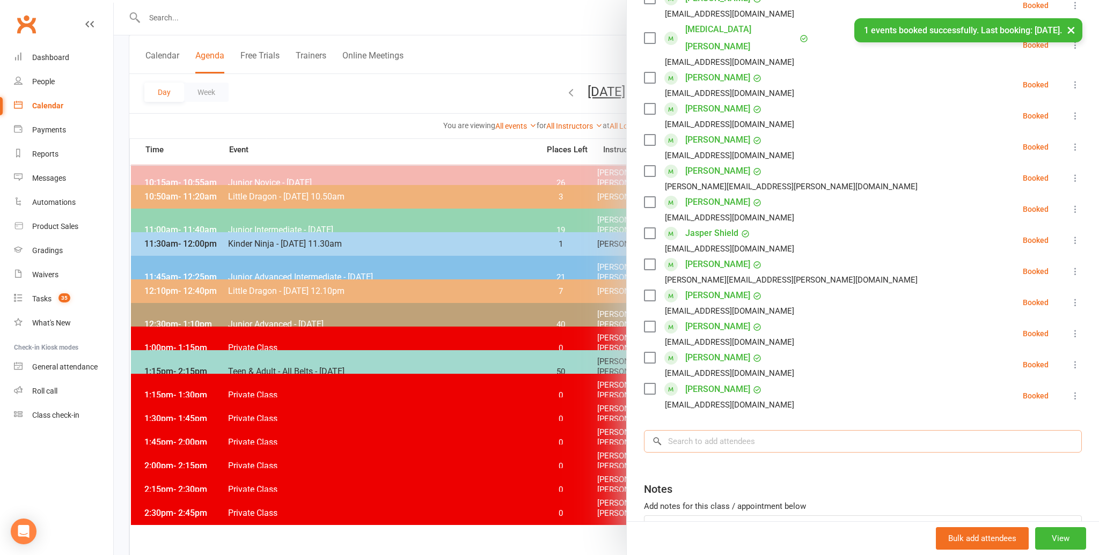
click at [690, 430] on input "search" at bounding box center [863, 441] width 438 height 23
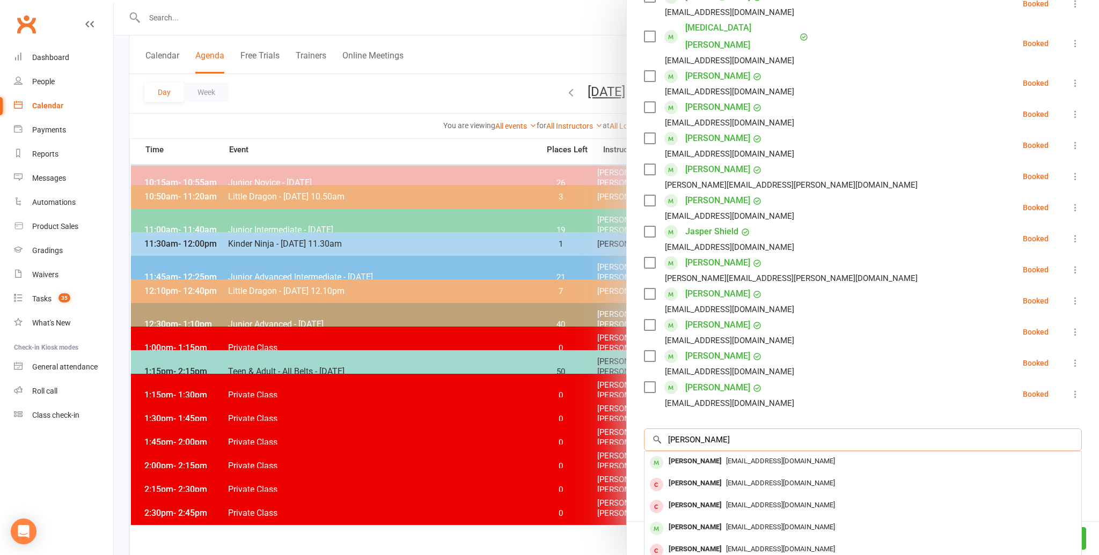
scroll to position [340, 0]
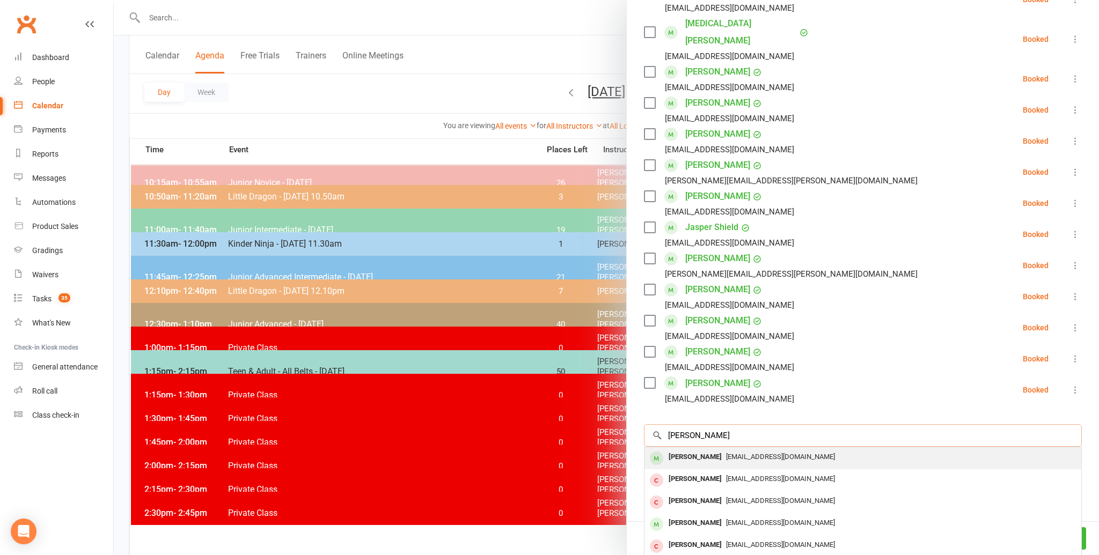
type input "[PERSON_NAME]"
click at [687, 450] on div "[PERSON_NAME]" at bounding box center [695, 458] width 62 height 16
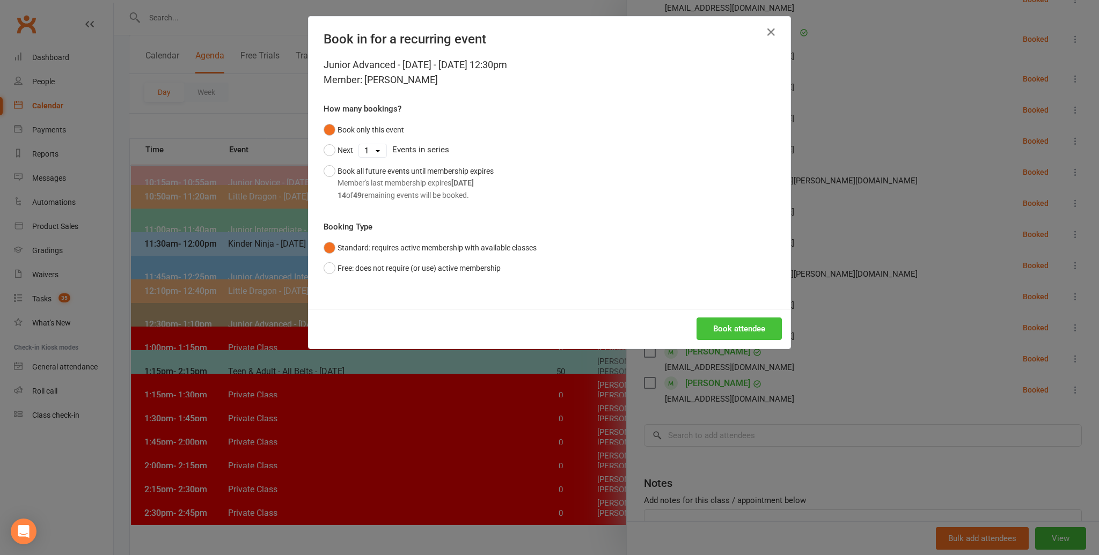
click at [734, 323] on button "Book attendee" at bounding box center [738, 329] width 85 height 23
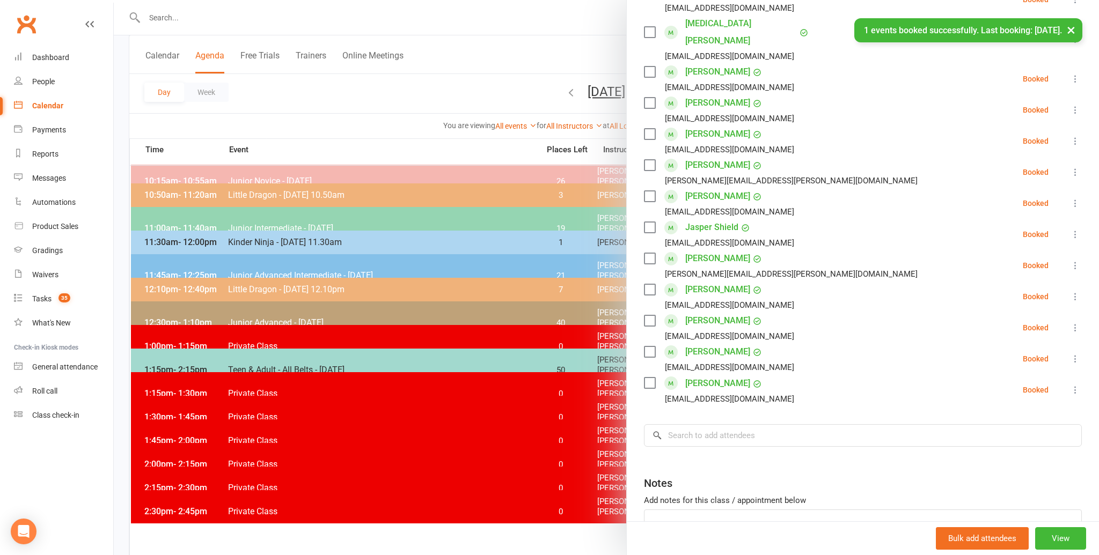
scroll to position [190, 0]
click at [688, 423] on input "search" at bounding box center [863, 434] width 438 height 23
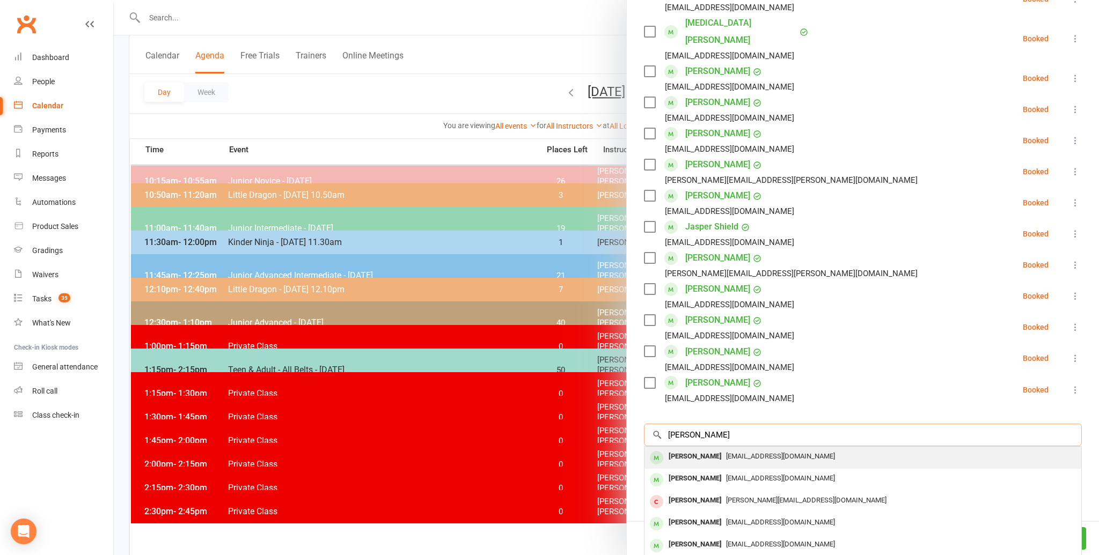
type input "[PERSON_NAME]"
click at [689, 449] on div "[PERSON_NAME]" at bounding box center [695, 457] width 62 height 16
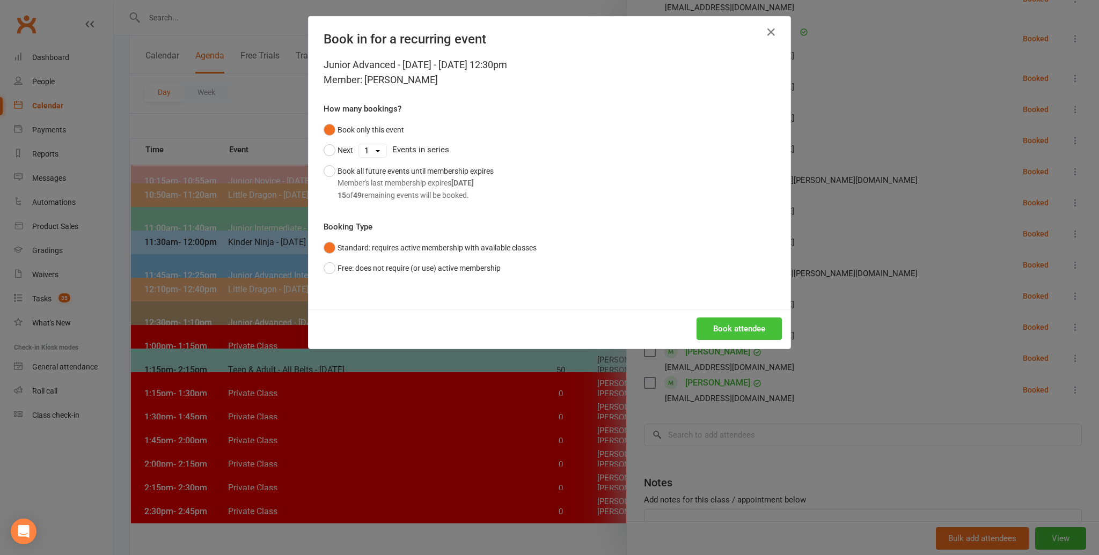
click at [747, 326] on button "Book attendee" at bounding box center [738, 329] width 85 height 23
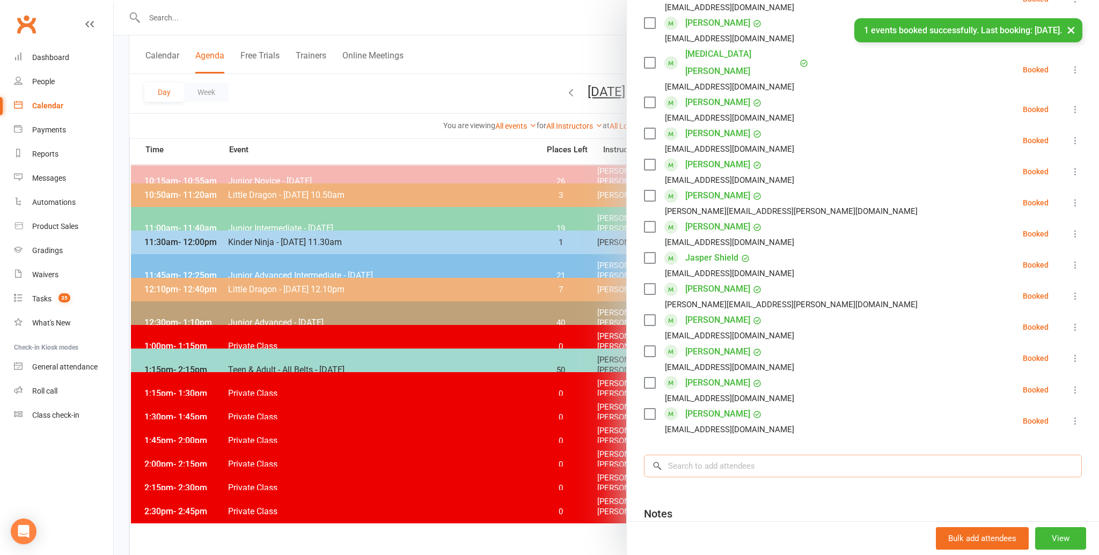
click at [684, 455] on input "search" at bounding box center [863, 466] width 438 height 23
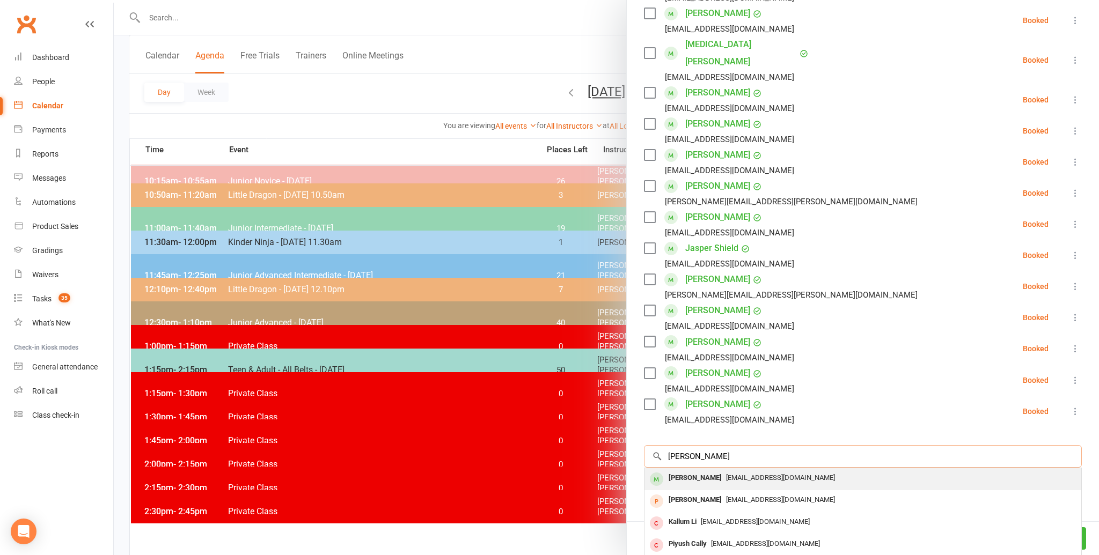
scroll to position [383, 0]
type input "[PERSON_NAME]"
click at [684, 469] on div "[PERSON_NAME]" at bounding box center [695, 477] width 62 height 16
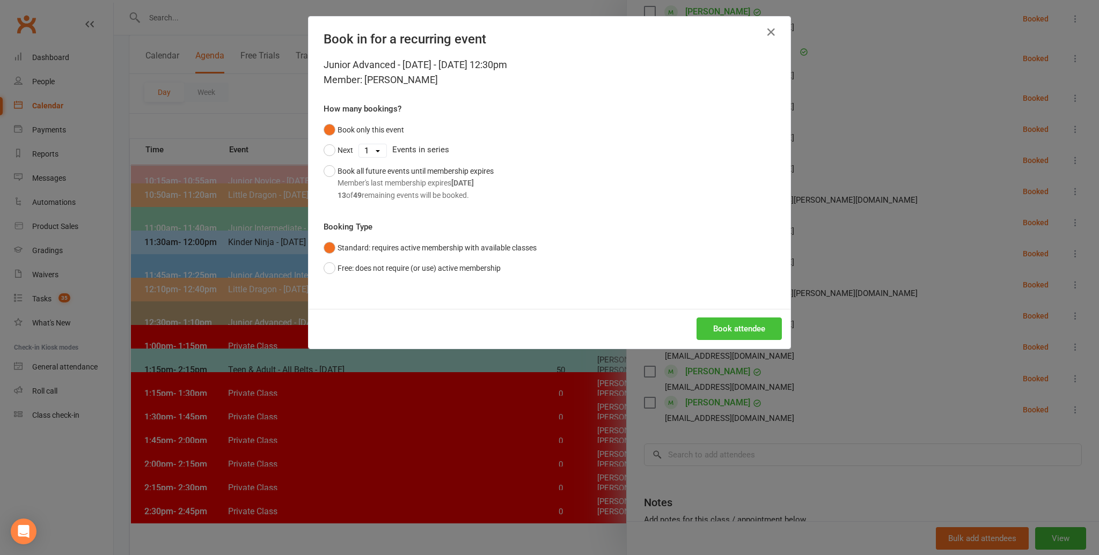
click at [737, 325] on button "Book attendee" at bounding box center [738, 329] width 85 height 23
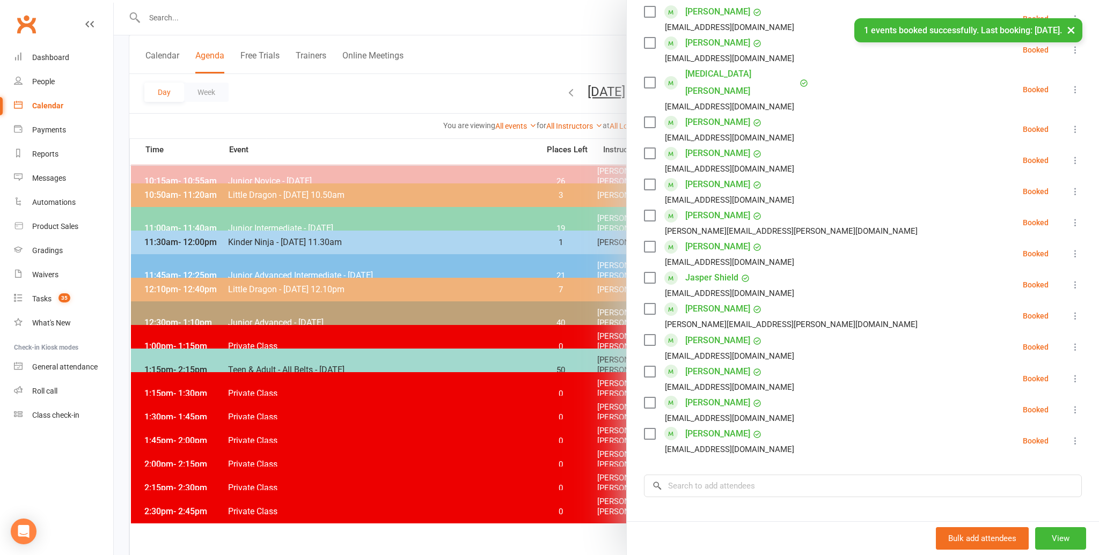
scroll to position [414, 0]
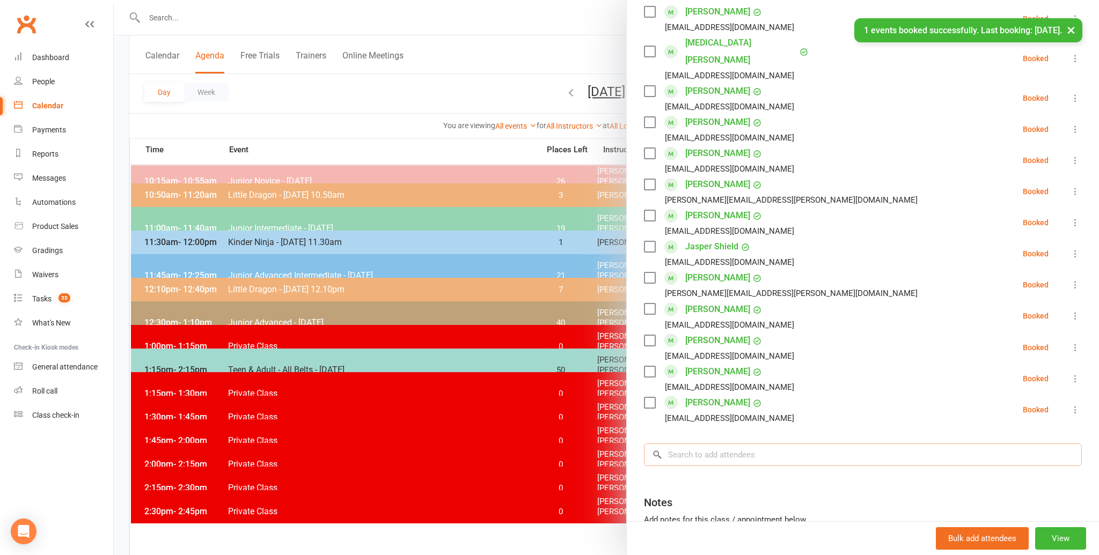
click at [682, 444] on input "search" at bounding box center [863, 455] width 438 height 23
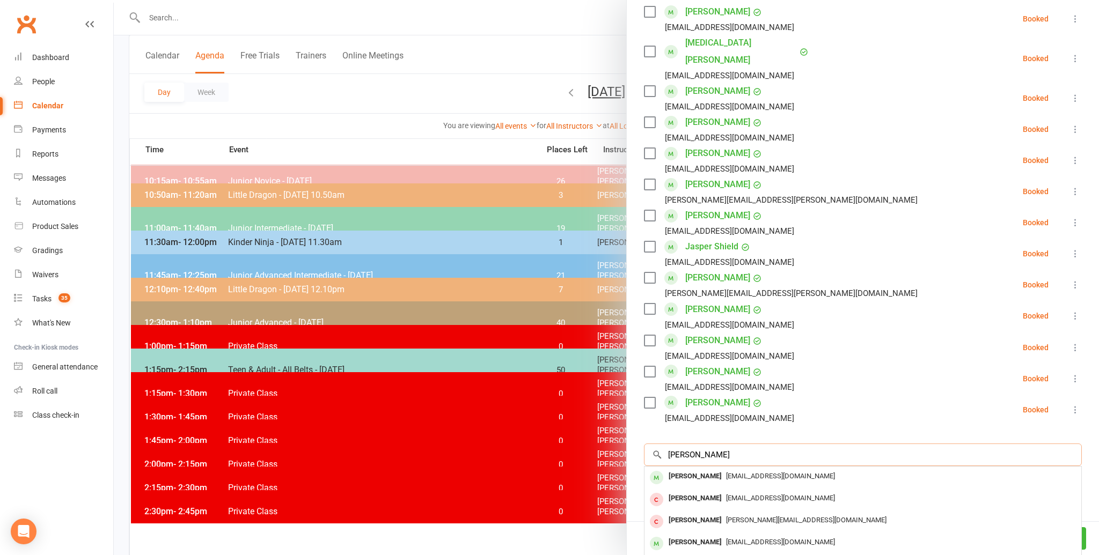
scroll to position [410, 0]
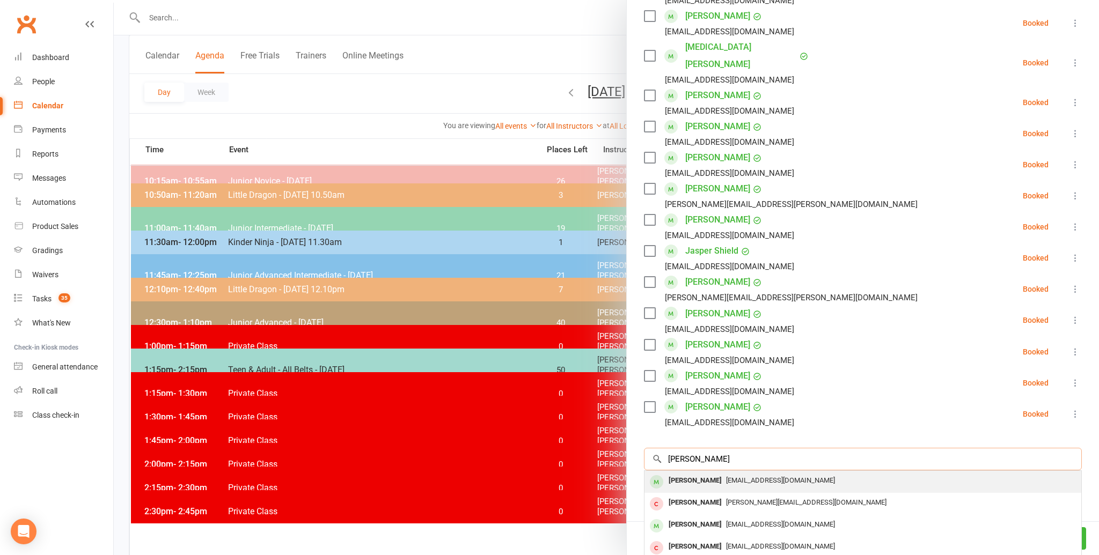
type input "[PERSON_NAME]"
click at [687, 473] on div "[PERSON_NAME]" at bounding box center [695, 481] width 62 height 16
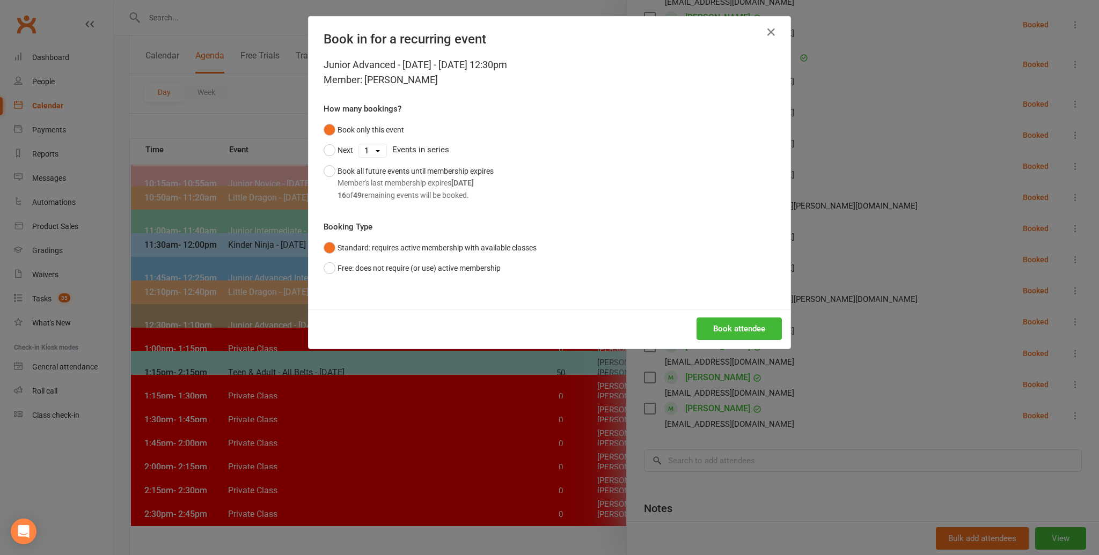
scroll to position [187, 0]
click at [738, 326] on button "Book attendee" at bounding box center [738, 329] width 85 height 23
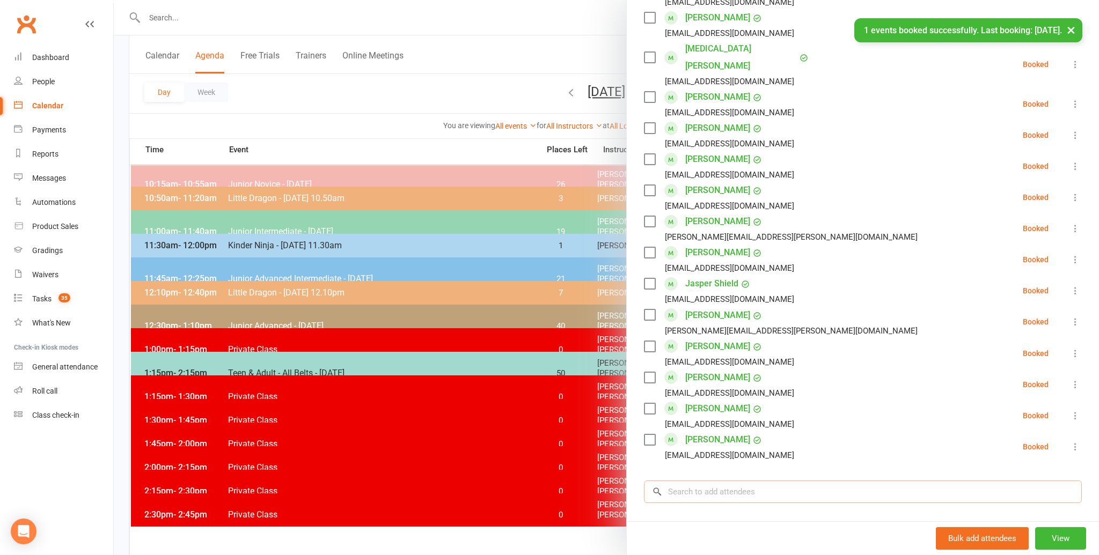
click at [682, 481] on input "search" at bounding box center [863, 492] width 438 height 23
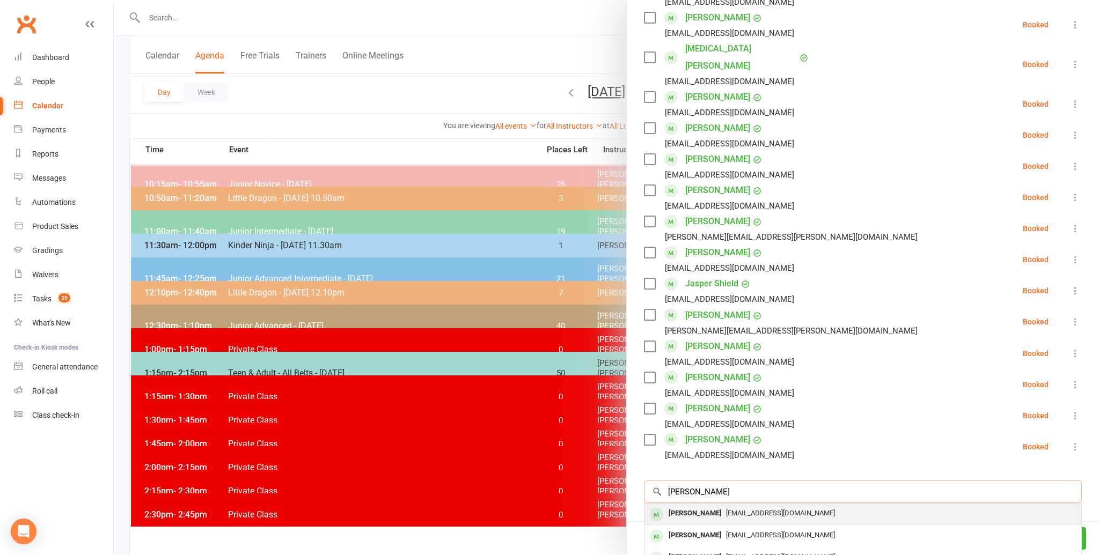
type input "[PERSON_NAME]"
click at [681, 506] on div "[PERSON_NAME]" at bounding box center [695, 514] width 62 height 16
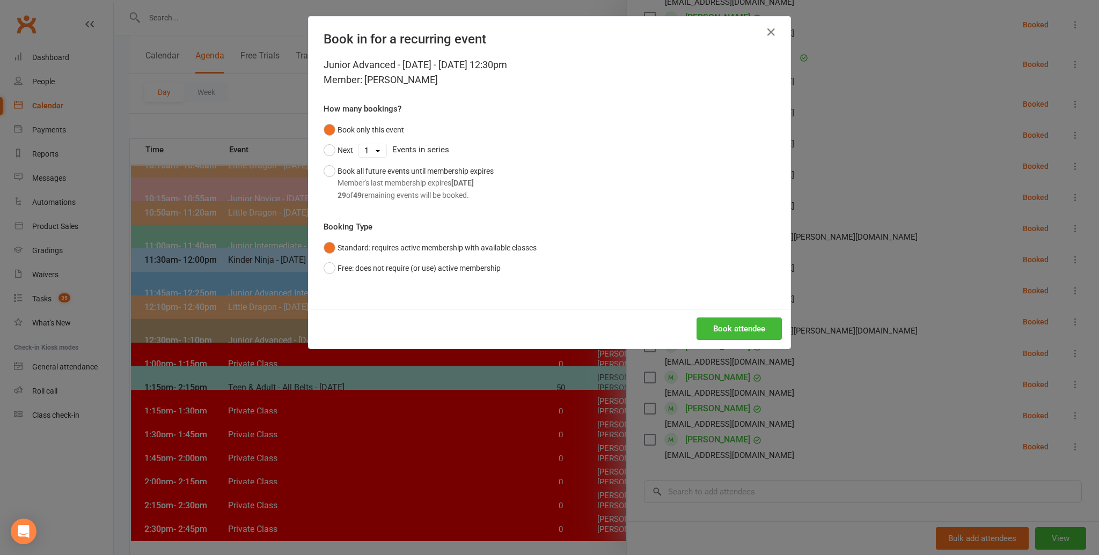
scroll to position [172, 0]
click at [729, 327] on button "Book attendee" at bounding box center [738, 329] width 85 height 23
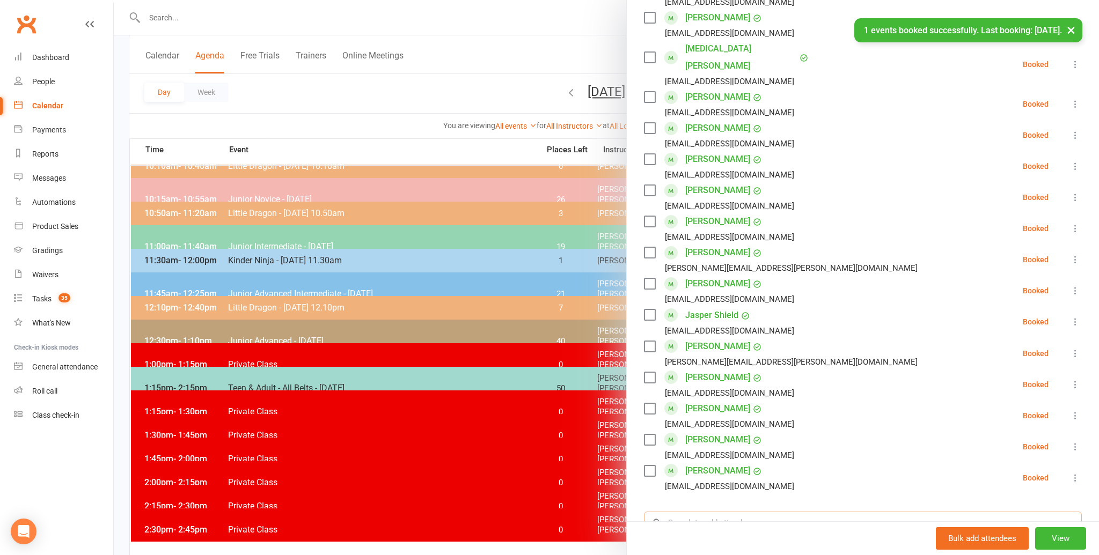
click at [695, 512] on input "search" at bounding box center [863, 523] width 438 height 23
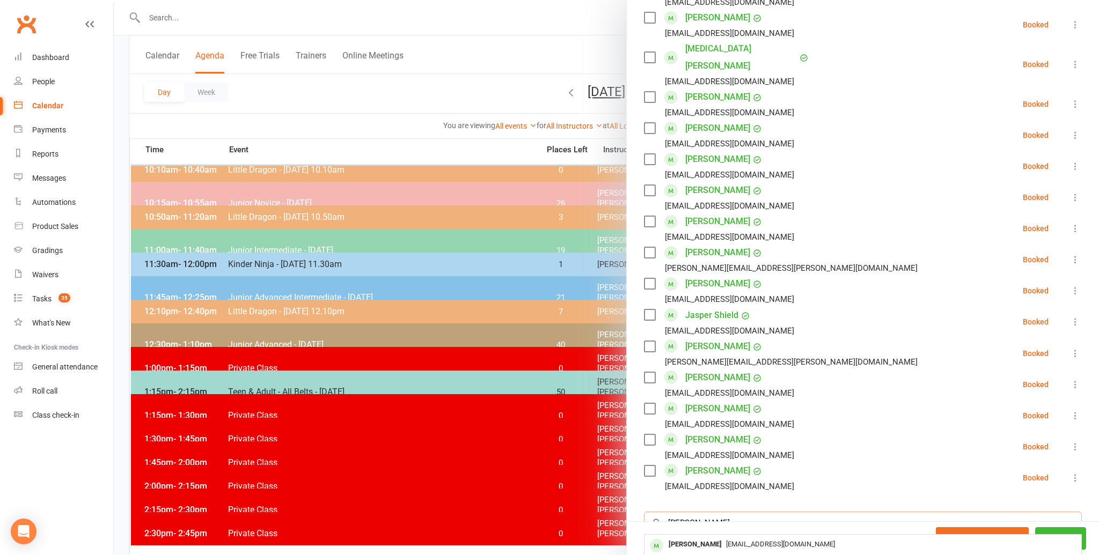
scroll to position [170, 0]
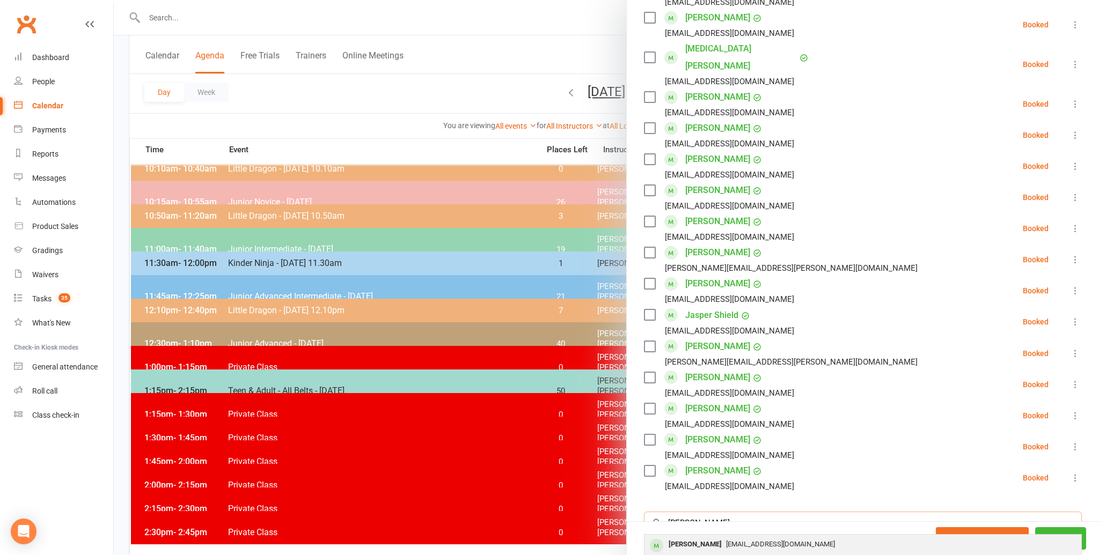
type input "[PERSON_NAME]"
click at [689, 537] on div "[PERSON_NAME]" at bounding box center [695, 545] width 62 height 16
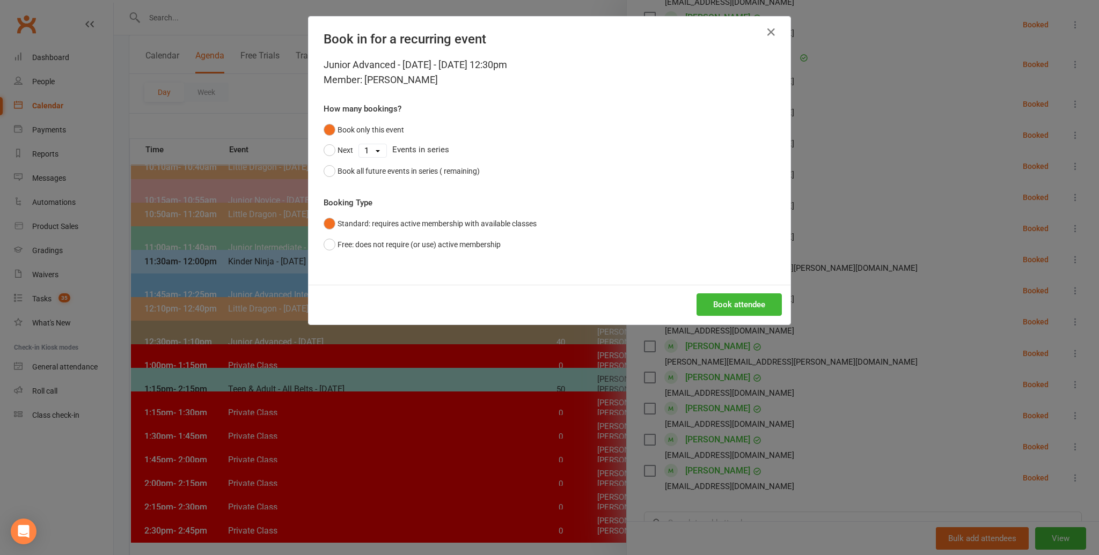
scroll to position [172, 0]
click at [740, 303] on button "Book attendee" at bounding box center [738, 304] width 85 height 23
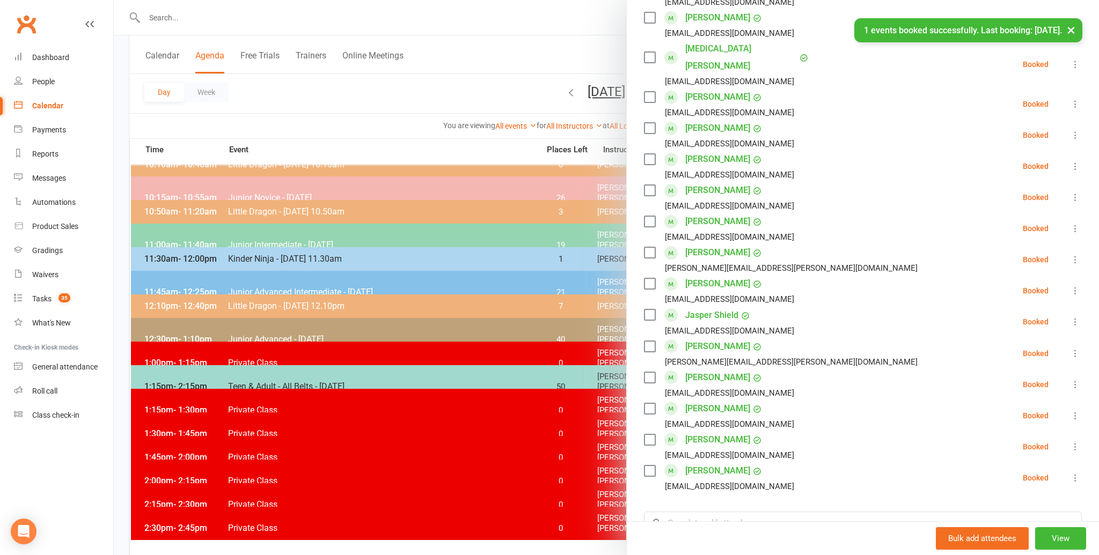
click at [854, 312] on li "Jasper Shield [EMAIL_ADDRESS][DOMAIN_NAME] Booked More info Remove Check in Mar…" at bounding box center [863, 321] width 438 height 31
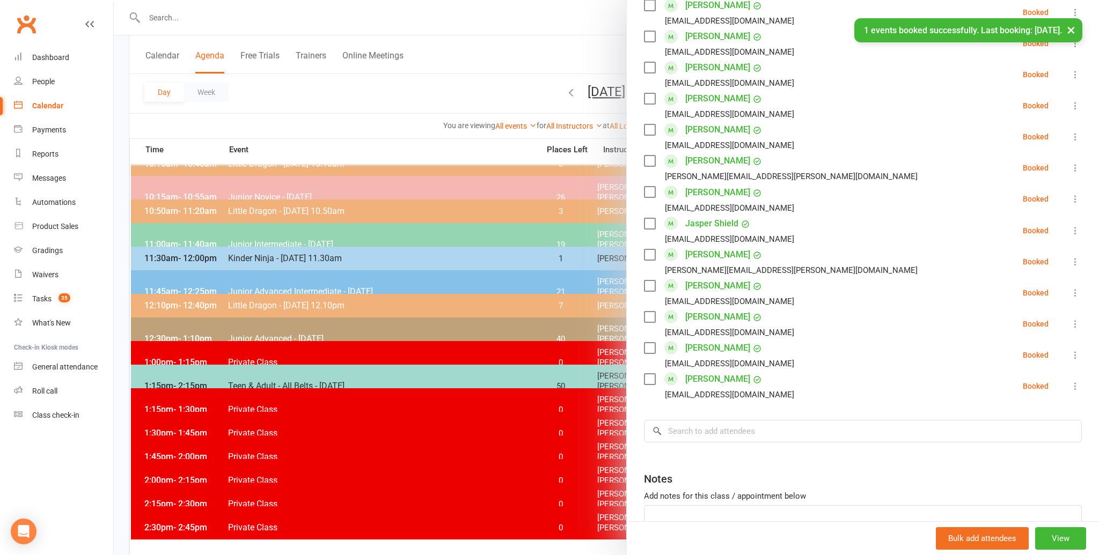
scroll to position [532, 0]
click at [685, 419] on input "search" at bounding box center [863, 430] width 438 height 23
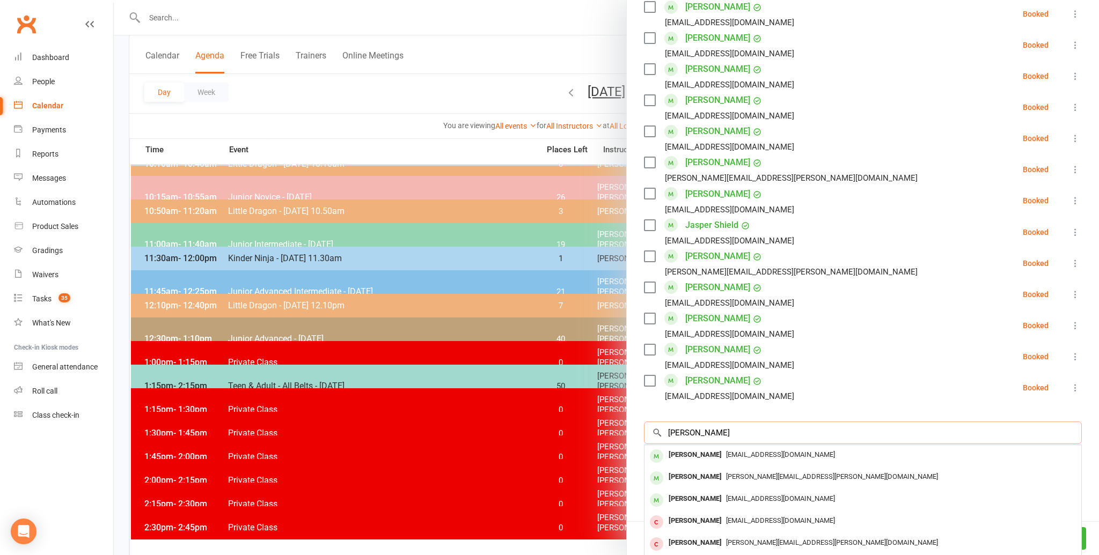
scroll to position [528, 0]
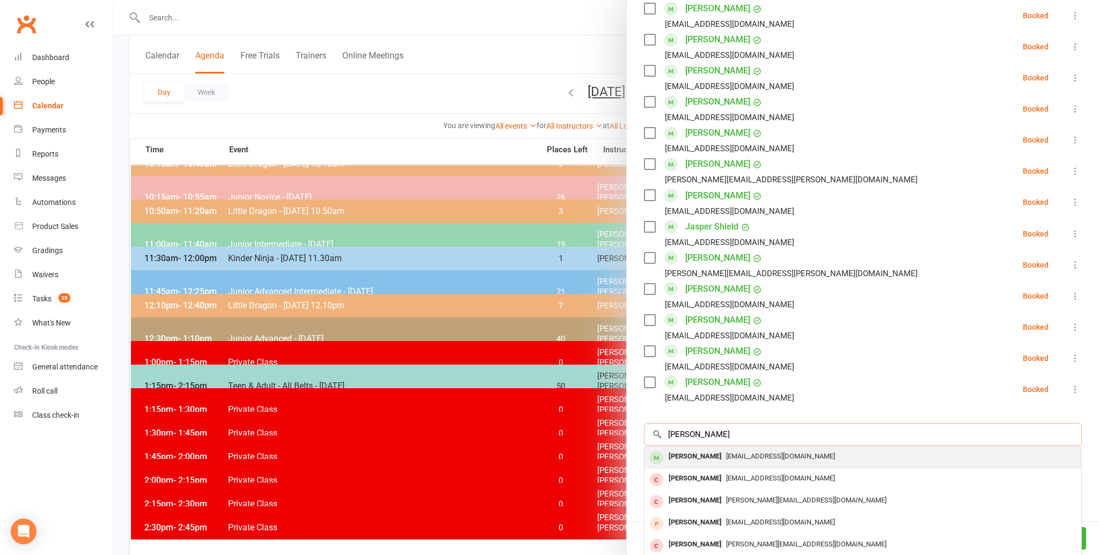
type input "[PERSON_NAME]"
click at [678, 449] on div "[PERSON_NAME]" at bounding box center [695, 457] width 62 height 16
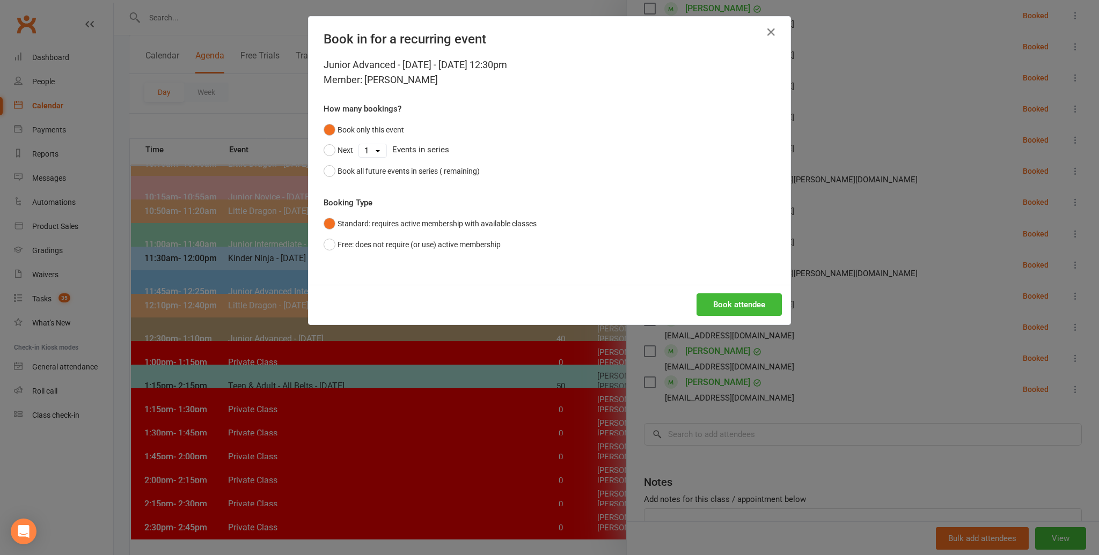
scroll to position [173, 0]
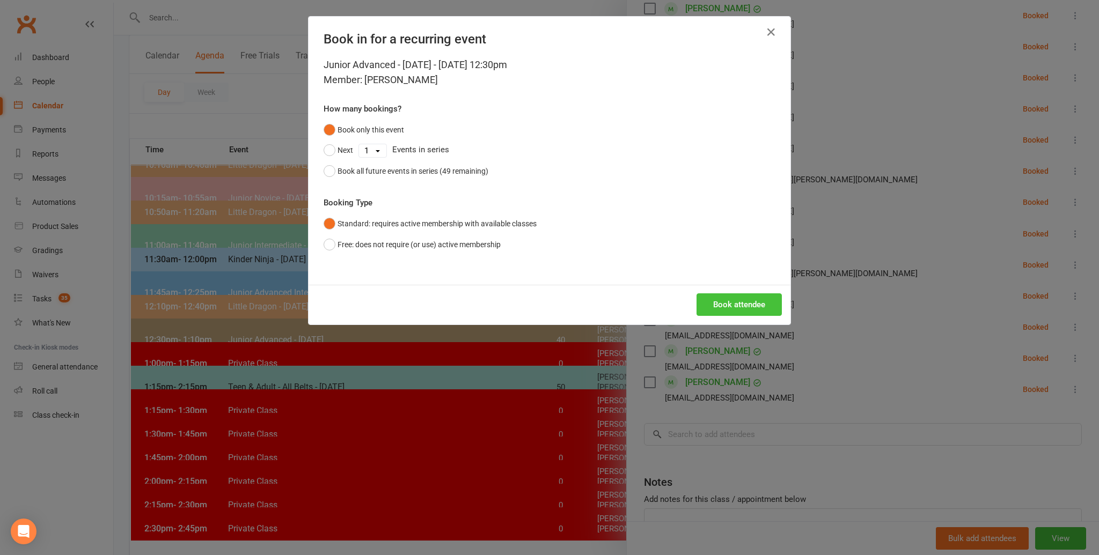
click at [742, 302] on button "Book attendee" at bounding box center [738, 304] width 85 height 23
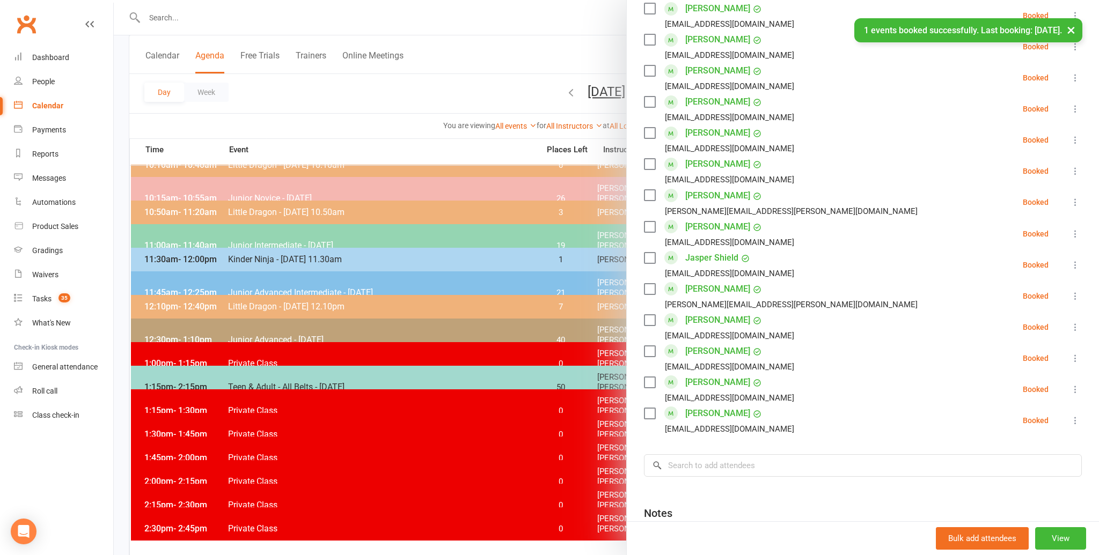
scroll to position [559, 0]
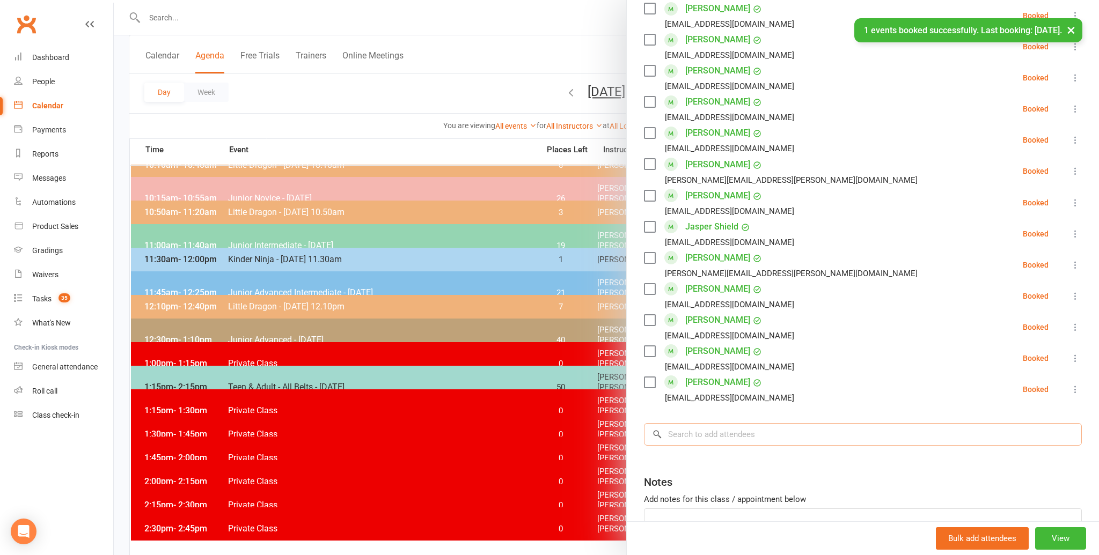
click at [684, 423] on input "search" at bounding box center [863, 434] width 438 height 23
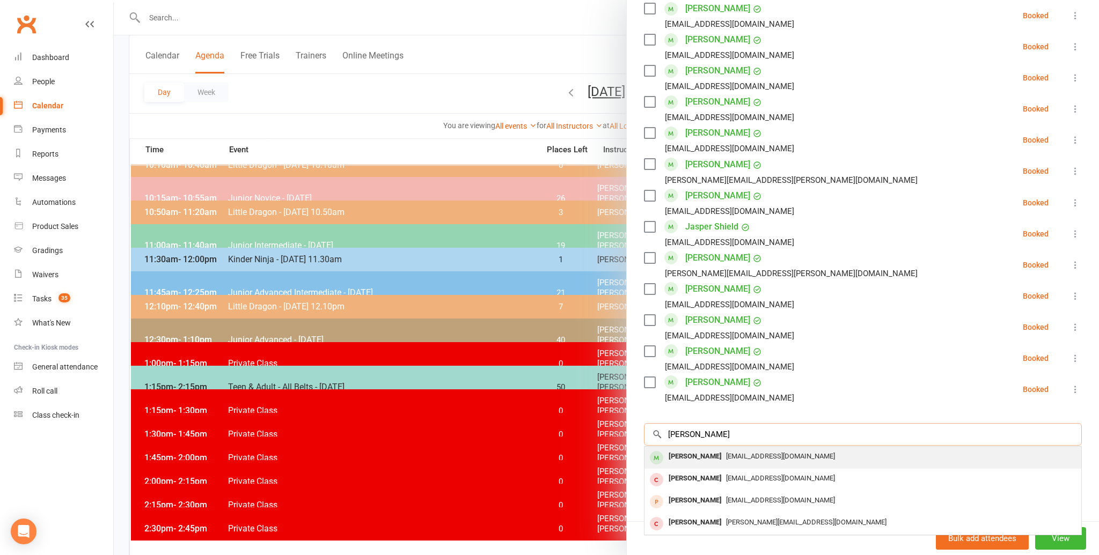
type input "[PERSON_NAME]"
click at [678, 449] on div "[PERSON_NAME]" at bounding box center [695, 457] width 62 height 16
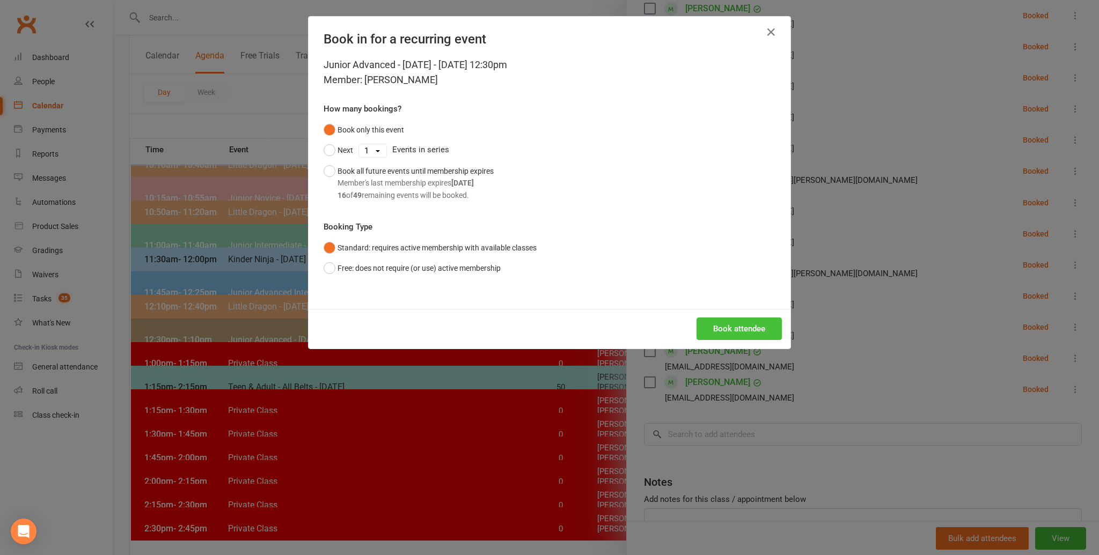
click at [726, 326] on button "Book attendee" at bounding box center [738, 329] width 85 height 23
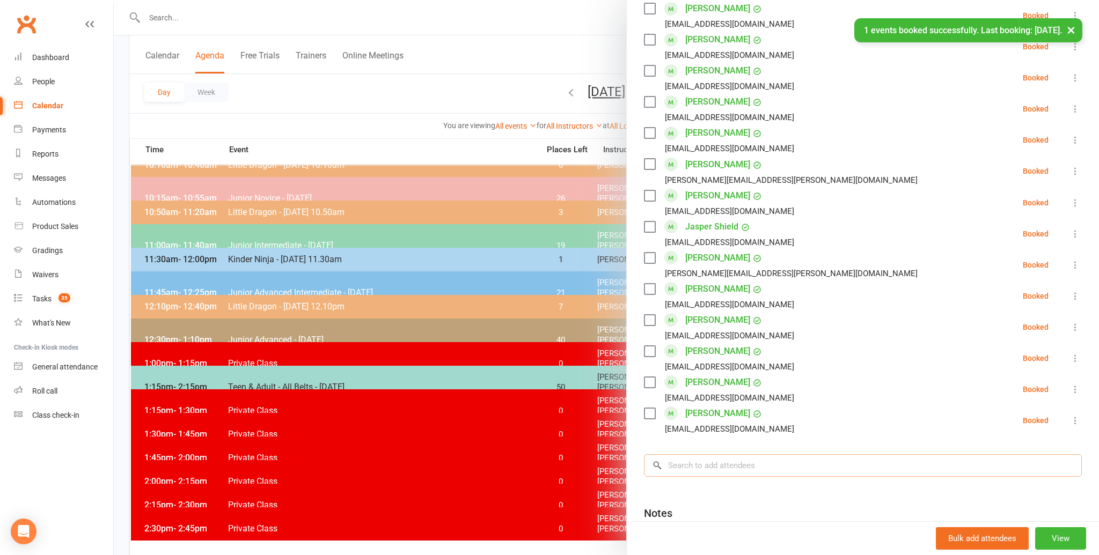
click at [684, 454] on input "search" at bounding box center [863, 465] width 438 height 23
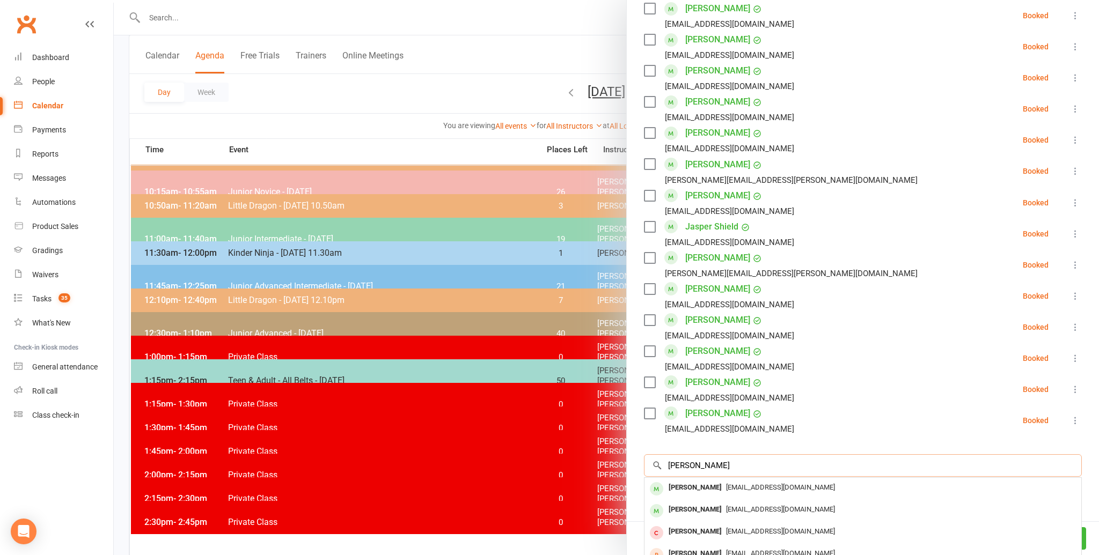
scroll to position [180, 0]
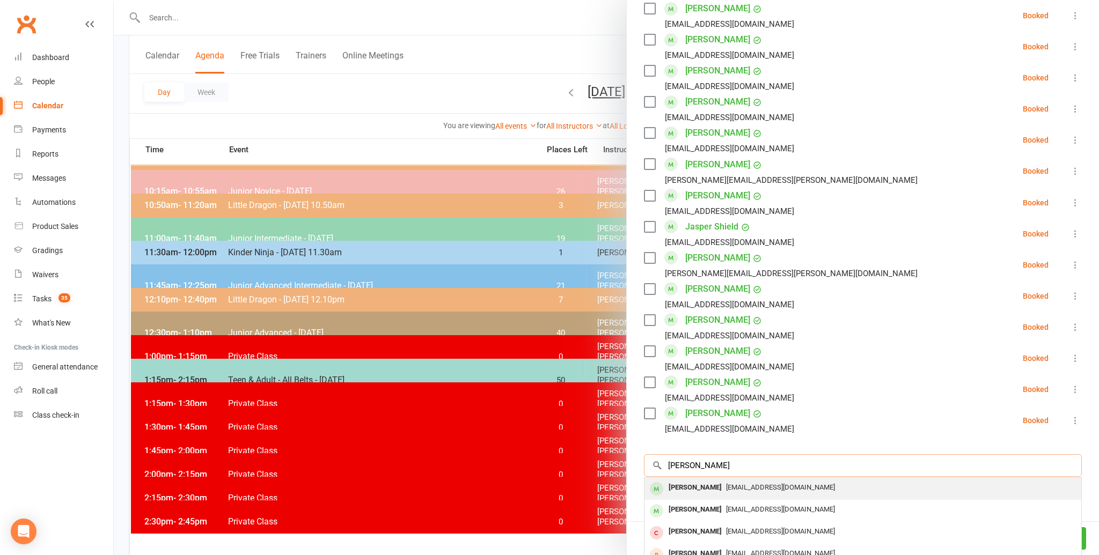
type input "[PERSON_NAME]"
click at [682, 480] on div "[PERSON_NAME]" at bounding box center [695, 488] width 62 height 16
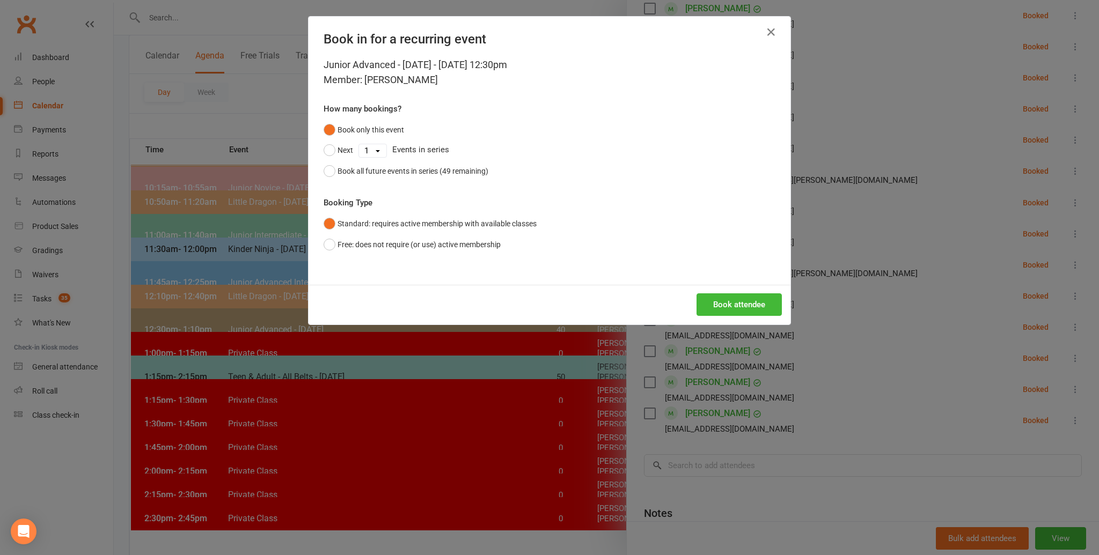
scroll to position [183, 0]
click at [730, 305] on button "Book attendee" at bounding box center [738, 304] width 85 height 23
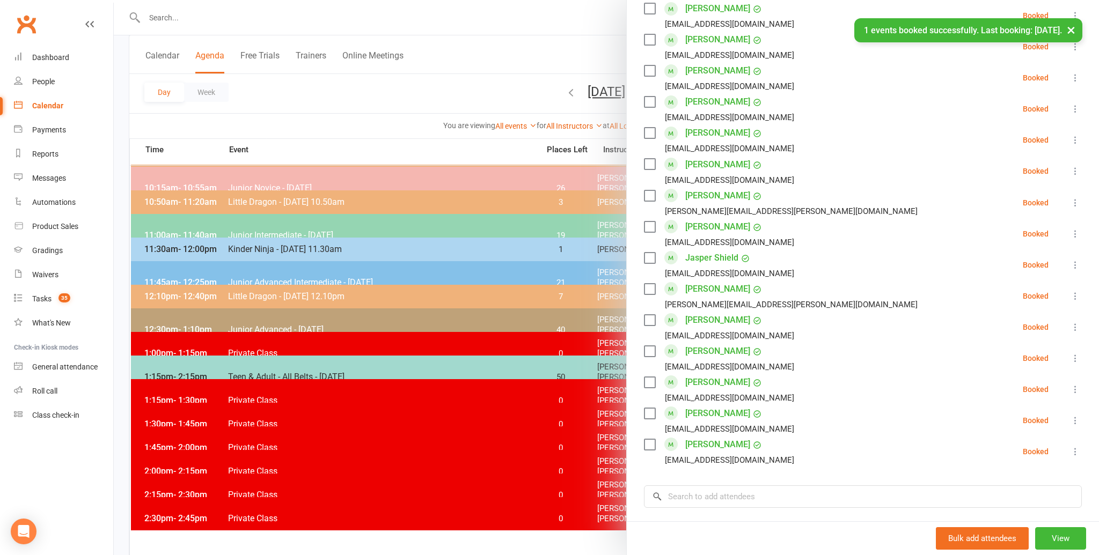
scroll to position [590, 0]
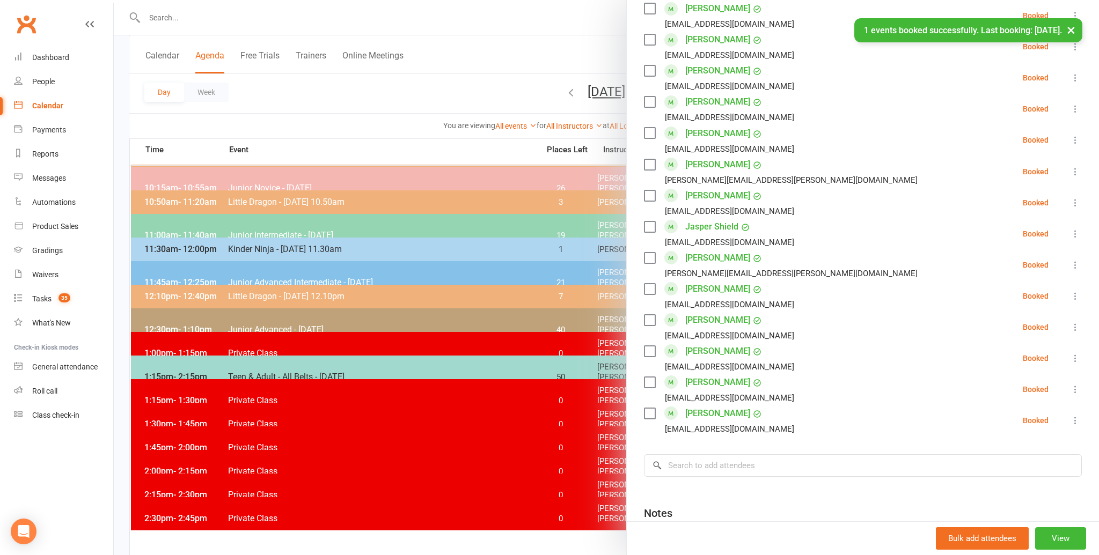
click at [830, 344] on li "[PERSON_NAME] [PERSON_NAME][EMAIL_ADDRESS][DOMAIN_NAME] Booked More info Remove…" at bounding box center [863, 358] width 438 height 31
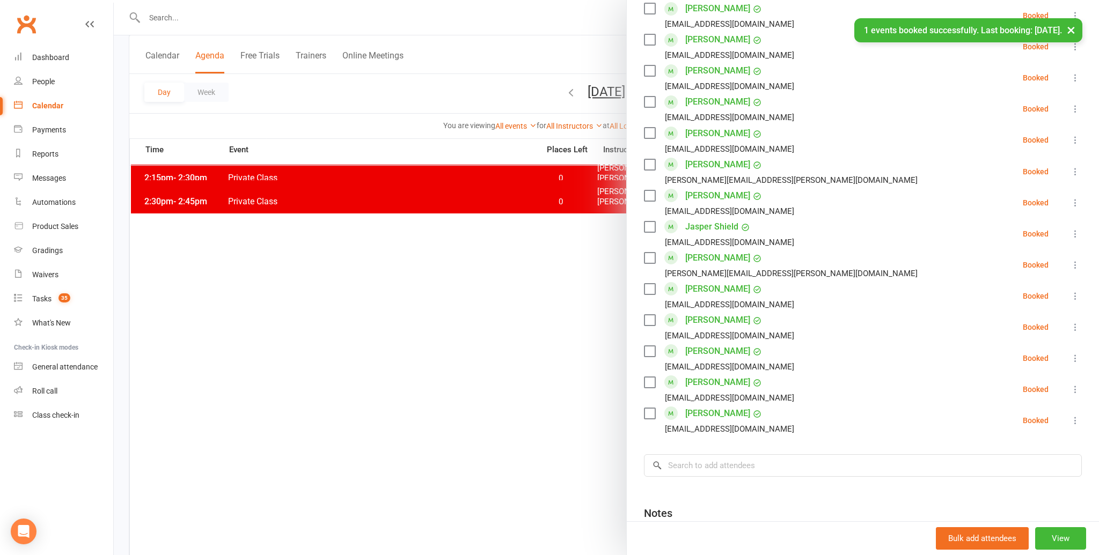
scroll to position [501, 0]
click at [676, 454] on input "search" at bounding box center [863, 465] width 438 height 23
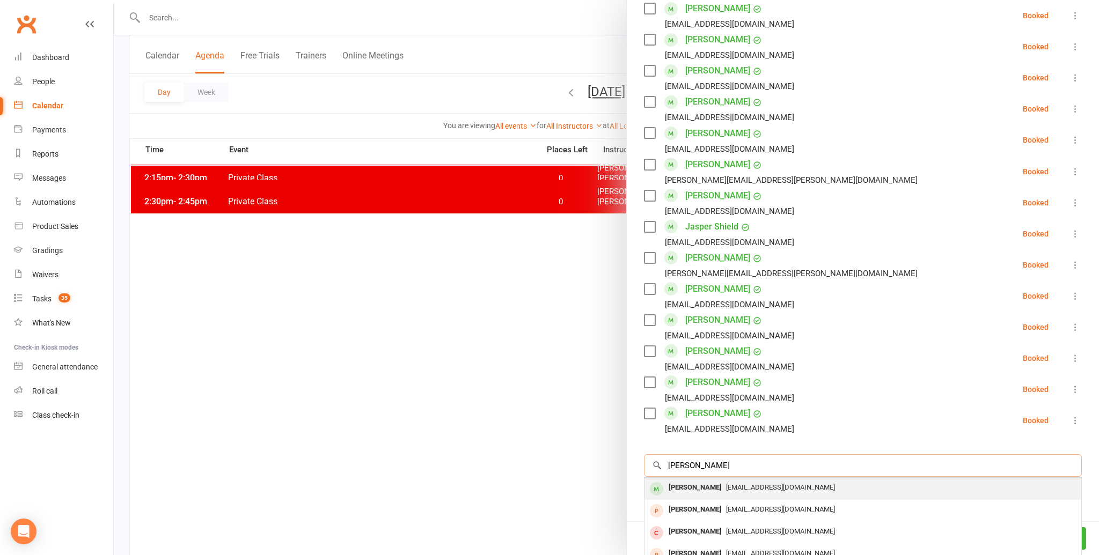
type input "[PERSON_NAME]"
click at [680, 480] on div "[PERSON_NAME]" at bounding box center [695, 488] width 62 height 16
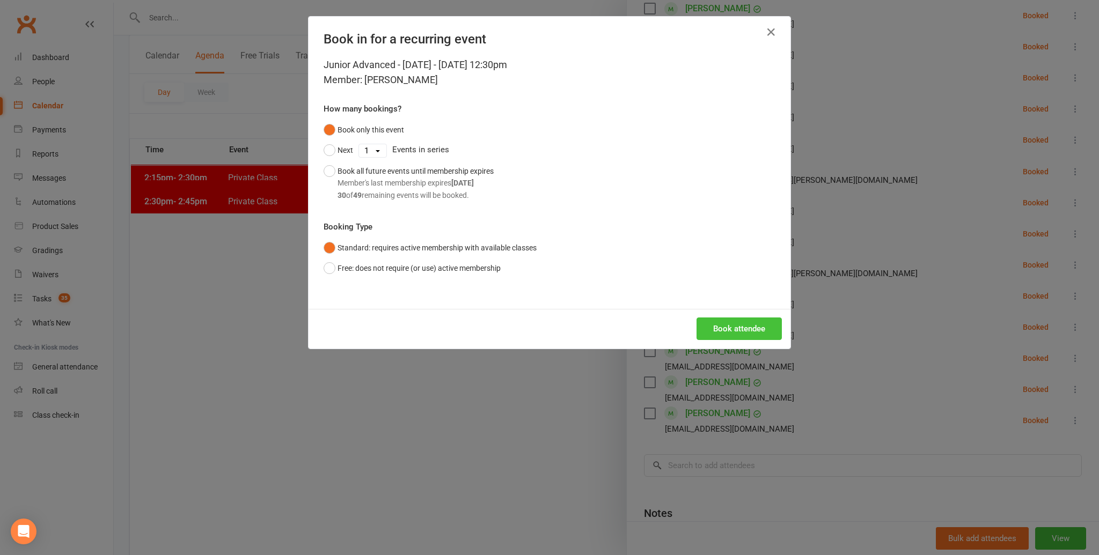
click at [728, 326] on button "Book attendee" at bounding box center [738, 329] width 85 height 23
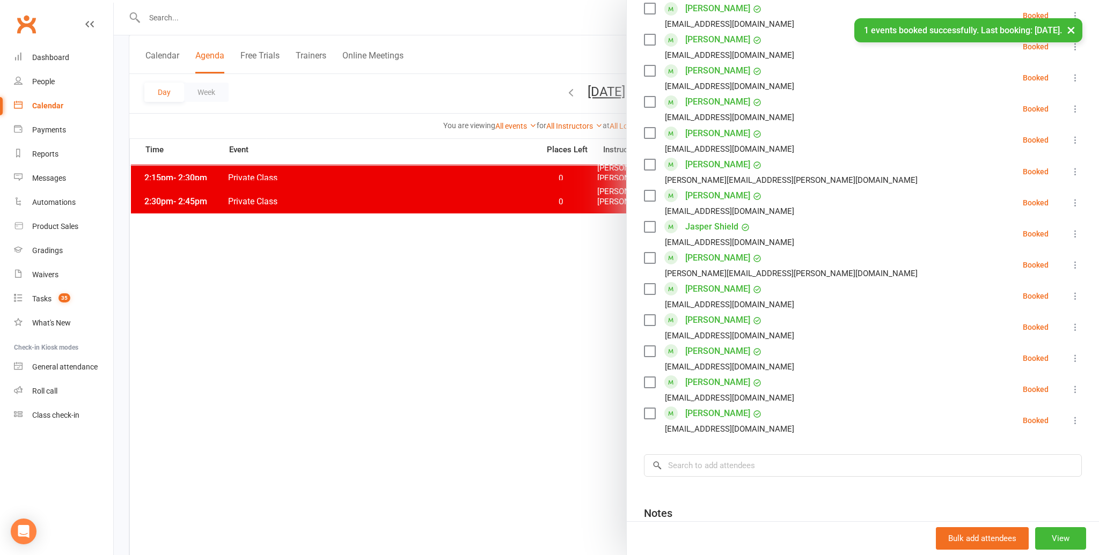
scroll to position [621, 0]
click at [859, 405] on li "[PERSON_NAME] [PERSON_NAME][EMAIL_ADDRESS][DOMAIN_NAME] Booked More info Remove…" at bounding box center [863, 420] width 438 height 31
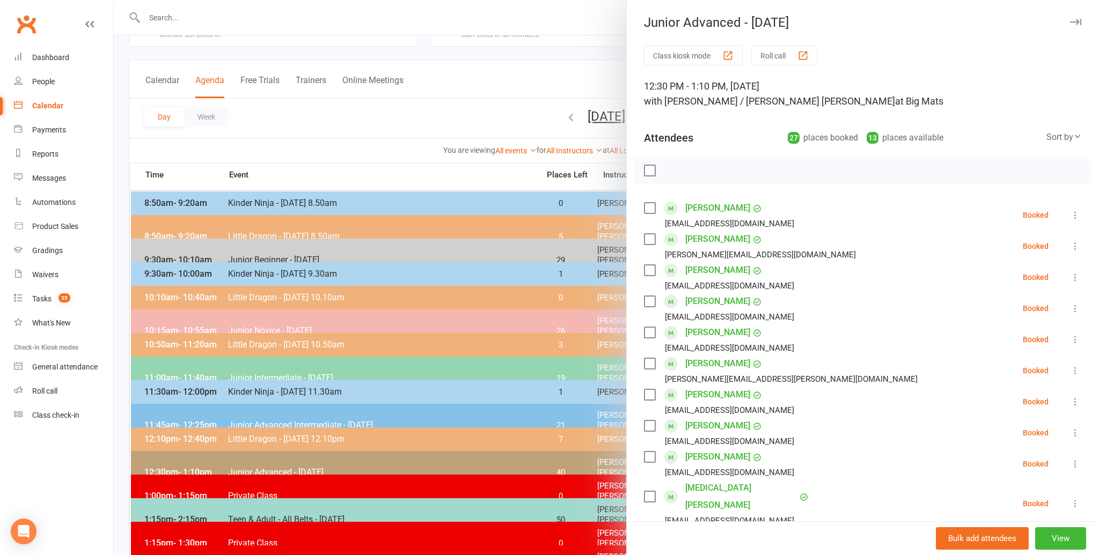
scroll to position [0, 0]
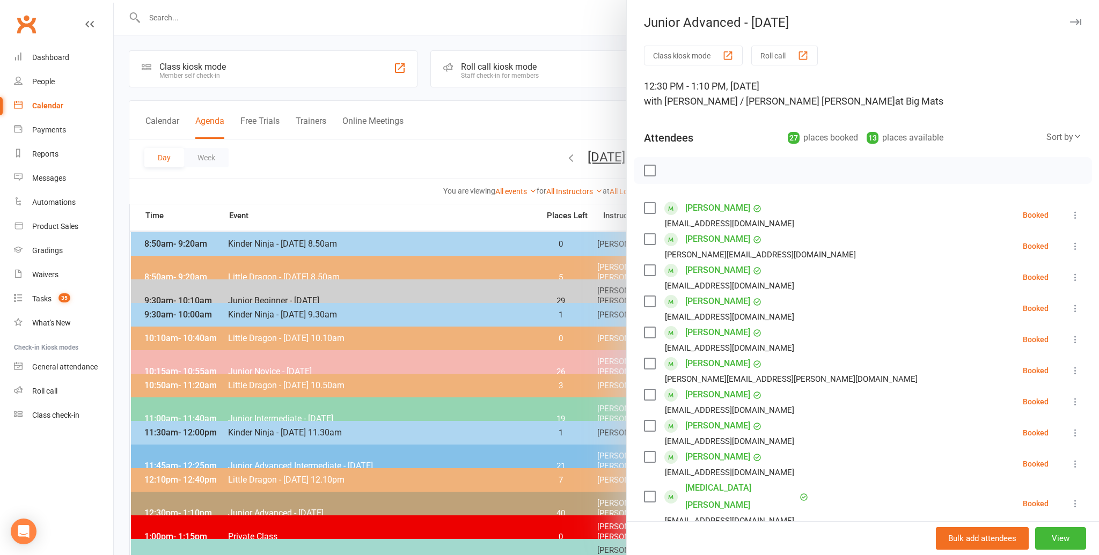
click at [651, 171] on label at bounding box center [649, 170] width 11 height 11
click at [672, 167] on icon "button" at bounding box center [673, 171] width 12 height 12
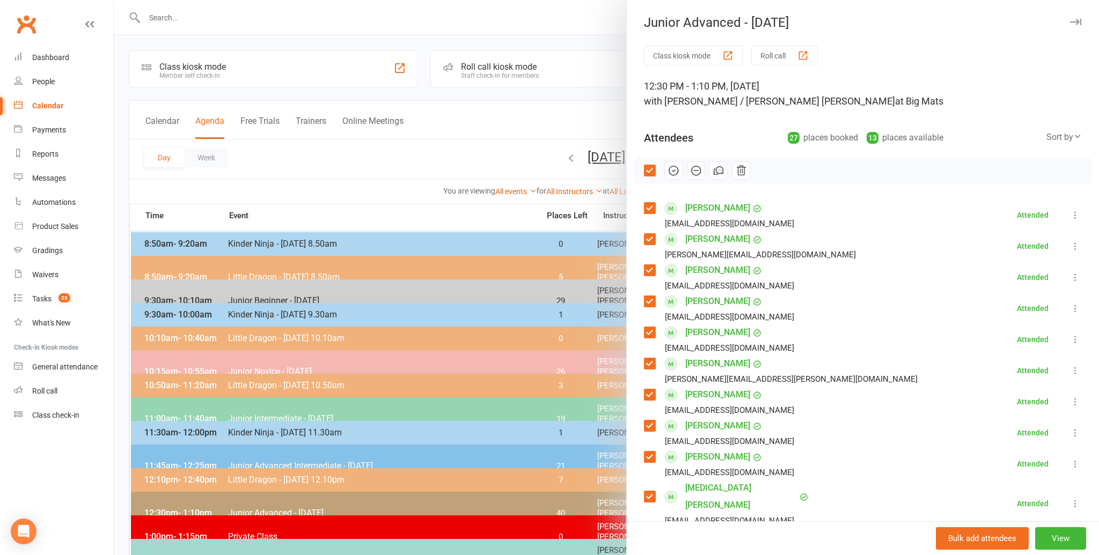
click at [407, 173] on div at bounding box center [606, 277] width 985 height 555
